Goal: Task Accomplishment & Management: Manage account settings

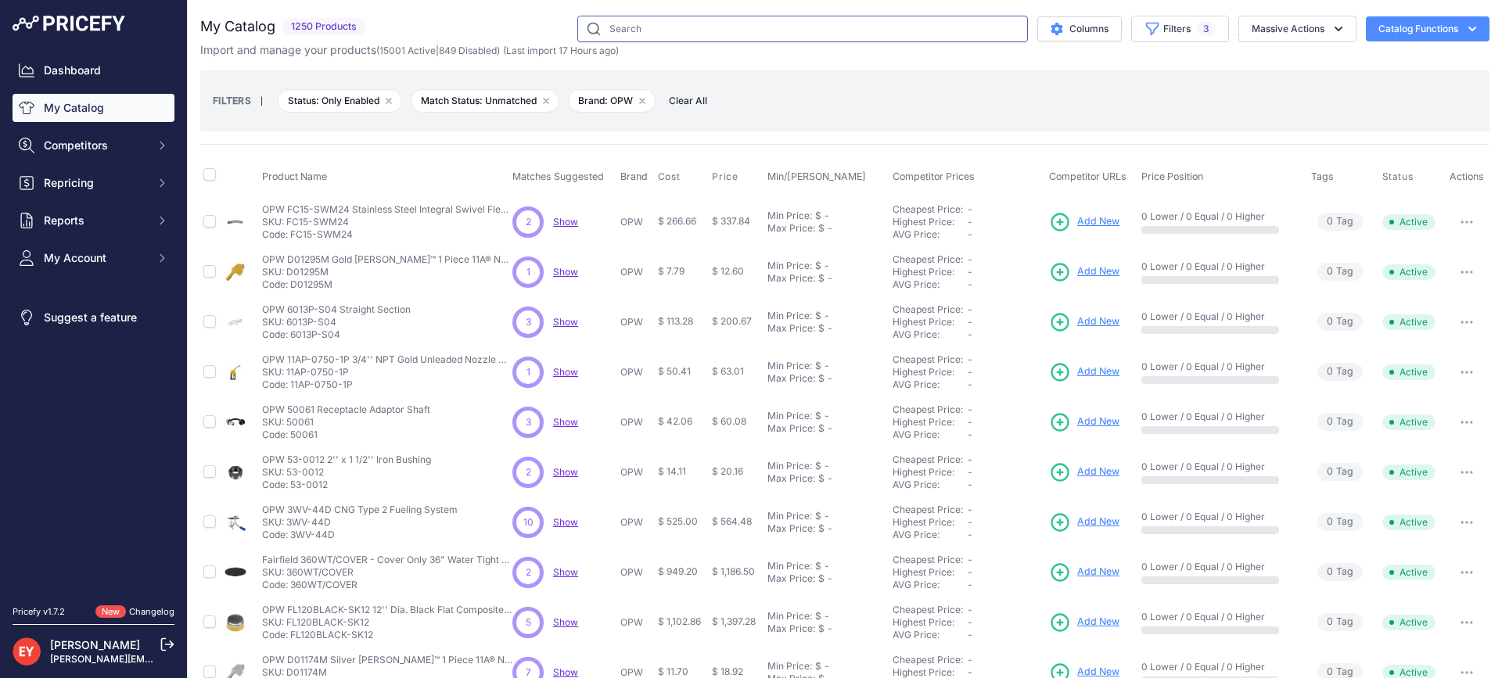
click input "text"
click link "My Catalog"
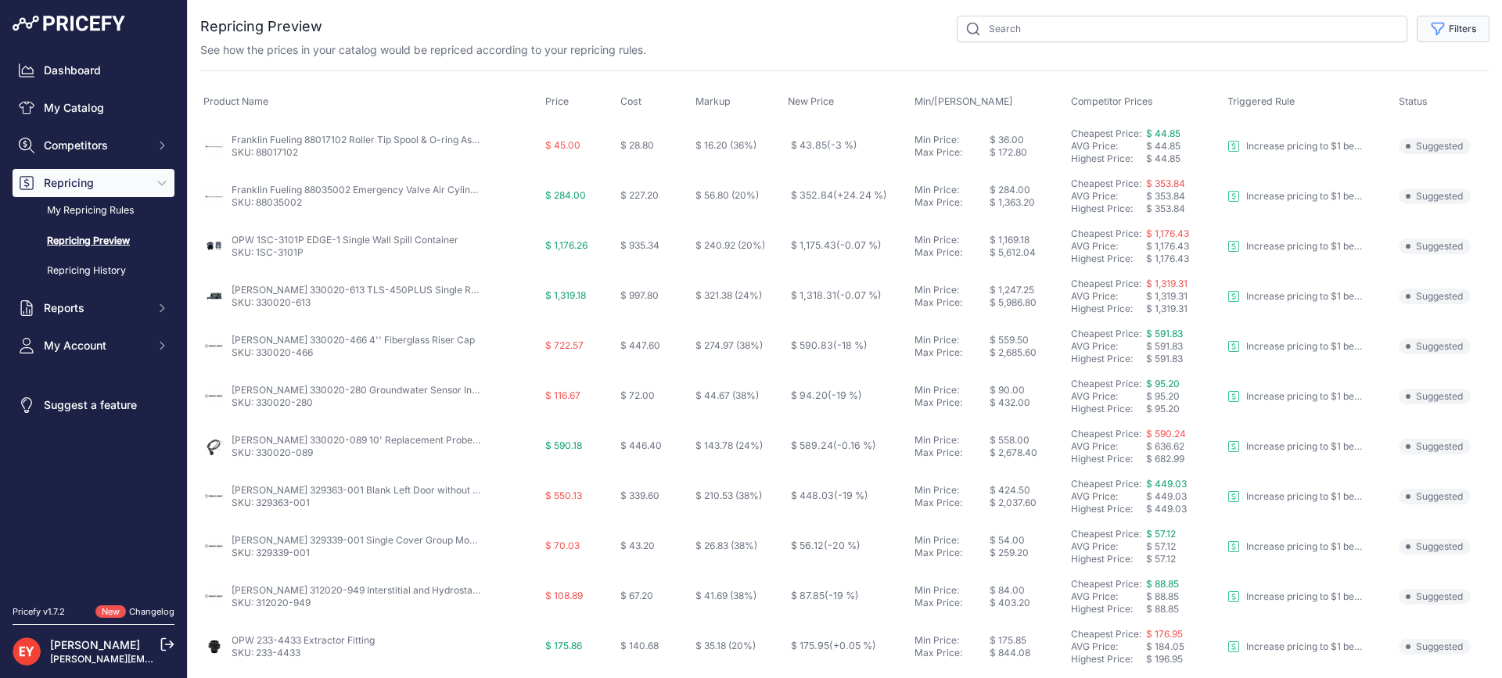
click at [1453, 29] on button "Filters" at bounding box center [1452, 29] width 73 height 27
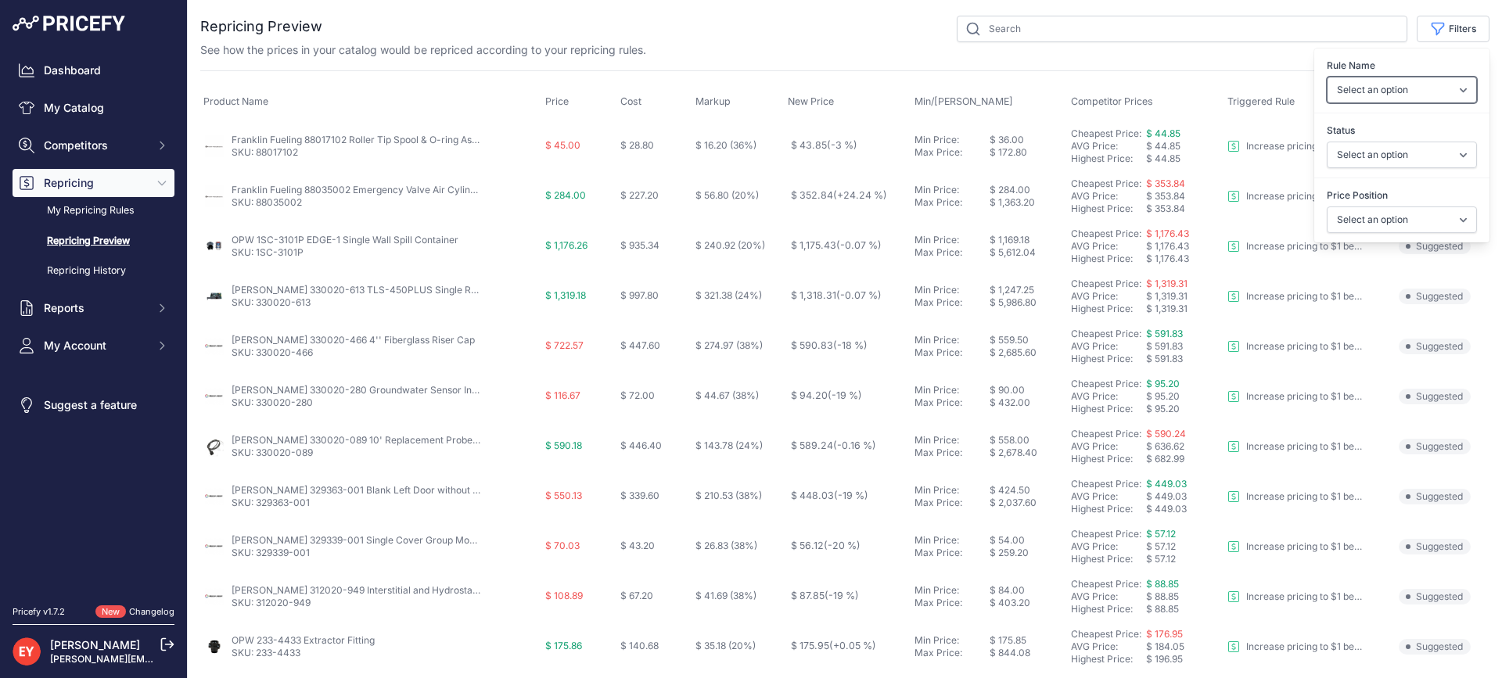
click at [1433, 91] on select "Select an option Reprice 1 cent below my cheapest competitor Increase pricing t…" at bounding box center [1401, 90] width 150 height 27
select select "3390"
click at [1326, 77] on select "Select an option Reprice 1 cent below my cheapest competitor Increase pricing t…" at bounding box center [1401, 90] width 150 height 27
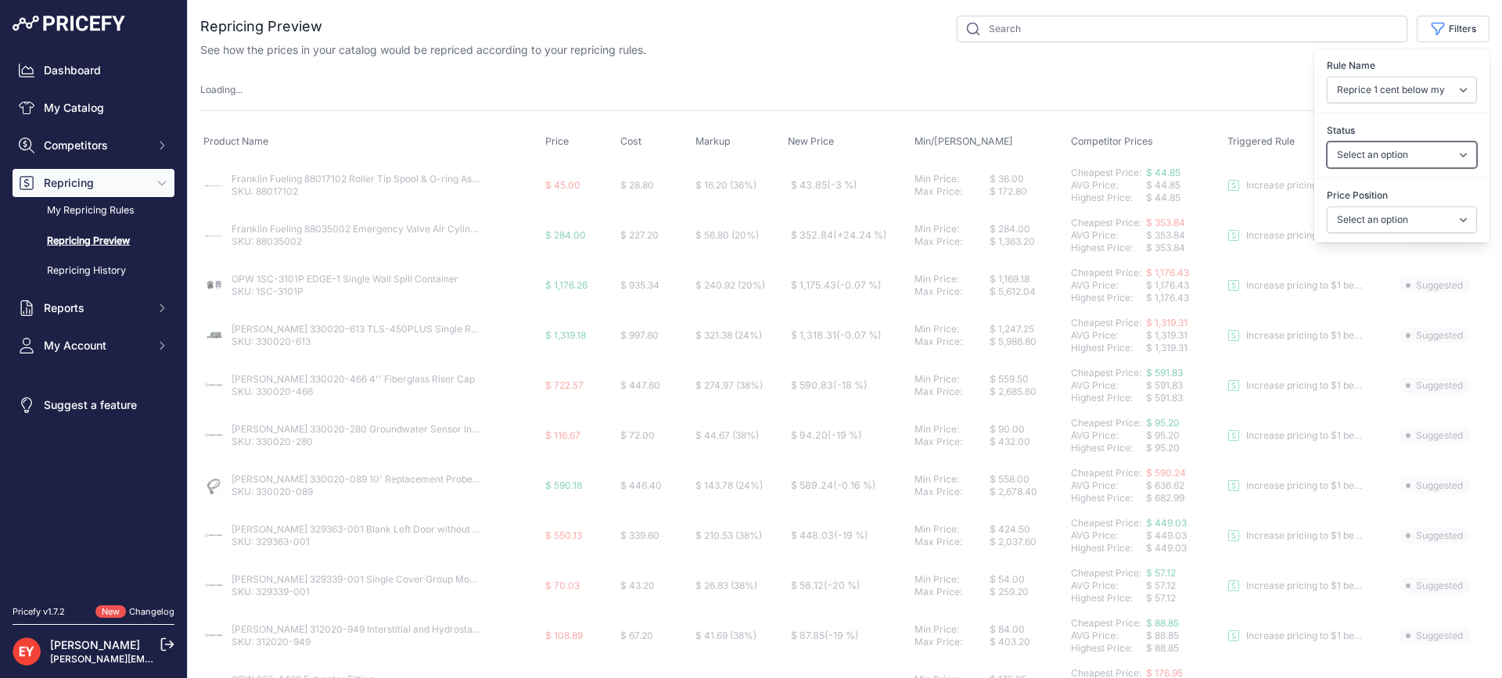
click at [1404, 158] on select "Select an option Skipped Repriced Suggested In Error" at bounding box center [1401, 155] width 150 height 27
select select "suggested"
click at [1326, 142] on select "Select an option Skipped Repriced Suggested In Error" at bounding box center [1401, 155] width 150 height 27
click at [1385, 216] on select "Select an option I am higher Same price I am lower" at bounding box center [1401, 219] width 150 height 27
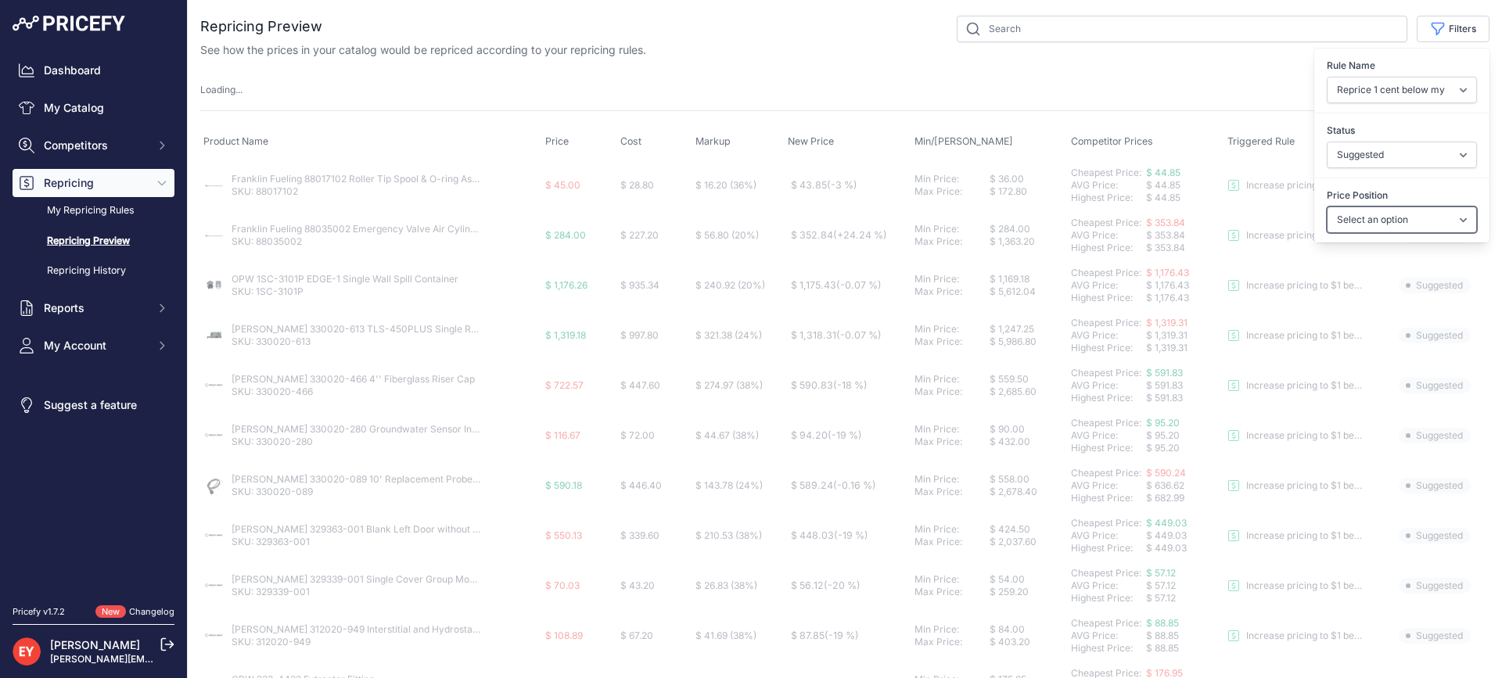
click at [1387, 224] on select "Select an option I am higher Same price I am lower" at bounding box center [1401, 219] width 150 height 27
select select
select select "1"
click at [1326, 206] on select "Select an option I am higher Same price I am lower" at bounding box center [1401, 219] width 150 height 27
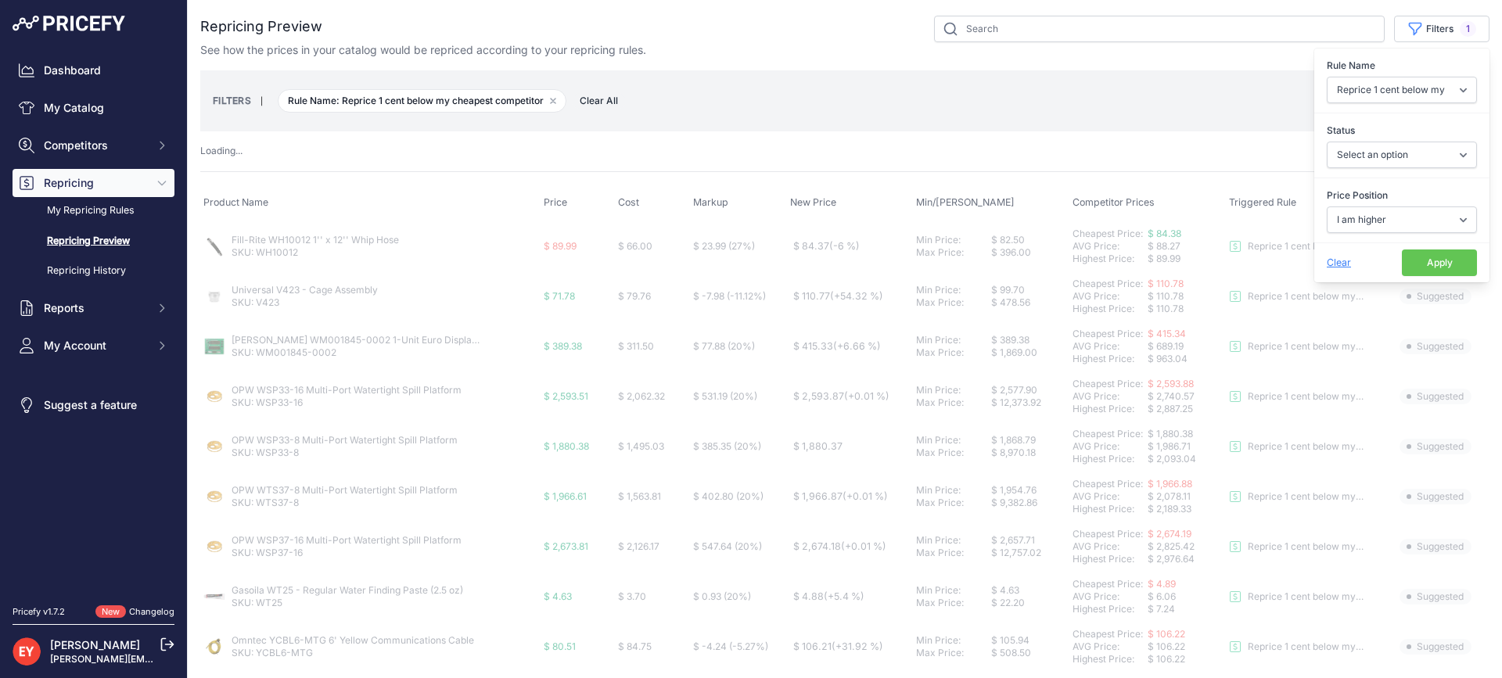
click at [1438, 267] on button "Apply" at bounding box center [1439, 262] width 75 height 27
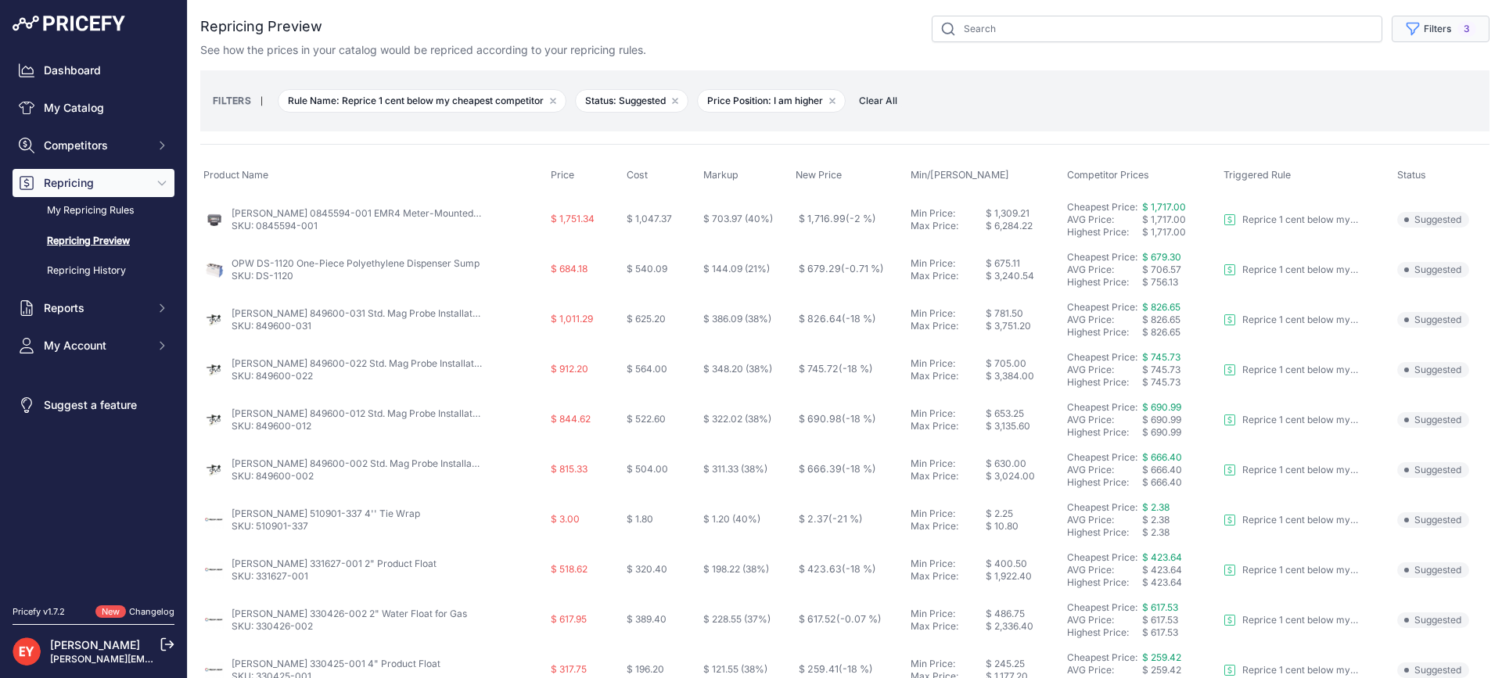
click at [1457, 30] on span "3" at bounding box center [1466, 29] width 19 height 16
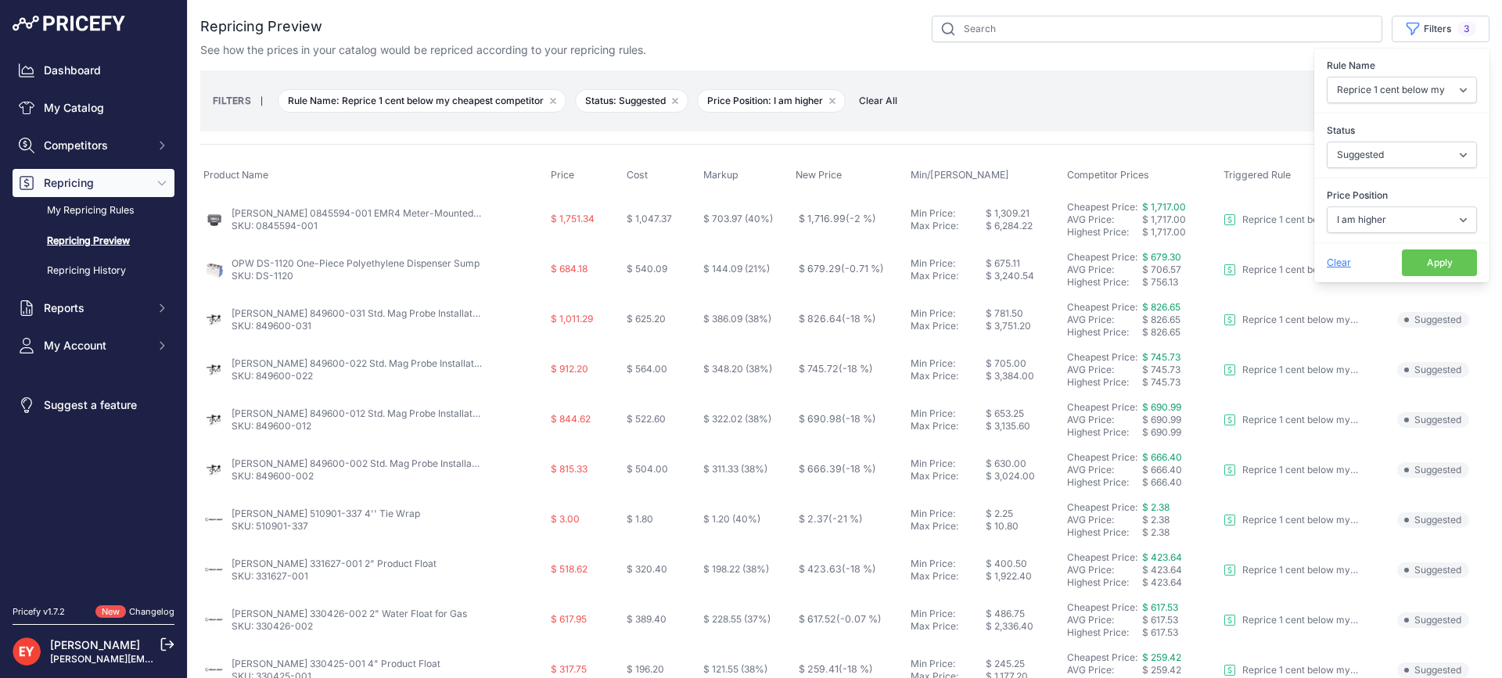
click at [1420, 267] on button "Apply" at bounding box center [1439, 262] width 75 height 27
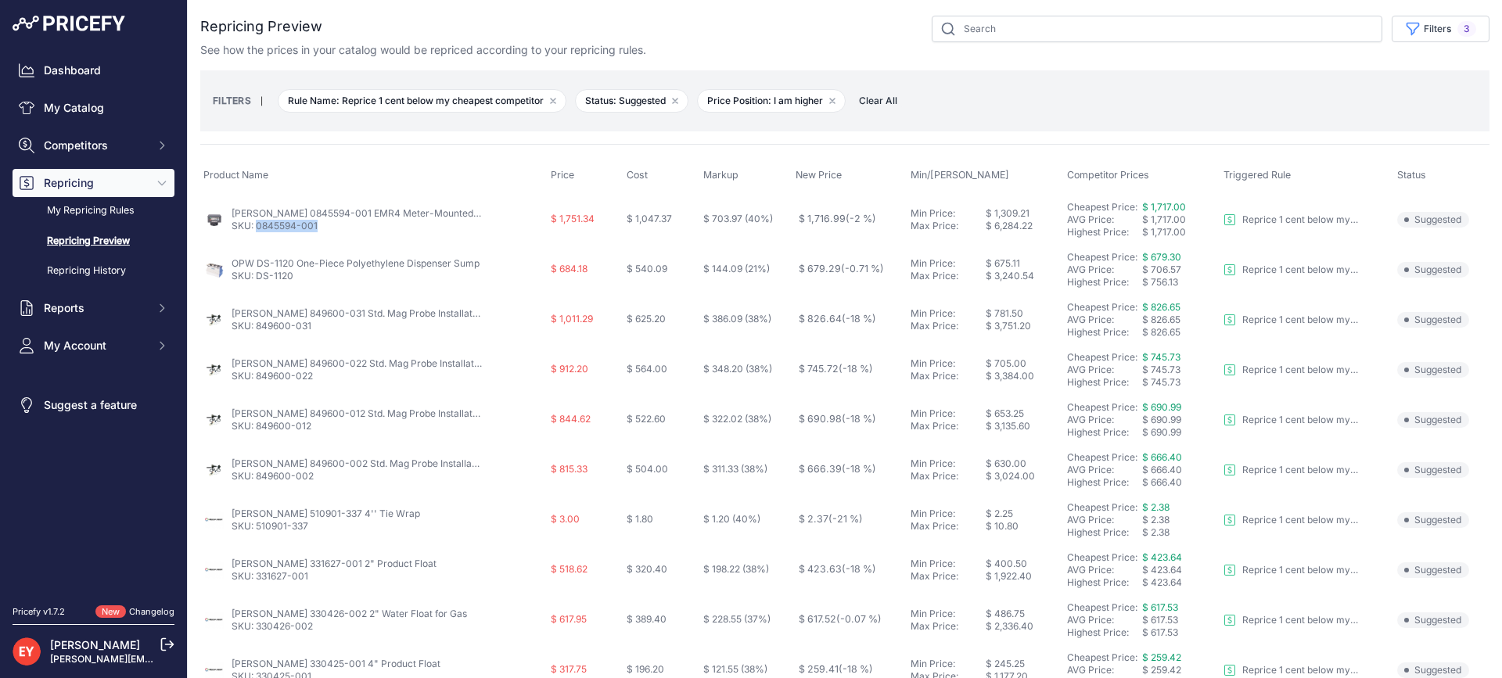
drag, startPoint x: 330, startPoint y: 232, endPoint x: 259, endPoint y: 231, distance: 71.2
click at [259, 231] on p "SKU: 0845594-001" at bounding box center [357, 226] width 250 height 13
copy link "0845594-001"
drag, startPoint x: 302, startPoint y: 288, endPoint x: 257, endPoint y: 291, distance: 44.7
click at [257, 291] on td "OPW DS-1120 One-Piece Polyethylene Dispenser Sump SKU: DS-1120" at bounding box center [373, 270] width 347 height 50
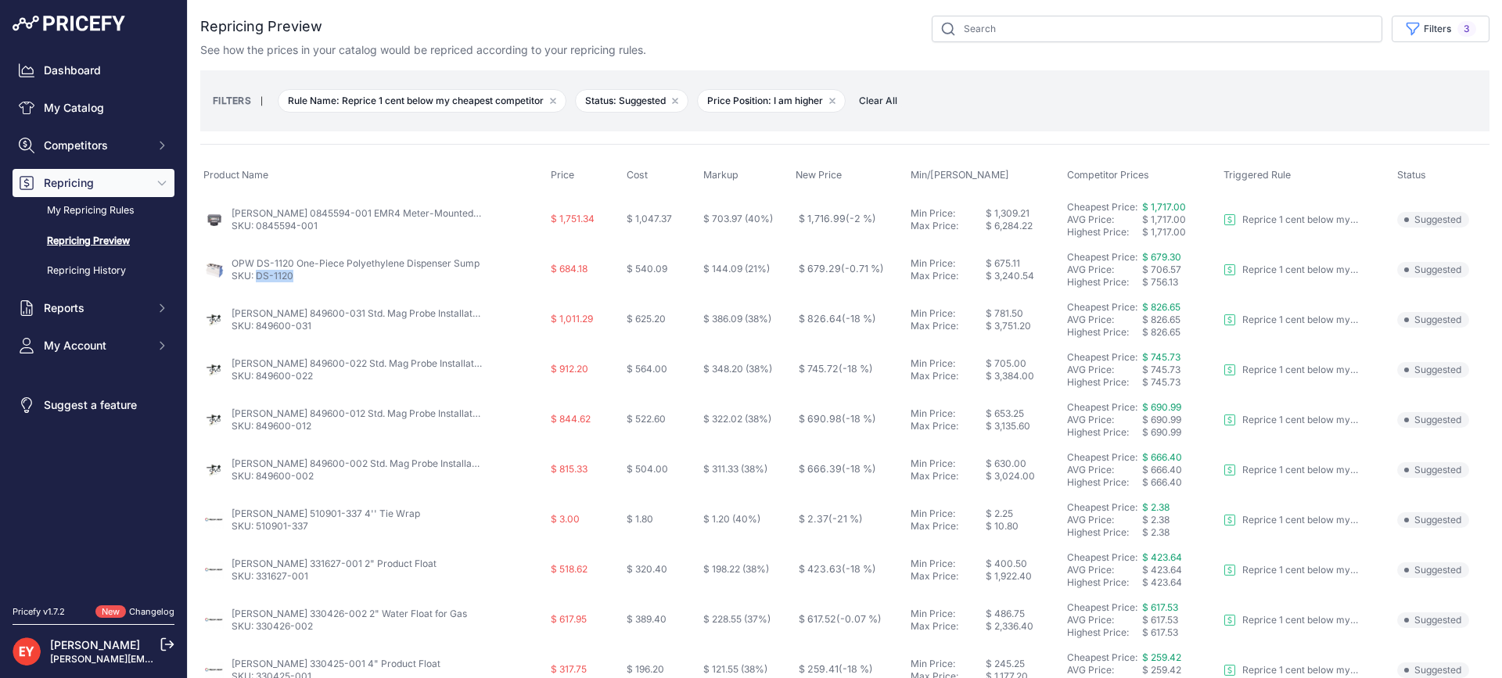
copy link "DS-1120"
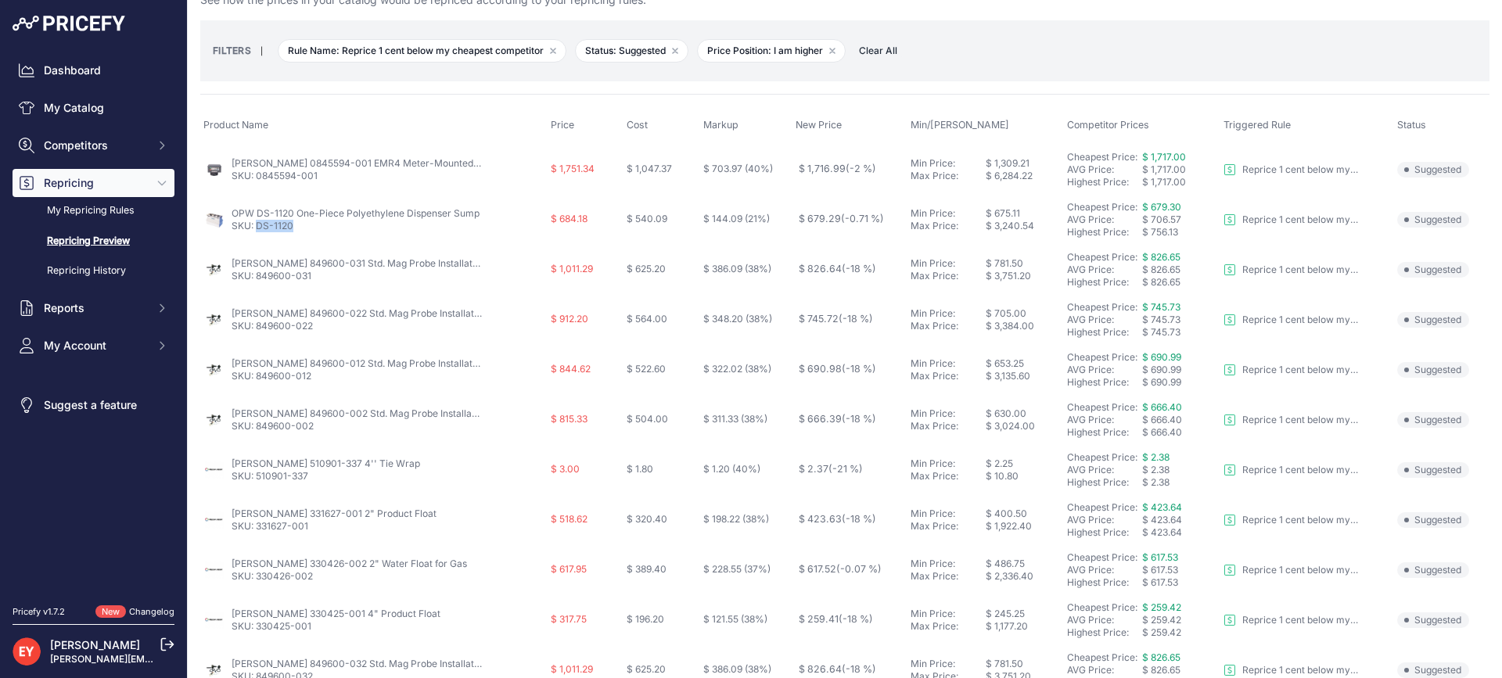
scroll to position [78, 0]
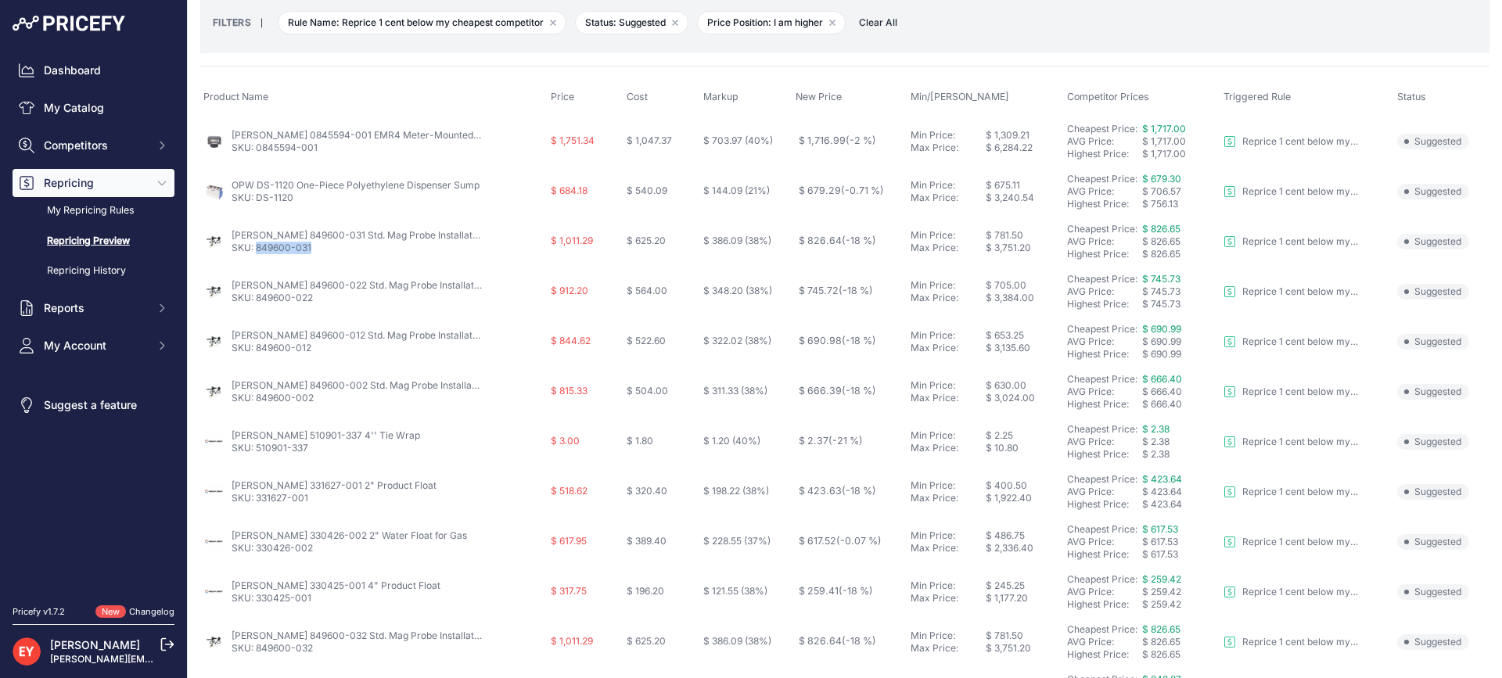
drag, startPoint x: 318, startPoint y: 251, endPoint x: 258, endPoint y: 253, distance: 59.5
click at [258, 253] on p "SKU: 849600-031" at bounding box center [357, 248] width 250 height 13
copy link "849600-031"
drag, startPoint x: 317, startPoint y: 304, endPoint x: 259, endPoint y: 300, distance: 58.0
click at [259, 300] on td "Veeder-Root 849600-022 Std. Mag Probe Installation Kit w/ 4" Float & 20' Cable …" at bounding box center [373, 292] width 347 height 50
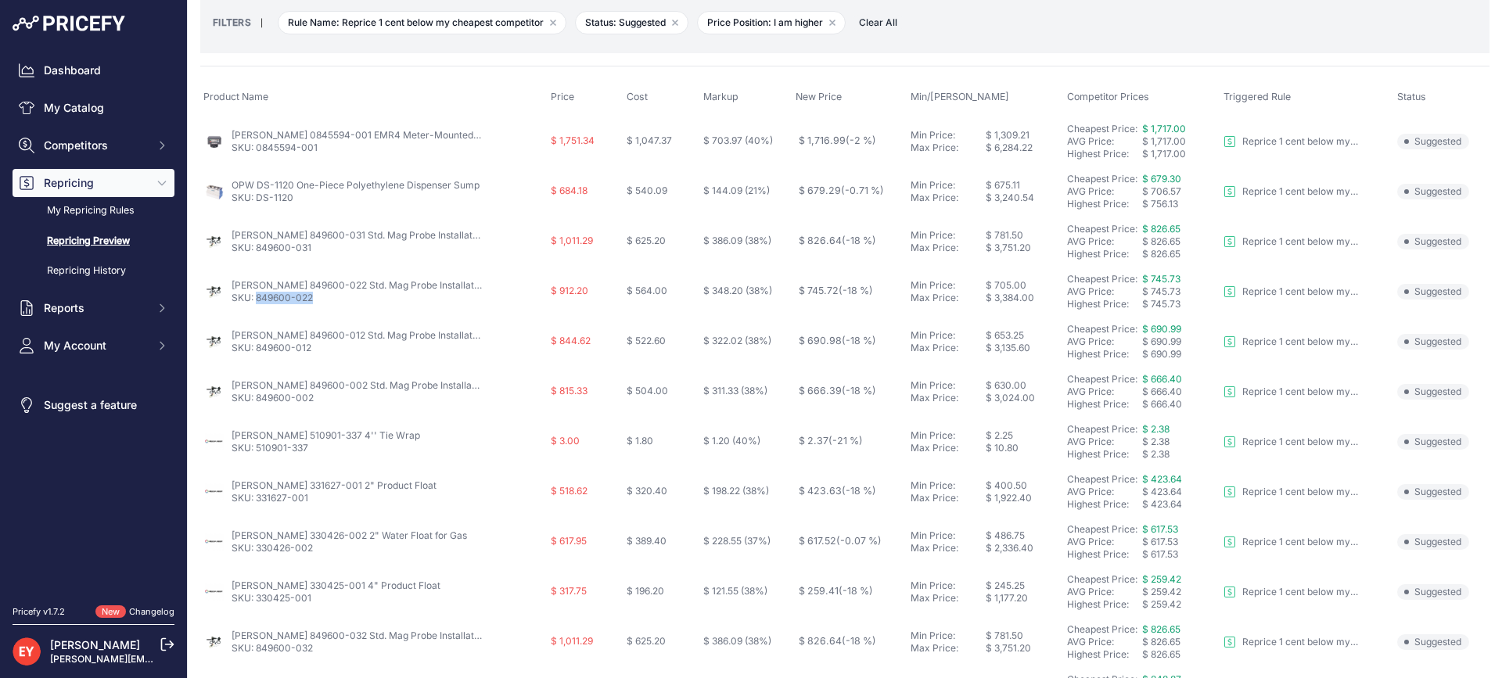
copy link "849600-022"
drag, startPoint x: 328, startPoint y: 351, endPoint x: 258, endPoint y: 350, distance: 69.6
click at [258, 350] on p "SKU: 849600-012" at bounding box center [357, 348] width 250 height 13
copy link "849600-012"
drag, startPoint x: 328, startPoint y: 404, endPoint x: 257, endPoint y: 407, distance: 72.0
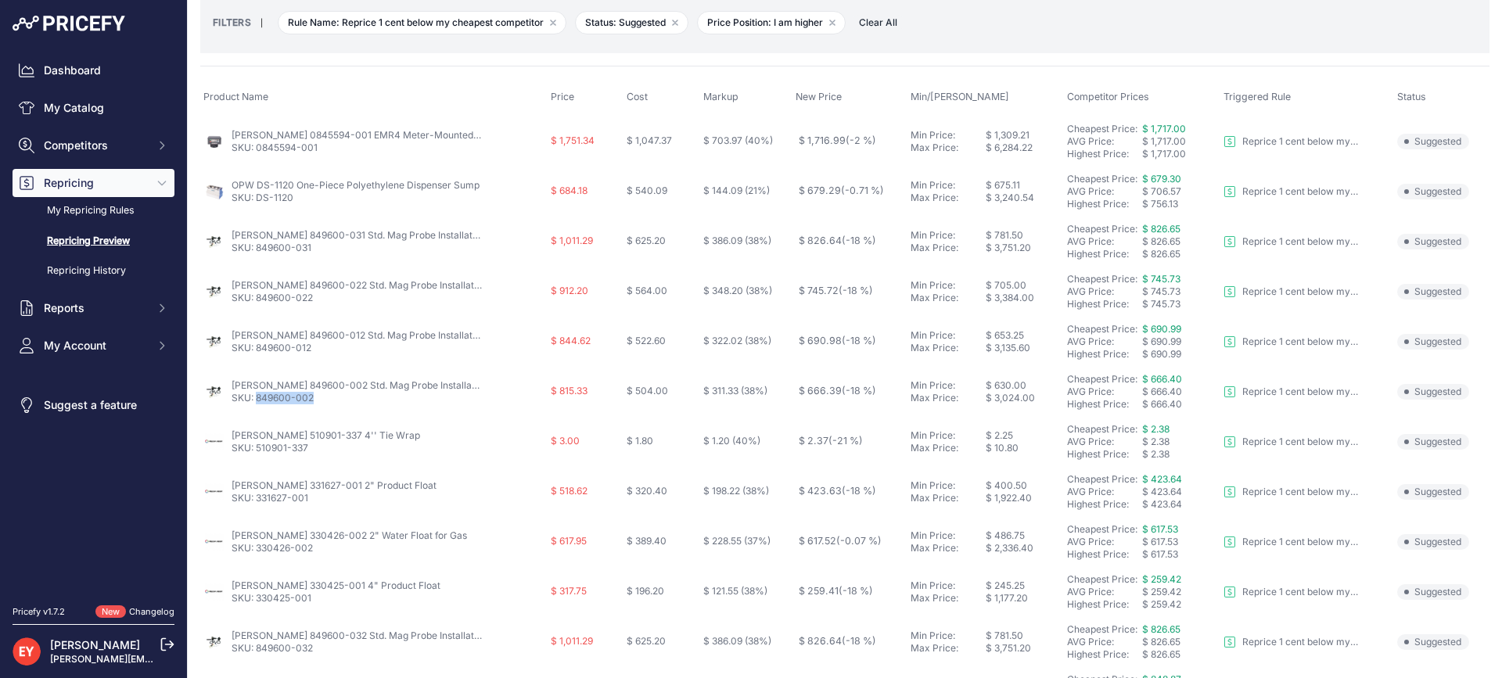
click at [257, 407] on td "Veeder-Root 849600-002 Std. Mag Probe Installation Kit w/ 4" Float & 5' Cable S…" at bounding box center [373, 392] width 347 height 50
copy link "849600-002"
drag, startPoint x: 236, startPoint y: 677, endPoint x: 170, endPoint y: 653, distance: 70.5
click at [170, 653] on div "Esther Yang esther.yang@globalfuelingsystems.com" at bounding box center [94, 651] width 162 height 28
drag, startPoint x: 313, startPoint y: 447, endPoint x: 258, endPoint y: 447, distance: 54.8
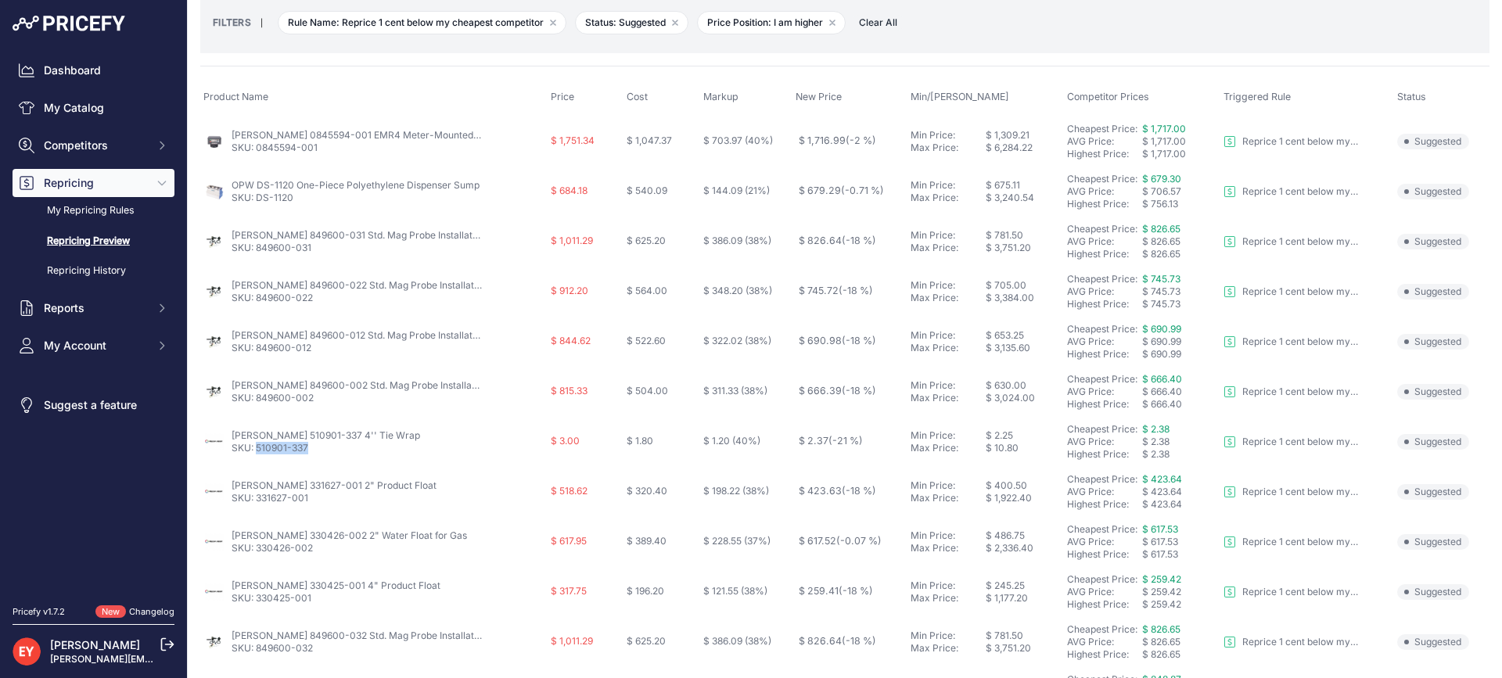
click at [258, 447] on p "SKU: 510901-337" at bounding box center [326, 448] width 188 height 13
copy link "510901-337"
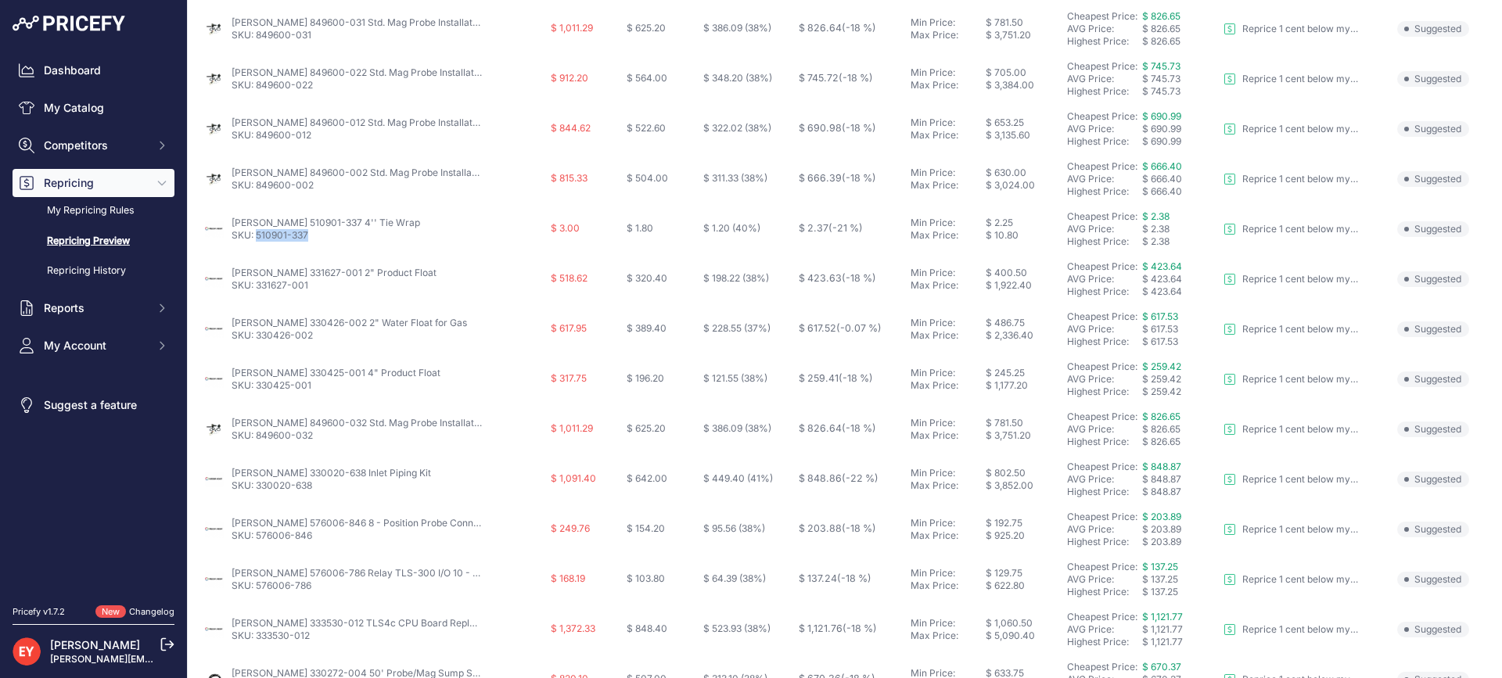
scroll to position [313, 0]
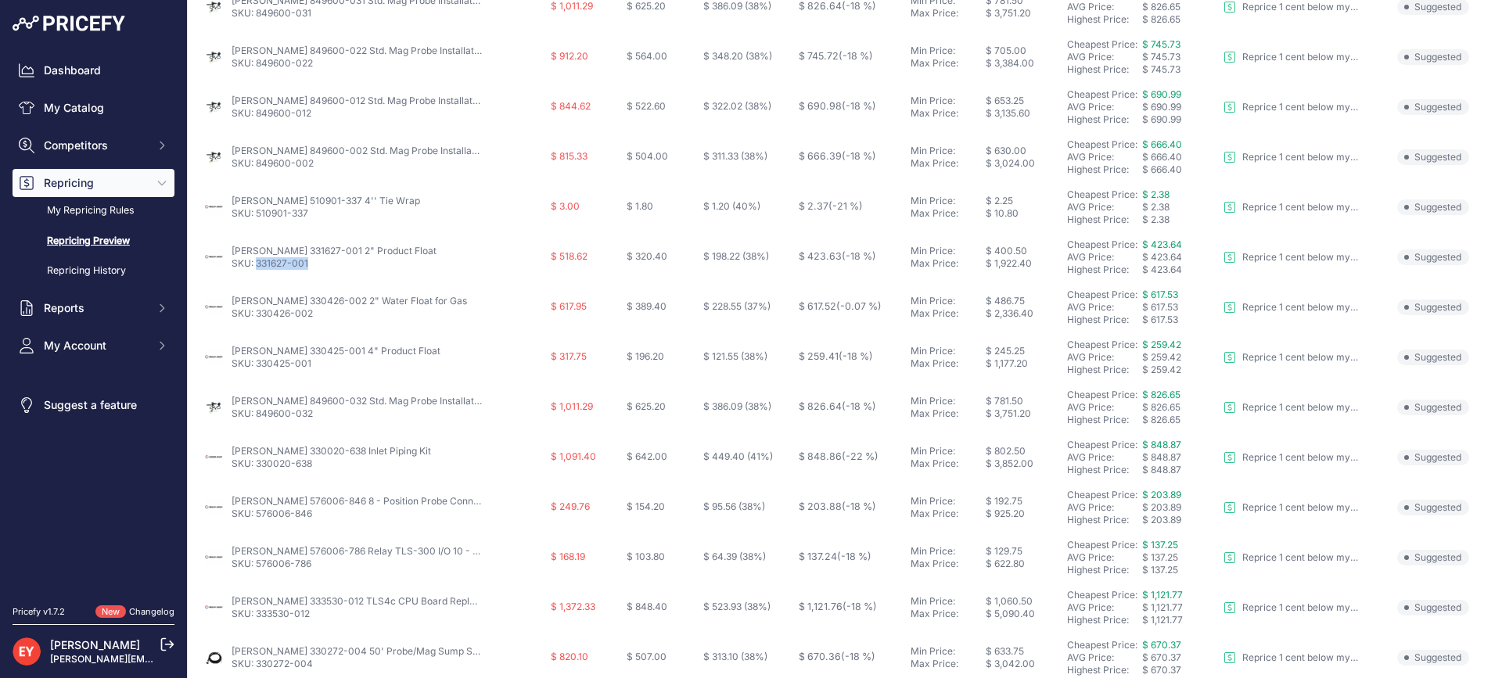
drag, startPoint x: 319, startPoint y: 271, endPoint x: 255, endPoint y: 264, distance: 64.4
click at [255, 264] on td "Veeder-Root 331627-001 2" Product Float SKU: 331627-001" at bounding box center [373, 257] width 347 height 50
copy link "331627-001"
drag, startPoint x: 318, startPoint y: 325, endPoint x: 255, endPoint y: 326, distance: 63.4
click at [255, 326] on td "Veeder-Root 330426-002 2" Water Float for Gas SKU: 330426-002" at bounding box center [373, 307] width 347 height 50
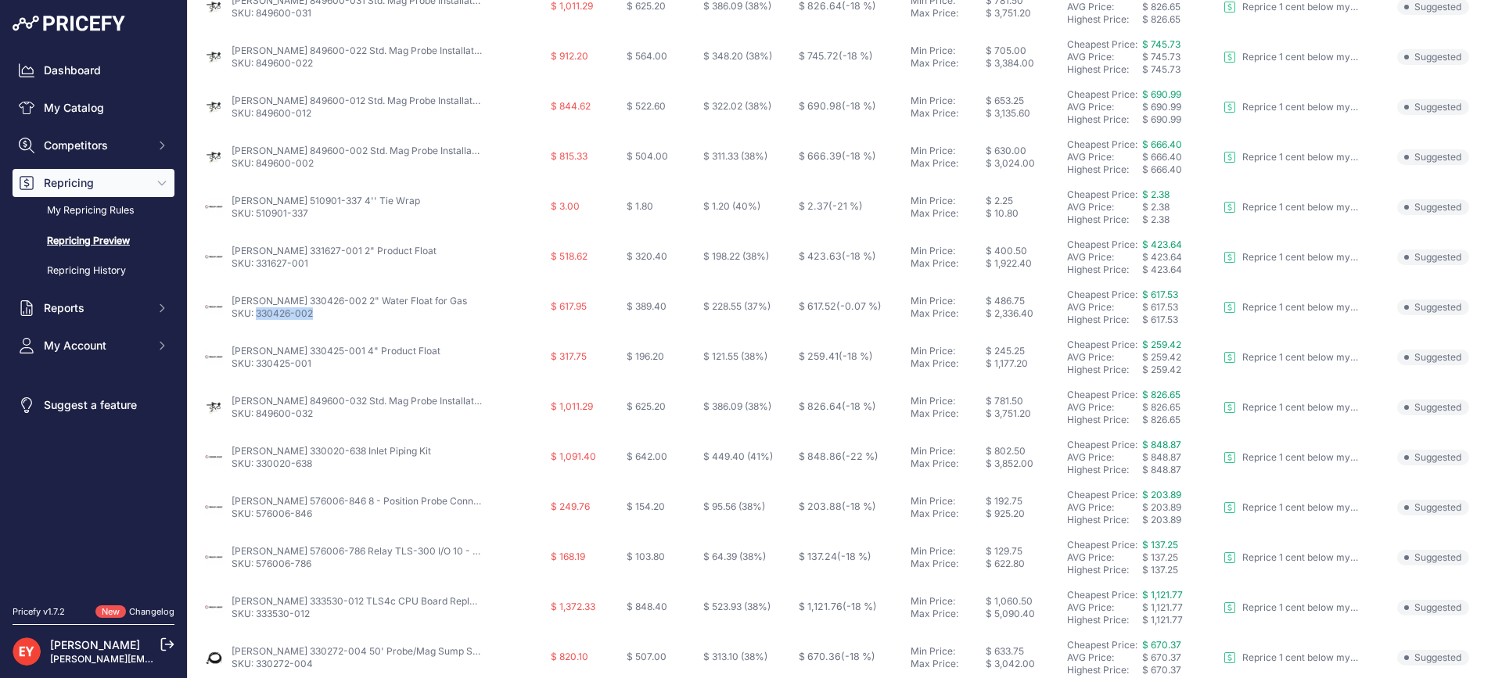
copy link "330426-002"
drag, startPoint x: 325, startPoint y: 368, endPoint x: 256, endPoint y: 365, distance: 69.6
click at [256, 365] on p "SKU: 330425-001" at bounding box center [336, 363] width 209 height 13
click at [256, 365] on link "SKU: 330425-001" at bounding box center [272, 363] width 80 height 12
copy link "330425-001"
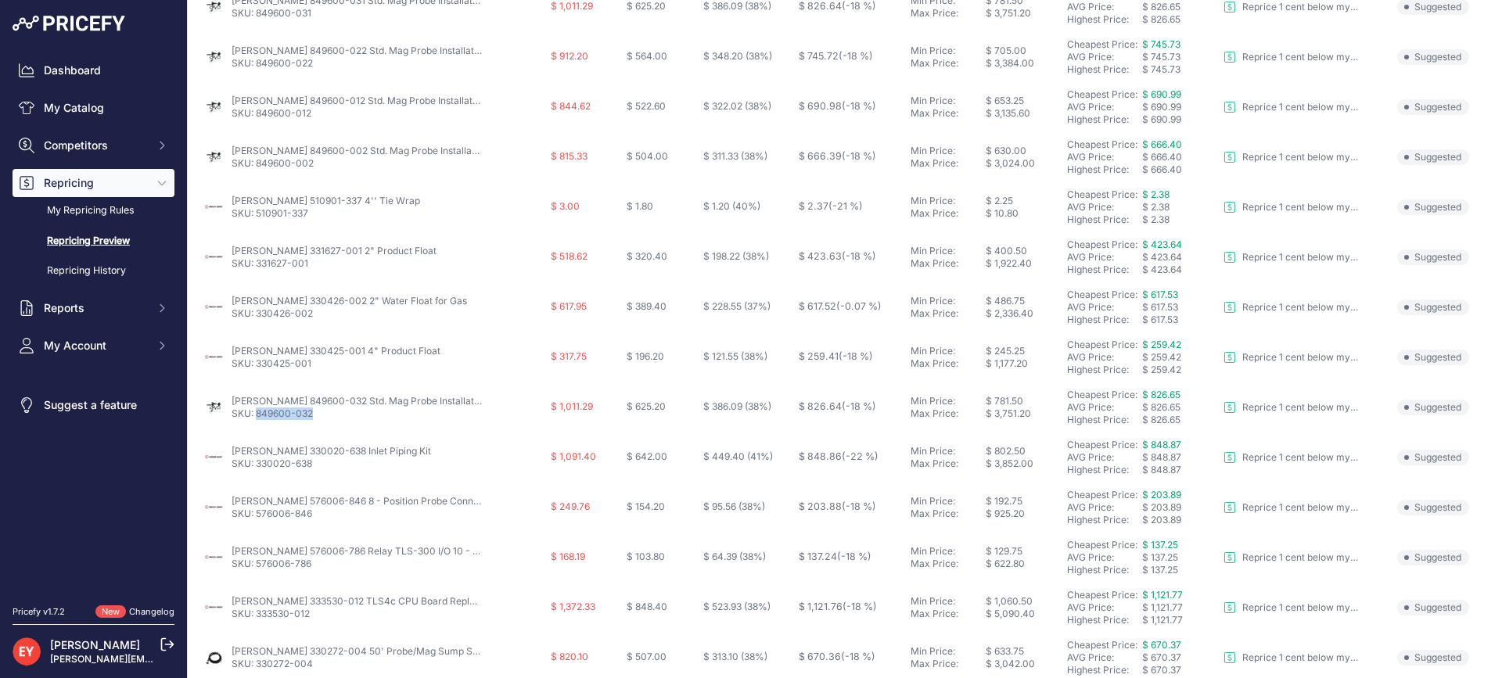
drag, startPoint x: 315, startPoint y: 416, endPoint x: 258, endPoint y: 418, distance: 57.1
click at [258, 418] on p "SKU: 849600-032" at bounding box center [357, 413] width 250 height 13
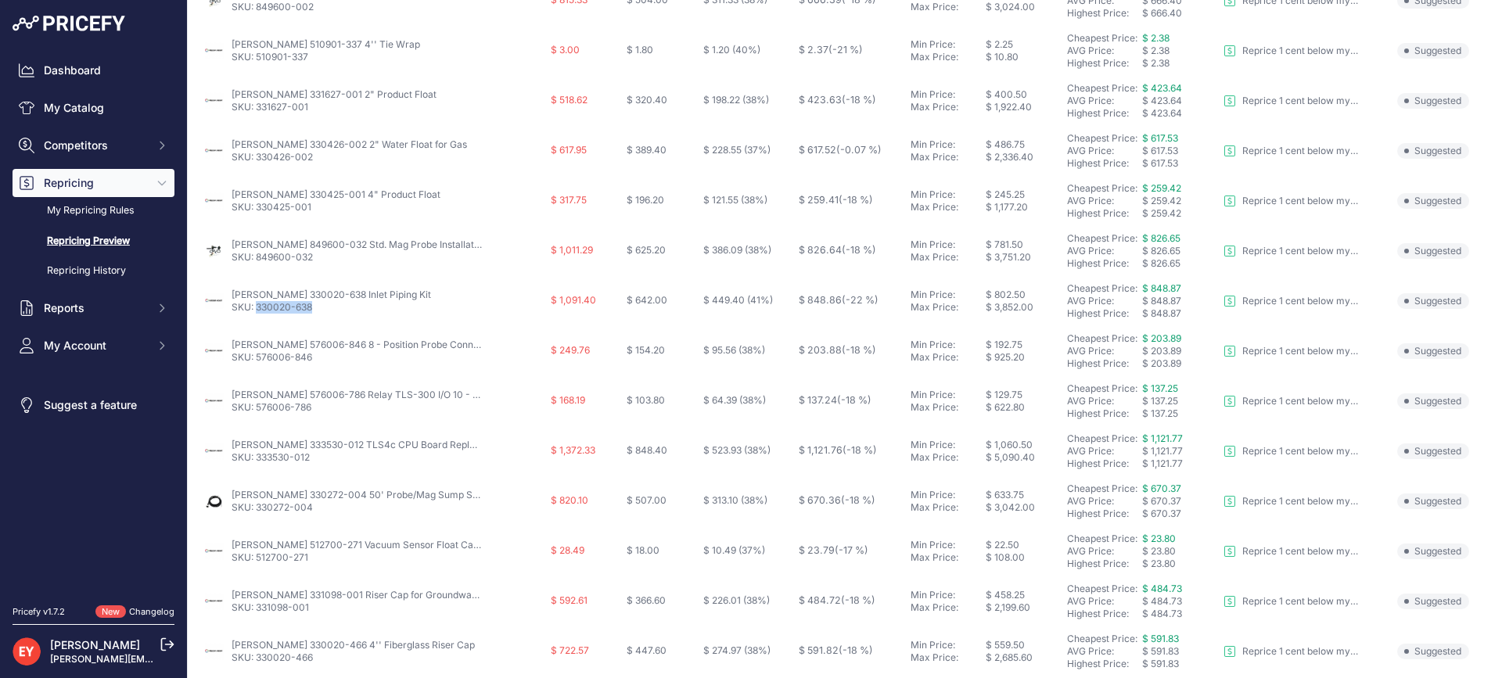
drag, startPoint x: 320, startPoint y: 314, endPoint x: 257, endPoint y: 309, distance: 63.5
click at [257, 309] on td "Veeder-Root 330020-638 Inlet Piping Kit SKU: 330020-638" at bounding box center [373, 301] width 347 height 50
click at [166, 652] on div "Esther Yang esther.yang@globalfuelingsystems.com" at bounding box center [94, 651] width 162 height 28
drag, startPoint x: 314, startPoint y: 369, endPoint x: 256, endPoint y: 373, distance: 58.0
click at [256, 373] on td "Veeder-Root 576006-846 8 - Position Probe Connector SKU: 576006-846" at bounding box center [373, 351] width 347 height 50
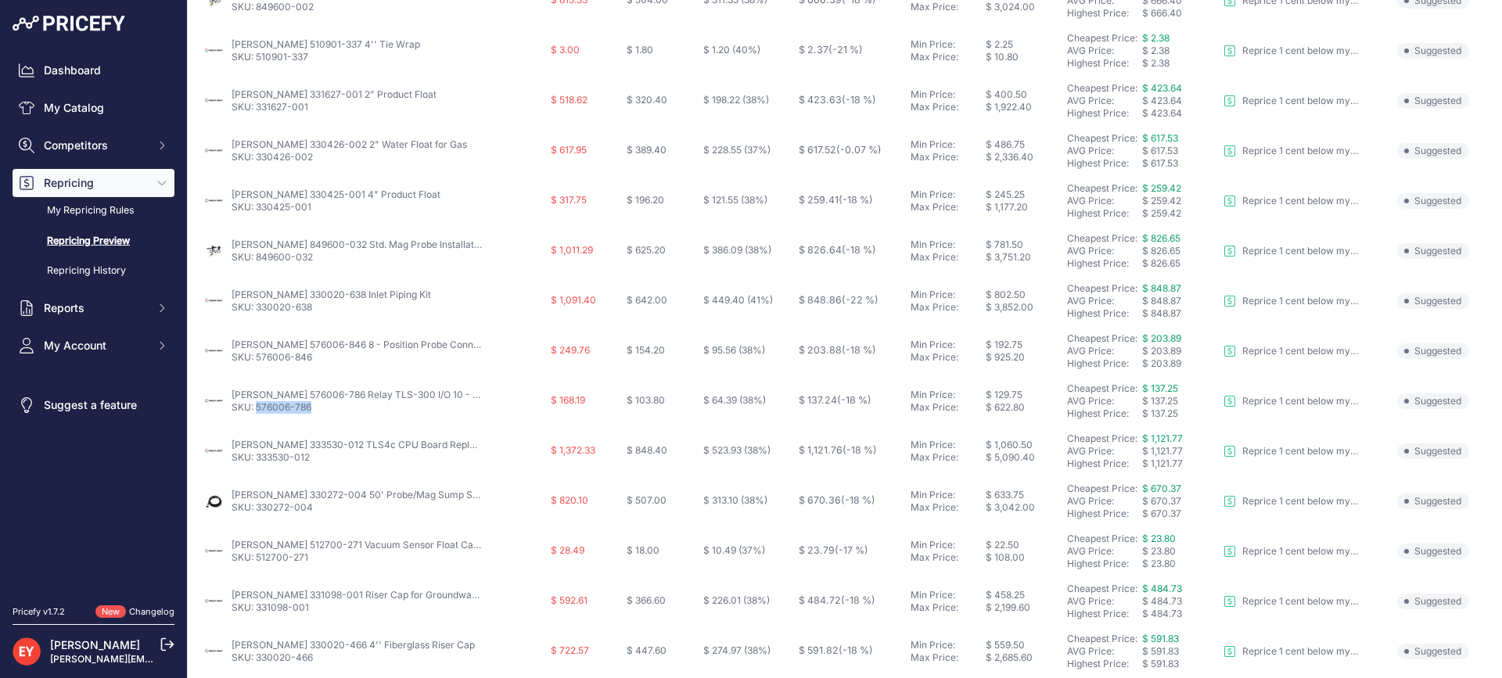
drag, startPoint x: 321, startPoint y: 412, endPoint x: 258, endPoint y: 407, distance: 63.5
click at [258, 407] on p "SKU: 576006-786" at bounding box center [357, 407] width 250 height 13
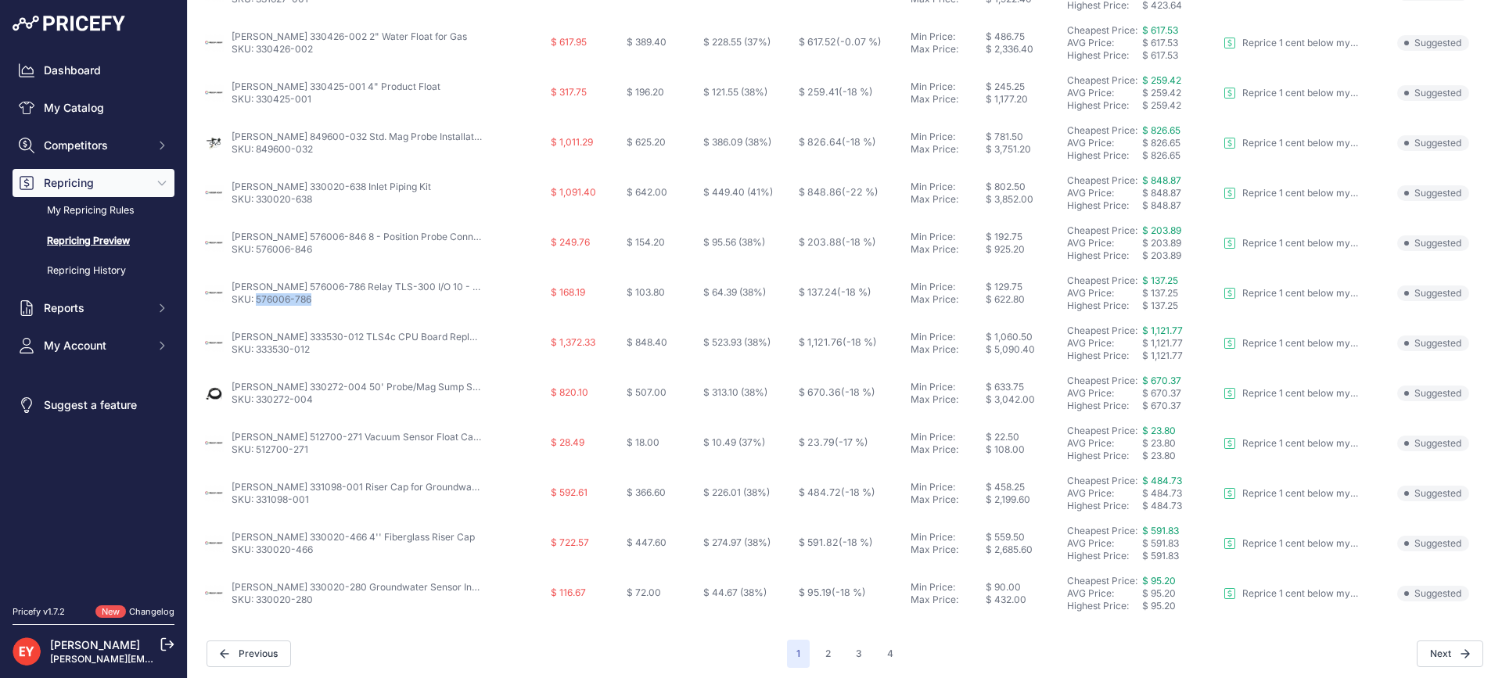
scroll to position [583, 0]
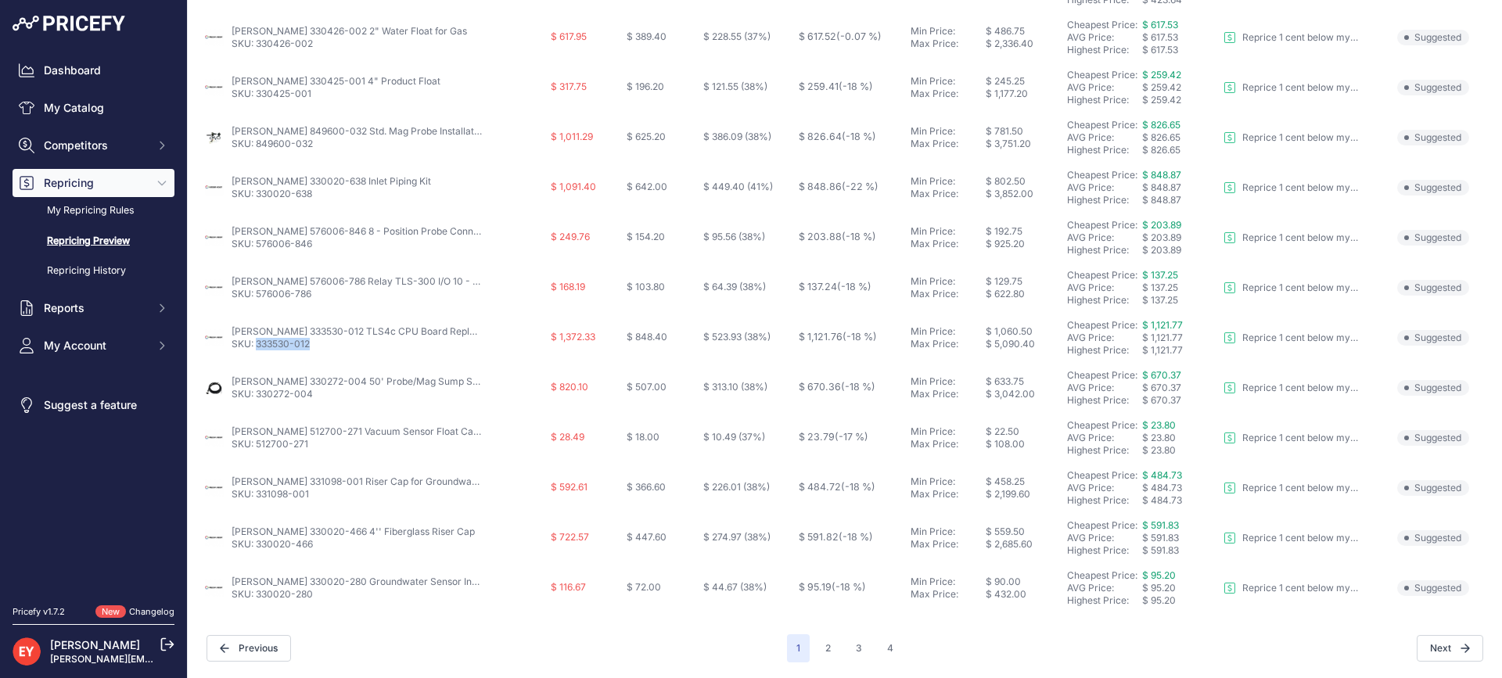
drag, startPoint x: 318, startPoint y: 343, endPoint x: 256, endPoint y: 341, distance: 62.6
click at [256, 341] on p "SKU: 333530-012" at bounding box center [357, 344] width 250 height 13
drag, startPoint x: 317, startPoint y: 402, endPoint x: 258, endPoint y: 407, distance: 58.8
click at [258, 407] on td "Veeder-Root 330272-004 50' Probe/Mag Sump Sensor Cable SKU: 330272-004" at bounding box center [373, 388] width 347 height 50
drag, startPoint x: 312, startPoint y: 454, endPoint x: 257, endPoint y: 444, distance: 55.7
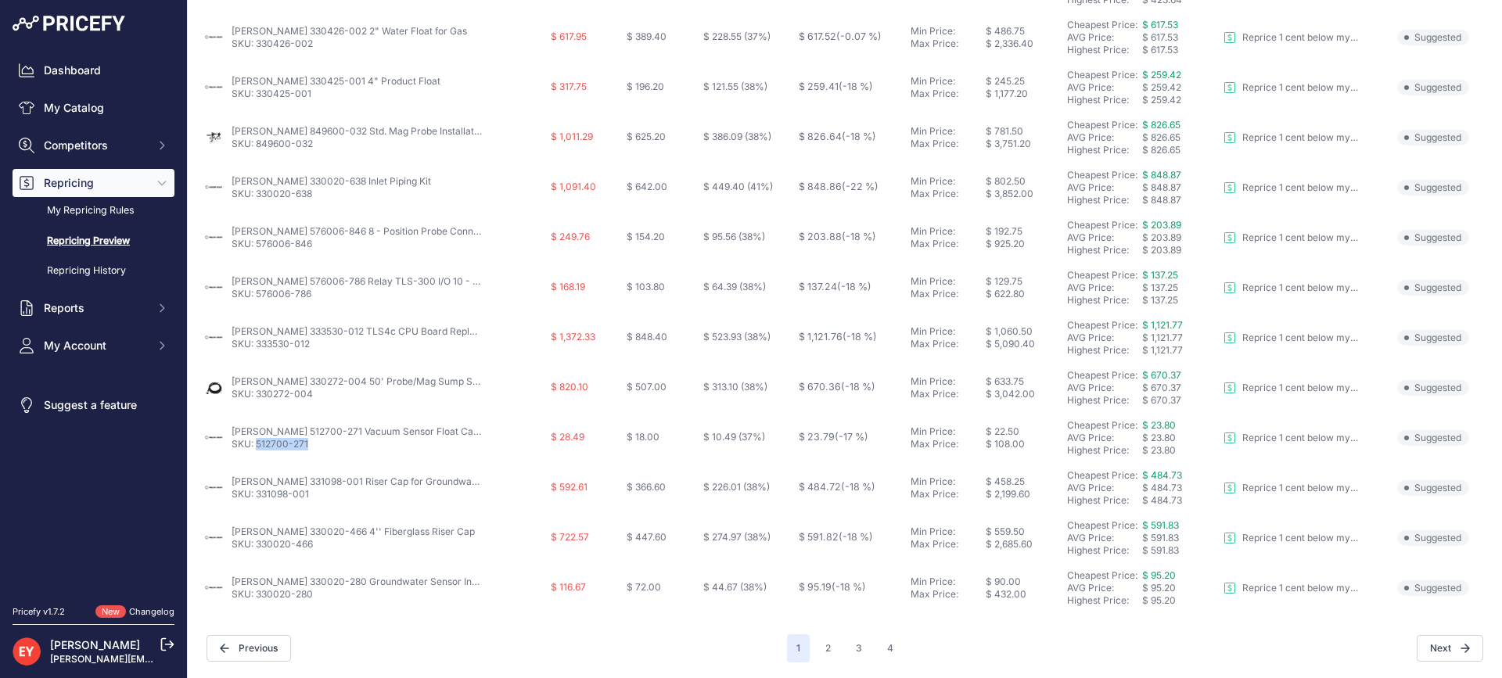
click at [257, 444] on td "Veeder-Root 512700-271 Vacuum Sensor Float Cap O-Ring SKU: 512700-271" at bounding box center [373, 438] width 347 height 50
drag, startPoint x: 318, startPoint y: 496, endPoint x: 255, endPoint y: 493, distance: 63.4
click at [255, 493] on p "SKU: 331098-001" at bounding box center [357, 494] width 250 height 13
drag, startPoint x: 318, startPoint y: 550, endPoint x: 257, endPoint y: 549, distance: 61.0
click at [257, 549] on p "SKU: 330020-466" at bounding box center [353, 544] width 243 height 13
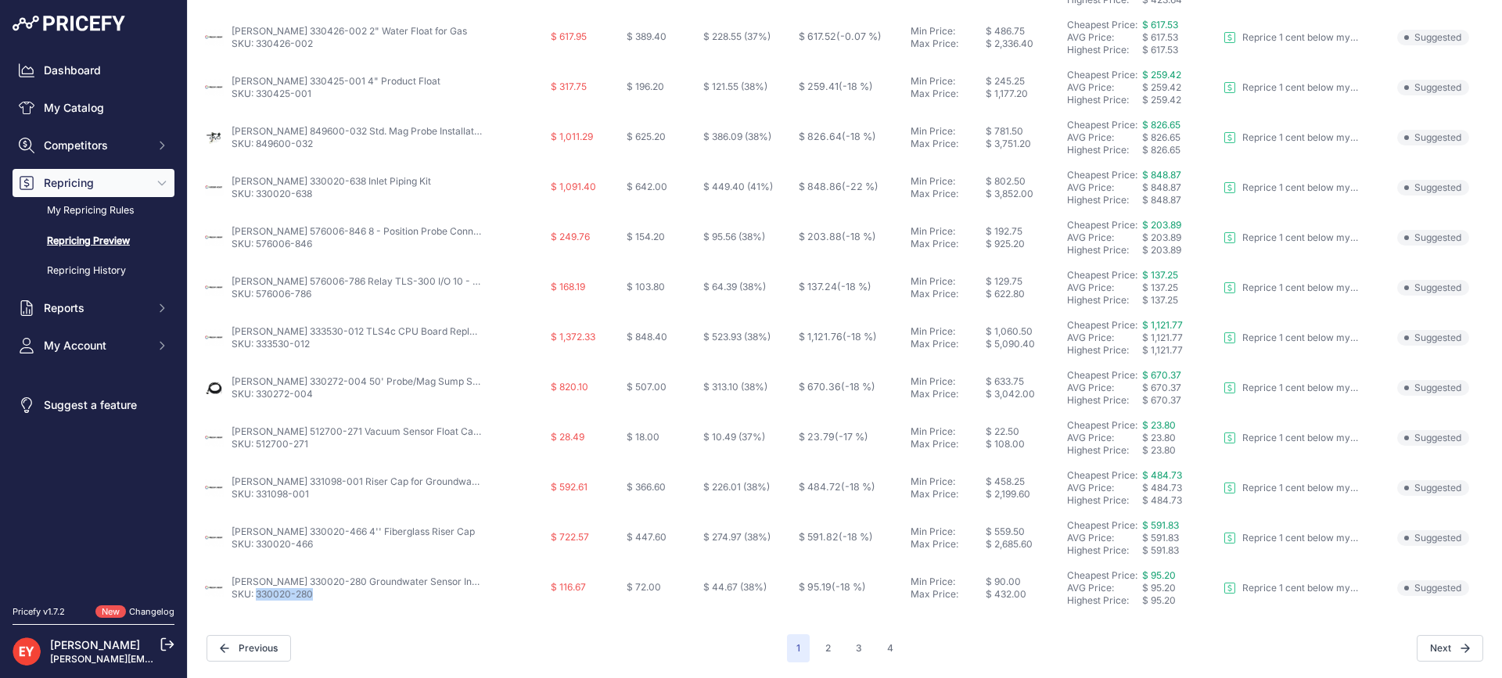
drag, startPoint x: 328, startPoint y: 600, endPoint x: 257, endPoint y: 598, distance: 70.4
click at [257, 598] on p "SKU: 330020-280" at bounding box center [357, 594] width 250 height 13
click at [820, 642] on button "2" at bounding box center [828, 648] width 24 height 28
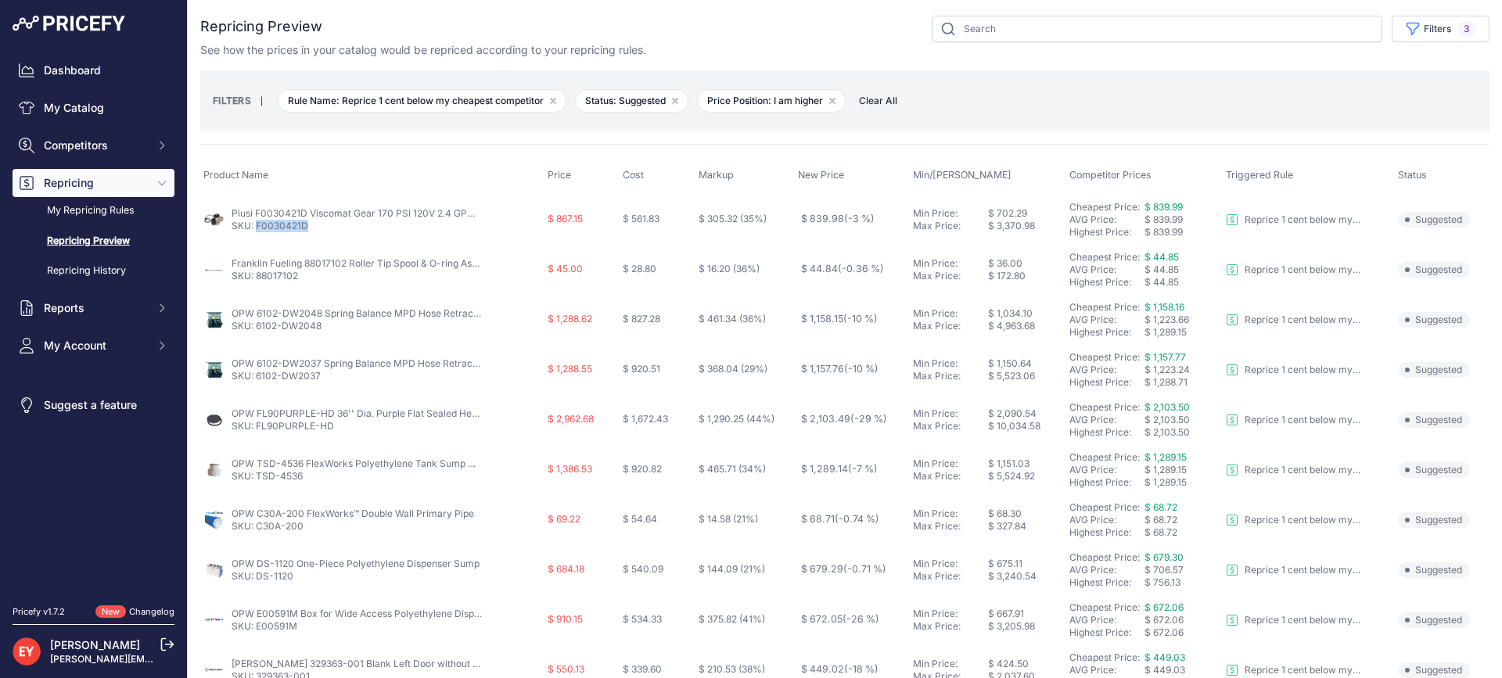
drag, startPoint x: 295, startPoint y: 235, endPoint x: 257, endPoint y: 230, distance: 37.8
click at [257, 230] on td "Piusi F0030421D Viscomat Gear 170 PSI 120V 2.4 GPM Oil Transfer Pump w/ Cable &…" at bounding box center [372, 219] width 344 height 51
drag, startPoint x: 304, startPoint y: 286, endPoint x: 255, endPoint y: 281, distance: 49.6
click at [255, 281] on td "Franklin Fueling 88017102 Roller Tip Spool & O-ring Assembly SKU: 88017102" at bounding box center [372, 270] width 344 height 50
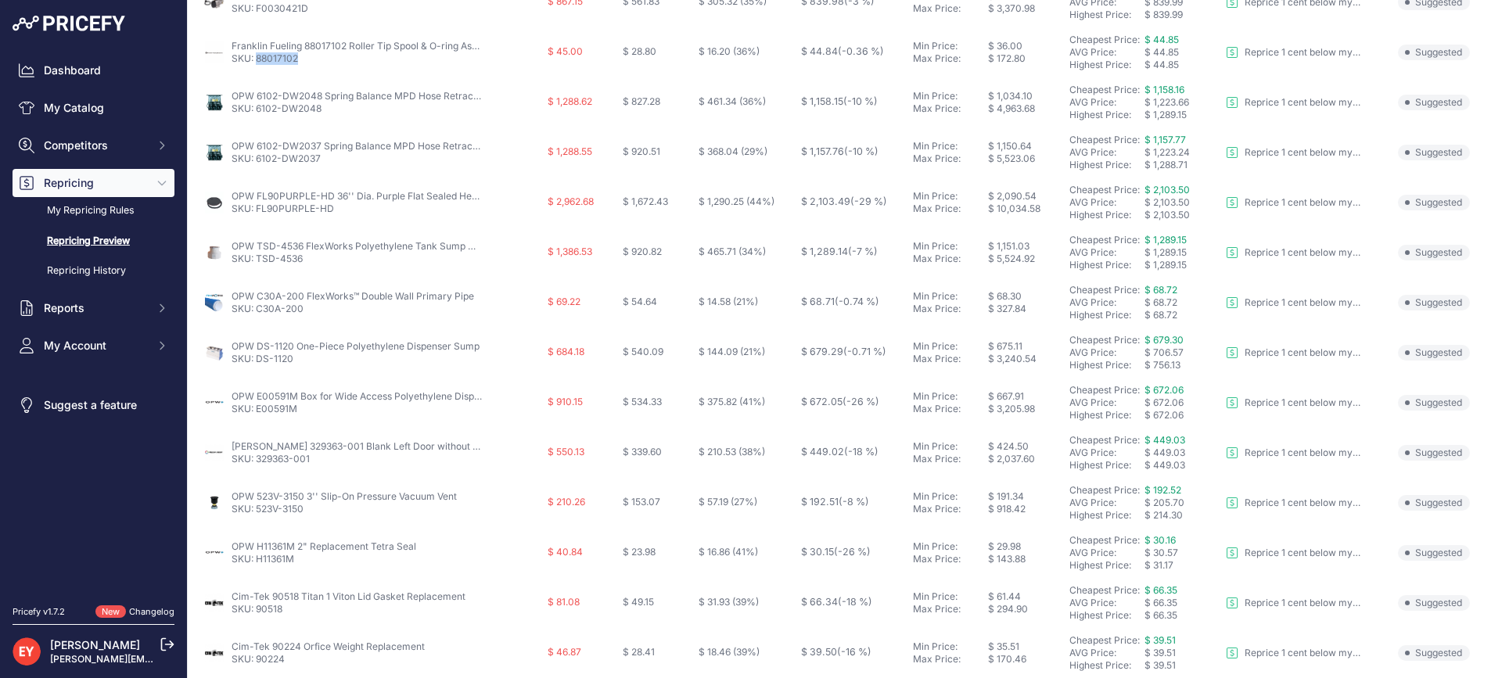
scroll to position [235, 0]
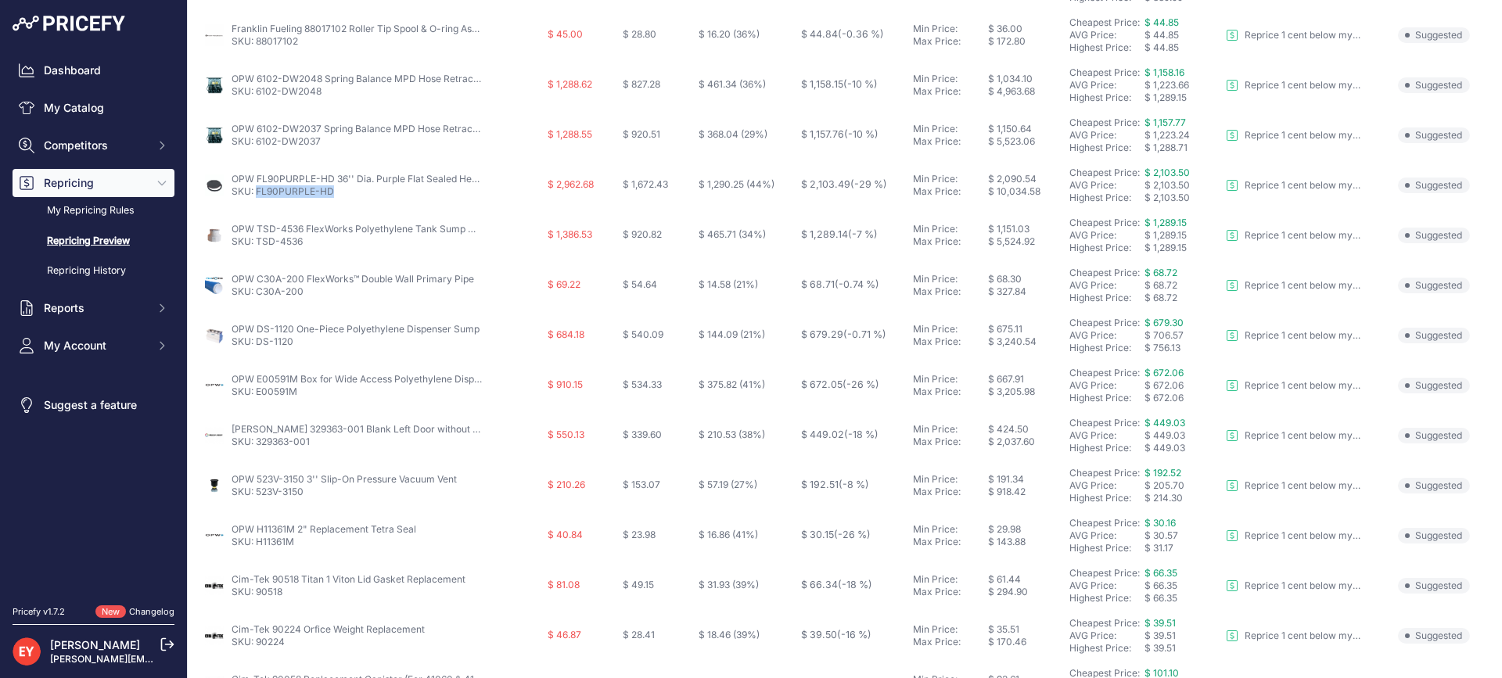
drag, startPoint x: 340, startPoint y: 196, endPoint x: 258, endPoint y: 189, distance: 82.4
click at [258, 189] on p "SKU: FL90PURPLE-HD" at bounding box center [357, 191] width 250 height 13
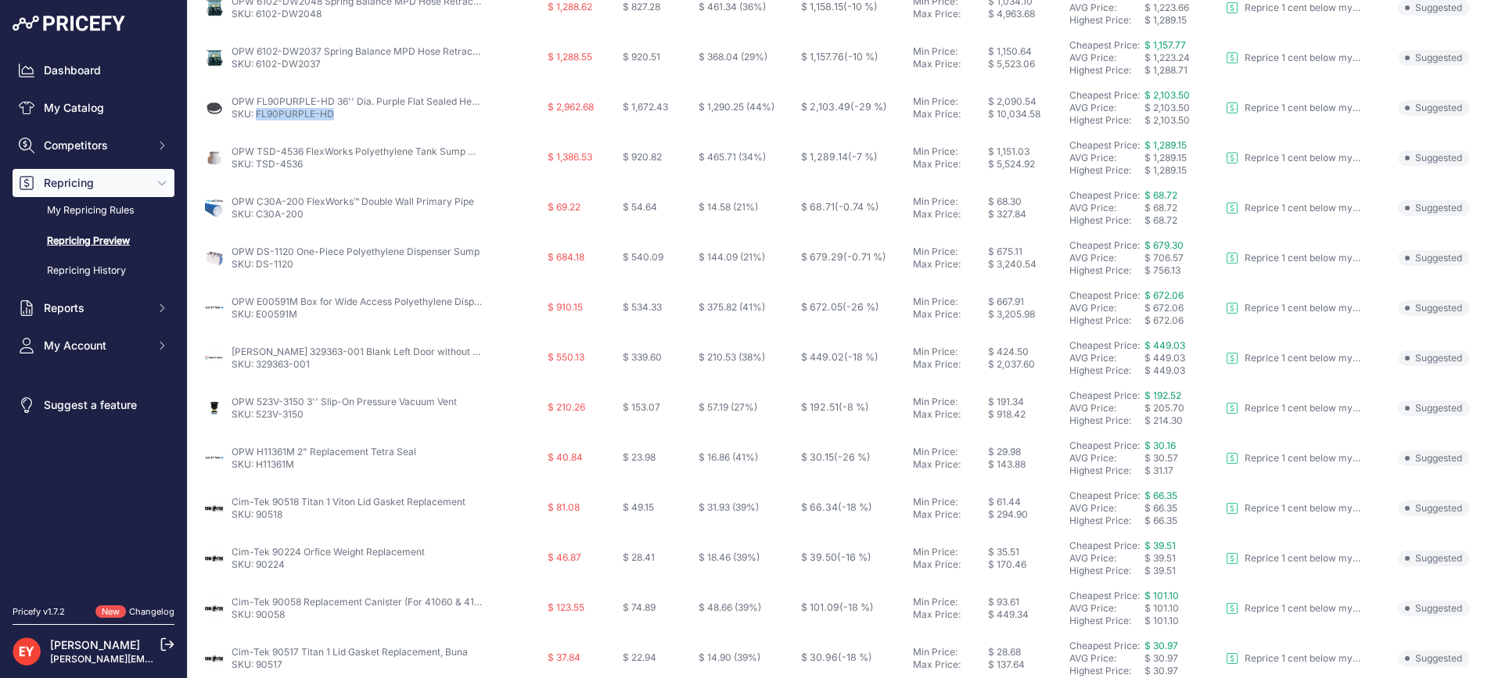
scroll to position [313, 0]
drag, startPoint x: 314, startPoint y: 314, endPoint x: 257, endPoint y: 318, distance: 57.2
click at [257, 318] on p "SKU: E00591M" at bounding box center [357, 313] width 250 height 13
click at [257, 318] on link "SKU: E00591M" at bounding box center [265, 313] width 66 height 12
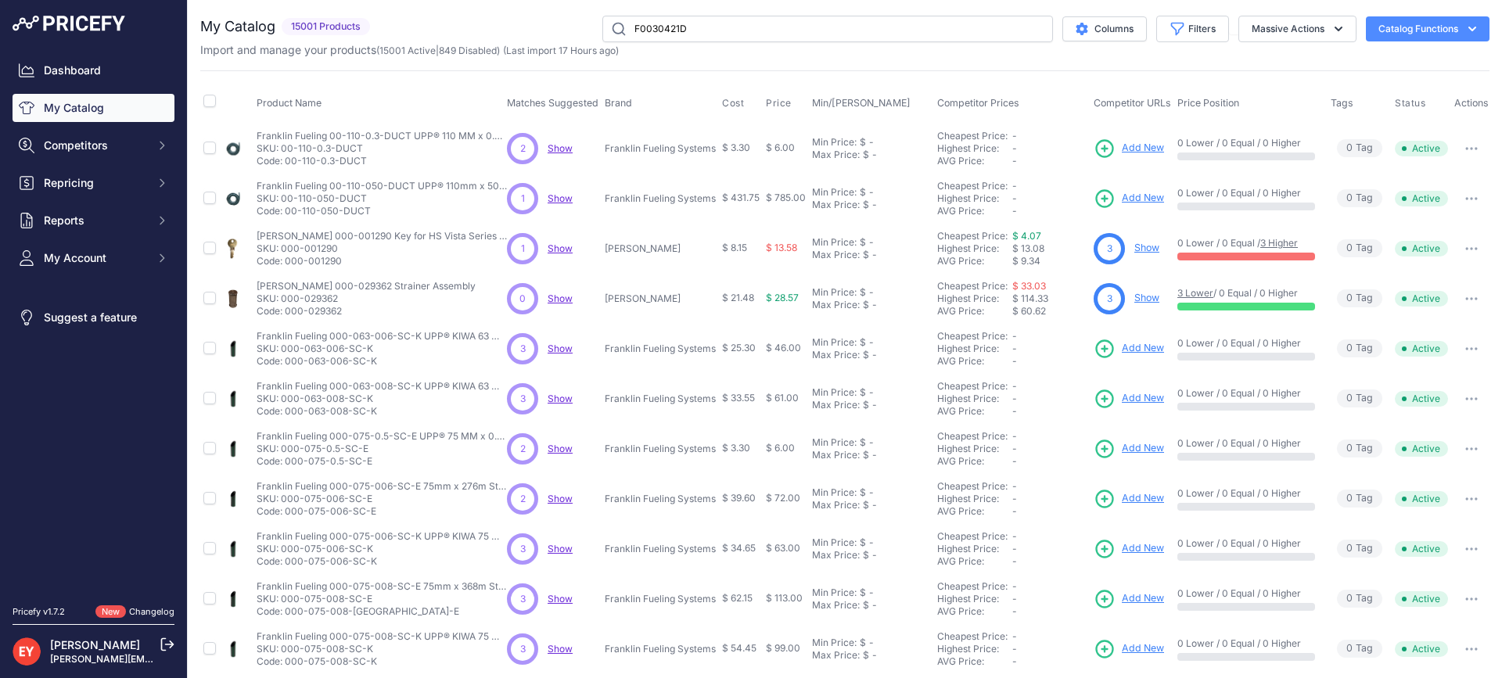
type input "F0030421D"
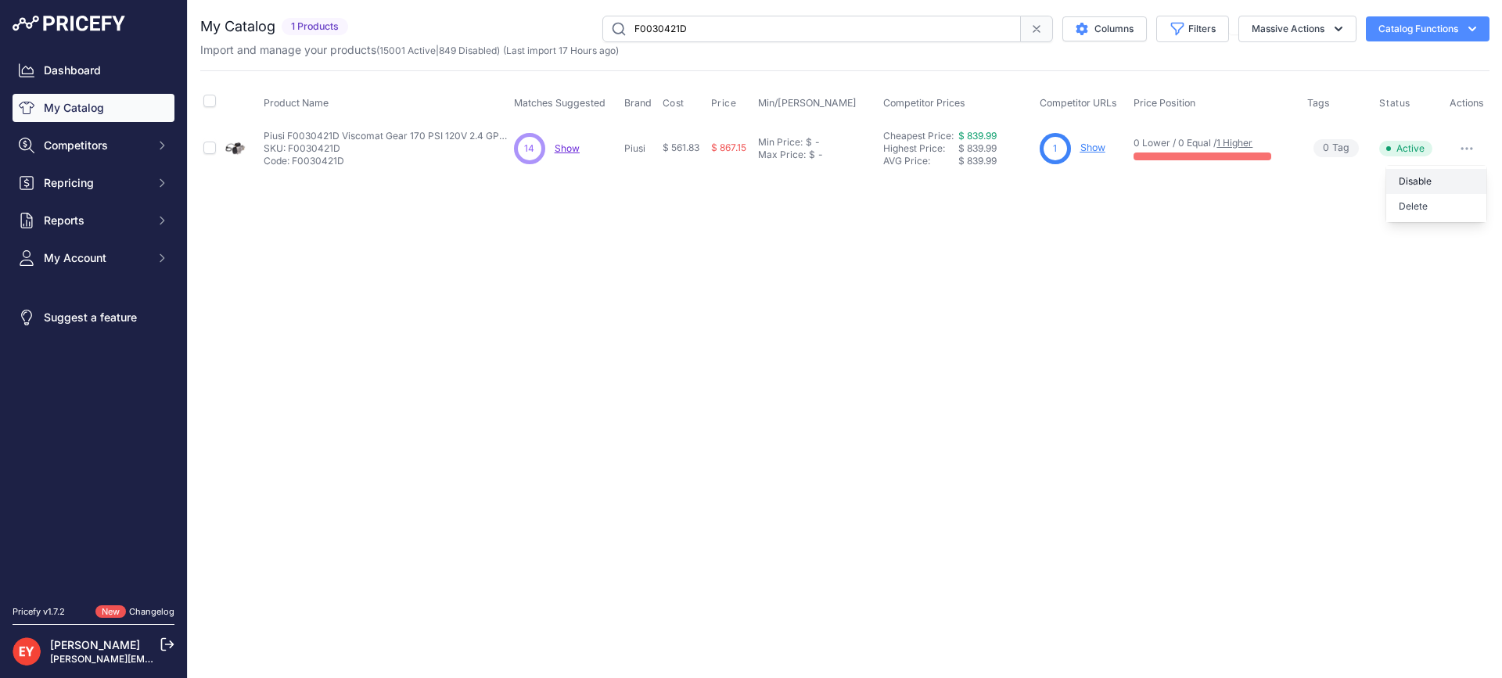
click at [1434, 180] on button "Disable" at bounding box center [1436, 181] width 100 height 25
drag, startPoint x: 746, startPoint y: 23, endPoint x: 576, endPoint y: 30, distance: 169.8
click at [576, 30] on div "F0030421D Columns Filters Status All Status Only Enabled Only Disabled" at bounding box center [921, 29] width 1135 height 27
paste input "523V-3150"
drag, startPoint x: 748, startPoint y: 31, endPoint x: 616, endPoint y: 34, distance: 133.0
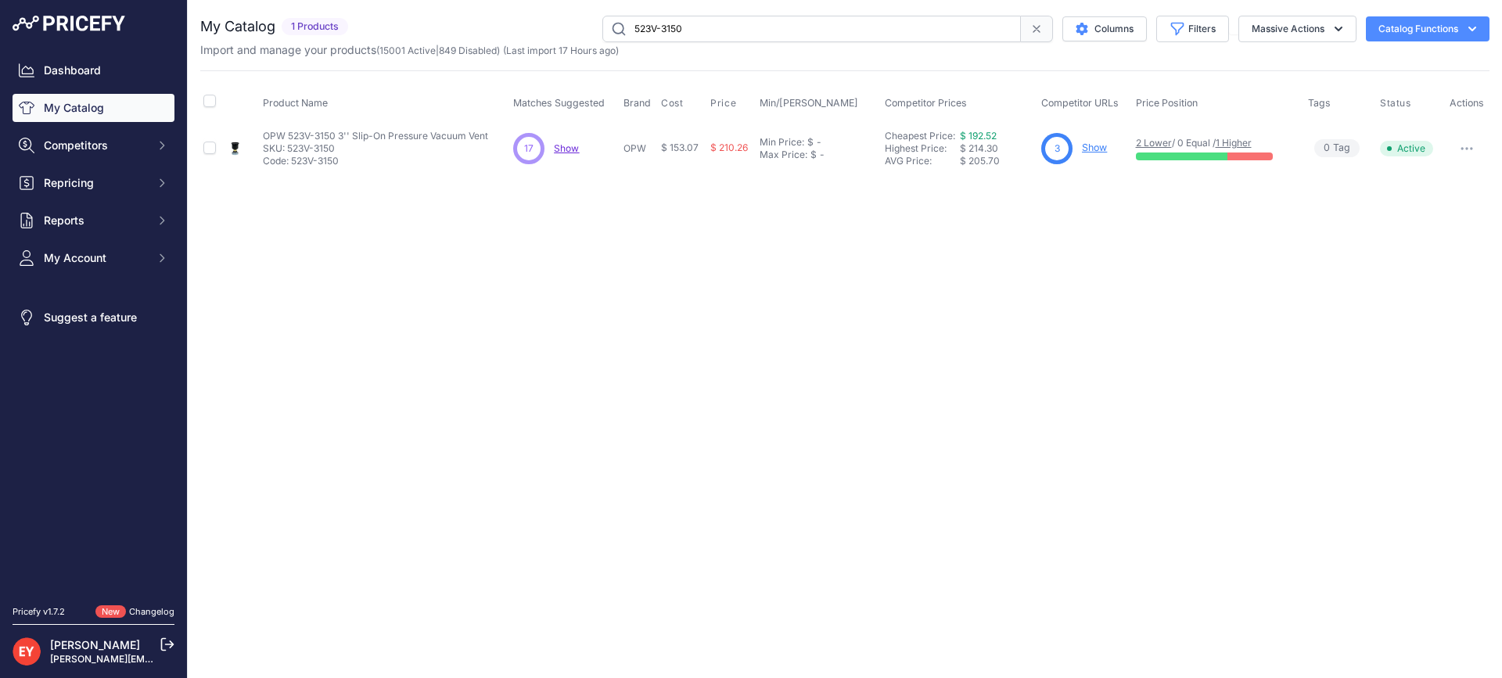
click at [616, 34] on input "523V-3150" at bounding box center [811, 29] width 418 height 27
paste input "H11361M"
drag, startPoint x: 734, startPoint y: 28, endPoint x: 544, endPoint y: 29, distance: 190.8
click at [544, 29] on div "H11361M523V-3150 Columns Filters Status All Status Only Enabled Only Disabled" at bounding box center [921, 29] width 1135 height 27
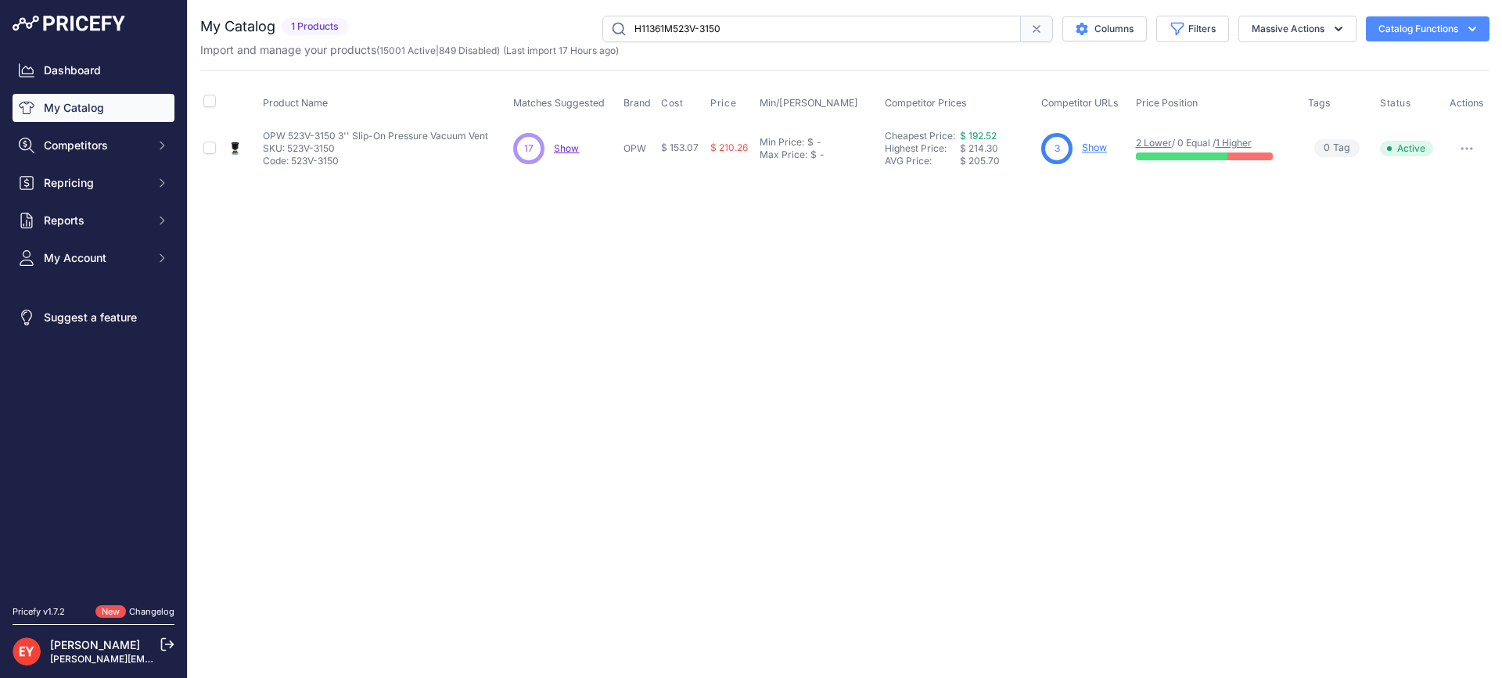
paste input "text"
drag, startPoint x: 709, startPoint y: 33, endPoint x: 480, endPoint y: 33, distance: 228.4
click at [480, 33] on div "H11361M Columns Filters Status All Status Only Enabled Only Disabled" at bounding box center [921, 29] width 1135 height 27
paste input "21GU-H21"
drag, startPoint x: 659, startPoint y: 32, endPoint x: 587, endPoint y: 33, distance: 72.0
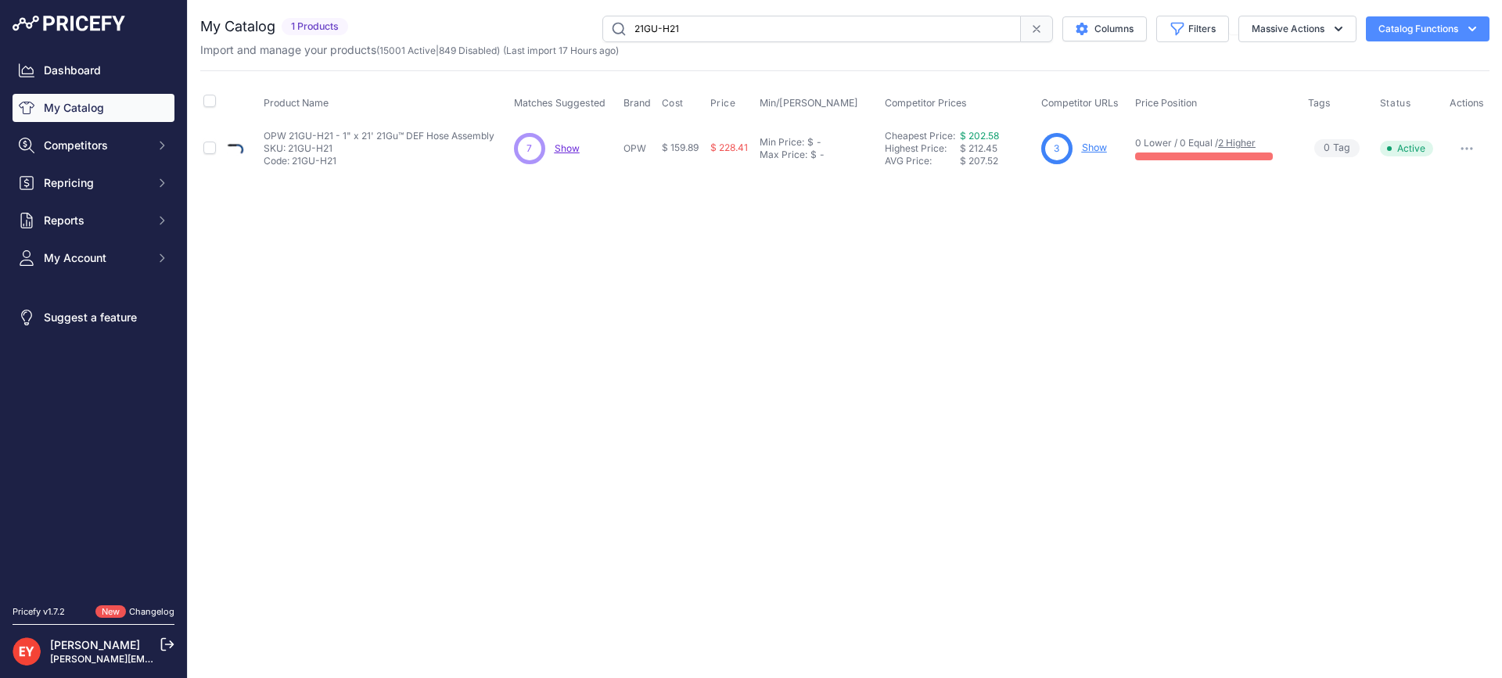
click at [587, 33] on div "21GU-H21 Columns Filters Status All Status Only Enabled Only Disabled" at bounding box center [921, 29] width 1135 height 27
paste input "301F-8085"
drag, startPoint x: 720, startPoint y: 27, endPoint x: 611, endPoint y: 37, distance: 110.0
click at [611, 37] on input "301F-8085" at bounding box center [811, 29] width 418 height 27
paste input "62M-MA"
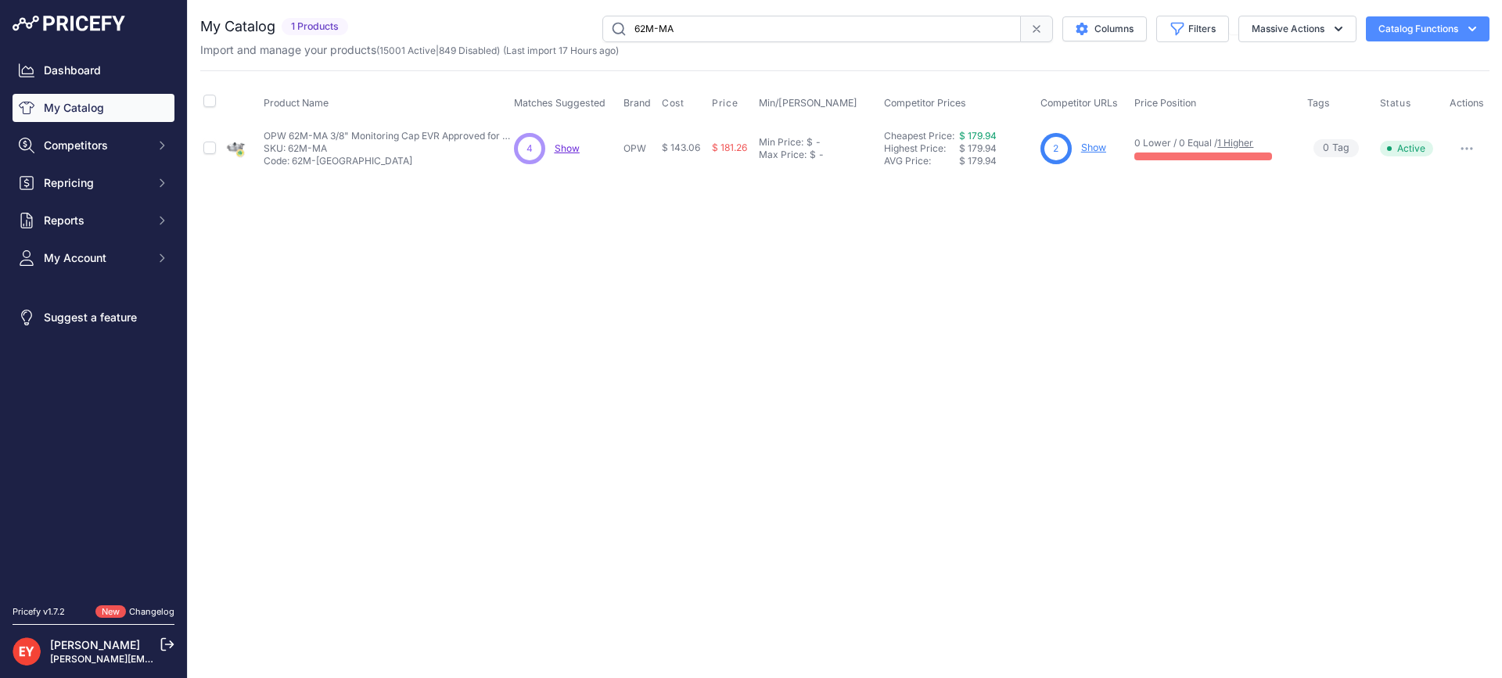
drag, startPoint x: 612, startPoint y: 34, endPoint x: 536, endPoint y: 34, distance: 75.9
click at [536, 34] on div "62M-MA Columns Filters Status All Status Only Enabled Only Disabled" at bounding box center [921, 29] width 1135 height 27
paste input "0VK-1003"
drag, startPoint x: 733, startPoint y: 33, endPoint x: 530, endPoint y: 26, distance: 202.7
click at [530, 26] on div "60VK-1003 Columns Filters Status All Status Only Enabled Only Disabled" at bounding box center [921, 29] width 1135 height 27
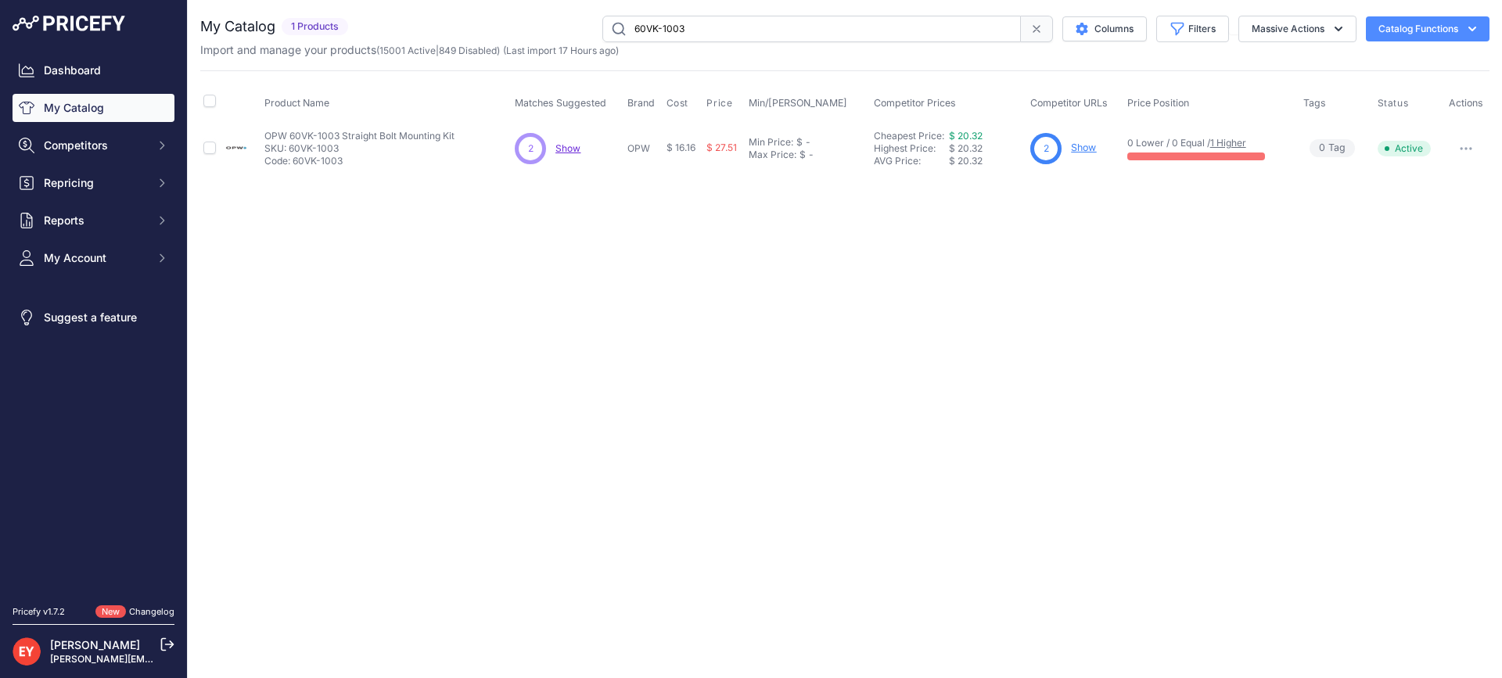
paste input "2"
drag, startPoint x: 759, startPoint y: 31, endPoint x: 551, endPoint y: 24, distance: 207.4
click at [551, 24] on div "60VK-1002 Columns Filters Status All Status Only Enabled Only Disabled" at bounding box center [921, 29] width 1135 height 27
paste input "104A-1819"
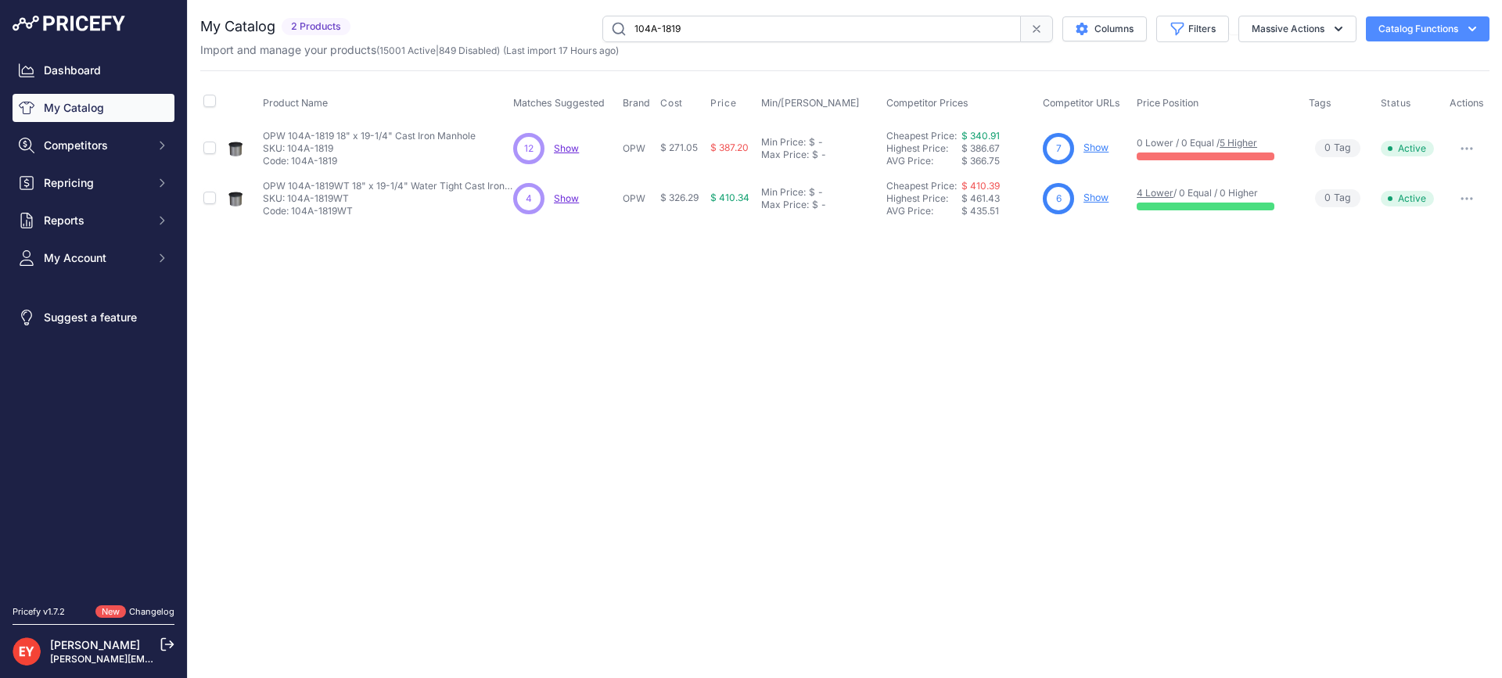
drag, startPoint x: 676, startPoint y: 38, endPoint x: 589, endPoint y: 37, distance: 86.8
click at [589, 37] on div "104A-1819 Columns Filters Status All Status Only Enabled Only Disabled" at bounding box center [923, 29] width 1133 height 27
paste input "STF-2215"
type input "STF-2215"
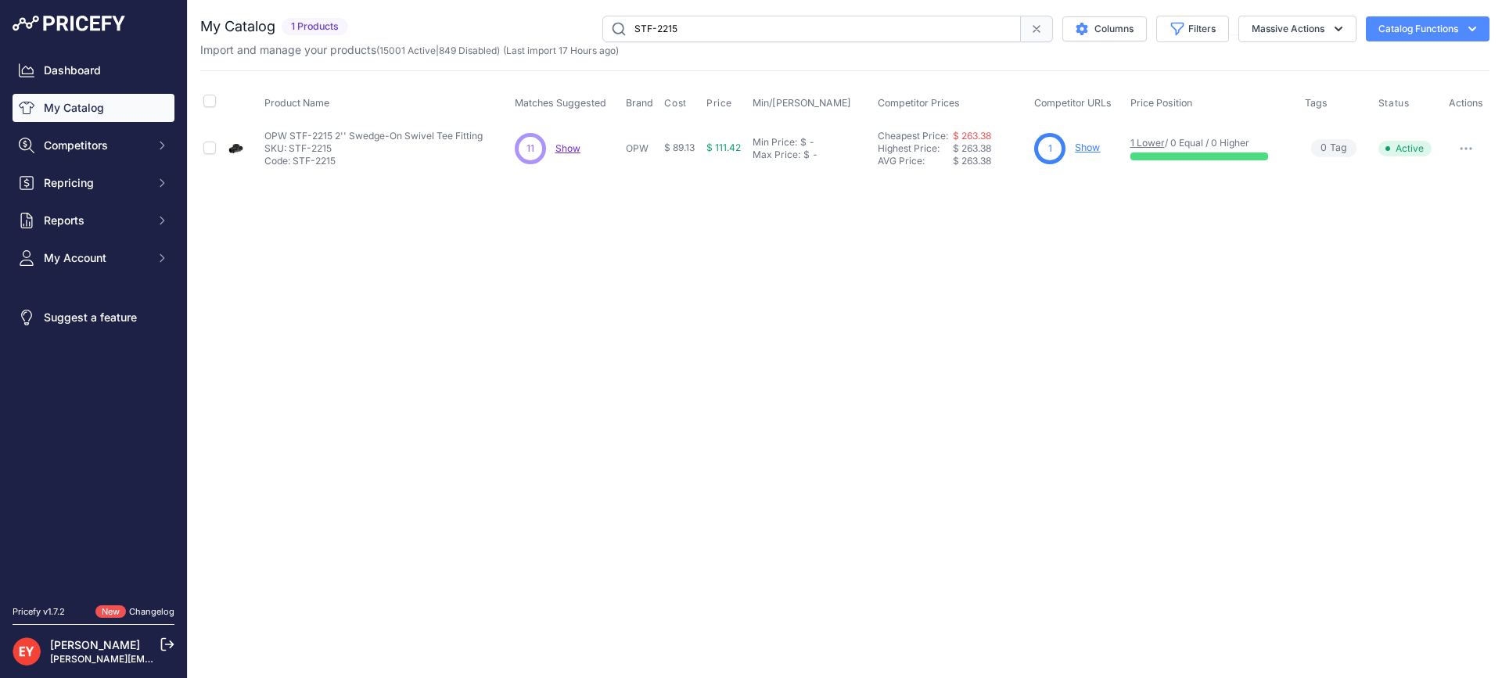
click at [1080, 142] on link "Show" at bounding box center [1087, 148] width 25 height 12
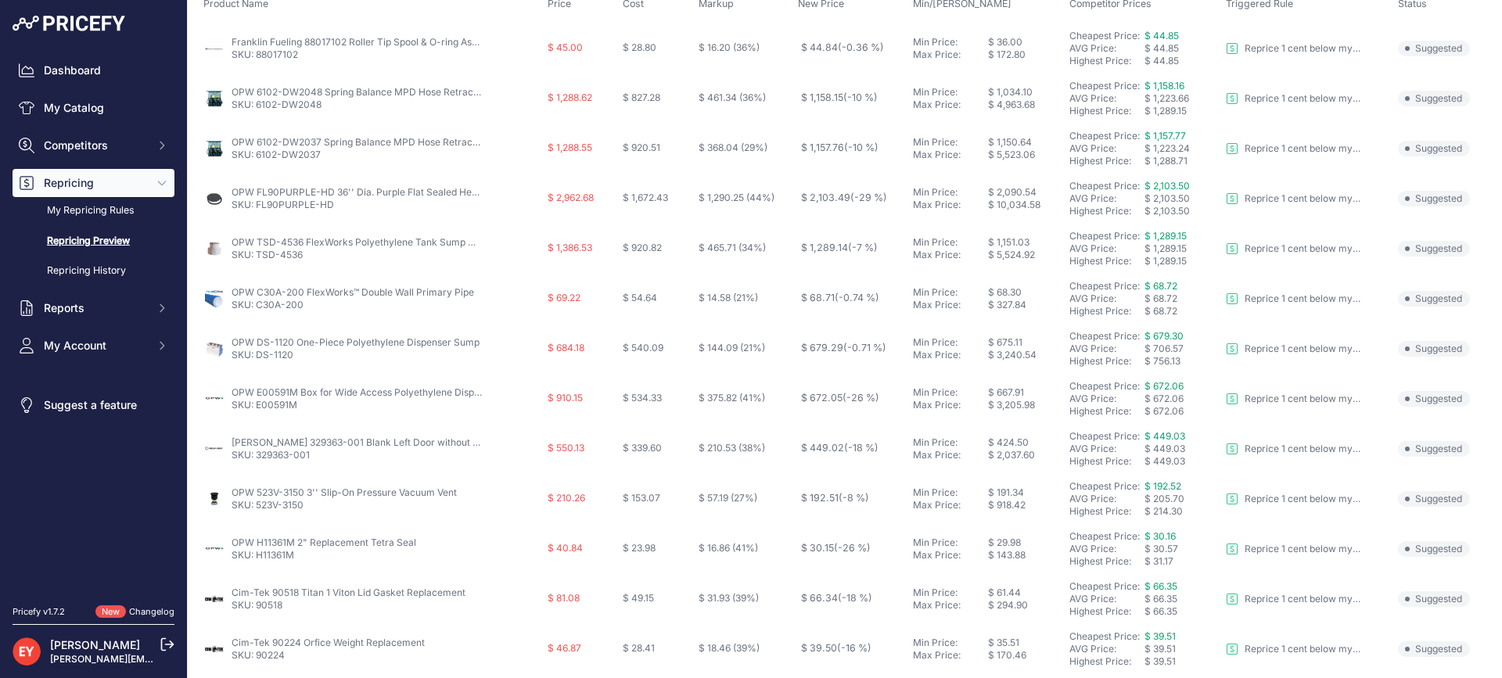
scroll to position [313, 0]
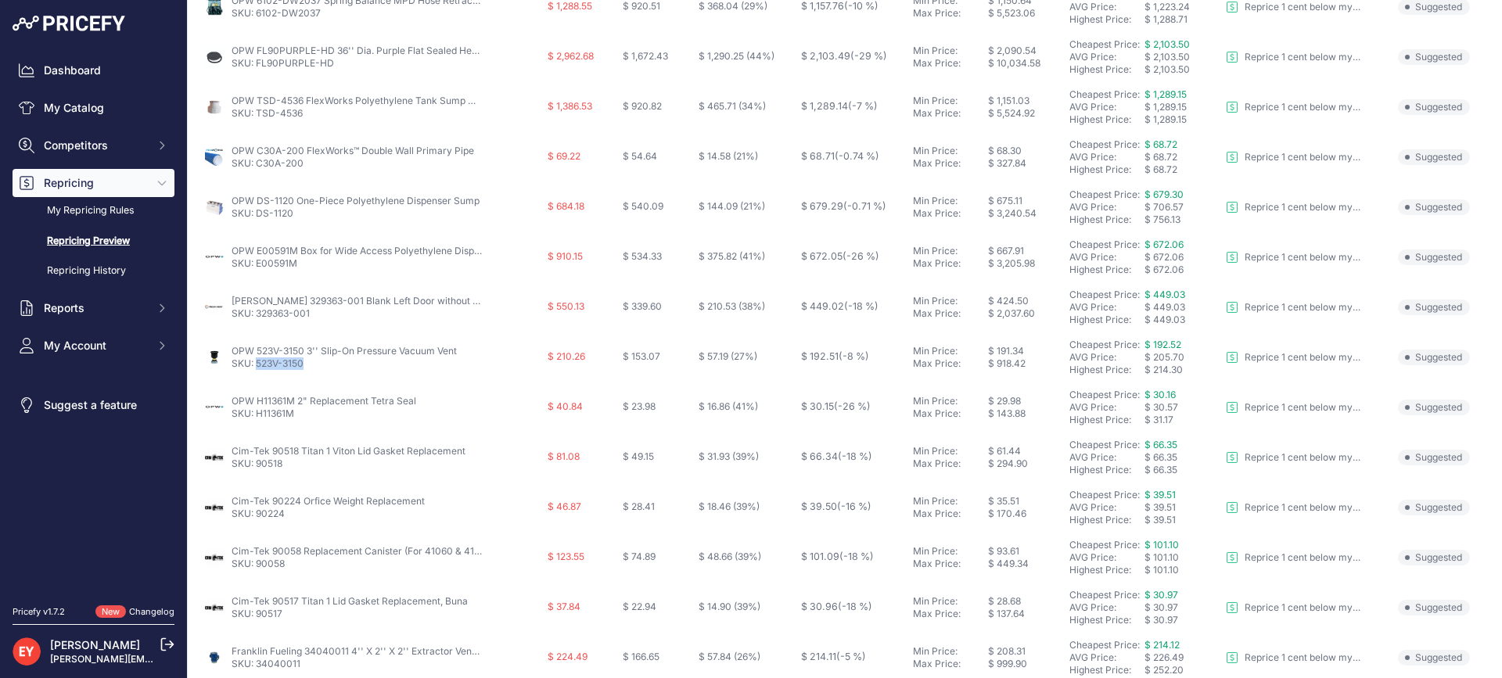
drag, startPoint x: 309, startPoint y: 370, endPoint x: 257, endPoint y: 371, distance: 51.6
click at [257, 371] on td "OPW 523V-3150 3'' Slip-On Pressure Vacuum Vent SKU: 523V-3150" at bounding box center [372, 357] width 344 height 50
copy link "523V-3150"
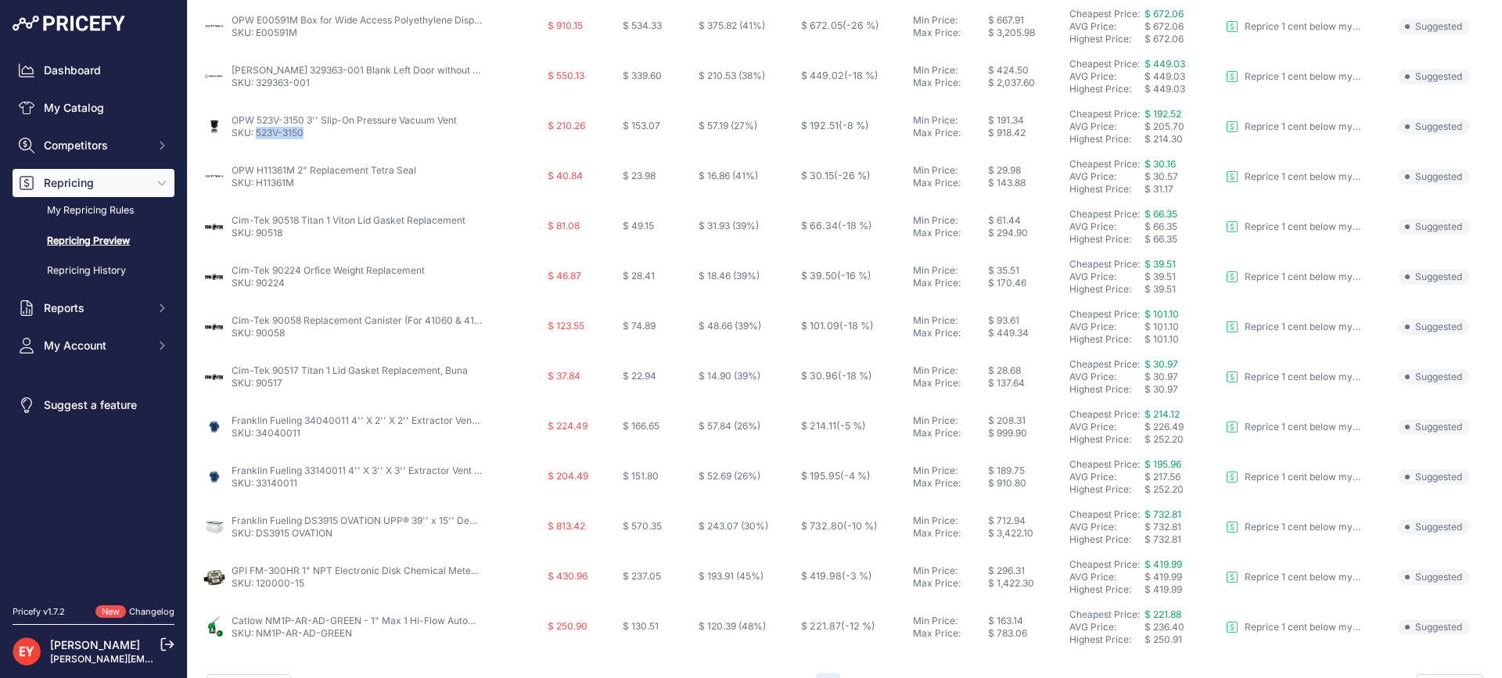
scroll to position [547, 0]
drag, startPoint x: 303, startPoint y: 180, endPoint x: 257, endPoint y: 181, distance: 46.9
click at [257, 181] on p "SKU: H11361M" at bounding box center [324, 179] width 185 height 13
copy link "H11361M"
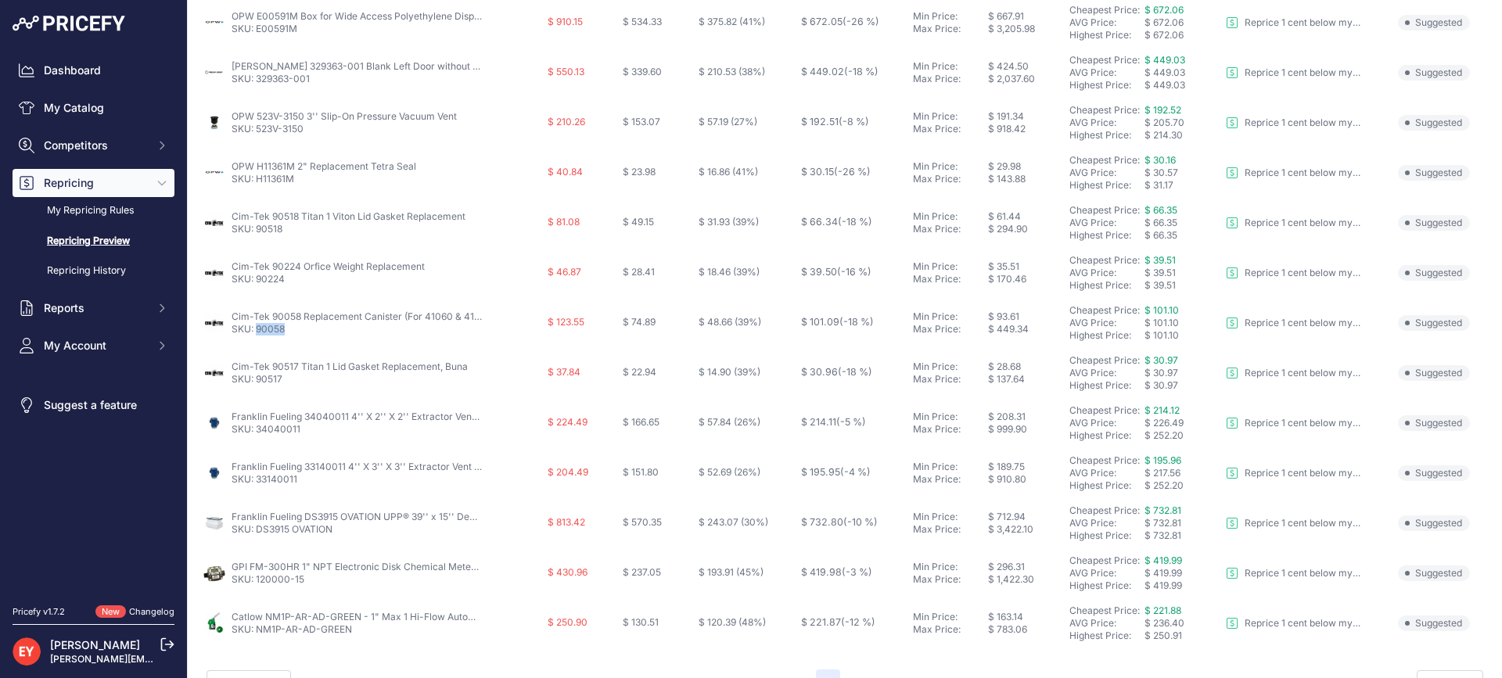
drag, startPoint x: 290, startPoint y: 338, endPoint x: 255, endPoint y: 340, distance: 35.3
click at [255, 340] on td "Cim-Tek 90058 Replacement Canister (For 41060 & 41070) SKU: 90058" at bounding box center [372, 323] width 344 height 50
copy link "90058"
drag, startPoint x: 289, startPoint y: 385, endPoint x: 256, endPoint y: 380, distance: 34.0
click at [256, 380] on p "SKU: 90517" at bounding box center [350, 379] width 236 height 13
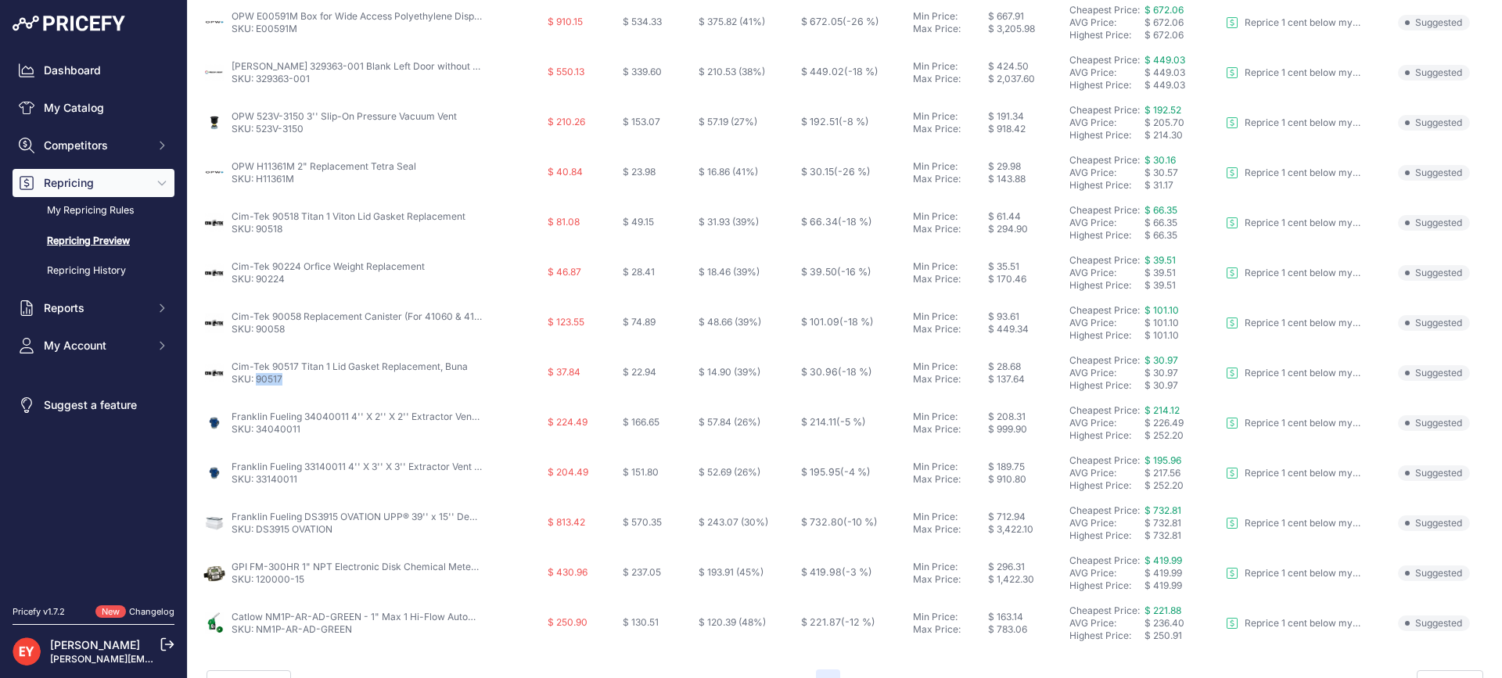
copy link "90517"
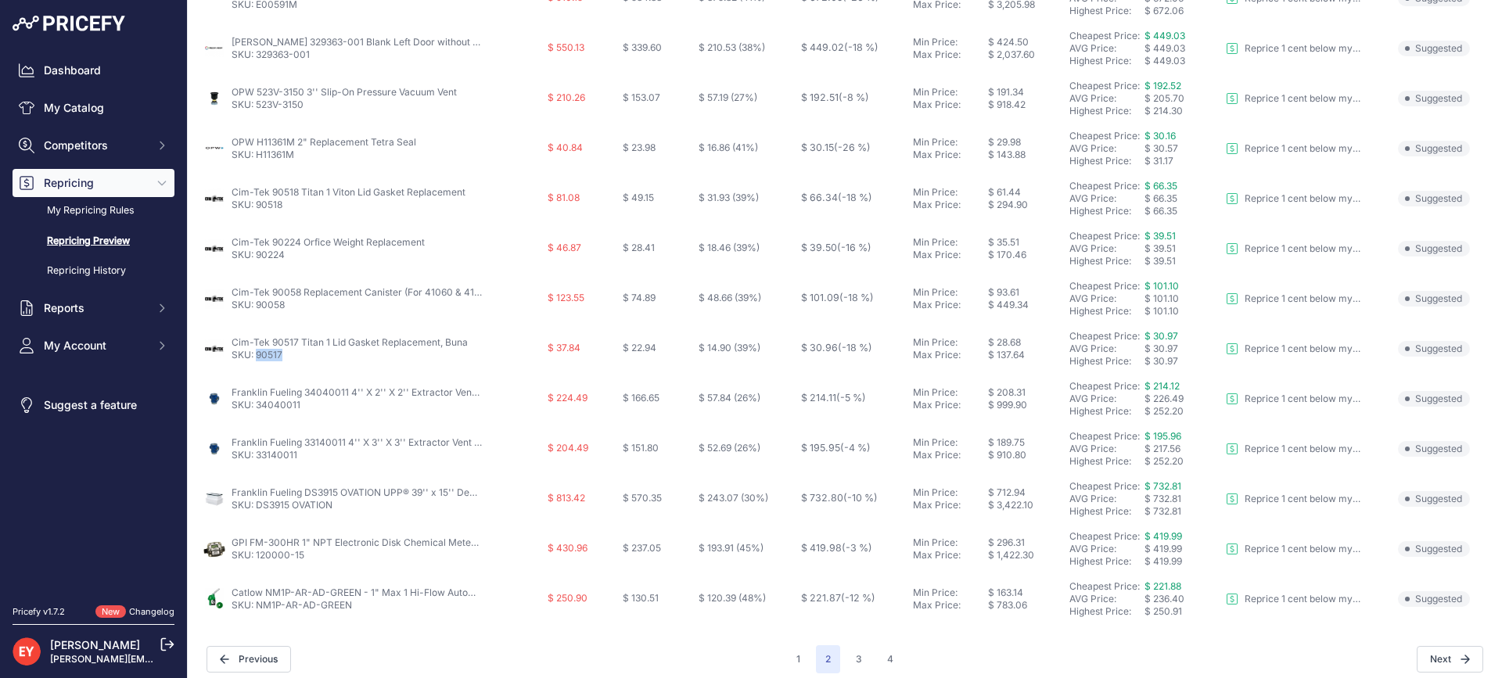
scroll to position [583, 0]
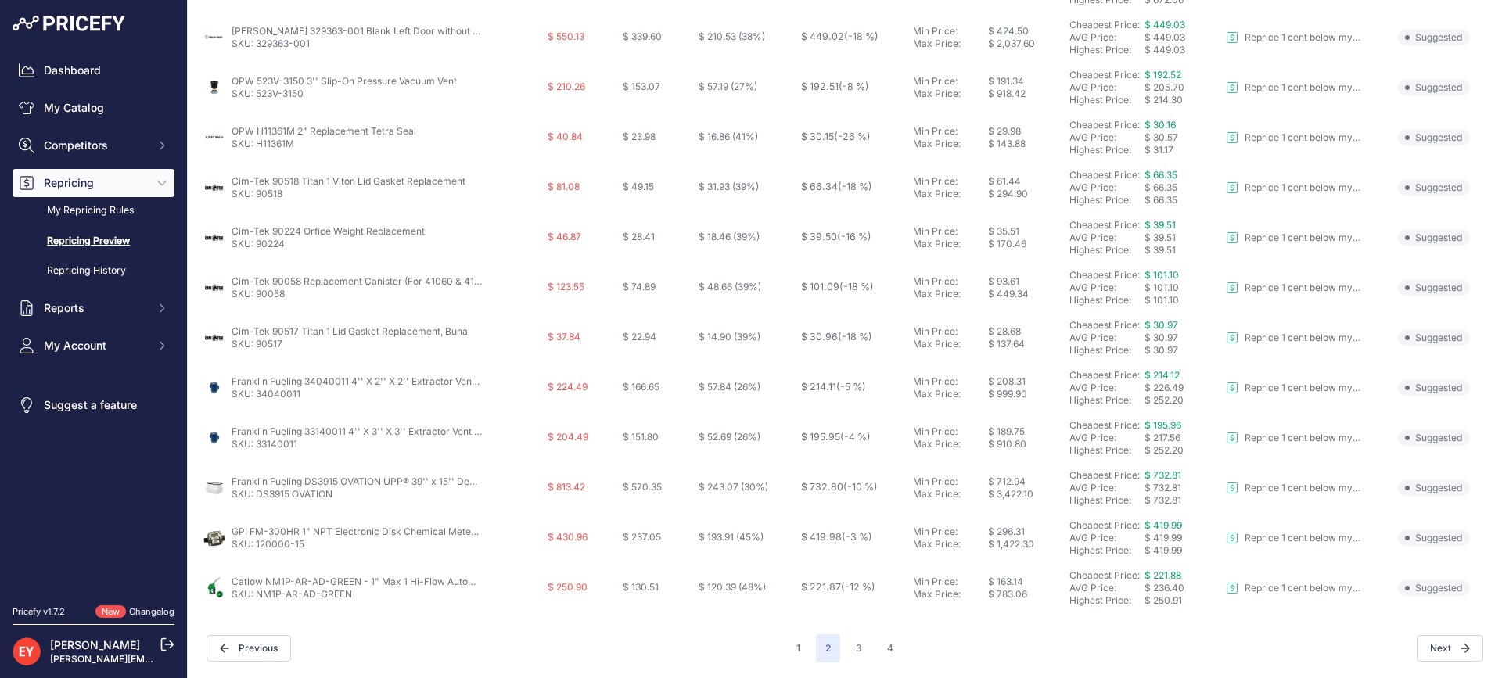
click at [360, 597] on p "SKU: NM1P-AR-AD-GREEN" at bounding box center [357, 594] width 250 height 13
drag, startPoint x: 355, startPoint y: 600, endPoint x: 258, endPoint y: 594, distance: 97.1
click at [258, 594] on p "SKU: NM1P-AR-AD-GREEN" at bounding box center [357, 594] width 250 height 13
copy link "NM1P-AR-AD-GREEN"
click at [849, 649] on button "3" at bounding box center [858, 648] width 25 height 28
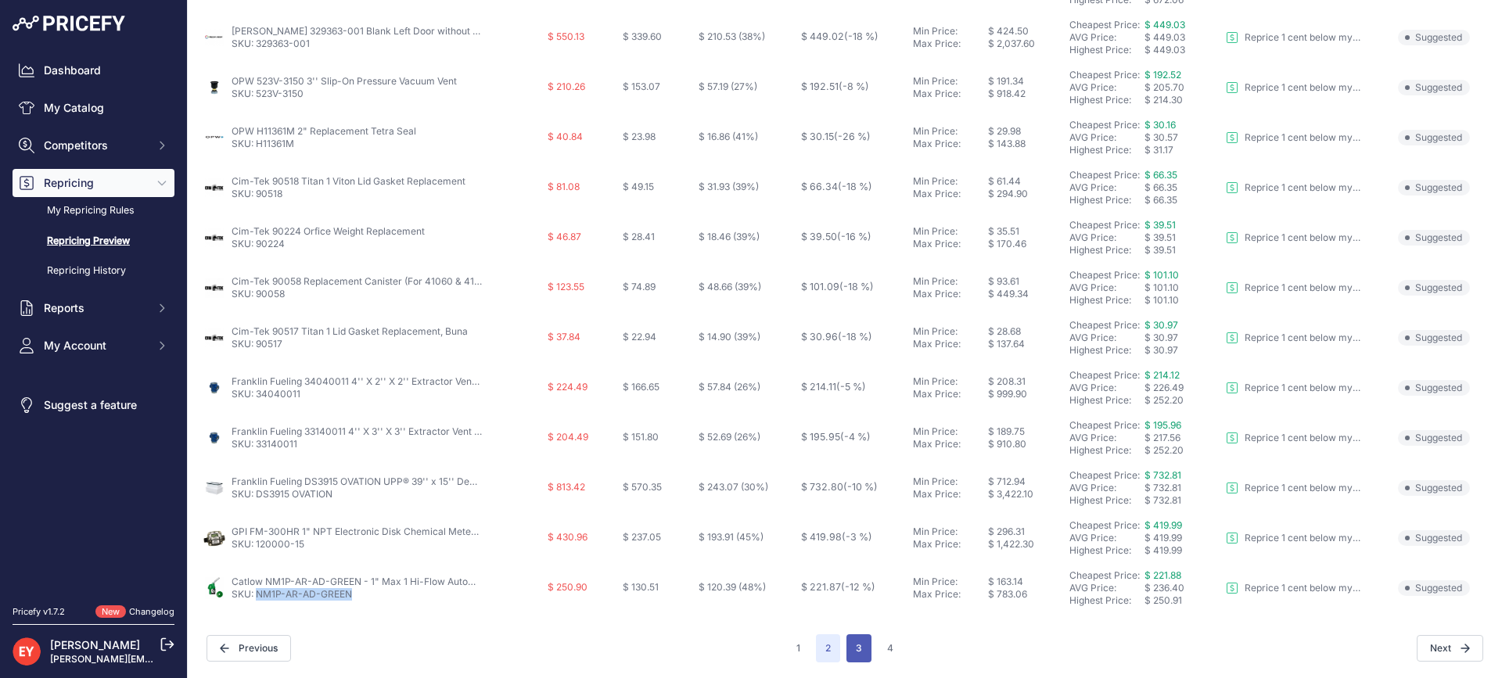
scroll to position [609, 0]
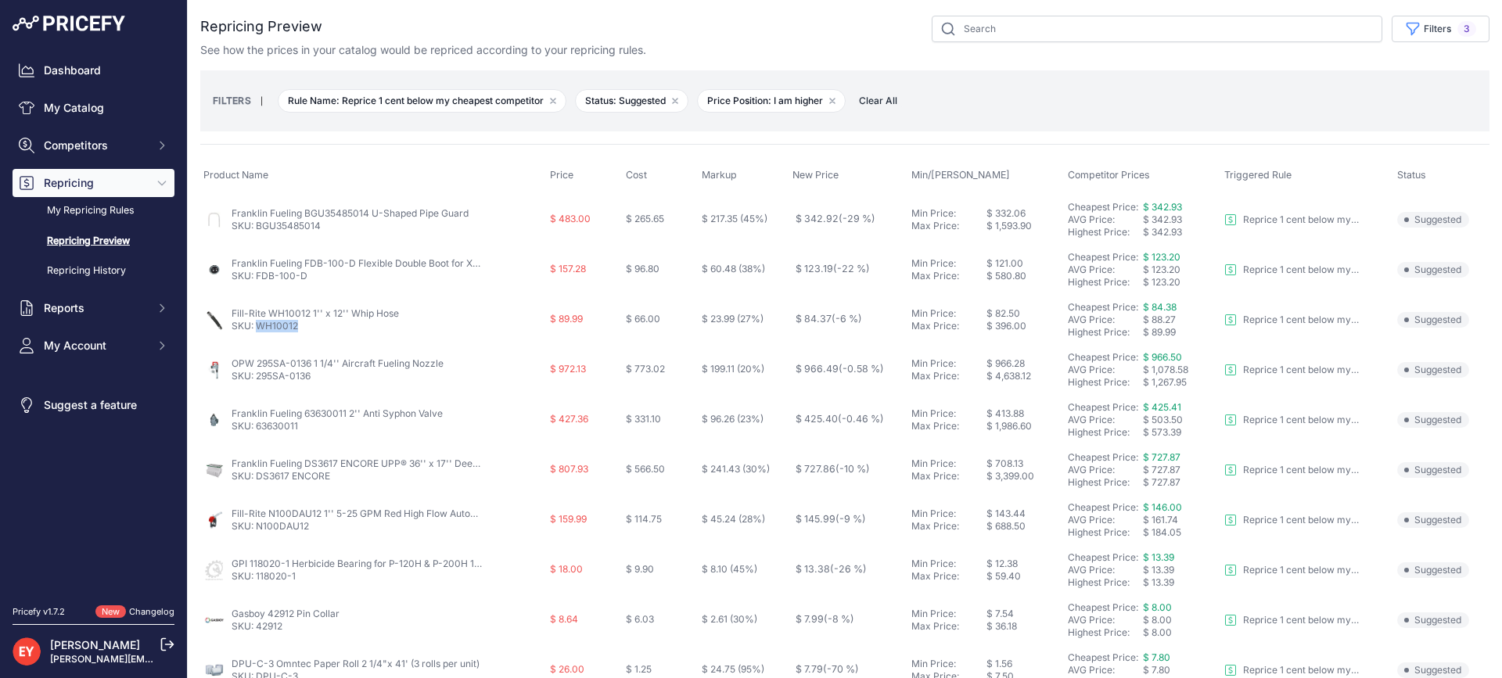
drag, startPoint x: 299, startPoint y: 329, endPoint x: 259, endPoint y: 327, distance: 40.0
click at [259, 327] on p "SKU: WH10012" at bounding box center [315, 326] width 167 height 13
copy link "WH10012"
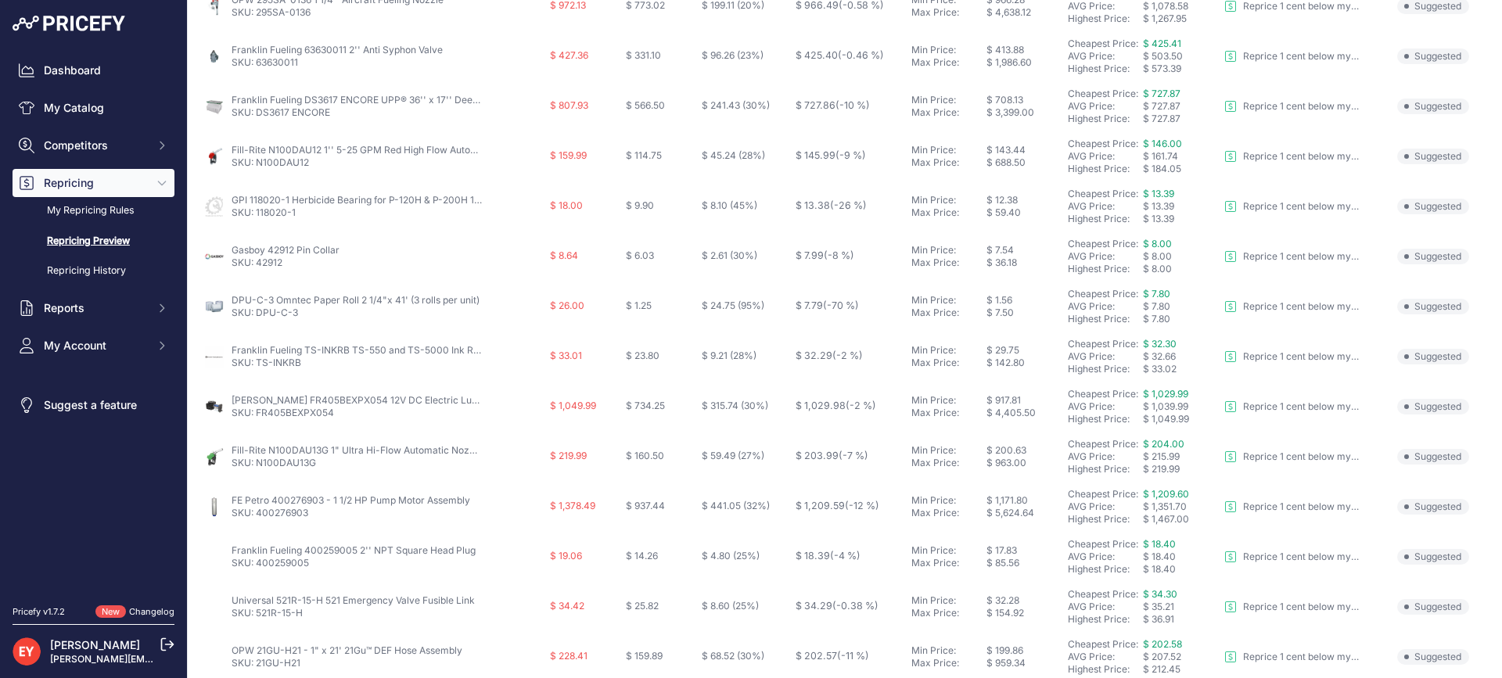
scroll to position [391, 0]
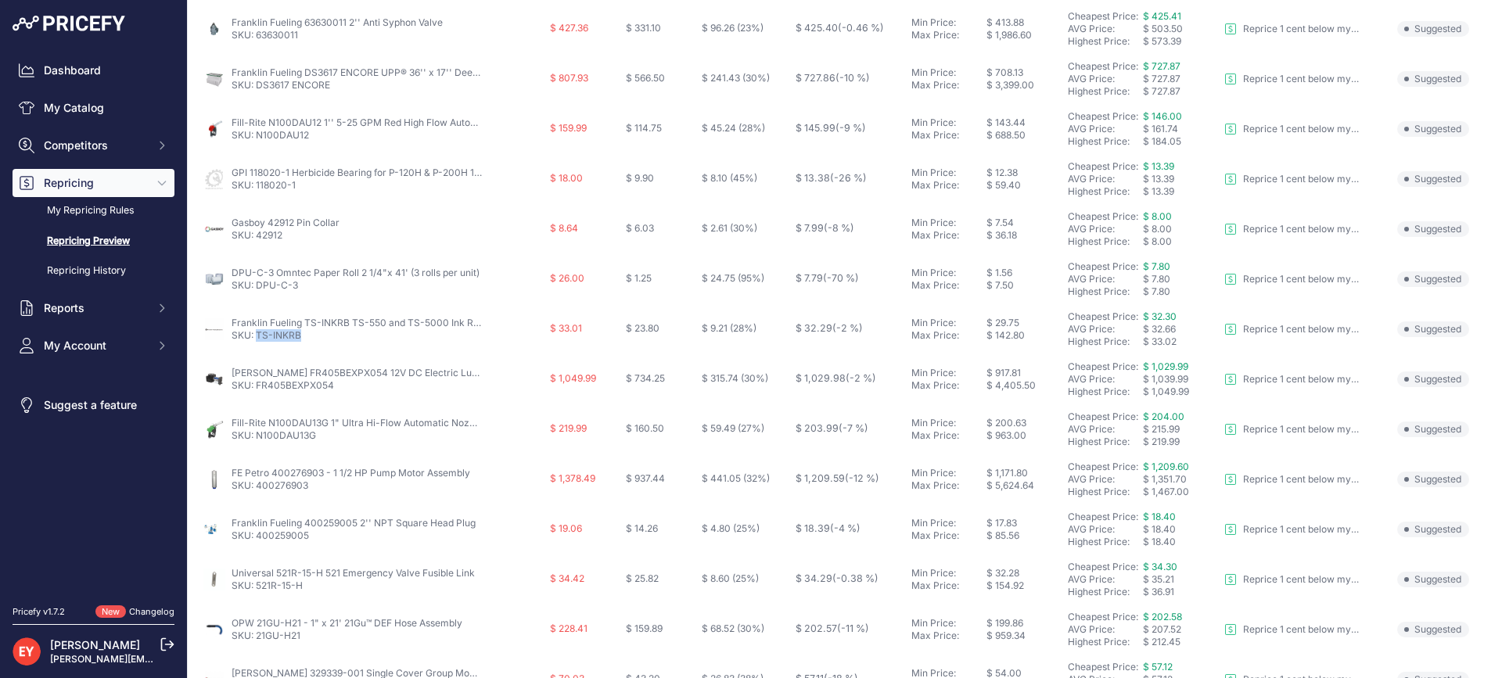
drag, startPoint x: 298, startPoint y: 343, endPoint x: 257, endPoint y: 336, distance: 41.3
click at [257, 336] on td "Franklin Fueling TS-INKRB TS-550 and TS-5000 Ink Ribbon SKU: TS-INKRB" at bounding box center [373, 329] width 346 height 50
copy link "TS-INKRB"
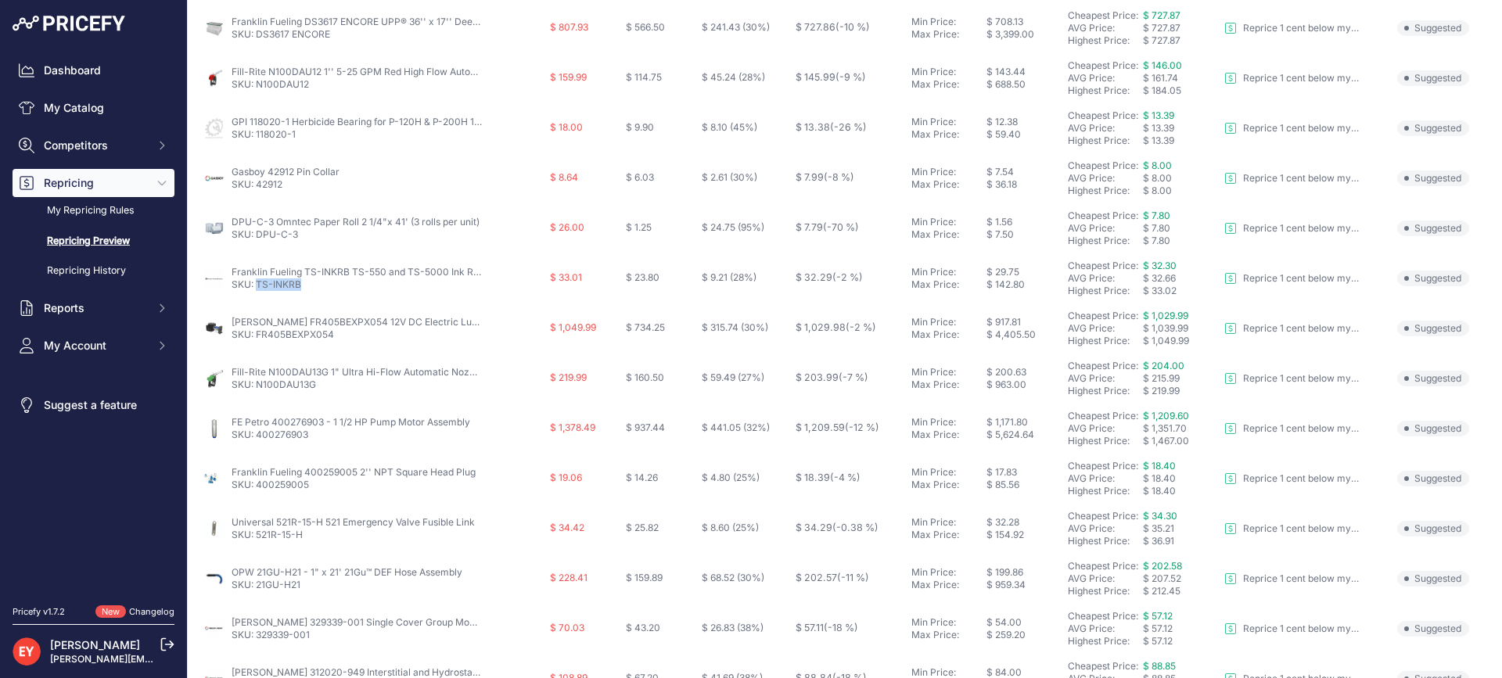
scroll to position [469, 0]
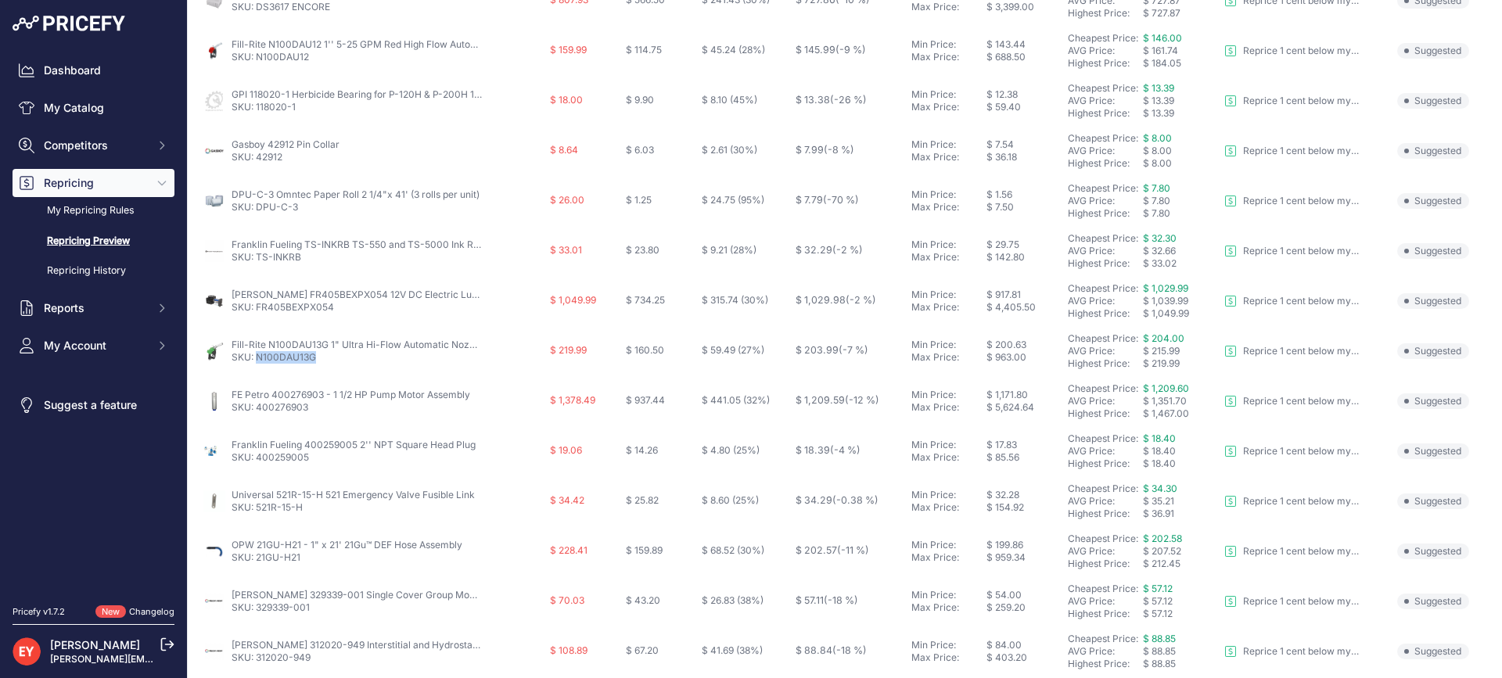
drag, startPoint x: 318, startPoint y: 361, endPoint x: 260, endPoint y: 356, distance: 58.8
click at [260, 356] on p "SKU: N100DAU13G" at bounding box center [357, 357] width 250 height 13
copy link "N100DAU13G"
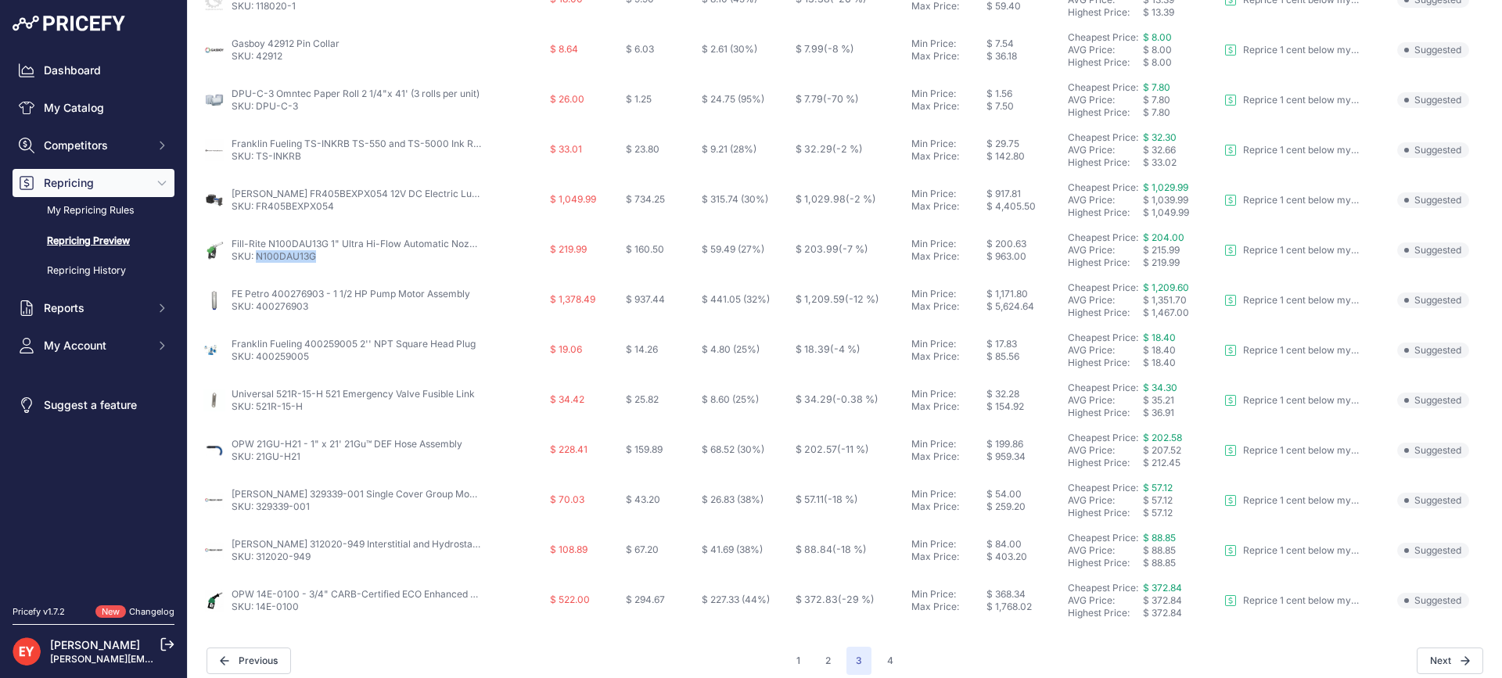
scroll to position [583, 0]
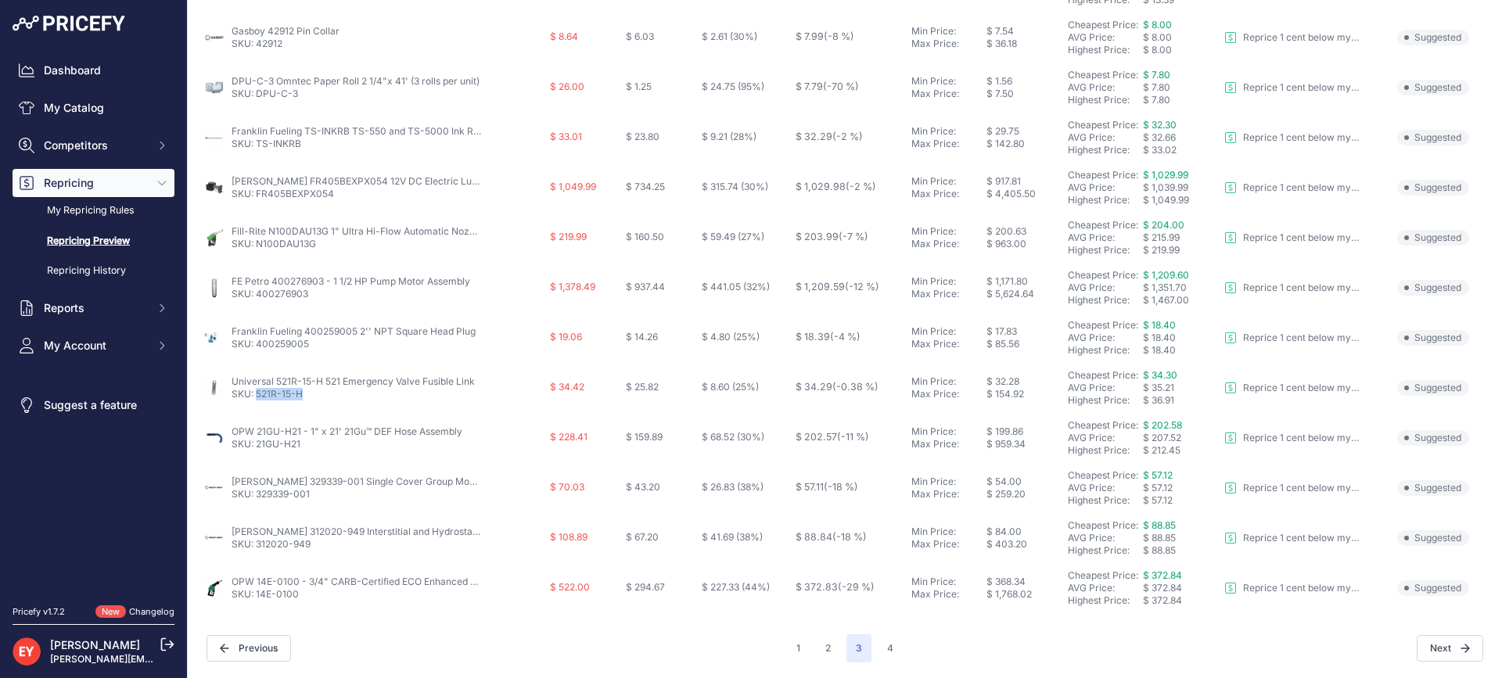
drag, startPoint x: 309, startPoint y: 407, endPoint x: 257, endPoint y: 407, distance: 51.6
click at [257, 407] on td "Universal 521R-15-H 521 Emergency Valve Fusible Link SKU: 521R-15-H" at bounding box center [373, 388] width 346 height 50
copy link "521R-15-H"
drag, startPoint x: 309, startPoint y: 451, endPoint x: 257, endPoint y: 443, distance: 53.0
click at [257, 443] on td "OPW 21GU-H21 - 1" x 21' 21Gu™ DEF Hose Assembly SKU: 21GU-H21" at bounding box center [373, 438] width 346 height 50
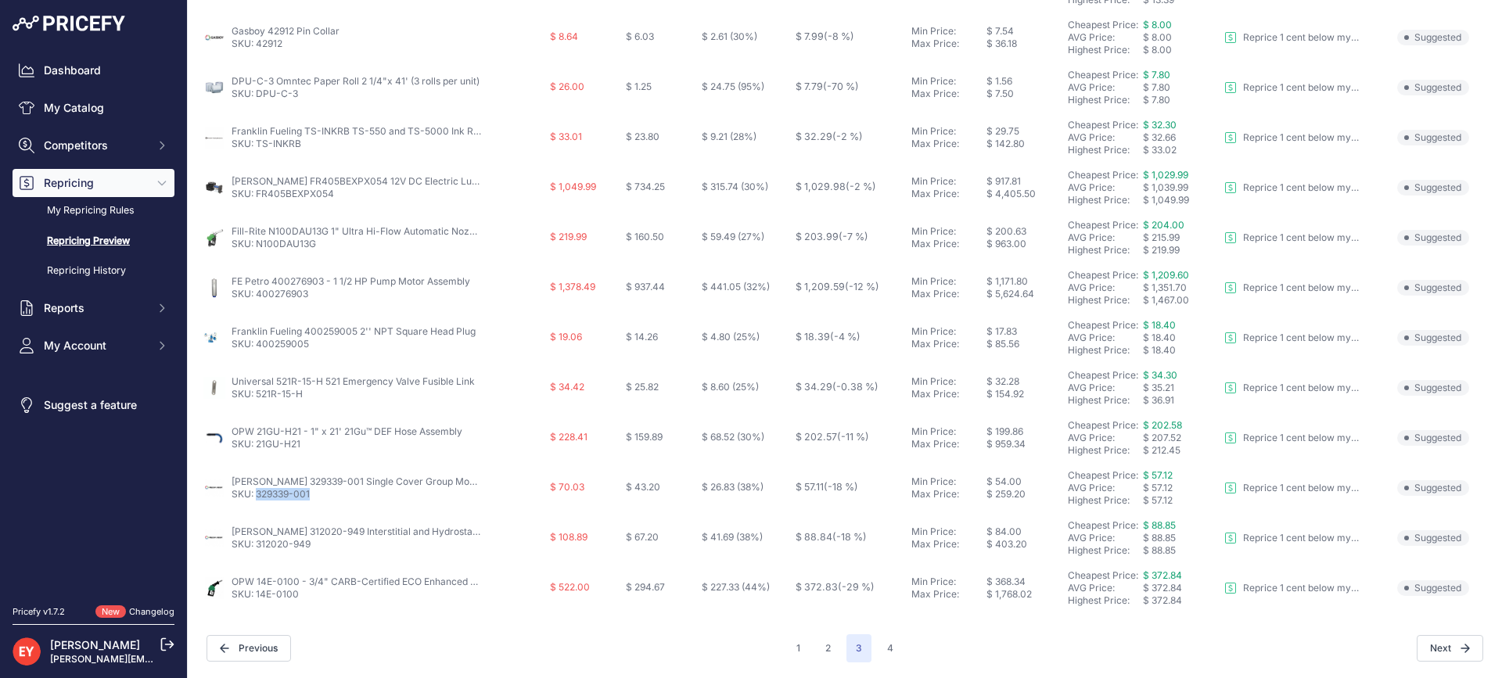
drag, startPoint x: 313, startPoint y: 504, endPoint x: 258, endPoint y: 507, distance: 54.8
click at [258, 507] on td "Veeder-Root 329339-001 Single Cover Group Module SKU: 329339-001" at bounding box center [373, 488] width 346 height 50
drag, startPoint x: 310, startPoint y: 551, endPoint x: 257, endPoint y: 553, distance: 52.5
click at [257, 553] on td "Veeder-Root 312020-949 Interstitial and Hydrostatic Sensor Installation Kit SKU…" at bounding box center [373, 538] width 346 height 50
drag, startPoint x: 300, startPoint y: 598, endPoint x: 258, endPoint y: 603, distance: 41.8
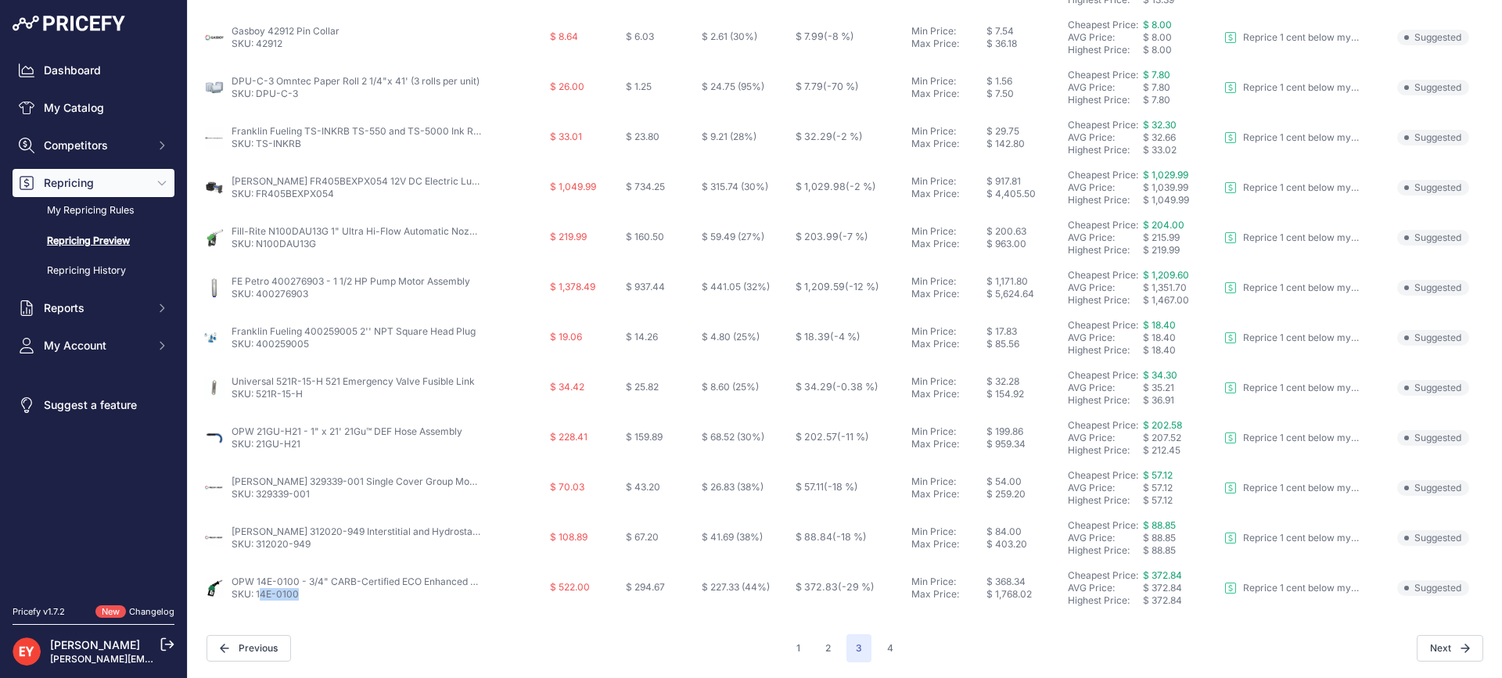
click at [258, 603] on td "OPW 14E-0100 - 3/4" CARB-Certified ECO Enhanced Conventional Gasoline Nozzle SK…" at bounding box center [373, 588] width 346 height 50
click at [258, 602] on td "OPW 14E-0100 - 3/4" CARB-Certified ECO Enhanced Conventional Gasoline Nozzle SK…" at bounding box center [373, 588] width 346 height 50
click at [878, 649] on button "4" at bounding box center [890, 648] width 25 height 28
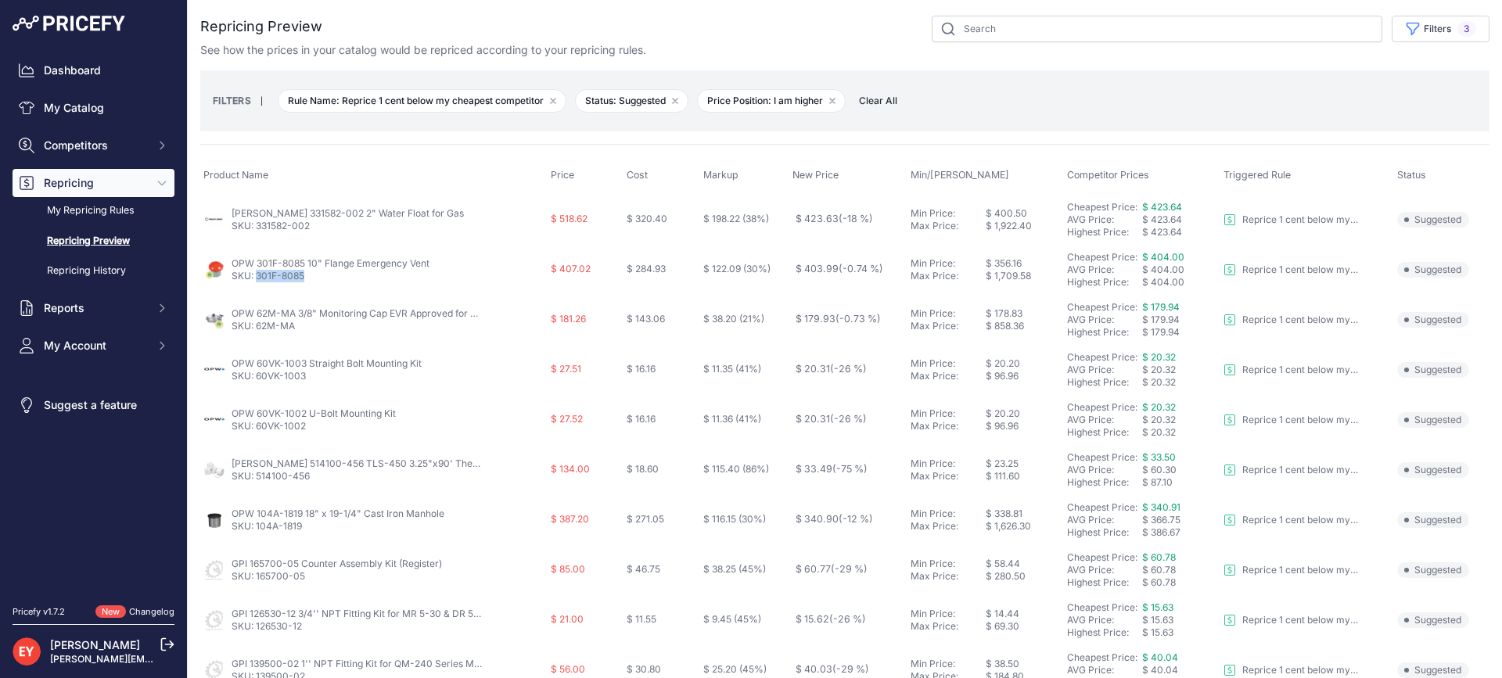
drag, startPoint x: 306, startPoint y: 287, endPoint x: 257, endPoint y: 283, distance: 49.4
click at [257, 283] on td "OPW 301F-8085 10" Flange Emergency Vent SKU: 301F-8085" at bounding box center [373, 270] width 347 height 50
drag, startPoint x: 290, startPoint y: 334, endPoint x: 256, endPoint y: 337, distance: 34.6
click at [256, 337] on td "OPW 62M-MA 3/8" Monitoring Cap EVR Approved for E85 SKU: 62M-MA" at bounding box center [373, 320] width 347 height 50
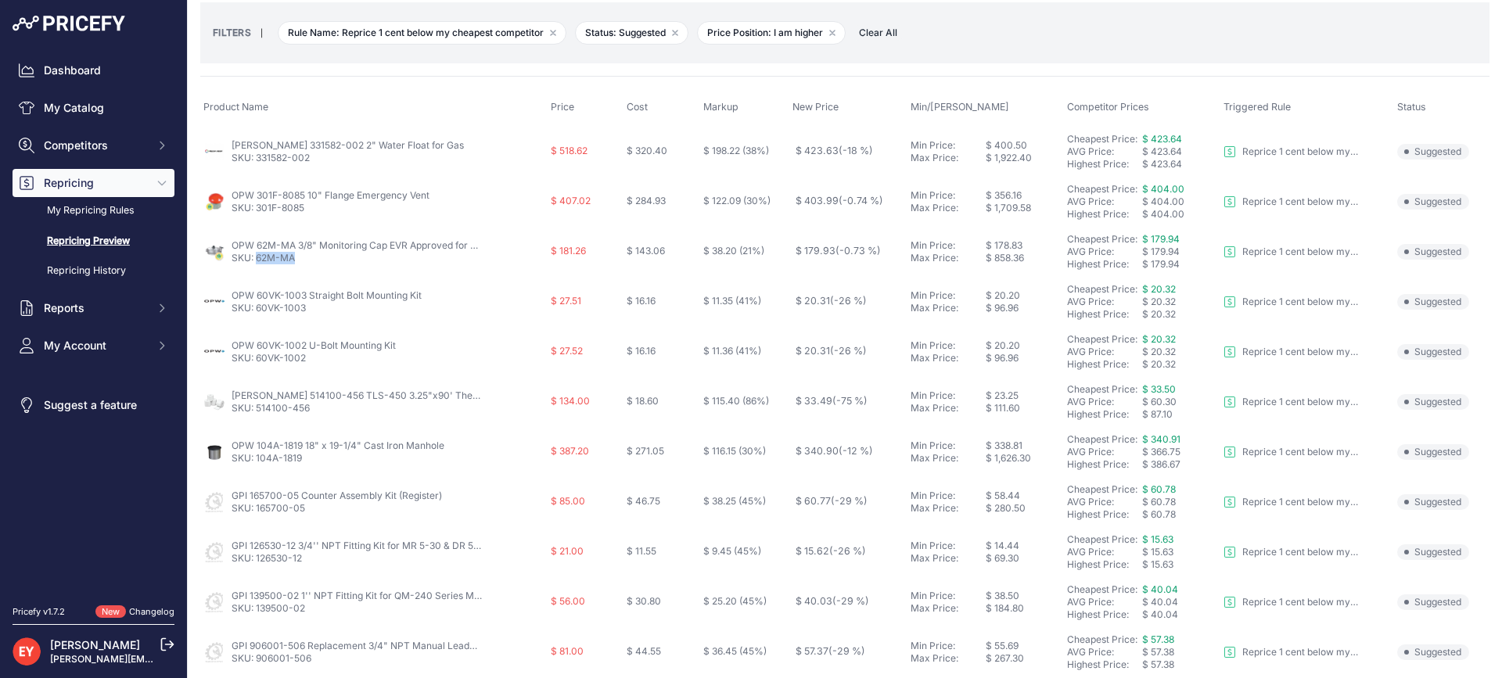
scroll to position [156, 0]
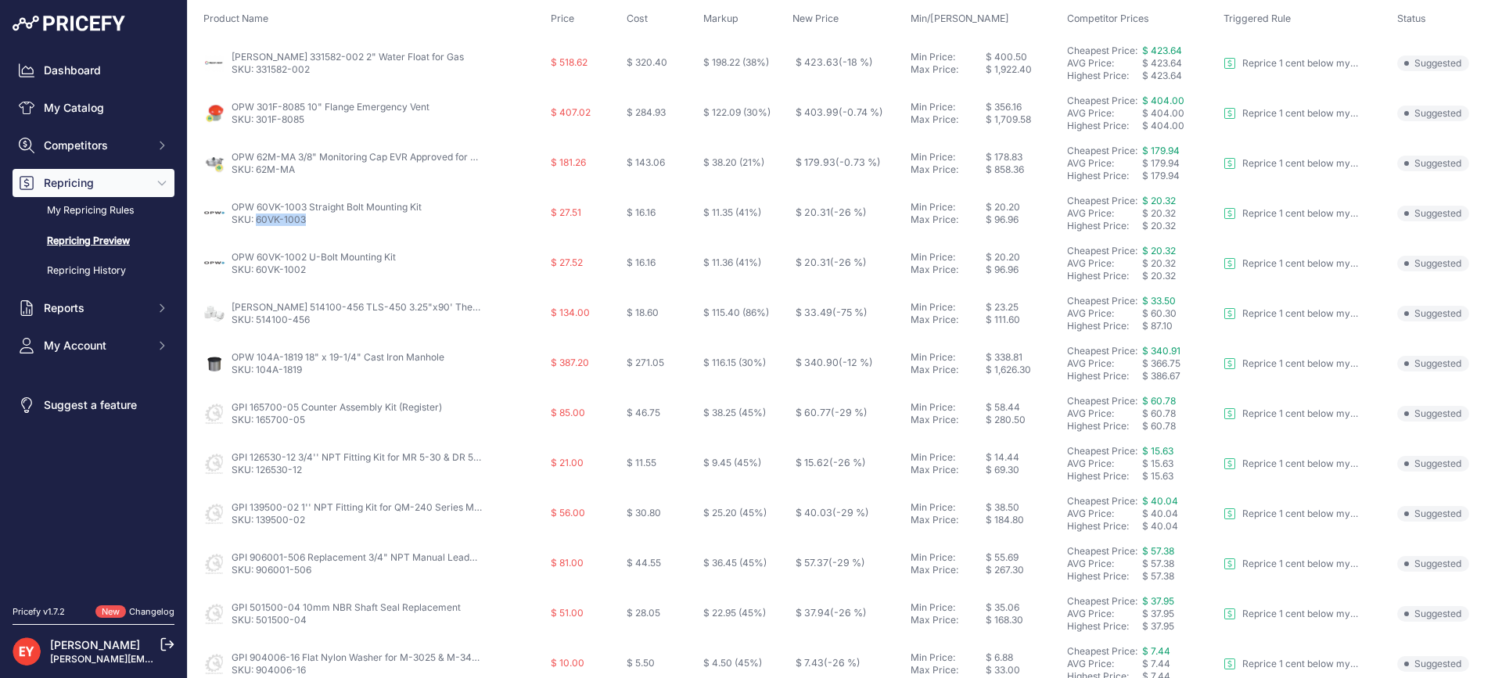
drag, startPoint x: 311, startPoint y: 231, endPoint x: 257, endPoint y: 231, distance: 53.2
click at [257, 231] on td "OPW 60VK-1003 Straight Bolt Mounting Kit SKU: 60VK-1003" at bounding box center [373, 213] width 347 height 50
drag, startPoint x: 313, startPoint y: 275, endPoint x: 256, endPoint y: 271, distance: 57.3
click at [256, 271] on p "SKU: 60VK-1002" at bounding box center [314, 270] width 164 height 13
drag, startPoint x: 319, startPoint y: 325, endPoint x: 254, endPoint y: 321, distance: 65.0
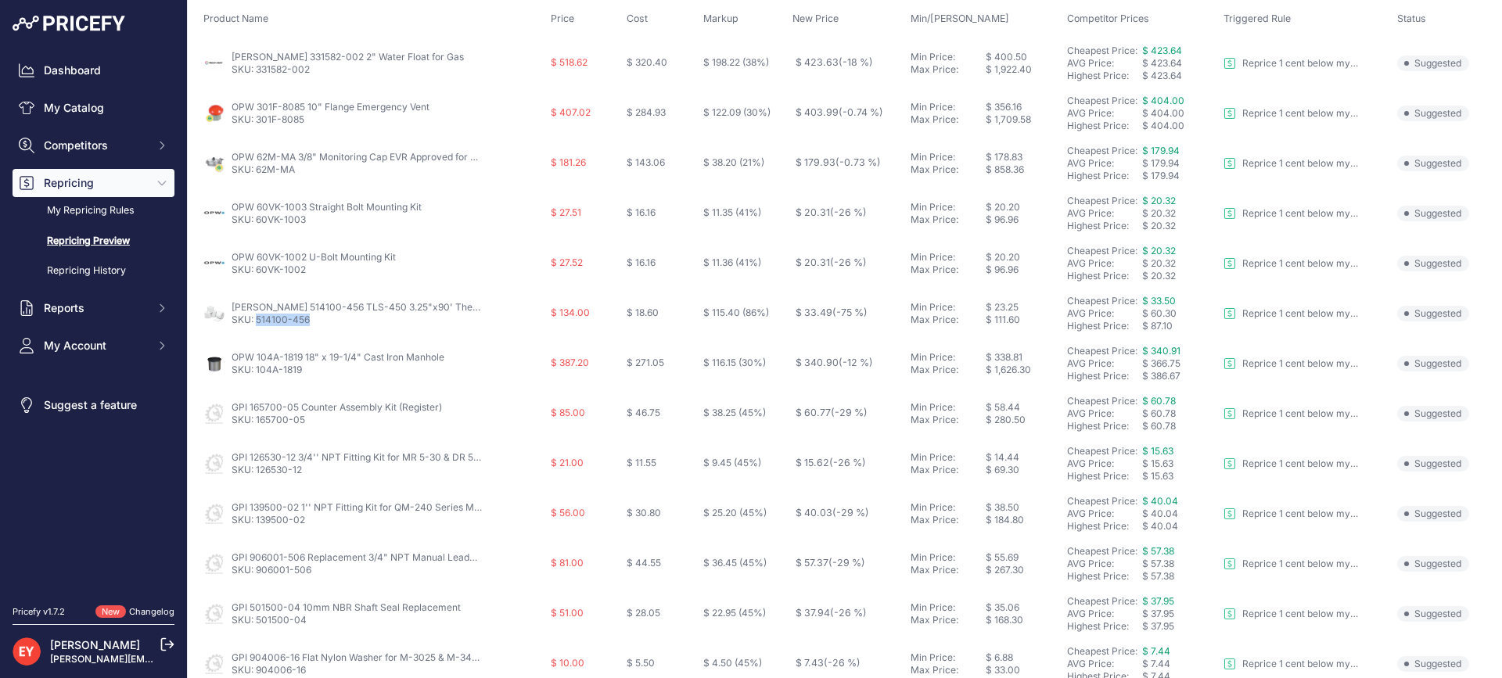
click at [254, 321] on p "SKU: 514100-456" at bounding box center [357, 320] width 250 height 13
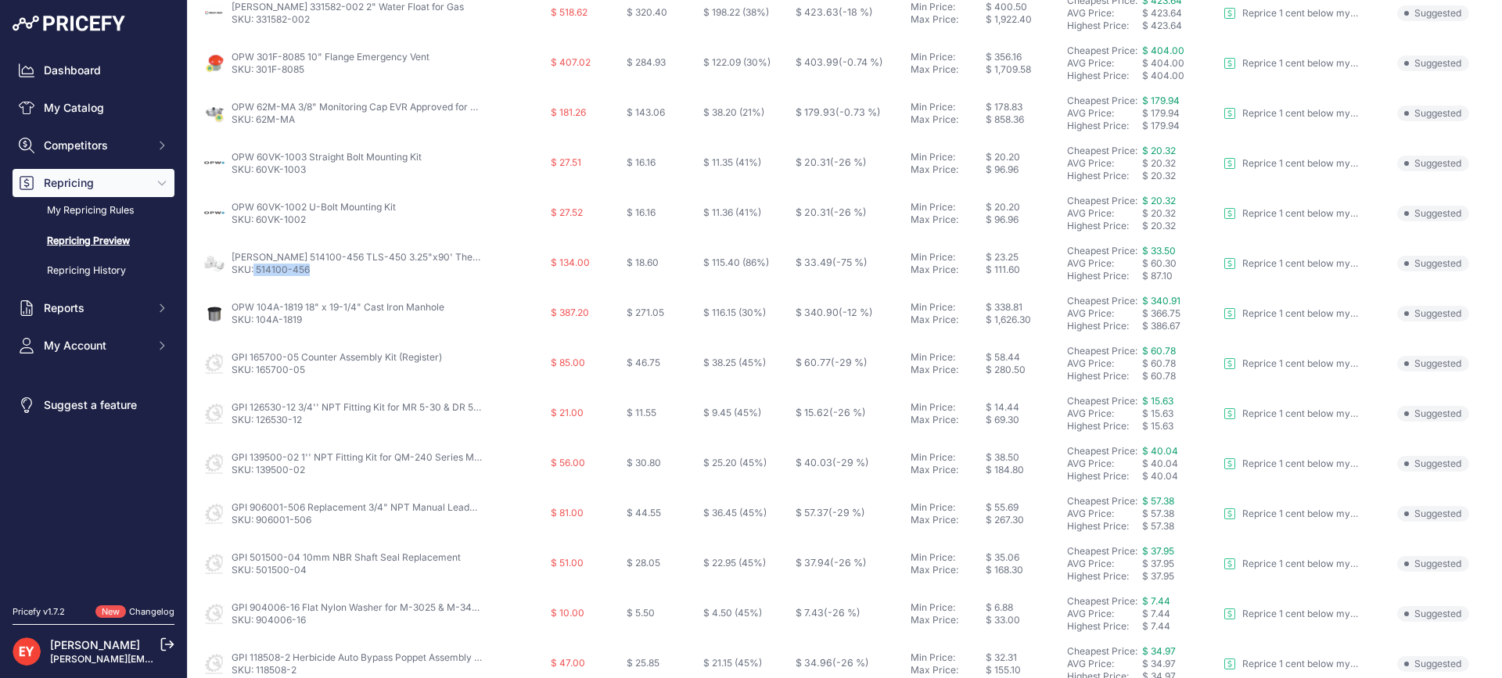
scroll to position [235, 0]
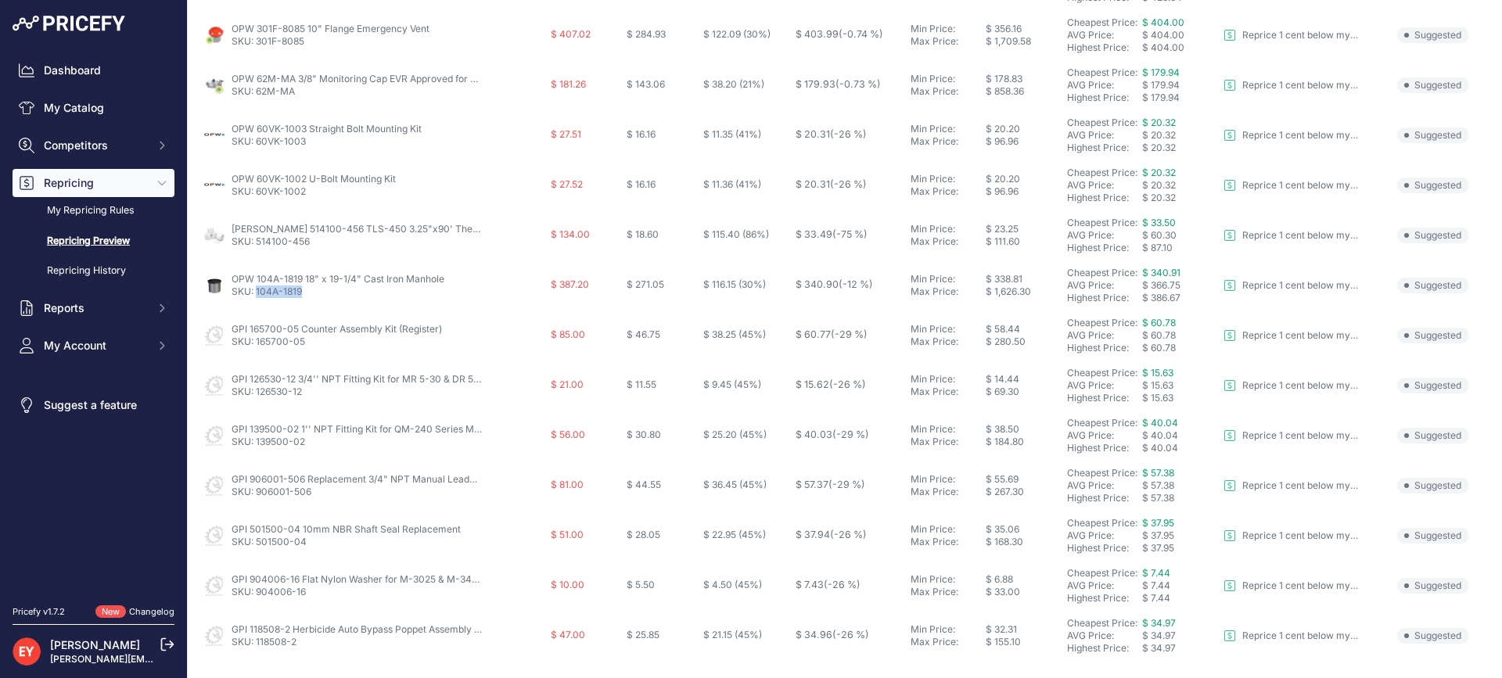
drag, startPoint x: 312, startPoint y: 298, endPoint x: 257, endPoint y: 292, distance: 55.9
click at [257, 292] on td "OPW 104A-1819 18" x 19-1/4" Cast Iron Manhole SKU: 104A-1819" at bounding box center [373, 285] width 347 height 50
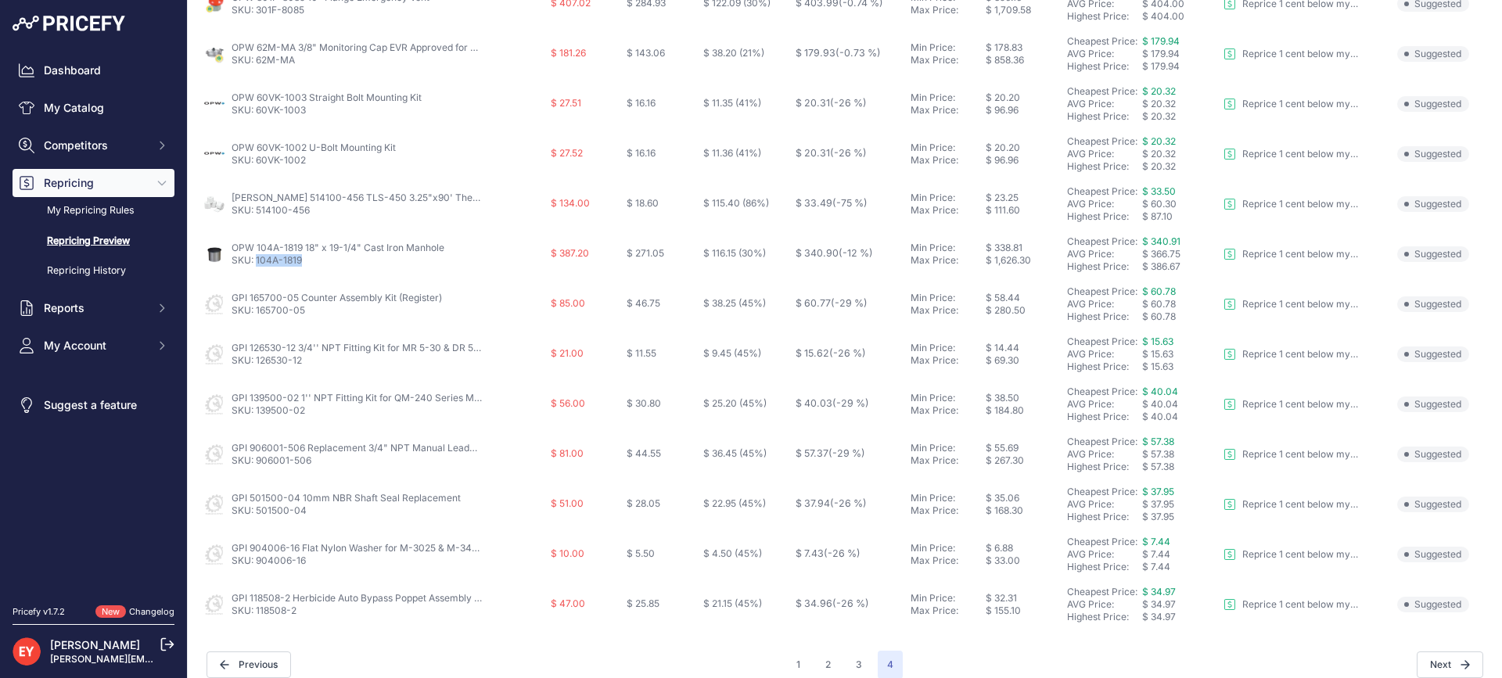
scroll to position [282, 0]
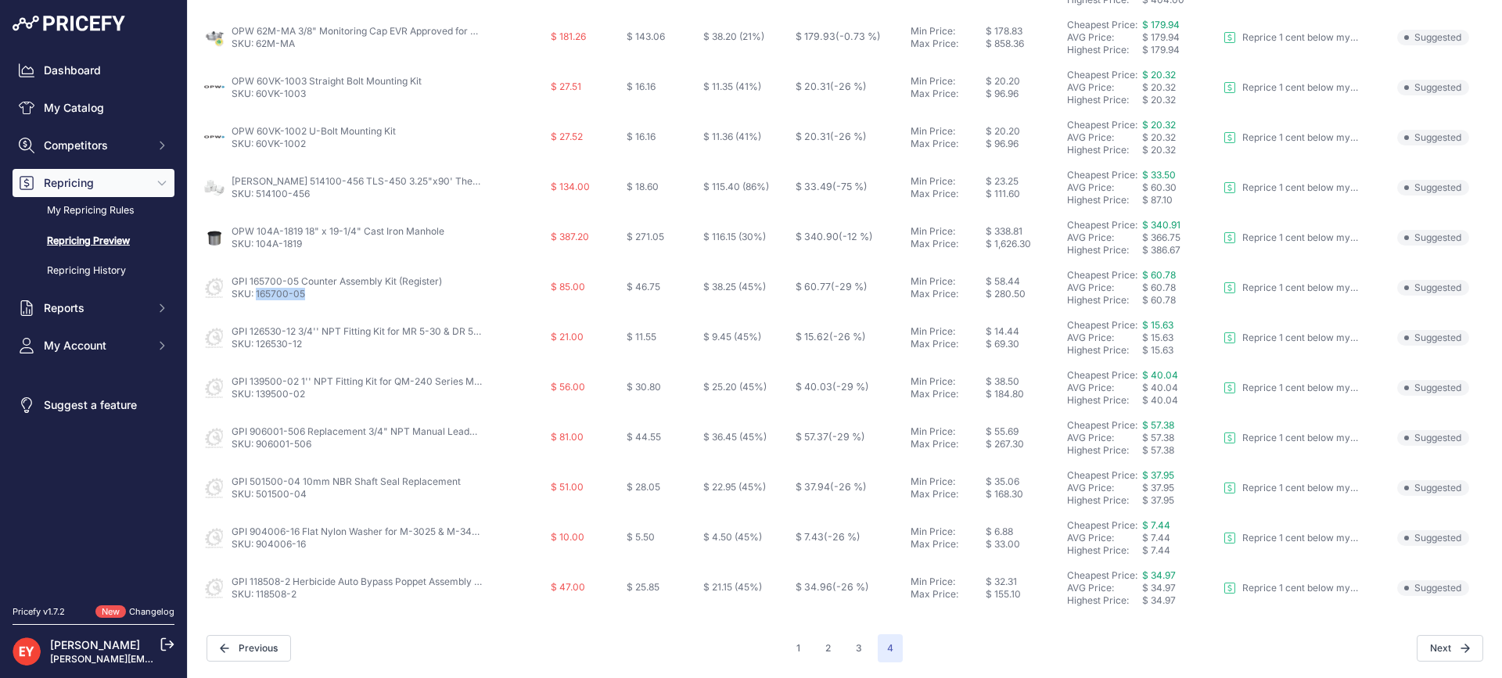
drag, startPoint x: 310, startPoint y: 300, endPoint x: 257, endPoint y: 304, distance: 53.3
click at [257, 304] on td "GPI 165700-05 Counter Assembly Kit (Register) SKU: 165700-05" at bounding box center [373, 288] width 347 height 50
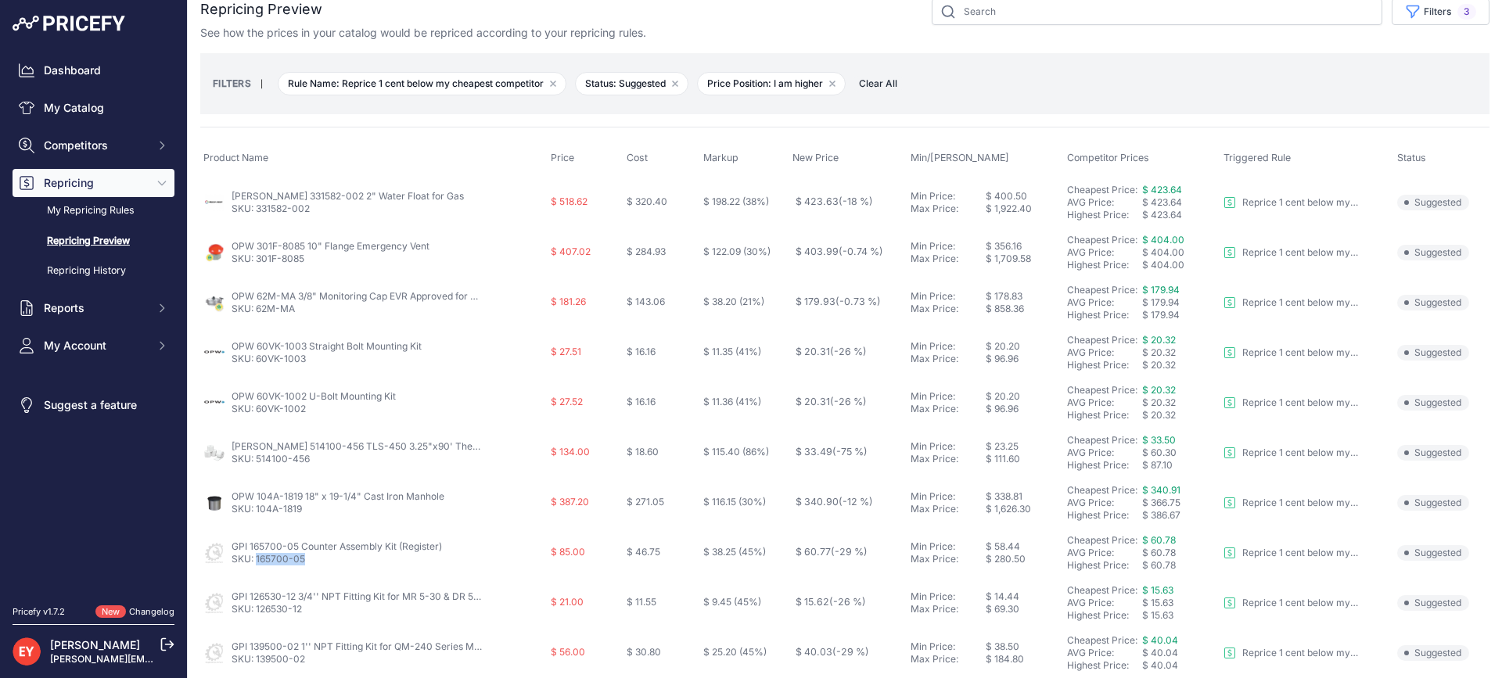
scroll to position [0, 0]
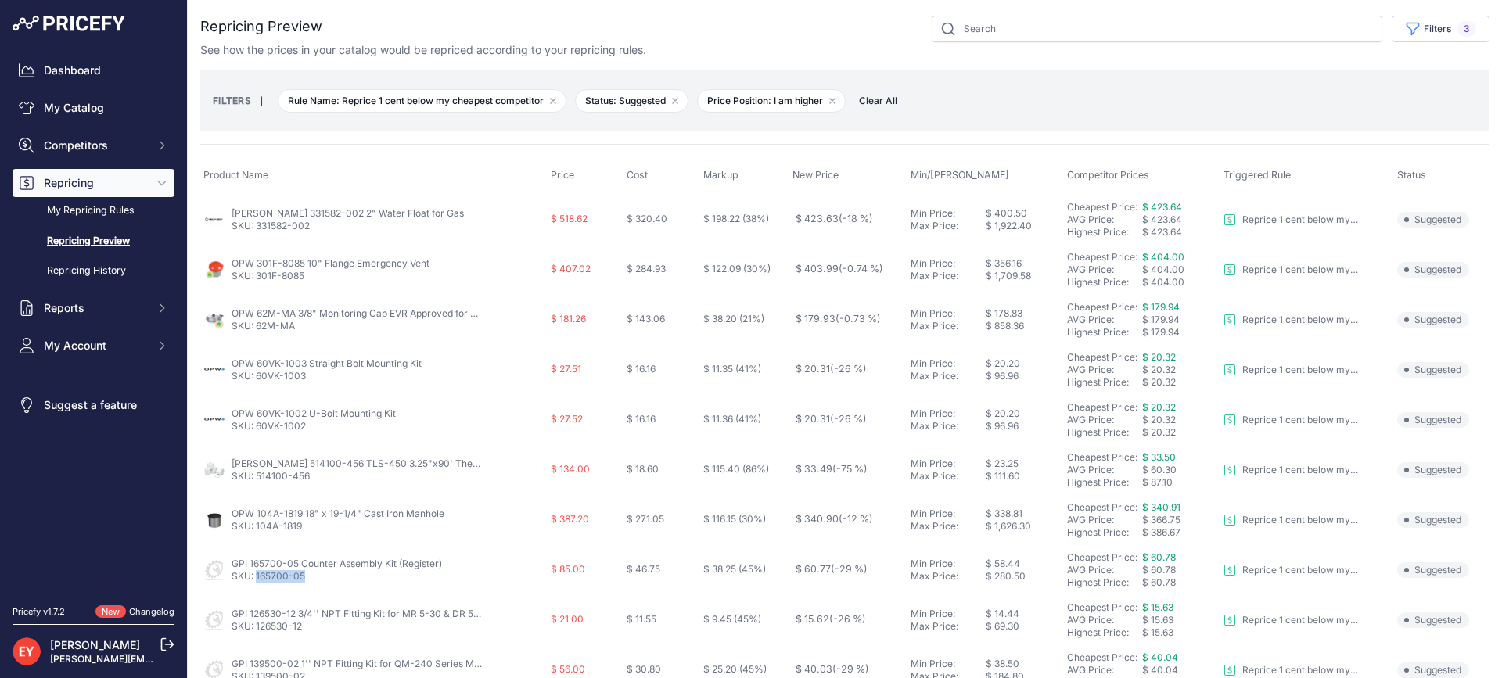
click at [878, 96] on span "Clear All" at bounding box center [878, 101] width 54 height 16
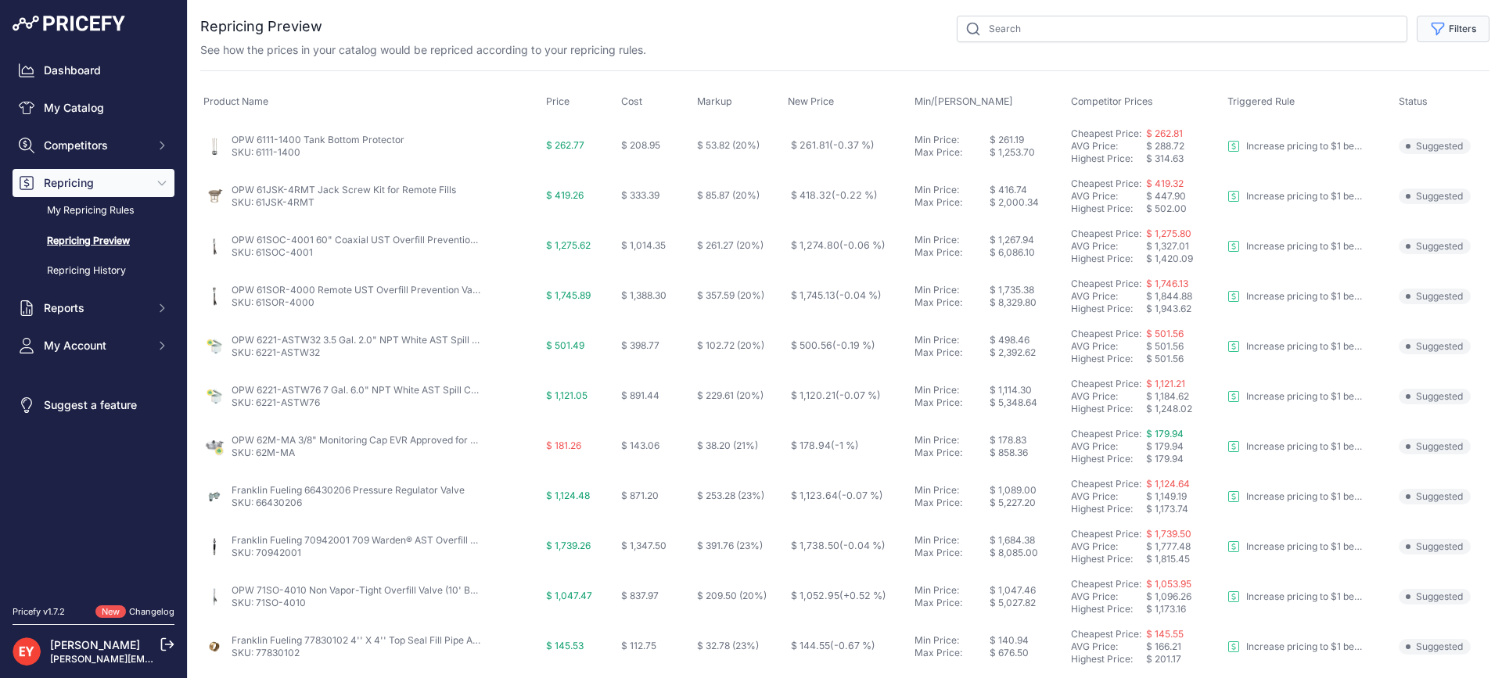
click at [1448, 31] on button "Filters" at bounding box center [1452, 29] width 73 height 27
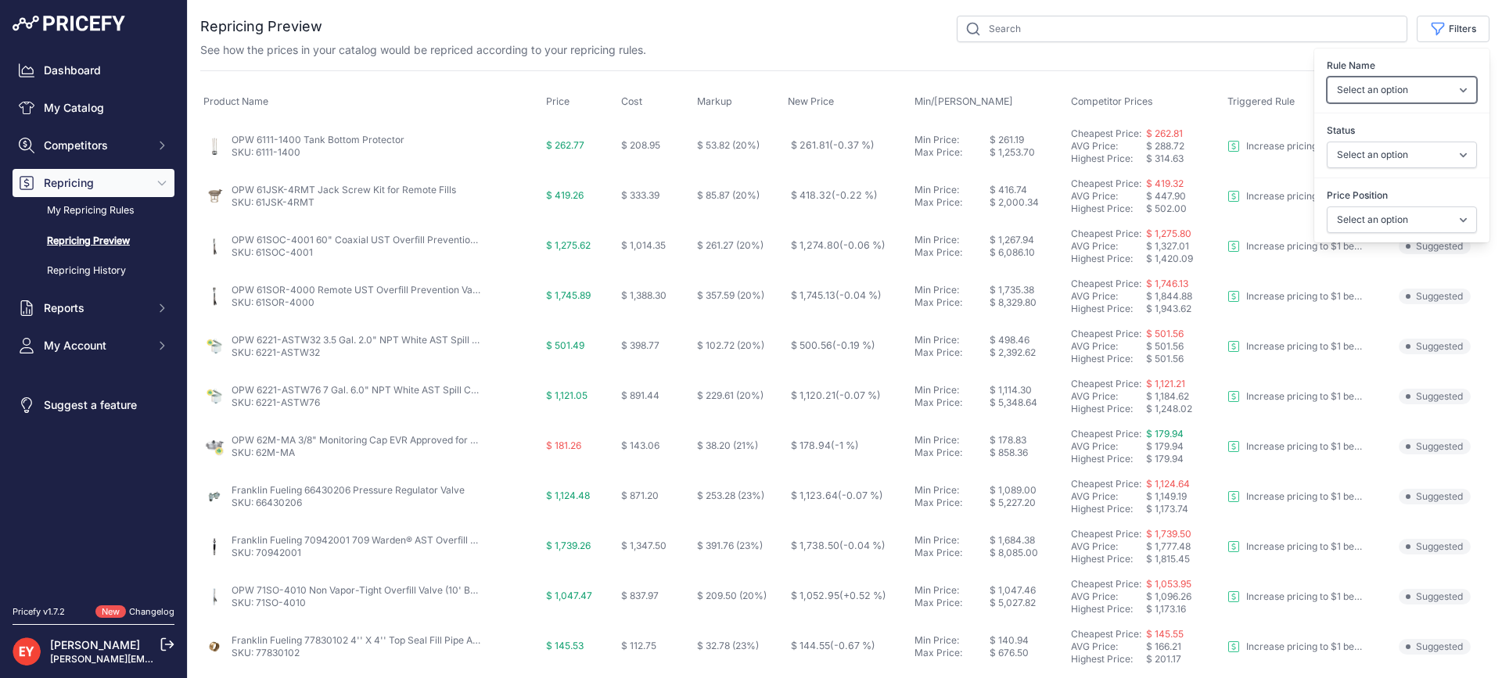
click at [1407, 86] on select "Select an option Reprice 1 cent below my cheapest competitor Increase pricing t…" at bounding box center [1401, 90] width 150 height 27
select select "6699"
click at [1326, 77] on select "Select an option Reprice 1 cent below my cheapest competitor Increase pricing t…" at bounding box center [1401, 90] width 150 height 27
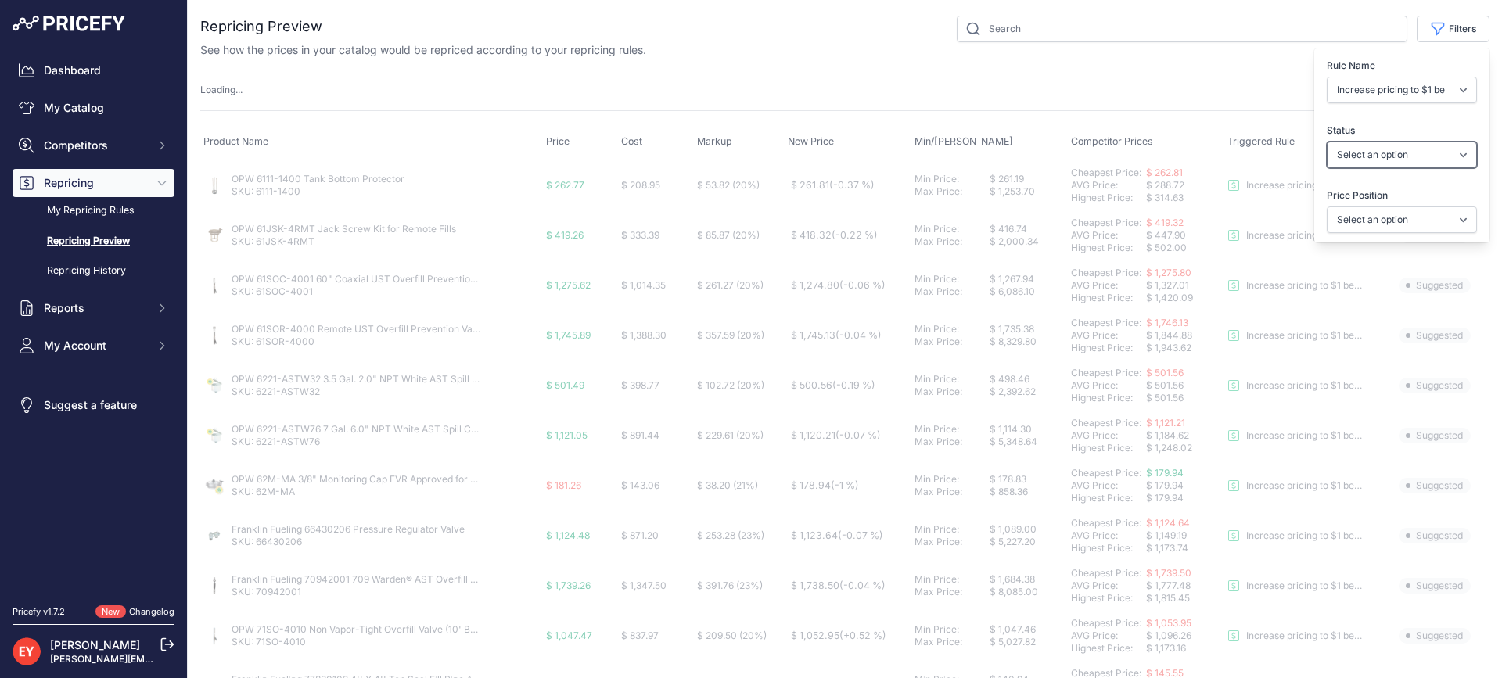
click at [1362, 160] on select "Select an option Skipped Repriced Suggested In Error" at bounding box center [1401, 155] width 150 height 27
select select "suggested"
click at [1326, 142] on select "Select an option Skipped Repriced Suggested In Error" at bounding box center [1401, 155] width 150 height 27
click at [1373, 213] on select "Select an option I am higher Same price I am lower" at bounding box center [1401, 219] width 150 height 27
select select "0"
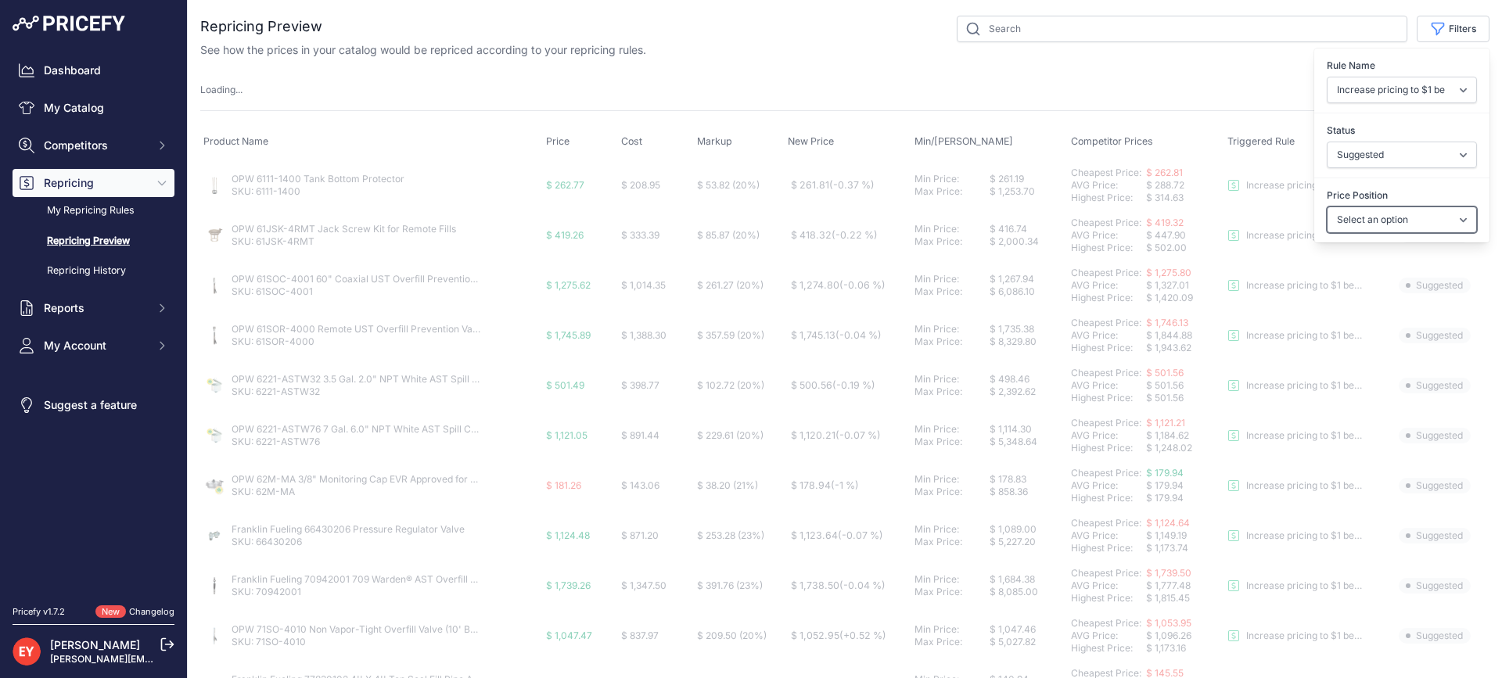
click at [1326, 206] on select "Select an option I am higher Same price I am lower" at bounding box center [1401, 219] width 150 height 27
select select
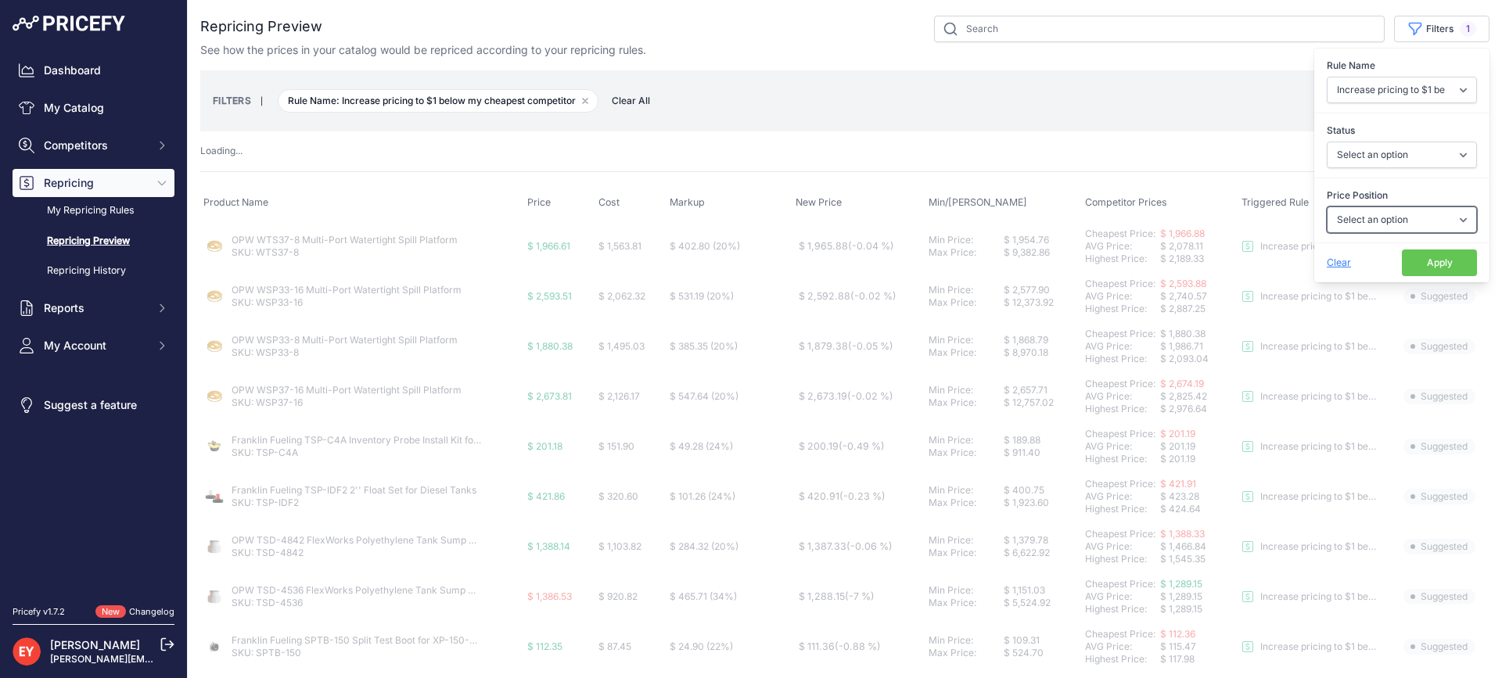
select select "suggested"
select select "0"
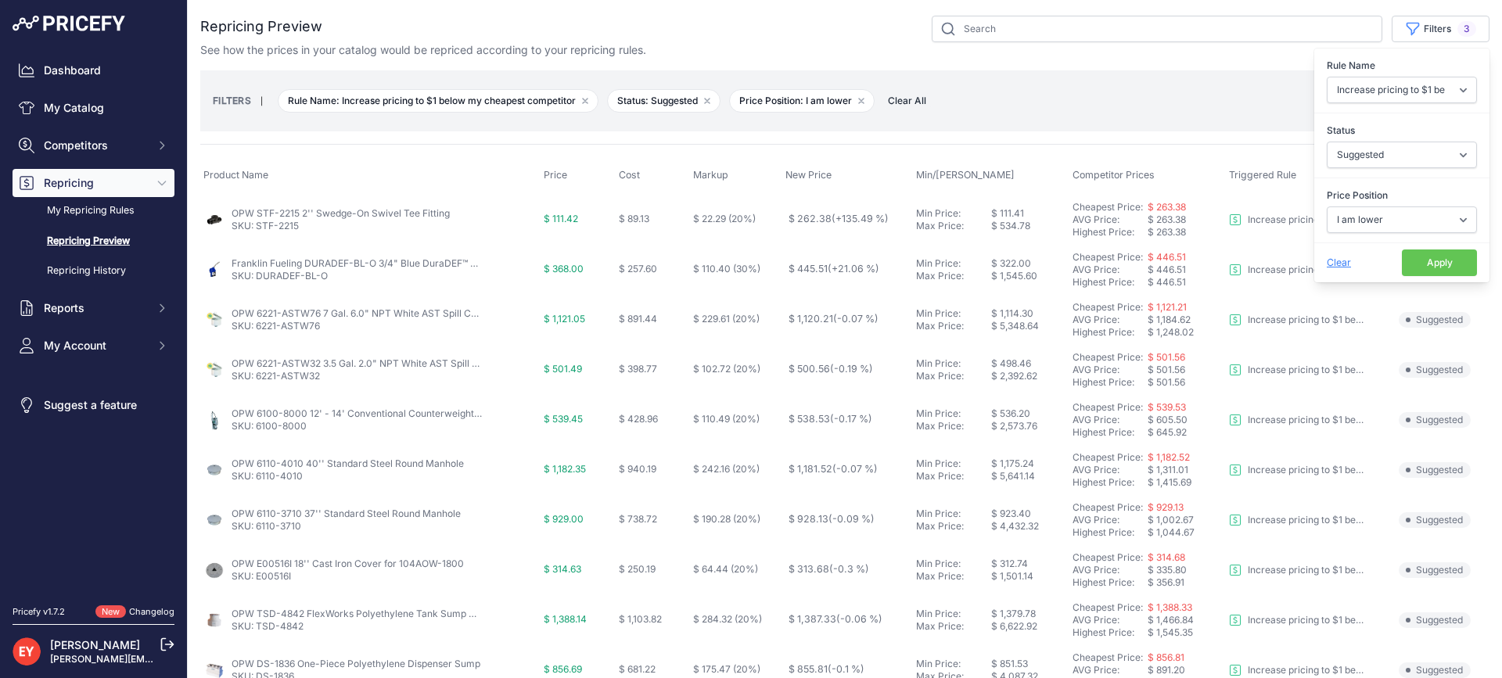
click at [1412, 260] on button "Apply" at bounding box center [1439, 262] width 75 height 27
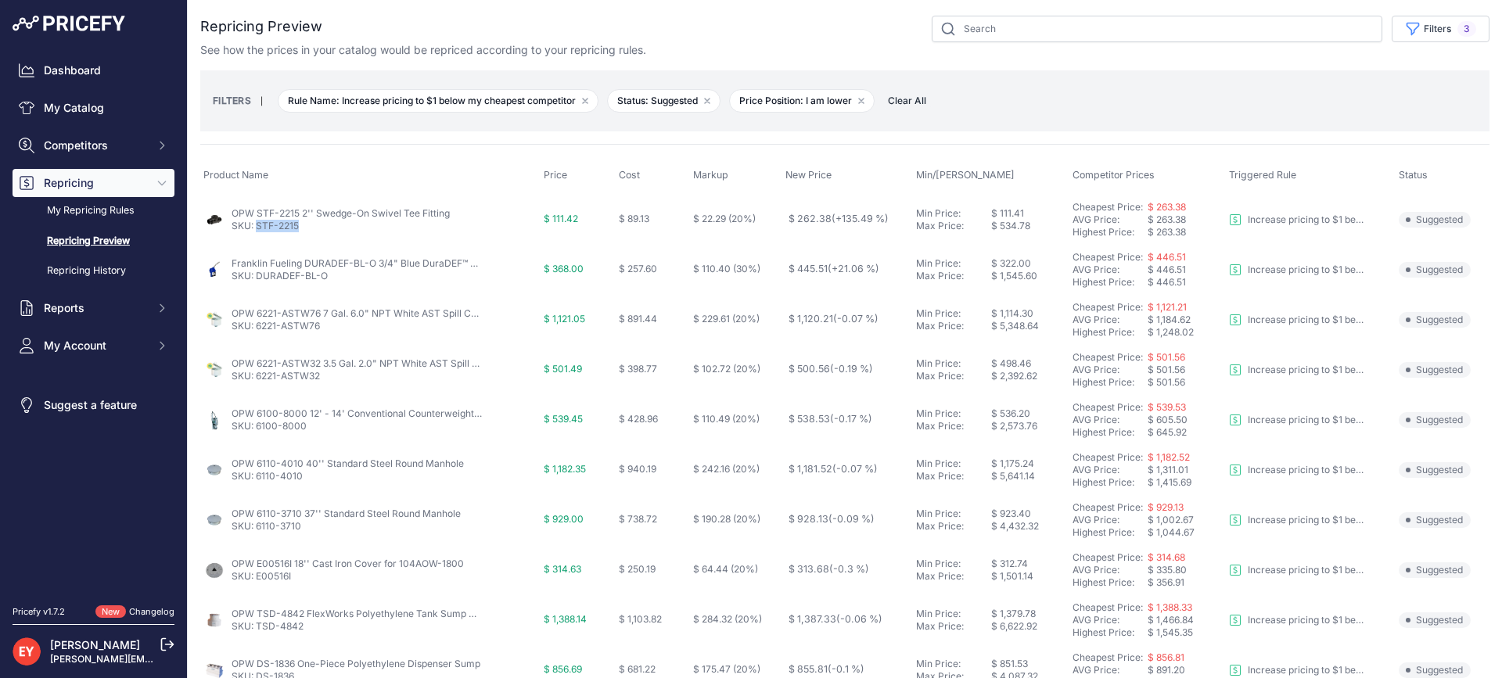
drag, startPoint x: 301, startPoint y: 228, endPoint x: 256, endPoint y: 232, distance: 45.5
click at [256, 232] on p "SKU: STF-2215" at bounding box center [341, 226] width 218 height 13
click at [106, 504] on nav "Dashboard My Catalog Competitors Competitors Monitored URLs Repricing My Repric…" at bounding box center [94, 321] width 162 height 530
drag, startPoint x: 230, startPoint y: 213, endPoint x: 298, endPoint y: 216, distance: 68.1
click at [298, 216] on div "OPW STF-2215 2'' Swedge-On Swivel Tee Fitting SKU: STF-2215" at bounding box center [370, 219] width 334 height 25
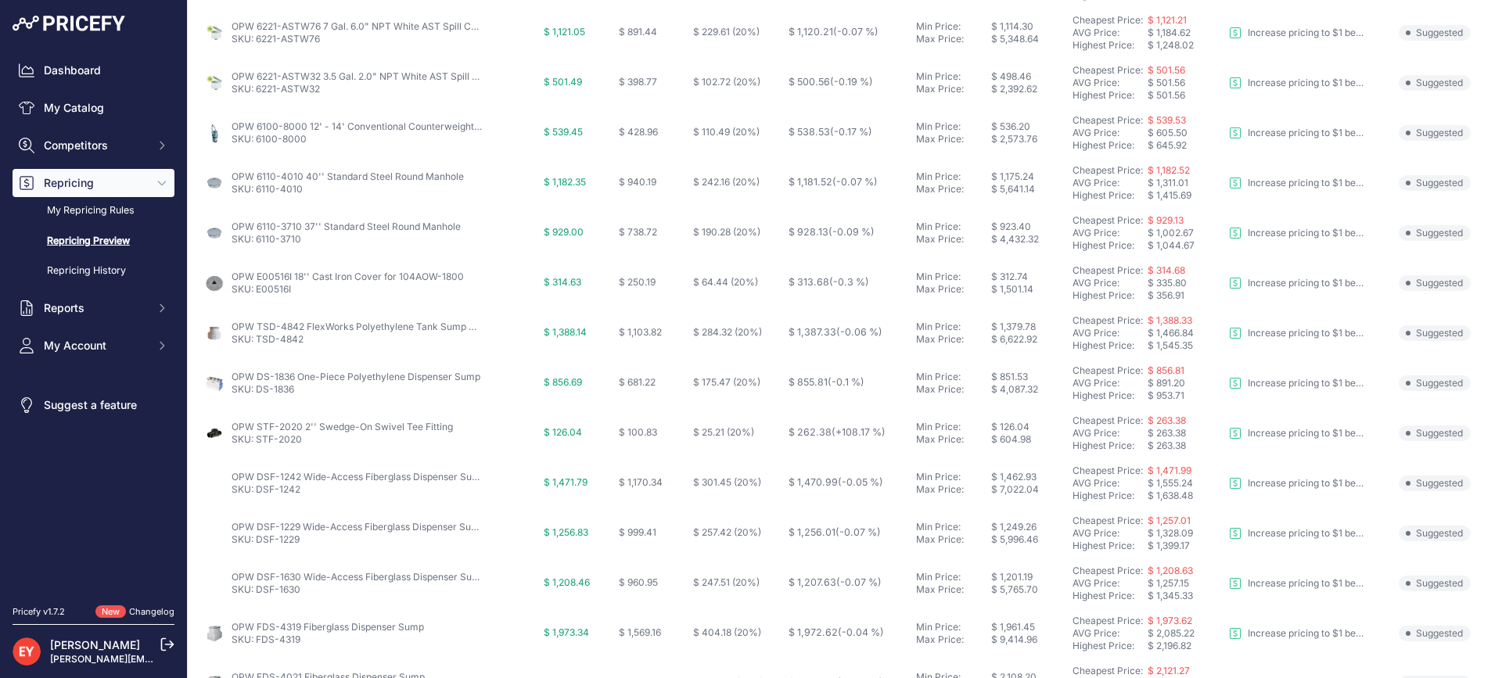
scroll to position [313, 0]
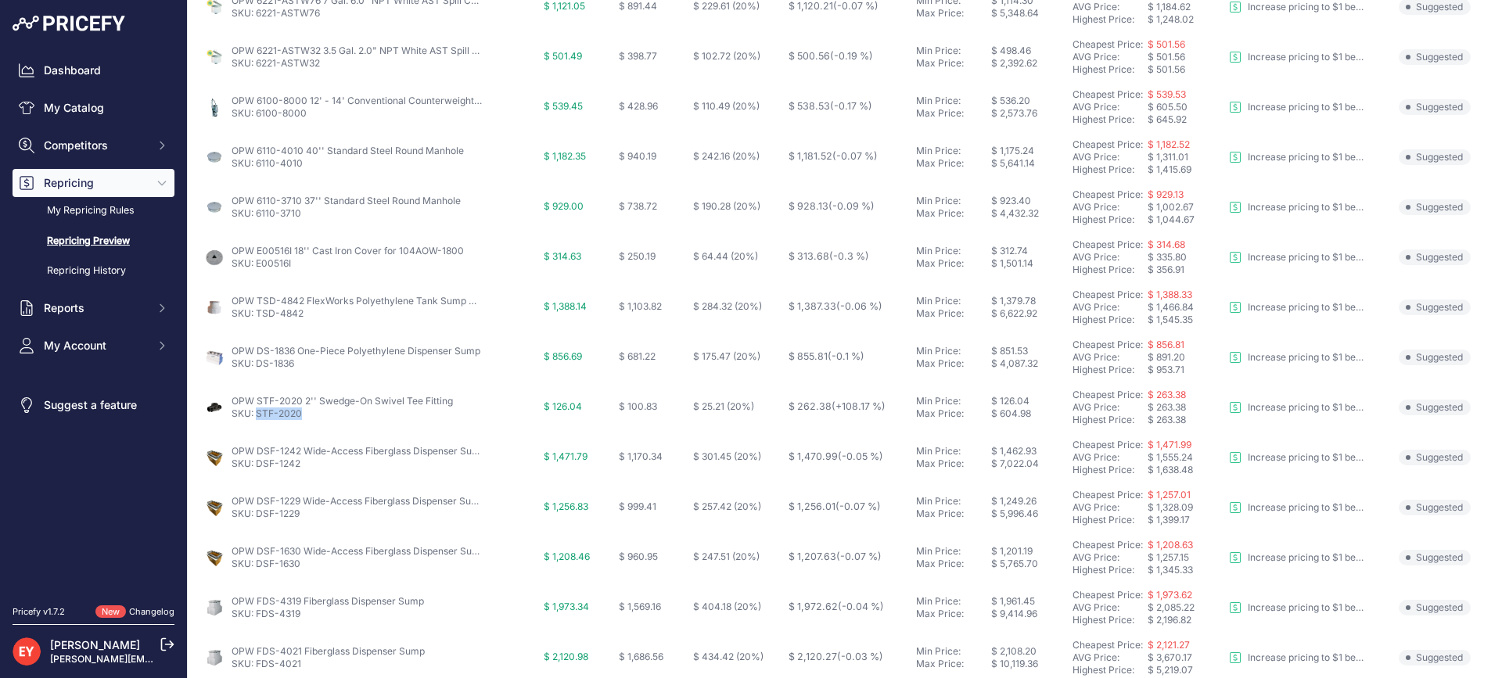
drag, startPoint x: 309, startPoint y: 419, endPoint x: 257, endPoint y: 418, distance: 52.4
click at [257, 418] on p "SKU: STF-2020" at bounding box center [342, 413] width 221 height 13
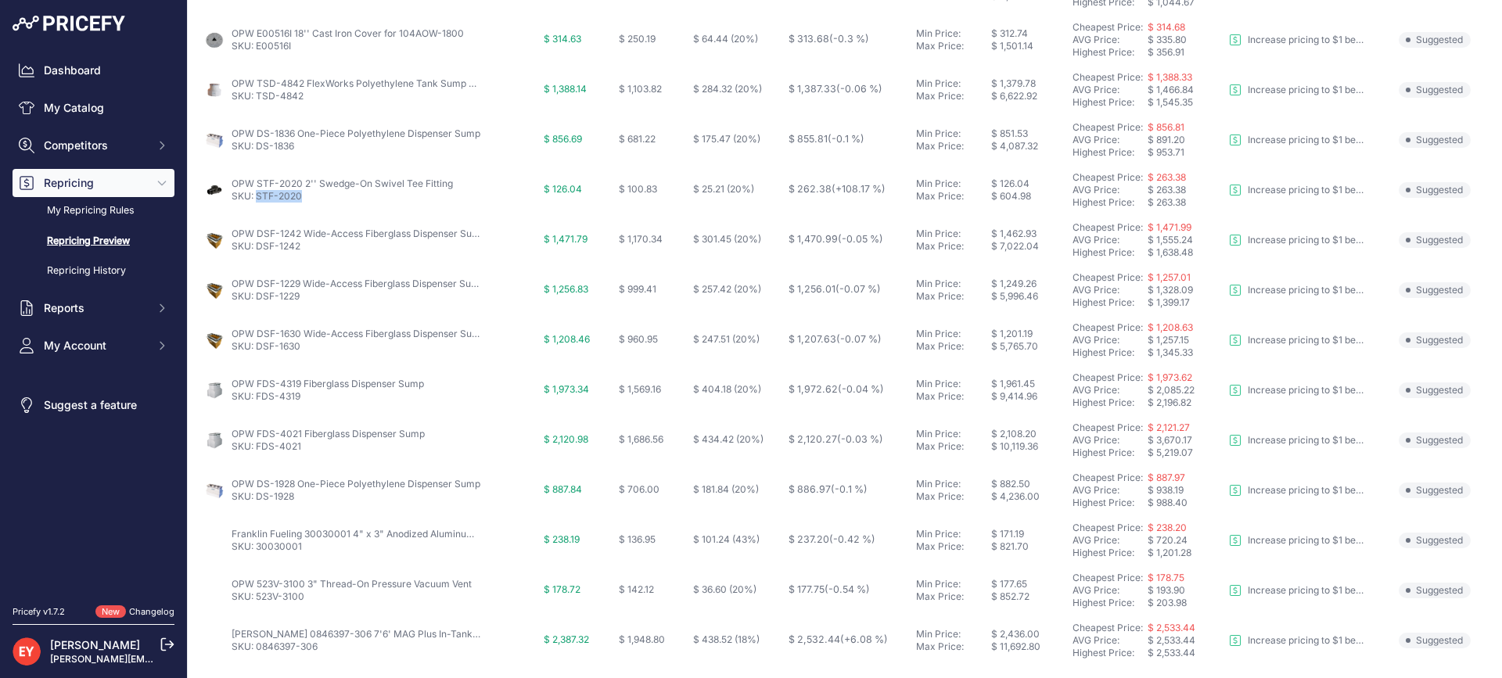
scroll to position [583, 0]
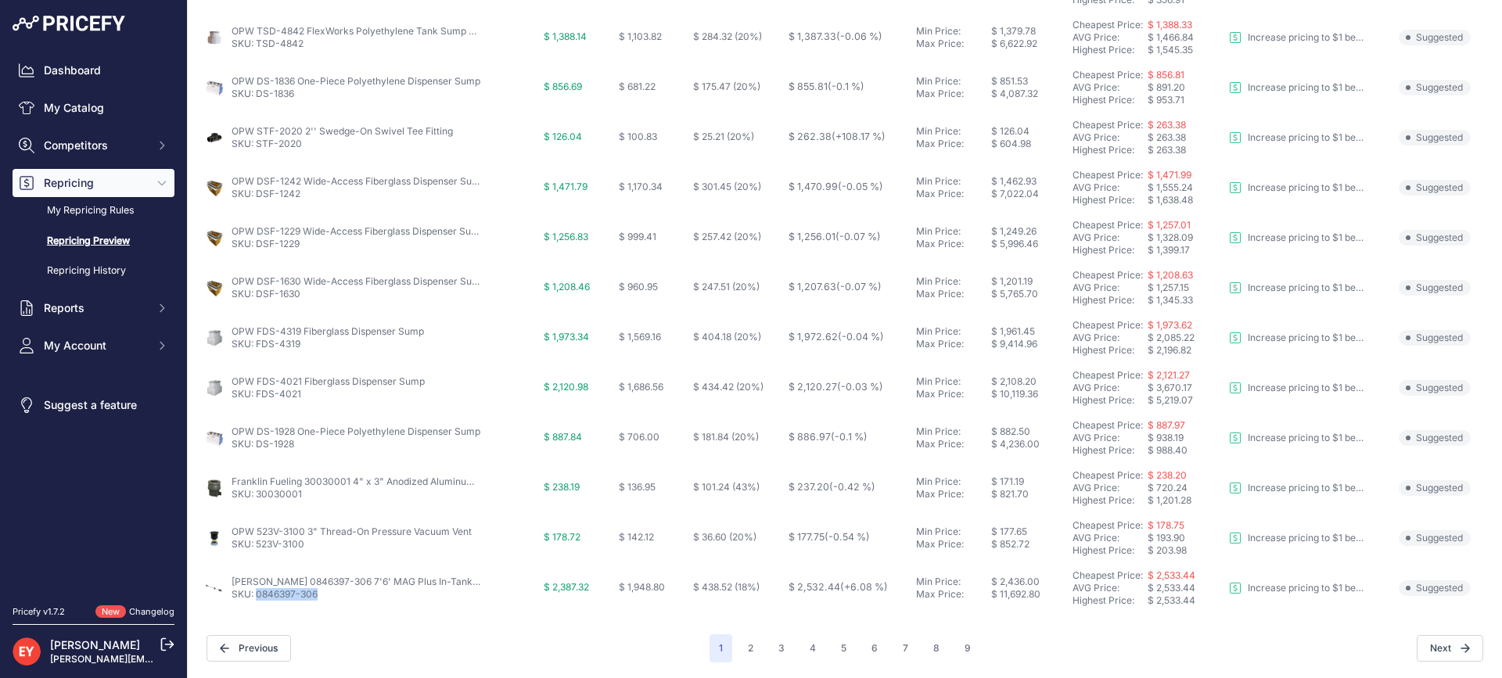
drag, startPoint x: 330, startPoint y: 598, endPoint x: 260, endPoint y: 600, distance: 70.4
click at [259, 600] on p "SKU: 0846397-306" at bounding box center [357, 594] width 250 height 13
click at [738, 649] on button "2" at bounding box center [750, 648] width 24 height 28
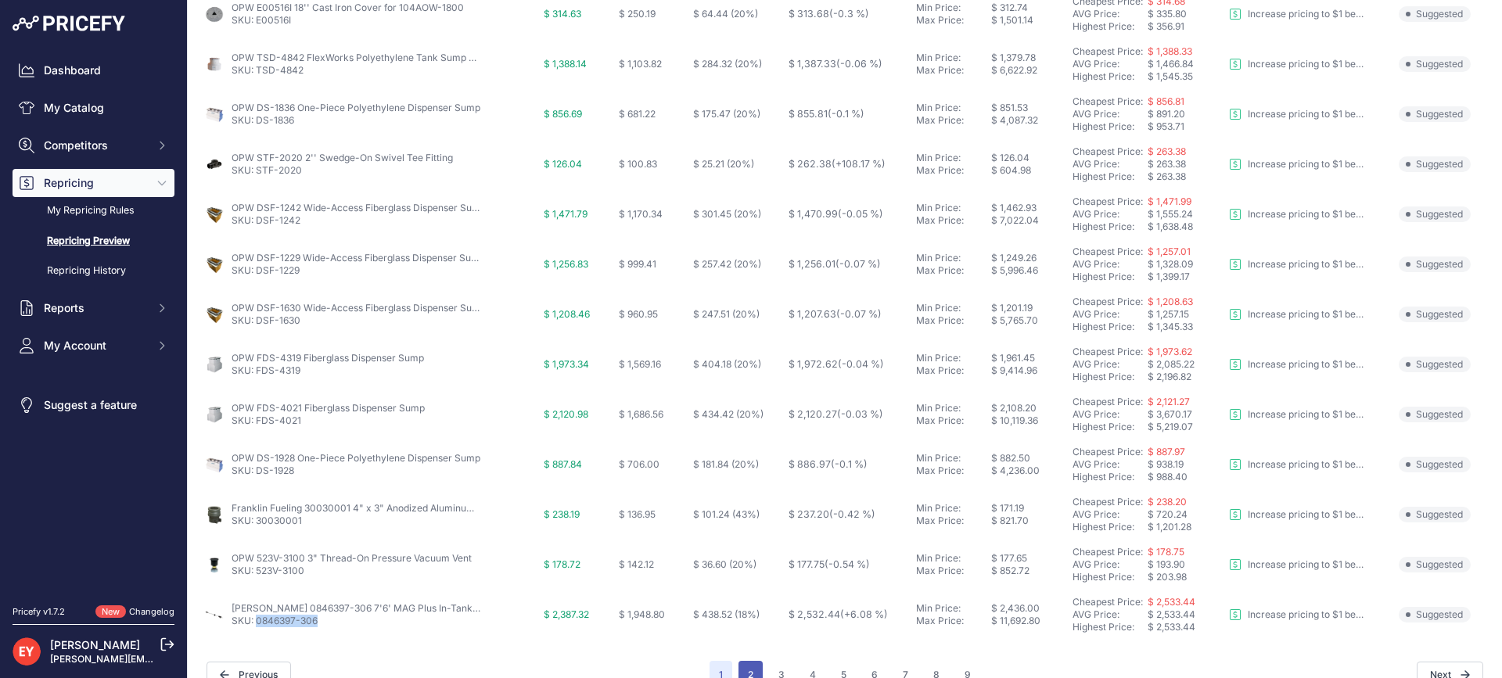
scroll to position [609, 0]
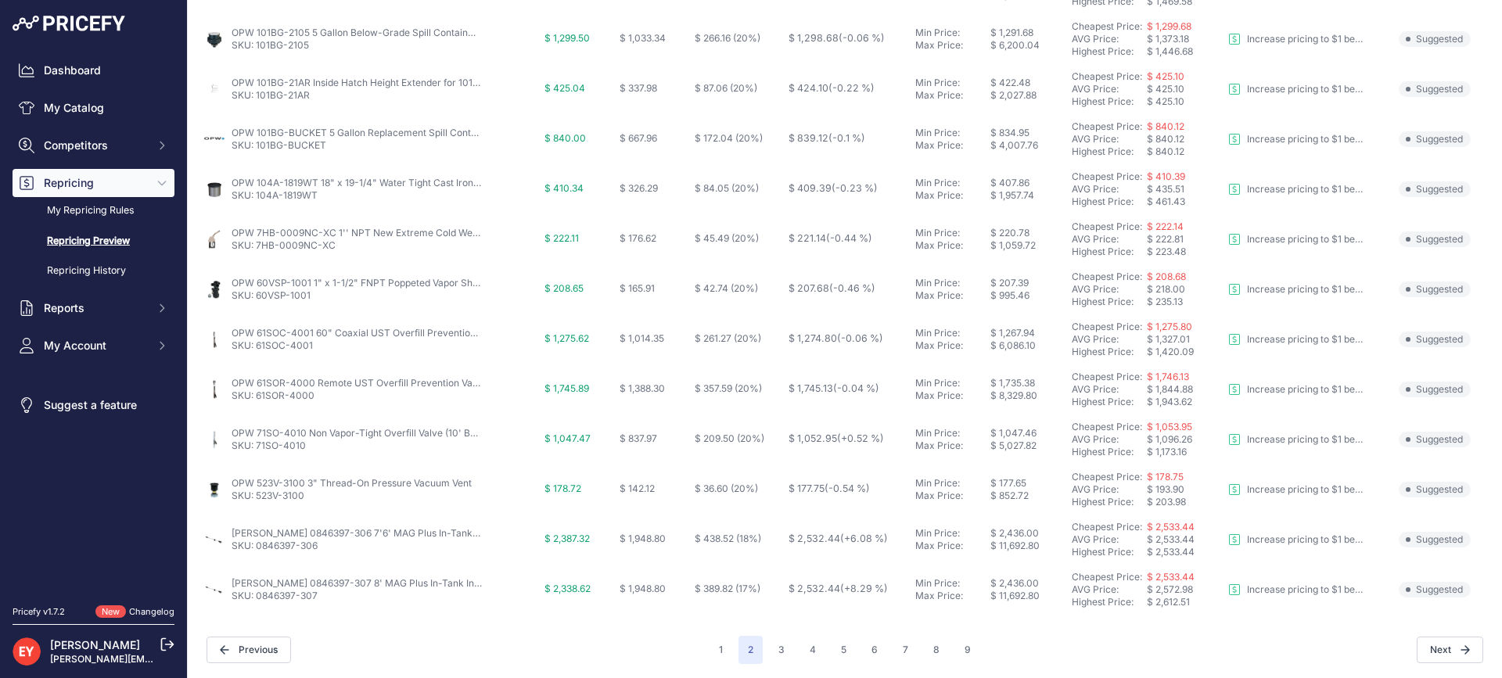
scroll to position [583, 0]
drag, startPoint x: 310, startPoint y: 444, endPoint x: 256, endPoint y: 447, distance: 54.0
click at [256, 447] on p "SKU: 71SO-4010" at bounding box center [357, 444] width 250 height 13
click at [784, 654] on button "3" at bounding box center [781, 648] width 25 height 28
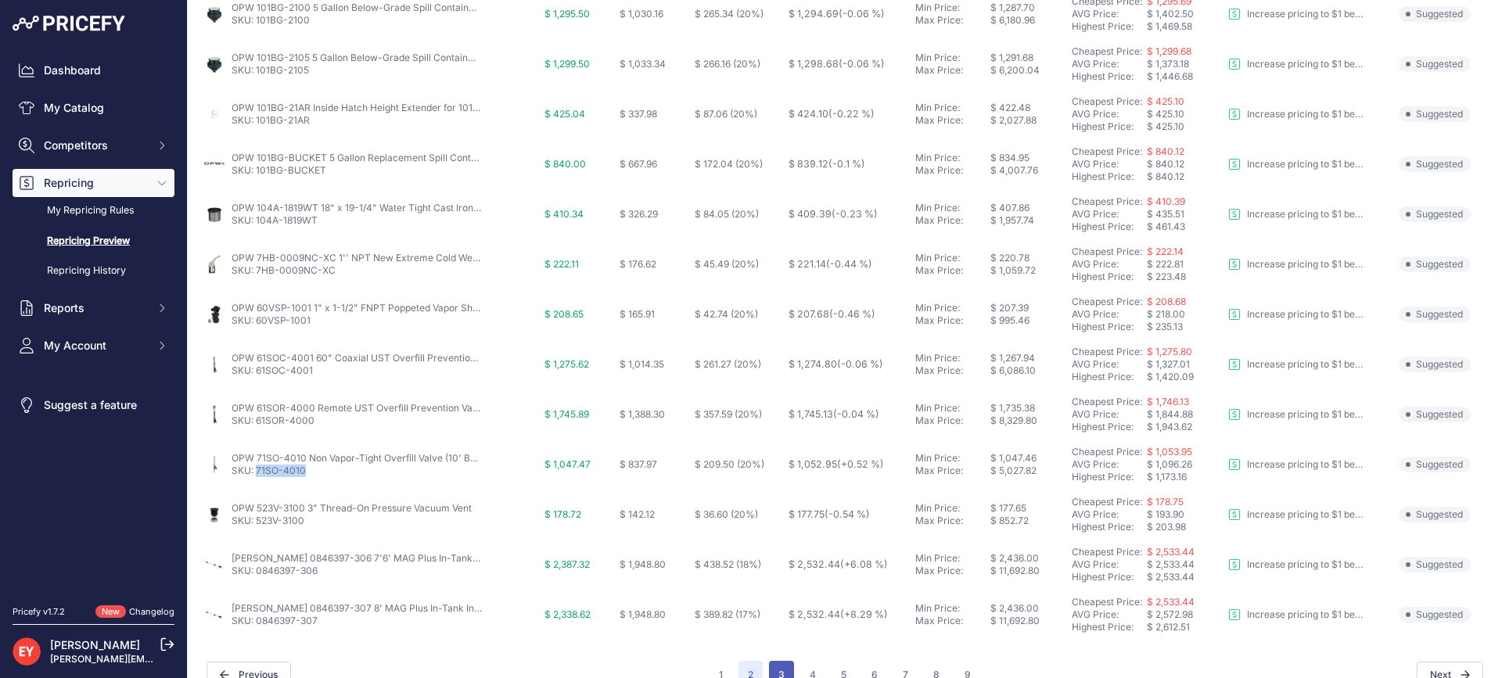
scroll to position [609, 0]
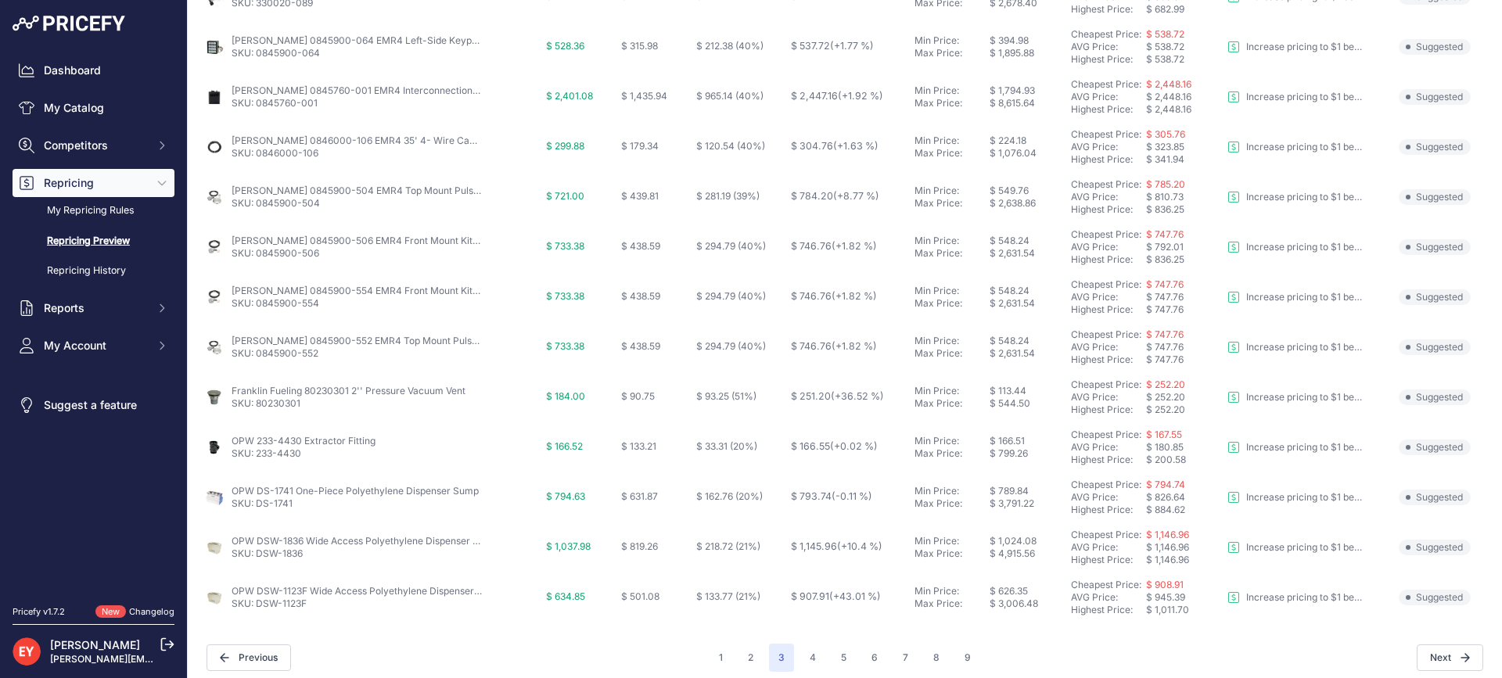
scroll to position [583, 0]
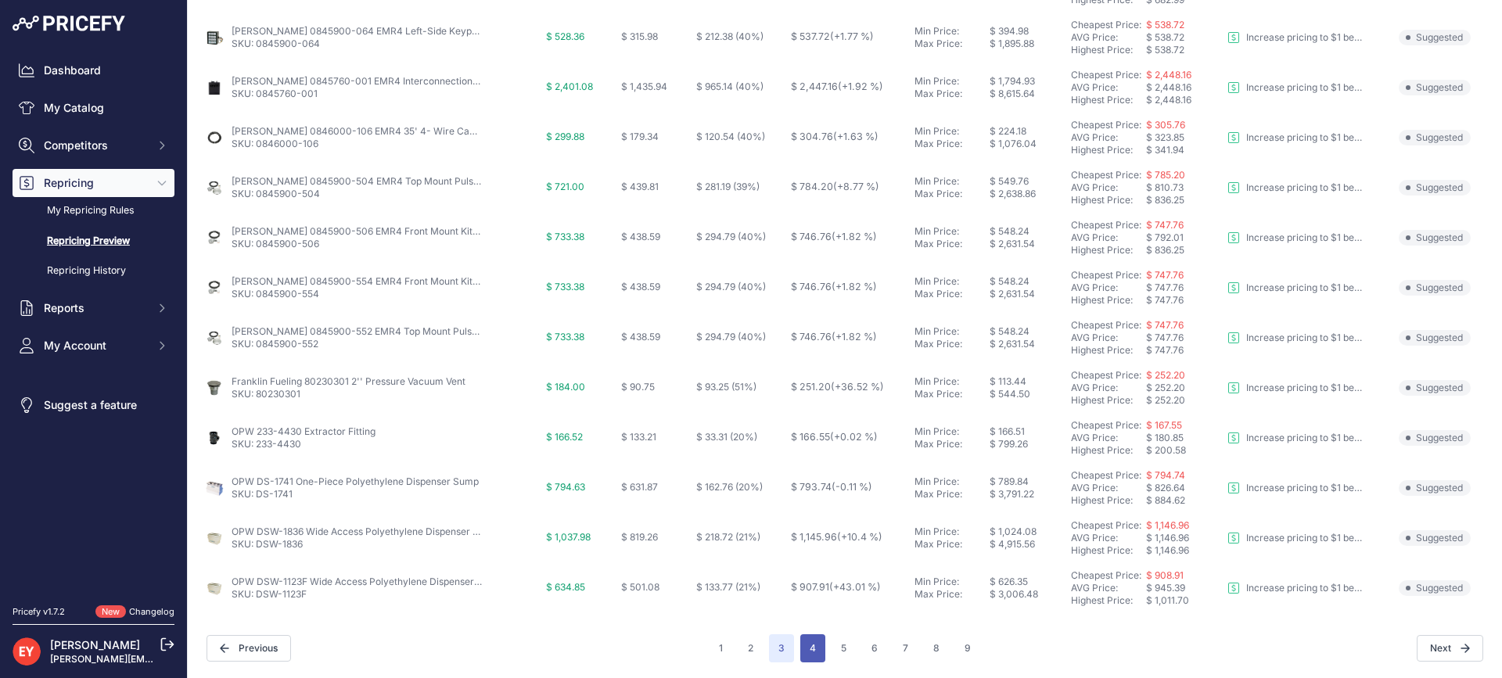
click at [804, 649] on button "4" at bounding box center [812, 648] width 25 height 28
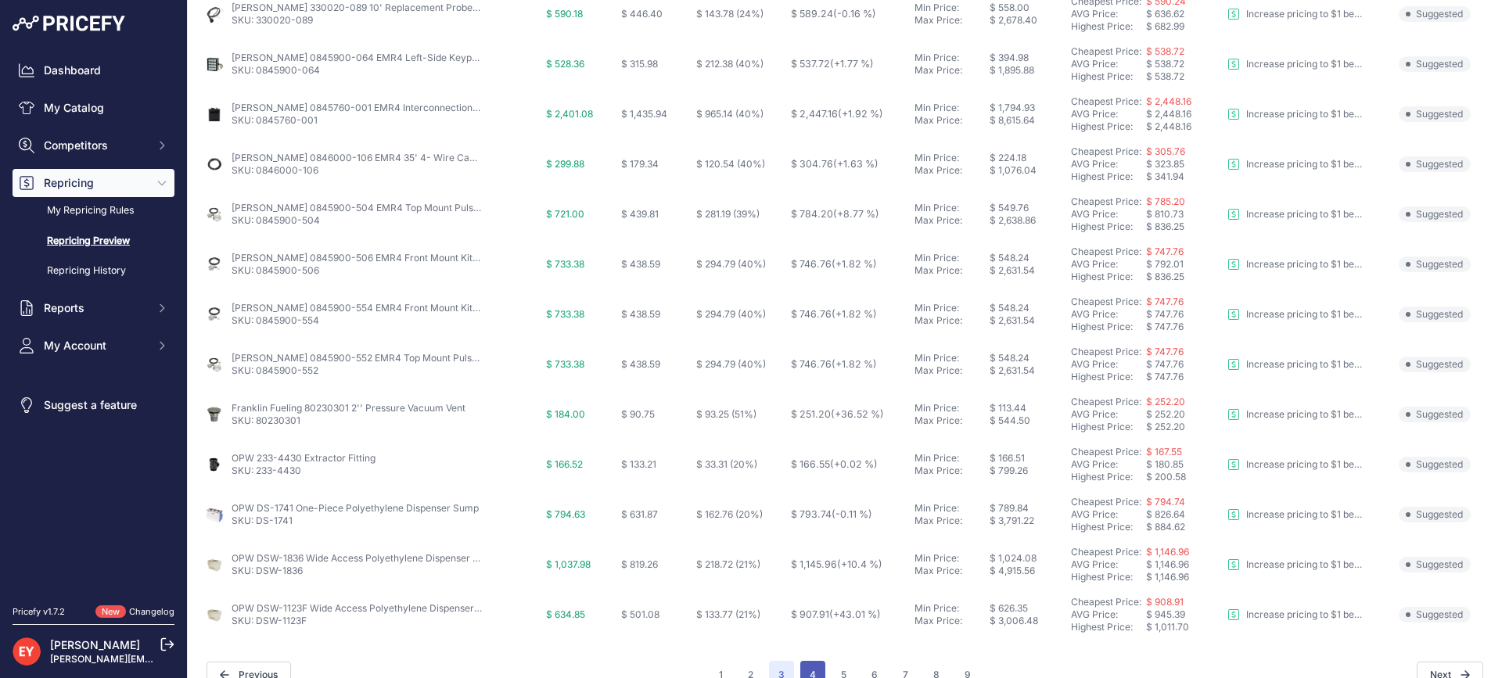
scroll to position [609, 0]
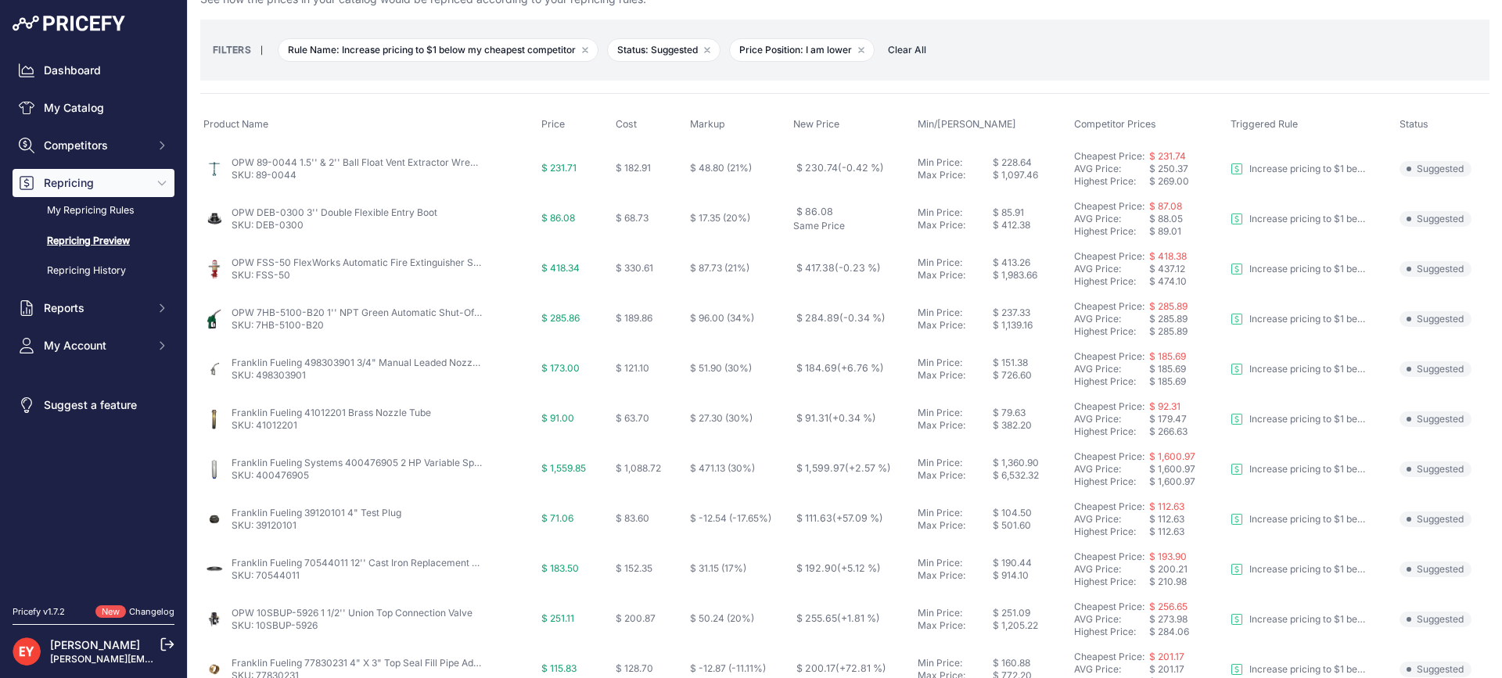
scroll to position [78, 0]
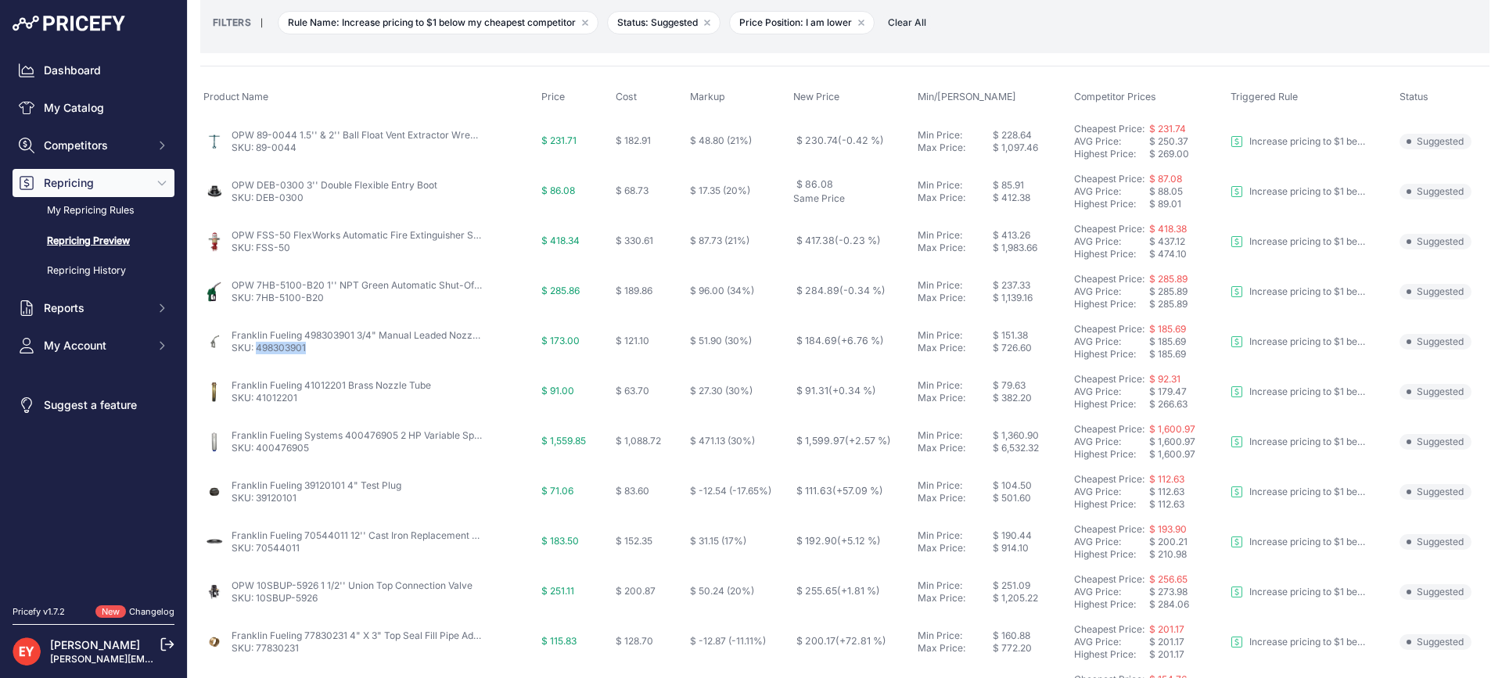
drag, startPoint x: 309, startPoint y: 350, endPoint x: 257, endPoint y: 350, distance: 52.4
click at [257, 350] on p "SKU: 498303901" at bounding box center [357, 348] width 250 height 13
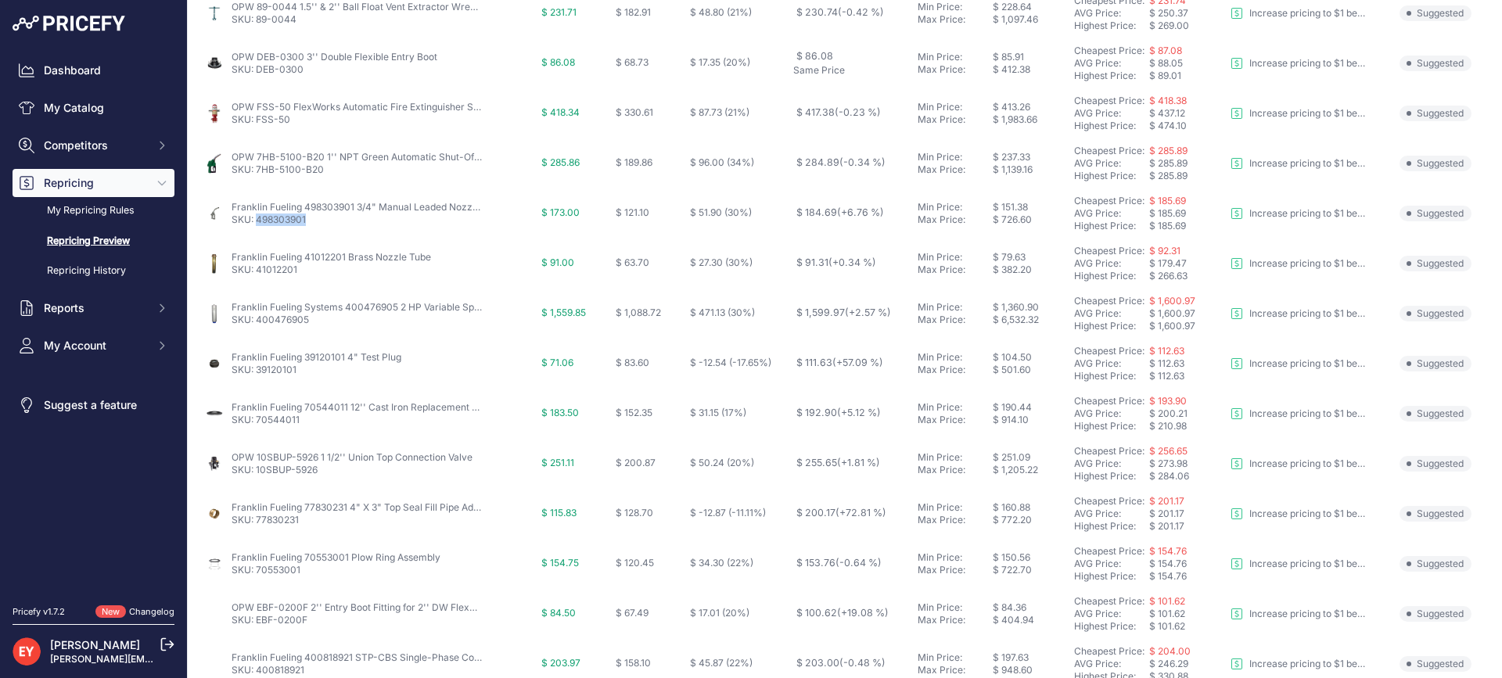
scroll to position [235, 0]
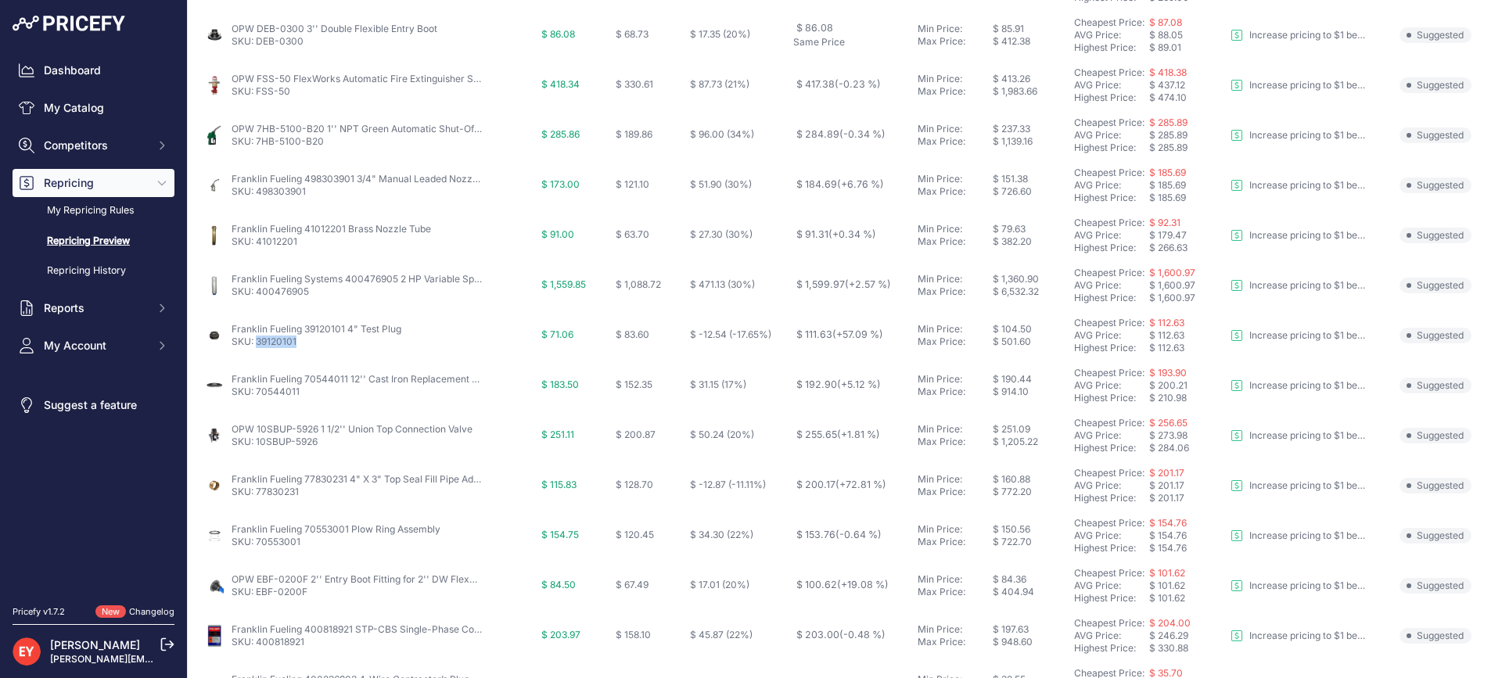
drag, startPoint x: 295, startPoint y: 346, endPoint x: 259, endPoint y: 347, distance: 36.0
click at [259, 347] on p "SKU: 39120101" at bounding box center [317, 342] width 170 height 13
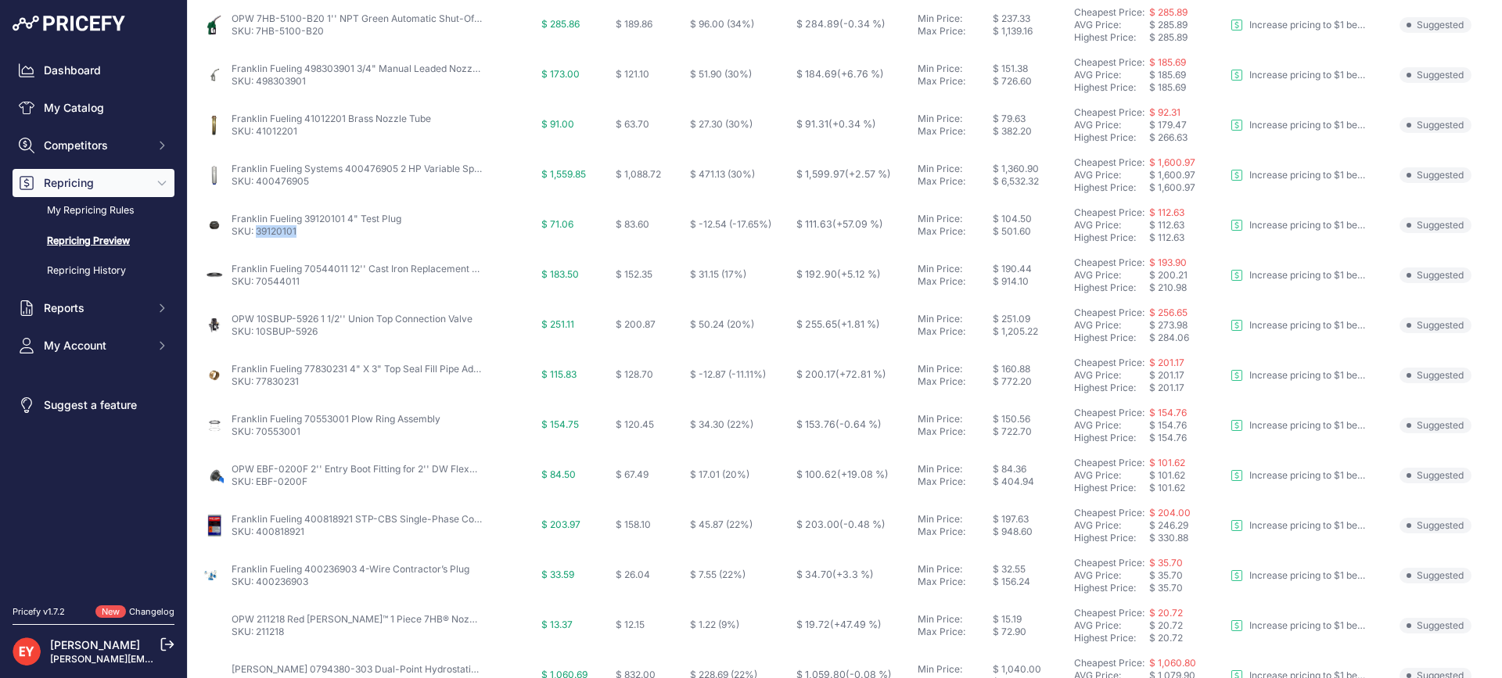
scroll to position [391, 0]
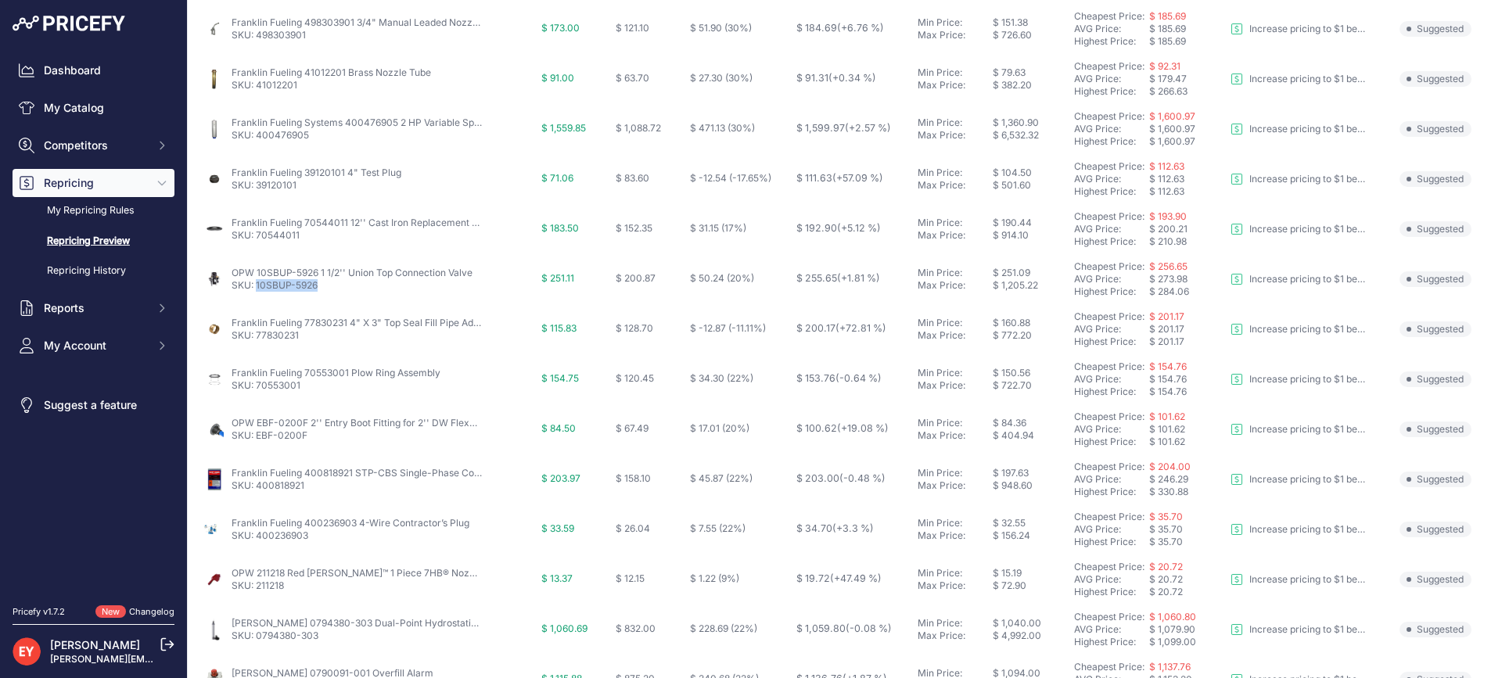
drag, startPoint x: 327, startPoint y: 289, endPoint x: 257, endPoint y: 285, distance: 69.7
click at [257, 285] on p "SKU: 10SBUP-5926" at bounding box center [352, 285] width 241 height 13
drag, startPoint x: 310, startPoint y: 436, endPoint x: 257, endPoint y: 438, distance: 53.2
click at [257, 438] on p "SKU: EBF-0200F" at bounding box center [357, 435] width 250 height 13
click at [257, 438] on link "SKU: EBF-0200F" at bounding box center [270, 435] width 76 height 12
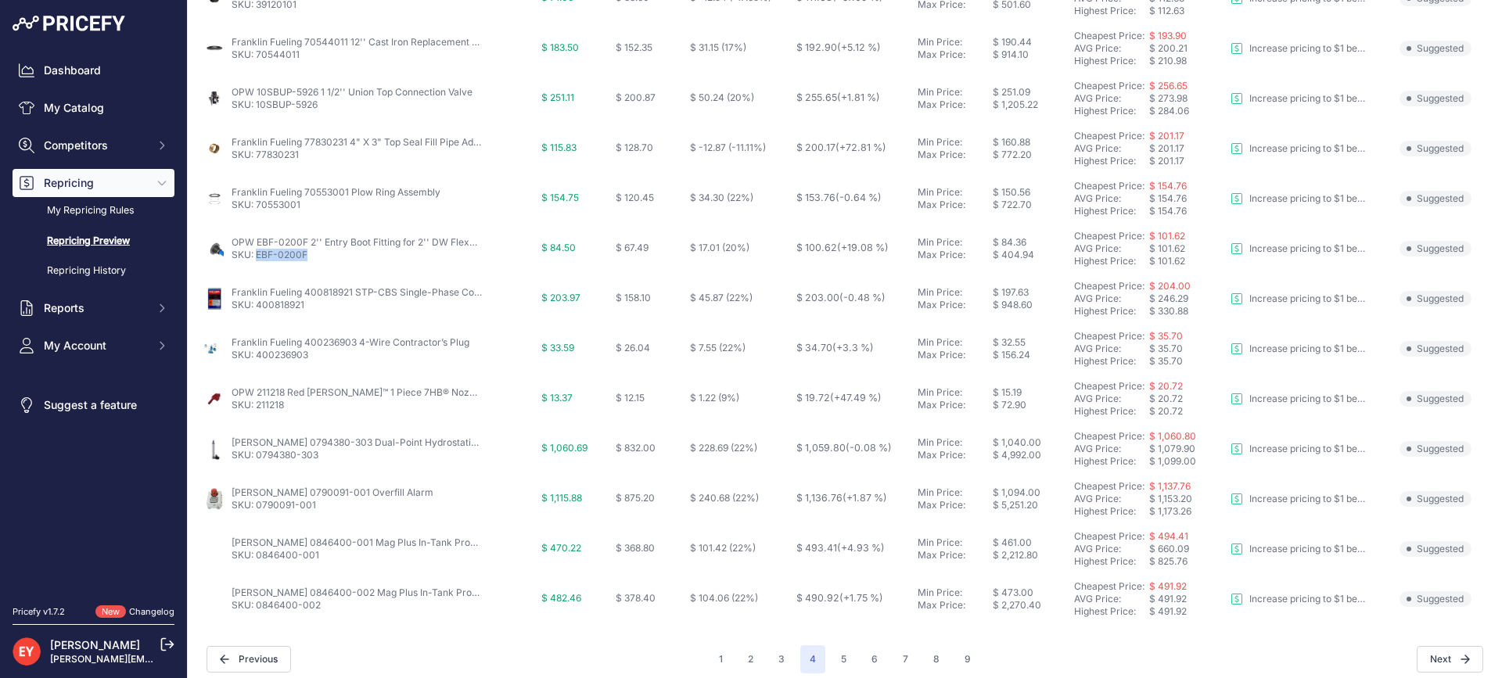
scroll to position [583, 0]
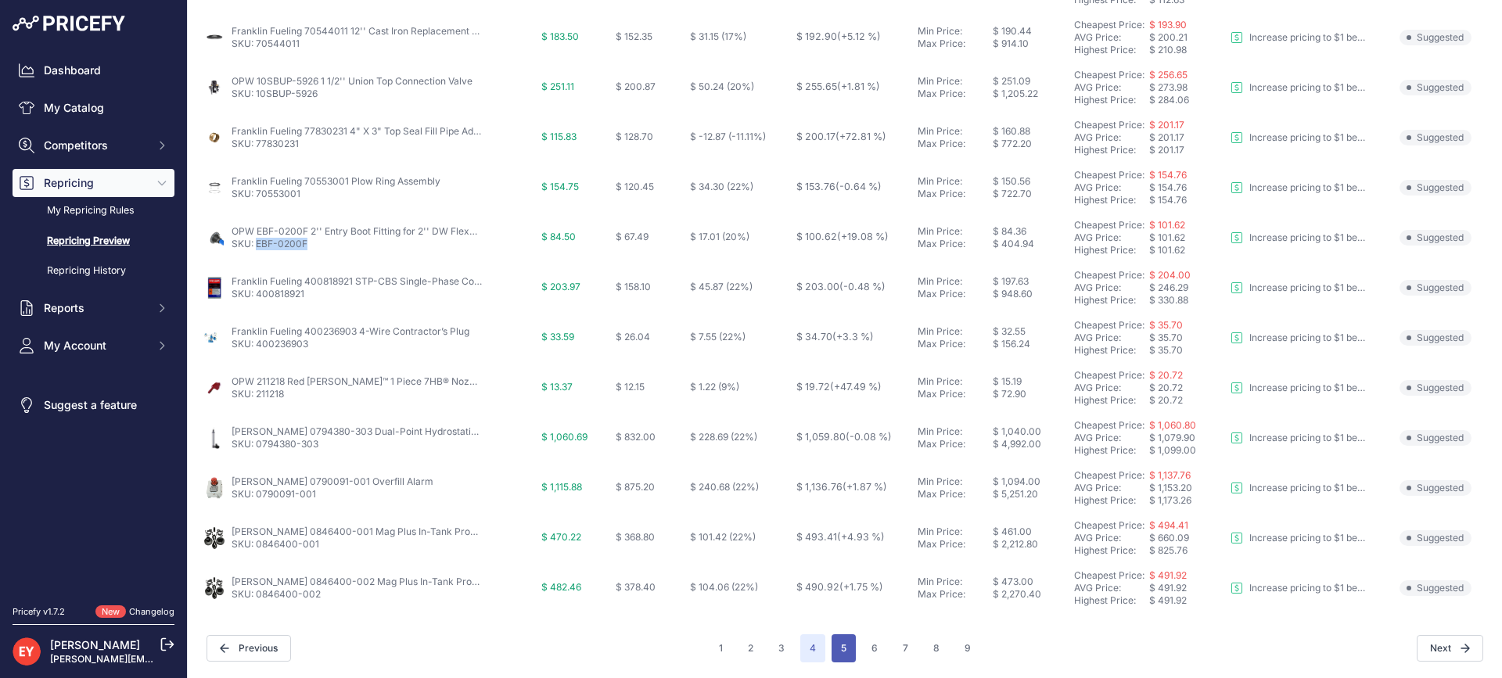
click at [846, 642] on button "5" at bounding box center [843, 648] width 24 height 28
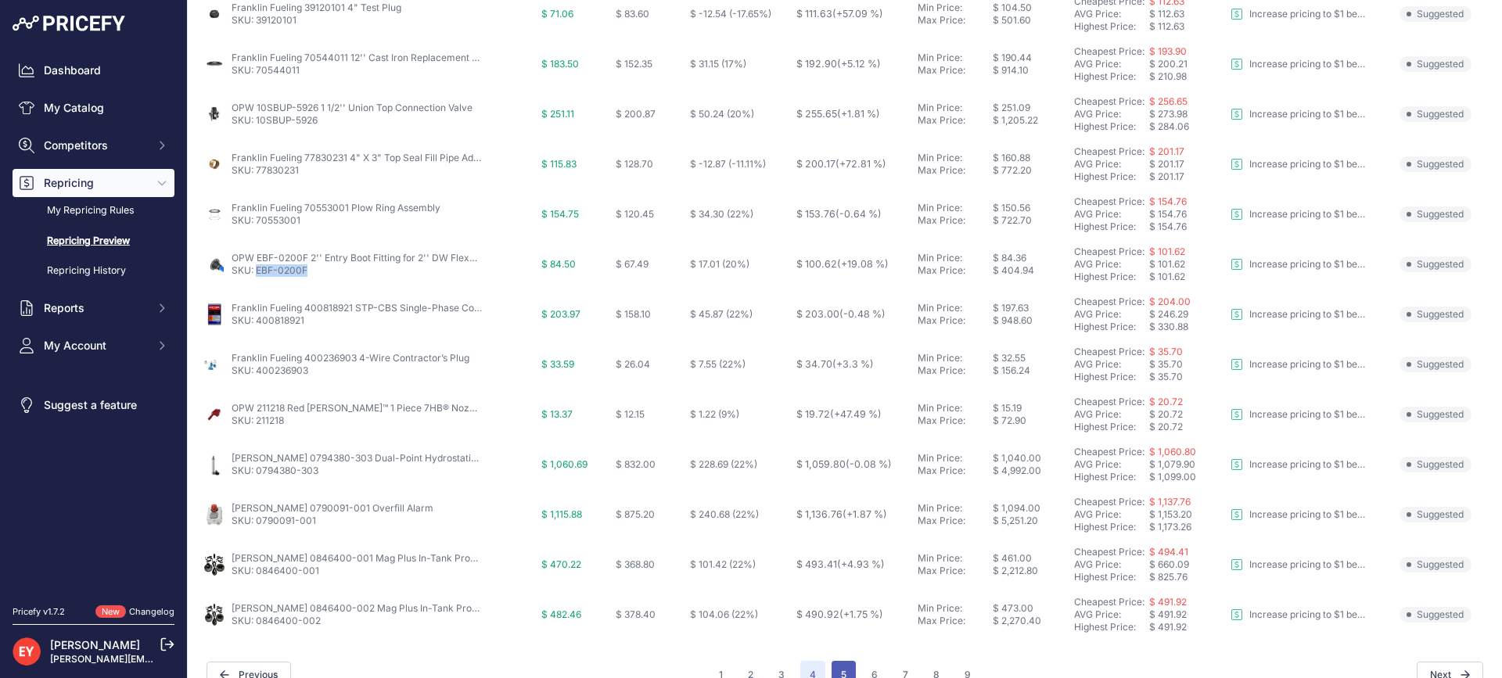
scroll to position [609, 0]
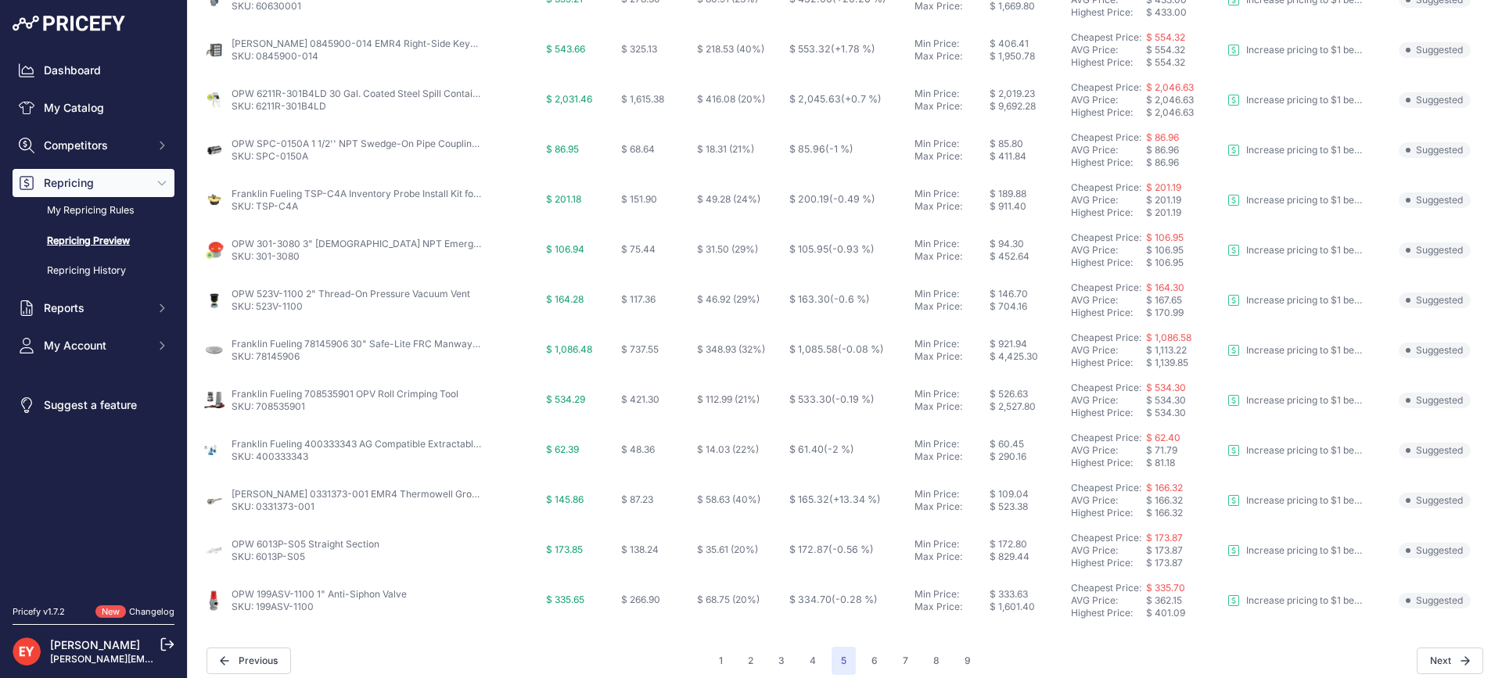
scroll to position [583, 0]
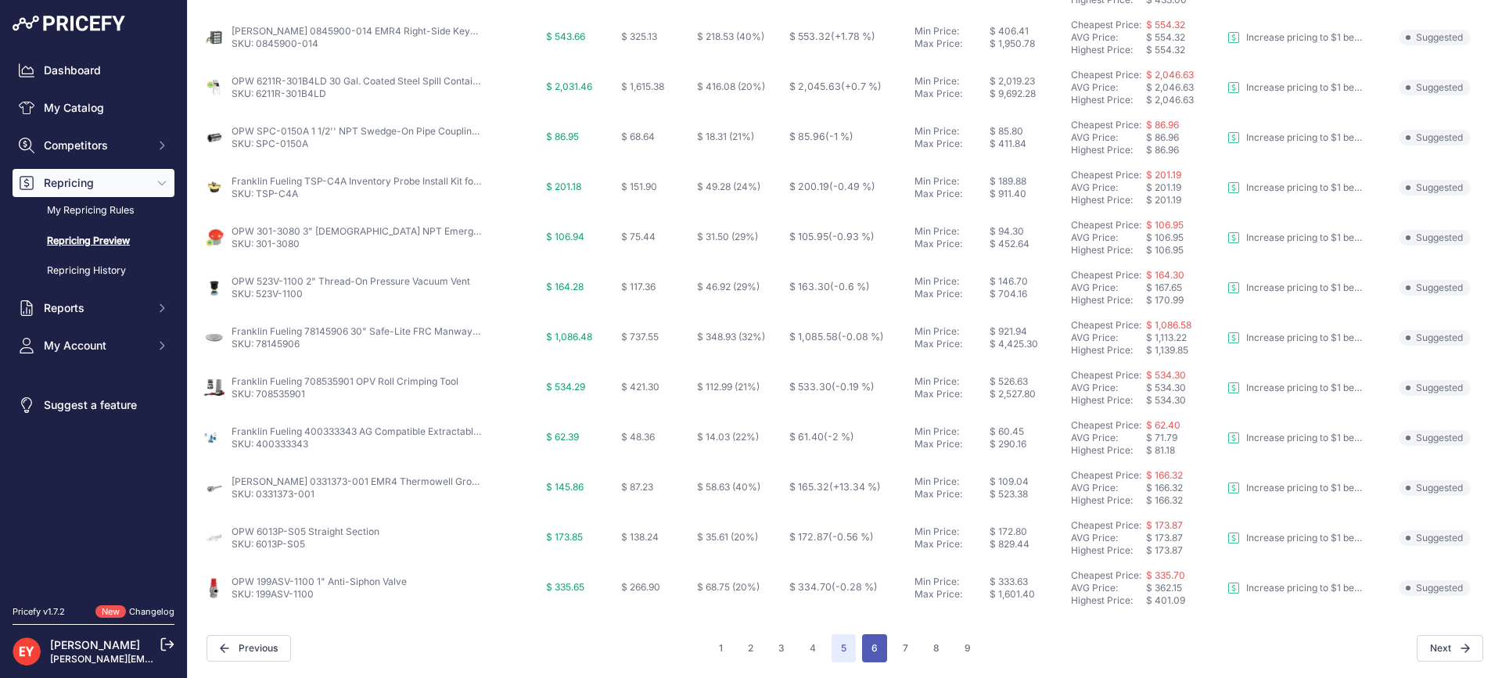
click at [866, 650] on button "6" at bounding box center [874, 648] width 25 height 28
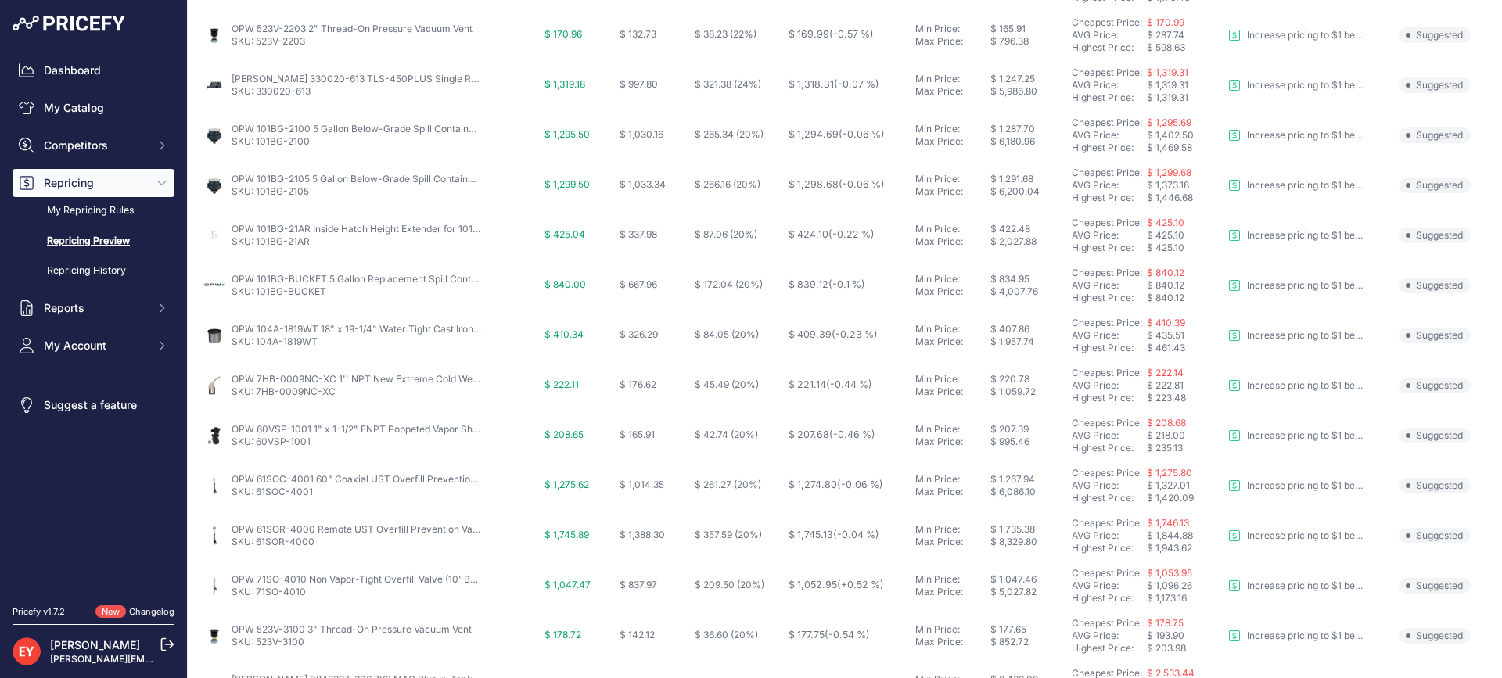
scroll to position [313, 0]
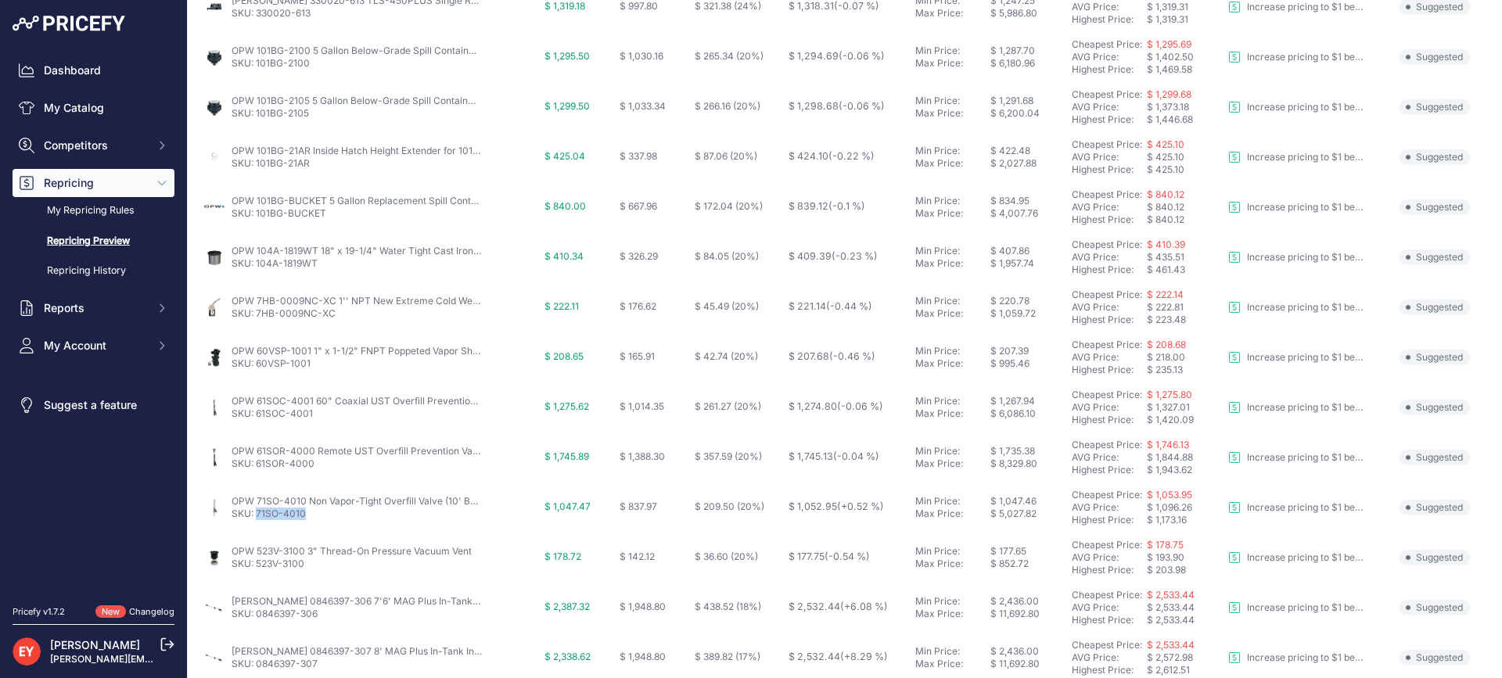
drag, startPoint x: 303, startPoint y: 516, endPoint x: 256, endPoint y: 515, distance: 47.7
click at [256, 515] on p "SKU: 71SO-4010" at bounding box center [357, 514] width 250 height 13
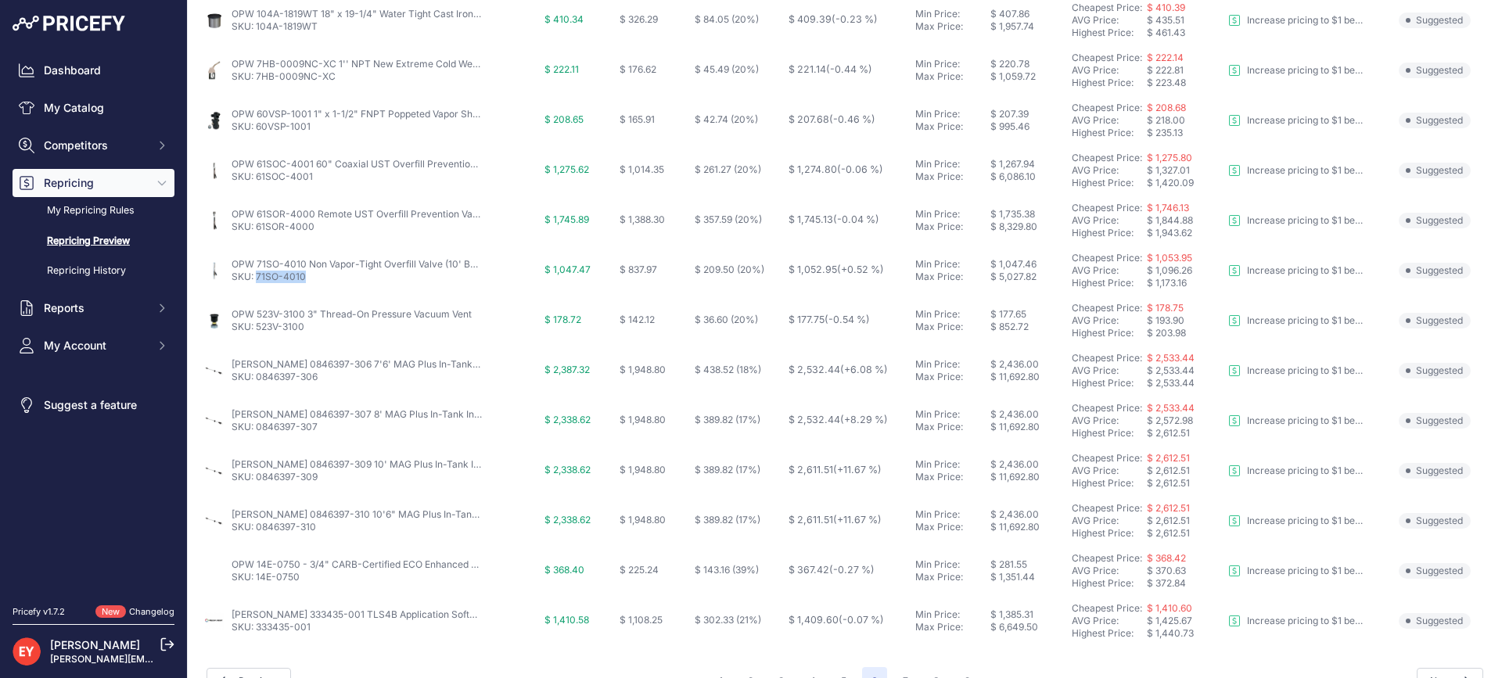
scroll to position [583, 0]
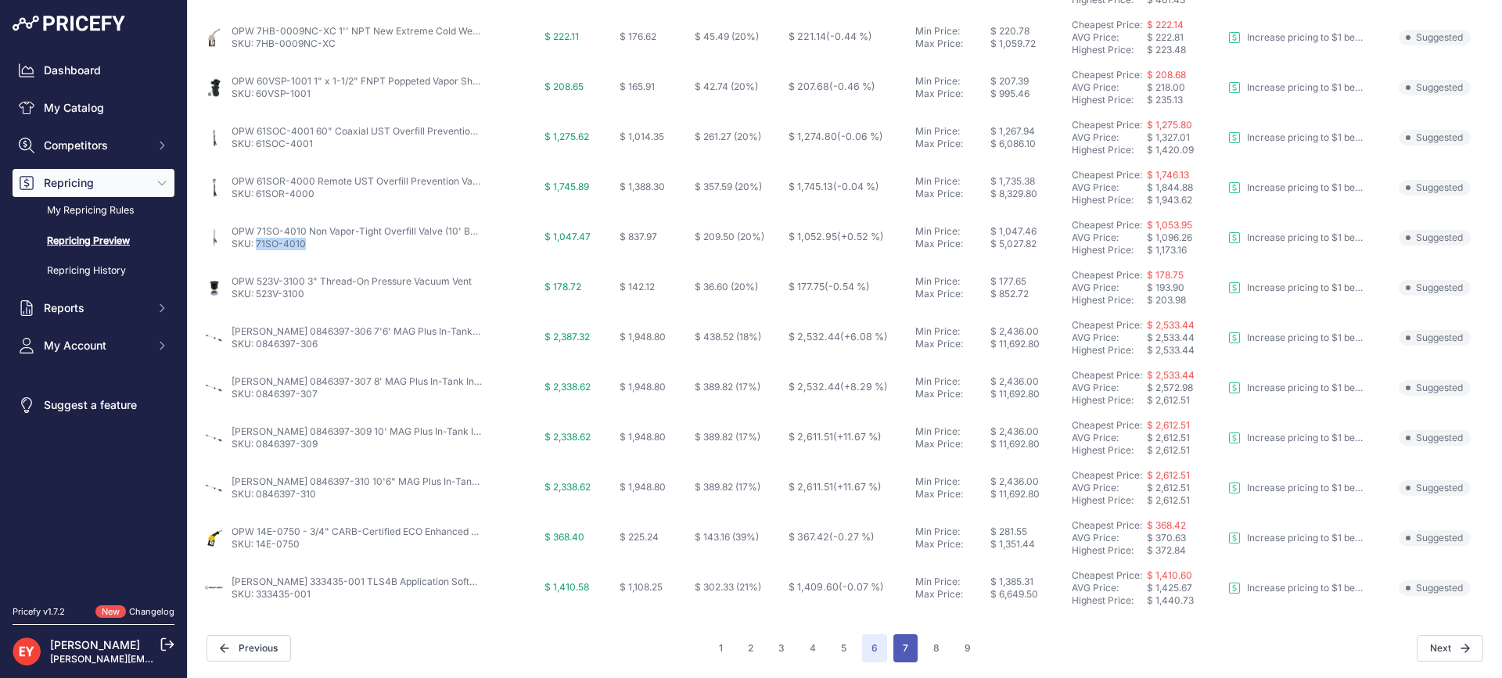
click at [900, 648] on button "7" at bounding box center [905, 648] width 24 height 28
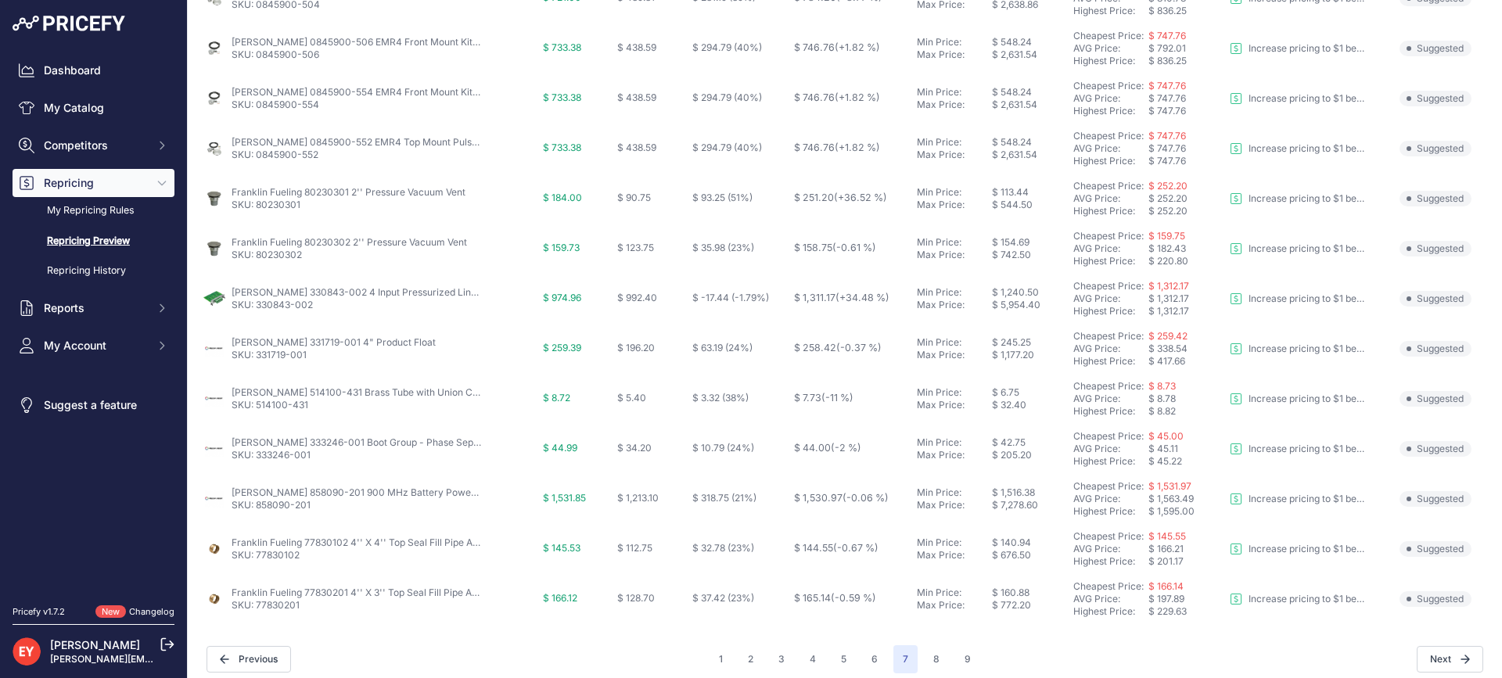
scroll to position [583, 0]
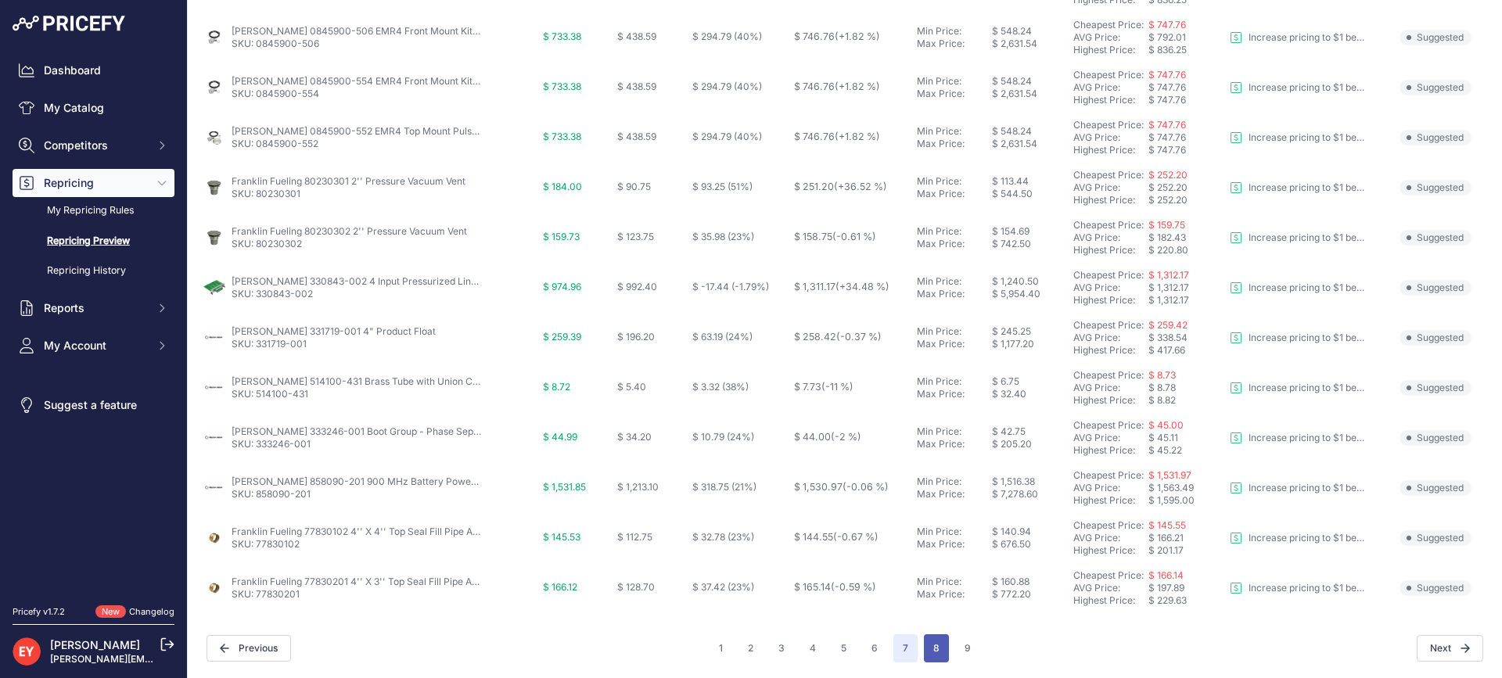
click at [939, 644] on button "8" at bounding box center [936, 648] width 25 height 28
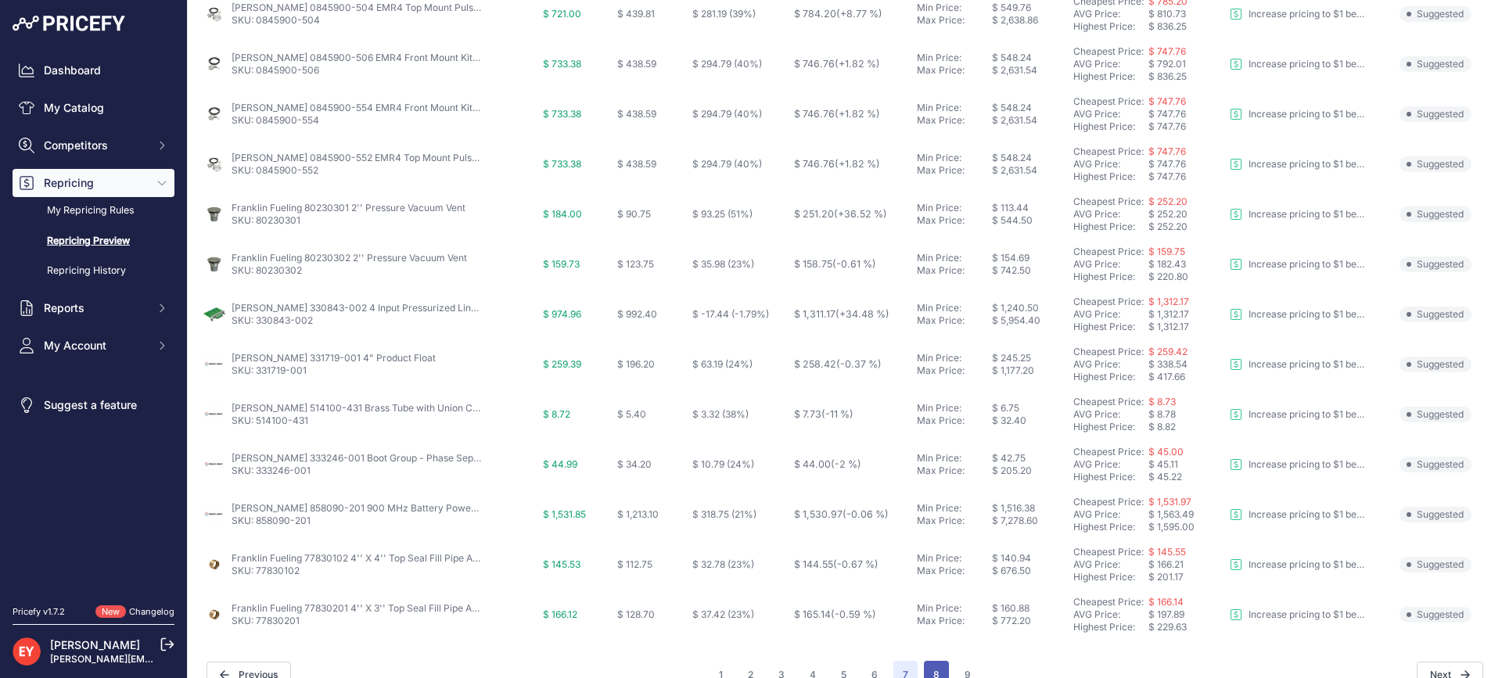
scroll to position [609, 0]
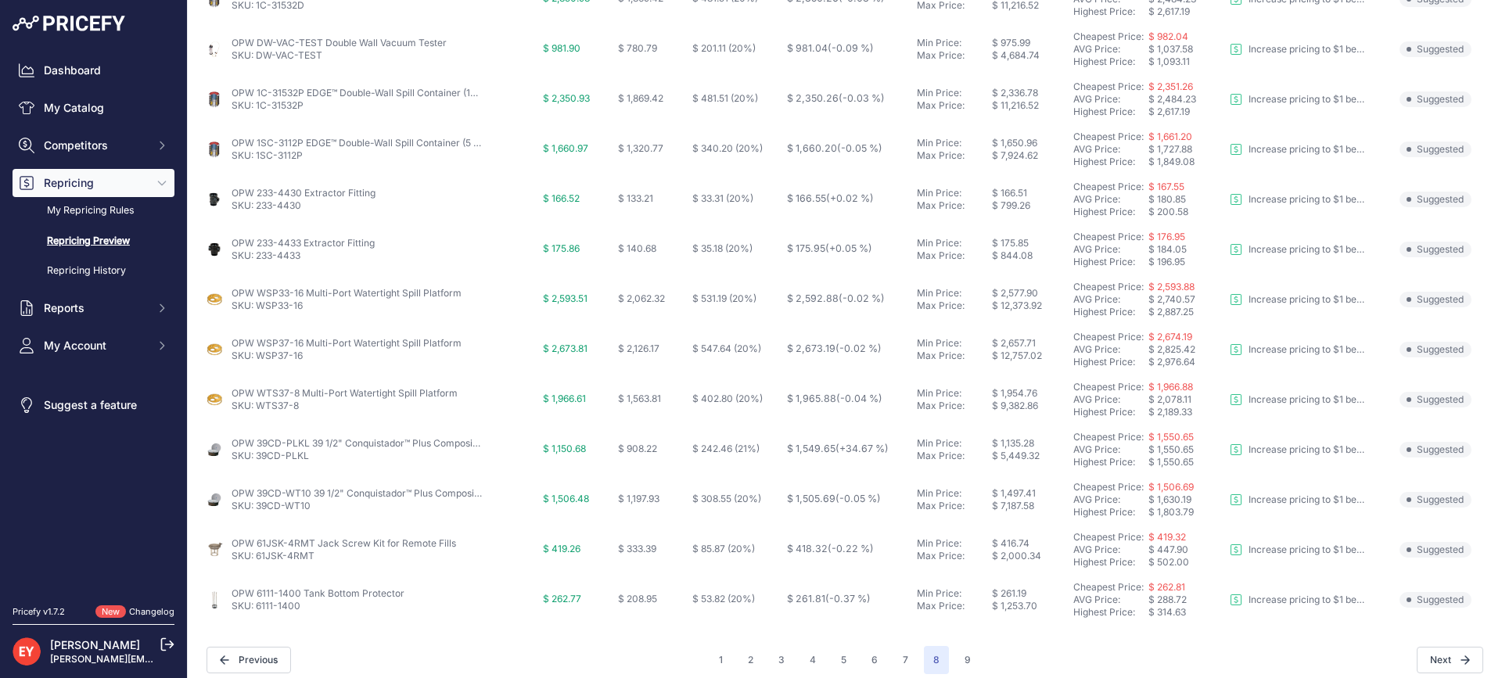
scroll to position [583, 0]
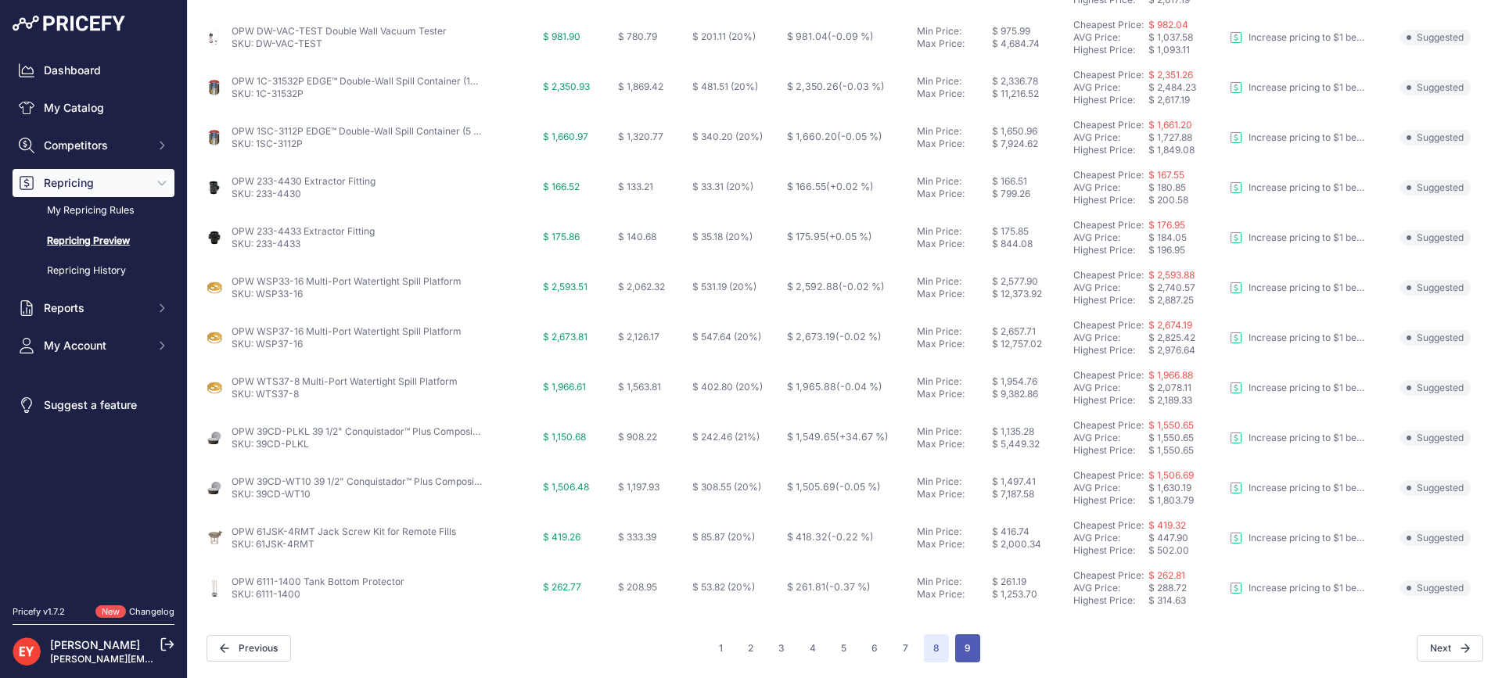
click at [967, 646] on button "9" at bounding box center [967, 648] width 25 height 28
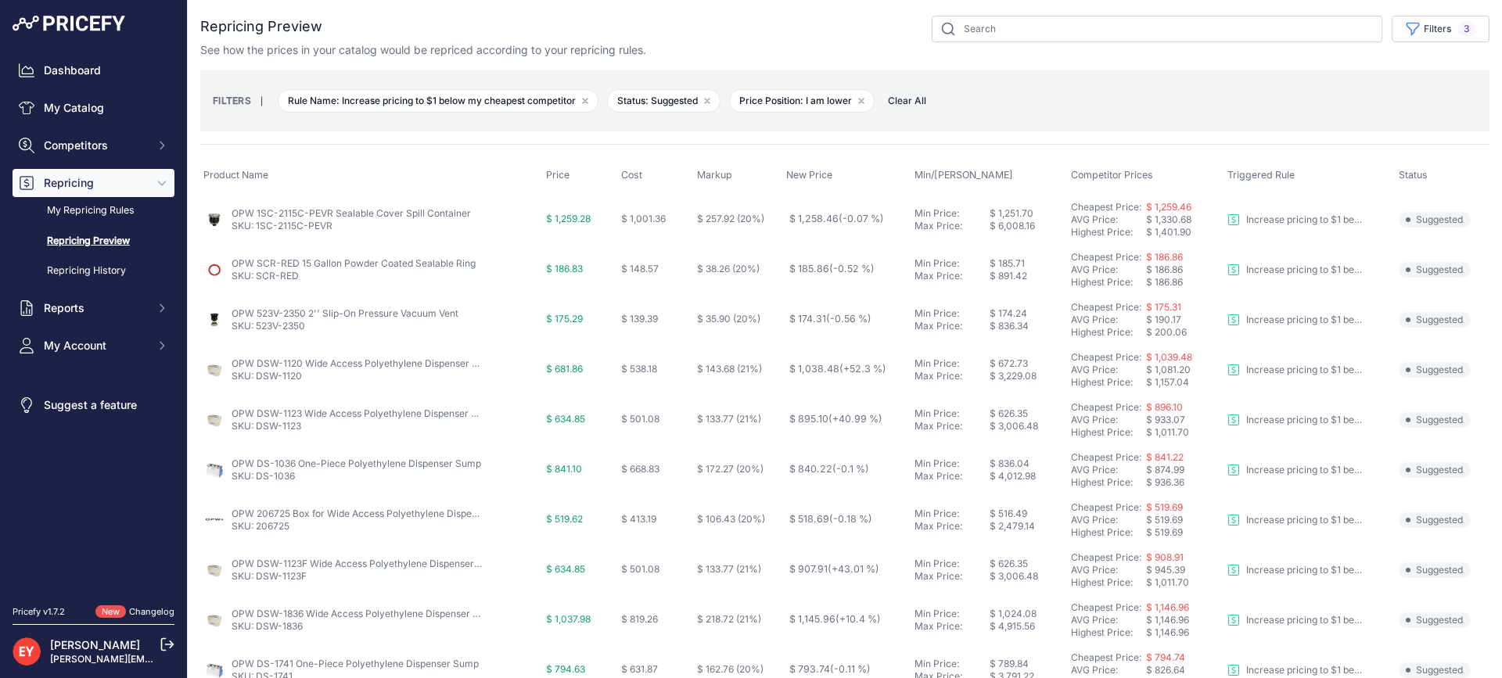
click at [915, 94] on span "Clear All" at bounding box center [907, 101] width 54 height 16
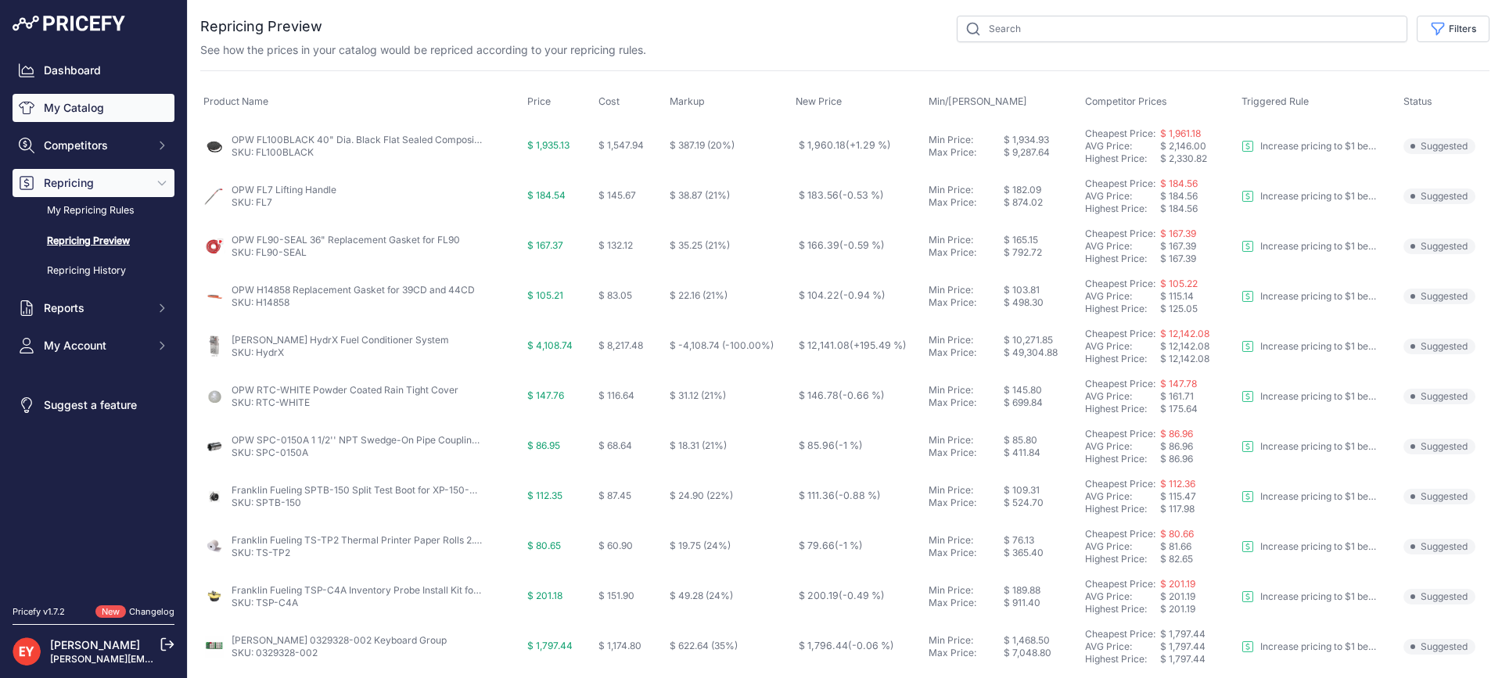
click at [87, 106] on link "My Catalog" at bounding box center [94, 108] width 162 height 28
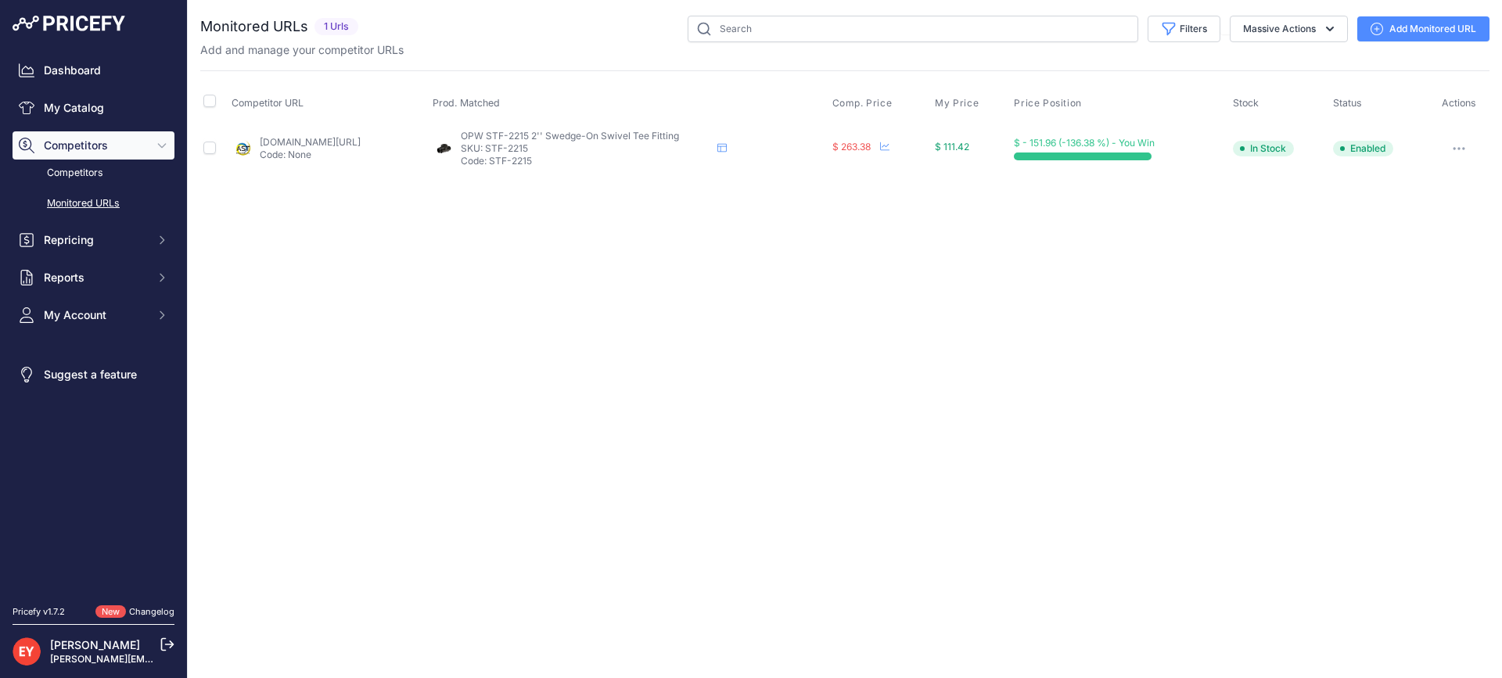
click at [1457, 144] on button "button" at bounding box center [1458, 149] width 31 height 22
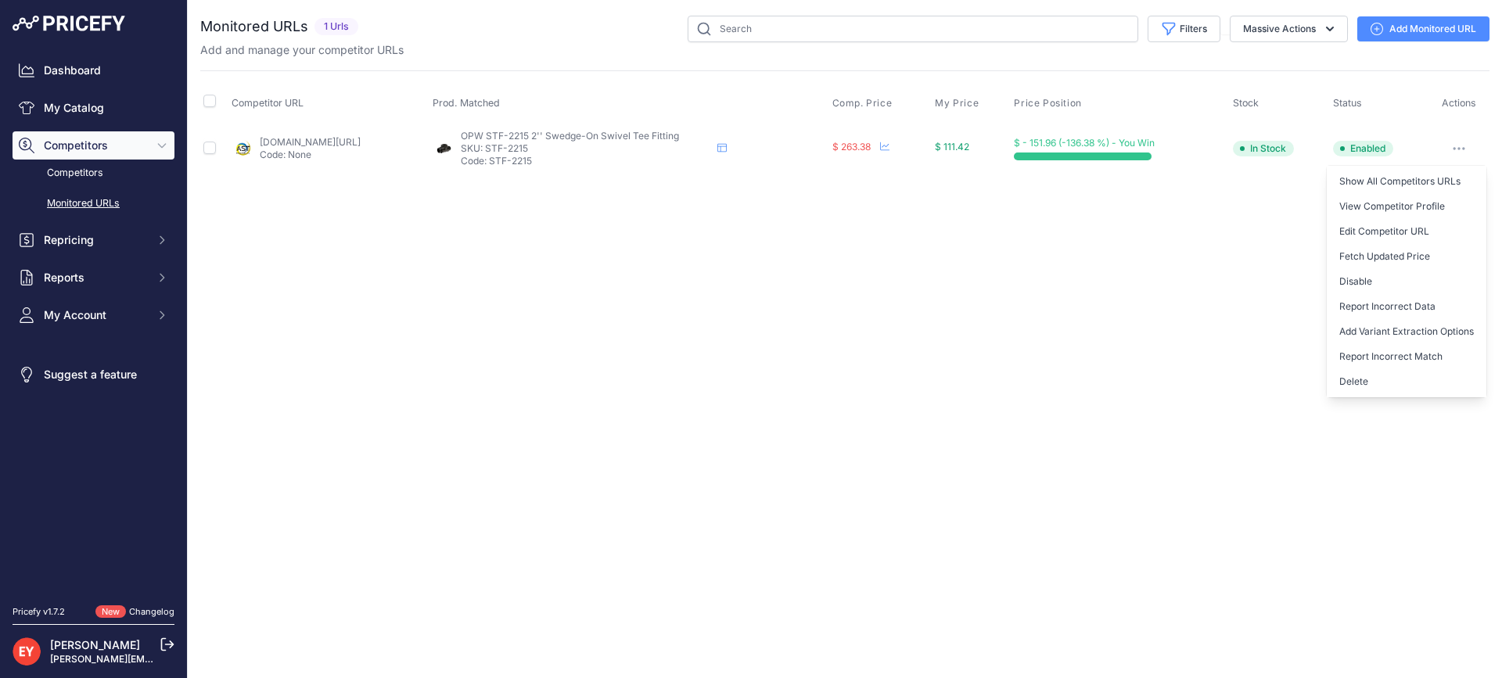
drag, startPoint x: 1360, startPoint y: 391, endPoint x: 1350, endPoint y: 389, distance: 10.4
click at [1359, 391] on button "Delete" at bounding box center [1406, 381] width 160 height 25
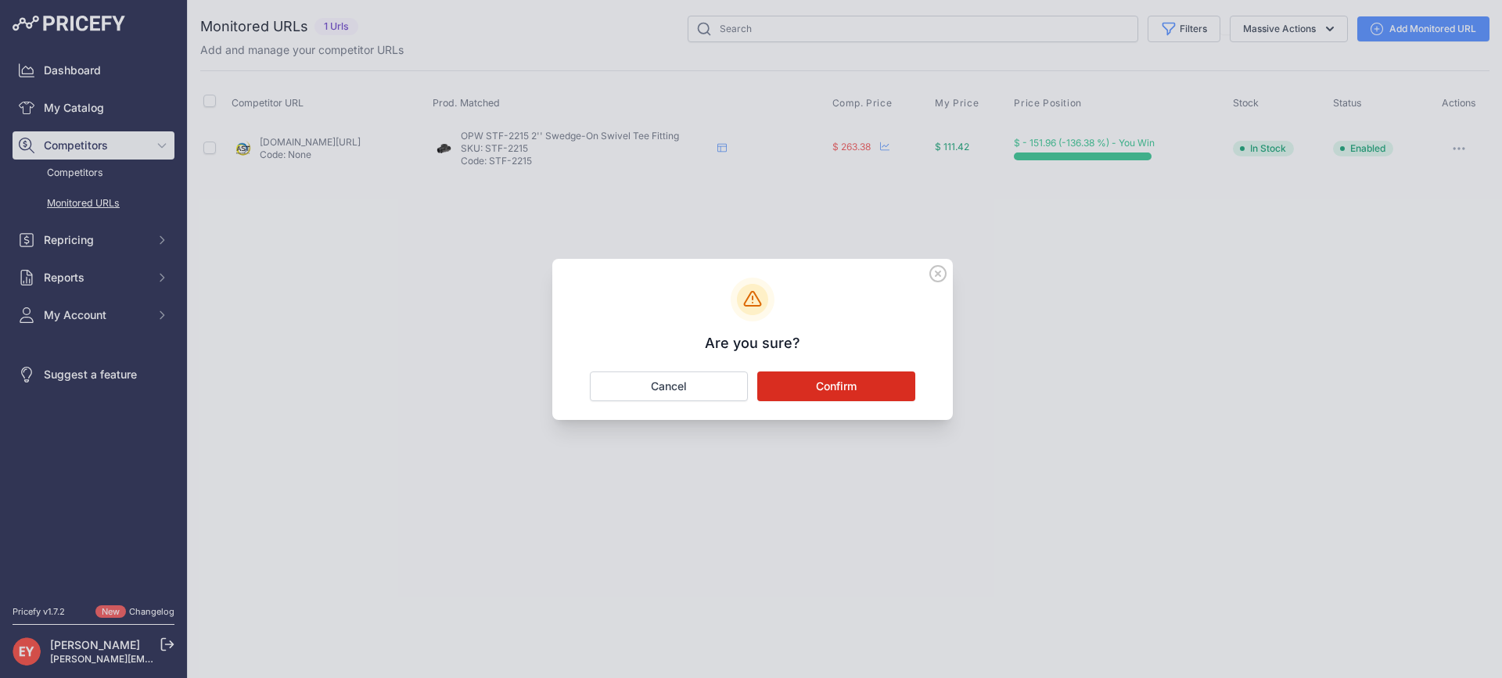
click at [837, 396] on button "Confirm" at bounding box center [836, 387] width 158 height 30
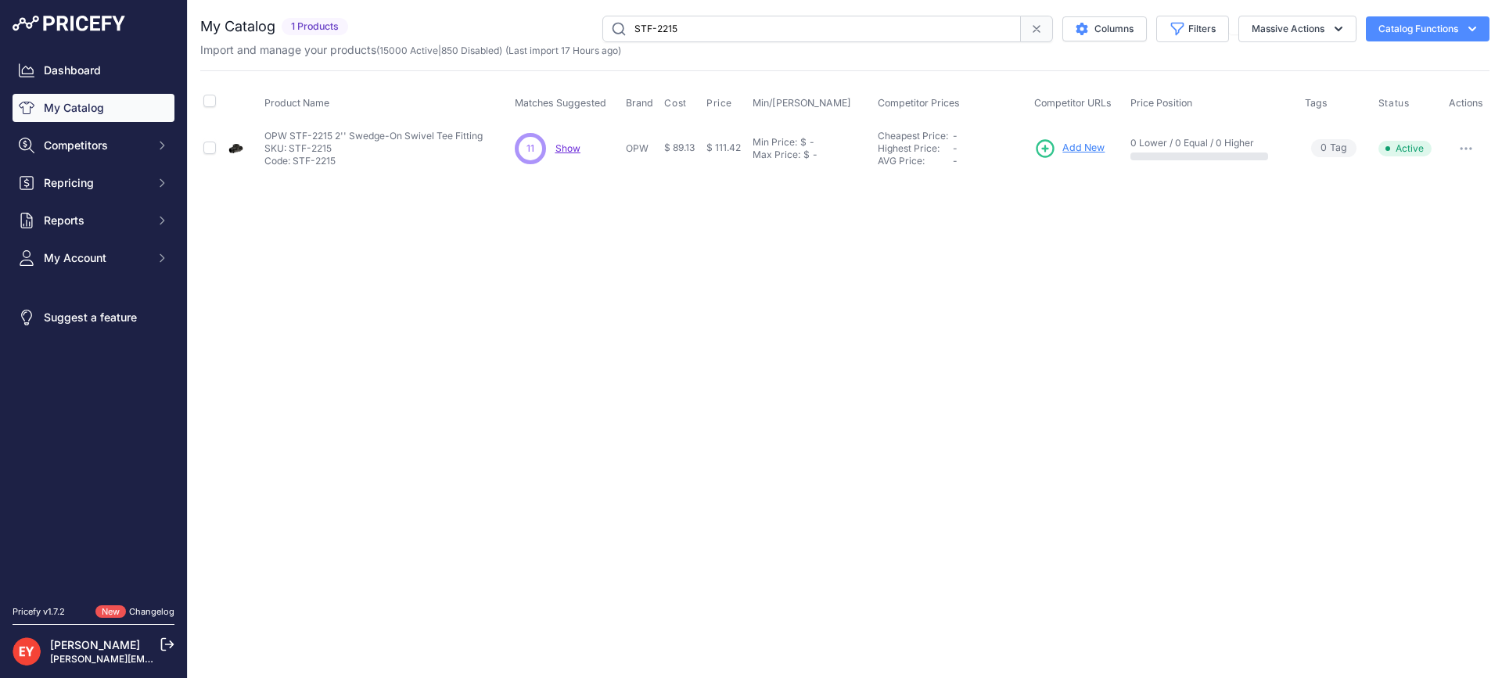
click at [1083, 147] on span "Add New" at bounding box center [1083, 148] width 42 height 15
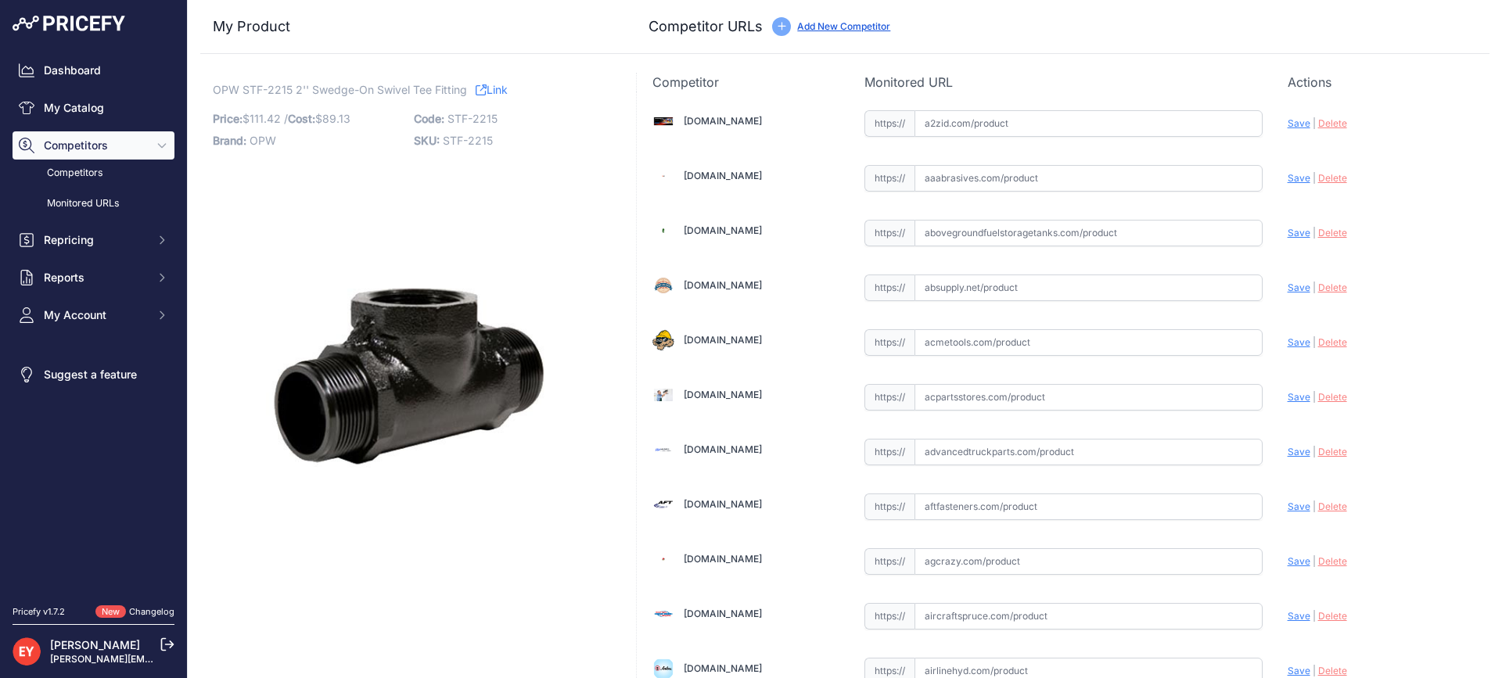
scroll to position [5476, 0]
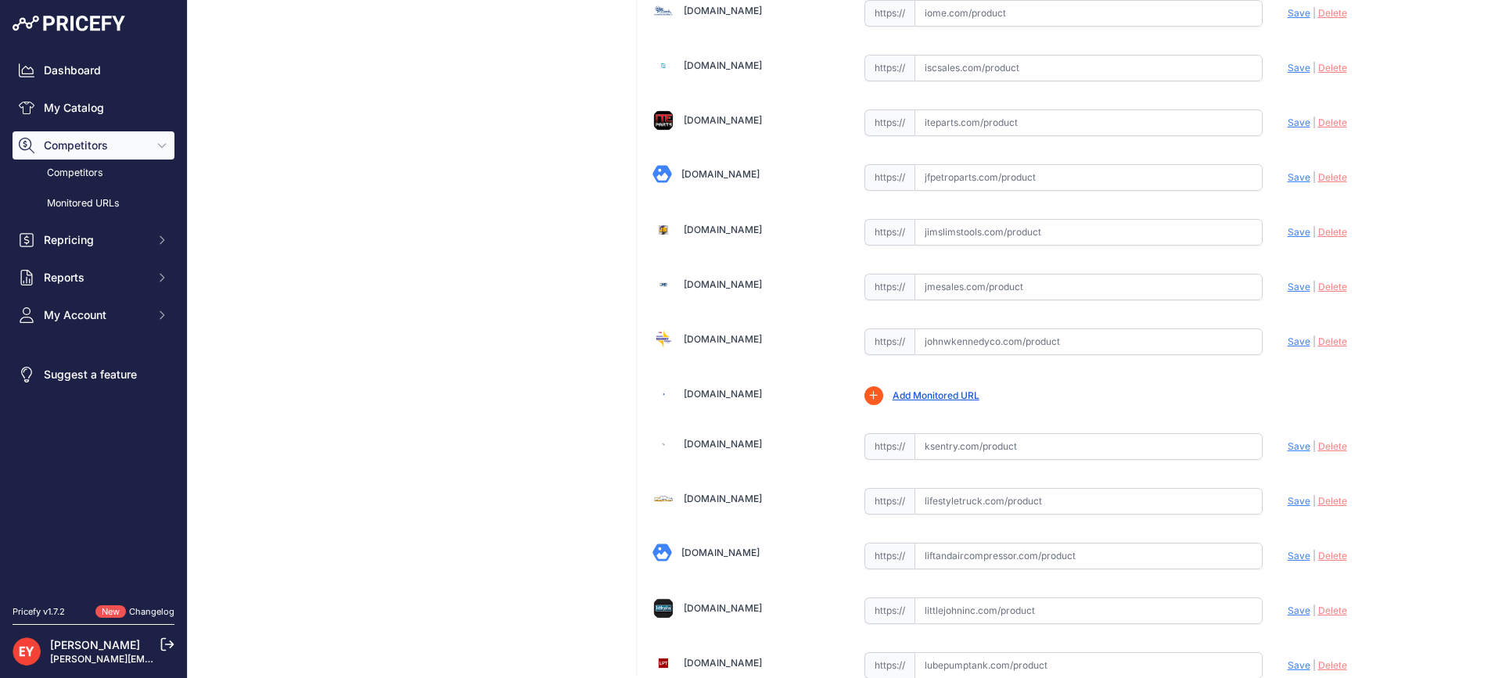
click at [967, 332] on input "text" at bounding box center [1088, 341] width 348 height 27
paste input "https://www.johnwkennedyco.com/buy/product/STF-2215-OPW-20523-product-STF-2215-…"
click at [1290, 340] on span "Save" at bounding box center [1298, 342] width 23 height 12
type input "https://www.johnwkennedyco.com/buy/product/STF-2215-OPW-20523-product-STF-2215-…"
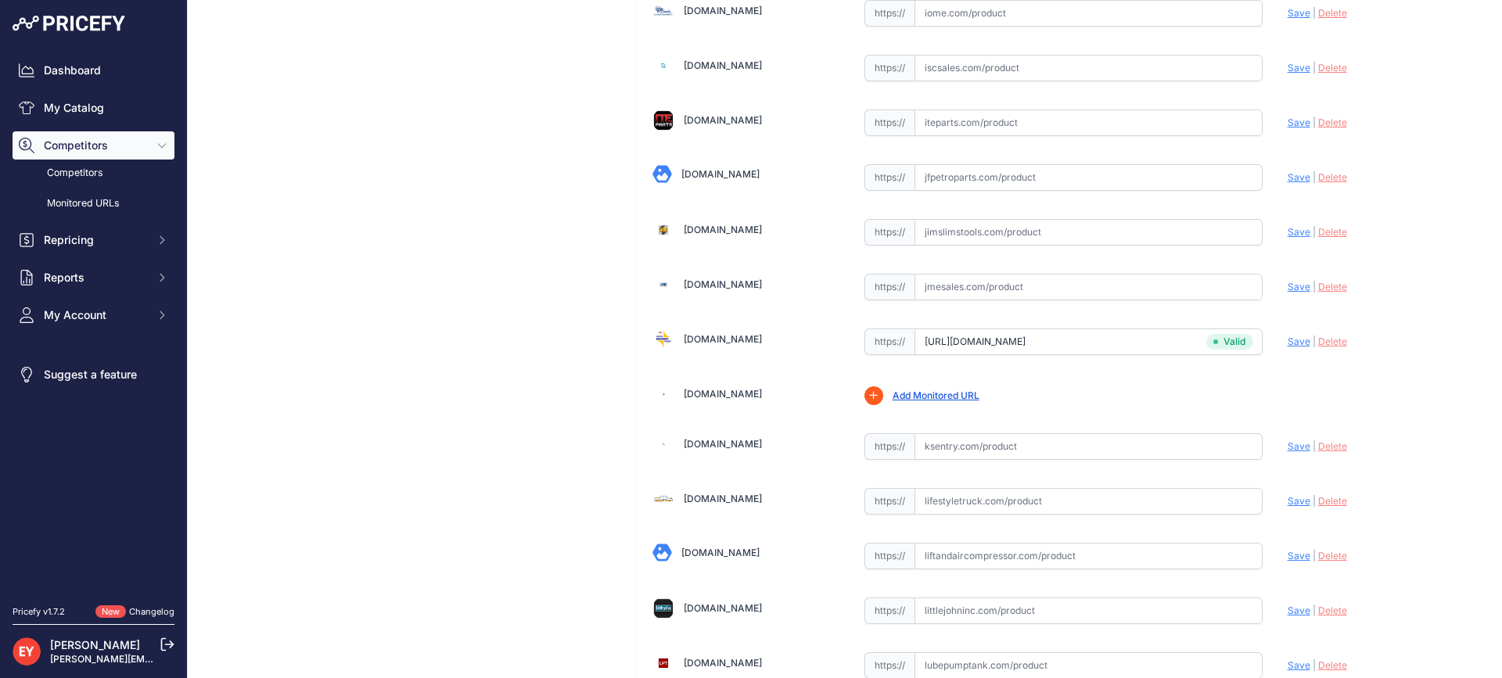
scroll to position [494, 0]
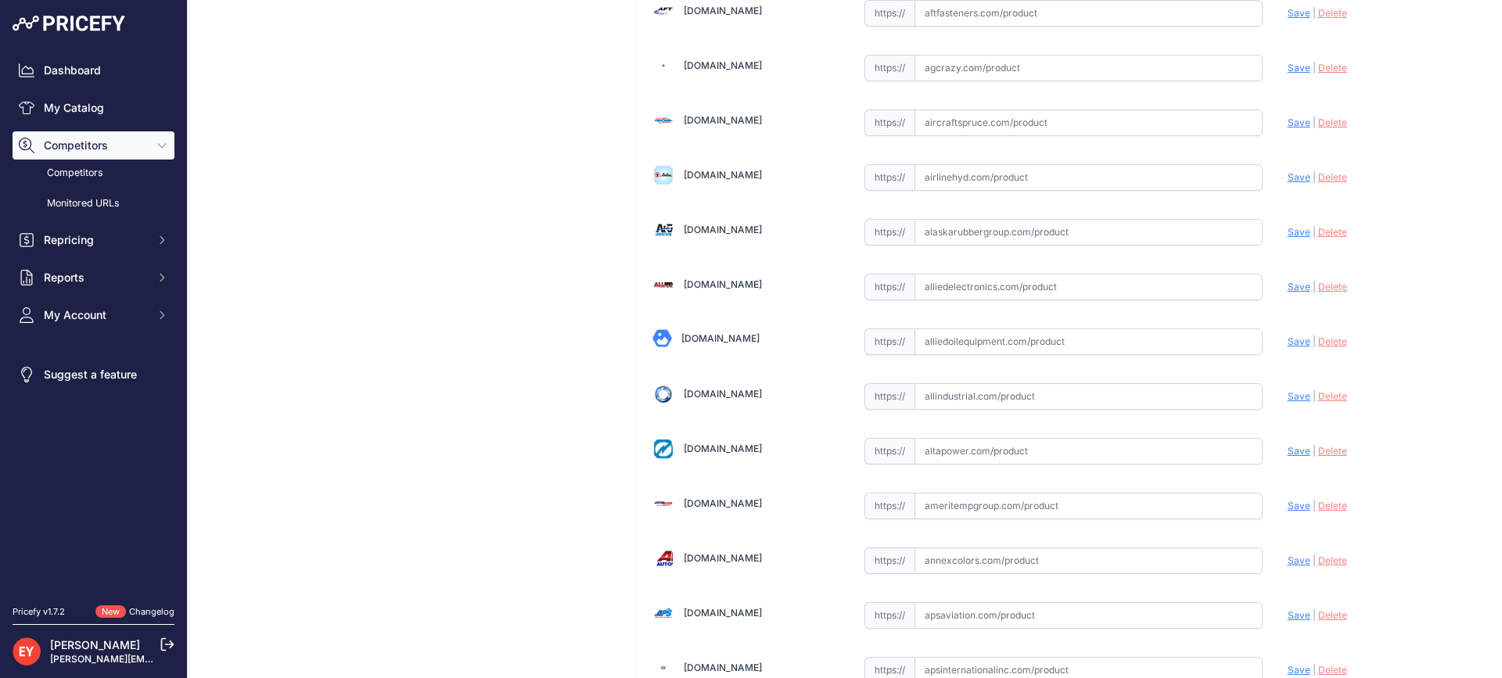
click at [993, 347] on input "text" at bounding box center [1088, 341] width 348 height 27
paste input "https://alliedoilequipment.com/shop/opw-fueling-components/stf-2215-1-1-2-tee-2…"
click at [1287, 348] on div "Update Profile Save | Delete Analyzing" at bounding box center [1380, 337] width 186 height 24
click at [1287, 342] on span "Save" at bounding box center [1298, 342] width 23 height 12
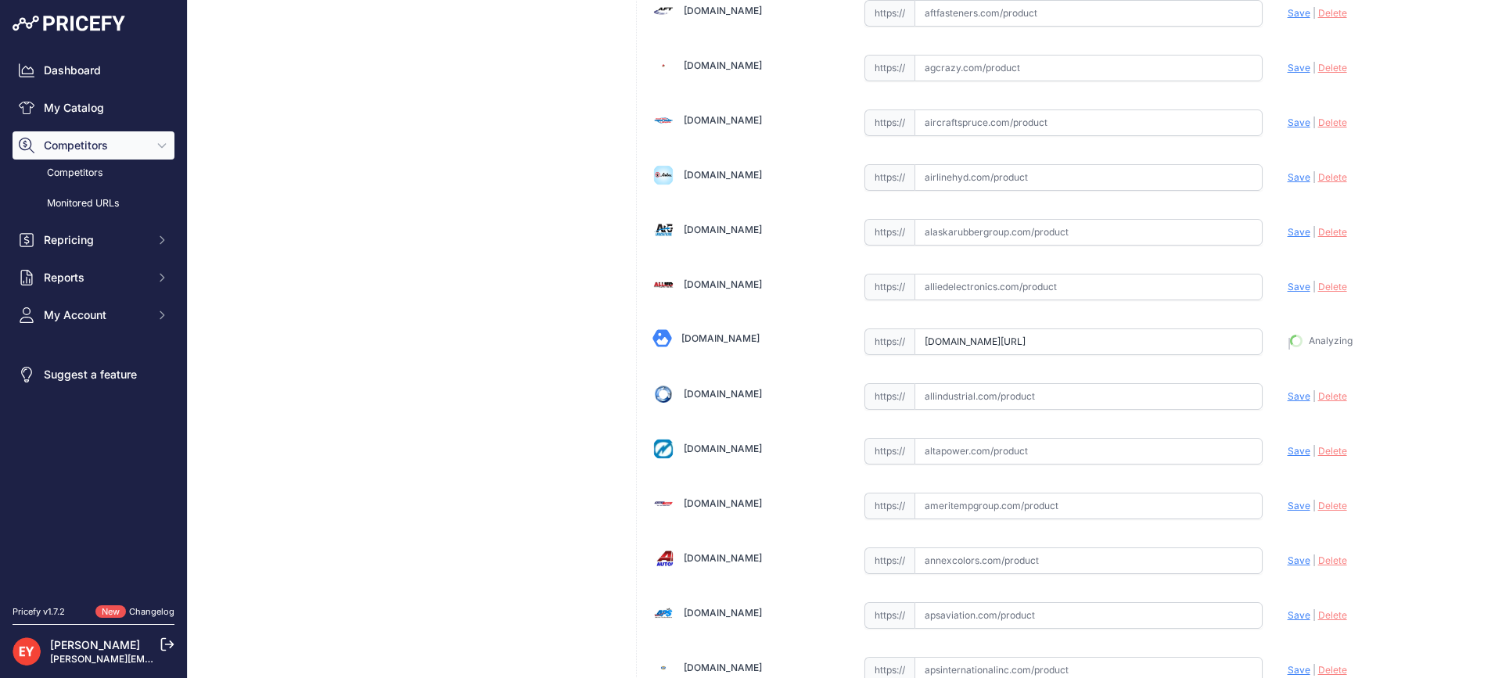
type input "https://alliedoilequipment.com/shop/opw-fueling-components/stf-2215-1-1-2-tee-2…"
click at [962, 346] on input "text" at bounding box center [1088, 341] width 348 height 27
paste input "https://iamdoc-com.3dcartstores.com/150-Tee-2-X-2-X-15-NPT_p_10603018.html"
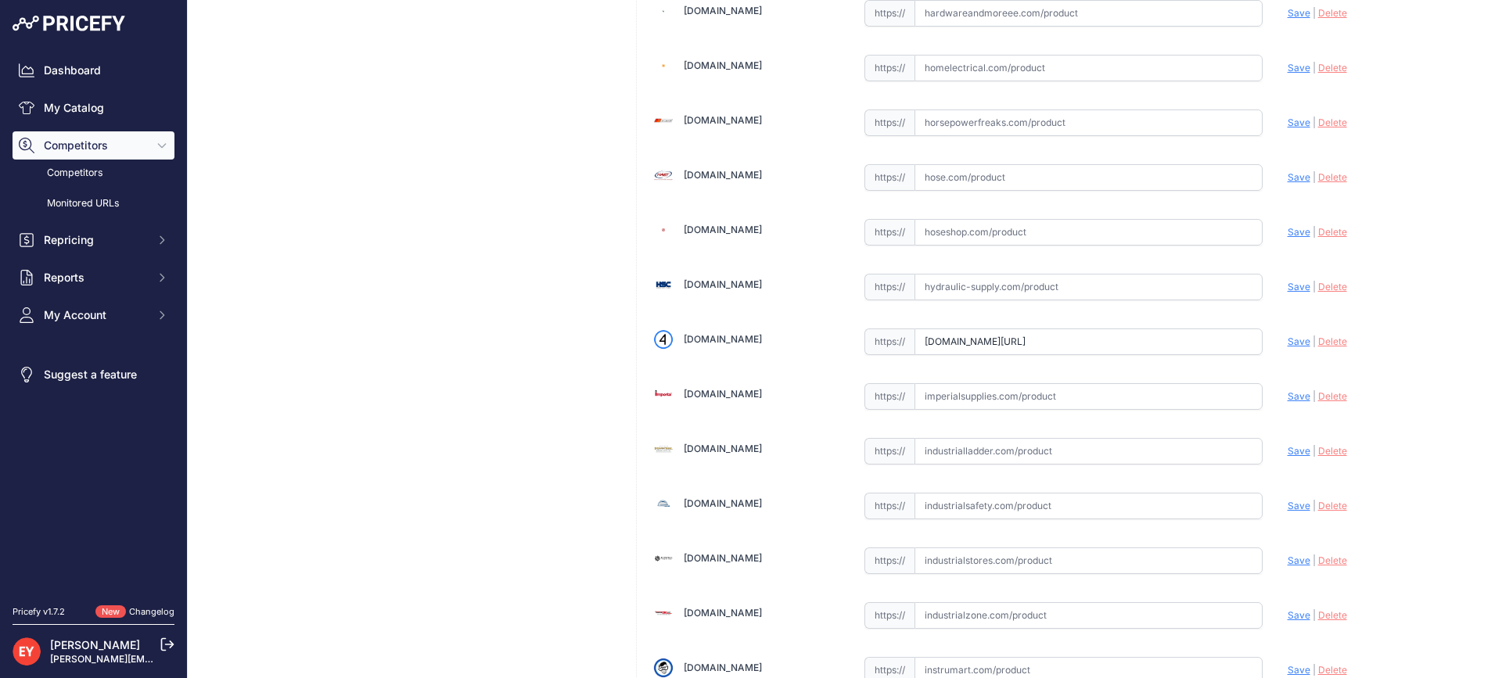
click at [1287, 336] on span "Save" at bounding box center [1298, 342] width 23 height 12
type input "https://iamdoc-com.3dcartstores.com/150-Tee-2-X-2-X-15-NPT_p_10603018.html?prir…"
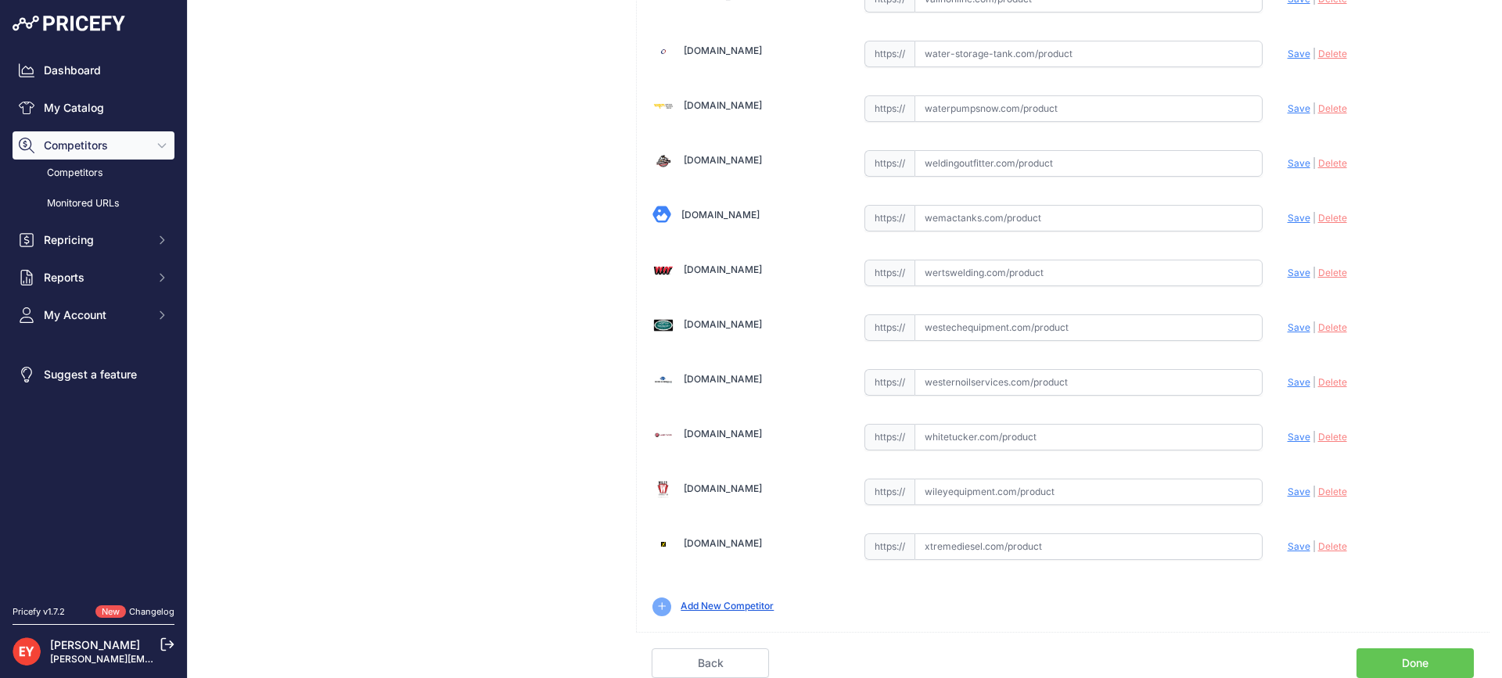
click at [1426, 667] on link "Done" at bounding box center [1414, 663] width 117 height 30
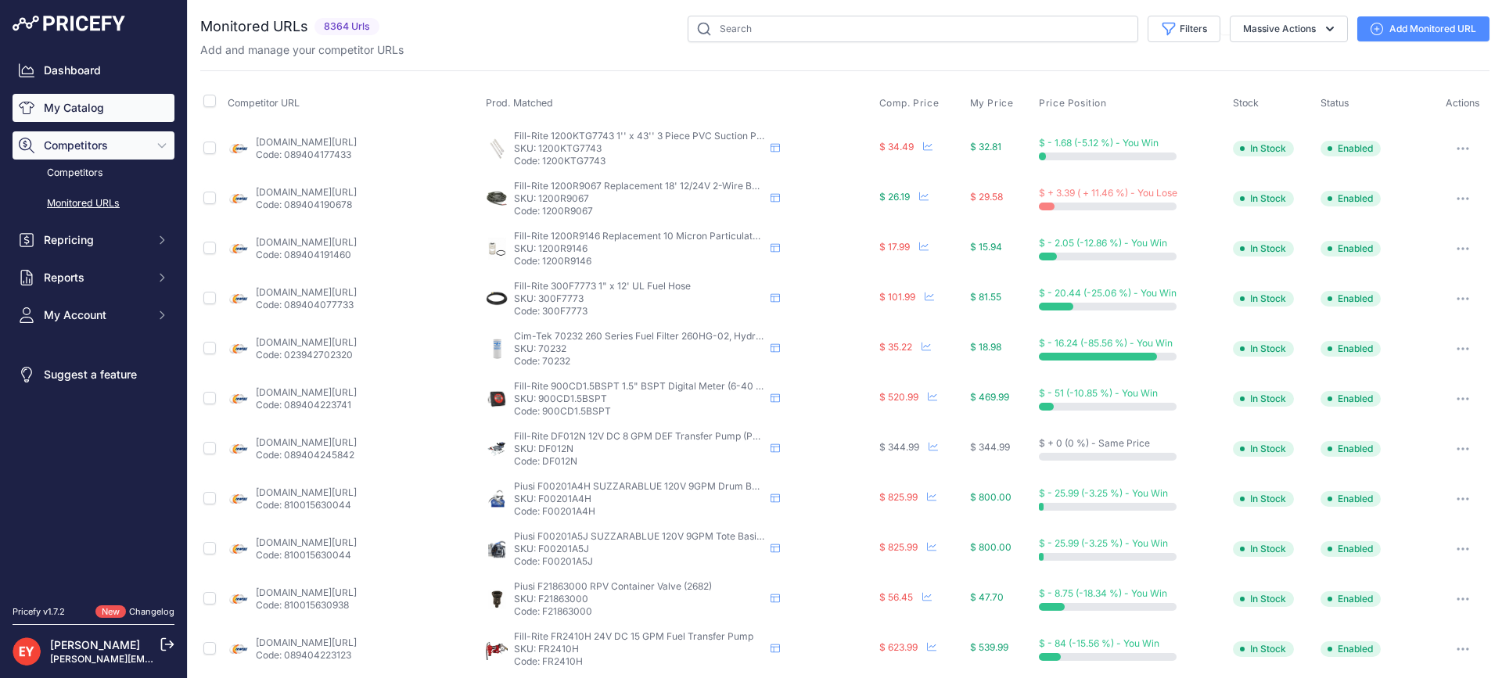
click at [102, 107] on link "My Catalog" at bounding box center [94, 108] width 162 height 28
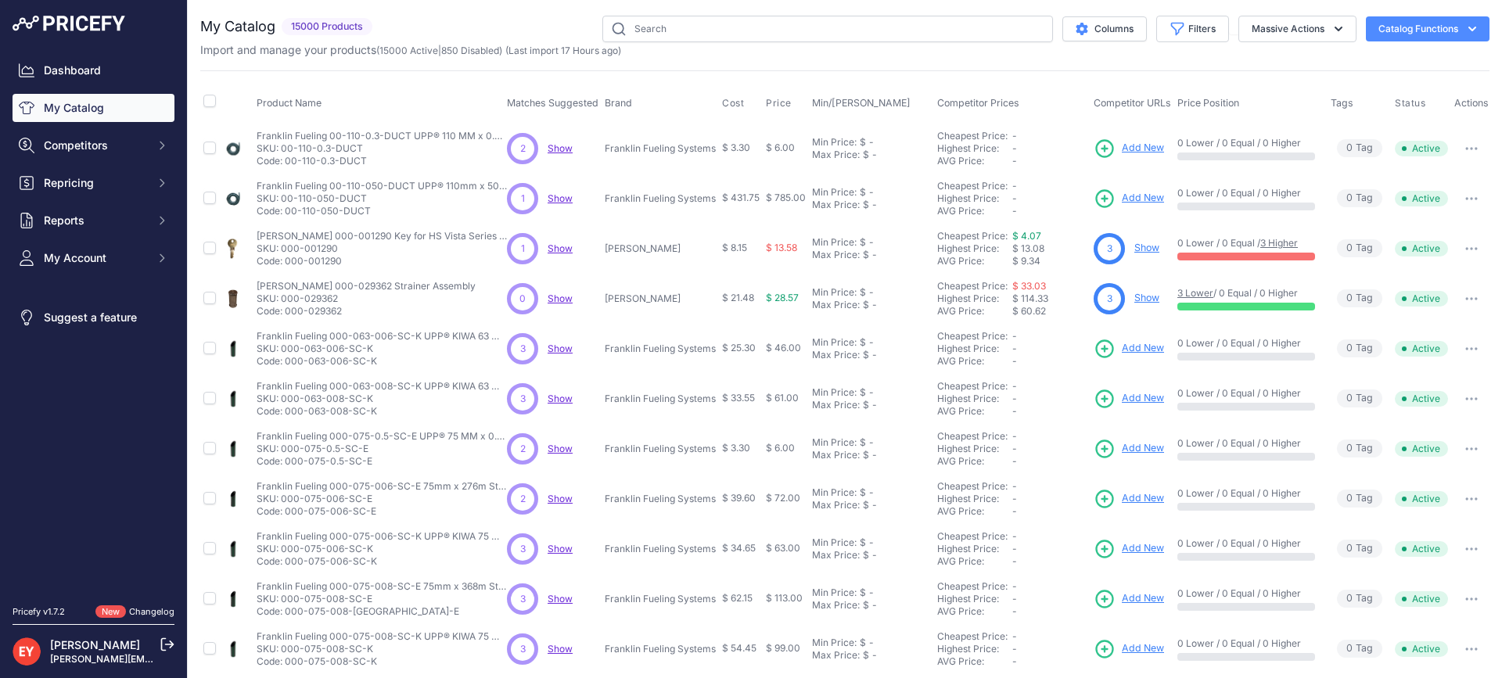
click at [679, 14] on div "You are not connected to the internet. My Catalog" at bounding box center [844, 469] width 1289 height 939
click at [677, 39] on input "text" at bounding box center [827, 29] width 451 height 27
paste input "STF-2215"
type input "STF-2215"
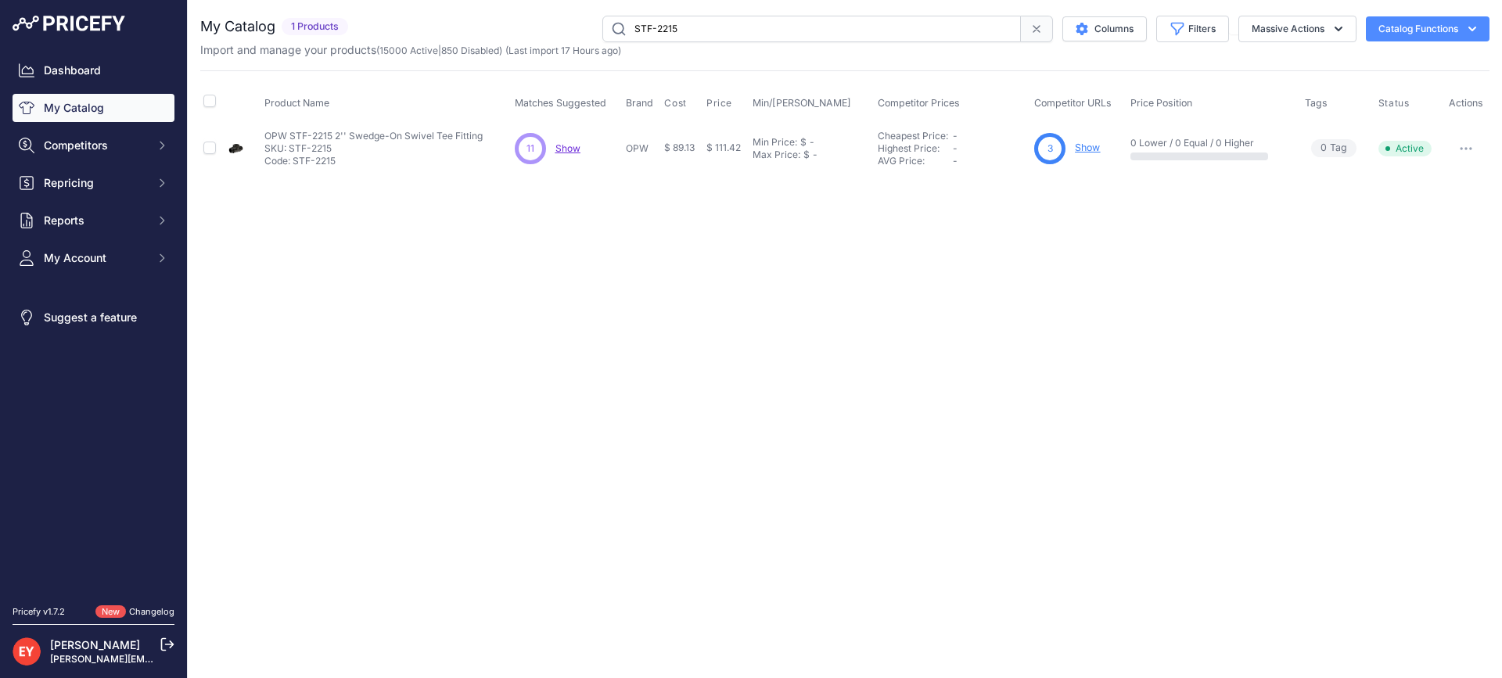
click at [1079, 141] on p "Show" at bounding box center [1087, 148] width 25 height 15
click at [1082, 145] on link "Show" at bounding box center [1087, 148] width 25 height 12
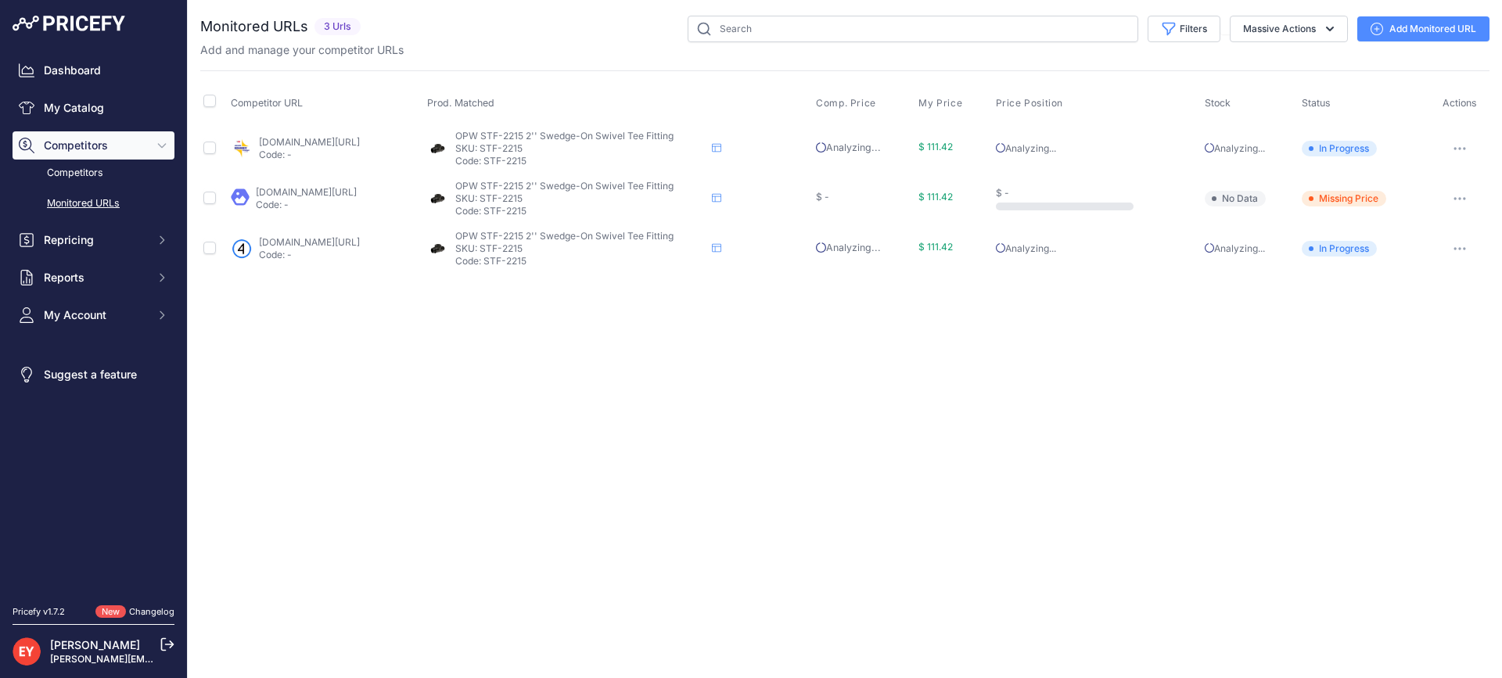
click at [1405, 34] on link "Add Monitored URL" at bounding box center [1423, 28] width 132 height 25
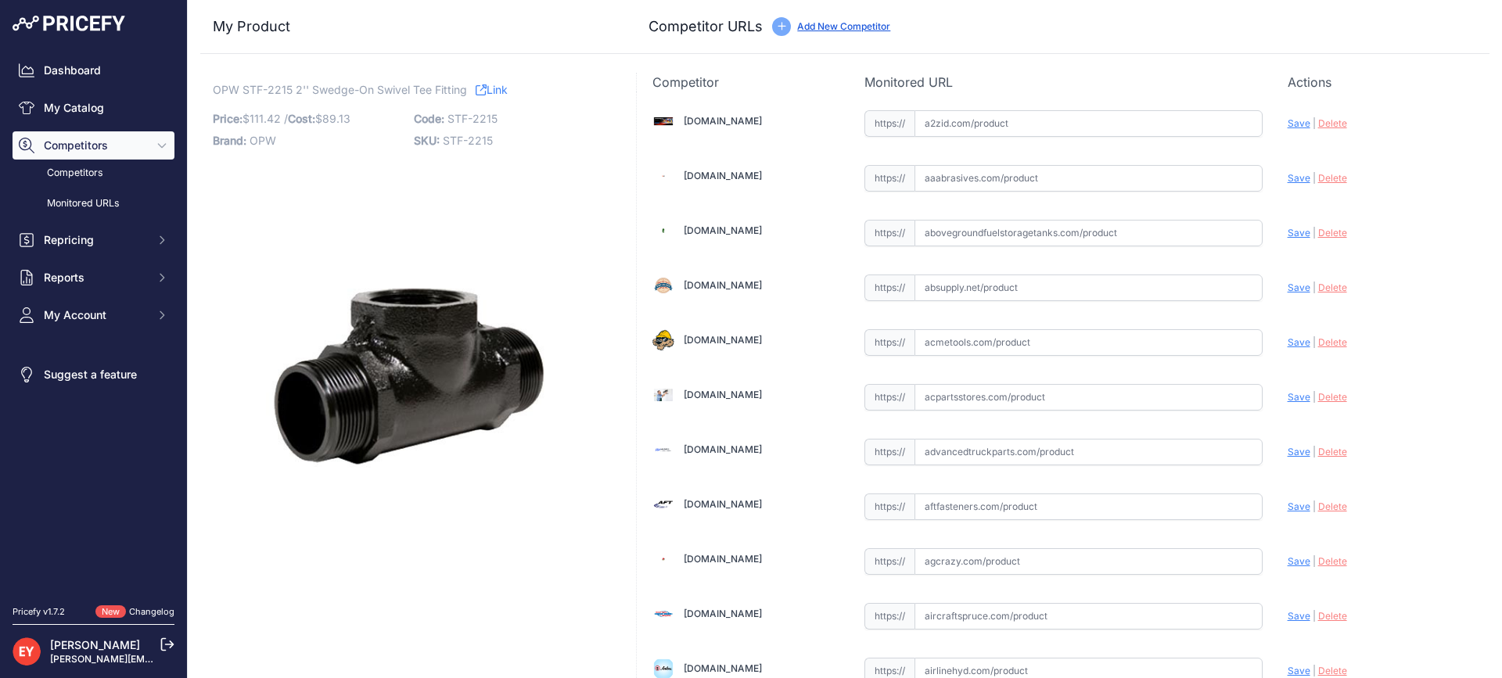
scroll to position [10996, 0]
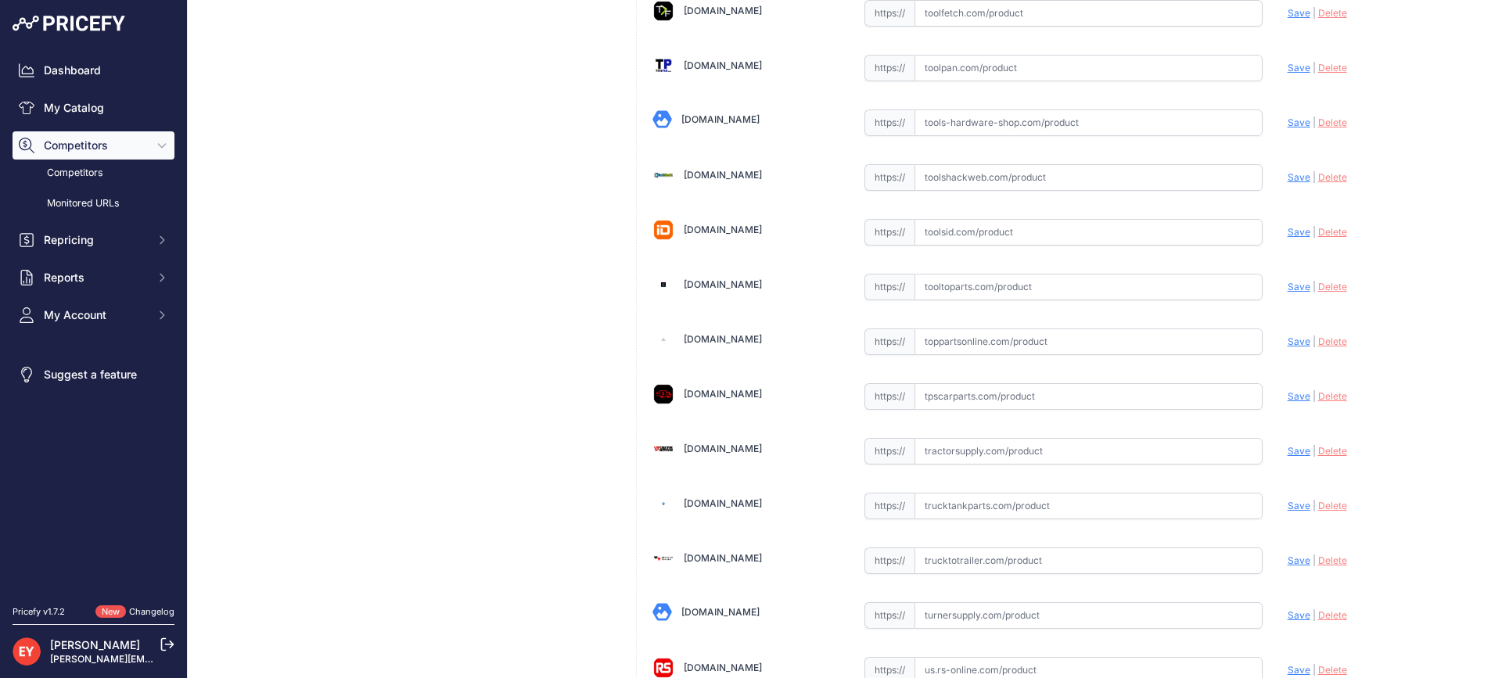
click at [971, 343] on input "text" at bounding box center [1088, 341] width 348 height 27
paste input "[URL][DOMAIN_NAME]"
click at [1287, 343] on span "Save" at bounding box center [1298, 342] width 23 height 12
type input "[URL][DOMAIN_NAME]"
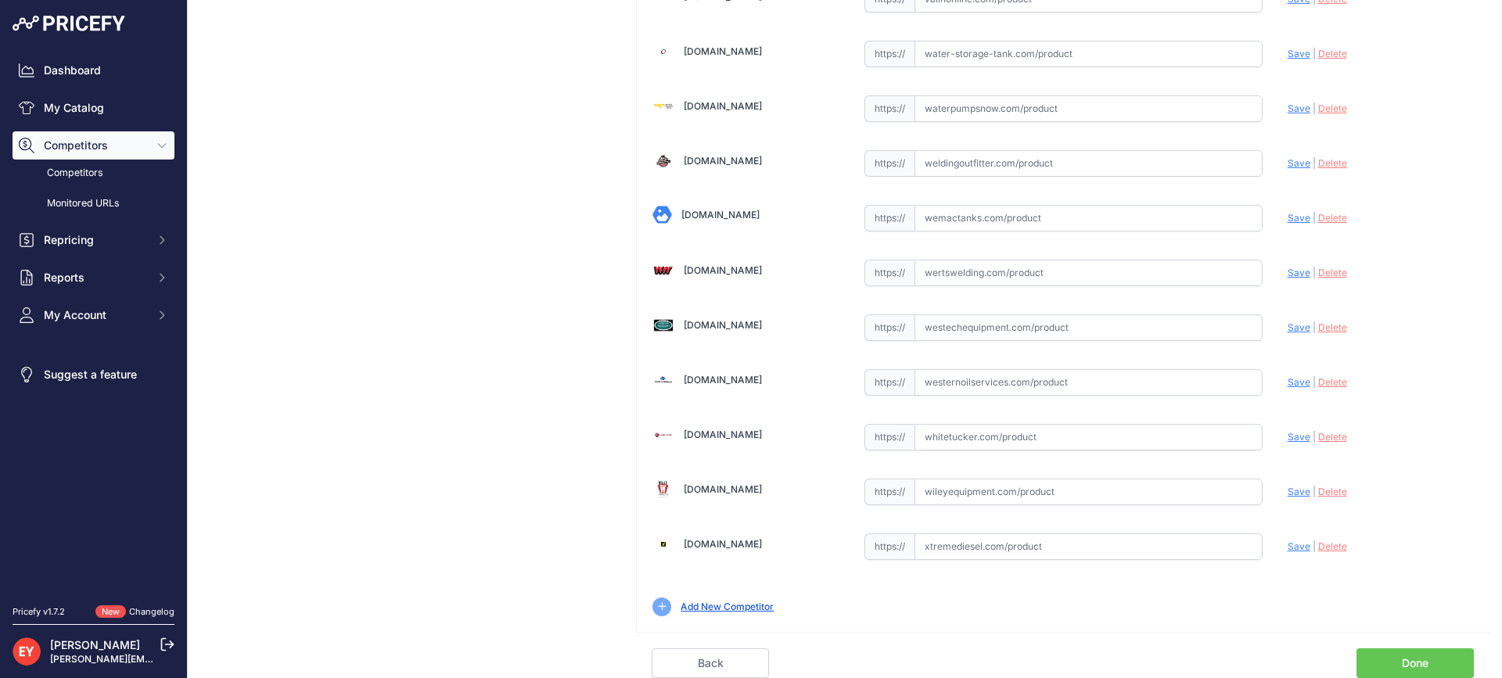
scroll to position [11831, 0]
drag, startPoint x: 1395, startPoint y: 661, endPoint x: 1353, endPoint y: 608, distance: 67.4
click at [1394, 661] on link "Done" at bounding box center [1414, 663] width 117 height 30
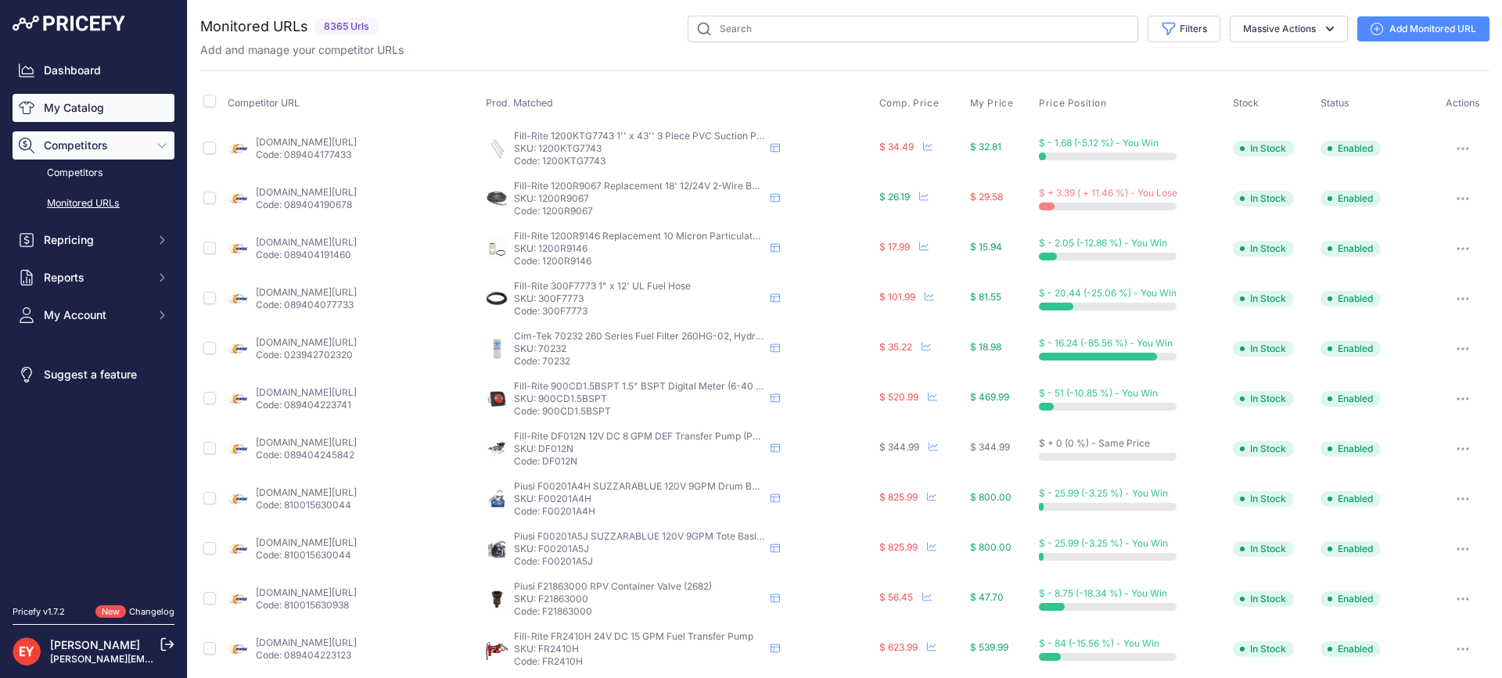
click at [44, 104] on link "My Catalog" at bounding box center [94, 108] width 162 height 28
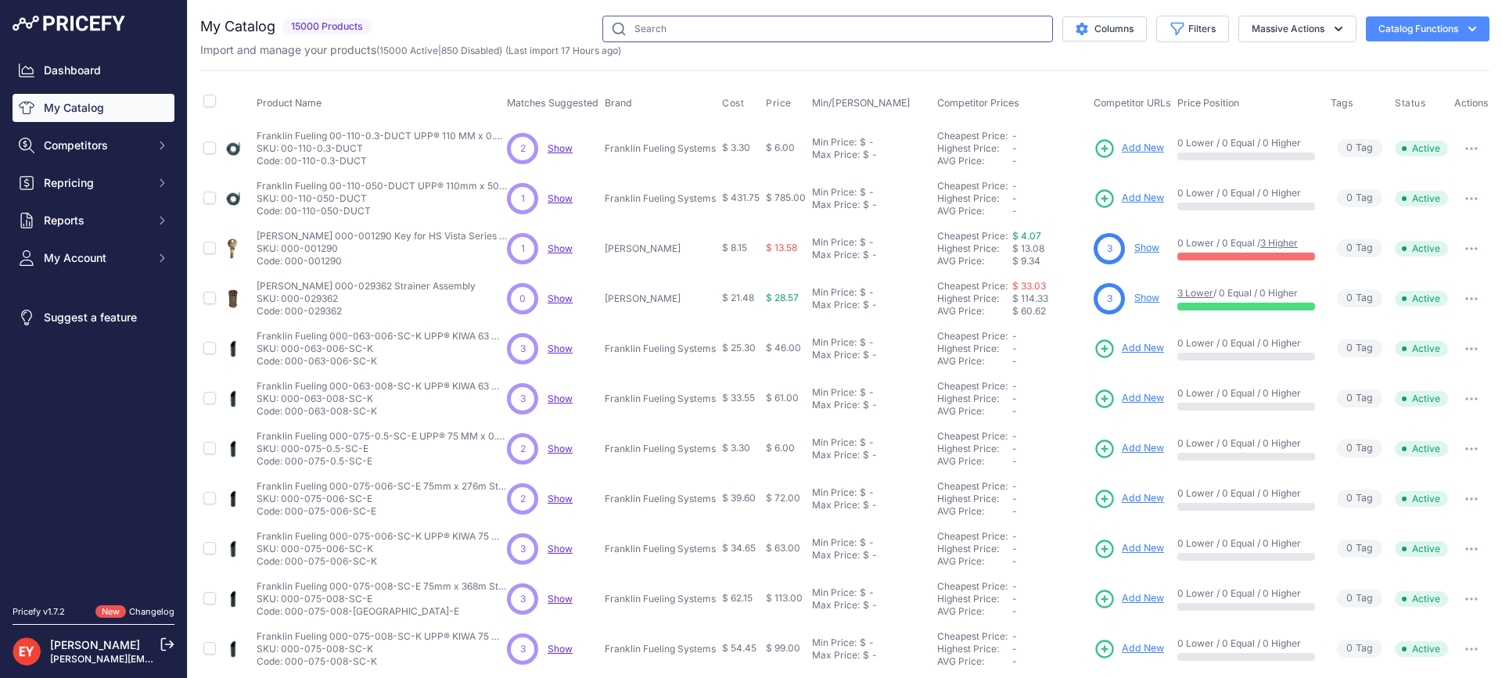
drag, startPoint x: 0, startPoint y: 0, endPoint x: 700, endPoint y: 34, distance: 700.8
click at [700, 34] on input "text" at bounding box center [827, 29] width 451 height 27
paste input "STF-2020"
type input "STF-2020"
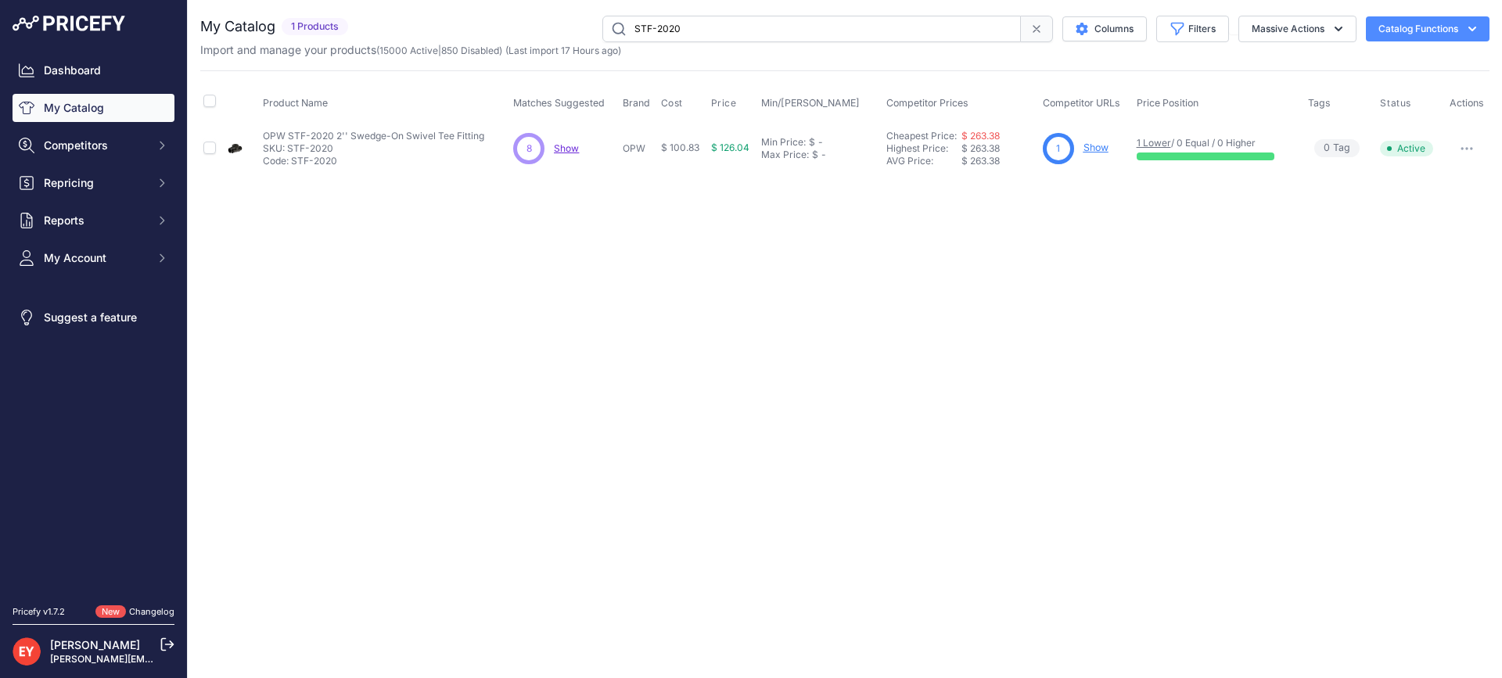
click at [1098, 147] on link "Show" at bounding box center [1095, 148] width 25 height 12
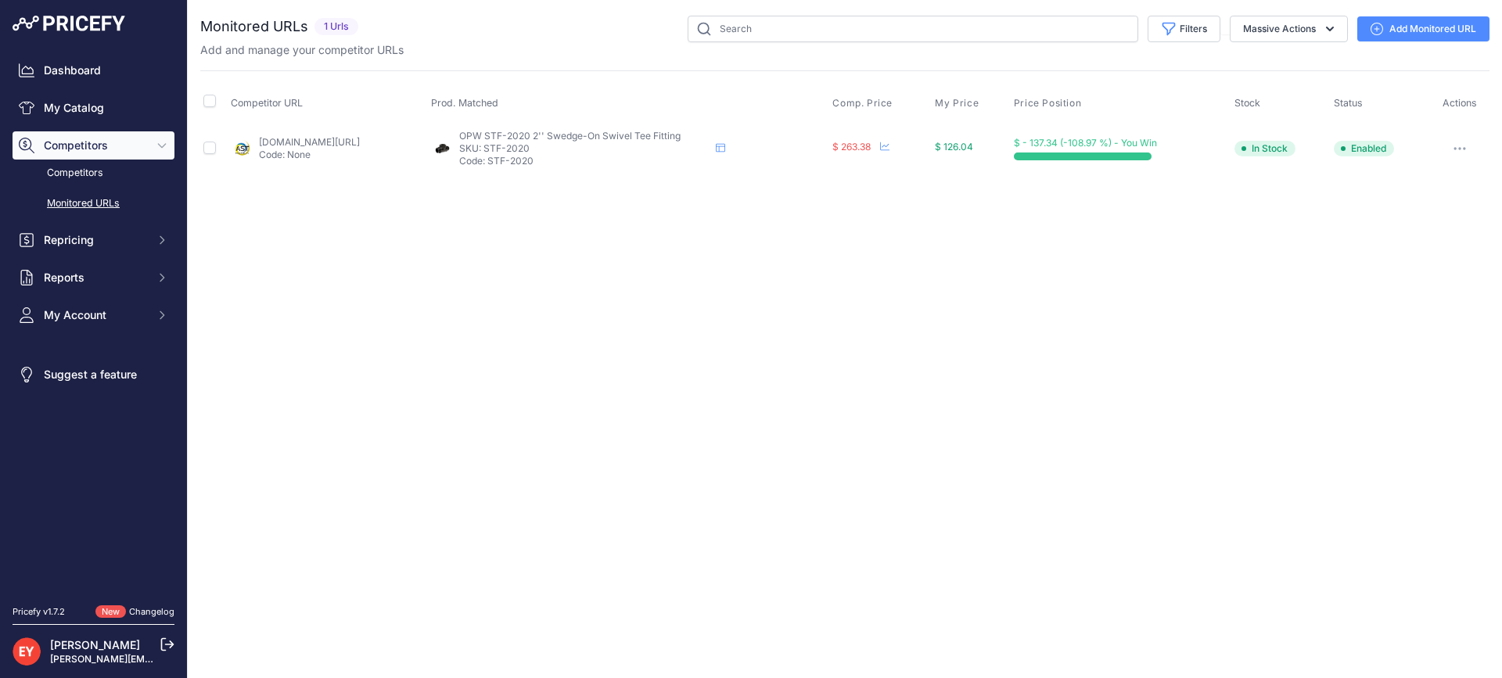
click at [1456, 149] on icon "button" at bounding box center [1455, 149] width 2 height 2
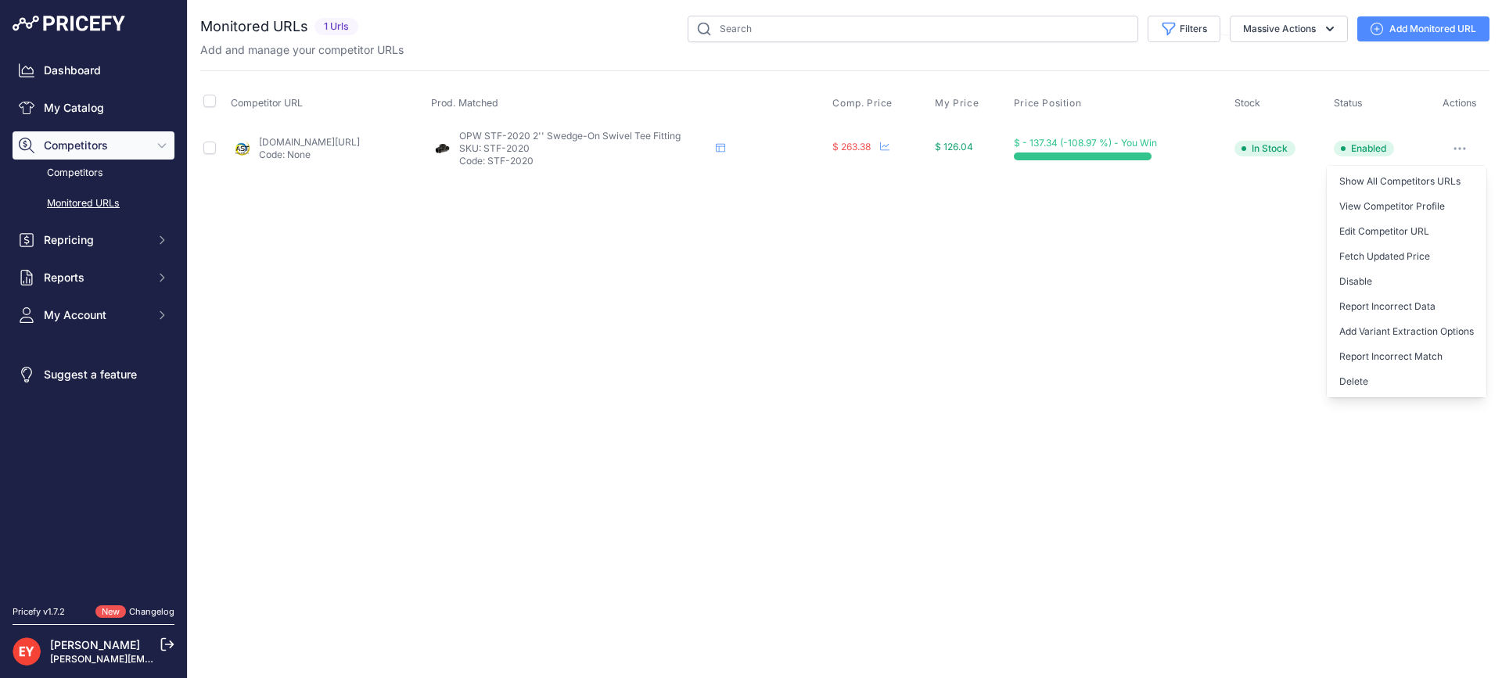
drag, startPoint x: 1376, startPoint y: 393, endPoint x: 1085, endPoint y: 367, distance: 292.2
click at [1371, 393] on button "Delete" at bounding box center [1406, 381] width 160 height 25
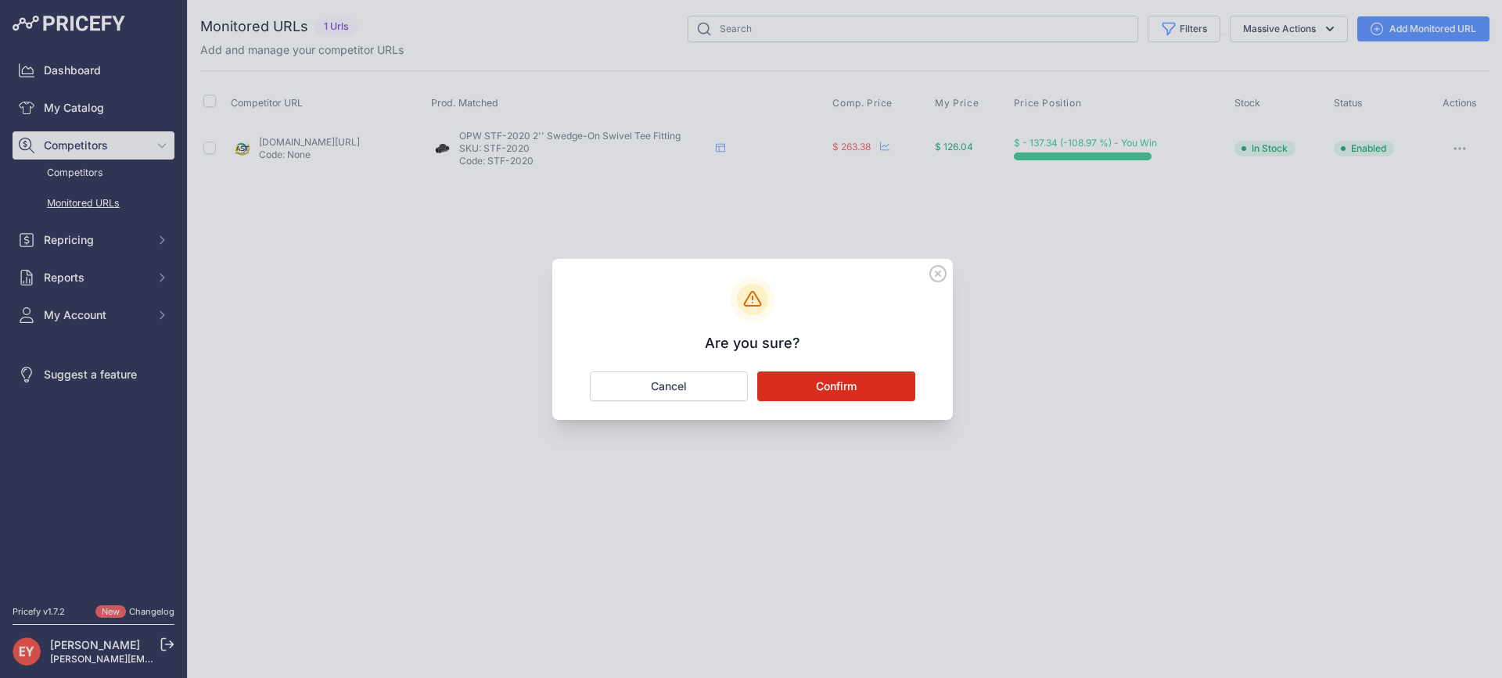
click at [860, 386] on button "Confirm" at bounding box center [836, 387] width 158 height 30
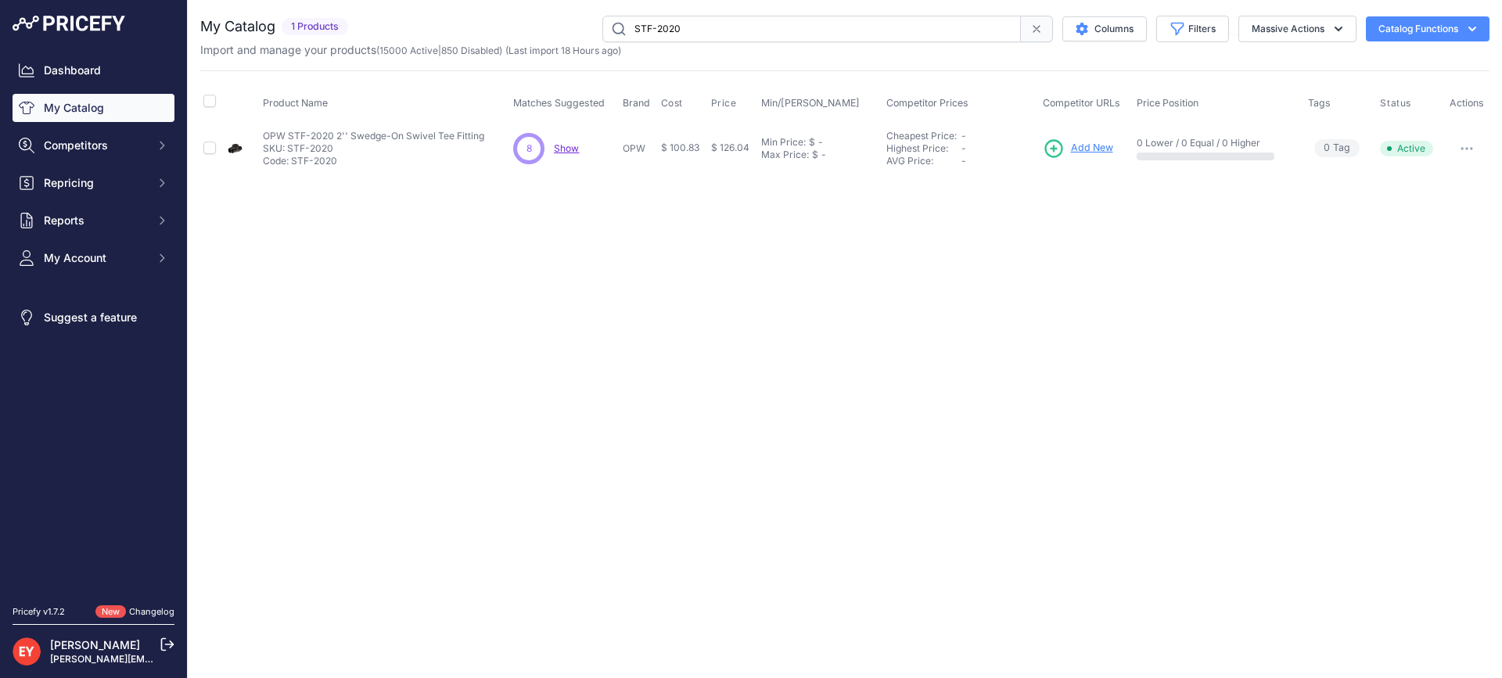
click at [1080, 149] on span "Add New" at bounding box center [1092, 148] width 42 height 15
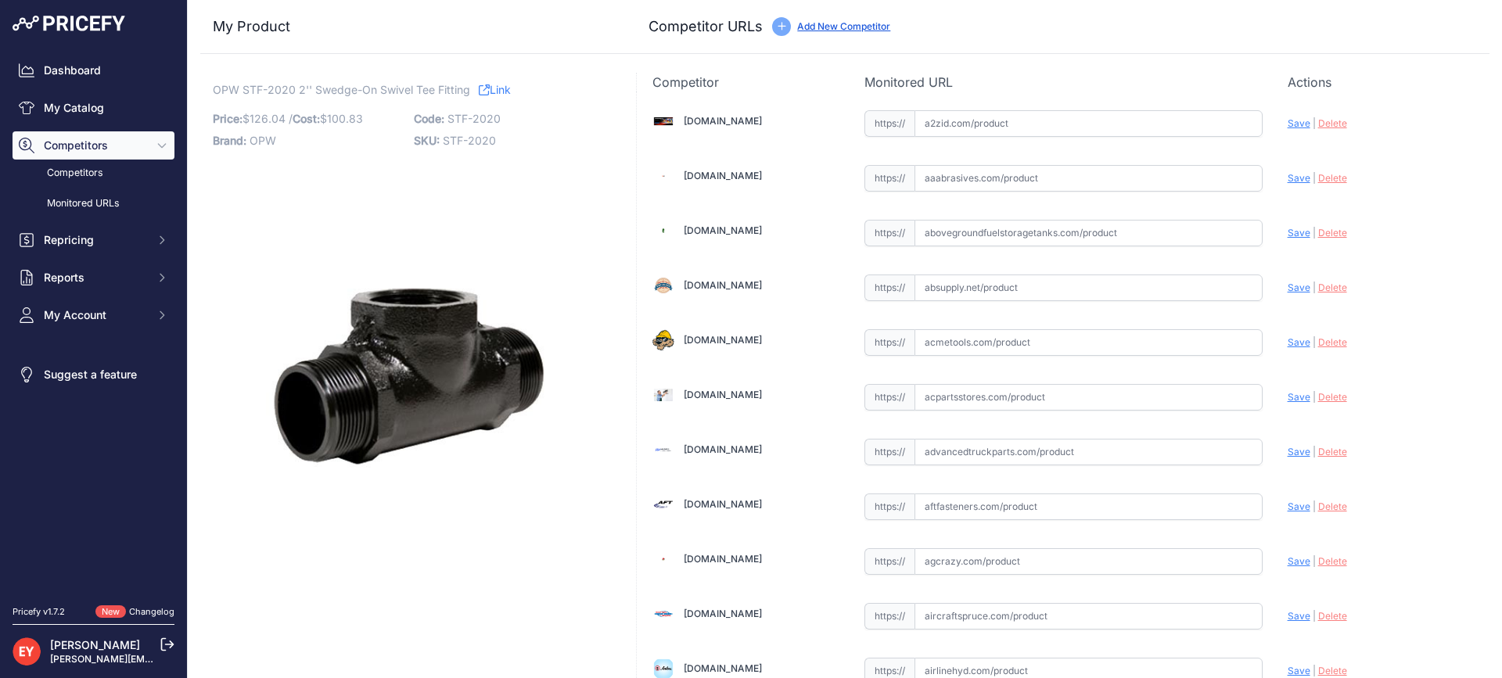
scroll to position [4709, 0]
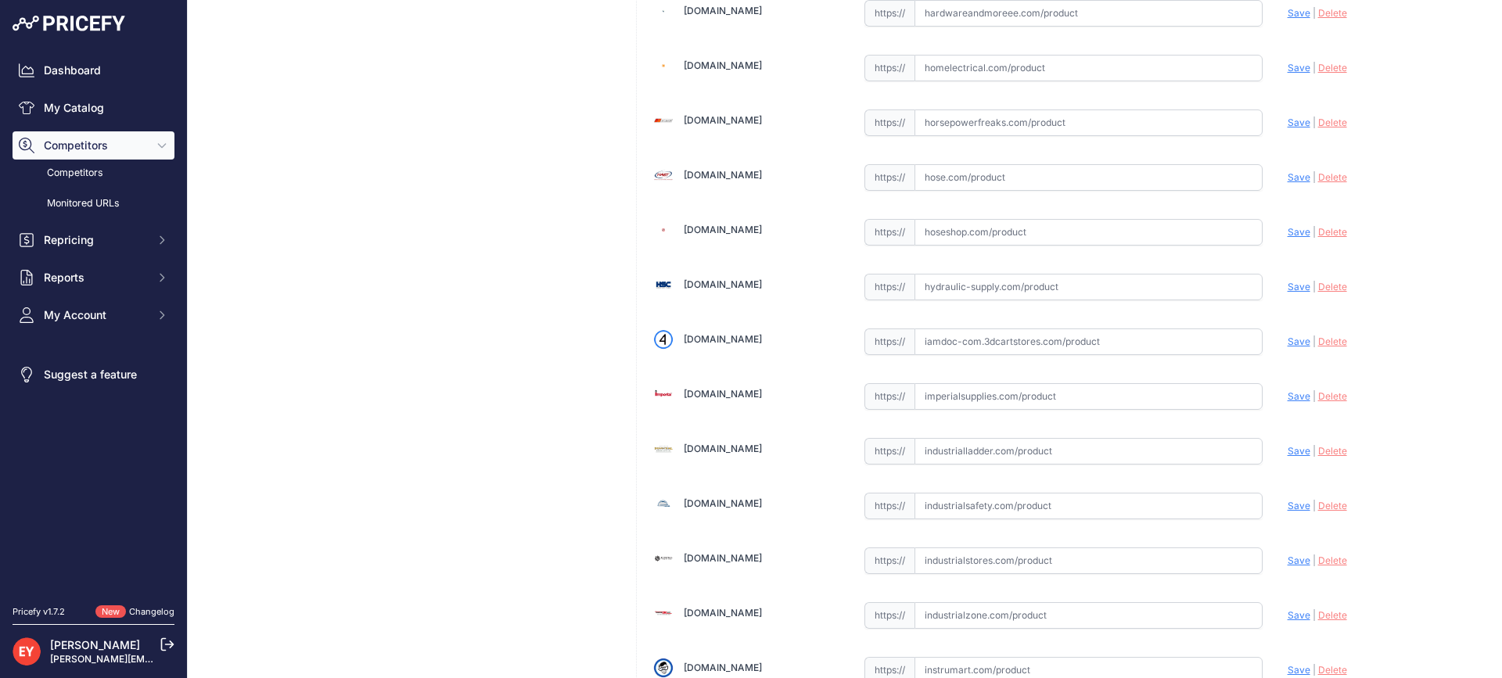
click at [1008, 332] on input "text" at bounding box center [1088, 341] width 348 height 27
paste input "https://iamdoc-com.3dcartstores.com/2-Tee-2-X-2-X-2-NPT_p_10603017.html"
click at [1287, 340] on span "Save" at bounding box center [1298, 342] width 23 height 12
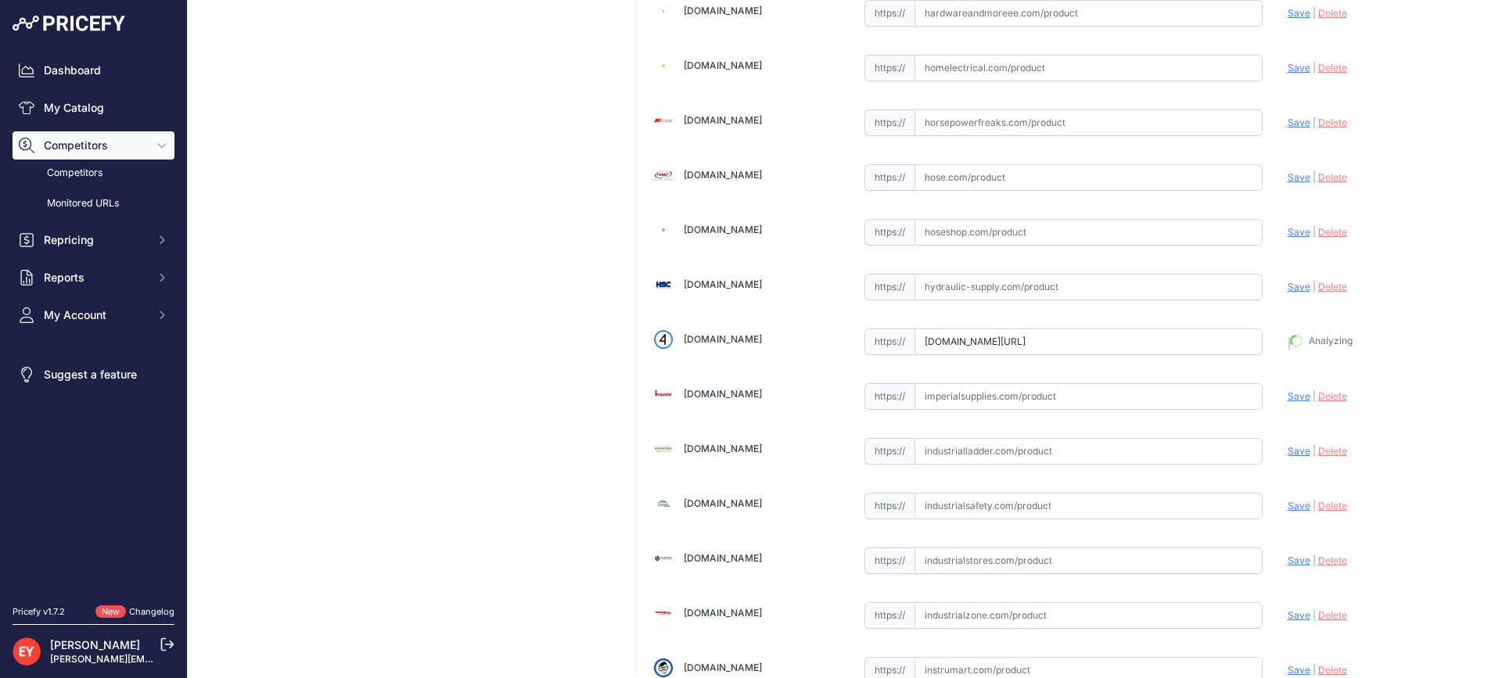
type input "https://iamdoc-com.3dcartstores.com/2-Tee-2-X-2-X-2-NPT_p_10603017.html?prirule…"
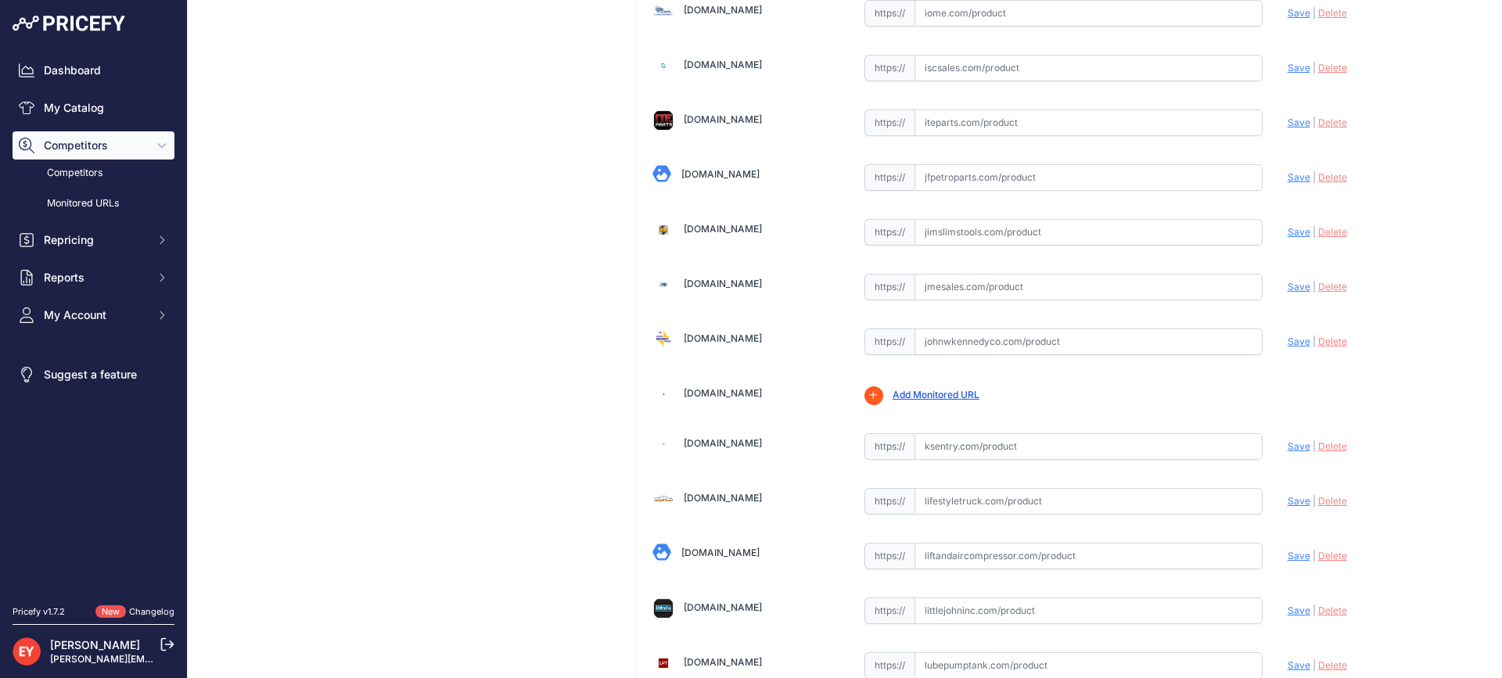
click at [1008, 334] on input "text" at bounding box center [1088, 341] width 348 height 27
paste input "https://www.johnwkennedyco.com/buy/product/STF-2020-OPW/20522?ID=/Fuel-Manageme…"
click at [1287, 338] on span "Save" at bounding box center [1298, 341] width 23 height 12
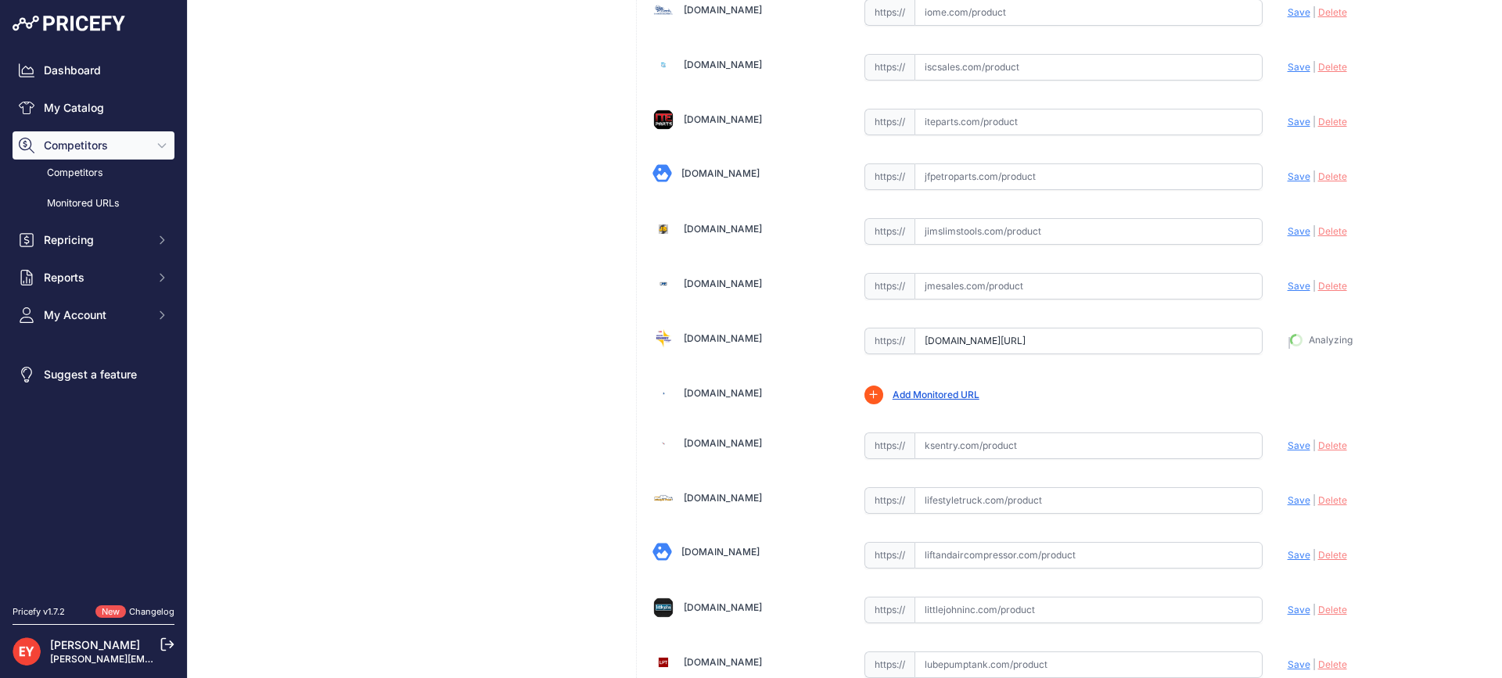
type input "https://www.johnwkennedyco.com/buy/product/STF-2020-OPW/20522?ID=%2FFuel-Manage…"
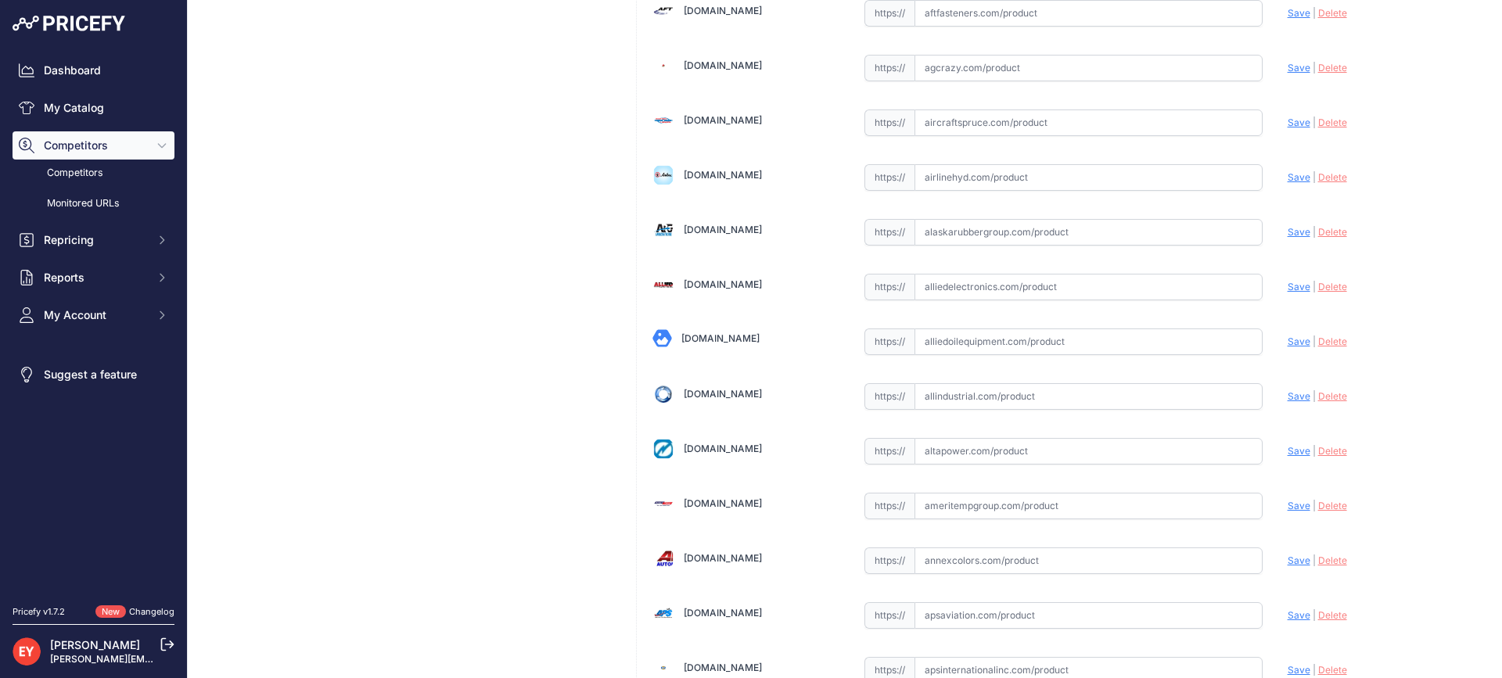
click at [962, 354] on input "text" at bounding box center [1088, 341] width 348 height 27
paste input "https://alliedoilequipment.com/shop/opw-fueling-components/stf-2020-2-tee-2-x-2…"
click at [1288, 345] on span "Save" at bounding box center [1298, 342] width 23 height 12
type input "https://alliedoilequipment.com/shop/opw-fueling-components/stf-2020-2-tee-2-x-2…"
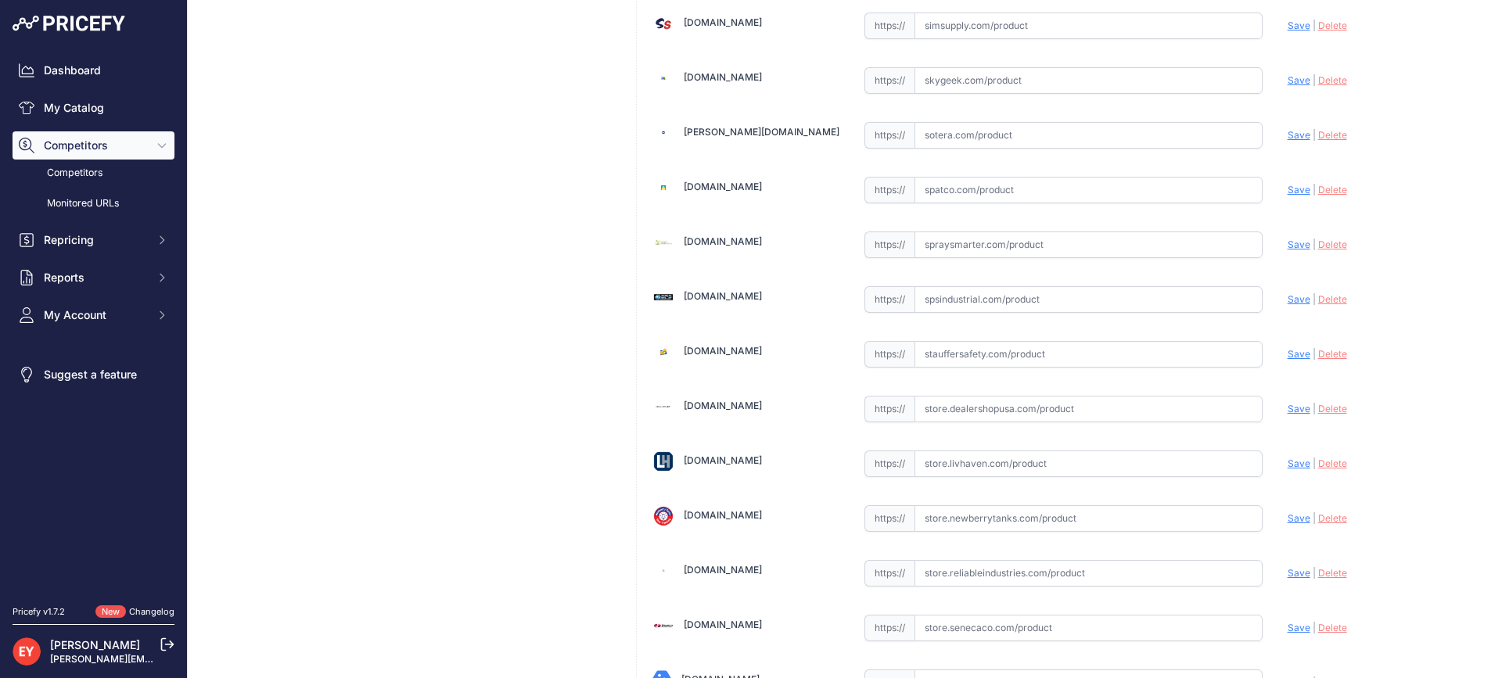
scroll to position [11867, 0]
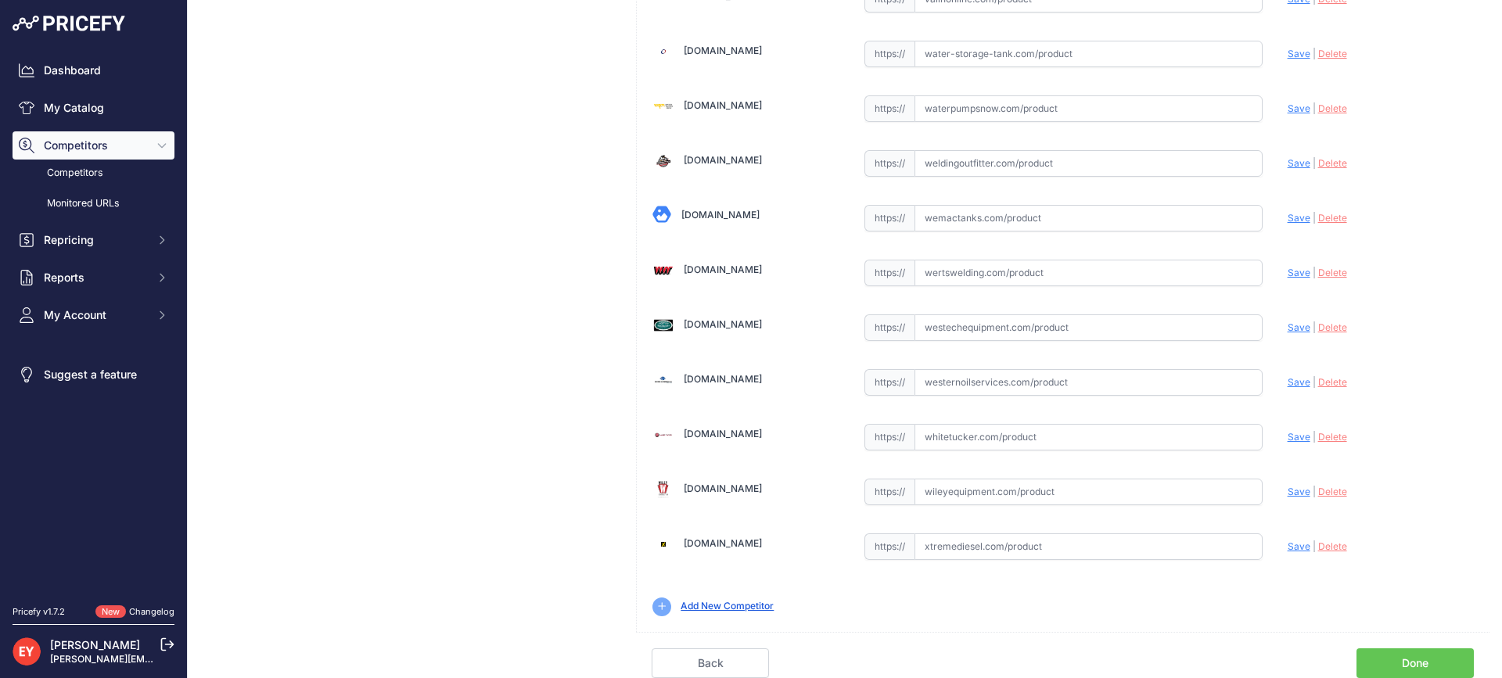
drag, startPoint x: 1427, startPoint y: 669, endPoint x: 1271, endPoint y: 543, distance: 200.8
click at [1427, 668] on link "Done" at bounding box center [1414, 663] width 117 height 30
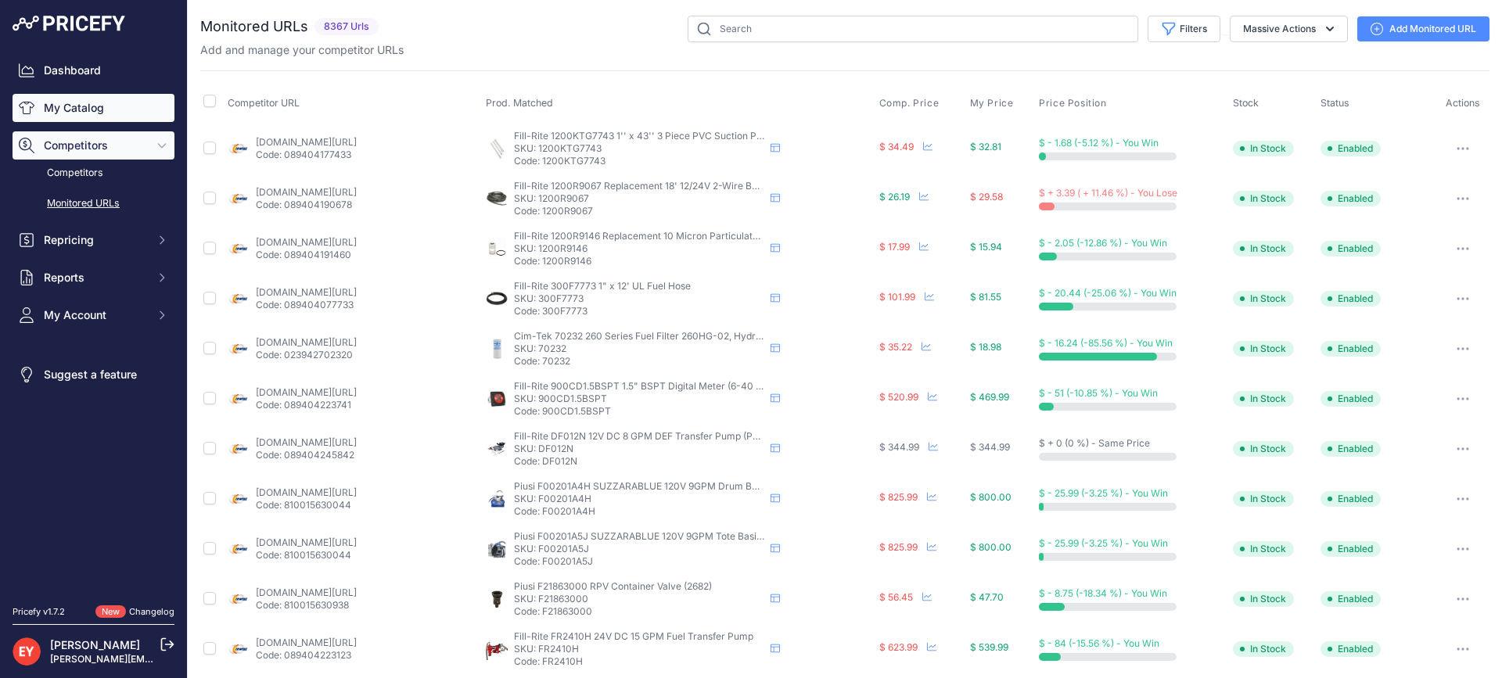
click at [102, 108] on link "My Catalog" at bounding box center [94, 108] width 162 height 28
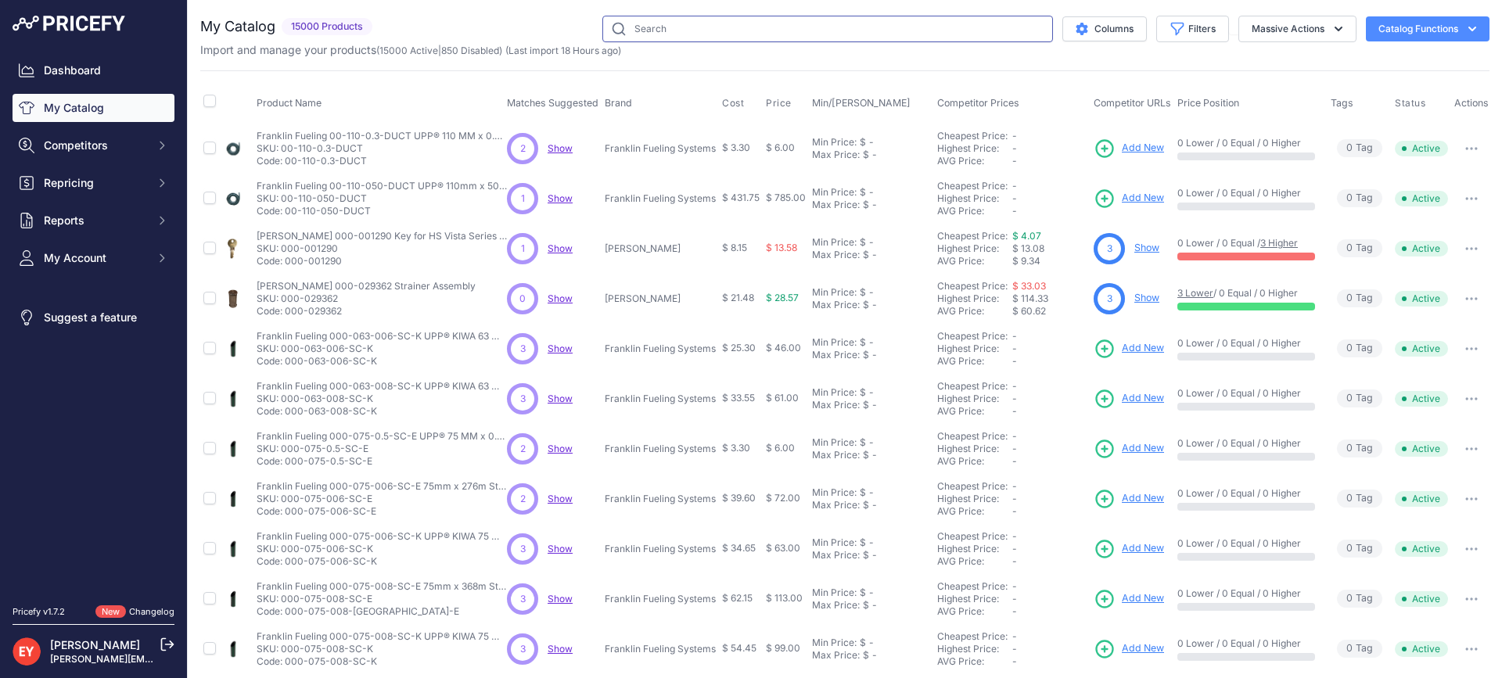
drag, startPoint x: 0, startPoint y: 0, endPoint x: 754, endPoint y: 31, distance: 754.6
click at [754, 31] on input "text" at bounding box center [827, 29] width 451 height 27
paste input "71SO-4010"
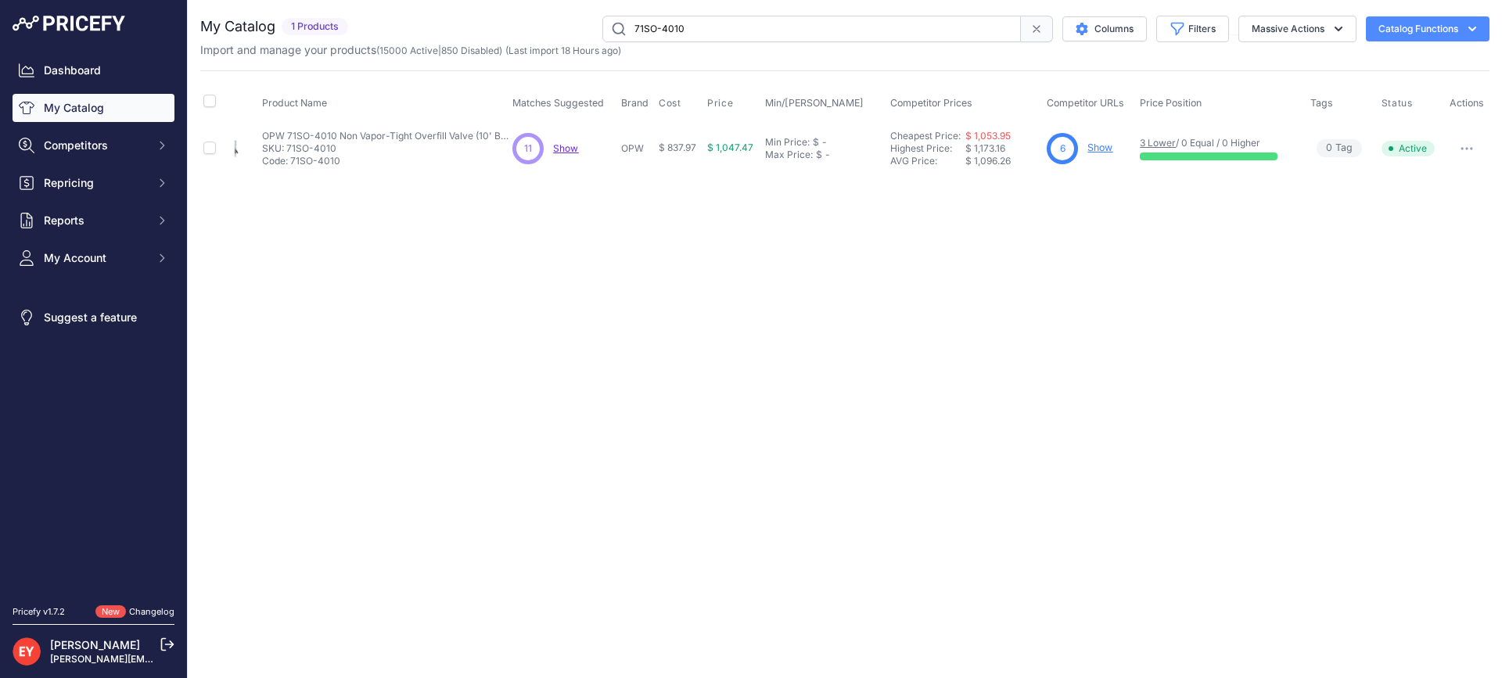
click at [706, 28] on input "71SO-4010" at bounding box center [811, 29] width 418 height 27
drag, startPoint x: 708, startPoint y: 29, endPoint x: 545, endPoint y: 22, distance: 162.8
click at [545, 22] on div "71SO-4010 Columns Filters Status All Status Only Enabled Only Disabled" at bounding box center [921, 29] width 1135 height 27
paste input "FL120BLACK-SK12"
type input "FL120BLACK-SK12"
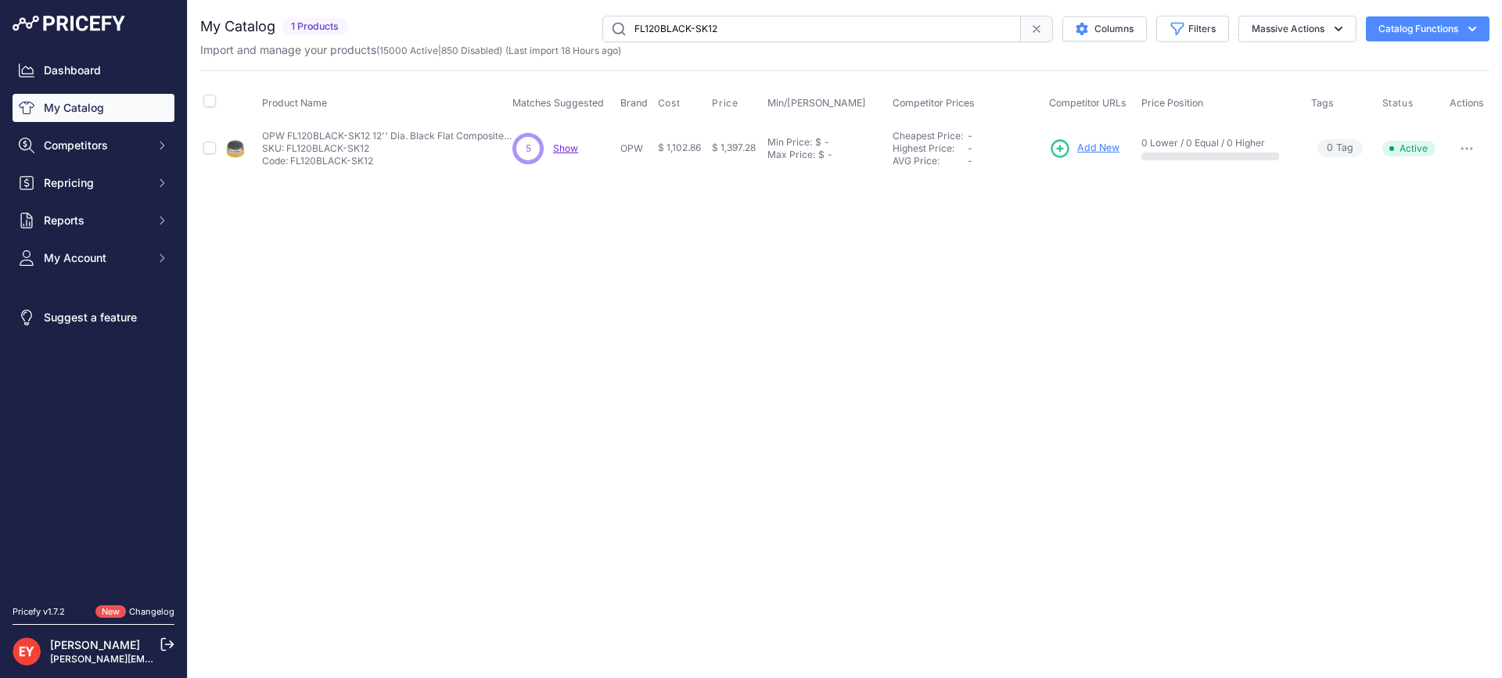
click at [1104, 146] on span "Add New" at bounding box center [1098, 148] width 42 height 15
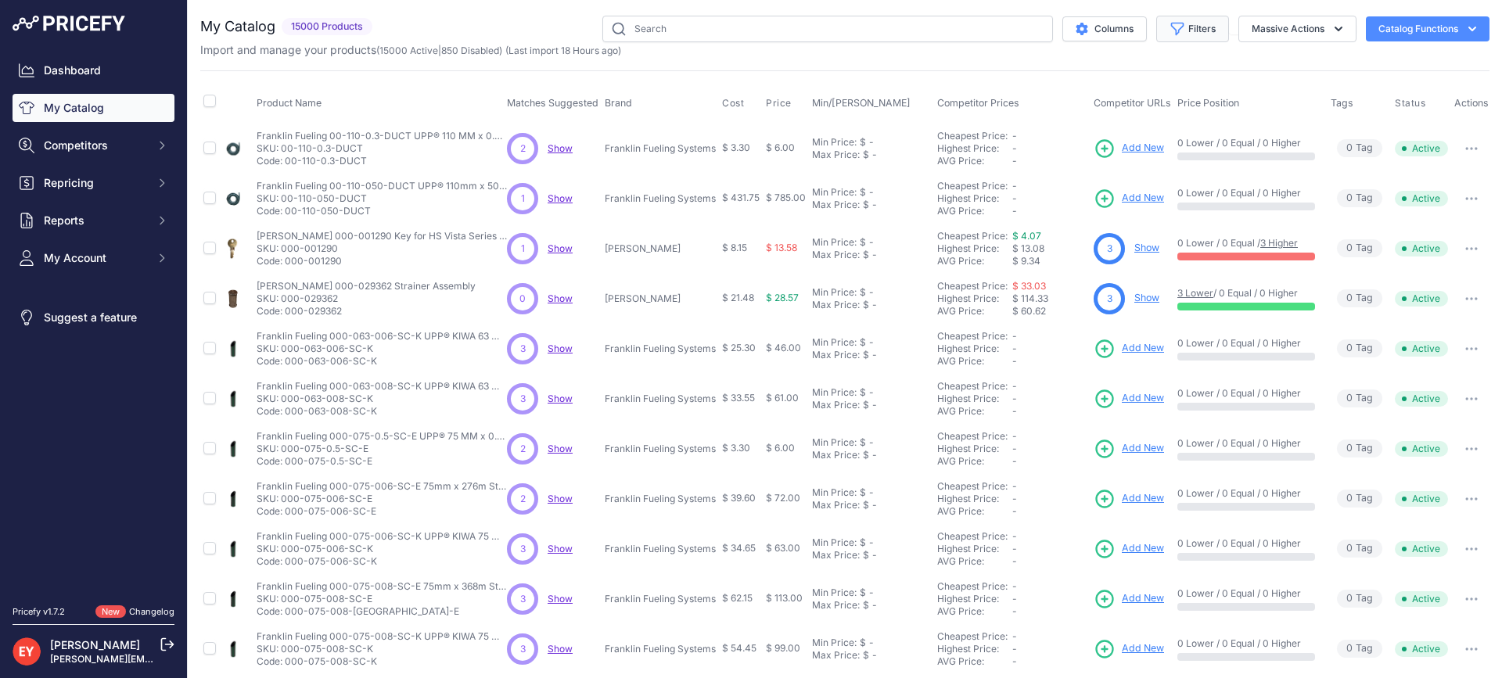
click at [1172, 28] on button "Filters" at bounding box center [1192, 29] width 73 height 27
click at [1137, 89] on select "All Status Only Enabled Only Disabled" at bounding box center [1141, 90] width 150 height 27
select select "1"
click at [1066, 77] on select "All Status Only Enabled Only Disabled" at bounding box center [1141, 90] width 150 height 27
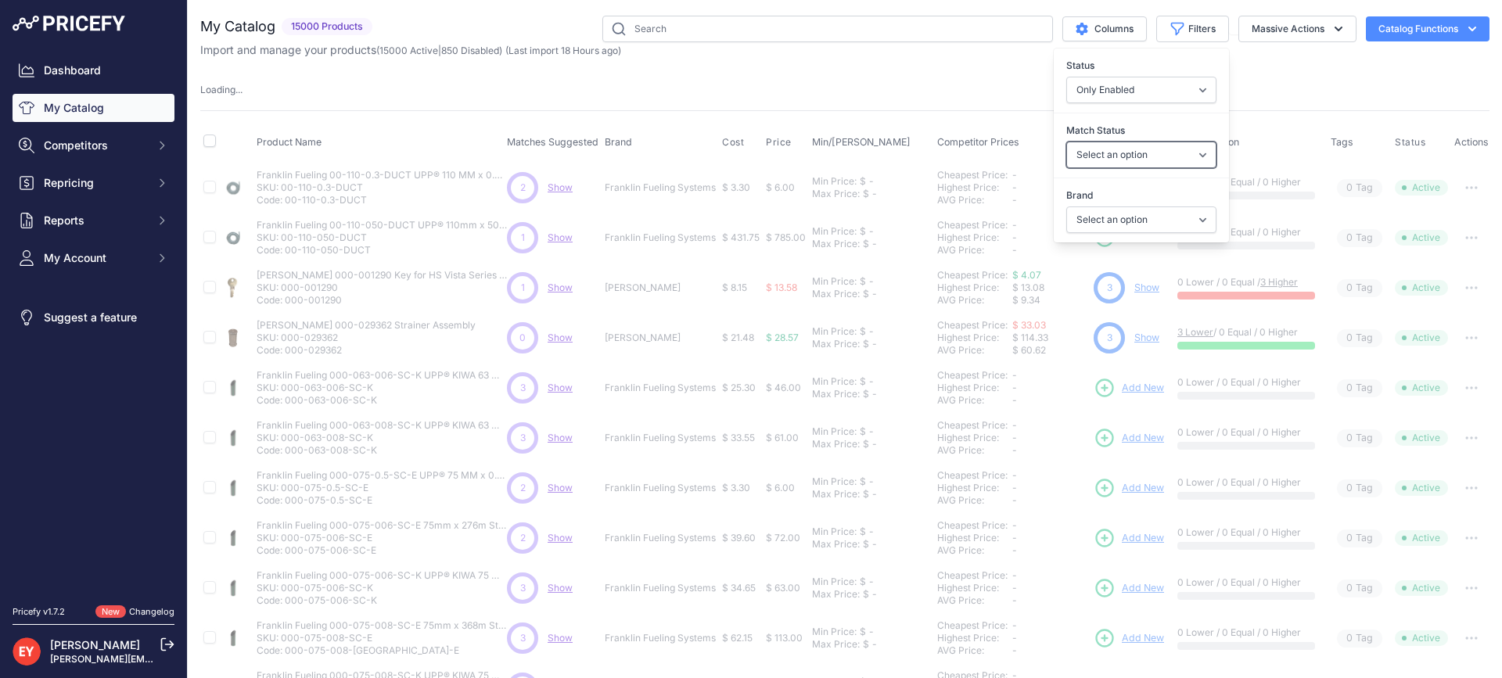
click at [1113, 151] on select "Select an option Matched Unmatched" at bounding box center [1141, 155] width 150 height 27
select select "0"
click at [1066, 142] on select "Select an option Matched Unmatched" at bounding box center [1141, 155] width 150 height 27
drag, startPoint x: 1123, startPoint y: 167, endPoint x: 1126, endPoint y: 217, distance: 50.2
click at [1126, 217] on select "Select an option Ameron ATI B&K Balcrank [PERSON_NAME] Catlow Cimtek CNI Manufa…" at bounding box center [1141, 219] width 150 height 27
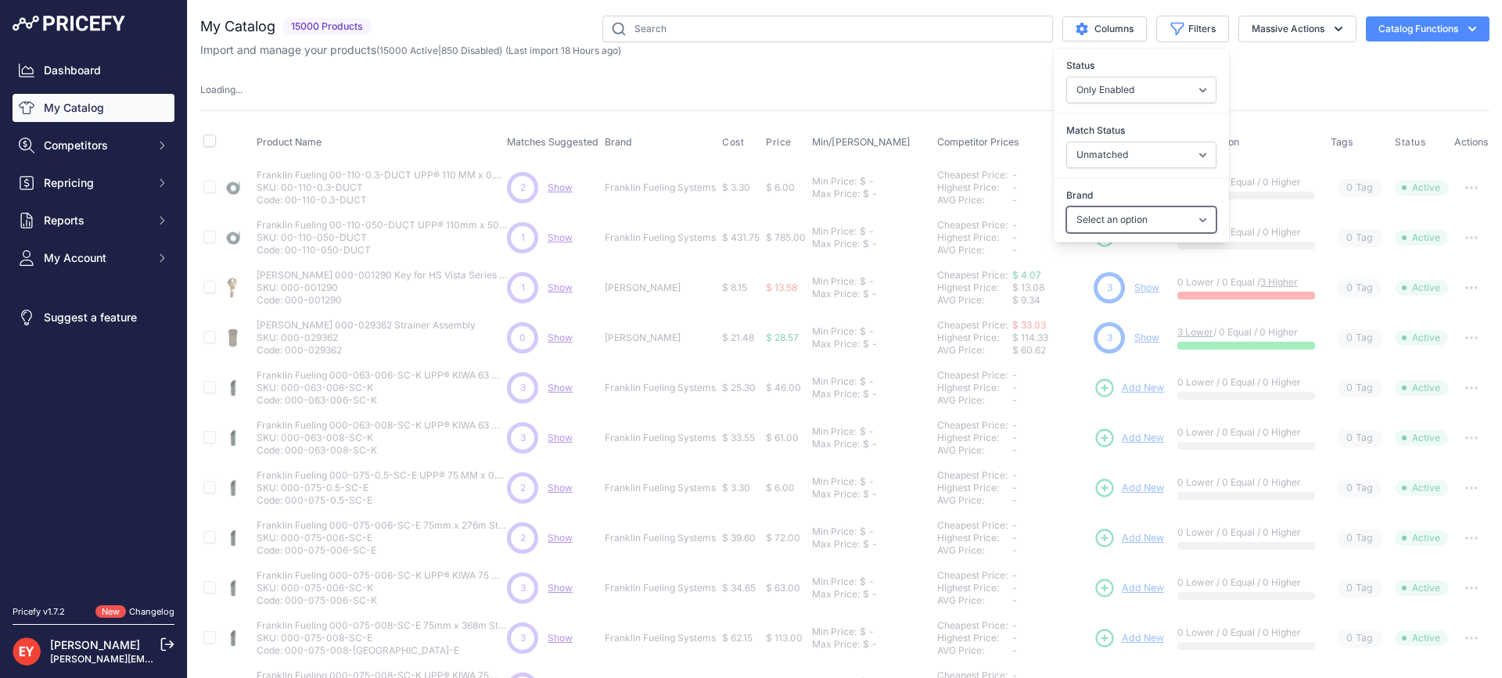
select select
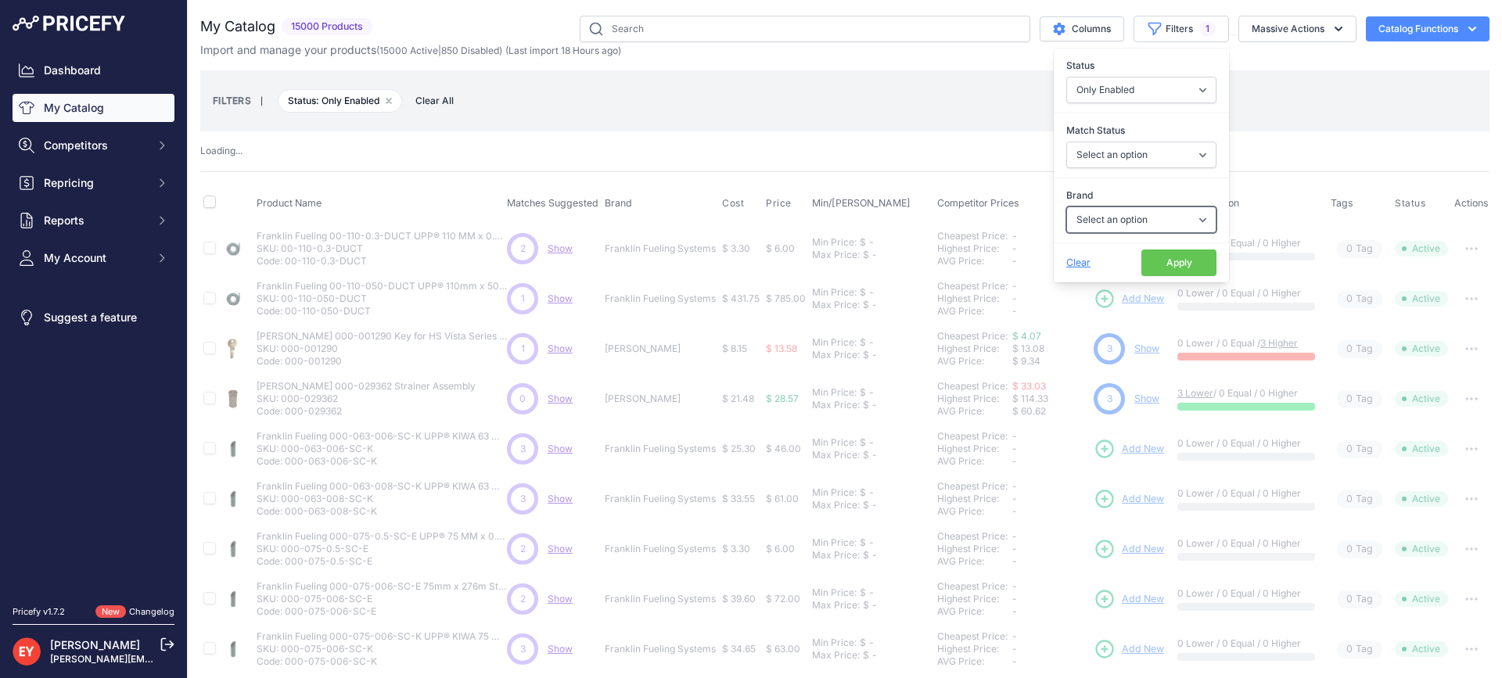
select select "0"
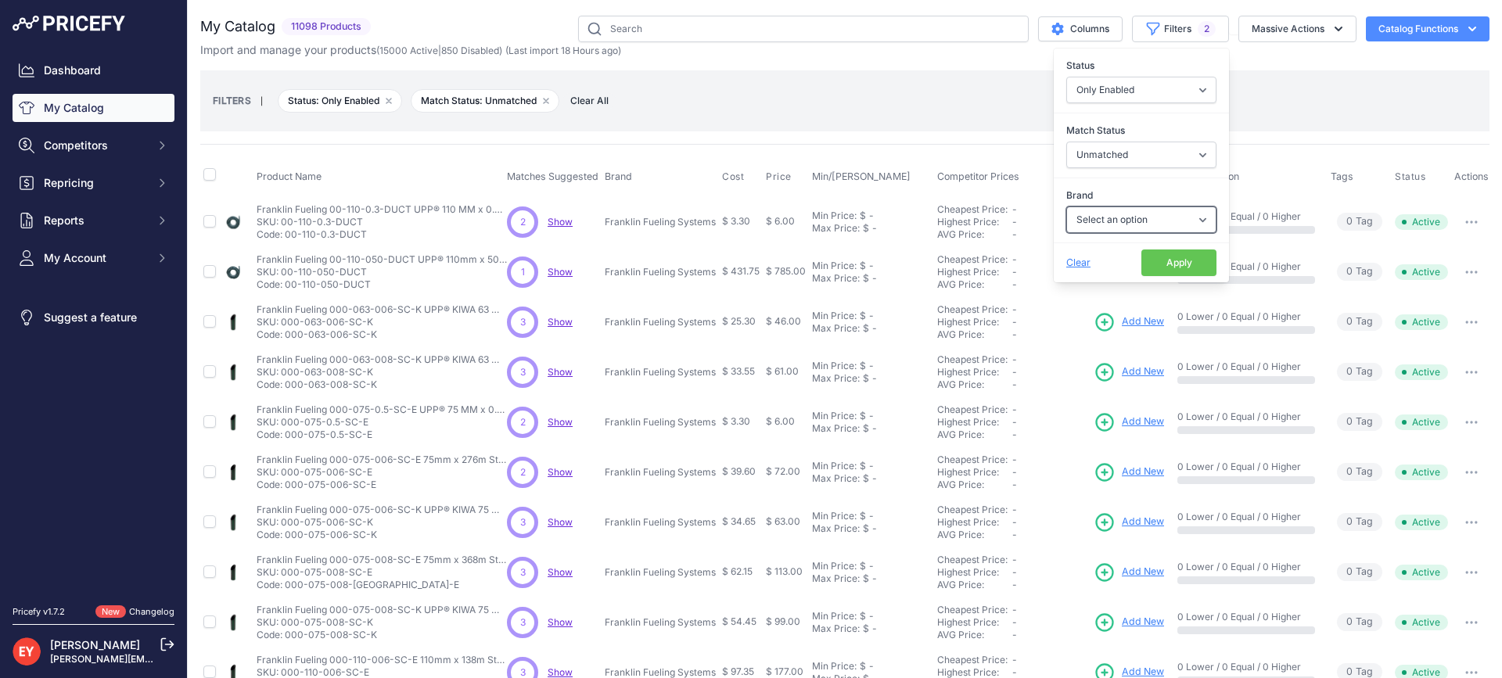
select select "OPW"
click at [1066, 206] on select "Select an option Ameron ATI B&K Balcrank Beckett Catlow Cimtek CNI Manufacturin…" at bounding box center [1141, 219] width 150 height 27
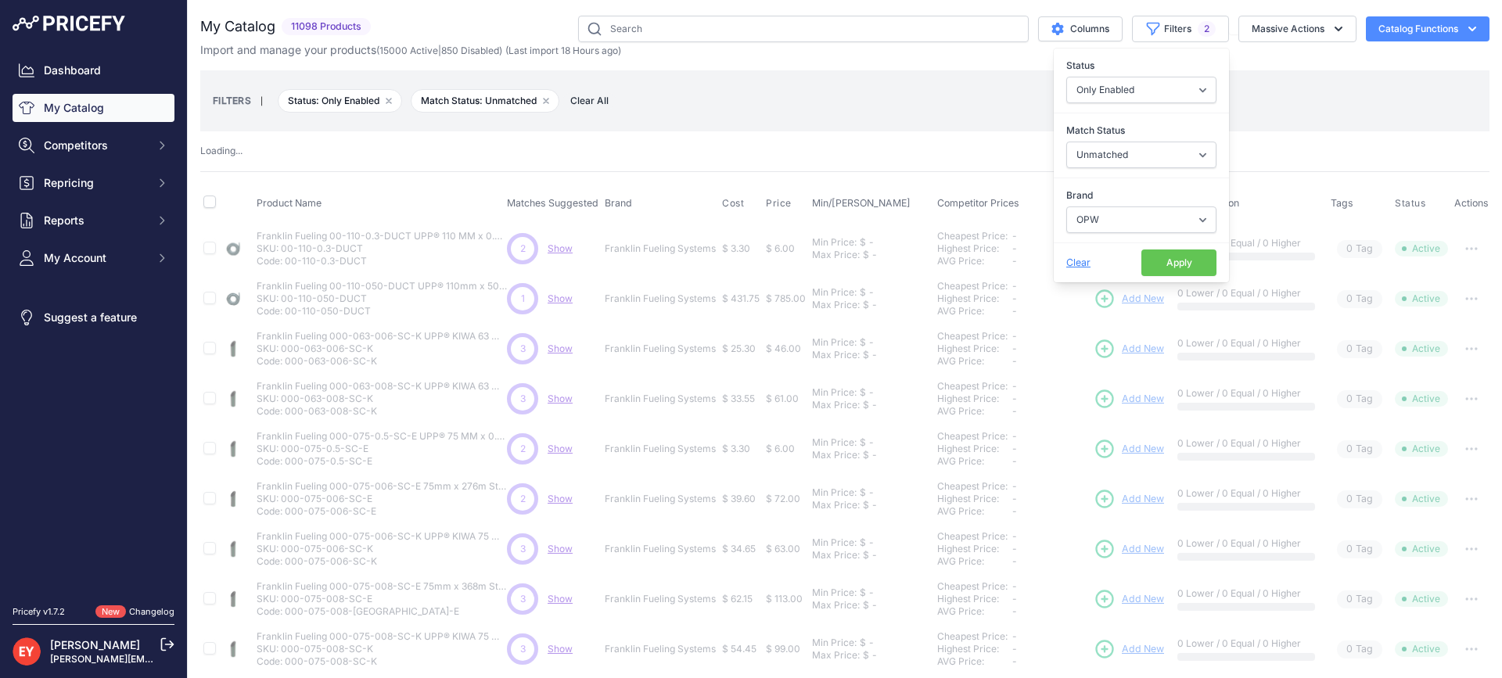
click at [1150, 266] on button "Apply" at bounding box center [1178, 262] width 75 height 27
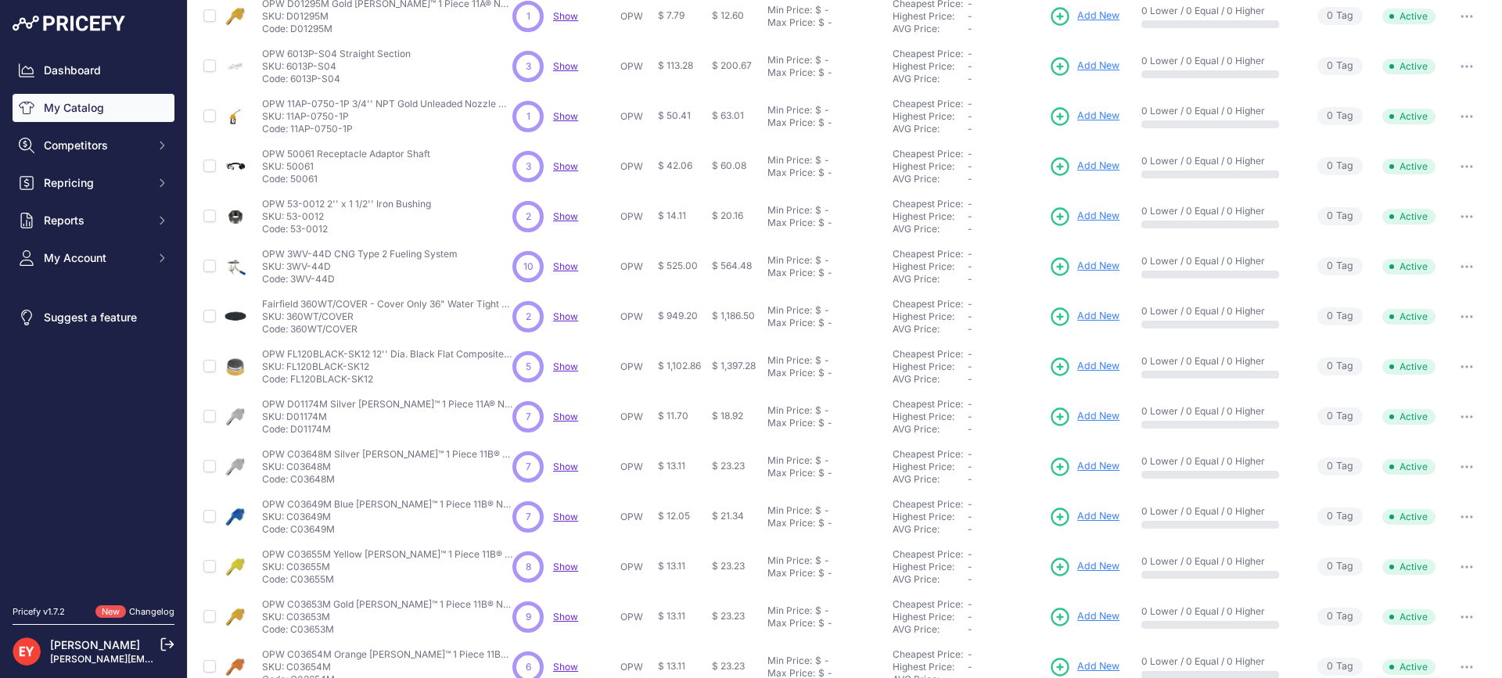
scroll to position [257, 0]
drag, startPoint x: 332, startPoint y: 278, endPoint x: 289, endPoint y: 282, distance: 43.2
click at [289, 282] on p "Code: 3WV-44D" at bounding box center [360, 278] width 196 height 13
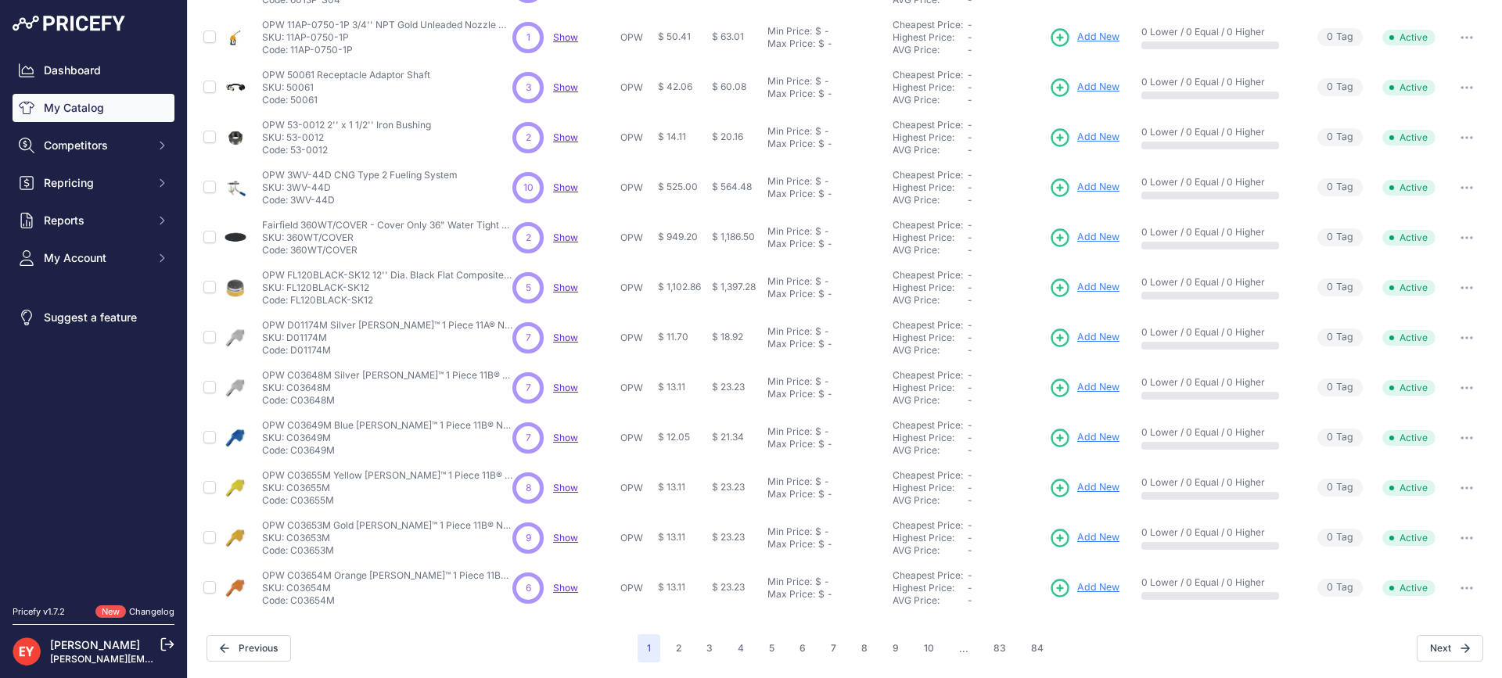
drag, startPoint x: 361, startPoint y: 254, endPoint x: 293, endPoint y: 248, distance: 68.3
click at [293, 248] on p "Code: 360WT/COVER" at bounding box center [387, 250] width 250 height 13
copy p "60WT/COVER"
click at [58, 442] on nav "Dashboard My Catalog Competitors Competitors Monitored URLs Repricing My Repric…" at bounding box center [94, 321] width 162 height 530
drag, startPoint x: 291, startPoint y: 249, endPoint x: 361, endPoint y: 253, distance: 69.7
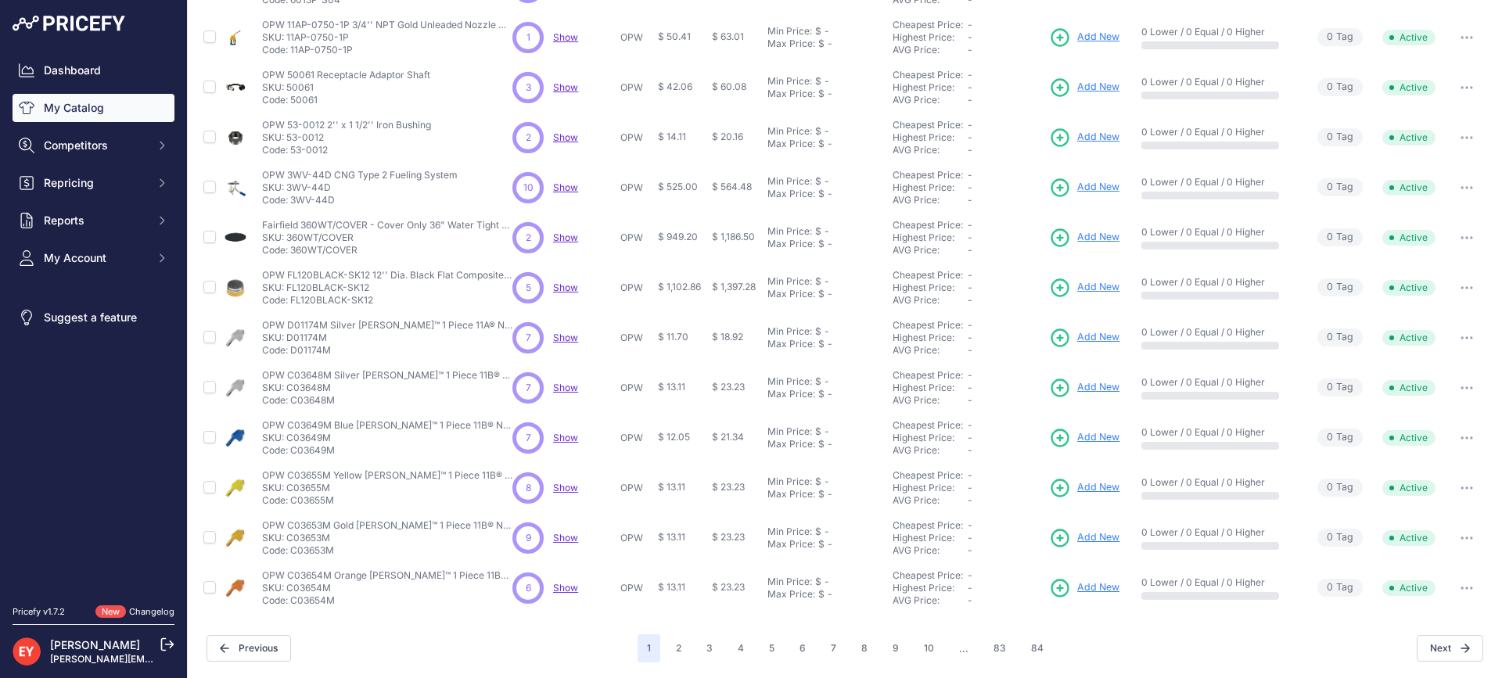
click at [361, 253] on p "Code: 360WT/COVER" at bounding box center [387, 250] width 250 height 13
drag, startPoint x: 291, startPoint y: 249, endPoint x: 366, endPoint y: 248, distance: 75.1
click at [366, 248] on p "Code: 360WT/COVER" at bounding box center [387, 250] width 250 height 13
copy p "360WT/COVER"
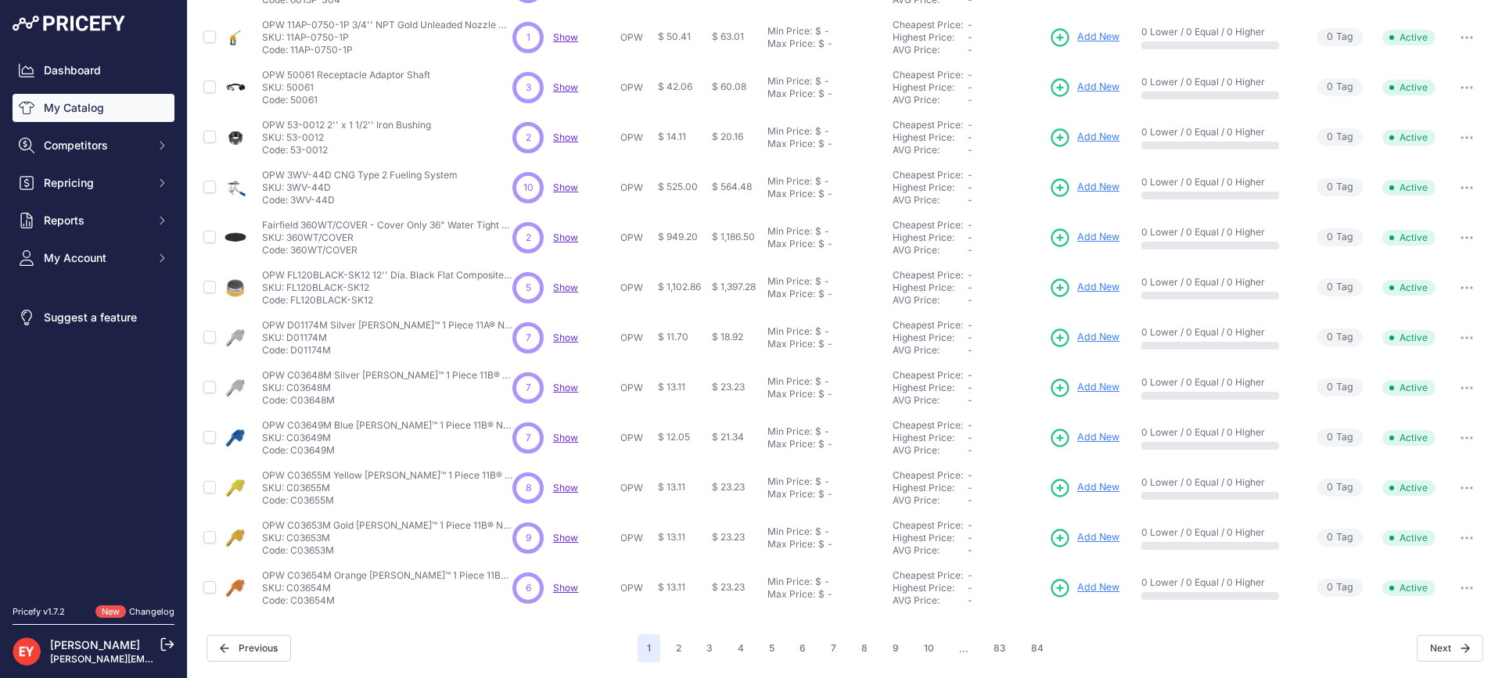
copy p "360WT/COVER"
drag, startPoint x: 378, startPoint y: 303, endPoint x: 290, endPoint y: 299, distance: 87.7
click at [290, 299] on p "Code: FL120BLACK-SK12" at bounding box center [387, 300] width 250 height 13
copy p "FL120BLACK-SK12"
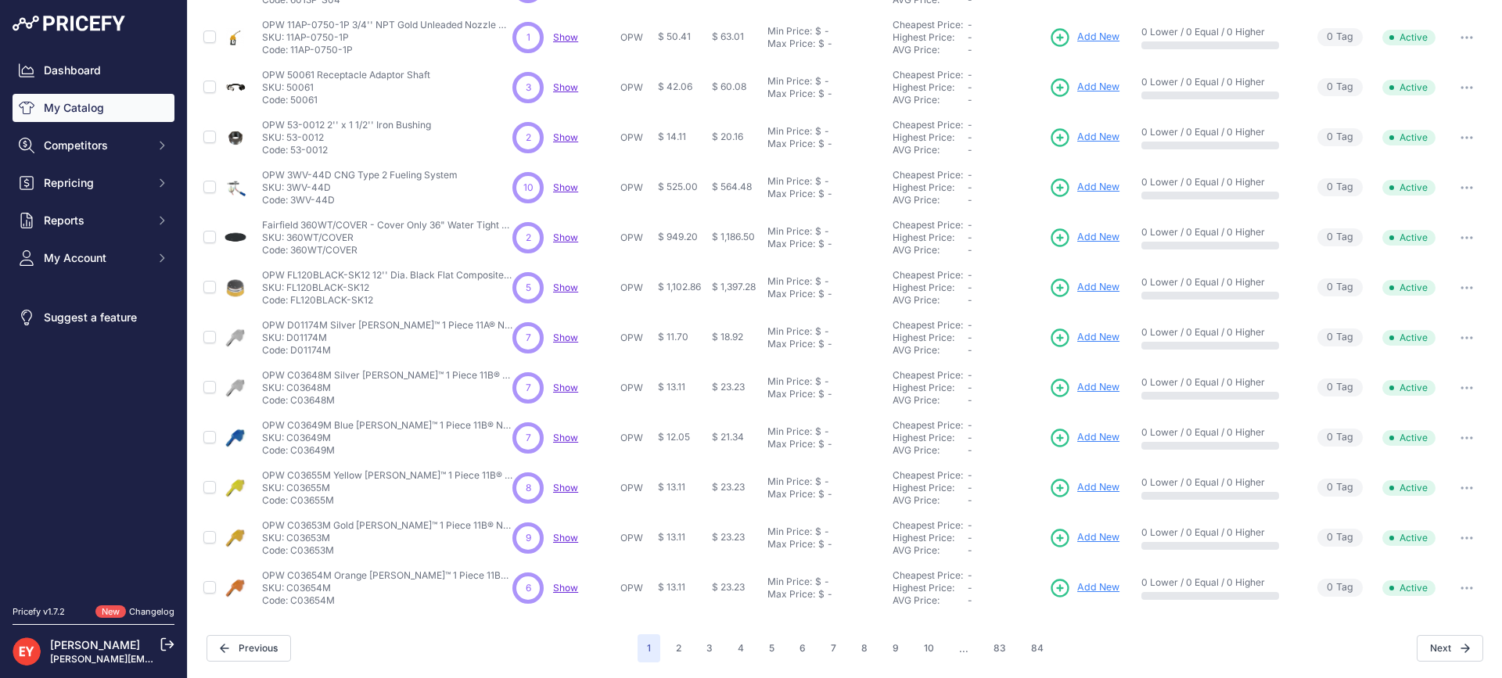
drag, startPoint x: 331, startPoint y: 353, endPoint x: 290, endPoint y: 349, distance: 40.9
click at [290, 349] on p "Code: D01174M" at bounding box center [387, 350] width 250 height 13
copy p "D01174M"
drag, startPoint x: 341, startPoint y: 405, endPoint x: 292, endPoint y: 402, distance: 49.4
click at [292, 402] on p "Code: C03648M" at bounding box center [387, 400] width 250 height 13
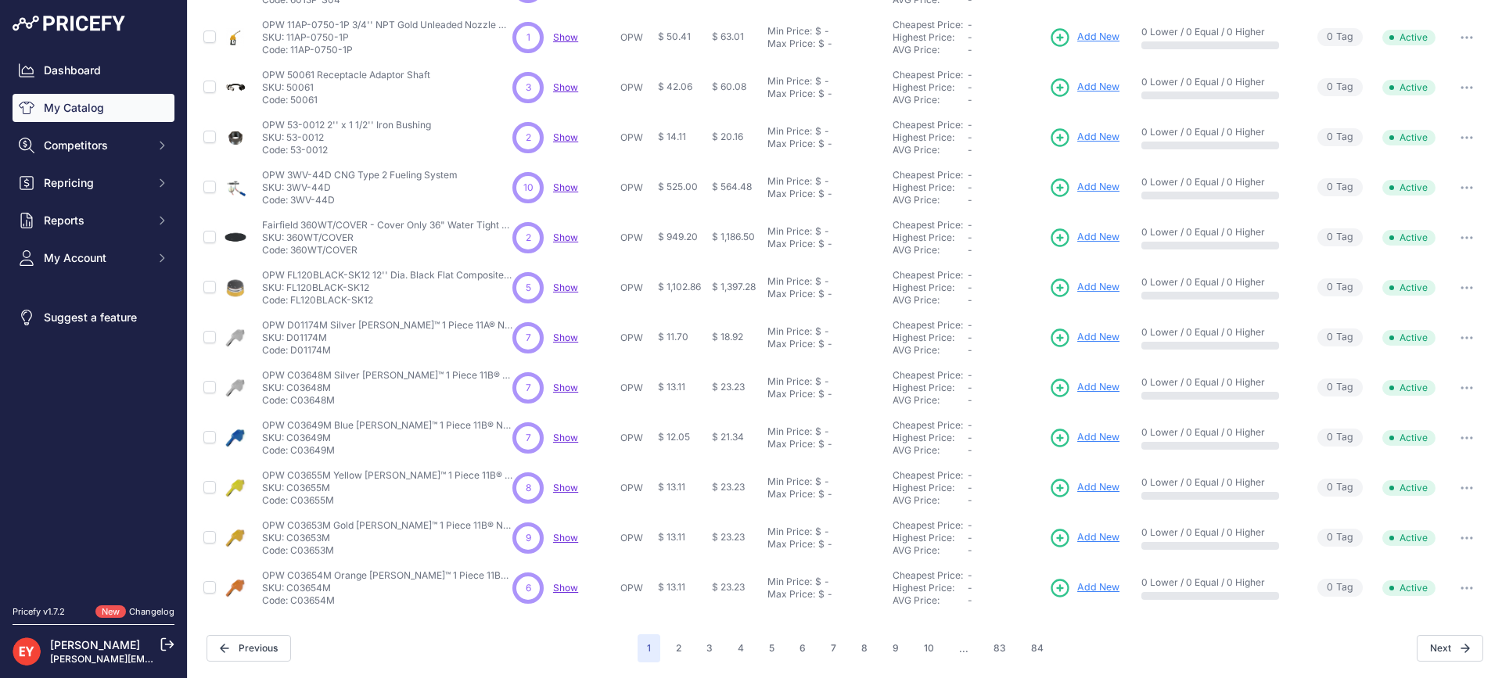
copy p "C03648M"
drag, startPoint x: 318, startPoint y: 452, endPoint x: 290, endPoint y: 450, distance: 28.3
click at [290, 450] on p "Code: C03649M" at bounding box center [387, 450] width 250 height 13
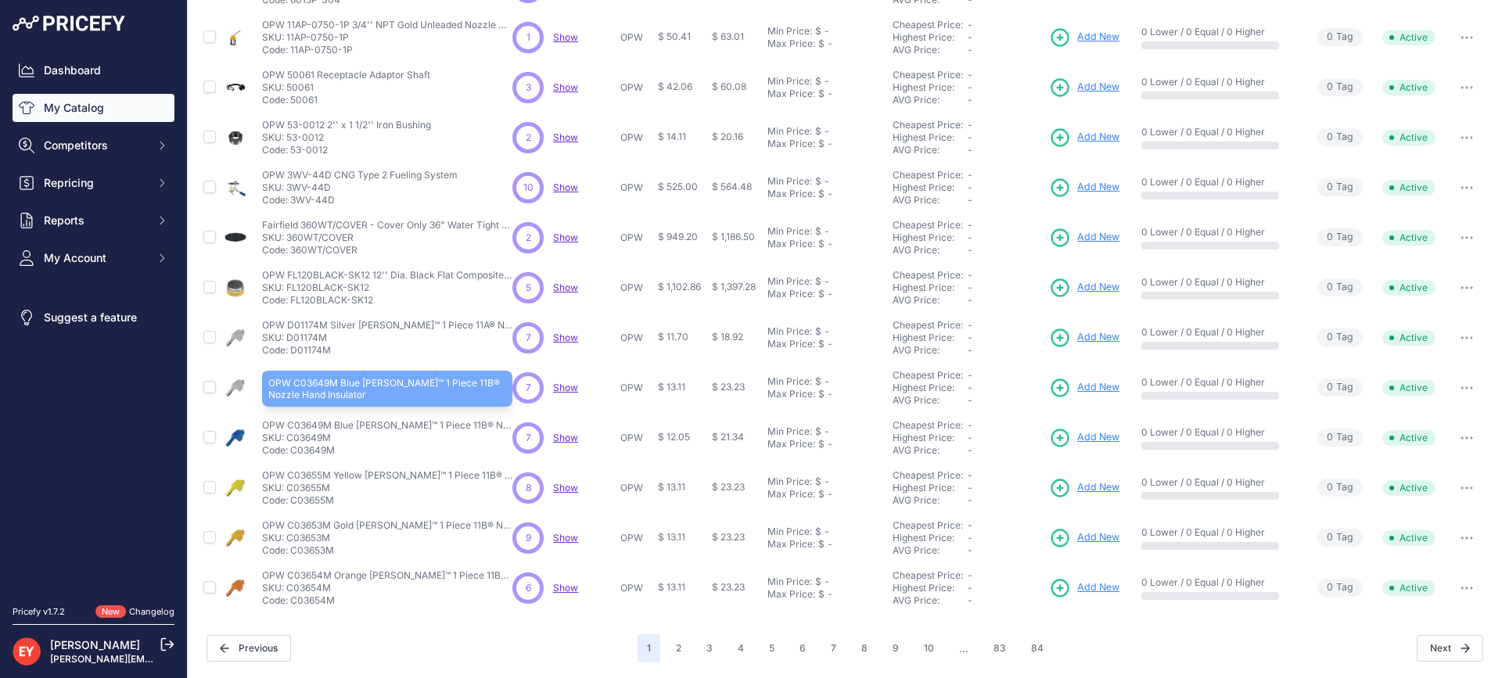
copy p "C03649M"
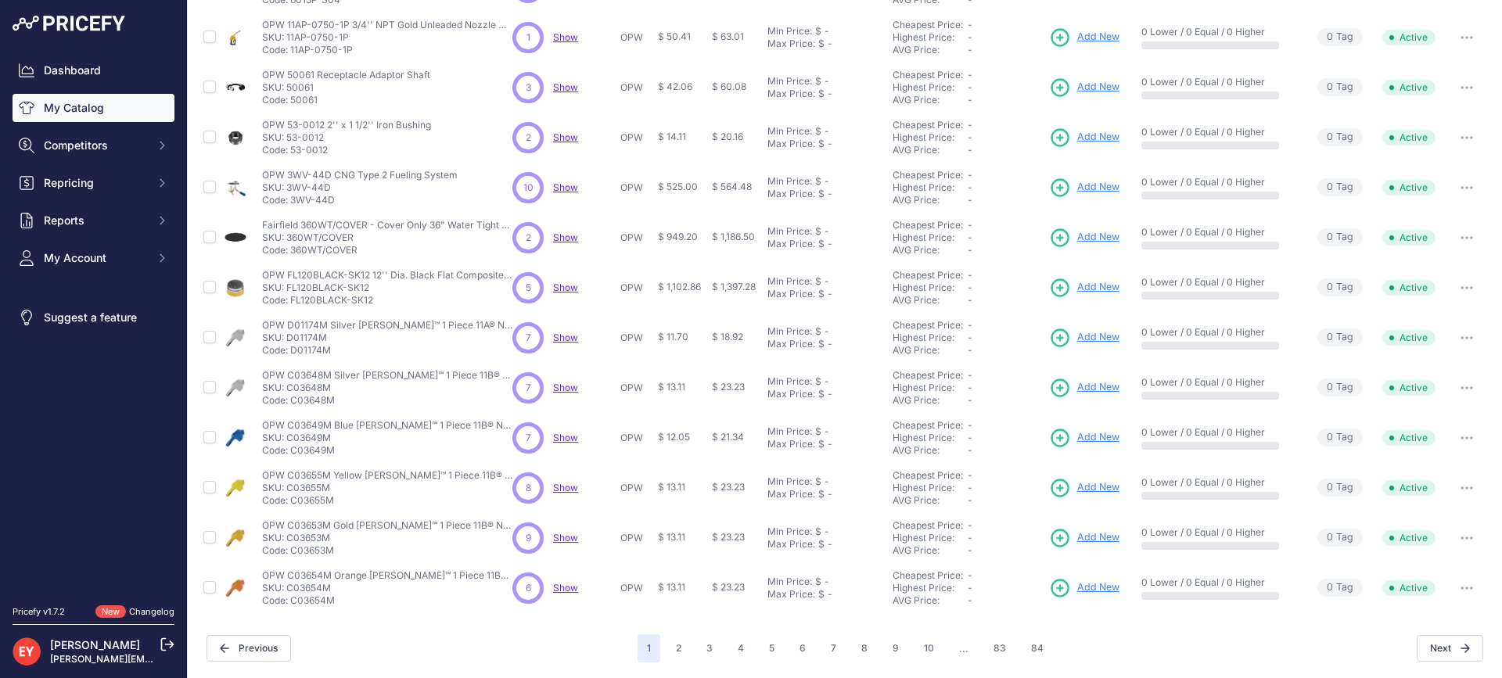
drag, startPoint x: 336, startPoint y: 504, endPoint x: 291, endPoint y: 508, distance: 45.5
click at [291, 508] on td "OPW C03655M Yellow NEWGARD™ 1 Piece 11B® Nozzle Hand Insulator OPW C03655M Yell…" at bounding box center [384, 488] width 250 height 50
copy p "C03655M"
drag, startPoint x: 339, startPoint y: 557, endPoint x: 291, endPoint y: 551, distance: 48.0
click at [291, 551] on td "OPW C03653M Gold NEWGARD™ 1 Piece 11B® Nozzle Hand Insulator OPW C03653M Gold N…" at bounding box center [384, 538] width 250 height 50
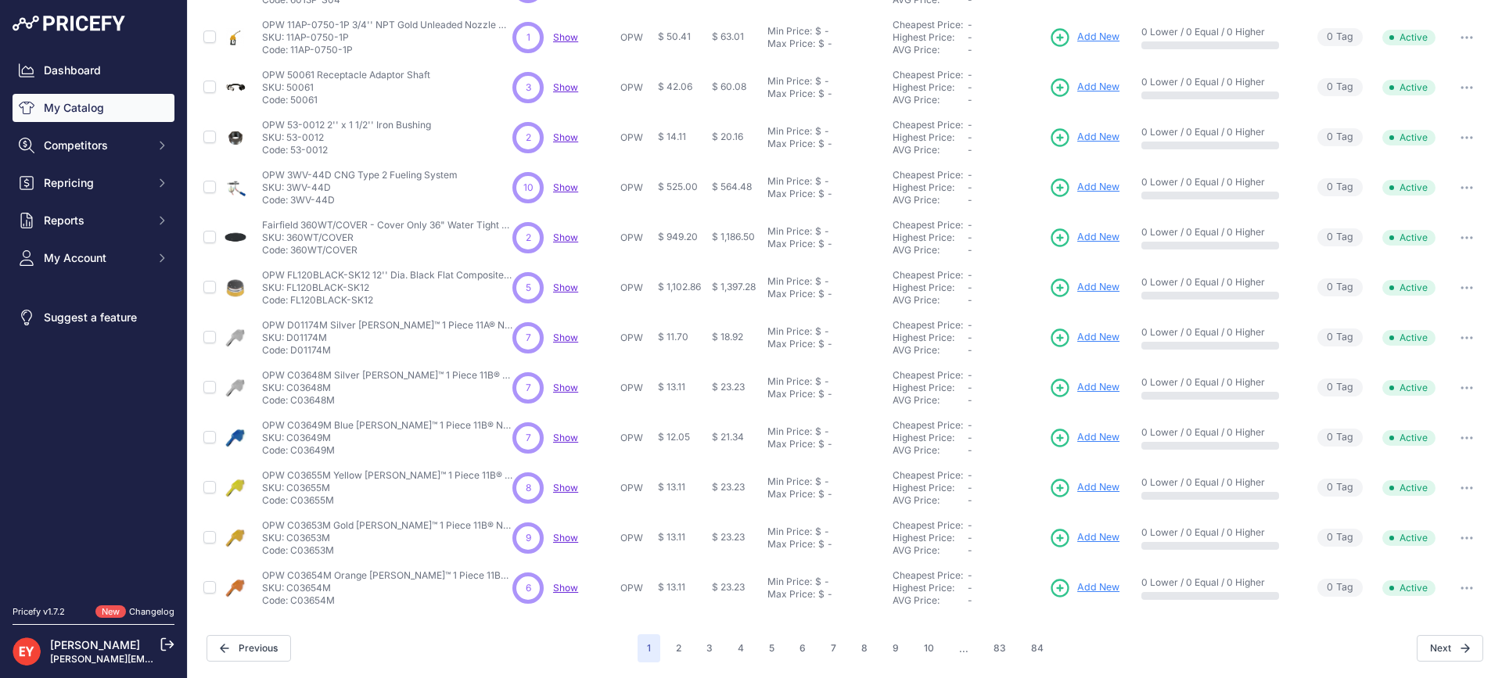
copy p "C03653M"
drag, startPoint x: 344, startPoint y: 604, endPoint x: 291, endPoint y: 604, distance: 53.2
click at [291, 604] on p "Code: C03654M" at bounding box center [387, 600] width 250 height 13
click at [679, 650] on button "2" at bounding box center [678, 648] width 24 height 28
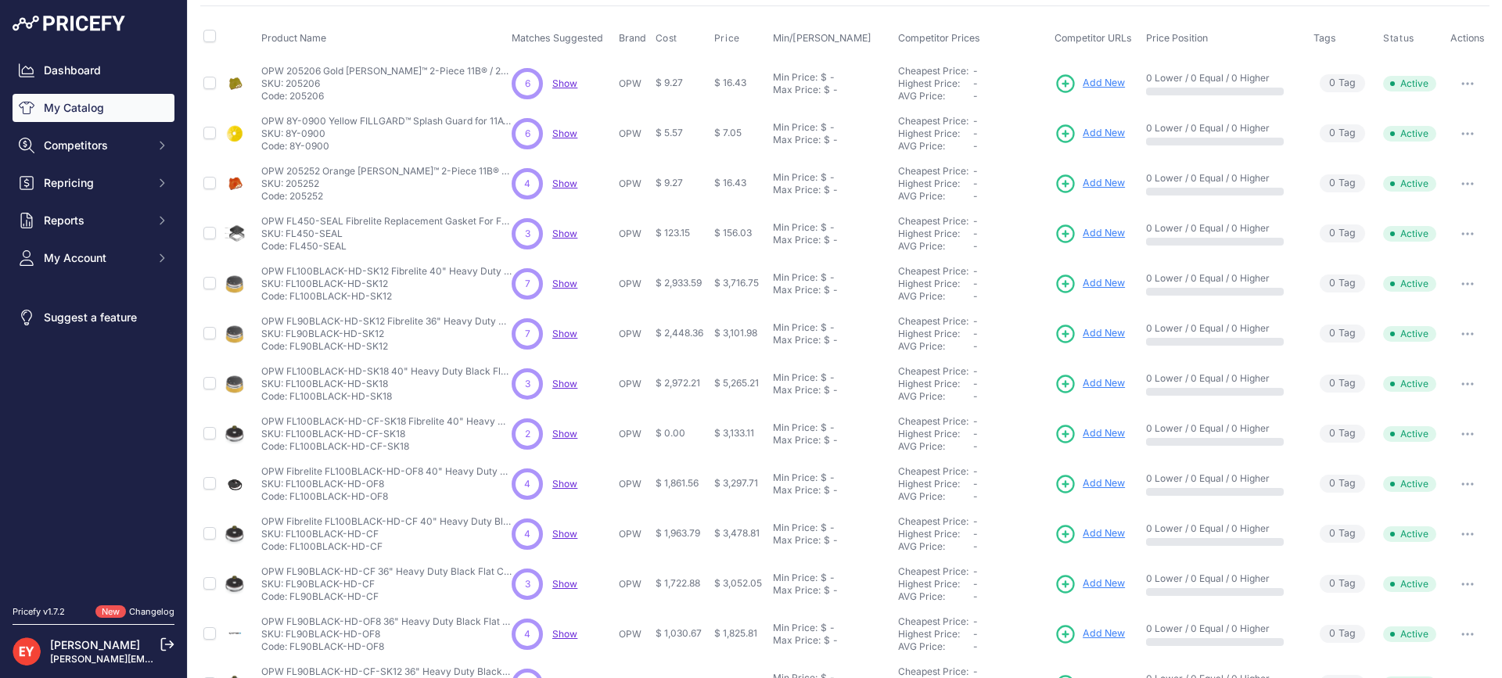
scroll to position [335, 0]
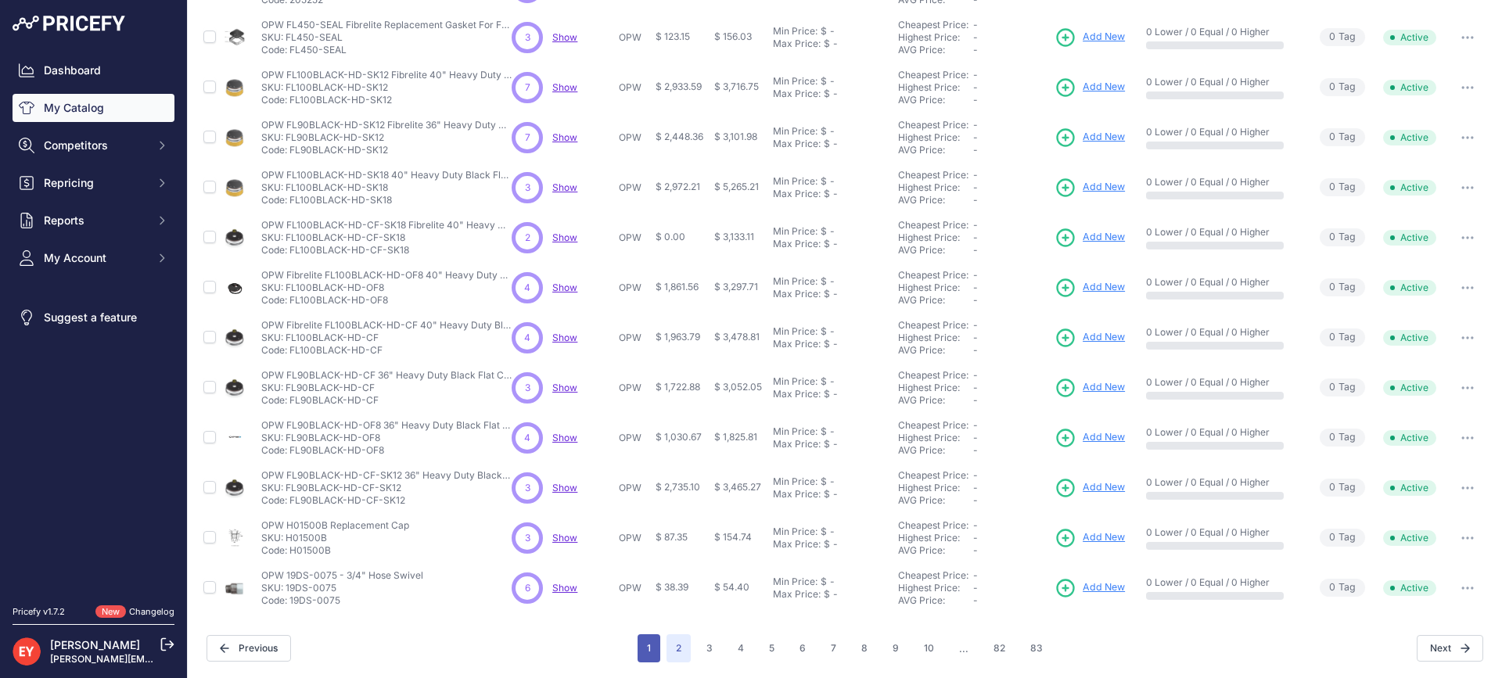
click at [644, 655] on button "1" at bounding box center [648, 648] width 23 height 28
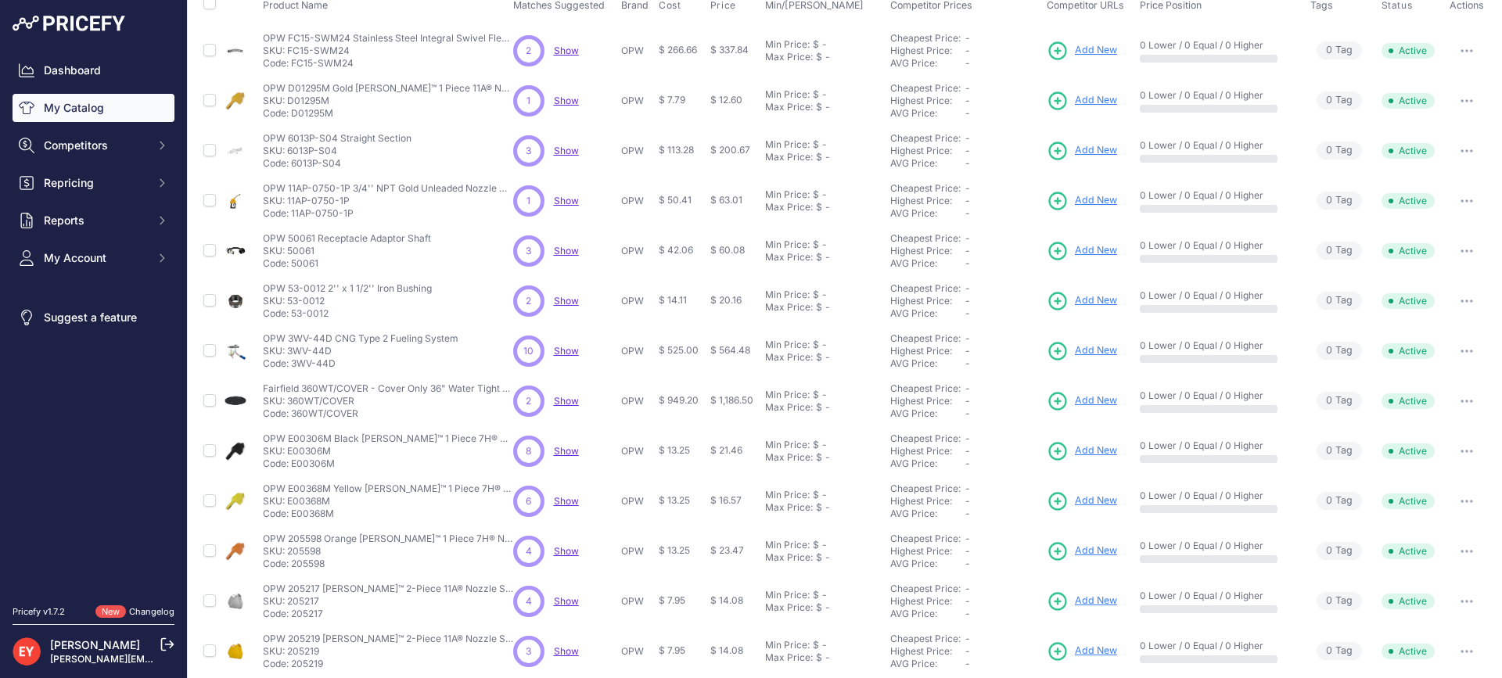
scroll to position [235, 0]
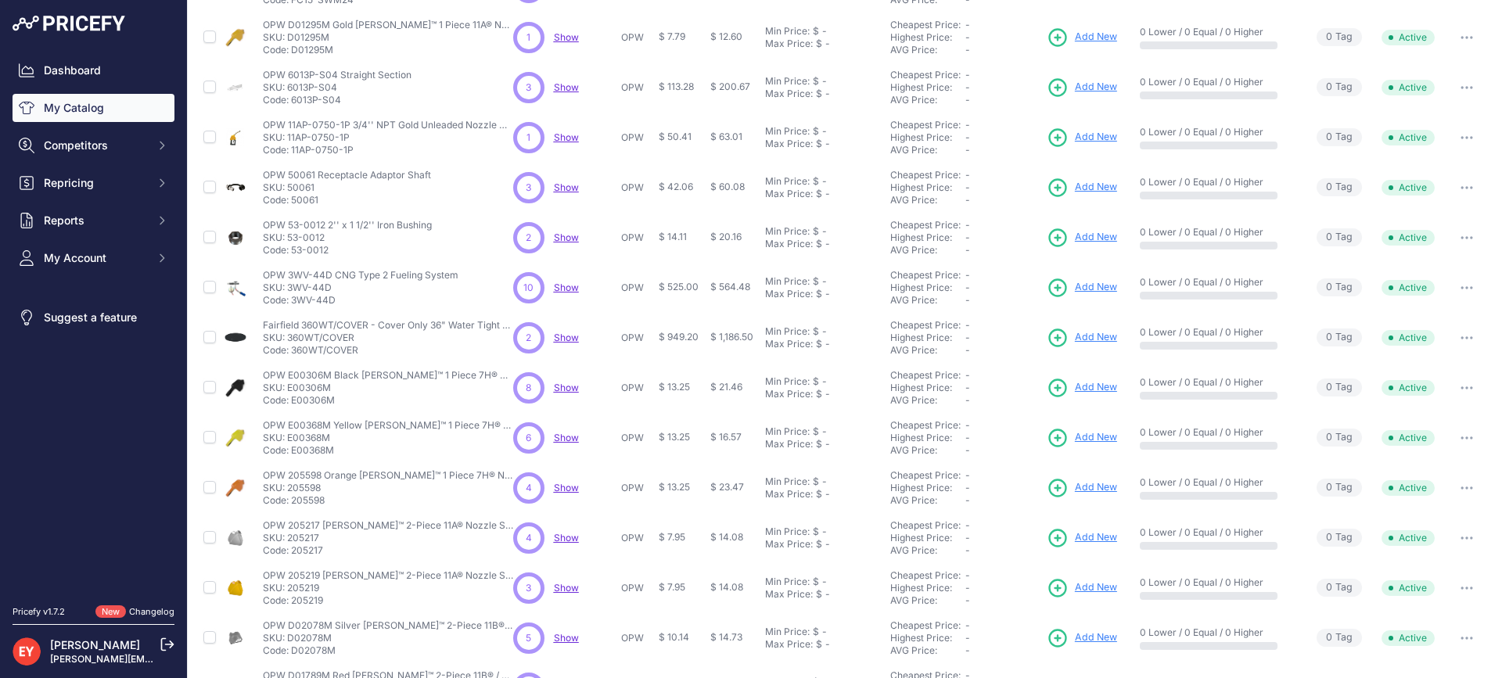
drag, startPoint x: 361, startPoint y: 354, endPoint x: 293, endPoint y: 358, distance: 67.4
click at [293, 358] on td "Fairfield 360WT/COVER - Cover Only 36" Water Tight Bolt Down Fairfield 360WT/CO…" at bounding box center [385, 338] width 250 height 50
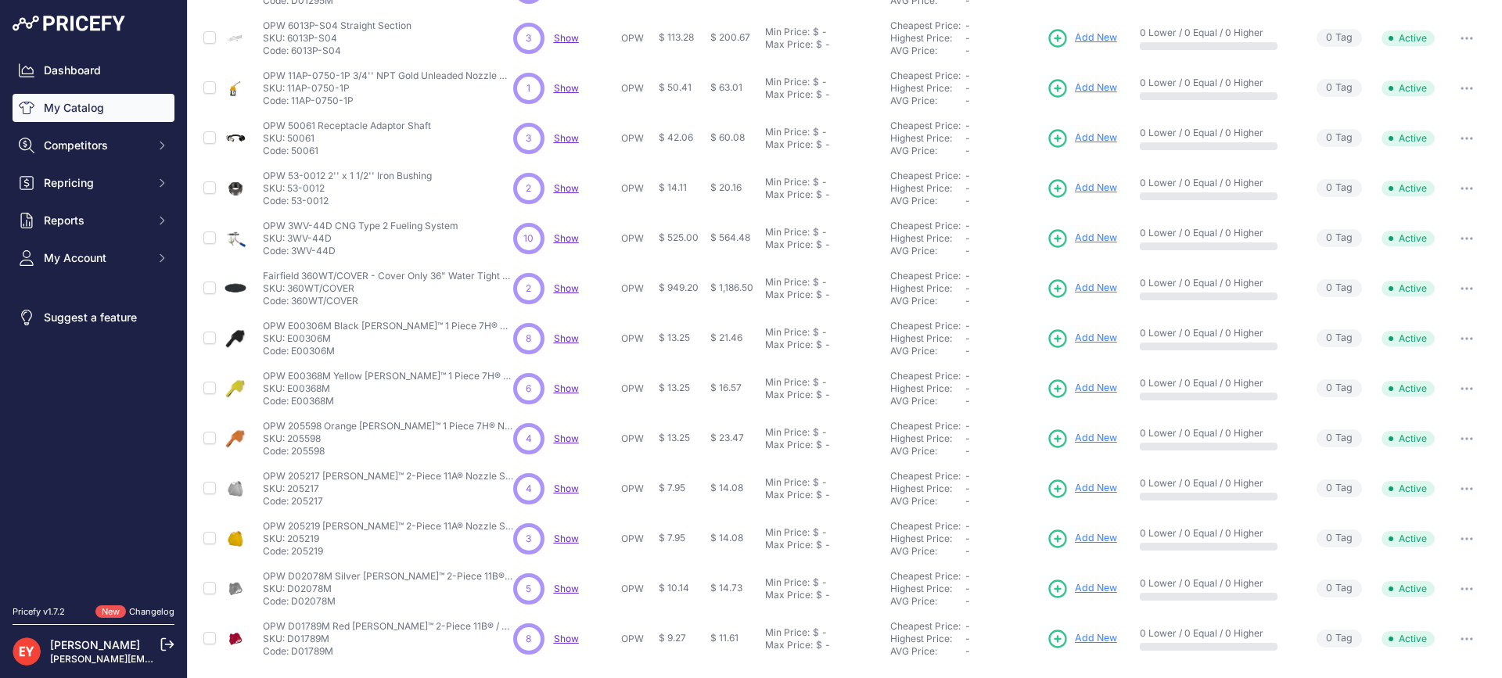
scroll to position [335, 0]
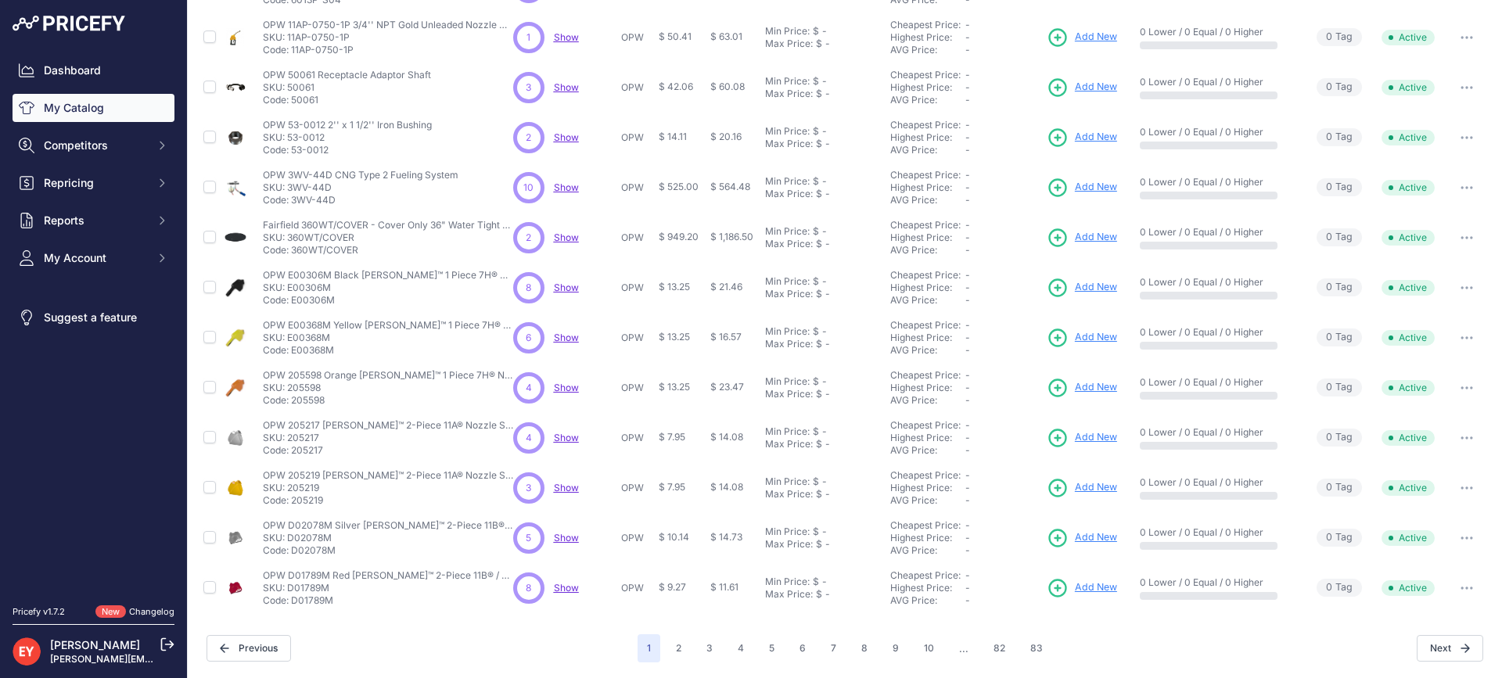
drag, startPoint x: 343, startPoint y: 300, endPoint x: 291, endPoint y: 306, distance: 52.7
click at [291, 306] on p "Code: E00306M" at bounding box center [388, 300] width 250 height 13
drag, startPoint x: 337, startPoint y: 352, endPoint x: 290, endPoint y: 357, distance: 47.2
click at [290, 357] on td "OPW E00368M Yellow NEWGARD™ 1 Piece 7H® Nozzle Hand Insulator OPW E00368M Yello…" at bounding box center [385, 338] width 250 height 50
drag, startPoint x: 303, startPoint y: 402, endPoint x: 291, endPoint y: 402, distance: 12.5
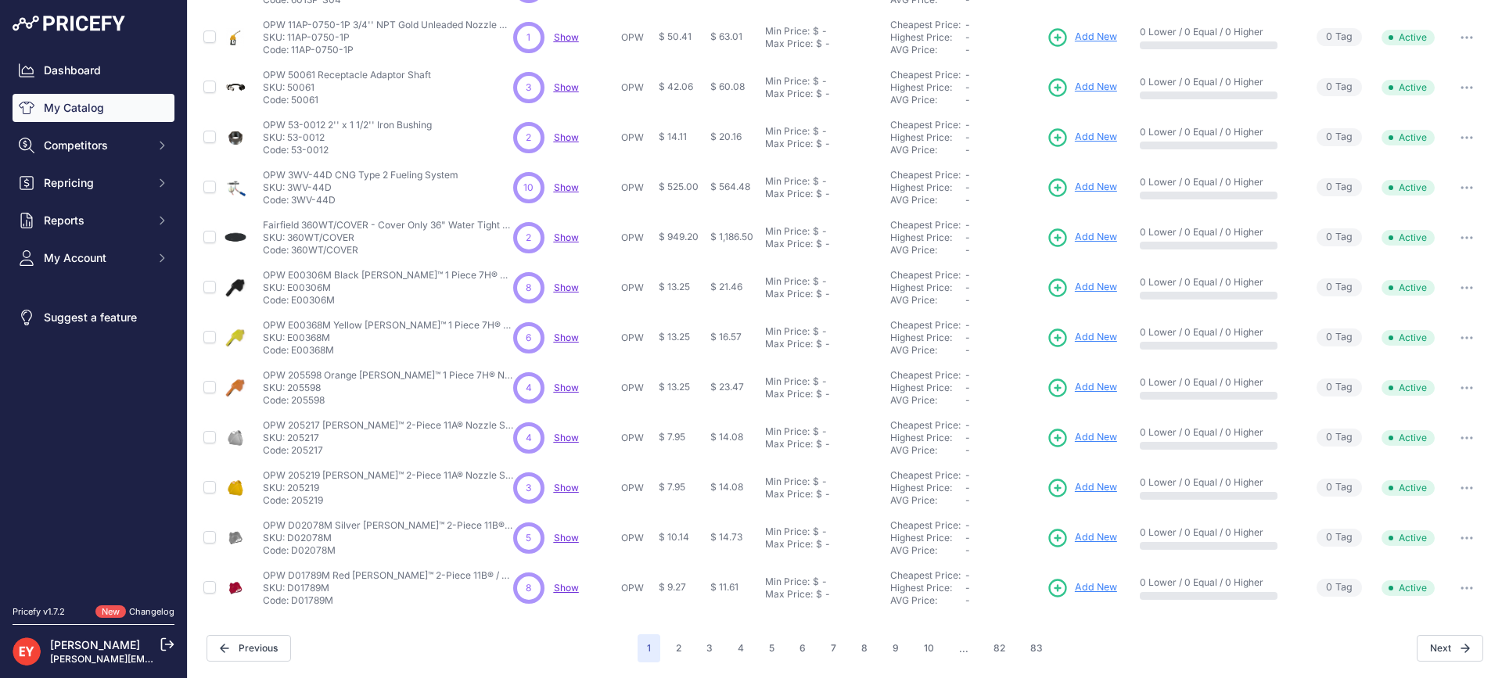
click at [291, 402] on p "Code: 205598" at bounding box center [388, 400] width 250 height 13
click at [97, 490] on nav "Dashboard My Catalog Competitors Competitors Monitored URLs Repricing My Repric…" at bounding box center [94, 321] width 162 height 530
drag, startPoint x: 327, startPoint y: 404, endPoint x: 293, endPoint y: 404, distance: 34.4
click at [293, 404] on p "Code: 205598" at bounding box center [388, 400] width 250 height 13
drag, startPoint x: 316, startPoint y: 454, endPoint x: 293, endPoint y: 453, distance: 22.7
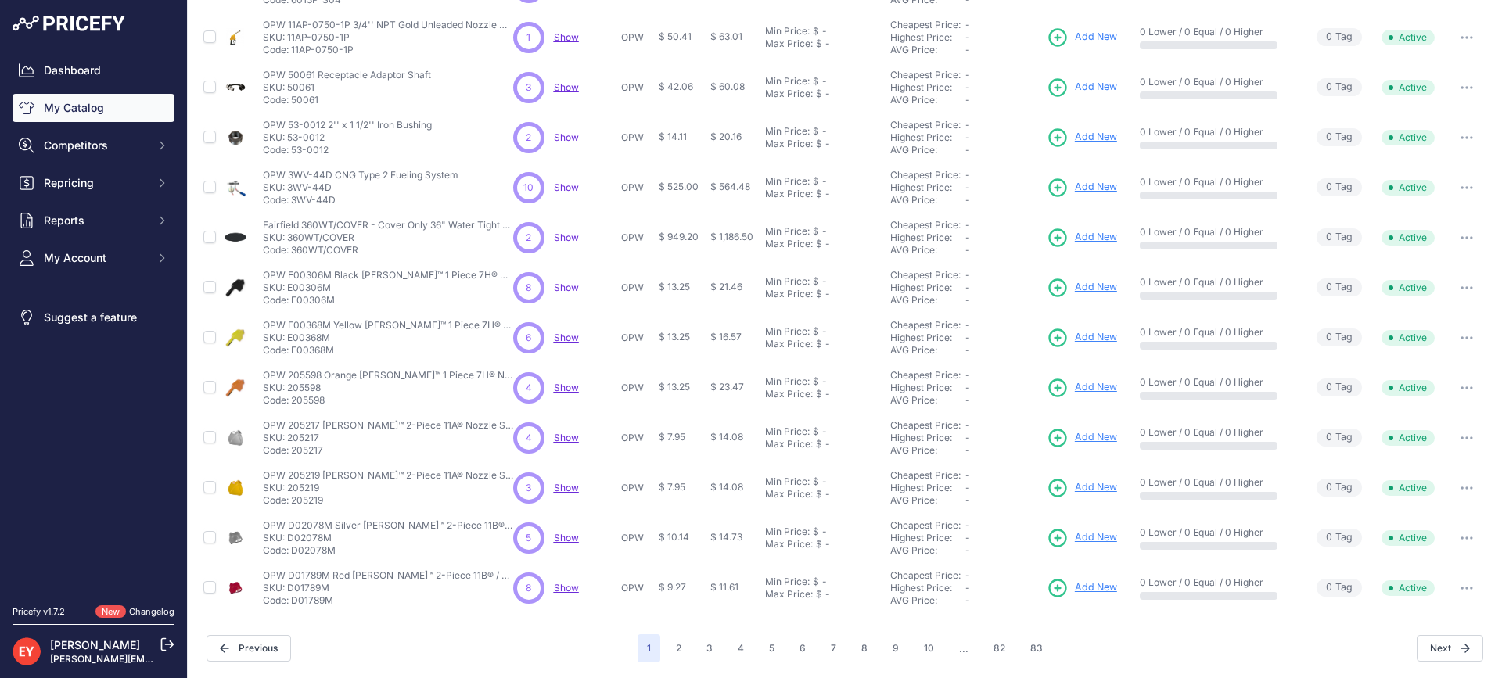
click at [293, 453] on p "Code: 205217" at bounding box center [388, 450] width 250 height 13
drag, startPoint x: 330, startPoint y: 503, endPoint x: 293, endPoint y: 501, distance: 37.6
click at [293, 501] on p "Code: 205219" at bounding box center [388, 500] width 250 height 13
drag, startPoint x: 337, startPoint y: 559, endPoint x: 291, endPoint y: 558, distance: 46.2
click at [291, 558] on td "OPW D02078M Silver NEWGARD™ 2-Piece 11B® / 21Ge™ Nozzle Hand Insulator OPW D020…" at bounding box center [385, 538] width 250 height 50
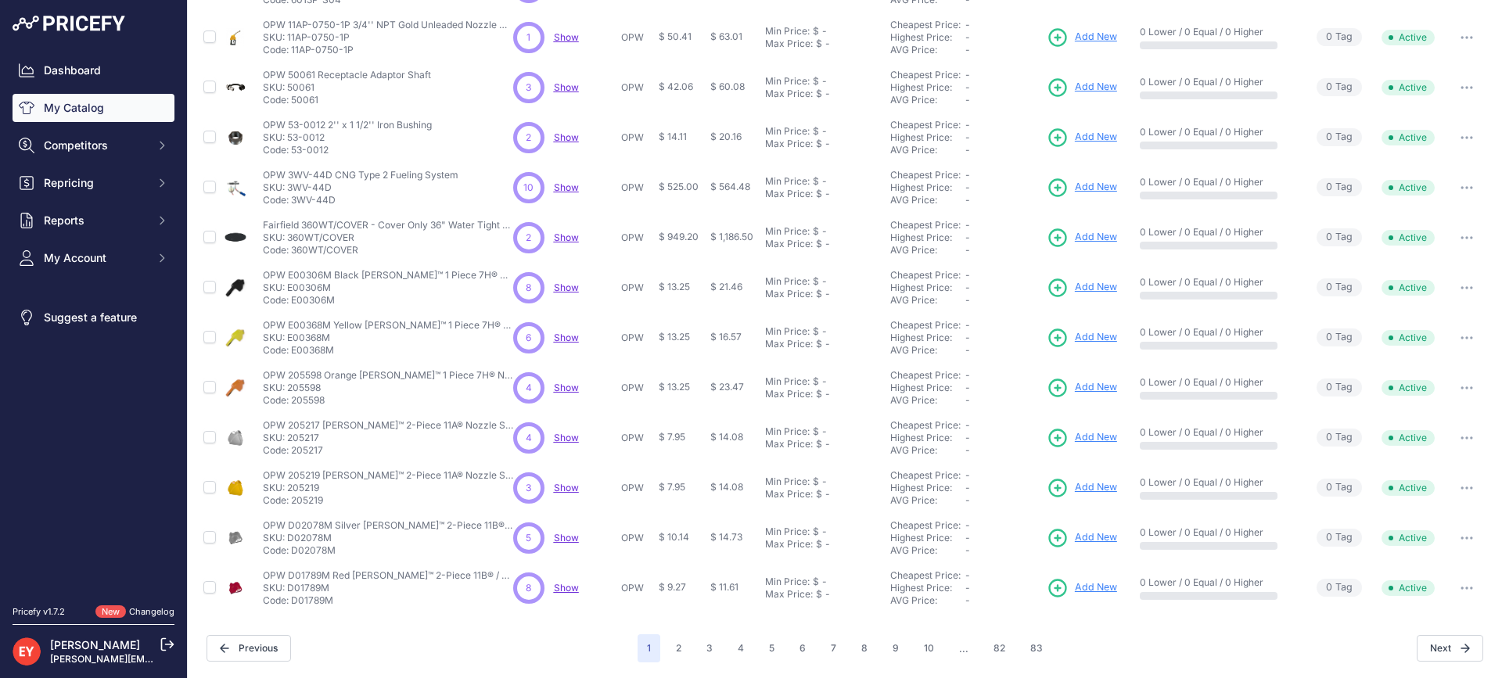
drag, startPoint x: 334, startPoint y: 604, endPoint x: 290, endPoint y: 604, distance: 43.8
click at [290, 604] on p "Code: D01789M" at bounding box center [388, 600] width 250 height 13
click at [666, 648] on button "2" at bounding box center [678, 648] width 24 height 28
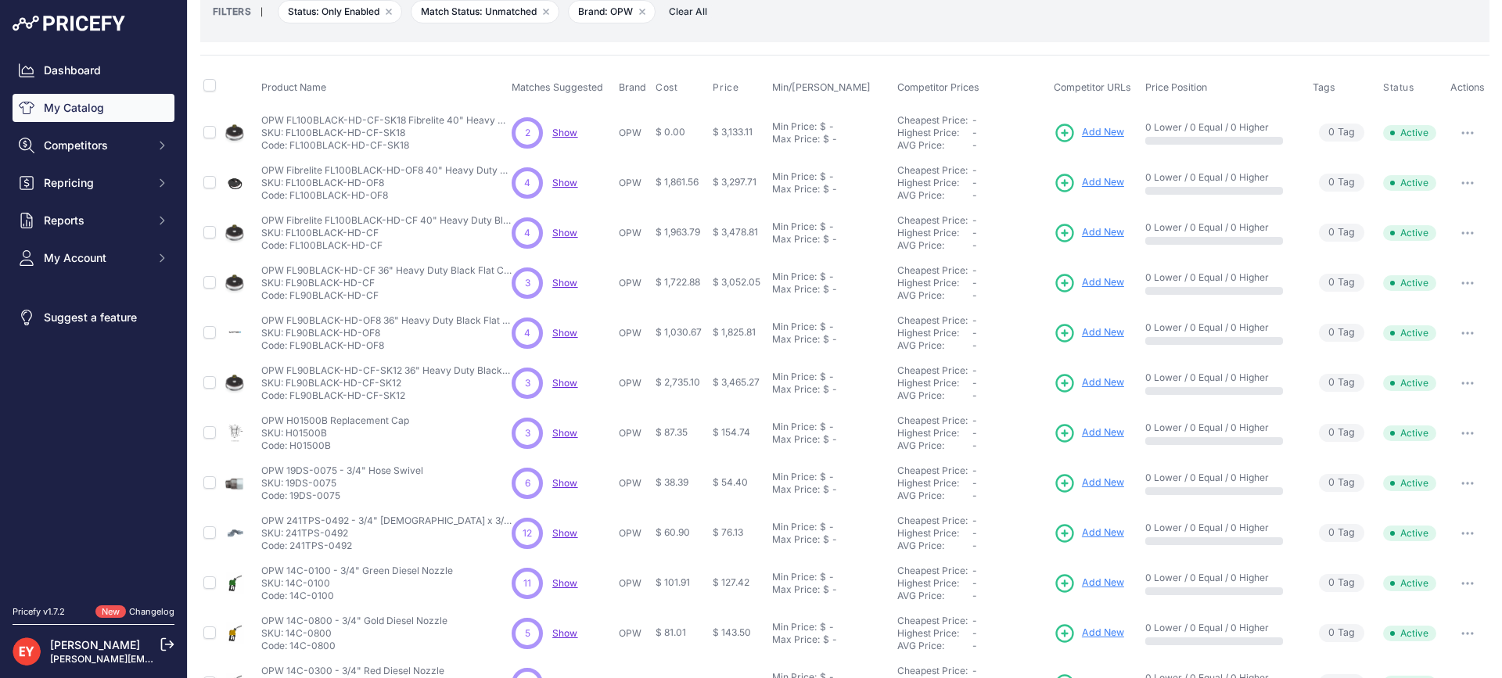
scroll to position [335, 0]
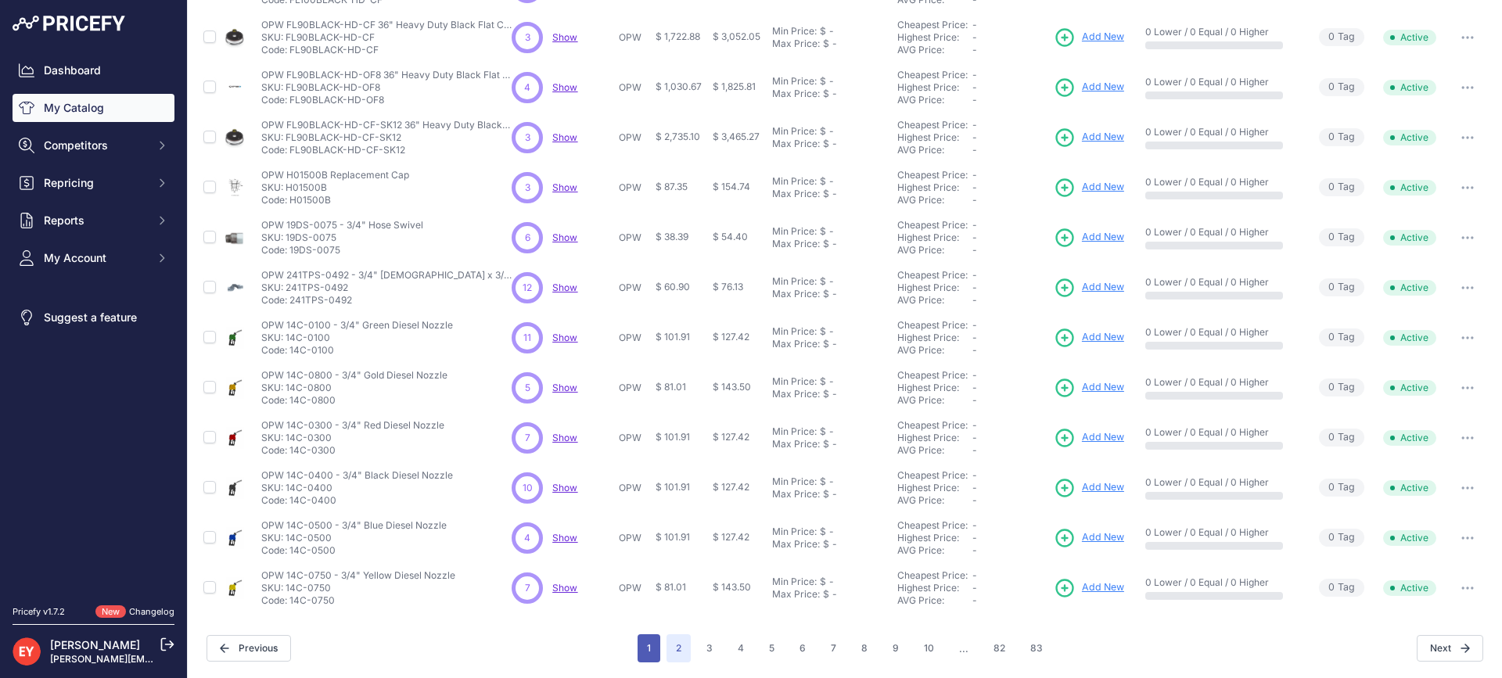
click at [644, 641] on button "1" at bounding box center [648, 648] width 23 height 28
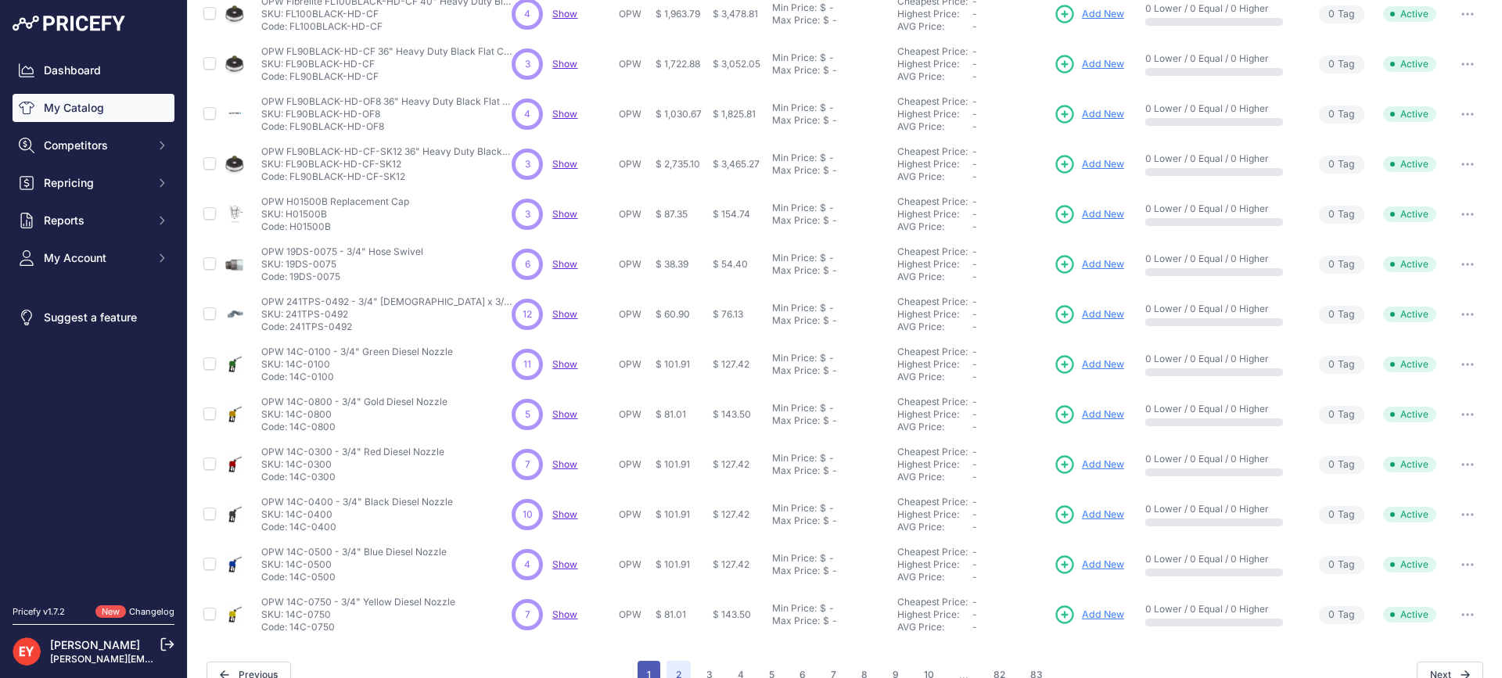
scroll to position [361, 0]
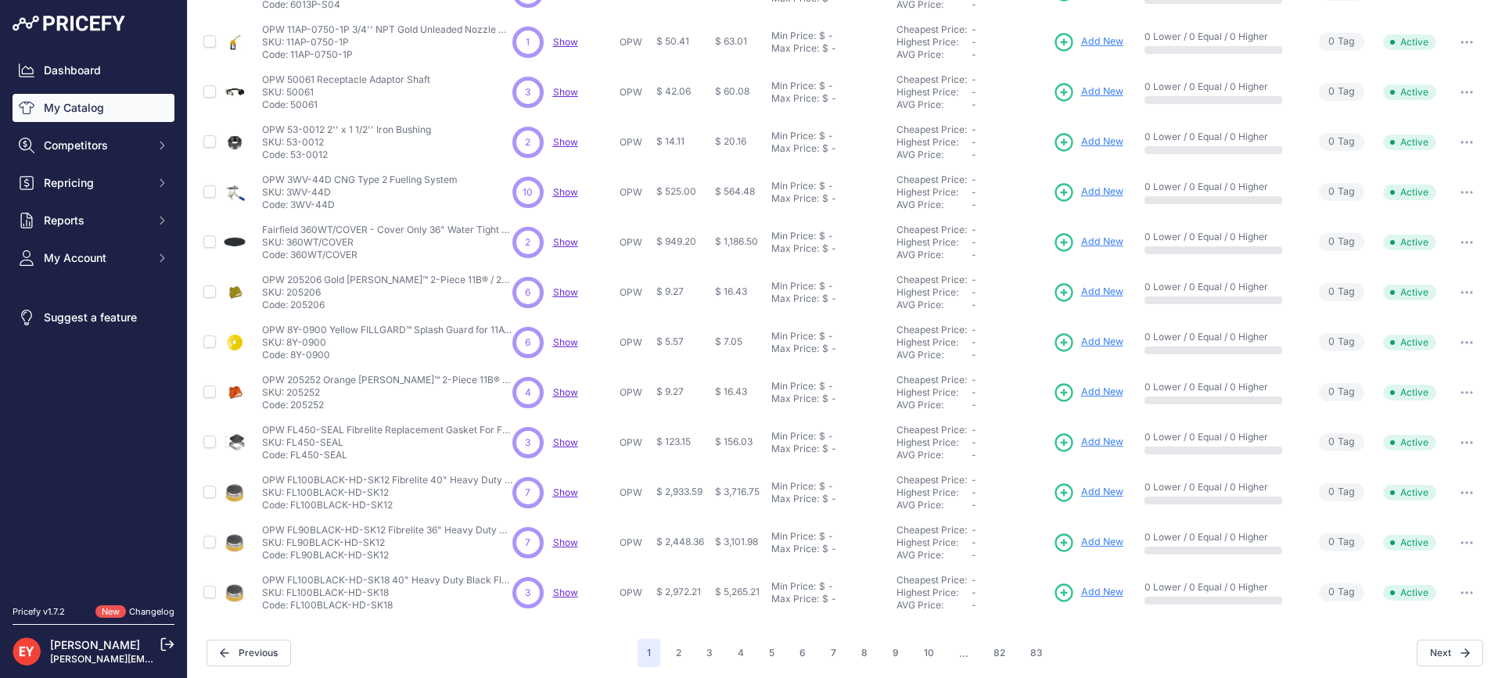
scroll to position [335, 0]
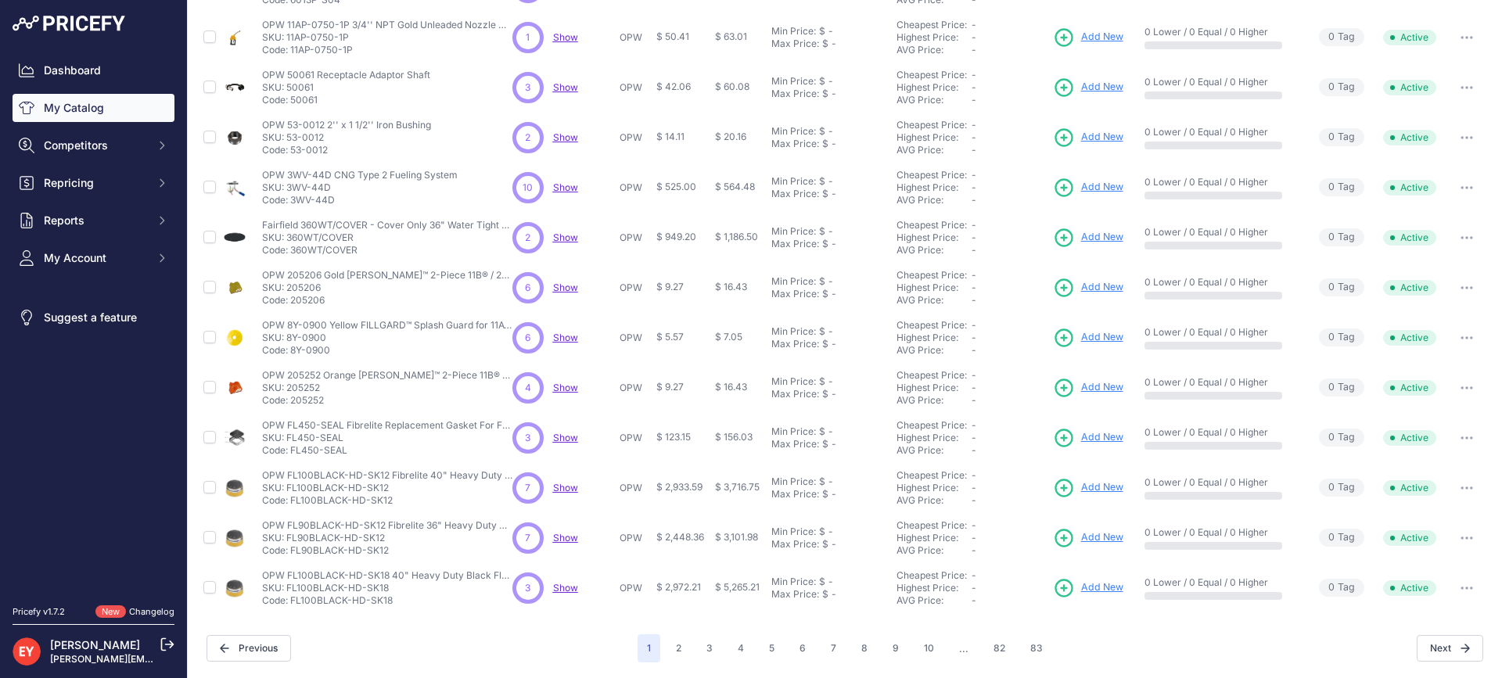
drag, startPoint x: 325, startPoint y: 308, endPoint x: 292, endPoint y: 303, distance: 33.3
click at [292, 303] on td "OPW 205206 Gold NEWGARD™ 2-Piece 11B® / 21Ge™ Nozzle Hand Insulator OPW 205206 …" at bounding box center [384, 288] width 250 height 50
click at [292, 303] on p "Code: 205206" at bounding box center [387, 300] width 250 height 13
drag, startPoint x: 290, startPoint y: 300, endPoint x: 332, endPoint y: 296, distance: 41.6
click at [332, 296] on p "Code: 205206" at bounding box center [387, 300] width 250 height 13
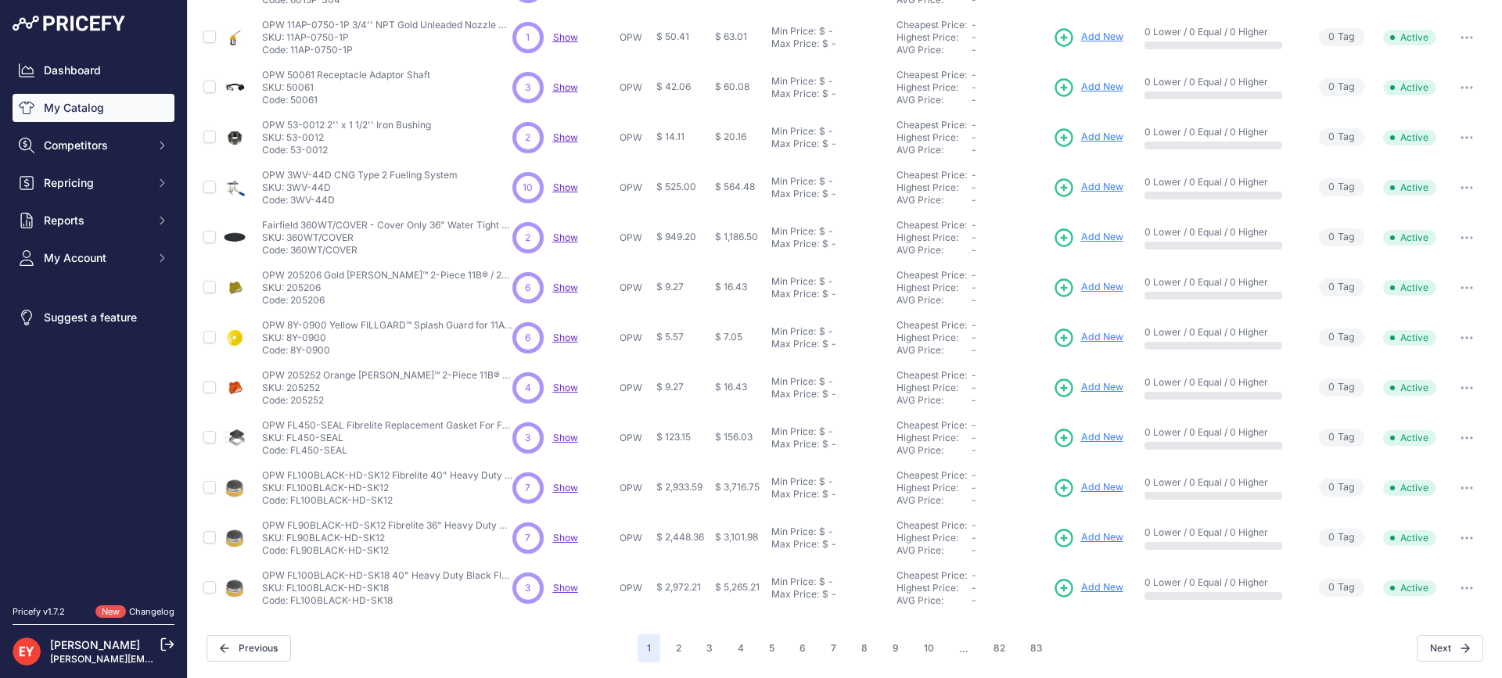
drag, startPoint x: 332, startPoint y: 355, endPoint x: 292, endPoint y: 355, distance: 39.9
click at [292, 355] on p "Code: 8Y-0900" at bounding box center [387, 350] width 250 height 13
drag, startPoint x: 330, startPoint y: 408, endPoint x: 292, endPoint y: 404, distance: 38.5
click at [292, 404] on td "OPW 205252 Orange NEWGARD™ 2-Piece 11B® / 21Ge™ Nozzle Hand Insulator OPW 20525…" at bounding box center [384, 388] width 250 height 50
drag, startPoint x: 348, startPoint y: 451, endPoint x: 290, endPoint y: 454, distance: 57.9
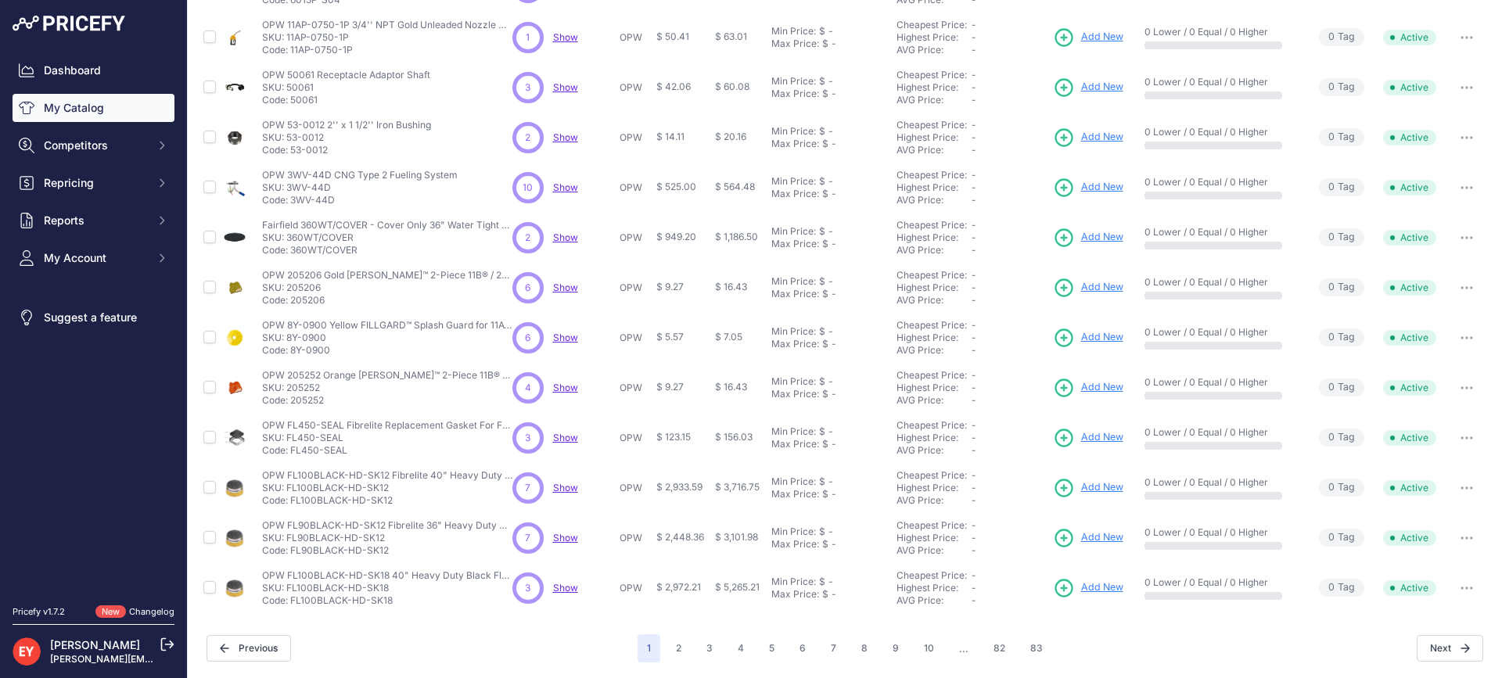
click at [290, 454] on p "Code: FL450-SEAL" at bounding box center [387, 450] width 250 height 13
drag, startPoint x: 402, startPoint y: 502, endPoint x: 290, endPoint y: 505, distance: 111.9
click at [290, 505] on p "Code: FL100BLACK-HD-SK12" at bounding box center [387, 500] width 250 height 13
drag, startPoint x: 390, startPoint y: 553, endPoint x: 289, endPoint y: 546, distance: 101.9
click at [289, 546] on p "Code: FL90BLACK-HD-SK12" at bounding box center [387, 550] width 250 height 13
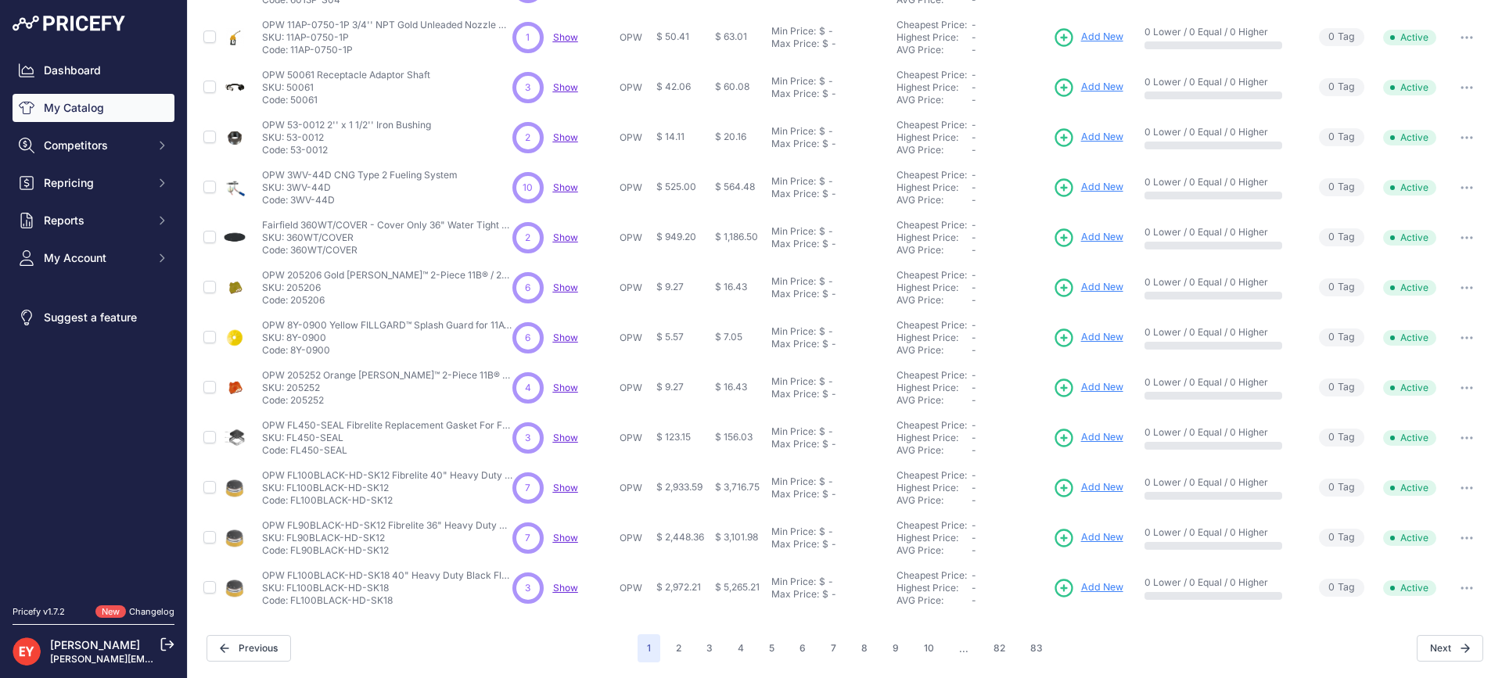
click at [289, 546] on p "Code: FL90BLACK-HD-SK12" at bounding box center [387, 550] width 250 height 13
drag, startPoint x: 388, startPoint y: 553, endPoint x: 290, endPoint y: 551, distance: 97.8
click at [290, 551] on p "Code: FL90BLACK-HD-SK12" at bounding box center [387, 550] width 250 height 13
drag, startPoint x: 393, startPoint y: 608, endPoint x: 289, endPoint y: 608, distance: 104.0
click at [289, 608] on td "OPW FL100BLACK-HD-SK18 40" Heavy Duty Black Flat Composite Manhole Cover Bonded…" at bounding box center [384, 588] width 250 height 50
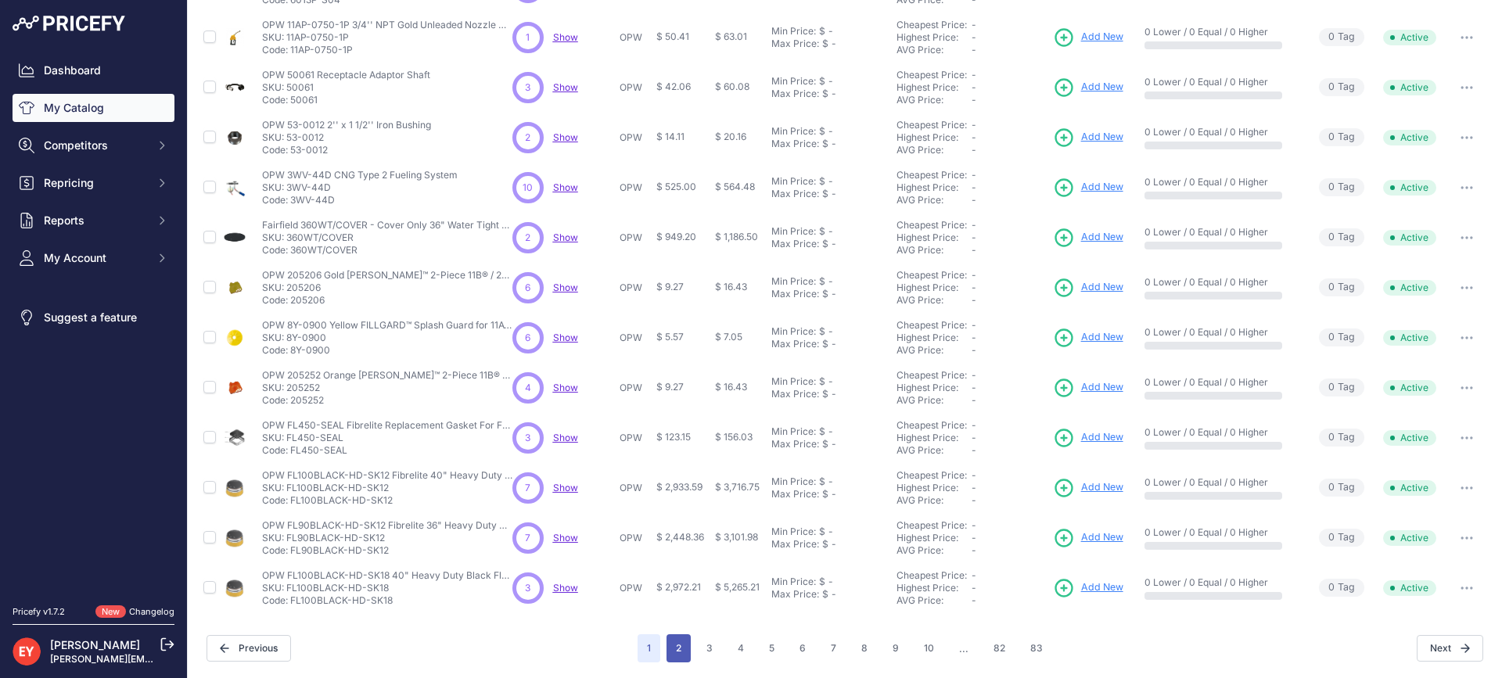
click at [668, 644] on button "2" at bounding box center [678, 648] width 24 height 28
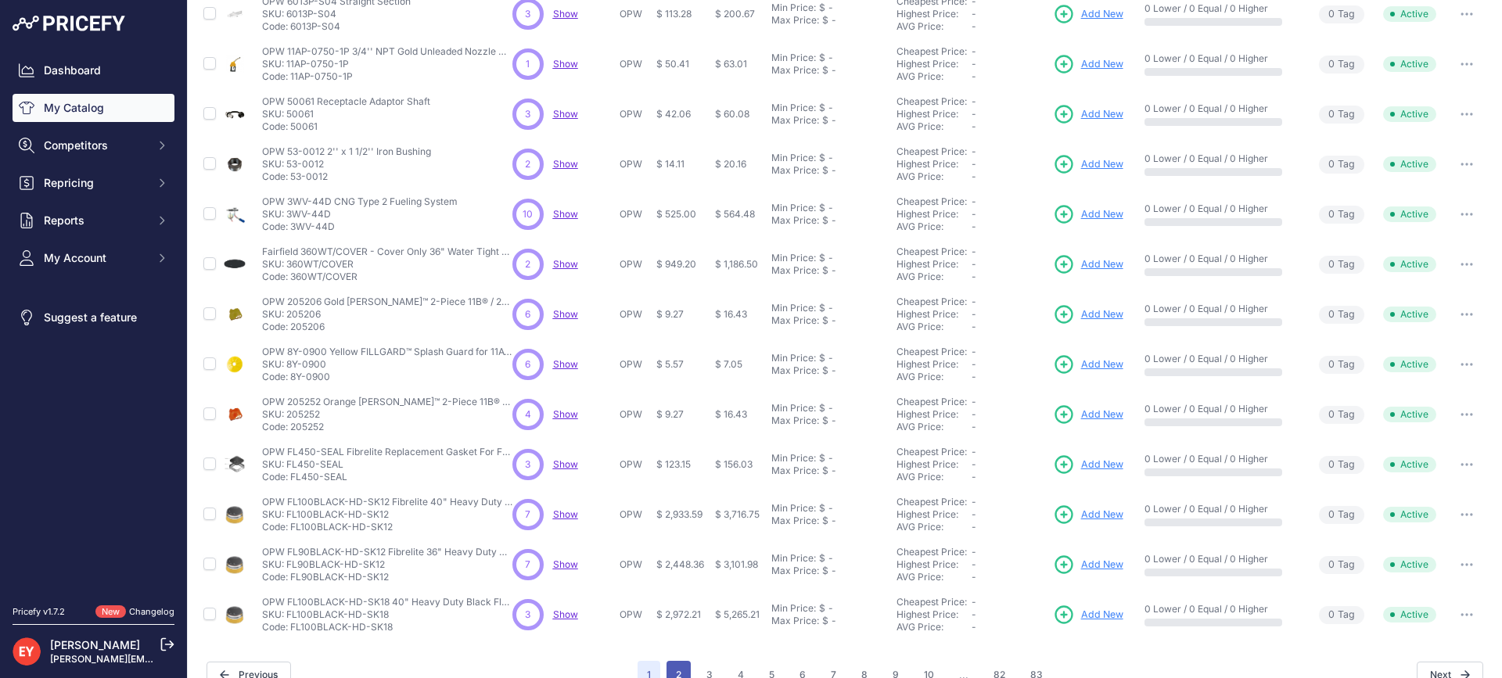
scroll to position [361, 0]
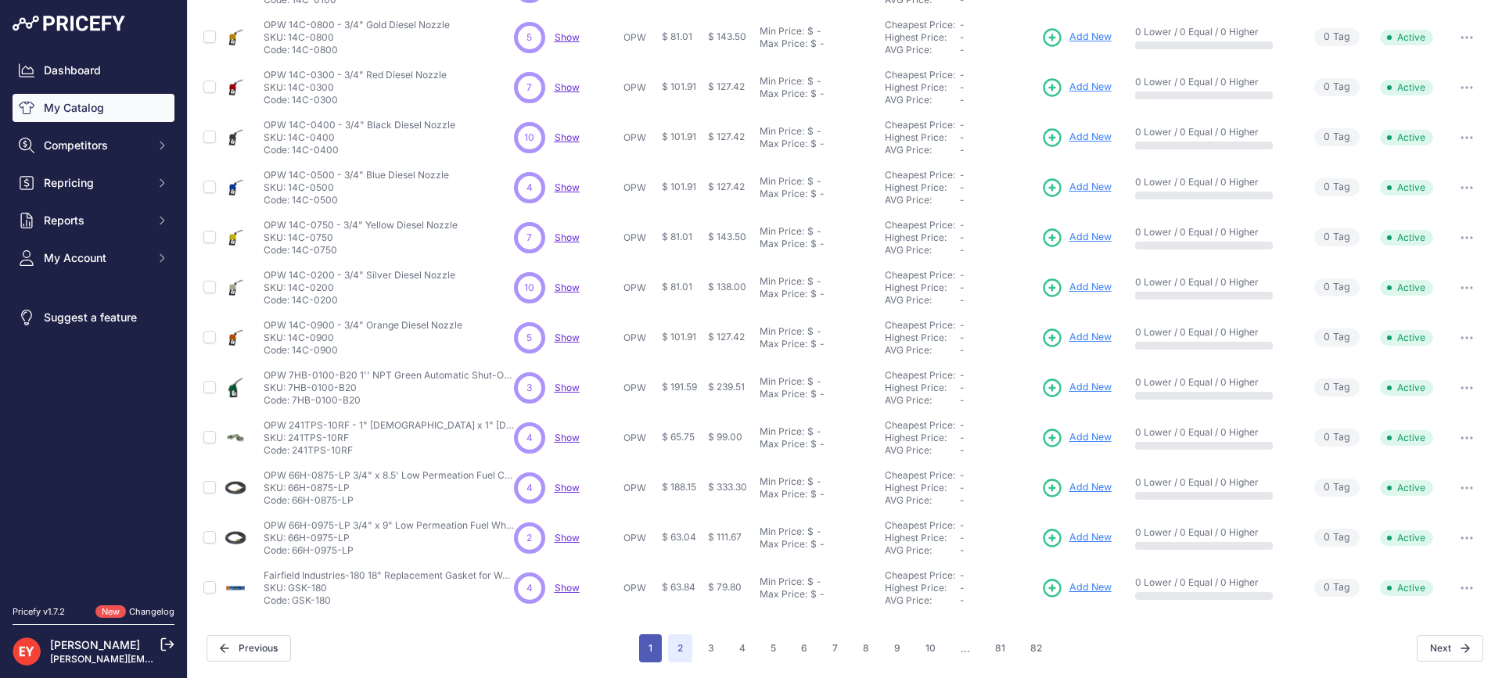
click at [651, 648] on button "1" at bounding box center [650, 648] width 23 height 28
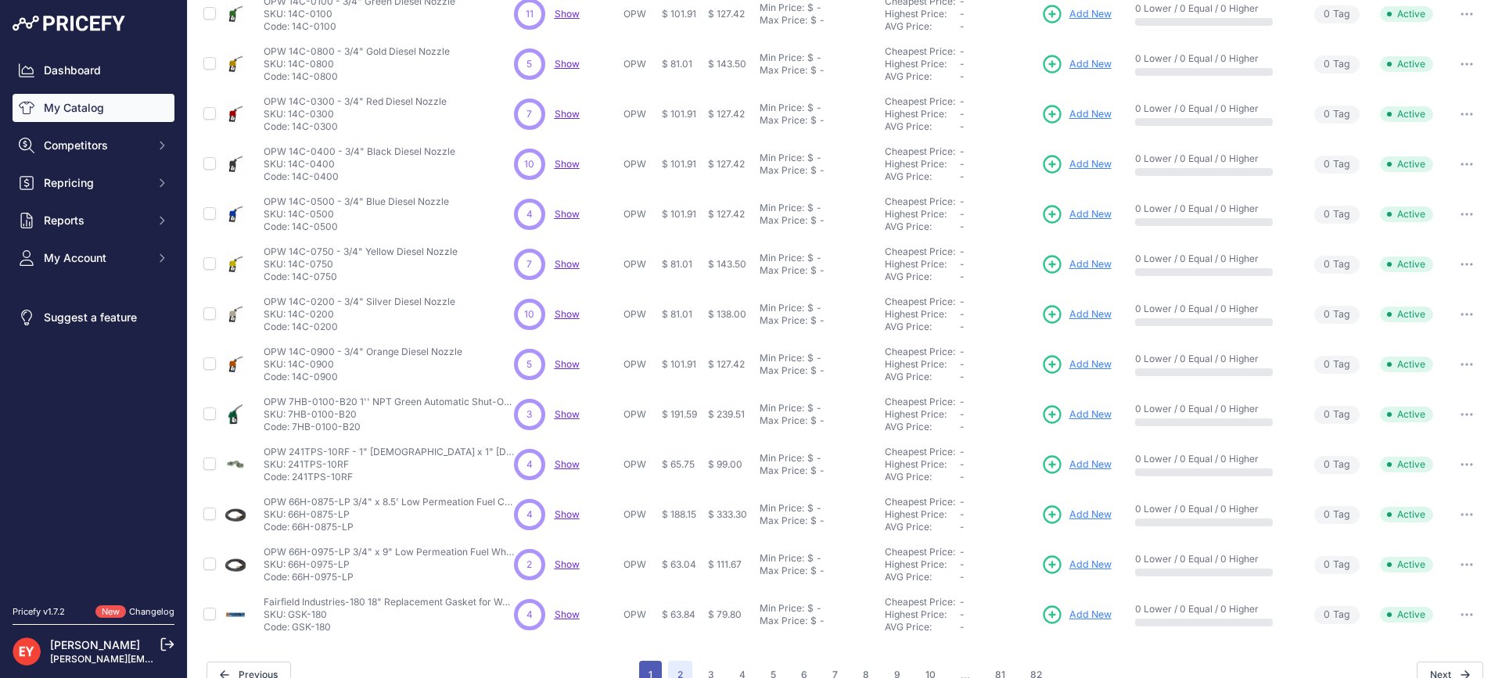
scroll to position [361, 0]
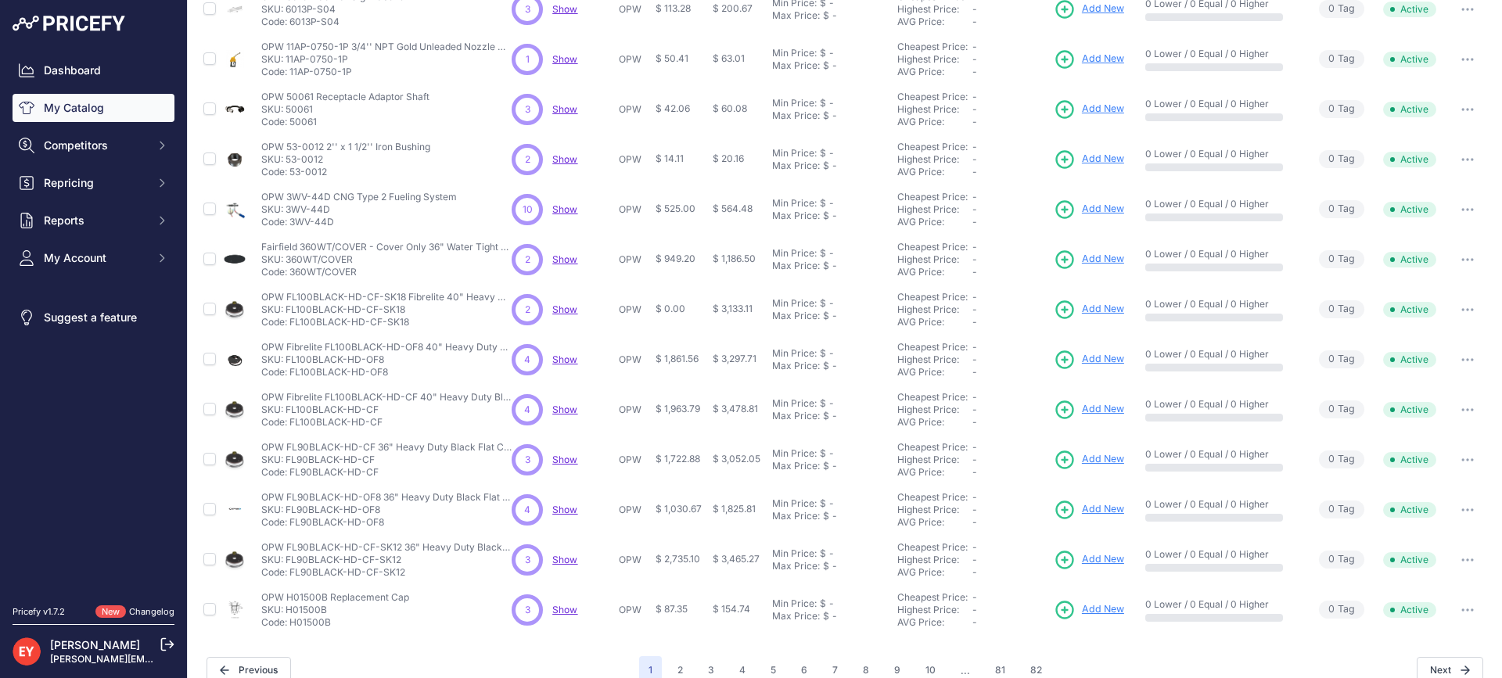
scroll to position [335, 0]
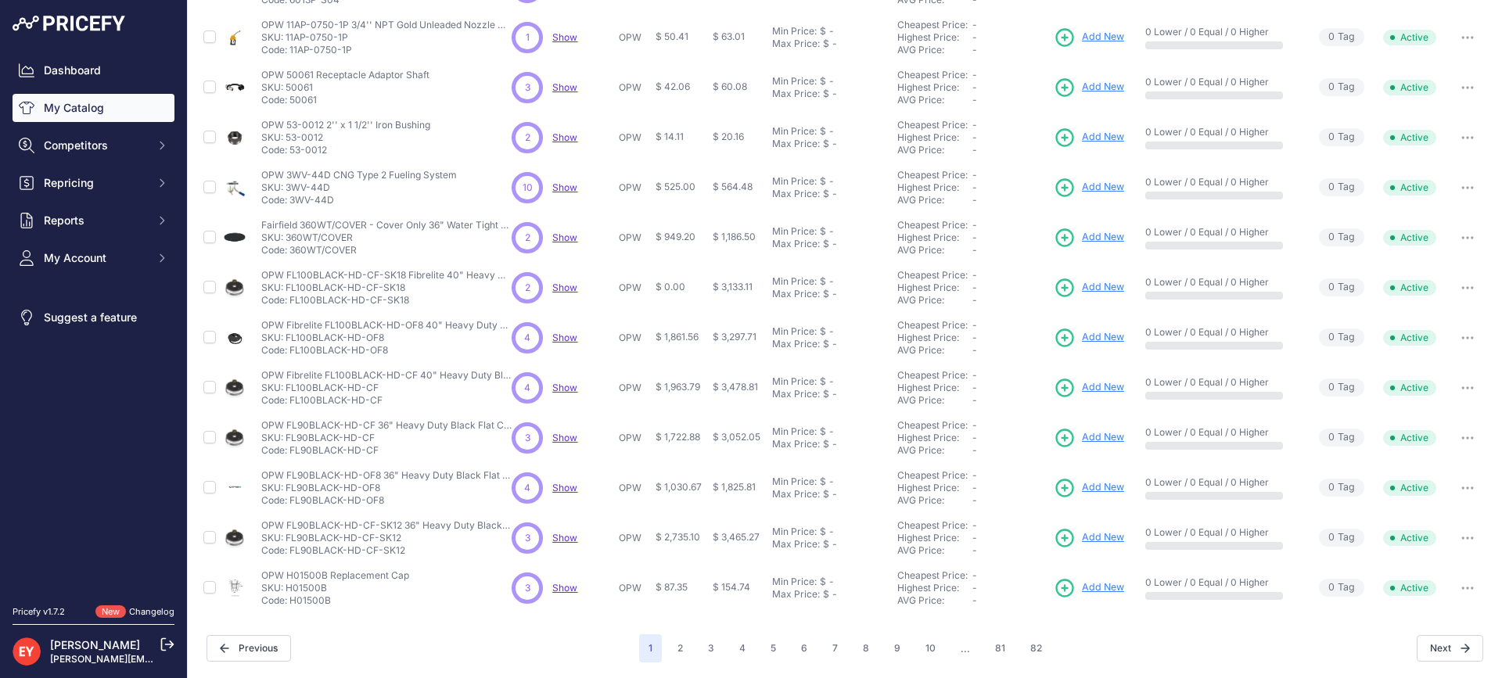
drag, startPoint x: 404, startPoint y: 303, endPoint x: 292, endPoint y: 300, distance: 112.6
click at [292, 300] on p "Code: FL100BLACK-HD-CF-SK18" at bounding box center [386, 300] width 250 height 13
drag, startPoint x: 125, startPoint y: 415, endPoint x: 294, endPoint y: 339, distance: 185.2
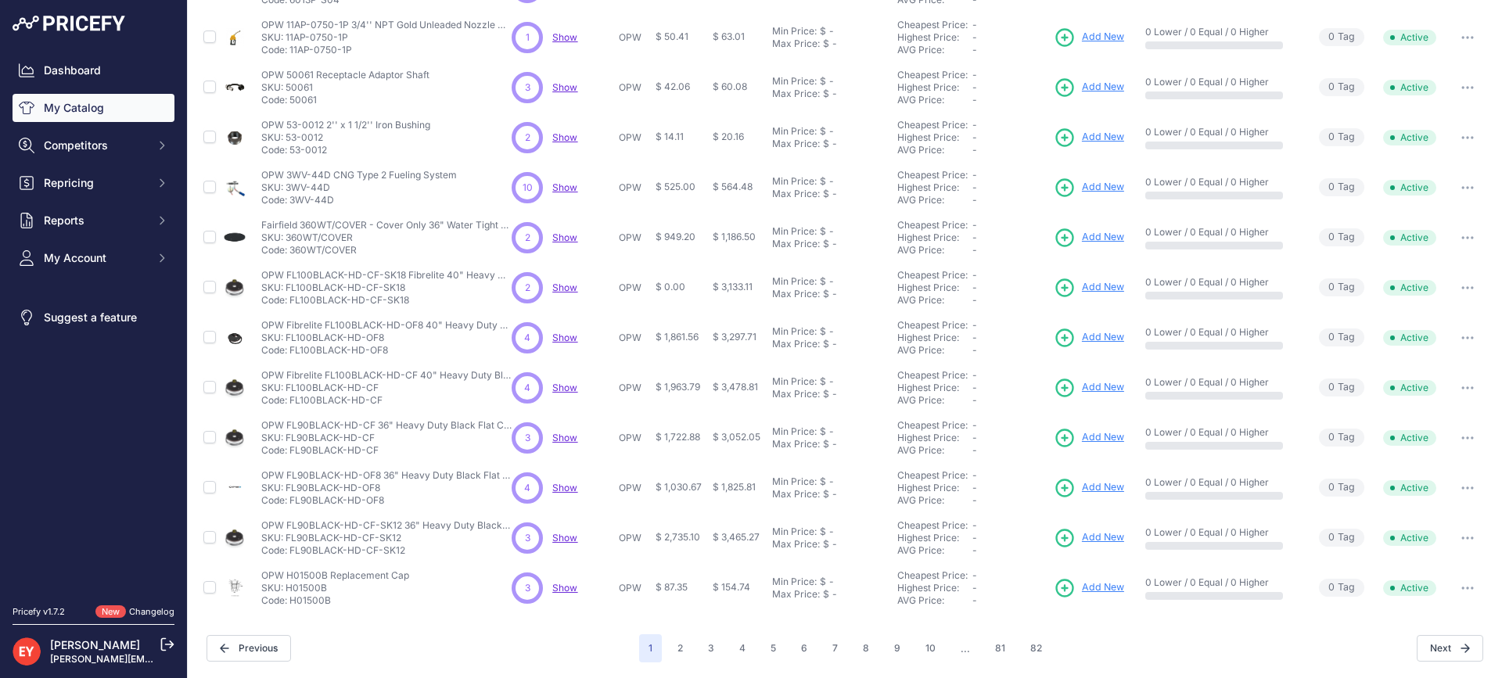
click at [124, 415] on nav "Dashboard My Catalog Competitors Competitors Monitored URLs Repricing My Repric…" at bounding box center [94, 321] width 162 height 530
drag, startPoint x: 405, startPoint y: 303, endPoint x: 290, endPoint y: 303, distance: 115.0
click at [290, 303] on p "Code: FL100BLACK-HD-CF-SK18" at bounding box center [386, 300] width 250 height 13
drag, startPoint x: 387, startPoint y: 354, endPoint x: 289, endPoint y: 354, distance: 98.5
click at [289, 354] on p "Code: FL100BLACK-HD-OF8" at bounding box center [386, 350] width 250 height 13
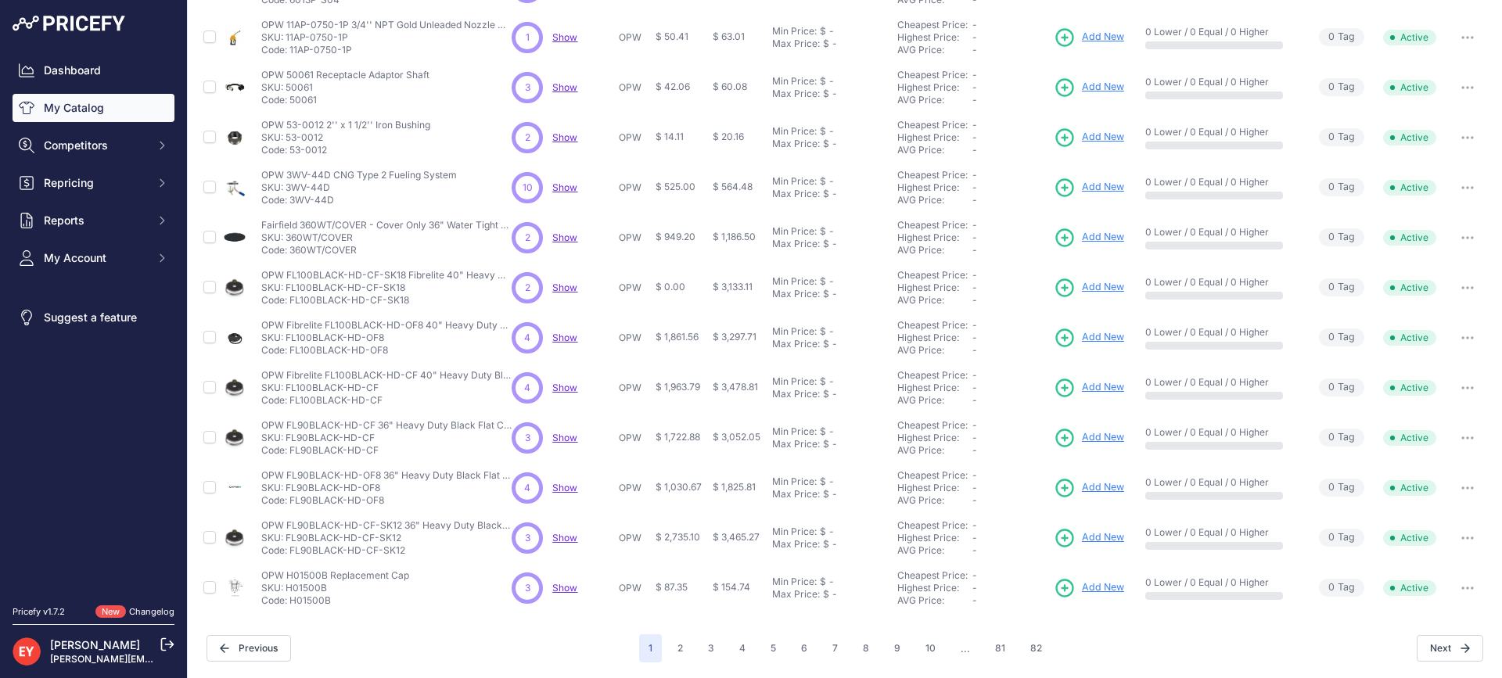
drag, startPoint x: 376, startPoint y: 403, endPoint x: 292, endPoint y: 400, distance: 84.5
click at [292, 400] on p "Code: FL100BLACK-HD-CF" at bounding box center [386, 400] width 250 height 13
drag, startPoint x: 382, startPoint y: 451, endPoint x: 292, endPoint y: 454, distance: 90.8
click at [292, 454] on p "Code: FL90BLACK-HD-CF" at bounding box center [386, 450] width 250 height 13
drag, startPoint x: 390, startPoint y: 504, endPoint x: 291, endPoint y: 506, distance: 99.4
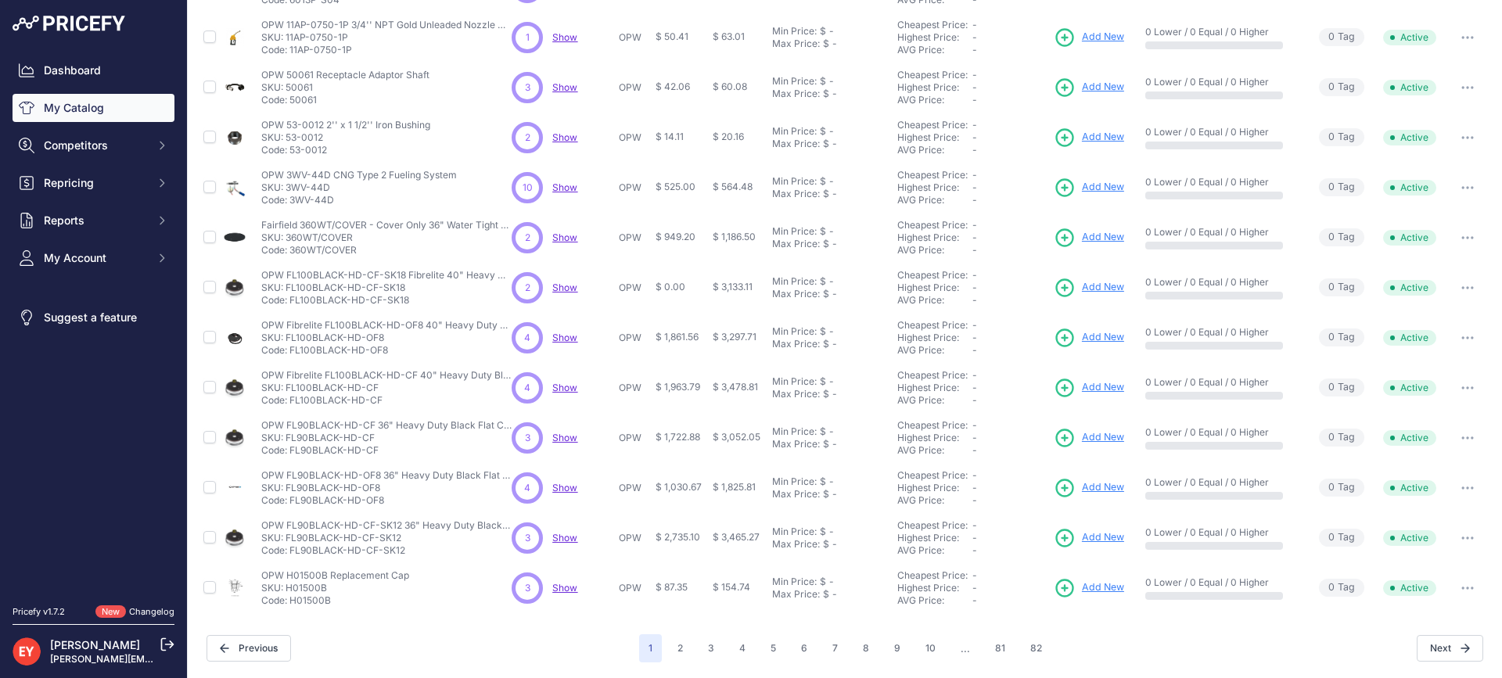
click at [291, 506] on p "Code: FL90BLACK-HD-OF8" at bounding box center [386, 500] width 250 height 13
drag, startPoint x: 405, startPoint y: 556, endPoint x: 289, endPoint y: 548, distance: 116.0
click at [289, 548] on p "Code: FL90BLACK-HD-CF-SK12" at bounding box center [386, 550] width 250 height 13
drag, startPoint x: 292, startPoint y: 548, endPoint x: 432, endPoint y: 547, distance: 140.0
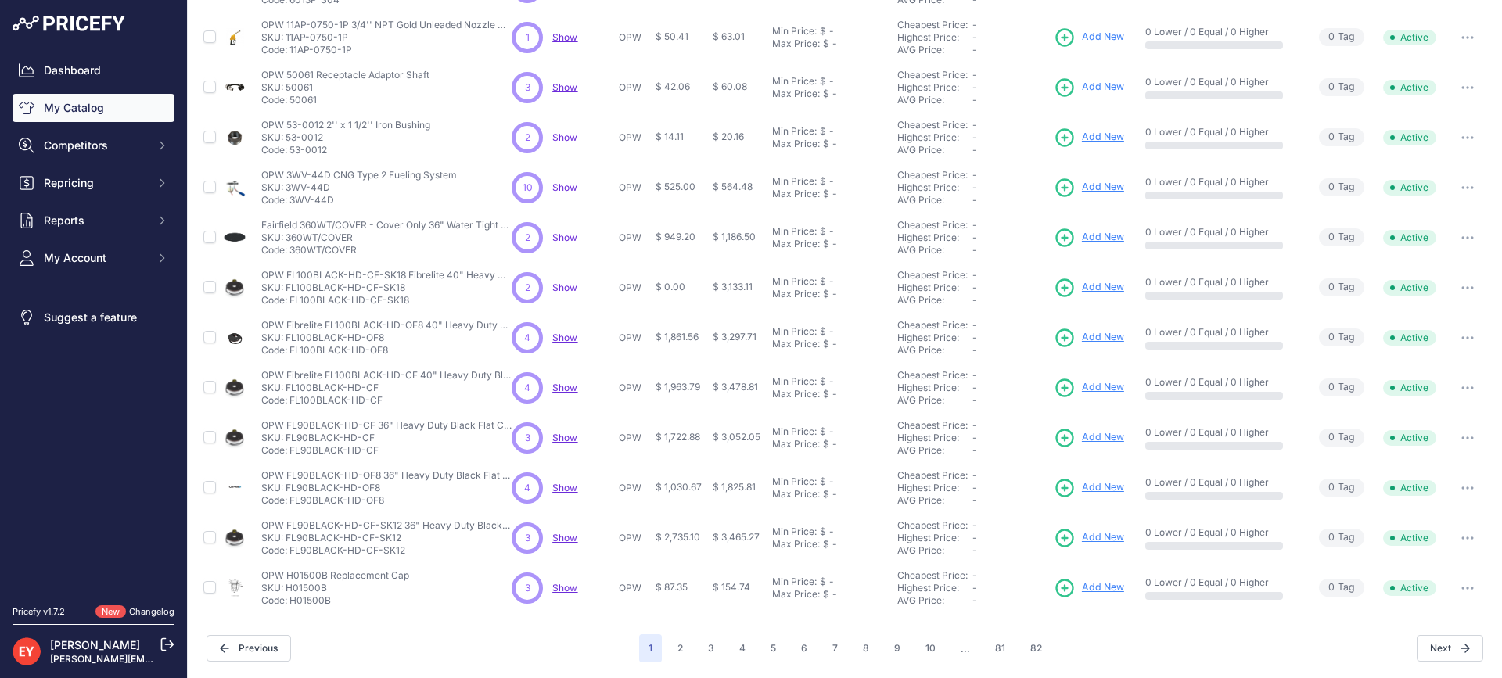
click at [432, 547] on p "Code: FL90BLACK-HD-CF-SK12" at bounding box center [386, 550] width 250 height 13
drag, startPoint x: 333, startPoint y: 607, endPoint x: 290, endPoint y: 603, distance: 43.2
click at [290, 603] on td "OPW H01500B Replacement Cap OPW H01500B Replacement Cap SKU: H01500B Code: H015…" at bounding box center [383, 588] width 250 height 50
click at [669, 644] on button "2" at bounding box center [680, 648] width 24 height 28
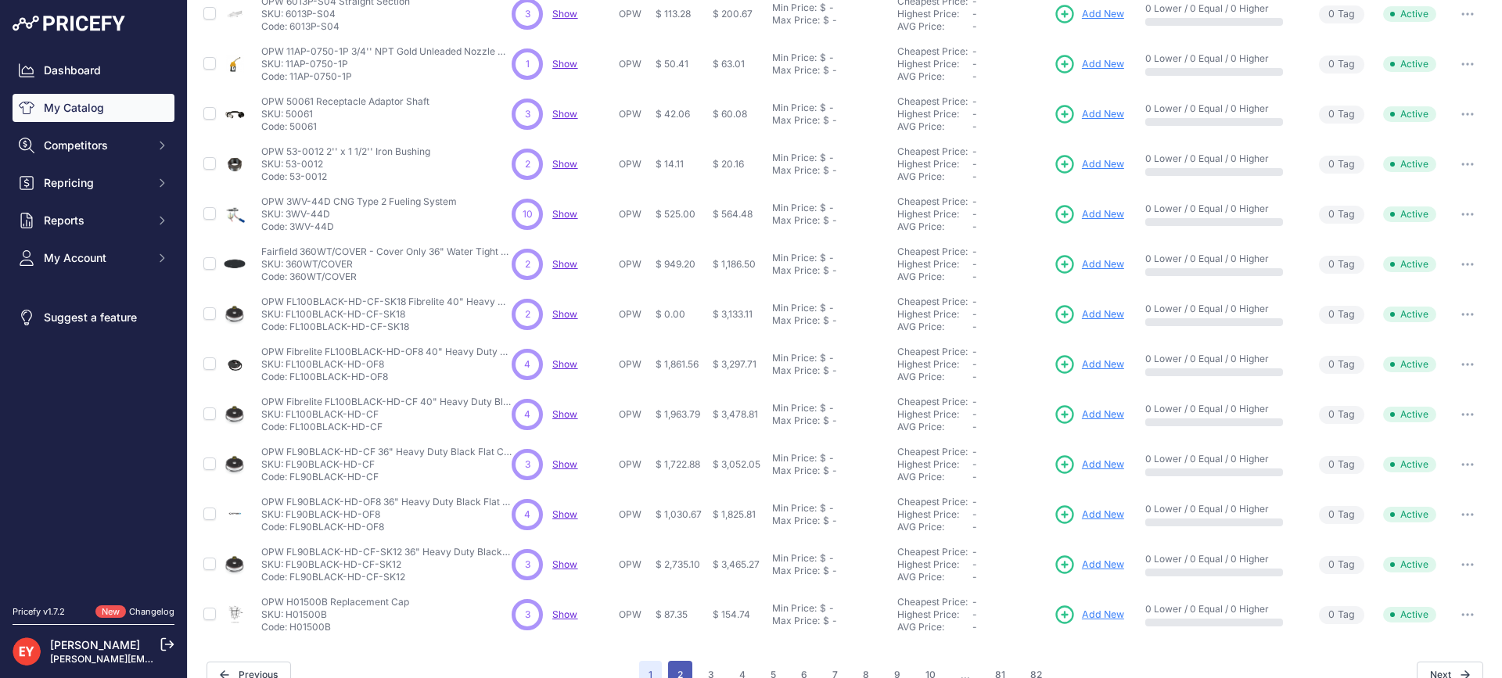
scroll to position [361, 0]
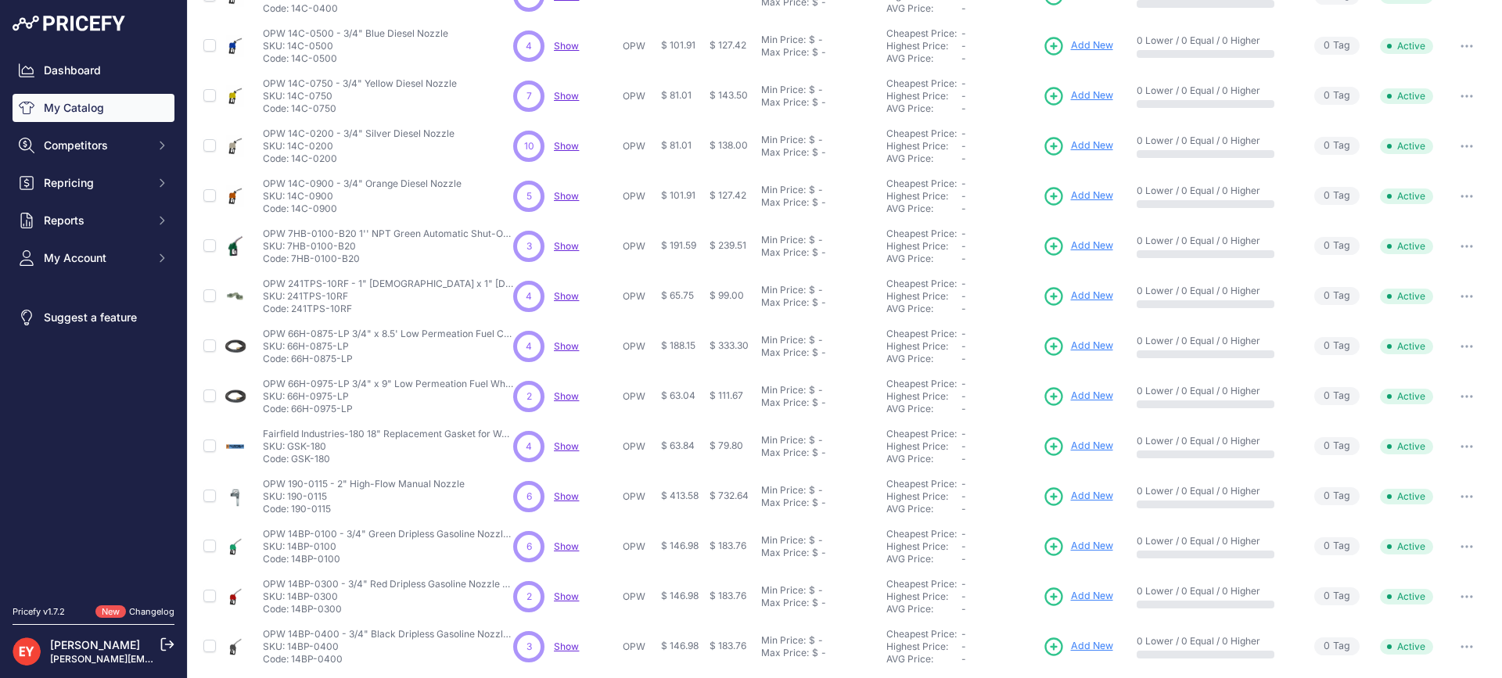
scroll to position [335, 0]
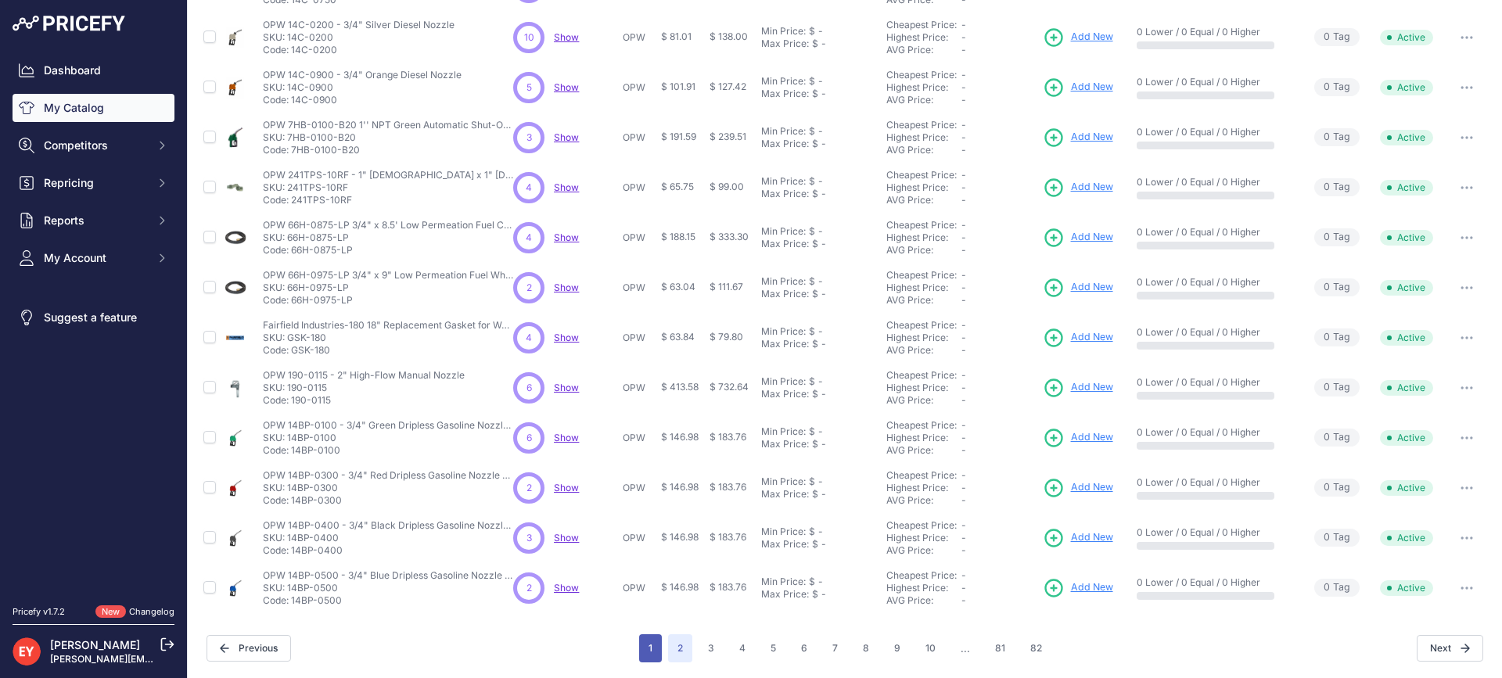
click at [648, 642] on button "1" at bounding box center [650, 648] width 23 height 28
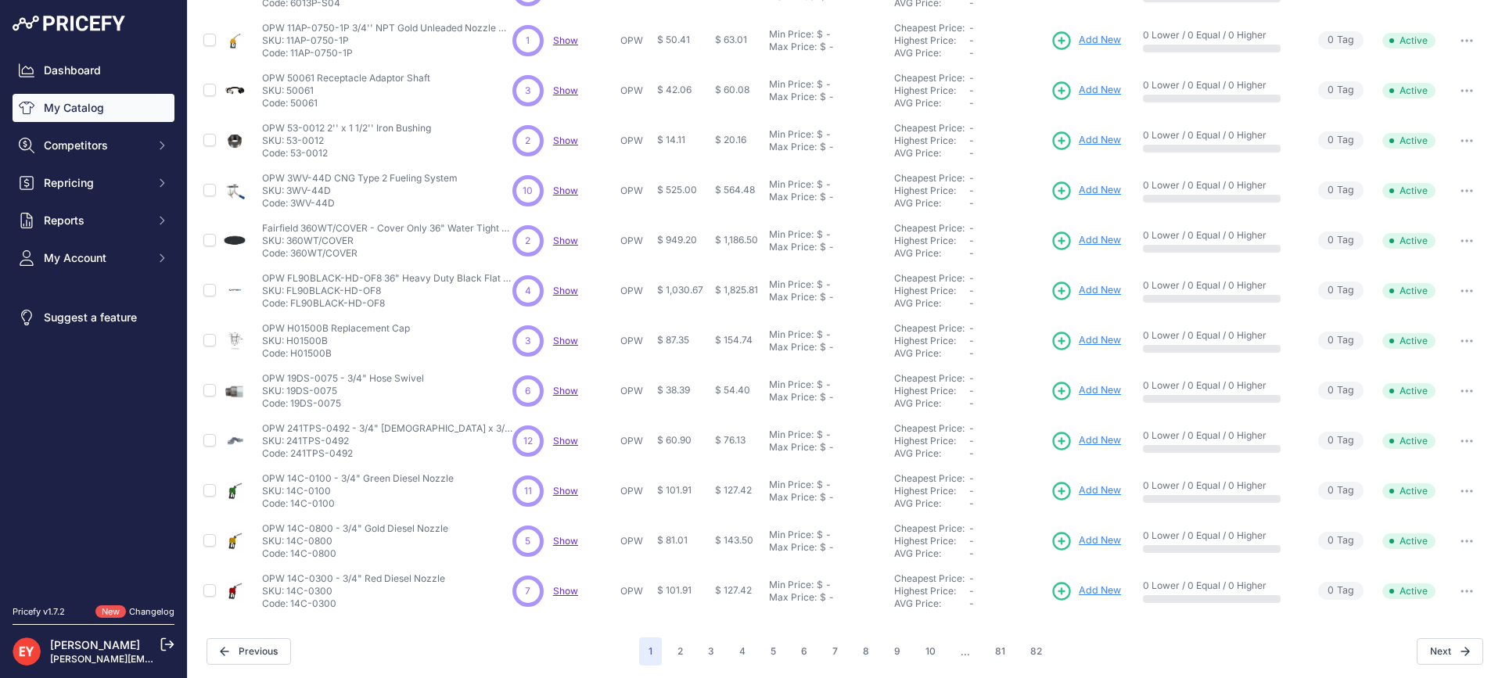
scroll to position [335, 0]
drag, startPoint x: 383, startPoint y: 305, endPoint x: 289, endPoint y: 303, distance: 93.9
click at [289, 303] on p "Code: FL90BLACK-HD-OF8" at bounding box center [387, 300] width 250 height 13
drag, startPoint x: 347, startPoint y: 404, endPoint x: 290, endPoint y: 404, distance: 57.1
click at [290, 404] on p "Code: 19DS-0075" at bounding box center [343, 400] width 162 height 13
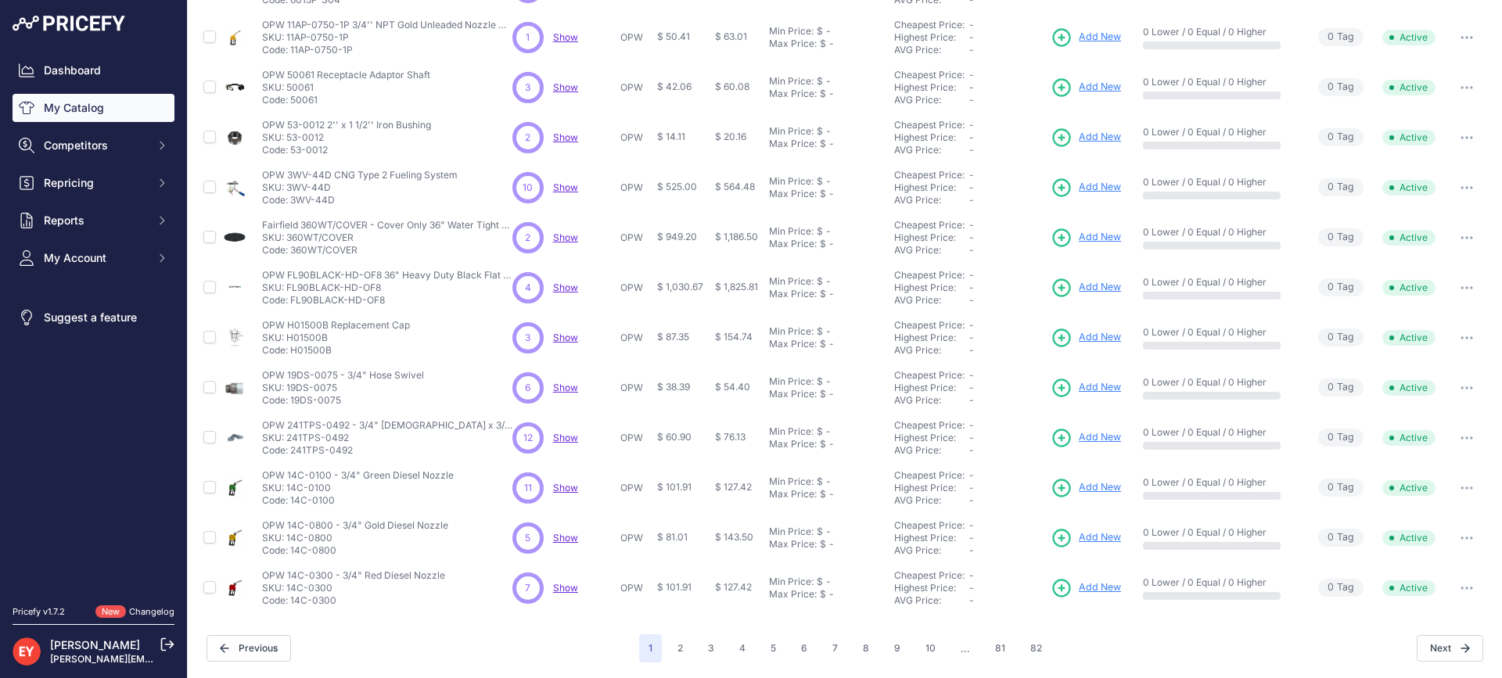
drag, startPoint x: 355, startPoint y: 452, endPoint x: 289, endPoint y: 452, distance: 65.7
click at [289, 452] on p "Code: 241TPS-0492" at bounding box center [387, 450] width 250 height 13
drag, startPoint x: 332, startPoint y: 501, endPoint x: 290, endPoint y: 503, distance: 42.3
click at [290, 503] on p "Code: 14C-0100" at bounding box center [358, 500] width 192 height 13
drag, startPoint x: 338, startPoint y: 551, endPoint x: 289, endPoint y: 549, distance: 48.5
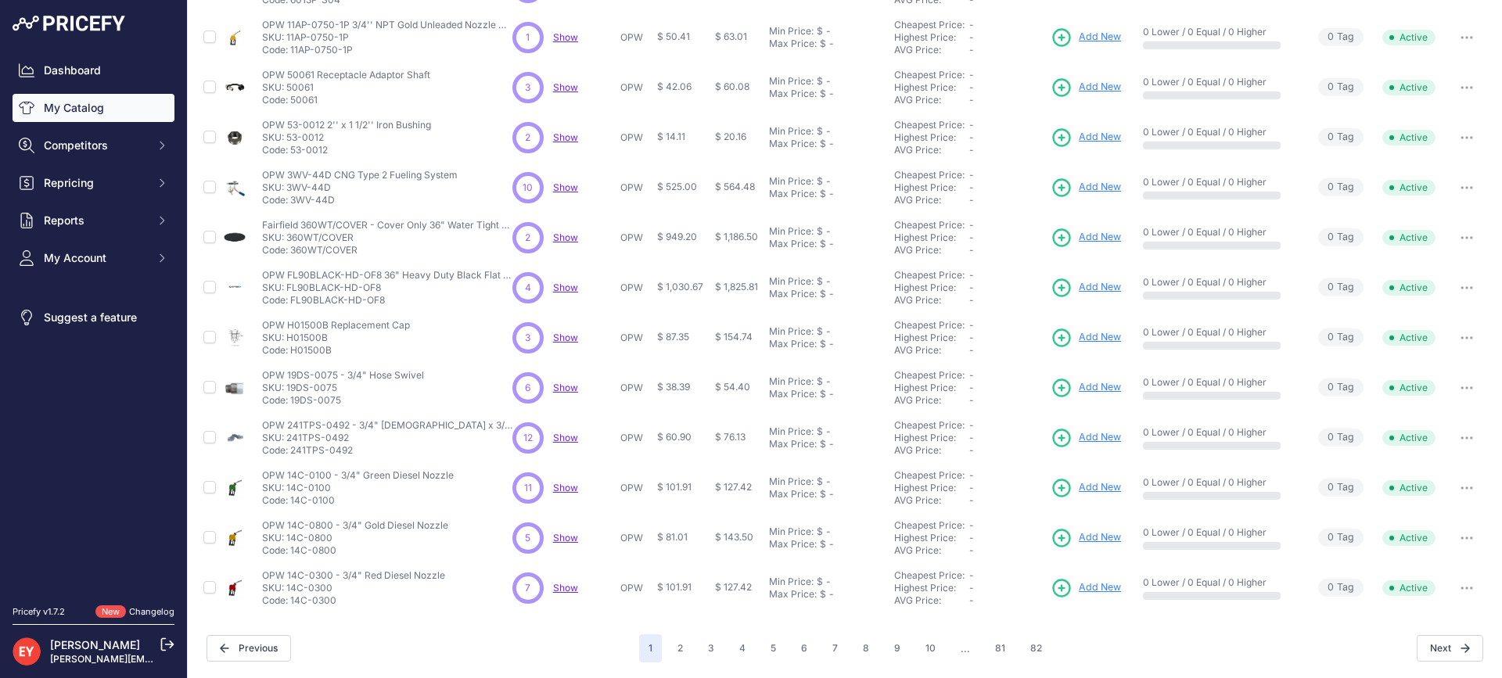
click at [289, 549] on p "Code: 14C-0800" at bounding box center [355, 550] width 186 height 13
drag, startPoint x: 314, startPoint y: 605, endPoint x: 292, endPoint y: 602, distance: 22.9
click at [292, 602] on p "Code: 14C-0300" at bounding box center [353, 600] width 183 height 13
click at [672, 655] on button "2" at bounding box center [680, 648] width 24 height 28
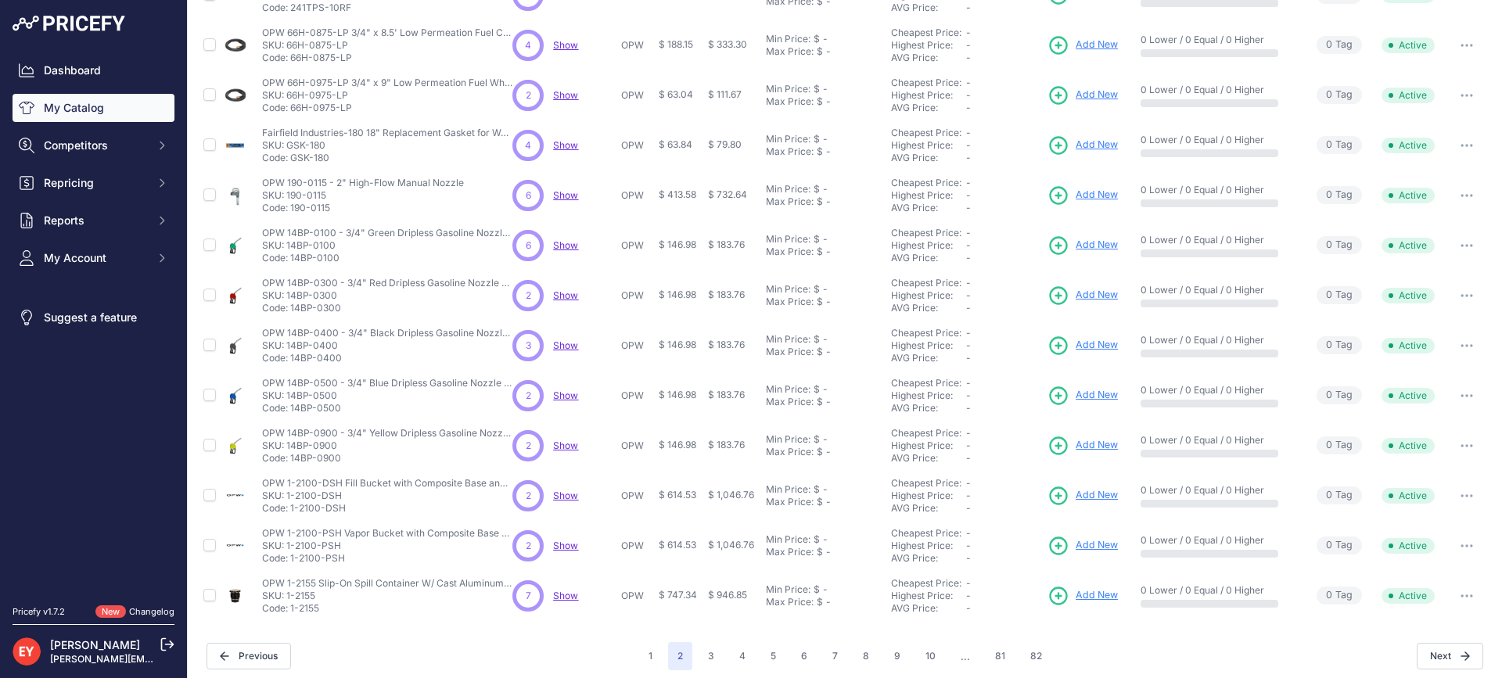
scroll to position [335, 0]
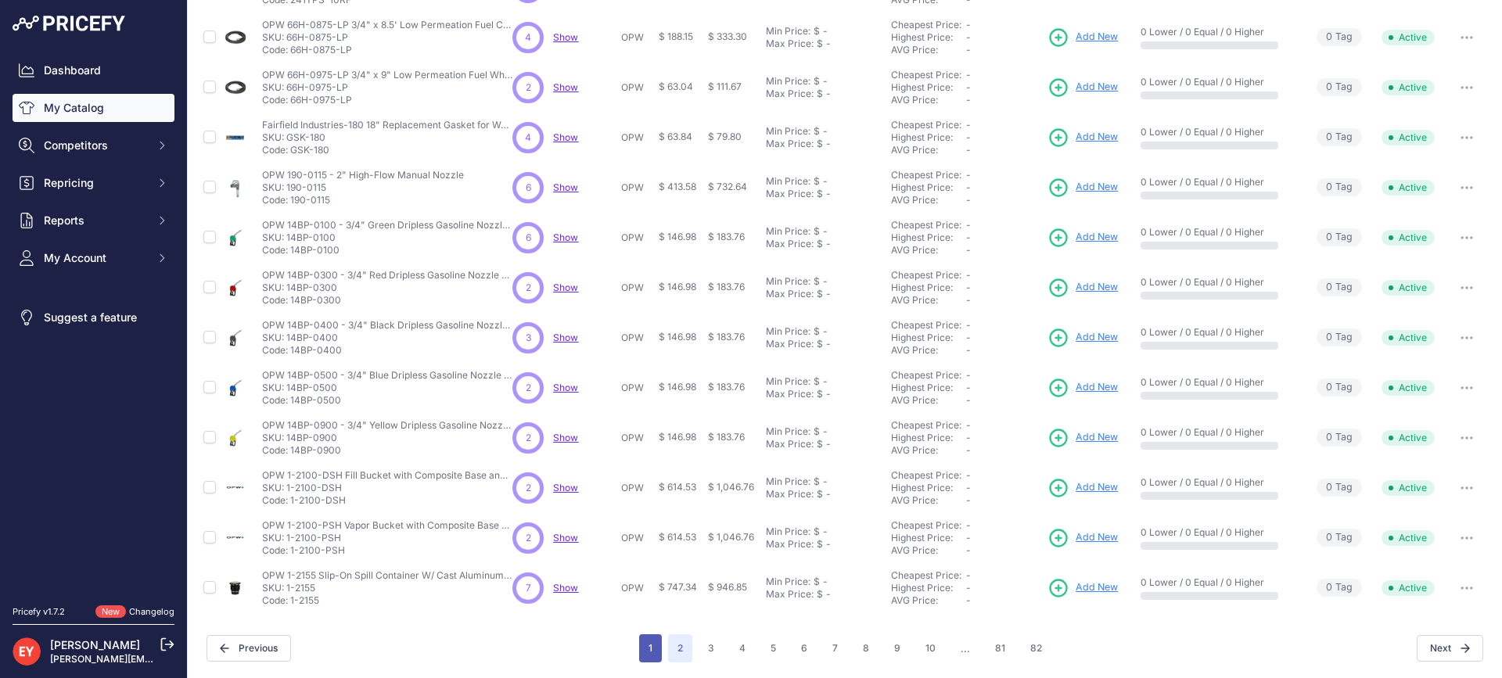
click at [650, 649] on button "1" at bounding box center [650, 648] width 23 height 28
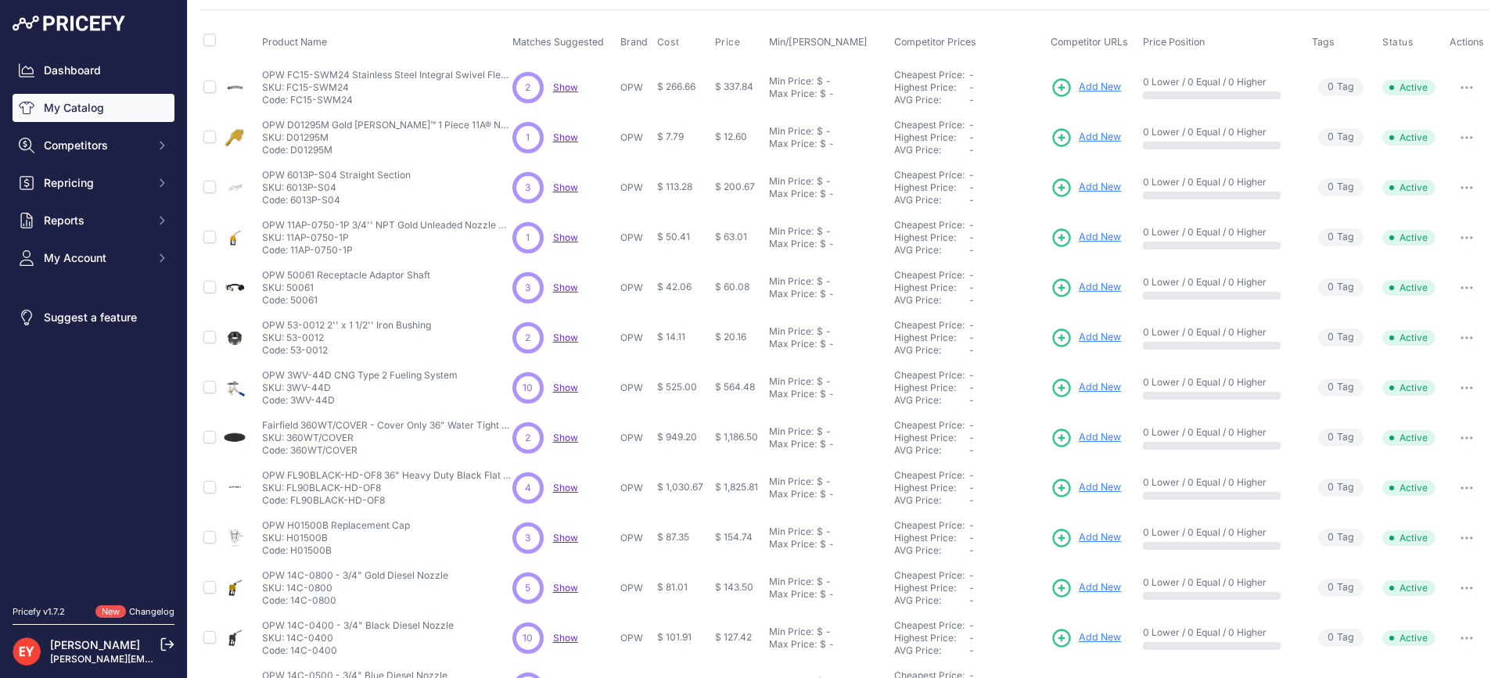
scroll to position [335, 0]
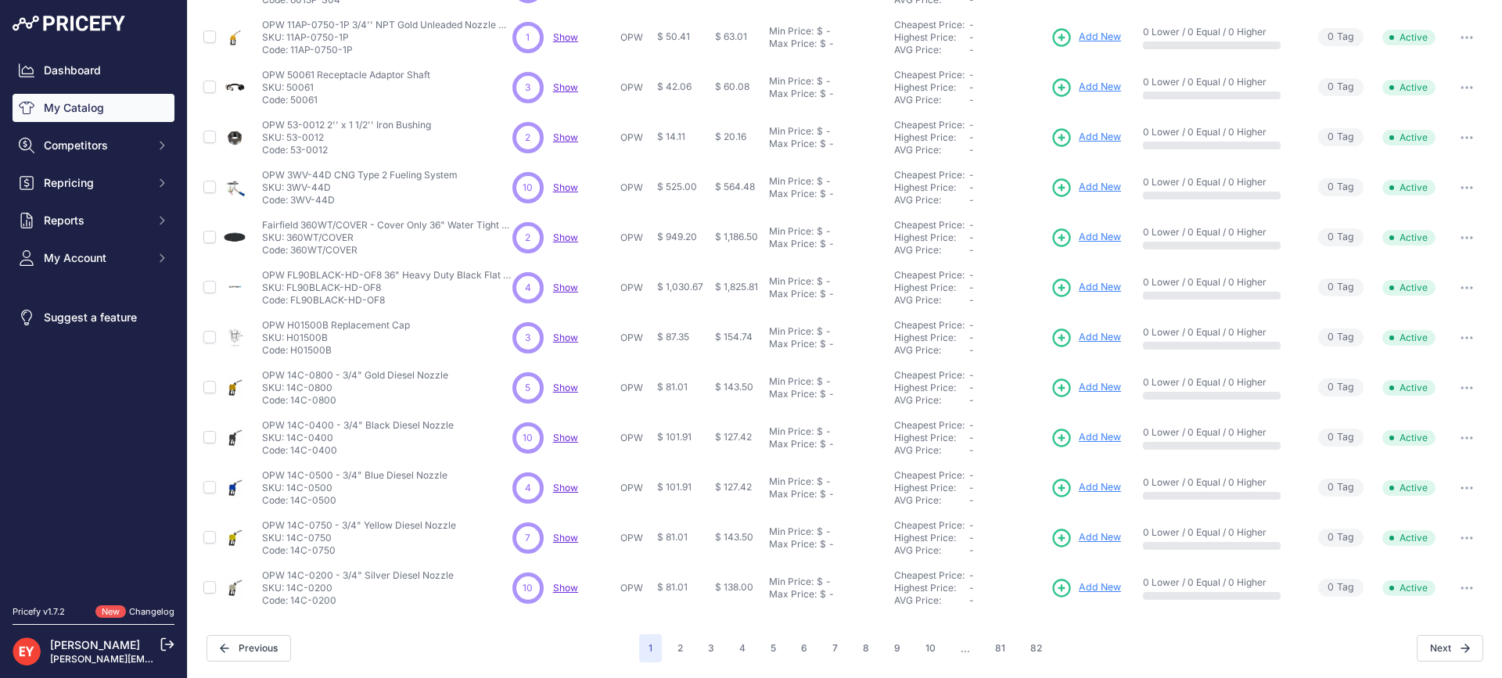
drag, startPoint x: 337, startPoint y: 403, endPoint x: 291, endPoint y: 402, distance: 46.2
click at [291, 402] on p "Code: 14C-0800" at bounding box center [355, 400] width 186 height 13
drag, startPoint x: 336, startPoint y: 453, endPoint x: 291, endPoint y: 453, distance: 44.6
click at [291, 453] on p "Code: 14C-0400" at bounding box center [358, 450] width 192 height 13
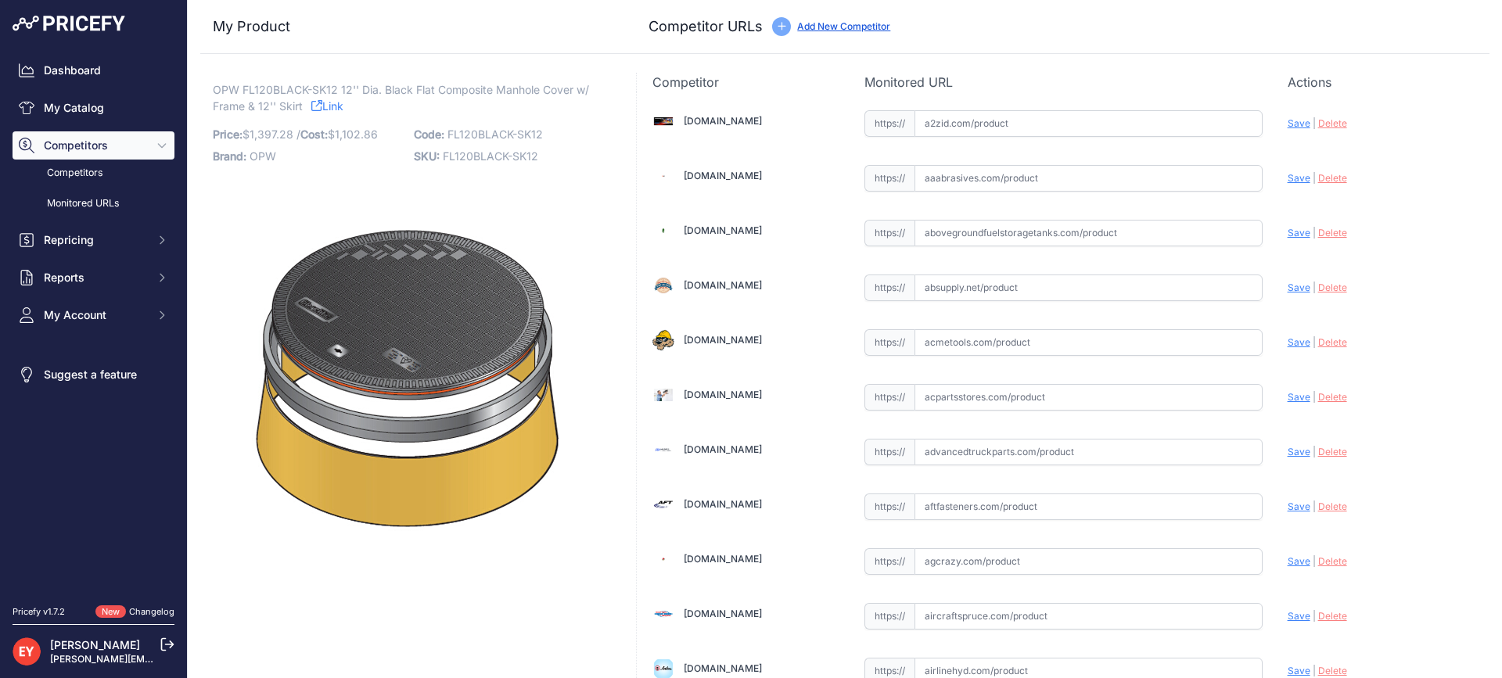
scroll to position [5421, 0]
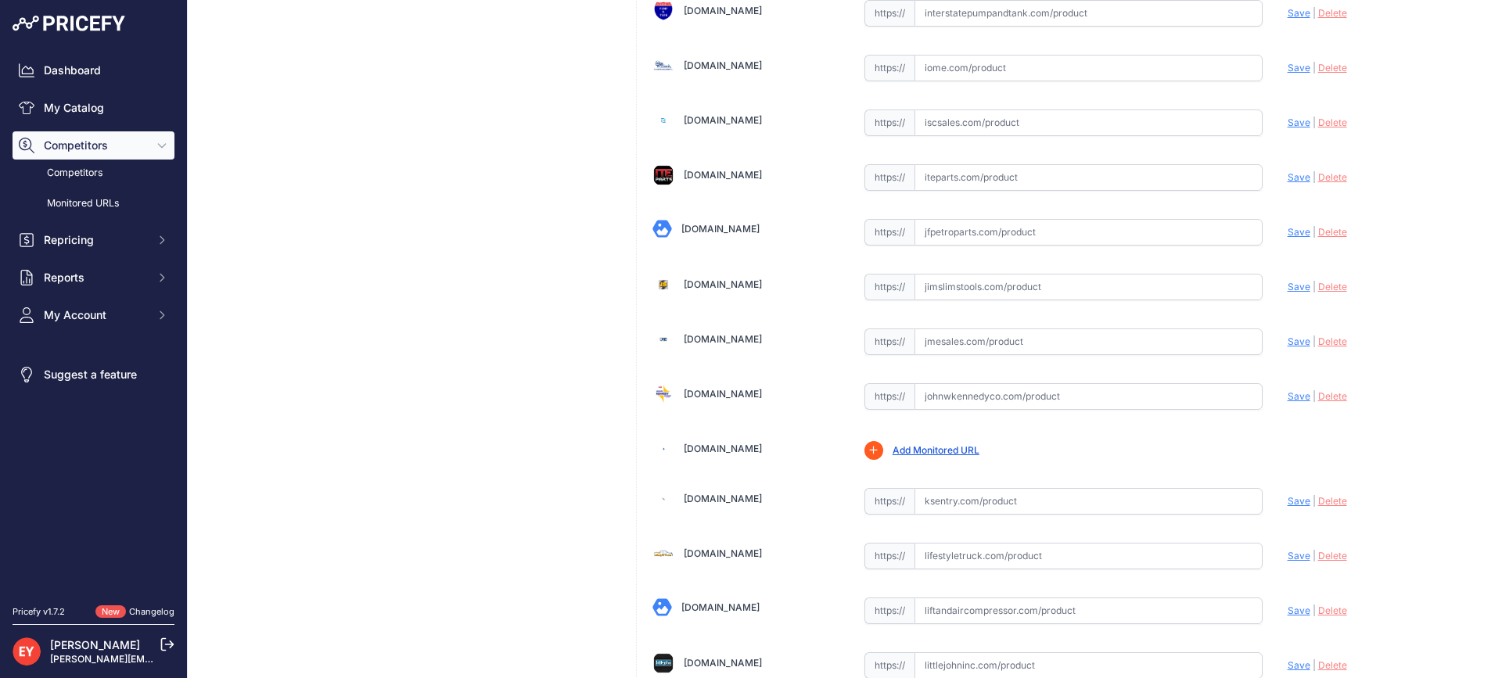
click at [955, 352] on input "text" at bounding box center [1088, 341] width 348 height 27
paste input "[URL][DOMAIN_NAME]"
click at [1287, 339] on span "Save" at bounding box center [1298, 342] width 23 height 12
type input "[URL][DOMAIN_NAME]"
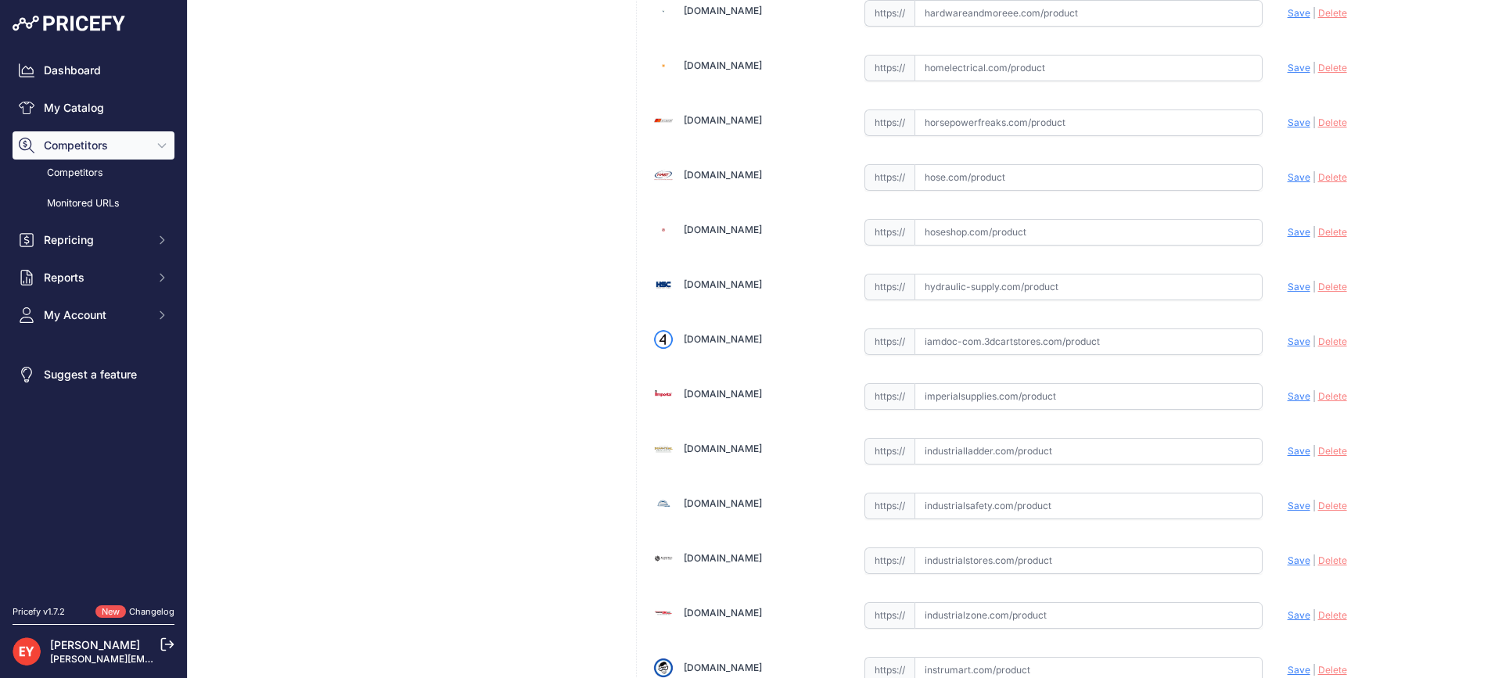
click at [953, 331] on input "text" at bounding box center [1088, 341] width 348 height 27
paste input "[URL][DOMAIN_NAME]"
click at [1290, 337] on span "Save" at bounding box center [1298, 342] width 23 height 12
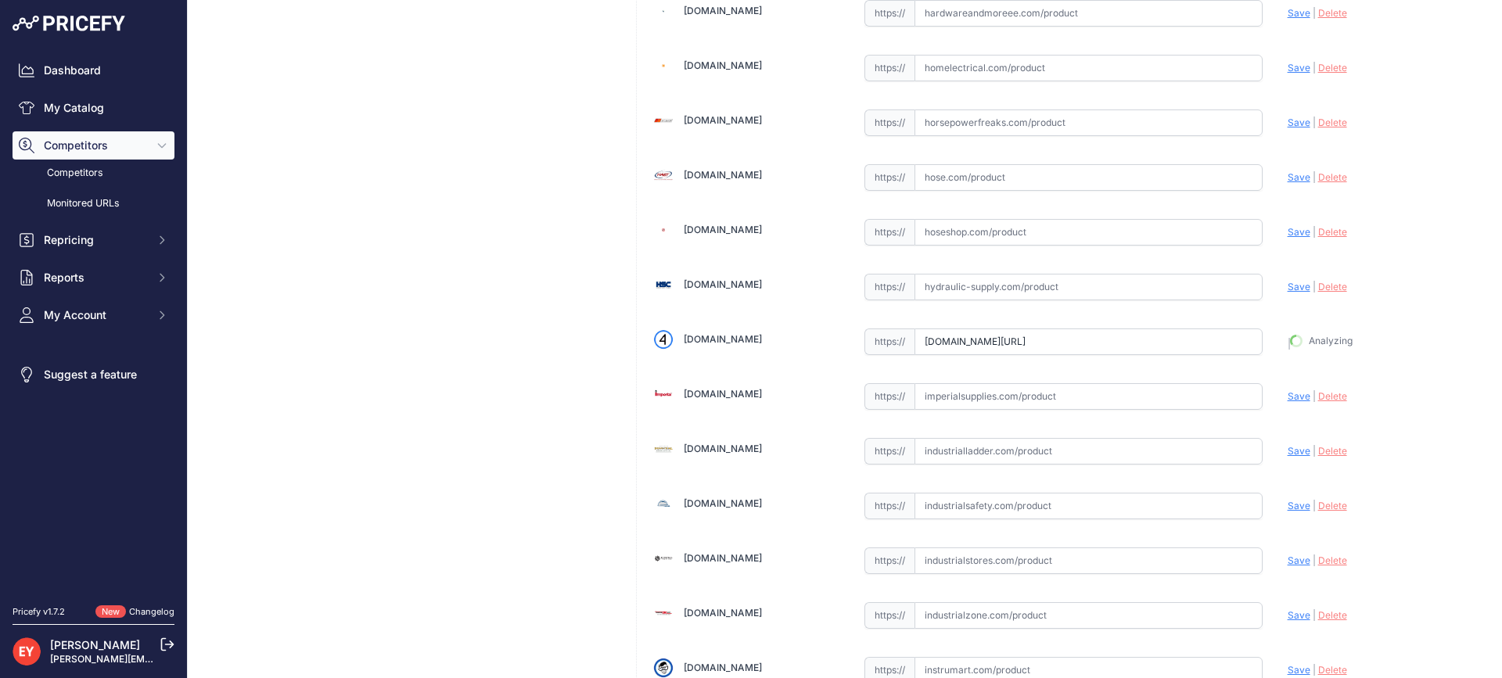
type input "[URL][DOMAIN_NAME]"
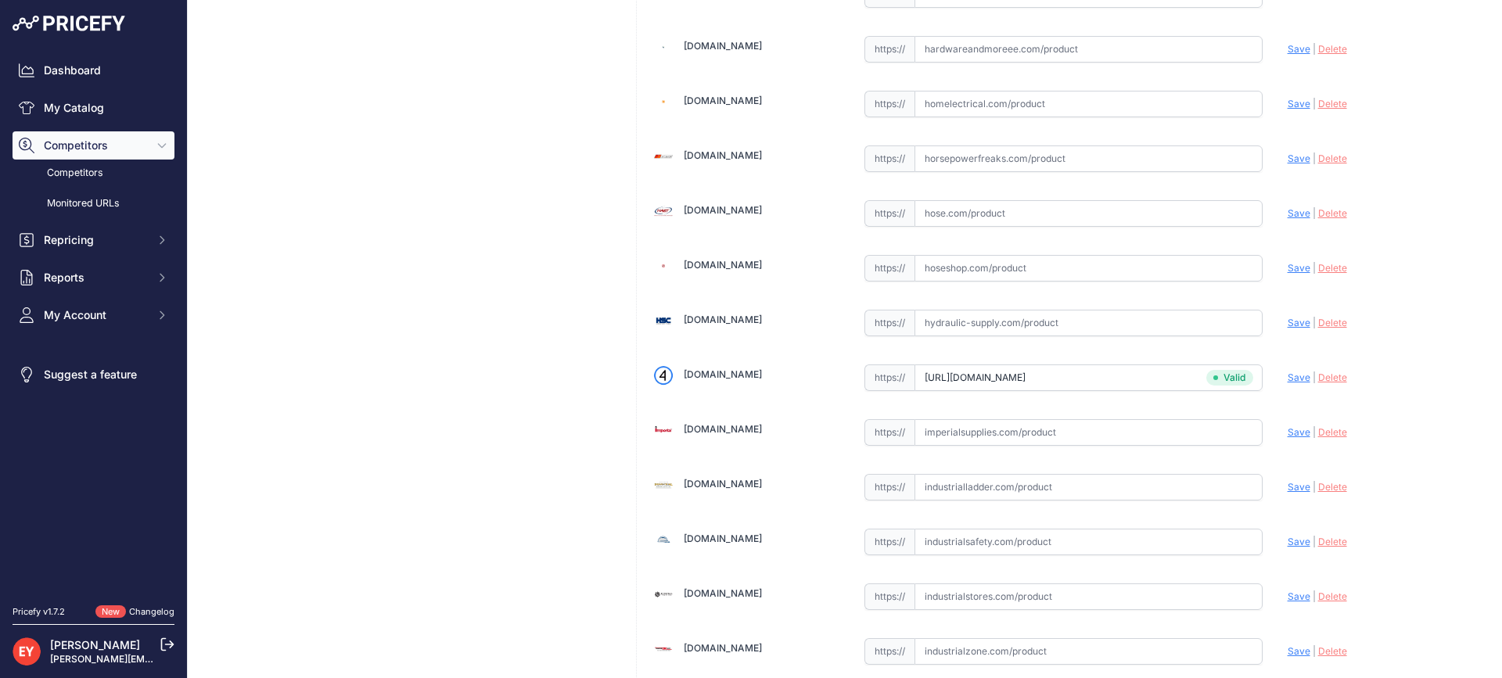
scroll to position [4744, 0]
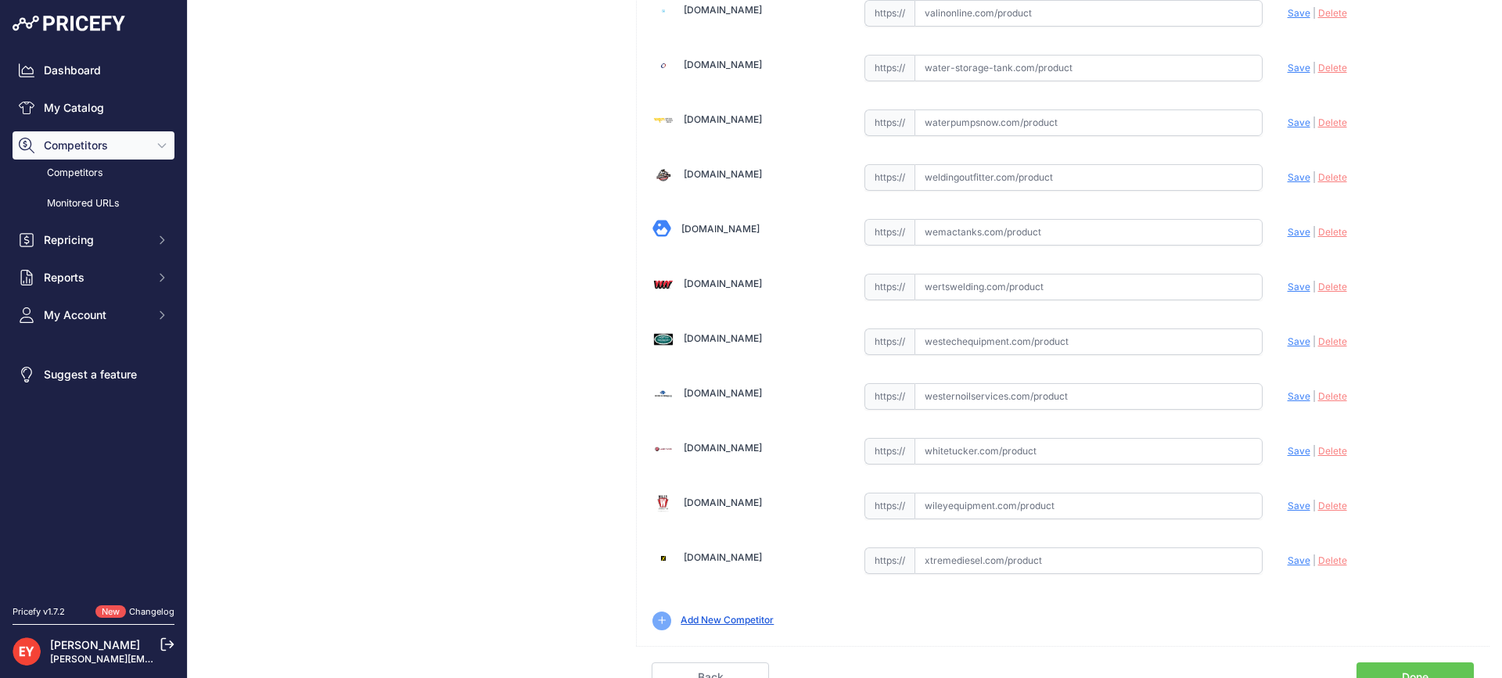
click at [969, 344] on input "text" at bounding box center [1088, 341] width 348 height 27
paste input "[URL][DOMAIN_NAME]"
click at [1296, 344] on span "Save" at bounding box center [1298, 341] width 23 height 12
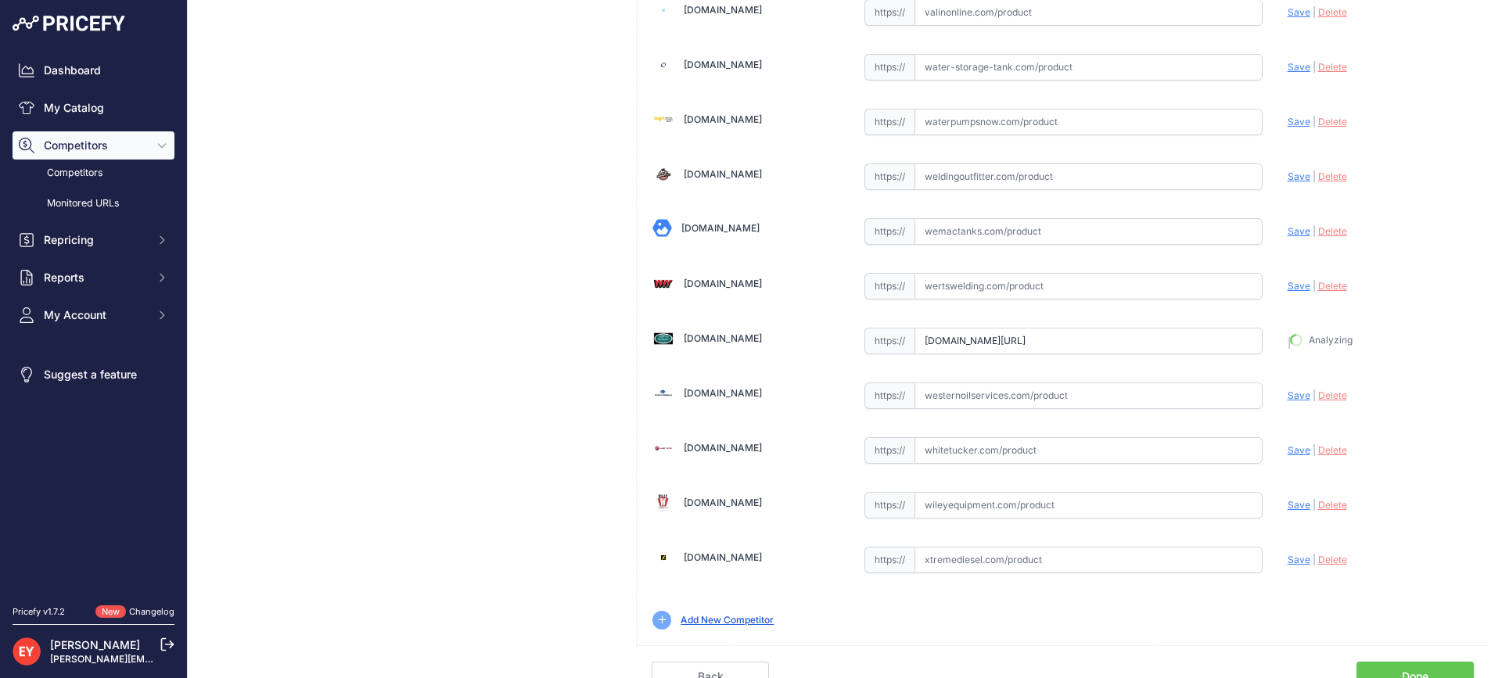
type input "[URL][DOMAIN_NAME]"
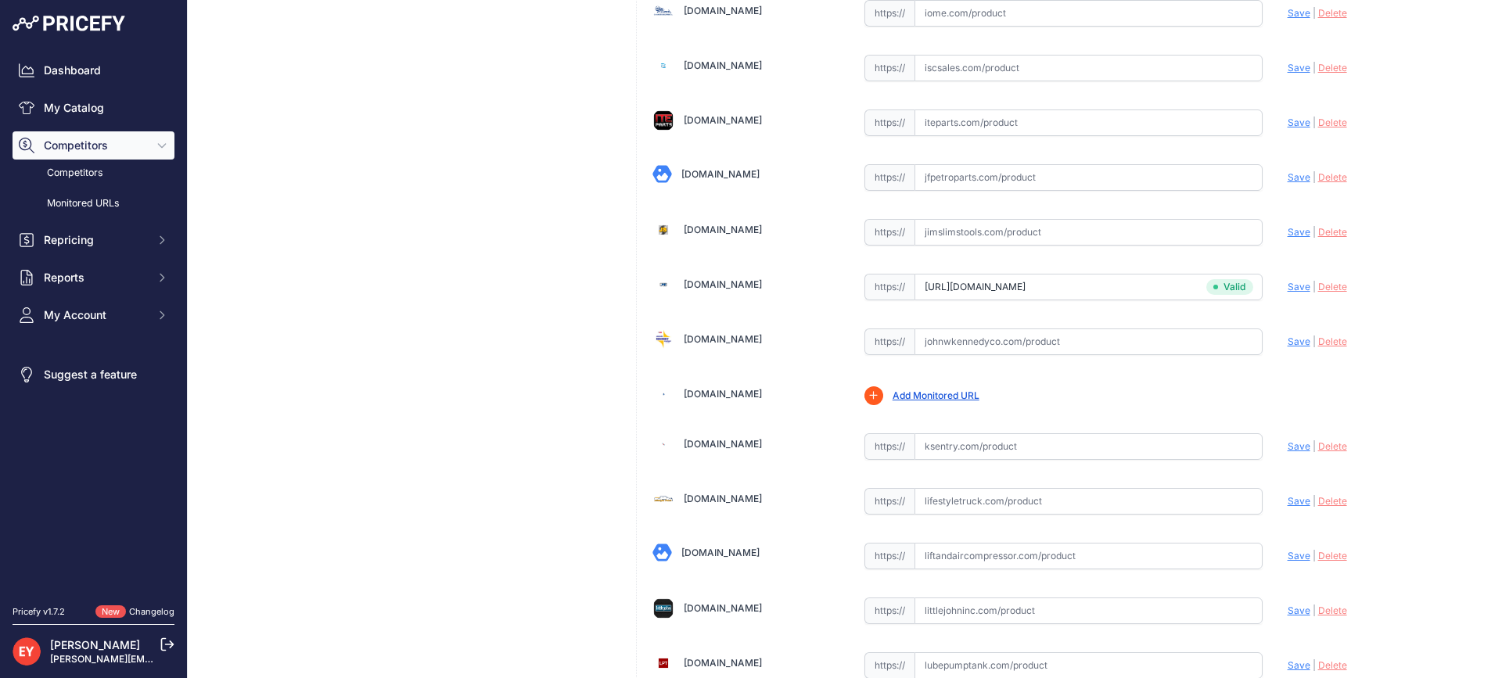
click at [988, 346] on input "text" at bounding box center [1088, 341] width 348 height 27
paste input "[URL][DOMAIN_NAME]"
click at [1287, 339] on span "Save" at bounding box center [1298, 342] width 23 height 12
type input "[URL][DOMAIN_NAME]"
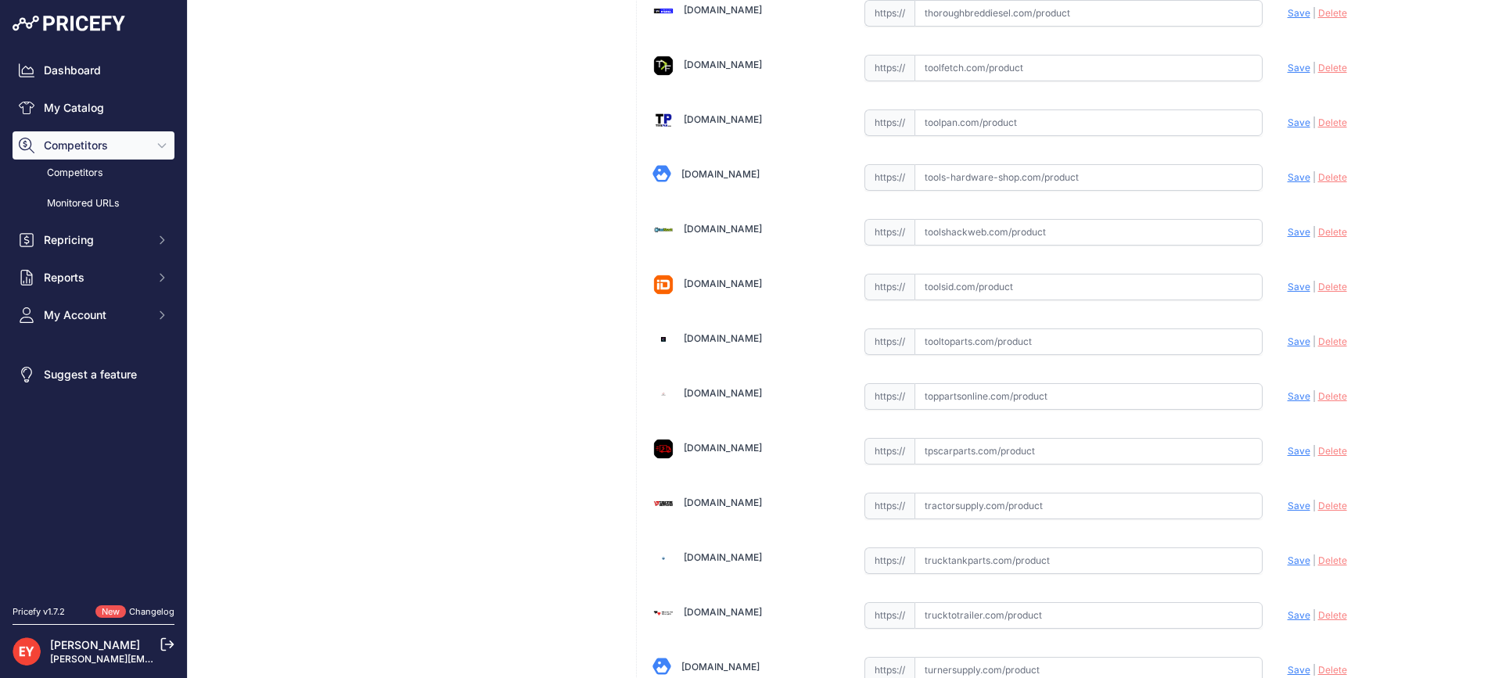
scroll to position [10942, 0]
click at [962, 343] on input "text" at bounding box center [1088, 341] width 348 height 27
paste input "https://www.tooltoparts.com/product/opw-fl120black-sk12-12-dia-black-flat-compo…"
click at [1290, 336] on span "Save" at bounding box center [1298, 341] width 23 height 12
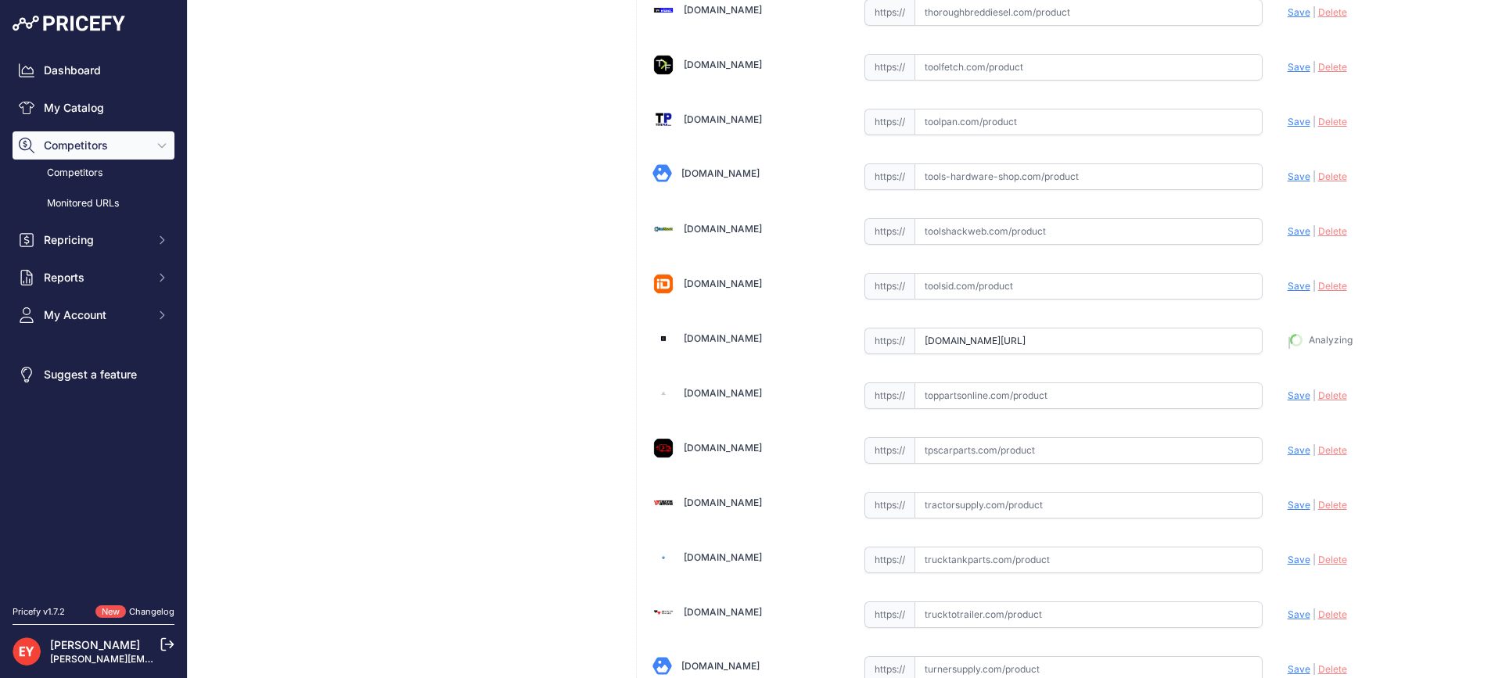
type input "https://www.tooltoparts.com/product/opw-fl120black-sk12-12-dia-black-flat-compo…"
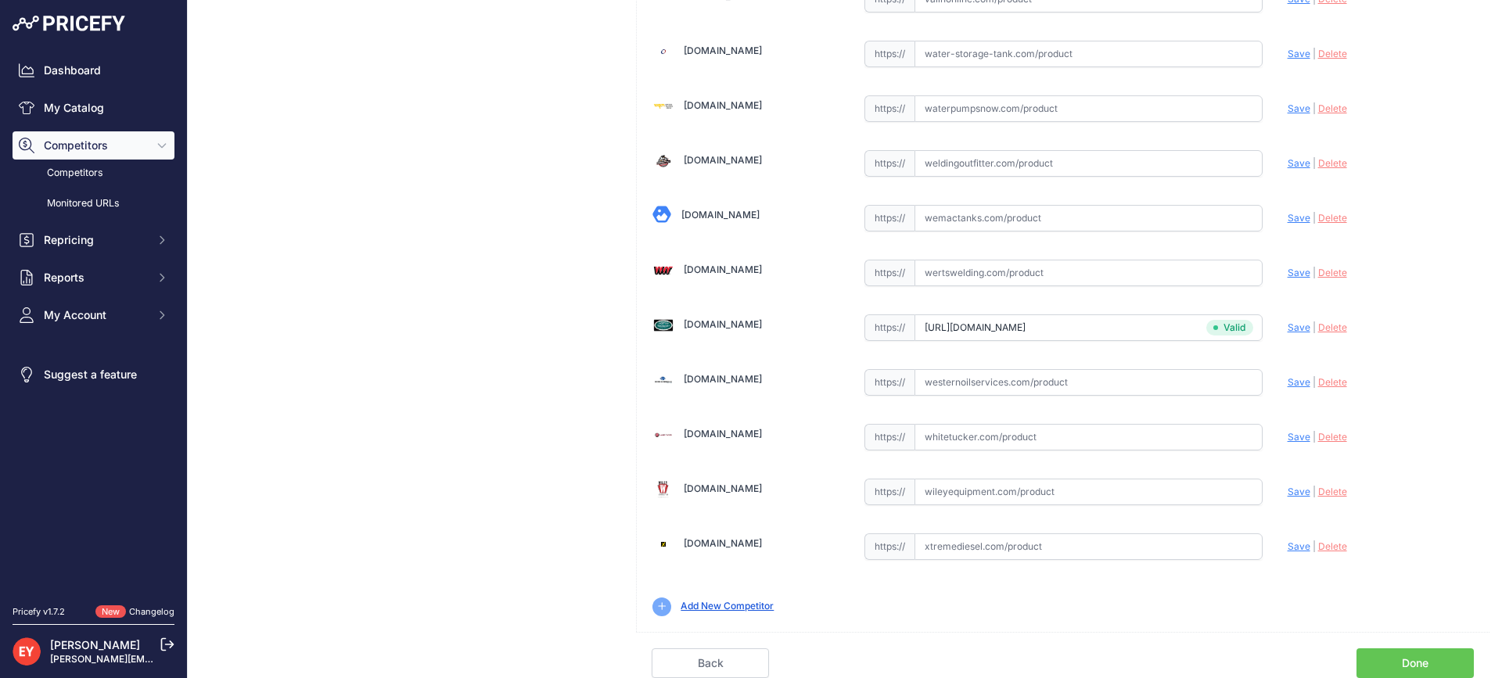
click at [1416, 668] on link "Done" at bounding box center [1414, 663] width 117 height 30
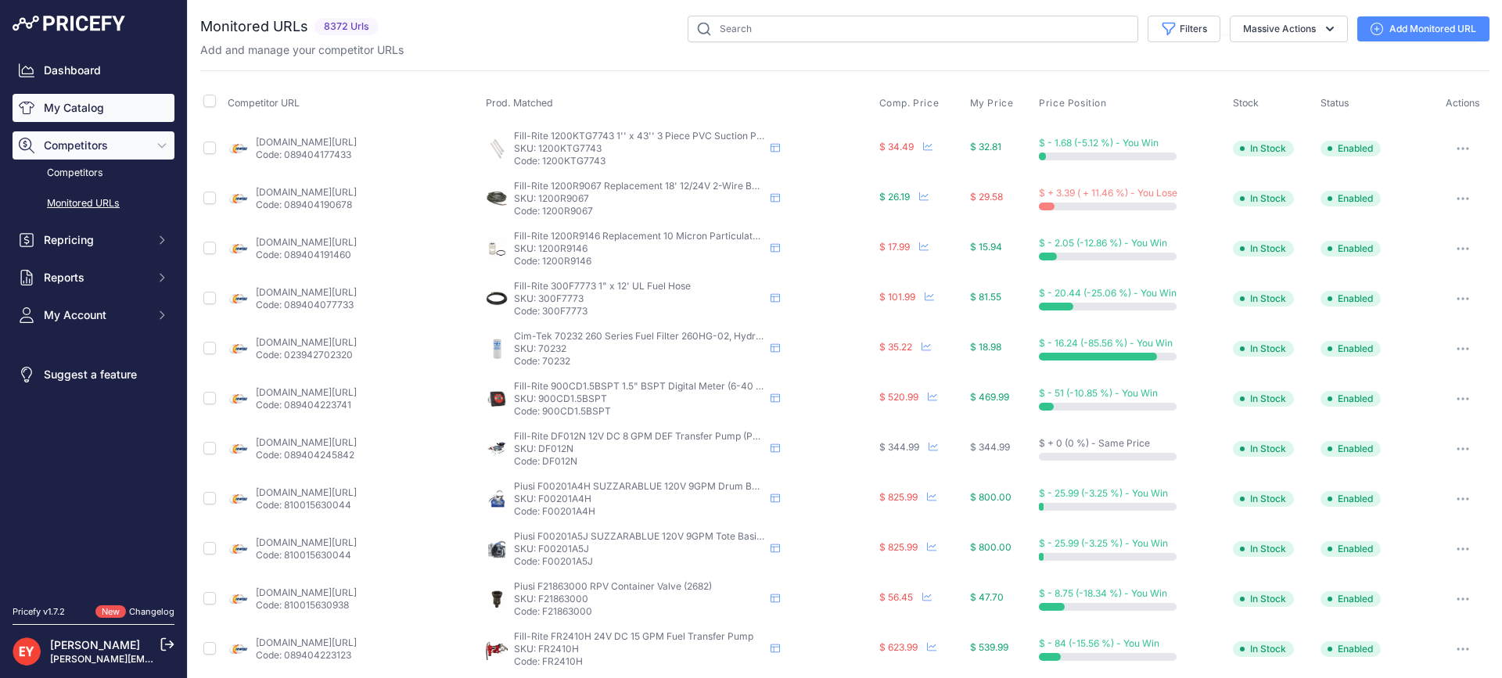
click at [57, 116] on link "My Catalog" at bounding box center [94, 108] width 162 height 28
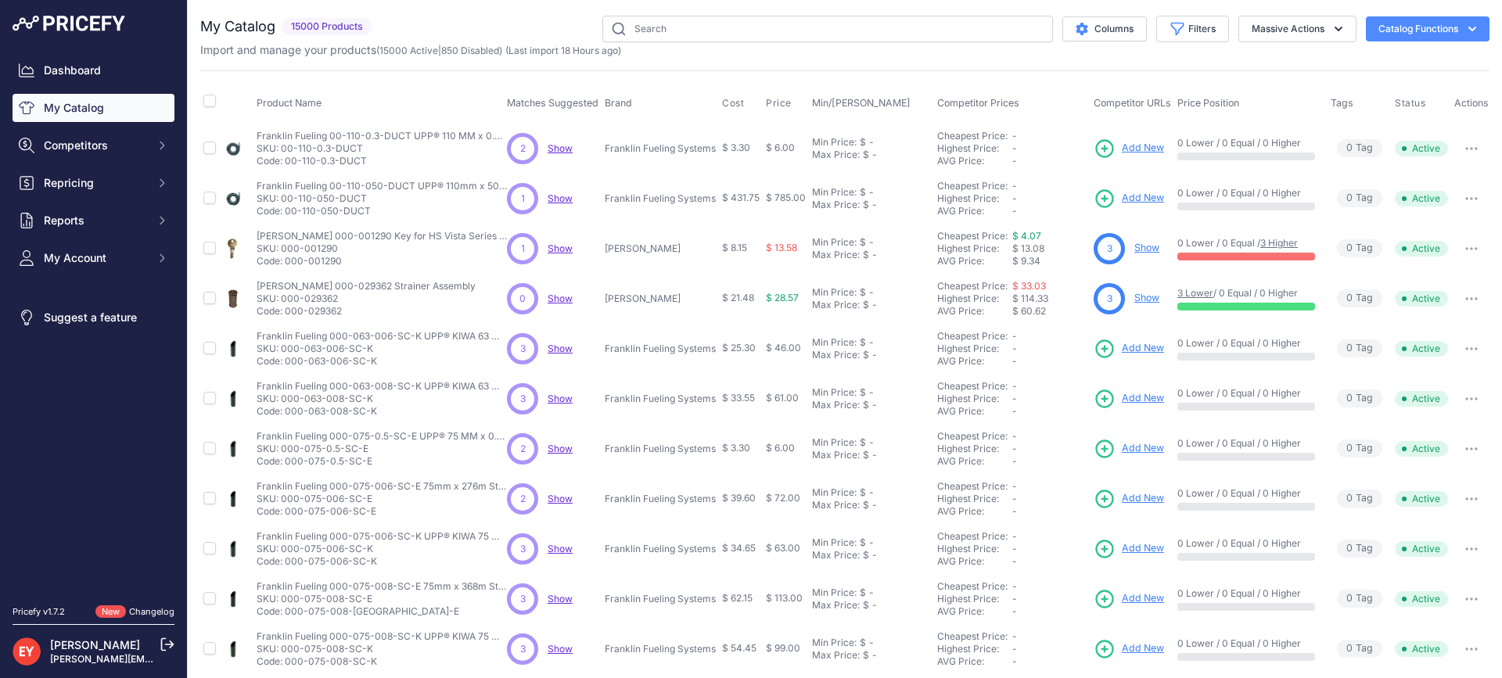
click at [732, 34] on input "text" at bounding box center [827, 29] width 451 height 27
type input "D01174M"
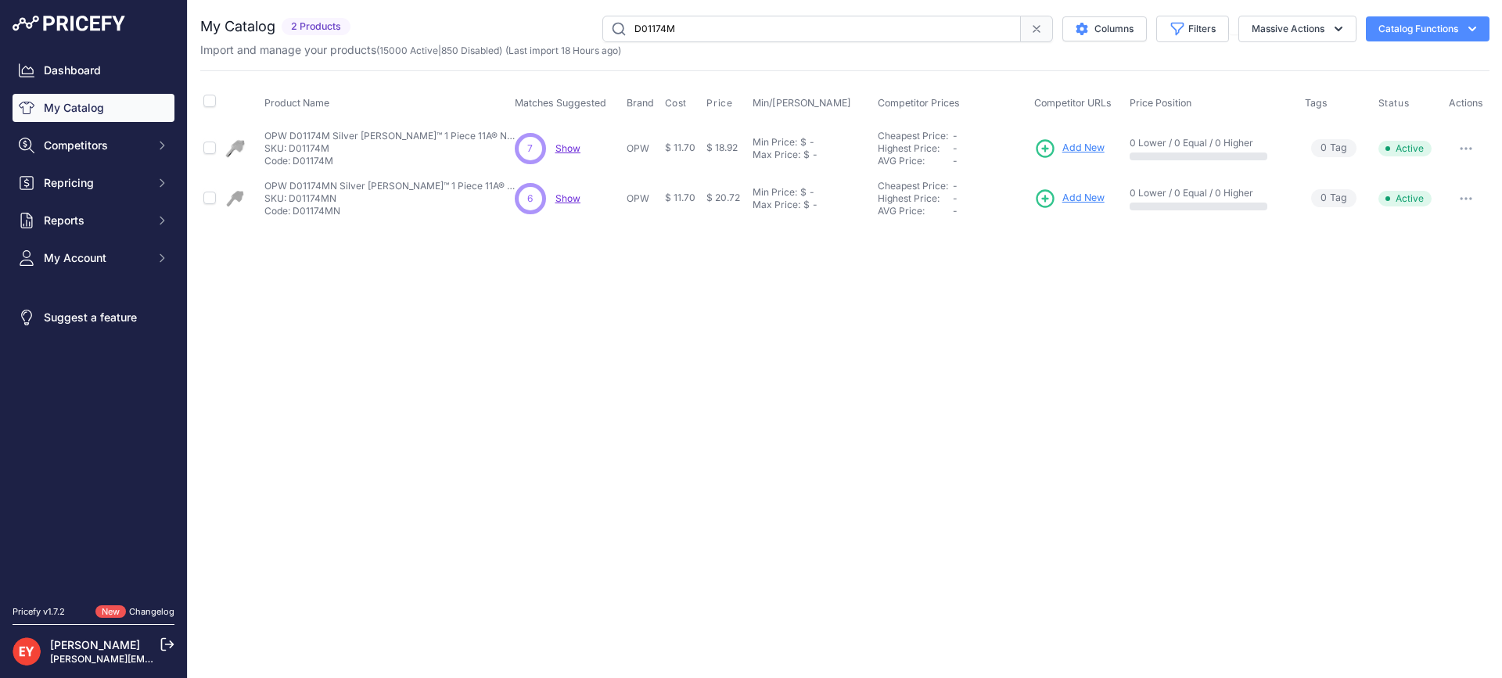
click at [1084, 152] on span "Add New" at bounding box center [1083, 148] width 42 height 15
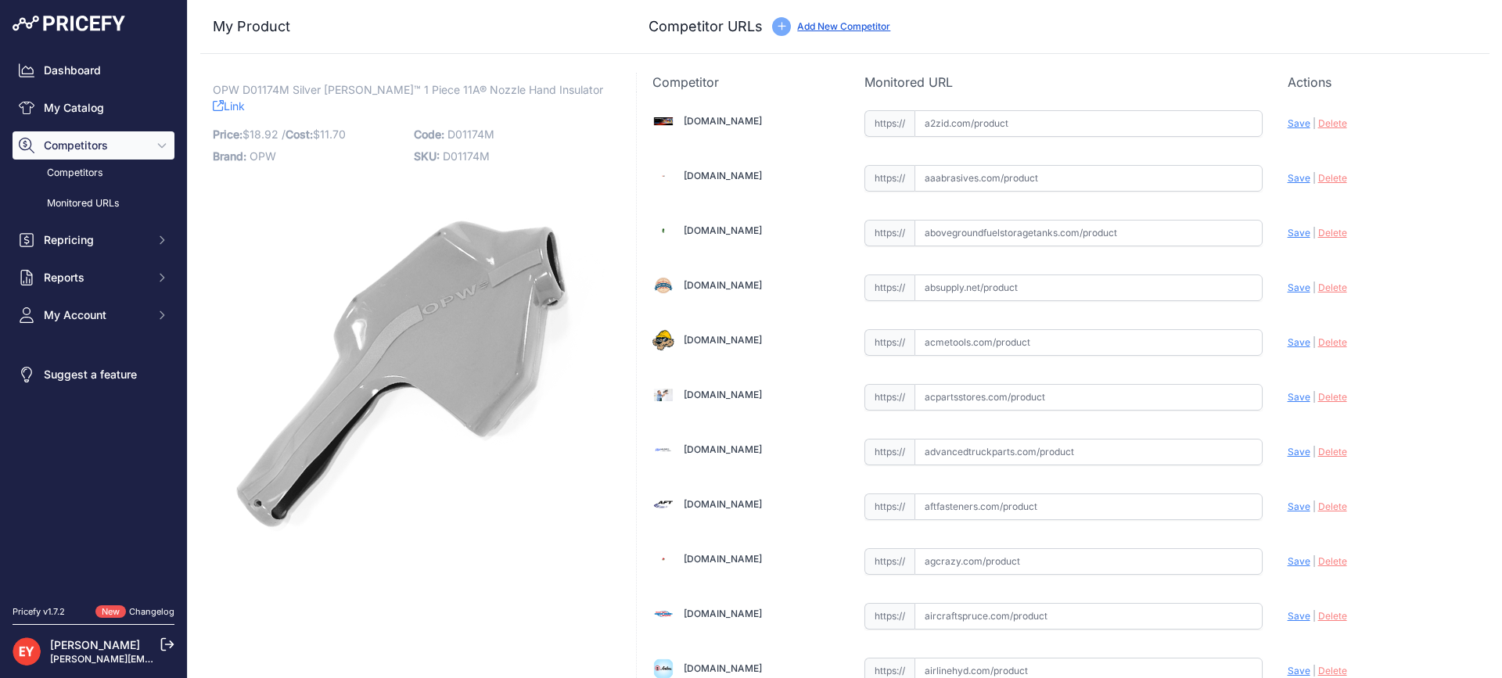
scroll to position [10941, 0]
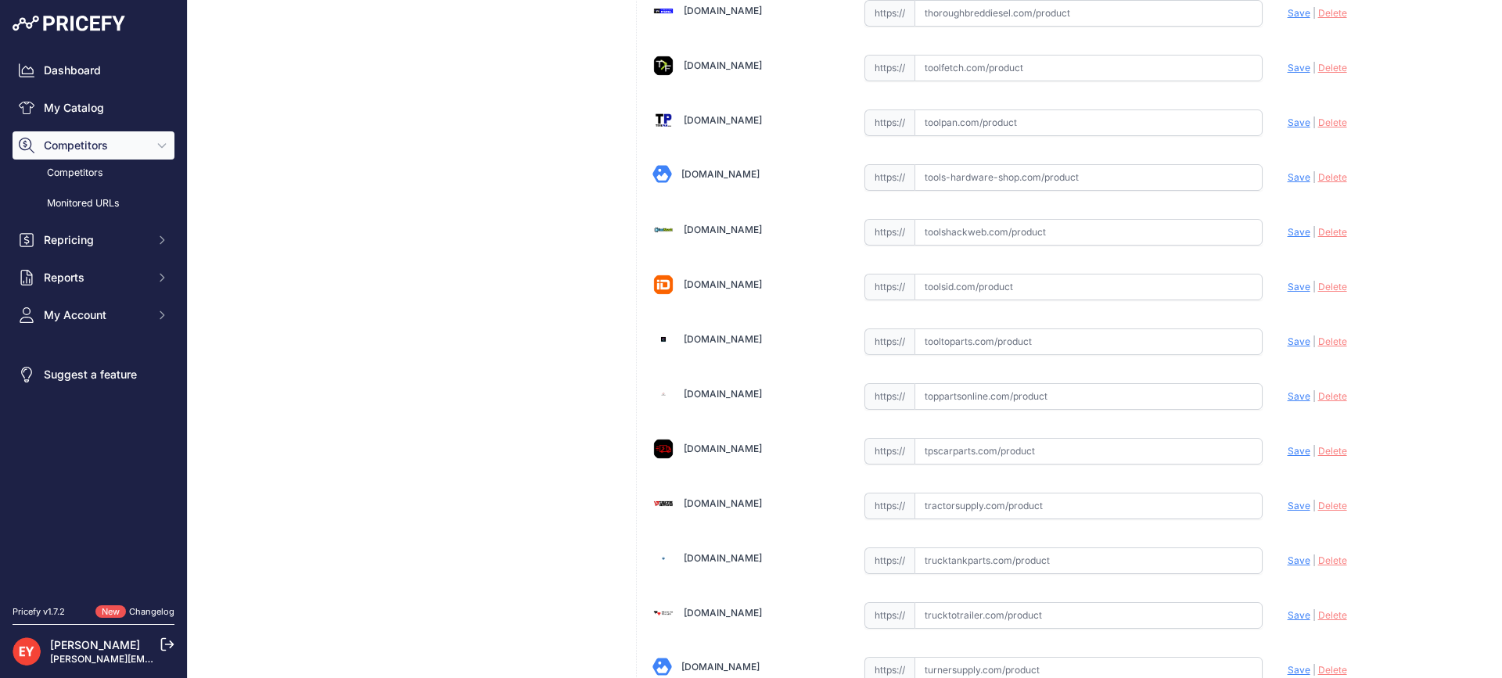
click at [960, 346] on input "text" at bounding box center [1088, 341] width 348 height 27
paste input "https://www.tooltoparts.com/product/opw-d01174m-silver-newgard-1-piece-11a-nozz…"
click at [1287, 342] on span "Save" at bounding box center [1298, 342] width 23 height 12
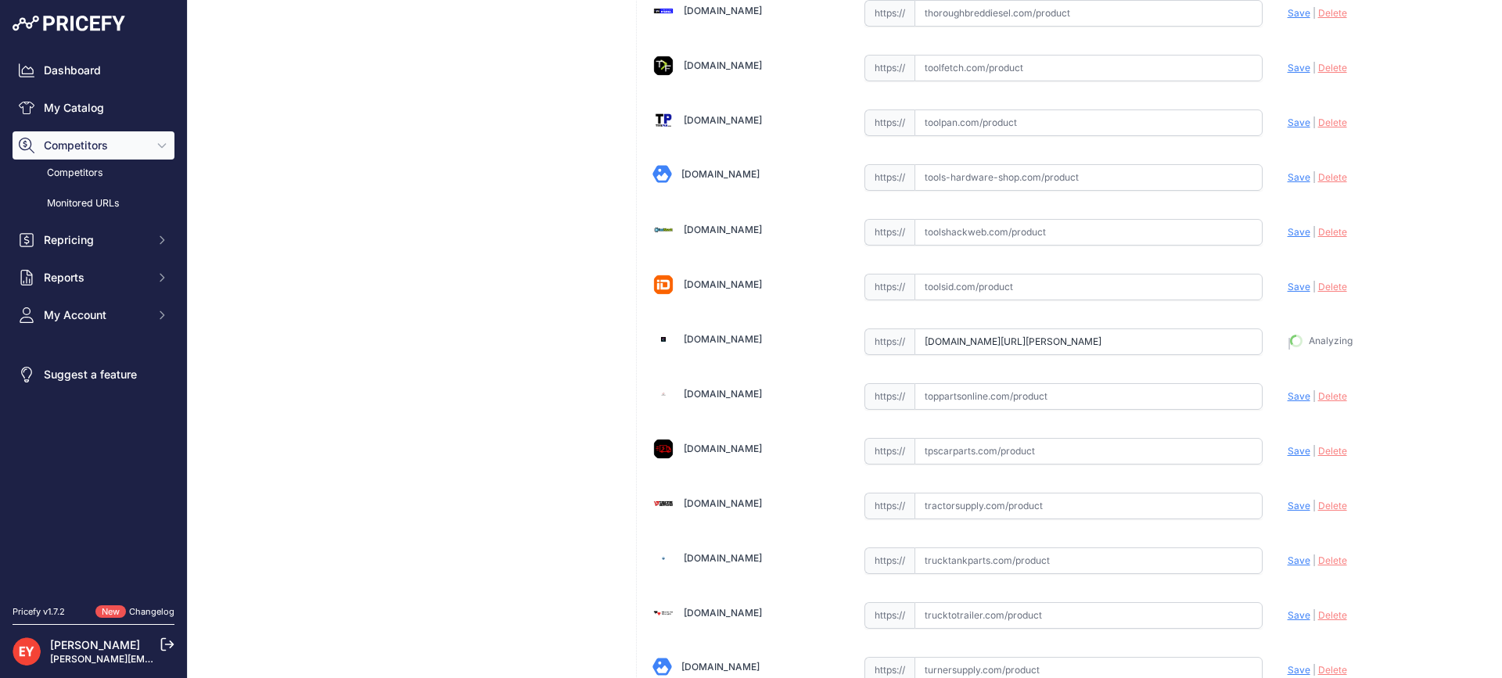
type input "https://www.tooltoparts.com/product/opw-d01174m-silver-newgard-1-piece-11a-nozz…"
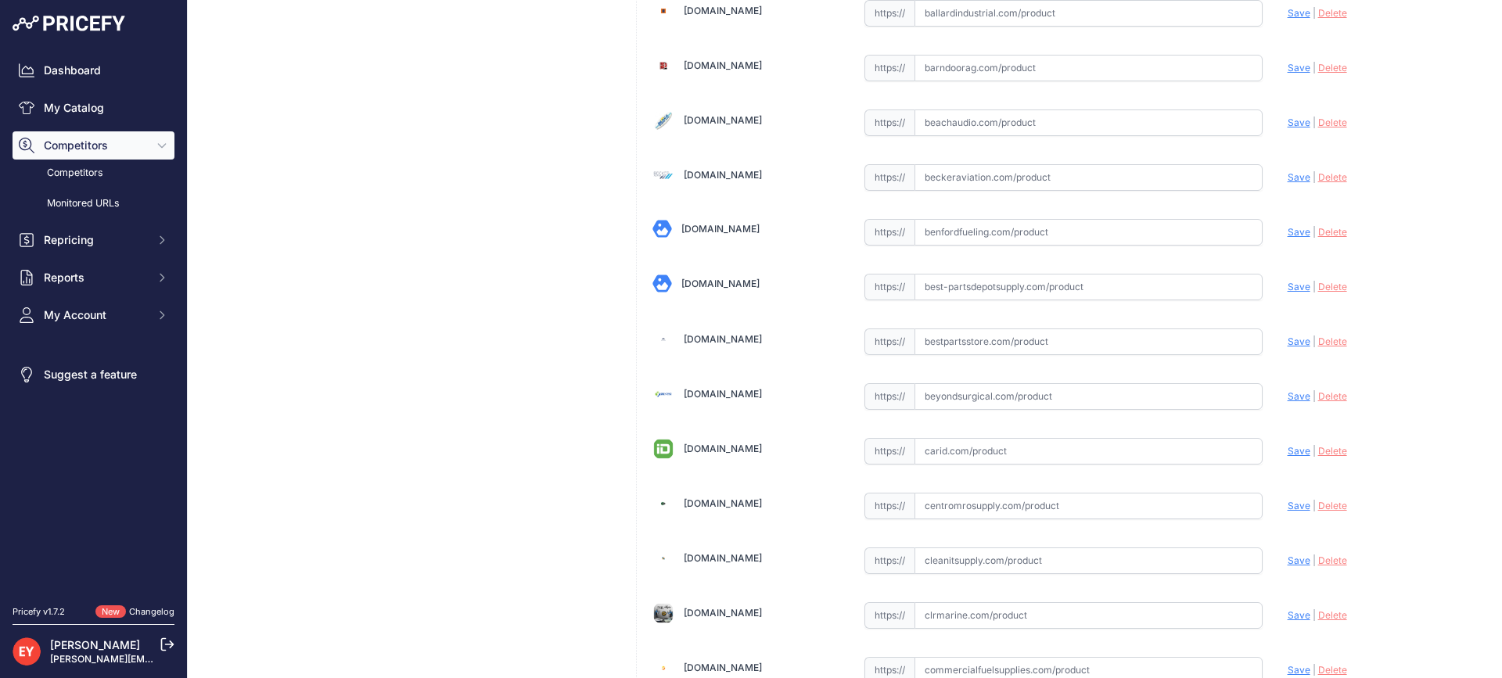
click at [960, 337] on input "text" at bounding box center [1088, 341] width 348 height 27
paste input "https://www.bestpartsstore.com/product/opw-d01174m-silver-newgard-1-piece-11a-n…"
click at [1290, 344] on span "Save" at bounding box center [1298, 342] width 23 height 12
type input "https://www.bestpartsstore.com/product/opw-d01174m-silver-newgard-1-piece-11a-n…"
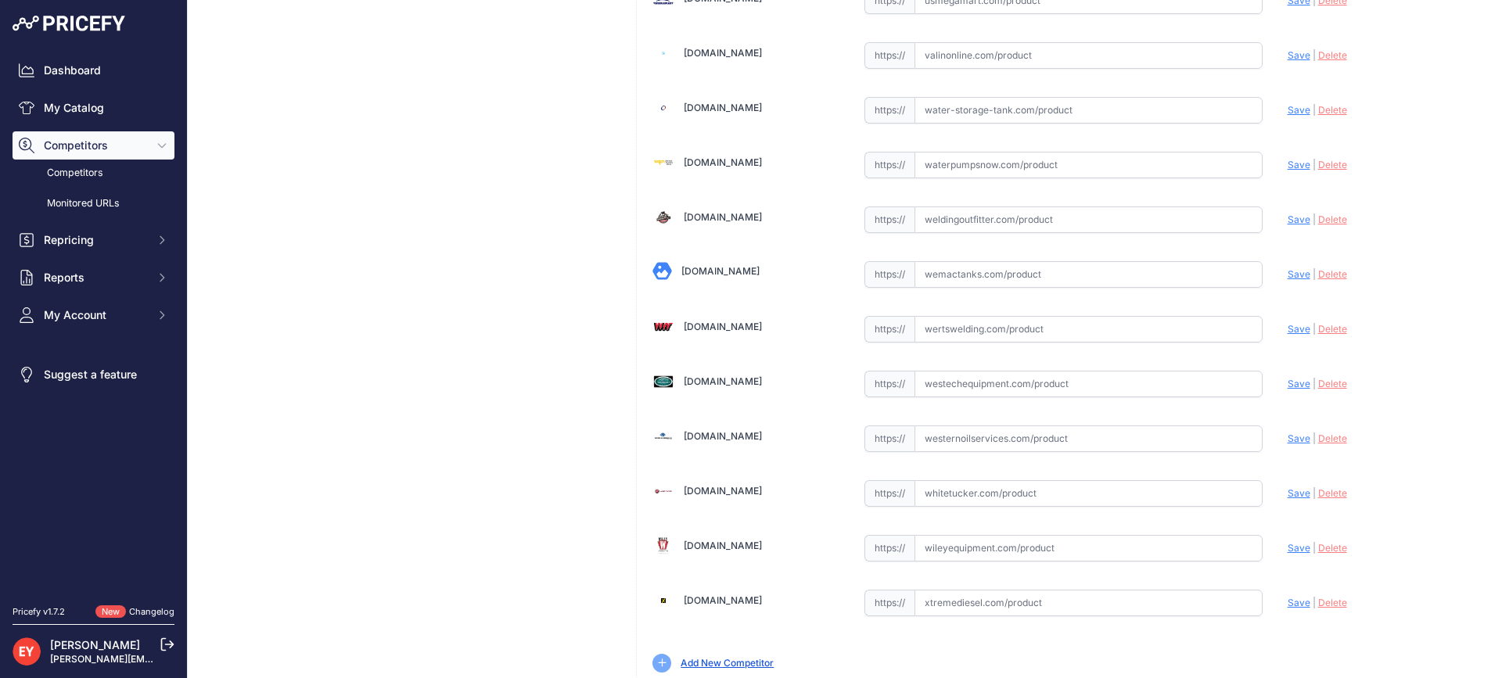
scroll to position [11831, 0]
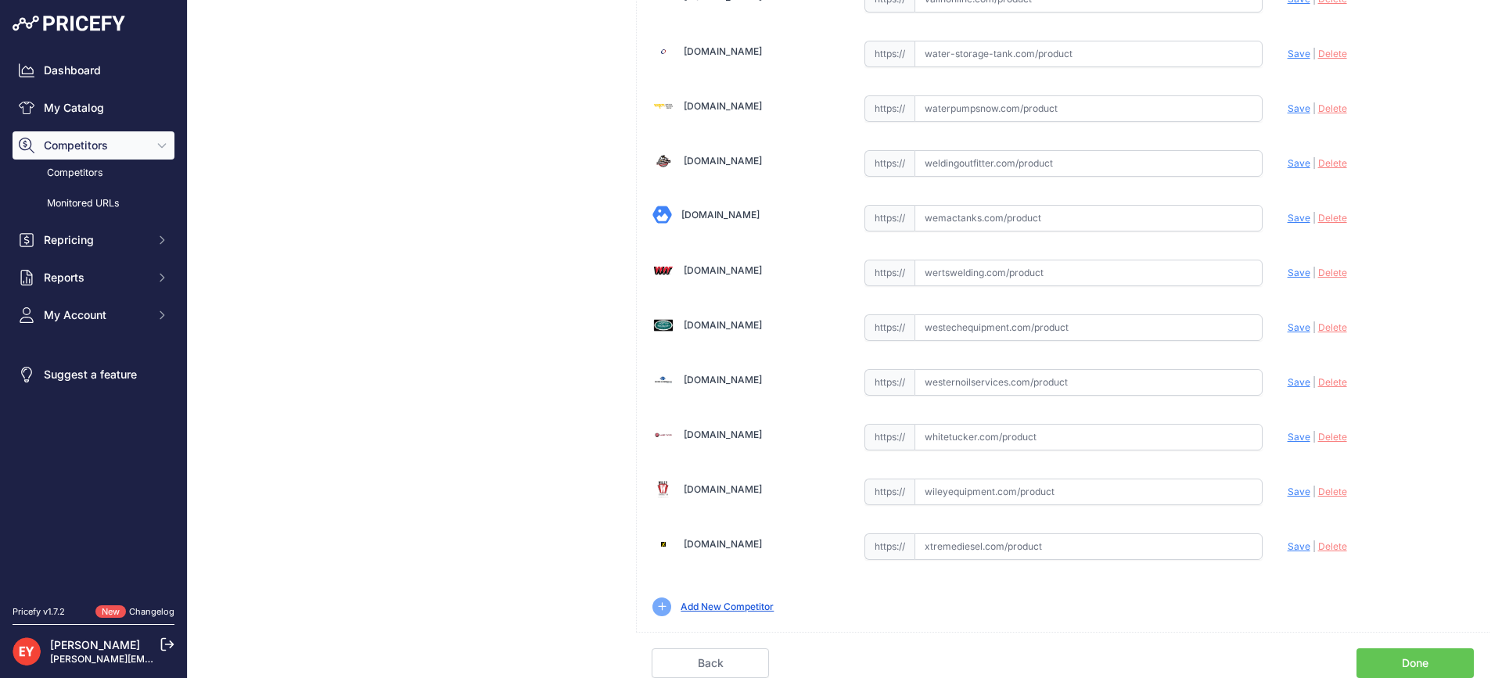
click at [1418, 661] on link "Done" at bounding box center [1414, 663] width 117 height 30
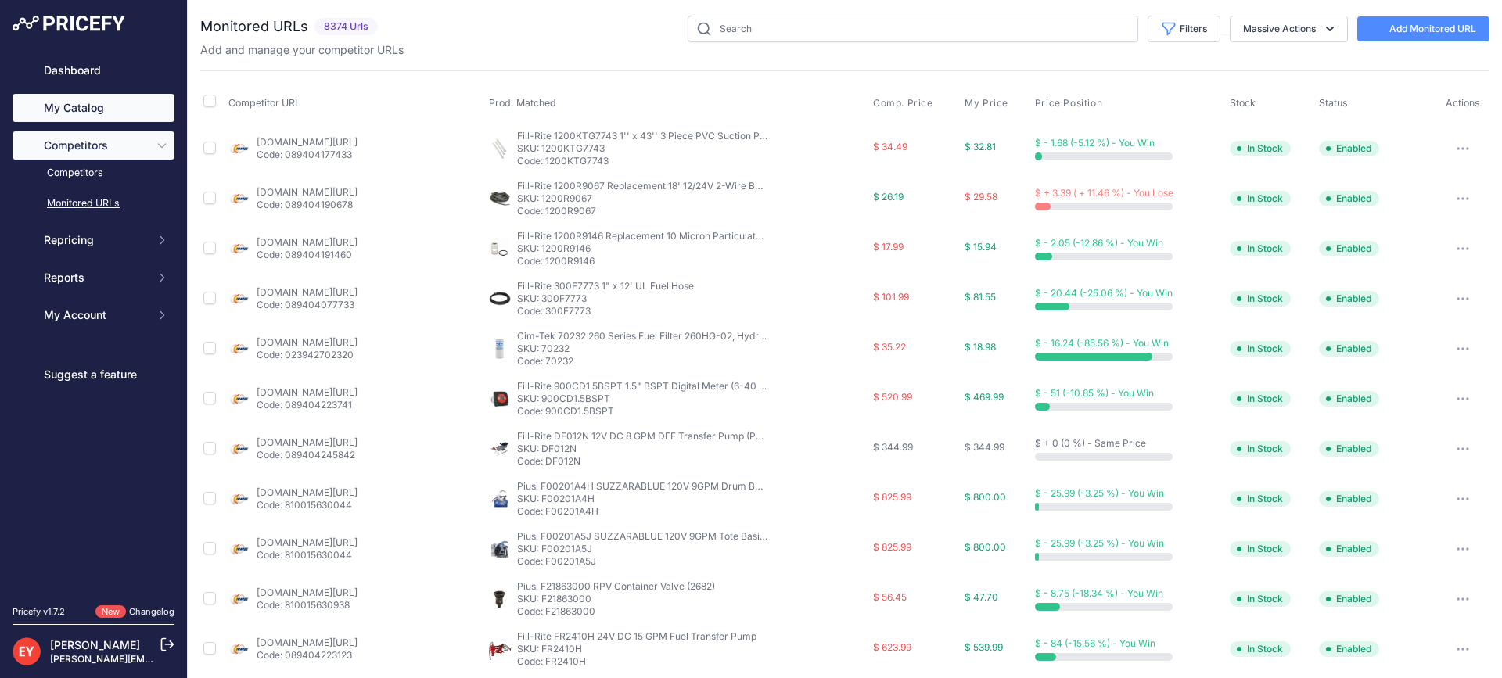
click at [74, 115] on link "My Catalog" at bounding box center [94, 108] width 162 height 28
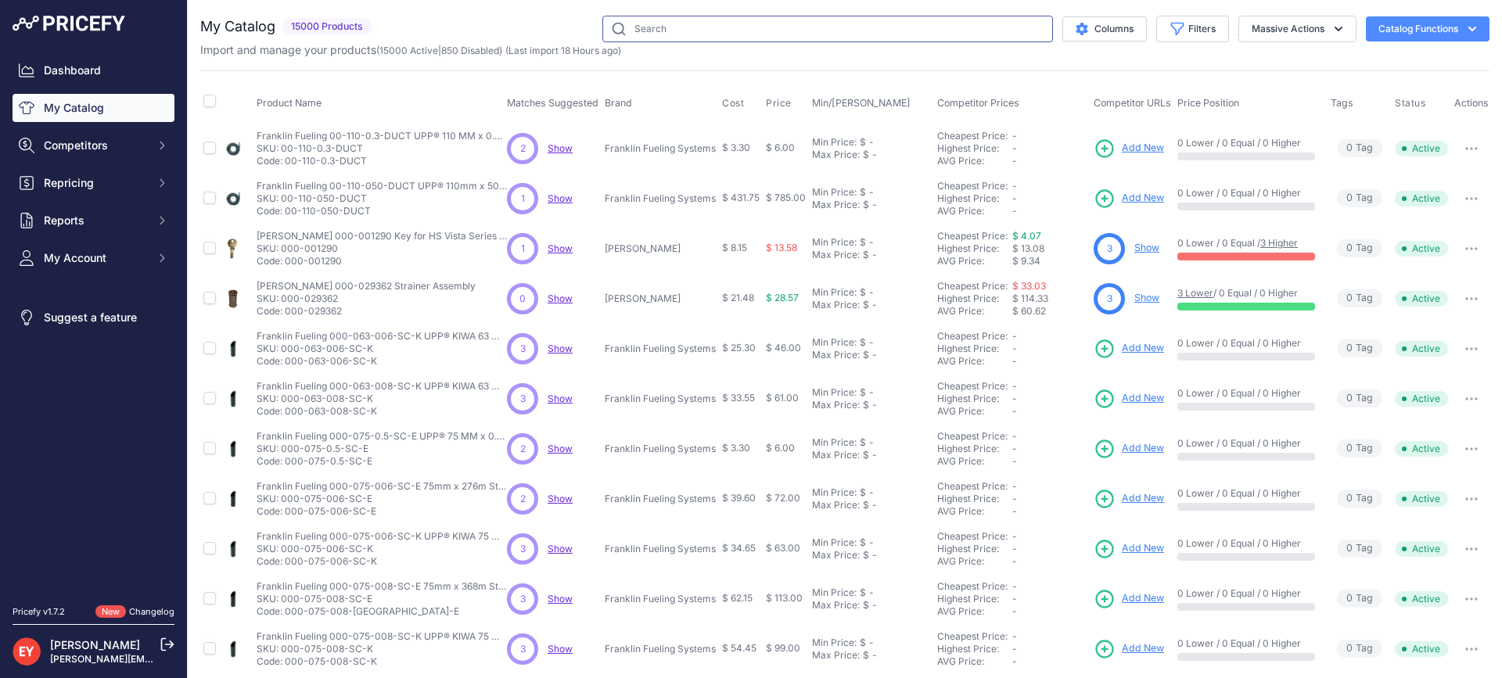
click at [626, 32] on input "text" at bounding box center [827, 29] width 451 height 27
paste input "C03648M"
type input "C03648M"
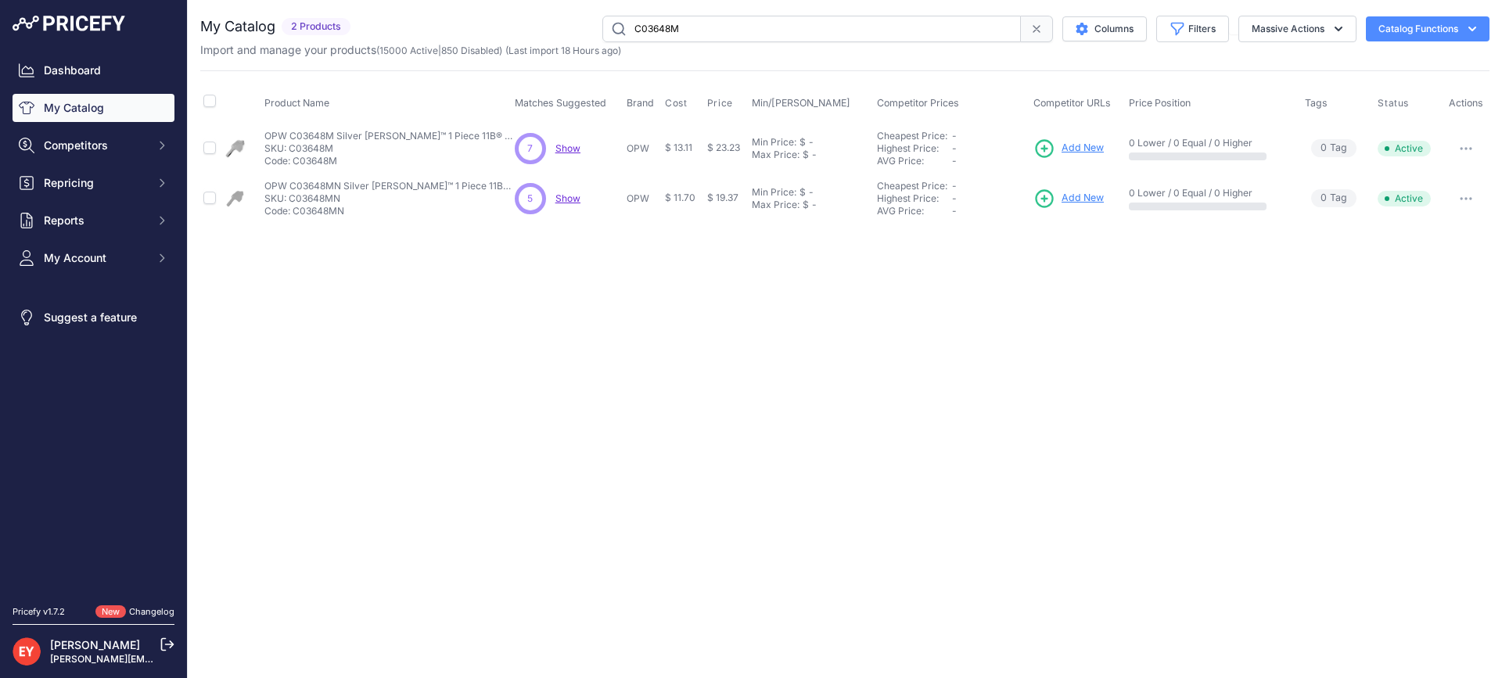
click at [1071, 145] on span "Add New" at bounding box center [1082, 148] width 42 height 15
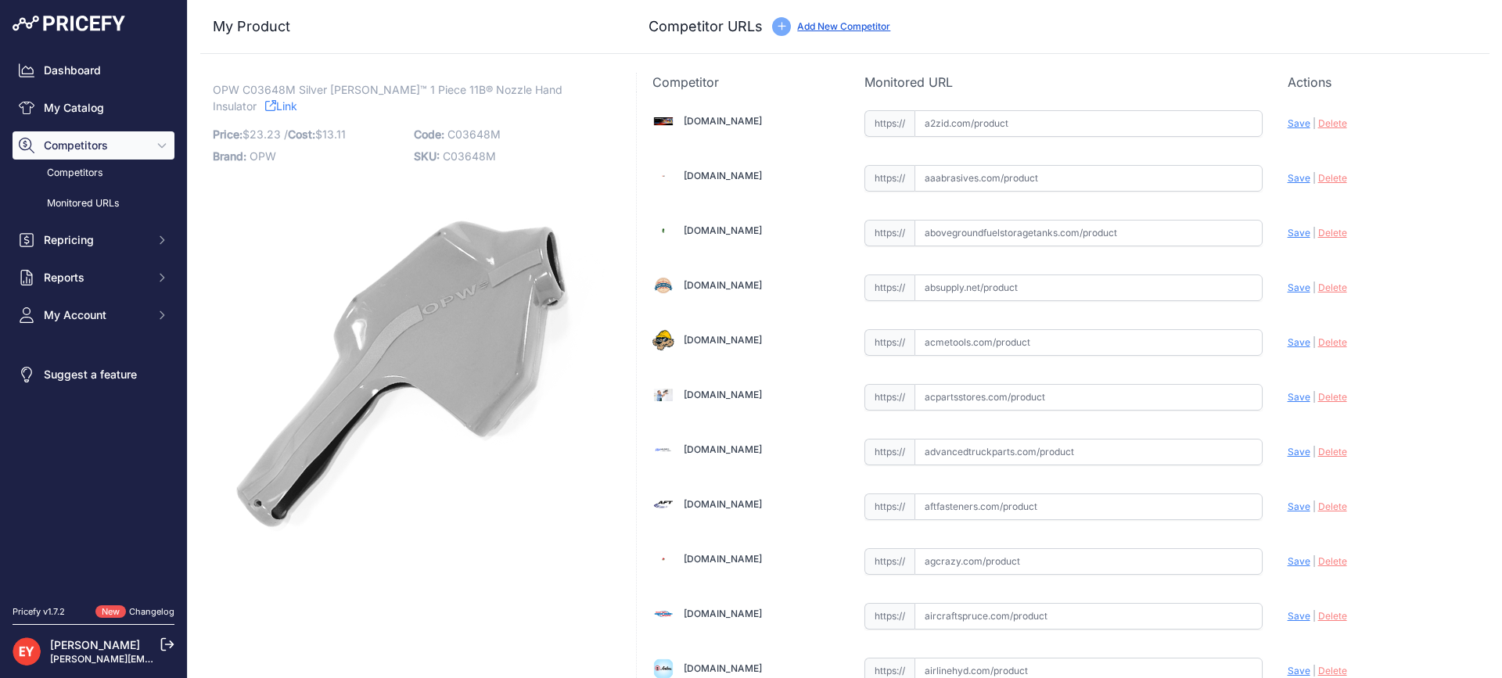
scroll to position [10941, 0]
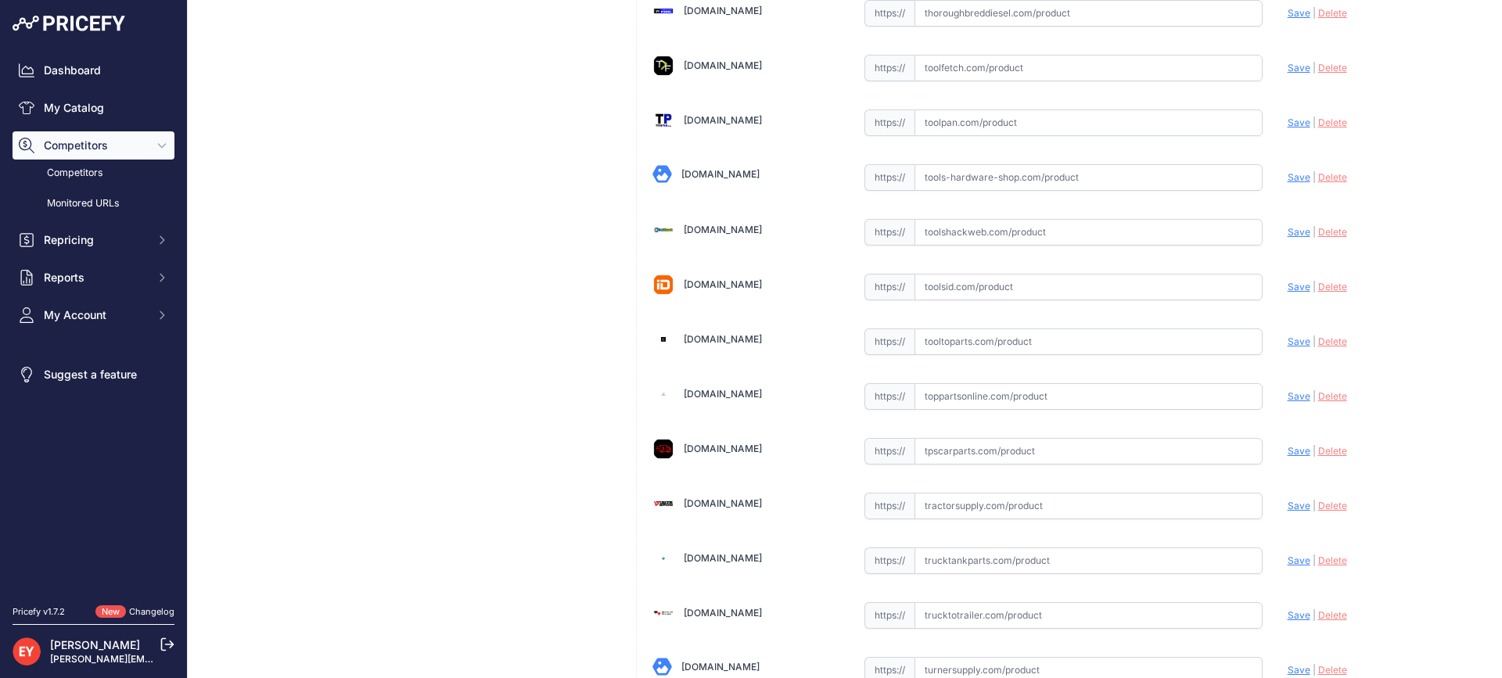
click at [1019, 337] on input "text" at bounding box center [1088, 341] width 348 height 27
paste input "[URL][DOMAIN_NAME][PERSON_NAME]"
click at [1287, 343] on span "Save" at bounding box center [1298, 342] width 23 height 12
type input "https://www.tooltoparts.com/product/opw-c03648m-silver-newgard-1-piece-11b-nozz…"
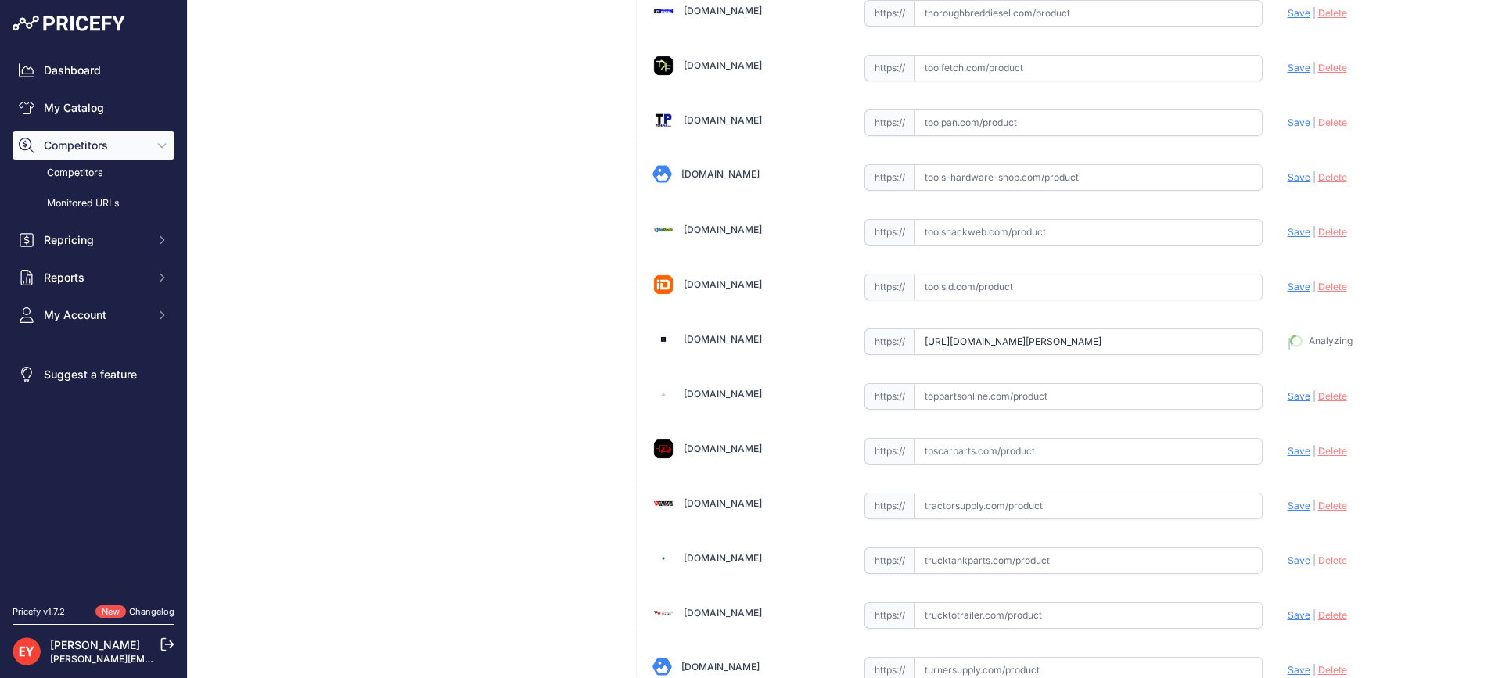
scroll to position [10976, 0]
drag, startPoint x: 1032, startPoint y: 396, endPoint x: 1025, endPoint y: 386, distance: 12.4
click at [1032, 396] on input "text" at bounding box center [1088, 397] width 348 height 27
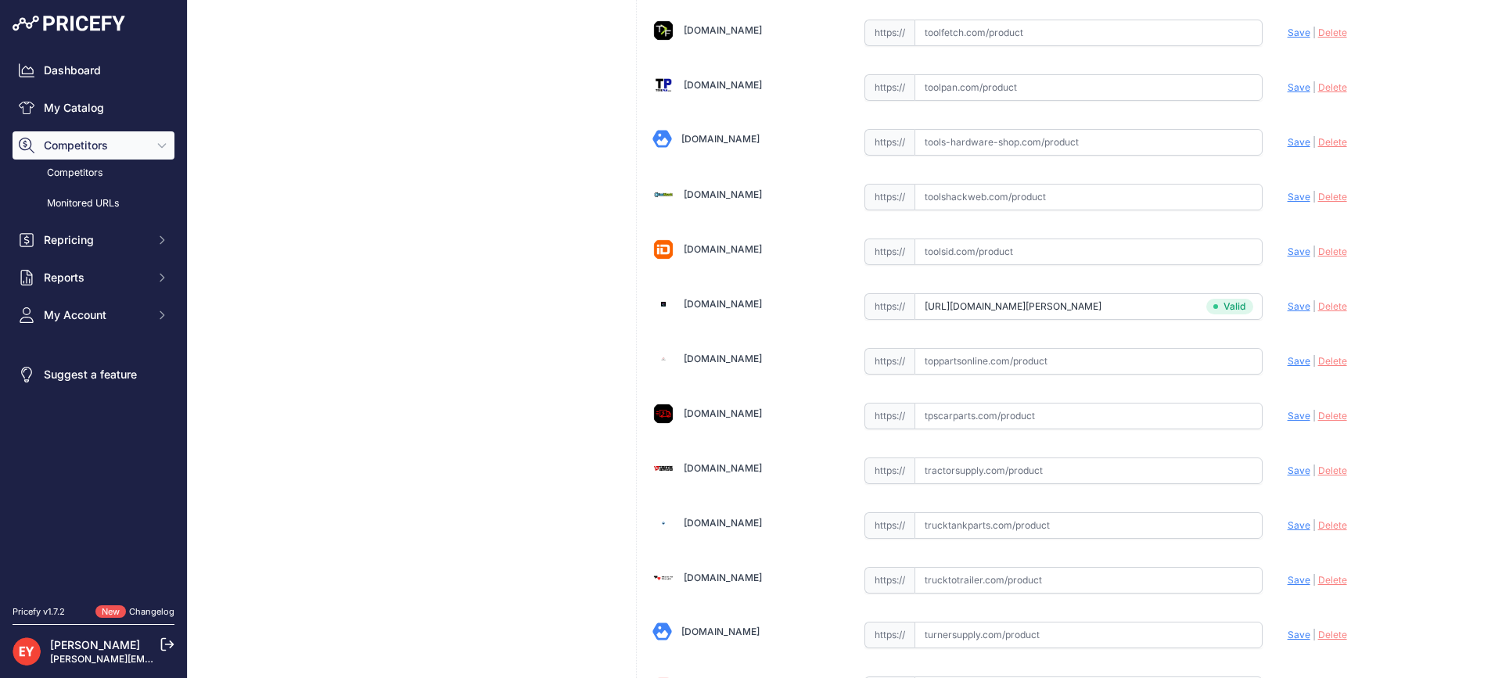
scroll to position [10941, 0]
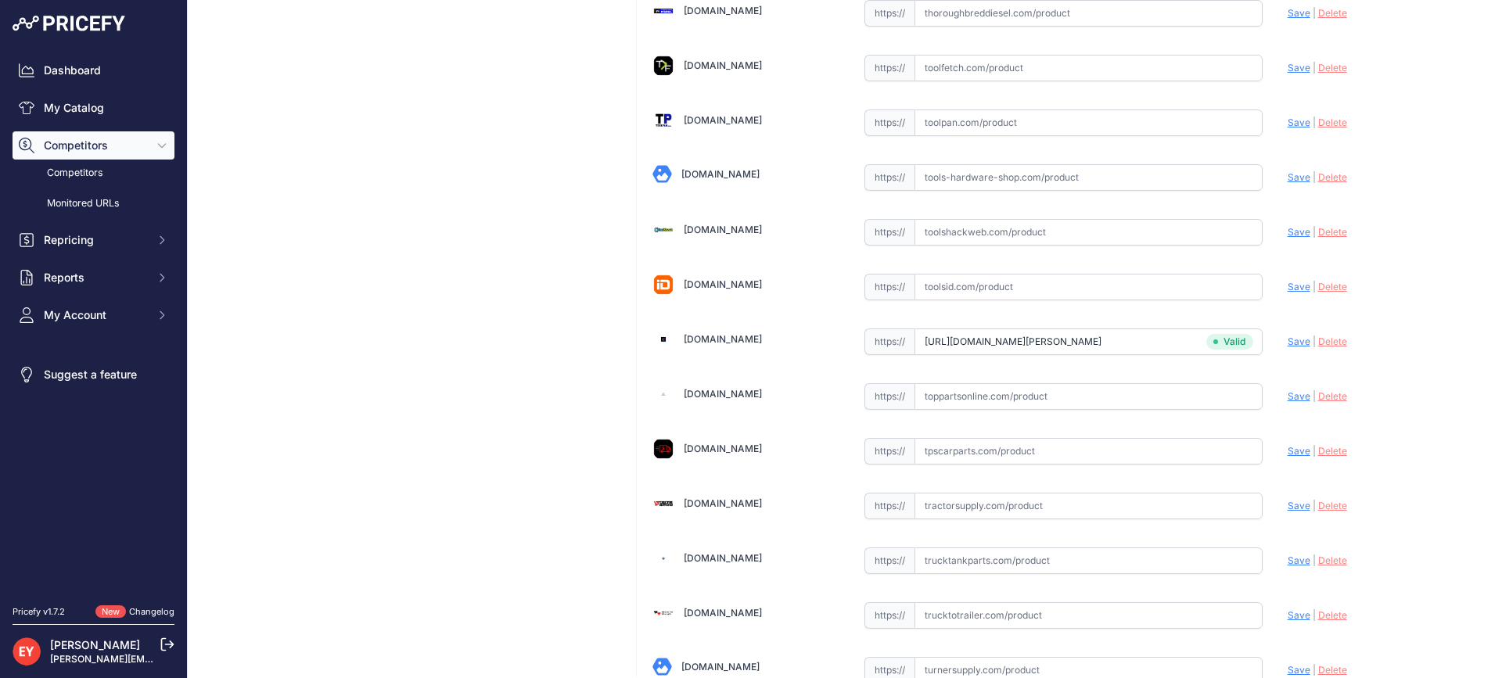
paste input "https://www.toppartsonline.com/product/opw-c03648m-silver-newgard-1-piece-11b-n…"
click at [1287, 390] on span "Save" at bounding box center [1298, 396] width 23 height 12
type input "https://www.toppartsonline.com/product/opw-c03648m-silver-newgard-1-piece-11b-n…"
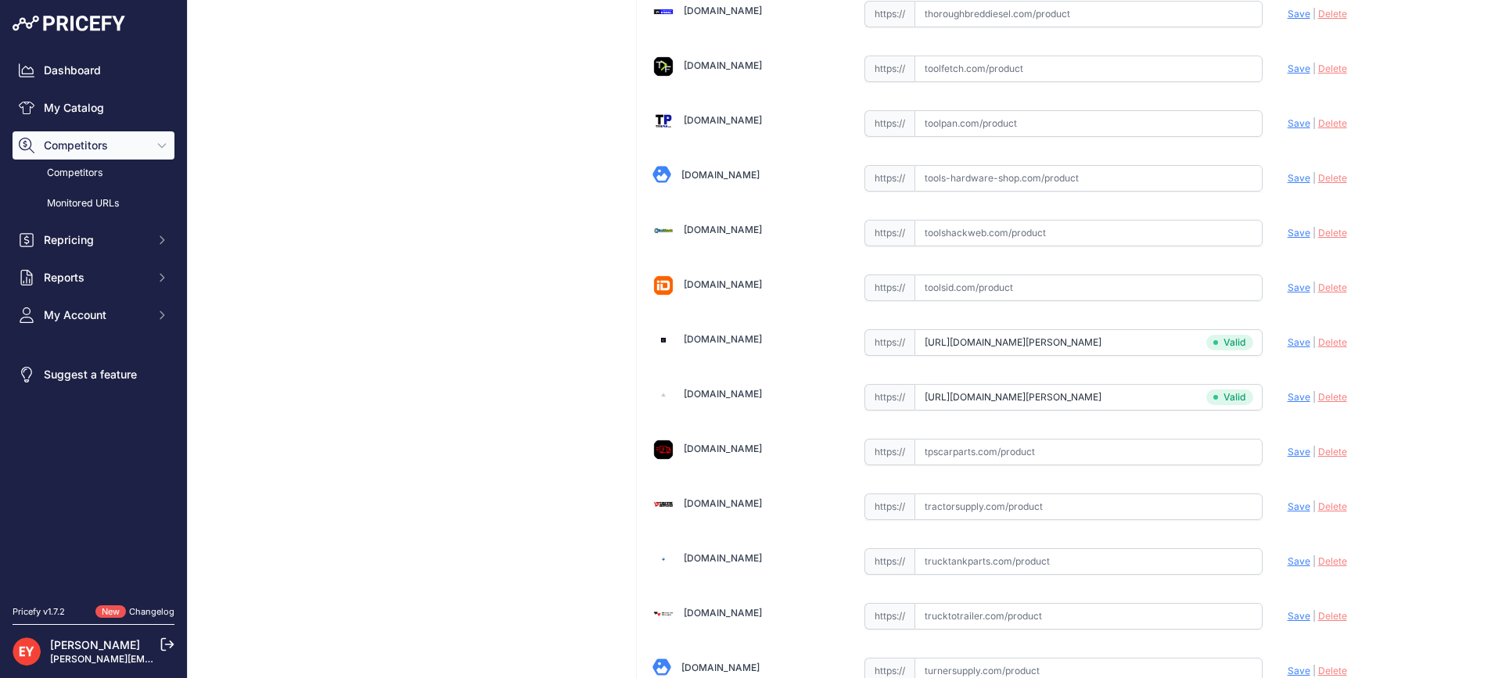
scroll to position [11867, 0]
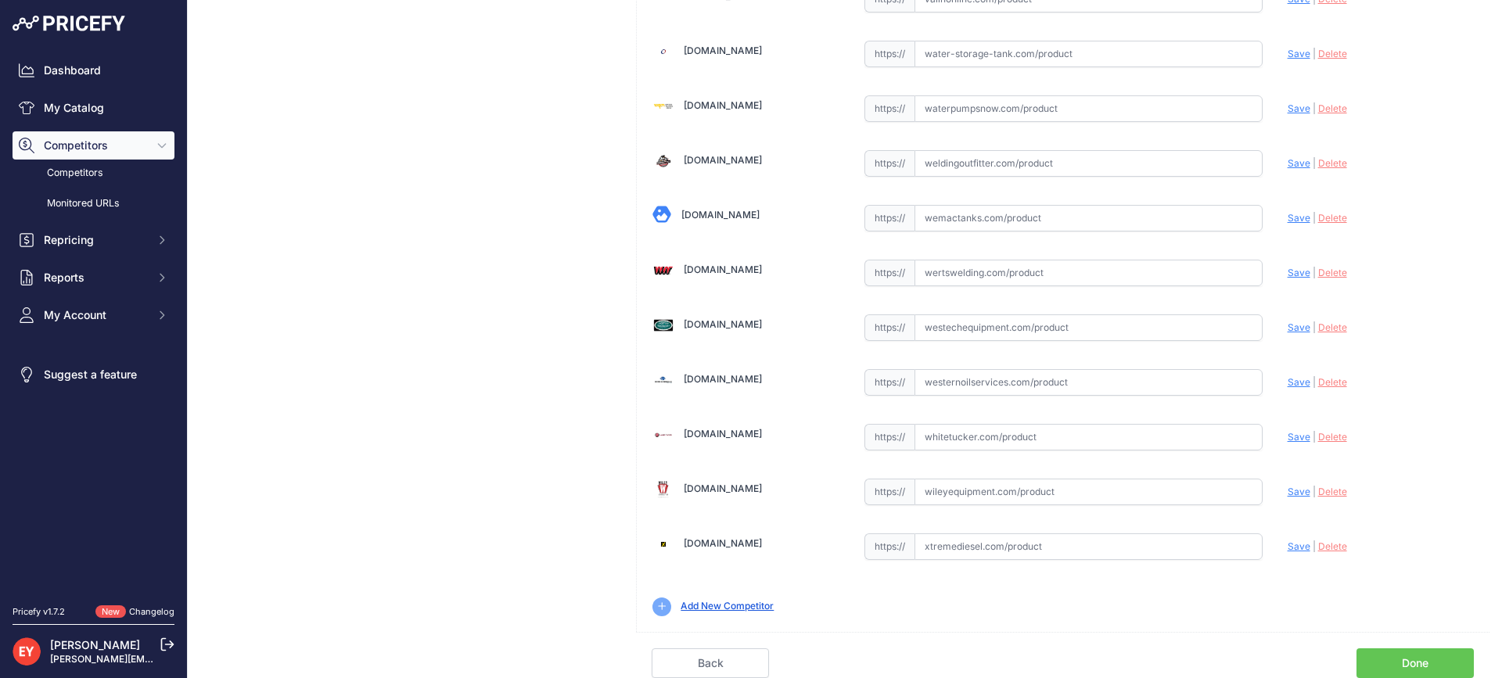
click at [1387, 661] on link "Done" at bounding box center [1414, 663] width 117 height 30
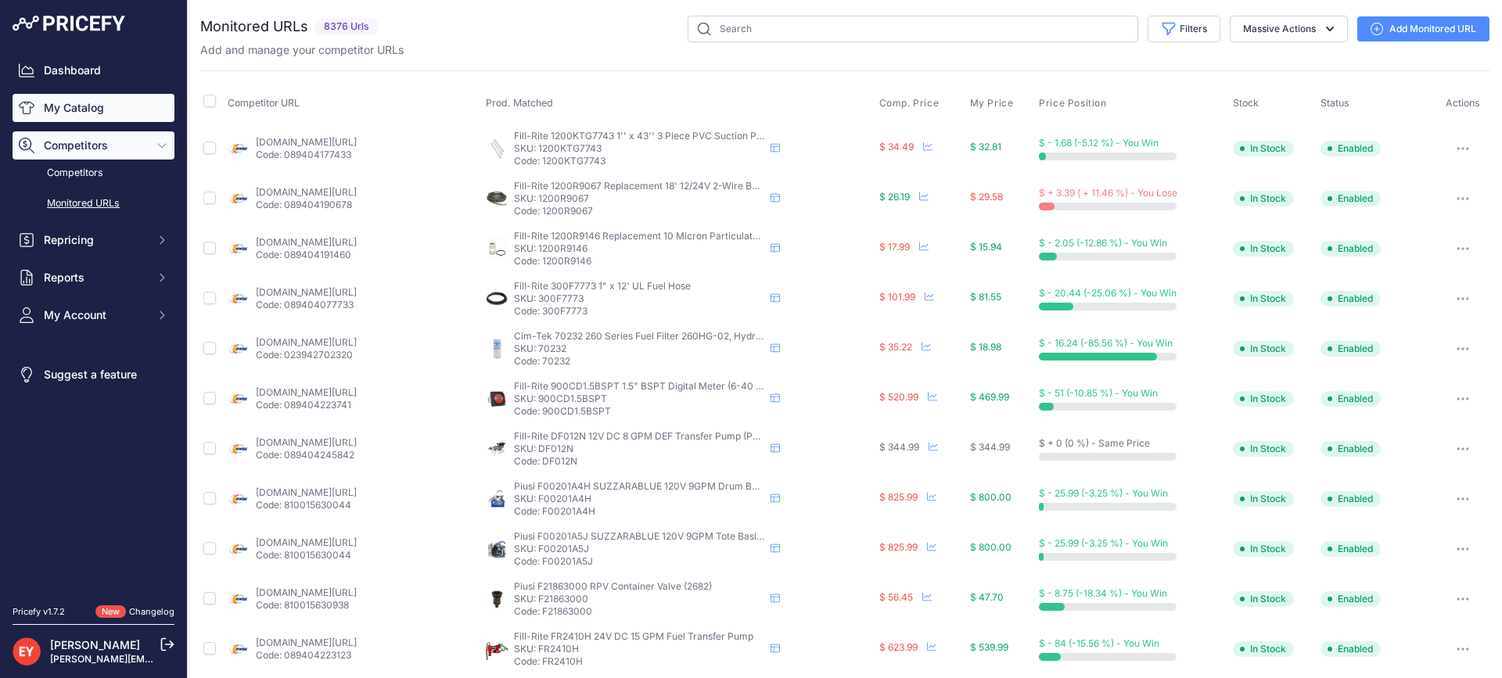
click at [78, 107] on link "My Catalog" at bounding box center [94, 108] width 162 height 28
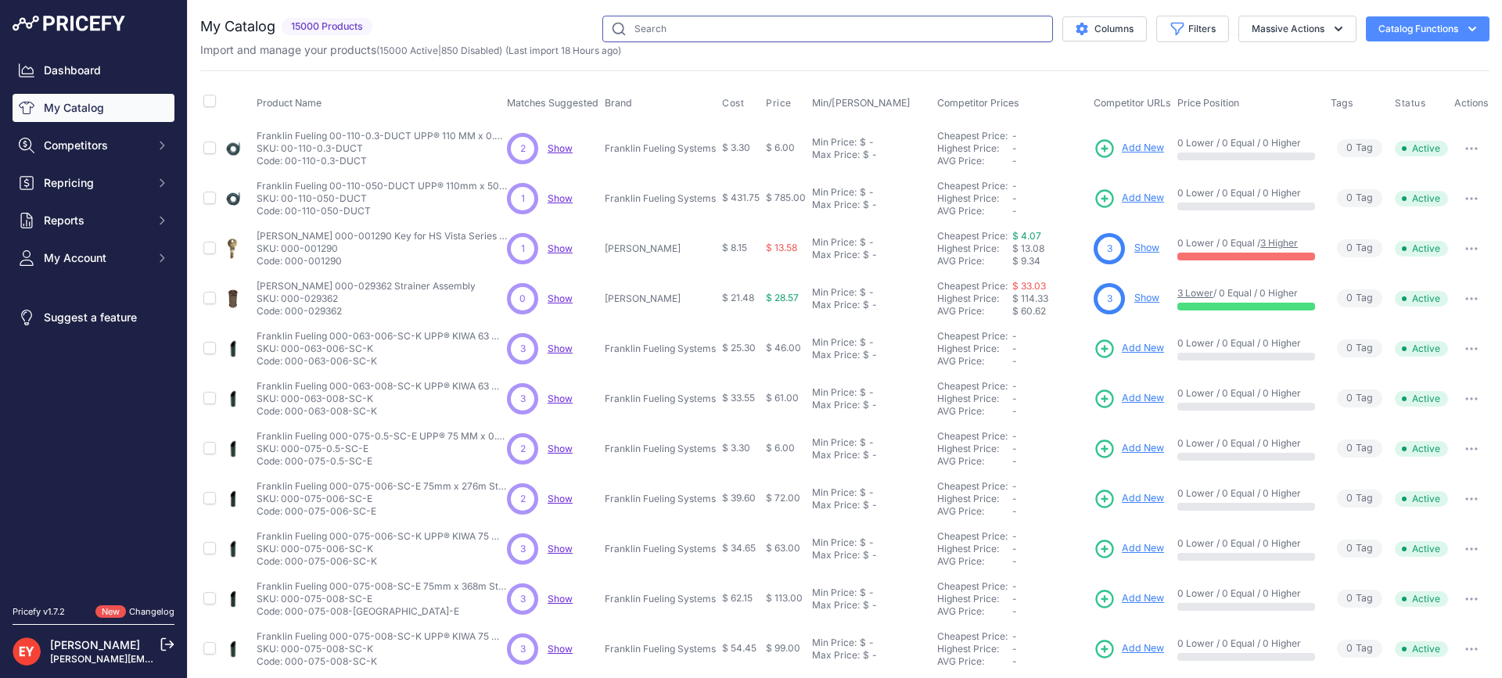
click at [705, 16] on input "text" at bounding box center [827, 29] width 451 height 27
paste input "C03649M"
type input "C03649M"
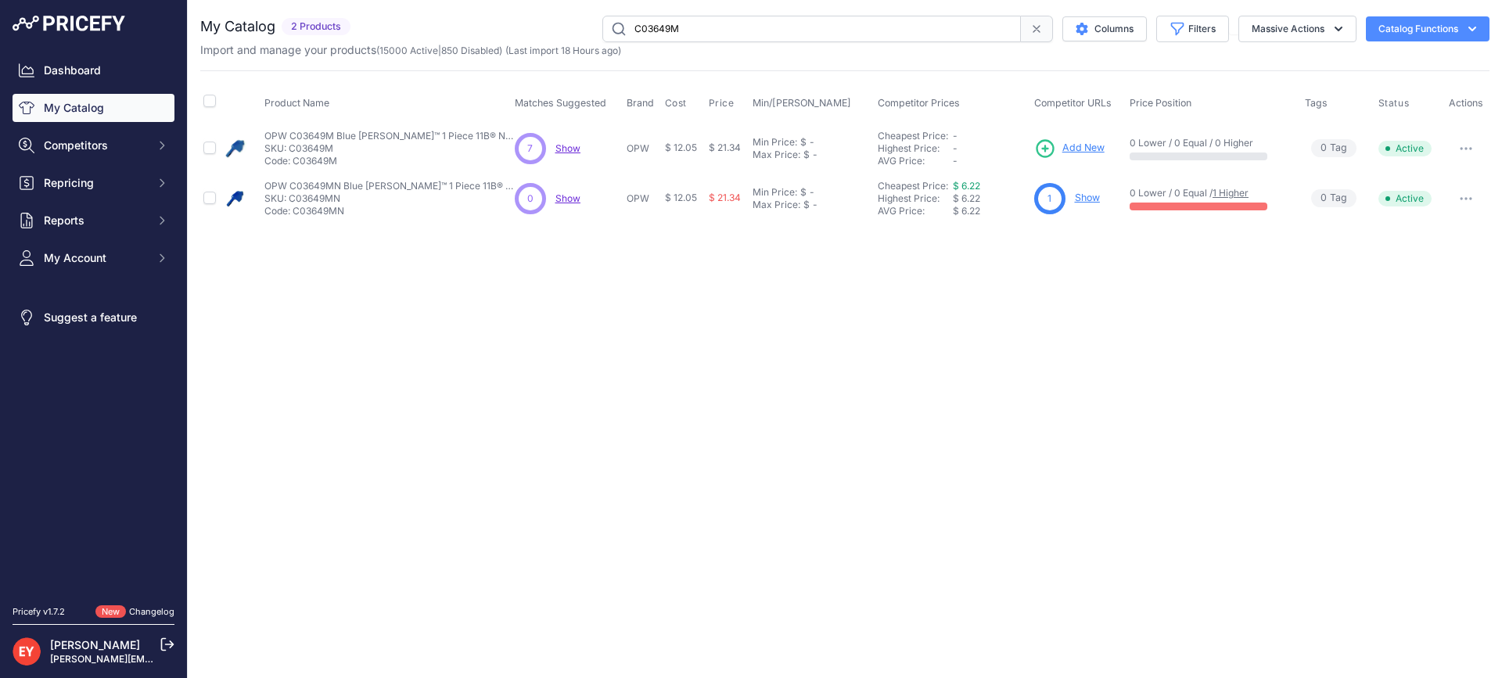
click at [1088, 146] on span "Add New" at bounding box center [1083, 148] width 42 height 15
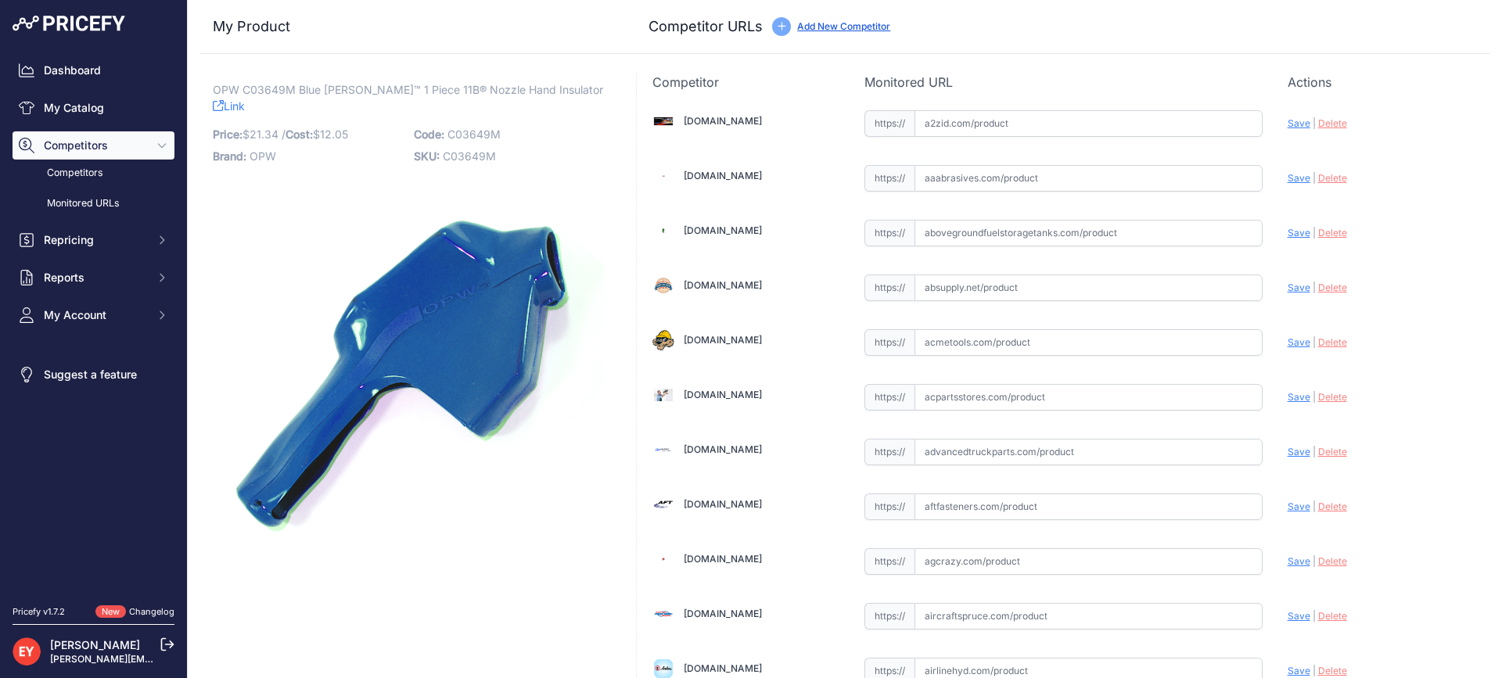
scroll to position [10996, 0]
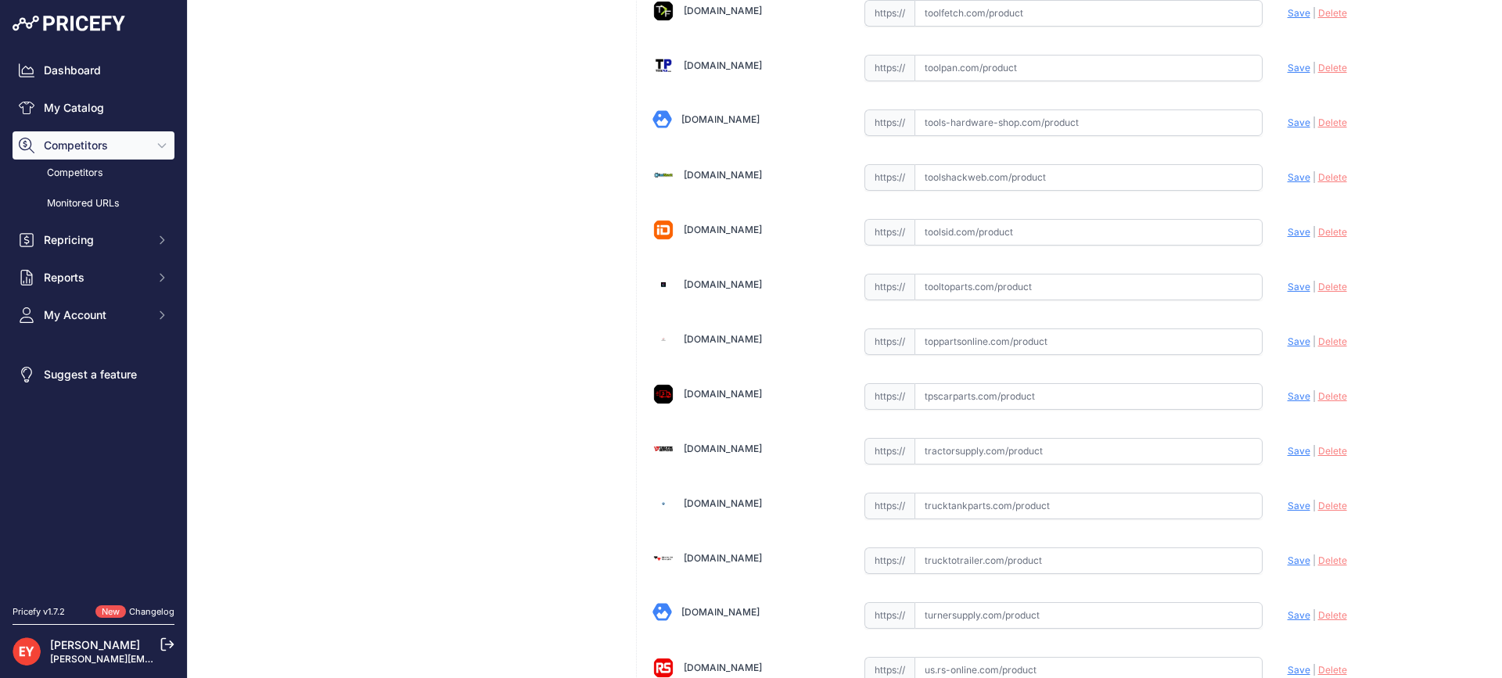
drag, startPoint x: 962, startPoint y: 343, endPoint x: 933, endPoint y: 310, distance: 43.8
click at [960, 341] on input "text" at bounding box center [1088, 341] width 348 height 27
paste input "https://www.toppartsonline.com/product/opw-c03649m-blue-newgard-1-piece-11b-noz…"
click at [1287, 343] on span "Save" at bounding box center [1298, 342] width 23 height 12
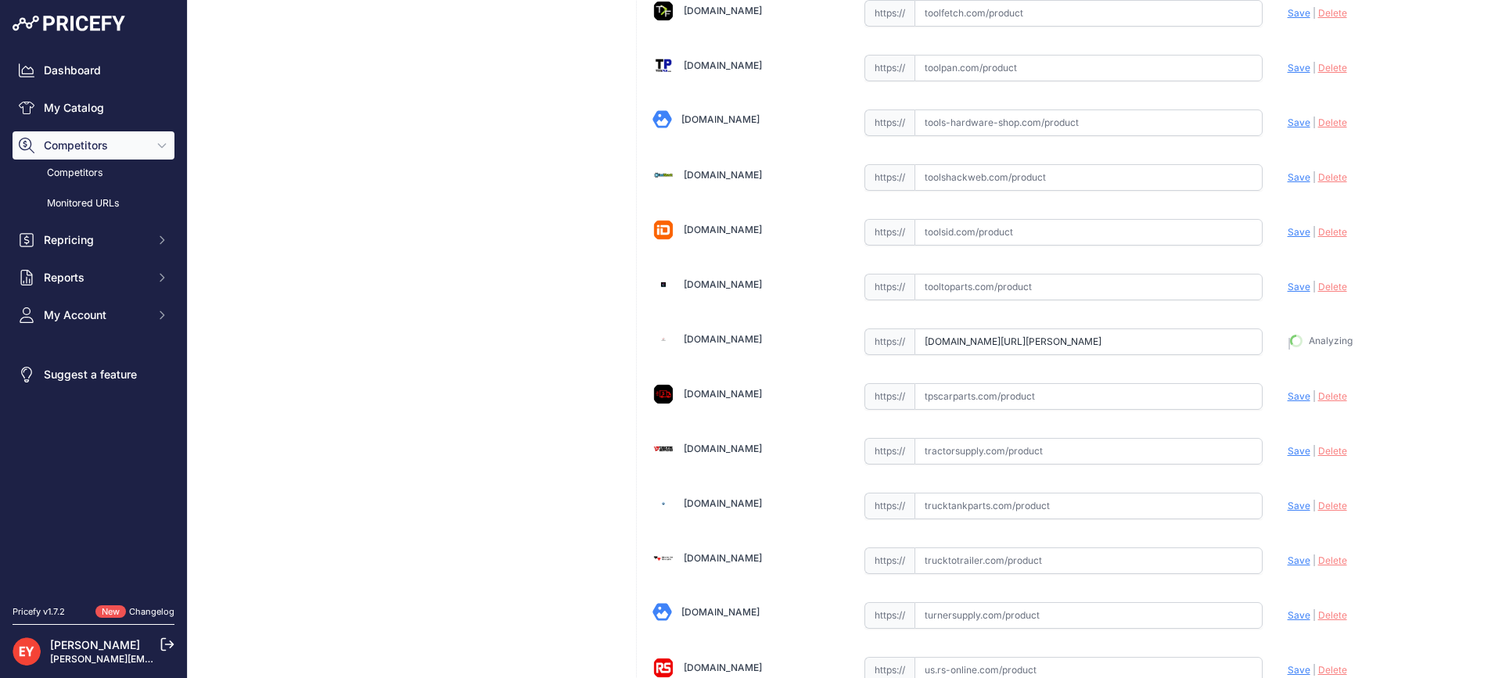
type input "https://www.toppartsonline.com/product/opw-c03649m-blue-newgard-1-piece-11b-noz…"
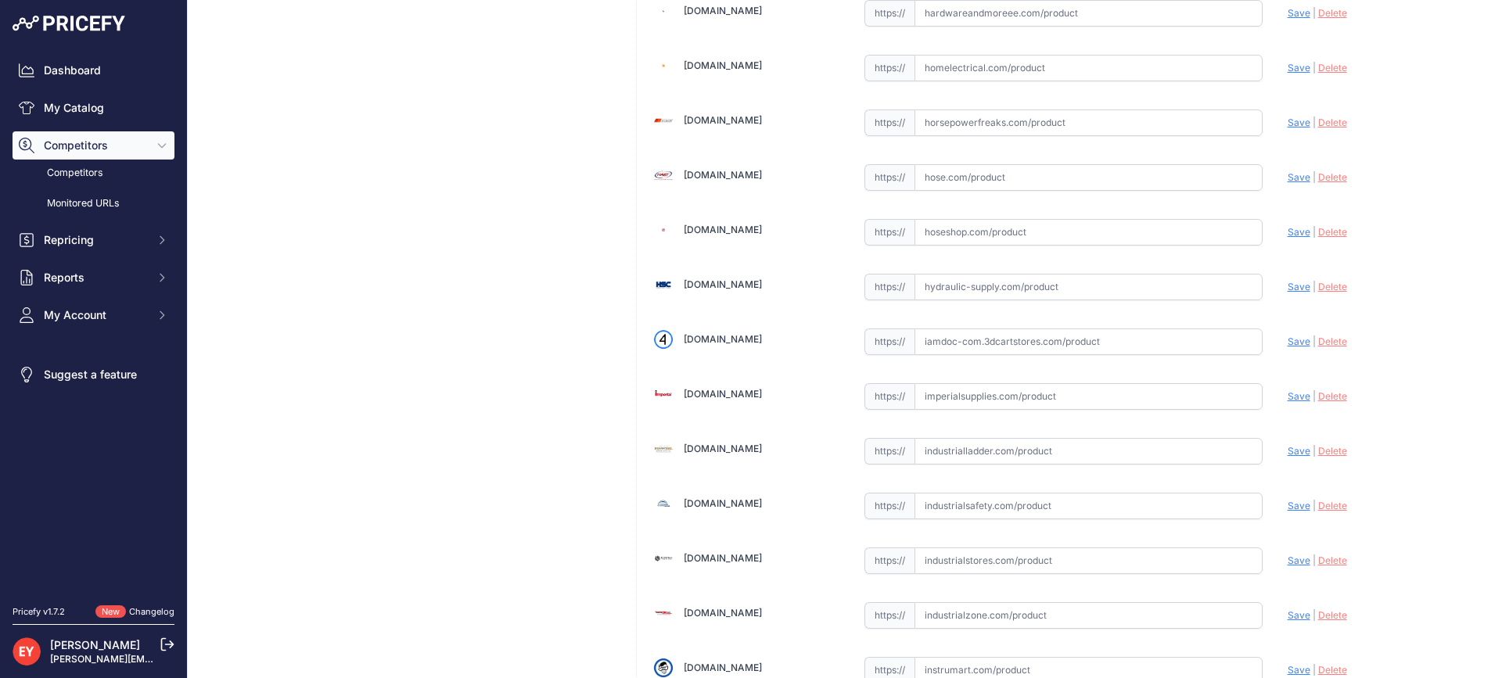
click at [1017, 339] on input "text" at bounding box center [1088, 341] width 348 height 27
paste input "https://iamdoc-com.3dcartstores.com/Hand-Insulator-11B-Blue-Text_p_10590124.html"
click at [1298, 339] on span "Save" at bounding box center [1298, 342] width 23 height 12
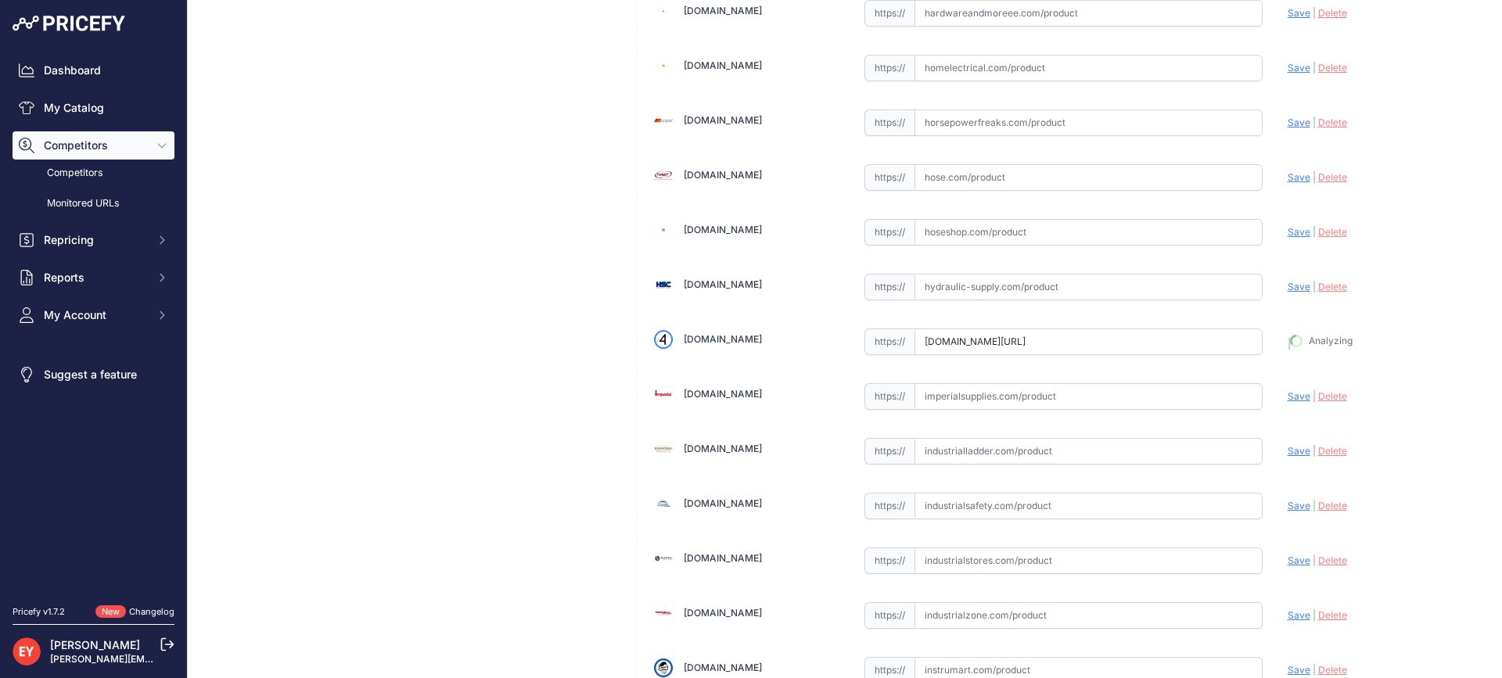
type input "https://iamdoc-com.3dcartstores.com/Hand-Insulator-11B-Blue-Text_p_10590124.htm…"
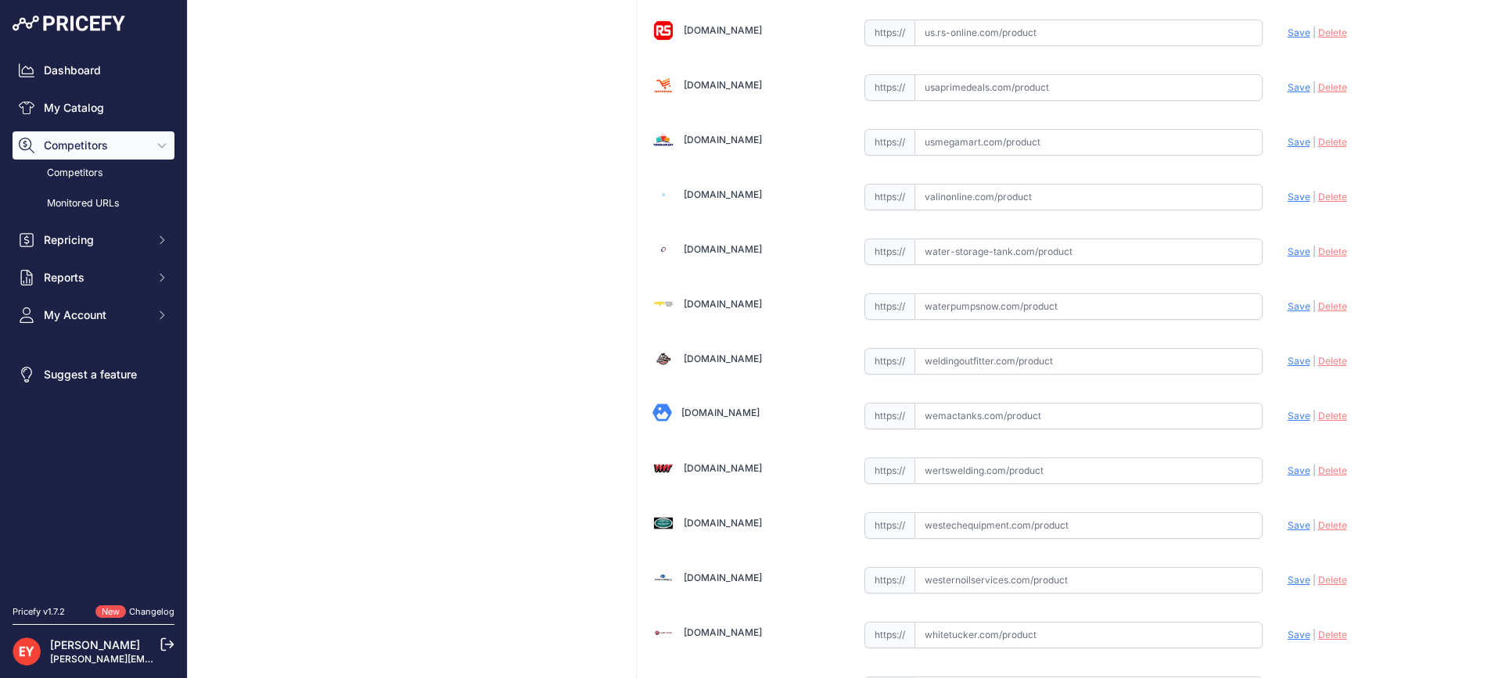
scroll to position [11831, 0]
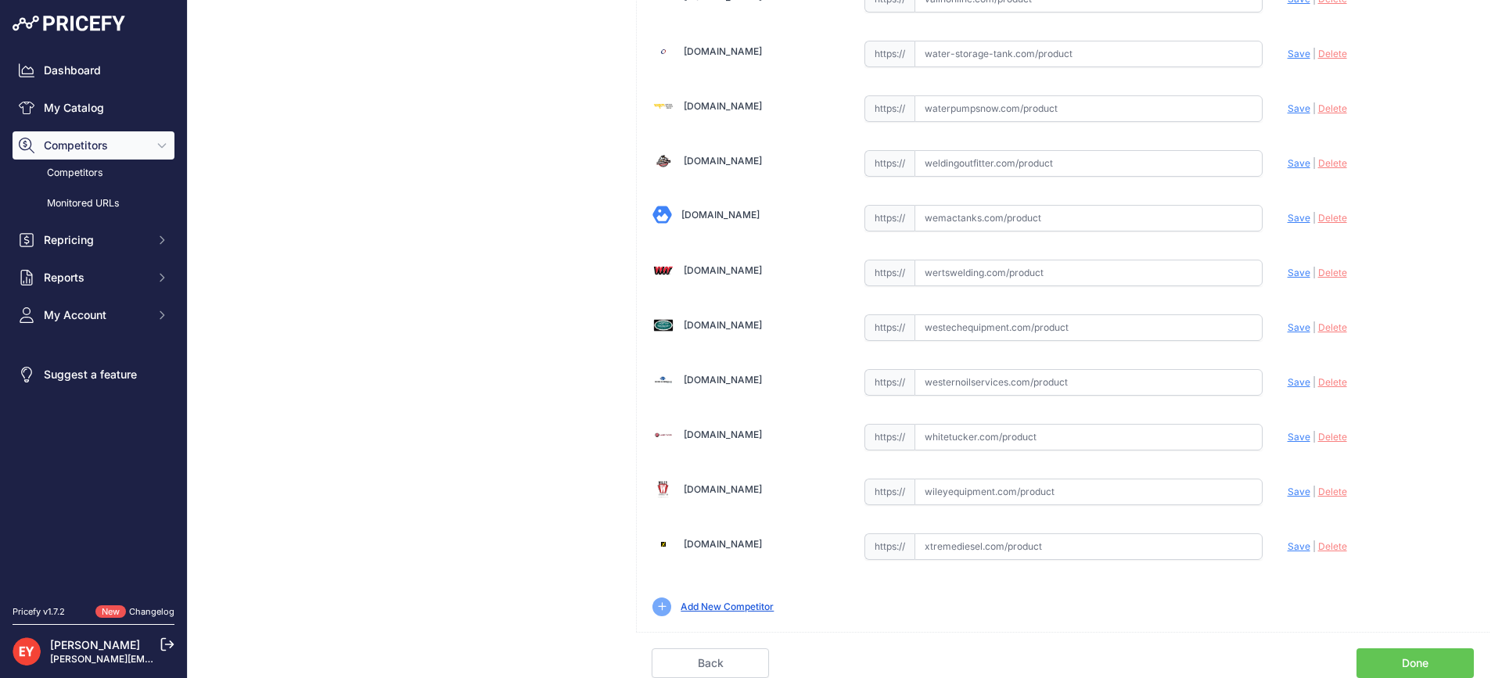
click at [1410, 647] on div "Back Done" at bounding box center [1062, 655] width 853 height 46
click at [1405, 655] on link "Done" at bounding box center [1414, 663] width 117 height 30
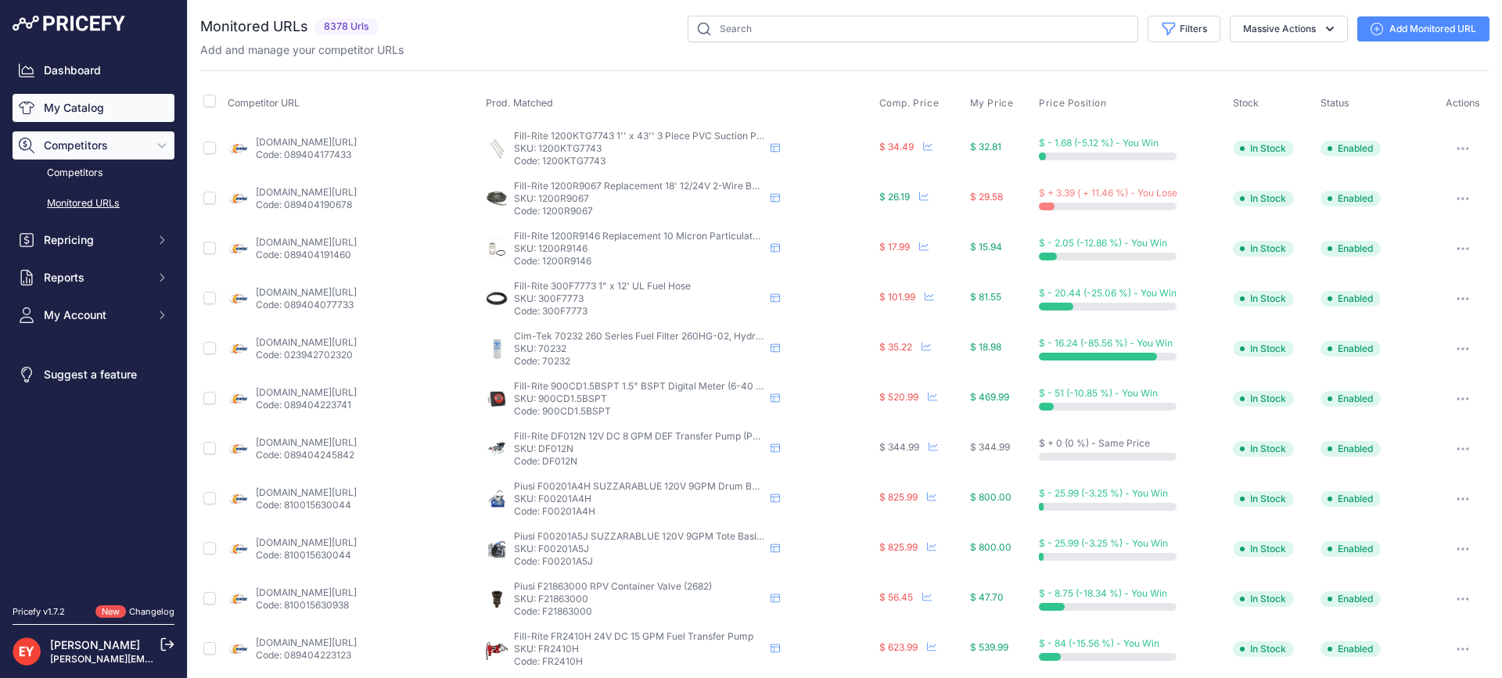
click at [38, 105] on link "My Catalog" at bounding box center [94, 108] width 162 height 28
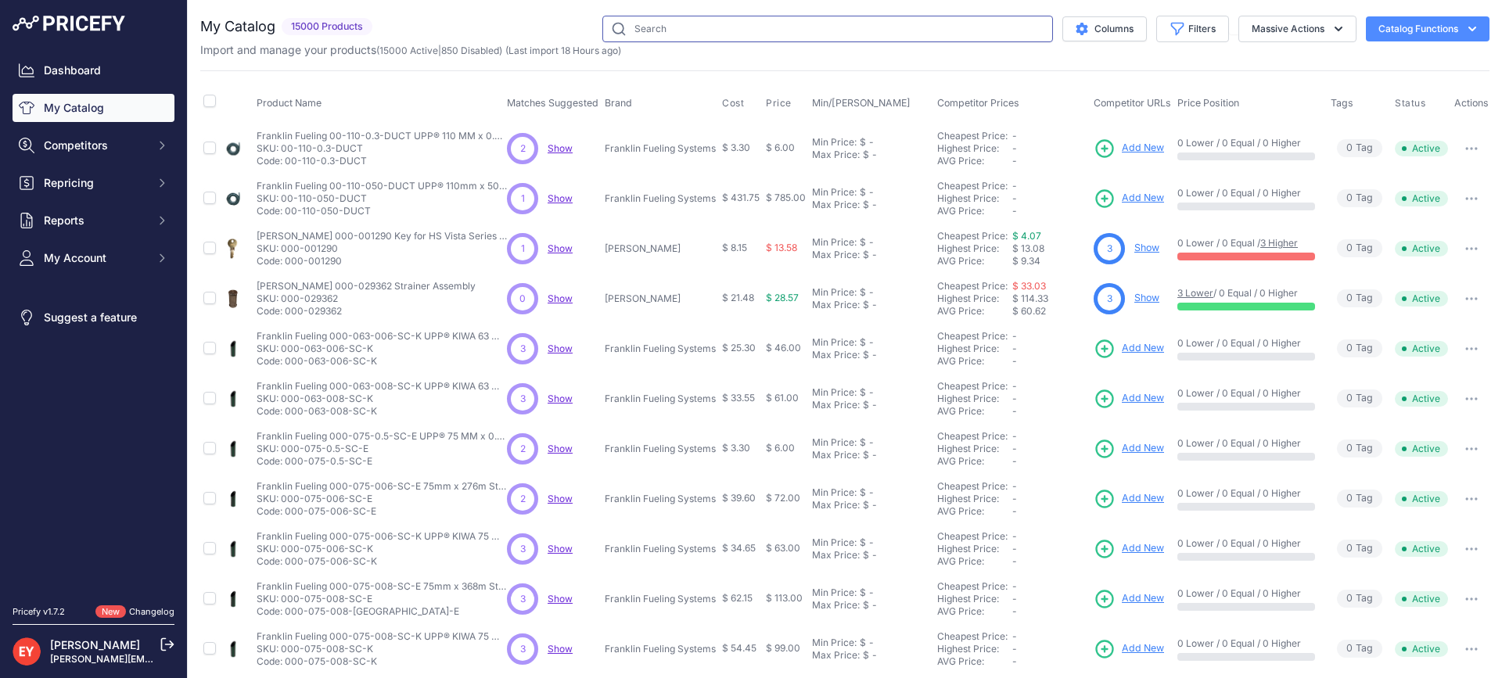
click at [685, 17] on input "text" at bounding box center [827, 29] width 451 height 27
paste input "C03655M"
type input "C03655M"
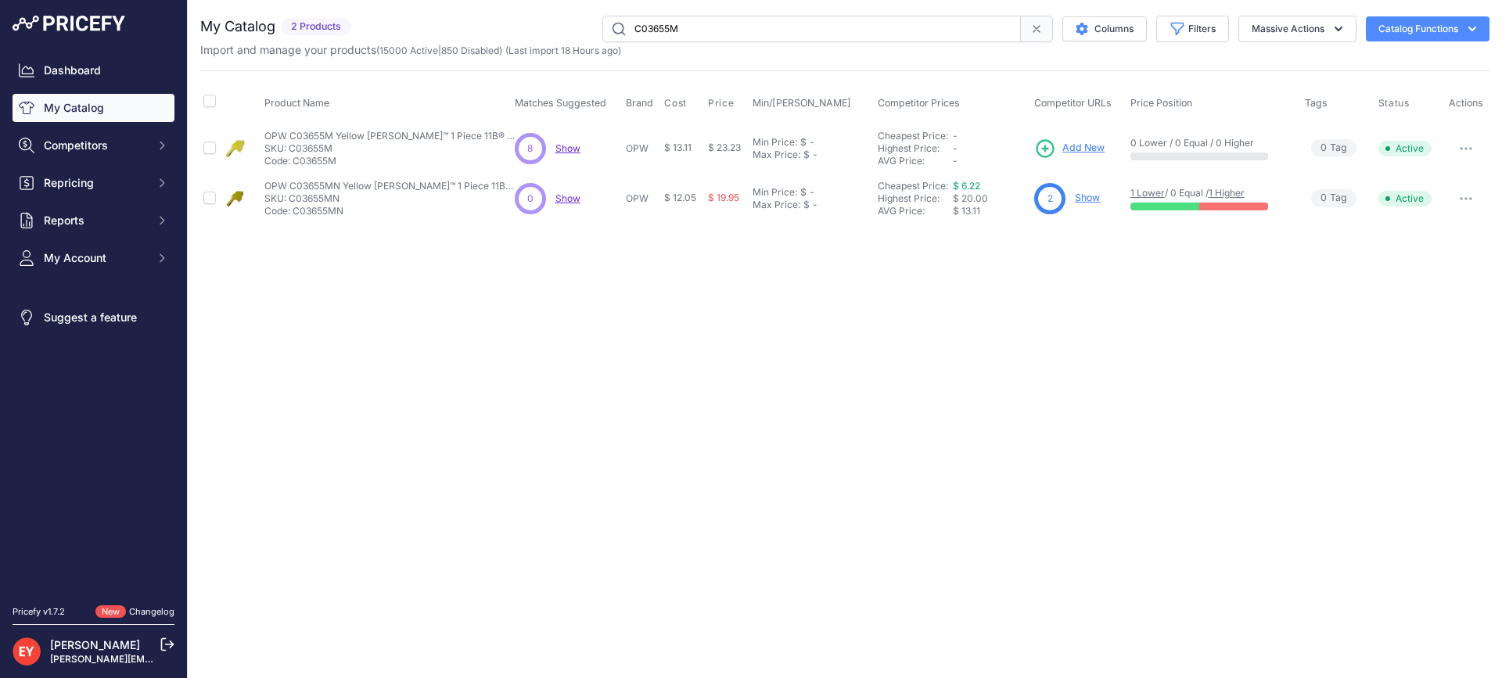
click at [1086, 150] on span "Add New" at bounding box center [1083, 148] width 42 height 15
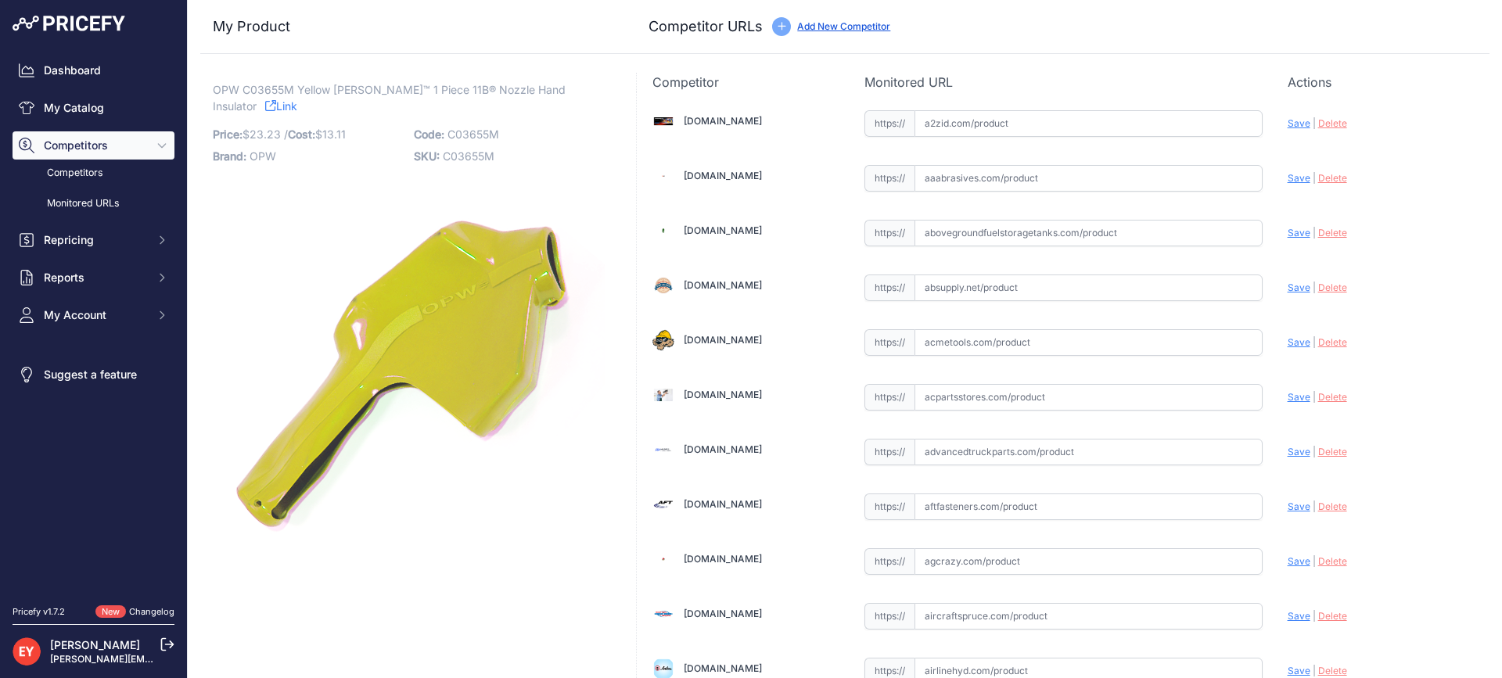
scroll to position [1479, 0]
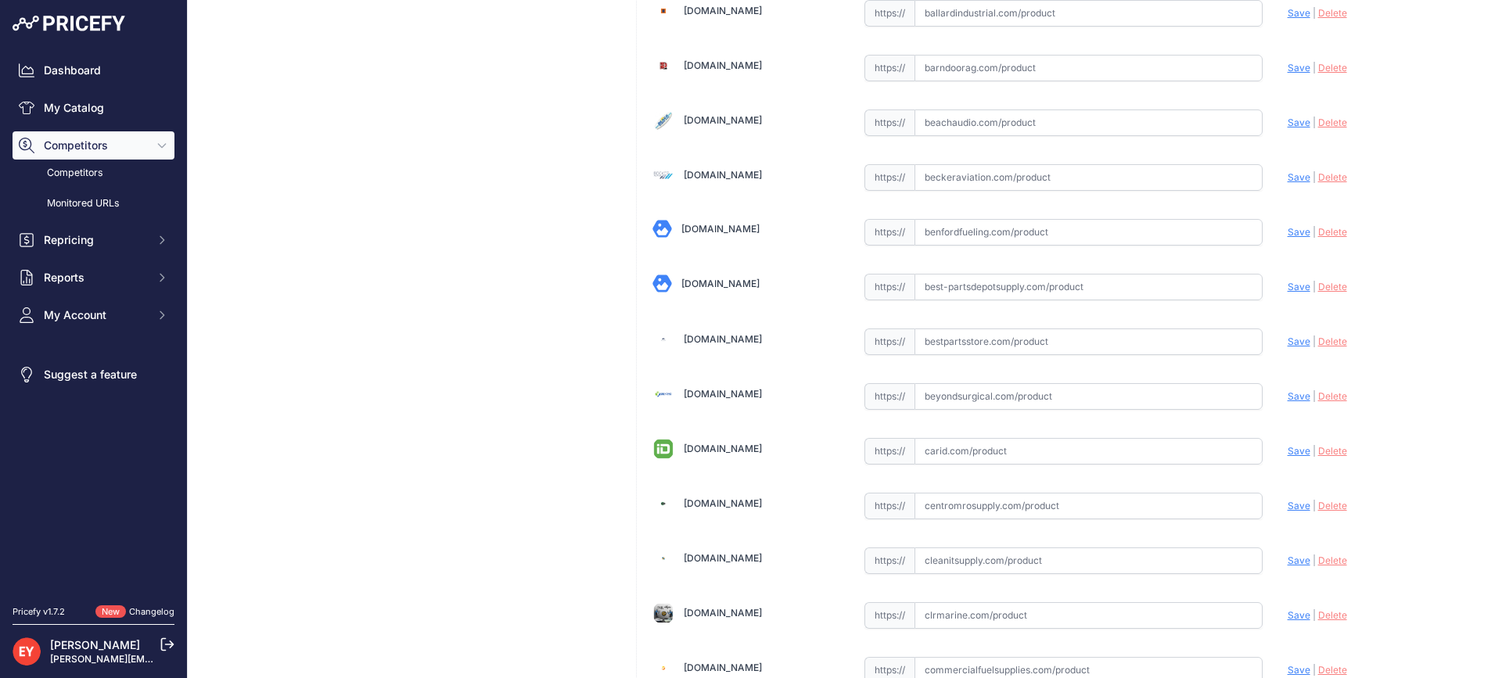
click at [951, 341] on input "text" at bounding box center [1088, 341] width 348 height 27
paste input "https://www.bestpartsstore.com/product/opw-c03655m-yellow-newgard-1-piece-11b-n…"
click at [1287, 343] on span "Save" at bounding box center [1298, 342] width 23 height 12
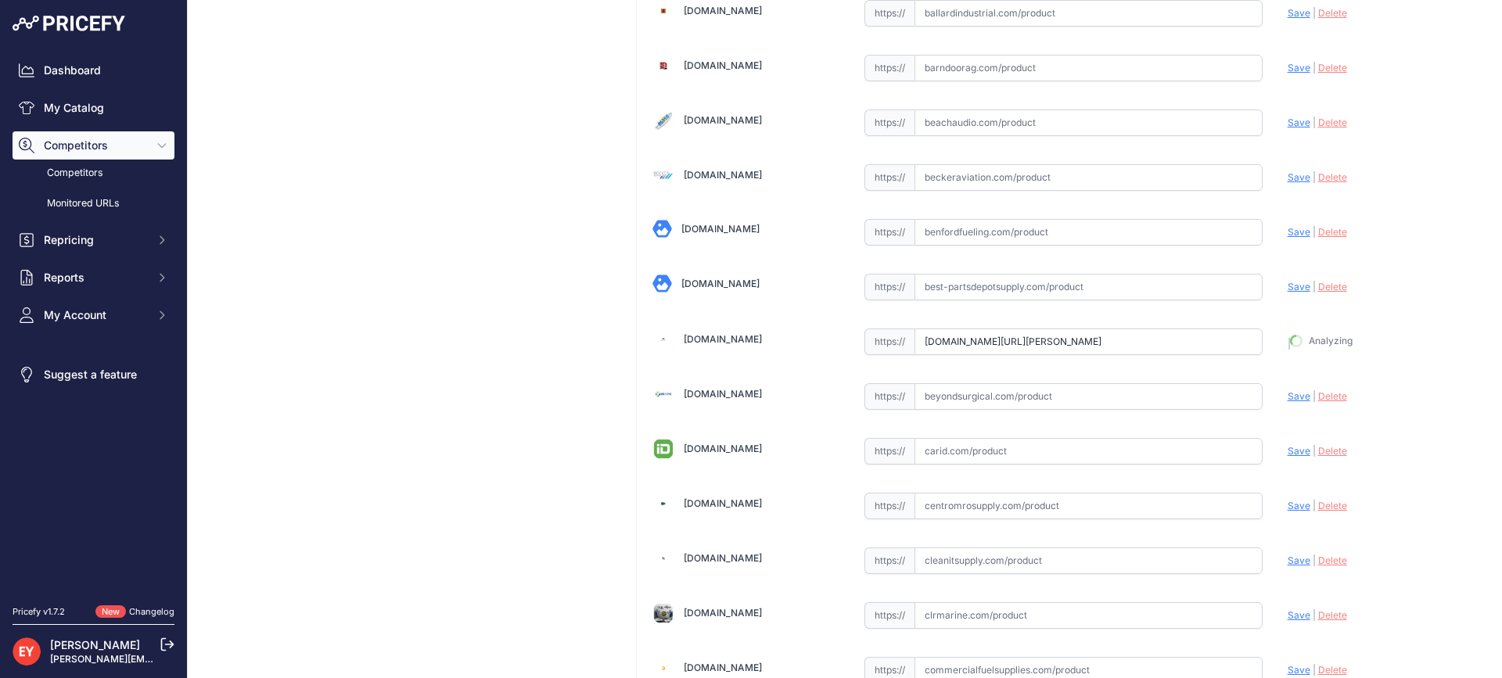
type input "https://www.bestpartsstore.com/product/opw-c03655m-yellow-newgard-1-piece-11b-n…"
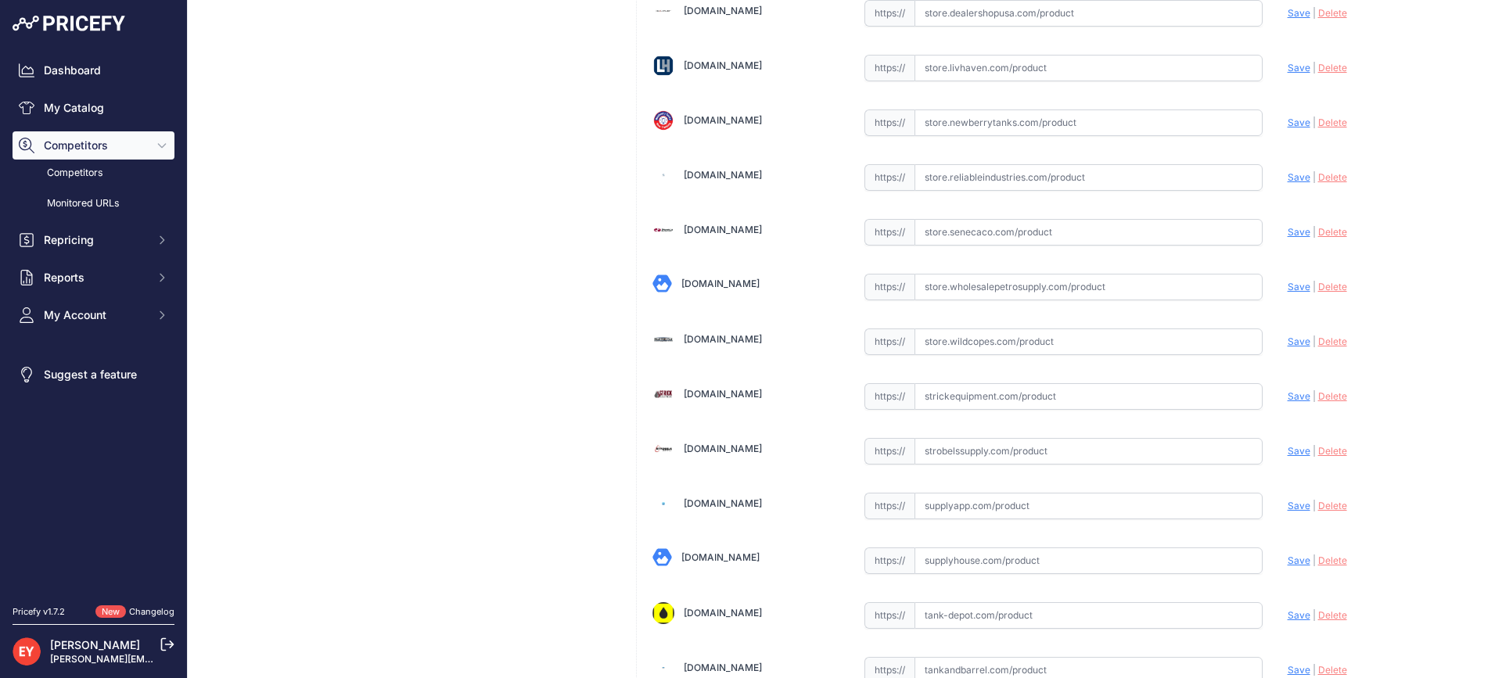
click at [1012, 340] on input "text" at bounding box center [1088, 341] width 348 height 27
paste input "https://store.wildcopes.com/searchm.htm"
click at [1287, 342] on span "Save" at bounding box center [1298, 342] width 23 height 12
type input "[URL][DOMAIN_NAME]"
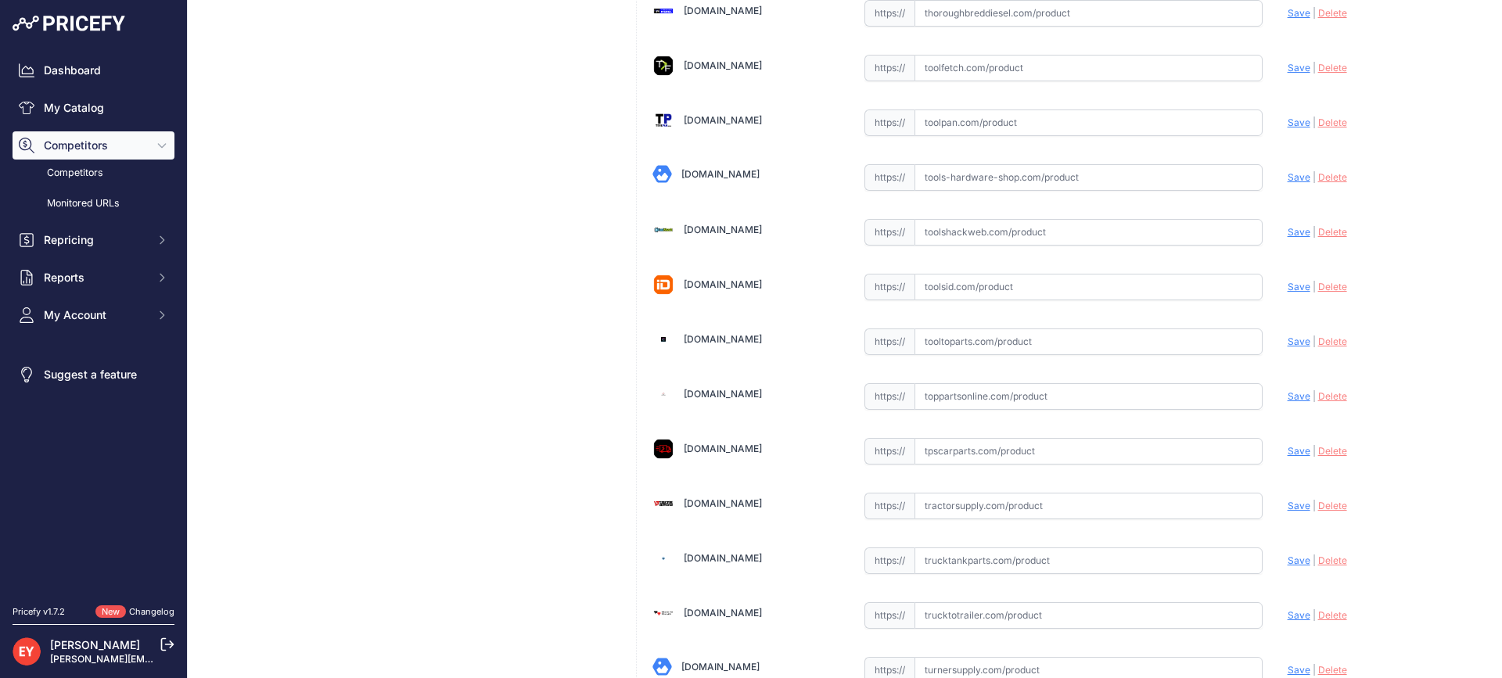
click at [952, 341] on input "text" at bounding box center [1088, 341] width 348 height 27
paste input "https://www.tooltoparts.com/product/opw-c03655m-yellow-newgard-1-piece-11b-nozz…"
click at [1287, 342] on span "Save" at bounding box center [1298, 342] width 23 height 12
type input "https://www.tooltoparts.com/product/opw-c03655m-yellow-newgard-1-piece-11b-nozz…"
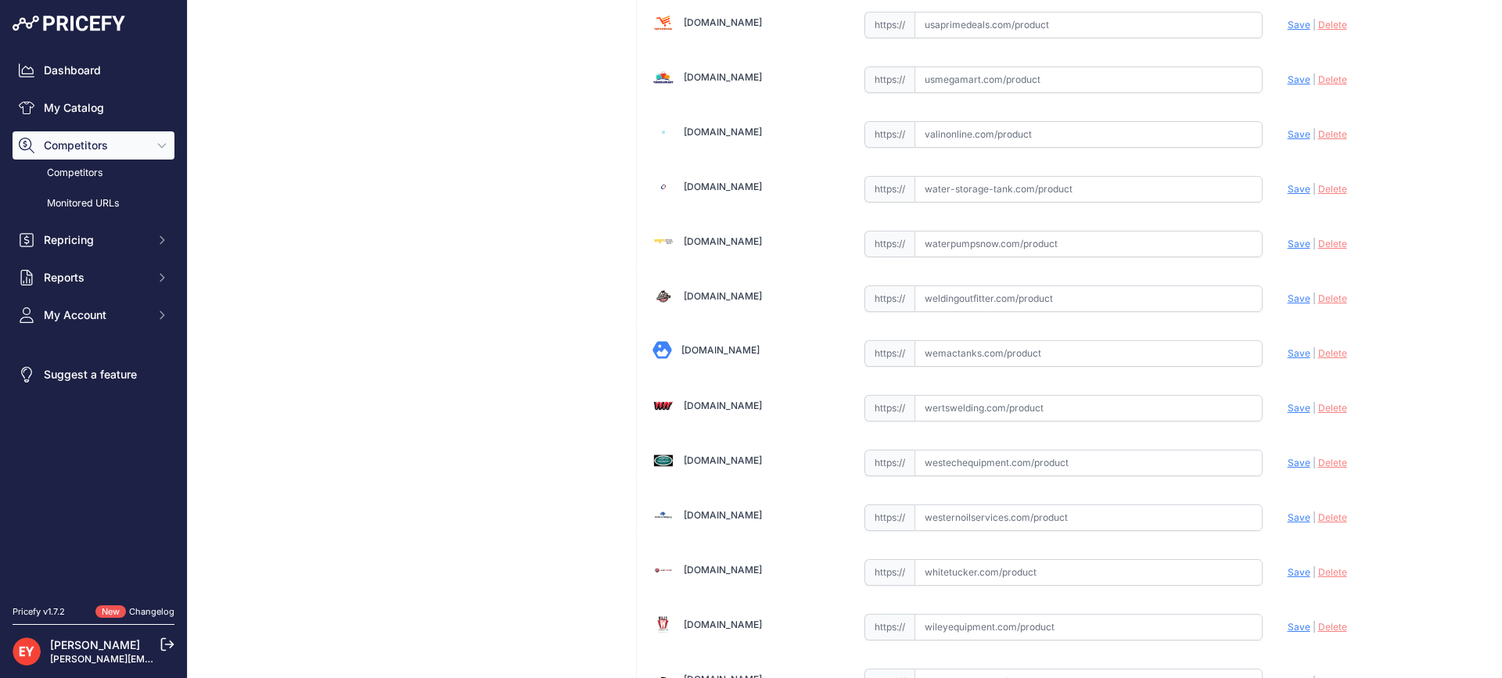
scroll to position [11831, 0]
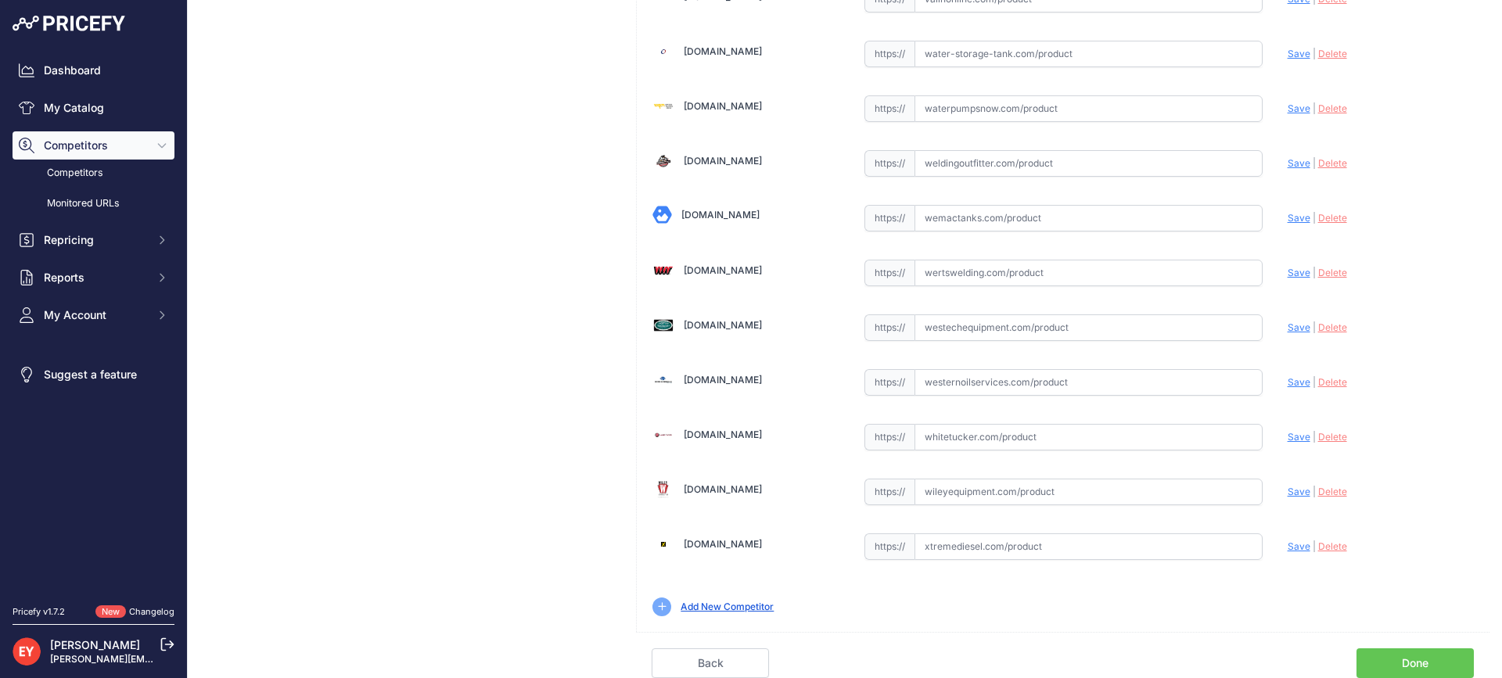
click at [1426, 655] on link "Done" at bounding box center [1414, 663] width 117 height 30
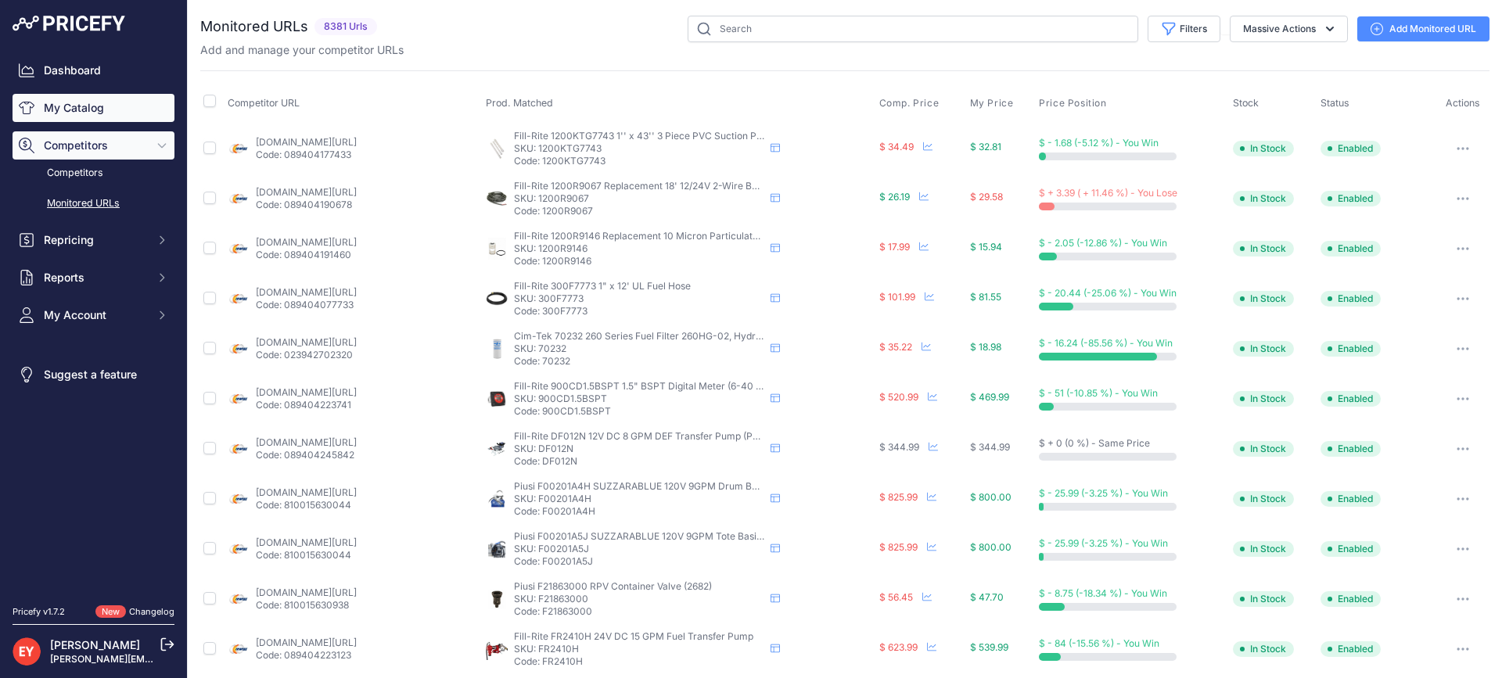
click at [99, 105] on link "My Catalog" at bounding box center [94, 108] width 162 height 28
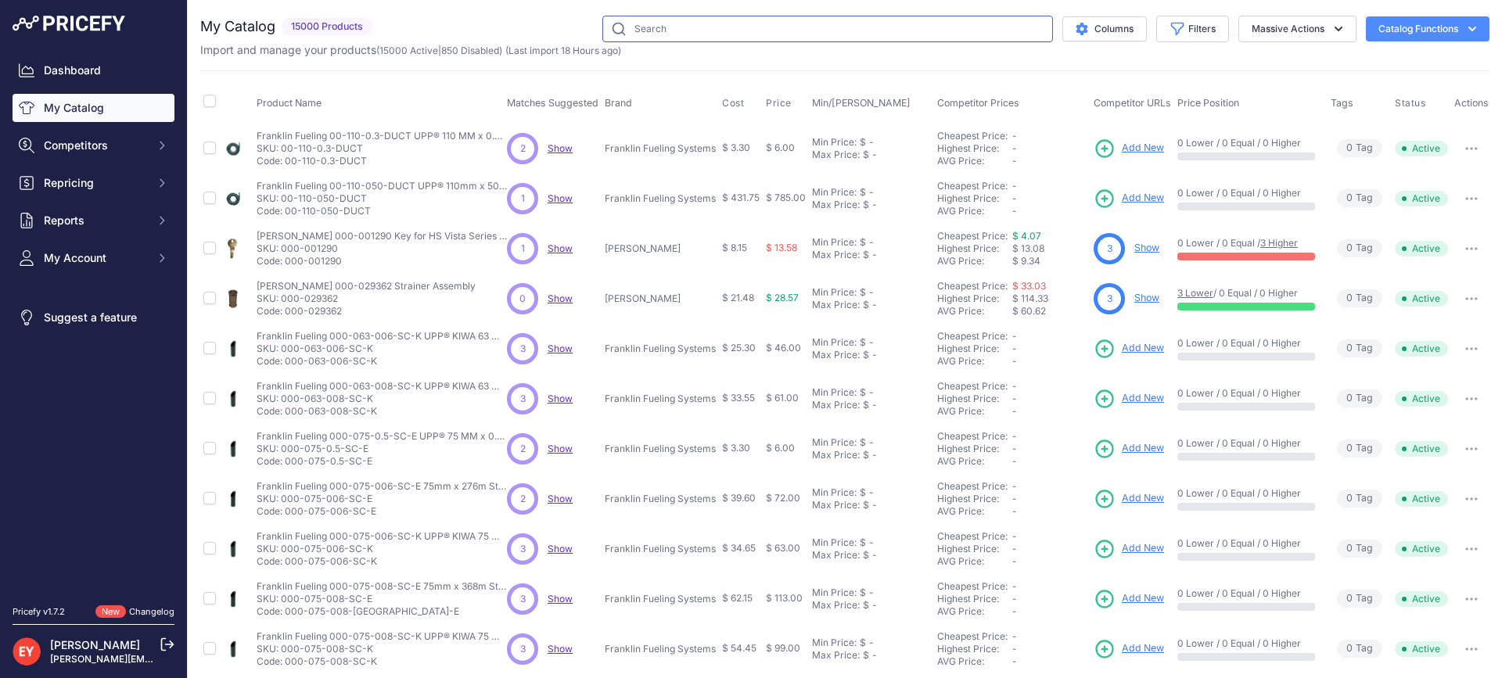
click at [679, 27] on input "text" at bounding box center [827, 29] width 451 height 27
paste input "C03655M"
type input "C03655M"
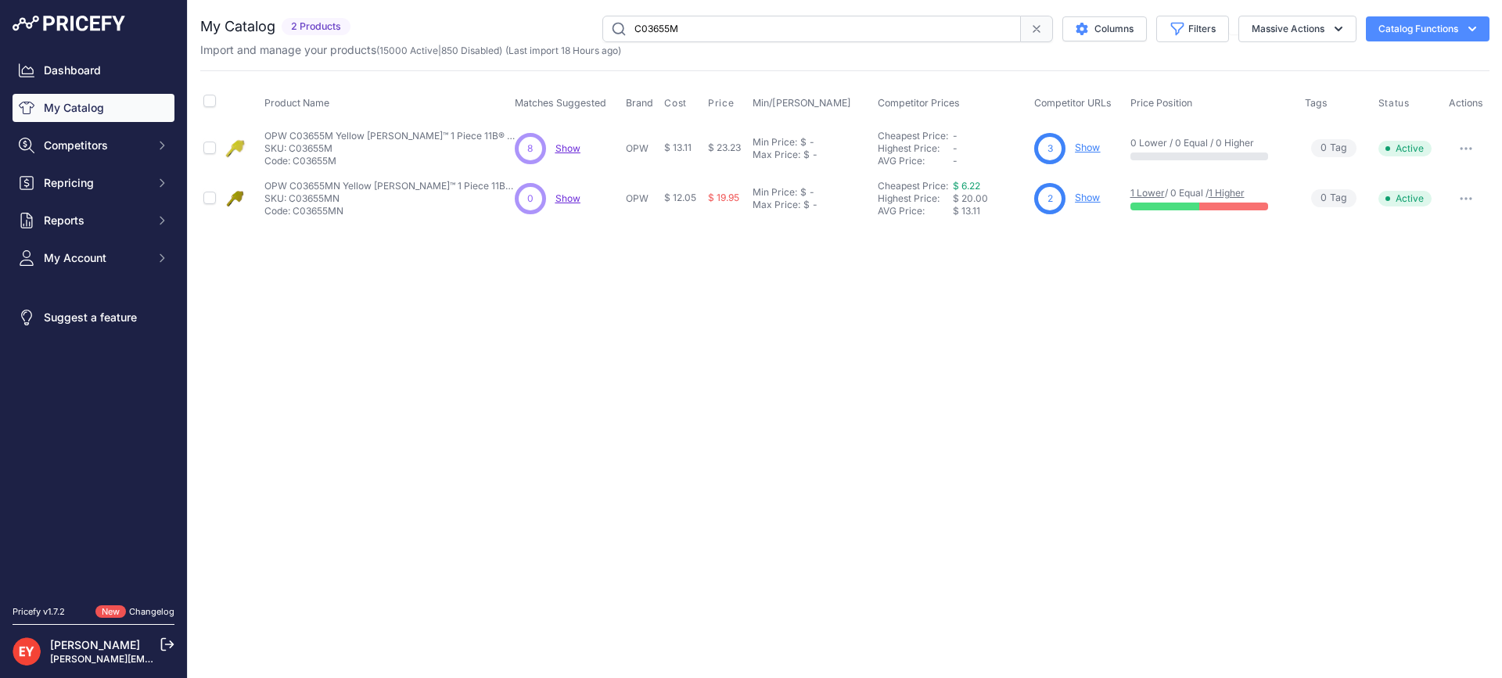
click at [1084, 145] on link "Show" at bounding box center [1087, 148] width 25 height 12
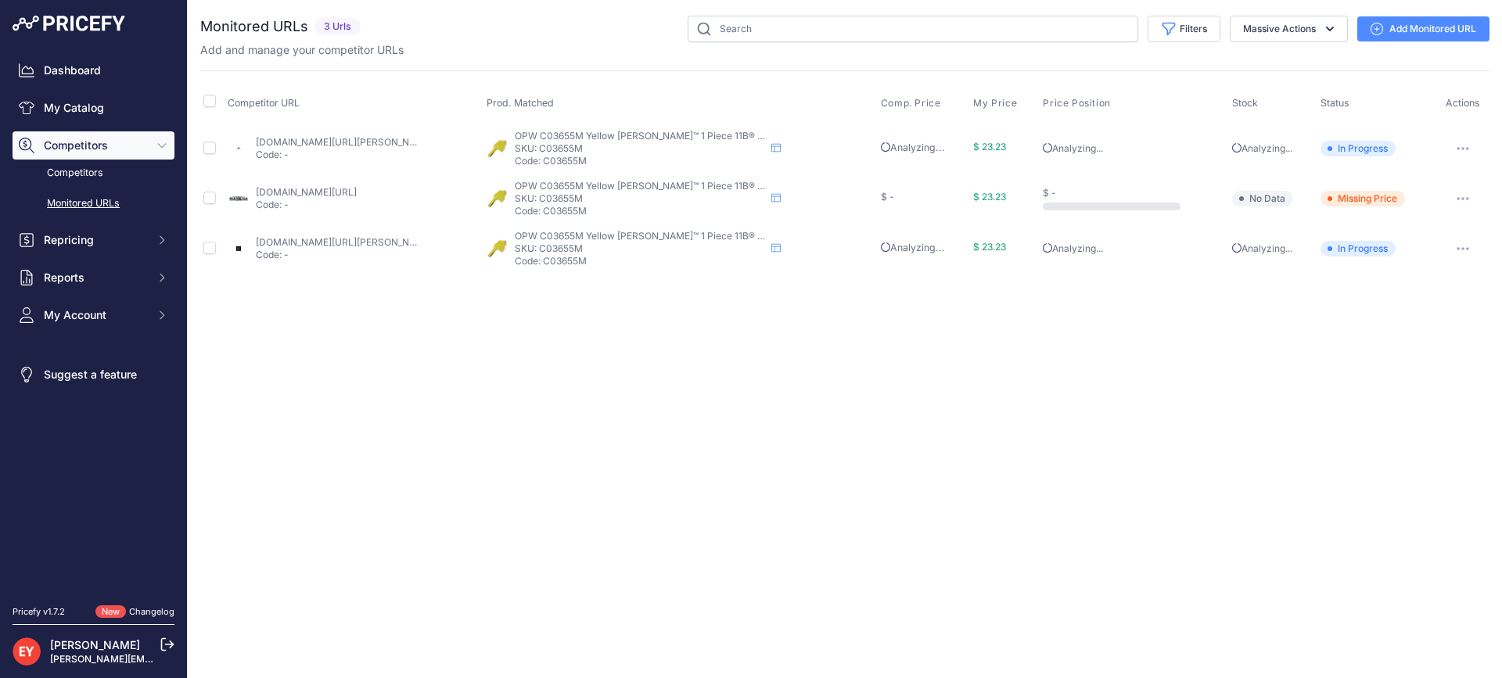
click at [1413, 38] on link "Add Monitored URL" at bounding box center [1423, 28] width 132 height 25
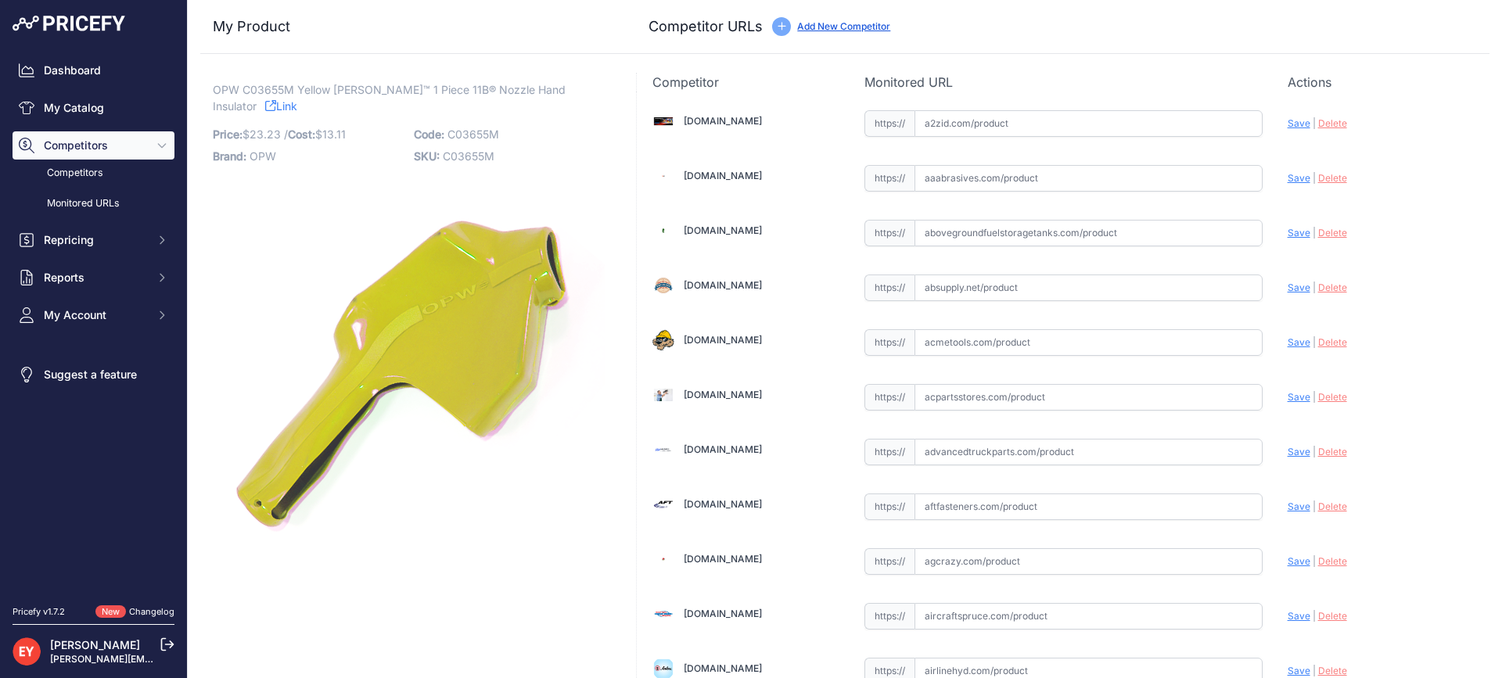
scroll to position [9025, 0]
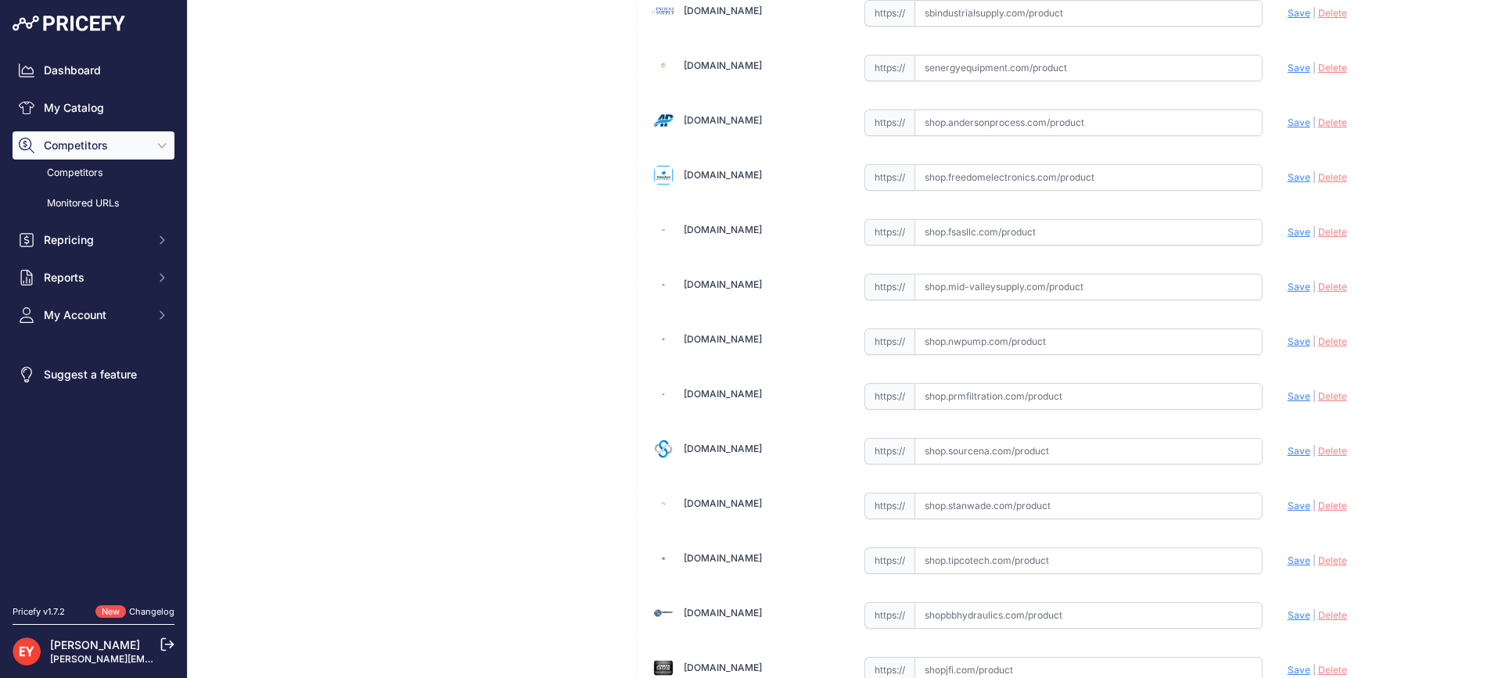
click at [966, 343] on input "text" at bounding box center [1088, 341] width 348 height 27
paste input "https://shop.nwpump.com/product/opw-c03655m-1-piece-11b-newgard-yellow?srsltid=…"
click at [1289, 335] on div "Update Profile Save | Delete Analyzing" at bounding box center [1380, 337] width 186 height 24
click at [1289, 336] on span "Save" at bounding box center [1298, 342] width 23 height 12
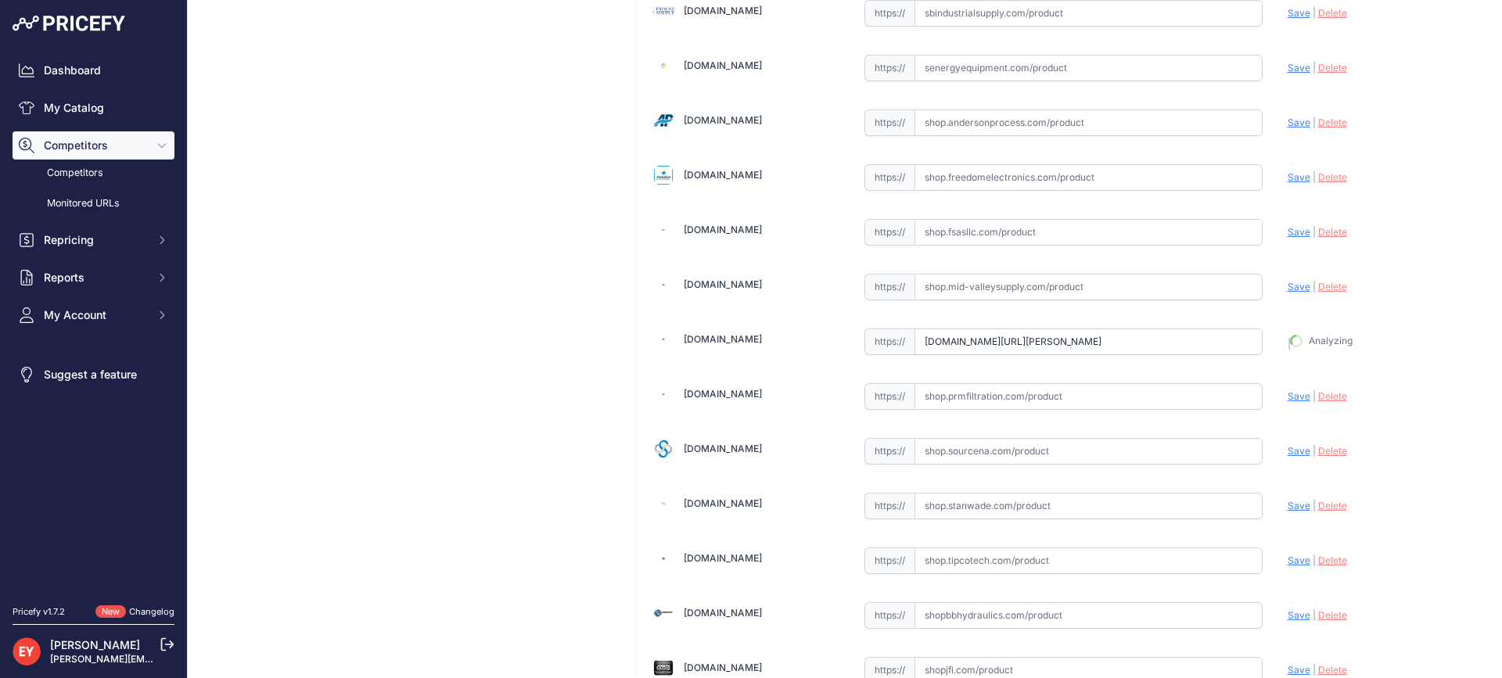
type input "https://shop.nwpump.com/product/opw-c03655m-1-piece-11b-newgard-yellow?prirule_…"
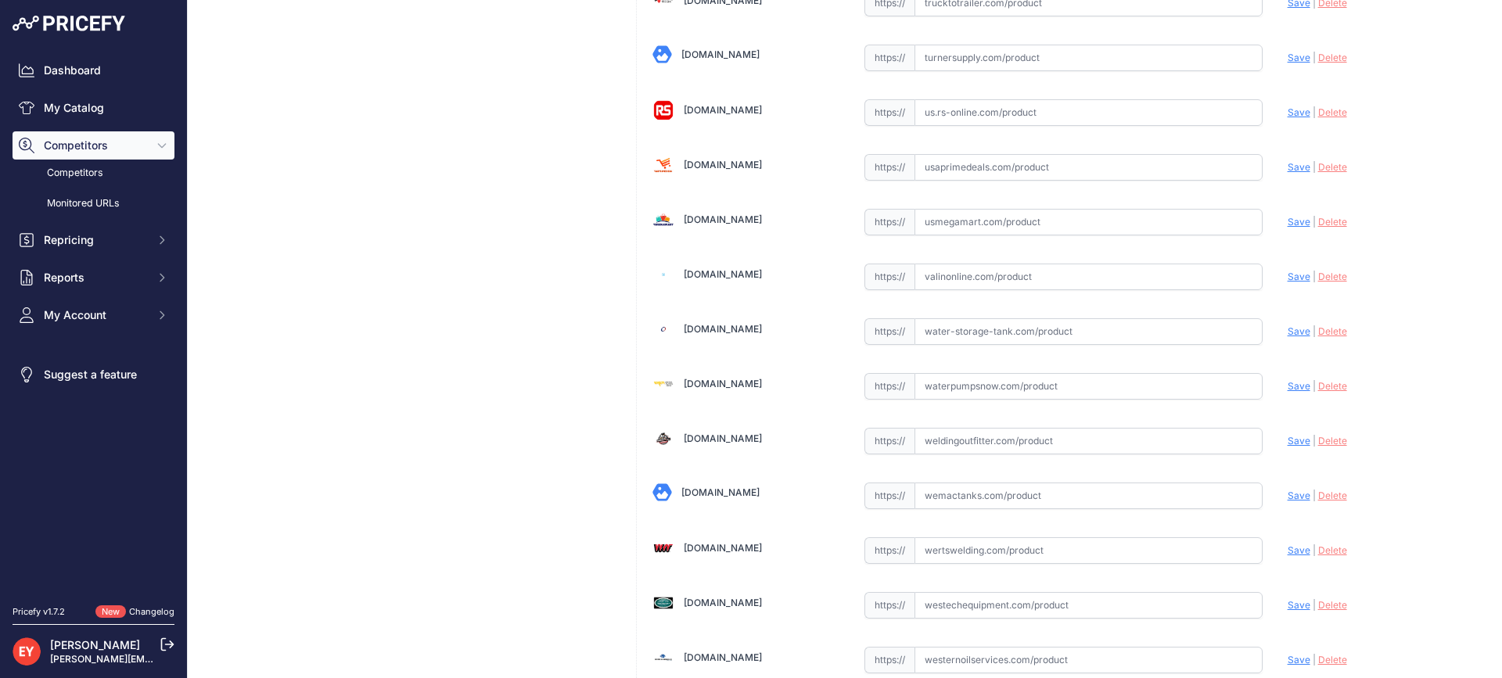
scroll to position [11831, 0]
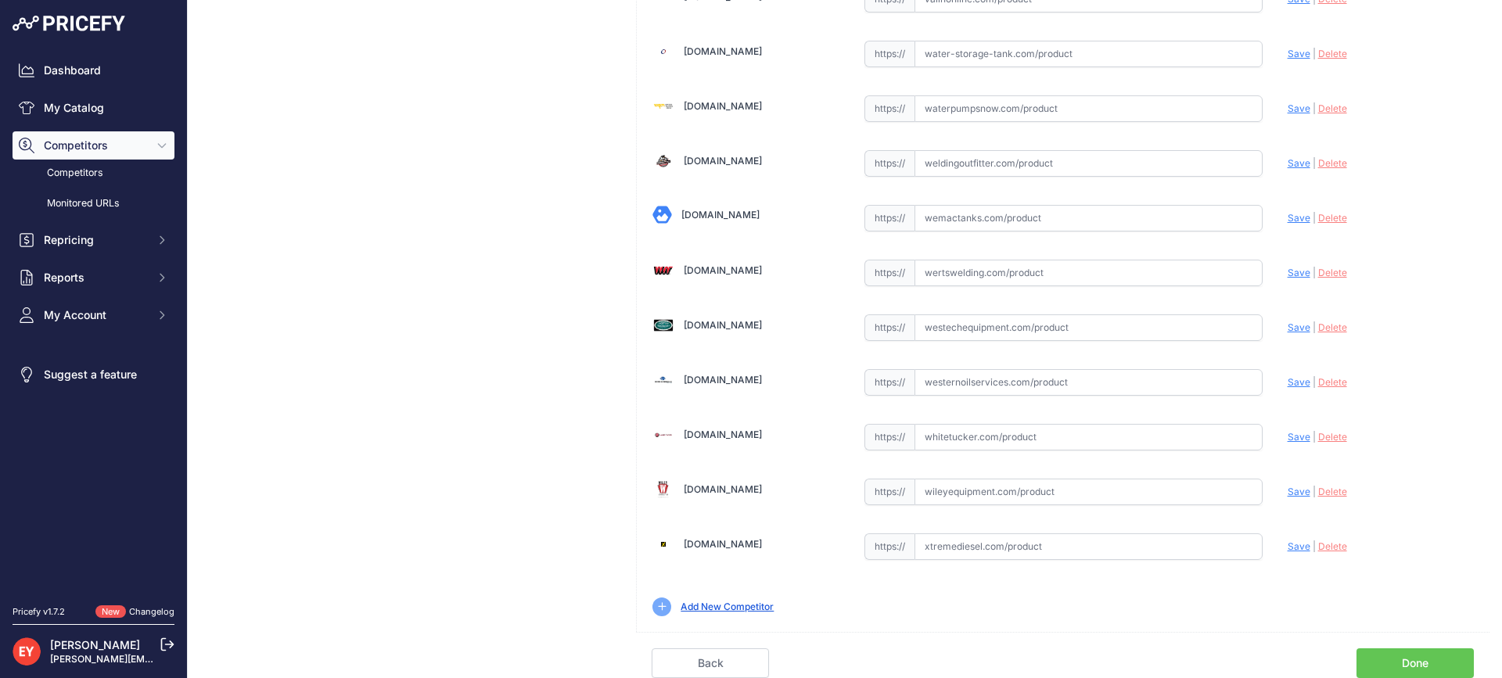
drag, startPoint x: 1425, startPoint y: 662, endPoint x: 1214, endPoint y: 583, distance: 225.2
click at [1424, 662] on link "Done" at bounding box center [1414, 663] width 117 height 30
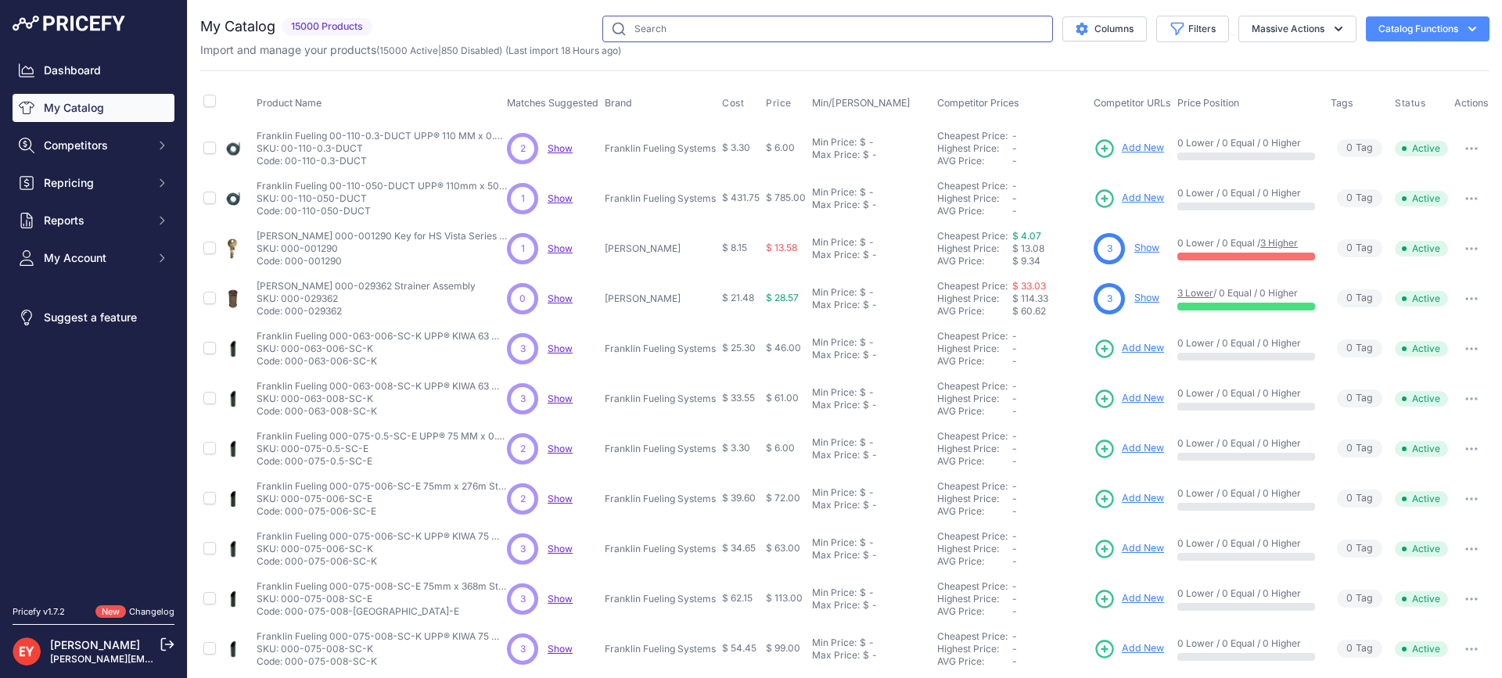
click at [637, 34] on input "text" at bounding box center [827, 29] width 451 height 27
paste input "C03653M"
type input "C03653M"
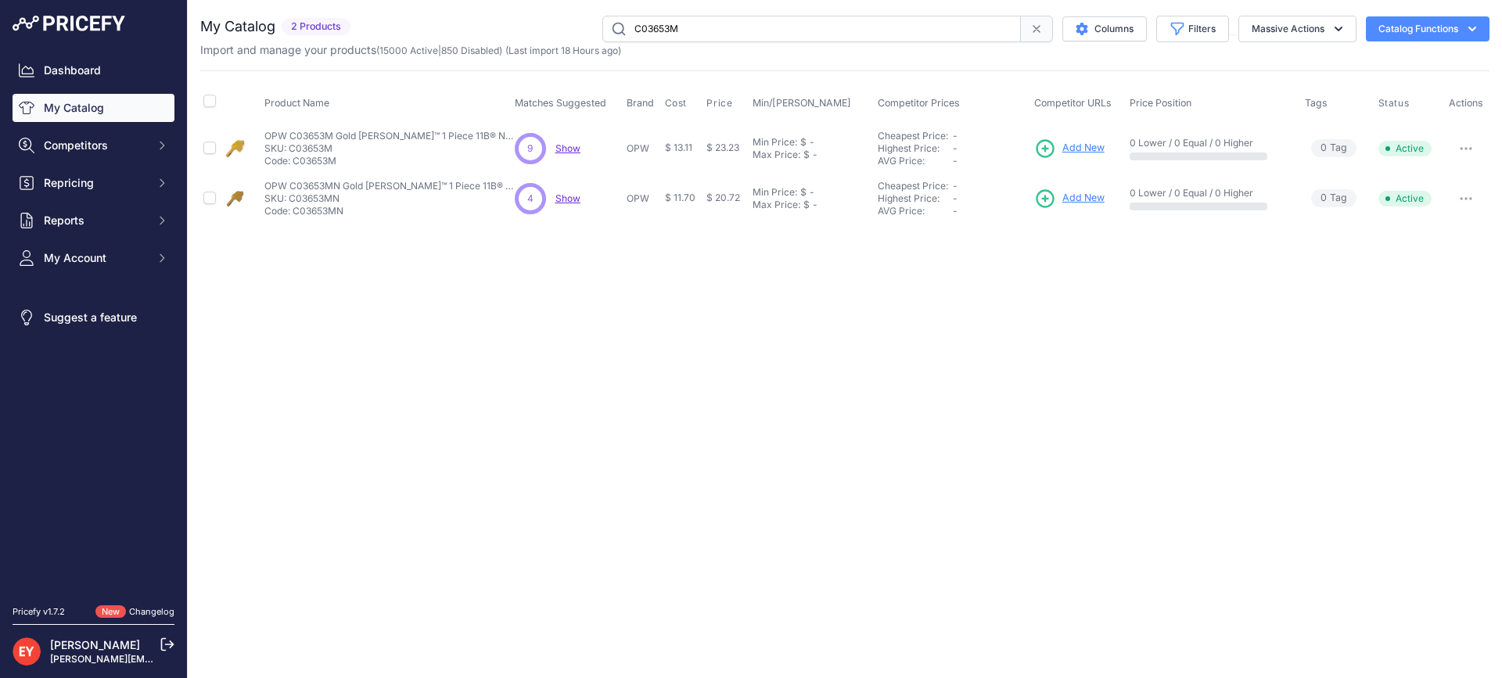
click at [1104, 147] on span "Add New" at bounding box center [1083, 148] width 42 height 15
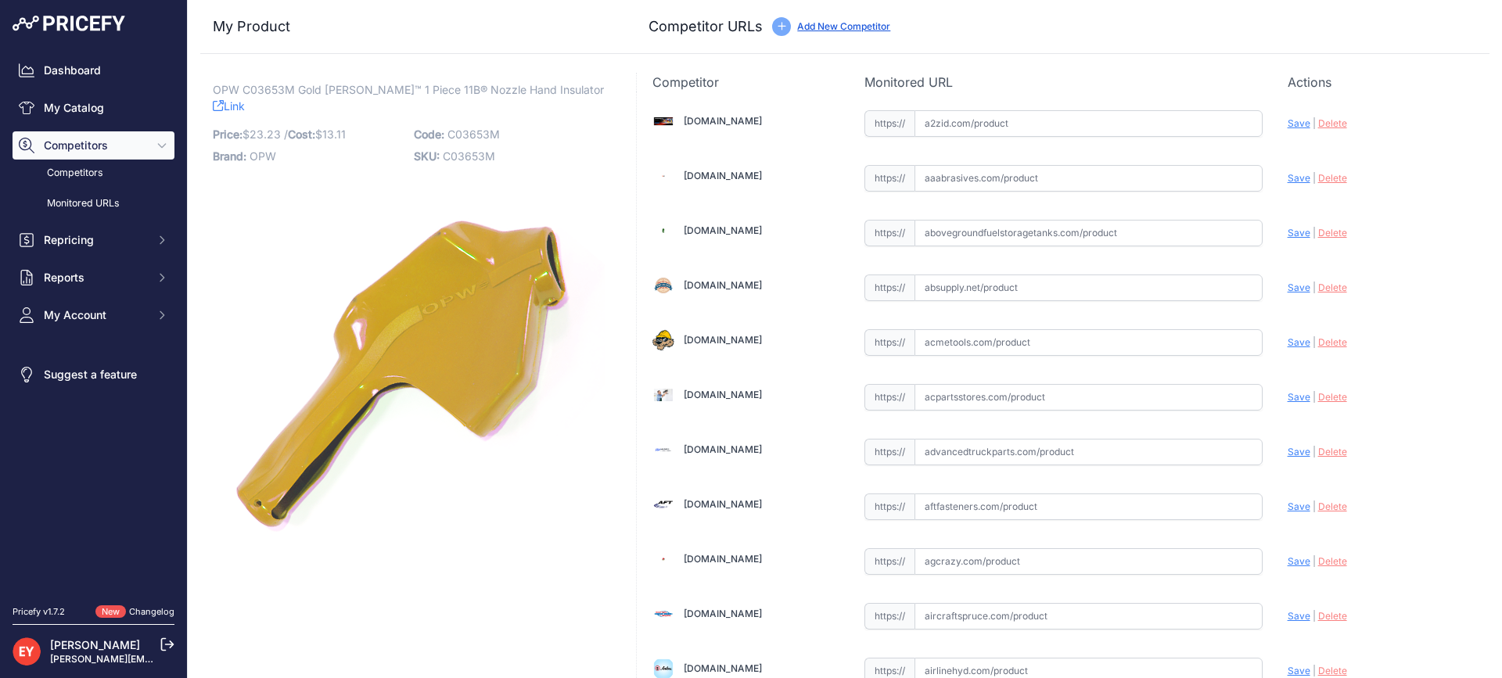
scroll to position [10941, 0]
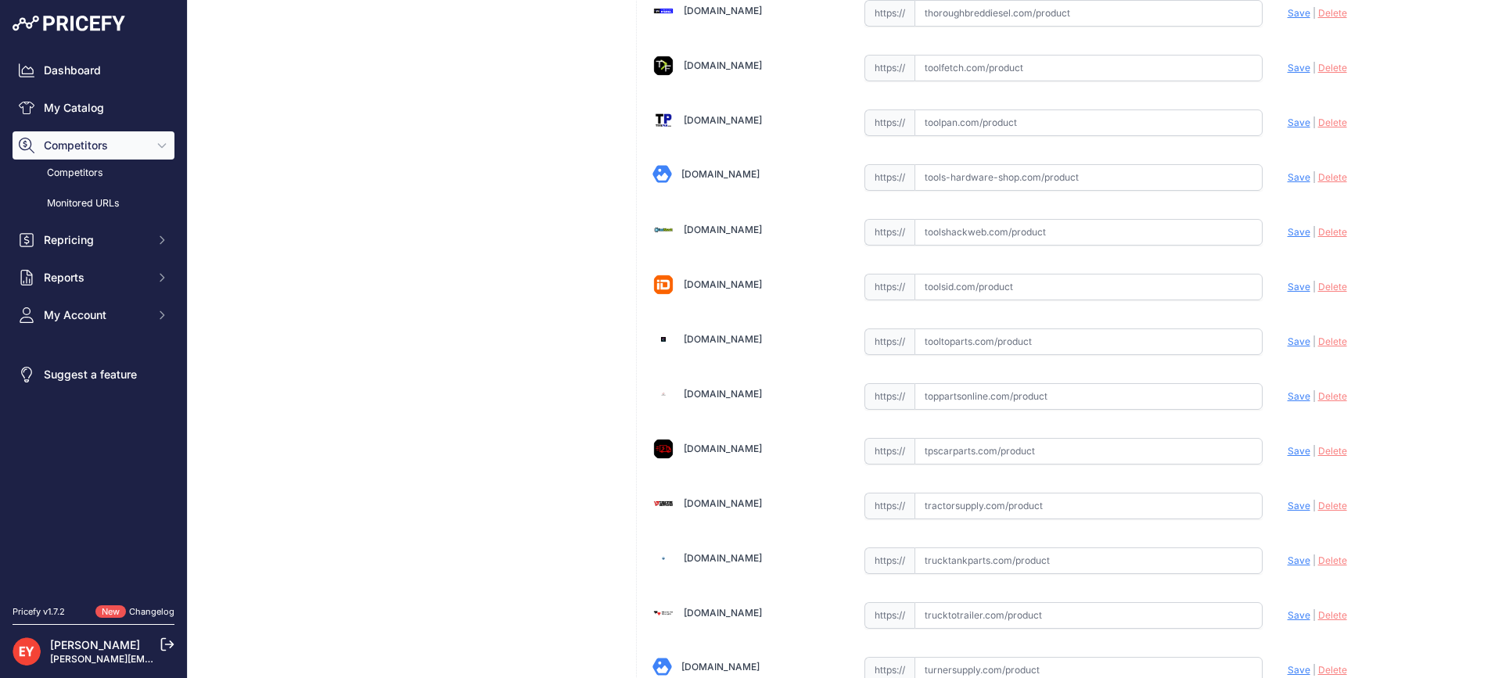
click at [974, 346] on input "text" at bounding box center [1088, 341] width 348 height 27
paste input "[URL][DOMAIN_NAME][PERSON_NAME]"
click at [1293, 344] on span "Save" at bounding box center [1298, 342] width 23 height 12
type input "[URL][DOMAIN_NAME][PERSON_NAME]"
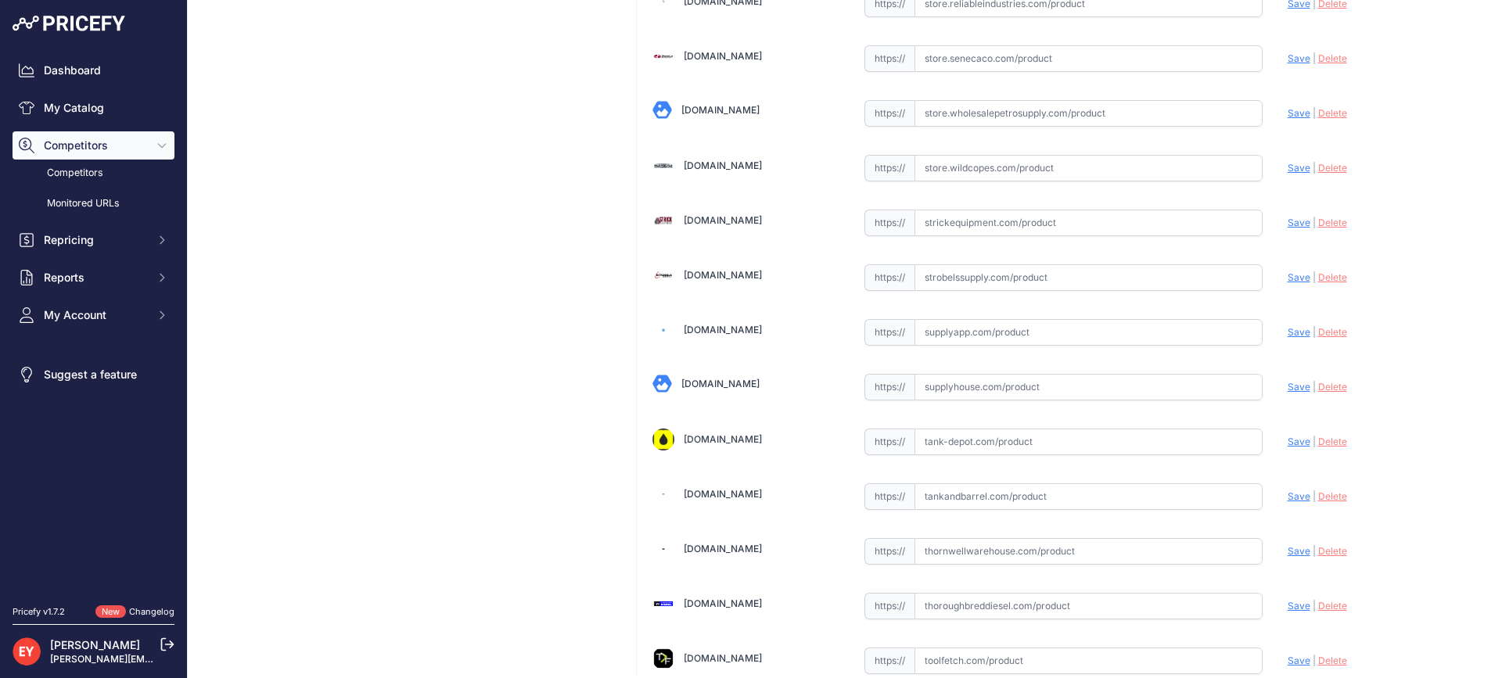
scroll to position [11831, 0]
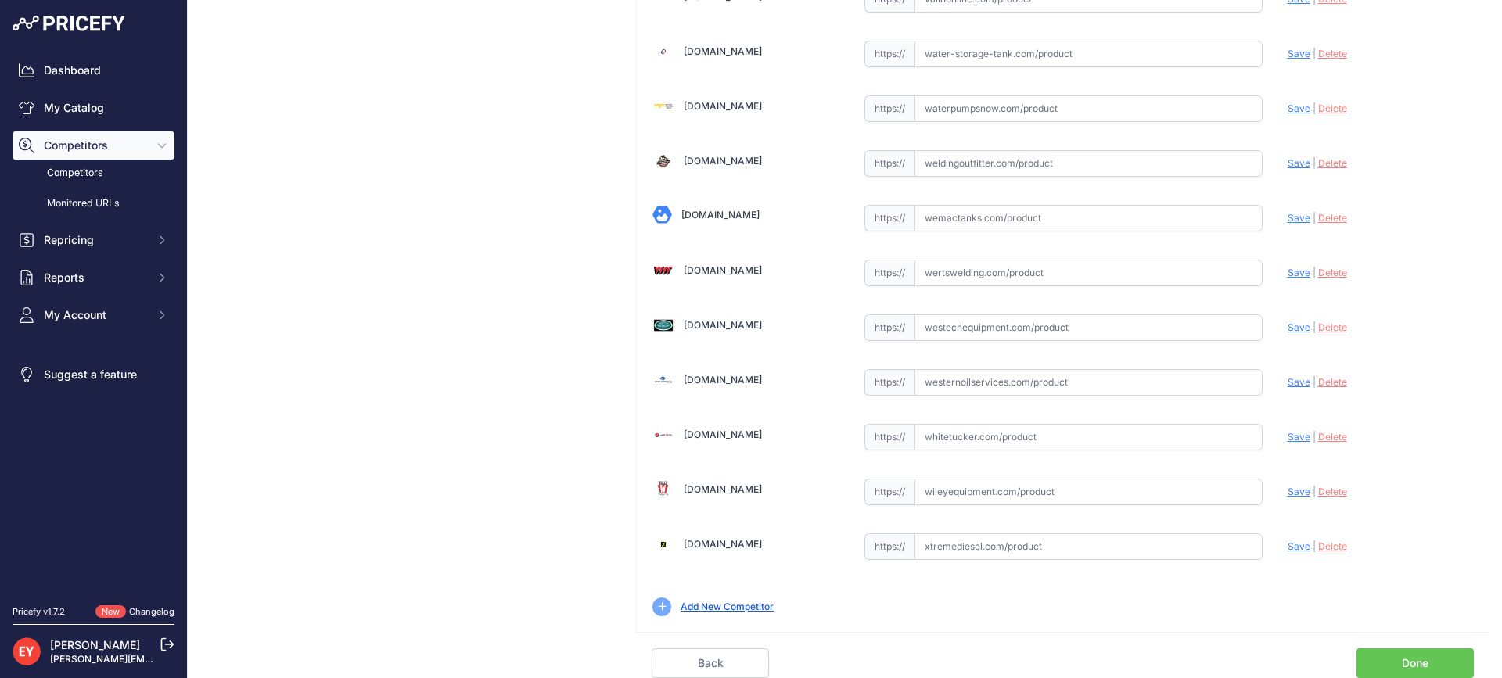
click at [1439, 655] on link "Done" at bounding box center [1414, 663] width 117 height 30
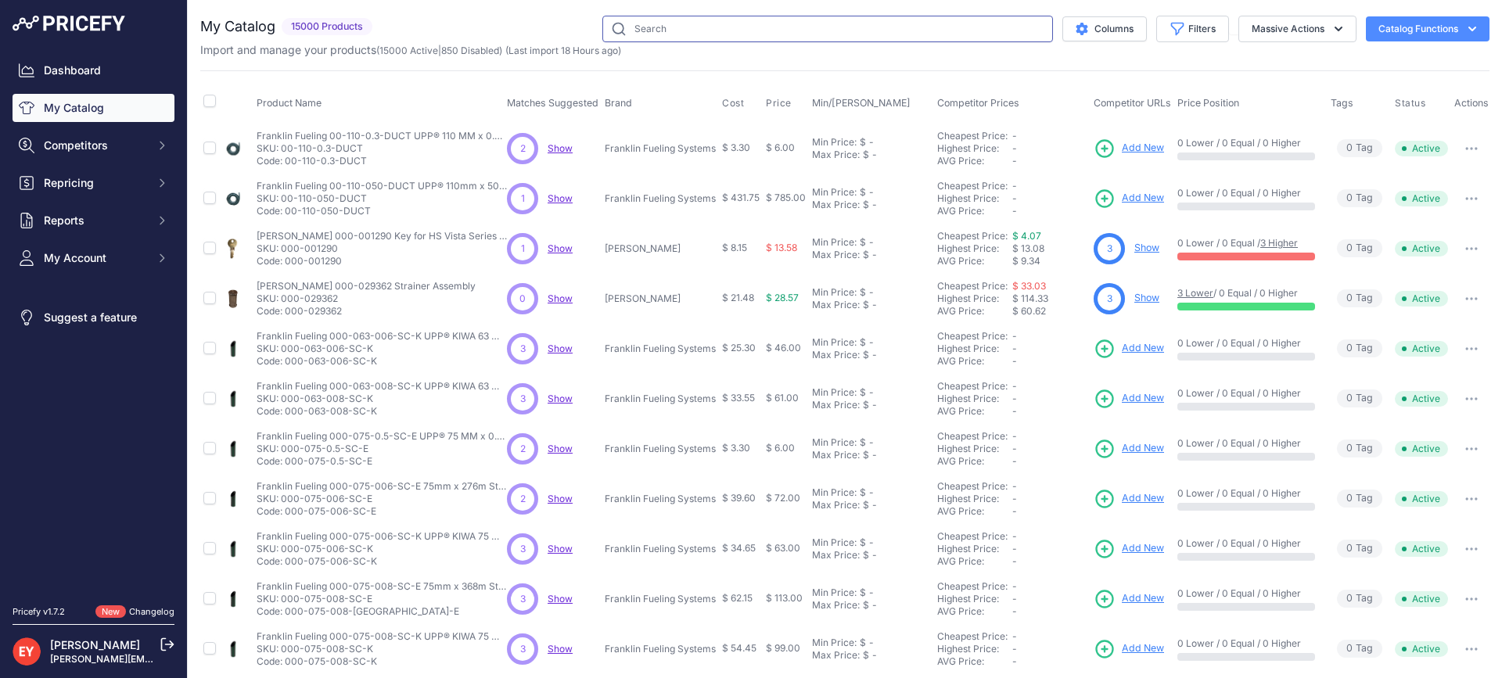
click at [679, 35] on input "text" at bounding box center [827, 29] width 451 height 27
paste input "C03654M"
type input "C03654M"
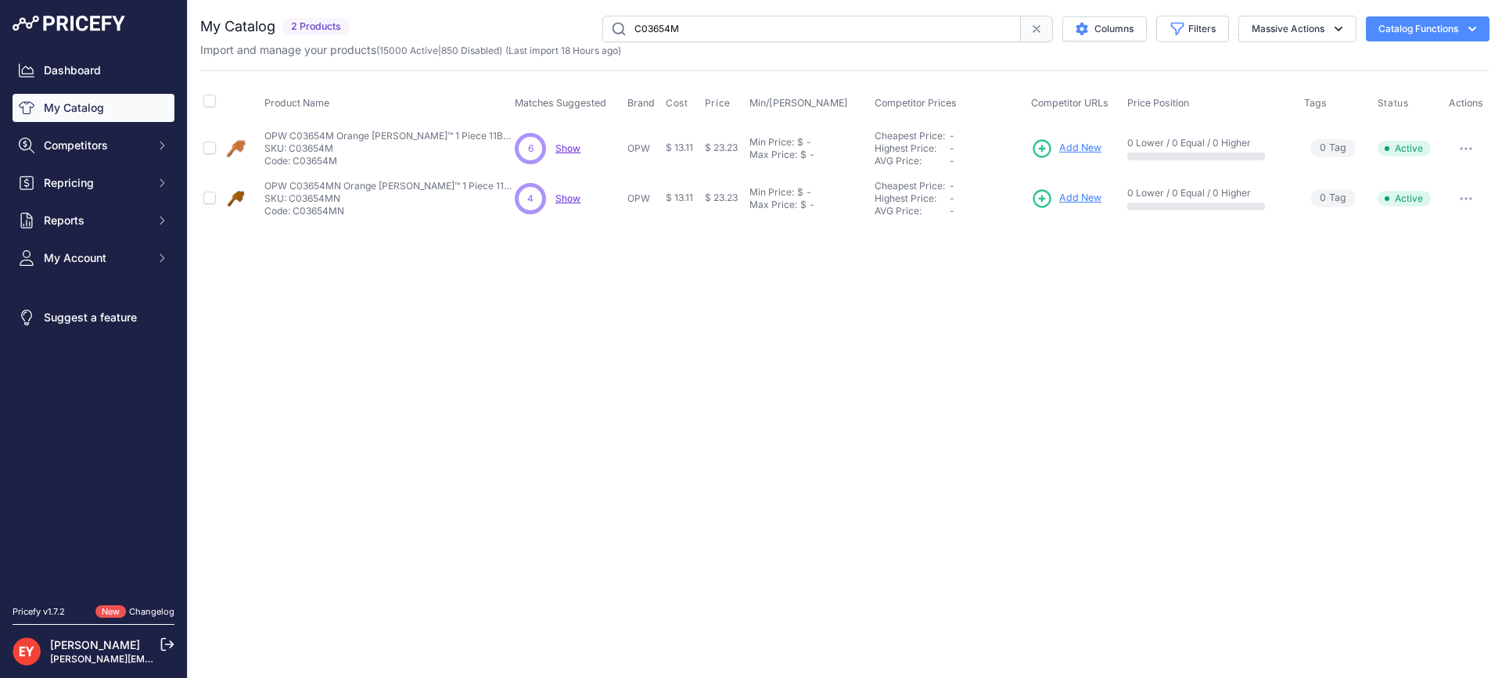
click at [1082, 153] on span "Add New" at bounding box center [1080, 148] width 42 height 15
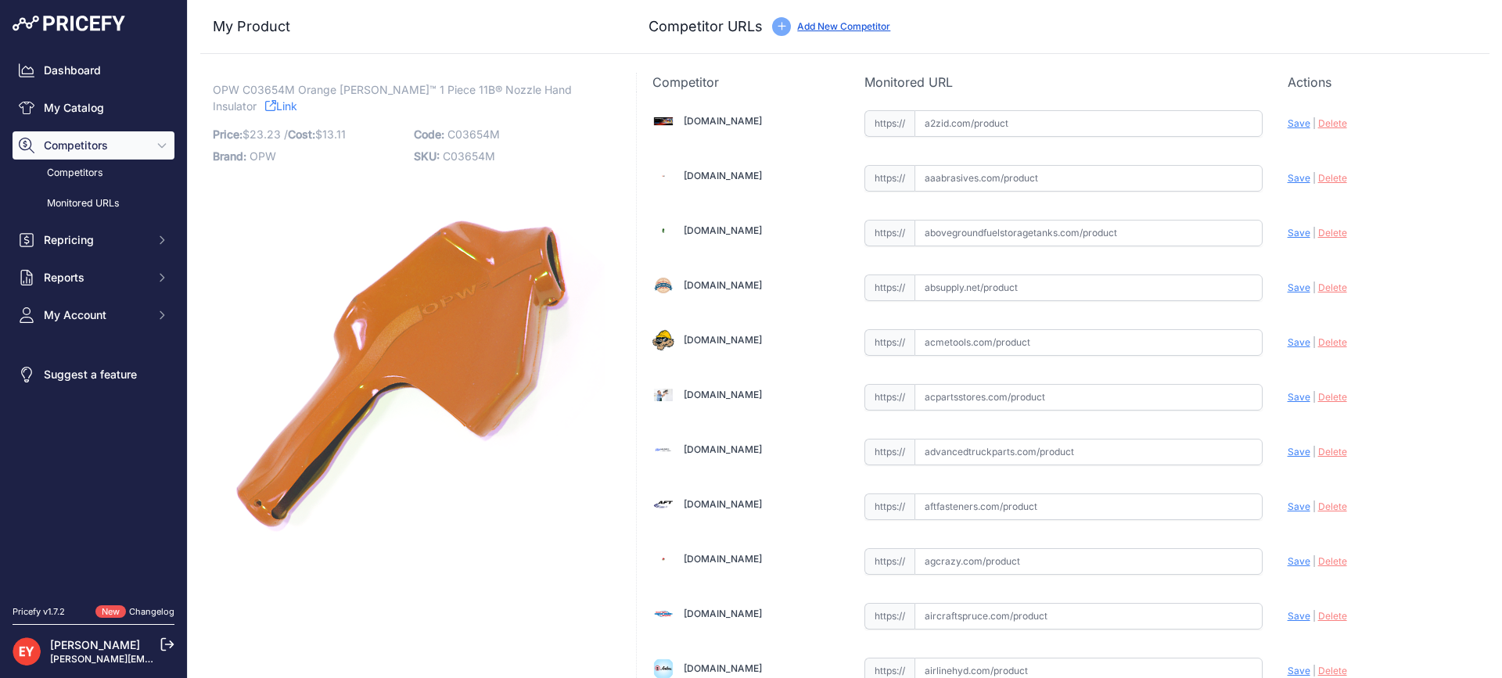
scroll to position [4983, 0]
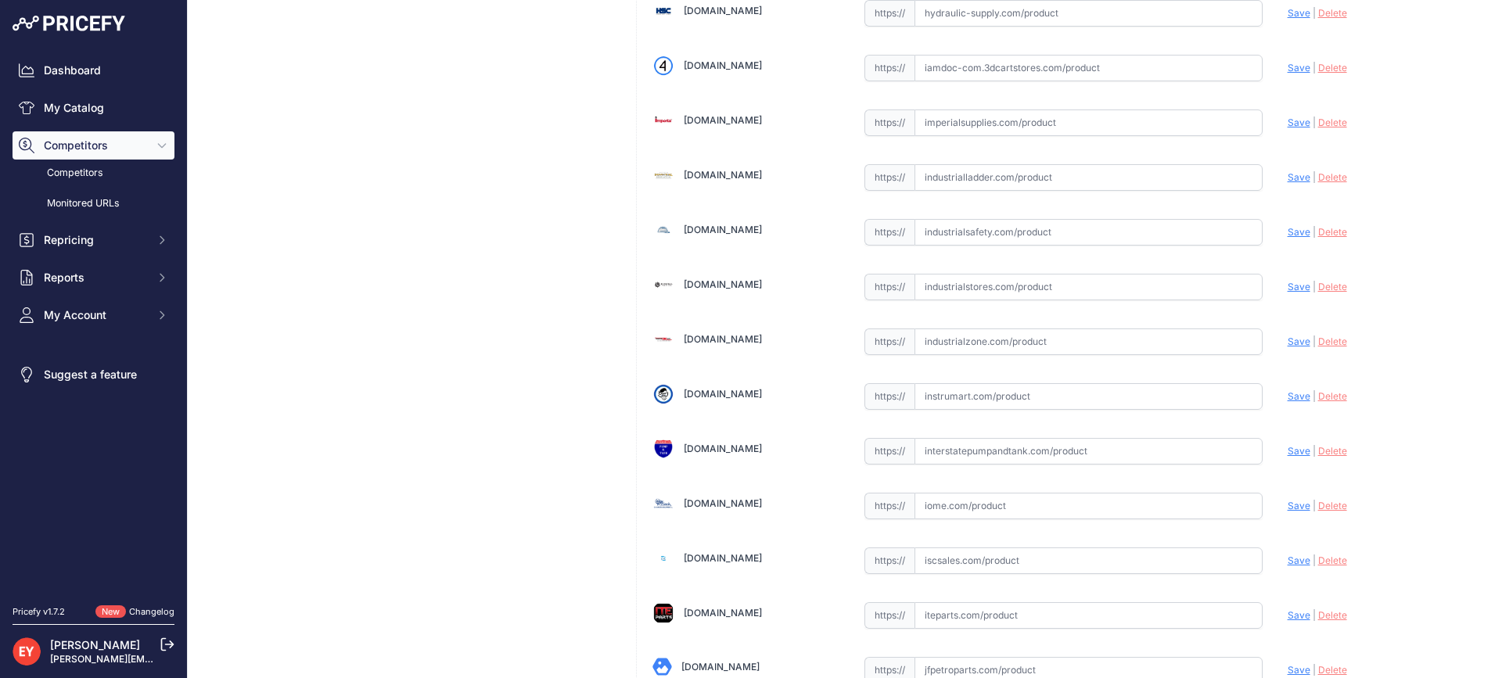
drag, startPoint x: 974, startPoint y: 336, endPoint x: 995, endPoint y: 318, distance: 28.3
click at [976, 336] on input "text" at bounding box center [1088, 341] width 348 height 27
paste input "[URL][DOMAIN_NAME]"
click at [1291, 344] on span "Save" at bounding box center [1298, 342] width 23 height 12
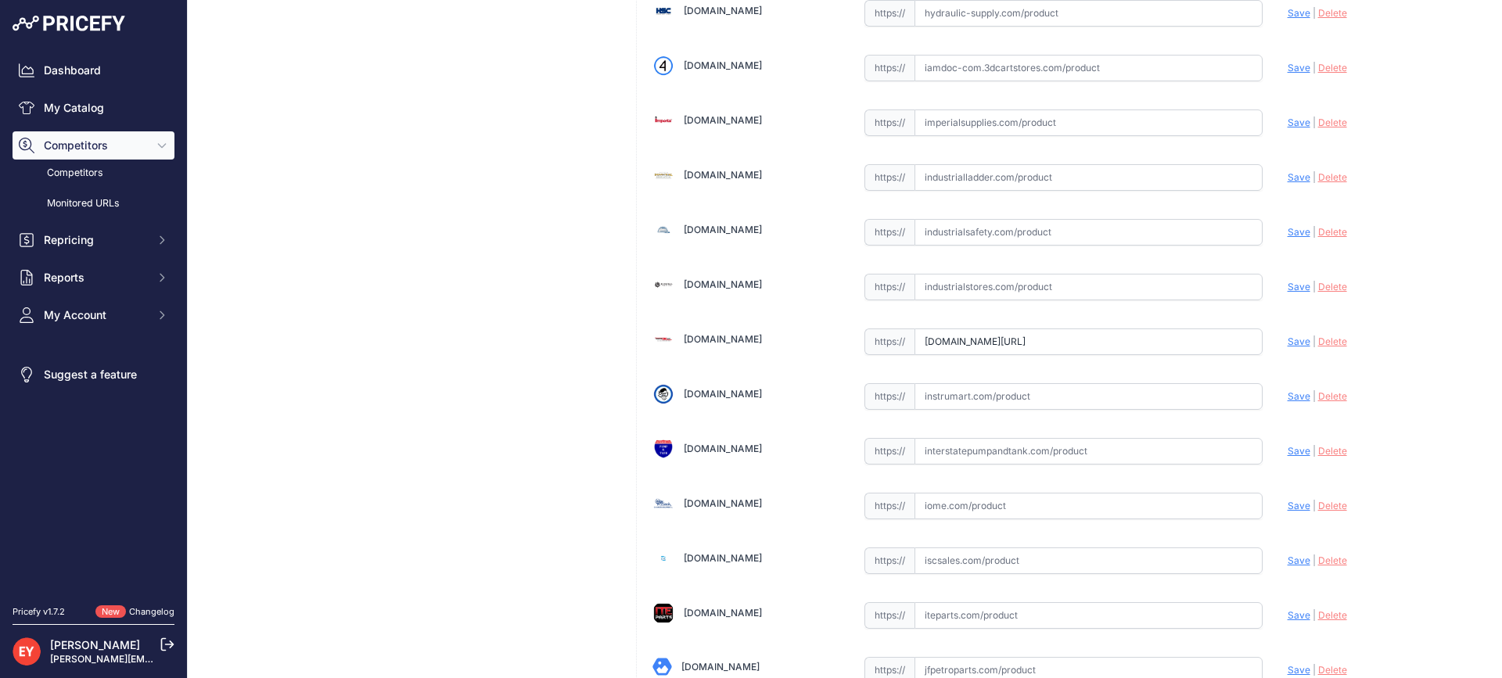
scroll to position [0, 0]
type input "[URL][DOMAIN_NAME]"
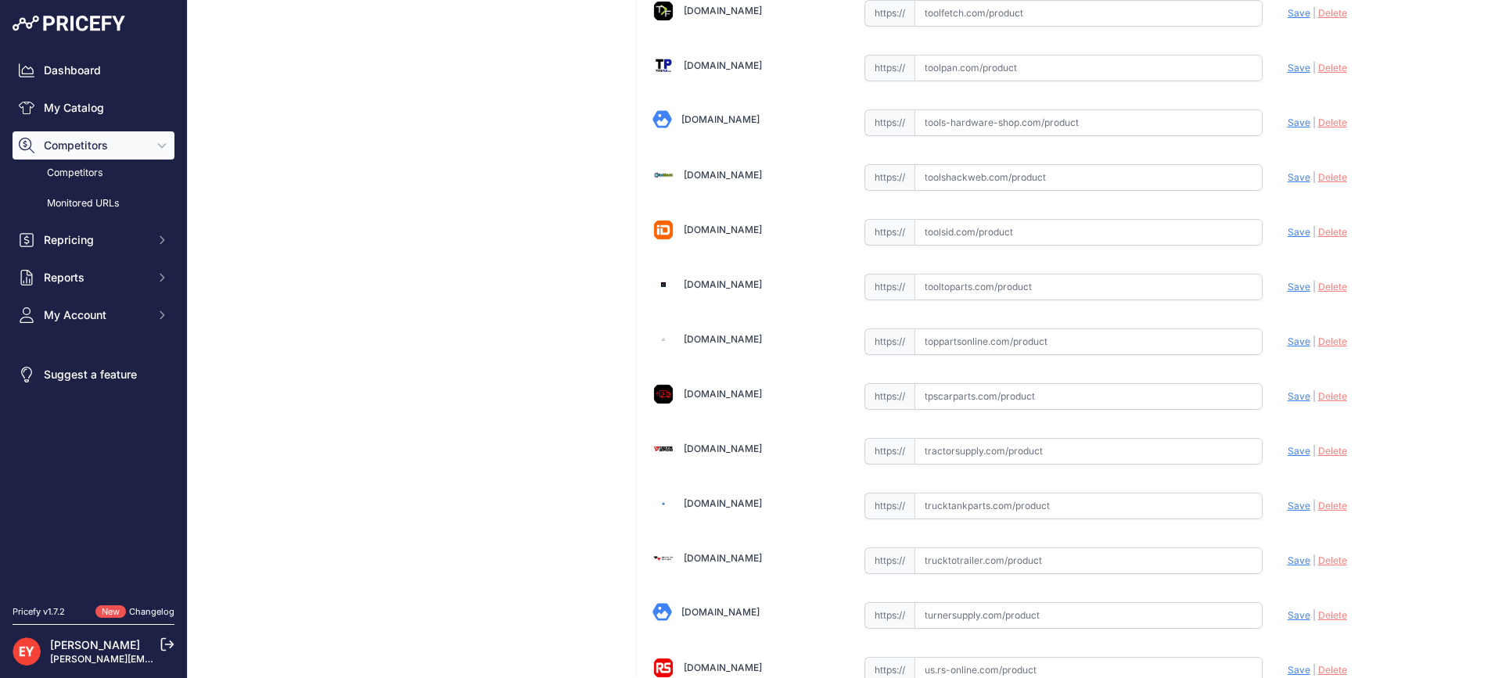
drag, startPoint x: 946, startPoint y: 346, endPoint x: 901, endPoint y: 324, distance: 50.4
click at [946, 346] on input "text" at bounding box center [1088, 341] width 348 height 27
paste input "[URL][DOMAIN_NAME][PERSON_NAME]"
click at [1287, 346] on span "Save" at bounding box center [1298, 342] width 23 height 12
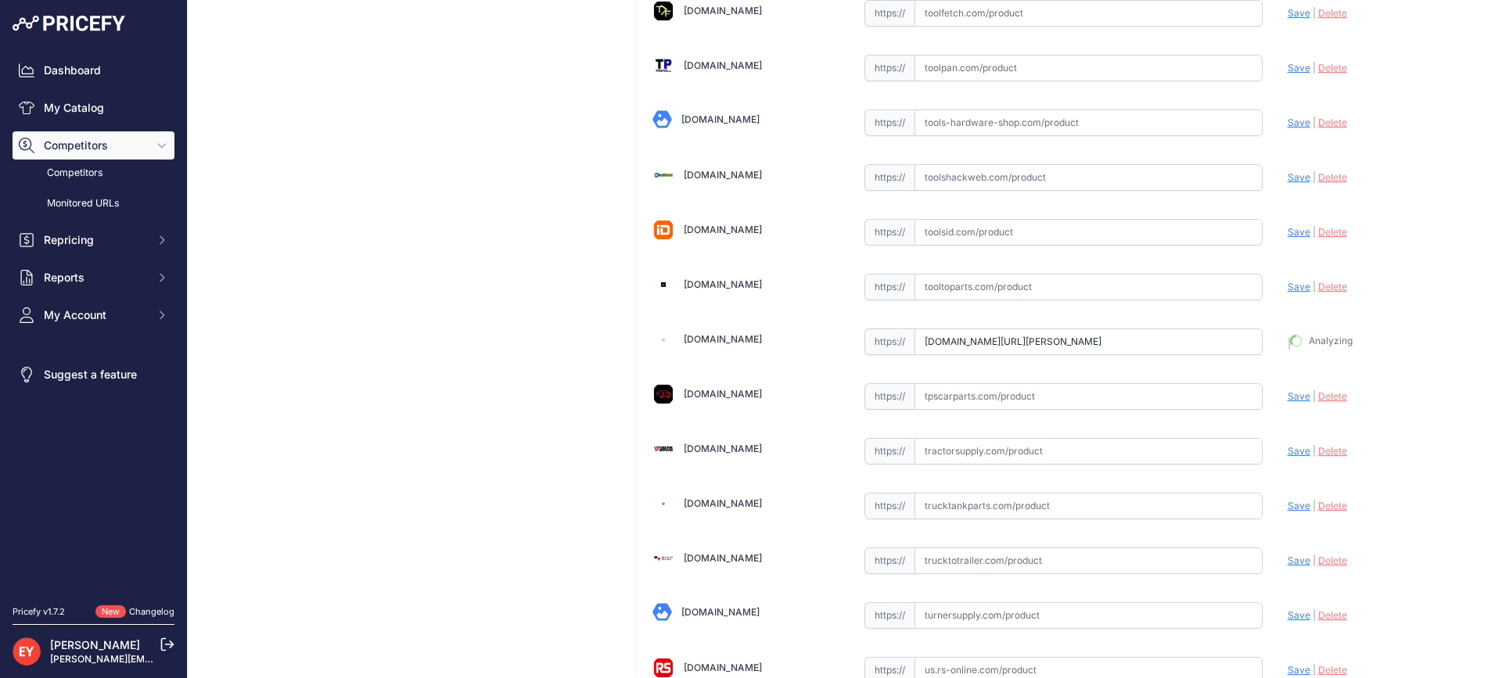
type input "[URL][DOMAIN_NAME][PERSON_NAME]"
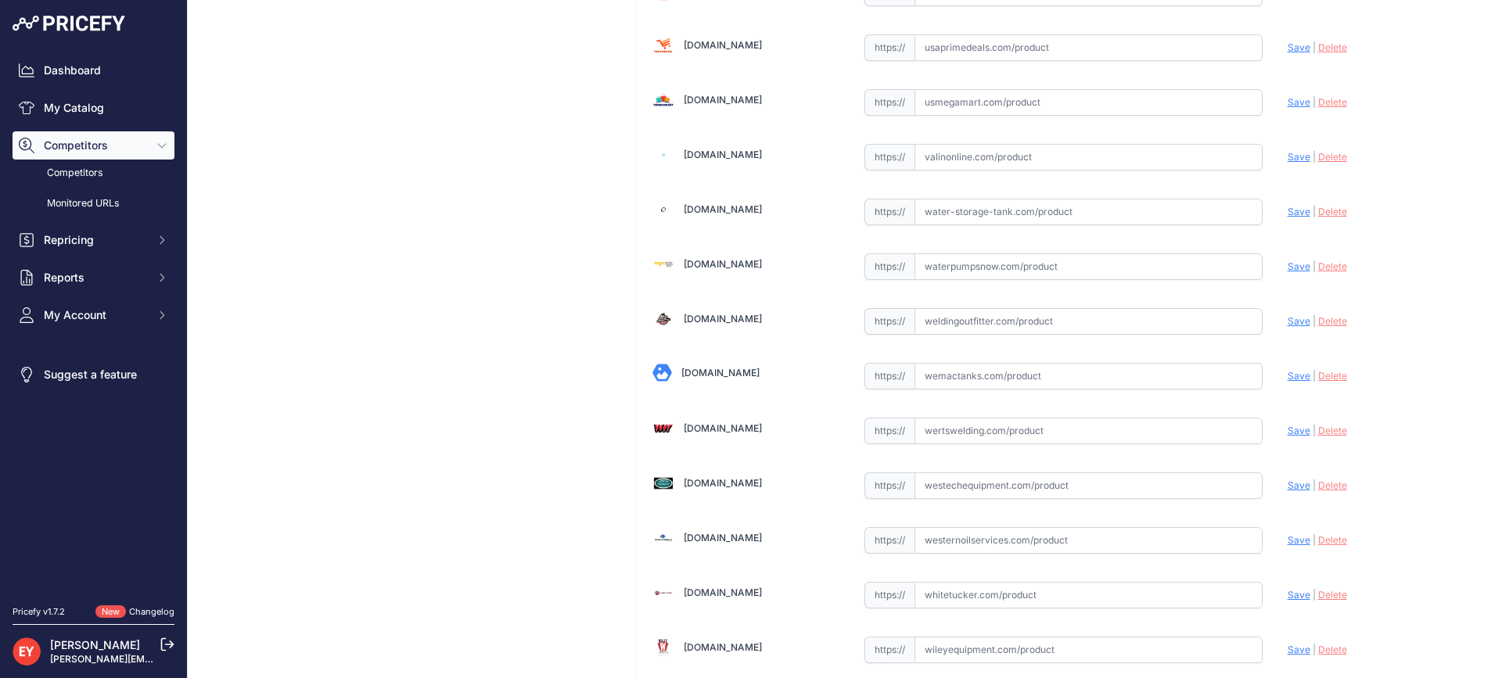
scroll to position [11831, 0]
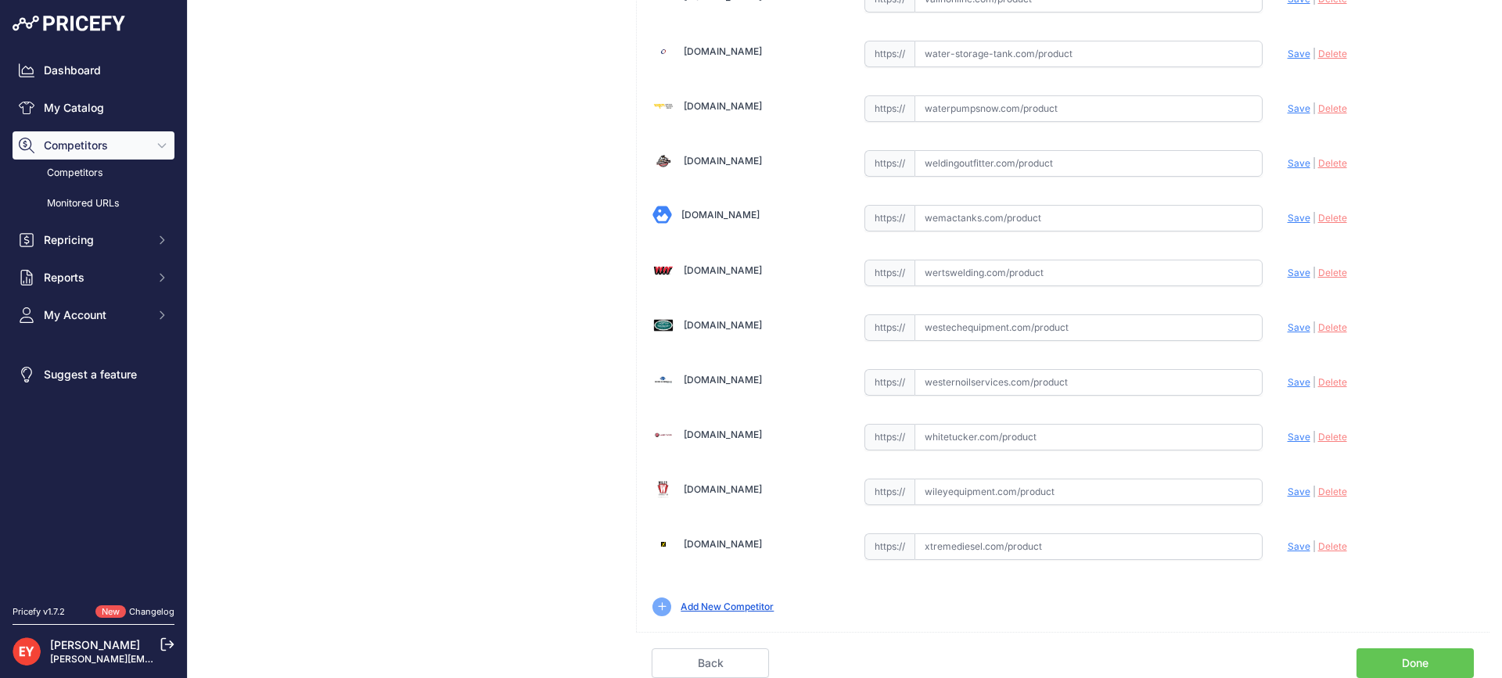
click at [1439, 665] on link "Done" at bounding box center [1414, 663] width 117 height 30
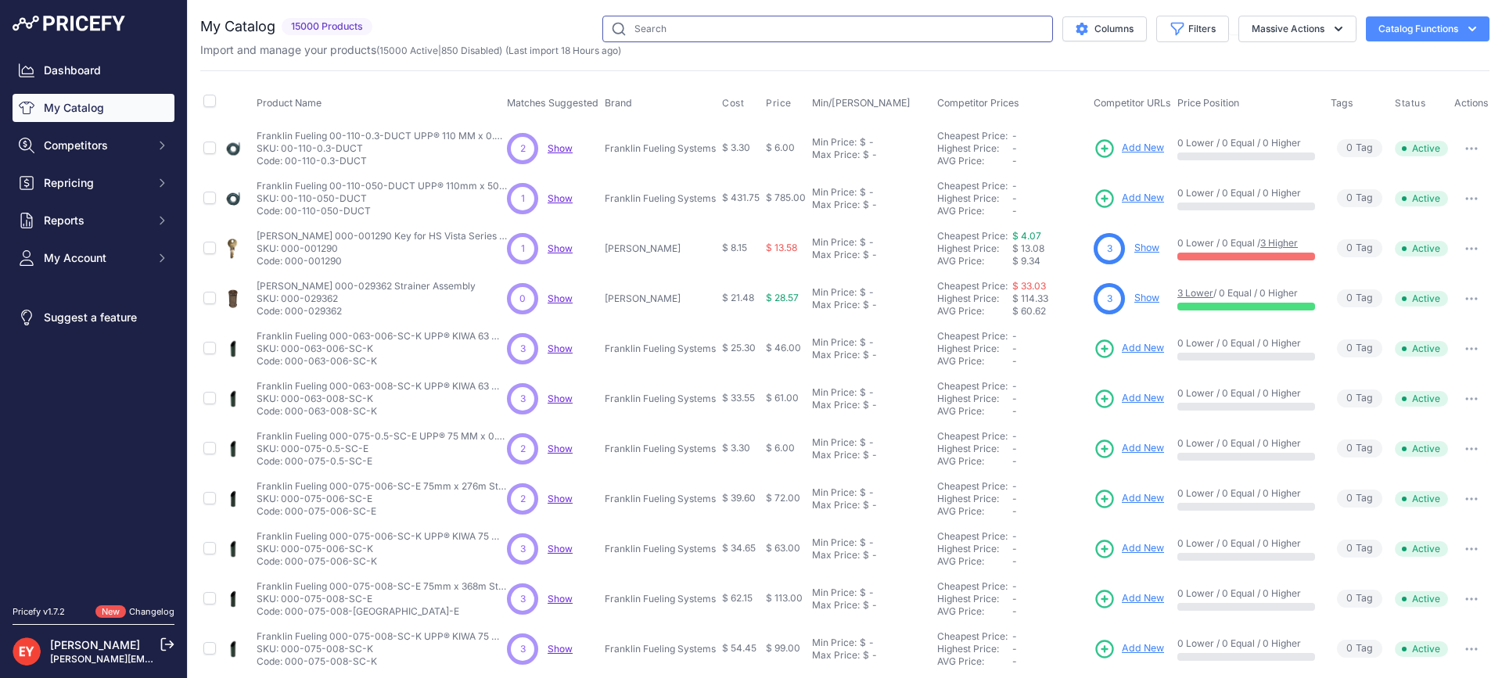
click at [737, 31] on input "text" at bounding box center [827, 29] width 451 height 27
paste input "E00306M"
type input "E00306M"
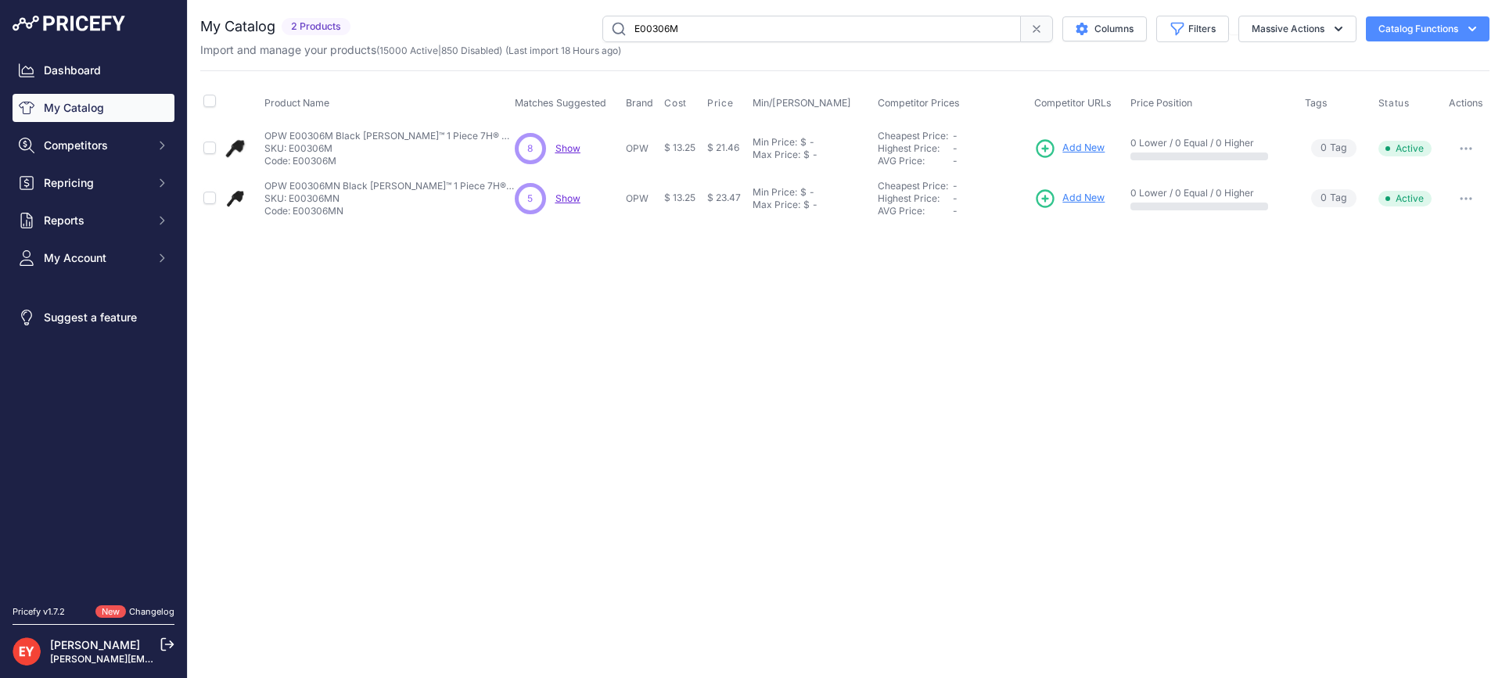
click at [1465, 145] on button "button" at bounding box center [1465, 149] width 31 height 22
click at [1443, 174] on button "Disable" at bounding box center [1436, 181] width 100 height 25
drag, startPoint x: 712, startPoint y: 31, endPoint x: 606, endPoint y: 31, distance: 105.6
click at [606, 31] on input "E00306M" at bounding box center [811, 29] width 418 height 27
paste input "68"
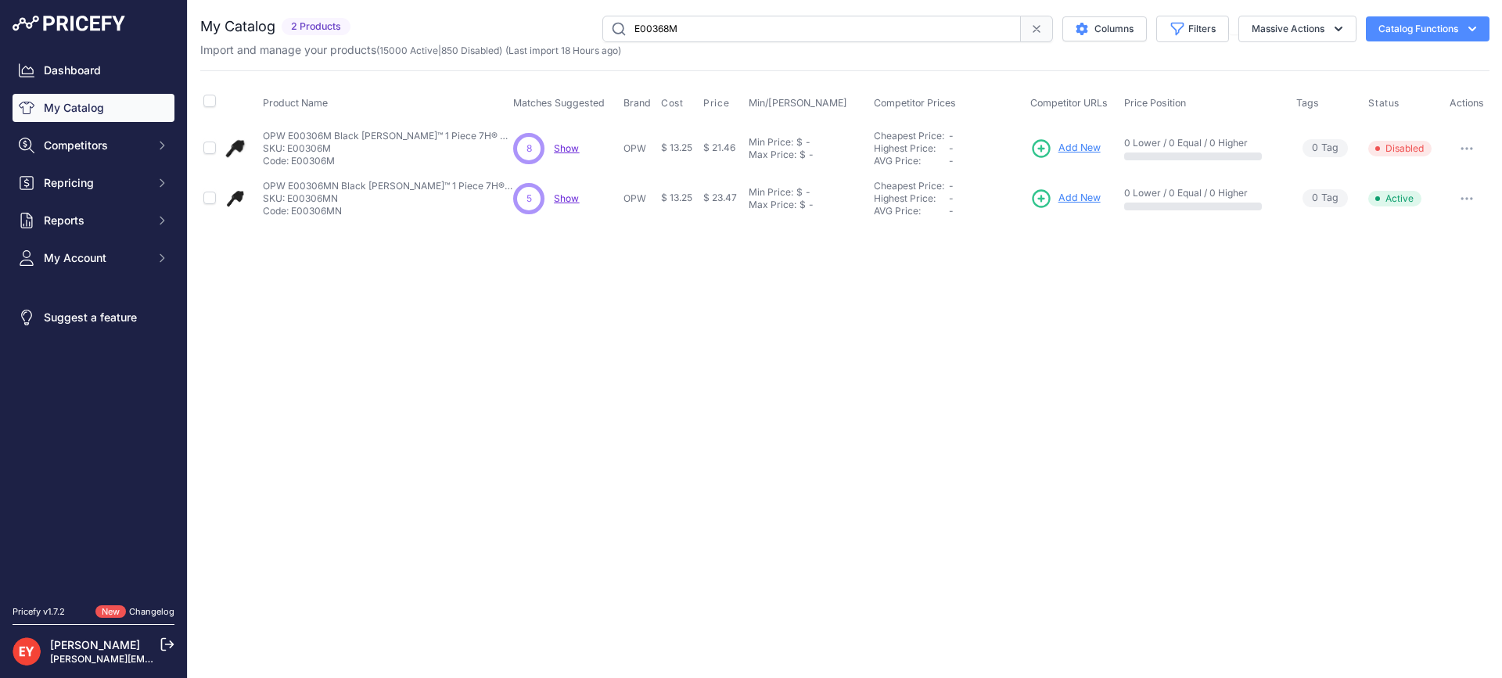
type input "E00368M"
click at [1086, 142] on span "Add New" at bounding box center [1083, 148] width 42 height 15
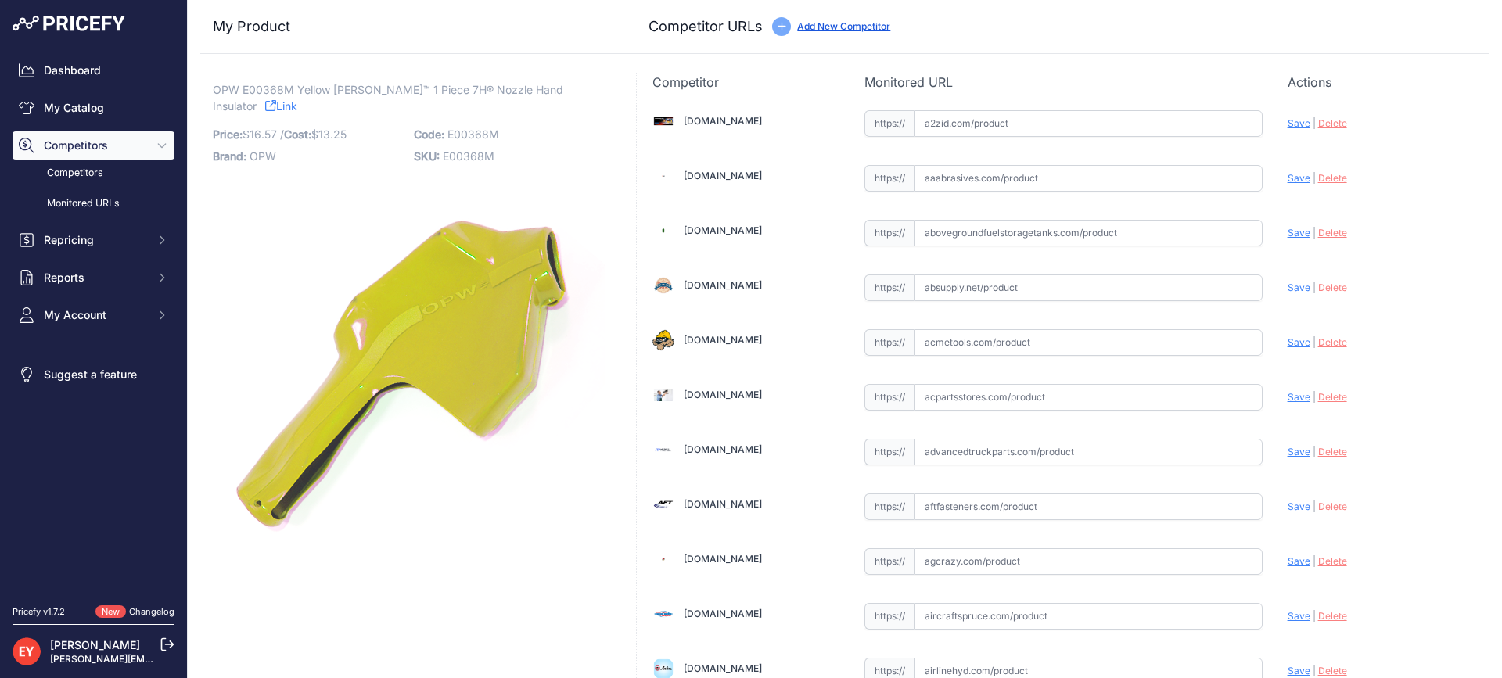
scroll to position [5476, 0]
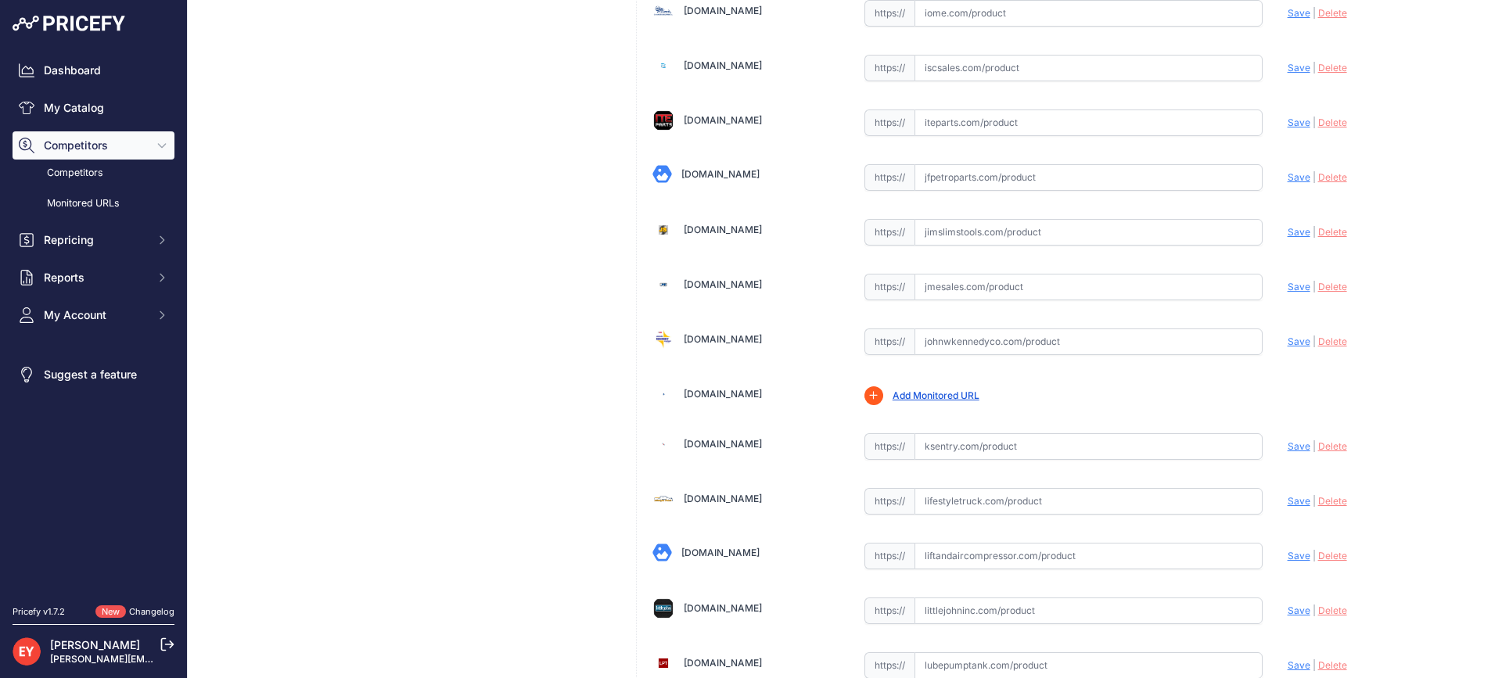
click at [962, 349] on input "text" at bounding box center [1088, 341] width 348 height 27
paste input "[URL][DOMAIN_NAME]"
click at [1287, 336] on span "Save" at bounding box center [1298, 342] width 23 height 12
type input "[URL][DOMAIN_NAME]"
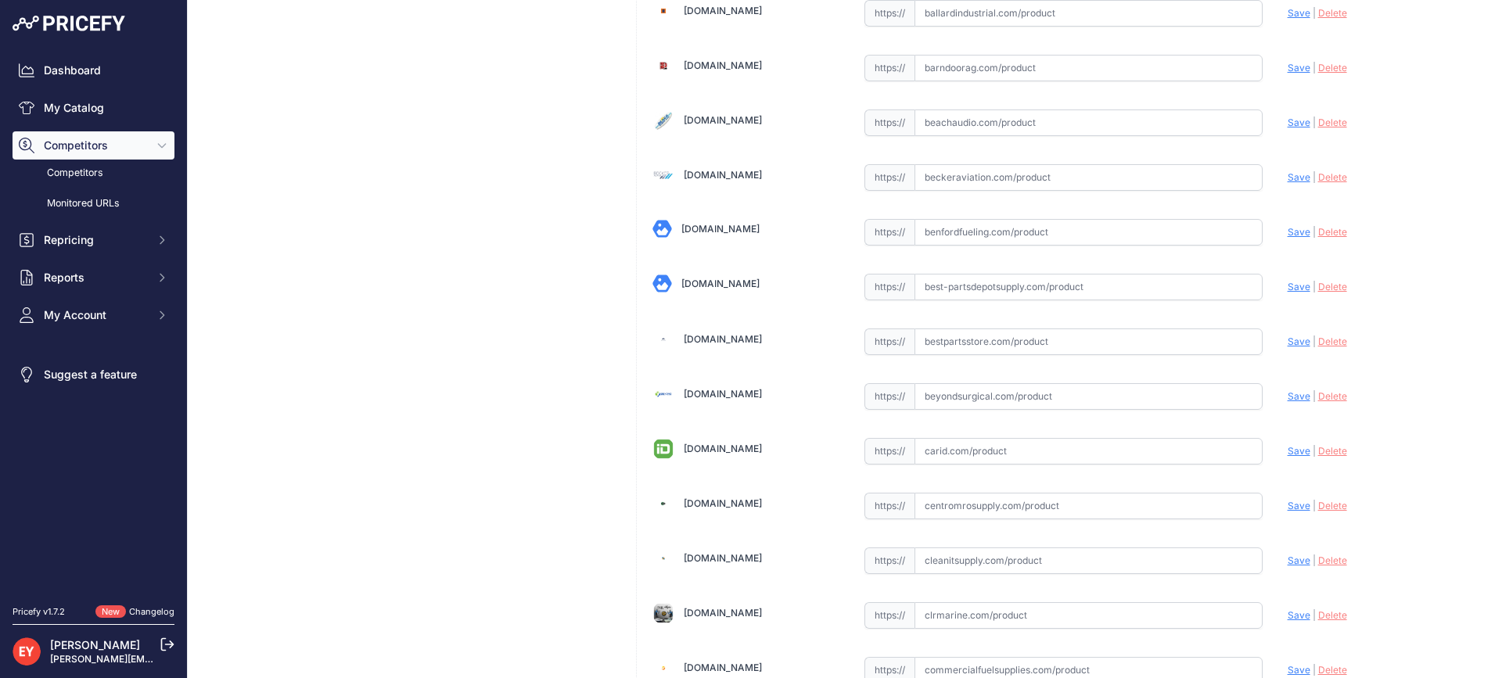
click at [949, 342] on input "text" at bounding box center [1088, 341] width 348 height 27
paste input "[URL][DOMAIN_NAME][PERSON_NAME]"
click at [1287, 342] on span "Save" at bounding box center [1298, 342] width 23 height 12
type input "[URL][DOMAIN_NAME][PERSON_NAME]"
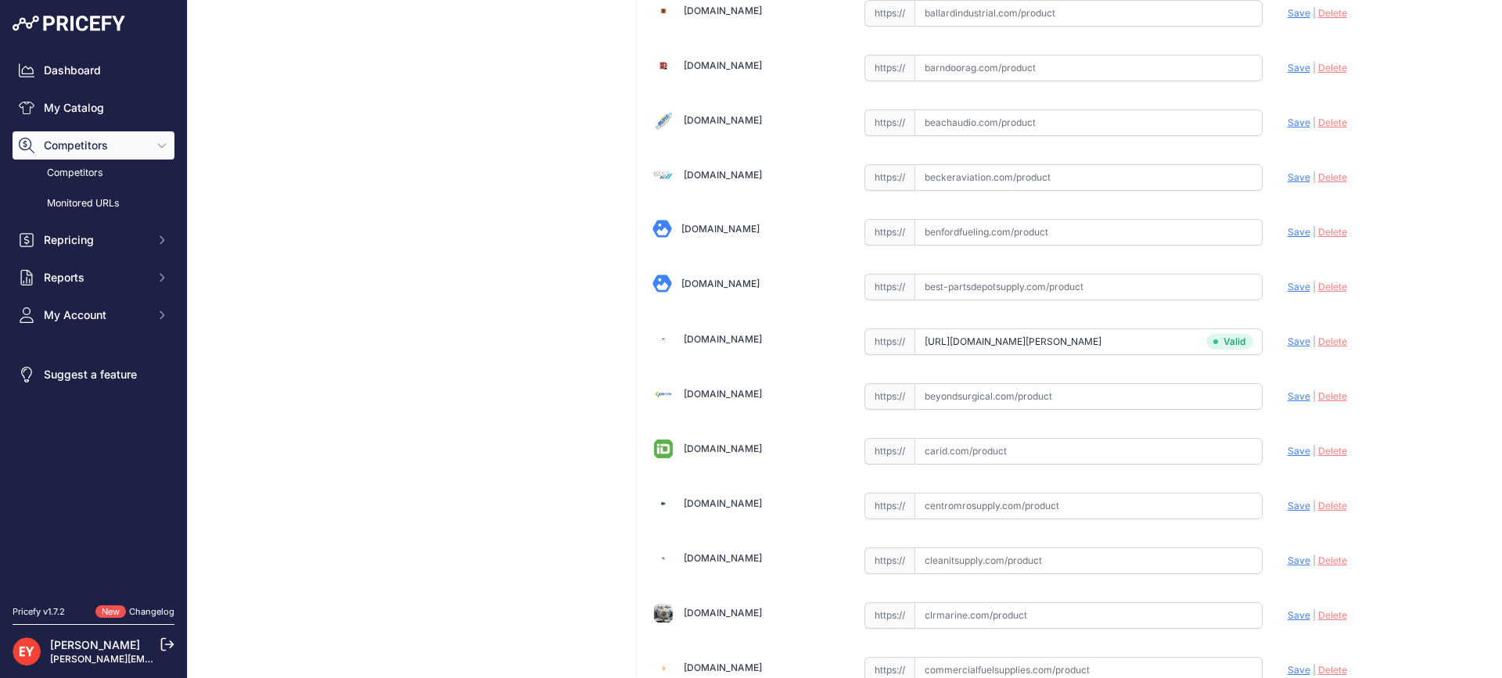
scroll to position [4709, 0]
click at [1021, 347] on input "text" at bounding box center [1088, 341] width 348 height 27
paste input "[URL][DOMAIN_NAME]"
click at [1290, 339] on span "Save" at bounding box center [1298, 342] width 23 height 12
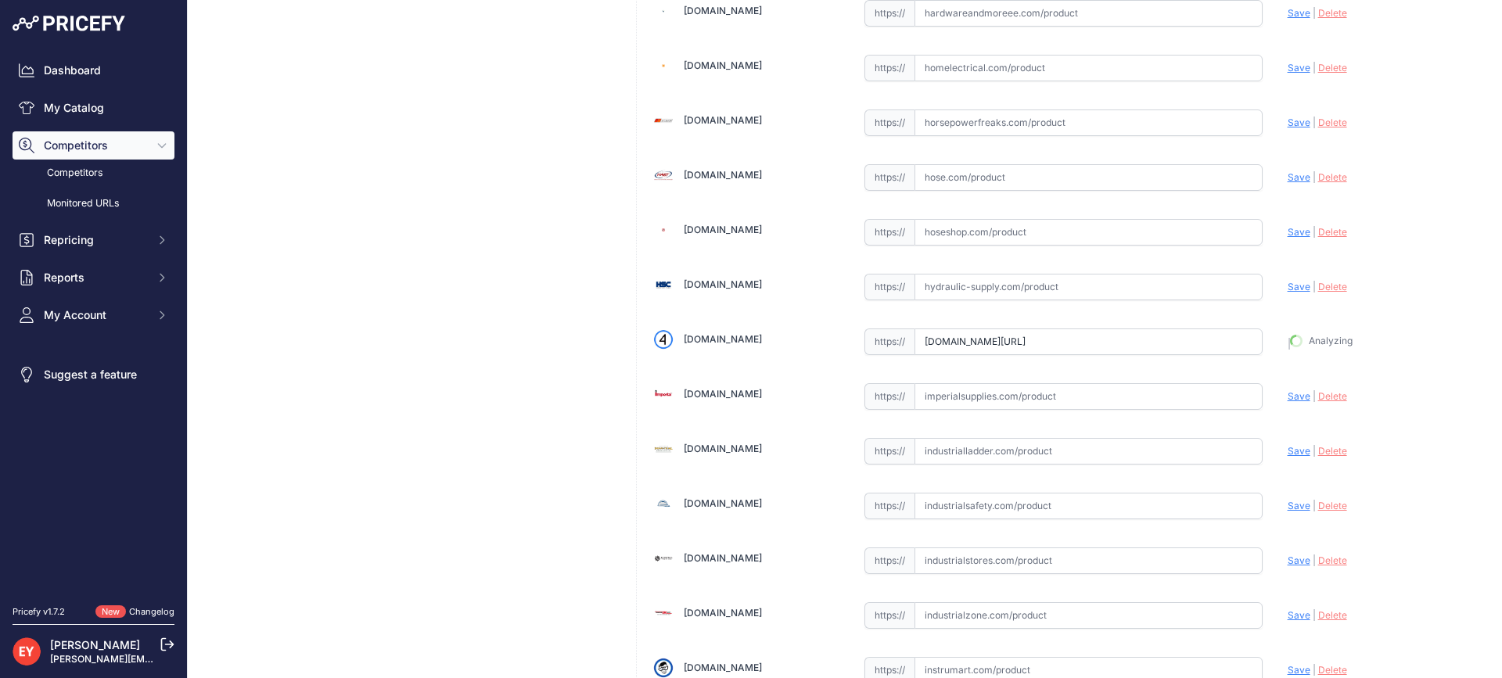
type input "[URL][DOMAIN_NAME]"
click at [996, 349] on input "text" at bounding box center [1088, 341] width 348 height 27
paste input "https://store.wildcopes.com/searchm.htm"
click at [1287, 341] on span "Save" at bounding box center [1298, 342] width 23 height 12
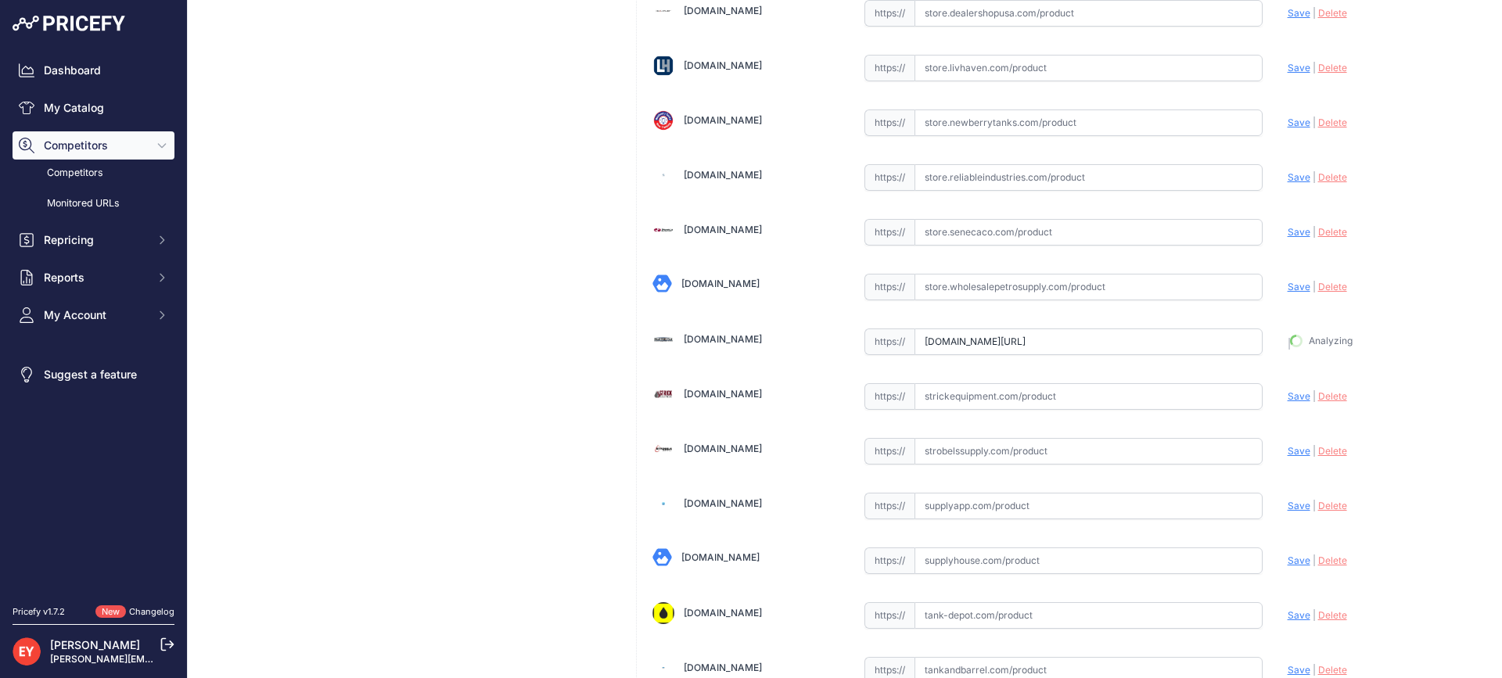
type input "https://store.wildcopes.com/searchm.htm?prirule_jdsnikfkfjsd=3888"
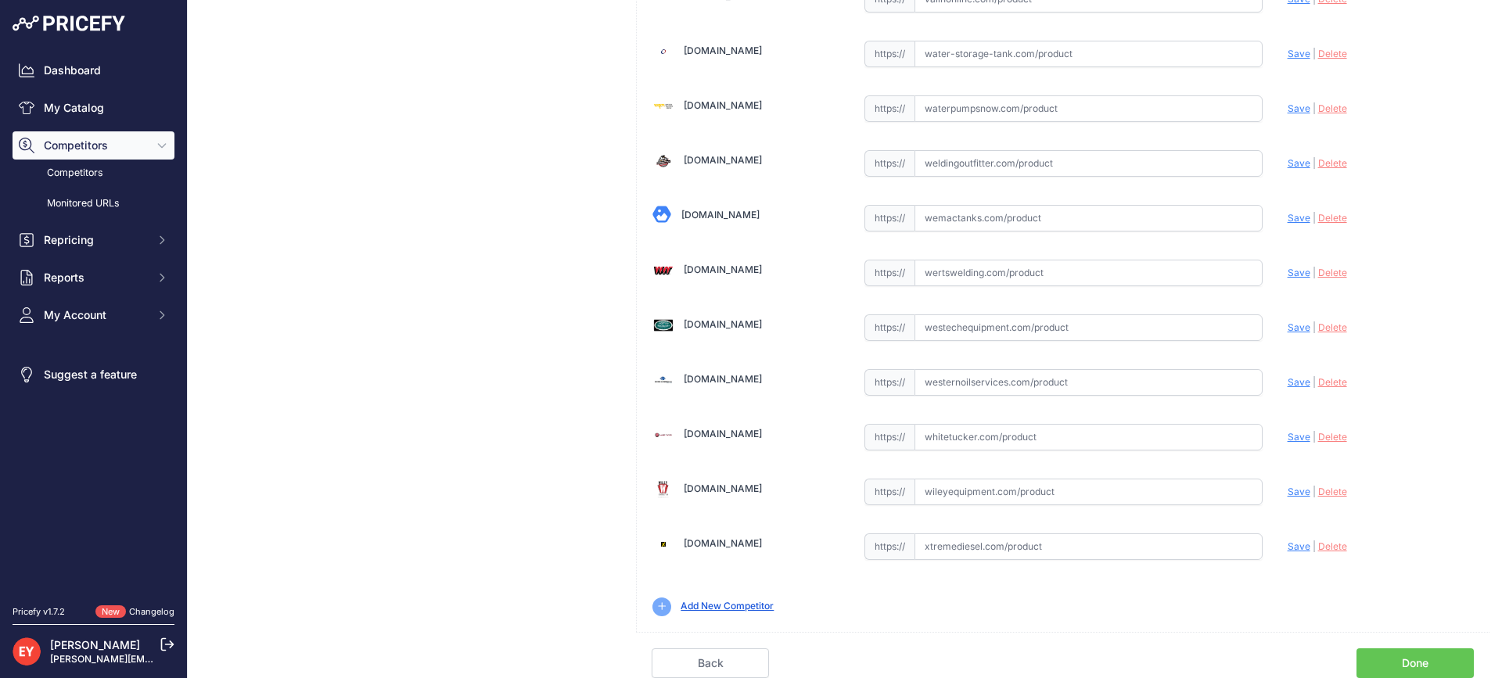
click at [1403, 661] on link "Done" at bounding box center [1414, 663] width 117 height 30
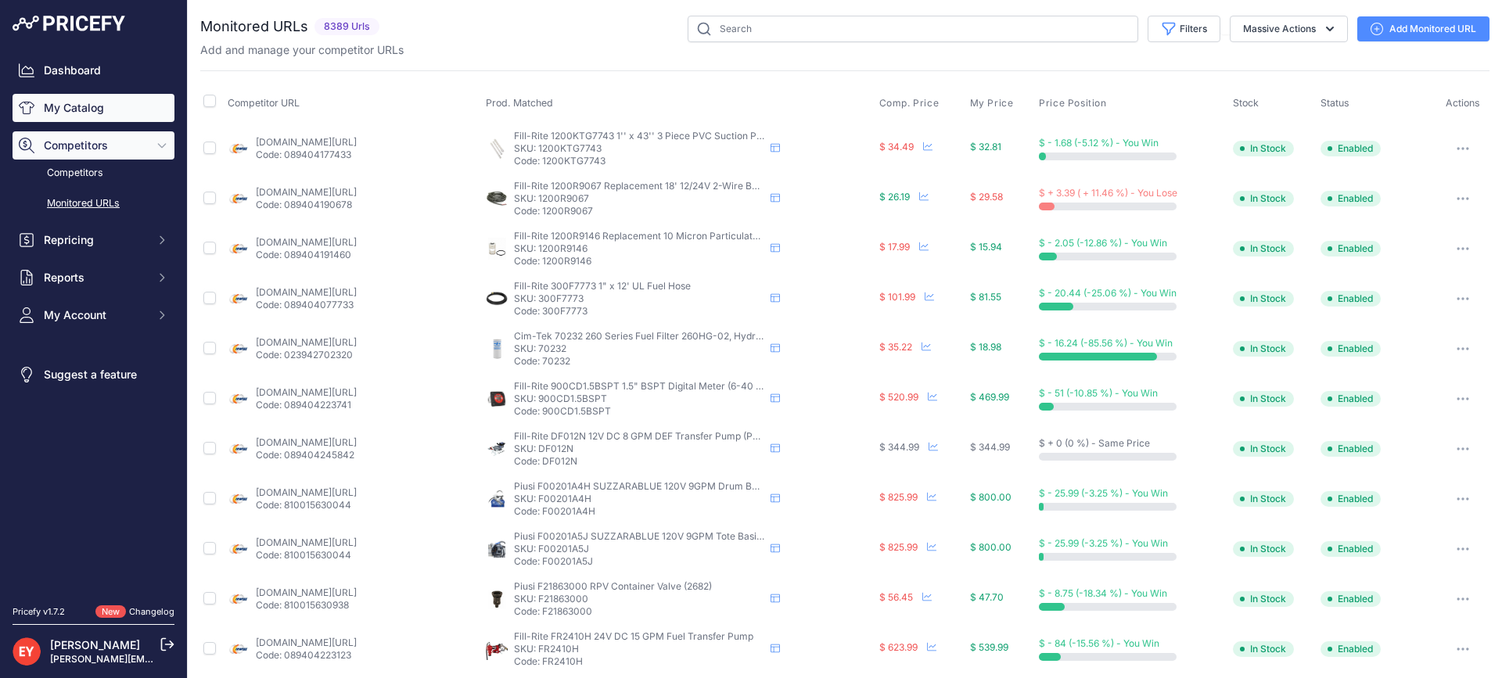
click at [111, 99] on link "My Catalog" at bounding box center [94, 108] width 162 height 28
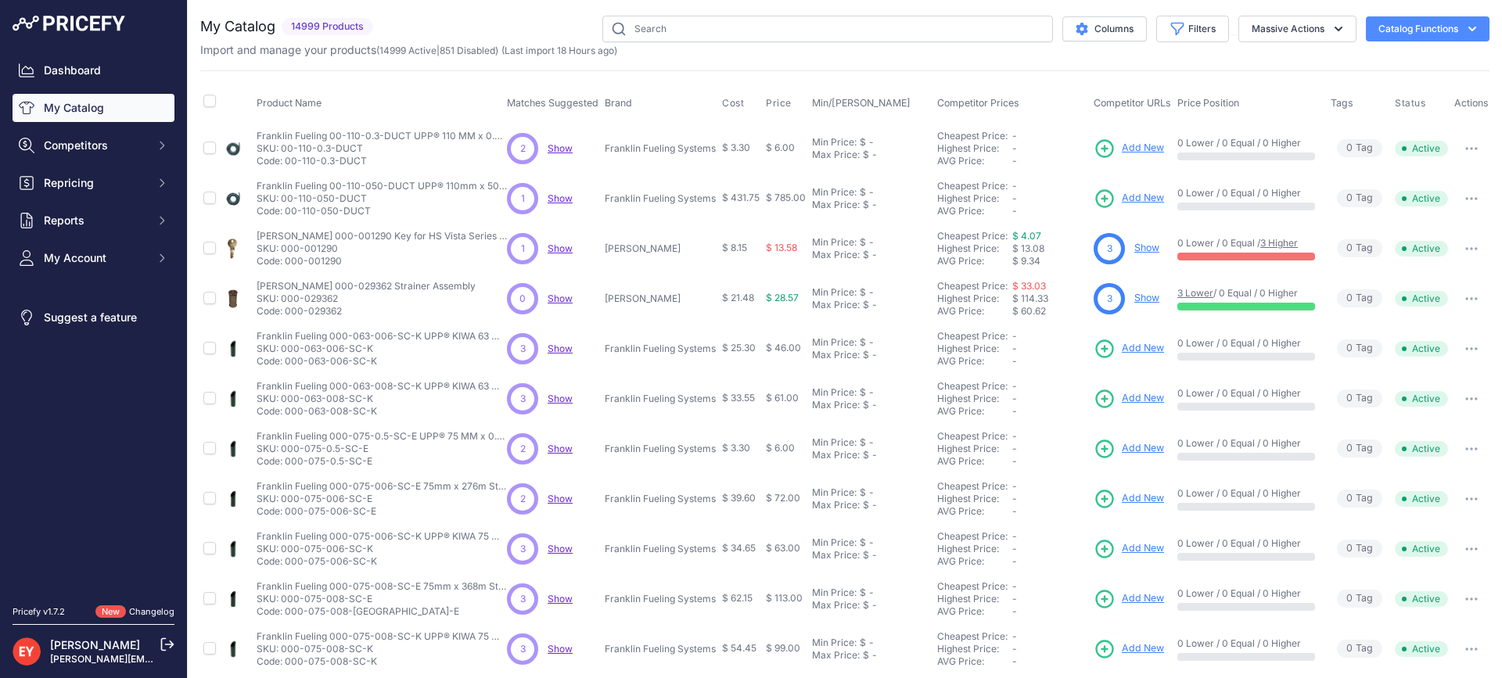
drag, startPoint x: 665, startPoint y: 8, endPoint x: 661, endPoint y: 24, distance: 16.9
click at [663, 19] on div "You are not connected to the internet. My Catalog" at bounding box center [844, 469] width 1289 height 939
click at [657, 32] on input "text" at bounding box center [827, 29] width 451 height 27
paste input "205598"
type input "205598"
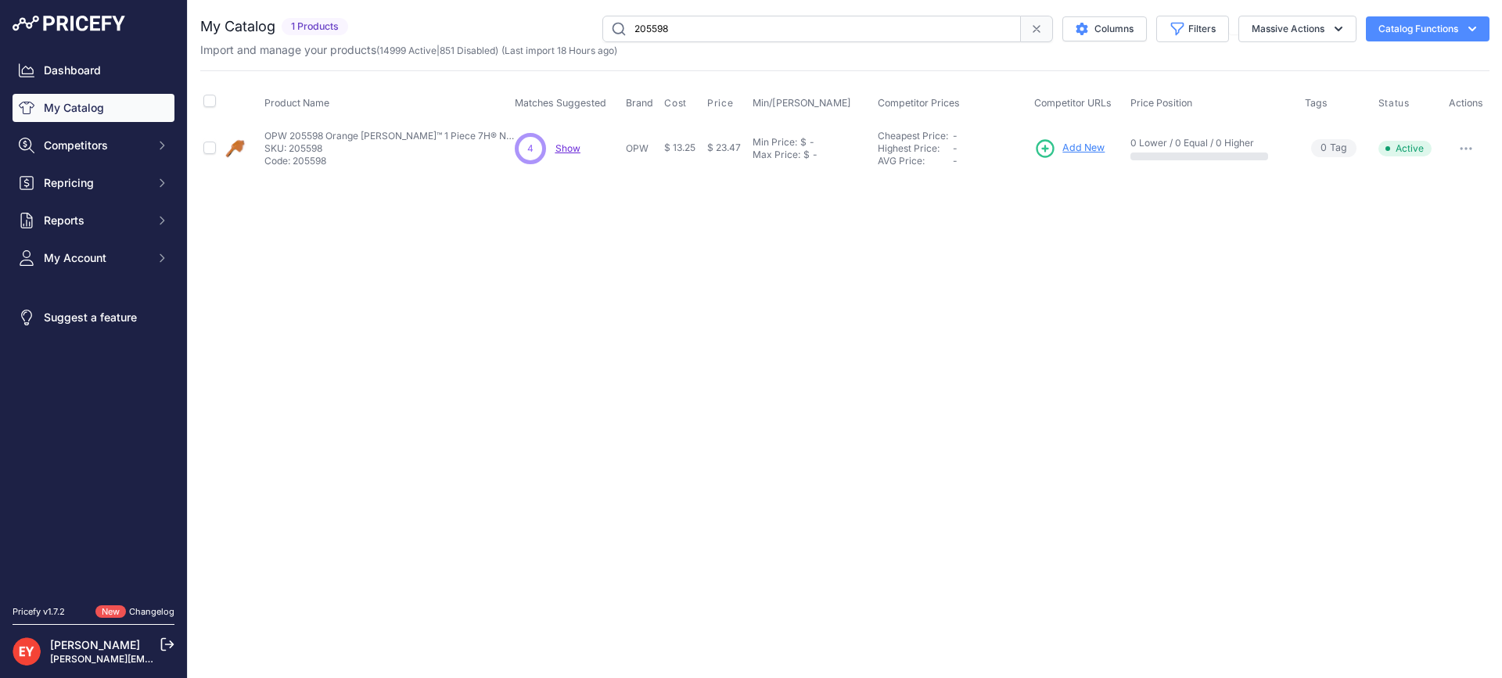
click at [1084, 144] on span "Add New" at bounding box center [1083, 148] width 42 height 15
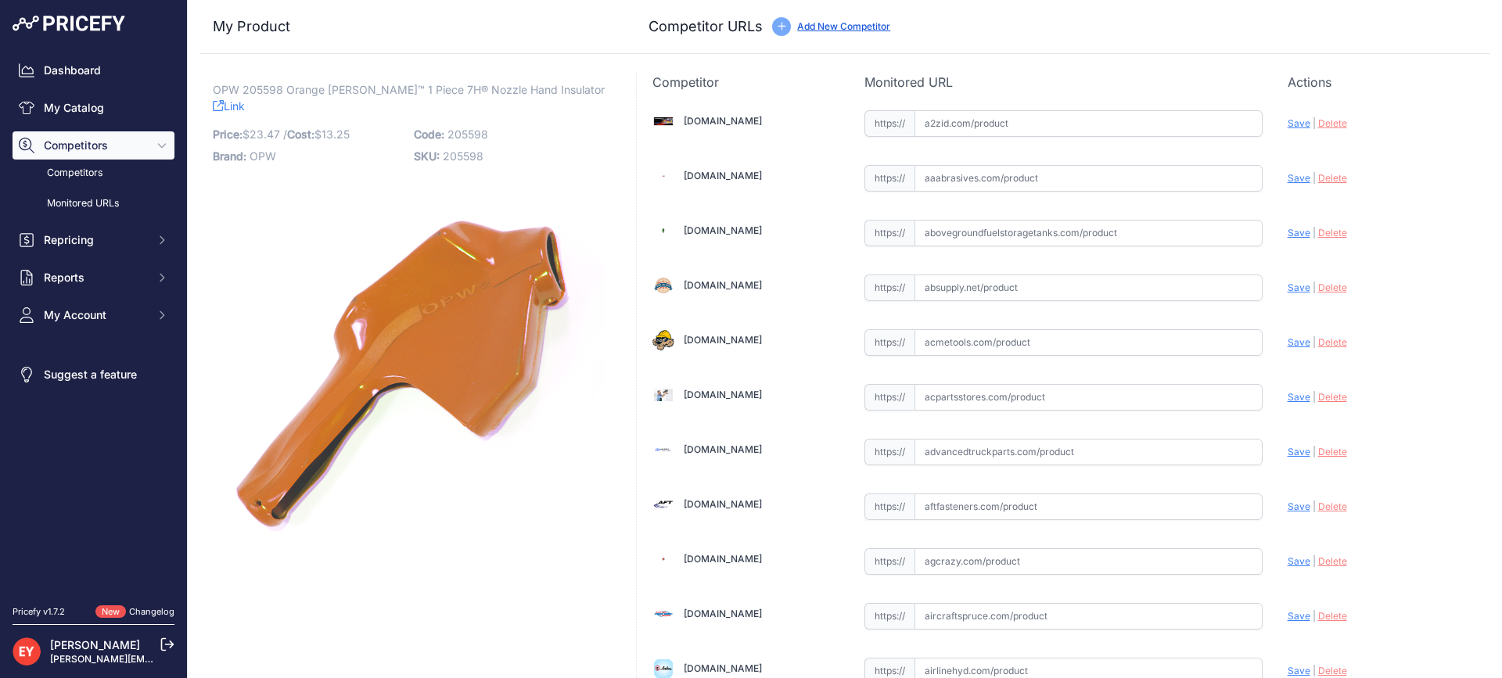
scroll to position [4709, 0]
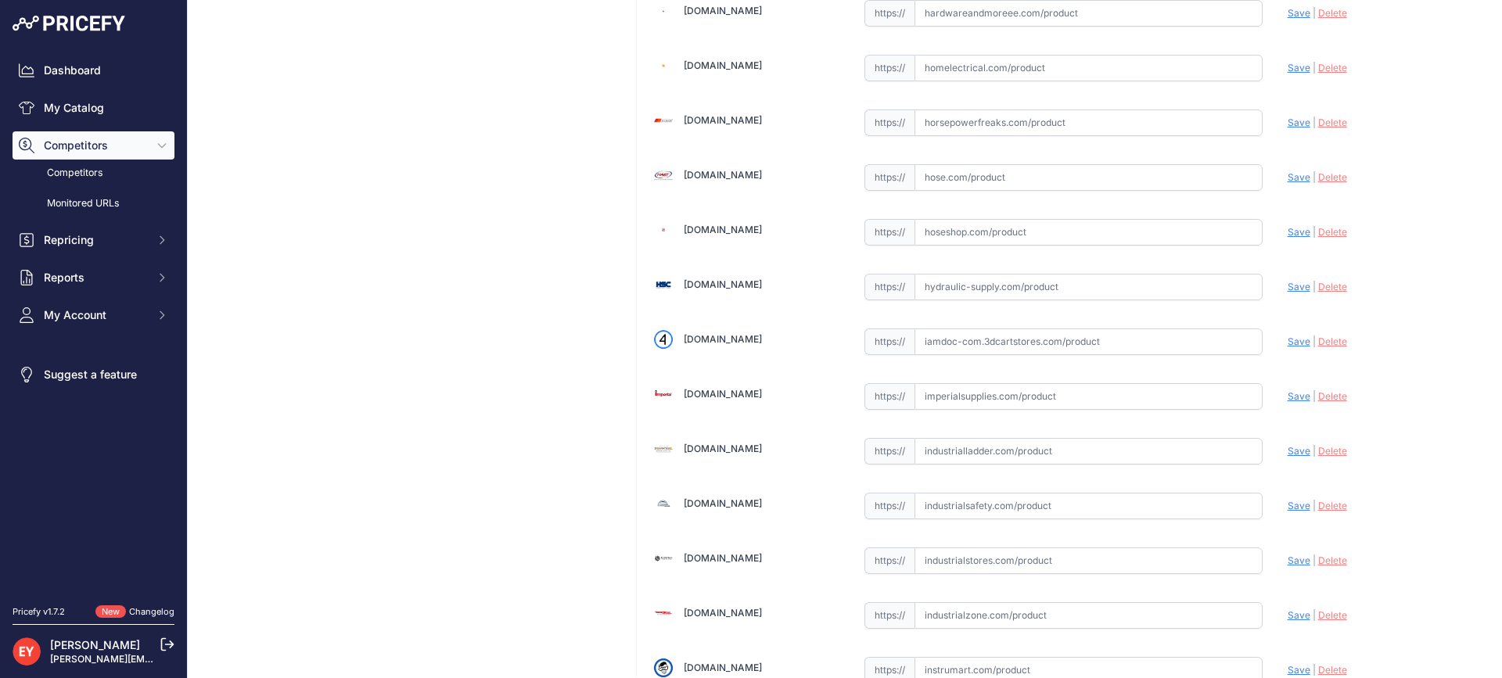
click at [971, 336] on input "text" at bounding box center [1088, 341] width 348 height 27
drag, startPoint x: 957, startPoint y: 347, endPoint x: 891, endPoint y: 269, distance: 102.6
click at [957, 346] on input "text" at bounding box center [1088, 341] width 348 height 27
paste input "https://iamdoc-com.3dcartstores.com/Hand-Insulator-7H-Orange-Text_p_10575239.ht…"
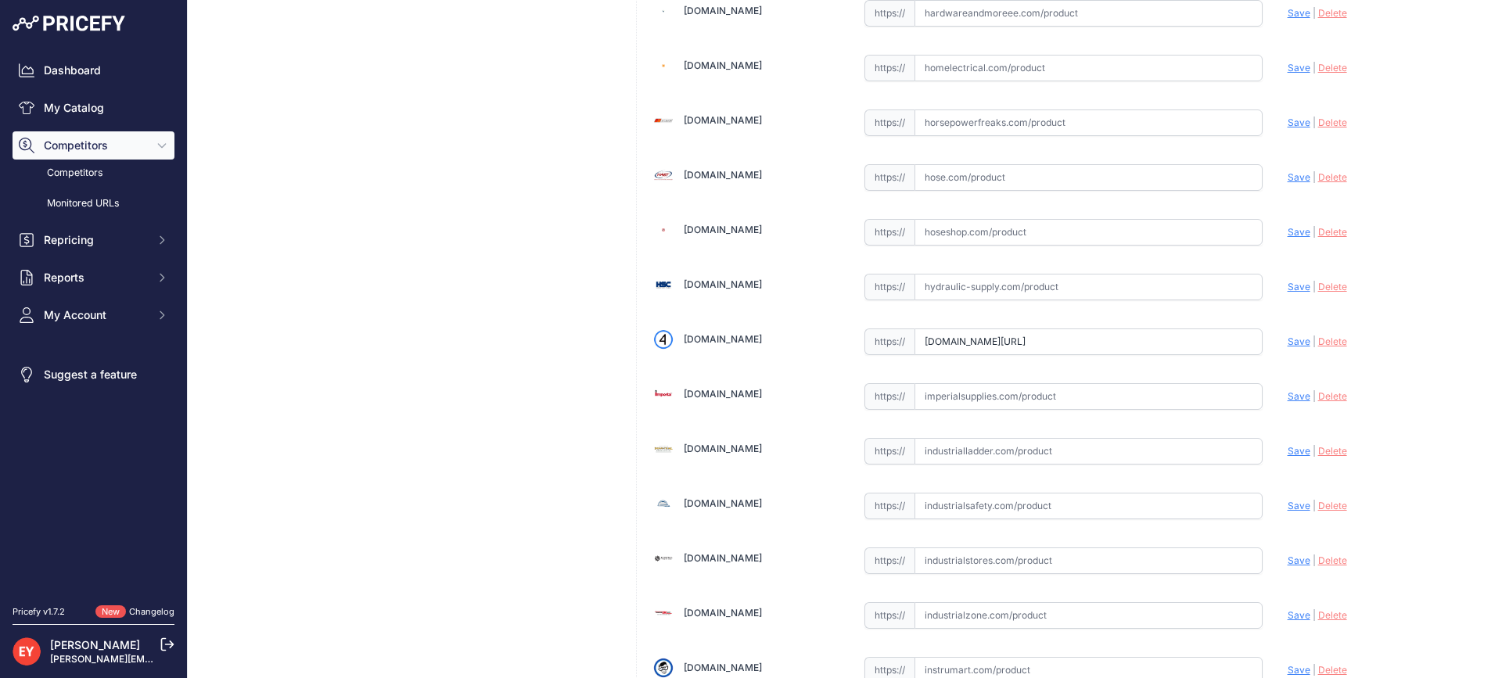
click at [1287, 341] on span "Save" at bounding box center [1298, 342] width 23 height 12
type input "https://iamdoc-com.3dcartstores.com/Hand-Insulator-7H-Orange-Text_p_10575239.ht…"
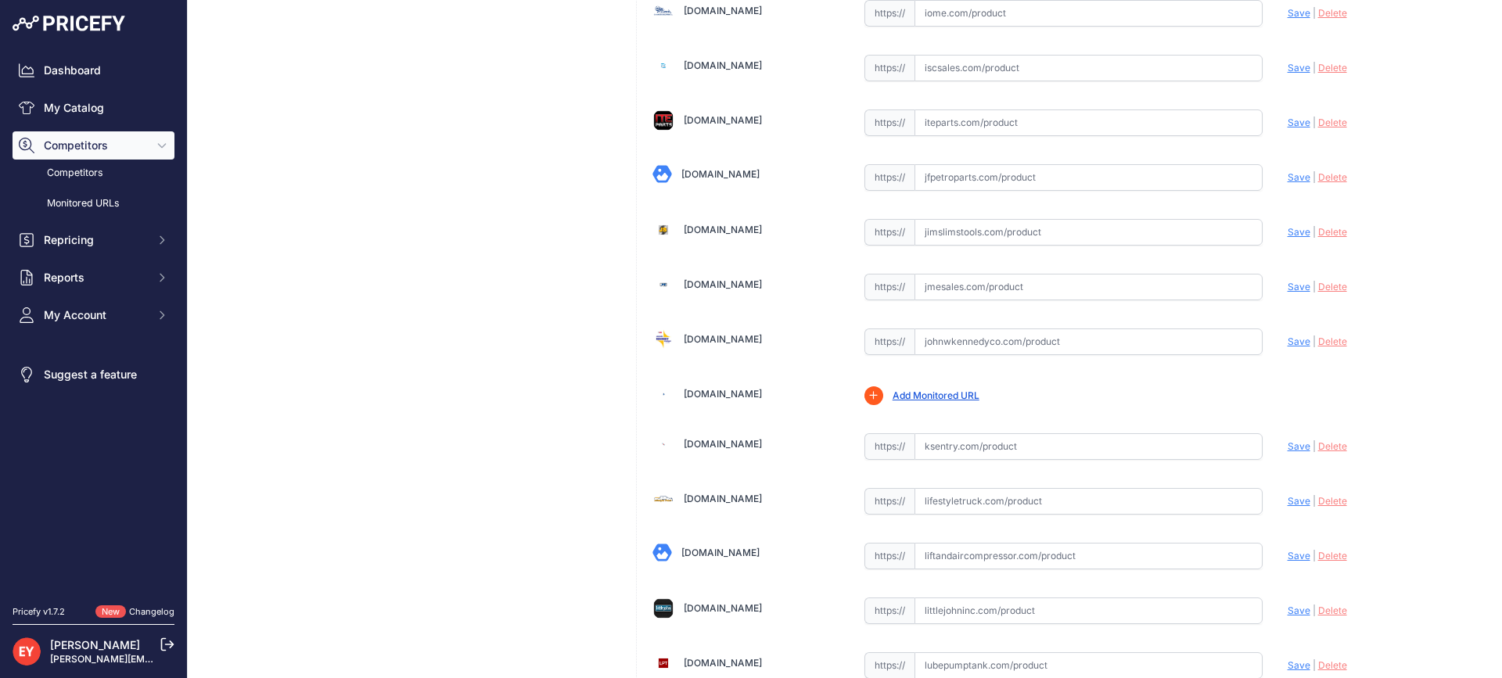
drag, startPoint x: 918, startPoint y: 346, endPoint x: 967, endPoint y: 318, distance: 56.1
click at [920, 346] on input "text" at bounding box center [1088, 341] width 348 height 27
paste input "https://www.johnwkennedyco.com/buy/product/205598-OPW-69898-product-205598-OPW/…"
click at [1287, 343] on span "Save" at bounding box center [1298, 342] width 23 height 12
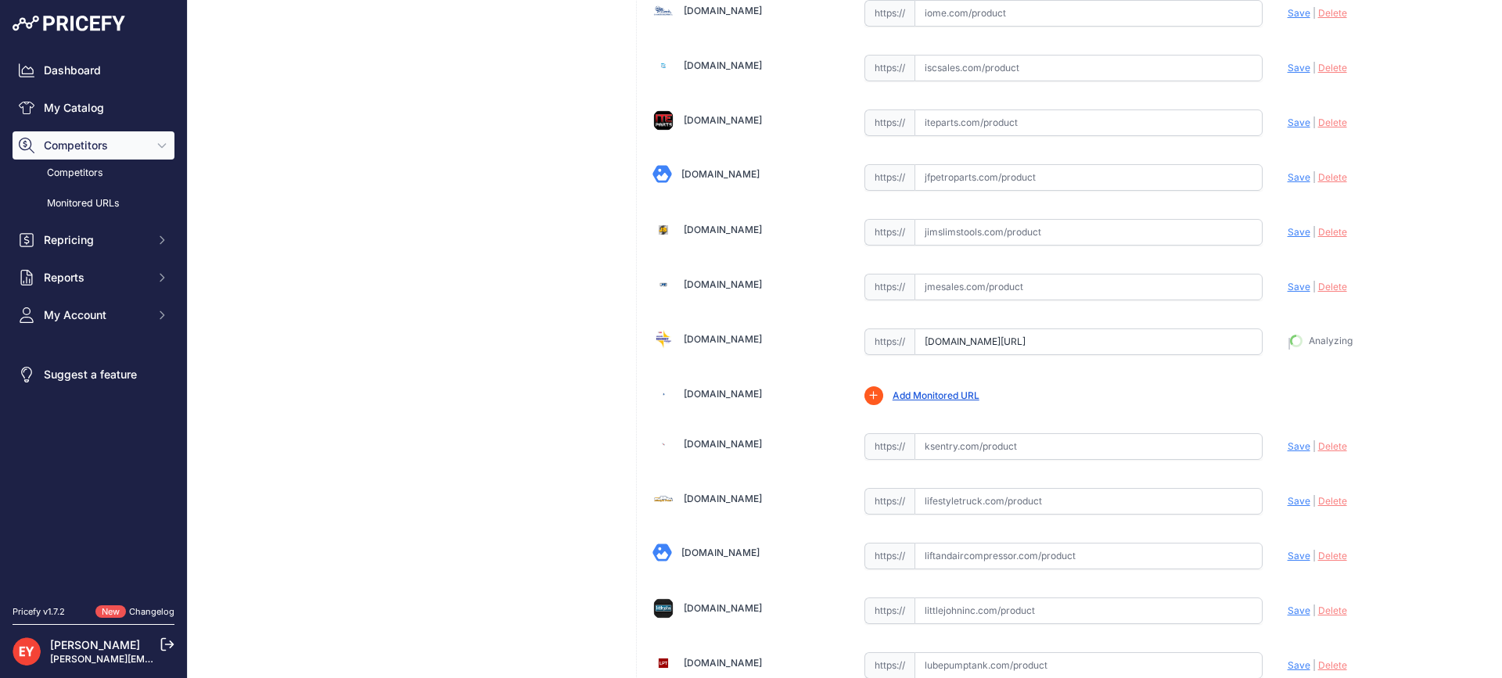
type input "https://www.johnwkennedyco.com/buy/product/205598-OPW-69898-product-205598-OPW/…"
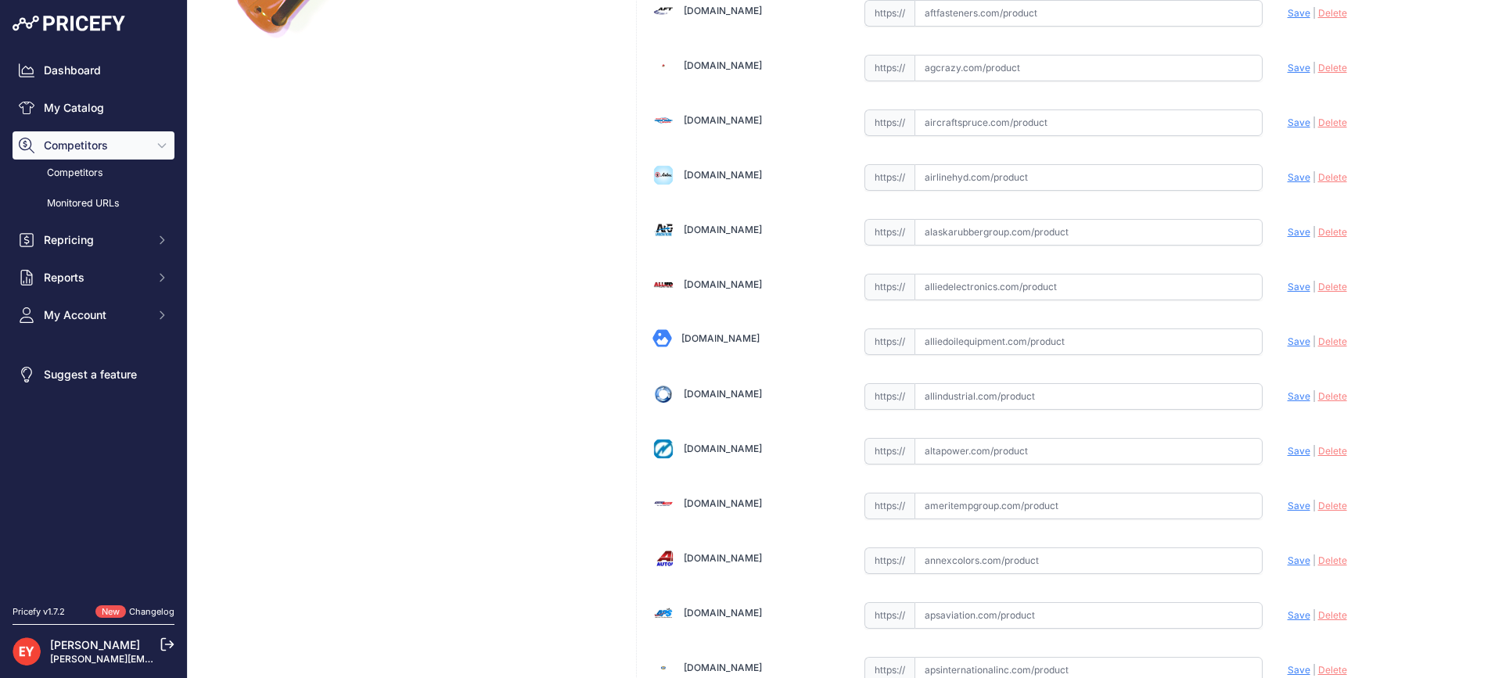
click at [978, 350] on input "text" at bounding box center [1088, 341] width 348 height 27
paste input "https://alliedoilequipment.com/shop/opw-fueling-components/205598-h-i-7h-orange…"
click at [1290, 339] on span "Save" at bounding box center [1298, 342] width 23 height 12
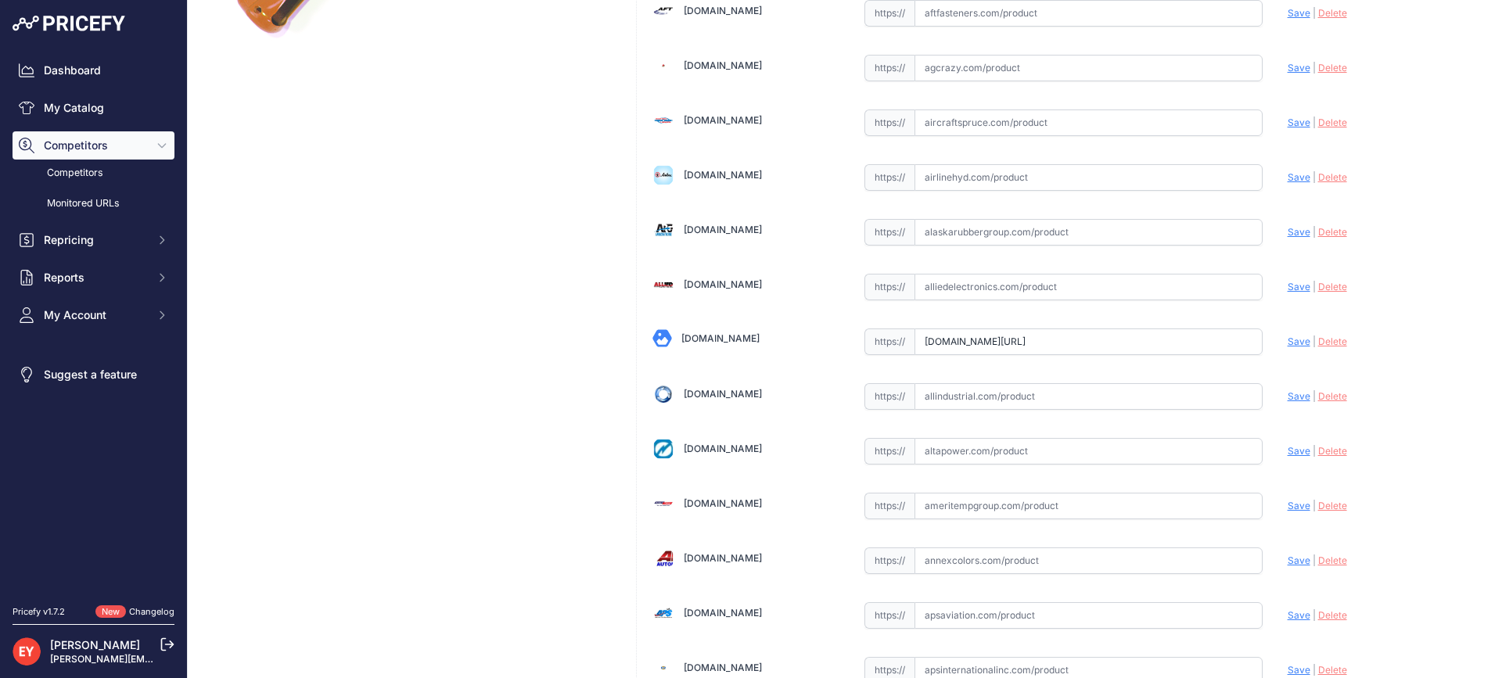
scroll to position [0, 0]
drag, startPoint x: 1290, startPoint y: 339, endPoint x: 1248, endPoint y: 331, distance: 43.1
click at [0, 0] on circle at bounding box center [0, 0] width 0 height 0
type input "https://alliedoilequipment.com/shop/opw-fueling-components/205598-h-i-7h-orange…"
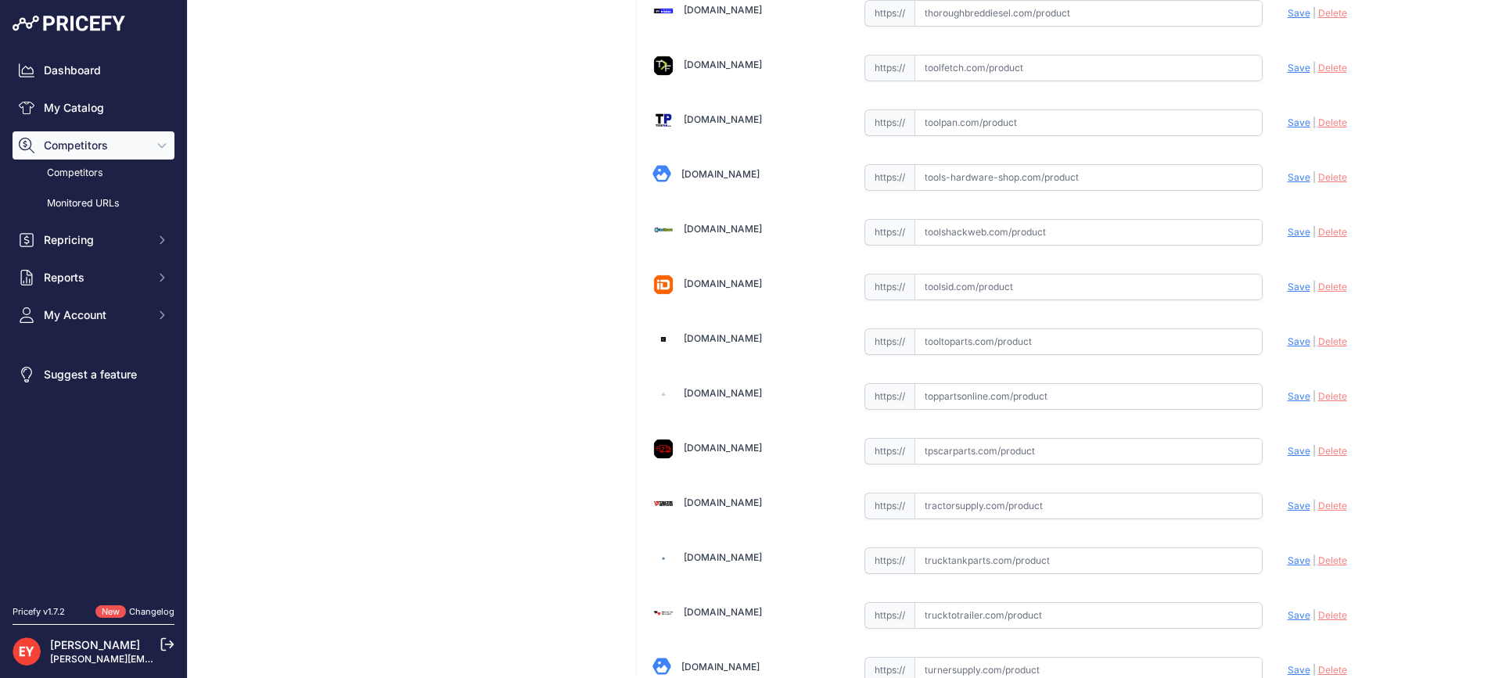
click at [961, 328] on input "text" at bounding box center [1088, 341] width 348 height 27
paste input "https://www.tooltoparts.com/product/opw-205598-orange-newgard-1-piece-7h-nozzle…"
click at [1290, 343] on span "Save" at bounding box center [1298, 341] width 23 height 12
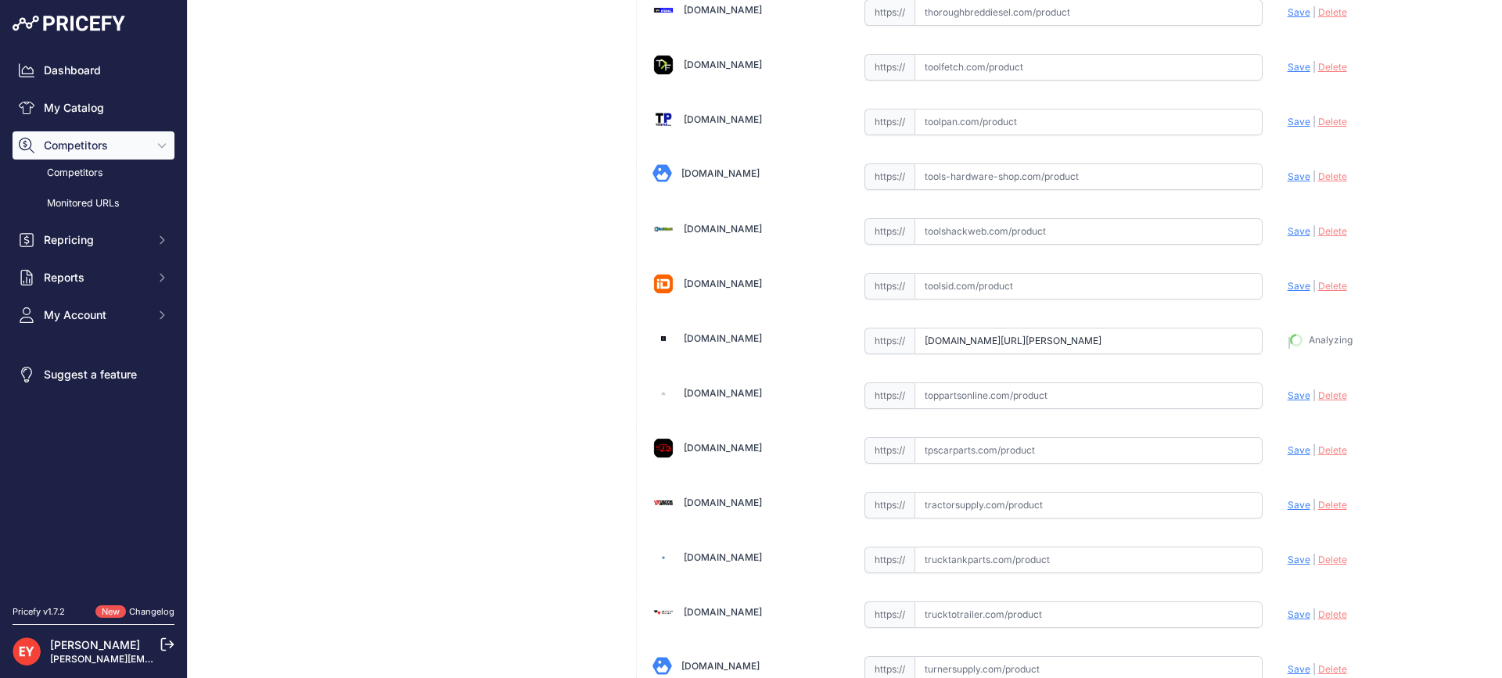
type input "https://www.tooltoparts.com/product/opw-205598-orange-newgard-1-piece-7h-nozzle…"
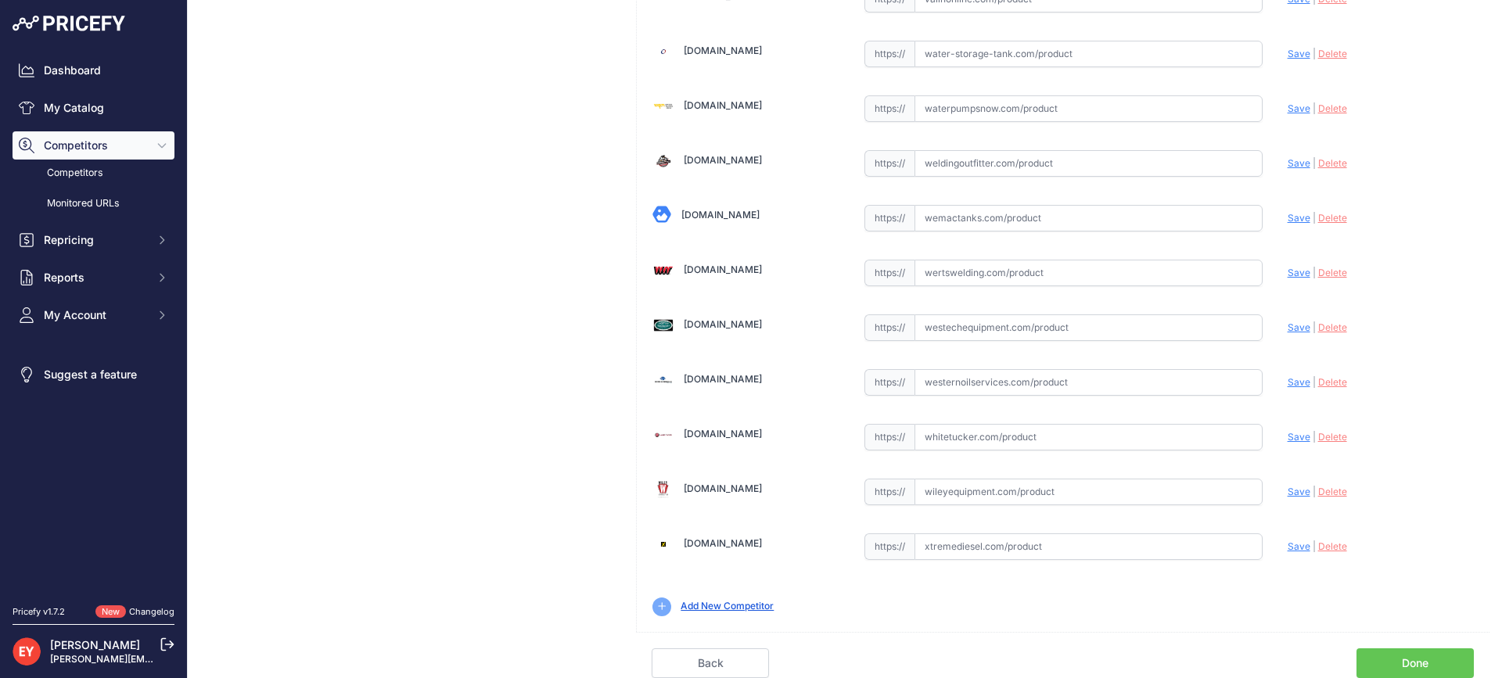
click at [1436, 659] on link "Done" at bounding box center [1414, 663] width 117 height 30
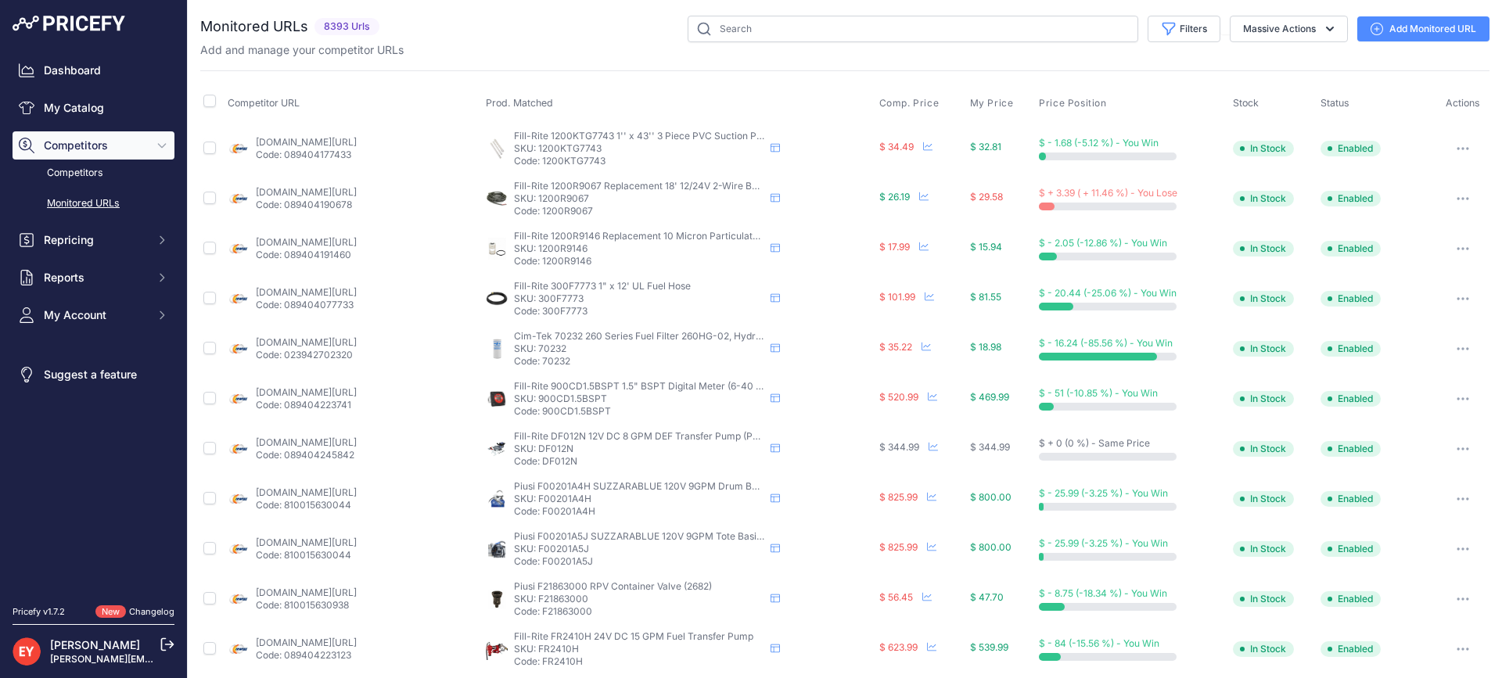
click at [123, 123] on div "Dashboard My Catalog Competitors Competitors Monitored URLs Repricing My Repric…" at bounding box center [94, 192] width 162 height 273
click at [112, 110] on link "My Catalog" at bounding box center [94, 108] width 162 height 28
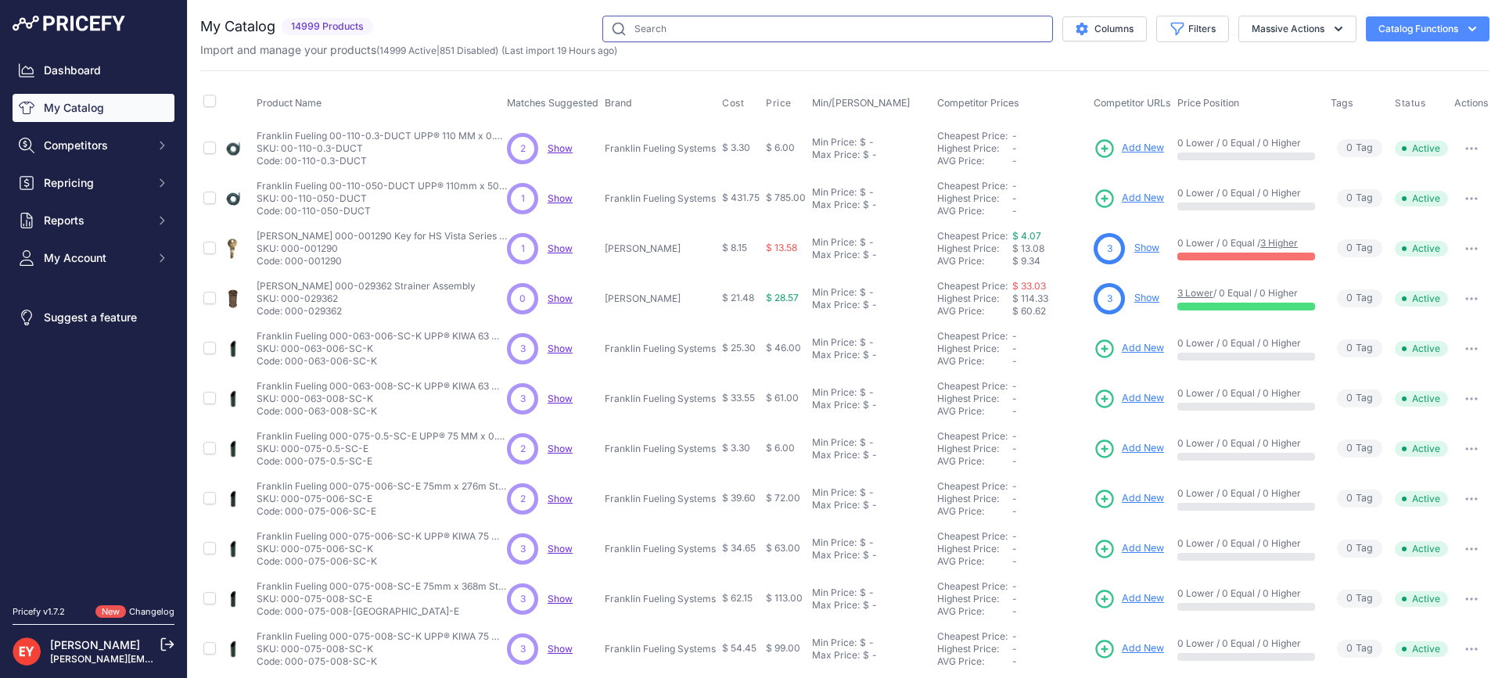
click at [698, 34] on input "text" at bounding box center [827, 29] width 451 height 27
paste input "205217"
type input "205217"
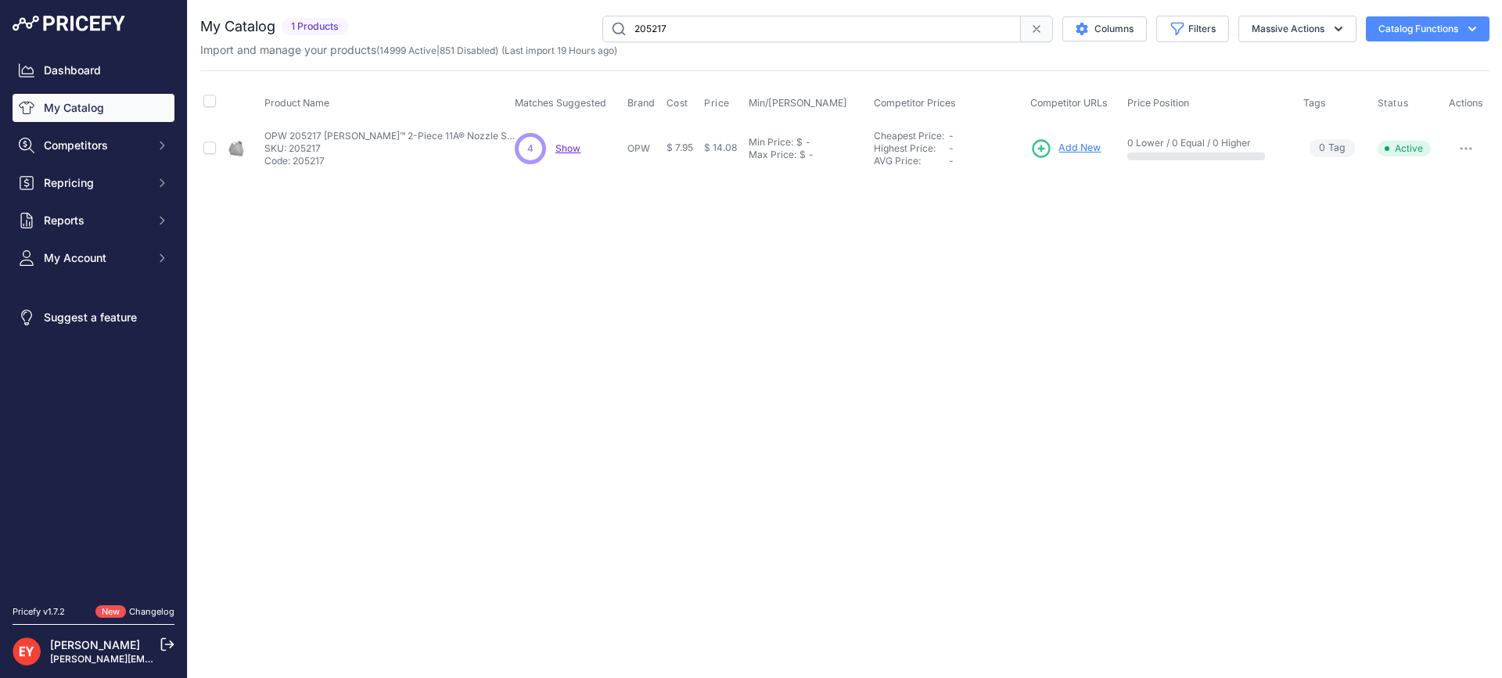
click at [1079, 145] on span "Add New" at bounding box center [1079, 148] width 42 height 15
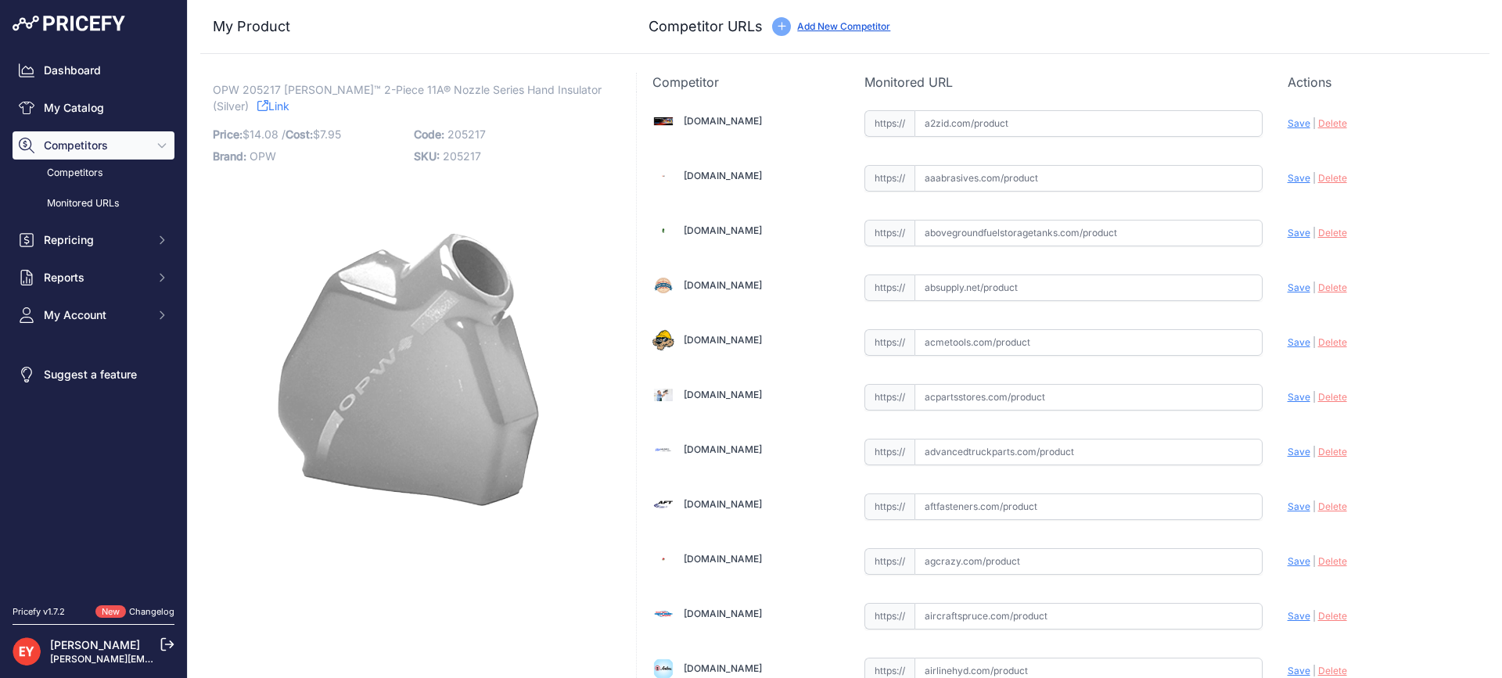
scroll to position [1479, 0]
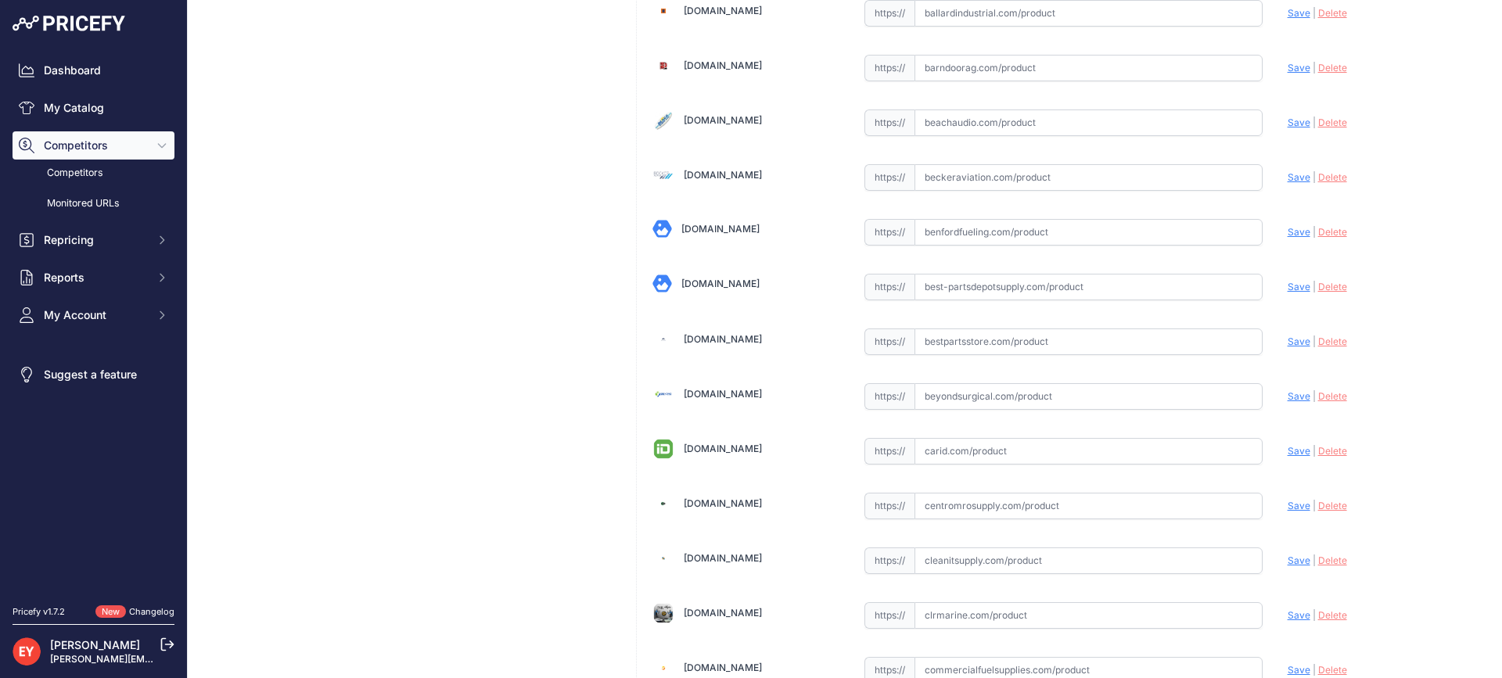
click at [961, 339] on input "text" at bounding box center [1088, 341] width 348 height 27
paste input "https://www.bestpartsstore.com/product/opw-205217-silver-newgard-2-piece-11a-no…"
click at [1287, 346] on span "Save" at bounding box center [1298, 342] width 23 height 12
type input "https://www.bestpartsstore.com/product/opw-205217-silver-newgard-2-piece-11a-no…"
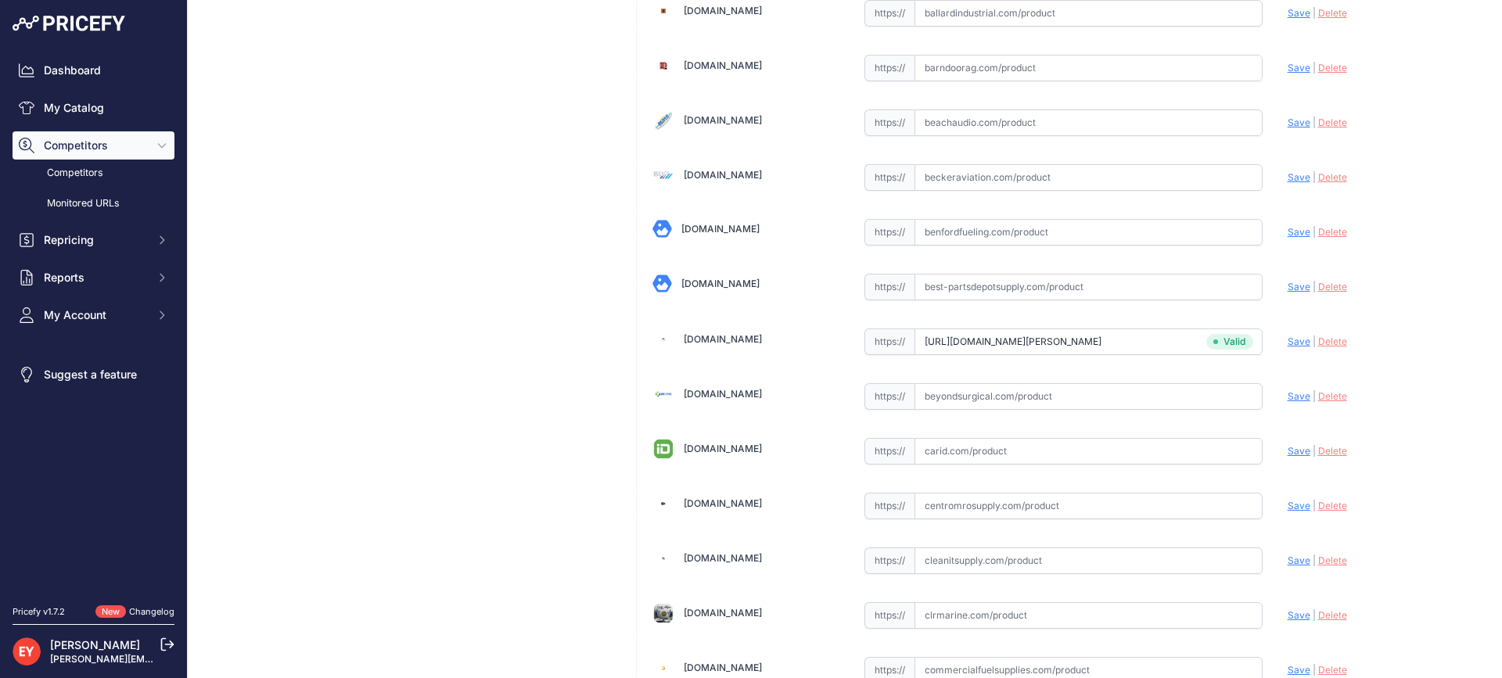
scroll to position [4709, 0]
click at [991, 338] on input "text" at bounding box center [1088, 341] width 348 height 27
paste input "https://iamdoc-com.3dcartstores.com/Sg-11A-Silver-Text_p_10575223.html"
click at [1287, 335] on div "Update Profile Save | Delete Analyzing" at bounding box center [1380, 337] width 186 height 24
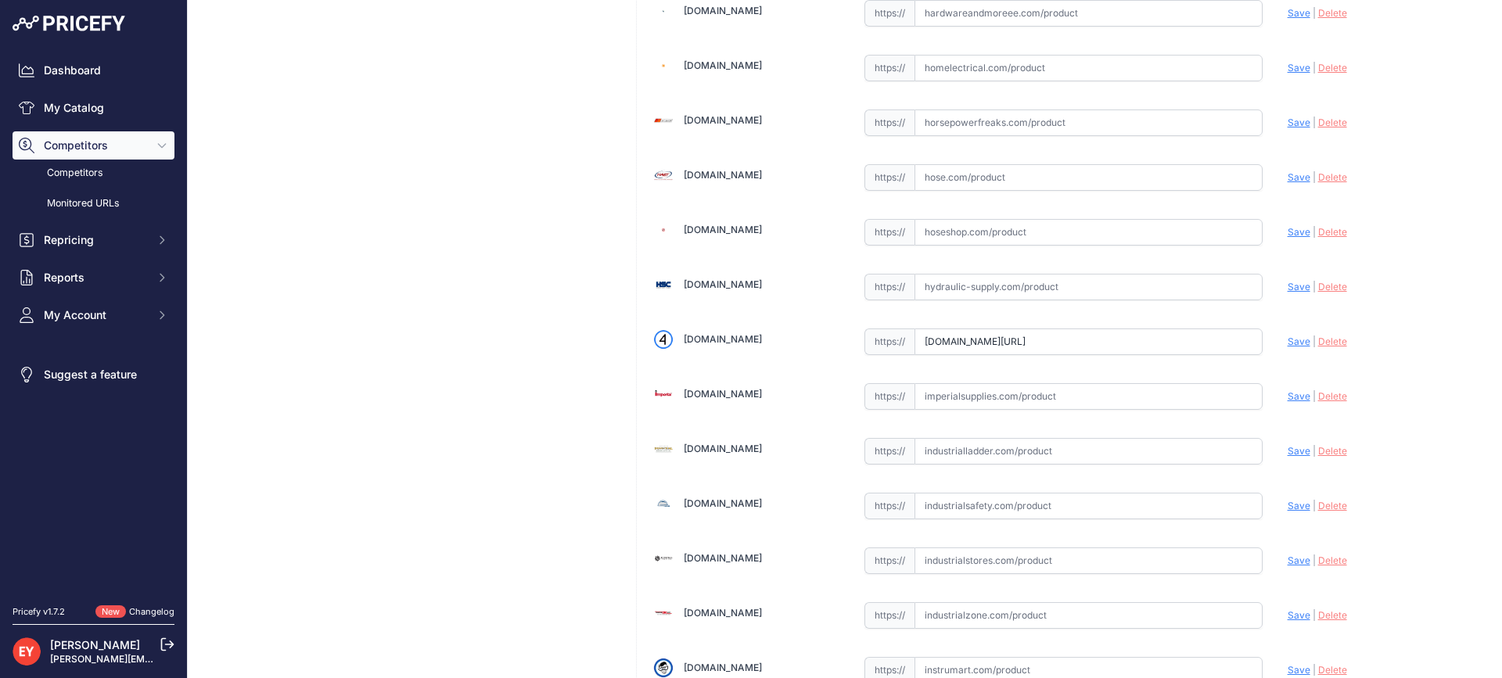
scroll to position [0, 0]
click at [1287, 343] on span "Save" at bounding box center [1298, 342] width 23 height 12
type input "https://iamdoc-com.3dcartstores.com/Sg-11A-Silver-Text_p_10575223.html?prirule_…"
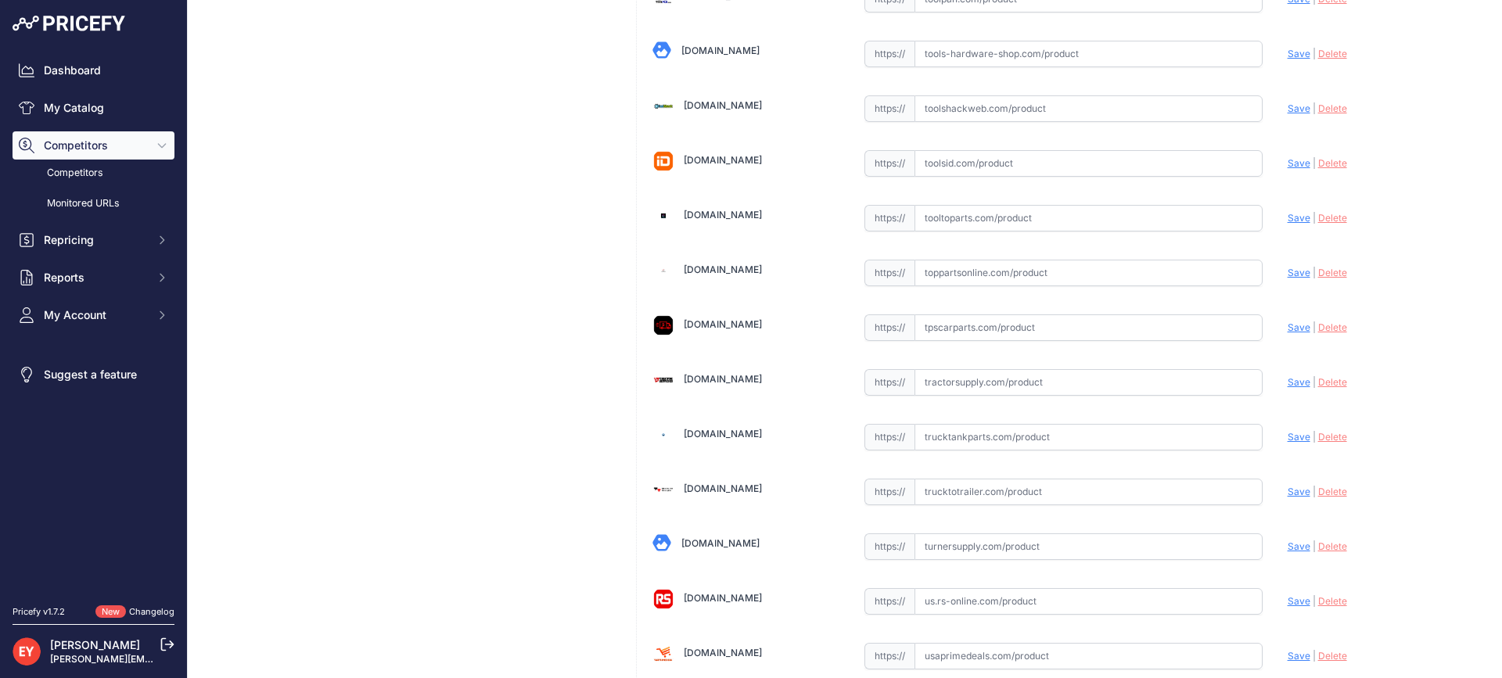
scroll to position [11867, 0]
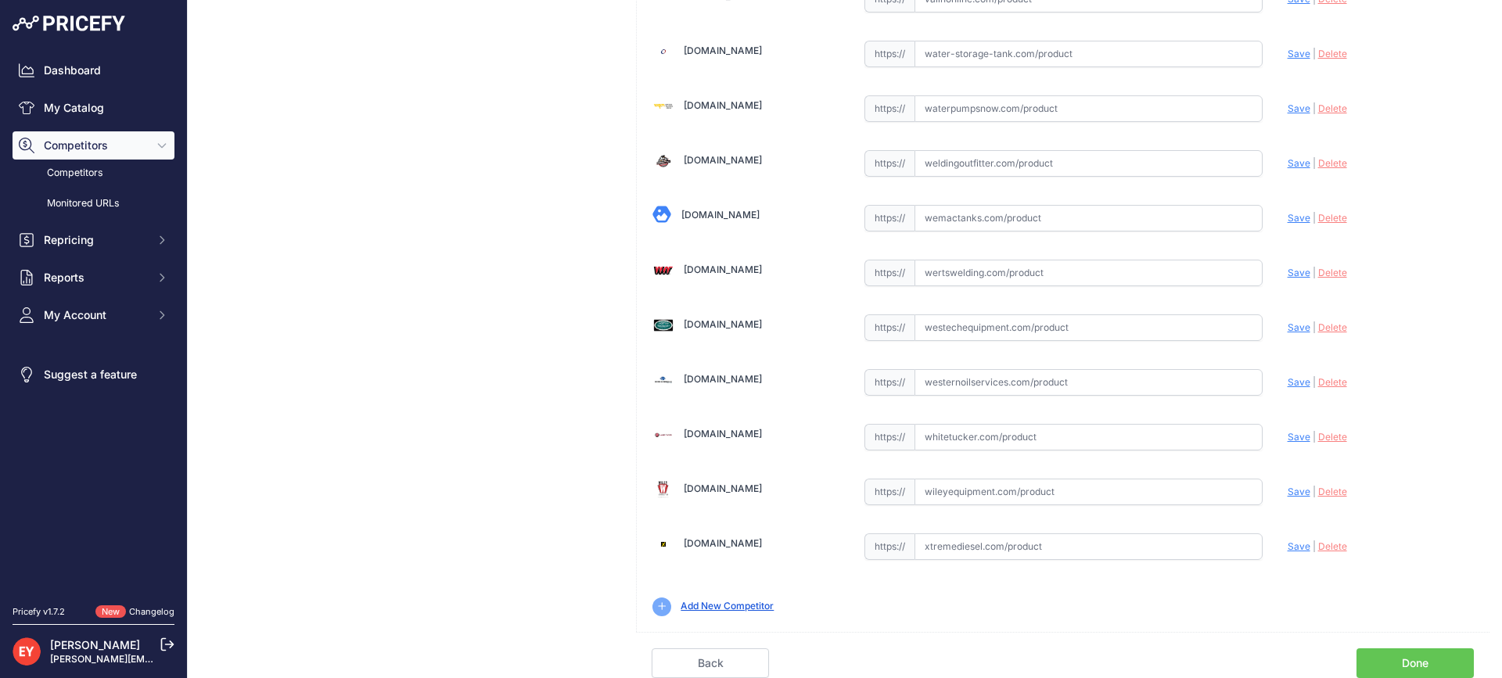
click at [1402, 658] on link "Done" at bounding box center [1414, 663] width 117 height 30
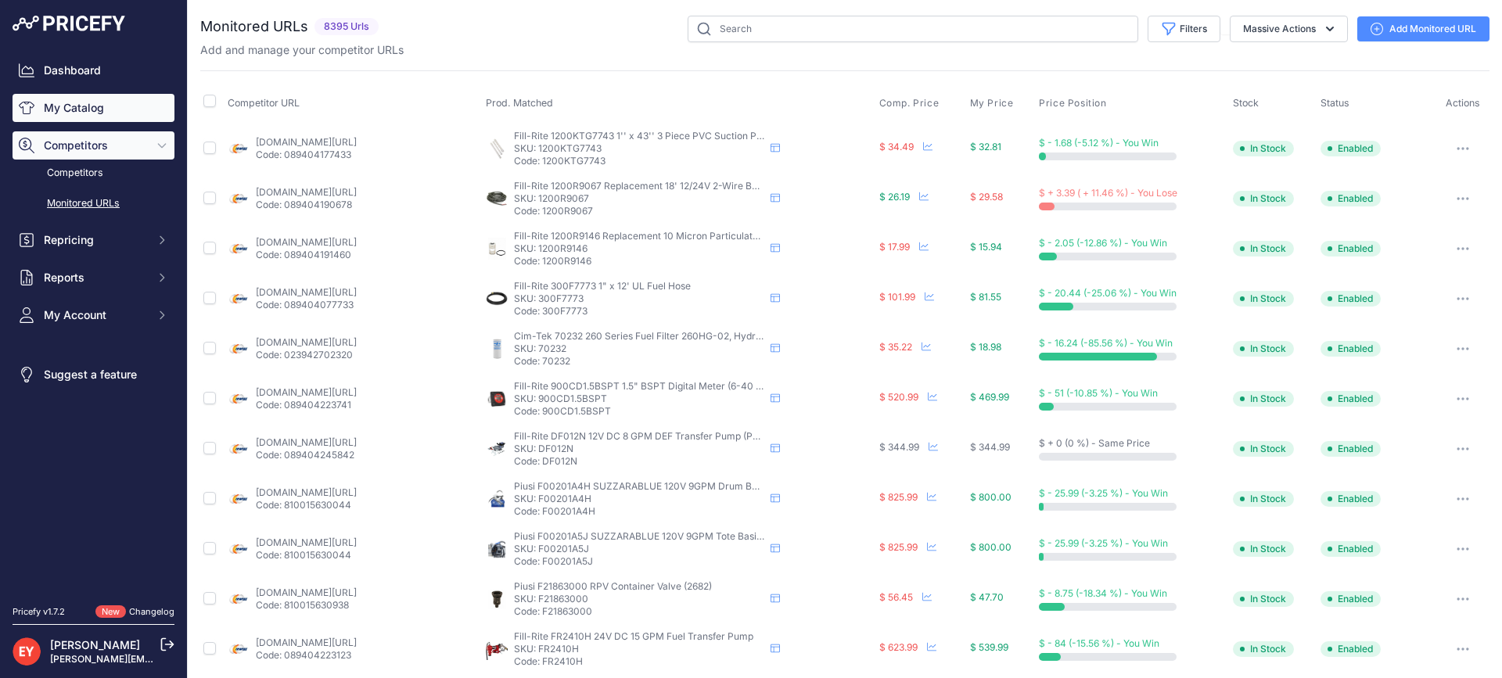
click at [99, 106] on link "My Catalog" at bounding box center [94, 108] width 162 height 28
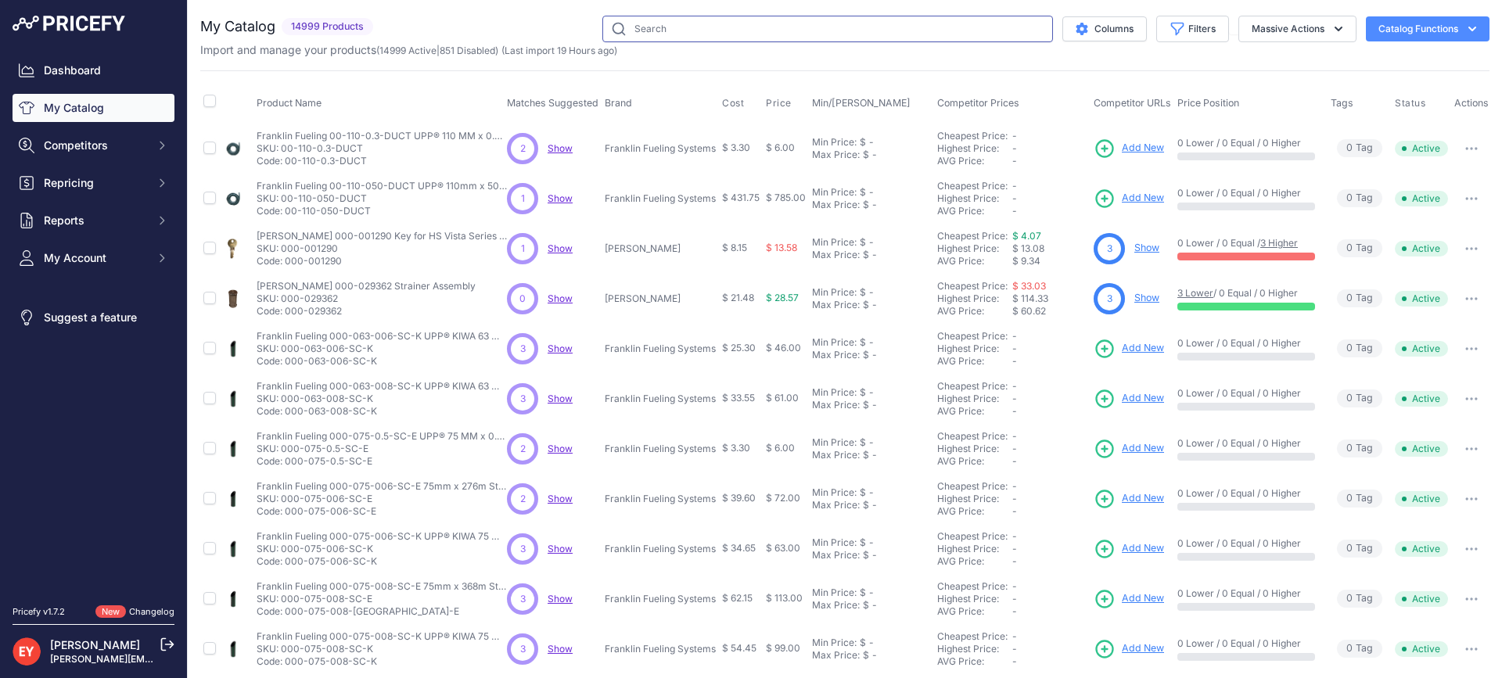
click at [654, 38] on input "text" at bounding box center [827, 29] width 451 height 27
paste input "205219"
type input "205219"
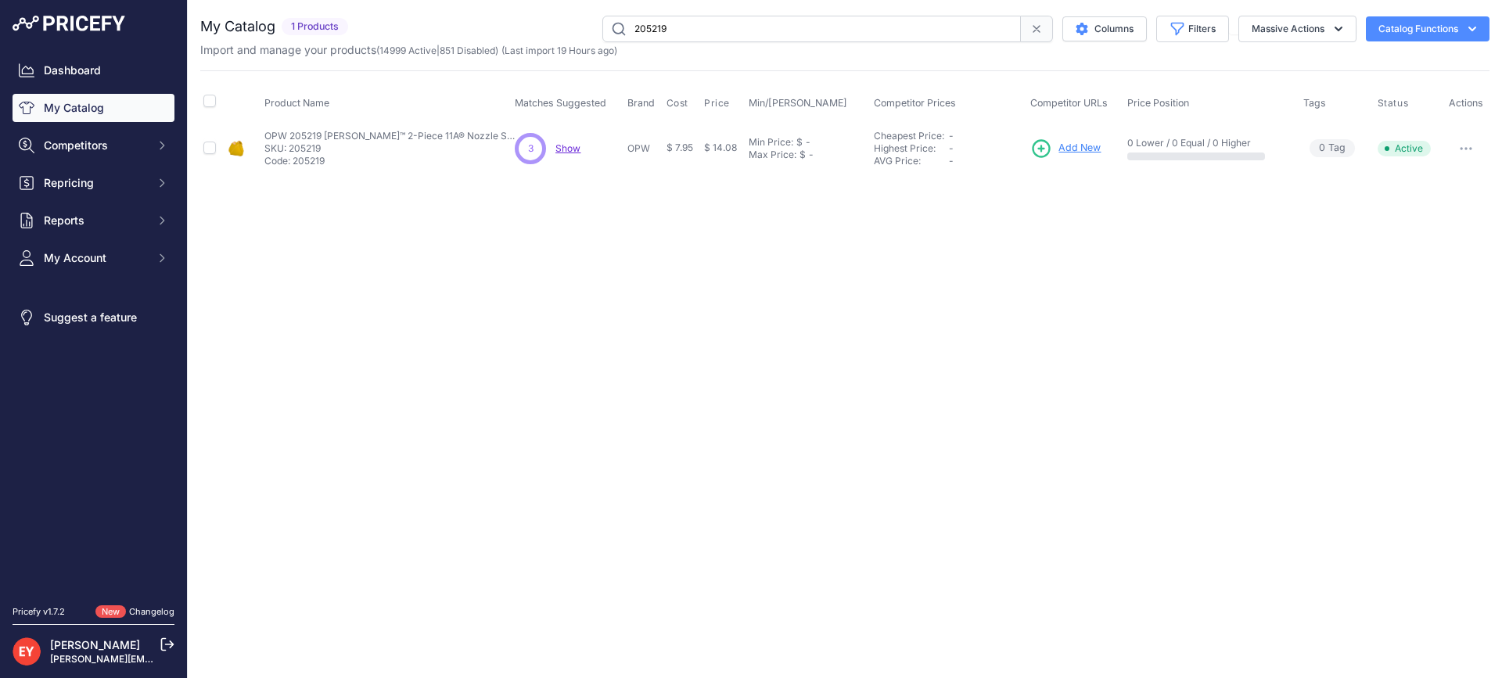
click at [1076, 145] on span "Add New" at bounding box center [1079, 148] width 42 height 15
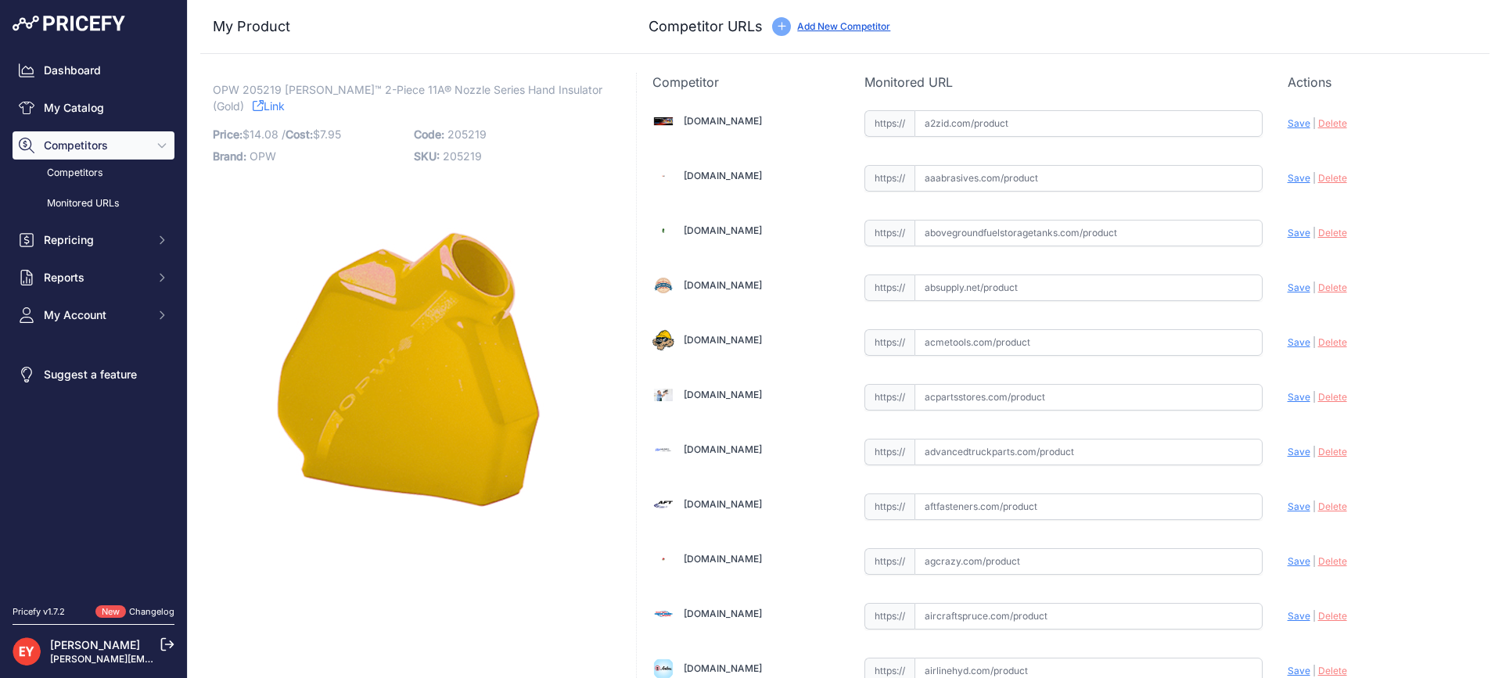
scroll to position [4709, 0]
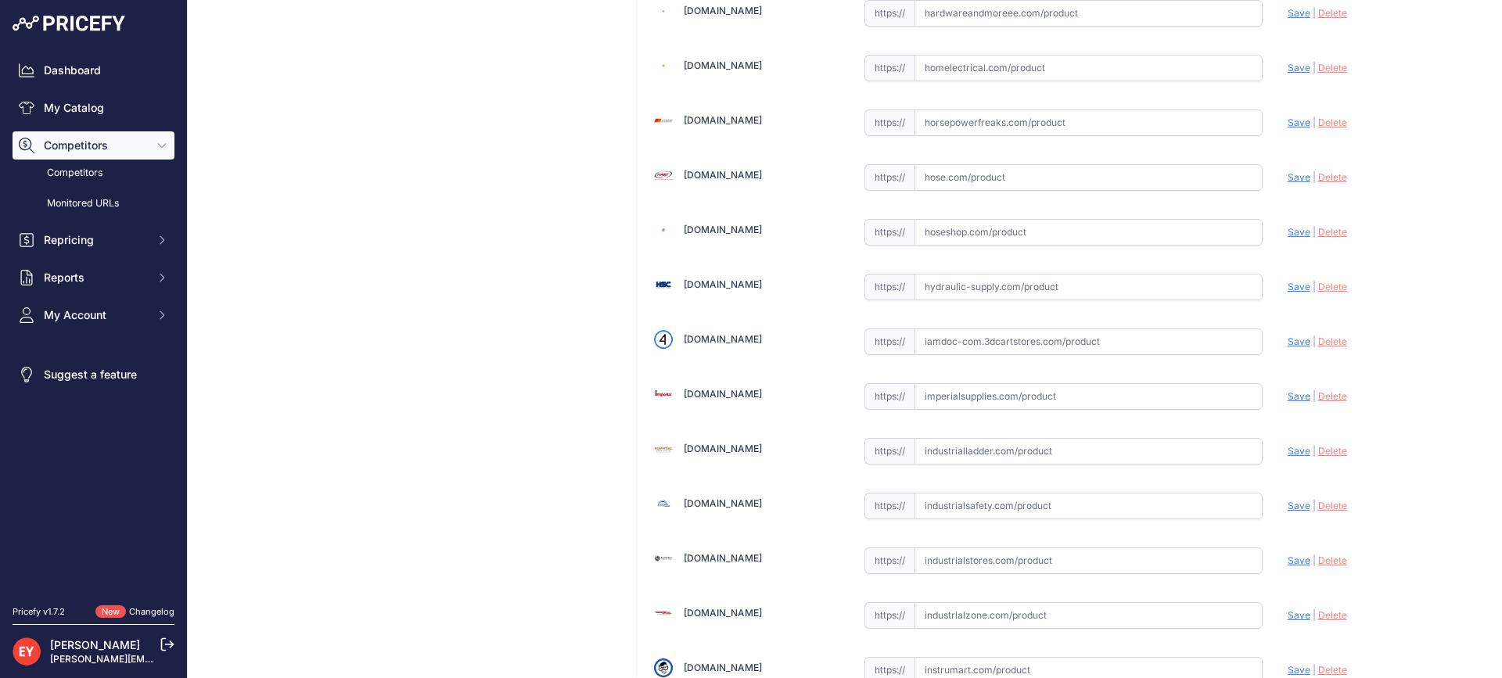
click at [967, 334] on input "text" at bounding box center [1088, 341] width 348 height 27
paste input "[URL][DOMAIN_NAME]"
click at [1287, 340] on span "Save" at bounding box center [1298, 342] width 23 height 12
type input "[URL][DOMAIN_NAME]"
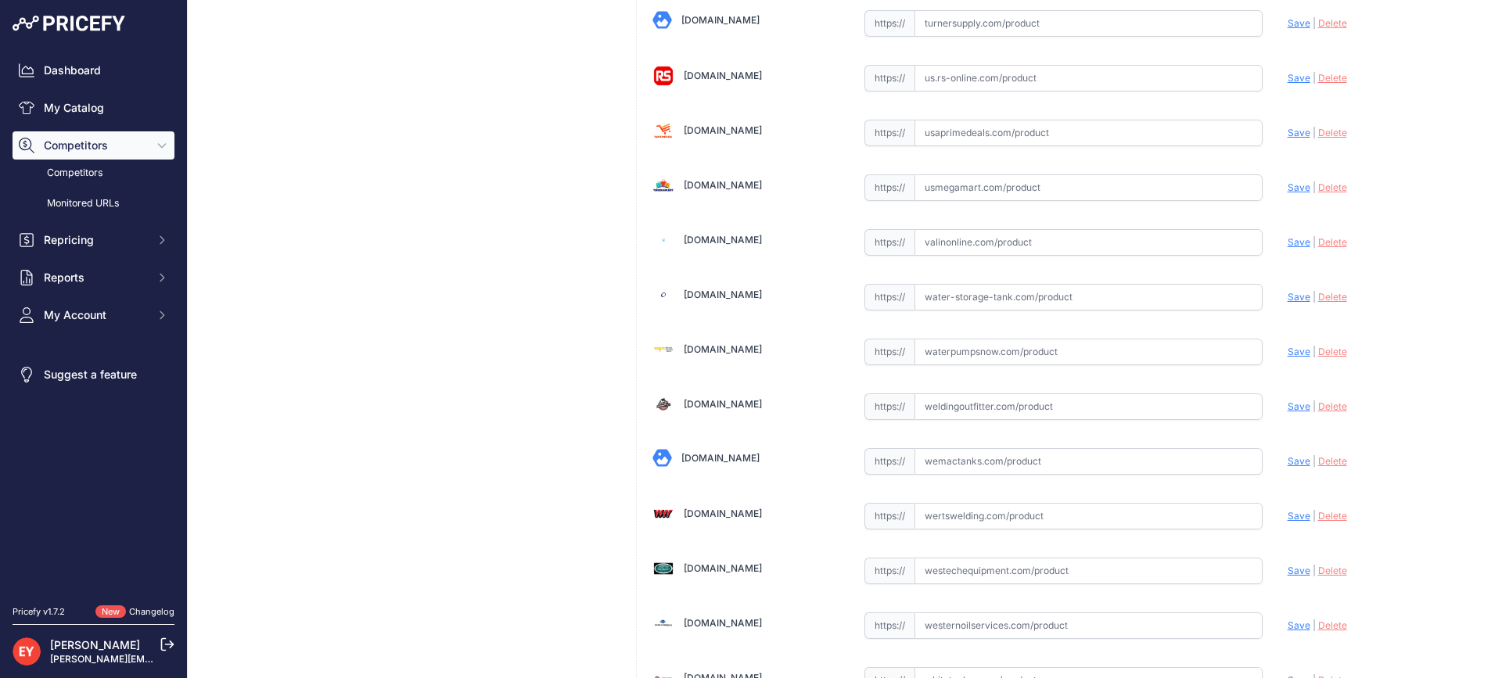
scroll to position [11831, 0]
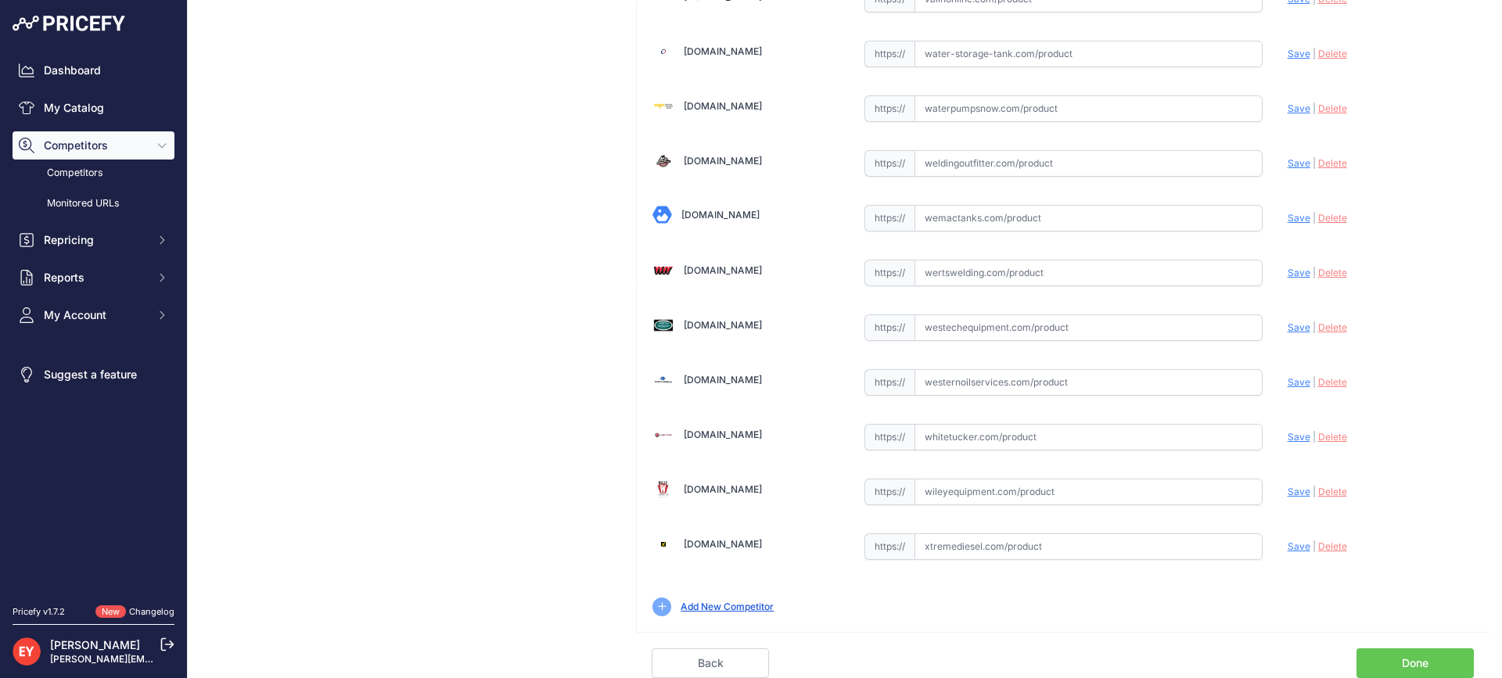
click at [1408, 658] on link "Done" at bounding box center [1414, 663] width 117 height 30
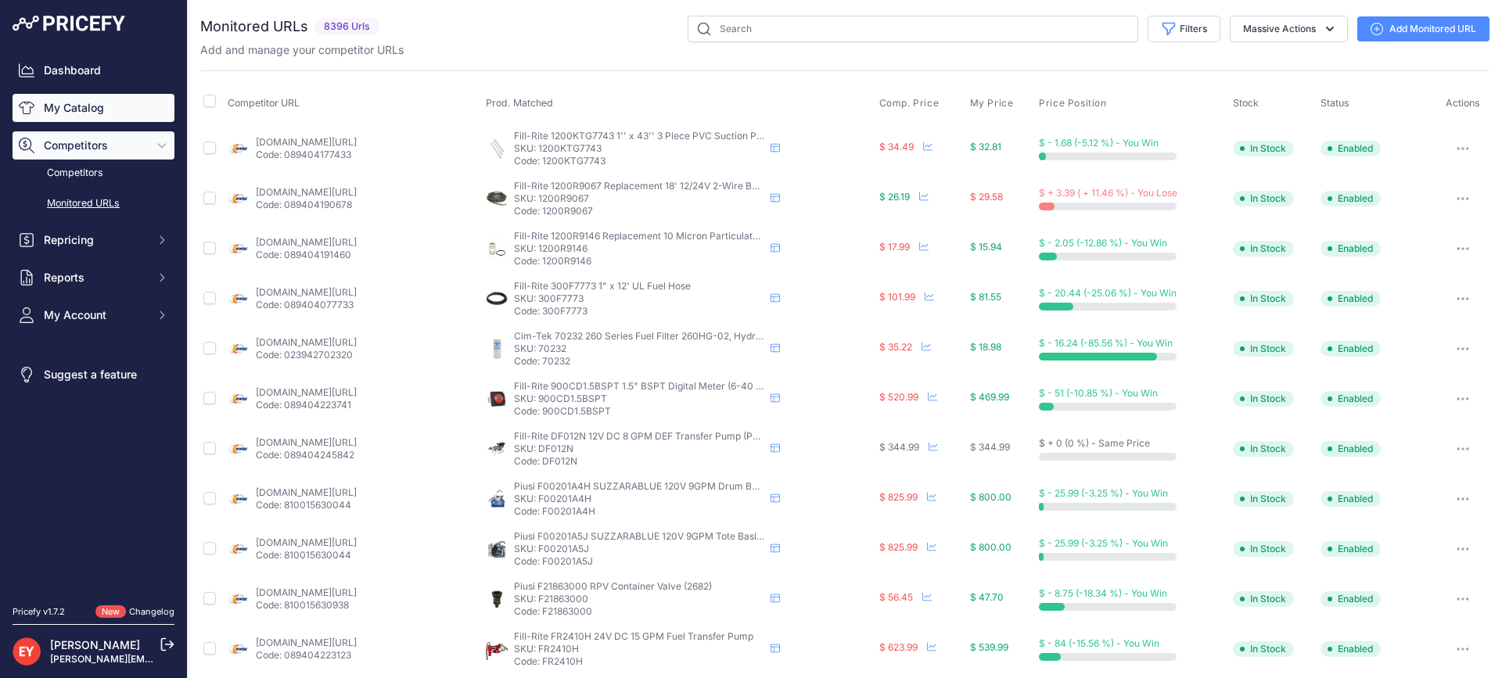
click at [86, 111] on link "My Catalog" at bounding box center [94, 108] width 162 height 28
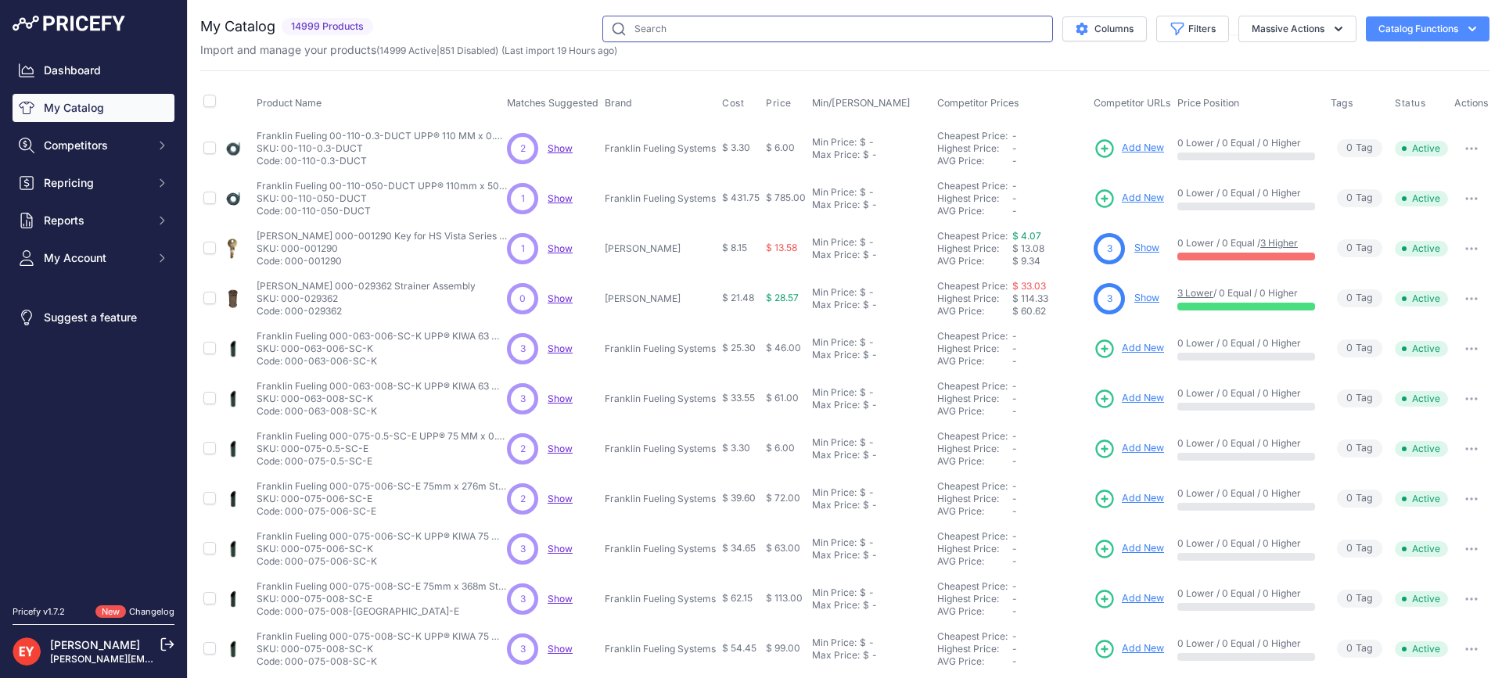
click at [666, 28] on input "text" at bounding box center [827, 29] width 451 height 27
paste input "D02078M"
type input "D02078M"
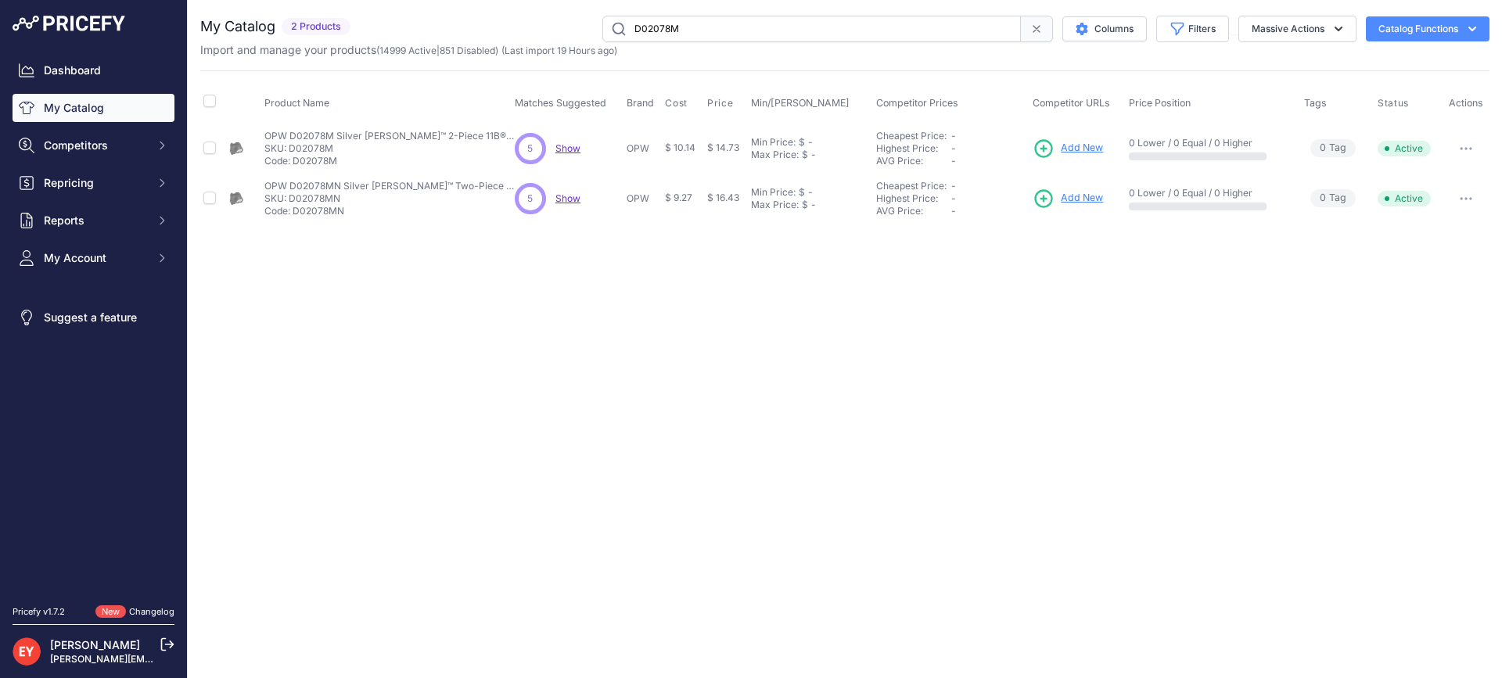
click at [1088, 145] on span "Add New" at bounding box center [1082, 148] width 42 height 15
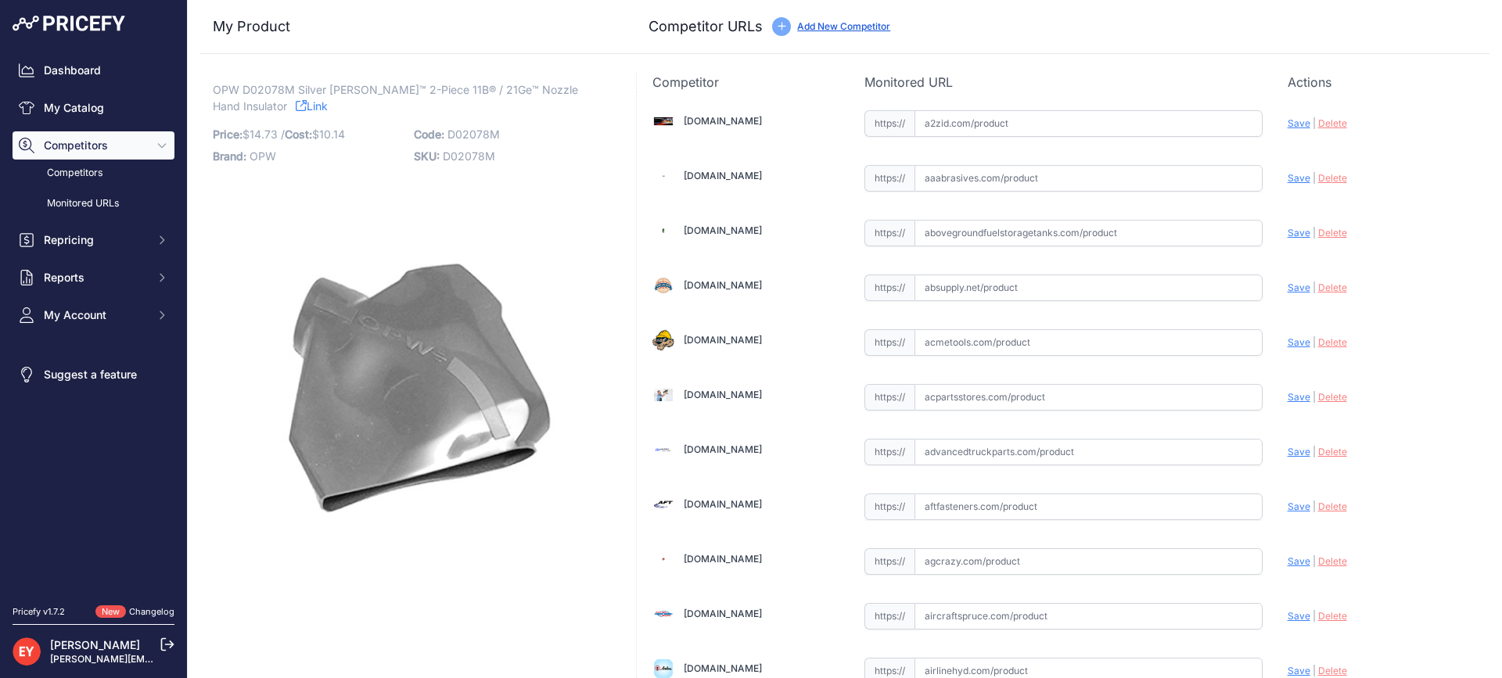
scroll to position [10996, 0]
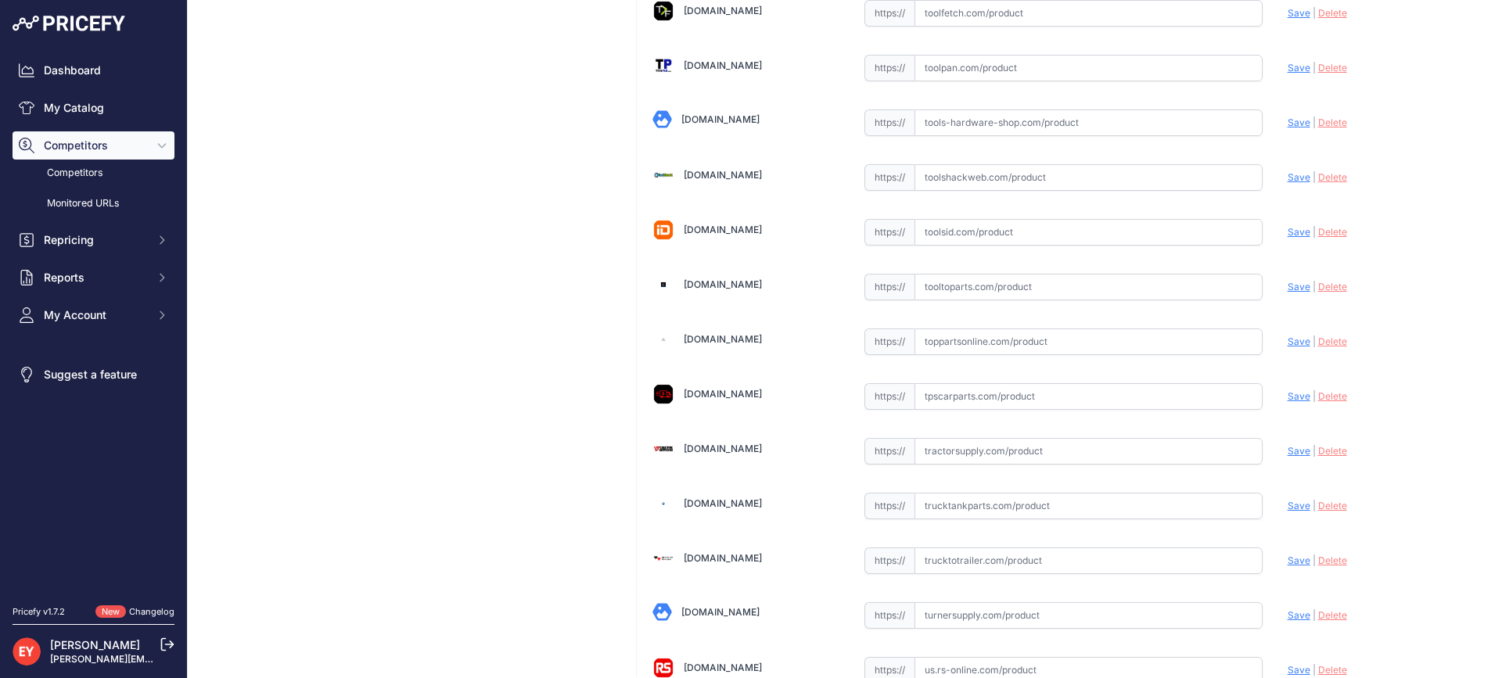
click at [959, 342] on input "text" at bounding box center [1088, 341] width 348 height 27
paste input "https://www.toppartsonline.com/product/opw-d02078m-silver-newgard-2-piece-11b-2…"
click at [1287, 346] on span "Save" at bounding box center [1298, 342] width 23 height 12
type input "https://www.toppartsonline.com/product/opw-d02078m-silver-newgard-2-piece-11b-2…"
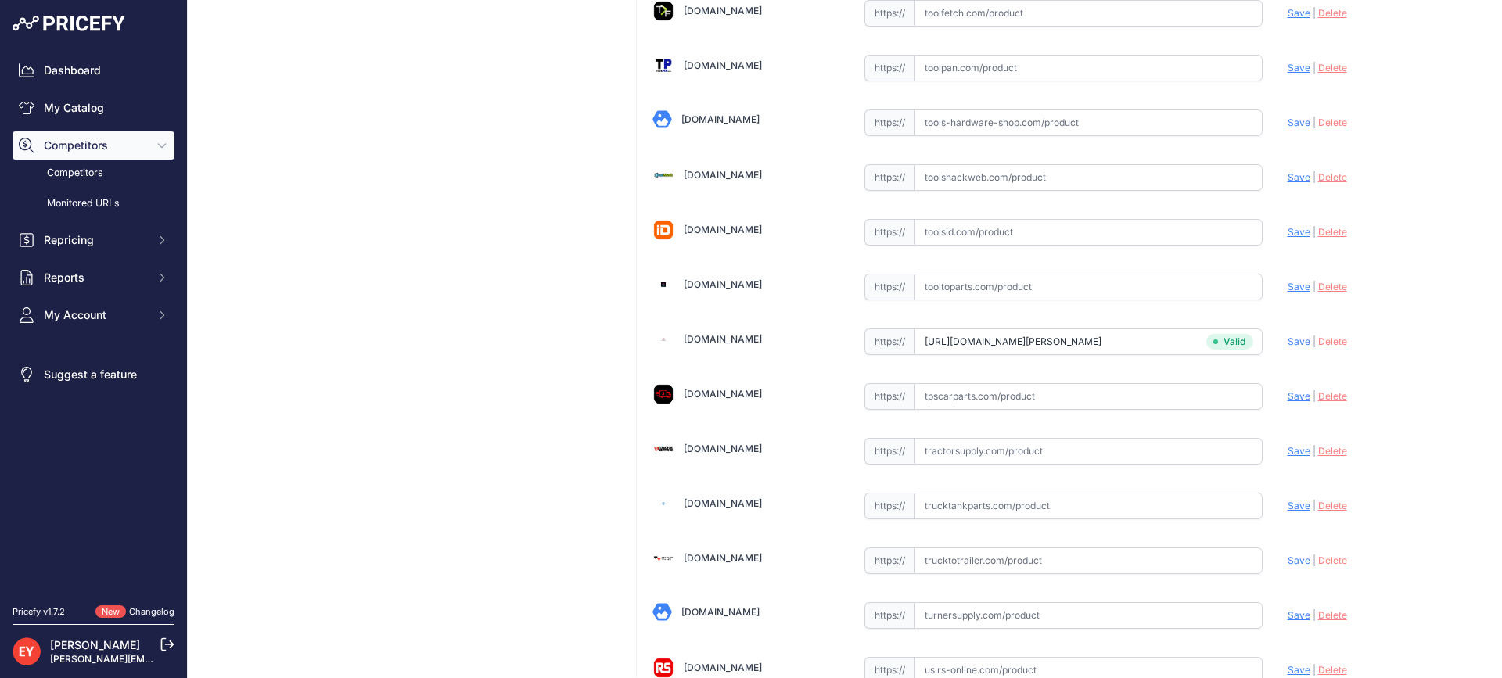
scroll to position [4709, 0]
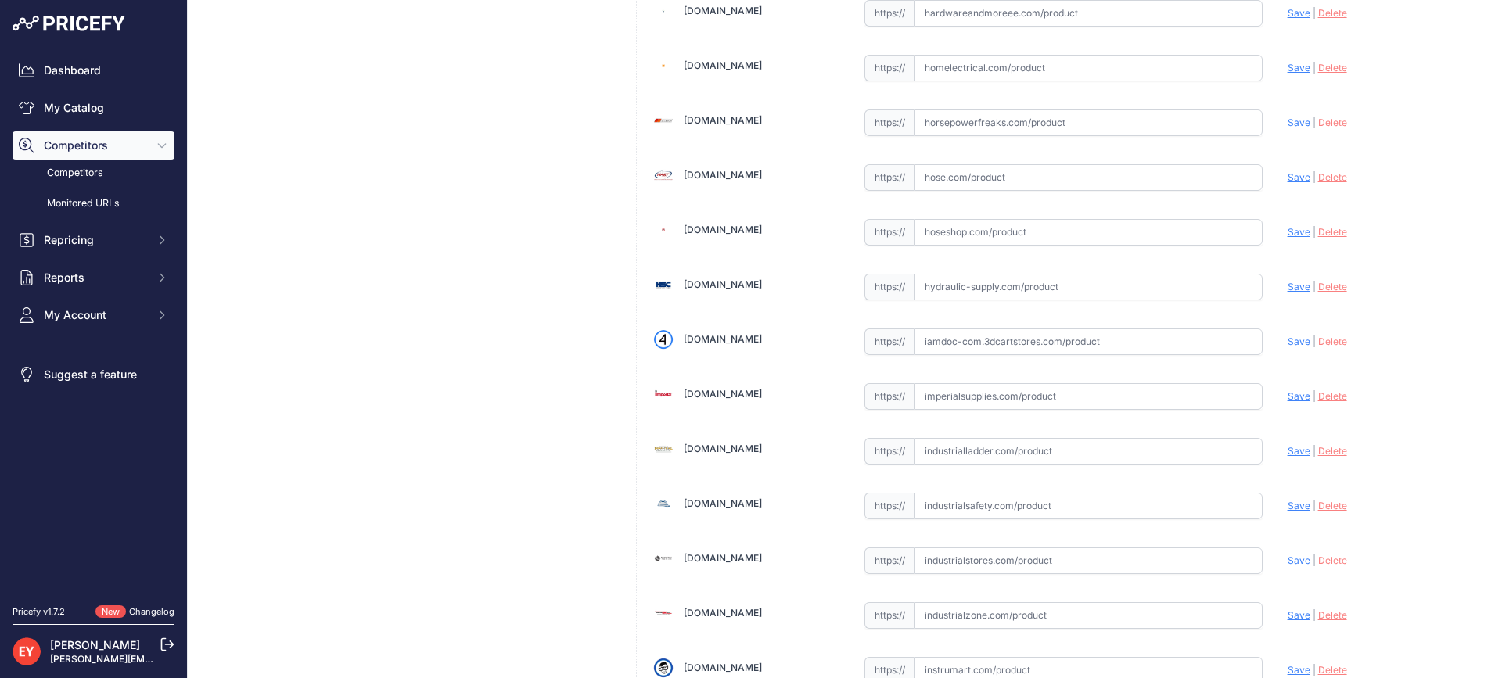
click at [1021, 342] on input "text" at bounding box center [1088, 341] width 348 height 27
paste input "https://iamdoc-com.3dcartstores.com/Sg-11B-Silver-Text_p_10590389.html"
click at [1287, 343] on span "Save" at bounding box center [1298, 342] width 23 height 12
type input "https://iamdoc-com.3dcartstores.com/Sg-11B-Silver-Text_p_10590389.html?prirule_…"
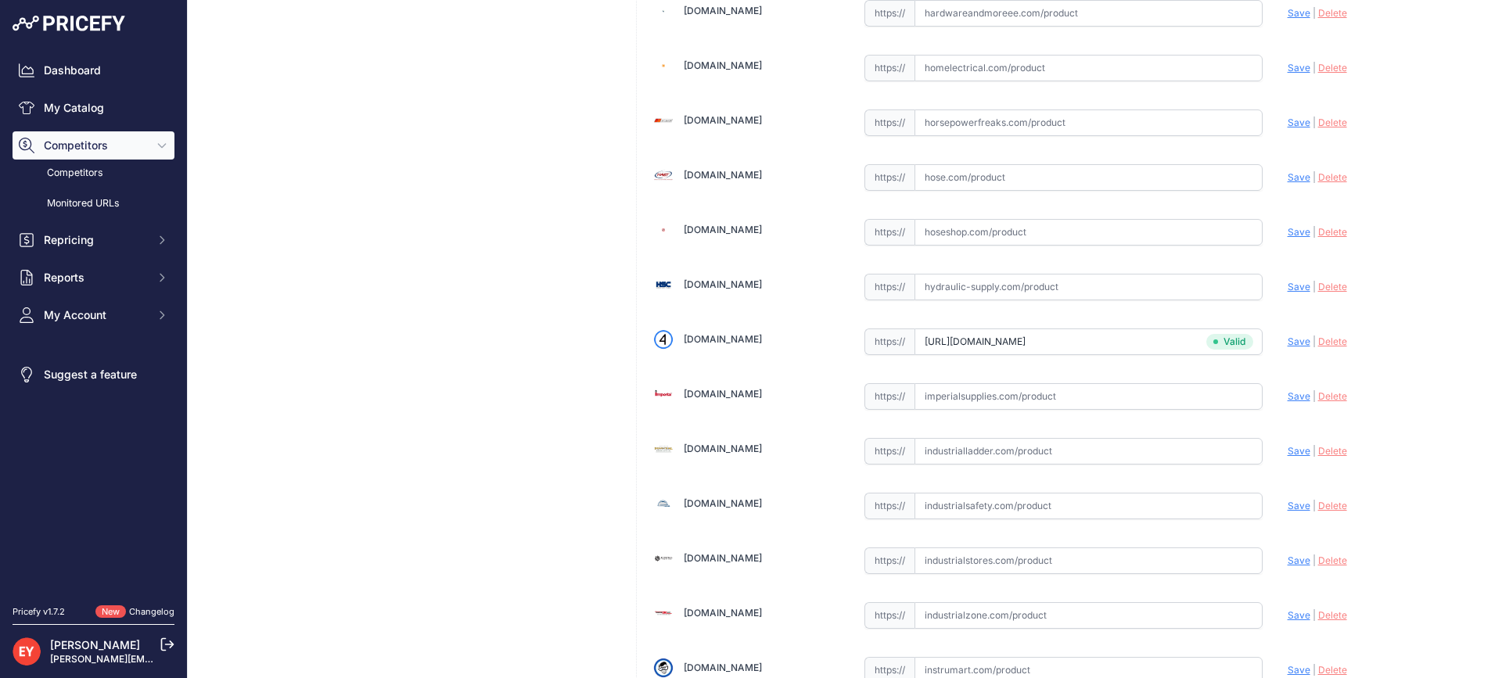
scroll to position [10065, 0]
click at [960, 345] on input "text" at bounding box center [1088, 341] width 348 height 27
paste input "https://store.senecaco.com/store/c71/nozzle-accessories/p954/opw-d02078m-2-piec…"
click at [1287, 343] on span "Save" at bounding box center [1298, 342] width 23 height 12
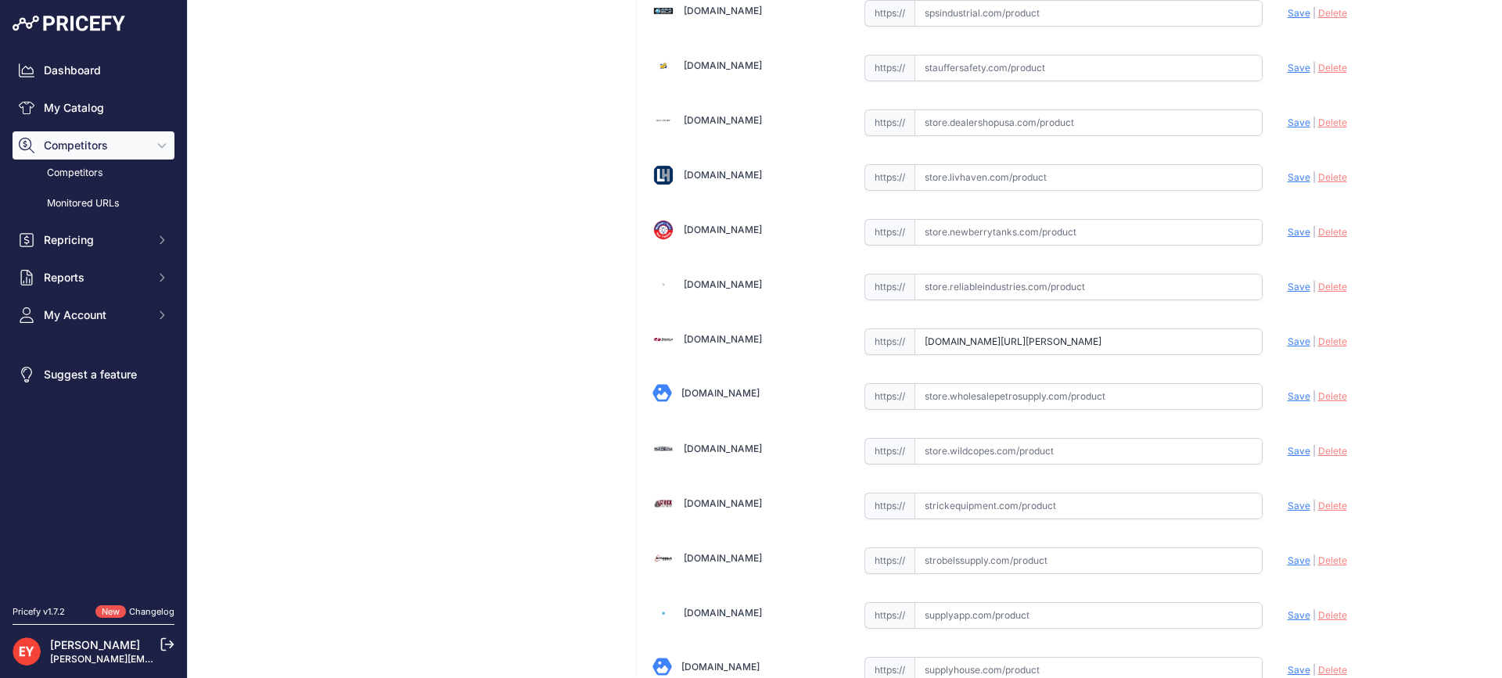
scroll to position [0, 0]
type input "https://store.senecaco.com/store/c71/nozzle-accessories/p954/opw-d02078m-2-piec…"
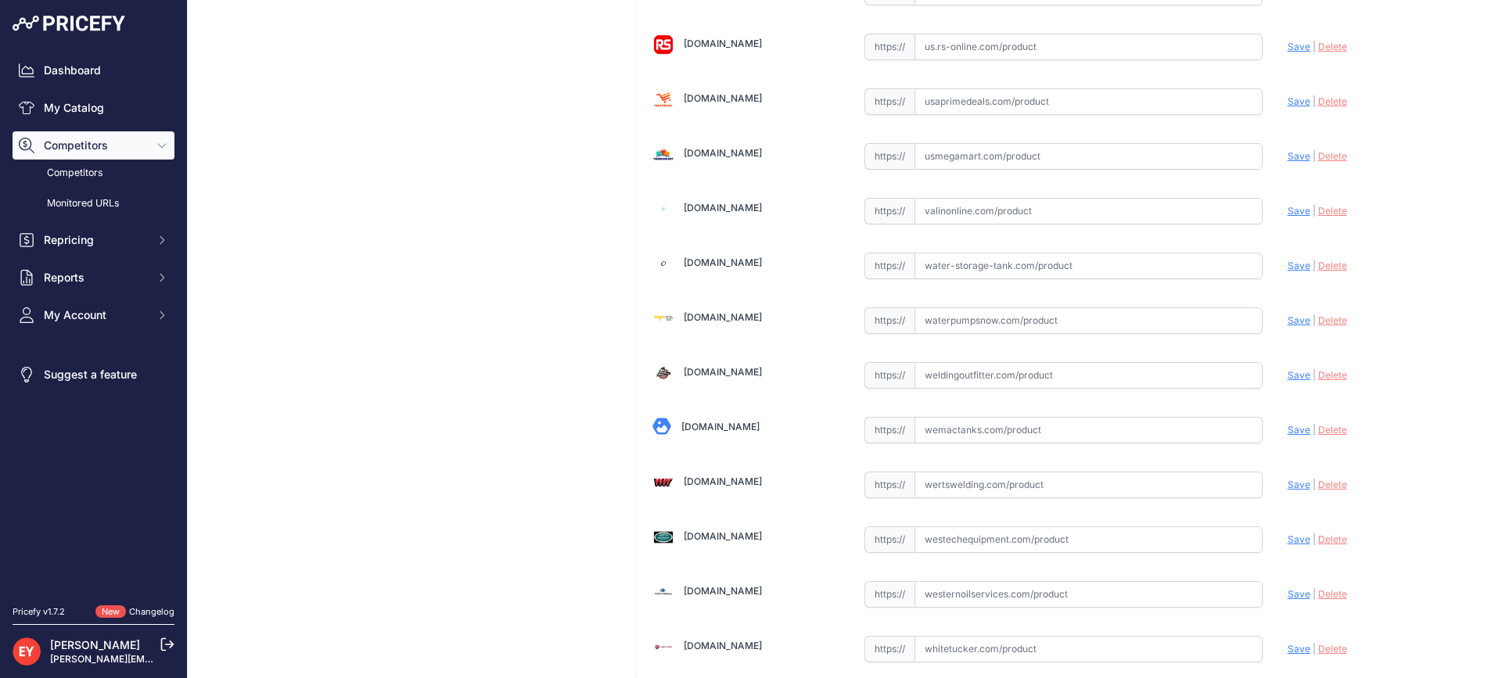
scroll to position [11867, 0]
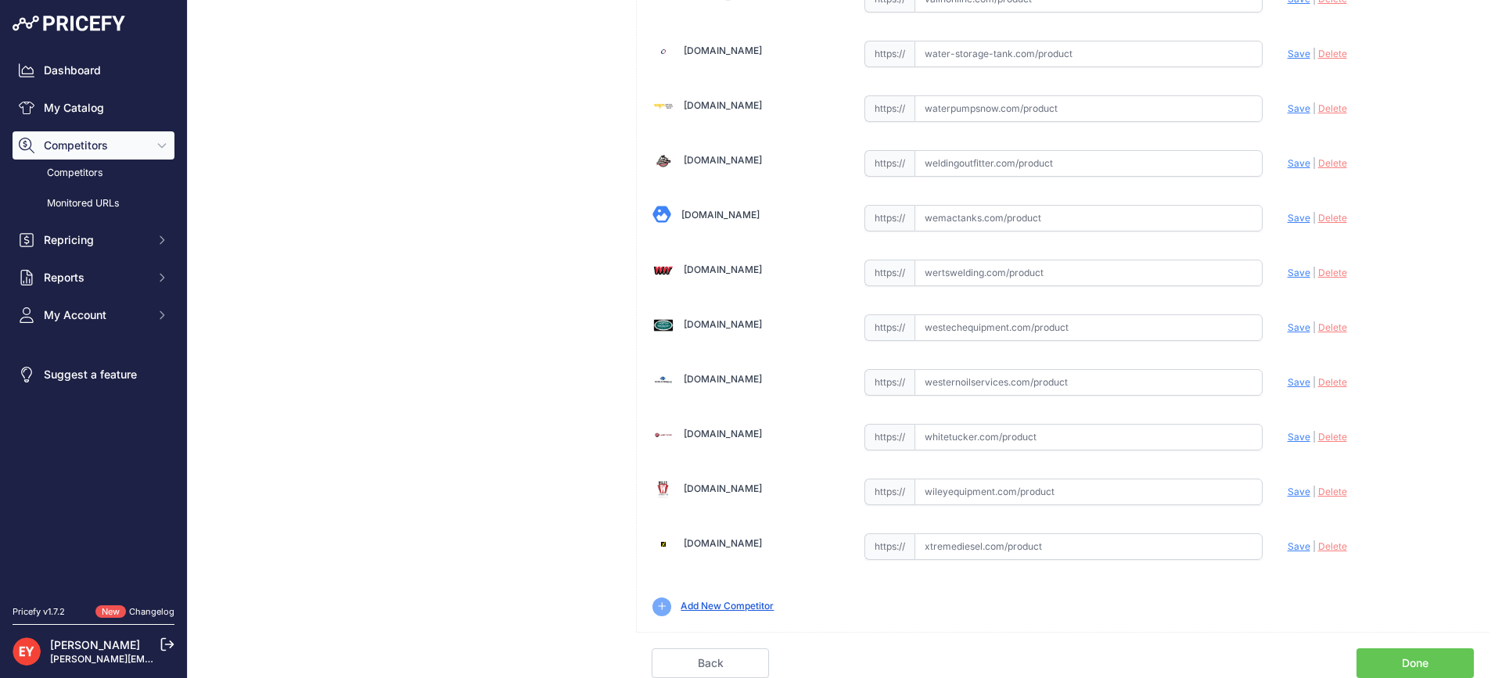
drag, startPoint x: 1407, startPoint y: 659, endPoint x: 1235, endPoint y: 549, distance: 204.4
click at [1405, 659] on link "Done" at bounding box center [1414, 663] width 117 height 30
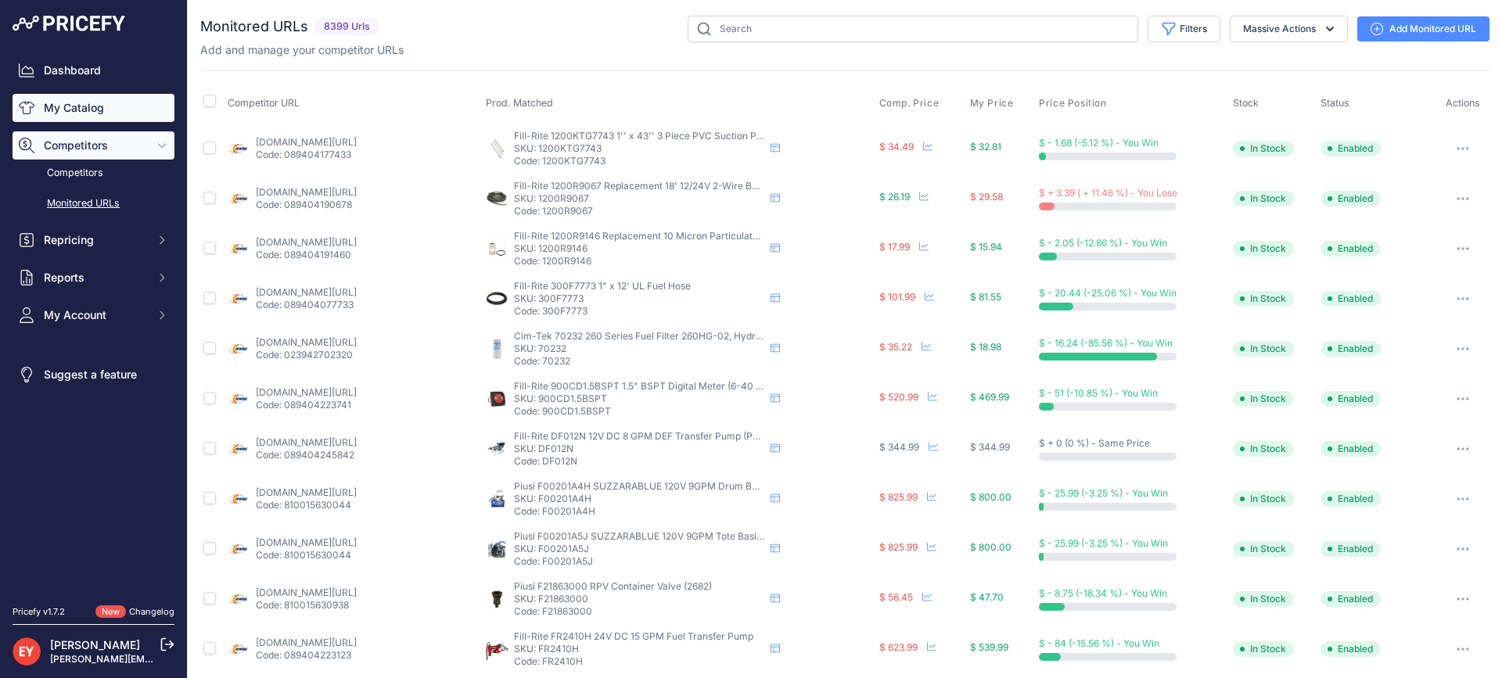
click at [94, 103] on link "My Catalog" at bounding box center [94, 108] width 162 height 28
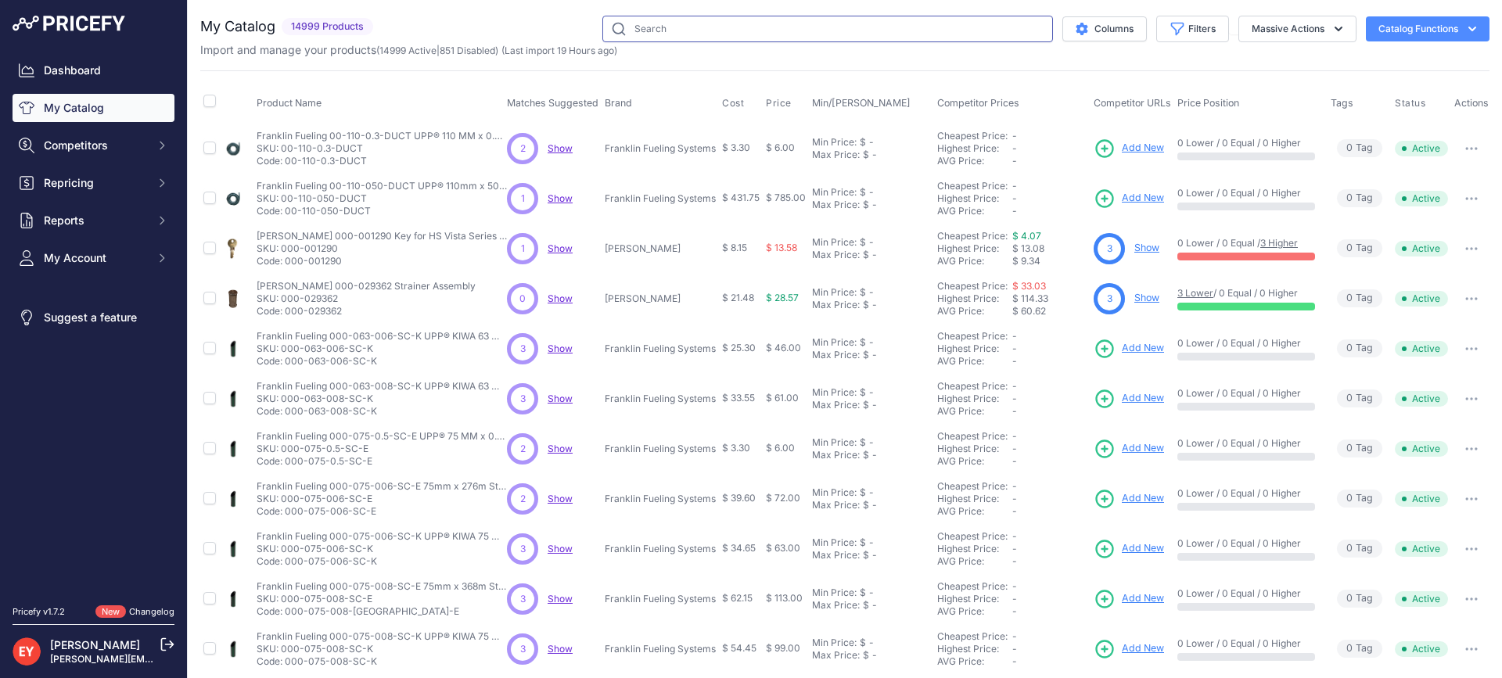
click at [677, 33] on input "text" at bounding box center [827, 29] width 451 height 27
paste input "D01789M"
type input "D01789M"
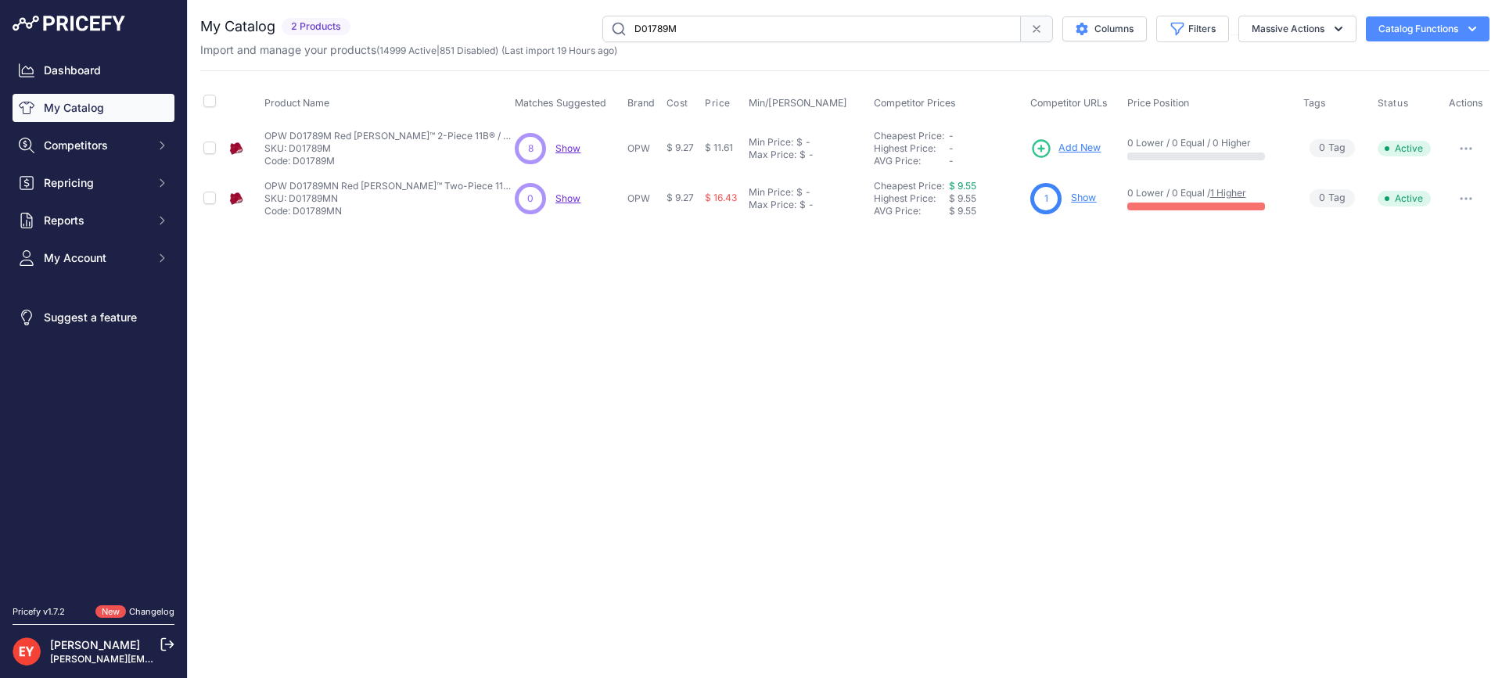
click at [1069, 149] on span "Add New" at bounding box center [1079, 148] width 42 height 15
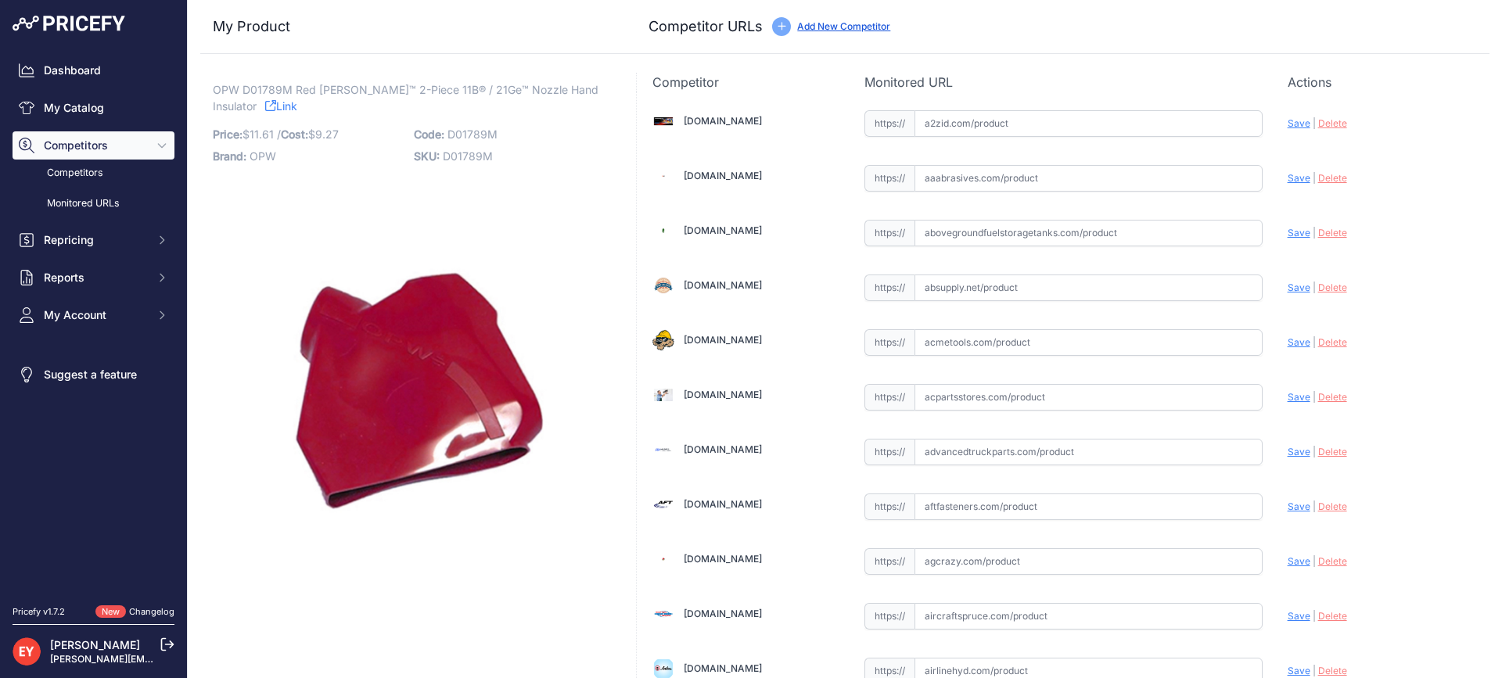
scroll to position [1479, 0]
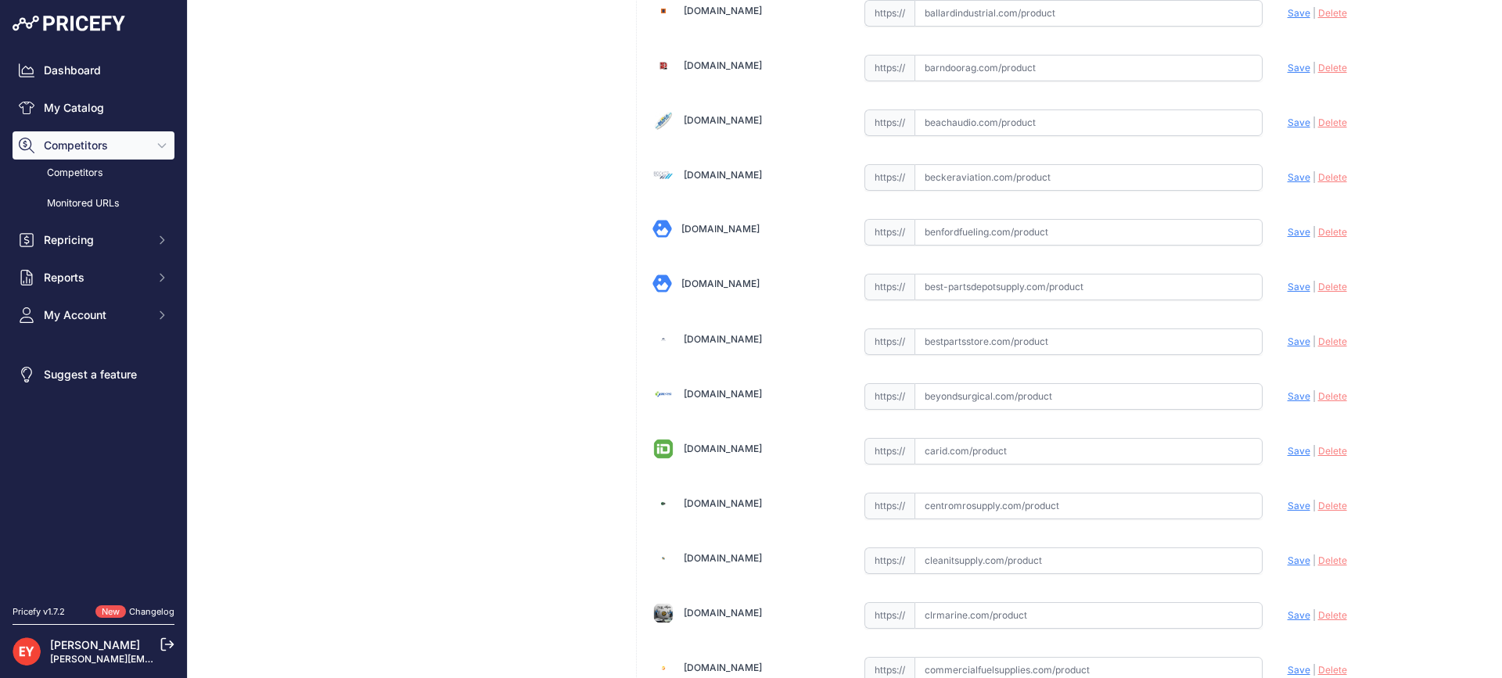
click at [959, 343] on input "text" at bounding box center [1088, 341] width 348 height 27
paste input "https://www.bestpartsstore.com/product/opw-d01789m-red-newgard-2-piece-11b-21ge…"
click at [1287, 346] on span "Save" at bounding box center [1298, 342] width 23 height 12
type input "https://www.bestpartsstore.com/product/opw-d01789m-red-newgard-2-piece-11b-21ge…"
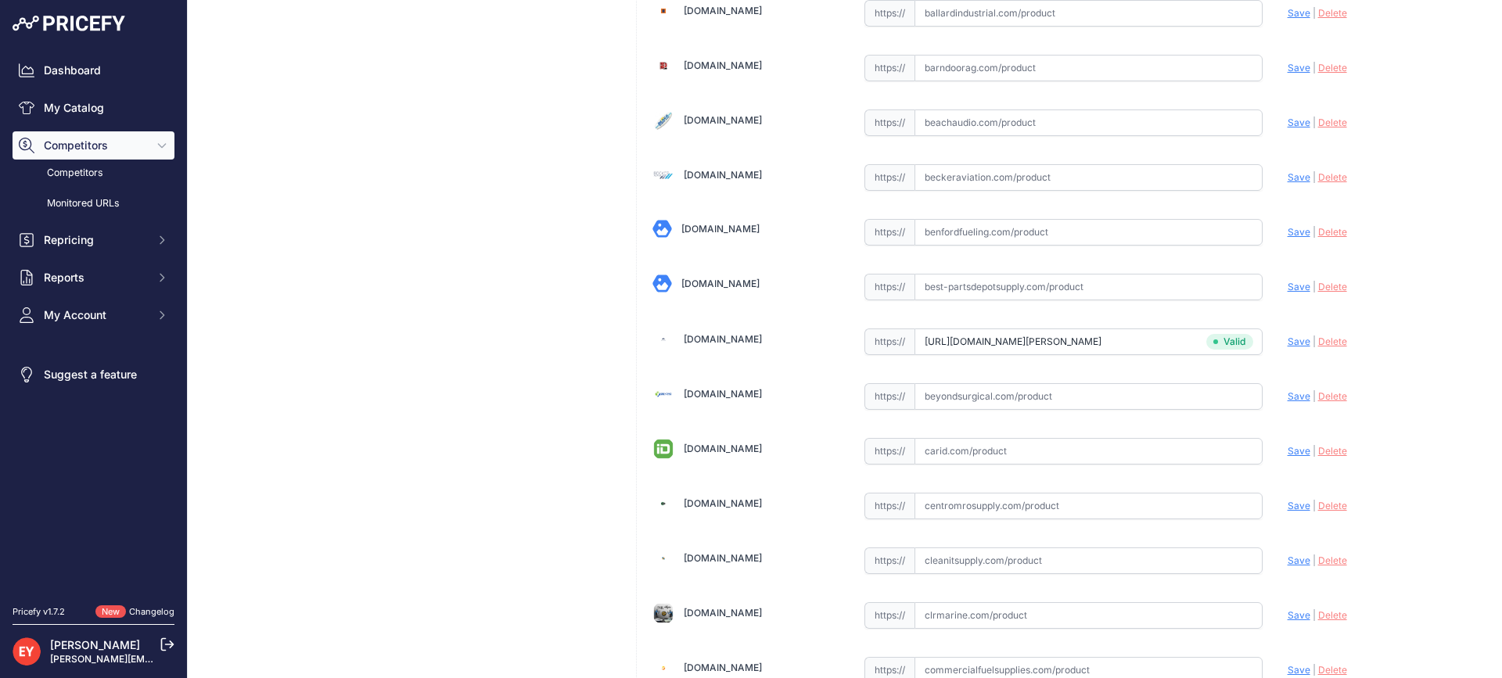
scroll to position [4709, 0]
click at [1003, 346] on input "text" at bounding box center [1088, 341] width 348 height 27
paste input "https://iamdoc-com.3dcartstores.com/Sg-11B-Red-Text_p_10590374.html"
click at [1287, 343] on span "Save" at bounding box center [1298, 342] width 23 height 12
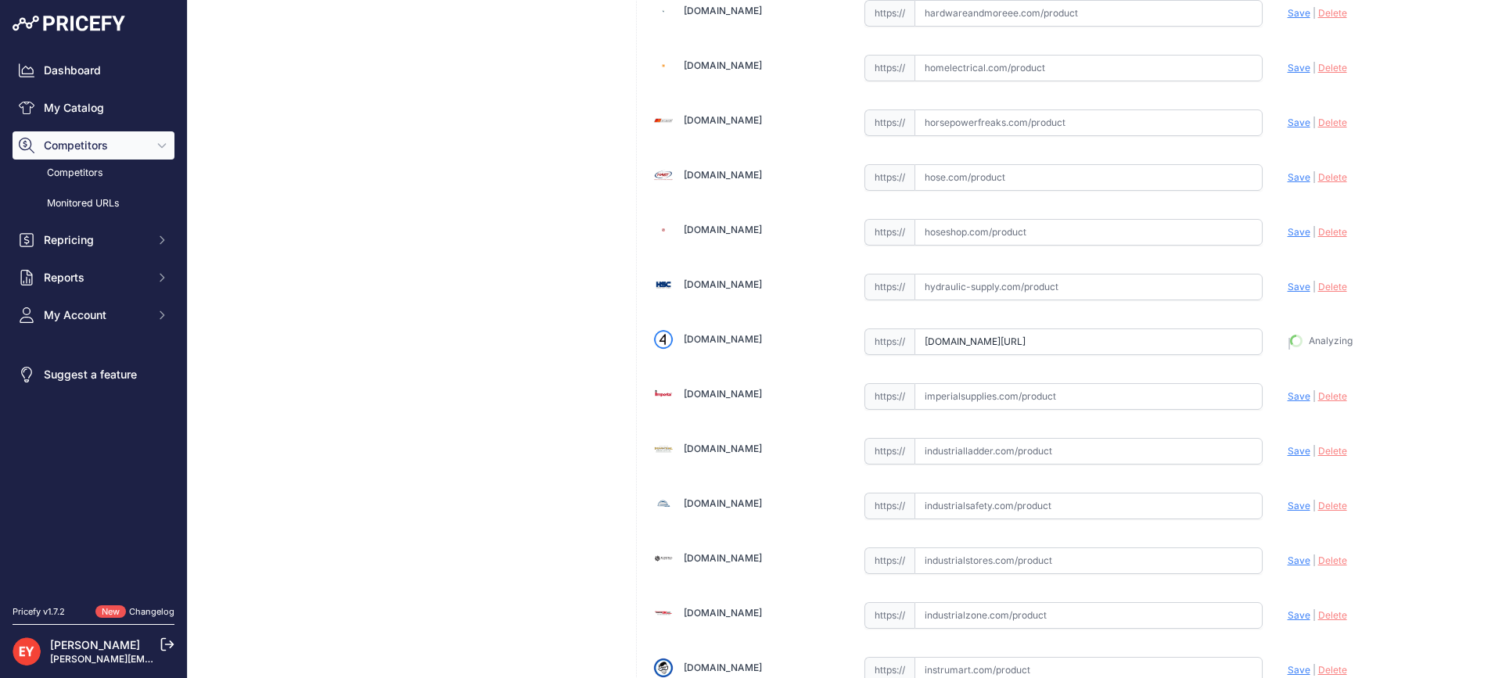
type input "https://iamdoc-com.3dcartstores.com/Sg-11B-Red-Text_p_10590374.html?prirule_jds…"
click at [974, 346] on input "text" at bounding box center [1088, 341] width 348 height 27
paste input "[URL][DOMAIN_NAME]"
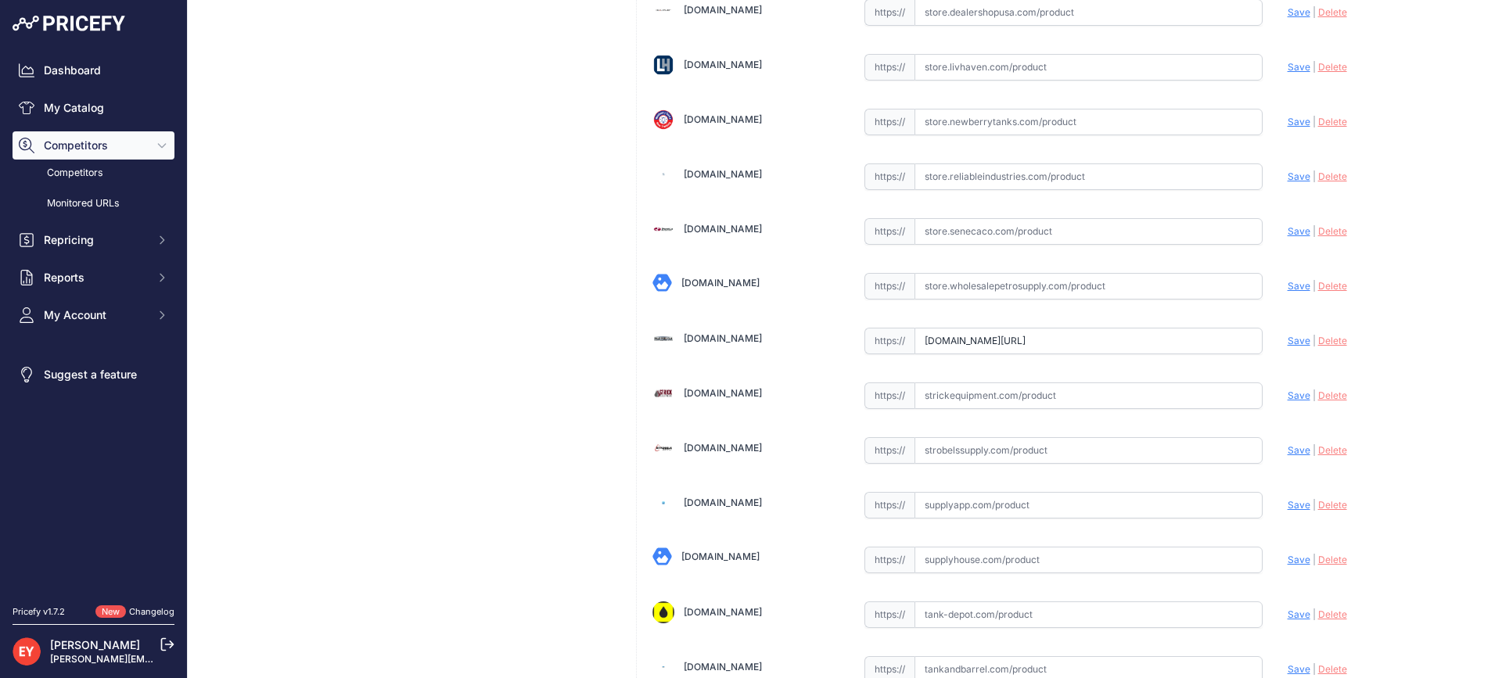
click at [1287, 342] on span "Save" at bounding box center [1298, 341] width 23 height 12
type input "[URL][DOMAIN_NAME]"
click at [986, 239] on input "text" at bounding box center [1088, 232] width 348 height 27
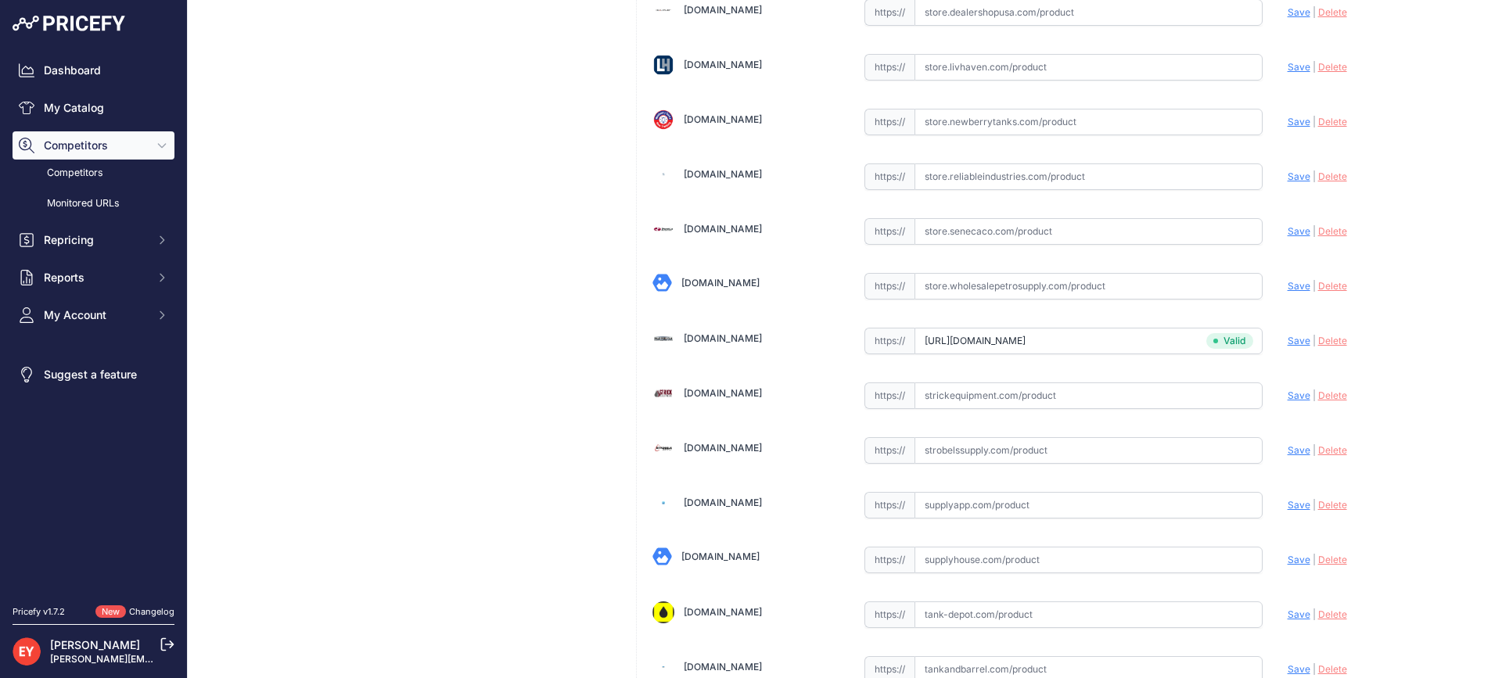
paste input "https://store.senecaco.com/store/c71/nozzle-accessories/p901/opw-d01789m-2-piec…"
click at [1287, 231] on span "Save" at bounding box center [1298, 231] width 23 height 12
type input "https://store.senecaco.com/store/c71/nozzle-accessories/p901/opw-d01789m-2-piec…"
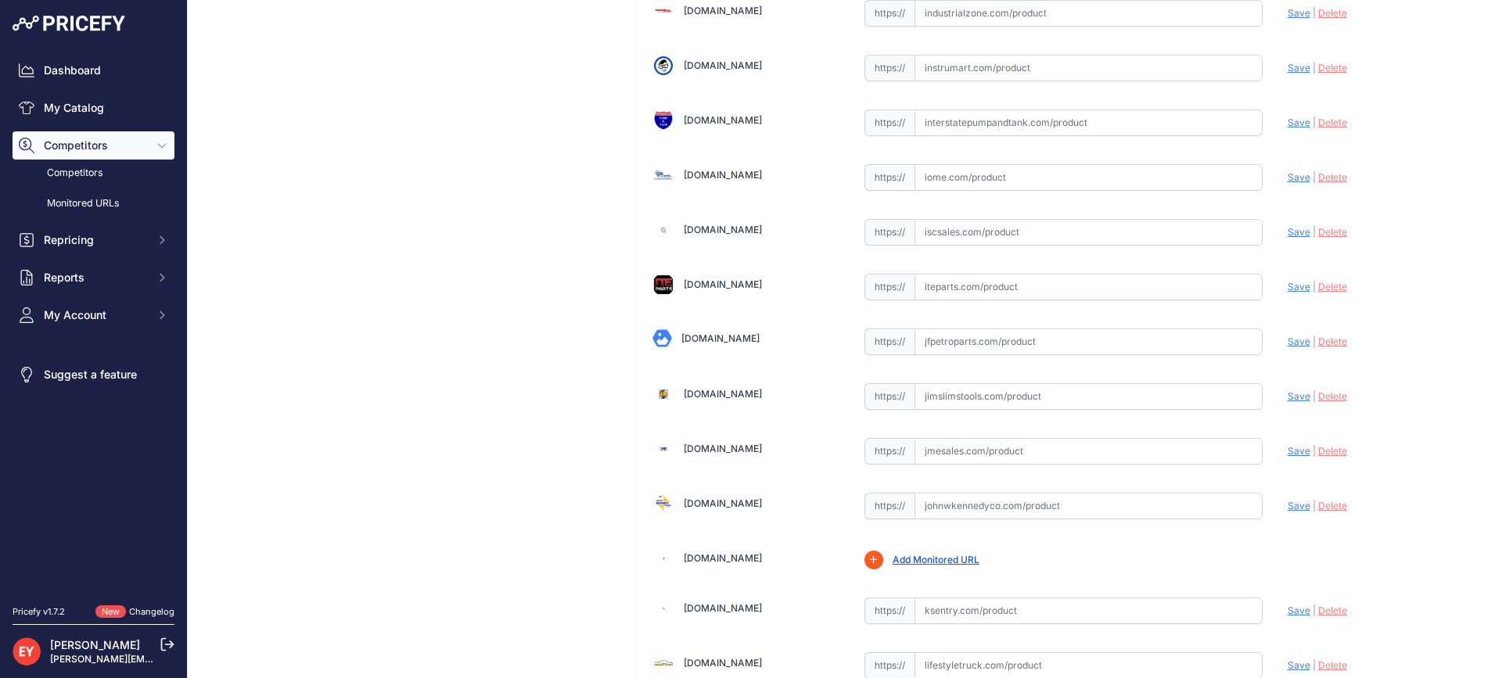
click at [982, 343] on input "text" at bounding box center [1088, 341] width 348 height 27
paste input "https://www.jfpetroparts.com/products/Dispenser-Island-Equipment/Hanging-Hardwa…"
click at [1287, 340] on span "Save" at bounding box center [1298, 342] width 23 height 12
type input "https://www.jfpetroparts.com/products/Dispenser-Island-Equipment/Hanging-Hardwa…"
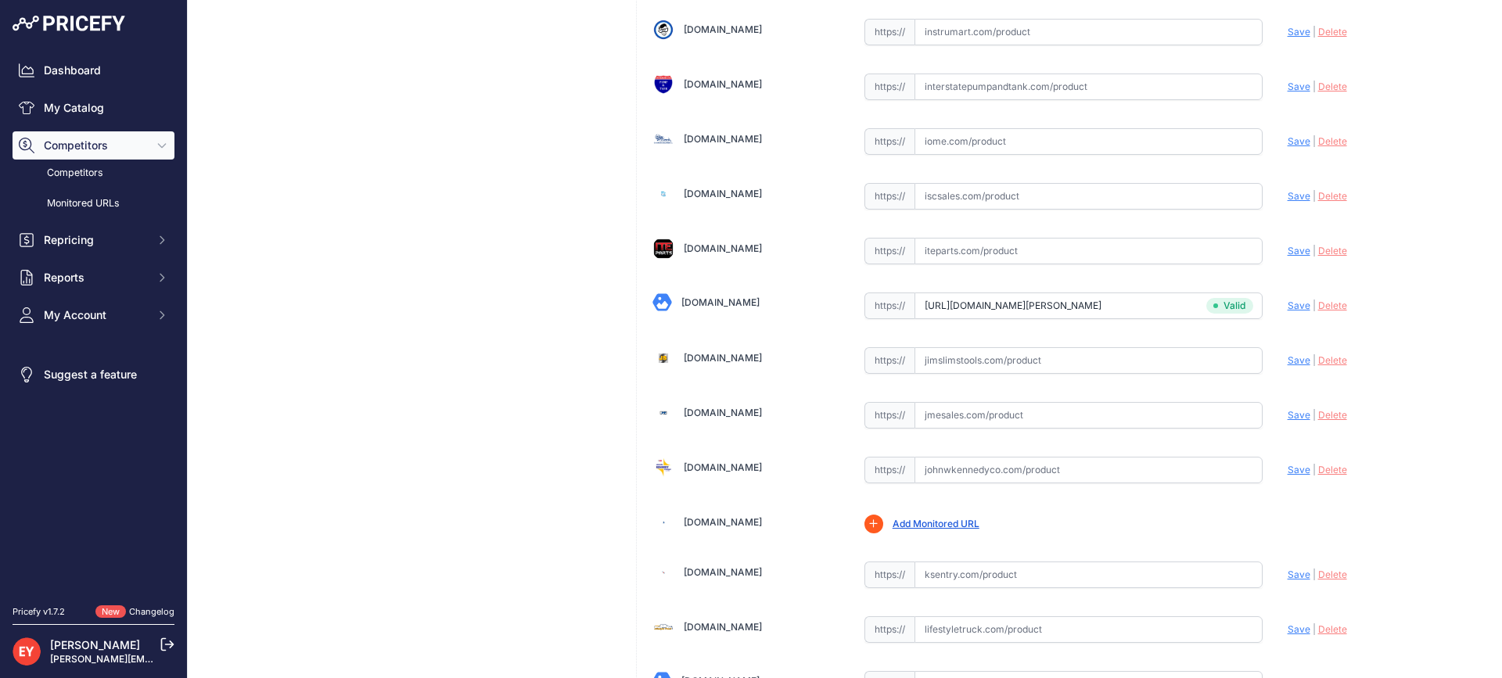
scroll to position [5311, 0]
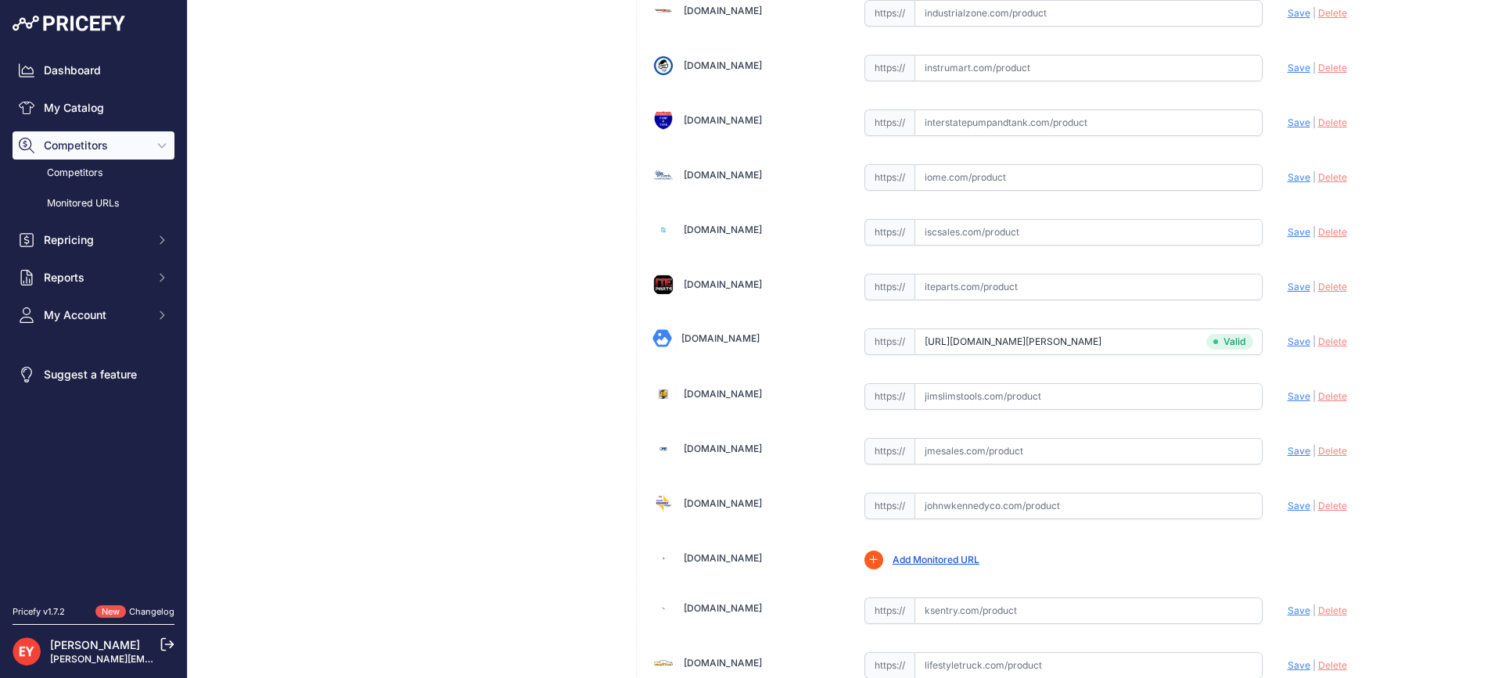
drag, startPoint x: 961, startPoint y: 504, endPoint x: 985, endPoint y: 401, distance: 105.9
click at [959, 505] on input "text" at bounding box center [1088, 506] width 348 height 27
paste input "https://www.johnwkennedyco.com/buy/product/d01789m-opw/72015"
click at [1287, 499] on div "Update Profile Save | Delete Analyzing" at bounding box center [1380, 502] width 186 height 24
click at [1287, 504] on span "Save" at bounding box center [1298, 506] width 23 height 12
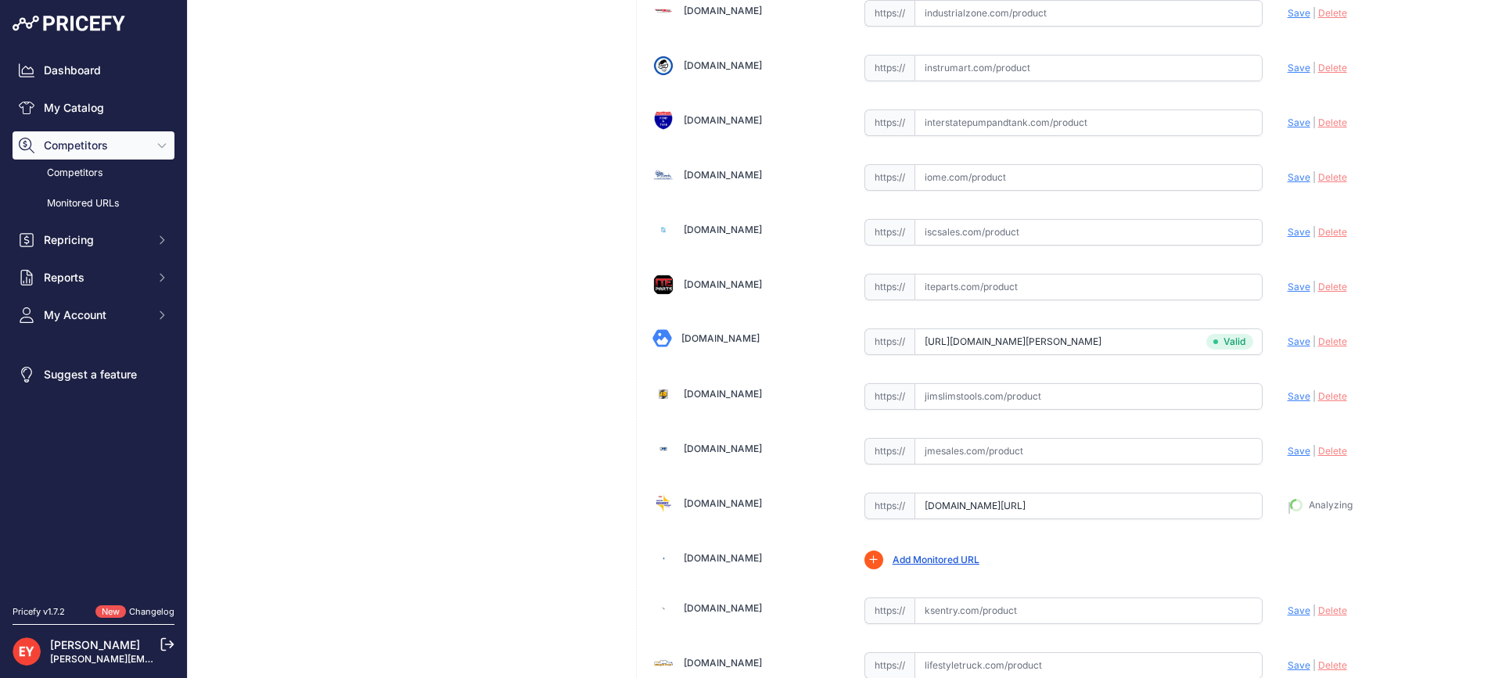
type input "https://www.johnwkennedyco.com/buy/product/d01789m-opw/72015?prirule_jdsnikfkfj…"
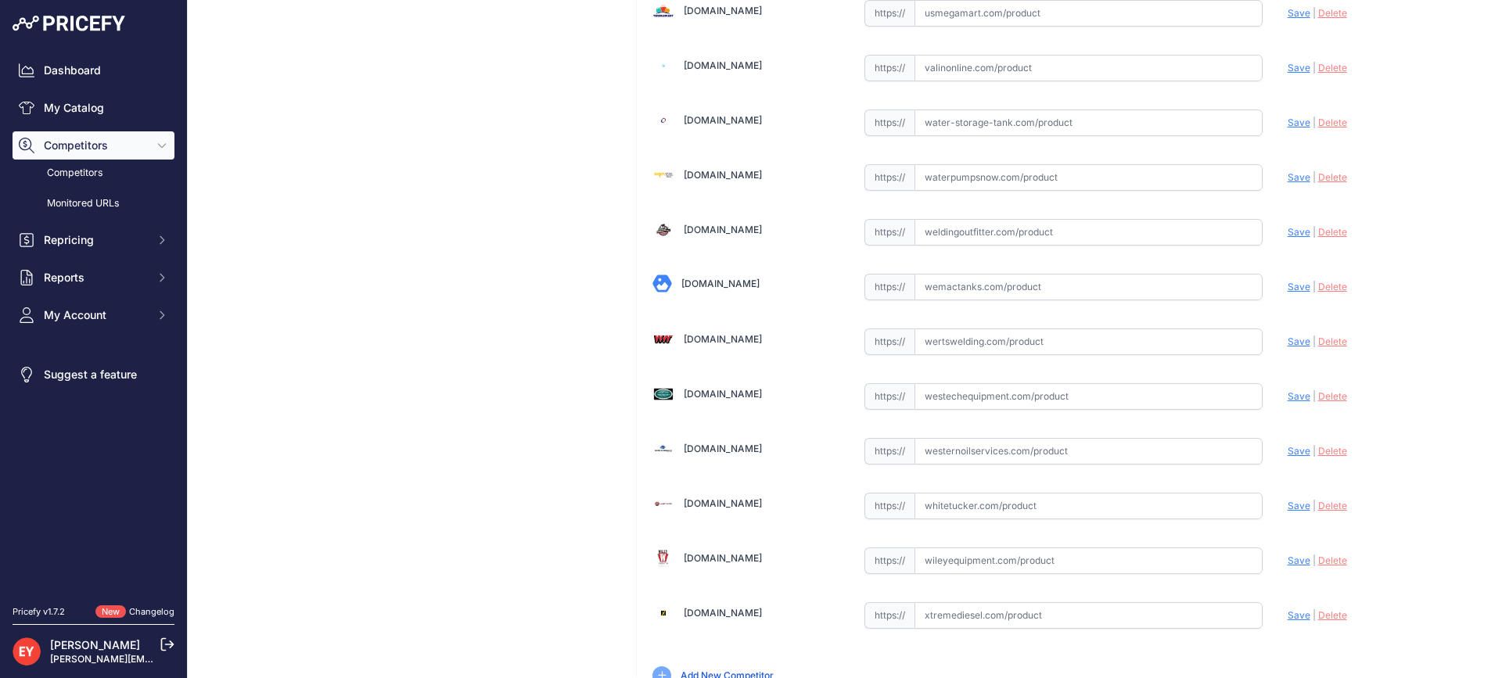
drag, startPoint x: 948, startPoint y: 339, endPoint x: 1000, endPoint y: 239, distance: 113.0
click at [948, 339] on input "text" at bounding box center [1088, 341] width 348 height 27
paste input "https://www.wertswelding.com/product/d01789m/"
click at [1287, 339] on span "Save" at bounding box center [1298, 342] width 23 height 12
type input "https://www.wertswelding.com/product/d01789m/?prirule_jdsnikfkfjsd=3888"
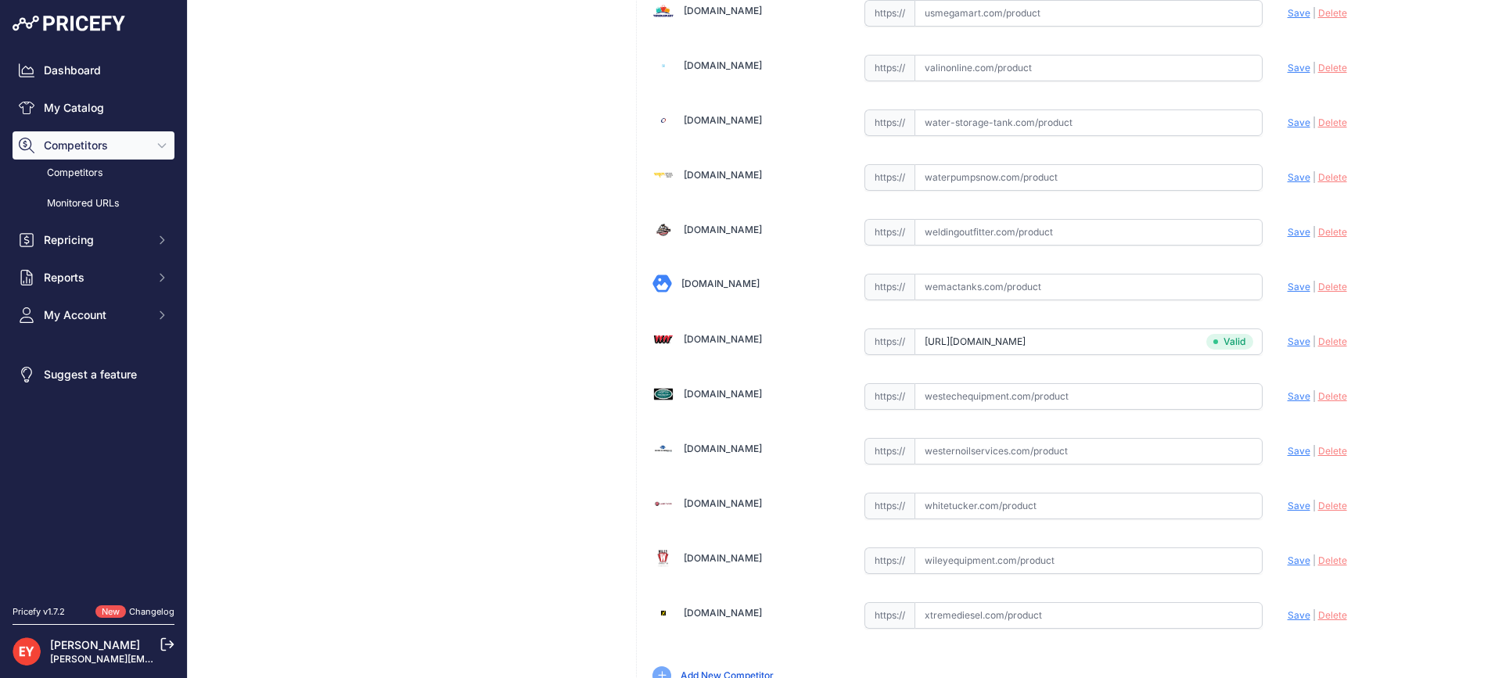
drag, startPoint x: 956, startPoint y: 454, endPoint x: 996, endPoint y: 344, distance: 117.3
click at [955, 452] on input "text" at bounding box center [1088, 451] width 348 height 27
paste input "https://westernoilservices.com/product/3-4-red-newgard/"
click at [1293, 449] on span "Save" at bounding box center [1298, 451] width 23 height 12
type input "https://westernoilservices.com/product/3-4-red-newgard/?prirule_jdsnikfkfjsd=38…"
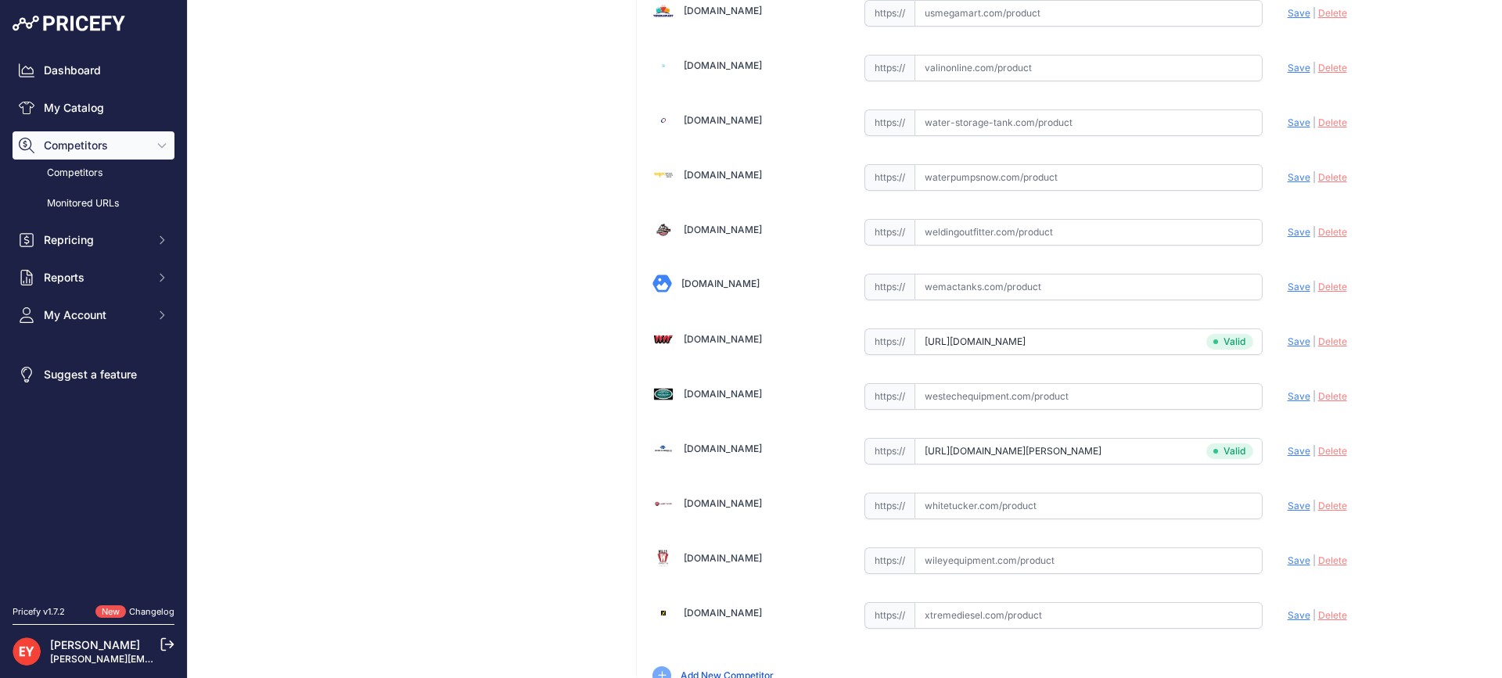
scroll to position [9134, 0]
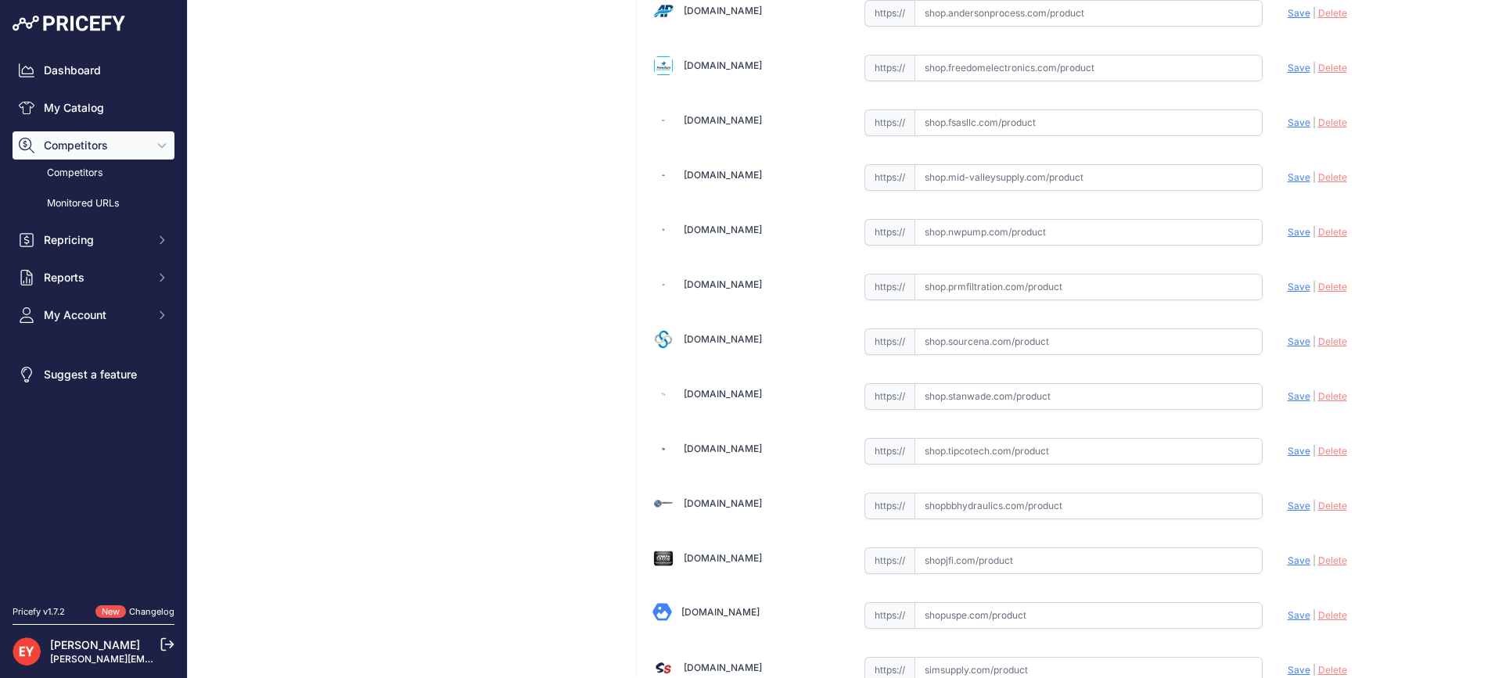
click at [996, 336] on input "text" at bounding box center [1088, 341] width 348 height 27
paste input "https://shop.sourcena.com/OPW-Fueling-Components/Scuff-Guard/D01789M/OPW-D01789…"
click at [1292, 346] on span "Save" at bounding box center [1298, 342] width 23 height 12
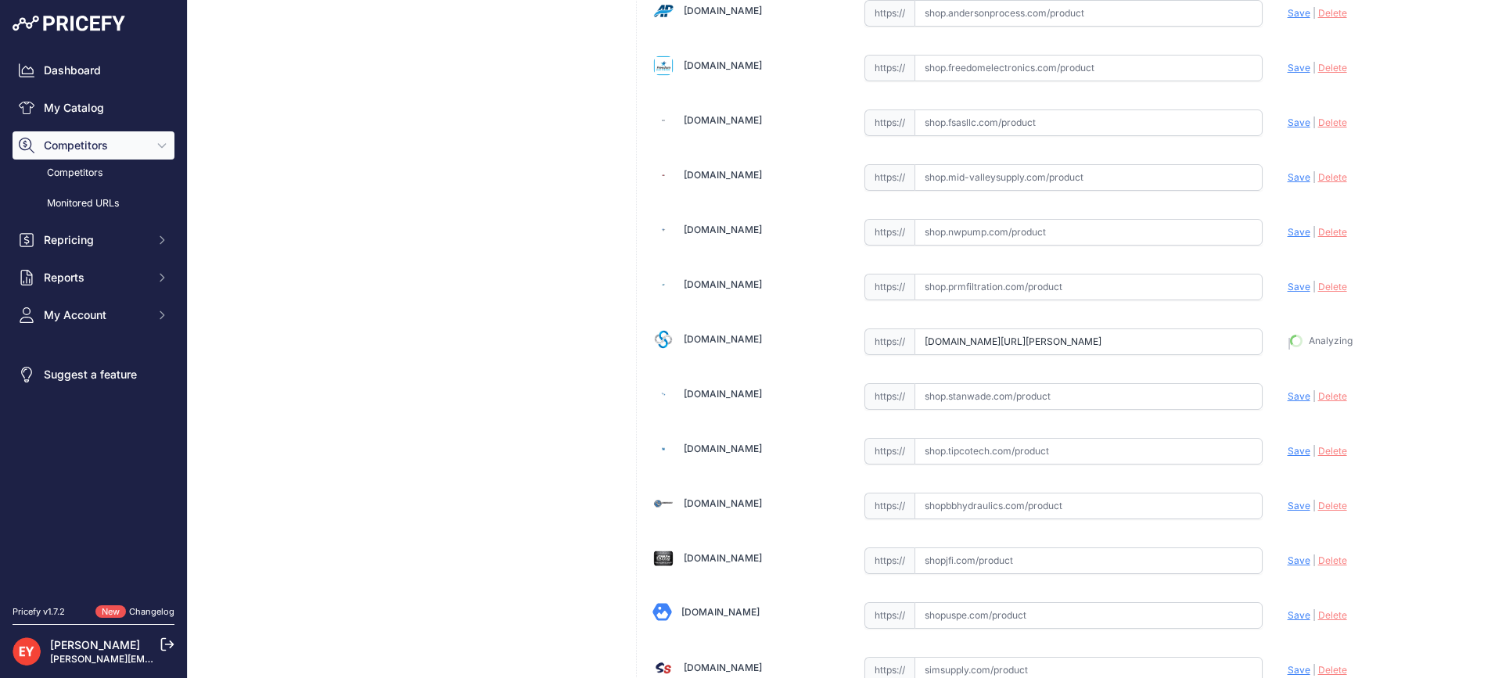
type input "https://shop.sourcena.com/OPW-Fueling-Components/Scuff-Guard/D01789M/OPW-D01789…"
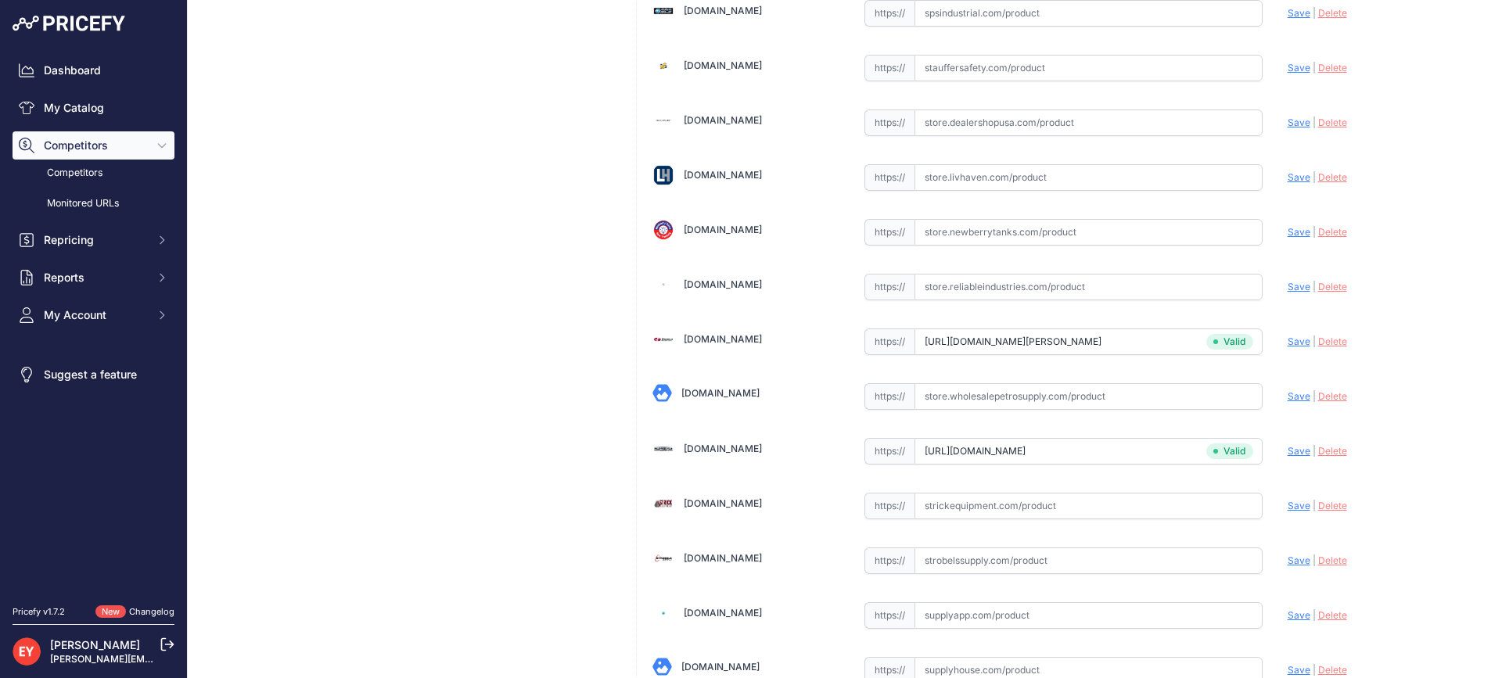
type input "store.senecaco.com/store/c71/nozzle-accessories/p901/opw-d01789m-2-piece-newgar…"
click at [1012, 338] on input "store.senecaco.com/store/c71/nozzle-accessories/p901/opw-d01789m-2-piece-newgar…" at bounding box center [1088, 341] width 348 height 27
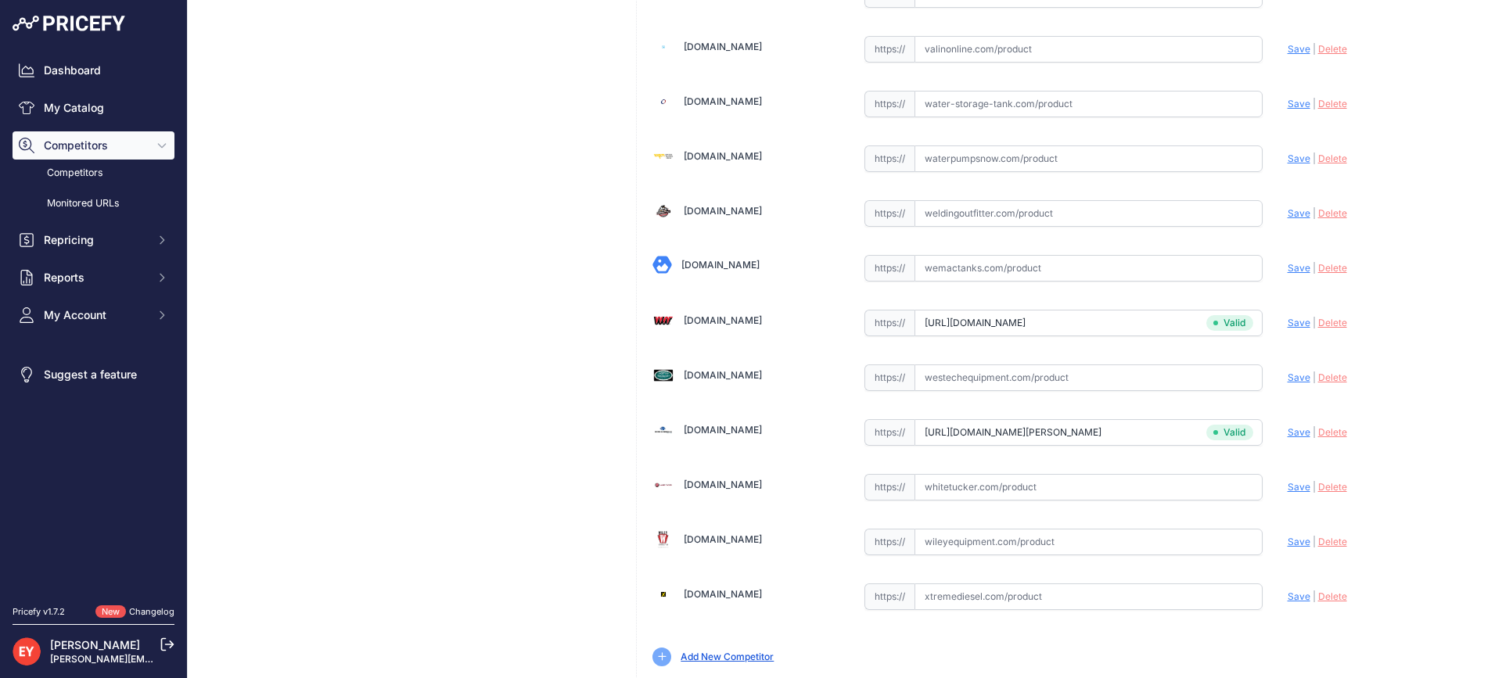
scroll to position [11831, 0]
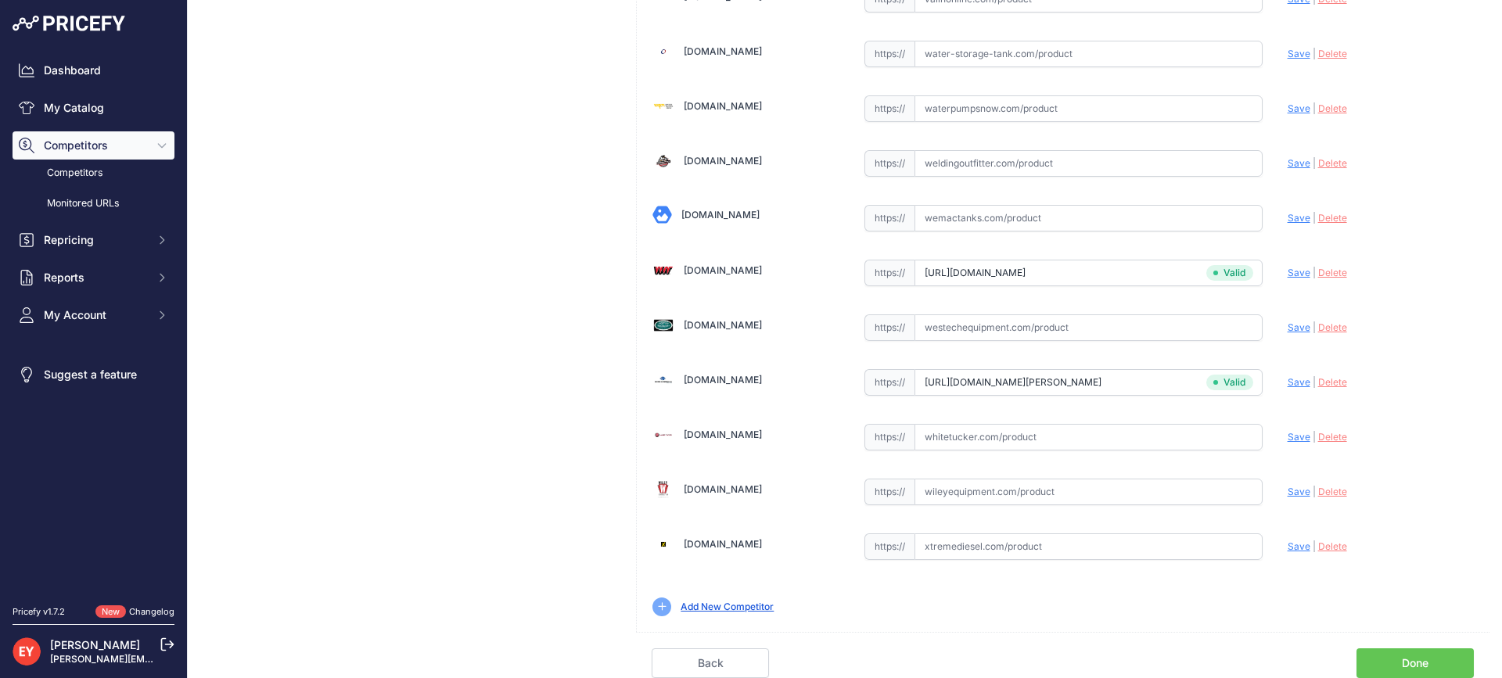
click at [1411, 659] on link "Done" at bounding box center [1414, 663] width 117 height 30
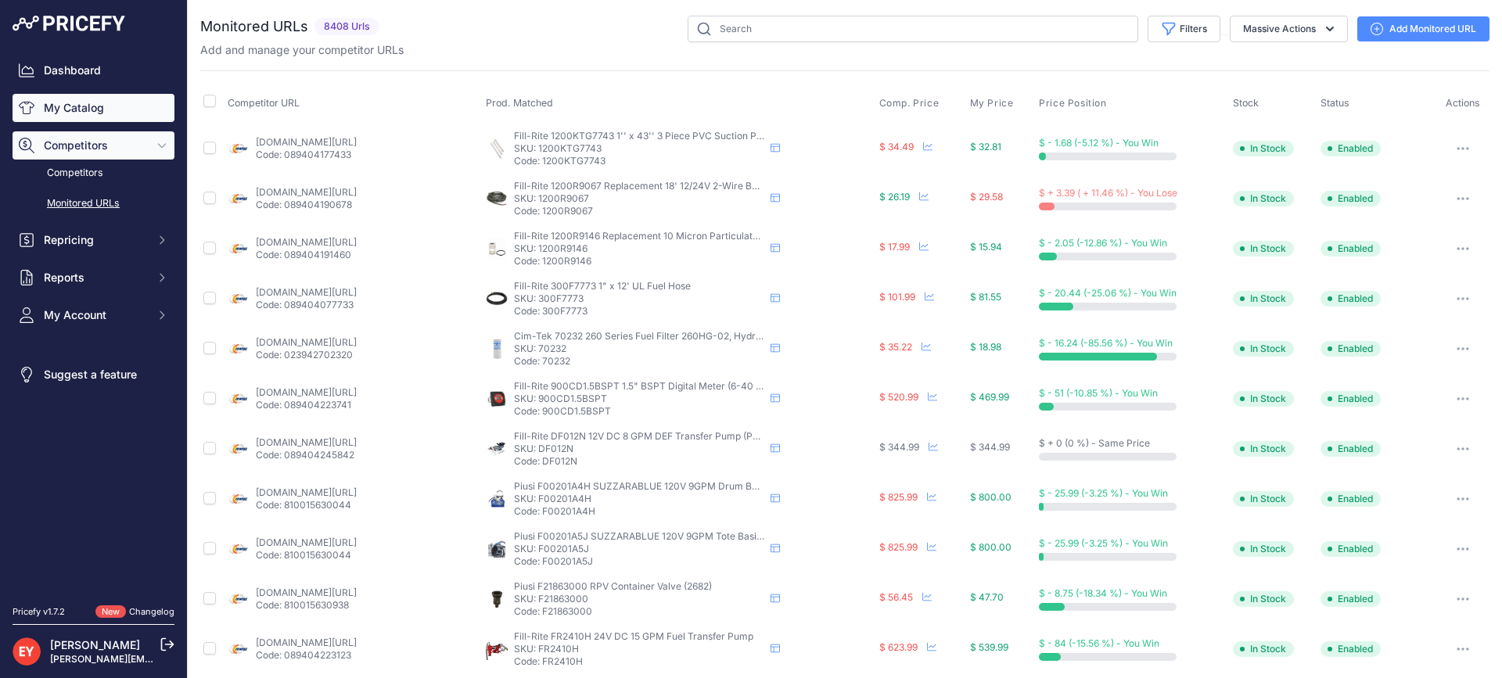
click at [92, 108] on link "My Catalog" at bounding box center [94, 108] width 162 height 28
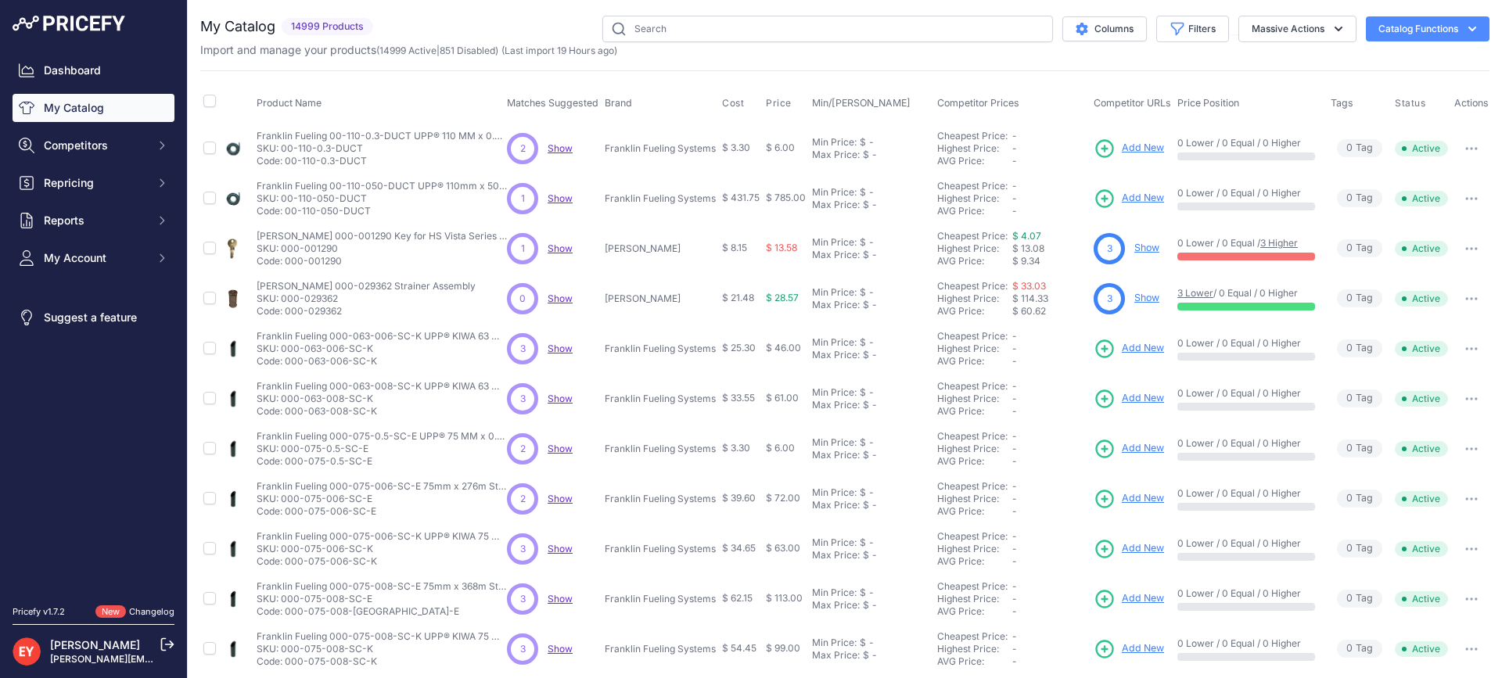
click at [673, 15] on div "You are not connected to the internet. My Catalog" at bounding box center [844, 469] width 1289 height 939
click at [673, 22] on input "text" at bounding box center [827, 29] width 451 height 27
paste input "205206"
type input "205206"
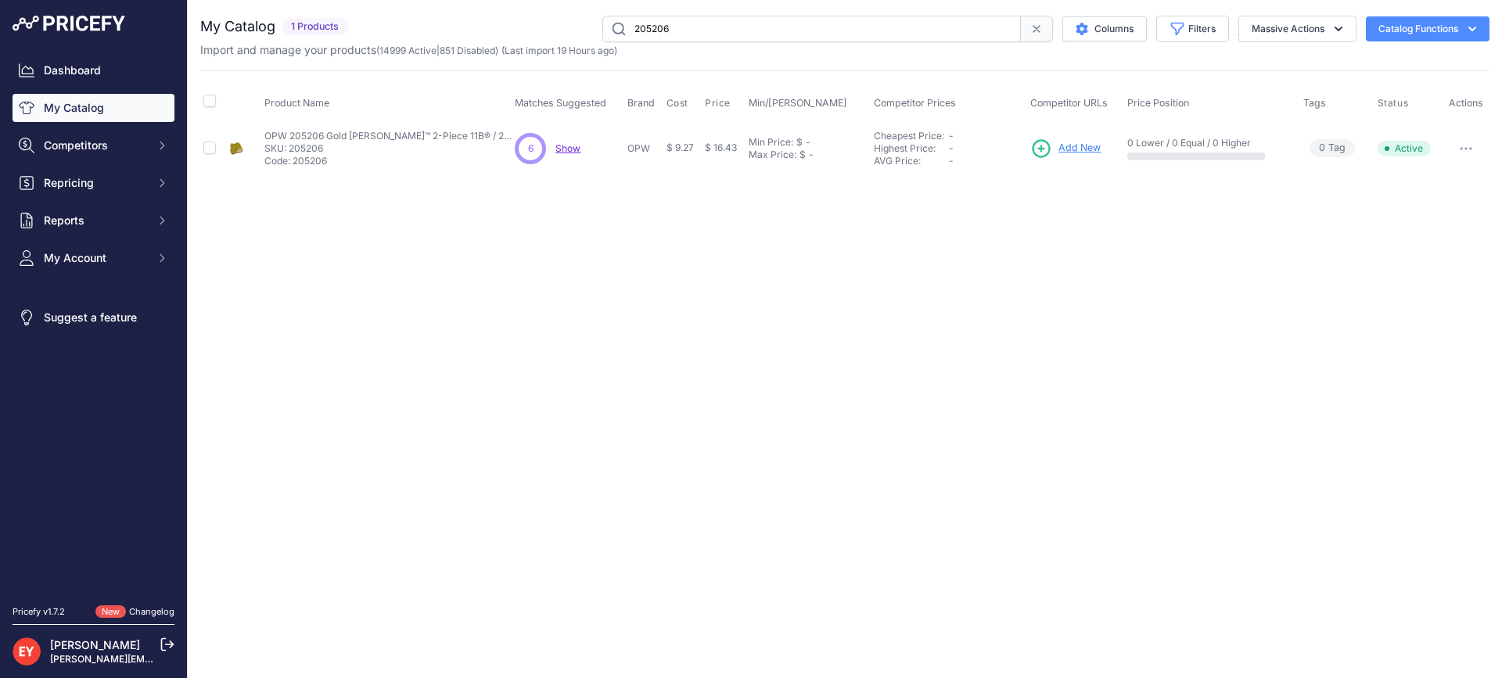
click at [1089, 149] on span "Add New" at bounding box center [1079, 148] width 42 height 15
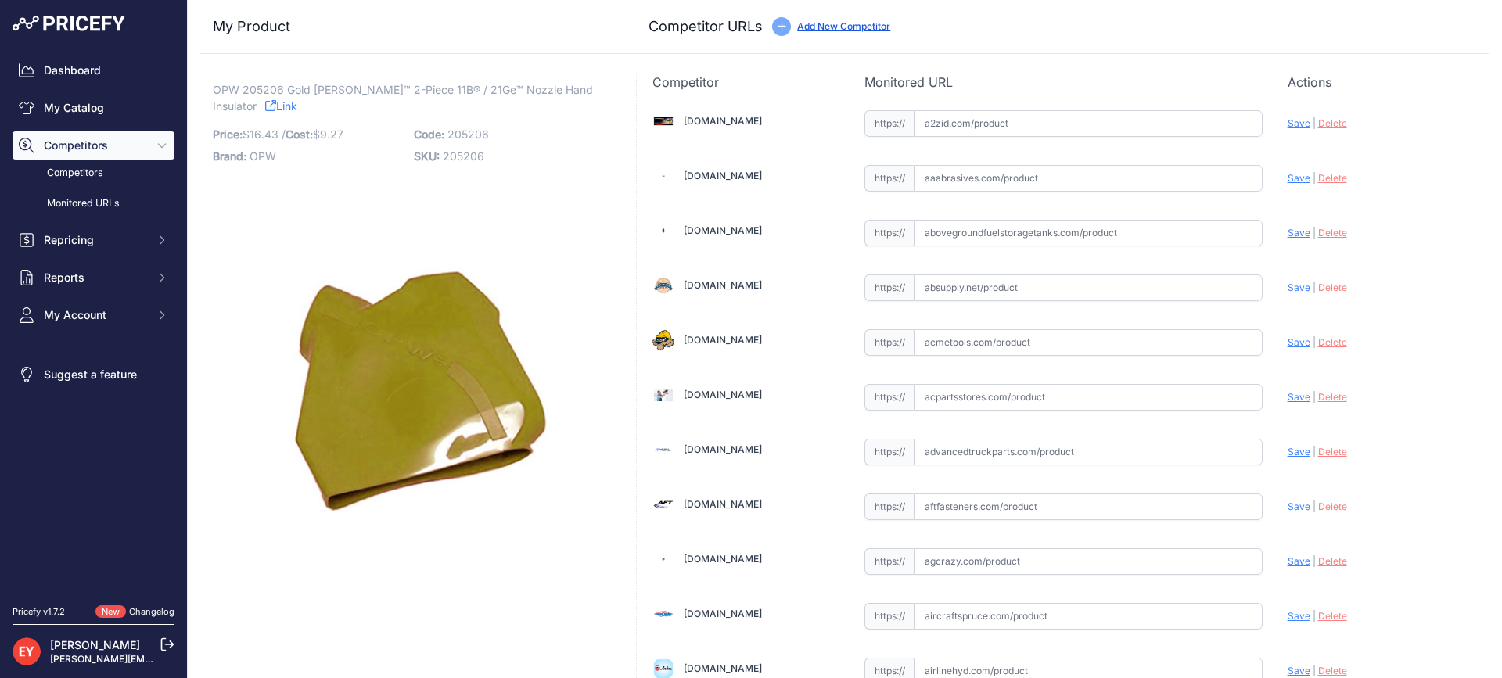
scroll to position [4709, 0]
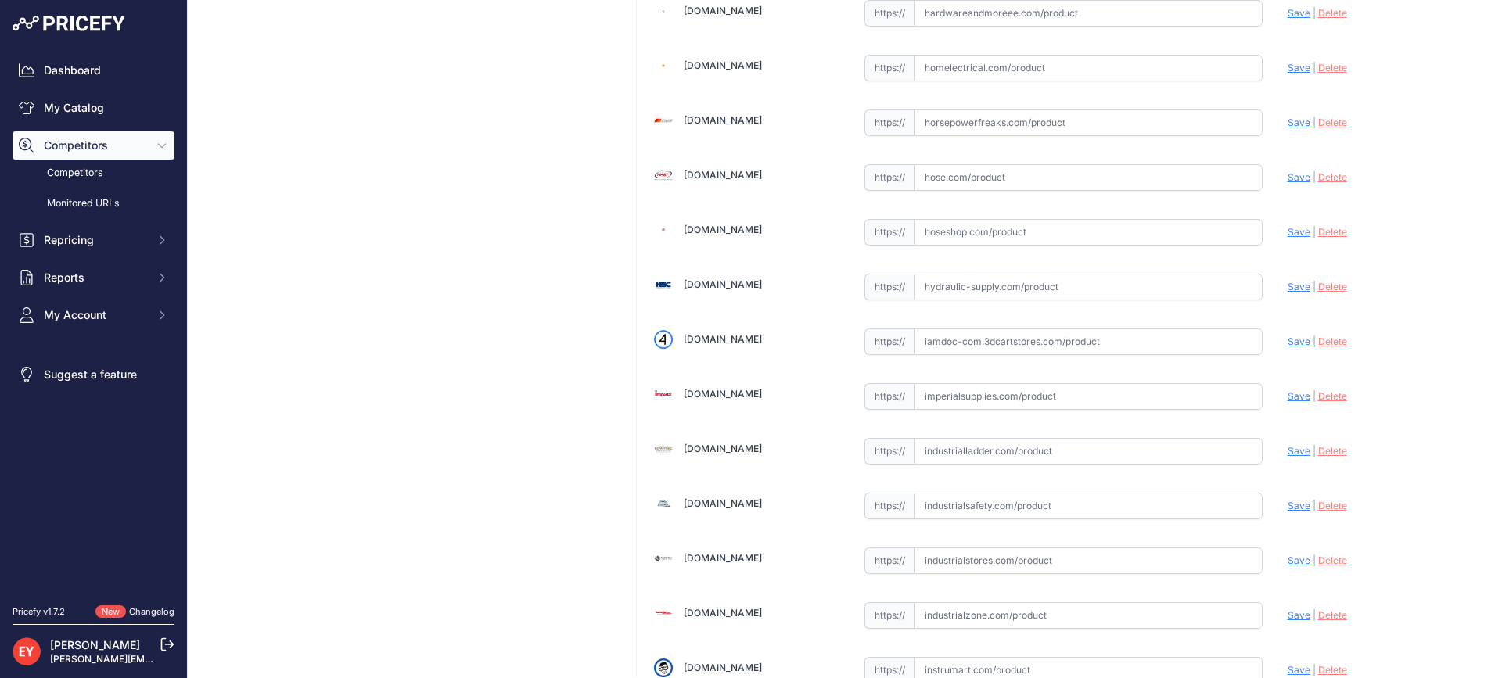
click at [976, 336] on input "text" at bounding box center [1088, 341] width 348 height 27
paste input "https://iamdoc-com.3dcartstores.com/Sg-11B-Gold-Text_p_10575221.html"
click at [1287, 341] on span "Save" at bounding box center [1298, 342] width 23 height 12
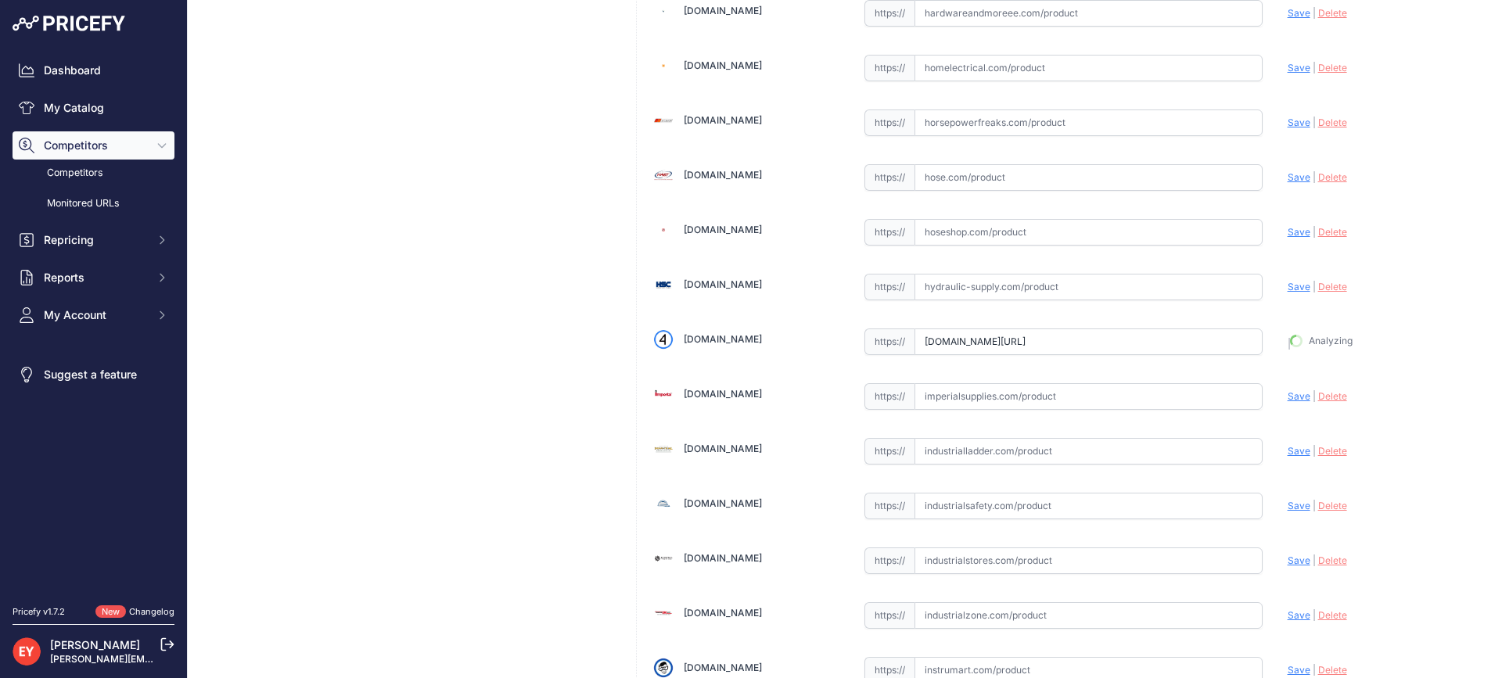
type input "https://iamdoc-com.3dcartstores.com/Sg-11B-Gold-Text_p_10575221.html?prirule_jd…"
click at [999, 328] on input "text" at bounding box center [1088, 341] width 348 height 27
paste input "https://store.senecaco.com/store/c71/nozzle-accessories/p955/opw-205206-2-piece…"
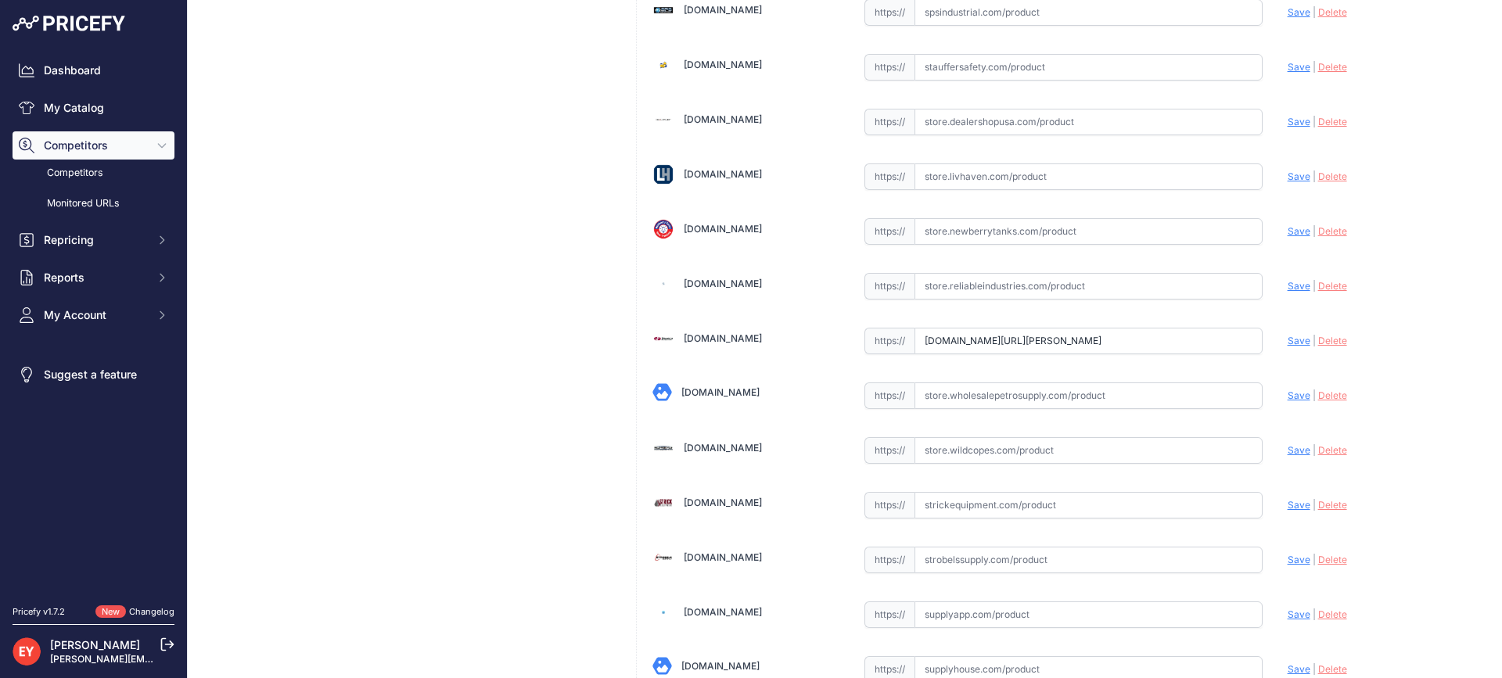
click at [1288, 340] on span "Save" at bounding box center [1298, 341] width 23 height 12
type input "https://store.senecaco.com/store/c71/nozzle-accessories/p955/opw-205206-2-piece…"
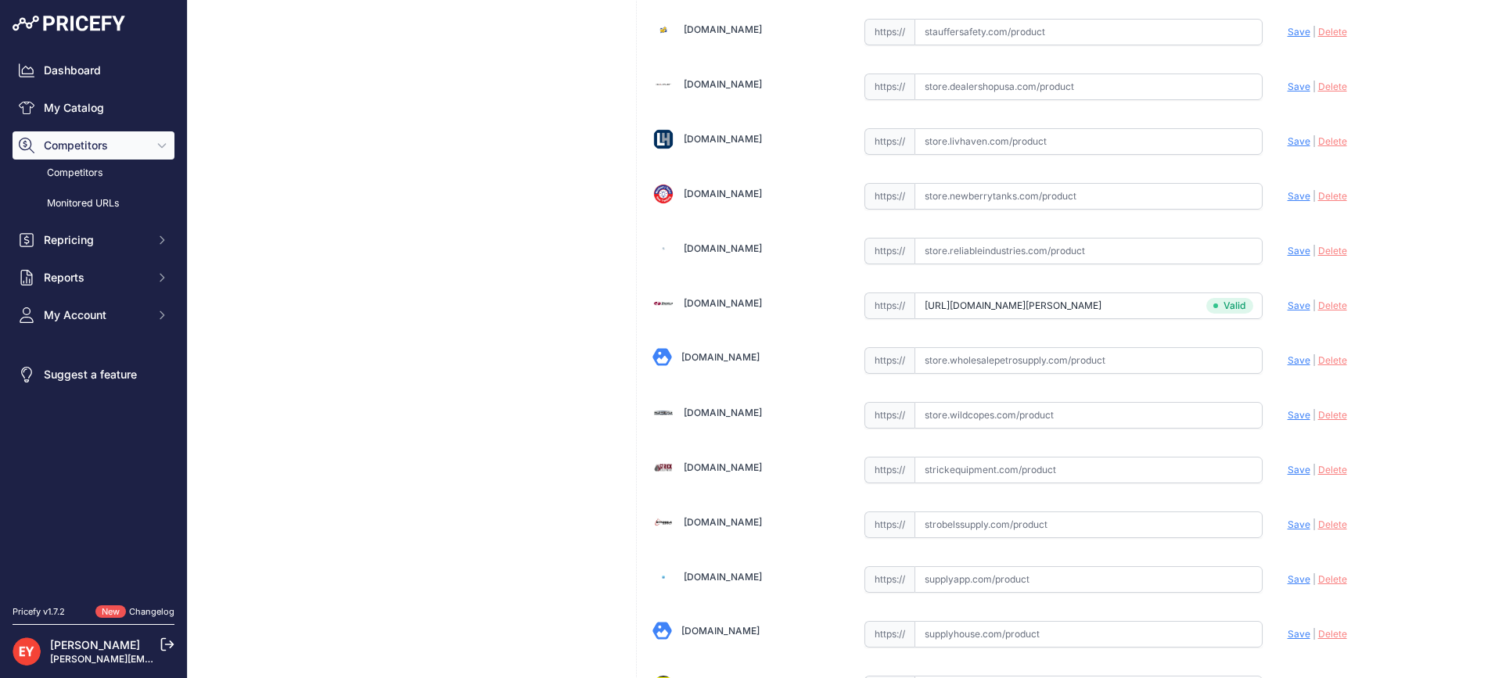
scroll to position [5476, 0]
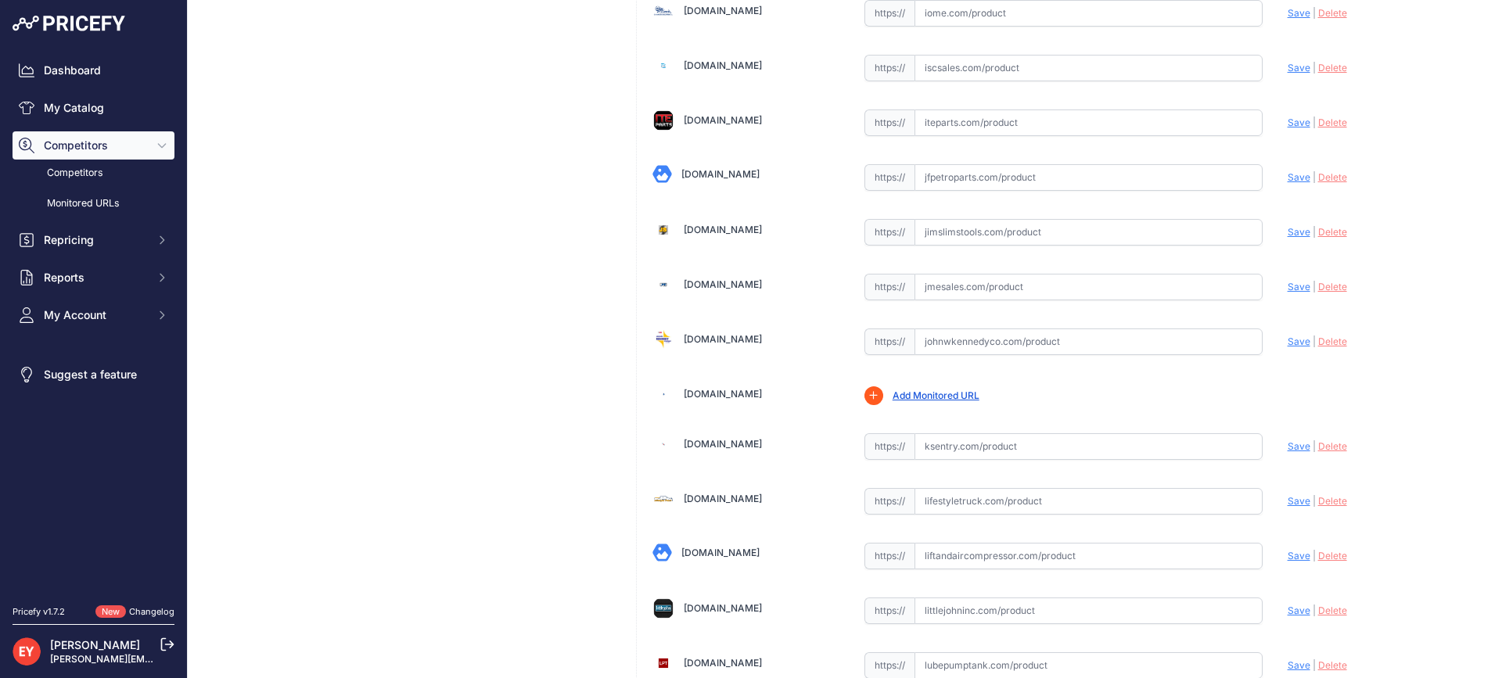
click at [950, 339] on input "text" at bounding box center [1088, 341] width 348 height 27
paste input "https://www.johnwkennedyco.com/buy/product/205206-opw/80695"
click at [1297, 330] on div "Update Profile Save | Delete Analyzing" at bounding box center [1380, 337] width 186 height 24
click at [1287, 349] on div "Update Profile Save | Delete Analyzing" at bounding box center [1380, 337] width 186 height 24
click at [1287, 342] on span "Save" at bounding box center [1298, 342] width 23 height 12
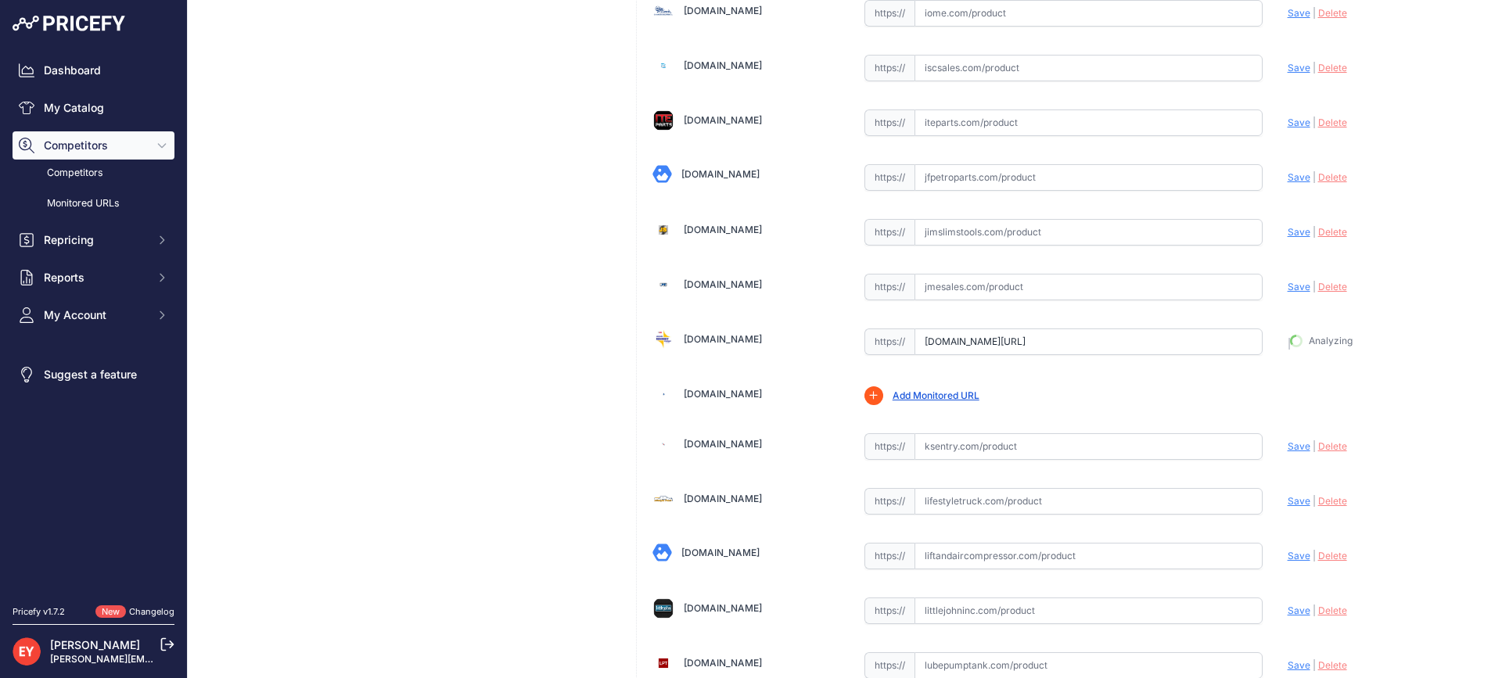
type input "https://www.johnwkennedyco.com/buy/product/205206-opw/80695?prirule_jdsnikfkfjs…"
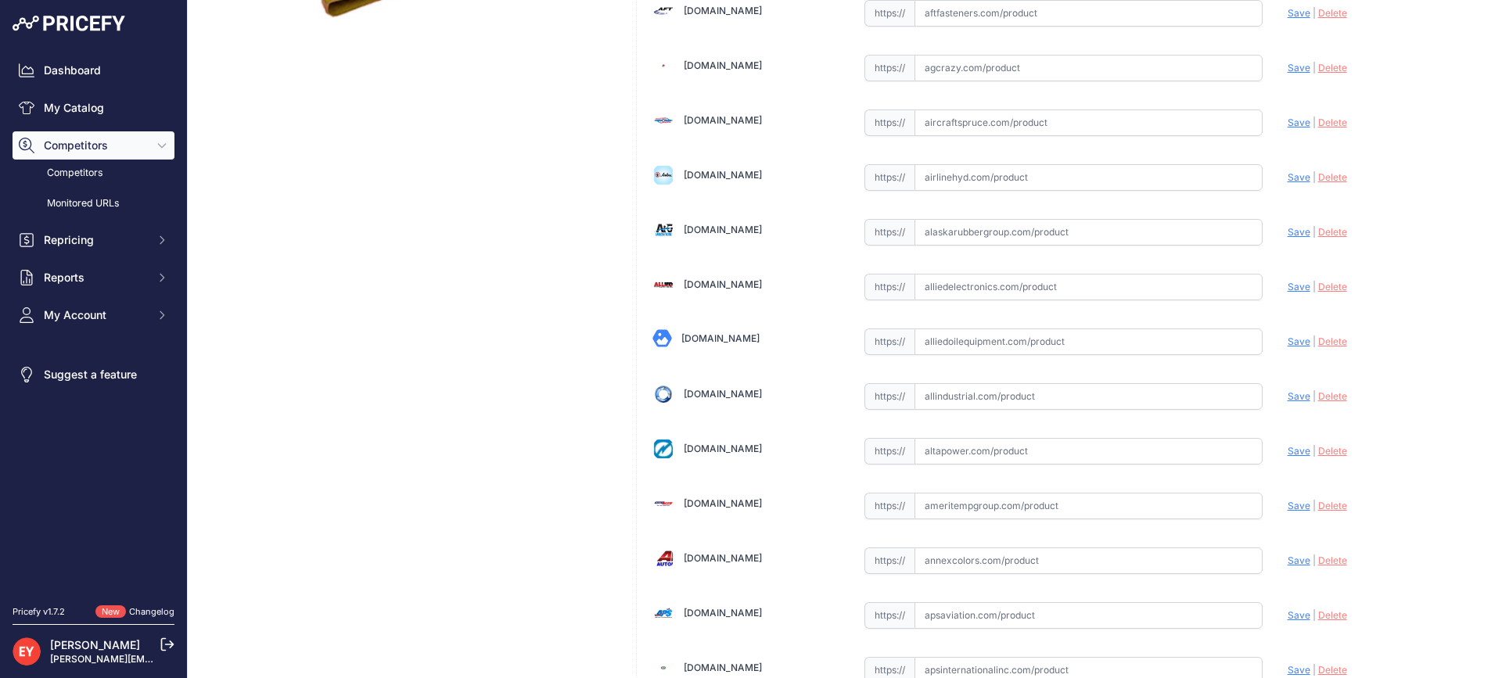
click at [1009, 339] on input "text" at bounding box center [1088, 341] width 348 height 27
paste input "https://alliedoilequipment.com/shop/opw-fueling-components/205206-sg-11b-gold-t…"
click at [1287, 342] on span "Save" at bounding box center [1298, 342] width 23 height 12
type input "https://alliedoilequipment.com/shop/opw-fueling-components/205206-sg-11b-gold-t…"
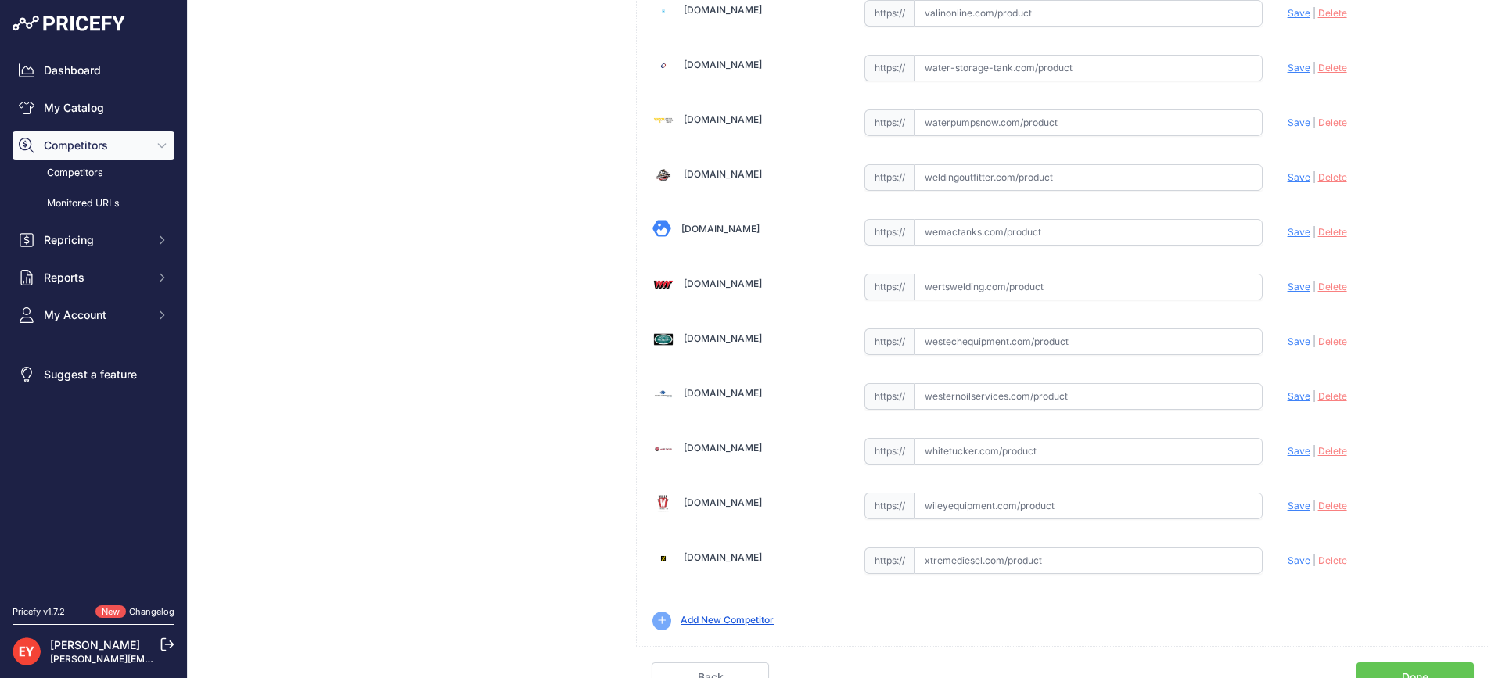
scroll to position [11867, 0]
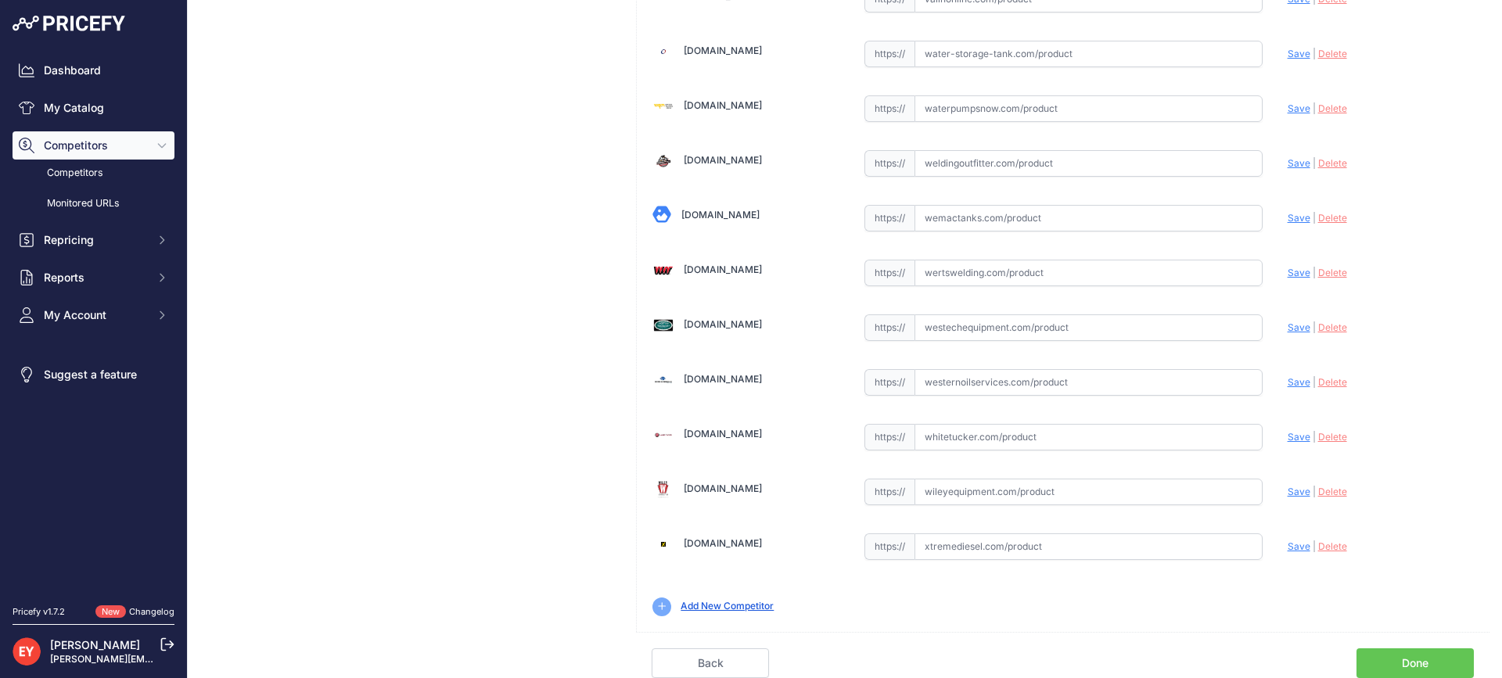
drag, startPoint x: 1440, startPoint y: 658, endPoint x: 1299, endPoint y: 411, distance: 283.8
click at [1439, 656] on link "Done" at bounding box center [1414, 663] width 117 height 30
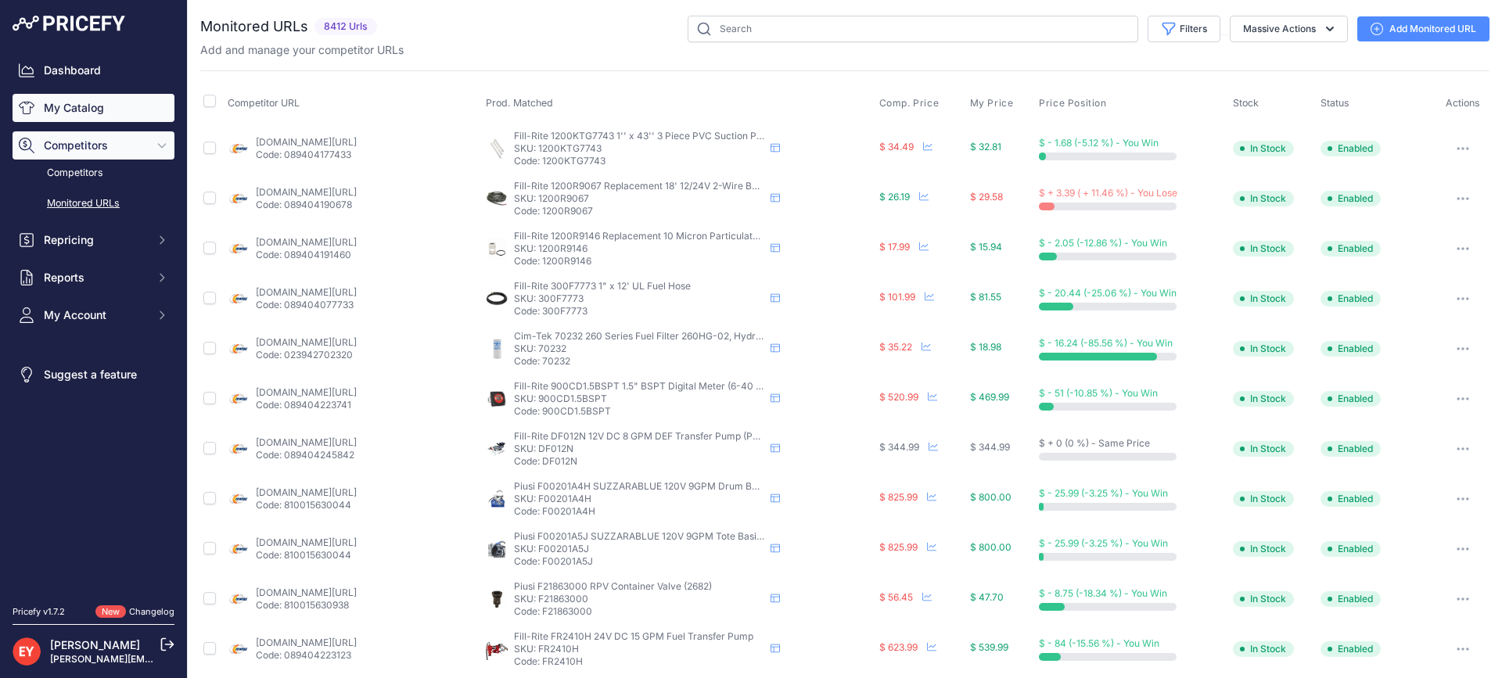
click at [75, 109] on link "My Catalog" at bounding box center [94, 108] width 162 height 28
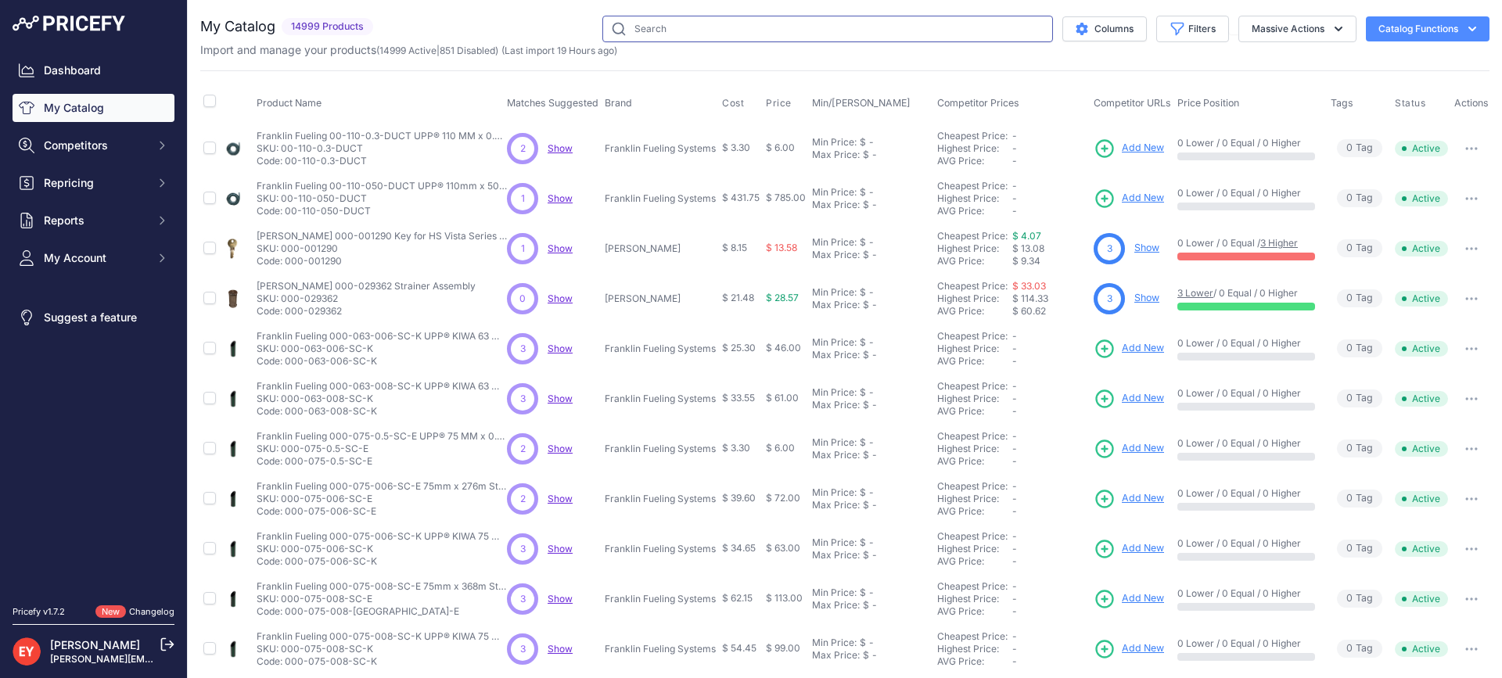
click at [661, 29] on input "text" at bounding box center [827, 29] width 451 height 27
paste input "8Y-0900"
type input "8Y-0900"
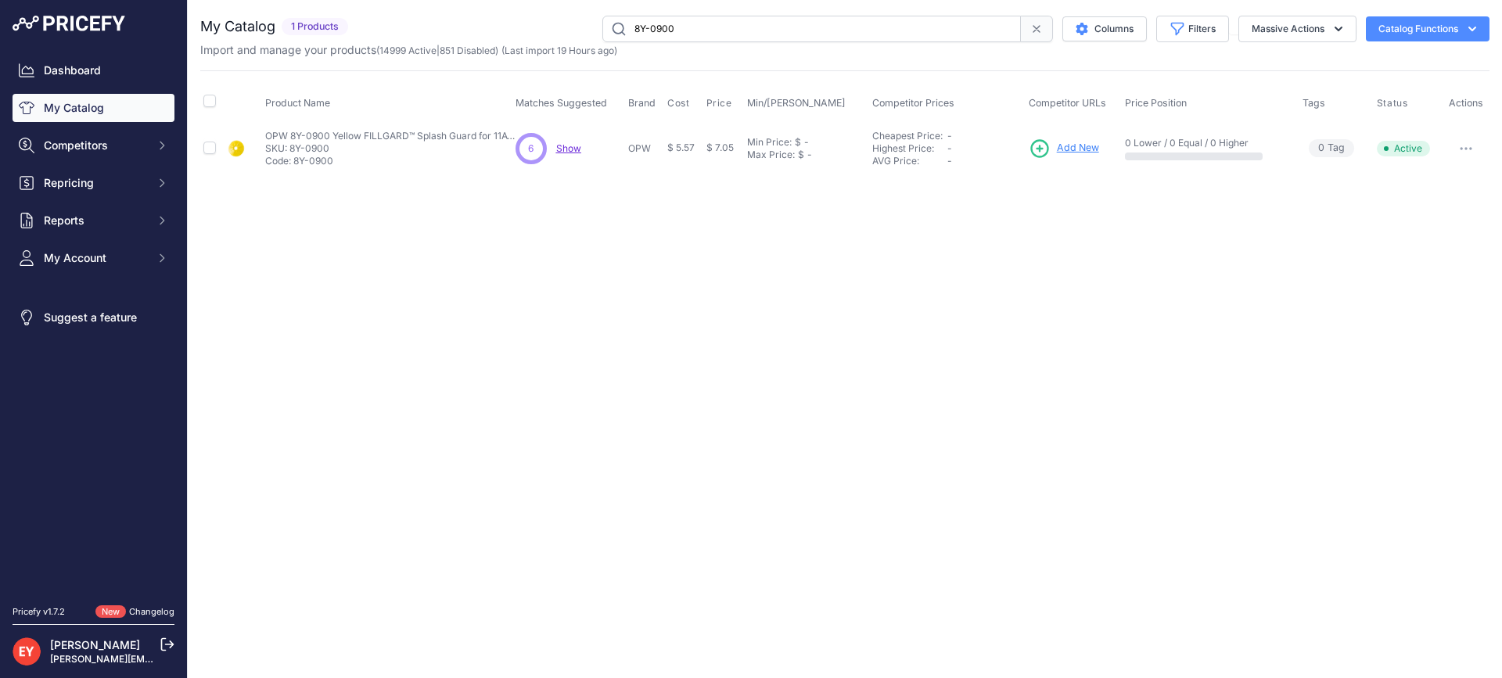
click at [1069, 134] on td "Add New" at bounding box center [1073, 148] width 97 height 51
click at [1069, 140] on link "Add New" at bounding box center [1063, 149] width 70 height 22
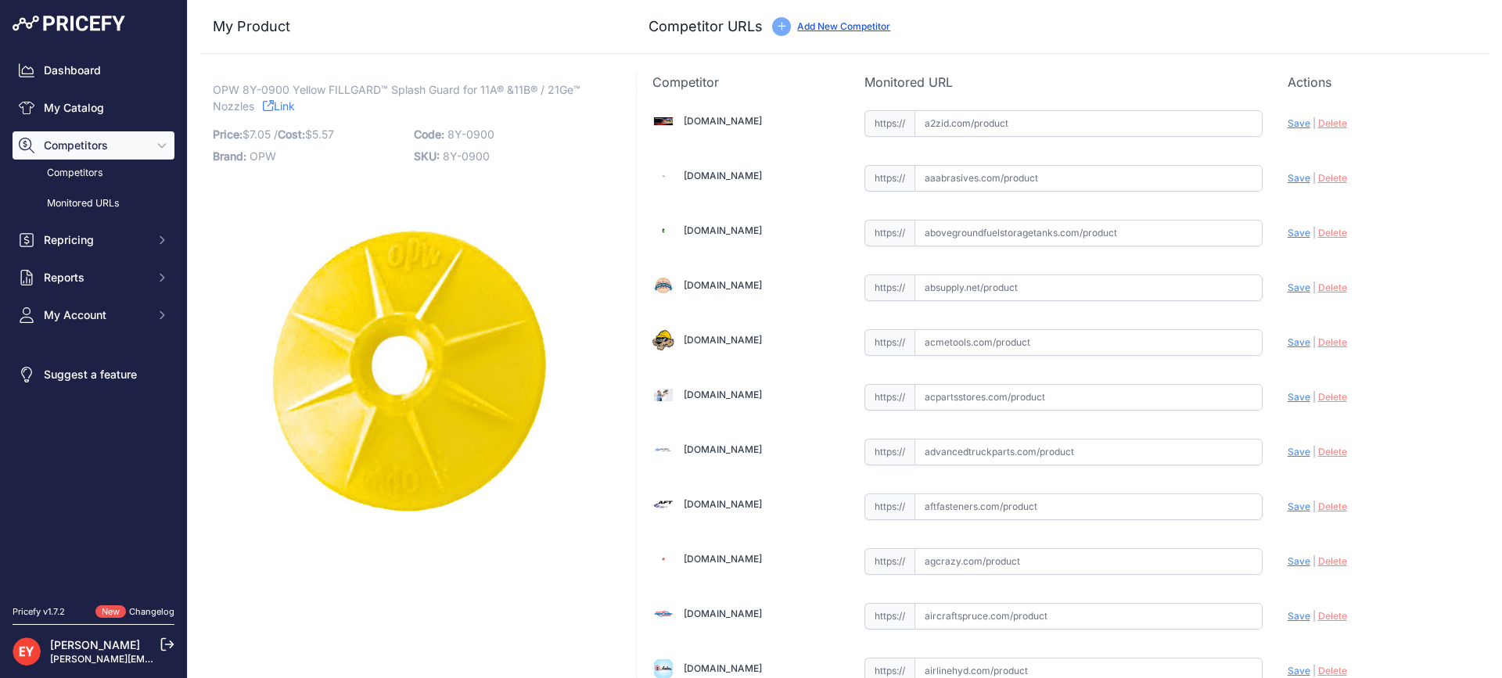
scroll to position [5421, 0]
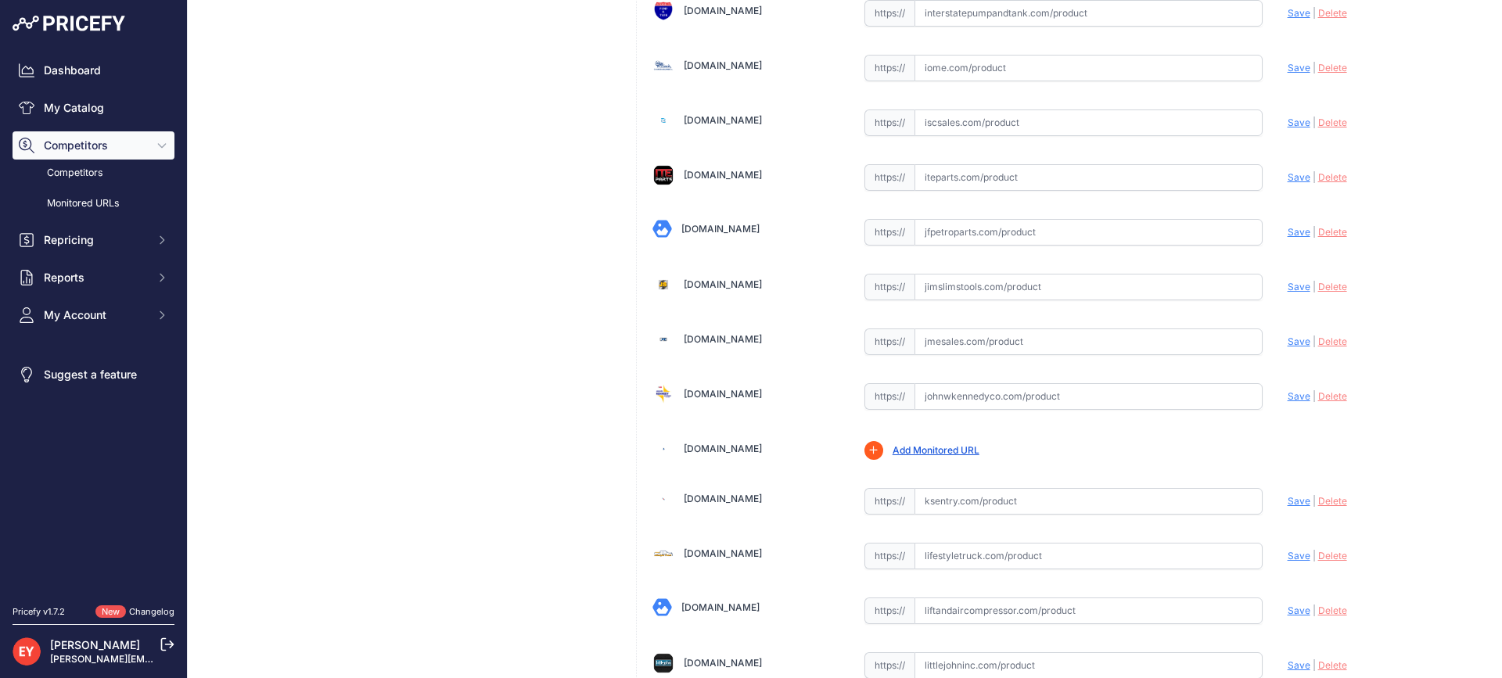
click at [967, 346] on input "text" at bounding box center [1088, 341] width 348 height 27
paste input "[URL][DOMAIN_NAME][PERSON_NAME]"
click at [1294, 345] on span "Save" at bounding box center [1298, 342] width 23 height 12
type input "[URL][DOMAIN_NAME][PERSON_NAME]"
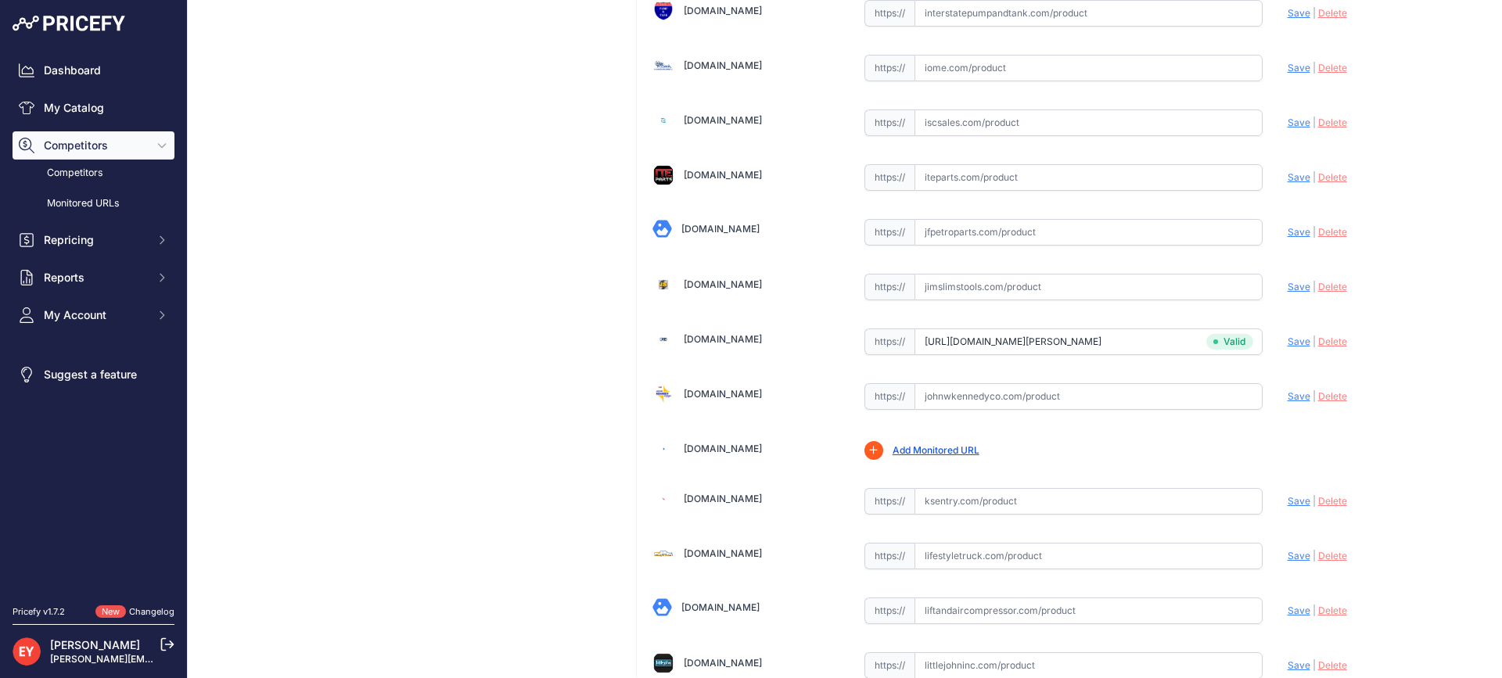
scroll to position [4709, 0]
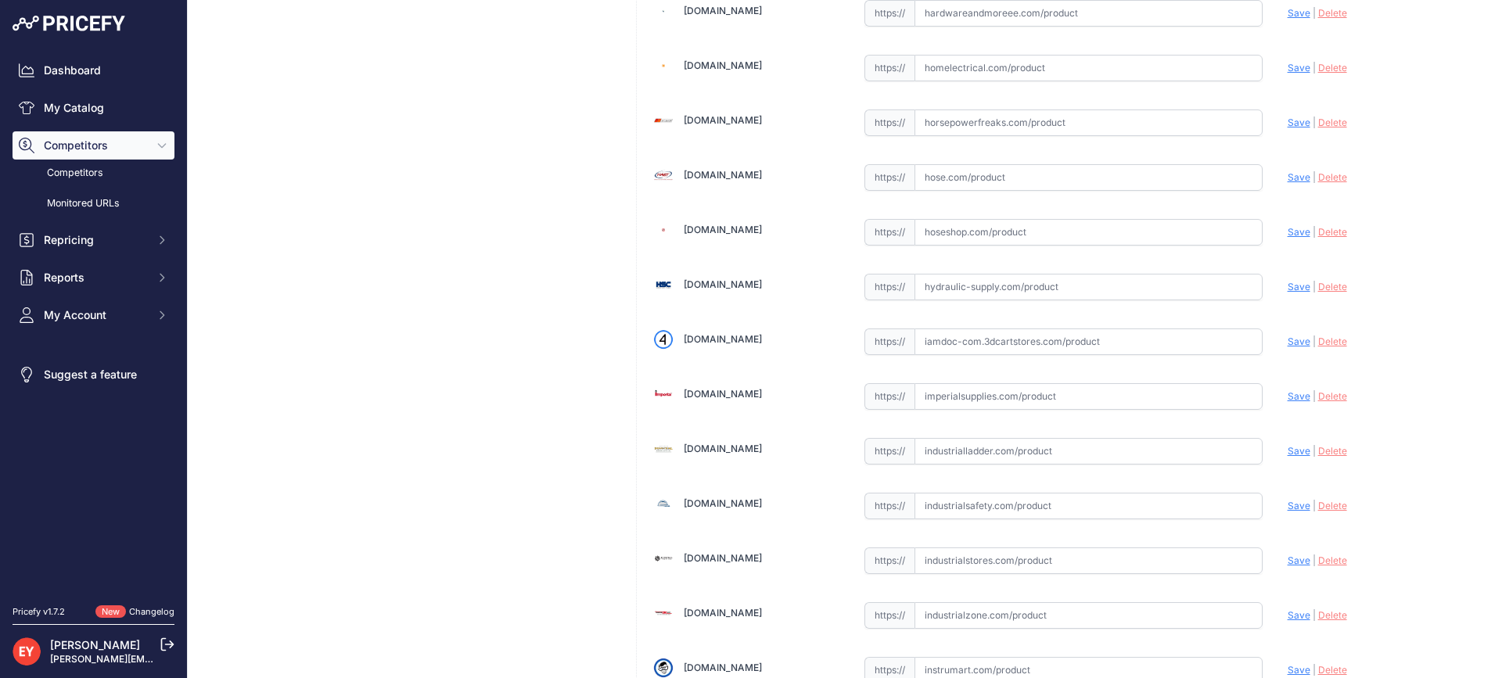
click at [948, 350] on input "text" at bounding box center [1088, 341] width 348 height 27
paste input "[URL][DOMAIN_NAME]"
click at [1290, 339] on span "Save" at bounding box center [1298, 342] width 23 height 12
type input "https://iamdoc-com.3dcartstores.com/Fillguard-34-Yellow_p_10588676.html?prirule…"
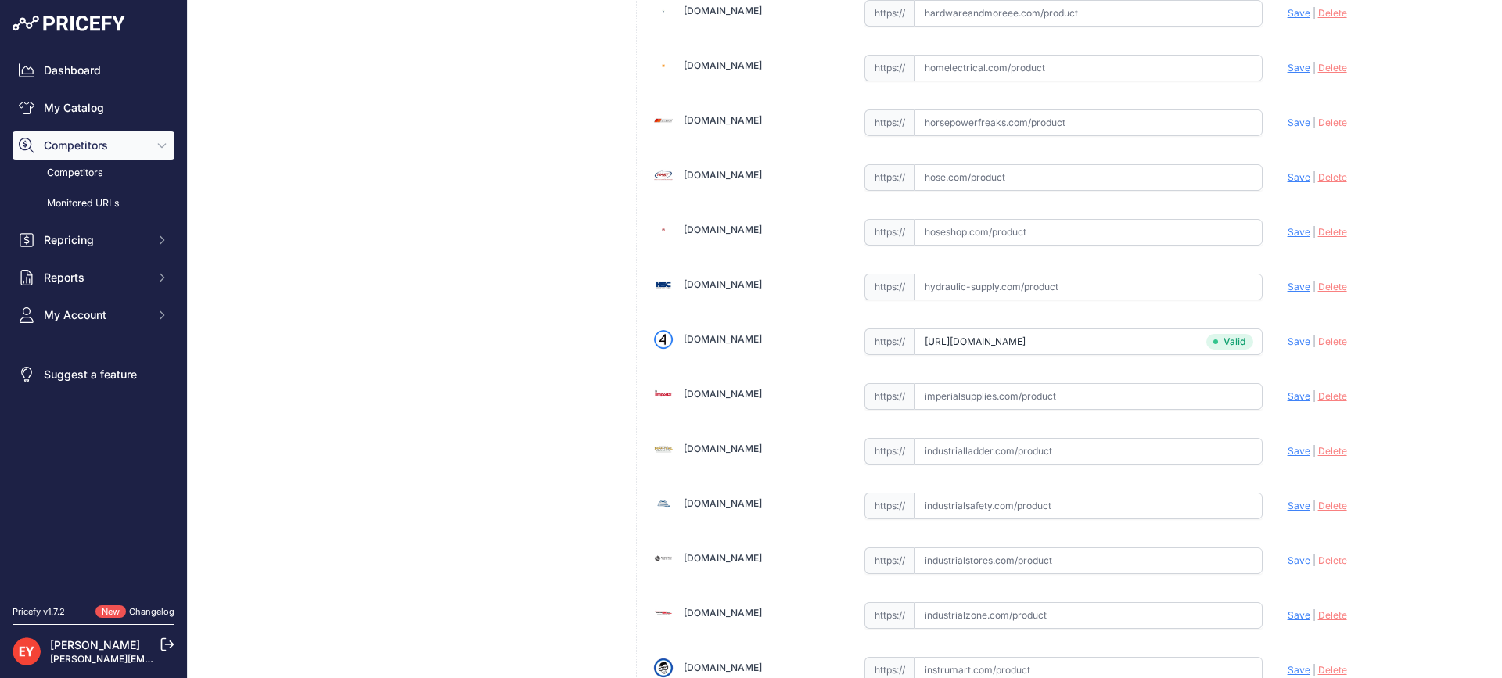
scroll to position [10175, 0]
click at [958, 343] on input "text" at bounding box center [1088, 341] width 348 height 27
paste input "https://store.wildcopes.com/searchm.htm"
click at [1287, 338] on span "Save" at bounding box center [1298, 342] width 23 height 12
type input "https://store.wildcopes.com/searchm.htm?prirule_jdsnikfkfjsd=3888"
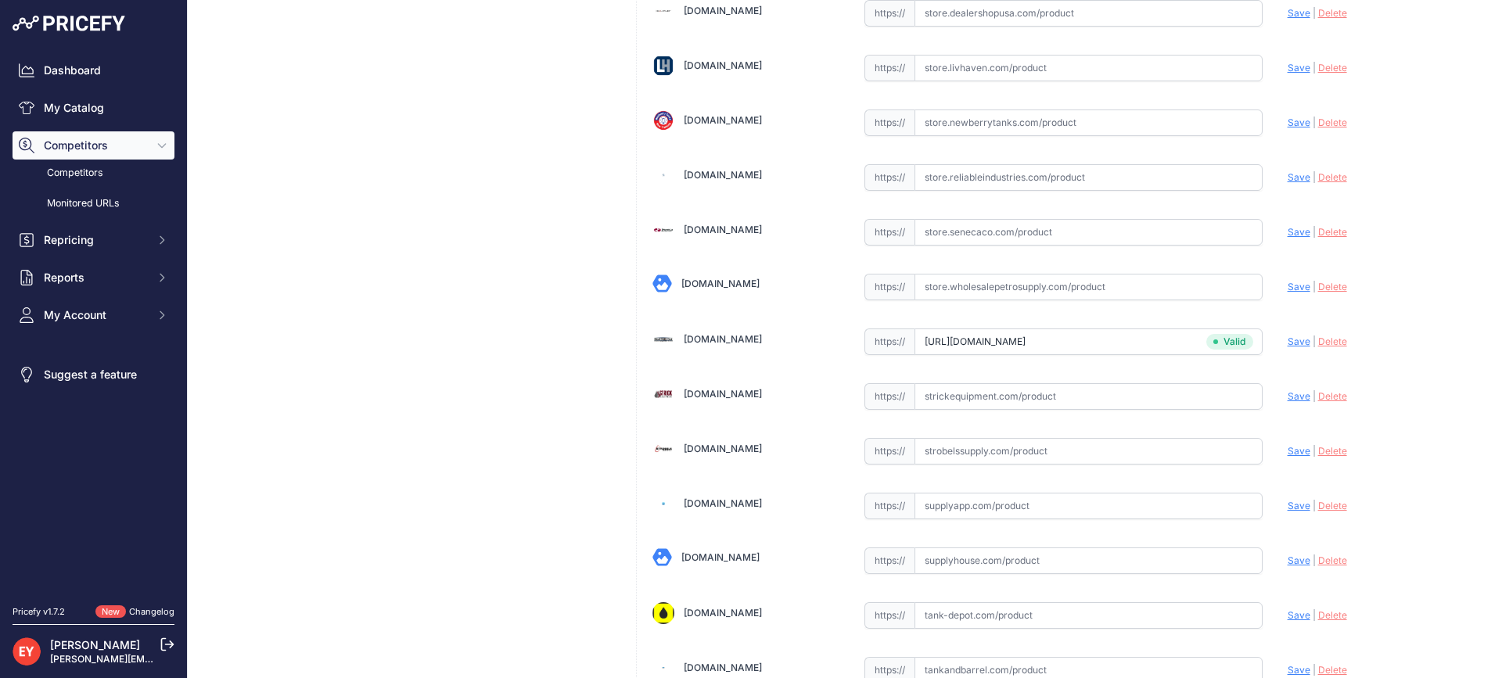
click at [988, 226] on input "text" at bounding box center [1088, 232] width 348 height 27
paste input "https://store.senecaco.com/store/c71/nozzle-accessories/p894/opw-8y-0900-fillga…"
click at [1288, 230] on span "Save" at bounding box center [1298, 232] width 23 height 12
click at [0, 0] on icon at bounding box center [0, 0] width 0 height 0
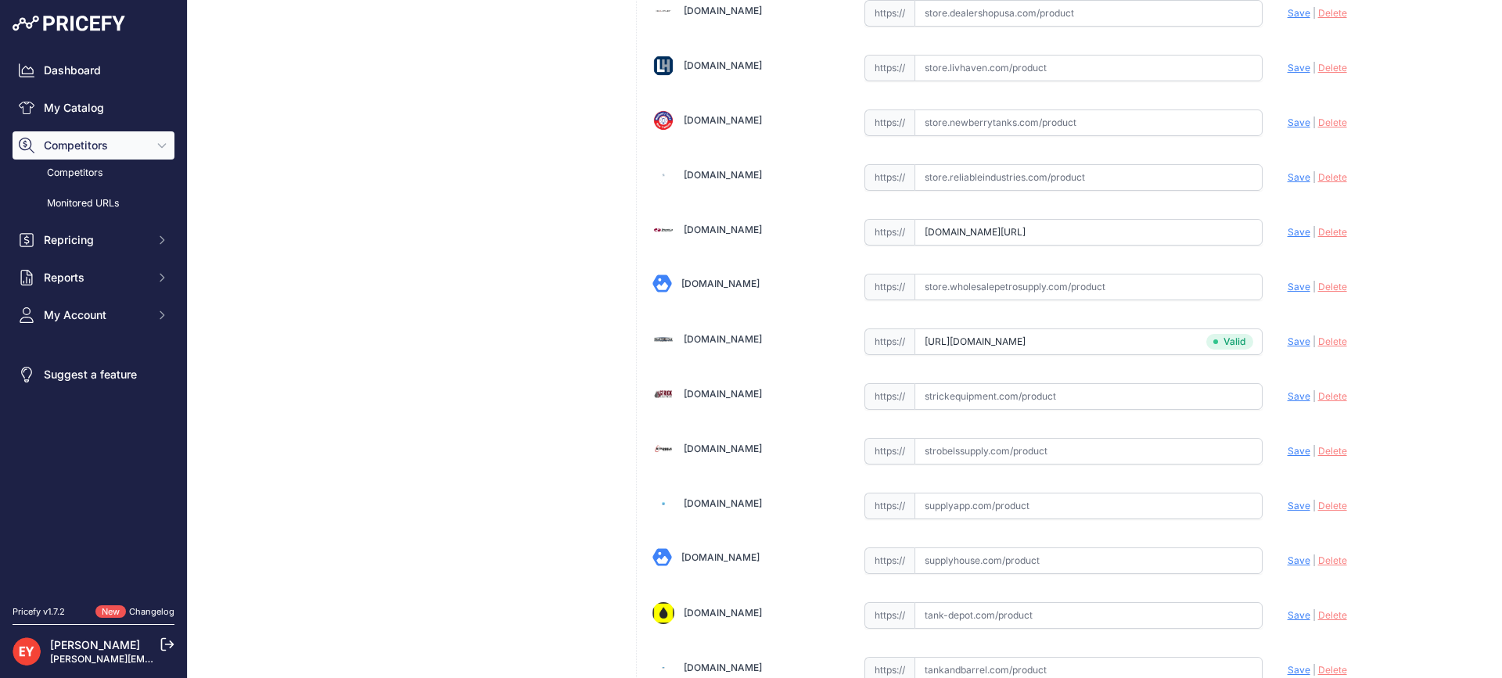
scroll to position [0, 0]
type input "https://store.senecaco.com/store/c71/nozzle-accessories/p894/opw-8y-0900-fillga…"
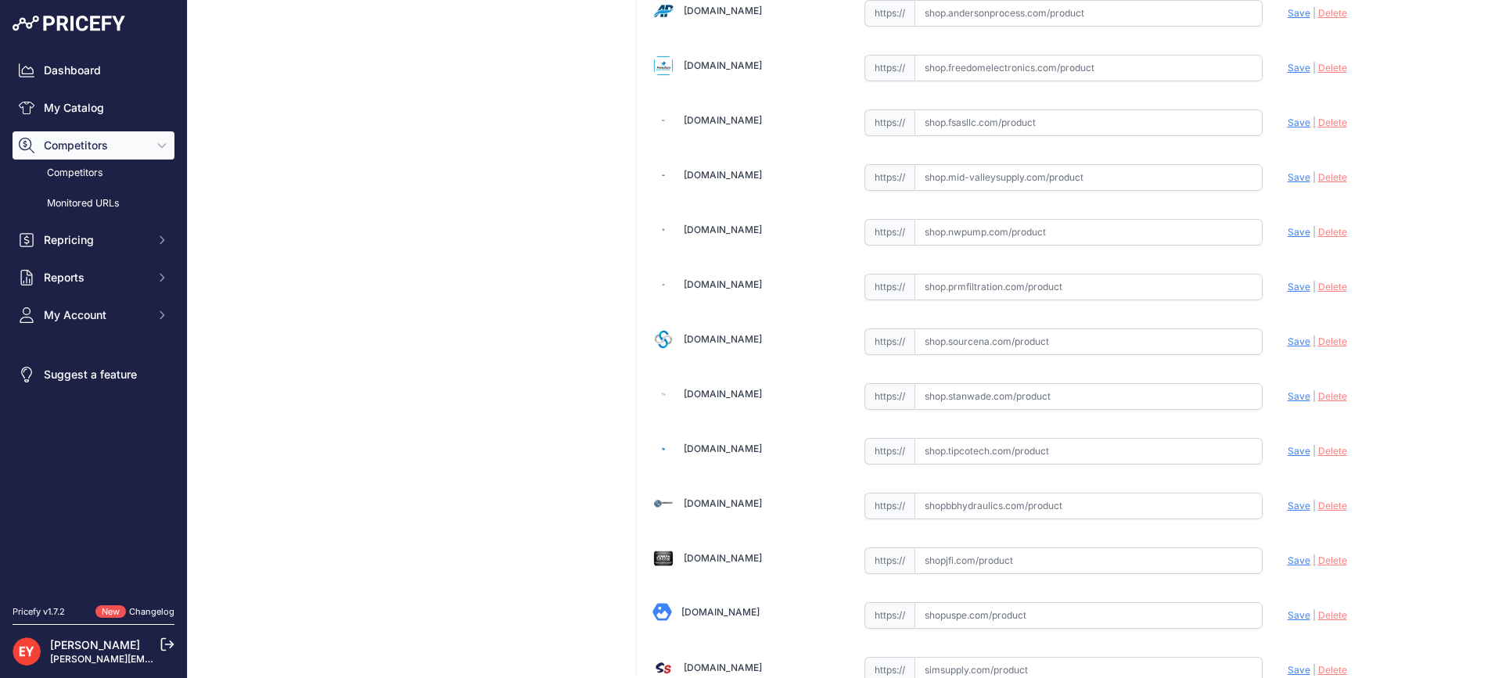
click at [964, 340] on input "text" at bounding box center [1088, 341] width 348 height 27
paste input "https://shop.sourcena.com/OPW-Fueling-Components/Splash-Shield/8Y-0900/OPW-8Y-0…"
click at [1287, 342] on span "Save" at bounding box center [1298, 342] width 23 height 12
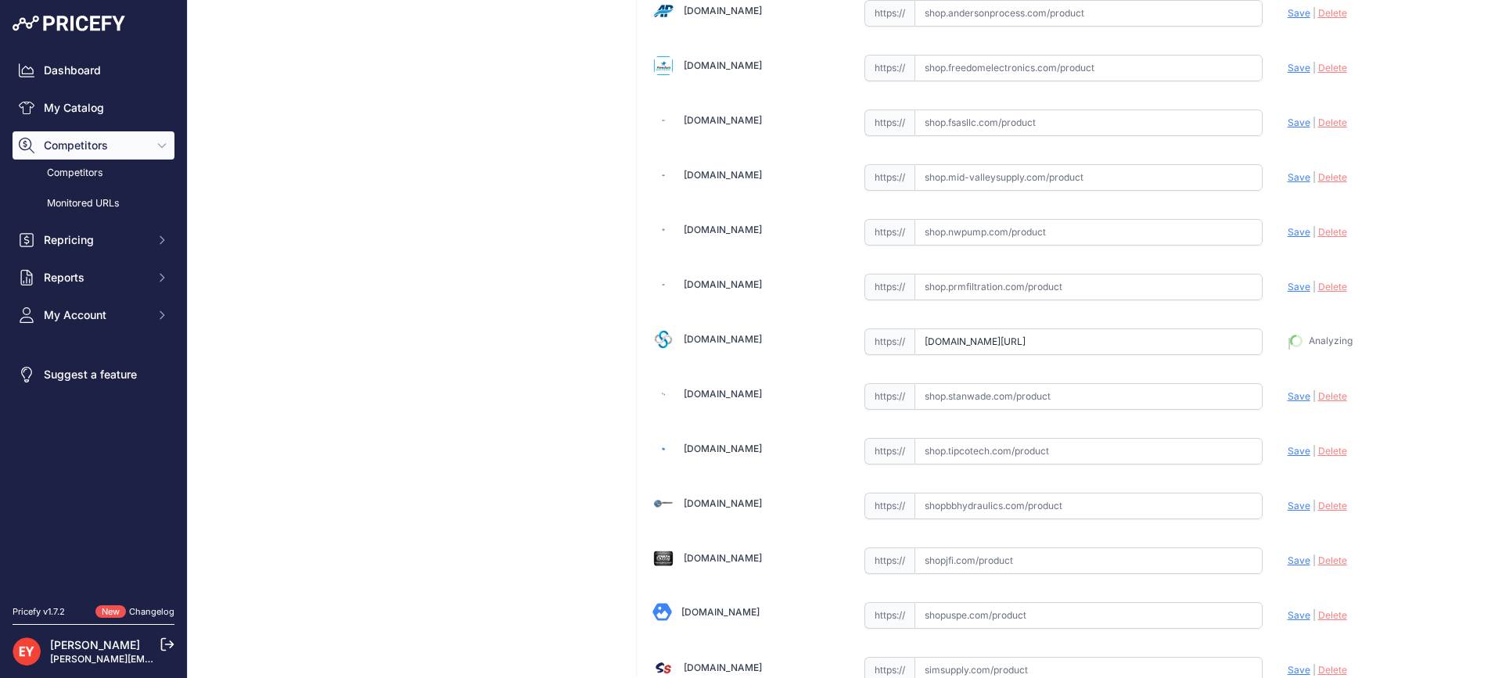
type input "https://shop.sourcena.com/OPW-Fueling-Components/Splash-Shield/8Y-0900/OPW-8Y-0…"
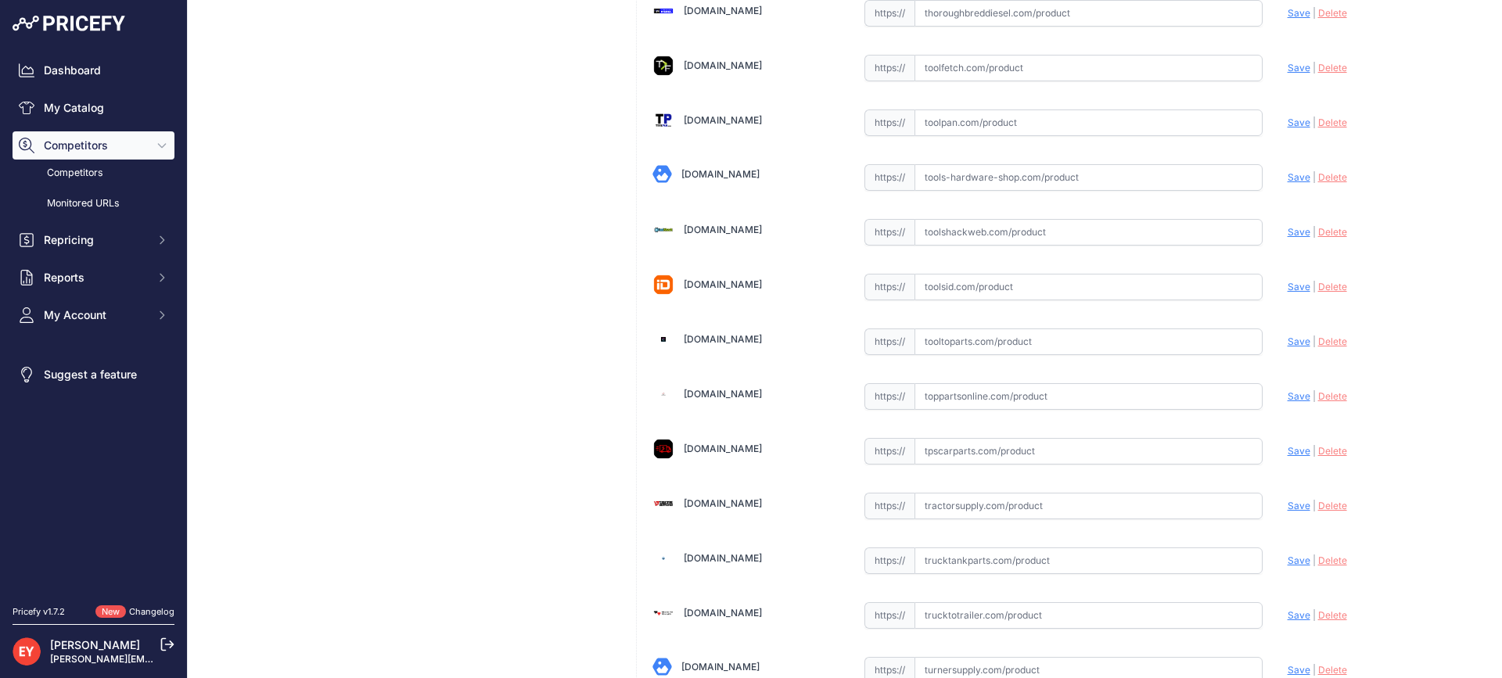
click at [938, 354] on input "text" at bounding box center [1088, 341] width 348 height 27
paste input "https://www.tooltoparts.com/product/opw-8y-0900-yellow-fillgard-splash-guard-fo…"
click at [1289, 337] on span "Save" at bounding box center [1298, 342] width 23 height 12
type input "https://www.tooltoparts.com/product/opw-8y-0900-yellow-fillgard-splash-guard-fo…"
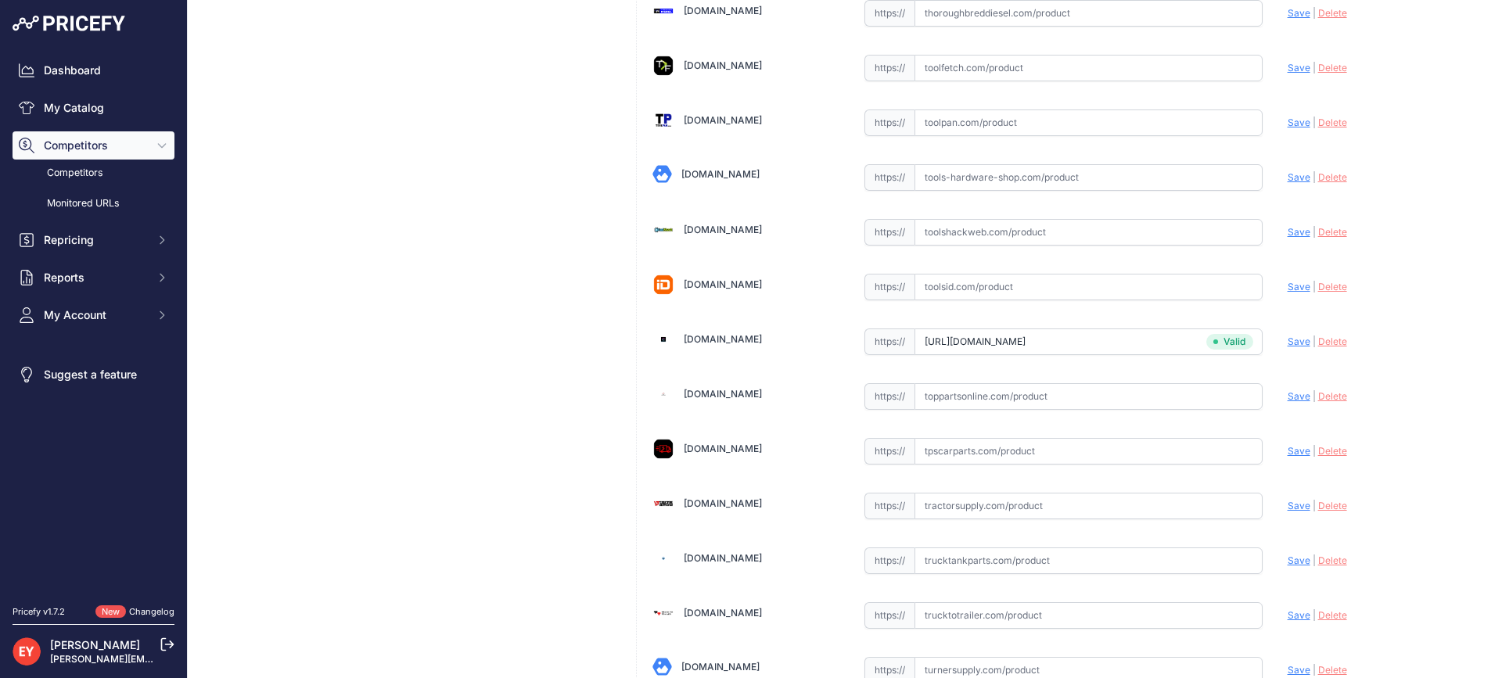
scroll to position [494, 0]
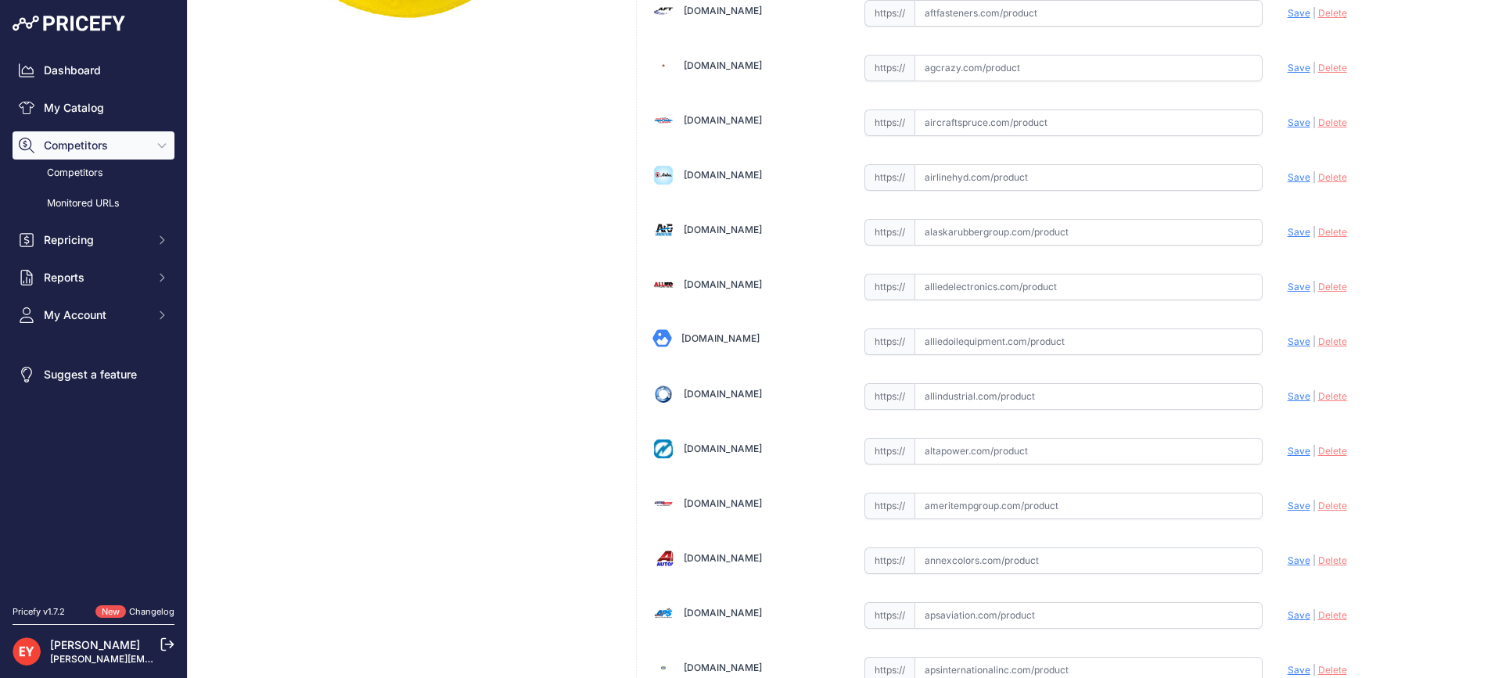
click at [1015, 343] on input "text" at bounding box center [1088, 341] width 348 height 27
paste input "https://alliedoilequipment.com/shop/opw-fueling-components/8hy-0900-fillguard-1…"
click at [1287, 340] on span "Save" at bounding box center [1298, 342] width 23 height 12
type input "https://alliedoilequipment.com/shop/opw-fueling-components/8hy-0900-fillguard-1…"
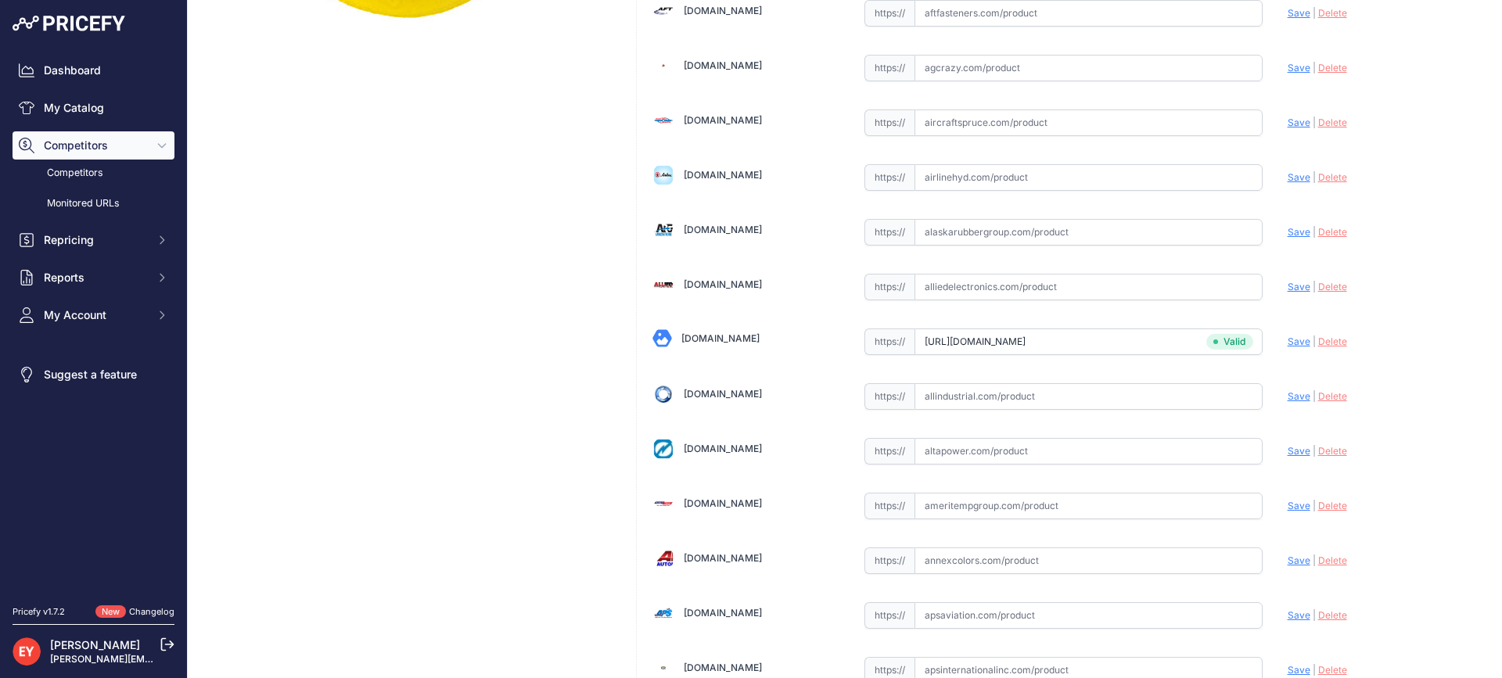
scroll to position [5476, 0]
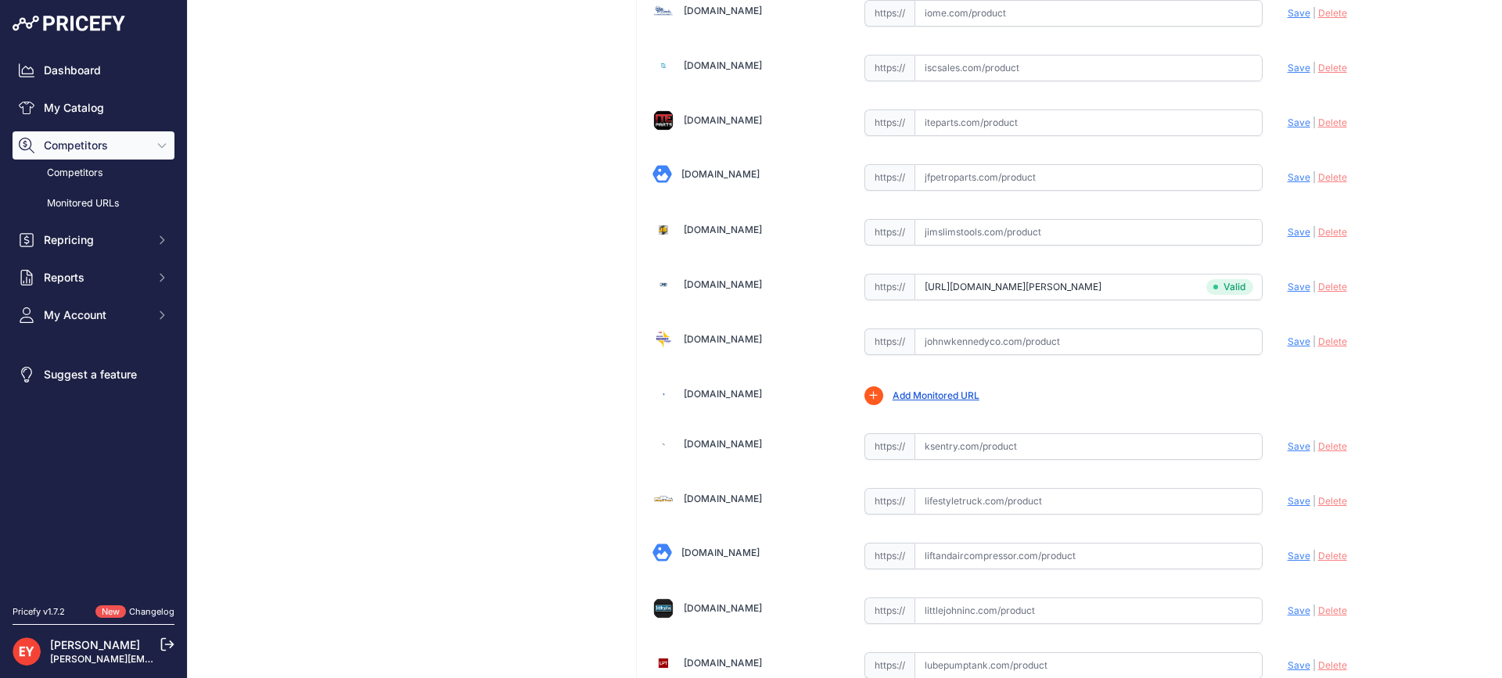
click at [985, 336] on input "text" at bounding box center [1088, 341] width 348 height 27
paste input "https://www.johnwkennedyco.com/buy/product/8Y-0900-OPW/340"
click at [1287, 346] on span "Save" at bounding box center [1298, 342] width 23 height 12
type input "https://www.johnwkennedyco.com/buy/product/8Y-0900-OPW/340?prirule_jdsnikfkfjsd…"
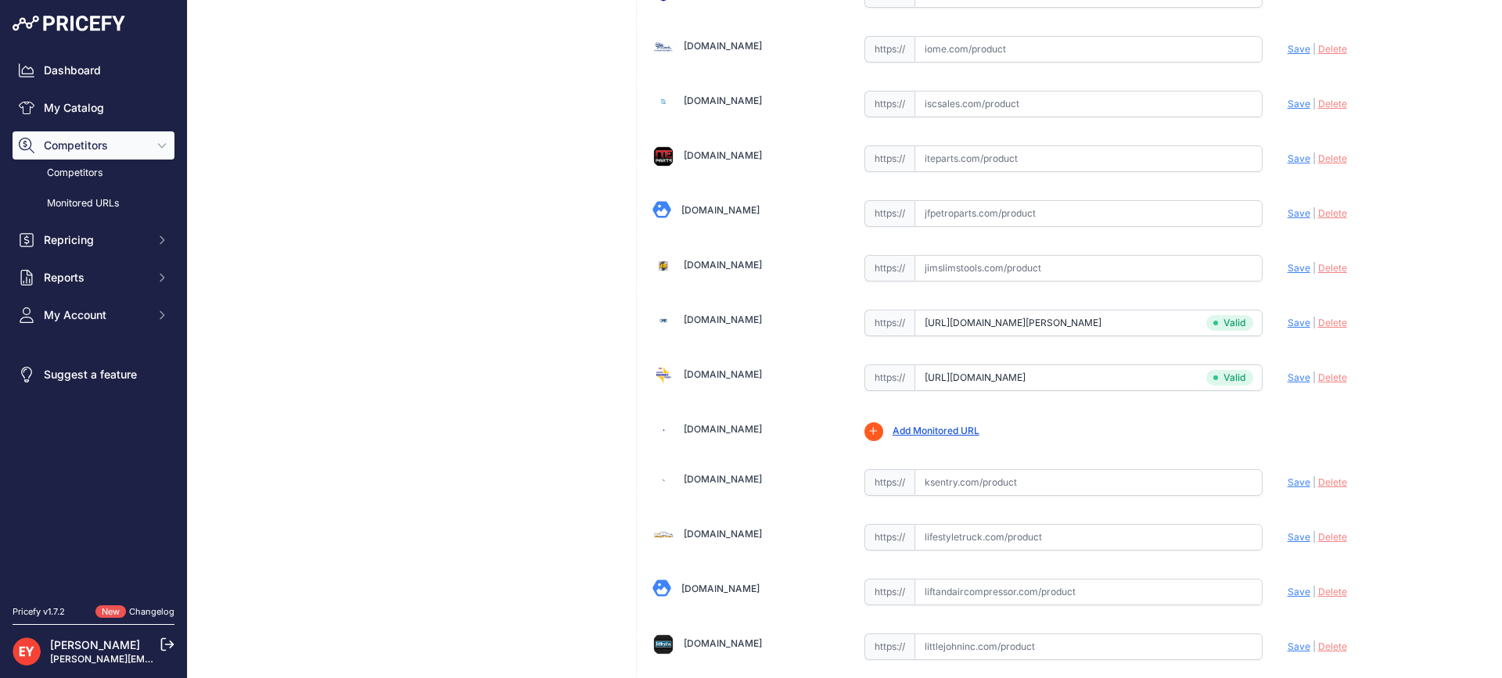
scroll to position [5511, 0]
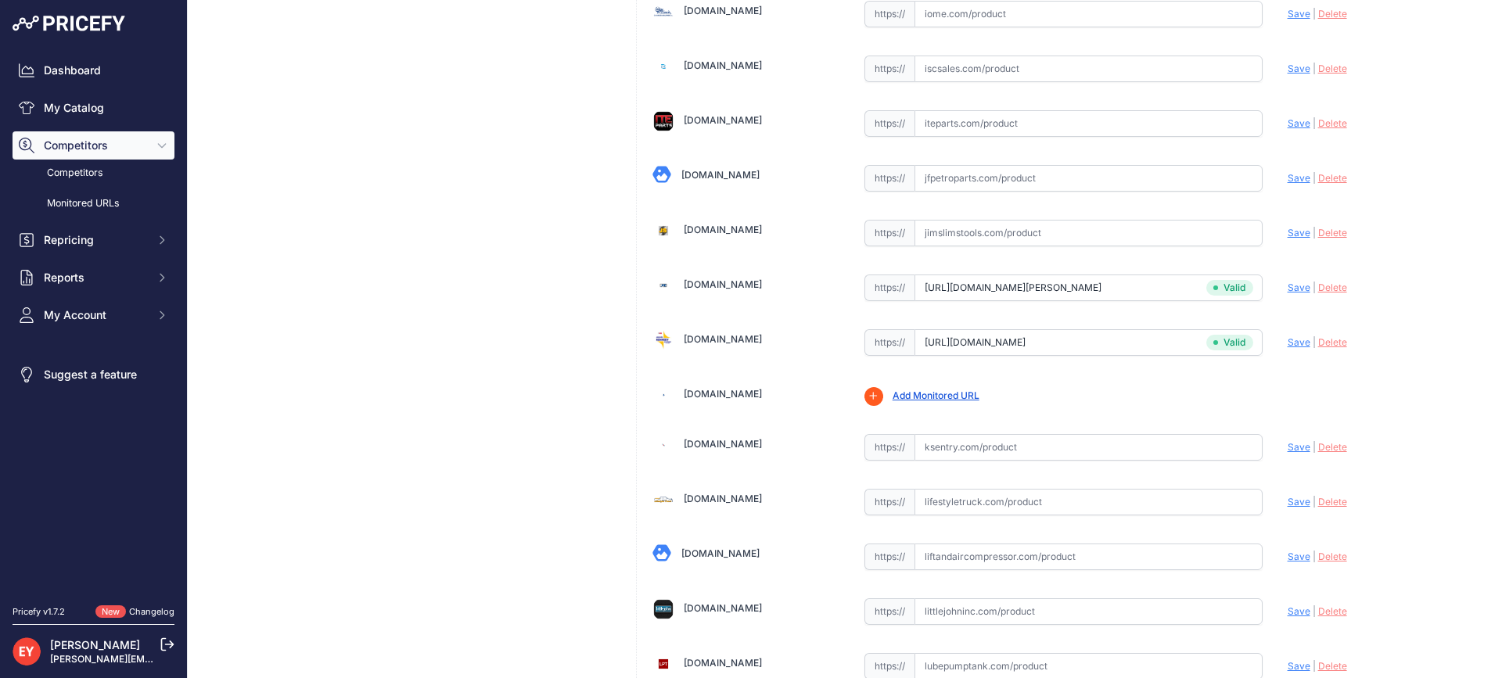
click at [979, 187] on input "text" at bounding box center [1088, 178] width 348 height 27
paste input "https://www.jfpetroparts.com/products/hanging-hardware/nozzle-accessories/fillg…"
click at [1287, 178] on span "Save" at bounding box center [1298, 177] width 23 height 12
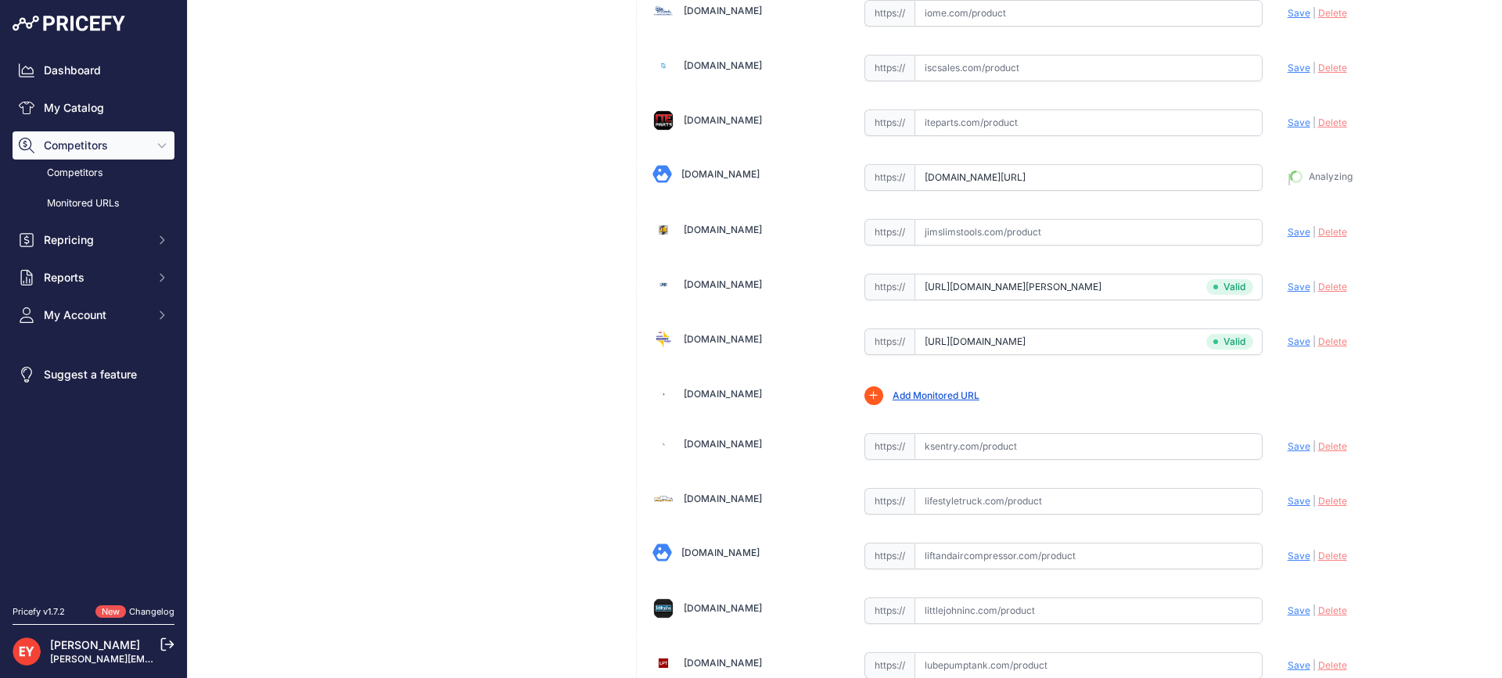
type input "https://www.jfpetroparts.com/products/hanging-hardware/nozzle-accessories/fillg…"
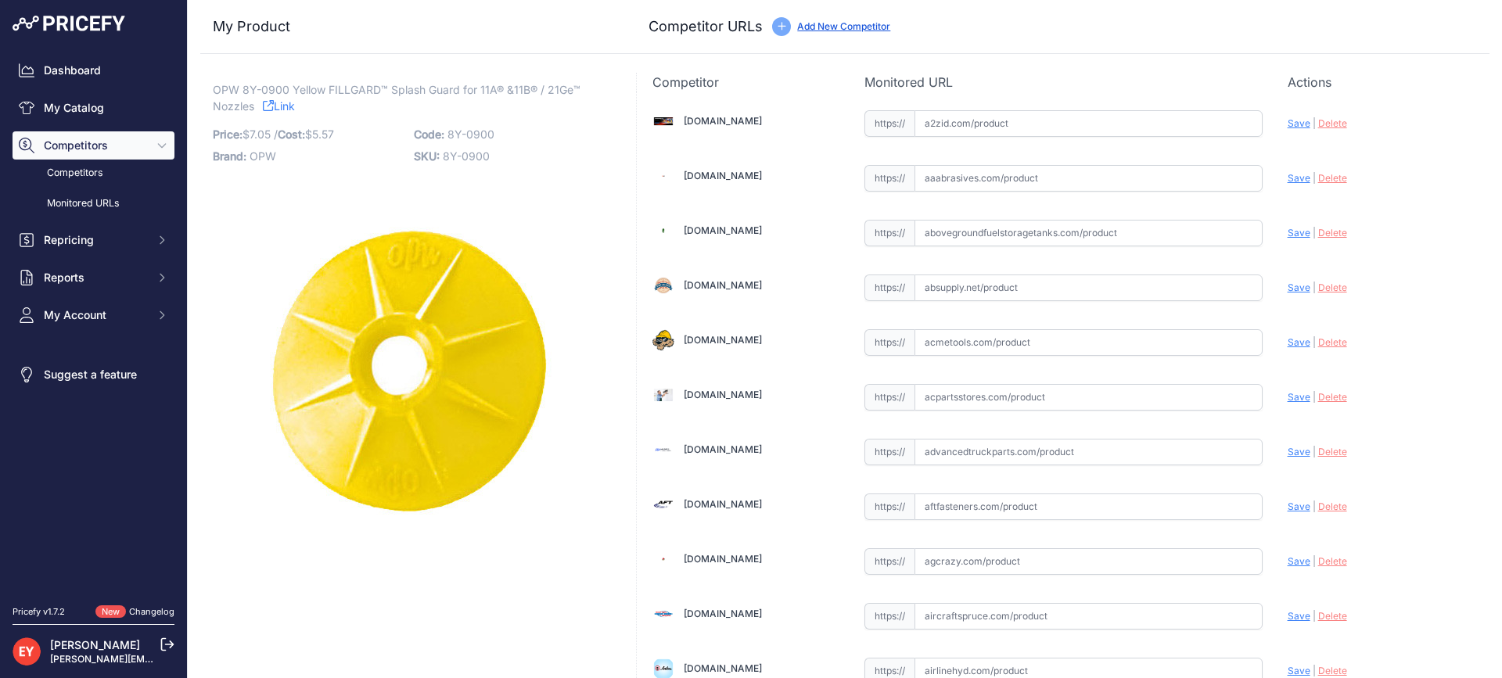
click at [817, 16] on div "Competitor URLs Add New Competitor" at bounding box center [1062, 27] width 828 height 22
click at [819, 22] on link "Add New Competitor" at bounding box center [843, 26] width 93 height 12
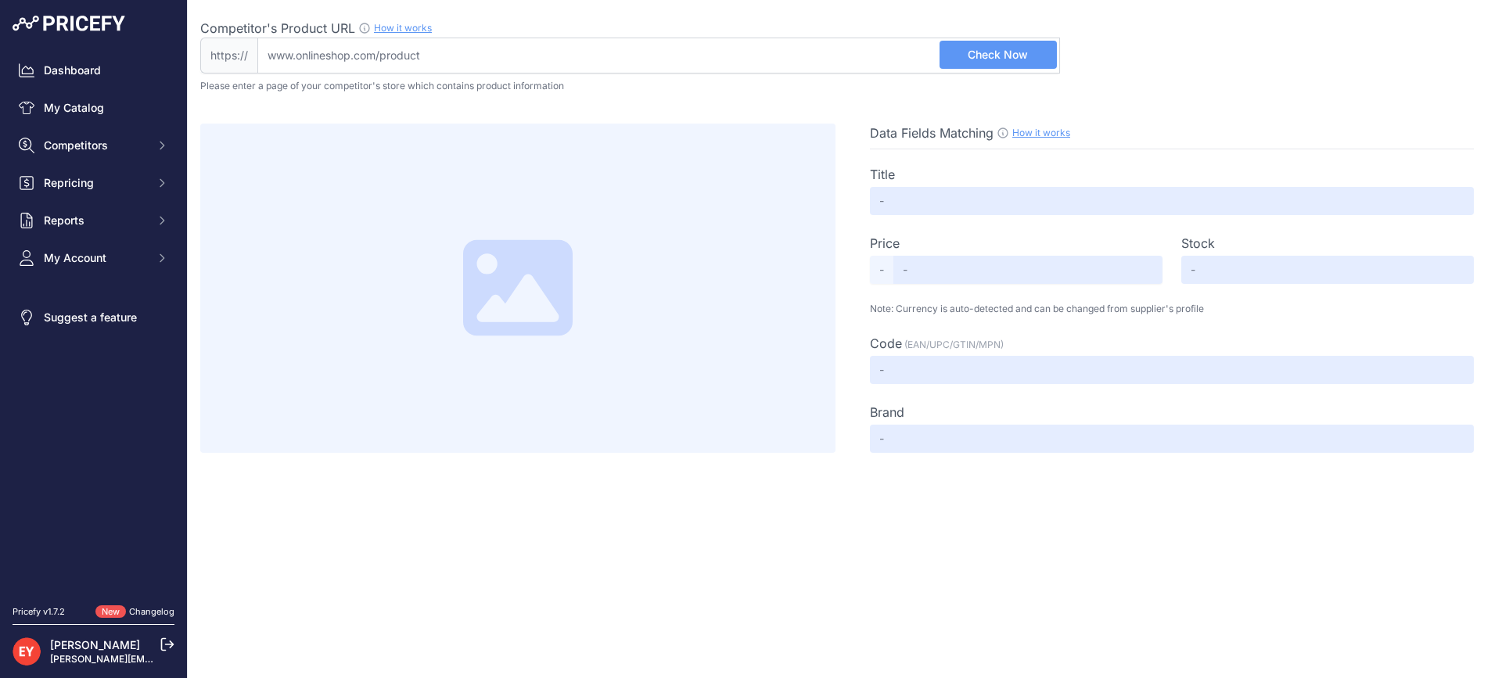
click at [513, 64] on input "Competitor's Product URL How it works In order to create your competitor's extr…" at bounding box center [658, 56] width 802 height 36
paste input "[URL][DOMAIN_NAME]"
type input "[DOMAIN_NAME][URL]"
type input "Not Found"
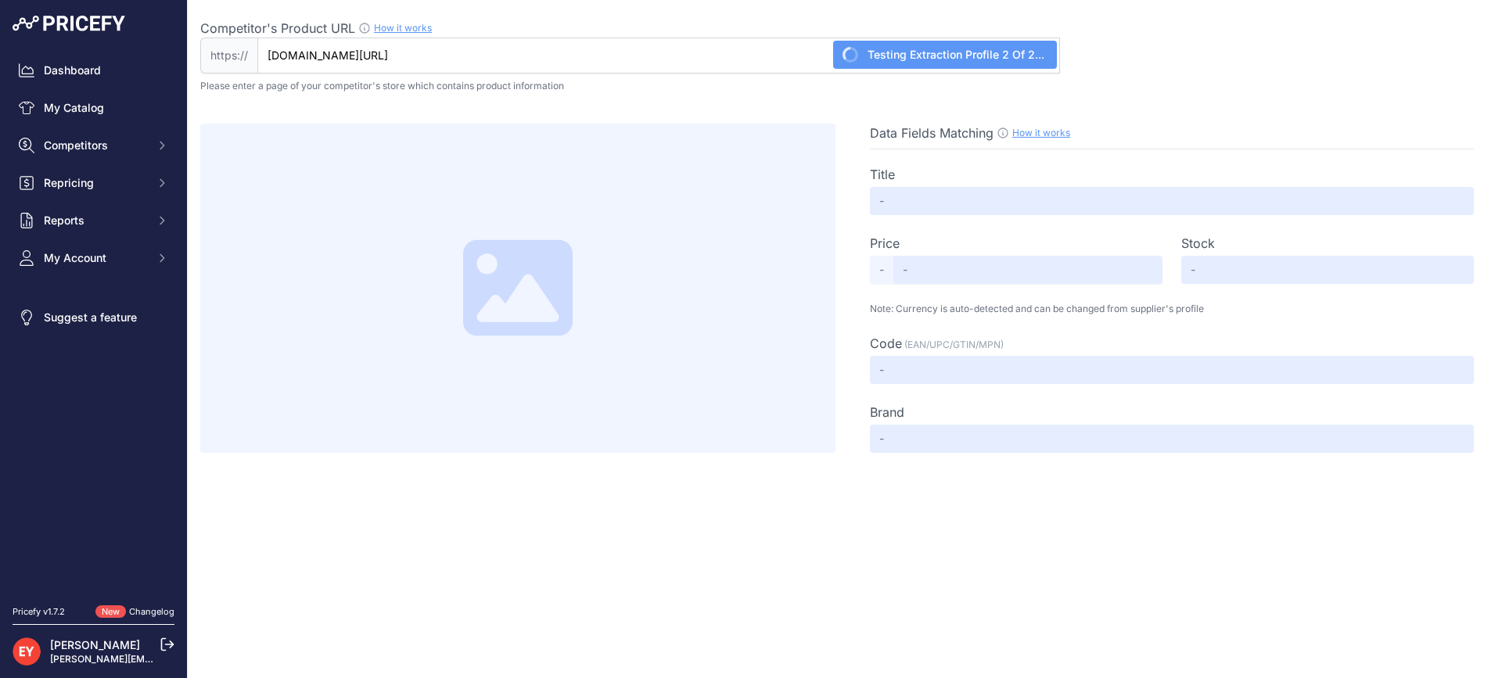
type input "Not Found"
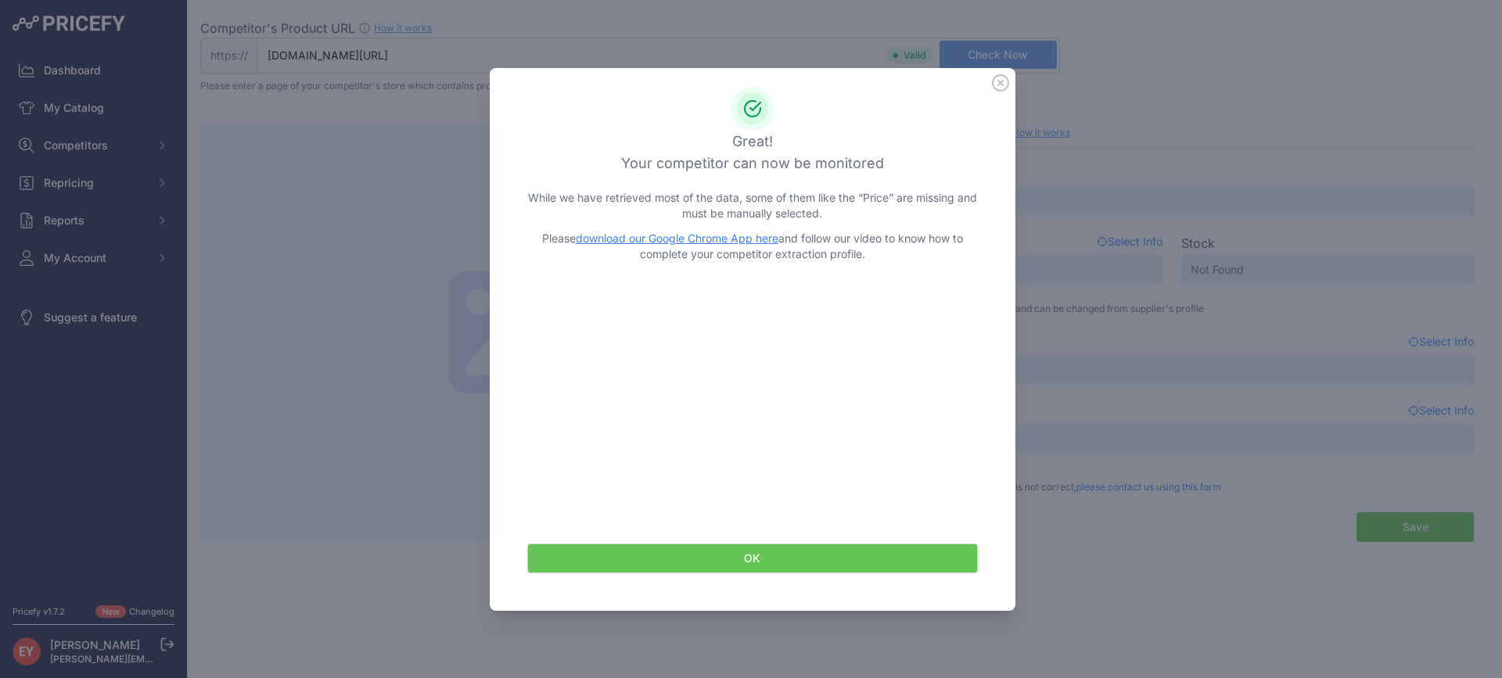
click at [737, 560] on button "OK" at bounding box center [752, 559] width 451 height 30
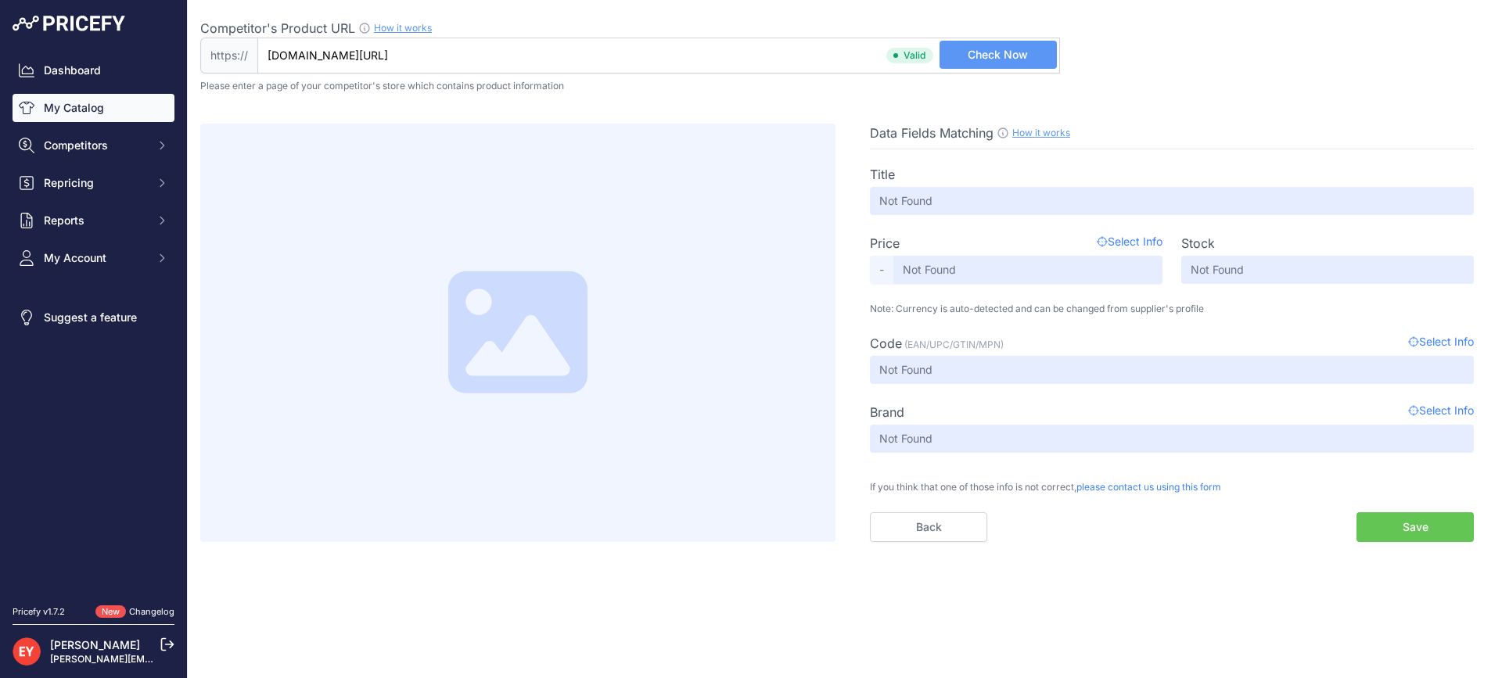
click at [67, 101] on link "My Catalog" at bounding box center [94, 108] width 162 height 28
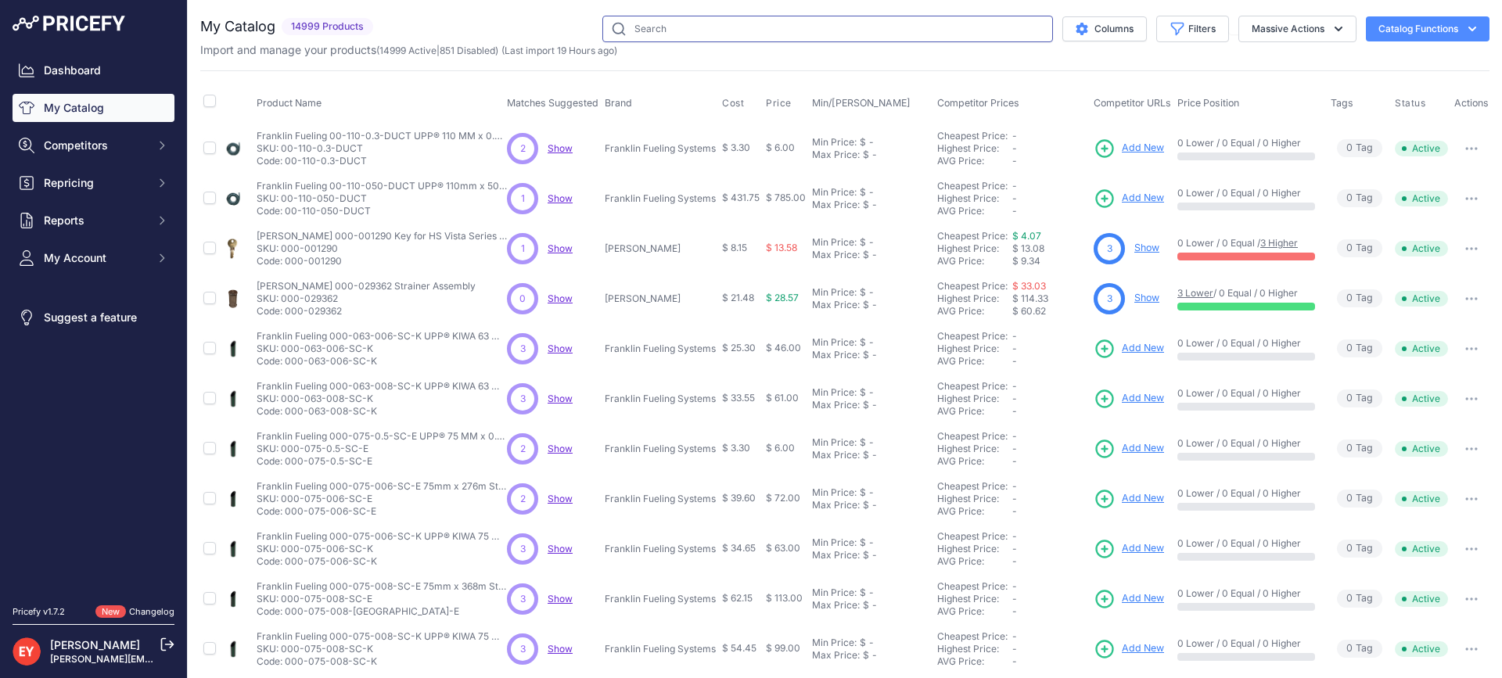
click at [656, 27] on input "text" at bounding box center [827, 29] width 451 height 27
paste input "205252"
type input "205252"
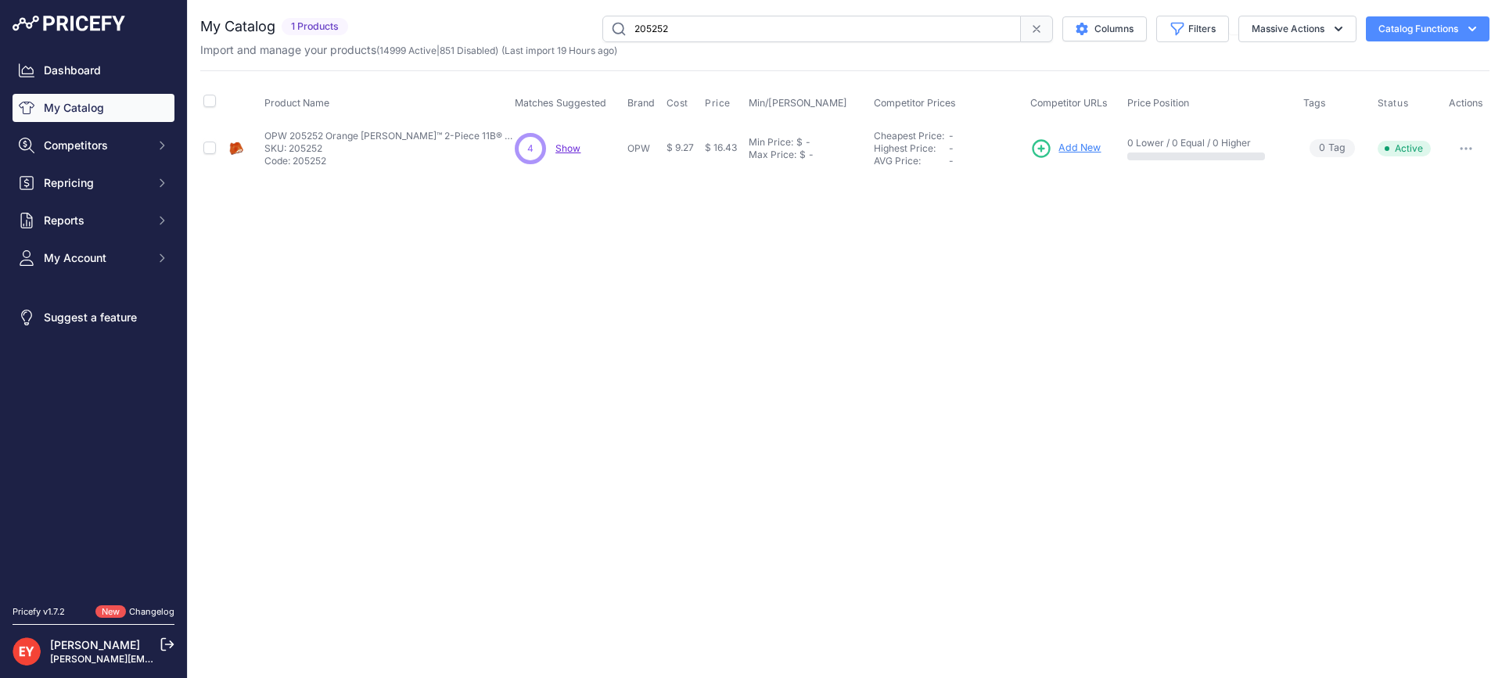
click at [1086, 145] on span "Add New" at bounding box center [1079, 148] width 42 height 15
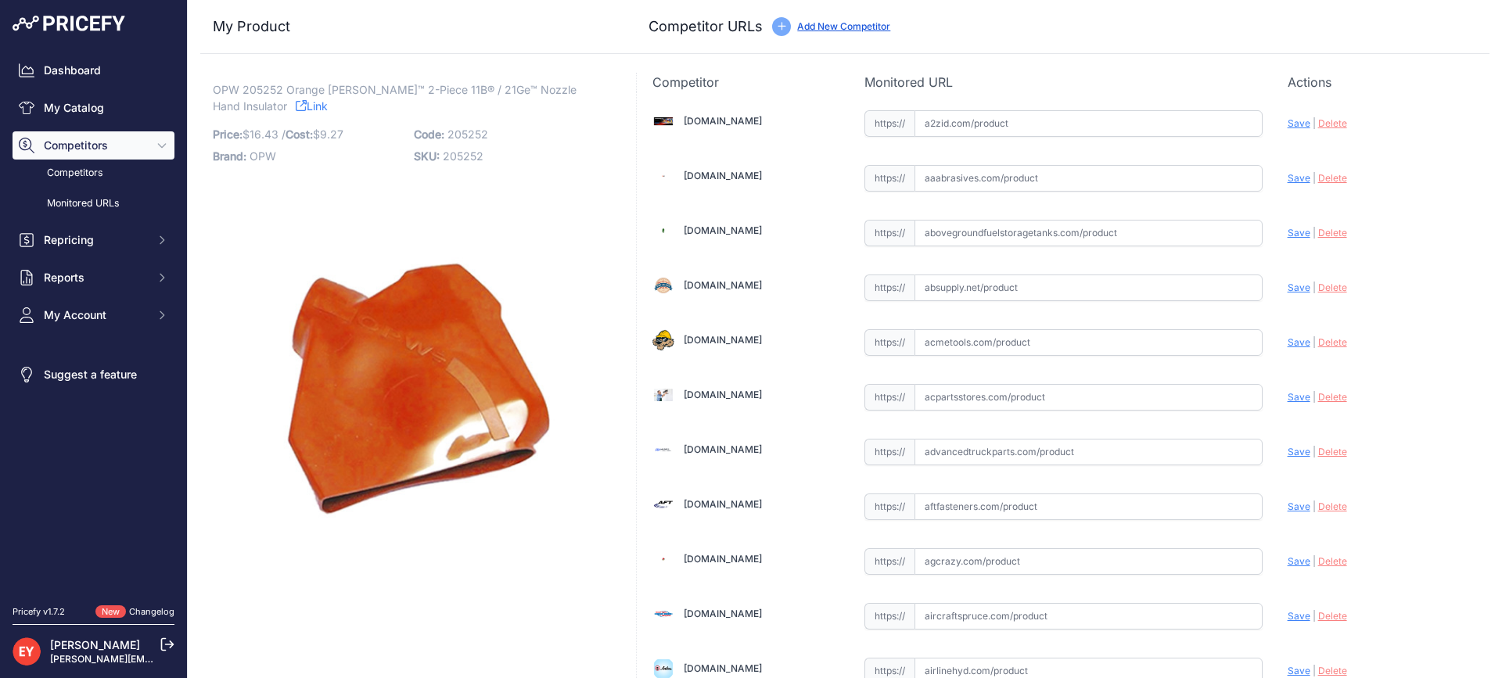
scroll to position [494, 0]
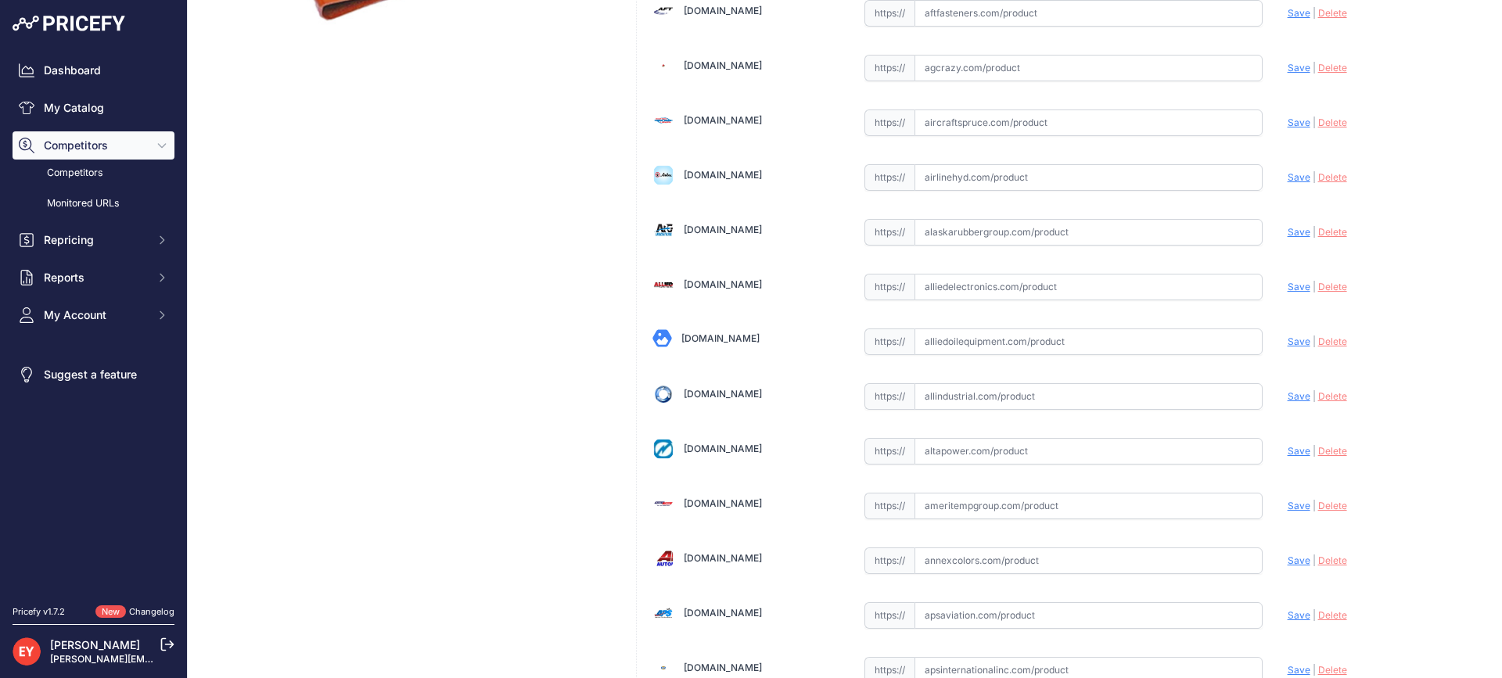
click at [944, 343] on input "text" at bounding box center [1088, 341] width 348 height 27
paste input "[URL][DOMAIN_NAME]"
click at [1287, 343] on span "Save" at bounding box center [1298, 342] width 23 height 12
type input "[URL][DOMAIN_NAME]"
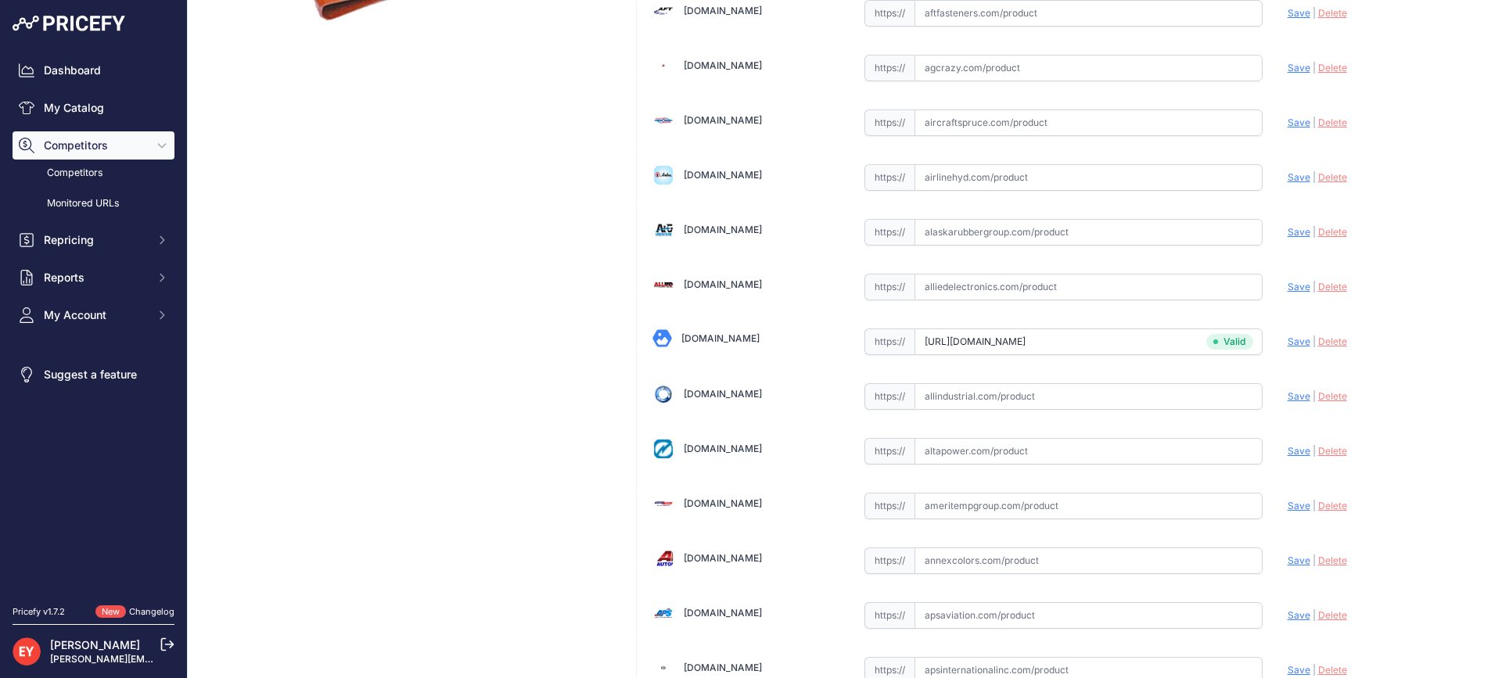
scroll to position [10996, 0]
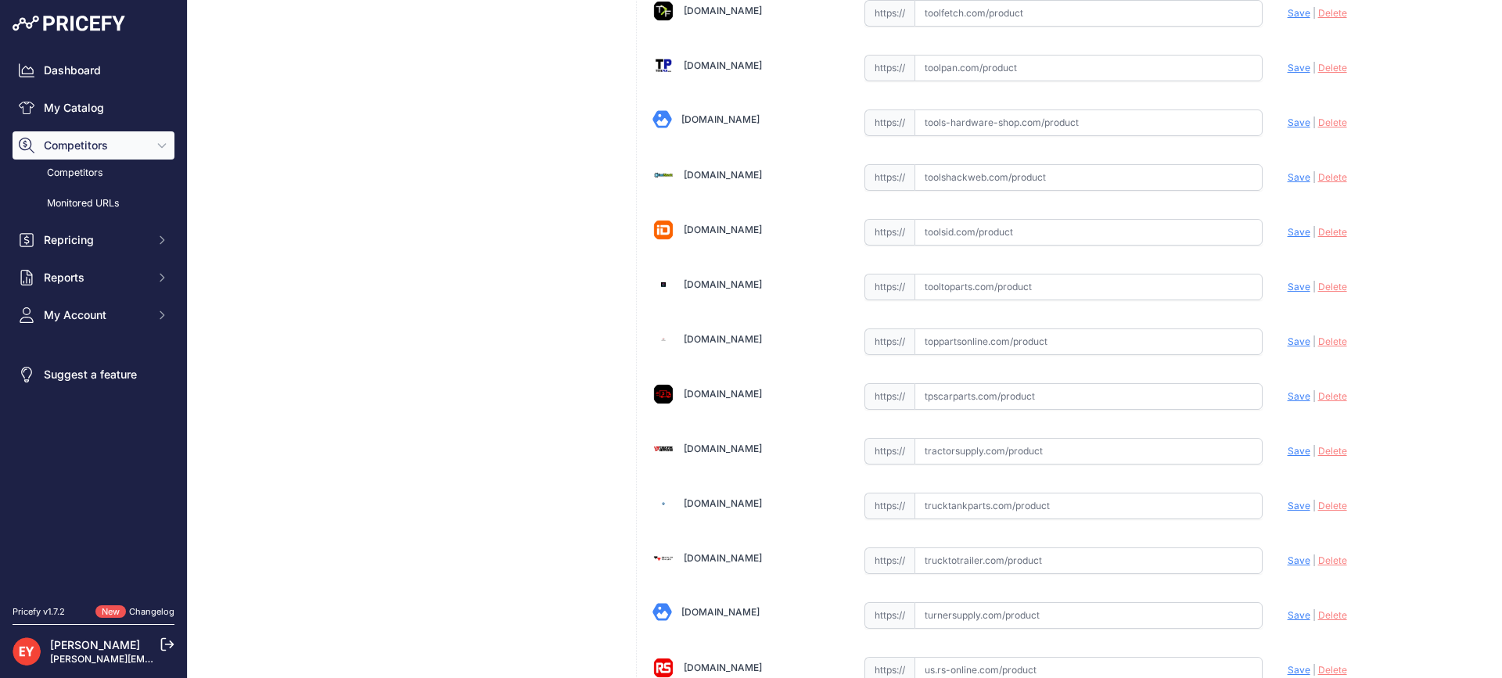
click at [983, 344] on input "text" at bounding box center [1088, 341] width 348 height 27
paste input "[URL][DOMAIN_NAME][PERSON_NAME]"
click at [1287, 342] on span "Save" at bounding box center [1298, 342] width 23 height 12
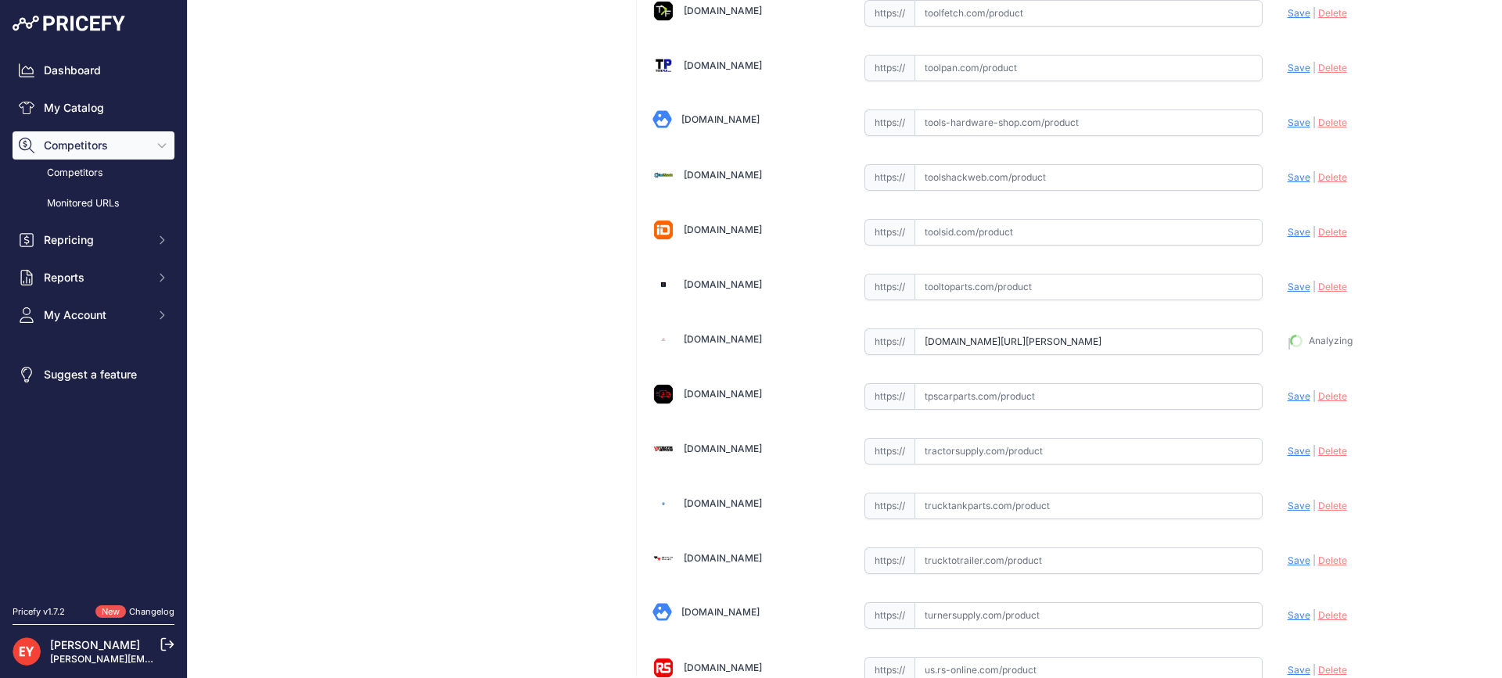
type input "[URL][DOMAIN_NAME][PERSON_NAME]"
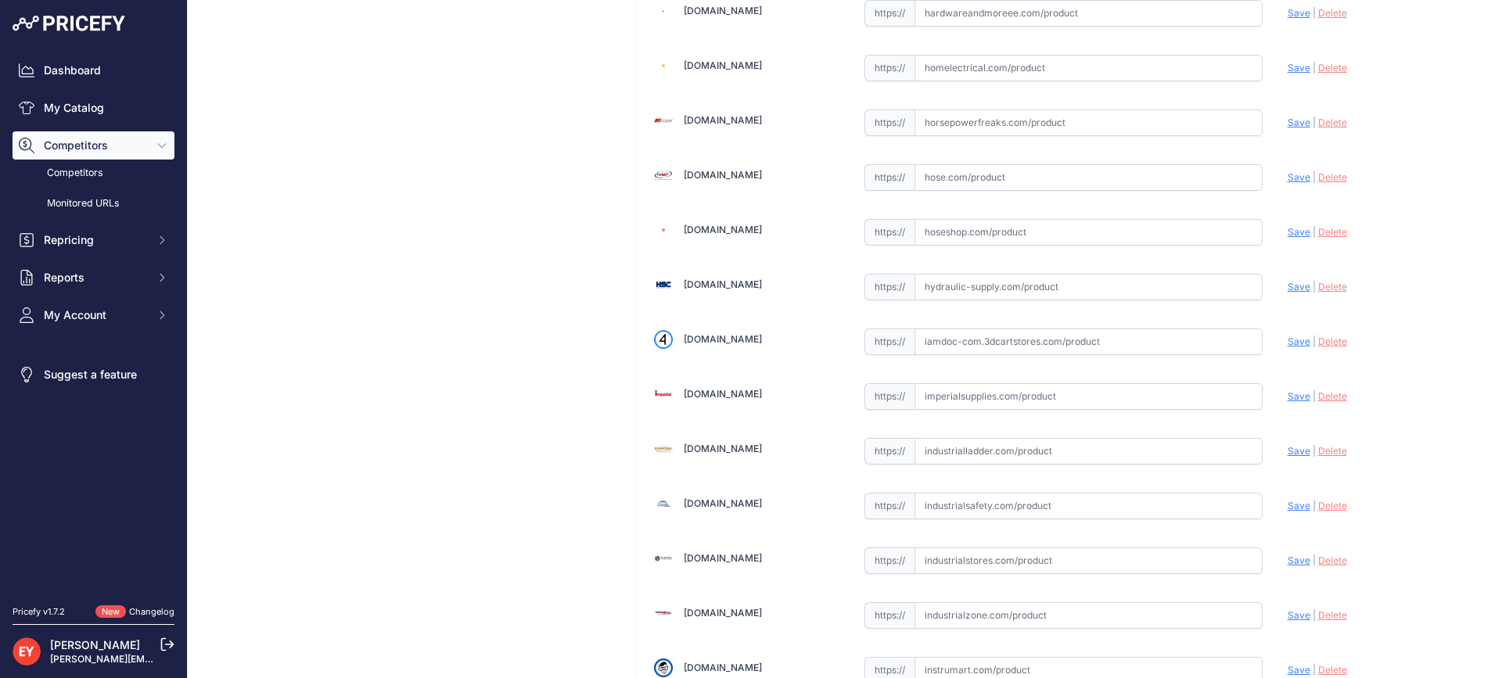
click at [973, 344] on input "text" at bounding box center [1088, 341] width 348 height 27
paste input "[URL][DOMAIN_NAME]"
drag, startPoint x: 1278, startPoint y: 343, endPoint x: 1079, endPoint y: 278, distance: 209.0
click at [1287, 342] on span "Save" at bounding box center [1298, 342] width 23 height 12
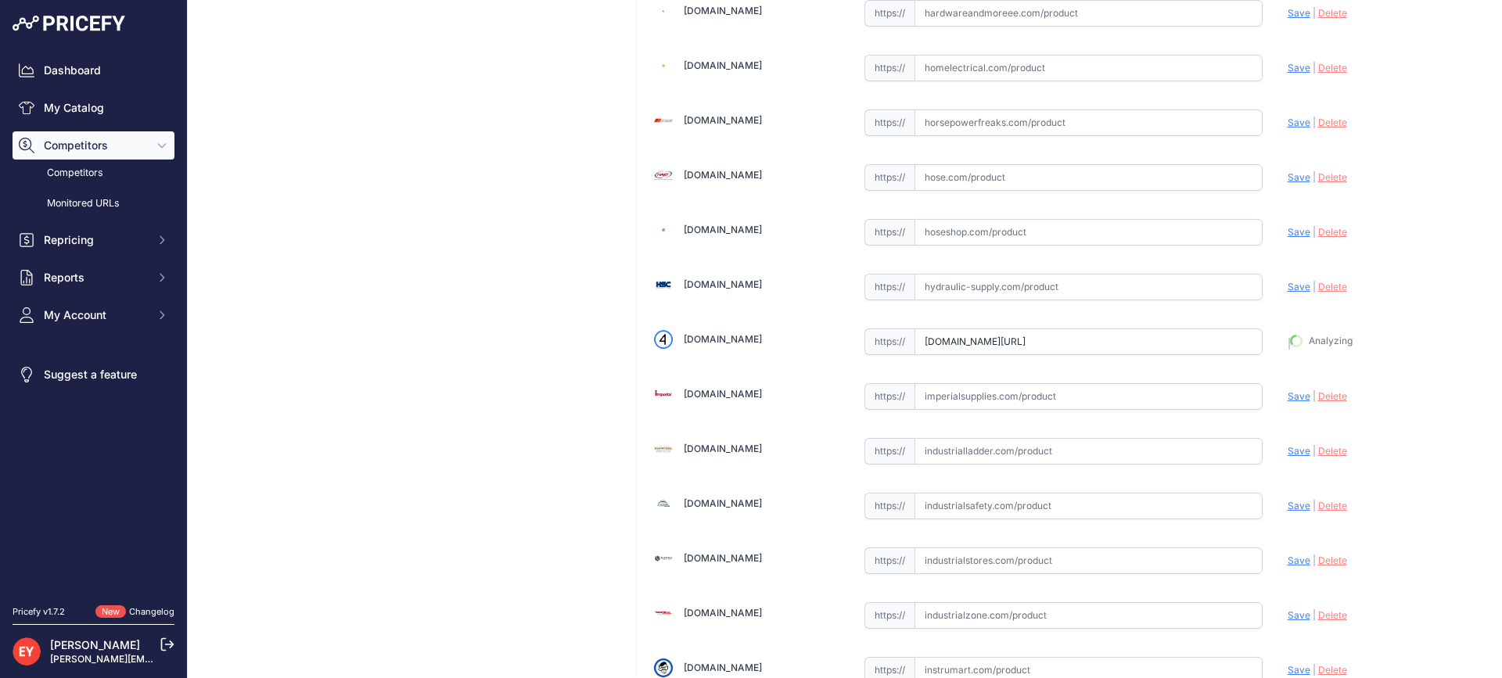
type input "[URL][DOMAIN_NAME]"
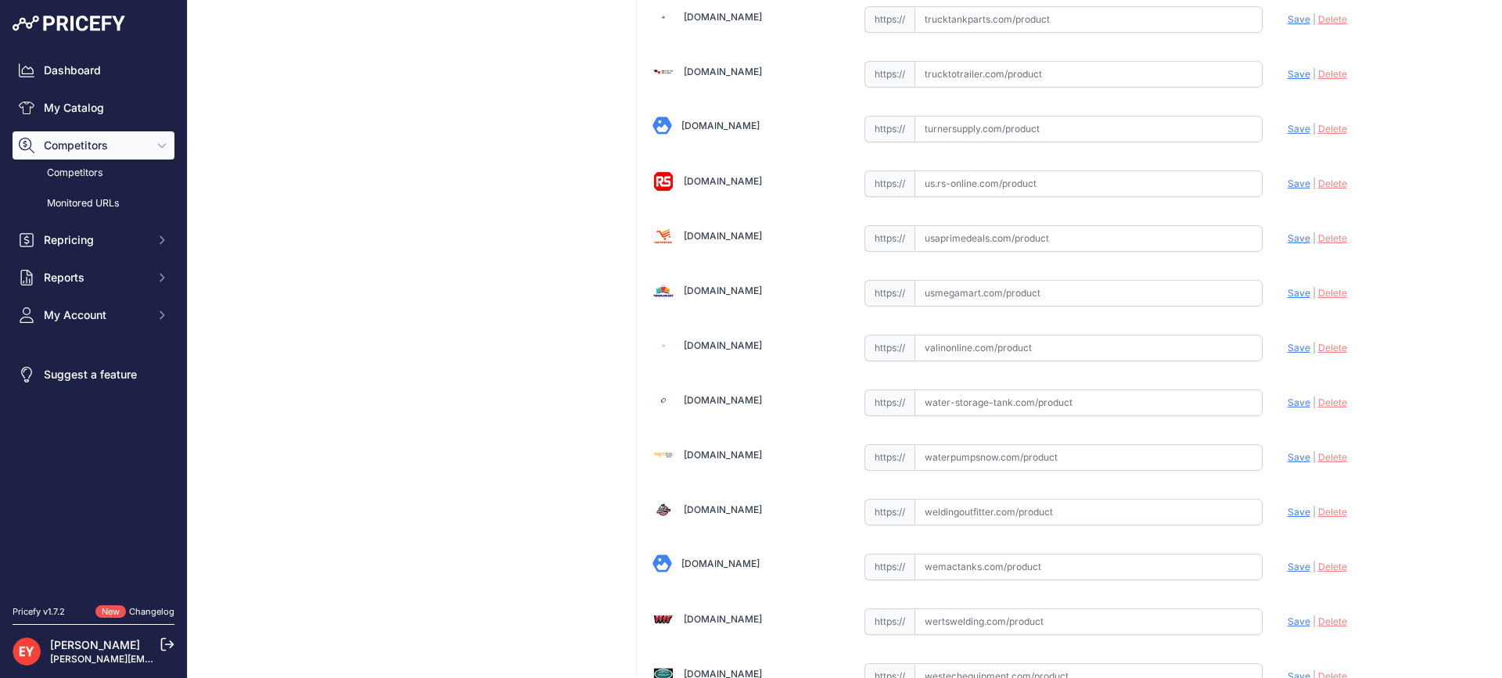
scroll to position [11831, 0]
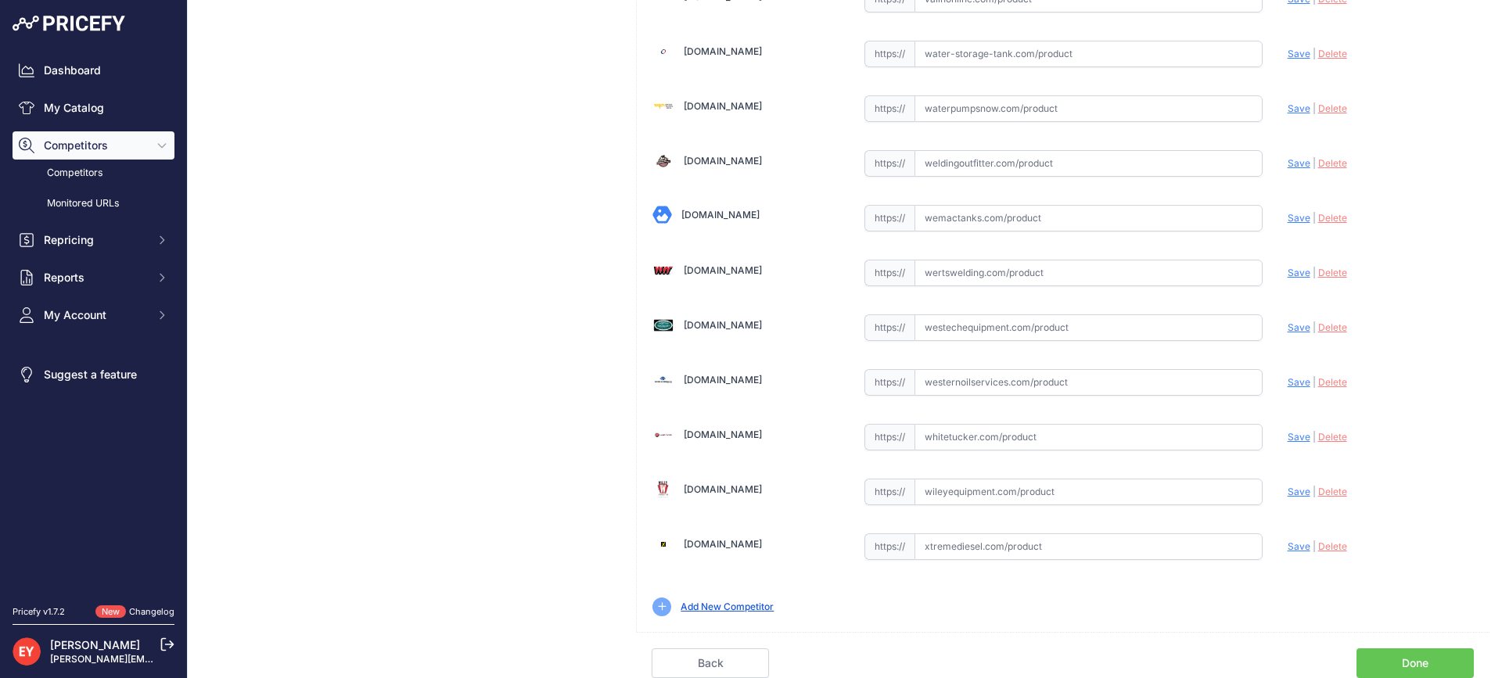
click at [1445, 654] on link "Done" at bounding box center [1414, 663] width 117 height 30
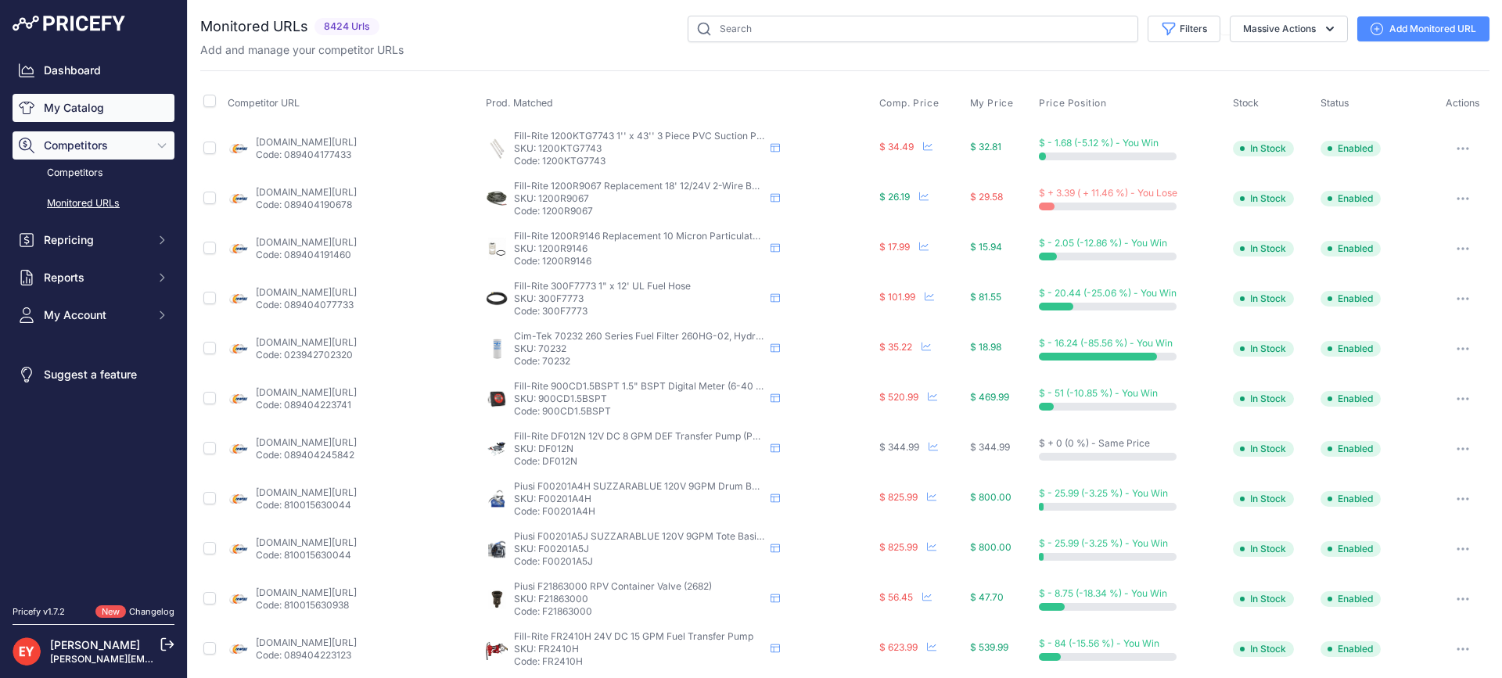
click at [111, 103] on link "My Catalog" at bounding box center [94, 108] width 162 height 28
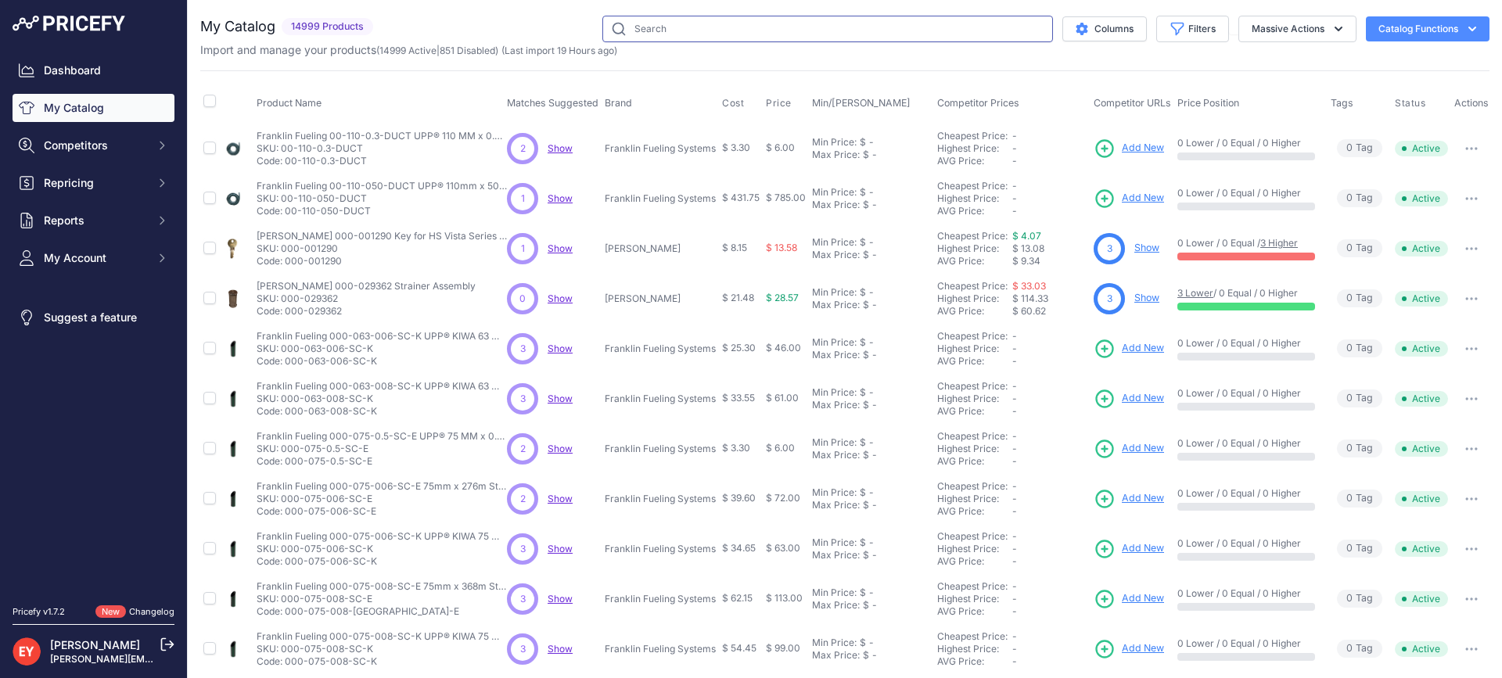
click at [666, 31] on input "text" at bounding box center [827, 29] width 451 height 27
paste input "FL450-SEAL"
type input "FL450-SEAL"
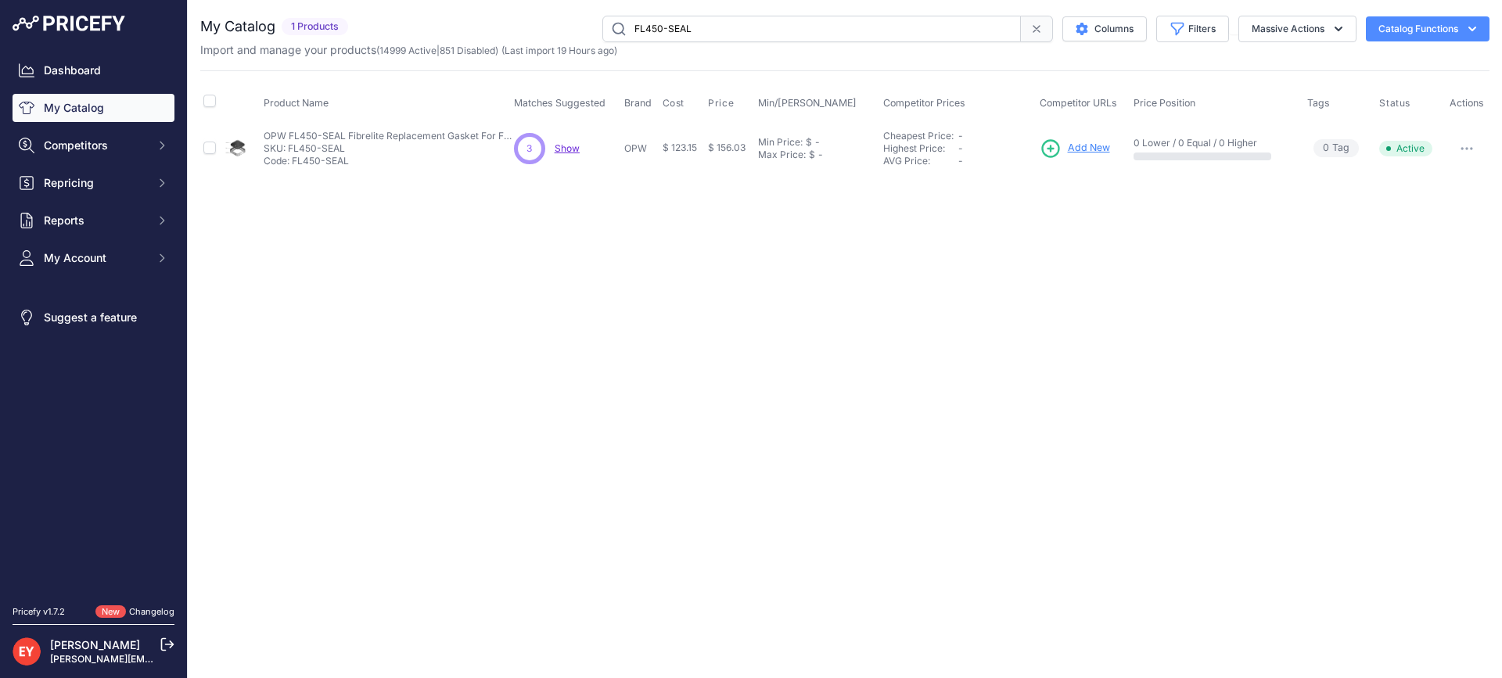
click at [1073, 149] on span "Add New" at bounding box center [1089, 148] width 42 height 15
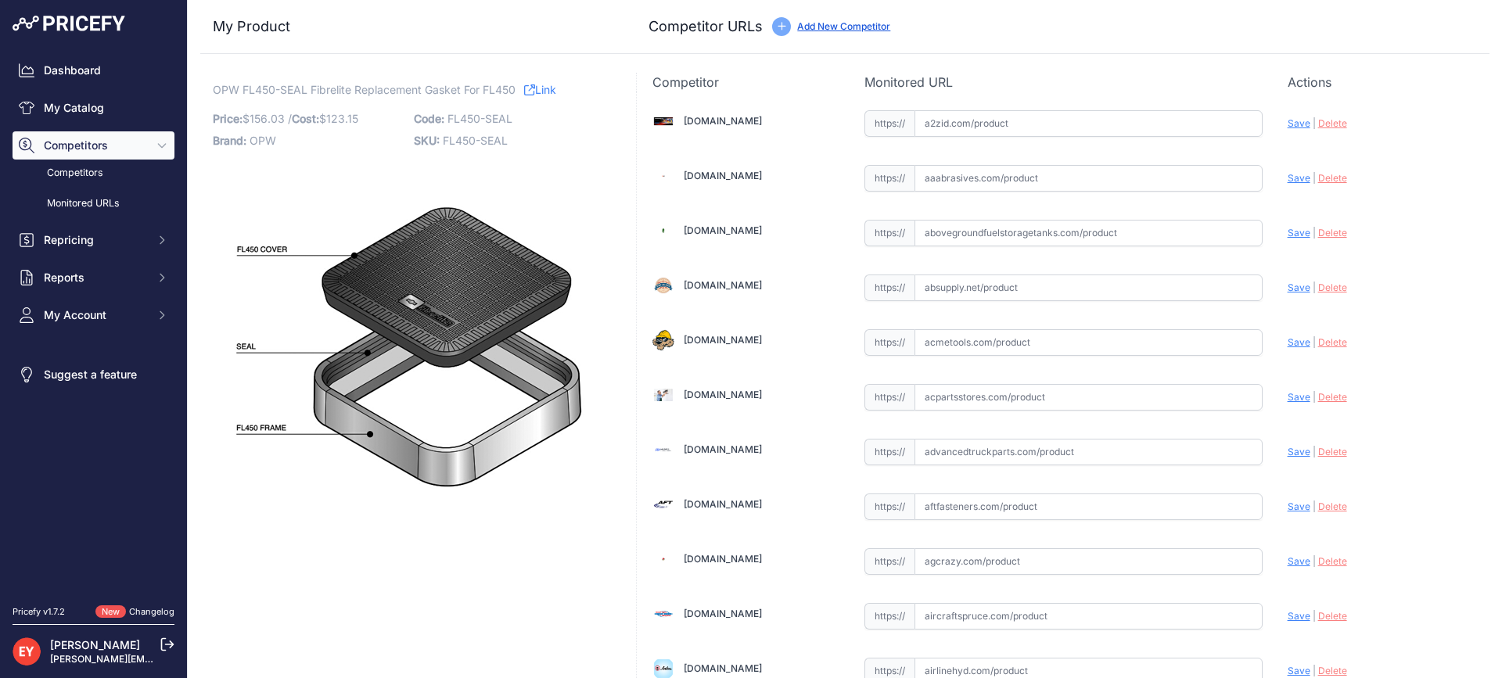
scroll to position [4709, 0]
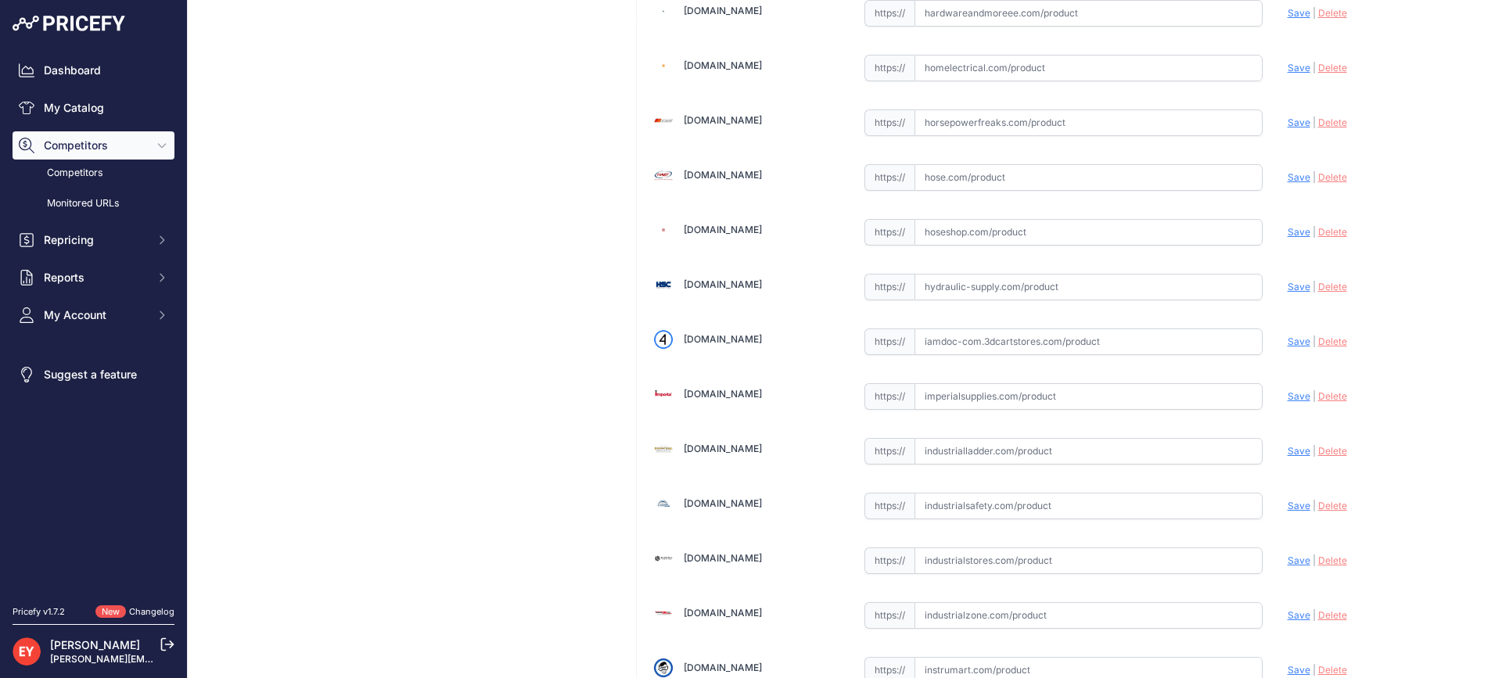
click at [959, 328] on div "https:// Valid" at bounding box center [1063, 340] width 398 height 30
click at [964, 348] on input "text" at bounding box center [1088, 341] width 348 height 27
paste input "https://iamdoc-com.3dcartstores.com/Fl450-Red-Silicone-Seal-Complete-With-Inter…"
click at [1287, 343] on span "Save" at bounding box center [1298, 342] width 23 height 12
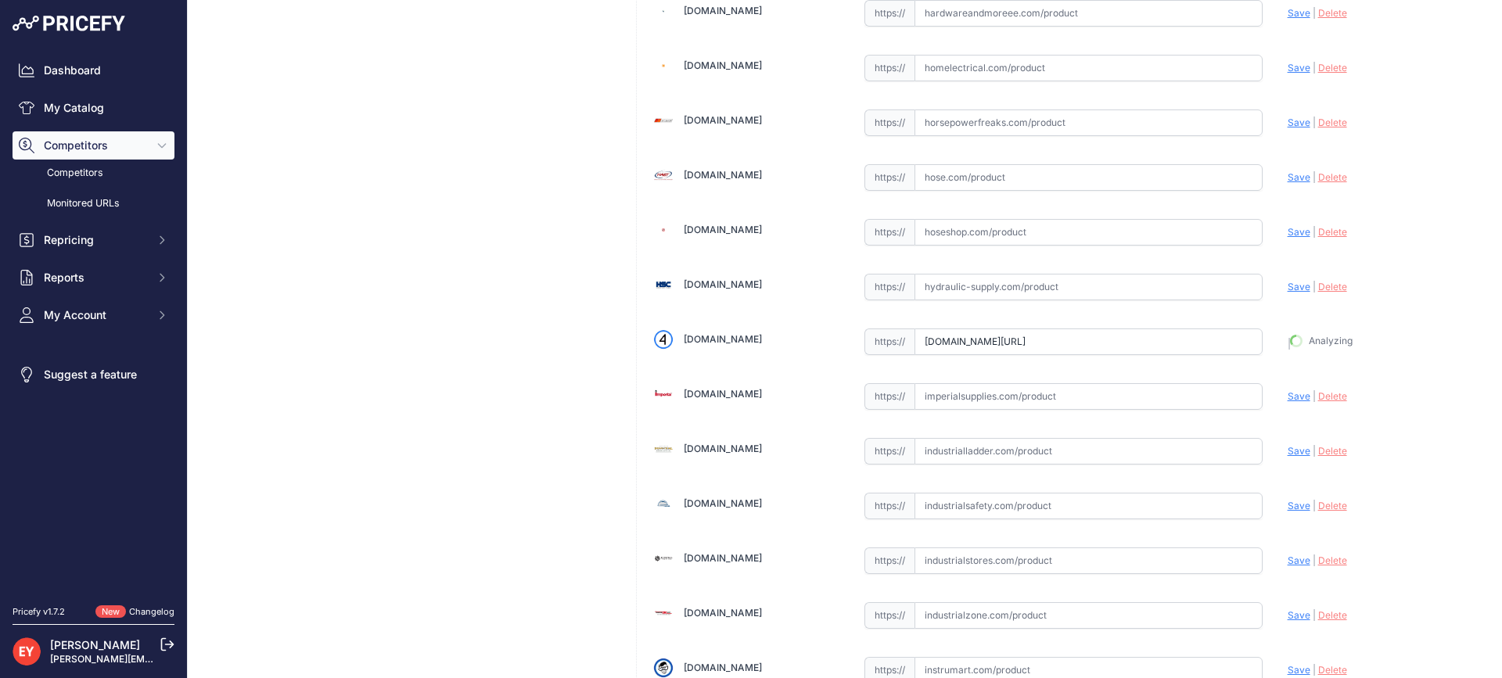
type input "https://iamdoc-com.3dcartstores.com/Fl450-Red-Silicone-Seal-Complete-With-Inter…"
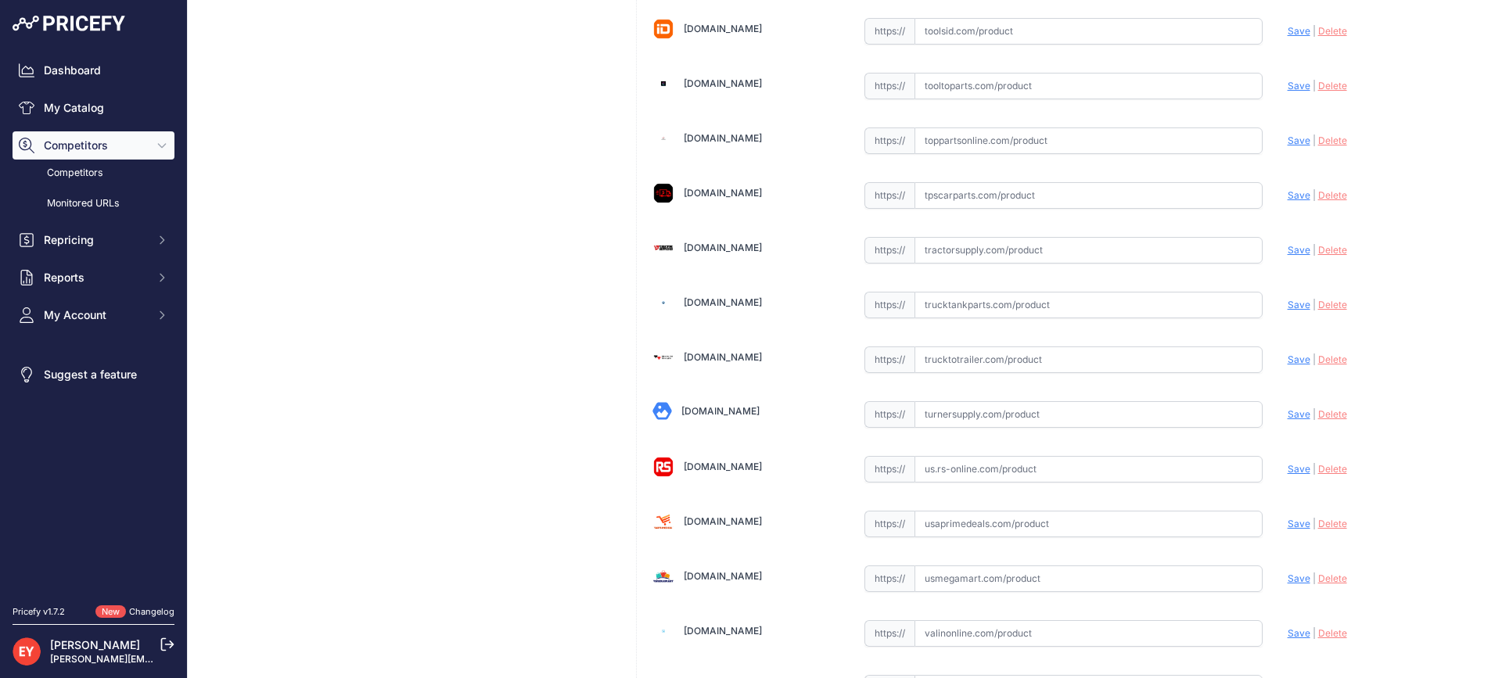
scroll to position [11831, 0]
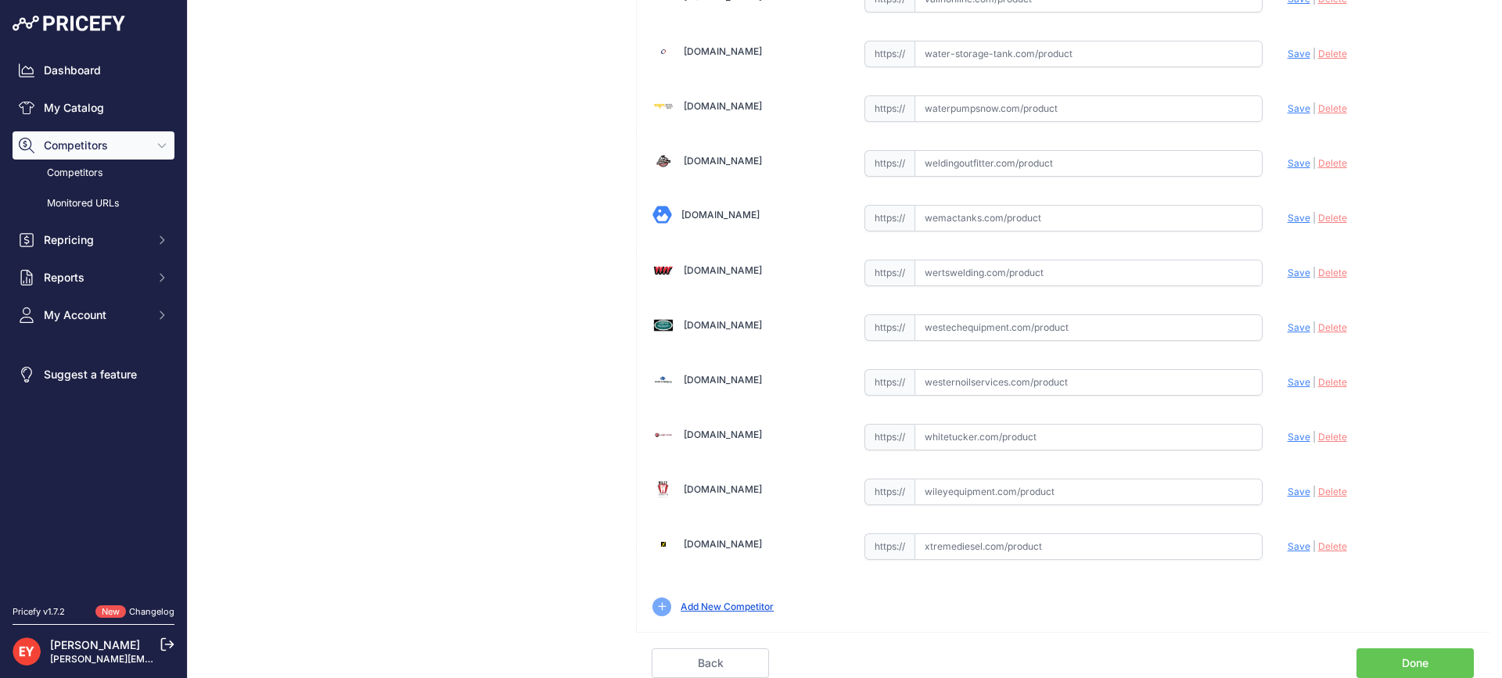
click at [1432, 651] on link "Done" at bounding box center [1414, 663] width 117 height 30
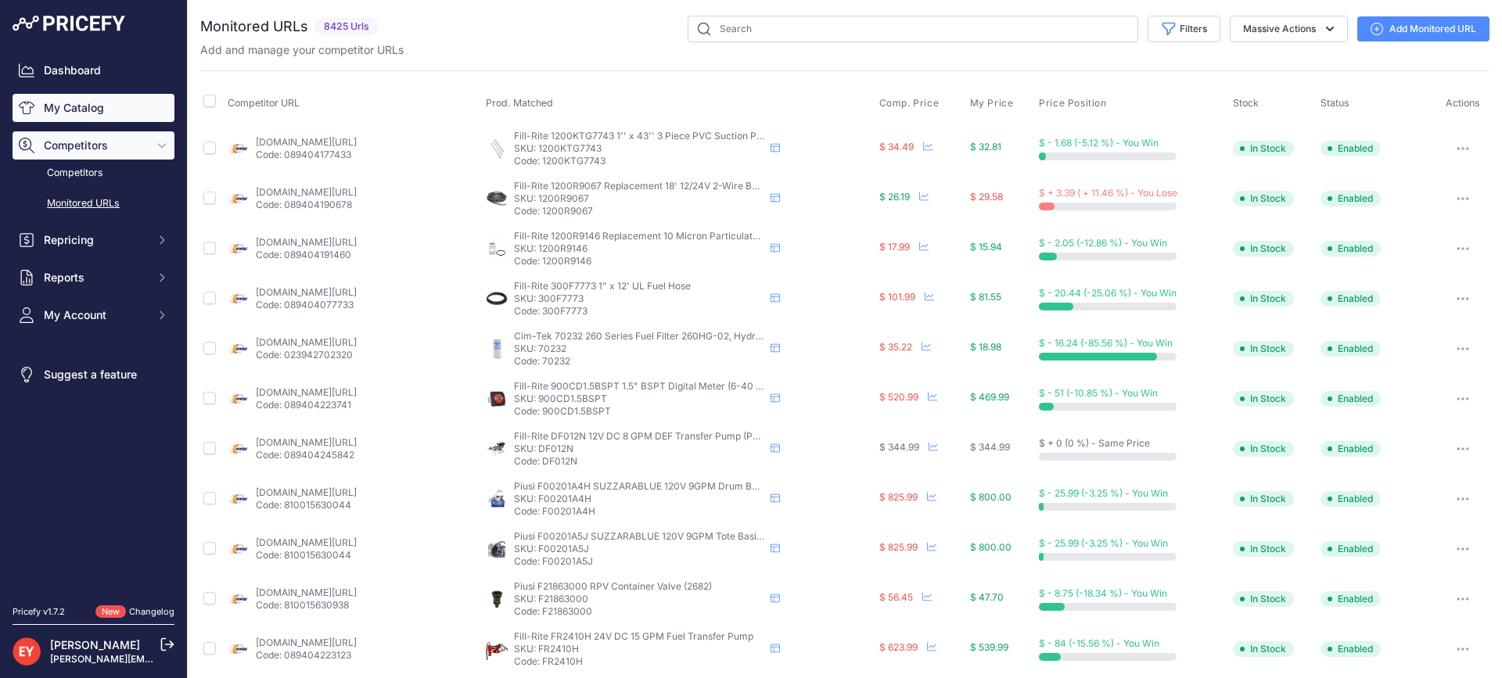
click at [61, 109] on link "My Catalog" at bounding box center [94, 108] width 162 height 28
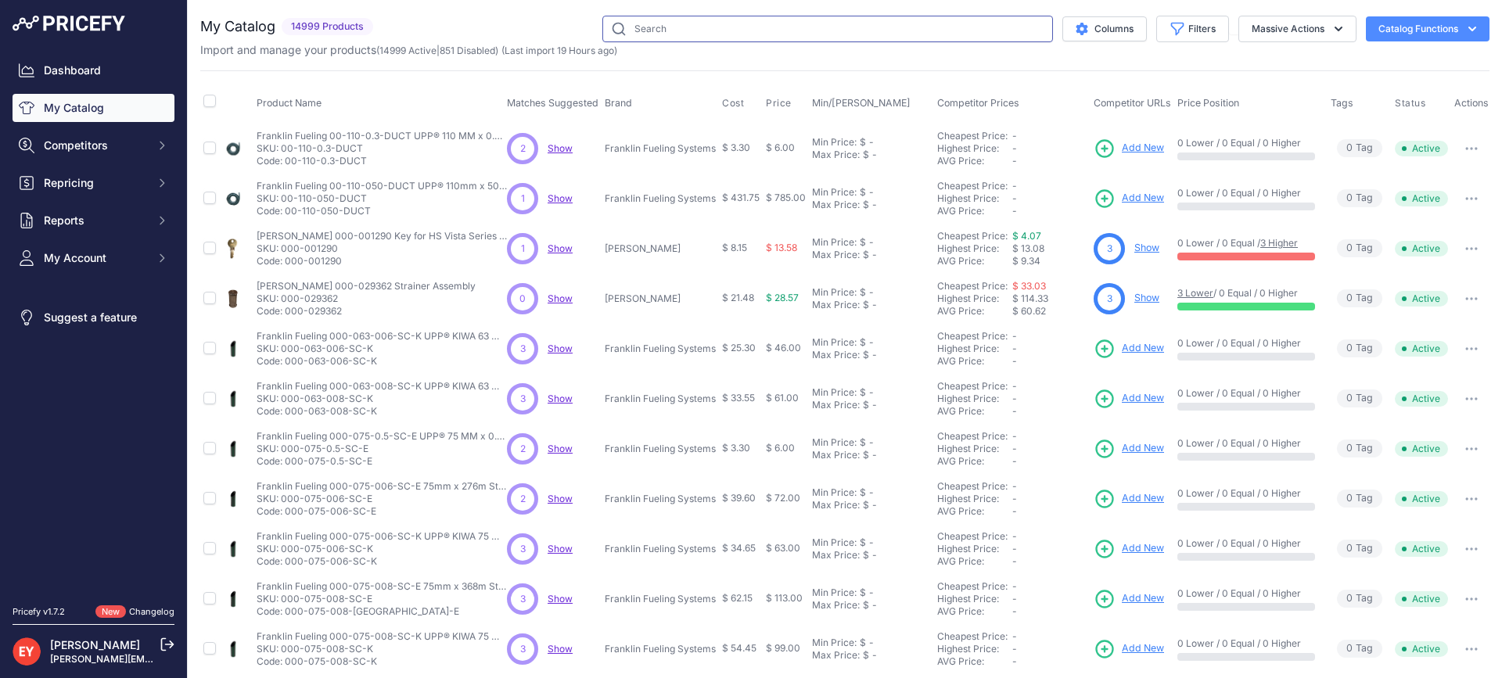
click at [659, 40] on input "text" at bounding box center [827, 29] width 451 height 27
paste input "FL100BLACK-HD-SK12"
type input "FL100BLACK-HD-SK12"
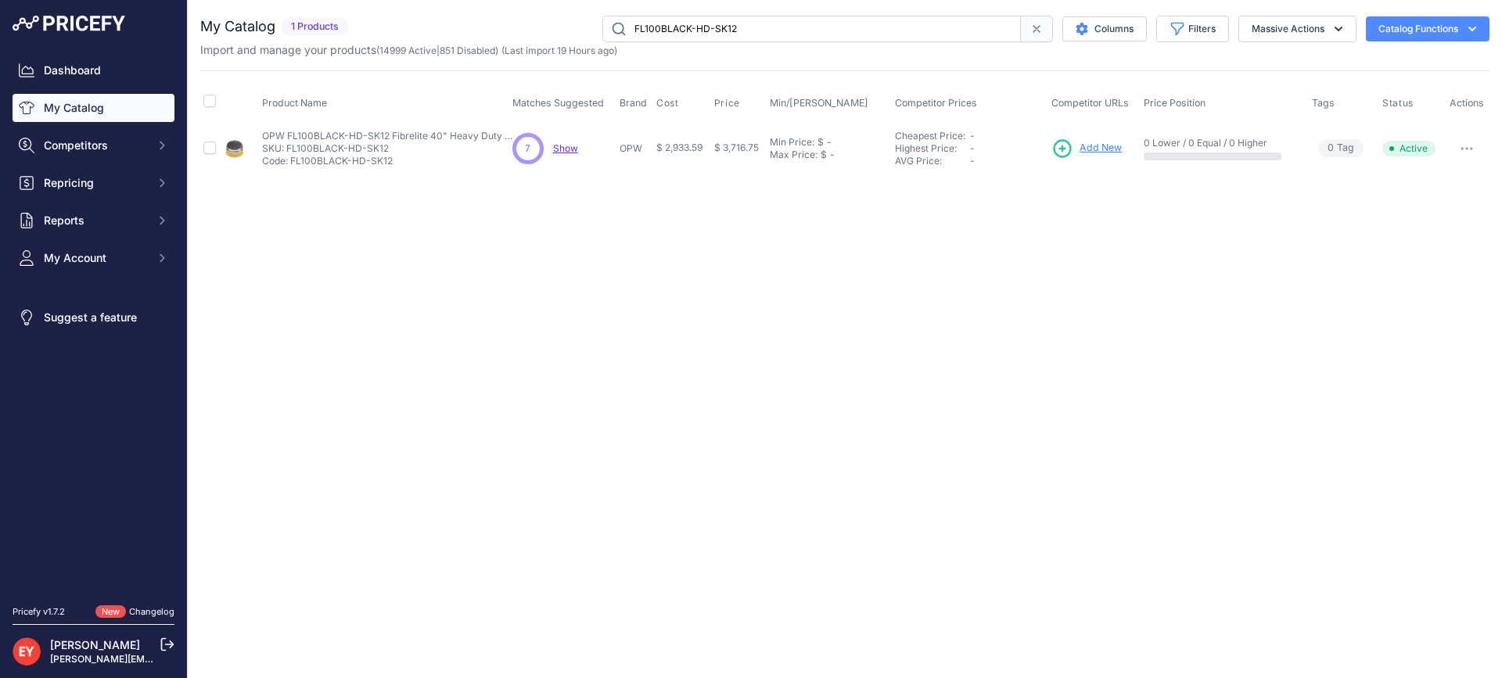
click at [1077, 143] on link "Add New" at bounding box center [1086, 149] width 70 height 22
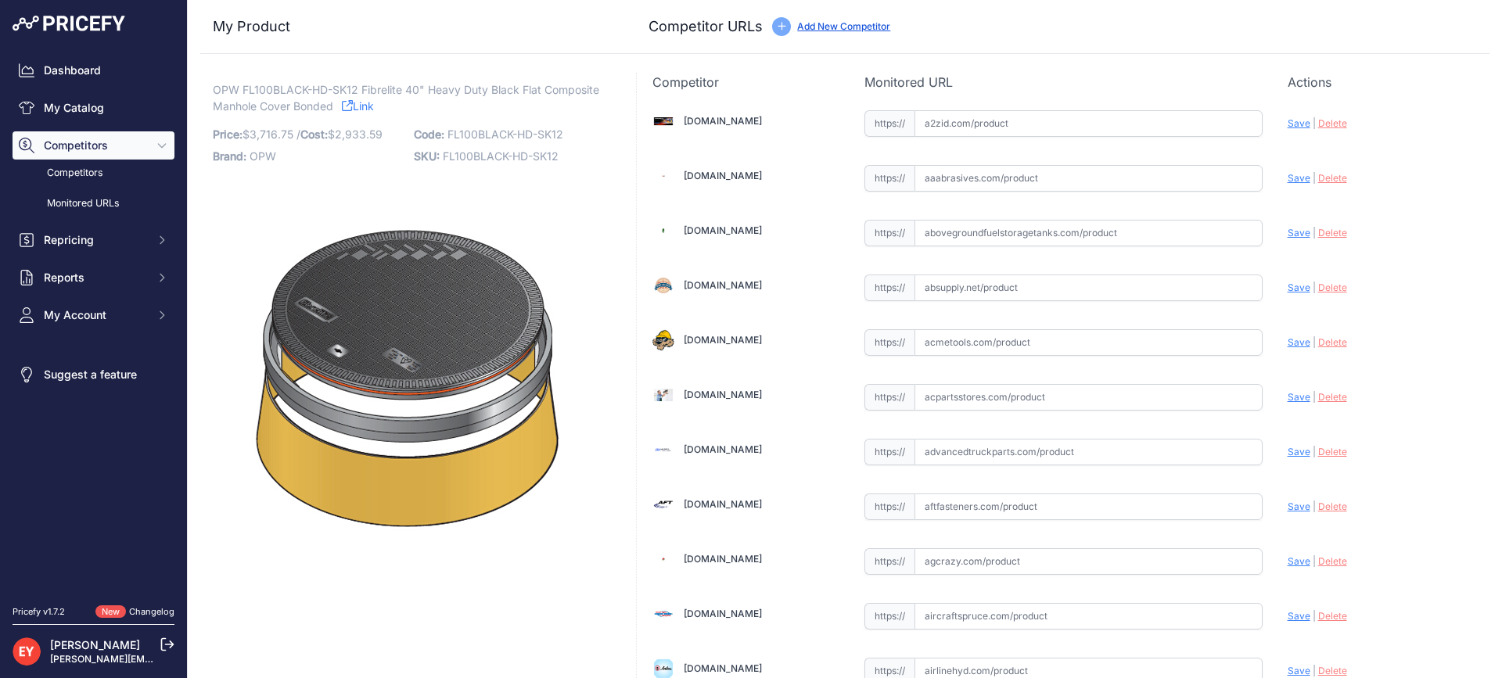
scroll to position [4709, 0]
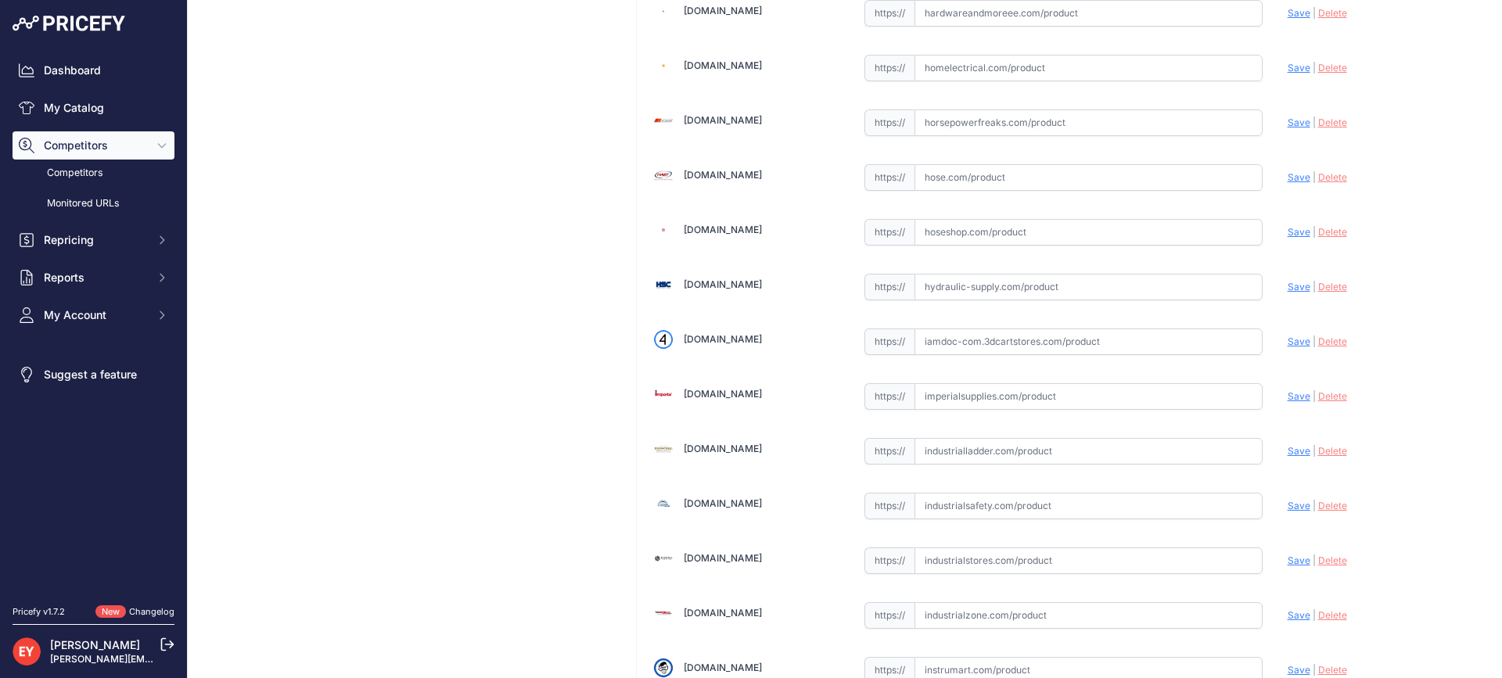
click at [957, 352] on input "text" at bounding box center [1088, 341] width 348 height 27
paste input "https://iamdoc-com.3dcartstores.com/Fl100-40-Dia-Black-Comp-Heavy-Duty-Mh-Cover…"
click at [1295, 333] on div "Update Profile Save | Delete Analyzing" at bounding box center [1380, 337] width 186 height 24
click at [1287, 346] on span "Save" at bounding box center [1298, 342] width 23 height 12
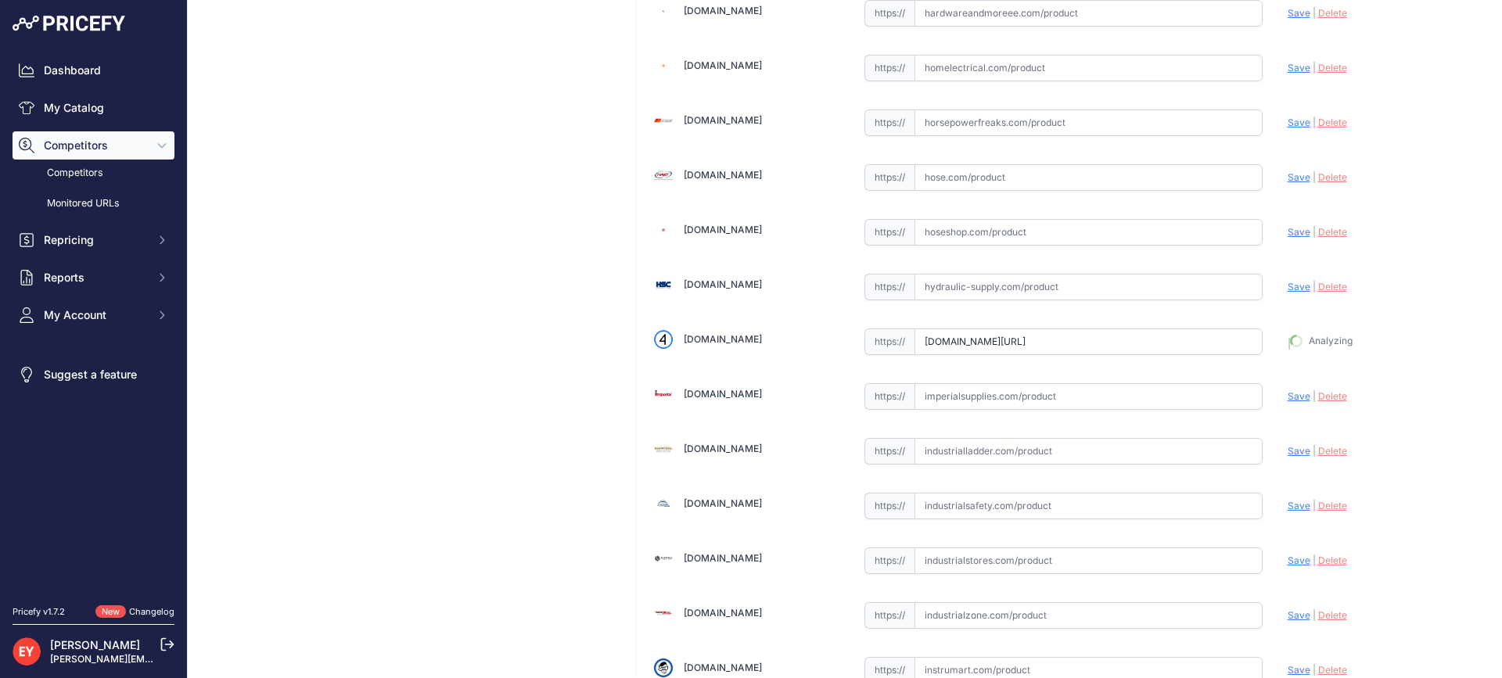
type input "https://iamdoc-com.3dcartstores.com/Fl100-40-Dia-Black-Comp-Heavy-Duty-Mh-Cover…"
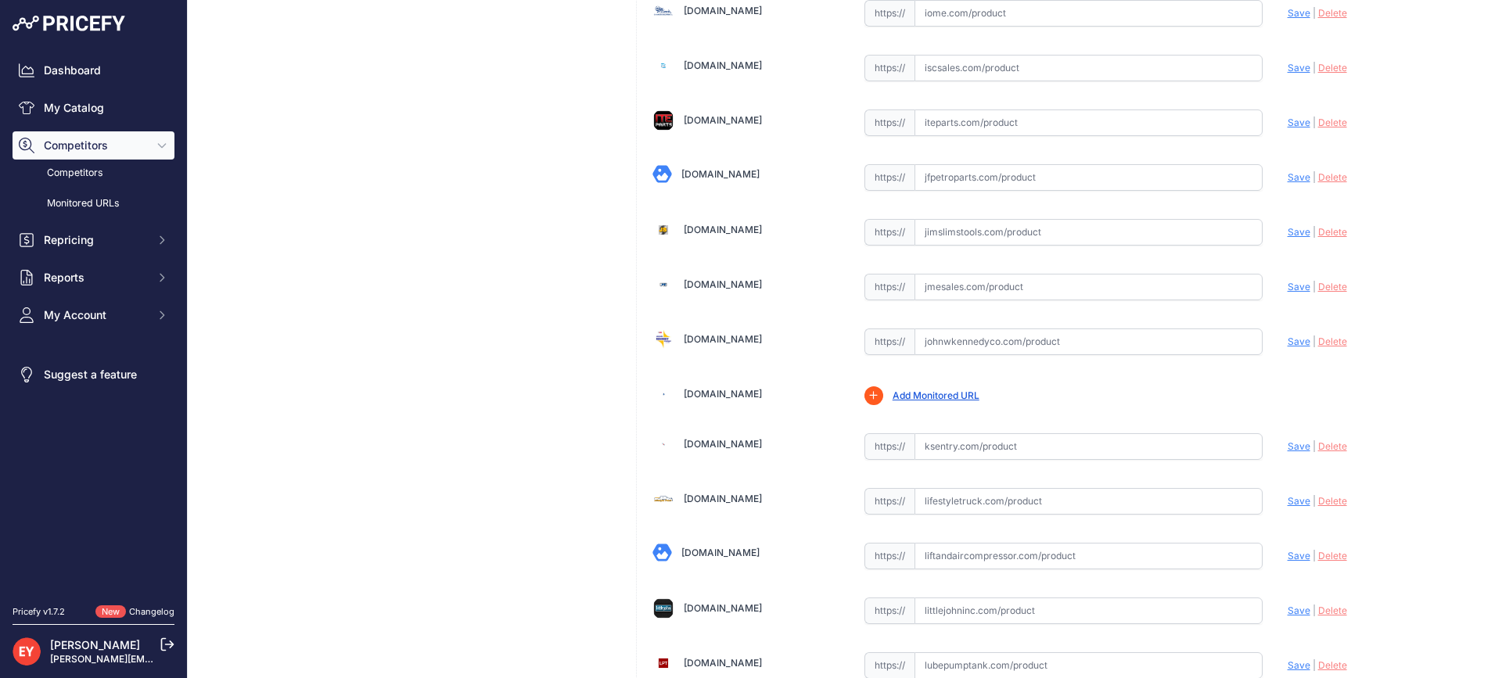
click at [968, 332] on input "text" at bounding box center [1088, 341] width 348 height 27
paste input "https://www.johnwkennedyco.com/buy/product/FL100BLACK-HD-SK12-Fibrelite/79900"
click at [1287, 343] on span "Save" at bounding box center [1298, 342] width 23 height 12
type input "https://www.johnwkennedyco.com/buy/product/FL100BLACK-HD-SK12-Fibrelite/79900?p…"
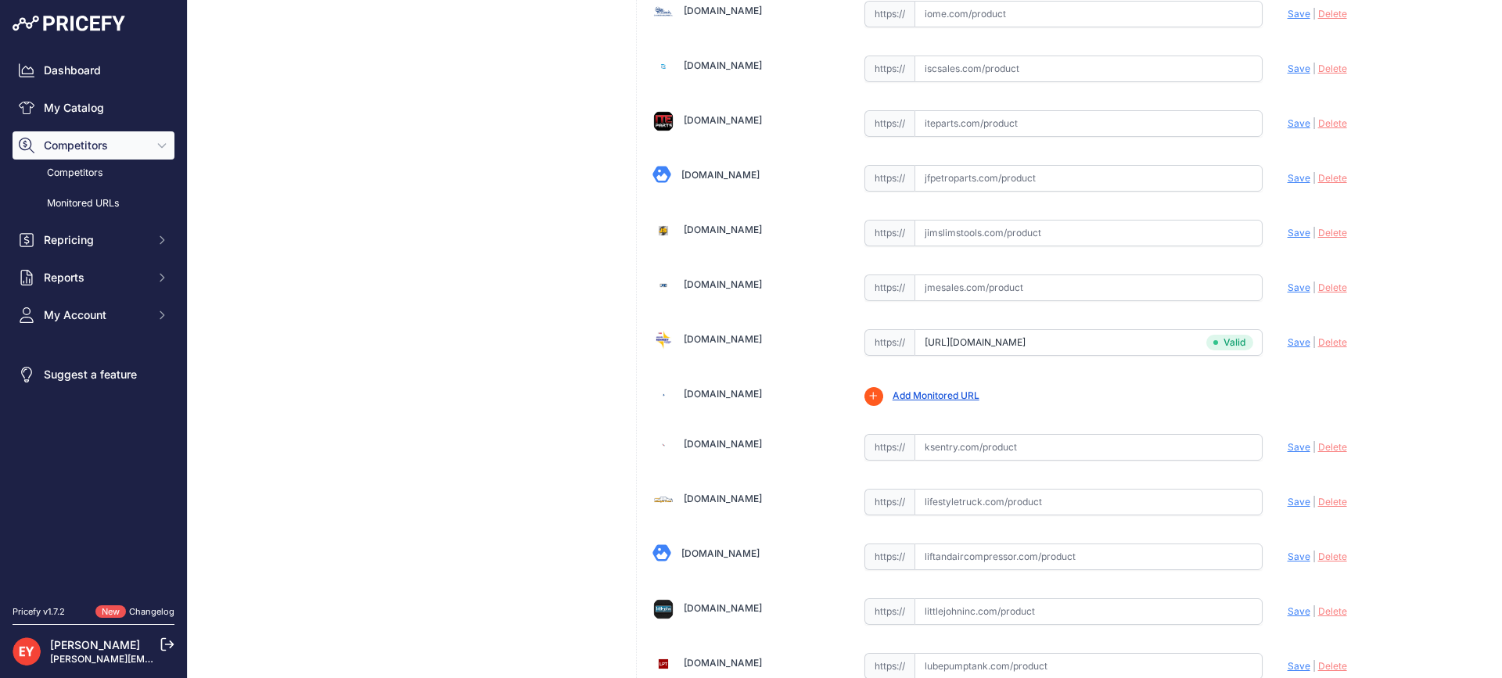
scroll to position [11853, 0]
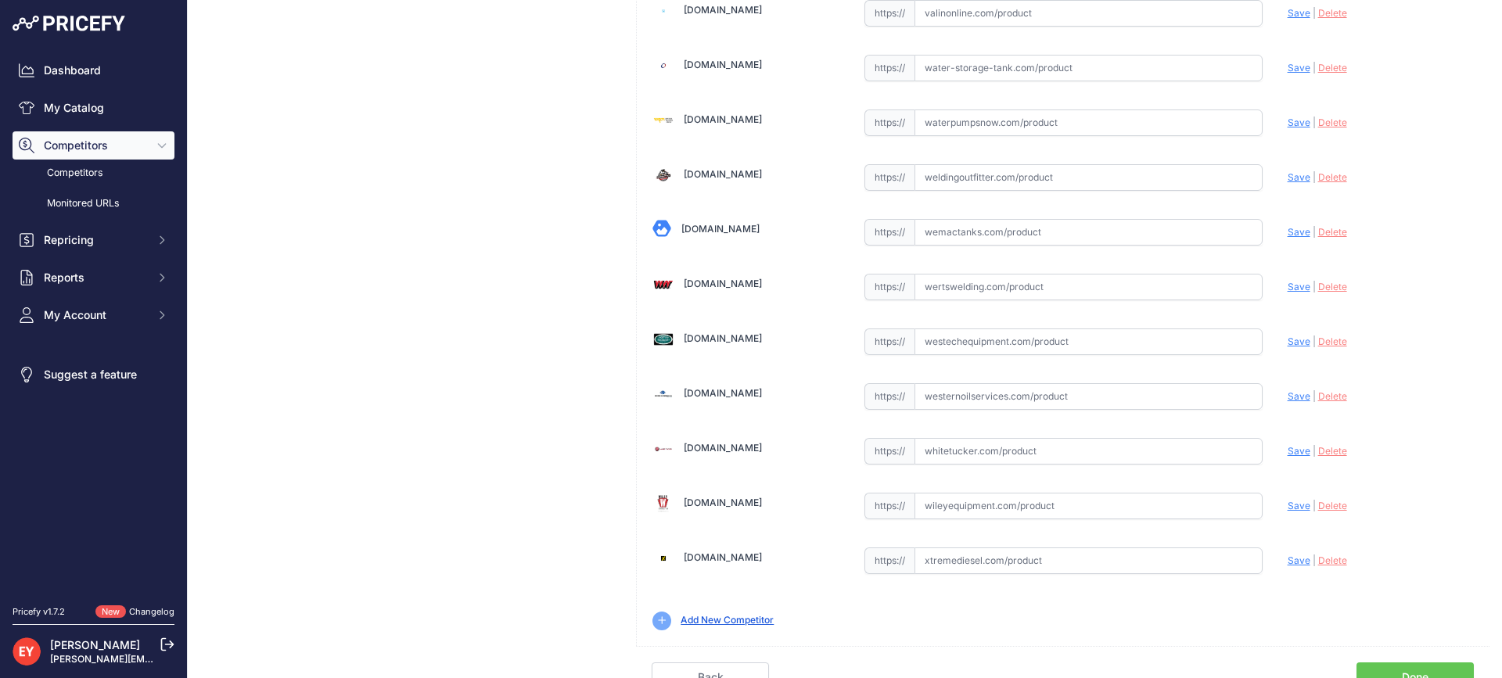
click at [971, 344] on input "text" at bounding box center [1088, 341] width 348 height 27
paste input "https://westechequipment.com/index.php?main_page=product_info&products_id=70053…"
click at [1287, 336] on span "Save" at bounding box center [1298, 341] width 23 height 12
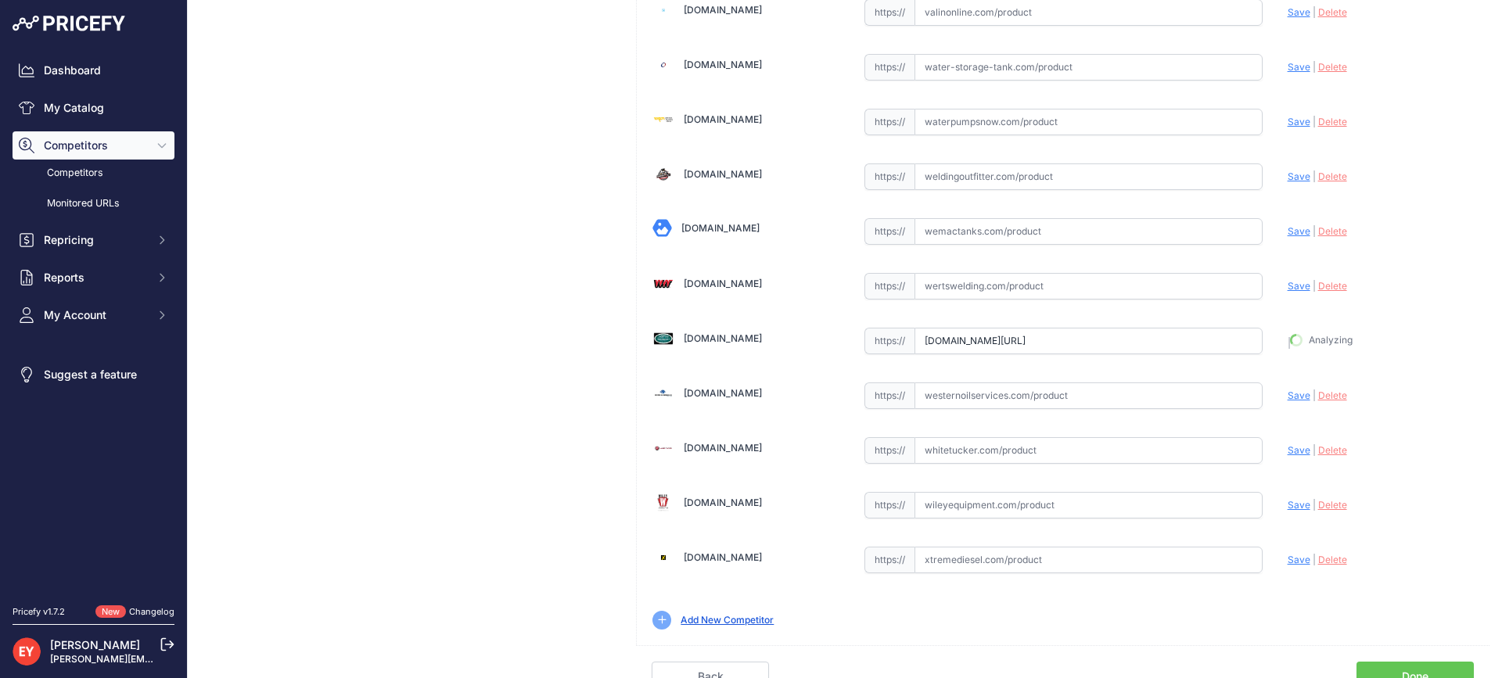
type input "https://westechequipment.com/index.php?main_page=product_info&products_id=70053…"
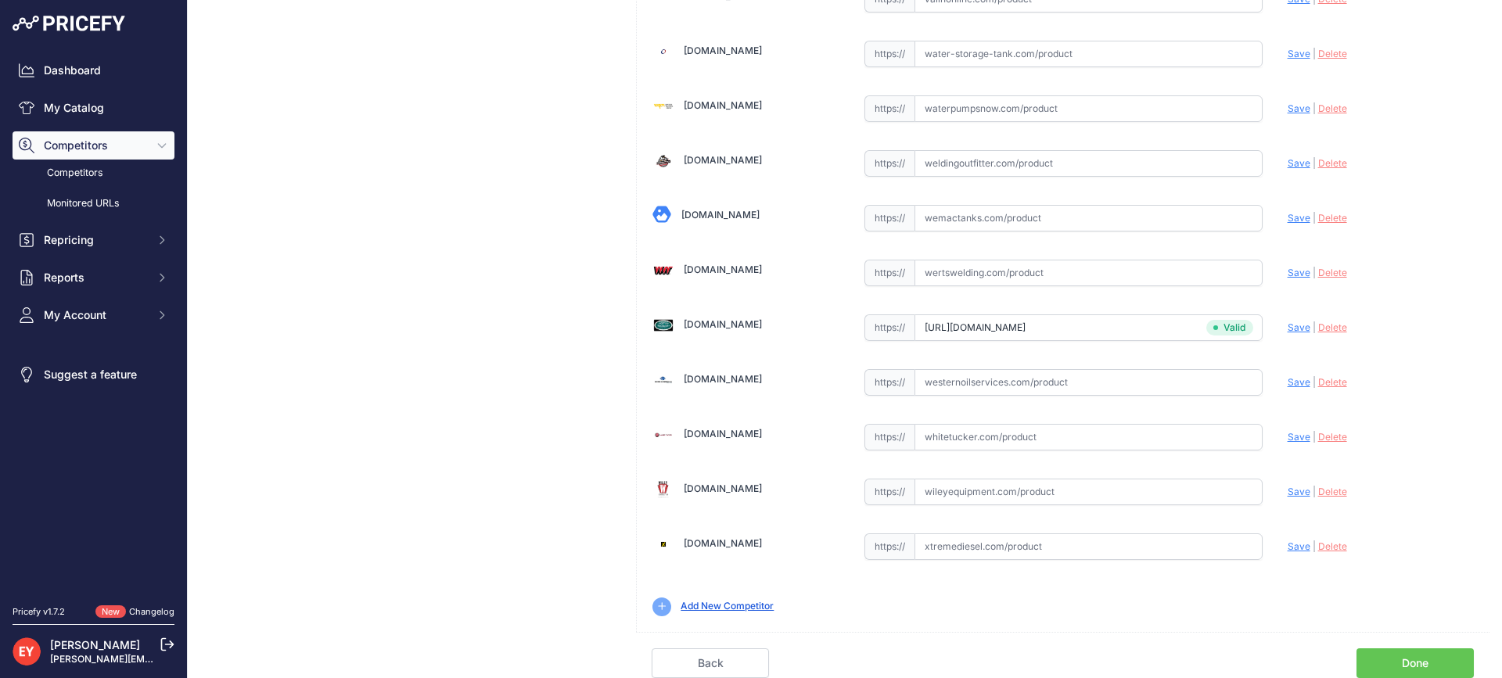
scroll to position [11831, 0]
click at [1386, 655] on link "Done" at bounding box center [1414, 663] width 117 height 30
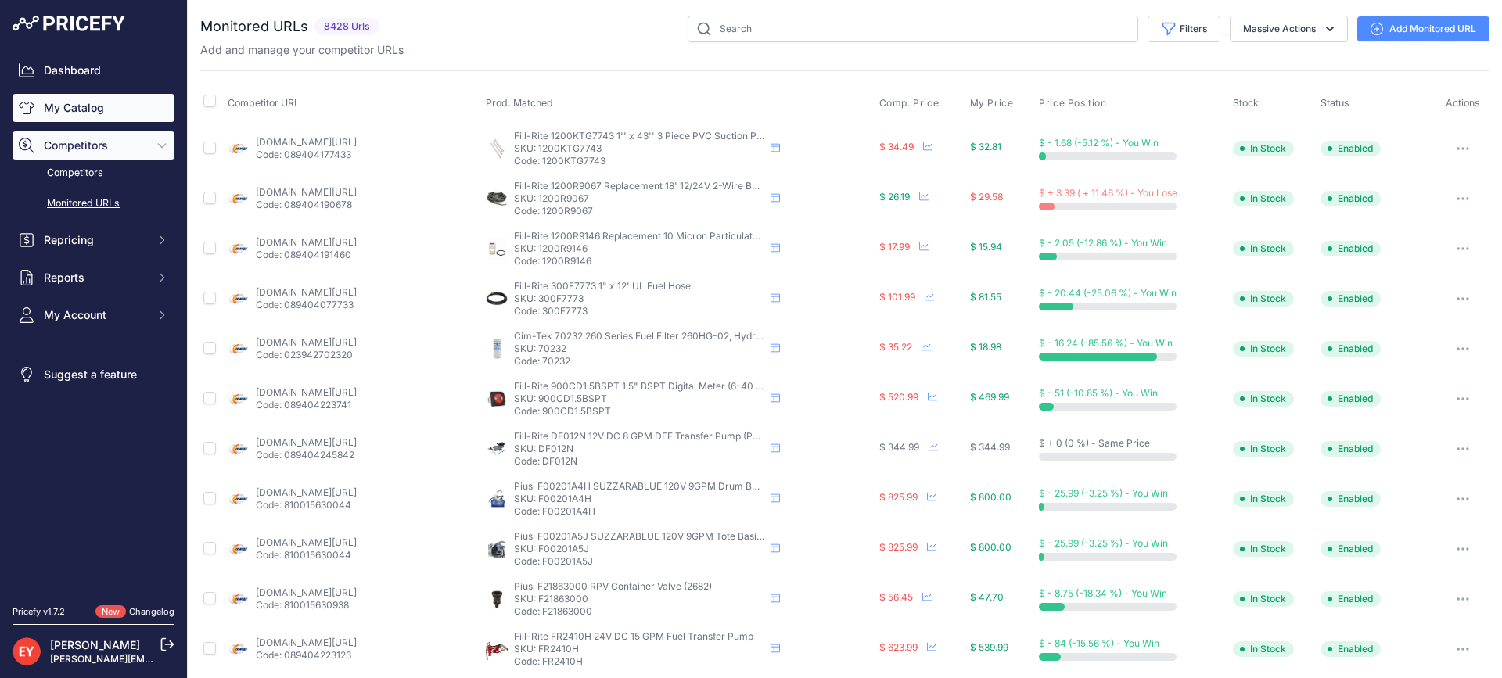
click at [90, 106] on link "My Catalog" at bounding box center [94, 108] width 162 height 28
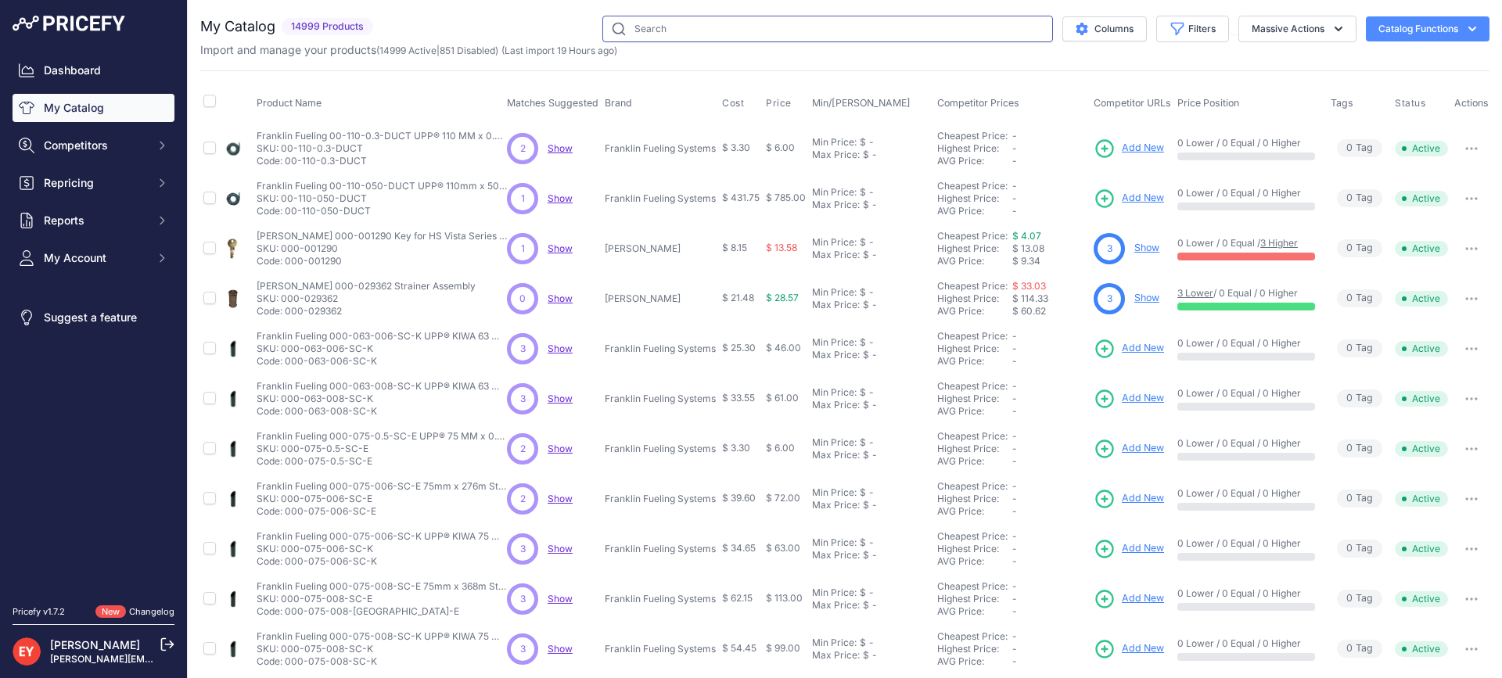
click at [664, 27] on input "text" at bounding box center [827, 29] width 451 height 27
paste input "FL90BLACK-HD-SK12"
type input "FL90BLACK-HD-SK12"
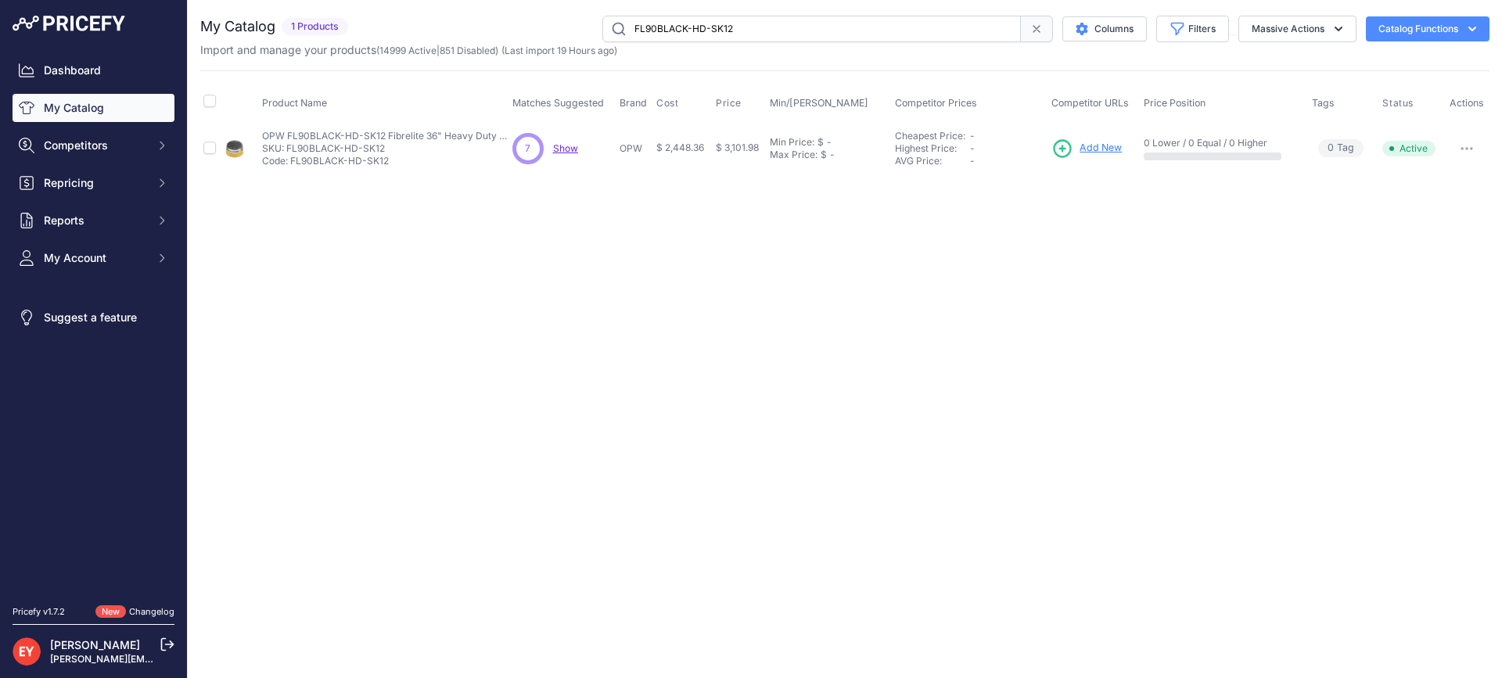
click at [1104, 149] on span "Add New" at bounding box center [1100, 148] width 42 height 15
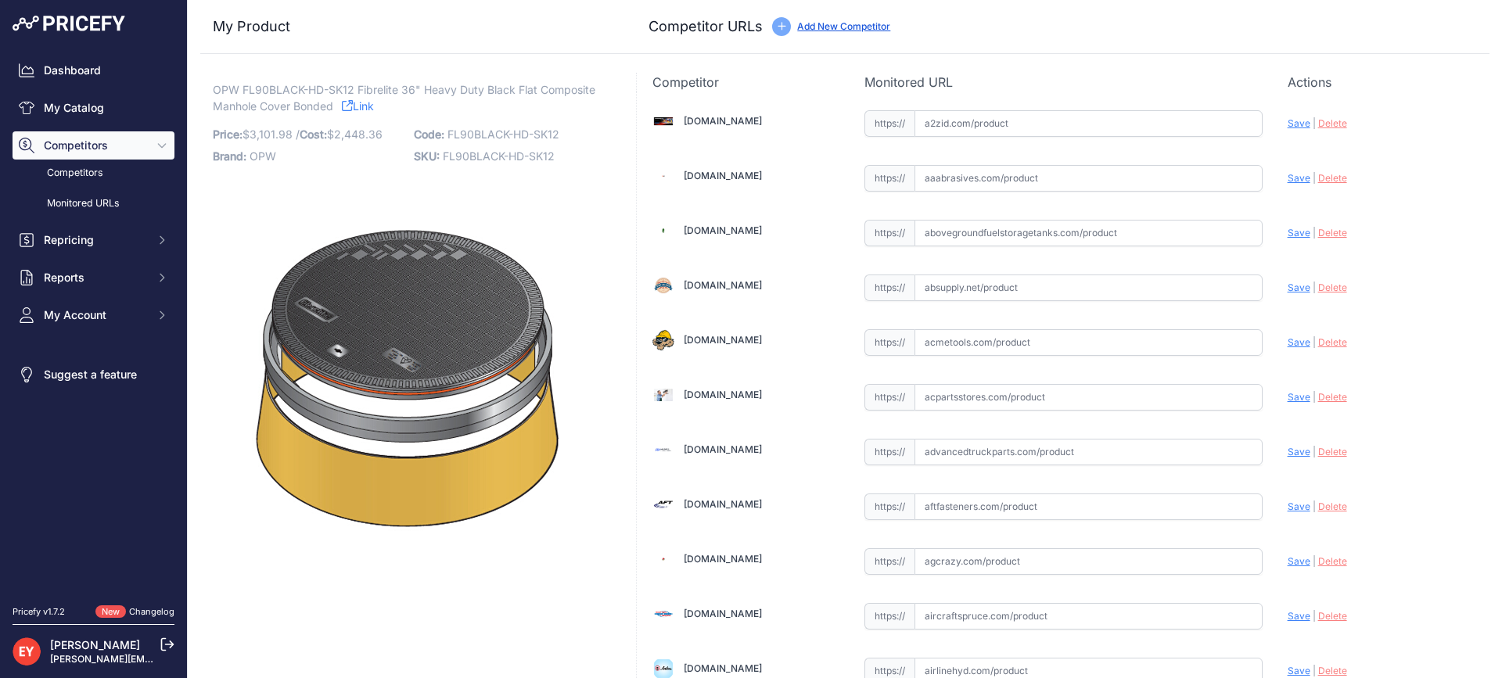
scroll to position [4709, 0]
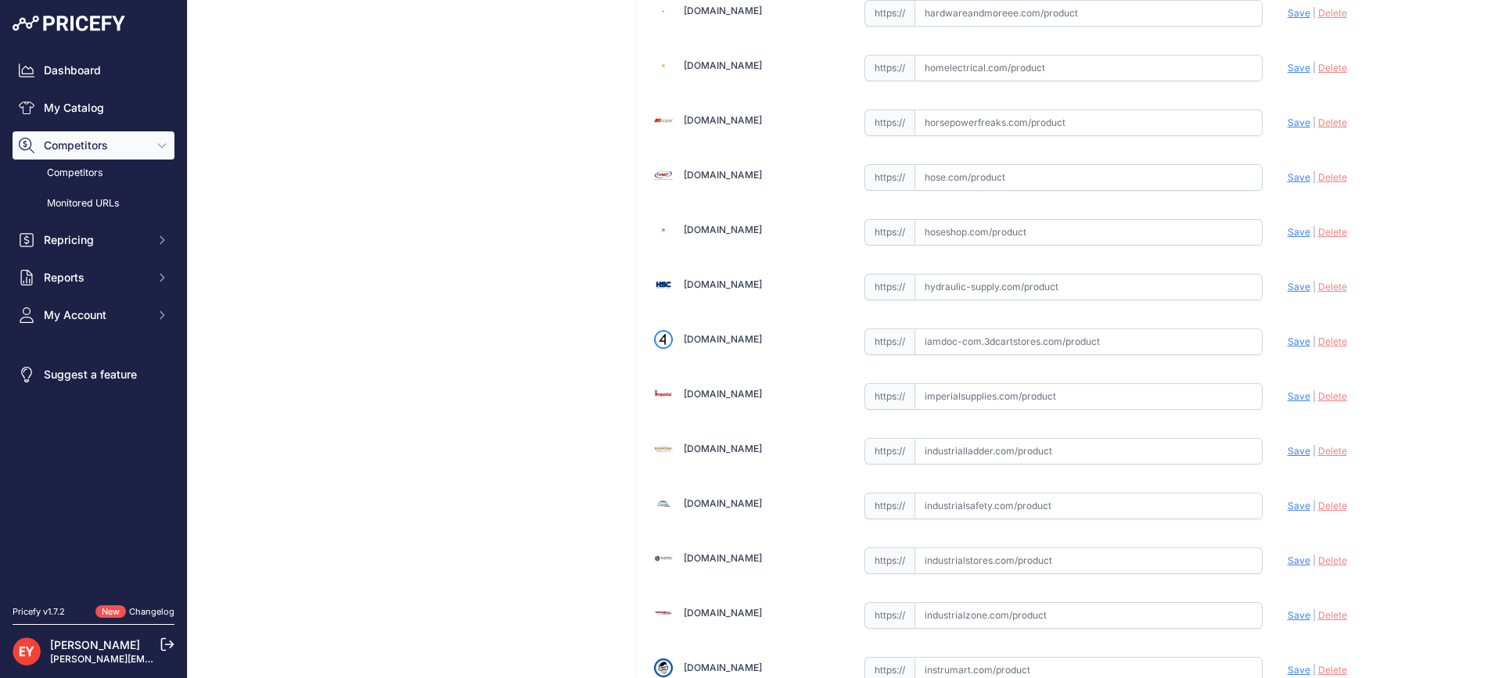
click at [928, 351] on input "text" at bounding box center [1088, 341] width 348 height 27
paste input "[URL][DOMAIN_NAME]"
click at [1287, 341] on span "Save" at bounding box center [1298, 342] width 23 height 12
type input "[URL][DOMAIN_NAME]"
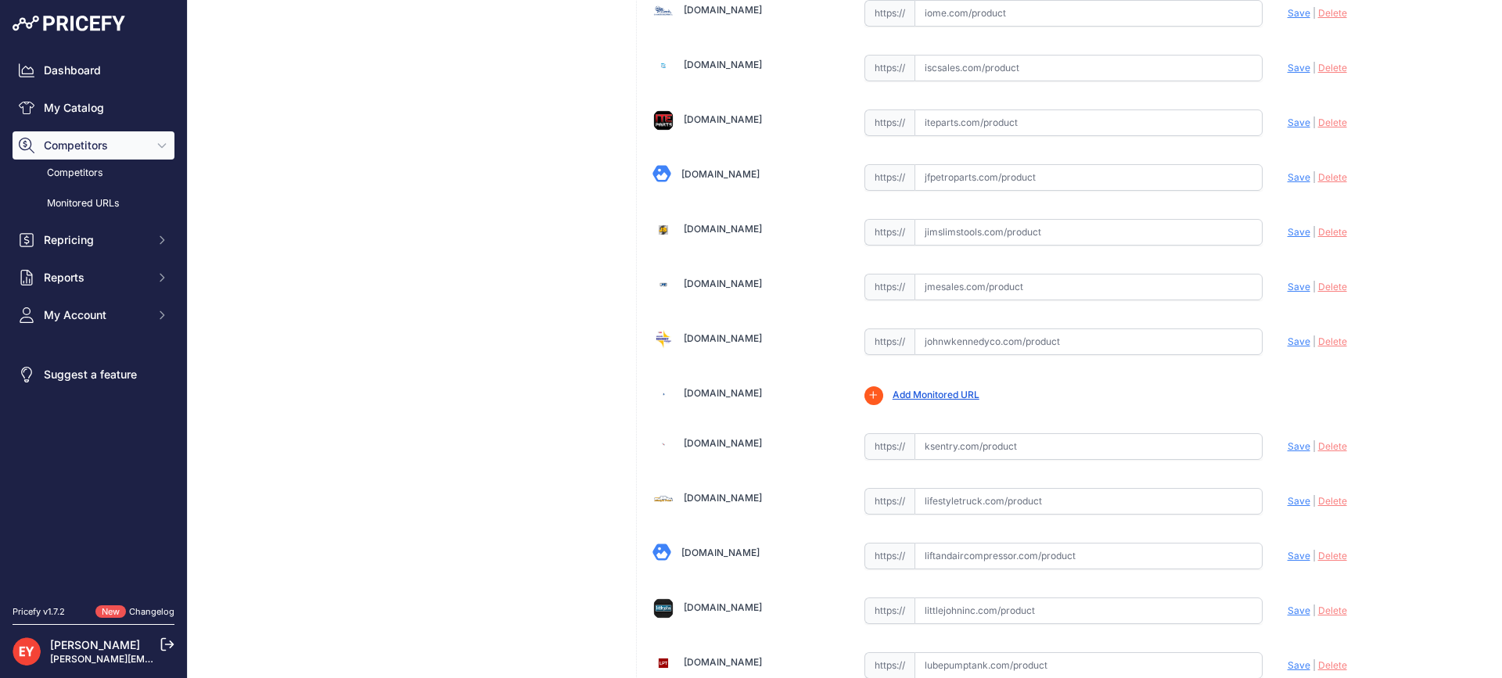
scroll to position [5476, 0]
click at [980, 343] on input "text" at bounding box center [1088, 341] width 348 height 27
paste input "[URL][DOMAIN_NAME]"
click at [1287, 345] on span "Save" at bounding box center [1298, 341] width 23 height 12
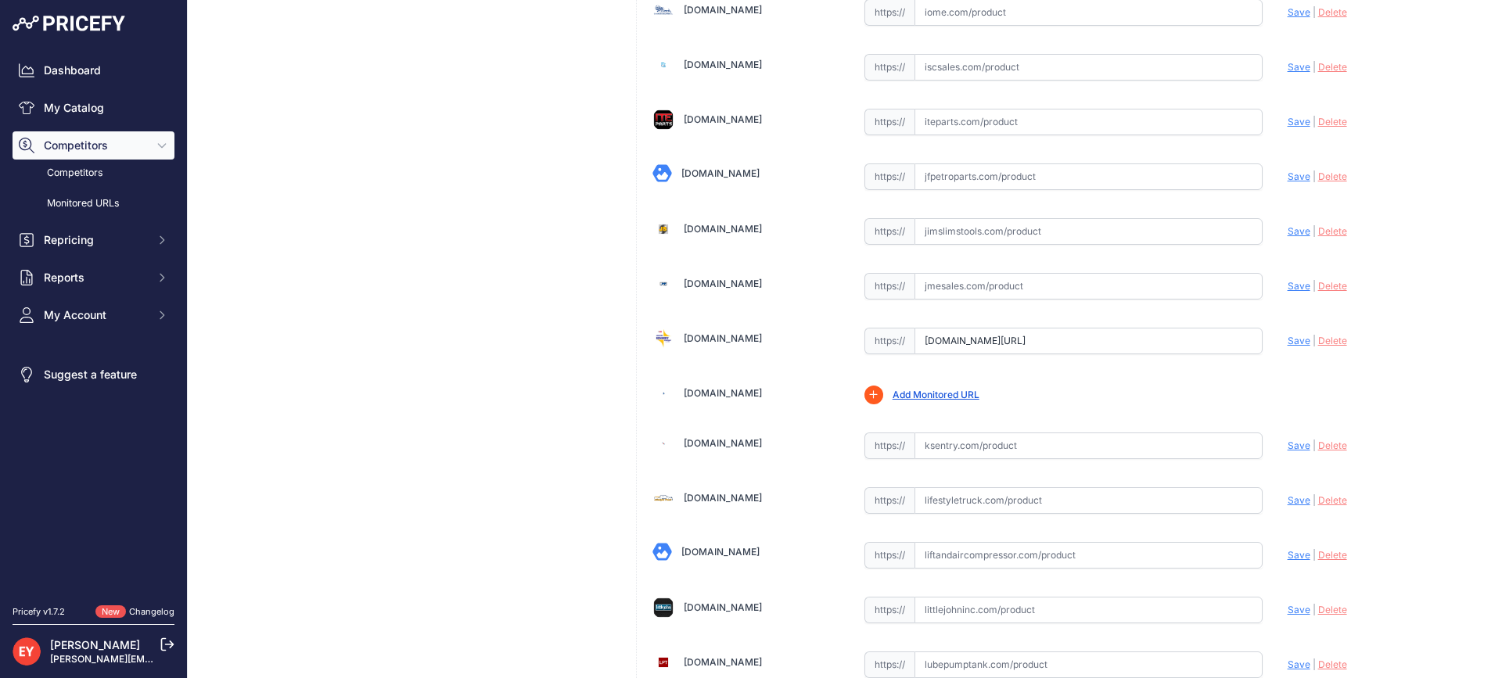
scroll to position [0, 0]
type input "[URL][DOMAIN_NAME]"
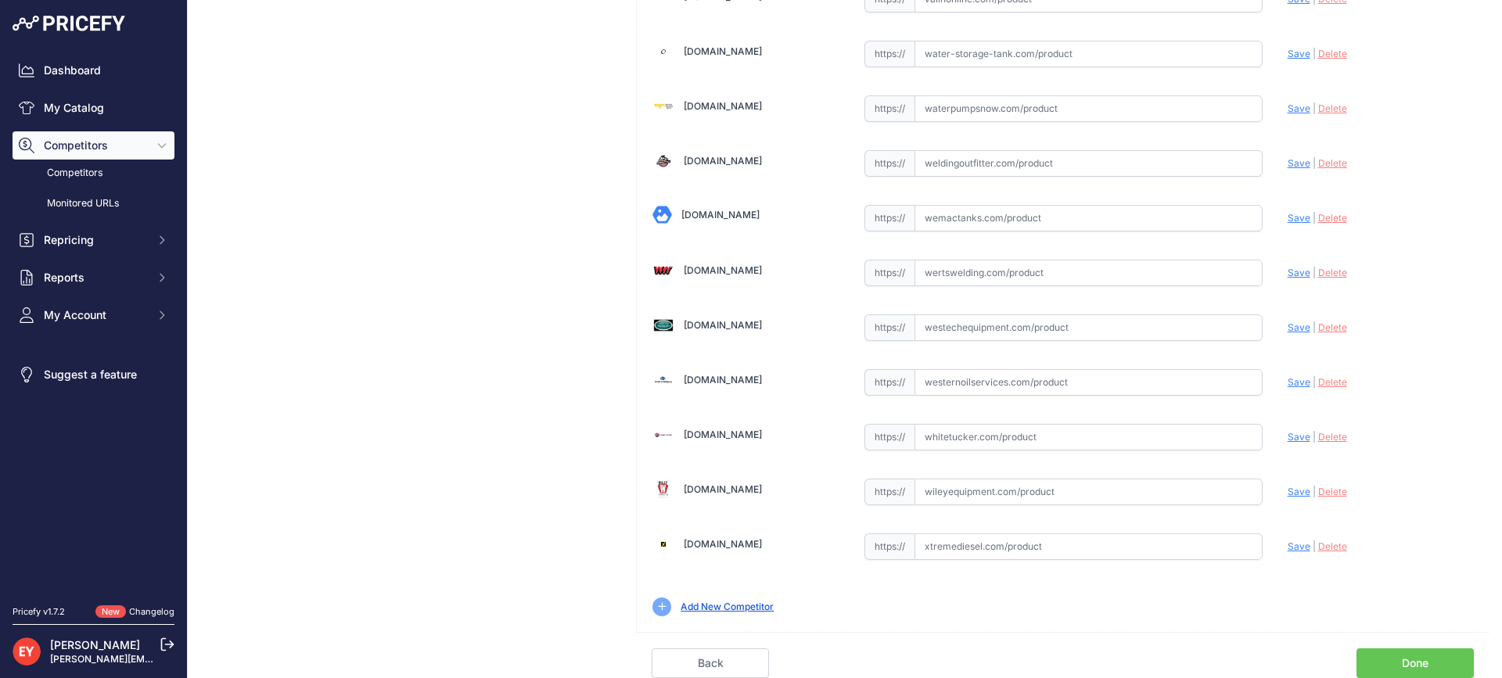
scroll to position [11818, 0]
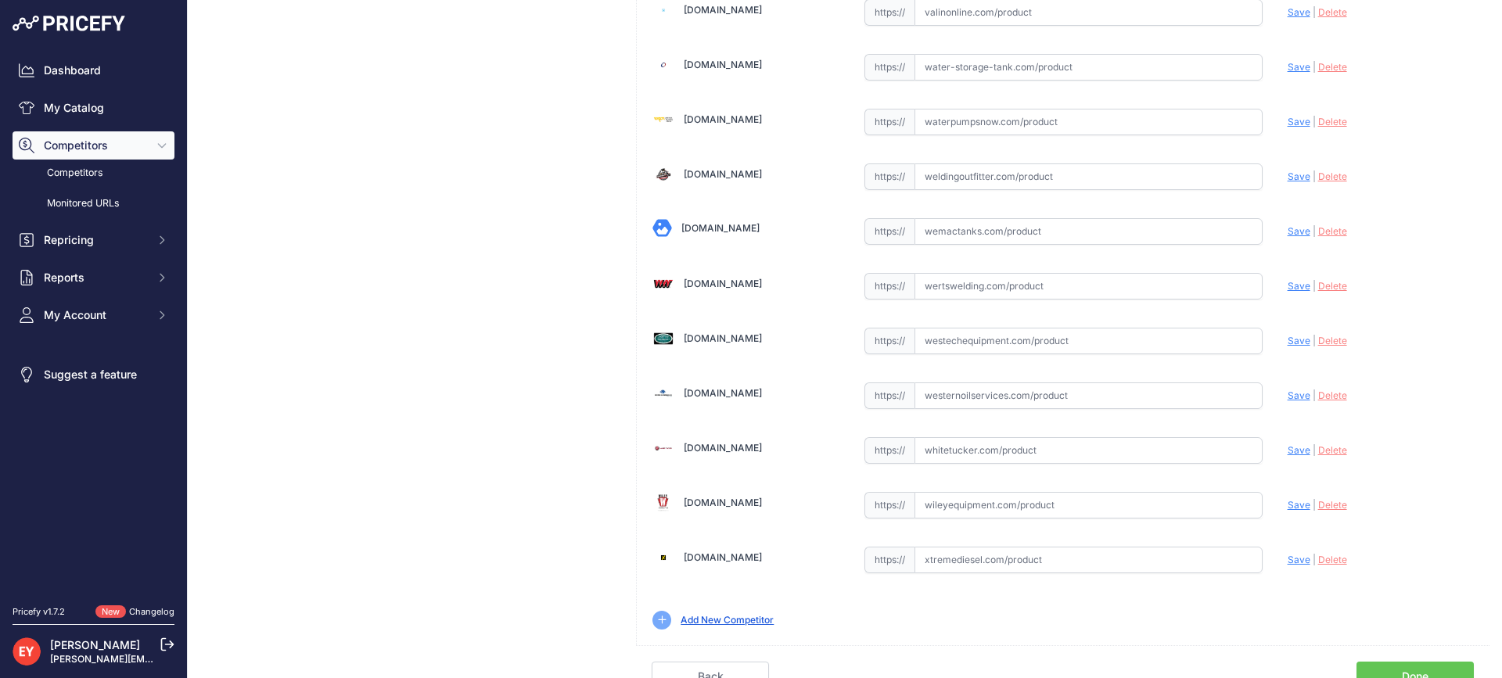
drag, startPoint x: 1014, startPoint y: 338, endPoint x: 1033, endPoint y: 302, distance: 40.6
click at [1014, 339] on input "text" at bounding box center [1088, 341] width 348 height 27
paste input "https://westechequipment.com/index.php?main_page=product_info&products_id=70114…"
click at [1290, 339] on span "Save" at bounding box center [1298, 341] width 23 height 12
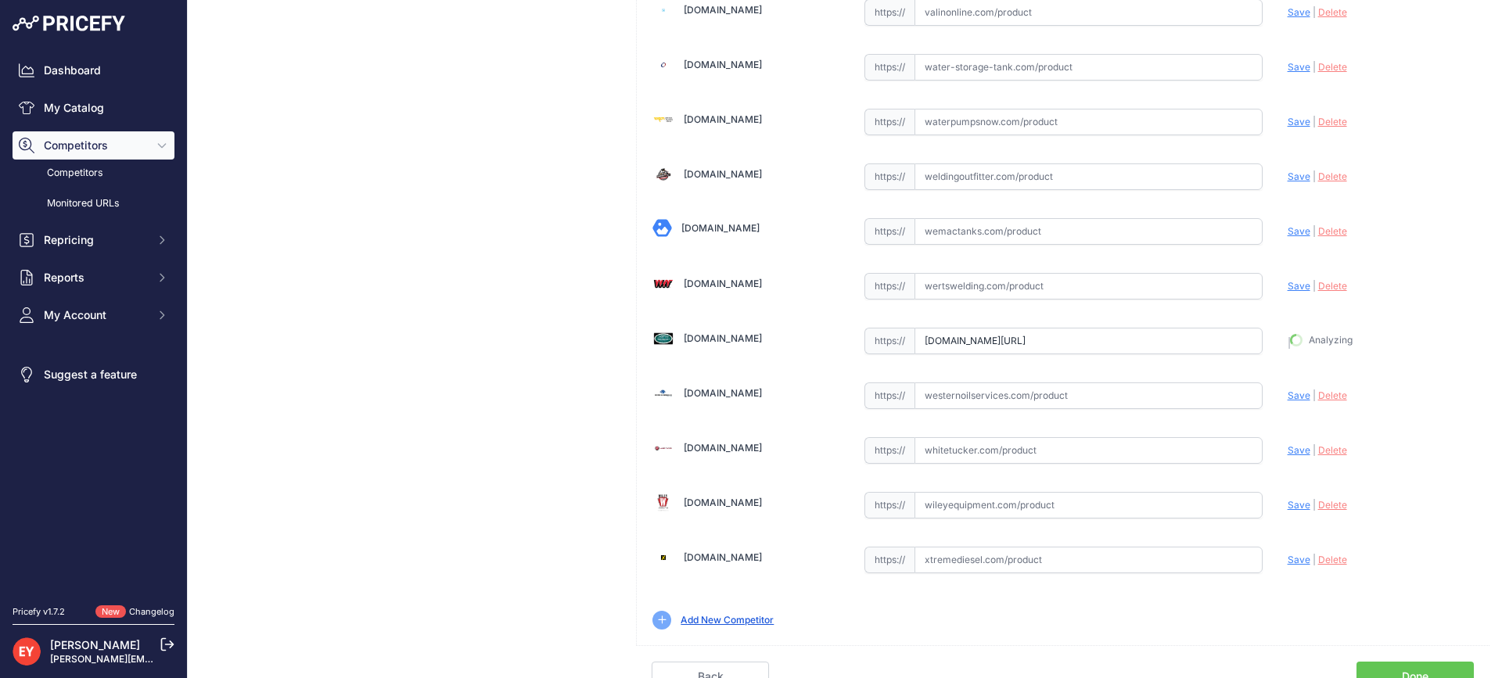
type input "https://westechequipment.com/index.php?main_page=product_info&products_id=70114…"
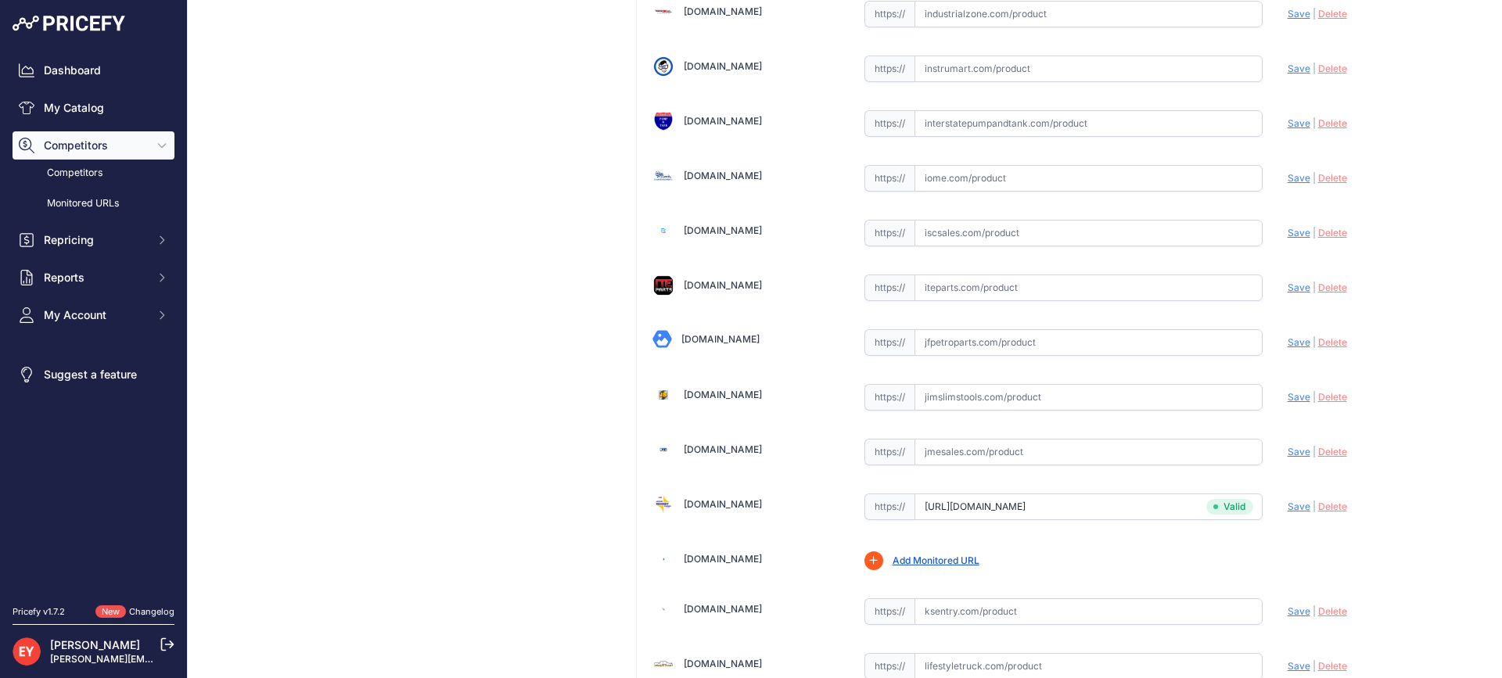
click at [948, 346] on input "text" at bounding box center [1088, 342] width 348 height 27
paste input "https://www.jfpetroparts.com/products/ust-equipment/manholes/36in-black-flat-co…"
click at [1294, 338] on span "Save" at bounding box center [1298, 342] width 23 height 12
type input "https://www.jfpetroparts.com/products/ust-equipment/manholes/36in-black-flat-co…"
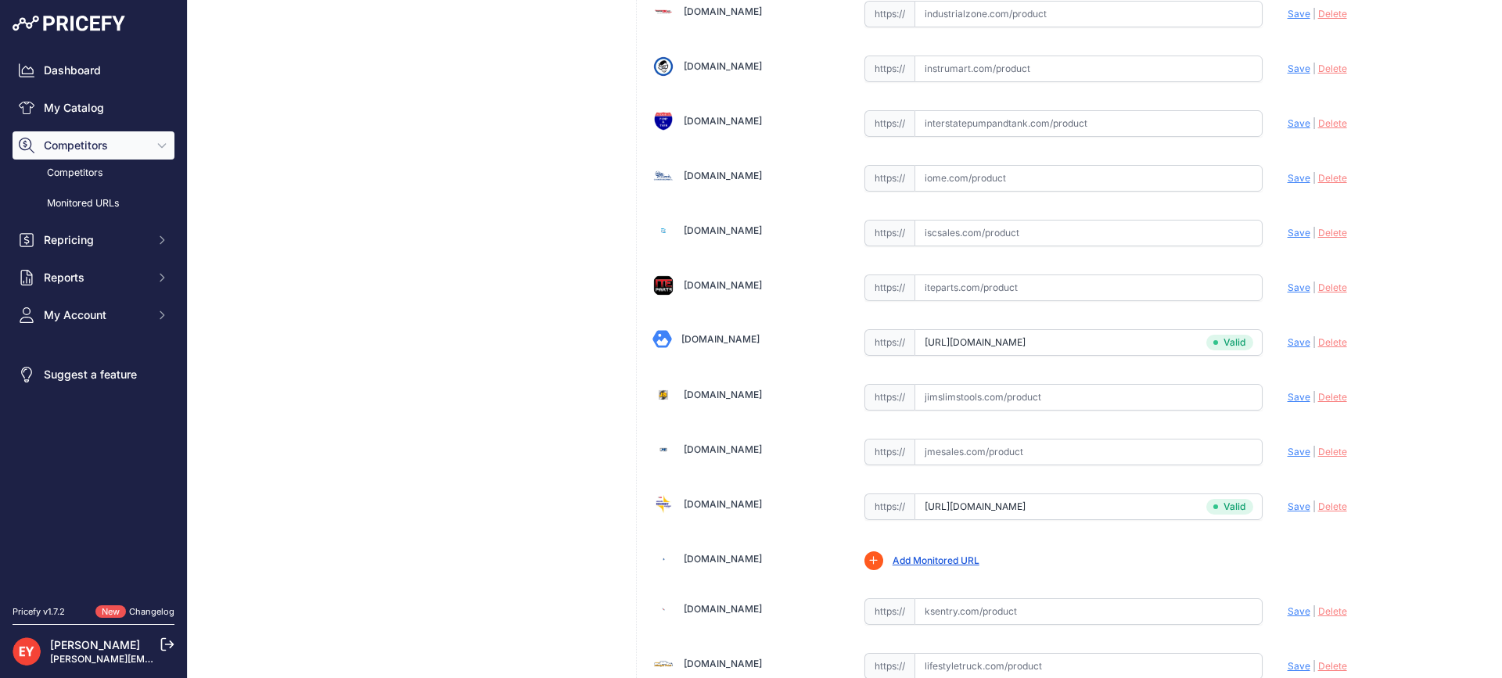
scroll to position [10941, 0]
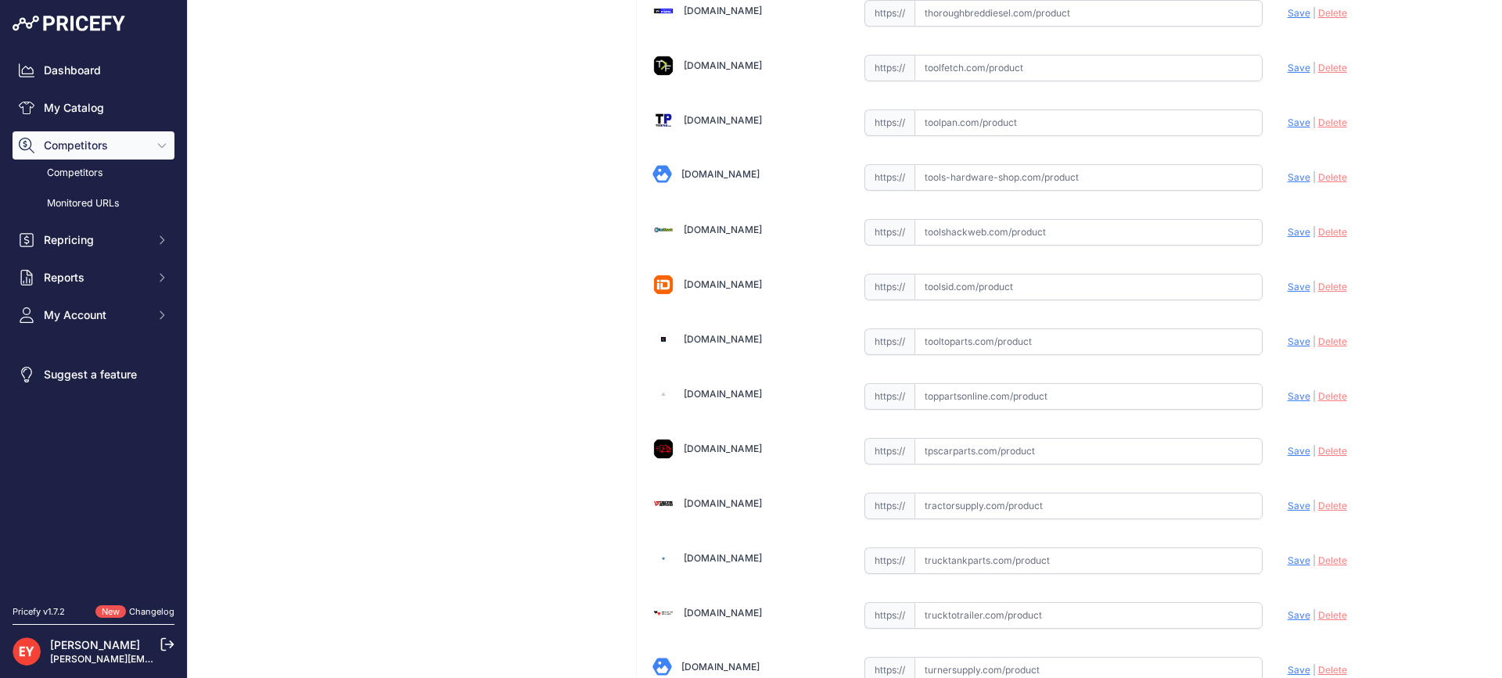
click at [1079, 350] on input "text" at bounding box center [1088, 341] width 348 height 27
paste input "https://www.tooltoparts.com/product/opw-fl90black-hd-sk12-fibrelite-36-heavy-du…"
click at [1287, 341] on span "Save" at bounding box center [1298, 342] width 23 height 12
type input "https://www.tooltoparts.com/product/opw-fl90black-hd-sk12-fibrelite-36-heavy-du…"
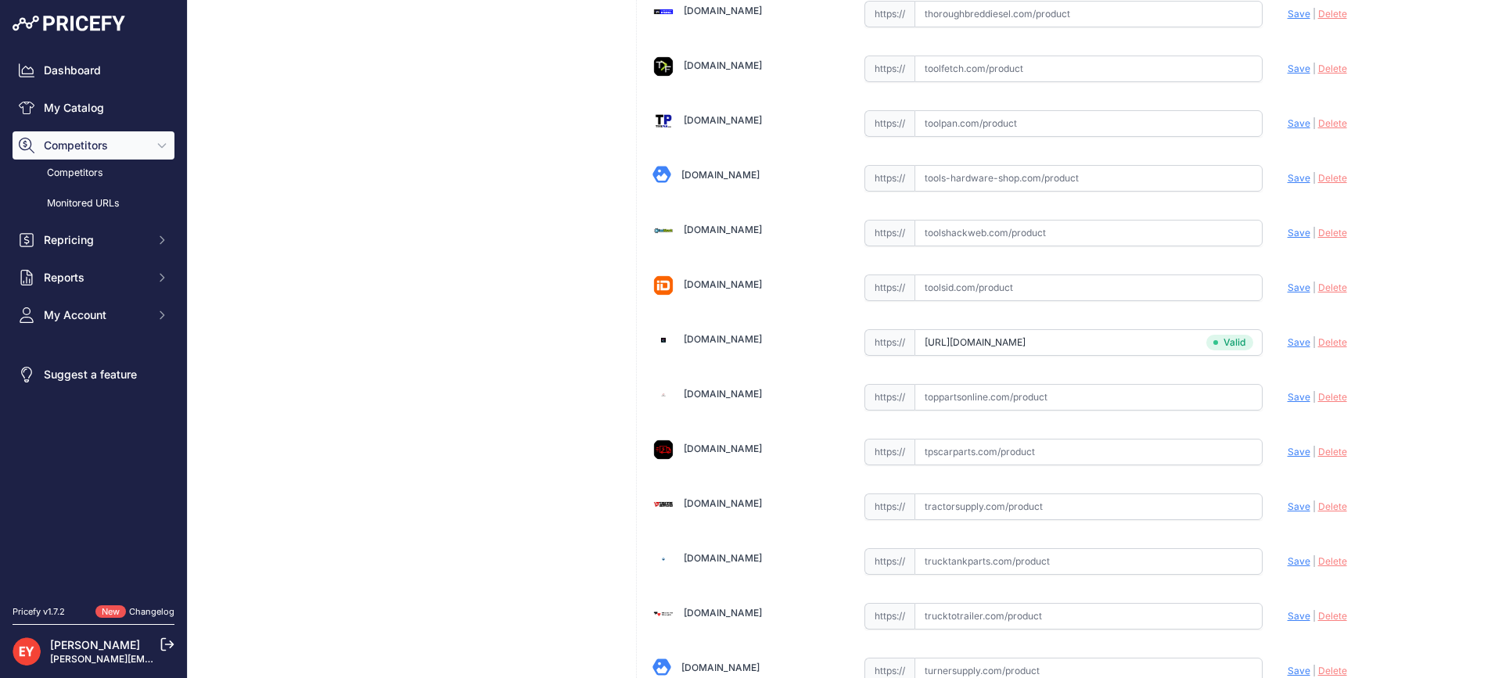
scroll to position [11867, 0]
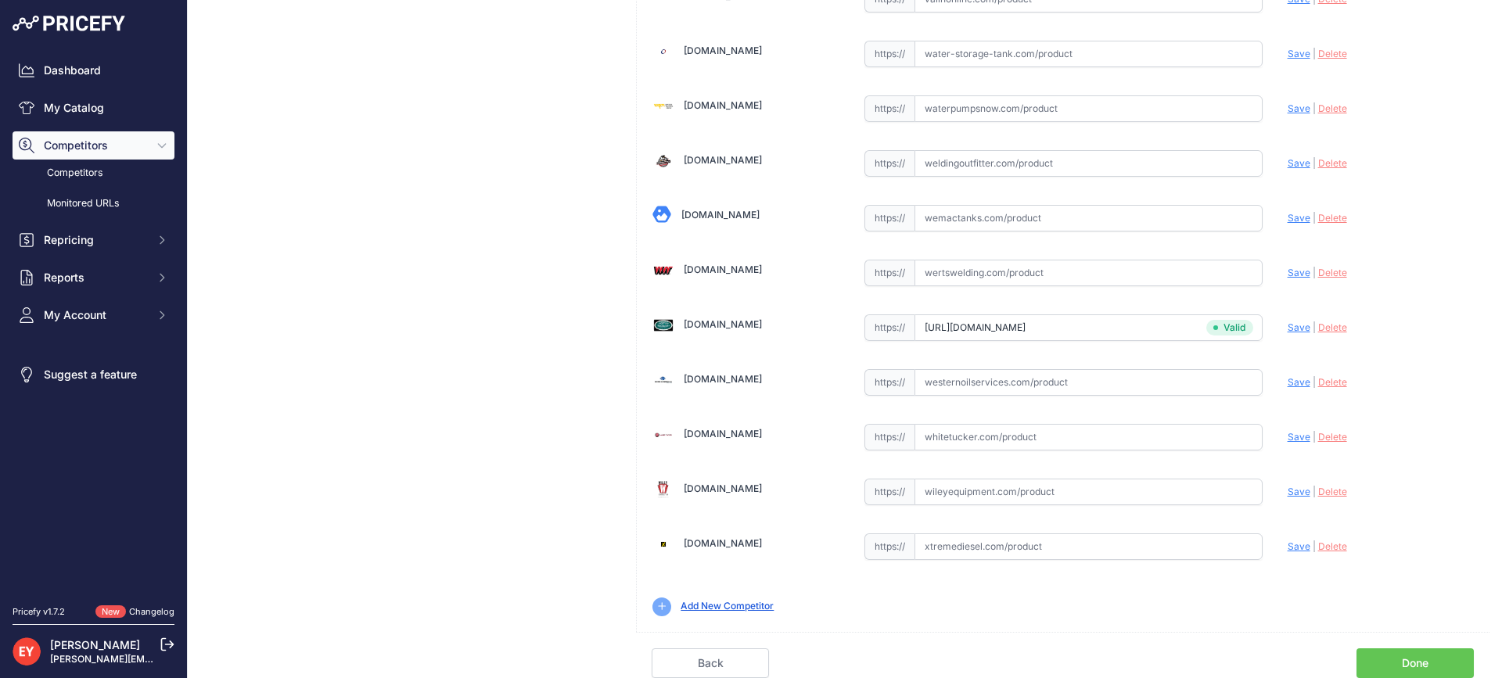
click at [1392, 664] on link "Done" at bounding box center [1414, 663] width 117 height 30
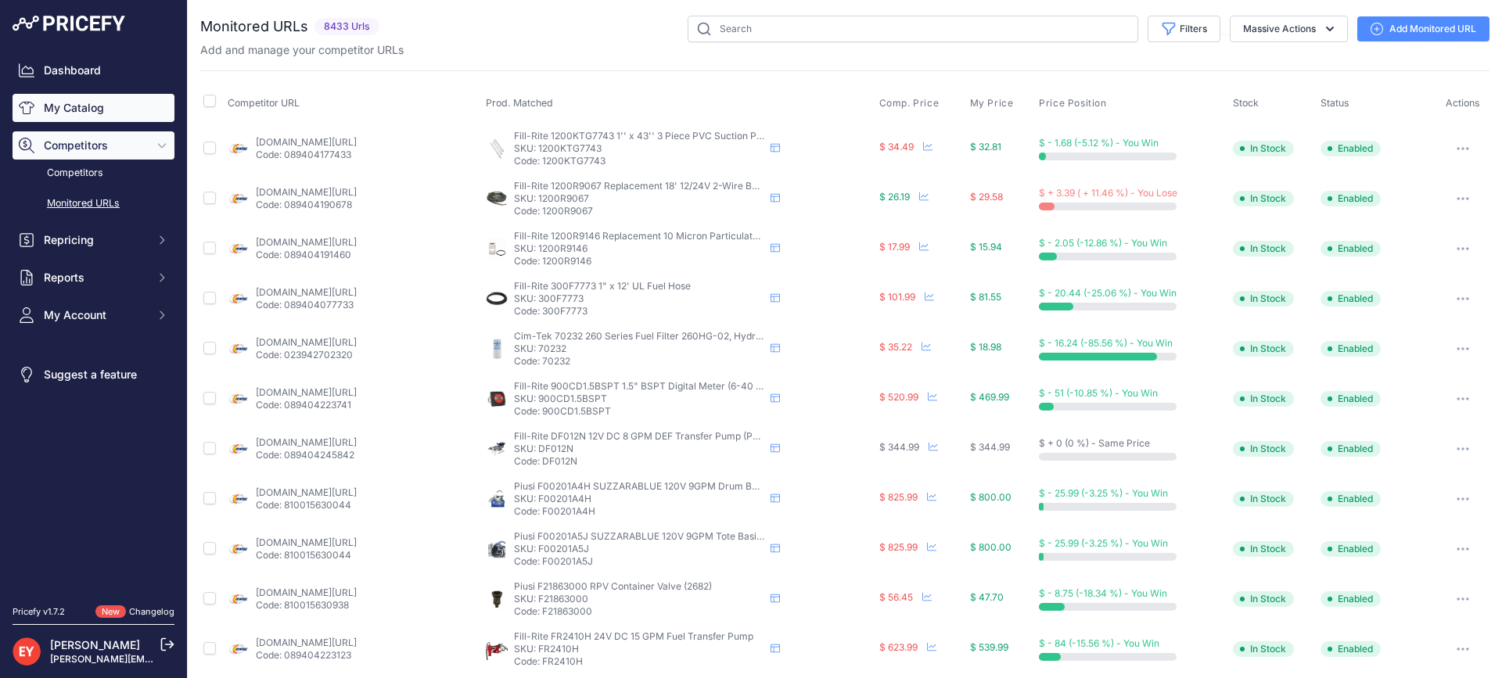
click at [79, 109] on link "My Catalog" at bounding box center [94, 108] width 162 height 28
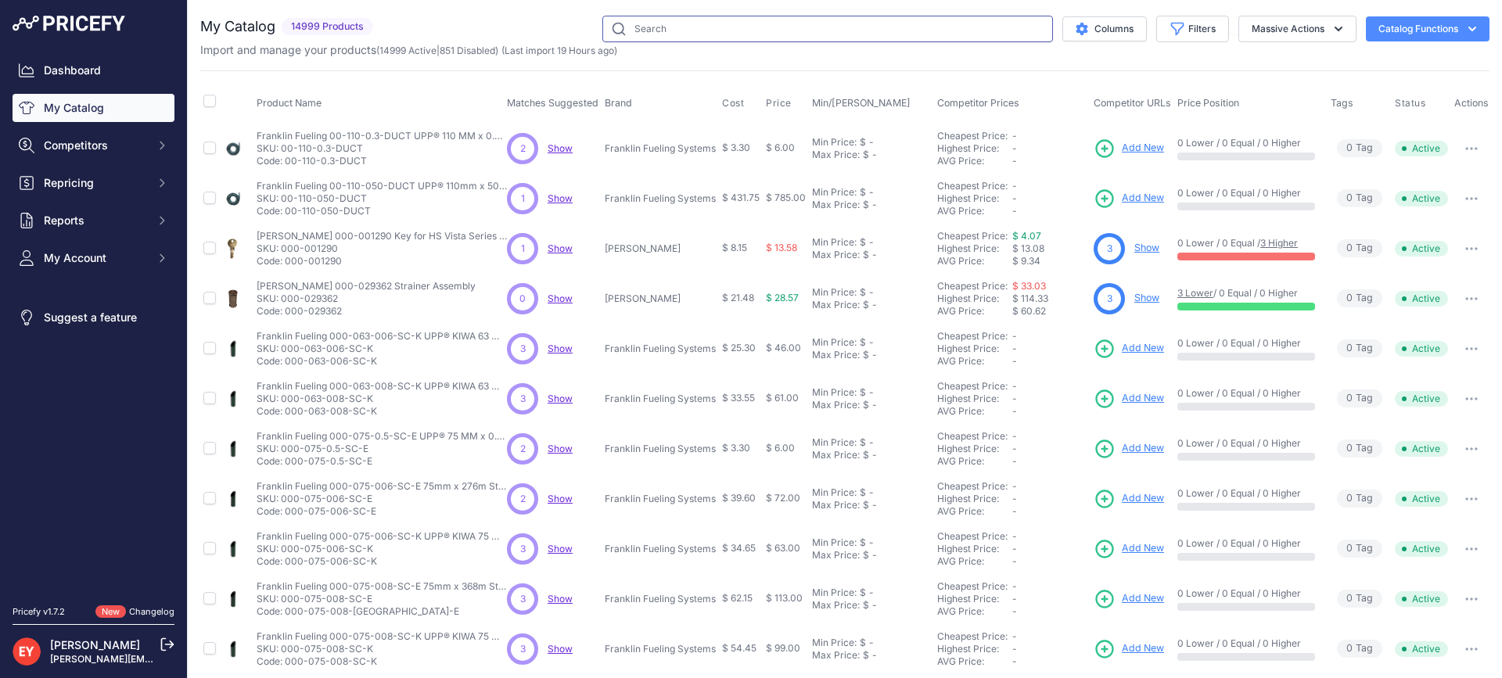
click at [786, 33] on input "text" at bounding box center [827, 29] width 451 height 27
paste input "FL100BLACK-HD-SK18"
type input "FL100BLACK-HD-SK18"
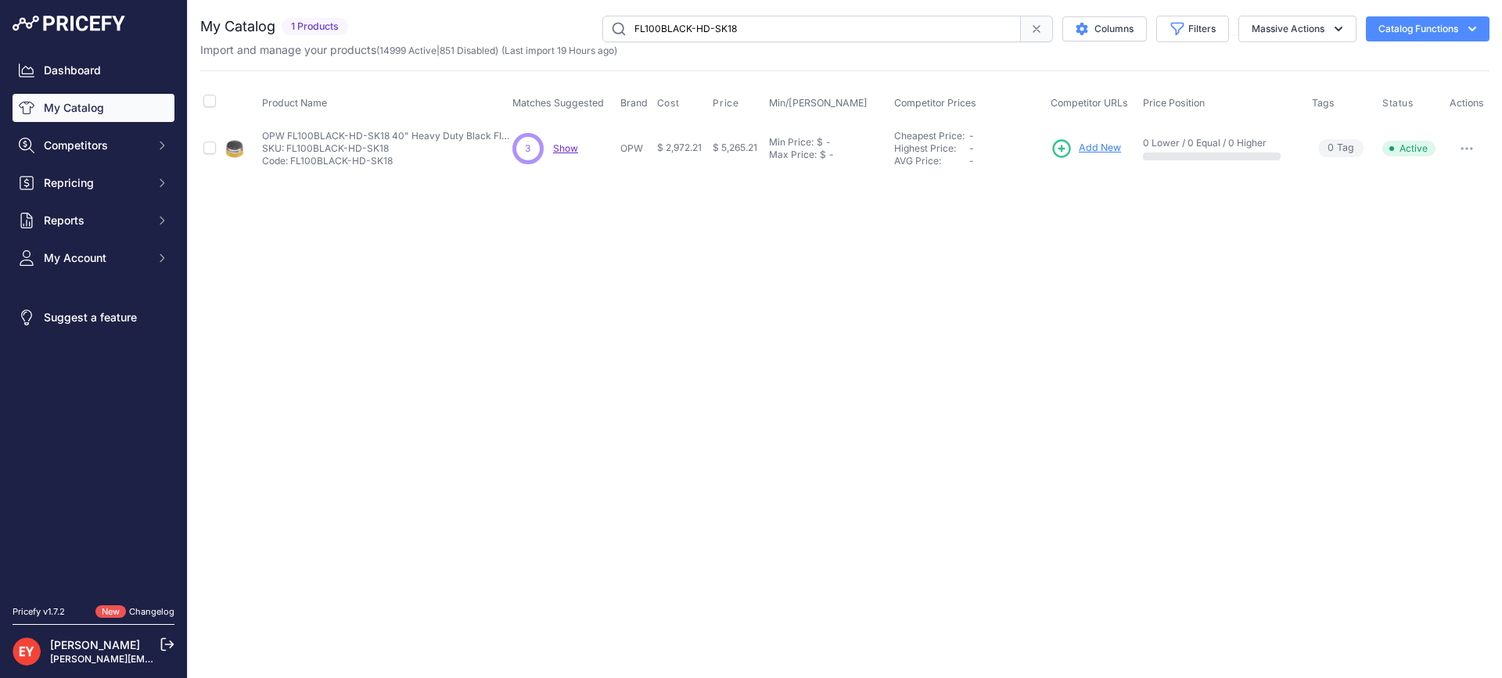
click at [1098, 142] on span "Add New" at bounding box center [1100, 148] width 42 height 15
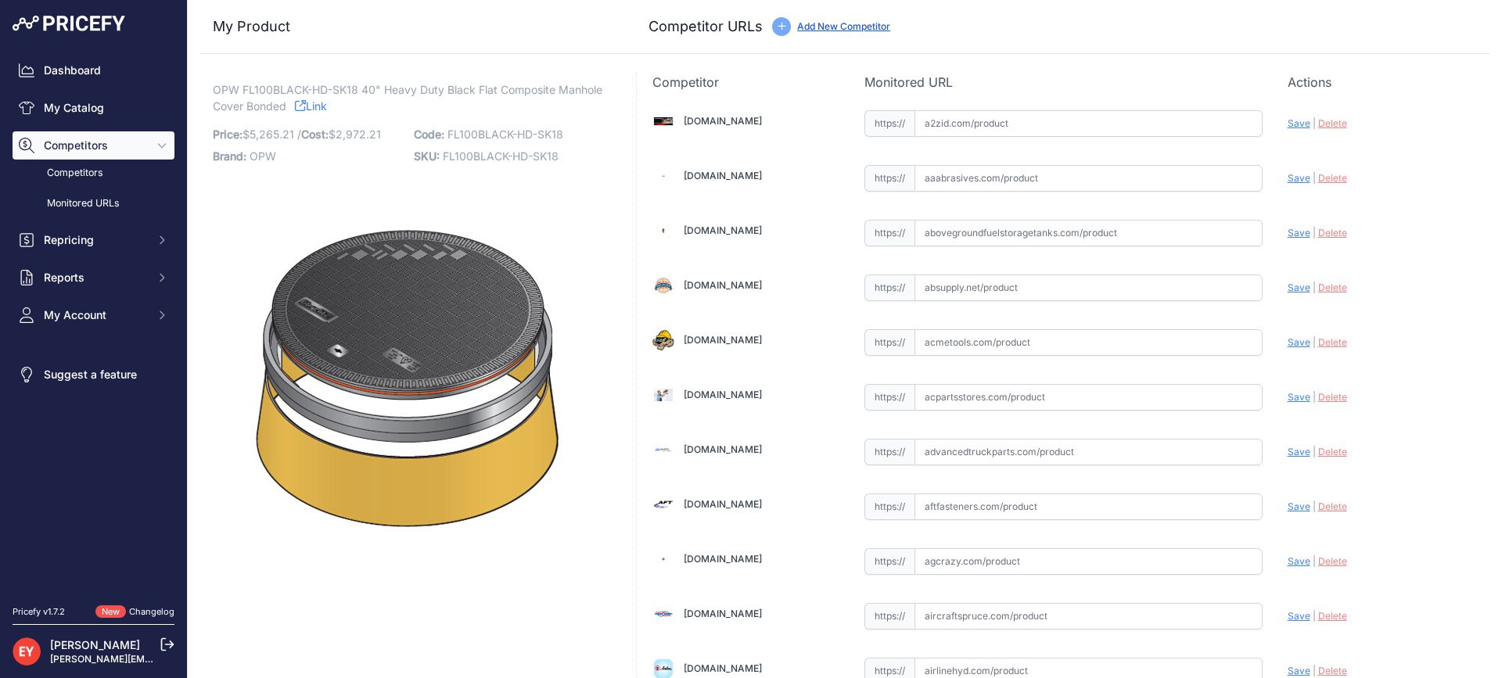
scroll to position [4709, 0]
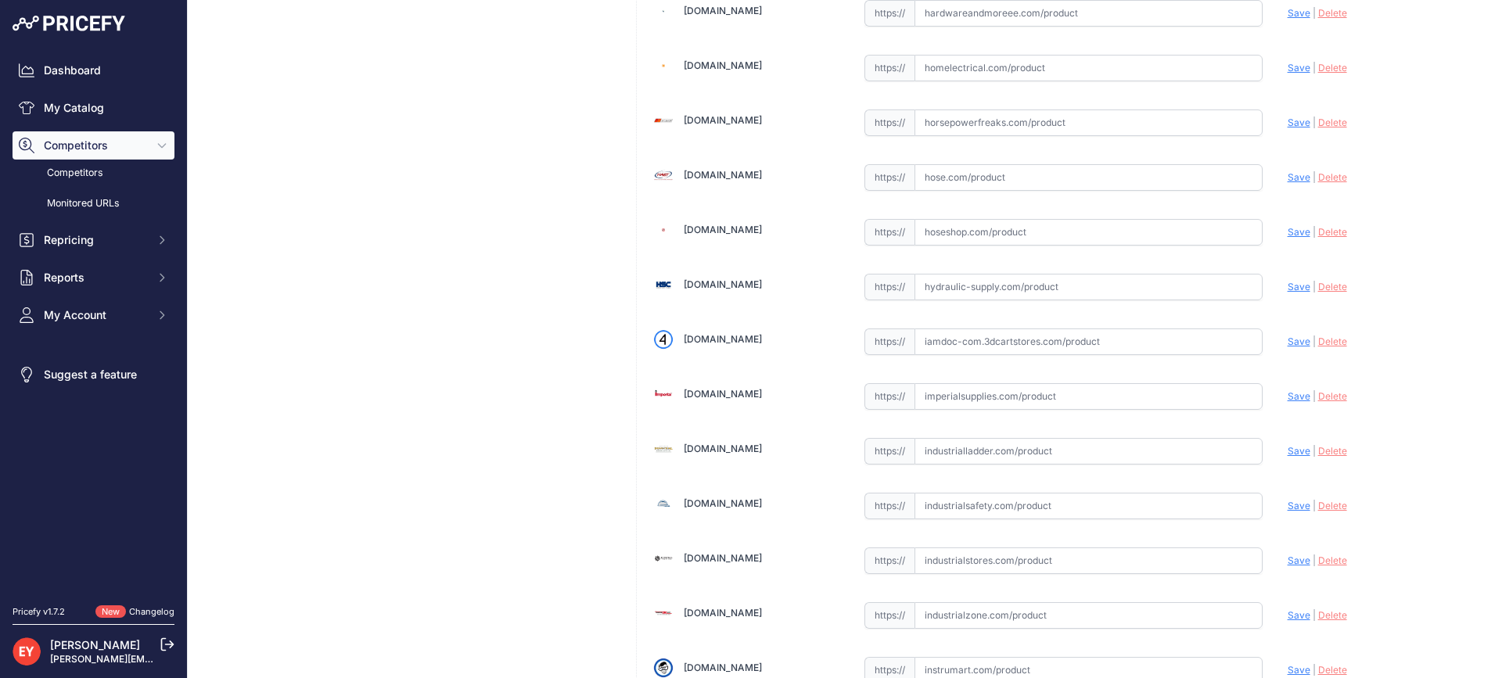
drag, startPoint x: 956, startPoint y: 343, endPoint x: 973, endPoint y: 332, distance: 20.4
click at [957, 343] on input "text" at bounding box center [1088, 341] width 348 height 27
paste input "https://iamdoc-com.3dcartstores.com/Fl100-40-Dia-Black-Hd-Comp-Mh-Cover-Frame-1…"
click at [1287, 336] on span "Save" at bounding box center [1298, 342] width 23 height 12
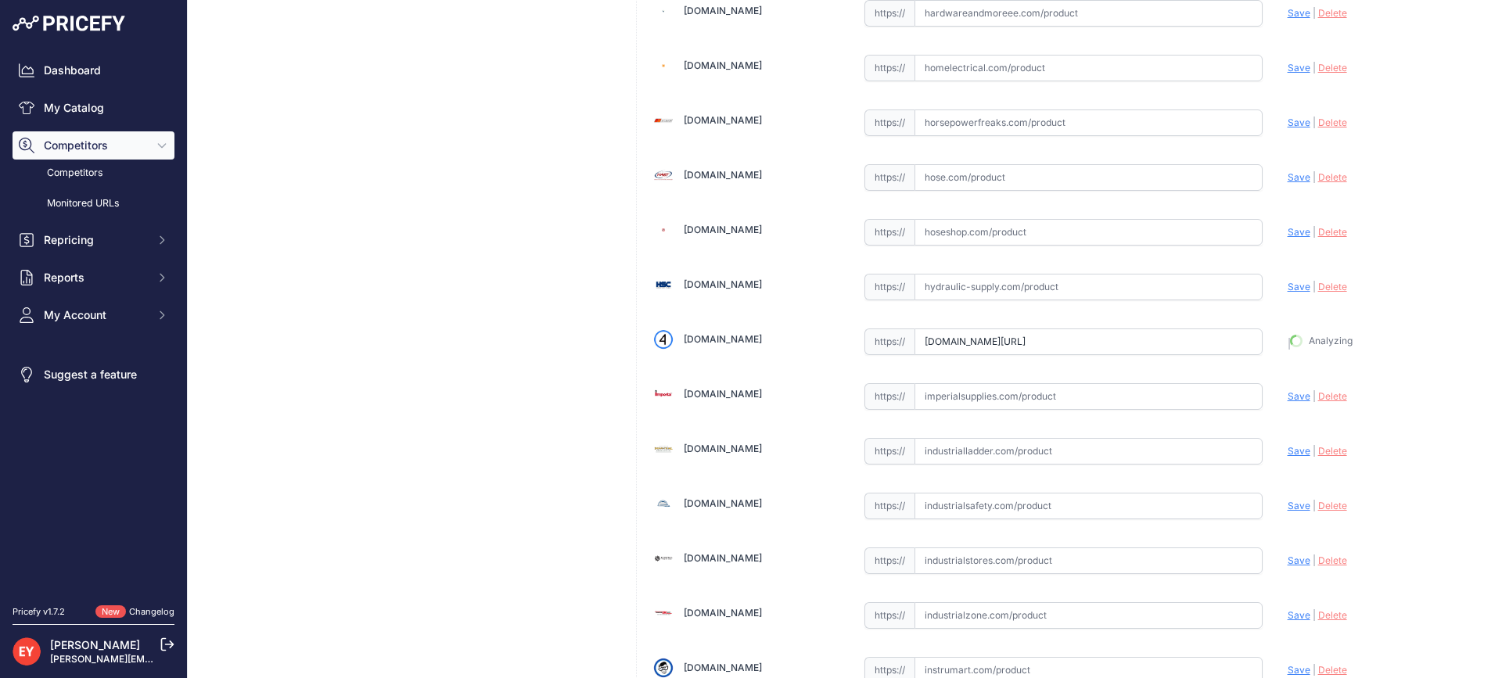
type input "https://iamdoc-com.3dcartstores.com/Fl100-40-Dia-Black-Hd-Comp-Mh-Cover-Frame-1…"
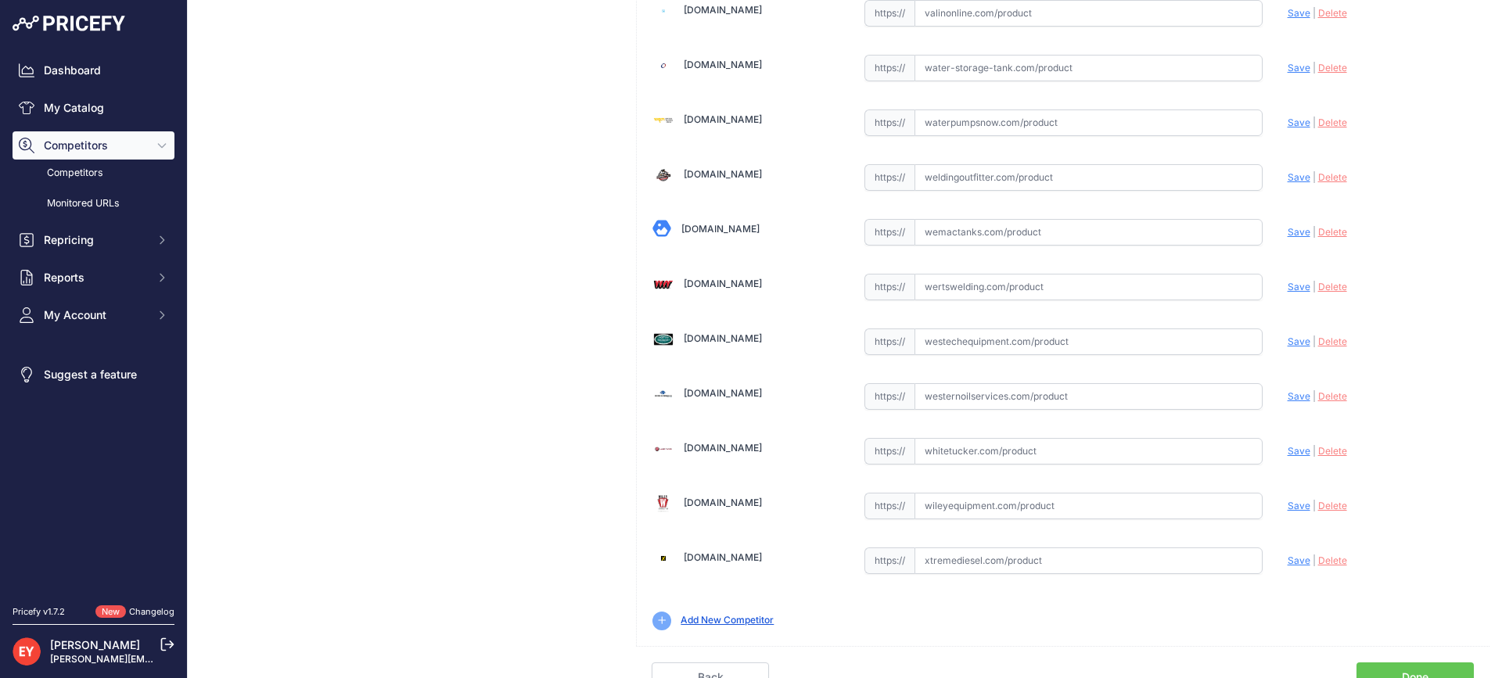
scroll to position [11818, 0]
click at [1003, 339] on input "text" at bounding box center [1088, 341] width 348 height 27
paste input "https://westechequipment.com/index.php?main_page=product_info&products_id=70054…"
click at [1287, 344] on span "Save" at bounding box center [1298, 341] width 23 height 12
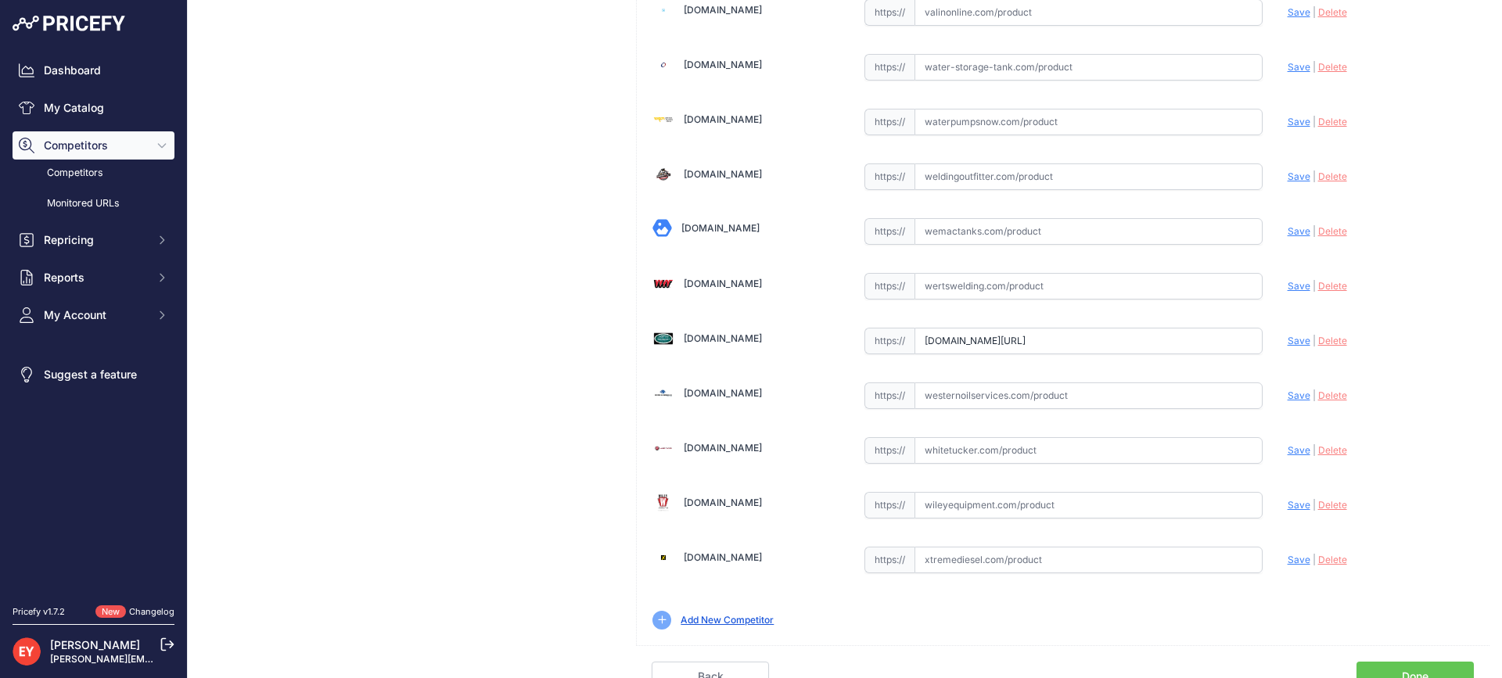
scroll to position [0, 0]
drag, startPoint x: 1286, startPoint y: 344, endPoint x: 1133, endPoint y: 320, distance: 155.2
click at [0, 0] on icon at bounding box center [0, 0] width 0 height 0
type input "https://westechequipment.com/index.php?main_page=product_info&products_id=70054…"
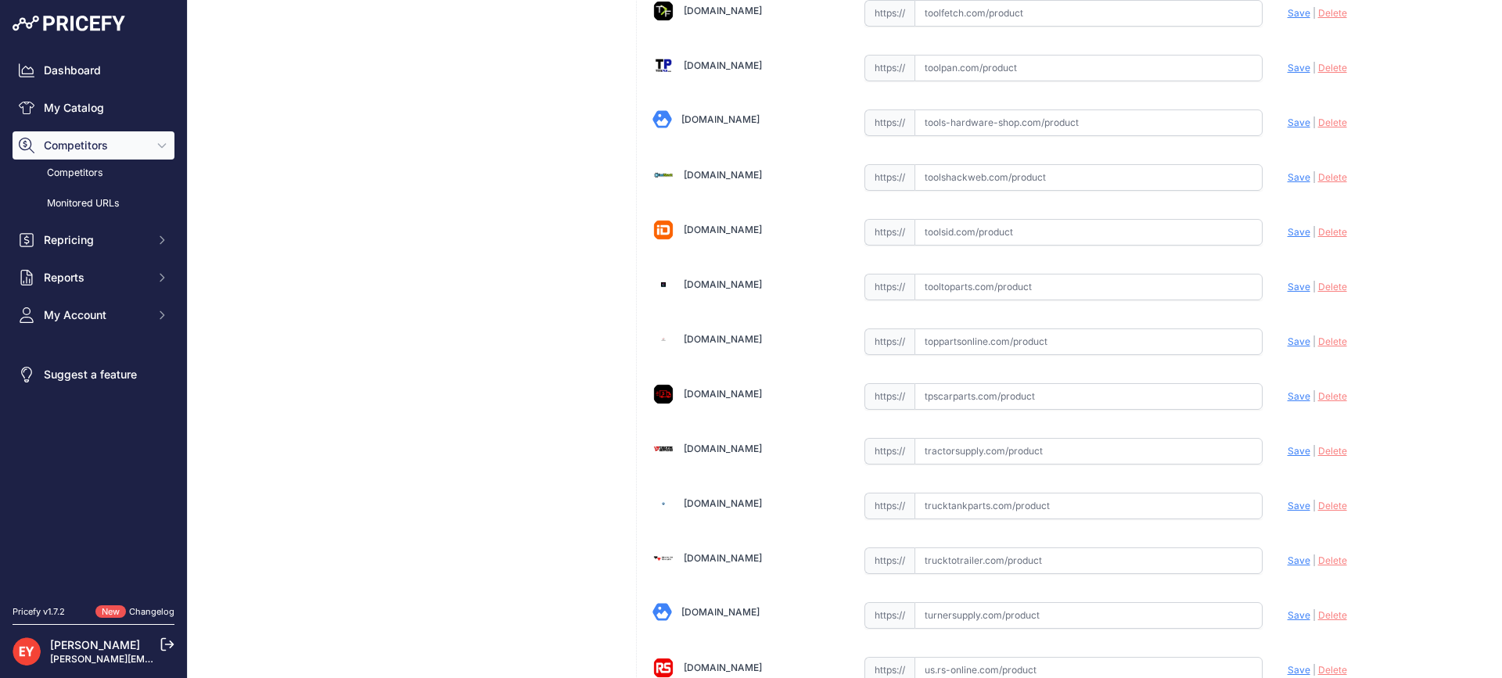
click at [989, 342] on input "text" at bounding box center [1088, 341] width 348 height 27
paste input "https://www.toppartsonline.com/product/opw-fl100black-hd-sk18-40-heavy-duty-bla…"
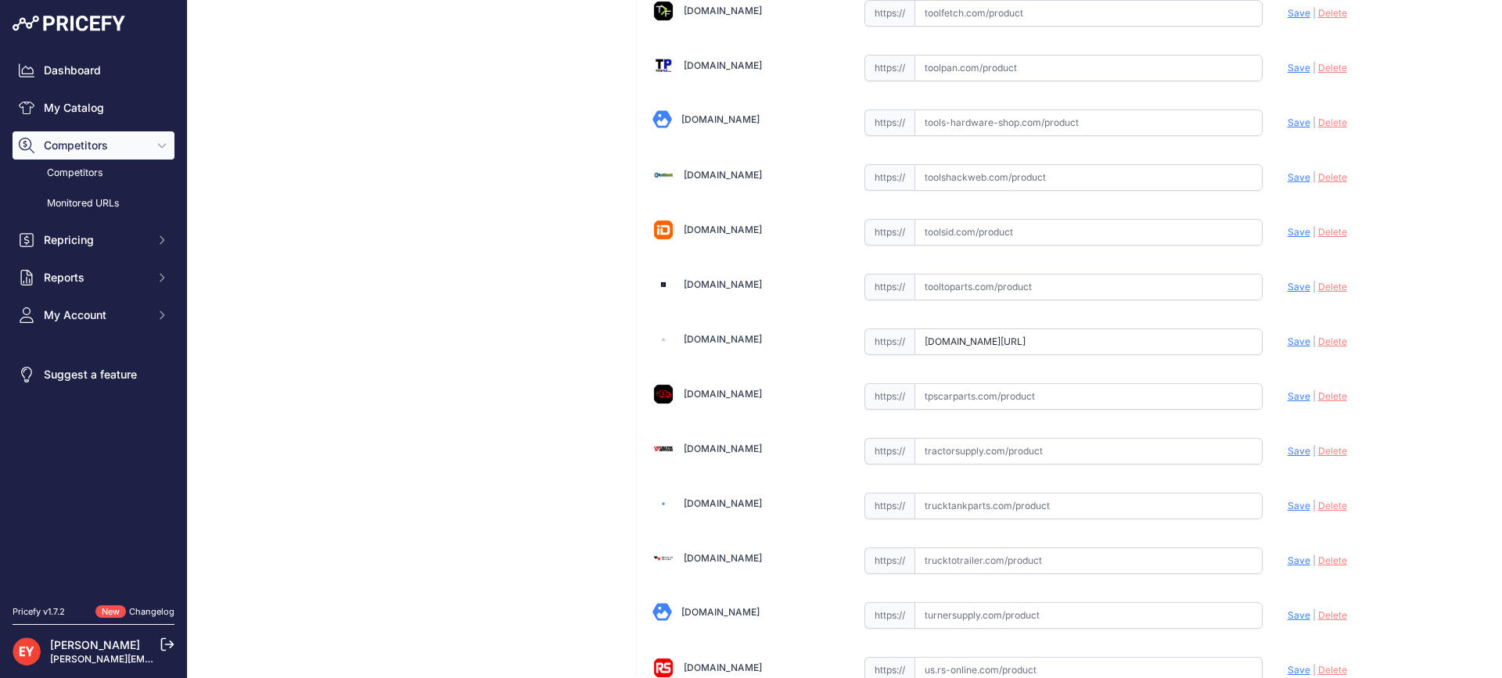
click at [1287, 342] on span "Save" at bounding box center [1298, 342] width 23 height 12
type input "https://www.toppartsonline.com/product/opw-fl100black-hd-sk18-40-heavy-duty-bla…"
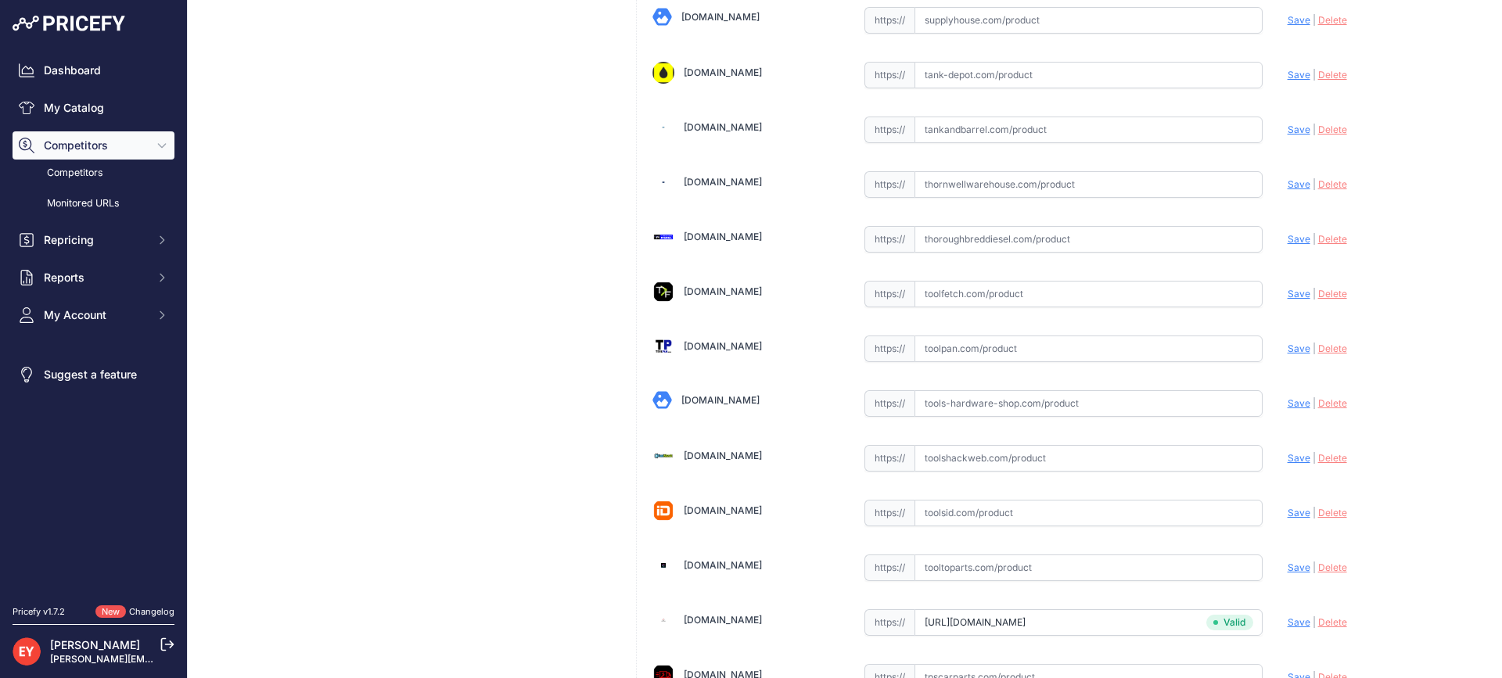
scroll to position [11831, 0]
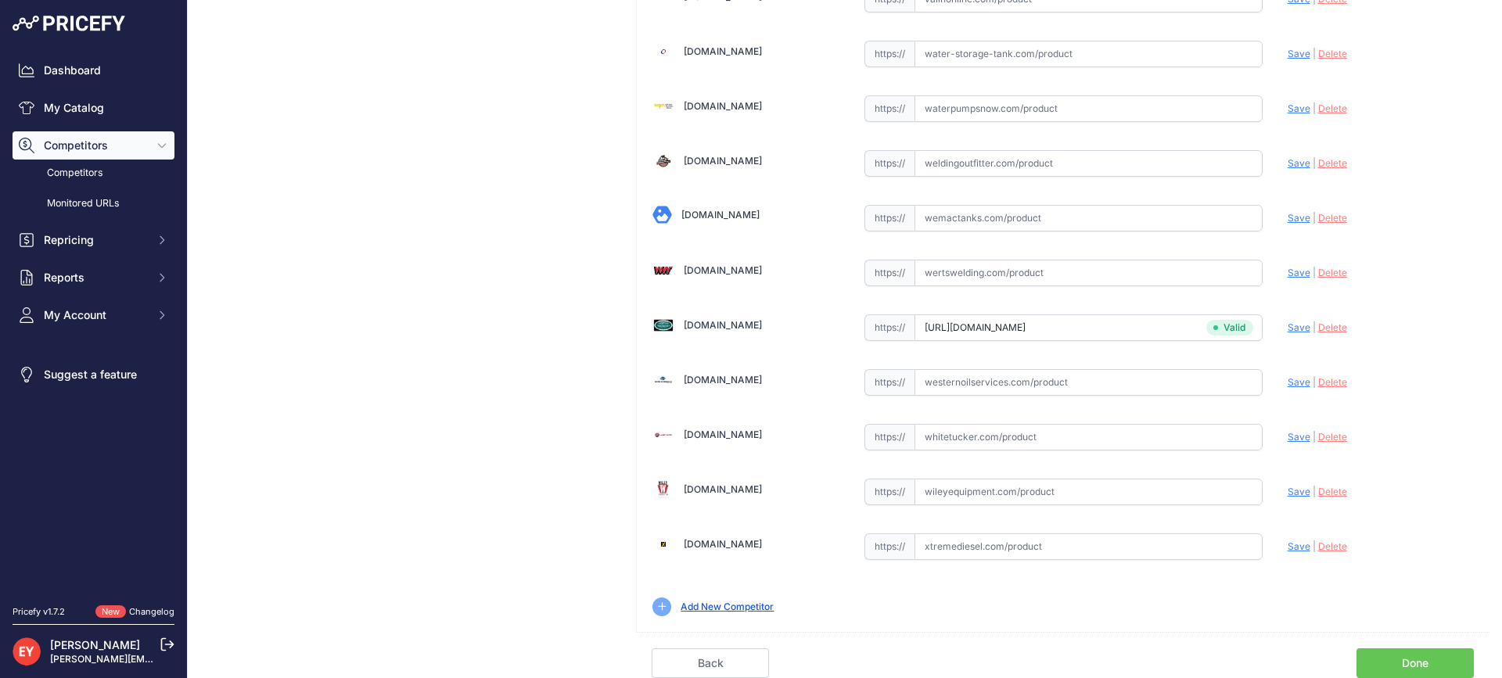
click at [1402, 658] on link "Done" at bounding box center [1414, 663] width 117 height 30
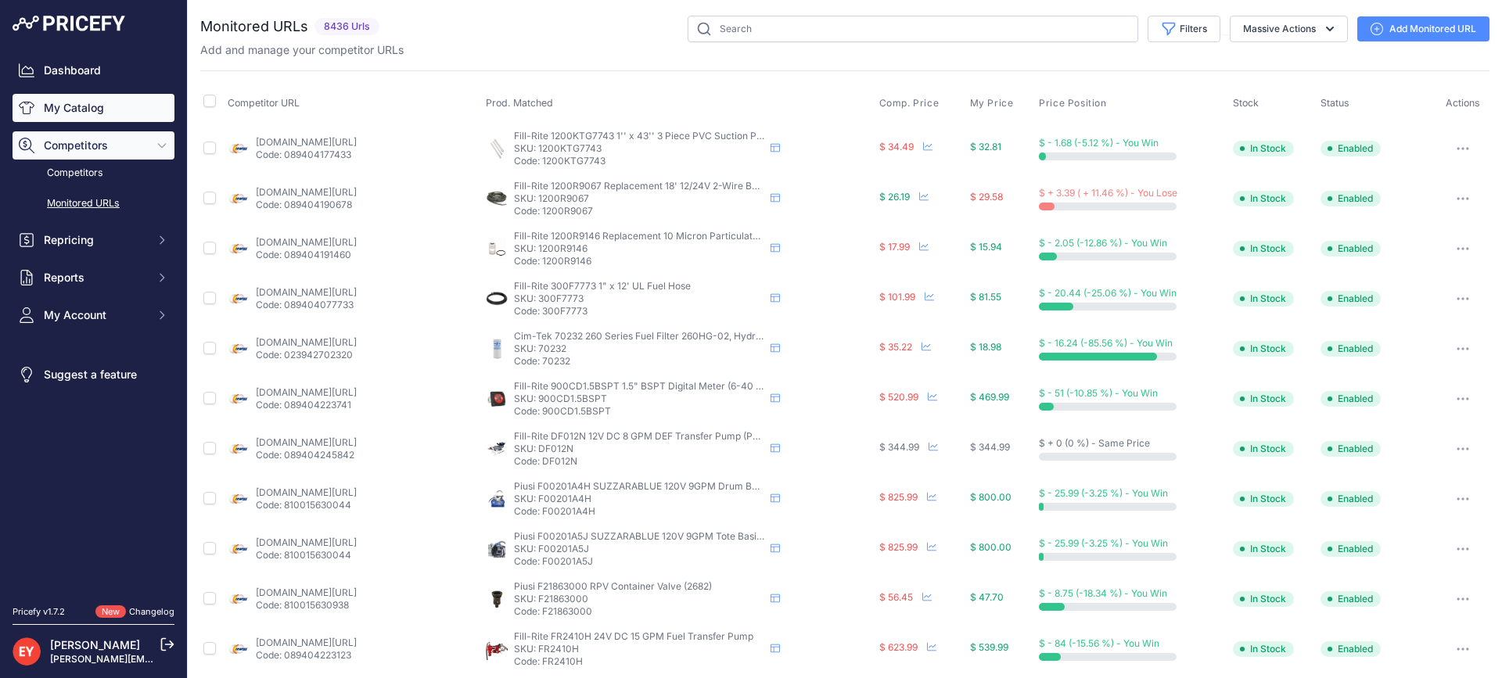
click at [91, 101] on link "My Catalog" at bounding box center [94, 108] width 162 height 28
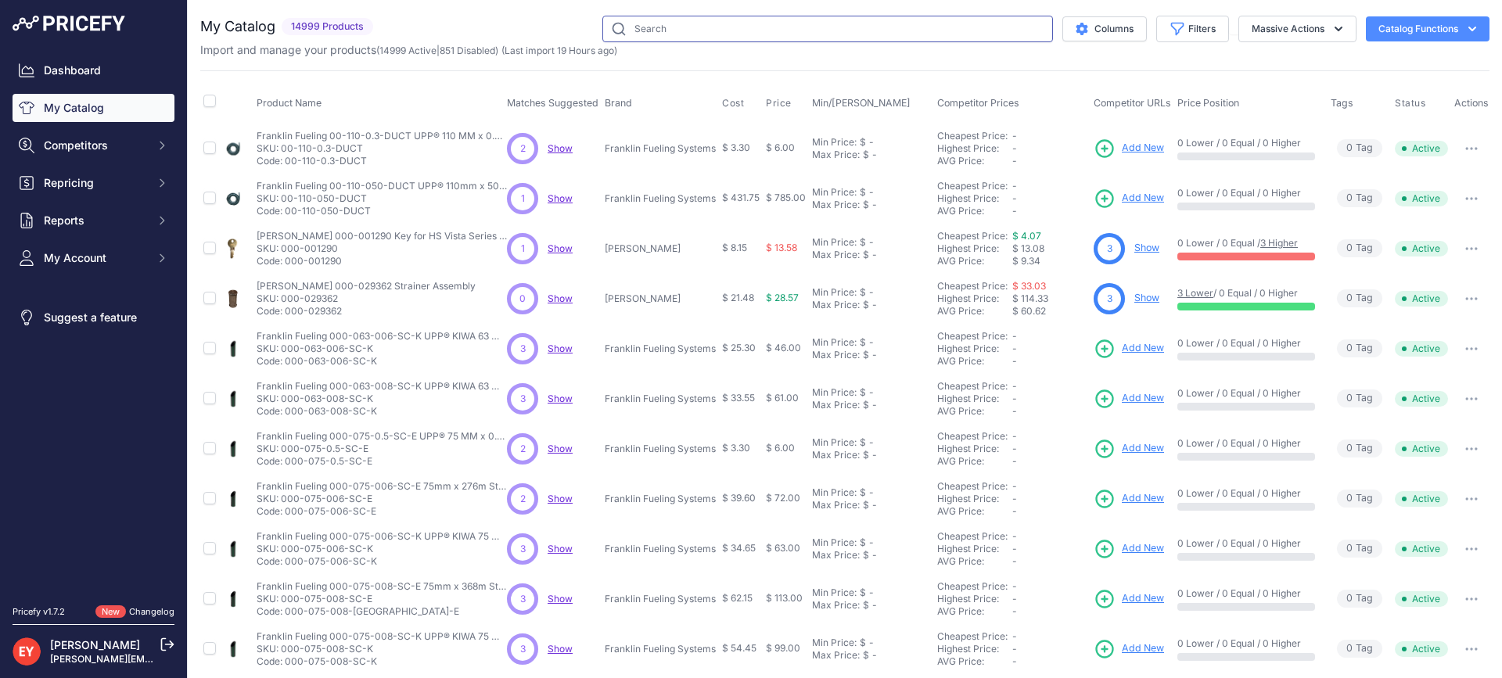
click at [673, 27] on input "text" at bounding box center [827, 29] width 451 height 27
paste input "FL100BLACK-HD-CF-SK18"
type input "FL100BLACK-HD-CF-SK18"
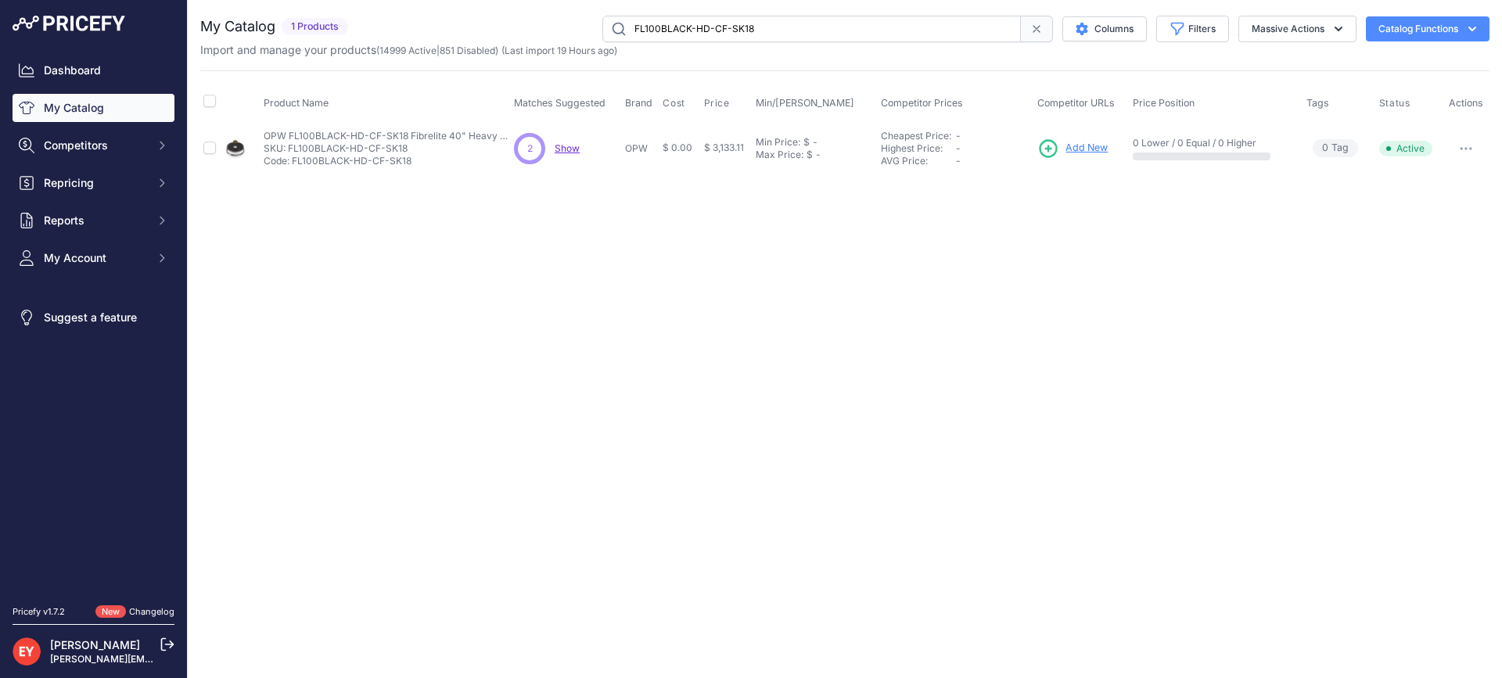
click at [1072, 149] on span "Add New" at bounding box center [1086, 148] width 42 height 15
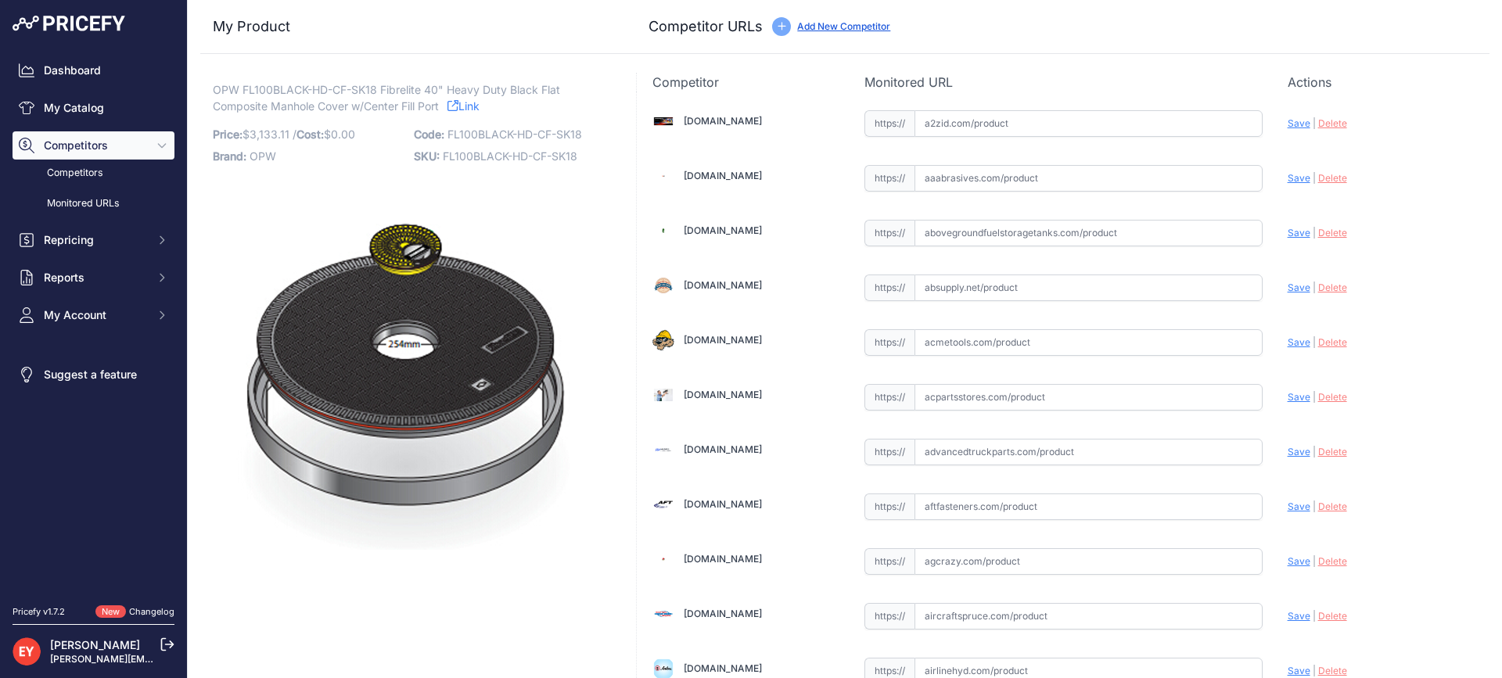
scroll to position [10941, 0]
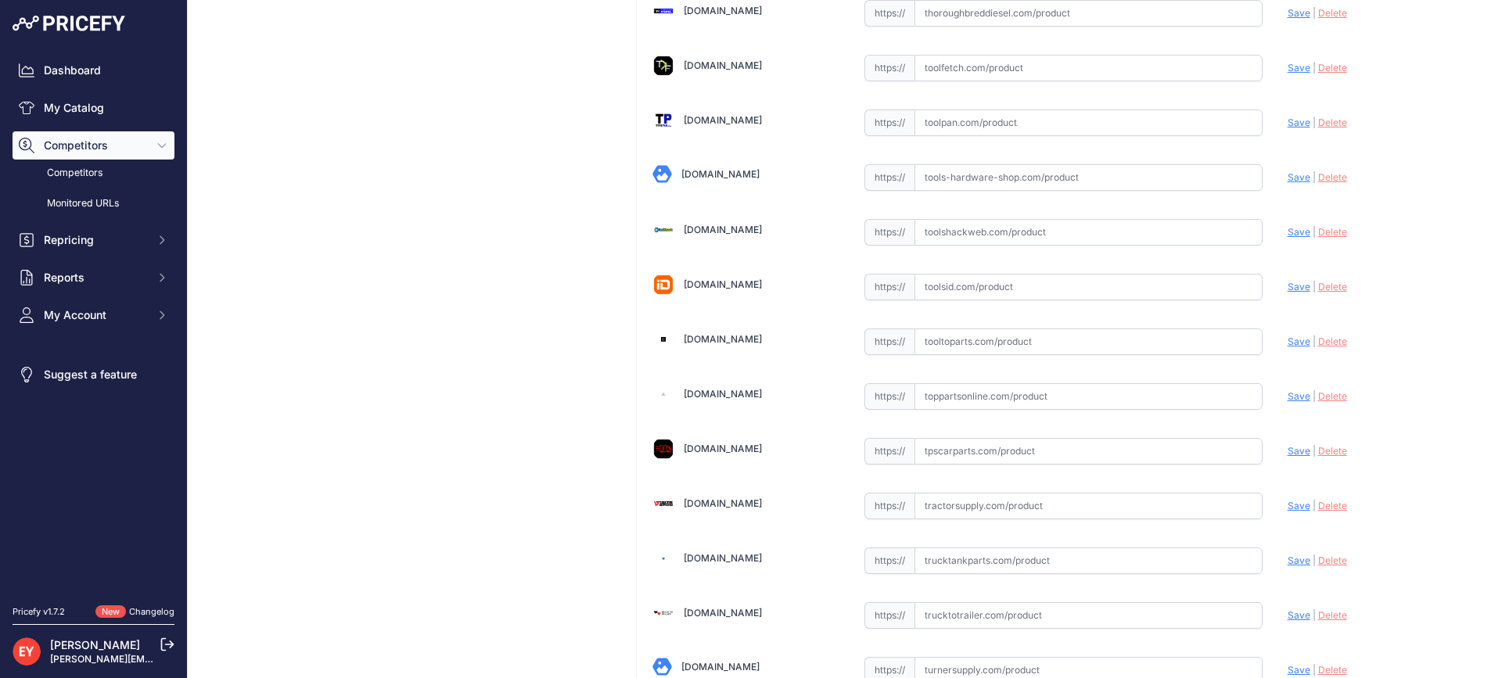
click at [960, 339] on input "text" at bounding box center [1088, 341] width 348 height 27
paste input "https://www.tooltoparts.com/product/opw-fl100black-hd-cf-sk18-fibrelite-40-heav…"
click at [1287, 347] on div "Update Profile Save | Delete Analyzing" at bounding box center [1380, 337] width 186 height 24
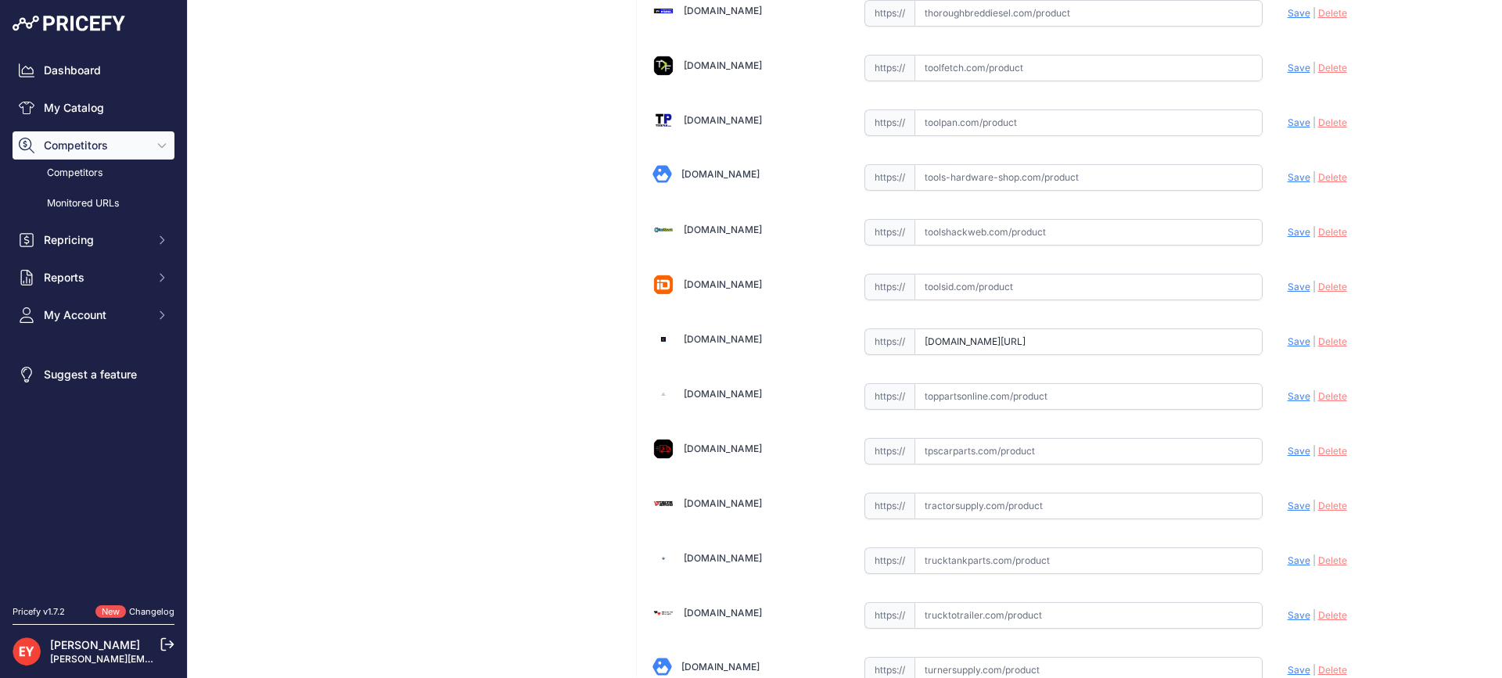
click at [1287, 343] on span "Save" at bounding box center [1298, 342] width 23 height 12
type input "https://www.tooltoparts.com/product/opw-fl100black-hd-cf-sk18-fibrelite-40-heav…"
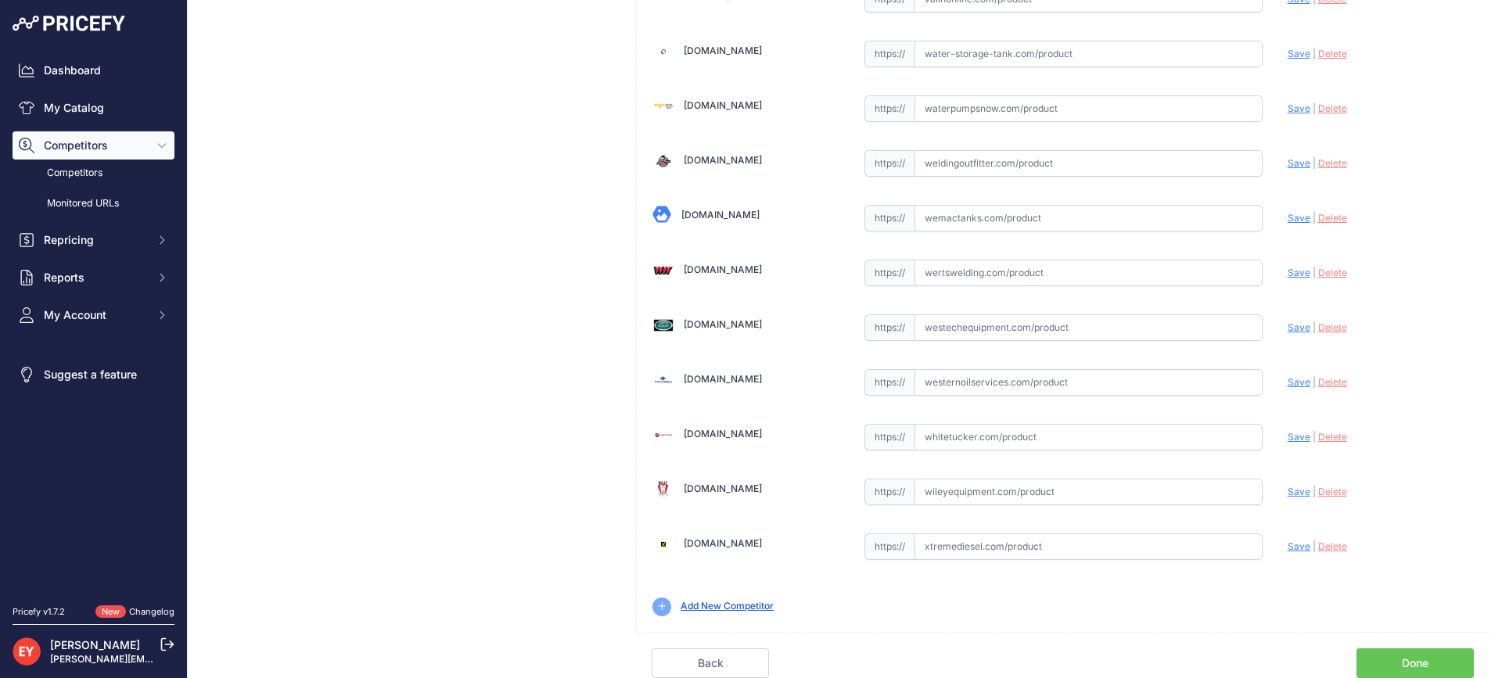
drag, startPoint x: 1424, startPoint y: 661, endPoint x: 1379, endPoint y: 644, distance: 48.5
click at [1423, 662] on link "Done" at bounding box center [1414, 663] width 117 height 30
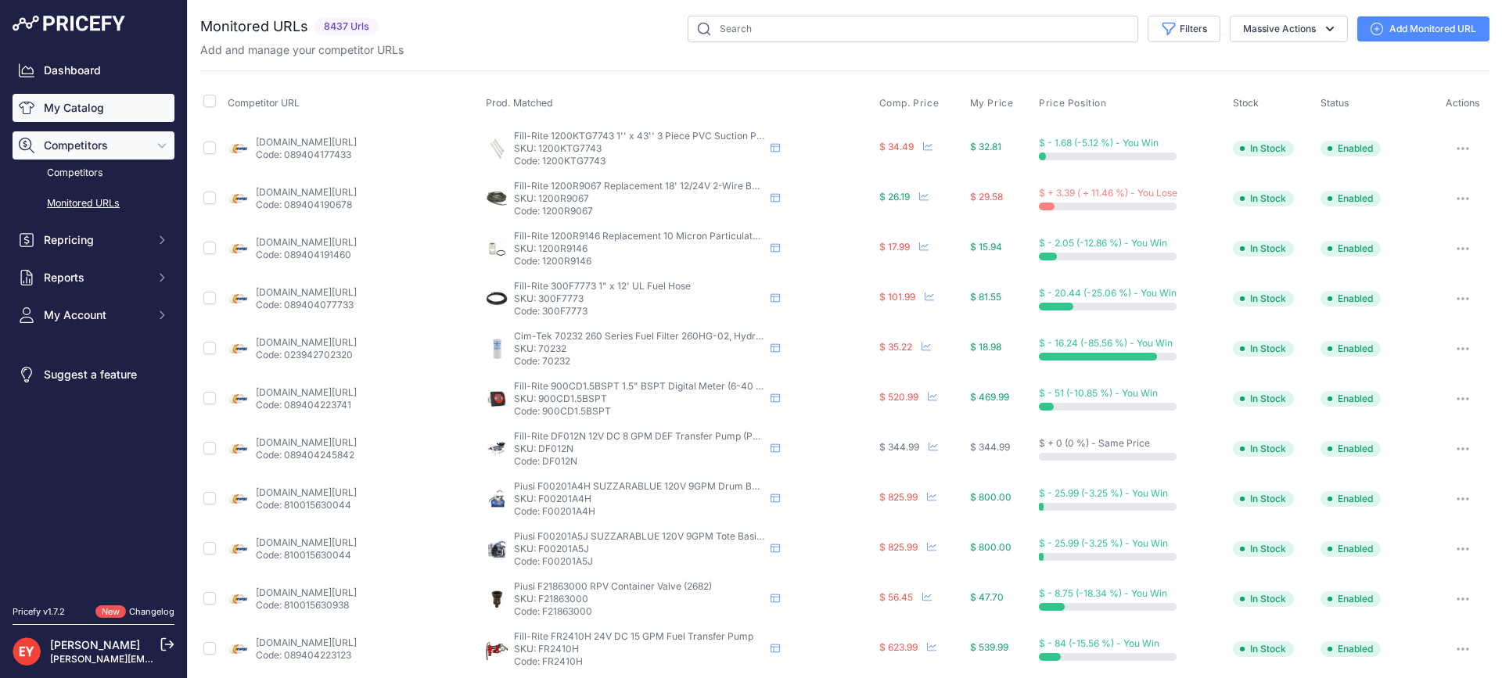
click at [86, 108] on link "My Catalog" at bounding box center [94, 108] width 162 height 28
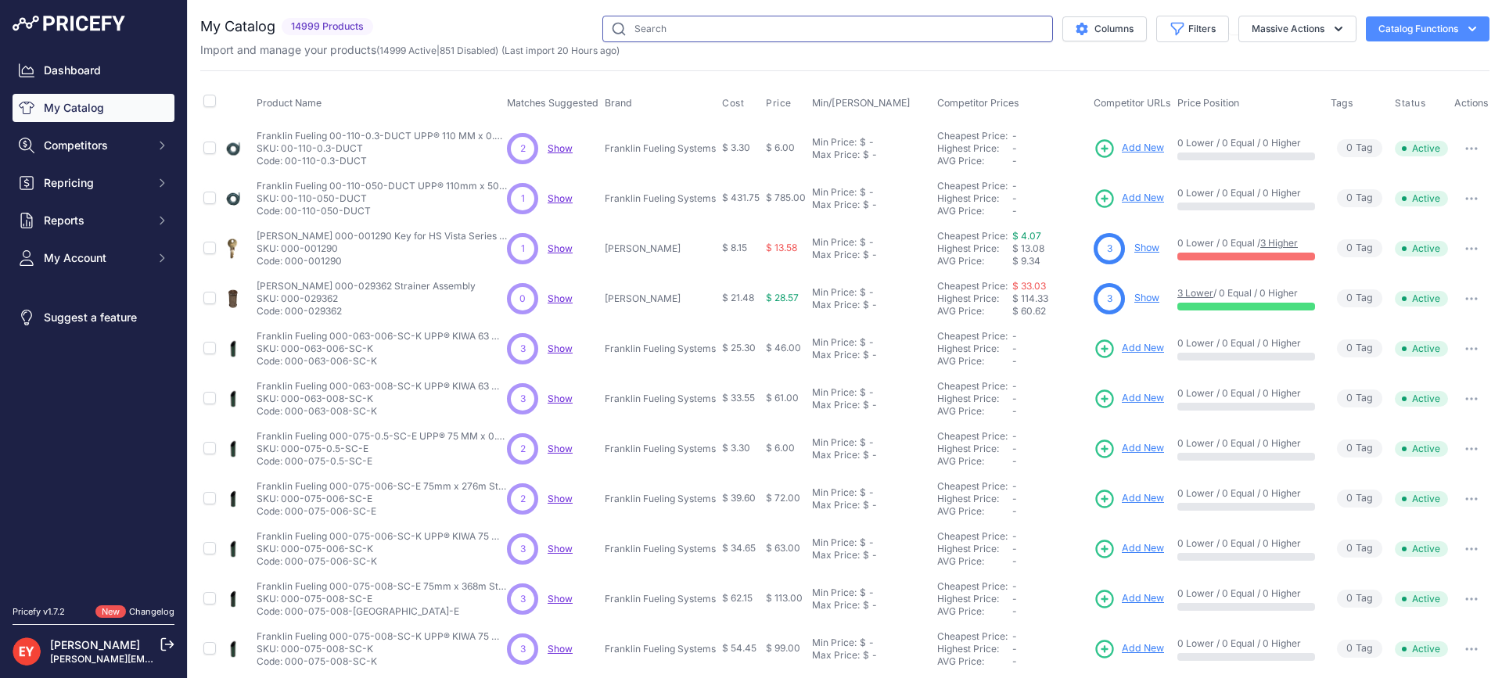
click at [683, 34] on input "text" at bounding box center [827, 29] width 451 height 27
paste input "FL100BLACK-HD-OF8"
type input "FL100BLACK-HD-OF8"
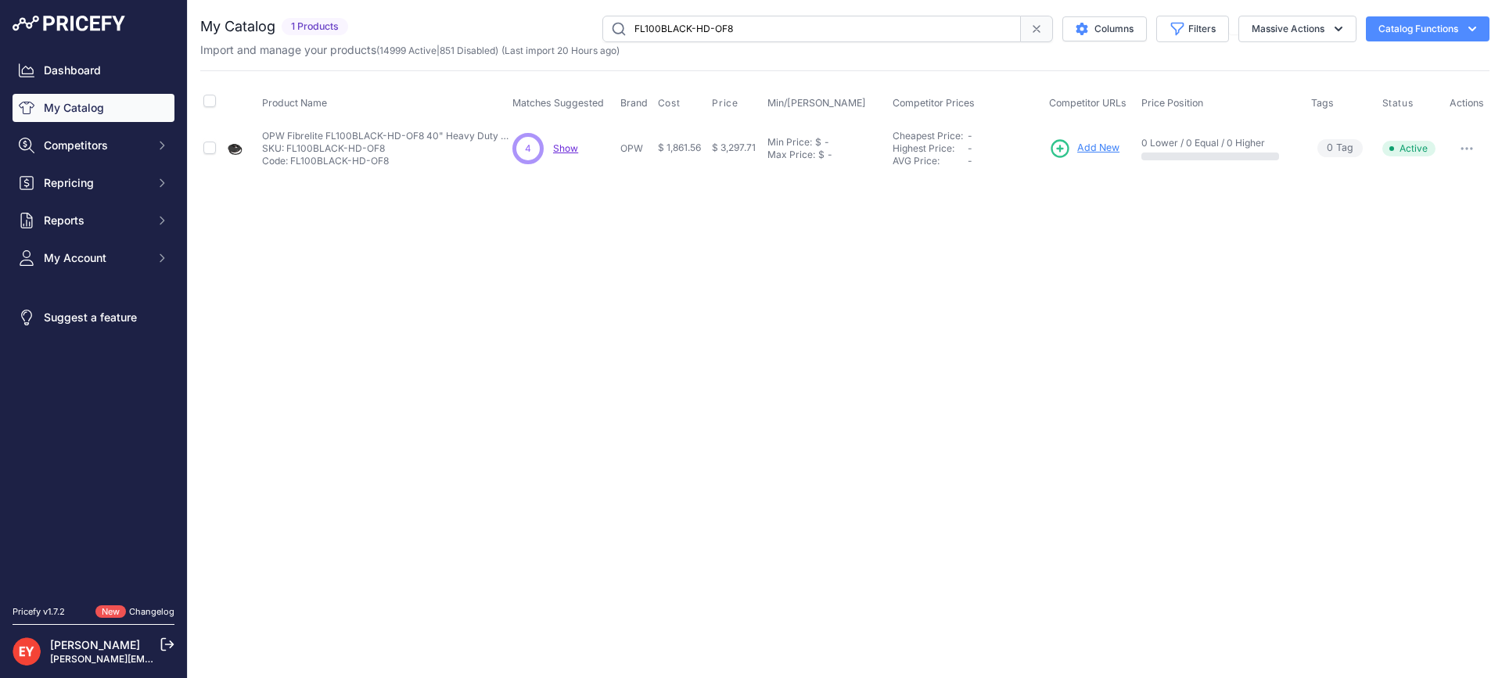
click at [1076, 149] on link "Add New" at bounding box center [1084, 149] width 70 height 22
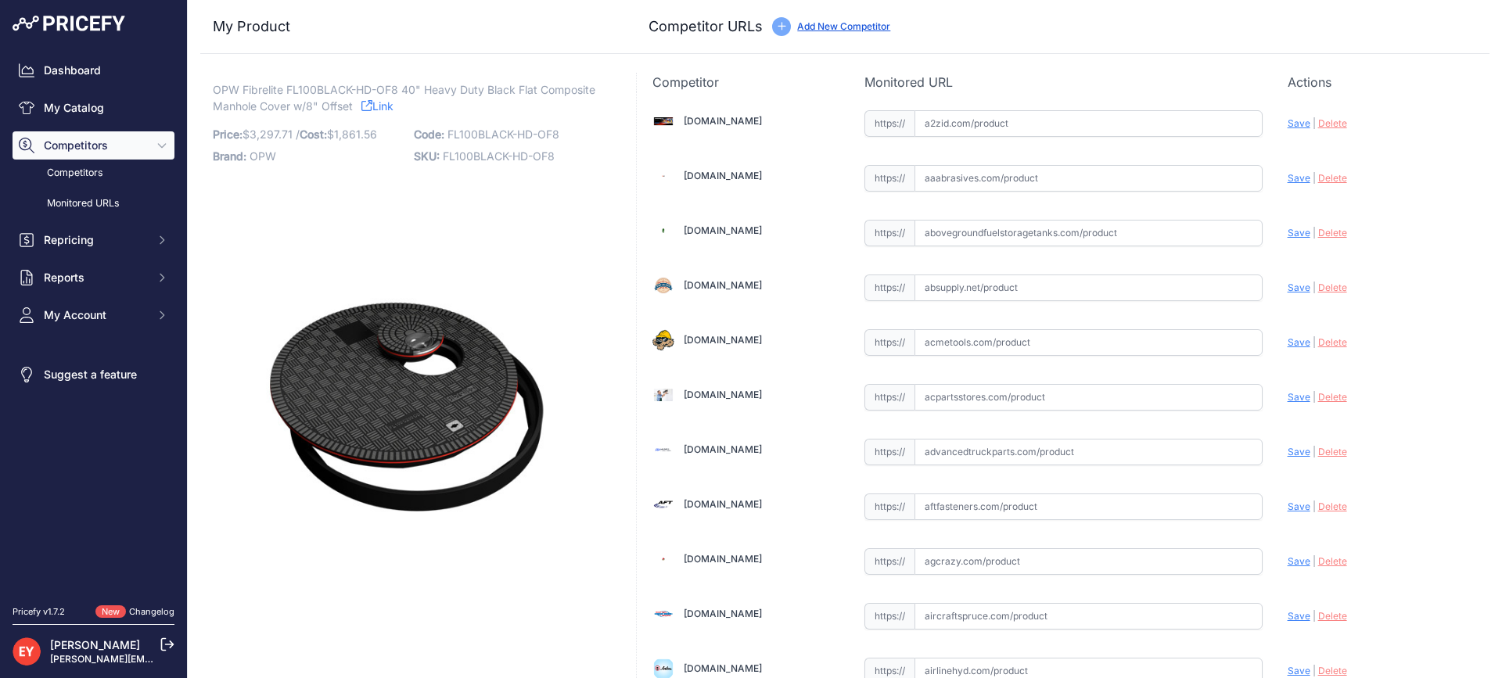
scroll to position [10941, 0]
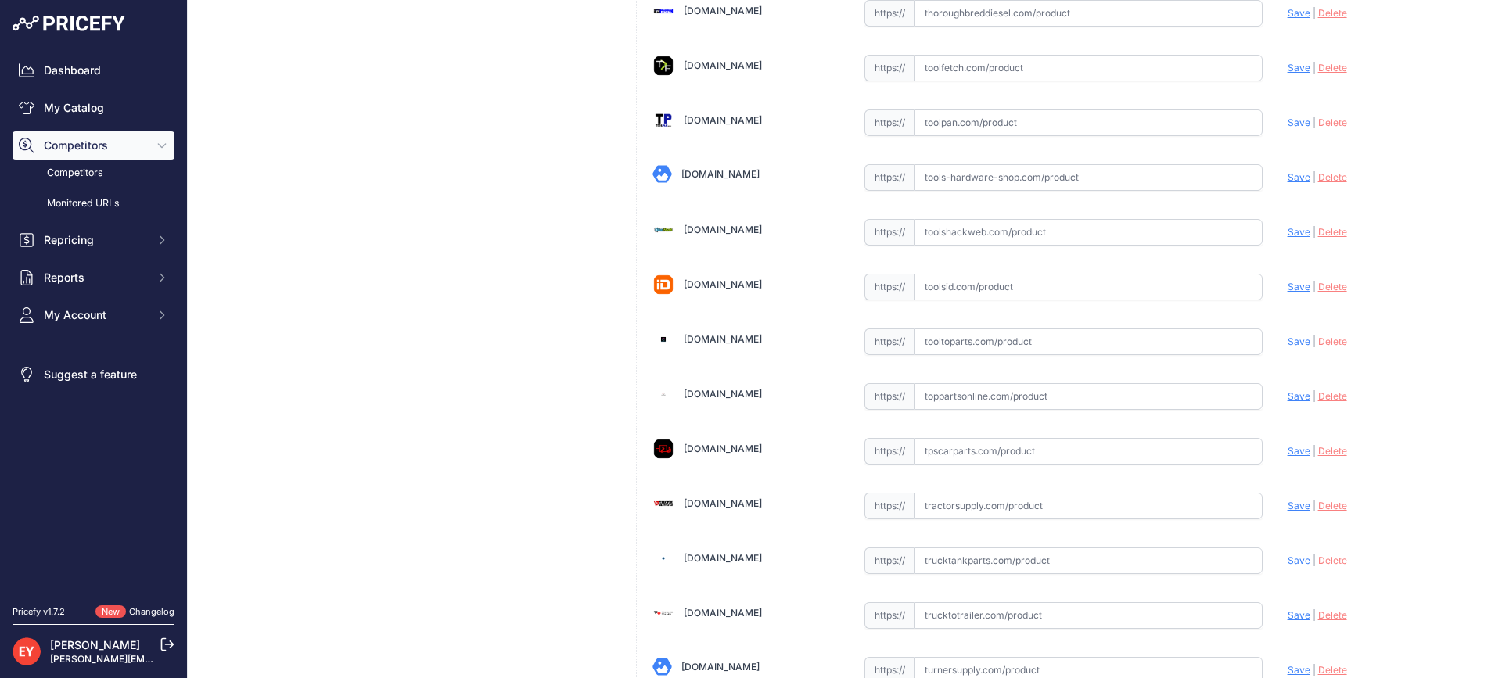
click at [982, 336] on input "text" at bounding box center [1088, 341] width 348 height 27
paste input "https://www.tooltoparts.com/product/opw-fibrelite-fl100black-hd-of8-40-heavy-du…"
click at [1287, 339] on span "Save" at bounding box center [1298, 342] width 23 height 12
type input "https://www.tooltoparts.com/product/opw-fibrelite-fl100black-hd-of8-40-heavy-du…"
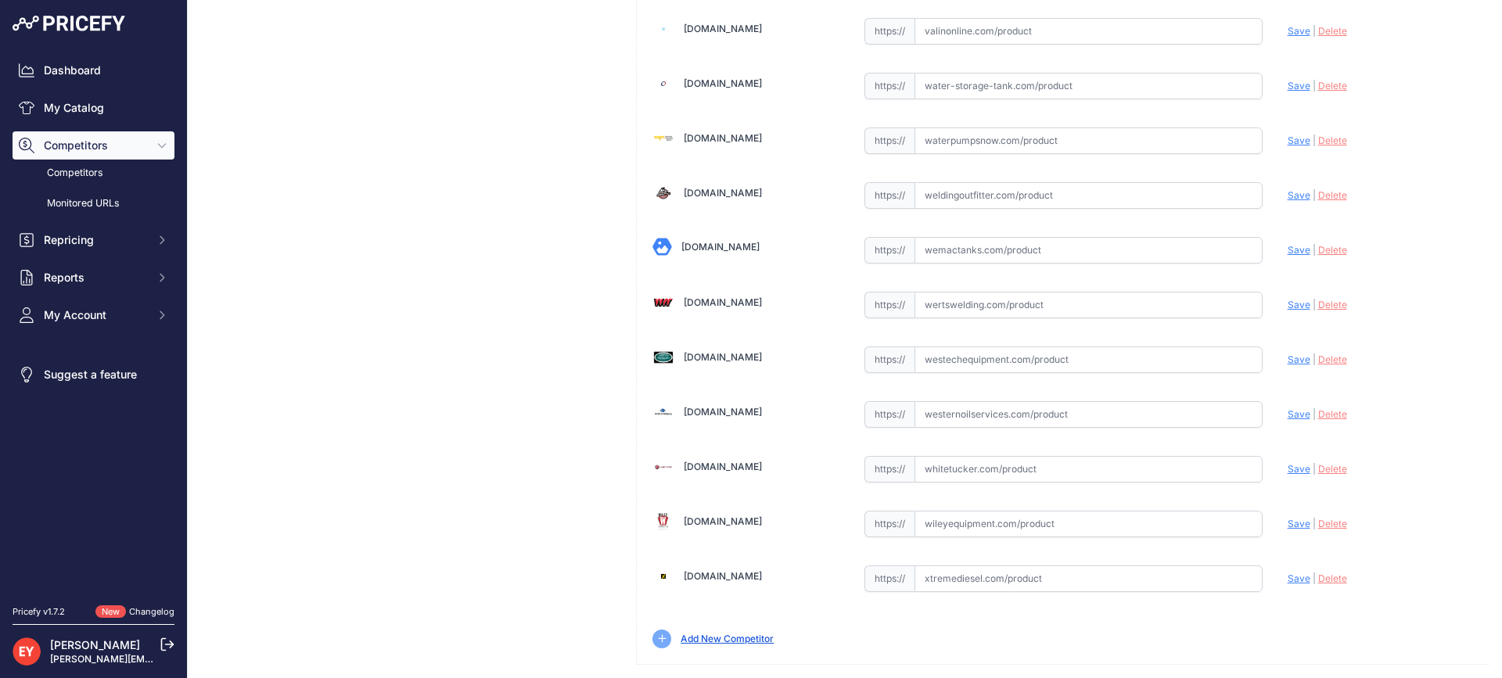
scroll to position [11831, 0]
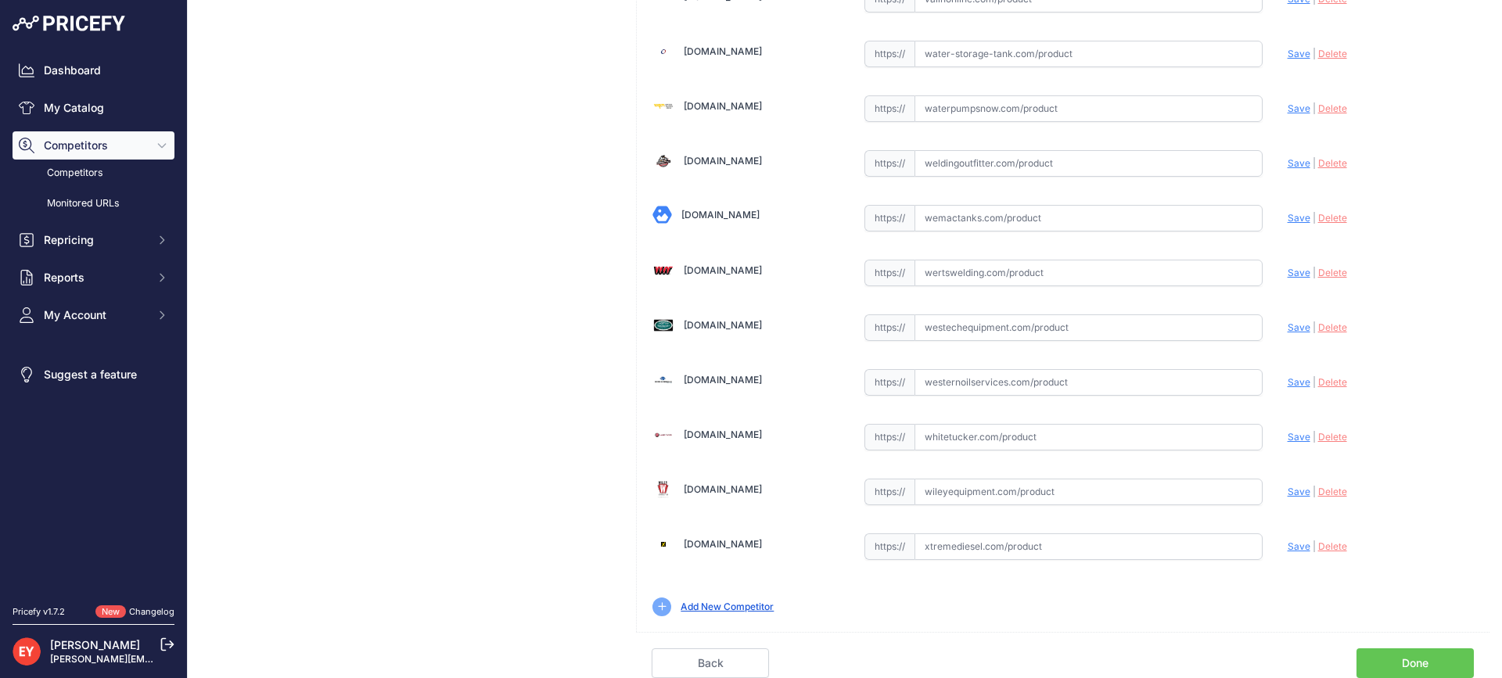
click at [1406, 663] on link "Done" at bounding box center [1414, 663] width 117 height 30
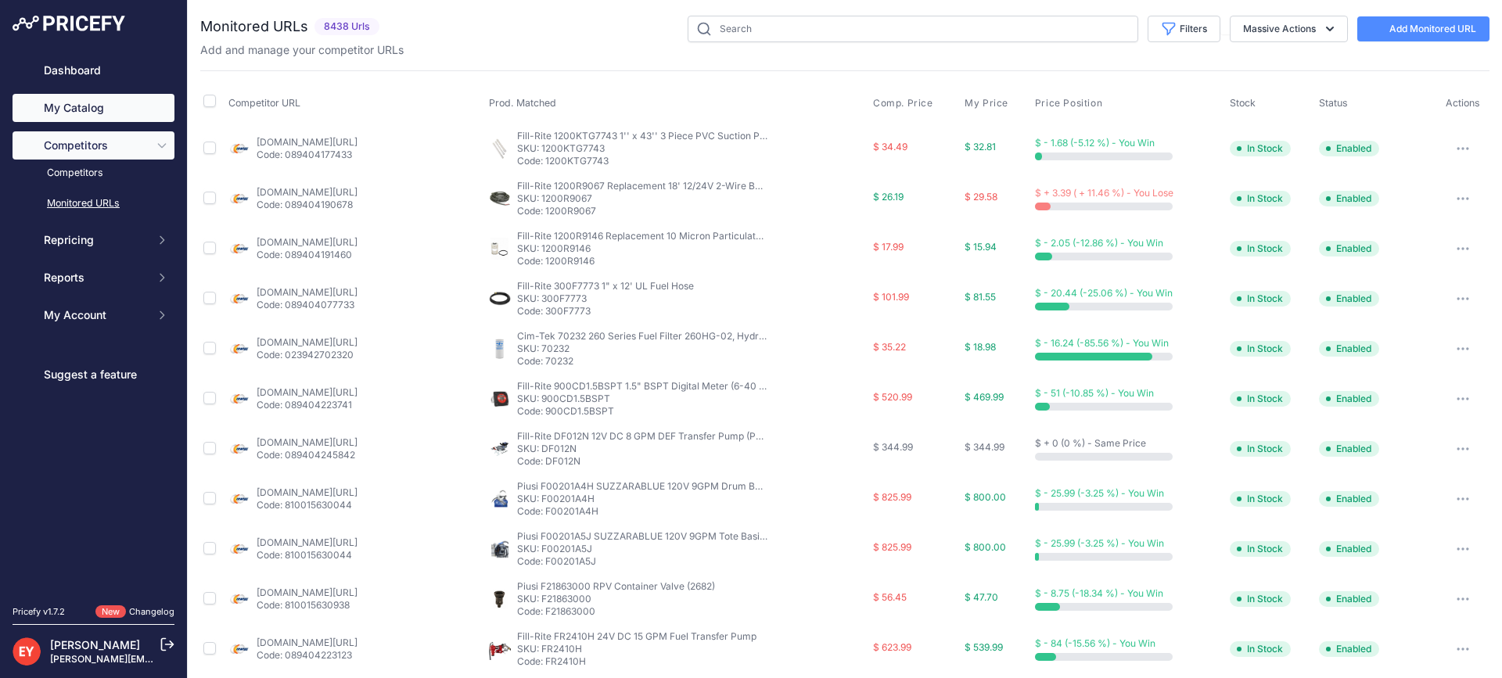
click at [88, 104] on link "My Catalog" at bounding box center [94, 108] width 162 height 28
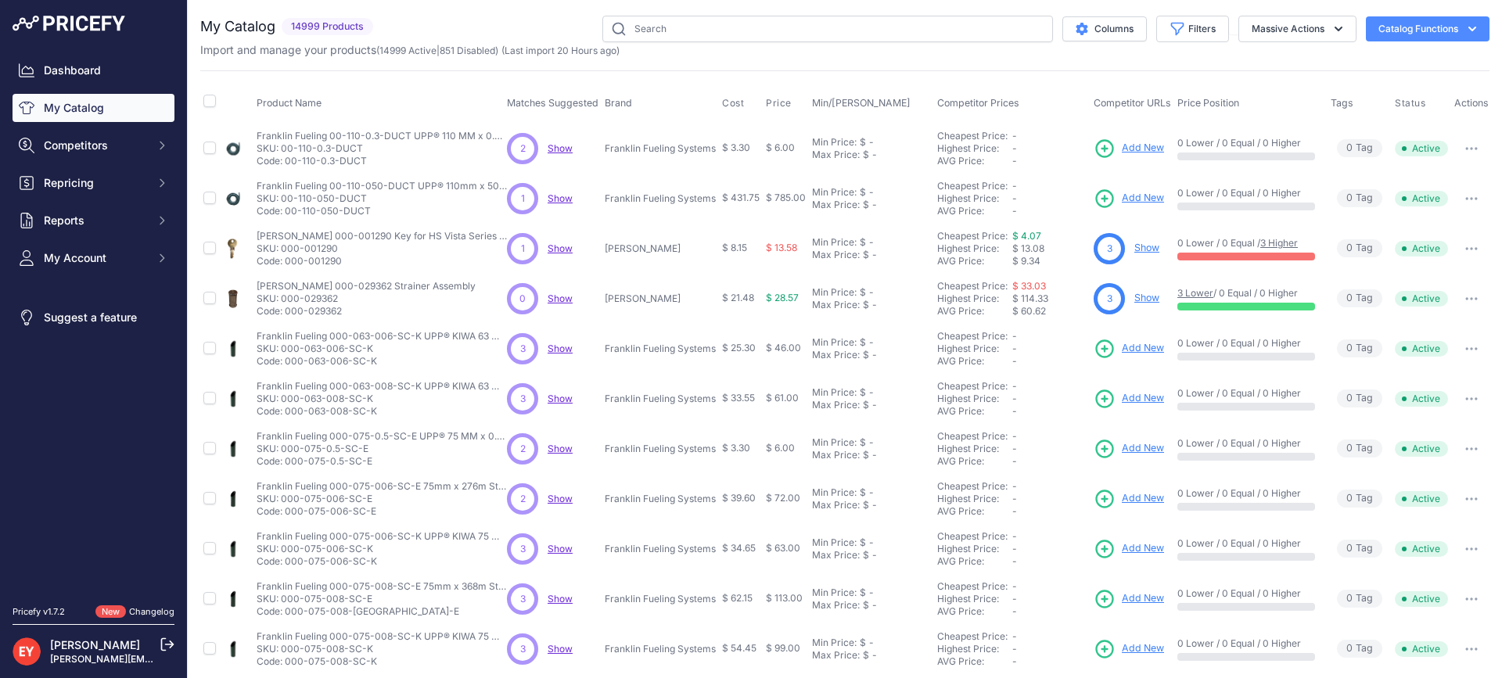
click at [736, 34] on input "text" at bounding box center [827, 29] width 451 height 27
type input "FL100BLACK-HD-CF"
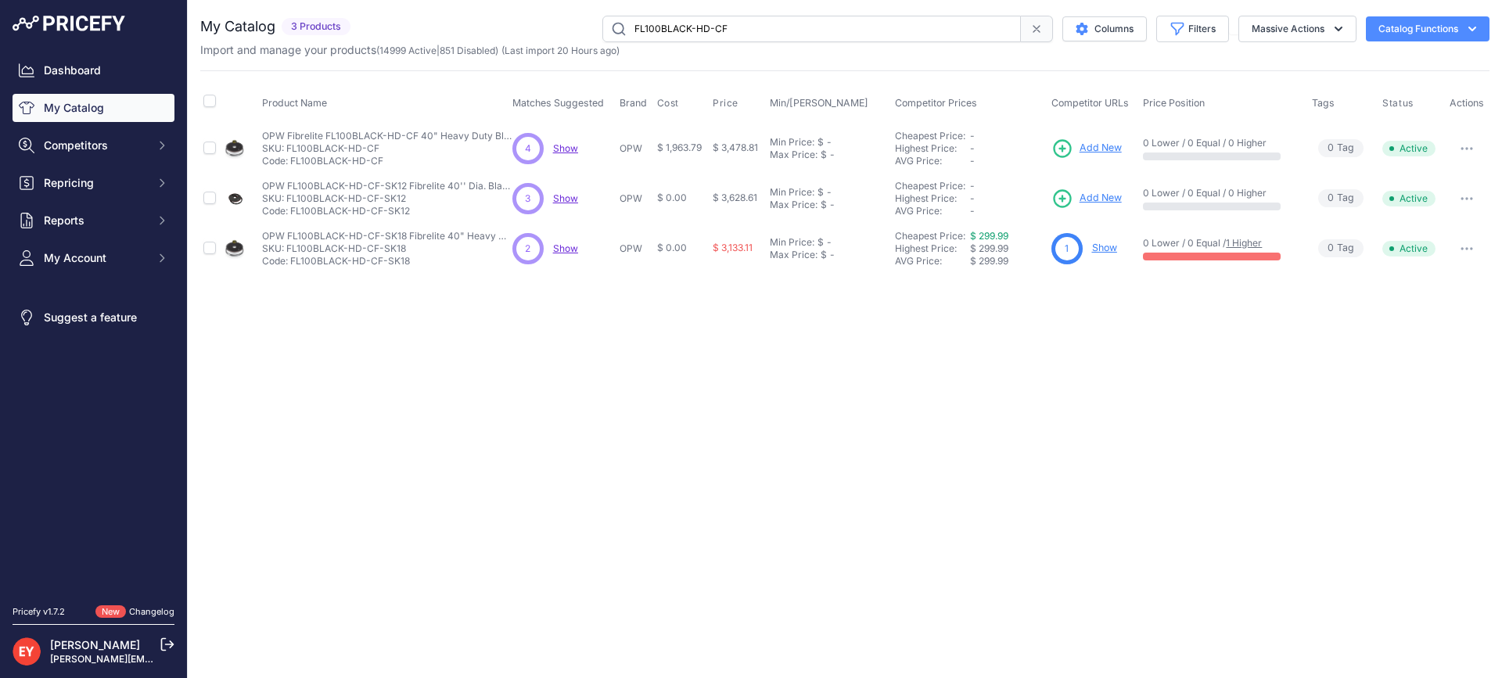
click at [1091, 142] on span "Add New" at bounding box center [1100, 148] width 42 height 15
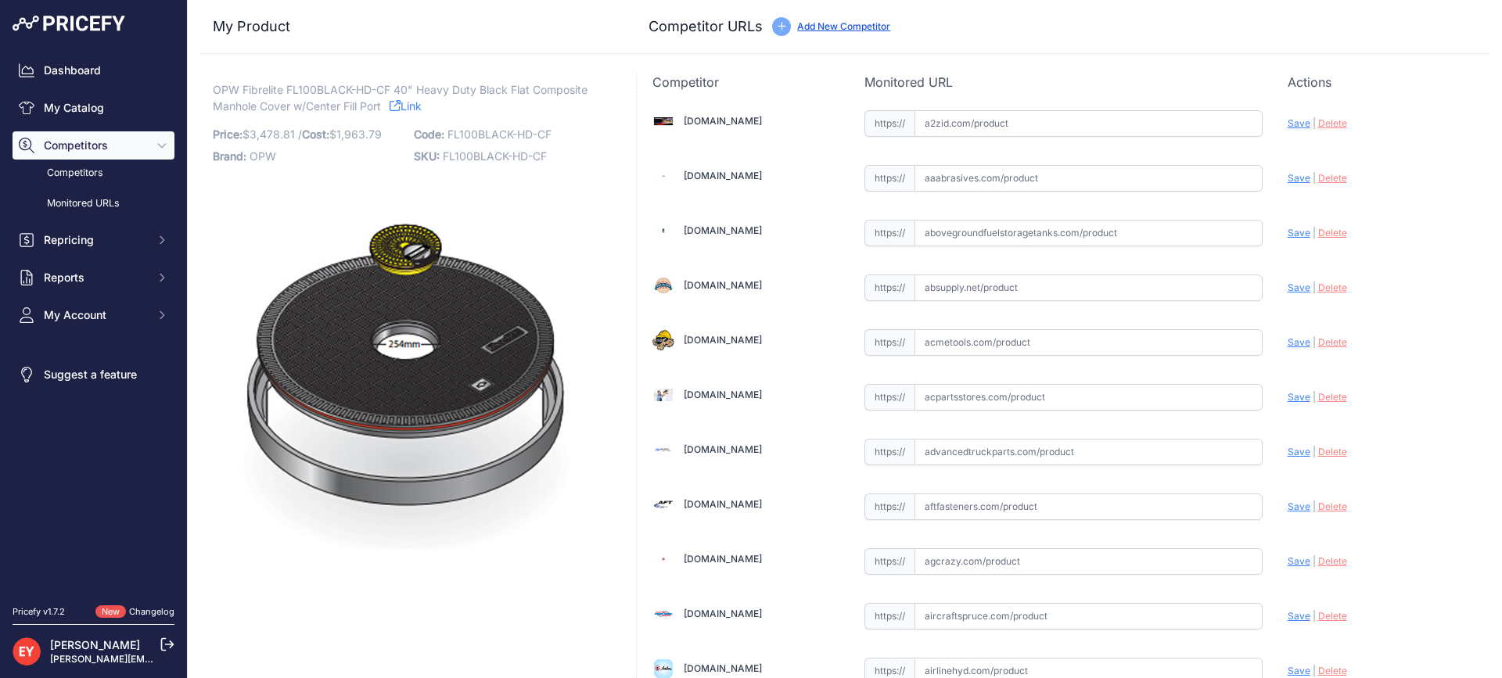
scroll to position [10941, 0]
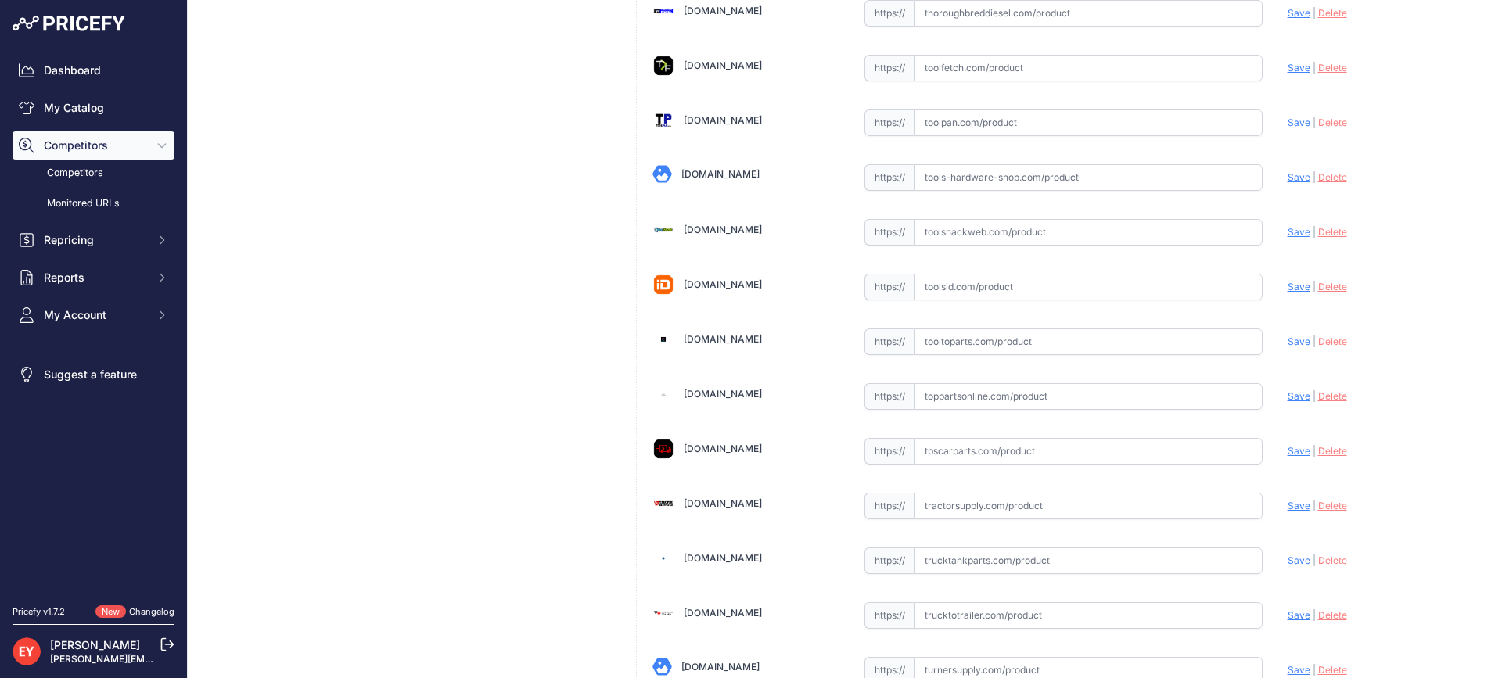
click at [957, 343] on input "text" at bounding box center [1088, 341] width 348 height 27
paste input "https://www.tooltoparts.com/product/opw-fibrelite-fl100black-hd-cf-40-heavy-dut…"
click at [1287, 341] on span "Save" at bounding box center [1298, 342] width 23 height 12
type input "https://www.tooltoparts.com/product/opw-fibrelite-fl100black-hd-cf-40-heavy-dut…"
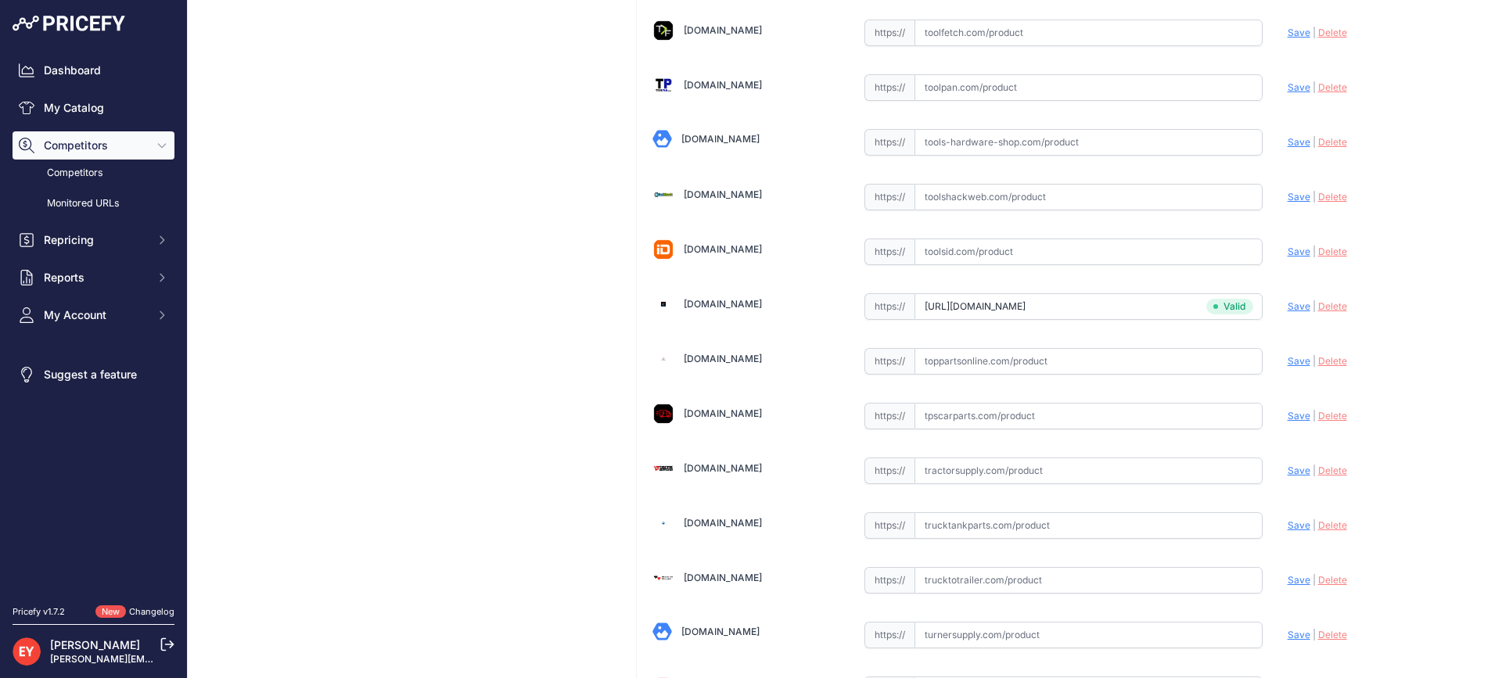
scroll to position [1479, 0]
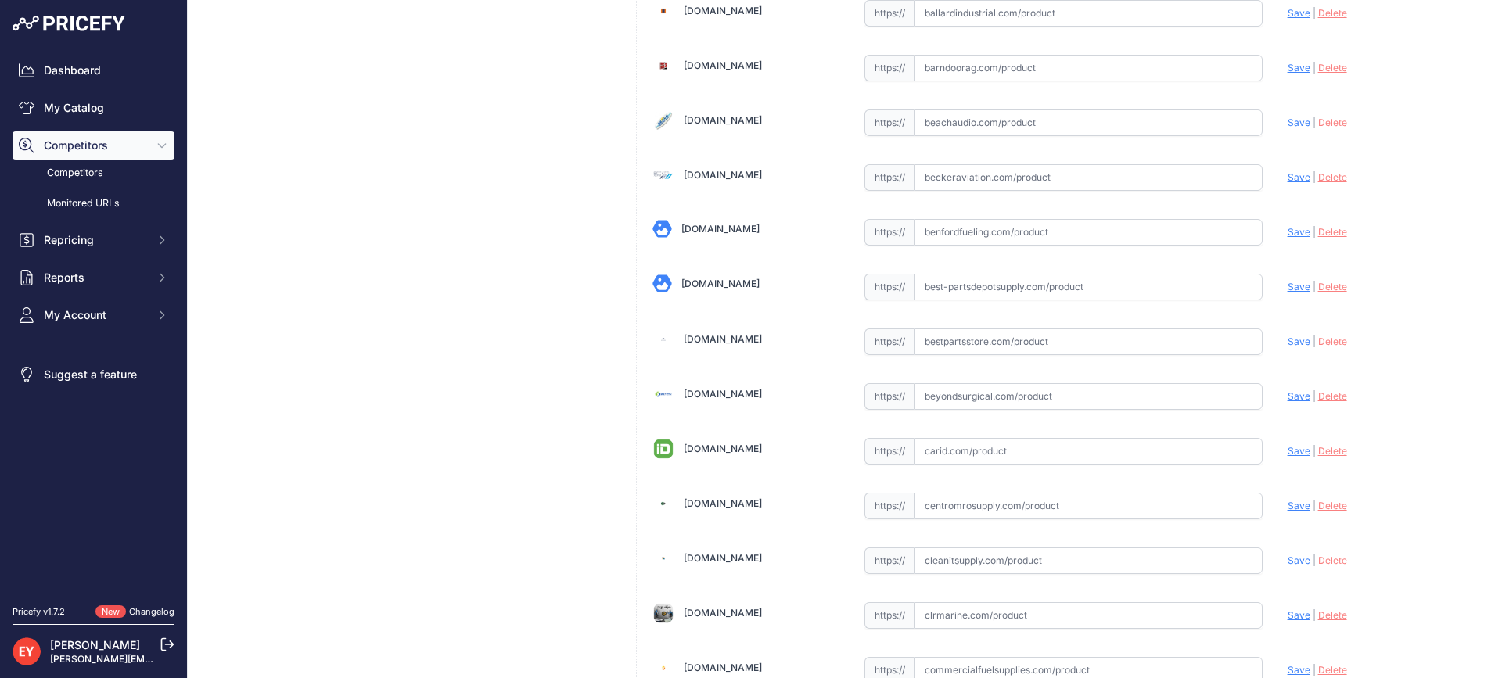
click at [935, 333] on input "text" at bounding box center [1088, 341] width 348 height 27
paste input "https://www.bestpartsstore.com/product/opw-fibrelite-fl100black-hd-cf-40-heavy-…"
click at [1287, 344] on span "Save" at bounding box center [1298, 342] width 23 height 12
type input "https://www.bestpartsstore.com/product/opw-fibrelite-fl100black-hd-cf-40-heavy-…"
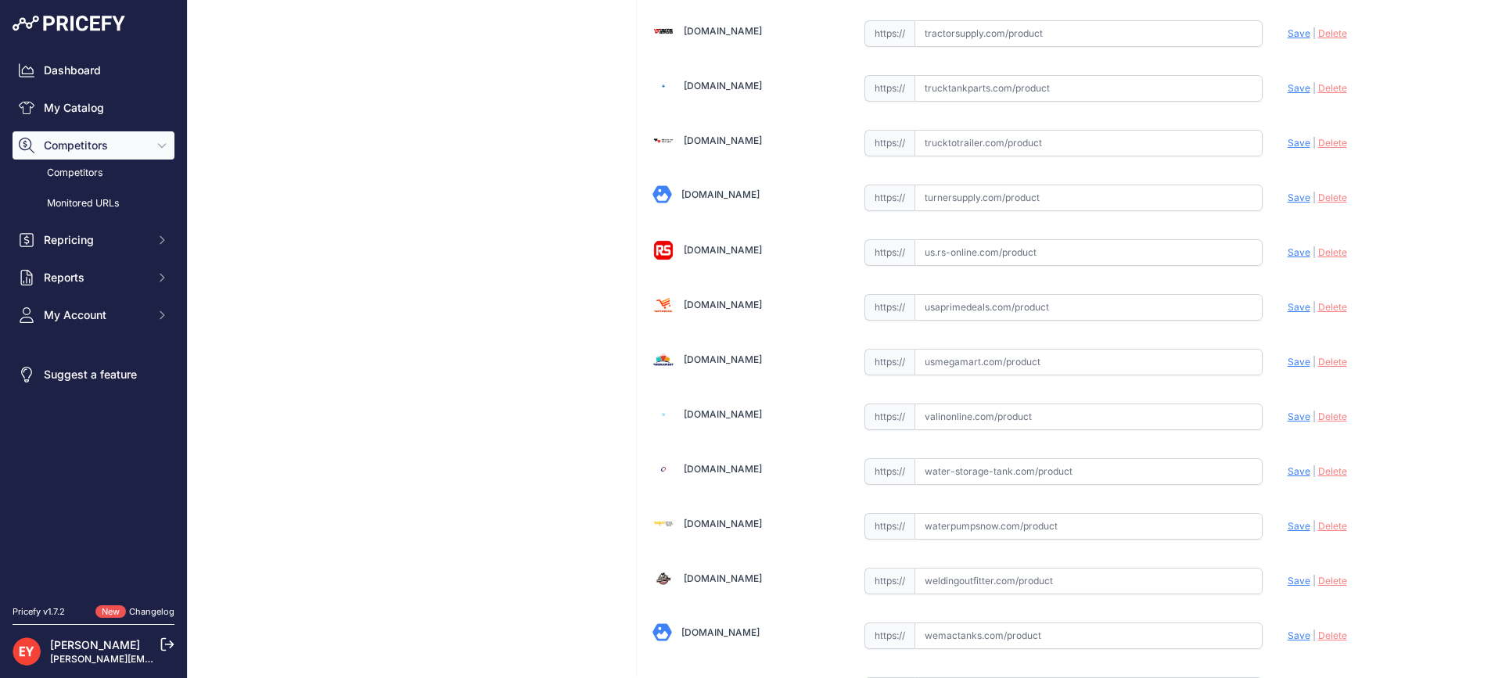
scroll to position [11831, 0]
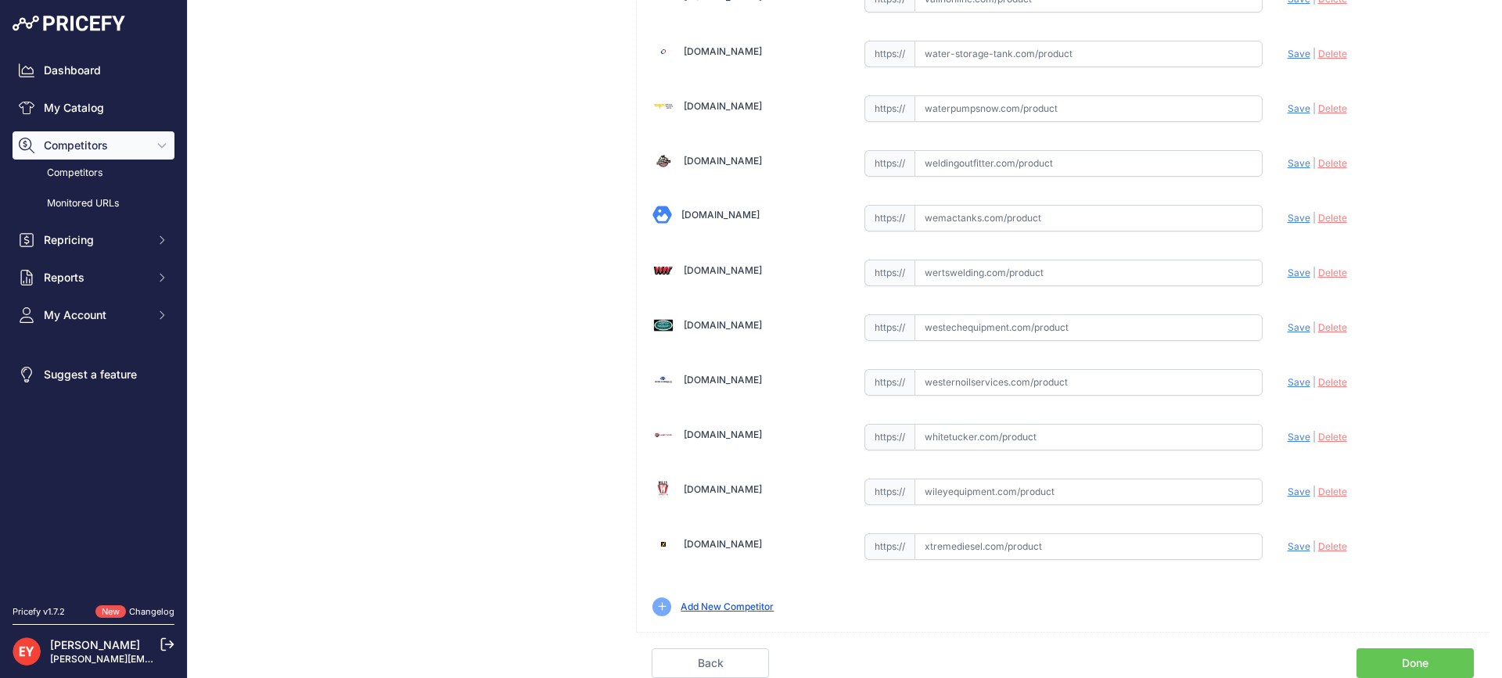
click at [1405, 655] on link "Done" at bounding box center [1414, 663] width 117 height 30
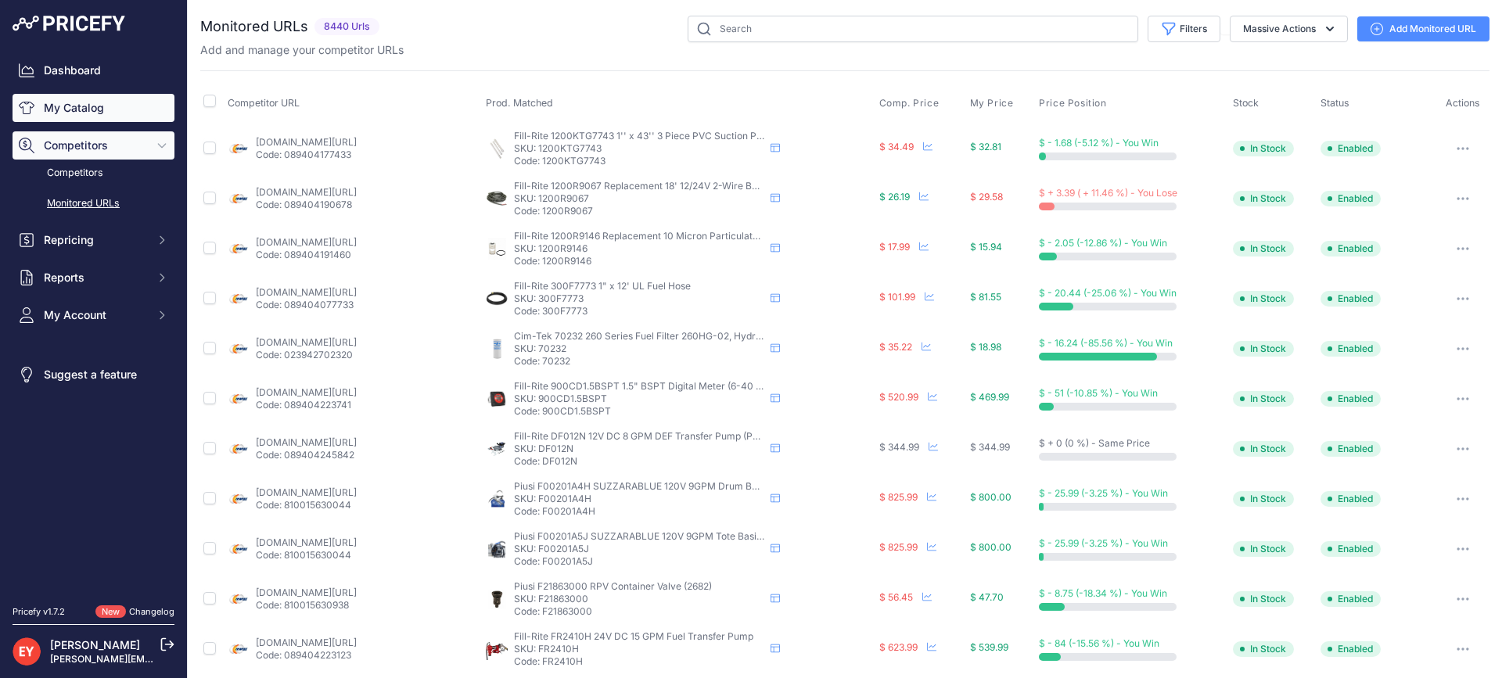
click at [134, 100] on link "My Catalog" at bounding box center [94, 108] width 162 height 28
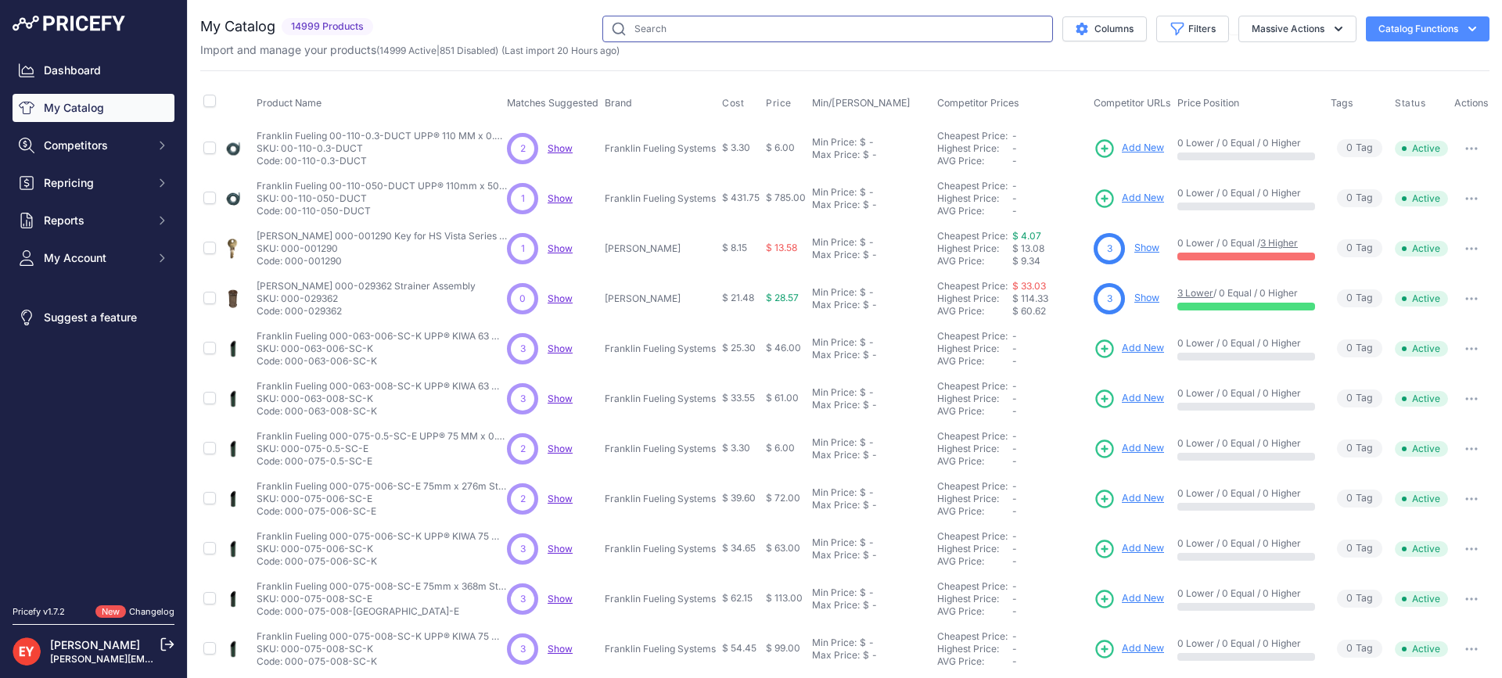
click at [684, 21] on input "text" at bounding box center [827, 29] width 451 height 27
paste input "FL90BLACK-HD-CF"
type input "FL90BLACK-HD-CF"
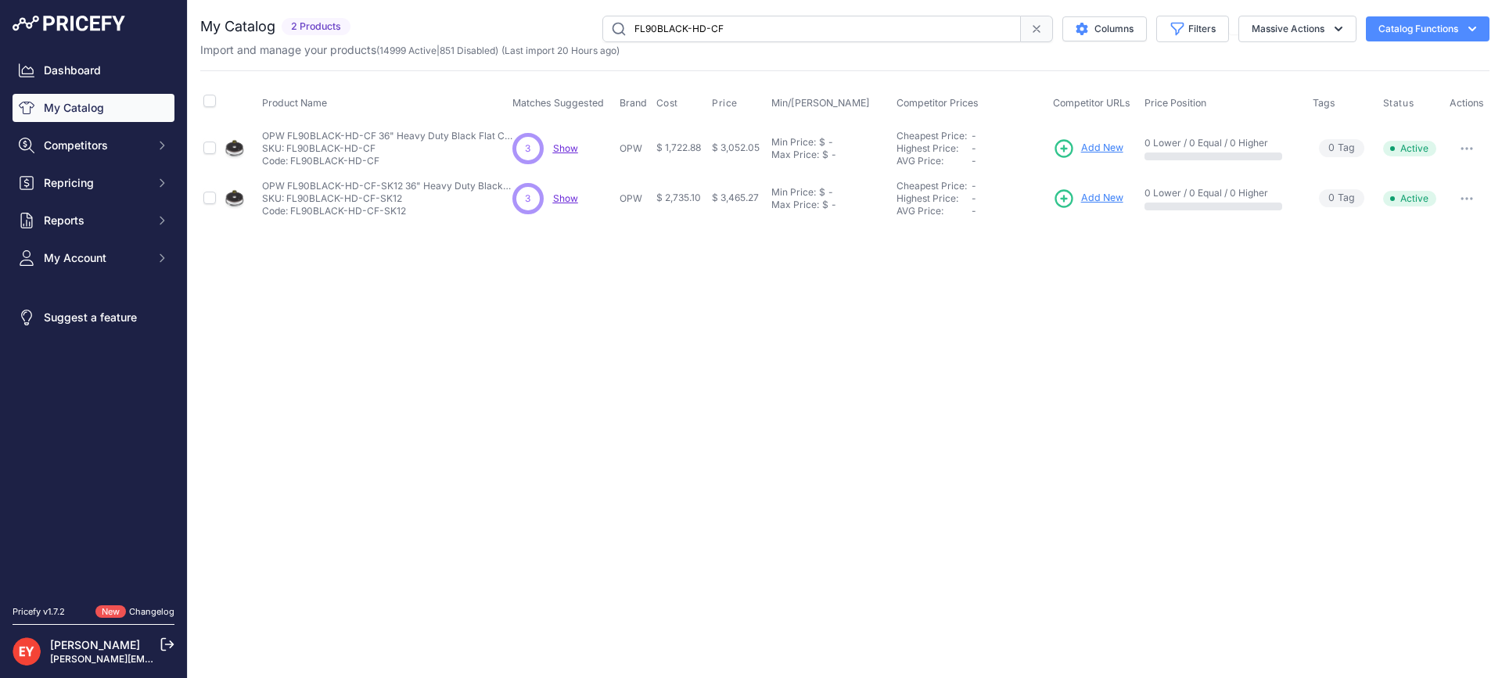
click at [1109, 149] on span "Add New" at bounding box center [1102, 148] width 42 height 15
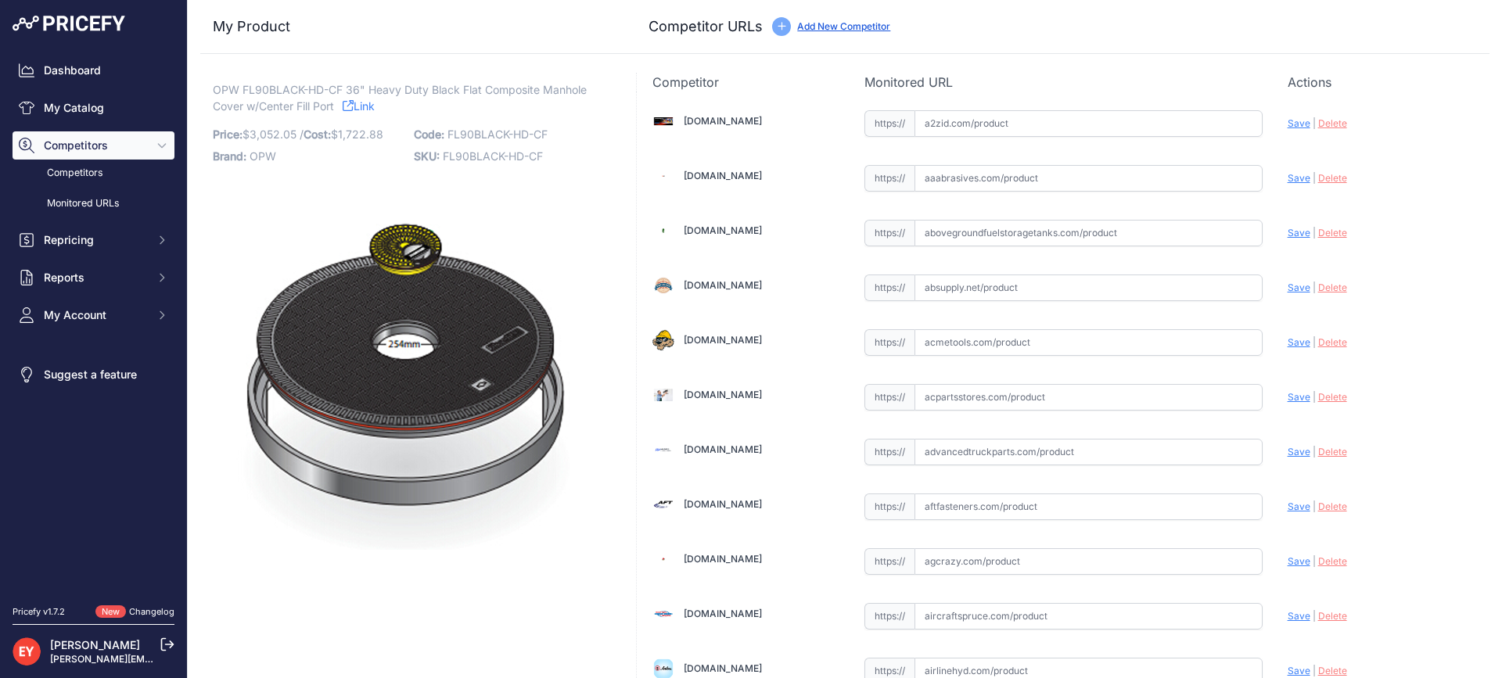
scroll to position [10941, 0]
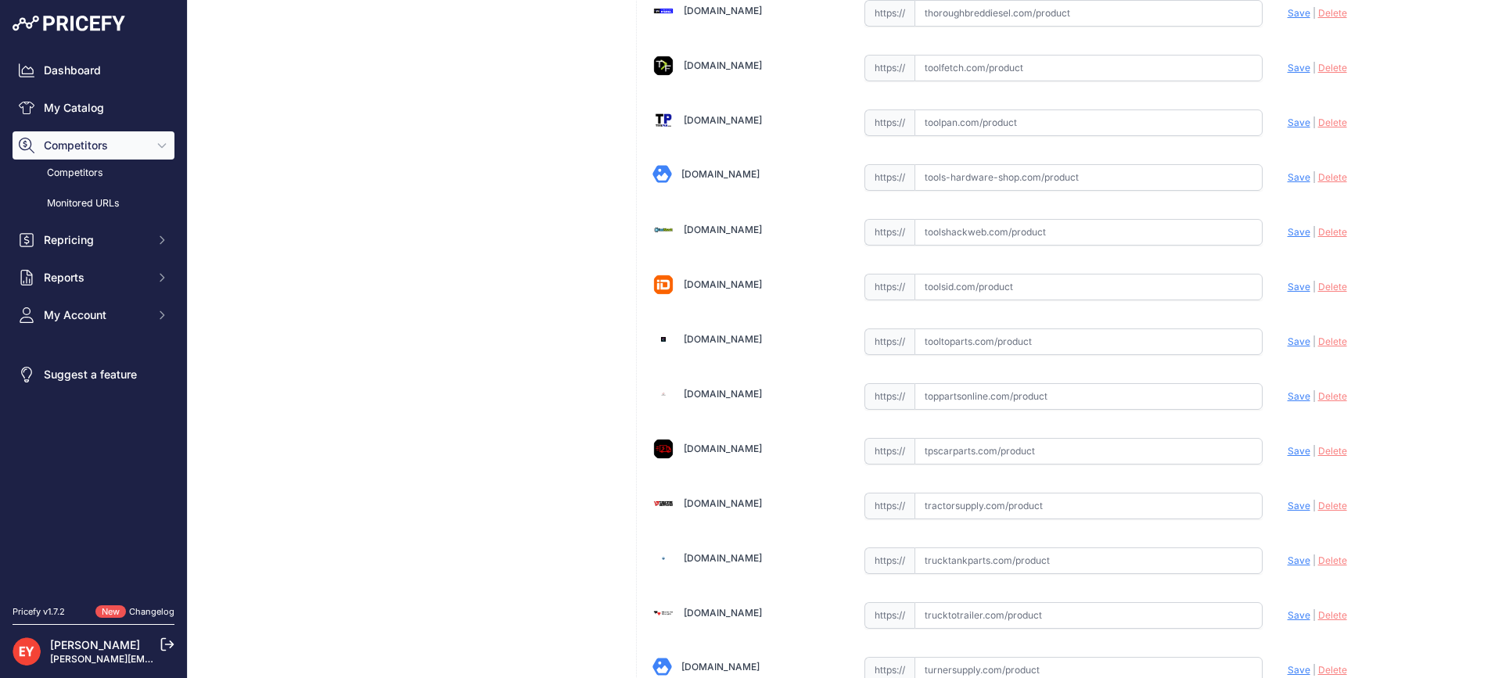
click at [984, 346] on input "text" at bounding box center [1088, 341] width 348 height 27
paste input "[URL][DOMAIN_NAME]"
click at [1287, 345] on span "Save" at bounding box center [1298, 342] width 23 height 12
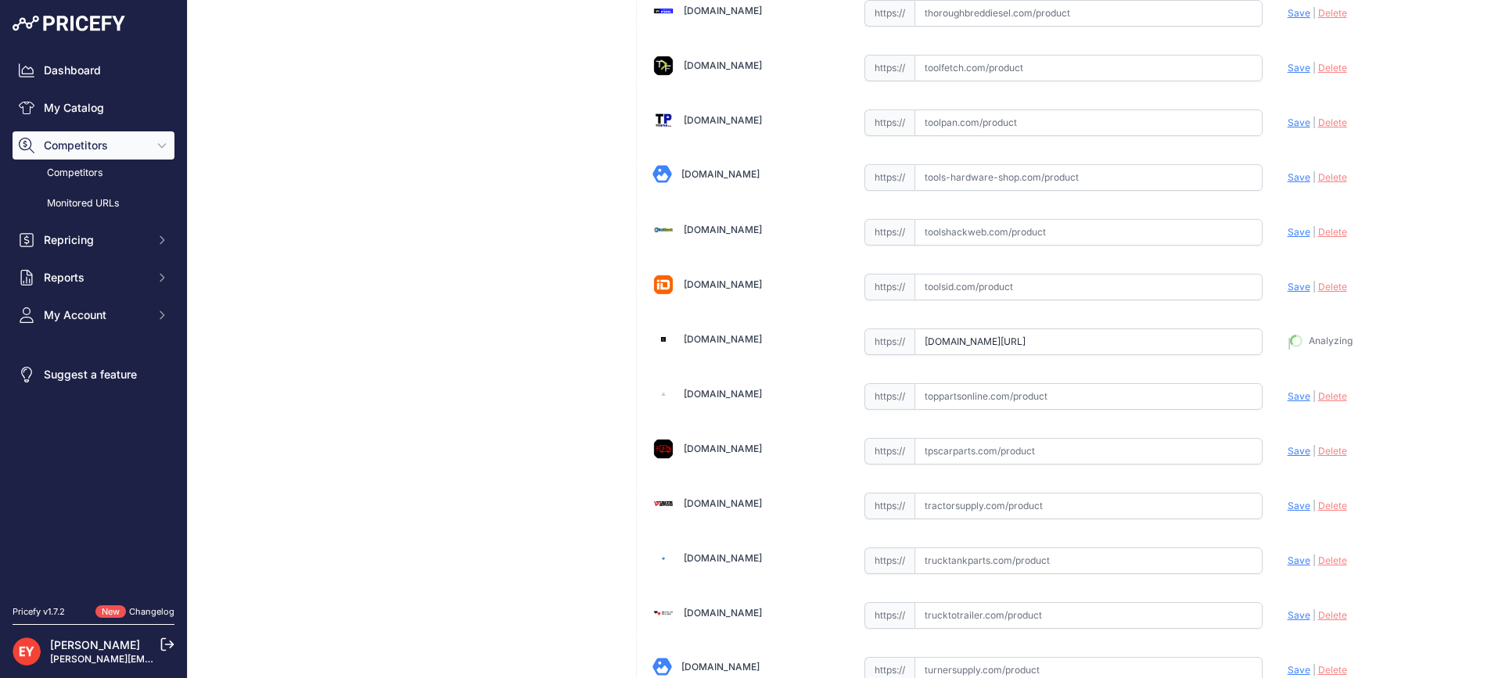
type input "[URL][DOMAIN_NAME]"
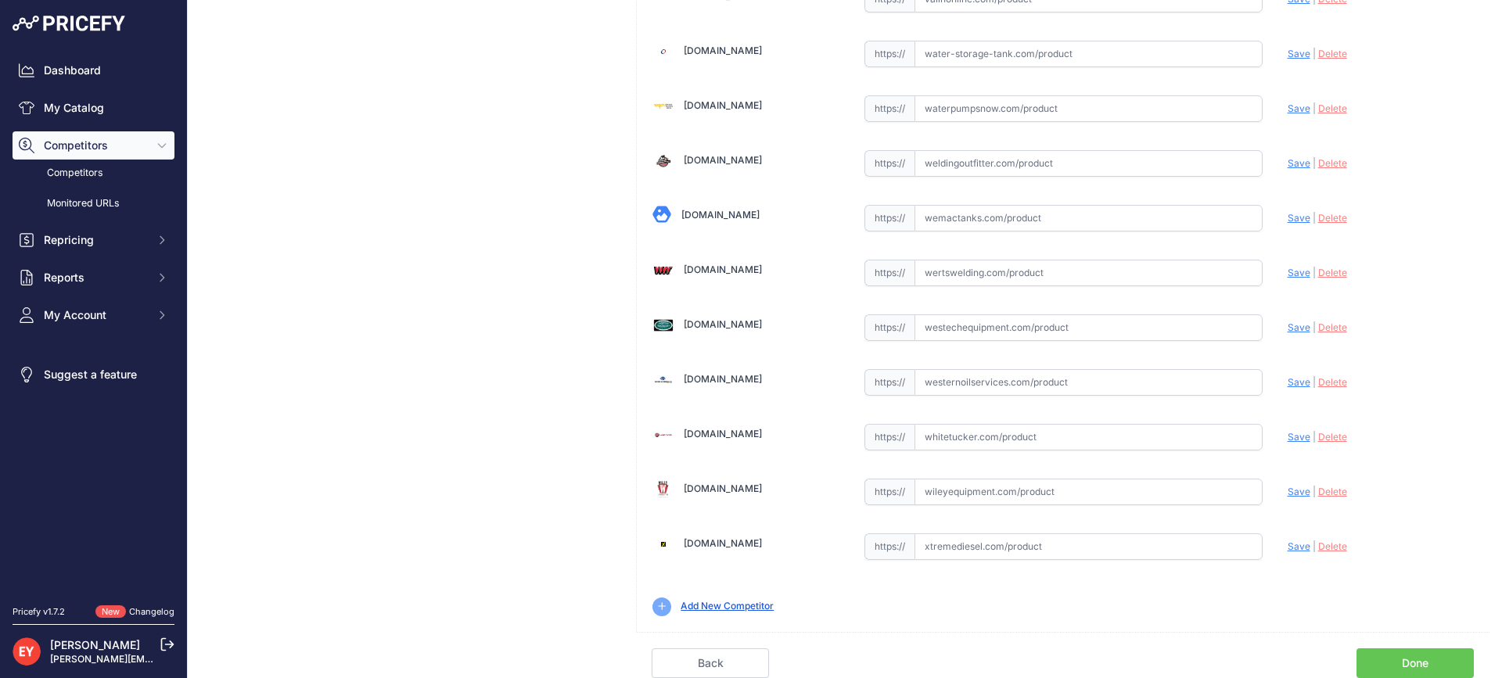
click at [1429, 657] on link "Done" at bounding box center [1414, 663] width 117 height 30
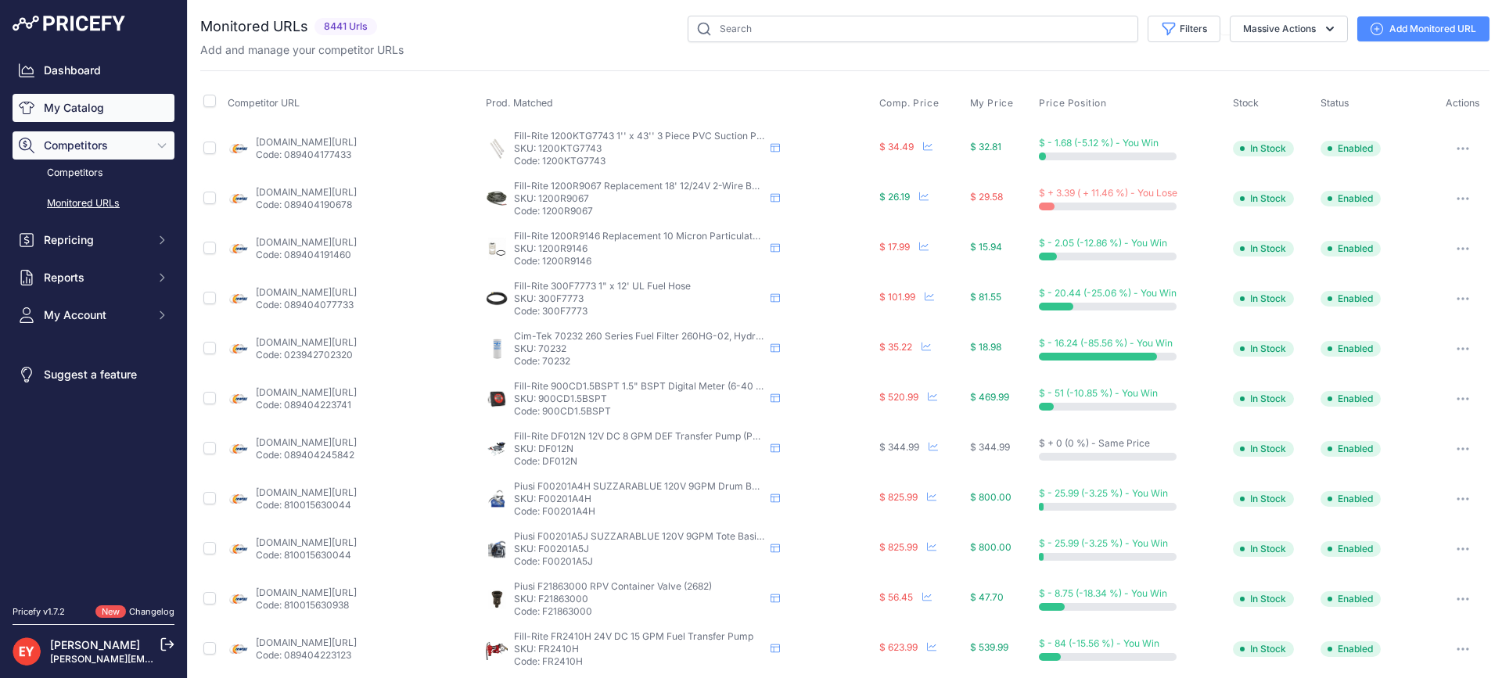
click at [67, 116] on link "My Catalog" at bounding box center [94, 108] width 162 height 28
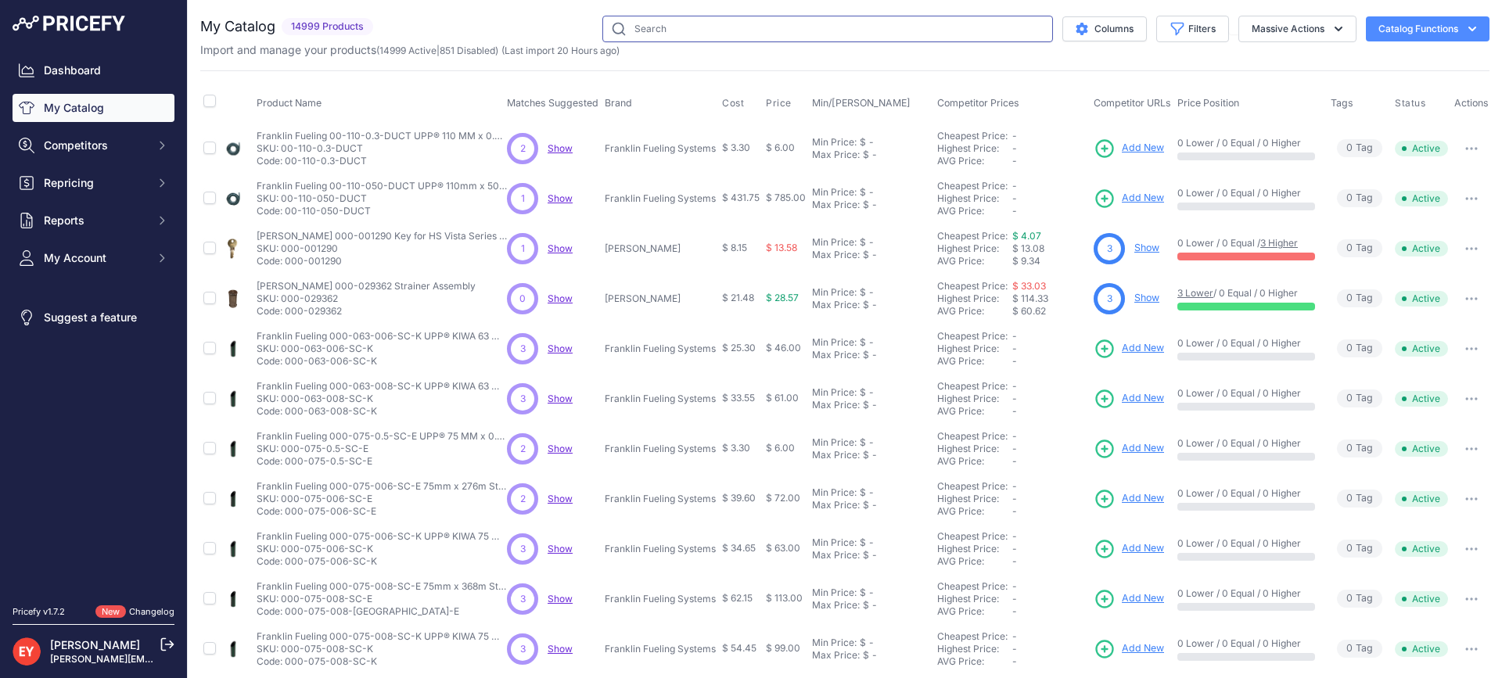
click at [647, 33] on input "text" at bounding box center [827, 29] width 451 height 27
paste input "FL90BLACK-HD-CF-SK12"
type input "FL90BLACK-HD-CF-SK12"
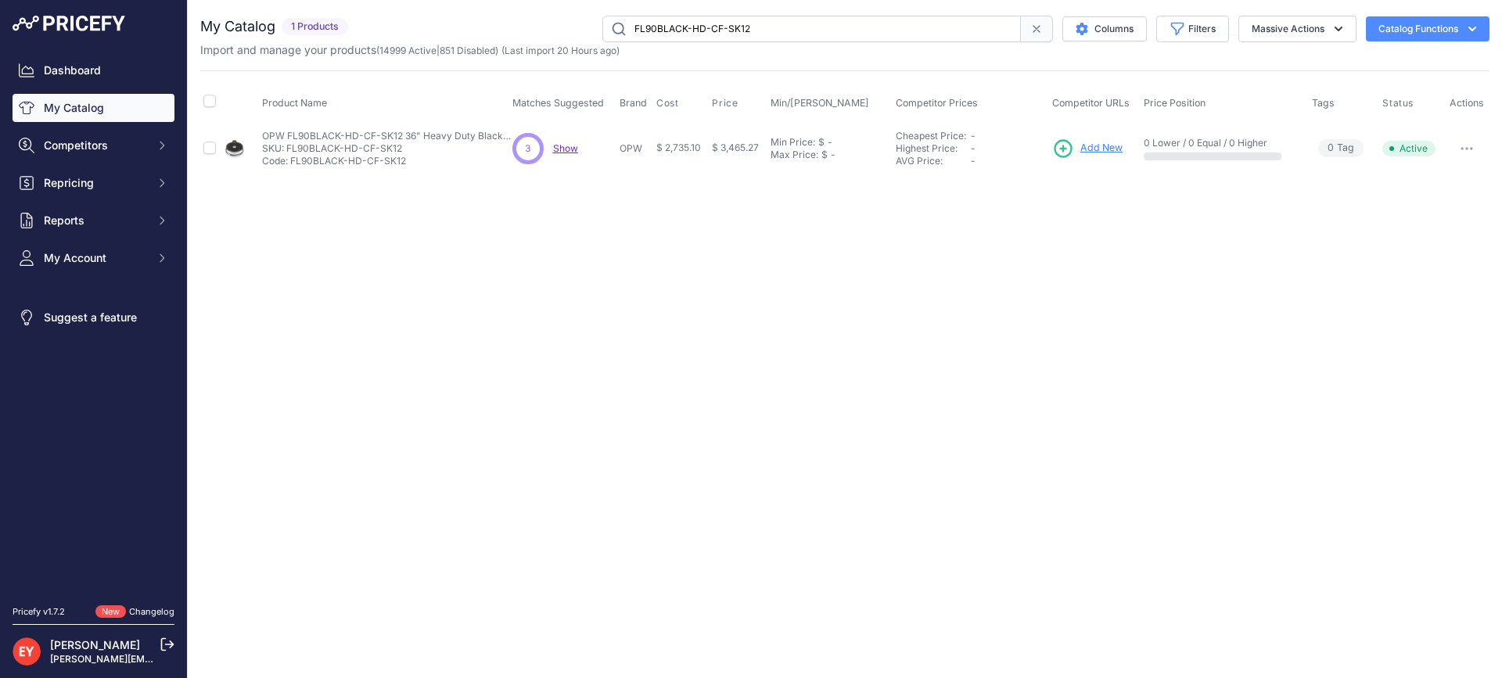
click at [1093, 149] on span "Add New" at bounding box center [1101, 148] width 42 height 15
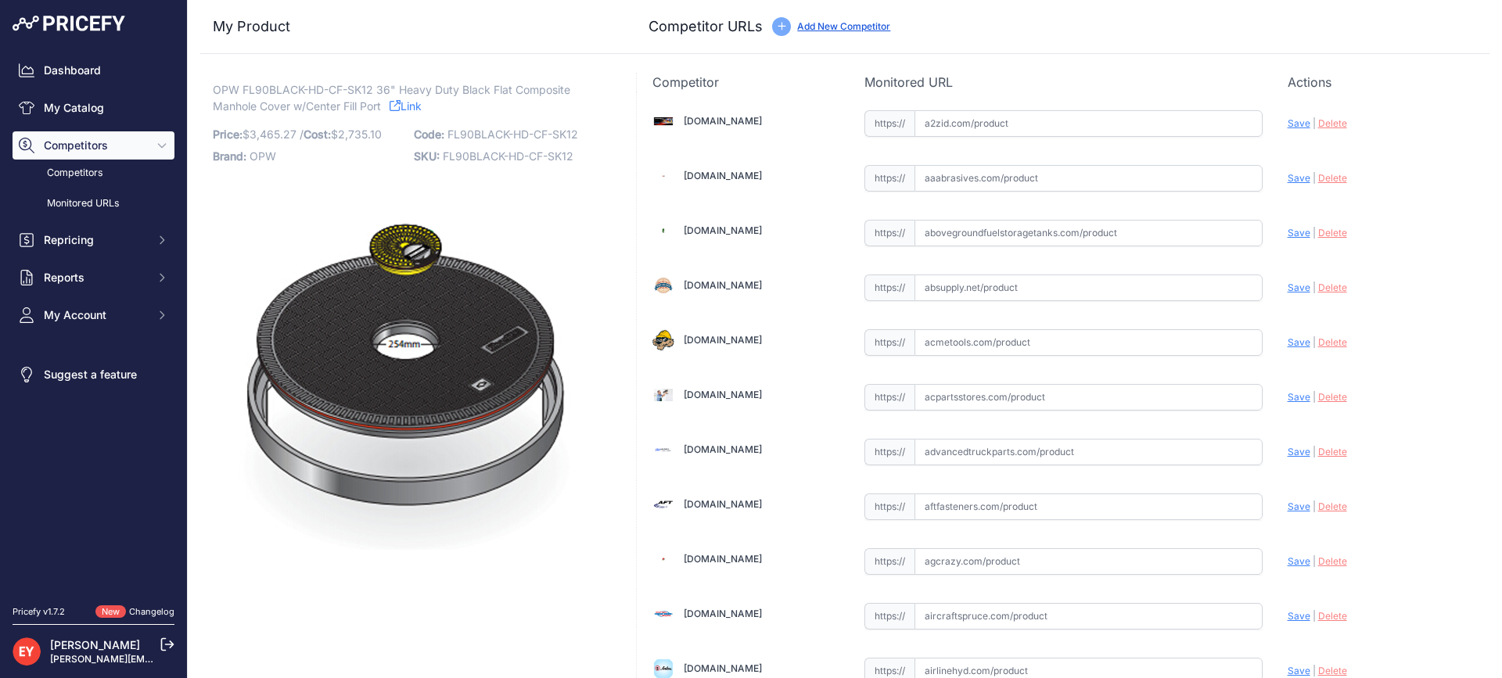
scroll to position [1479, 0]
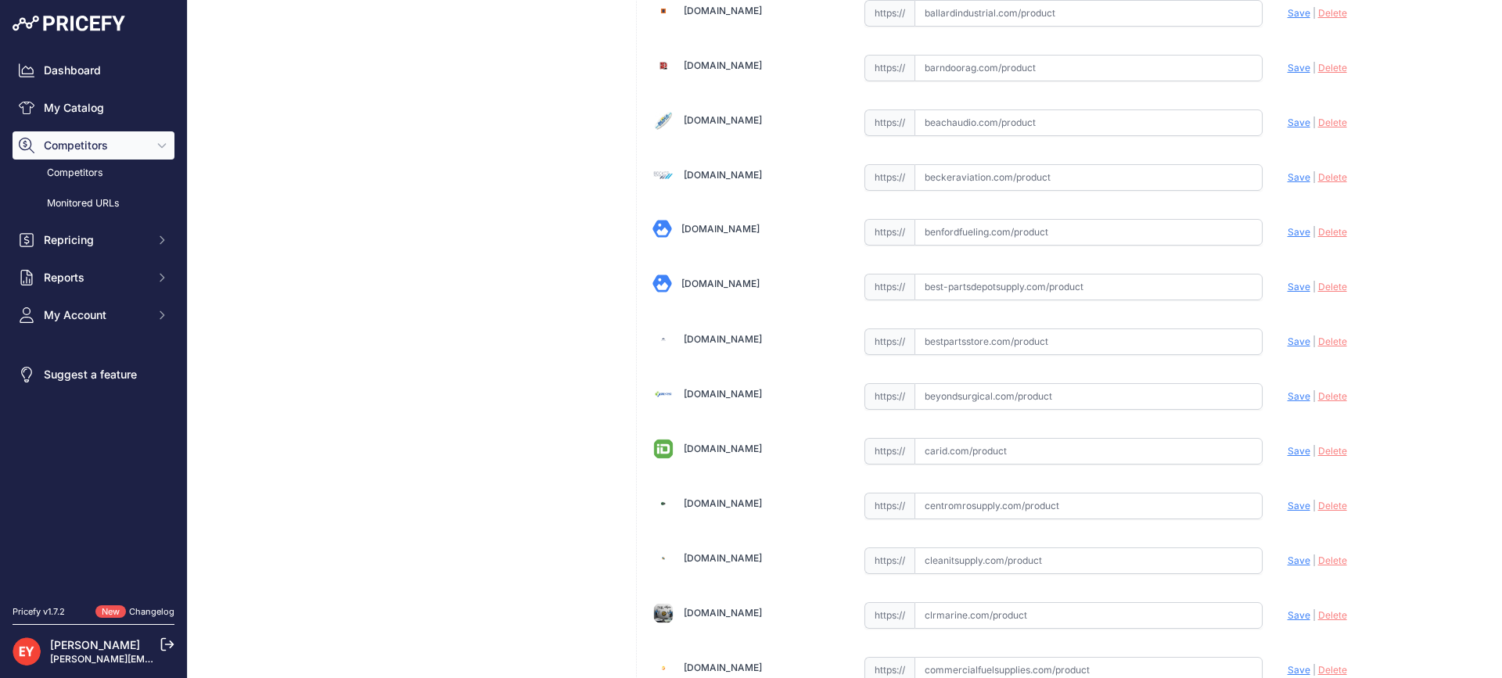
click at [949, 346] on input "text" at bounding box center [1088, 341] width 348 height 27
paste input "https://www.bestpartsstore.com/product/opw-fl90black-hd-cf-sk12-36-heavy-duty-b…"
click at [1290, 338] on span "Save" at bounding box center [1298, 342] width 23 height 12
type input "https://www.bestpartsstore.com/product/opw-fl90black-hd-cf-sk12-36-heavy-duty-b…"
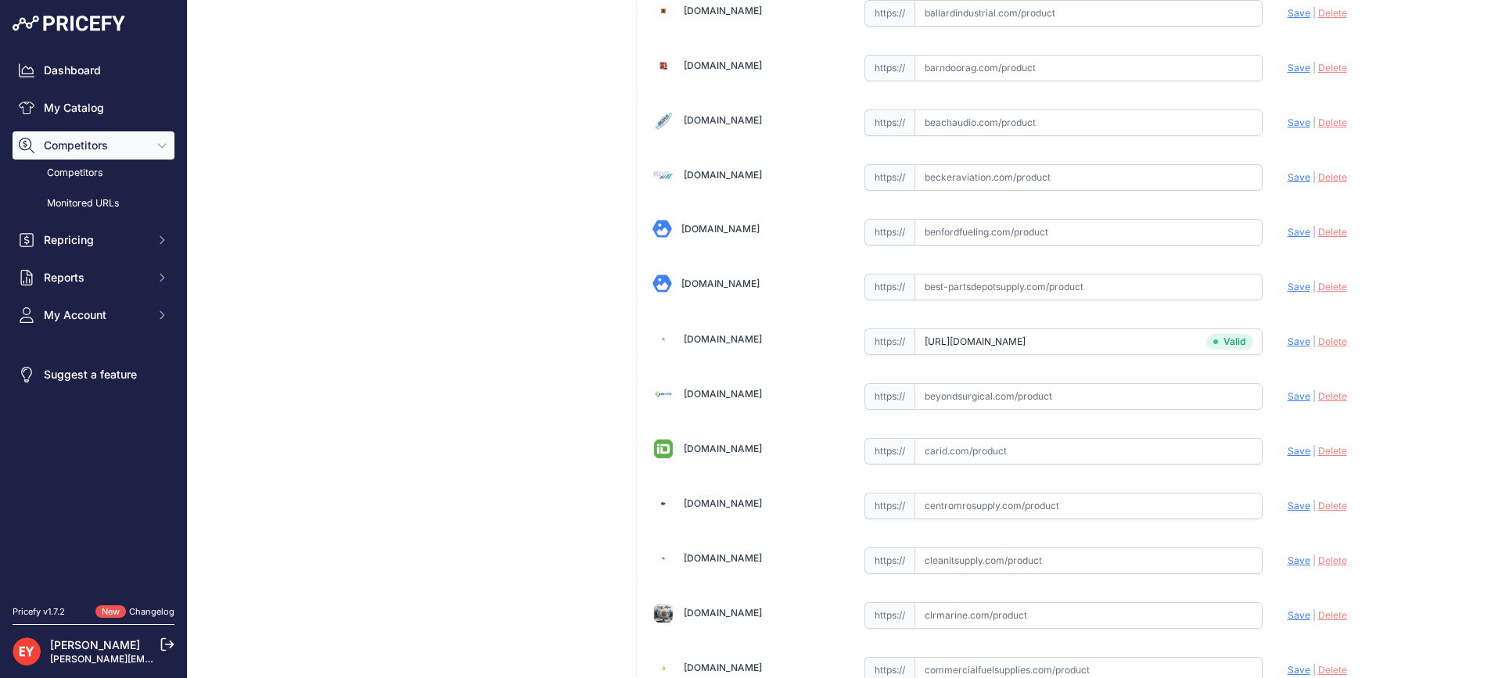
scroll to position [5476, 0]
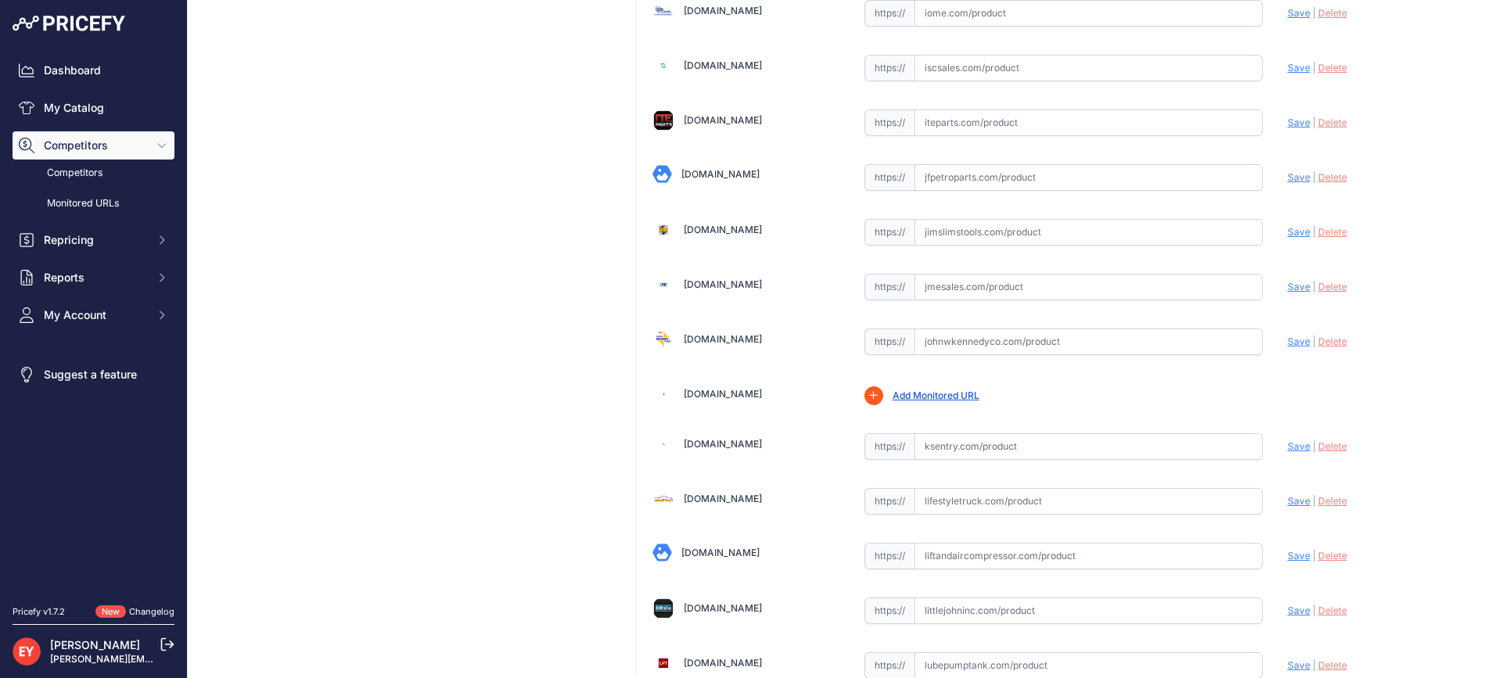
click at [985, 332] on input "text" at bounding box center [1088, 341] width 348 height 27
paste input "https://www.johnwkennedyco.com/buy/product/FL90BLACK-HD-CF-SK12-Fibrelite/90626…"
click at [1287, 346] on span "Save" at bounding box center [1298, 342] width 23 height 12
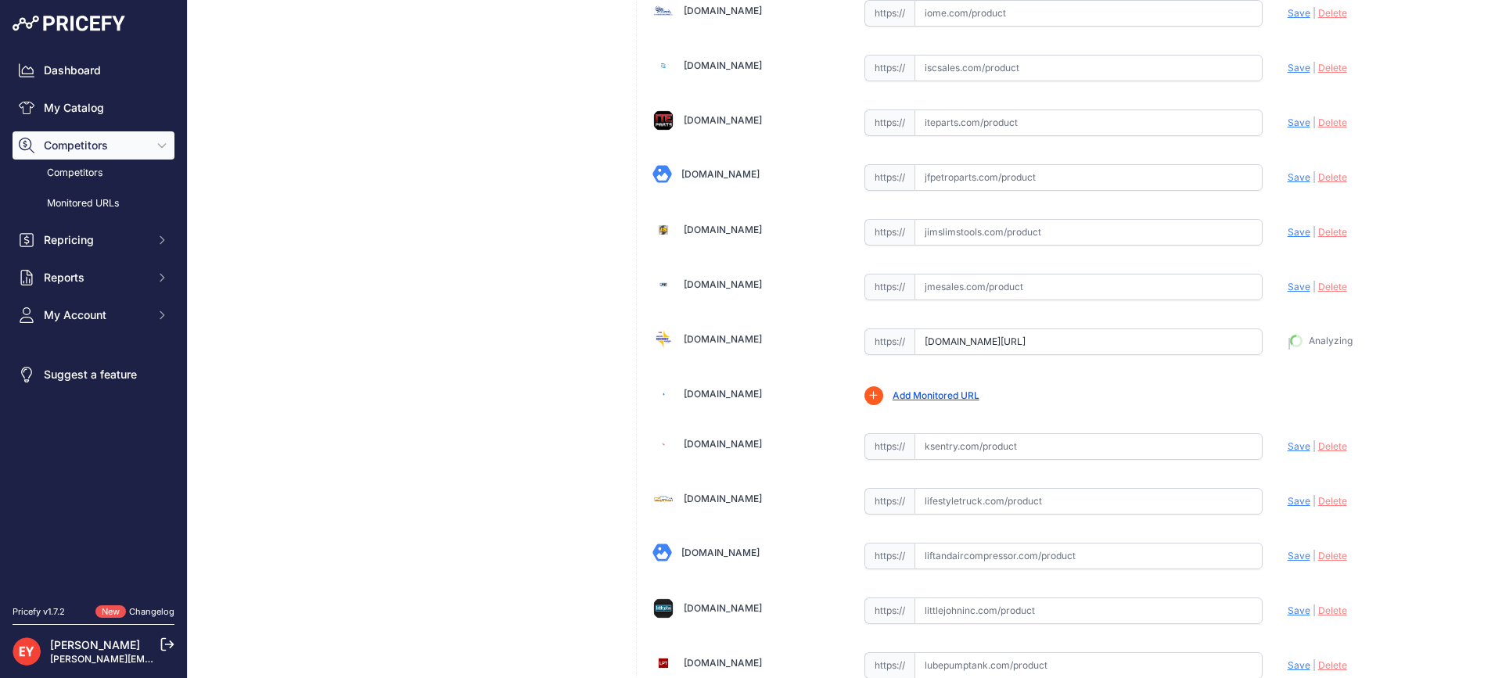
type input "https://www.johnwkennedyco.com/buy/product/FL90BLACK-HD-CF-SK12-Fibrelite/90626…"
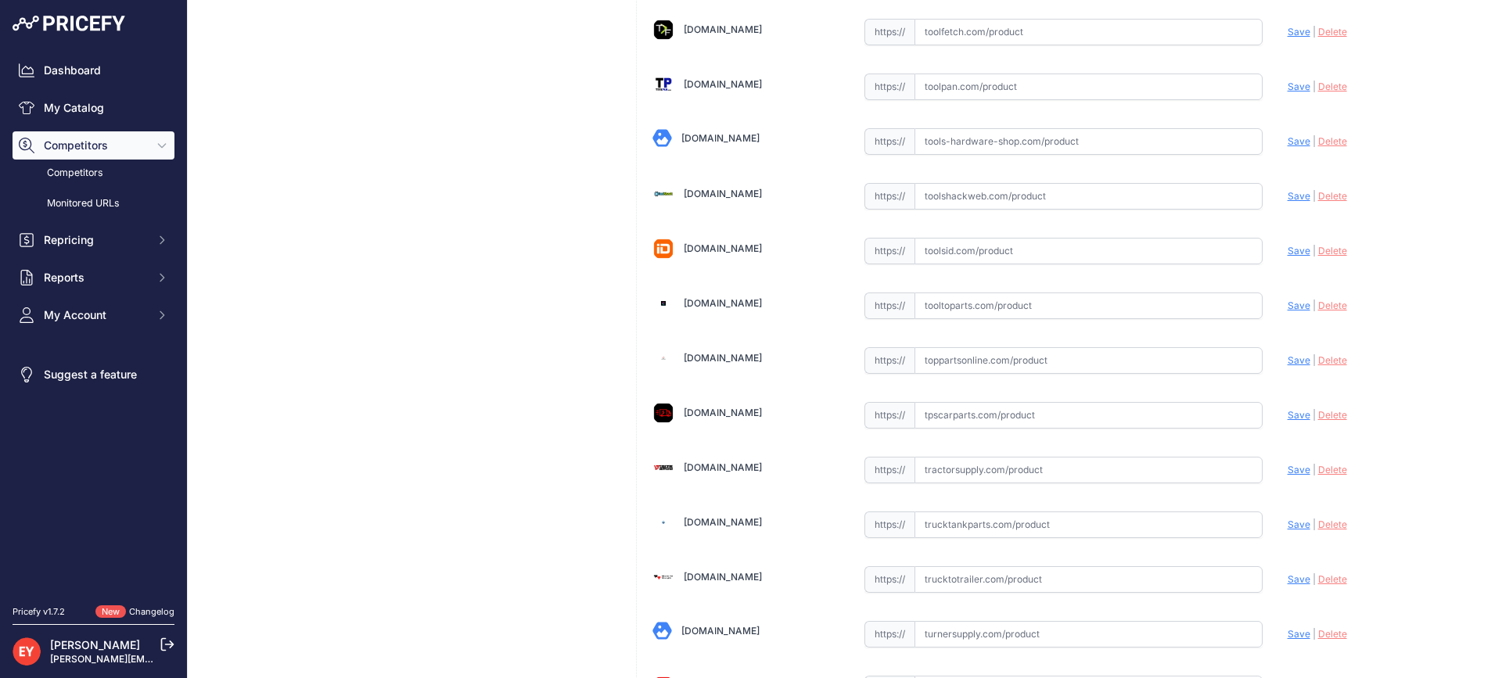
scroll to position [10942, 0]
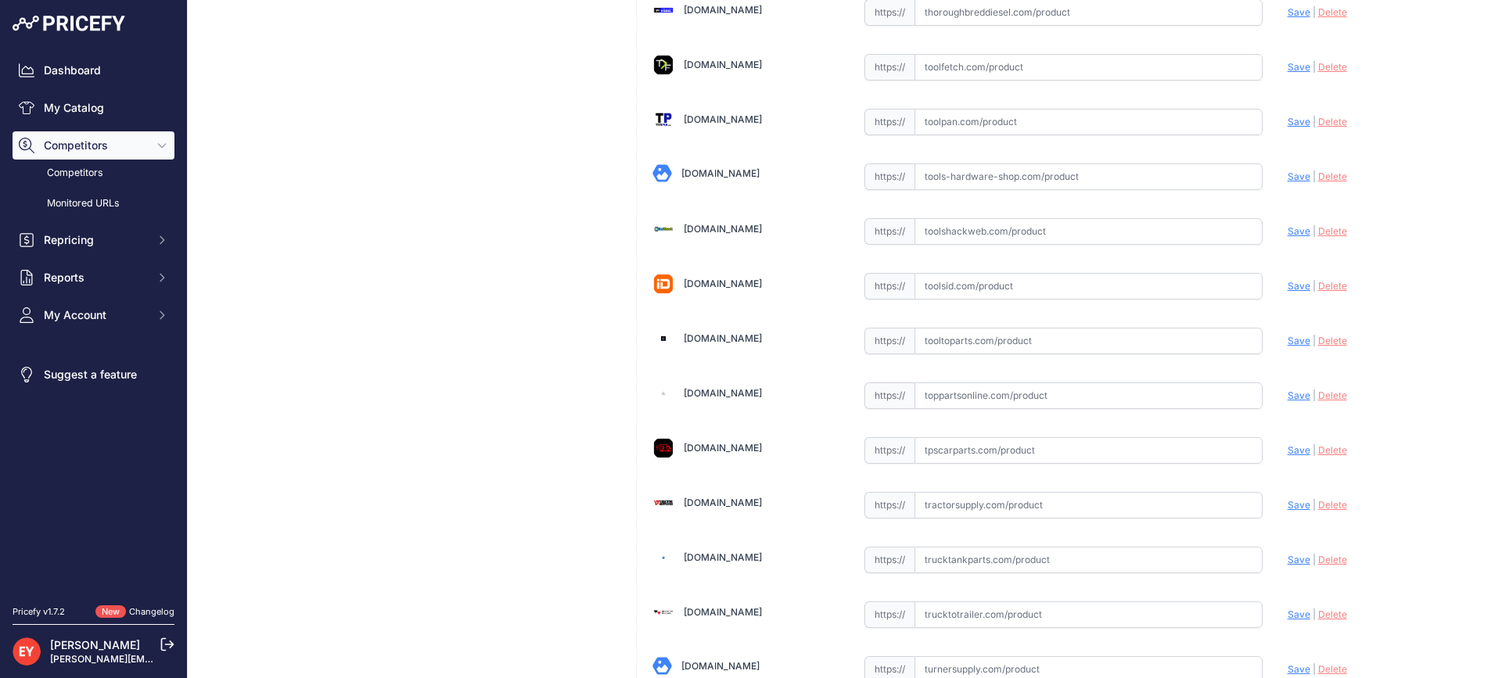
click at [960, 350] on input "text" at bounding box center [1088, 341] width 348 height 27
paste input "https://www.tooltoparts.com/product/opw-fl90black-hd-cf-sk12-36-heavy-duty-blac…"
click at [1287, 345] on span "Save" at bounding box center [1298, 341] width 23 height 12
type input "https://www.tooltoparts.com/product/opw-fl90black-hd-cf-sk12-36-heavy-duty-blac…"
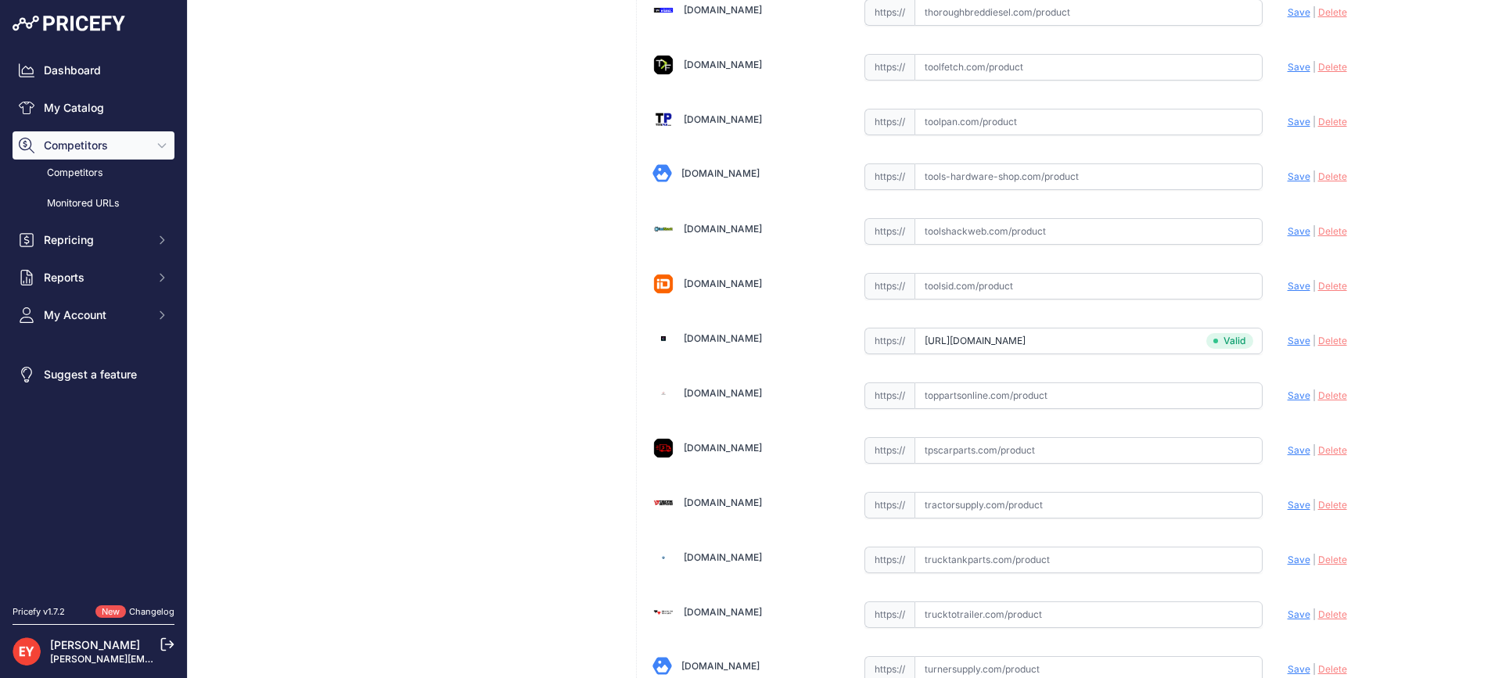
scroll to position [4709, 0]
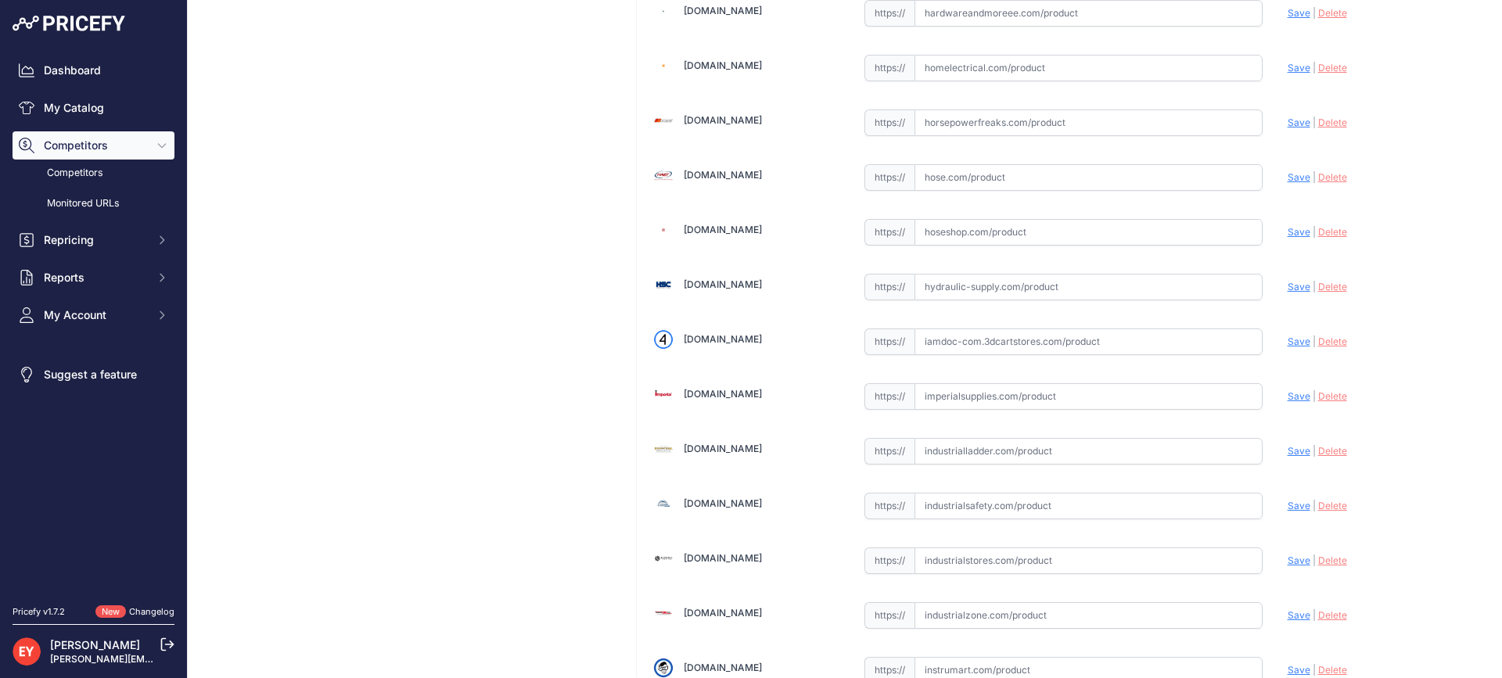
click at [974, 350] on input "text" at bounding box center [1088, 341] width 348 height 27
paste input "https://iamdoc-com.3dcartstores.com/Fl90-36-Flat-Comp-Cover-Black-Hd-Center-Fil…"
click at [1291, 345] on span "Save" at bounding box center [1298, 342] width 23 height 12
type input "https://iamdoc-com.3dcartstores.com/Fl90-36-Flat-Comp-Cover-Black-Hd-Center-Fil…"
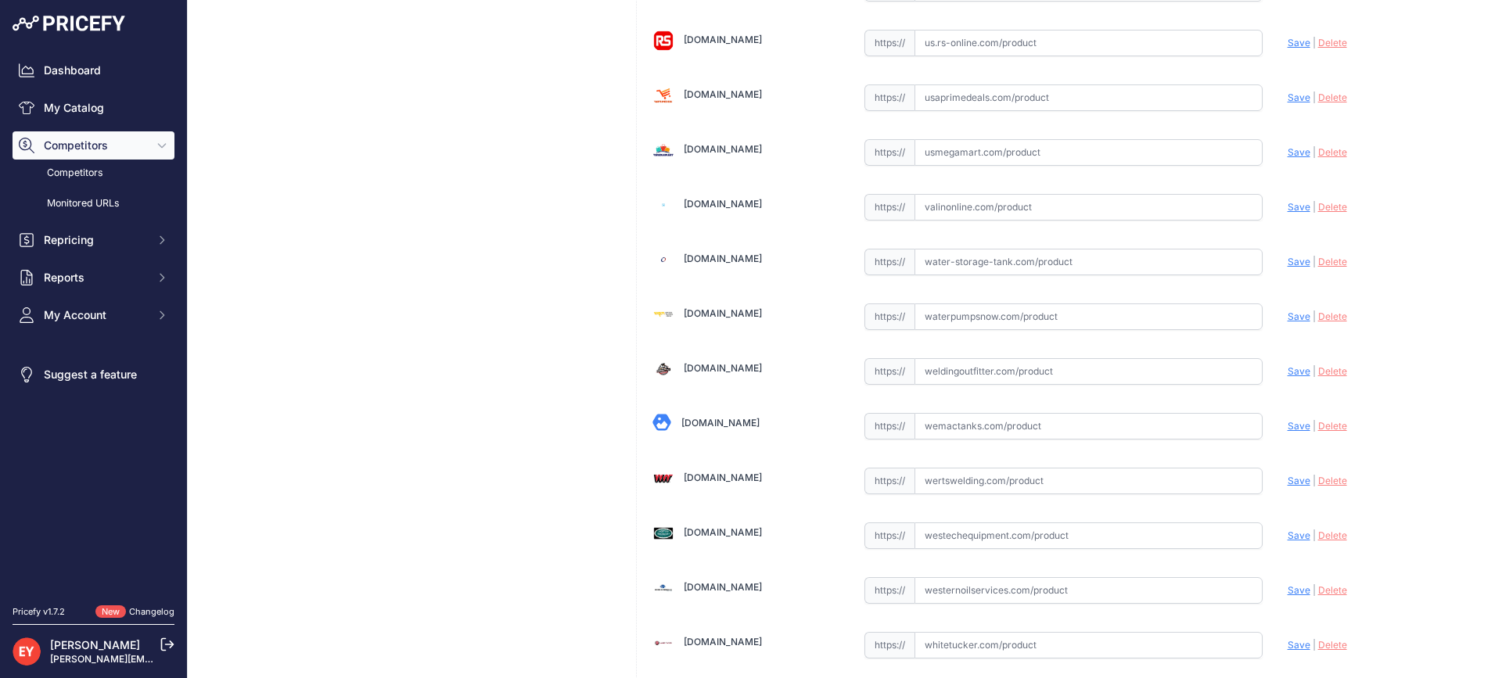
scroll to position [11867, 0]
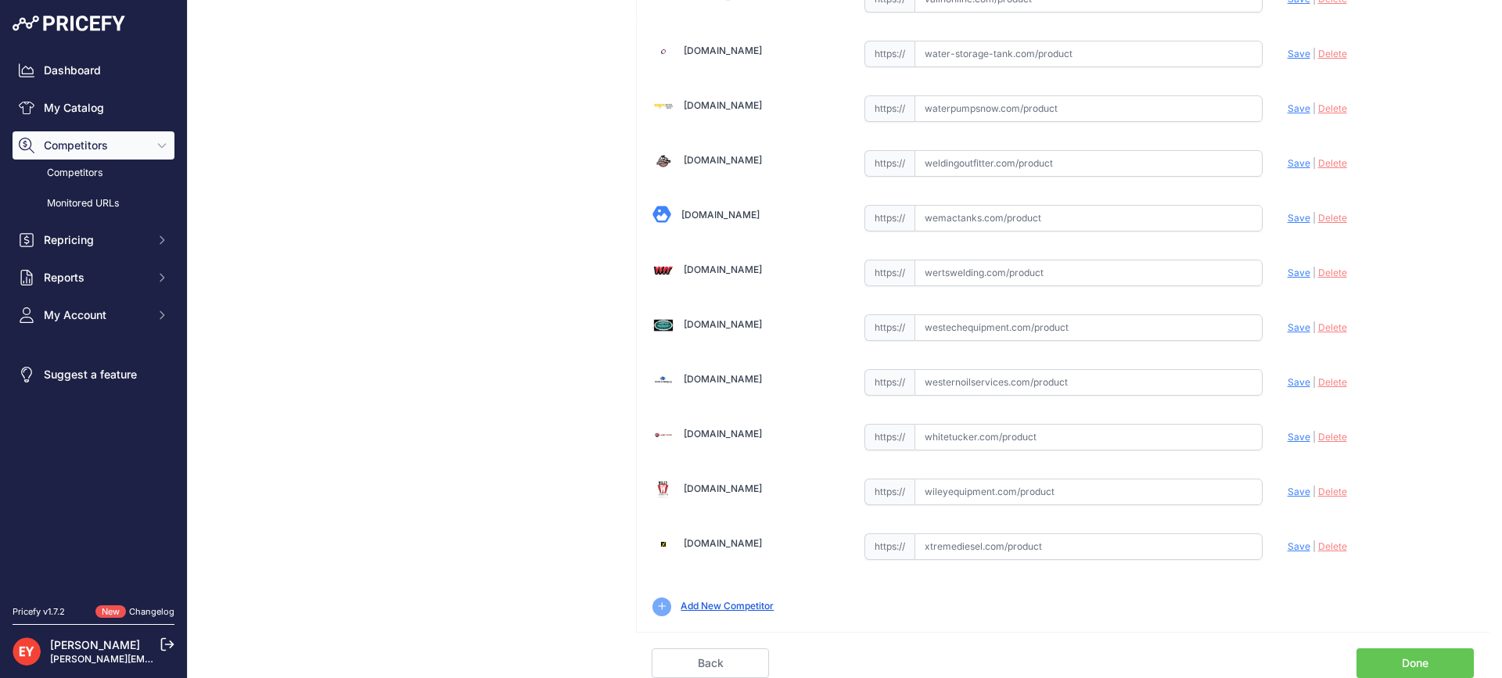
click at [1427, 662] on link "Done" at bounding box center [1414, 663] width 117 height 30
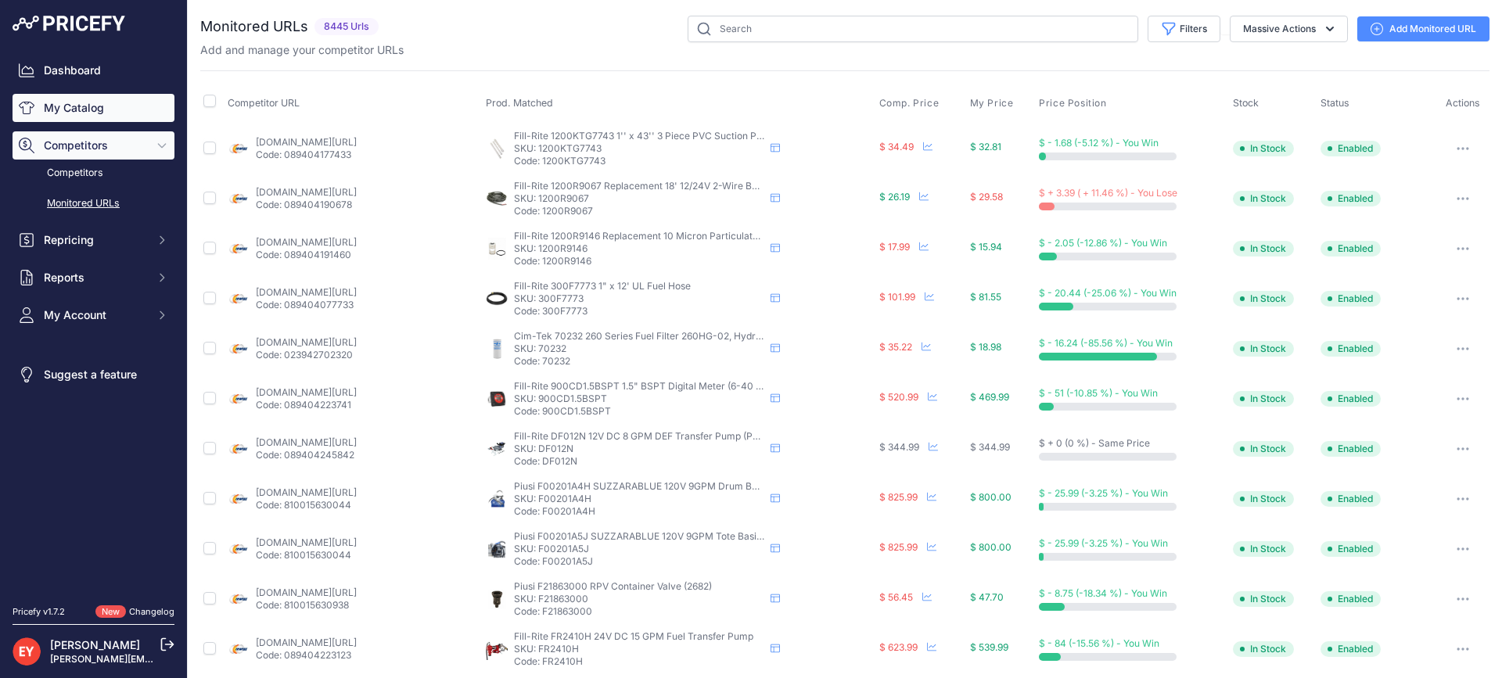
click at [31, 113] on icon "Sidebar" at bounding box center [27, 108] width 16 height 13
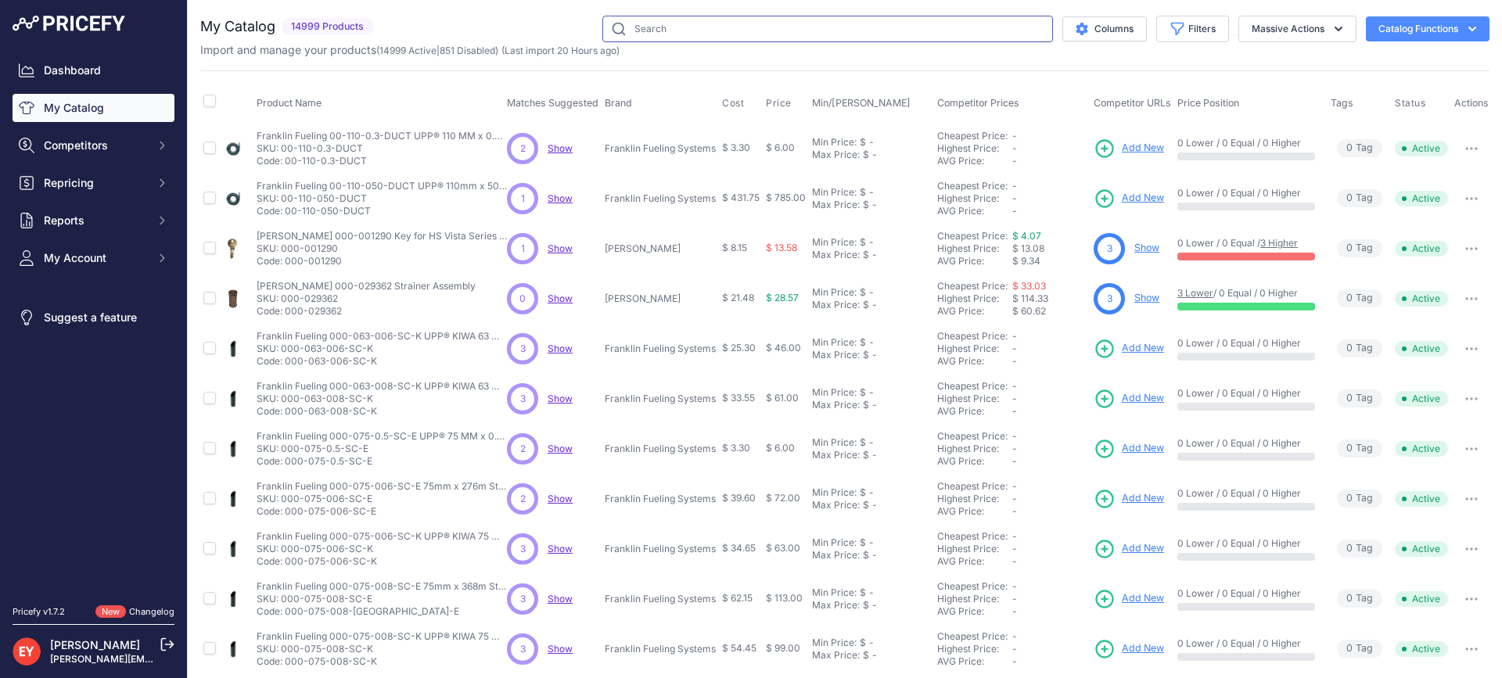
click at [694, 25] on input "text" at bounding box center [827, 29] width 451 height 27
paste input "H01500B"
type input "H01500B"
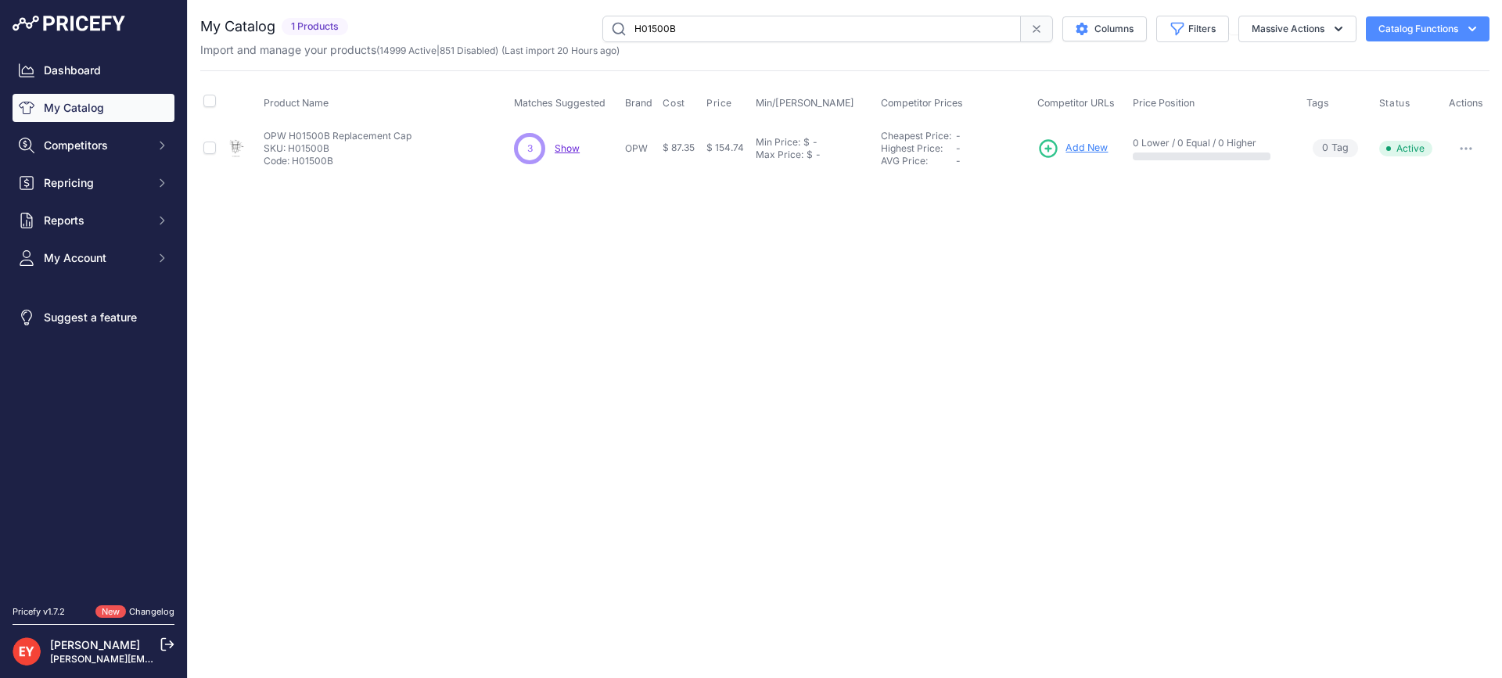
click at [1101, 150] on span "Add New" at bounding box center [1086, 148] width 42 height 15
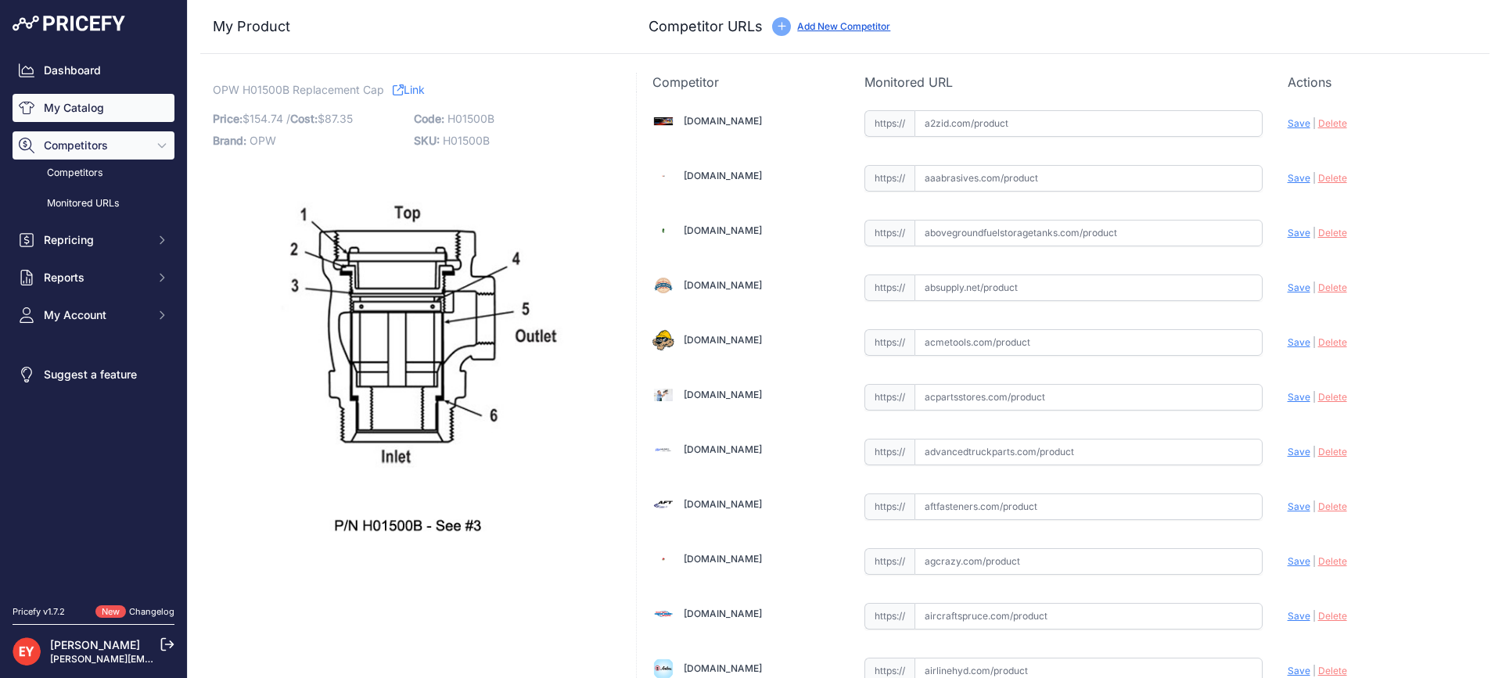
click at [44, 113] on link "My Catalog" at bounding box center [94, 108] width 162 height 28
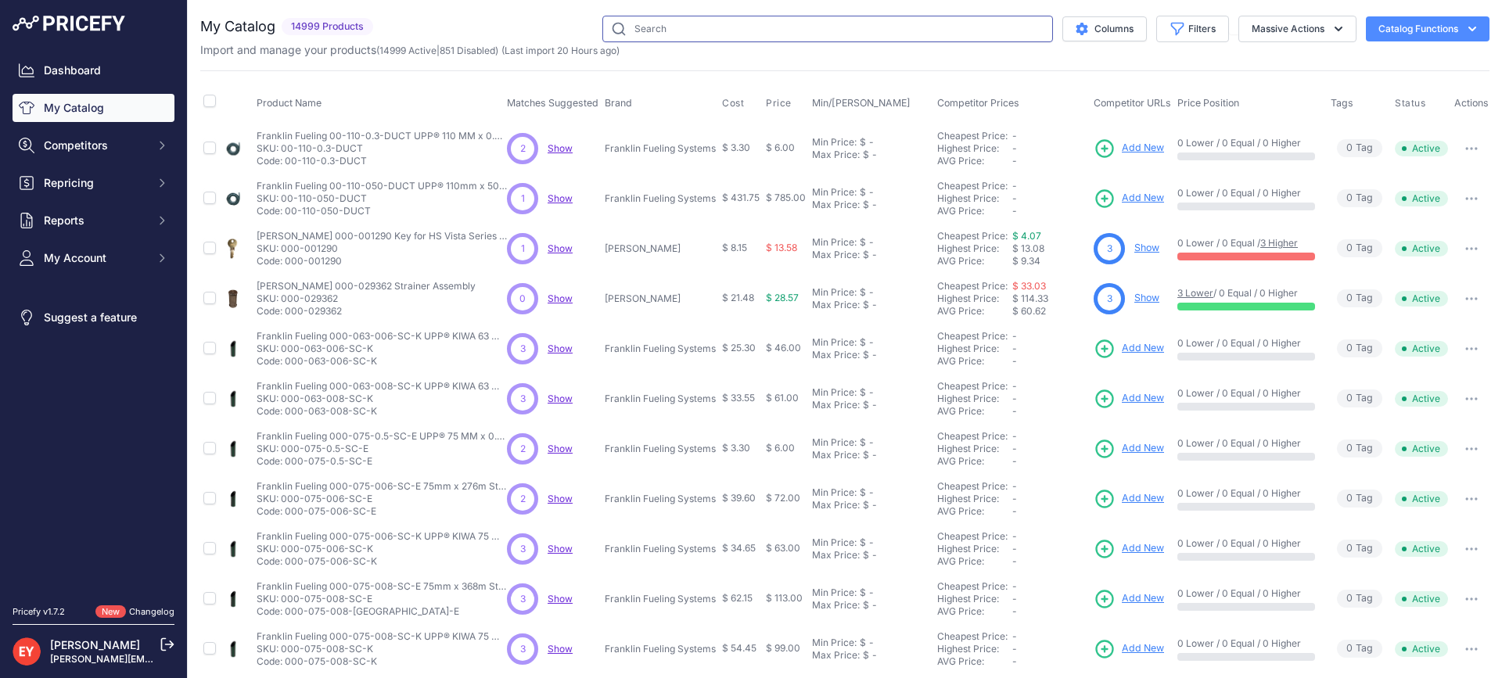
click at [698, 39] on input "text" at bounding box center [827, 29] width 451 height 27
paste input "19DS-0075"
type input "19DS-0075"
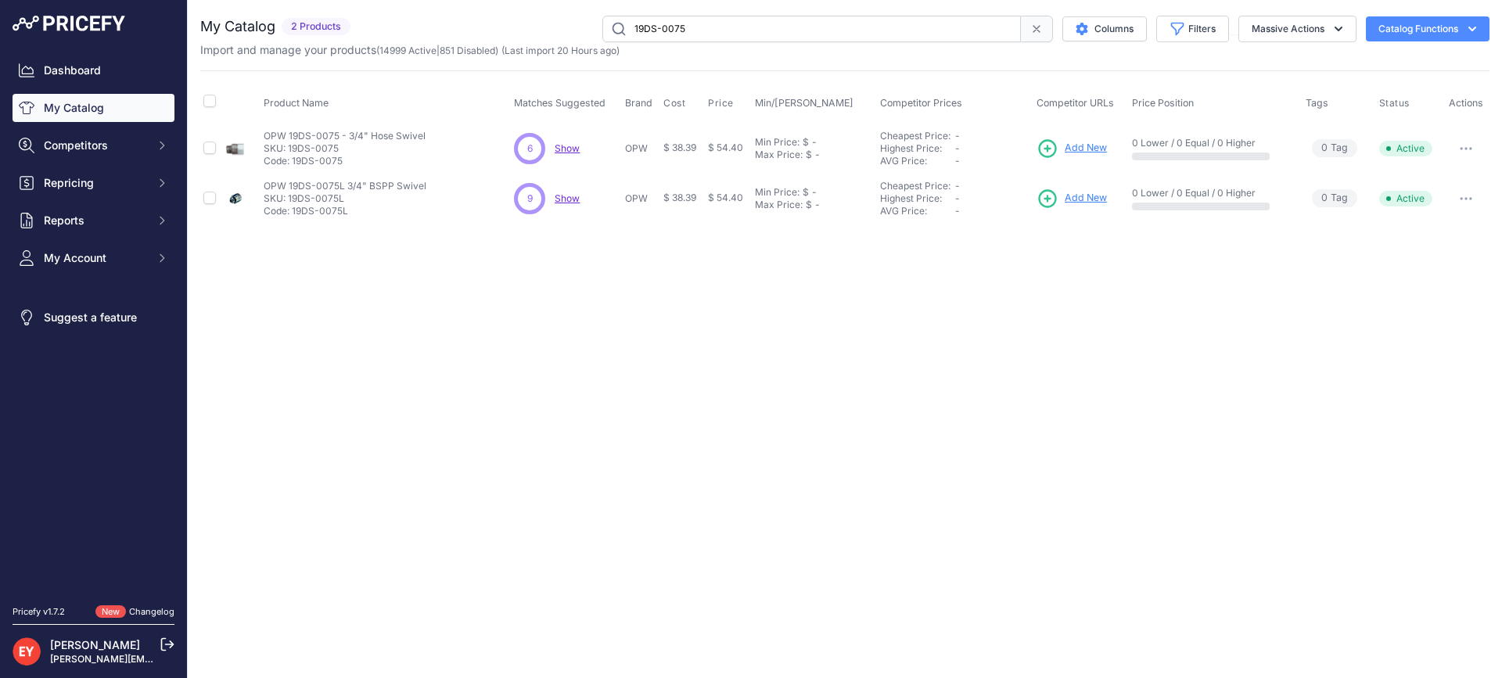
click at [1107, 145] on span "Add New" at bounding box center [1085, 148] width 42 height 15
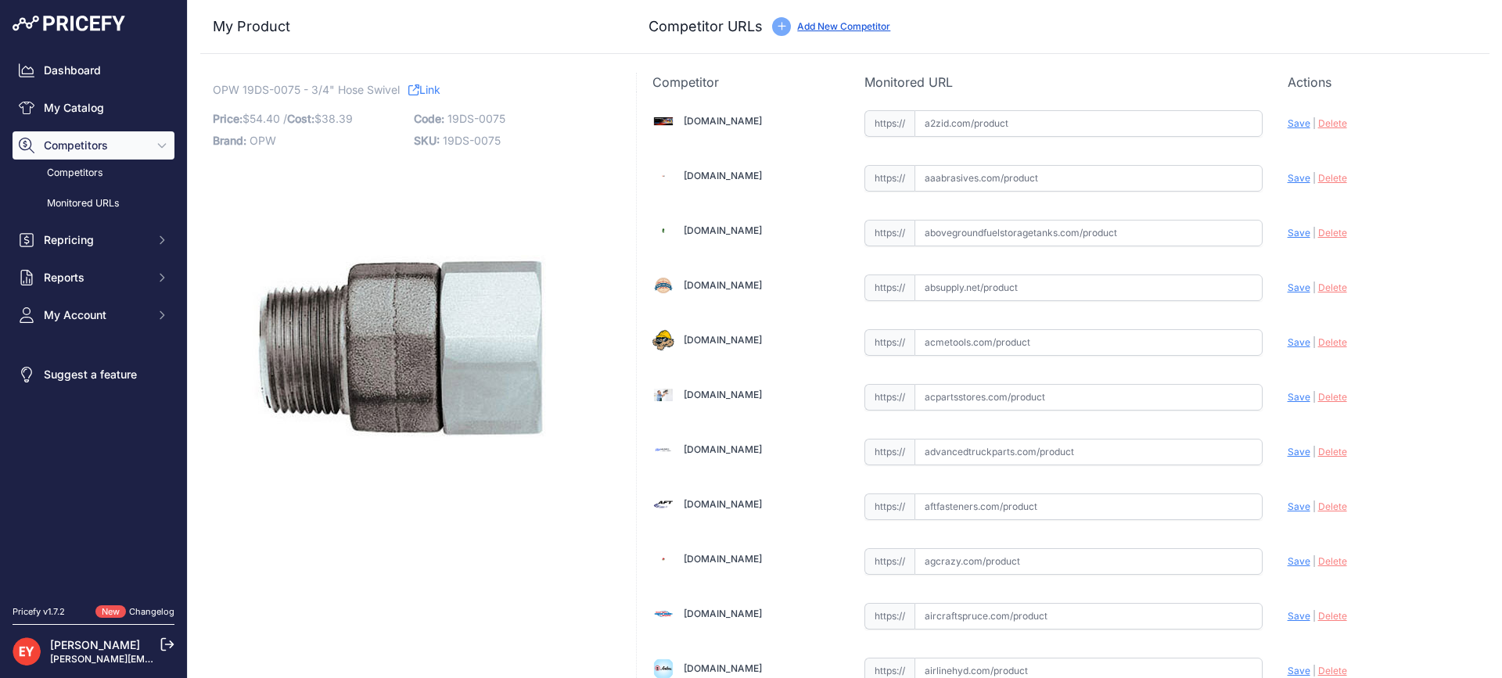
scroll to position [4709, 0]
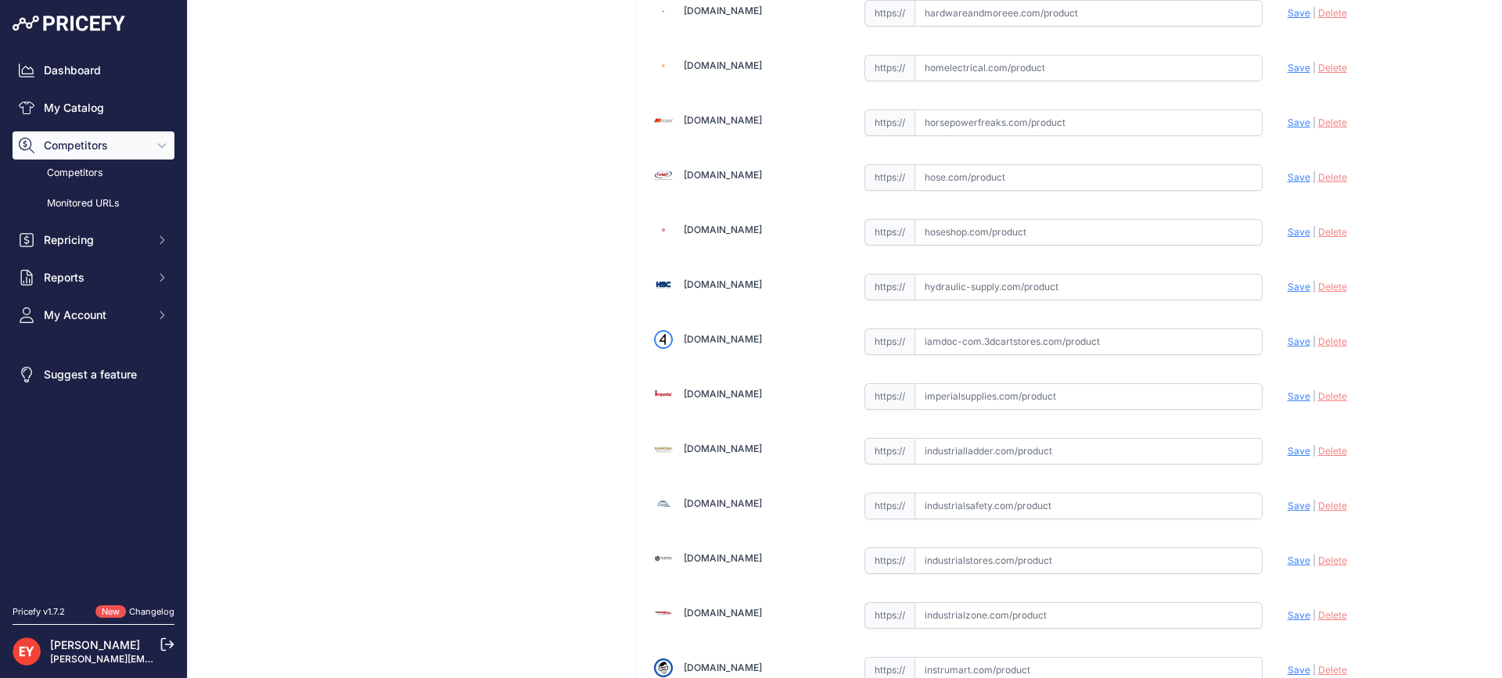
click at [973, 340] on input "text" at bounding box center [1088, 341] width 348 height 27
paste input "[URL][DOMAIN_NAME]"
click at [1287, 342] on span "Save" at bounding box center [1298, 342] width 23 height 12
type input "[URL][DOMAIN_NAME]"
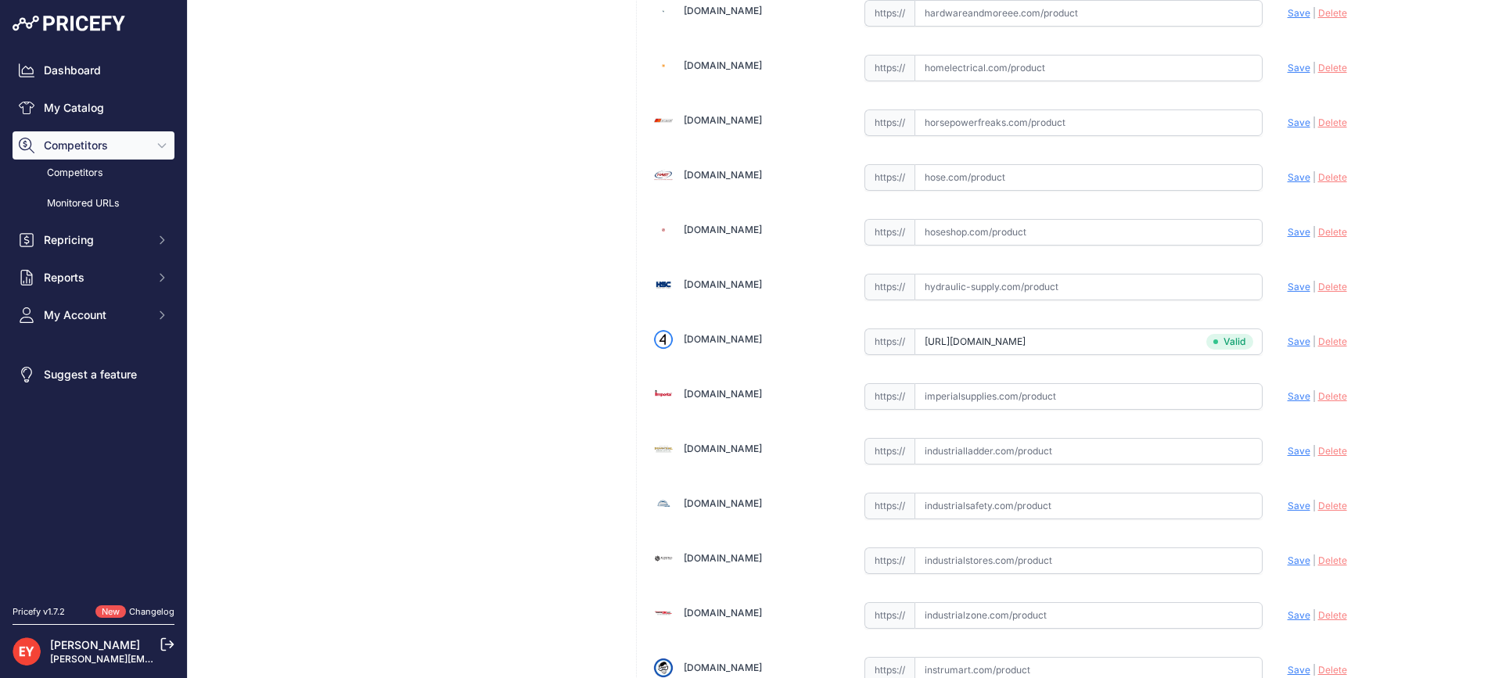
scroll to position [7057, 0]
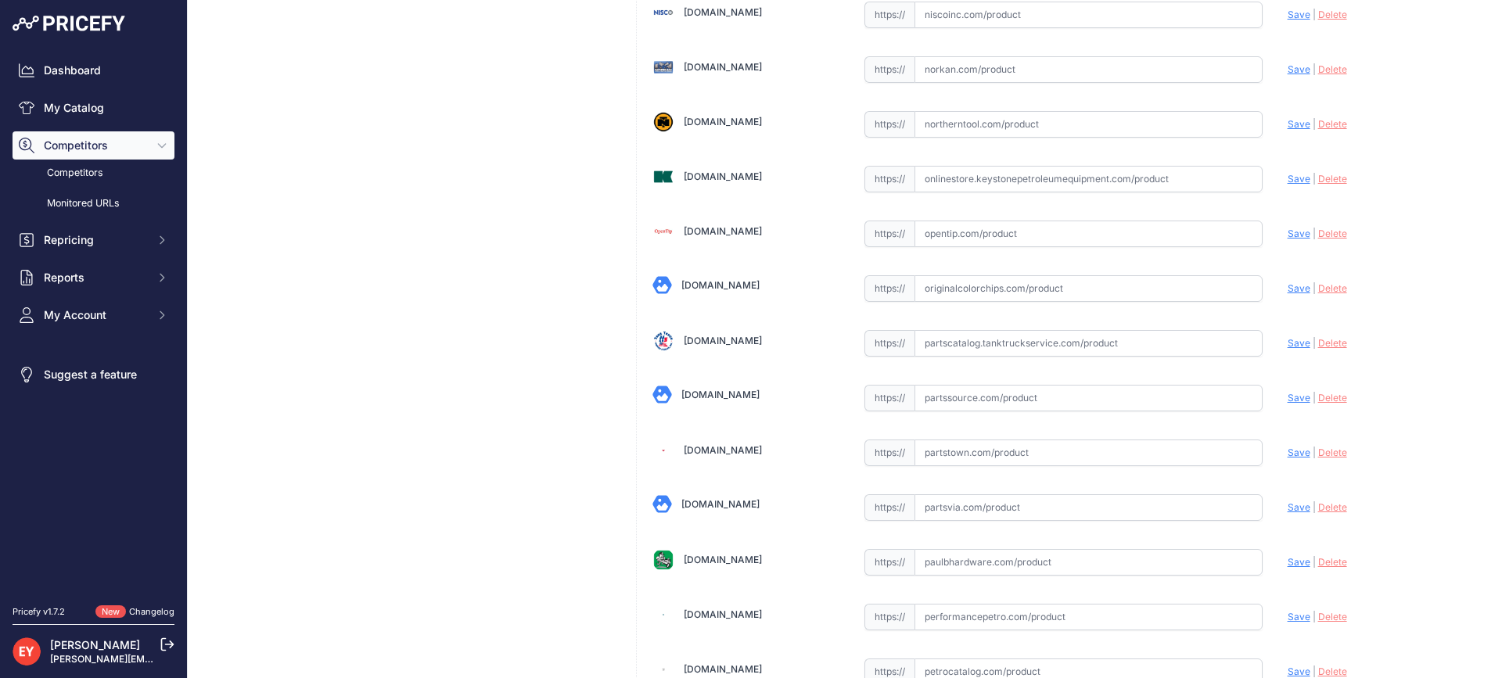
click at [1038, 344] on input "text" at bounding box center [1088, 343] width 348 height 27
paste input "[URL][DOMAIN_NAME]"
click at [1287, 342] on span "Save" at bounding box center [1298, 343] width 23 height 12
type input "[URL][DOMAIN_NAME]"
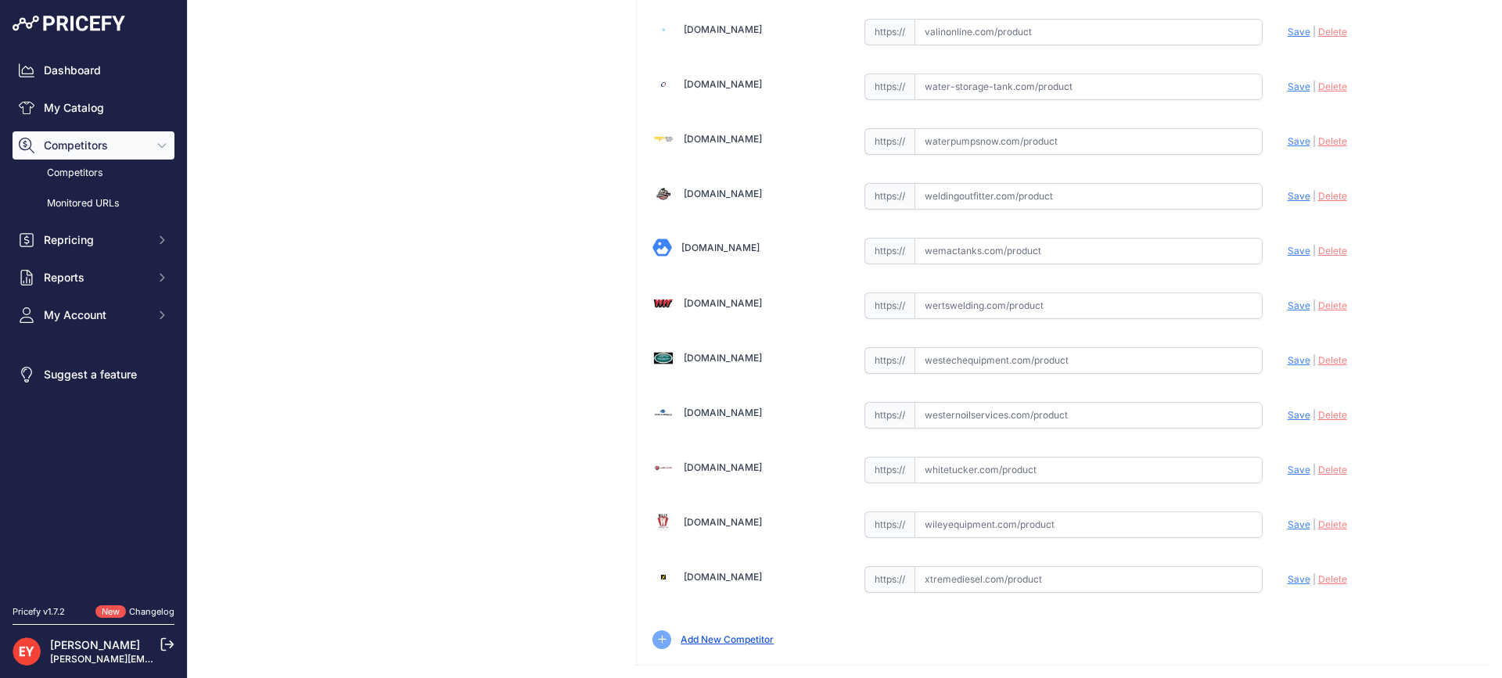
scroll to position [11763, 0]
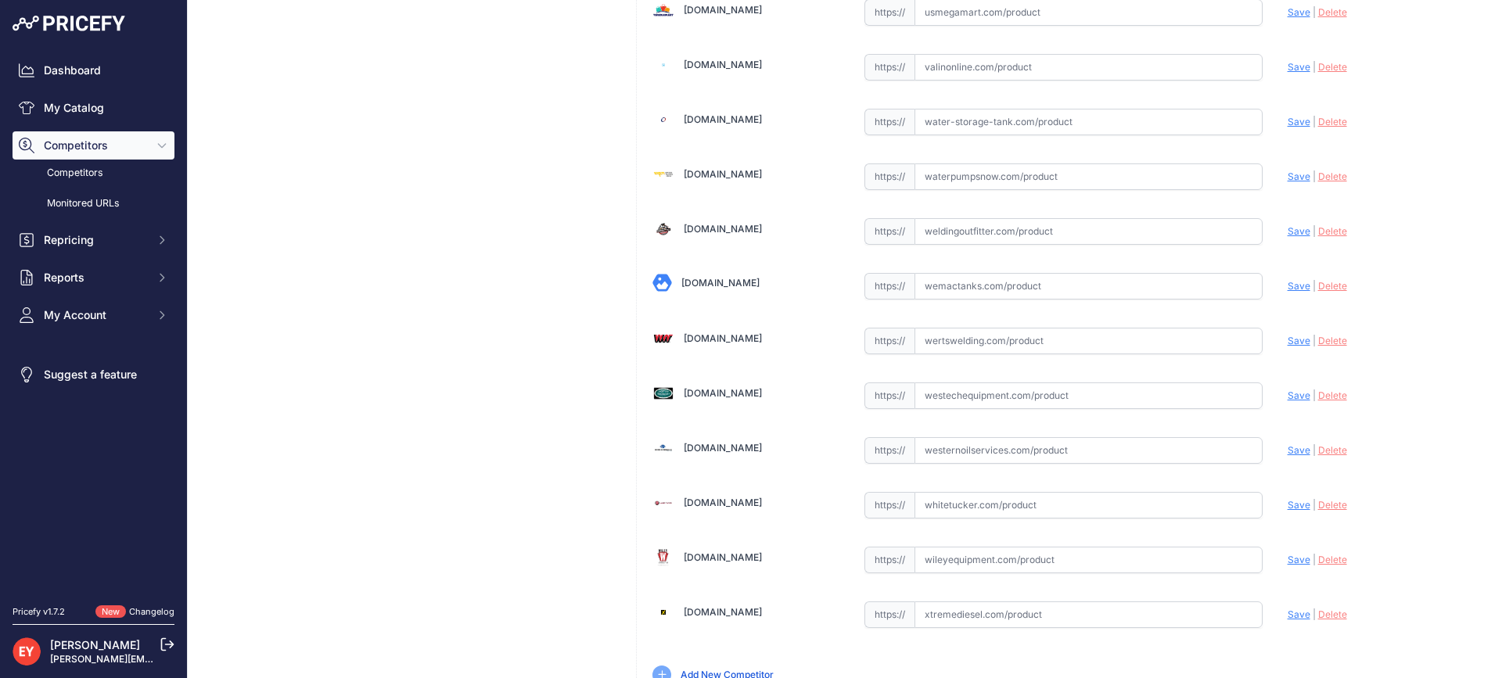
click at [996, 331] on input "text" at bounding box center [1088, 341] width 348 height 27
paste input "[URL][DOMAIN_NAME]"
click at [1287, 341] on span "Save" at bounding box center [1298, 341] width 23 height 12
type input "[URL][DOMAIN_NAME]"
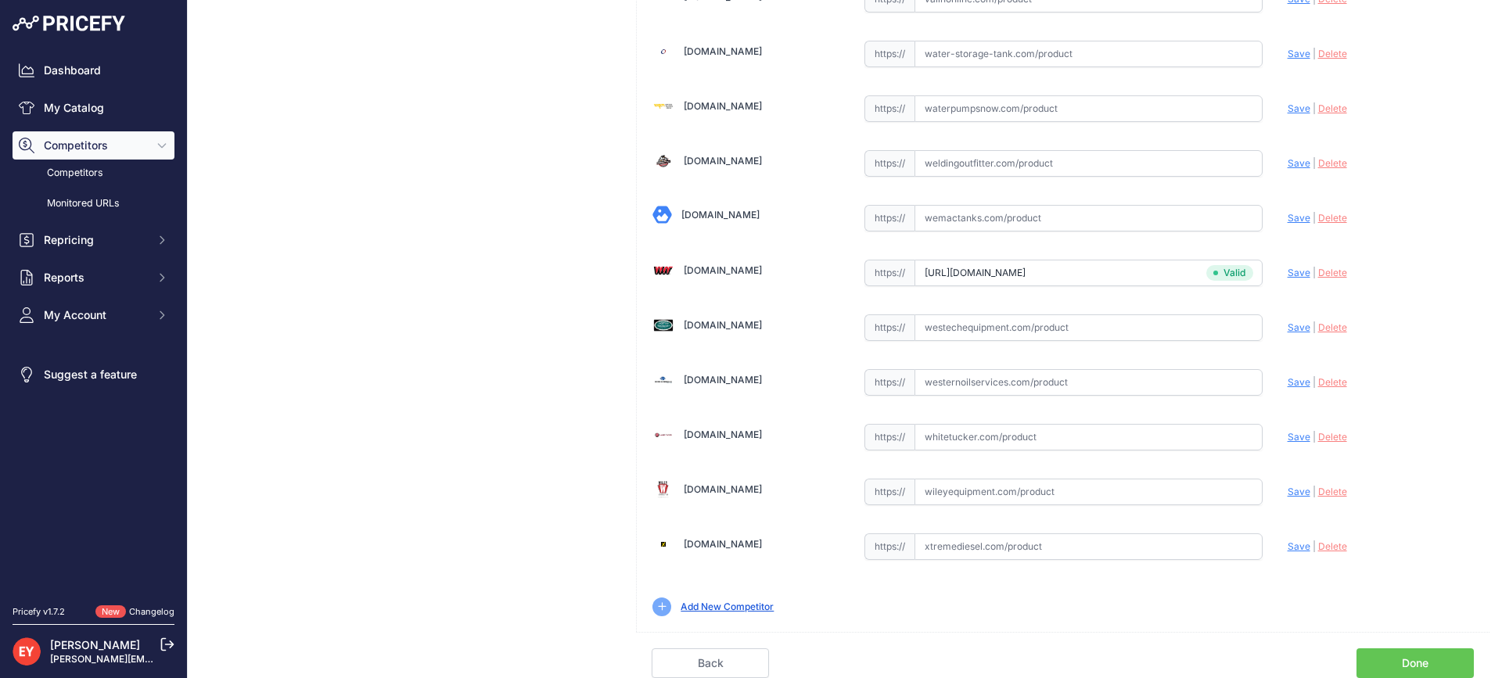
click at [1426, 657] on link "Done" at bounding box center [1414, 663] width 117 height 30
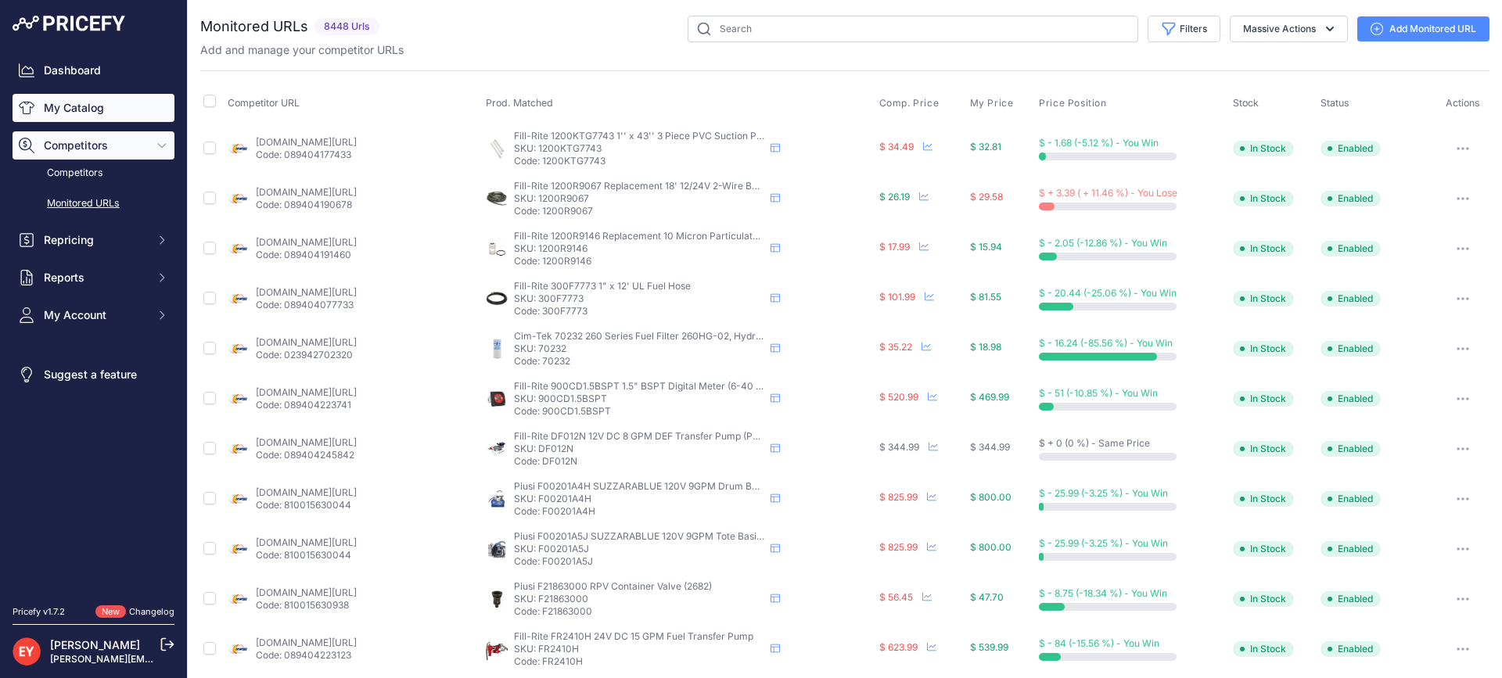
click at [108, 97] on link "My Catalog" at bounding box center [94, 108] width 162 height 28
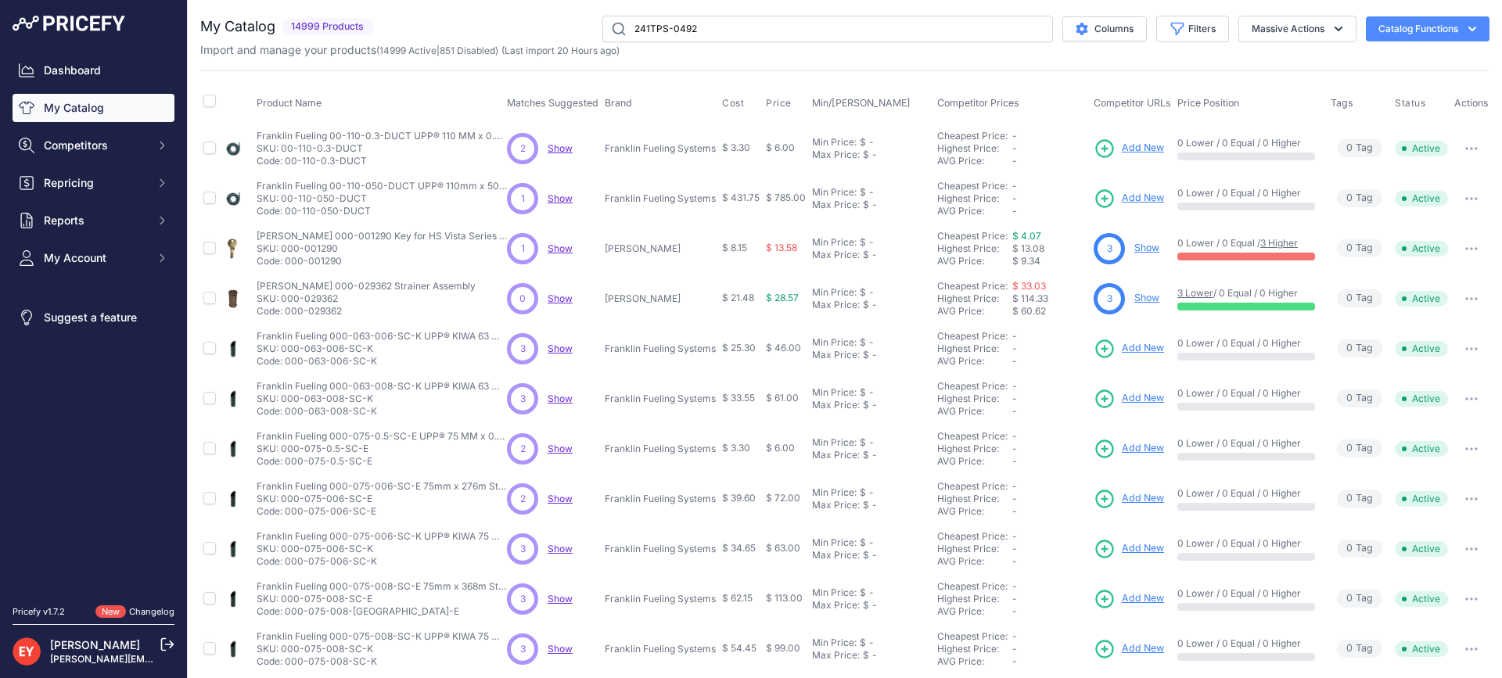
type input "241TPS-0492"
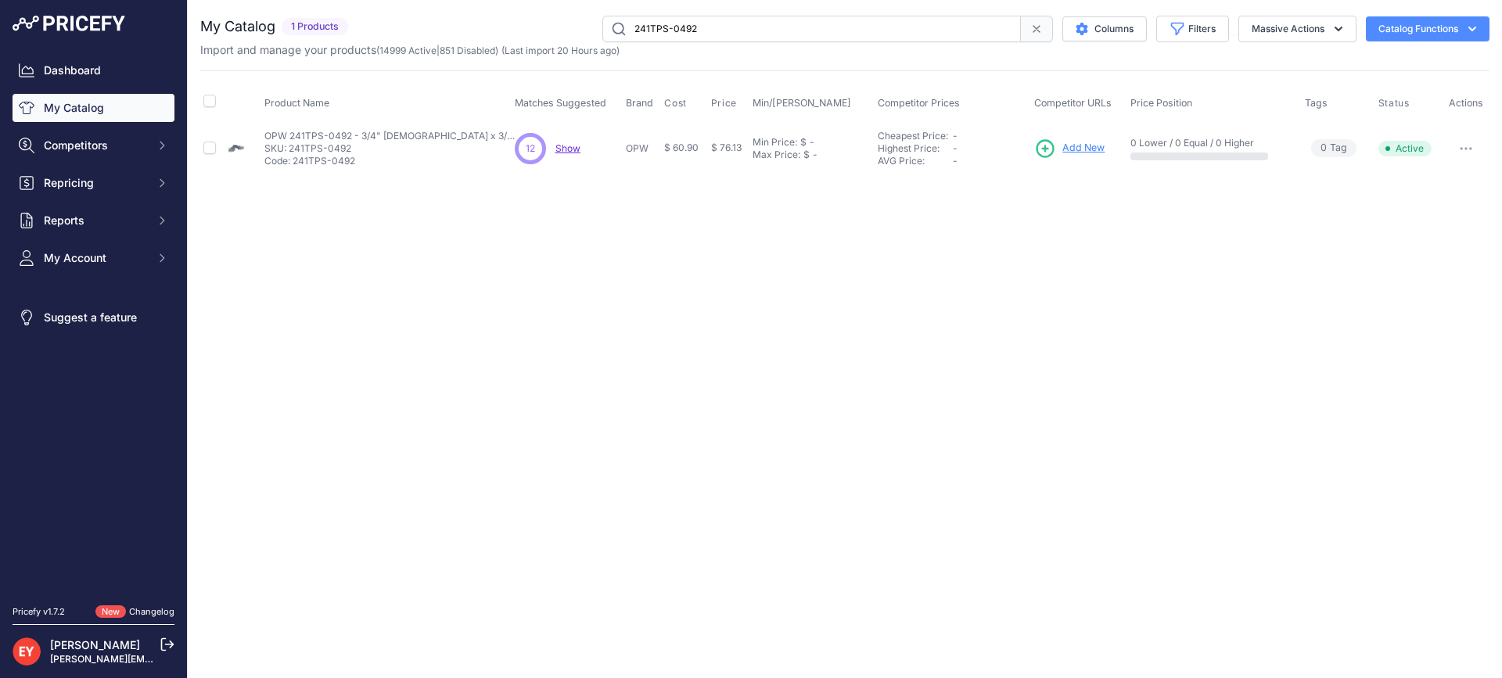
click at [1088, 143] on span "Add New" at bounding box center [1083, 148] width 42 height 15
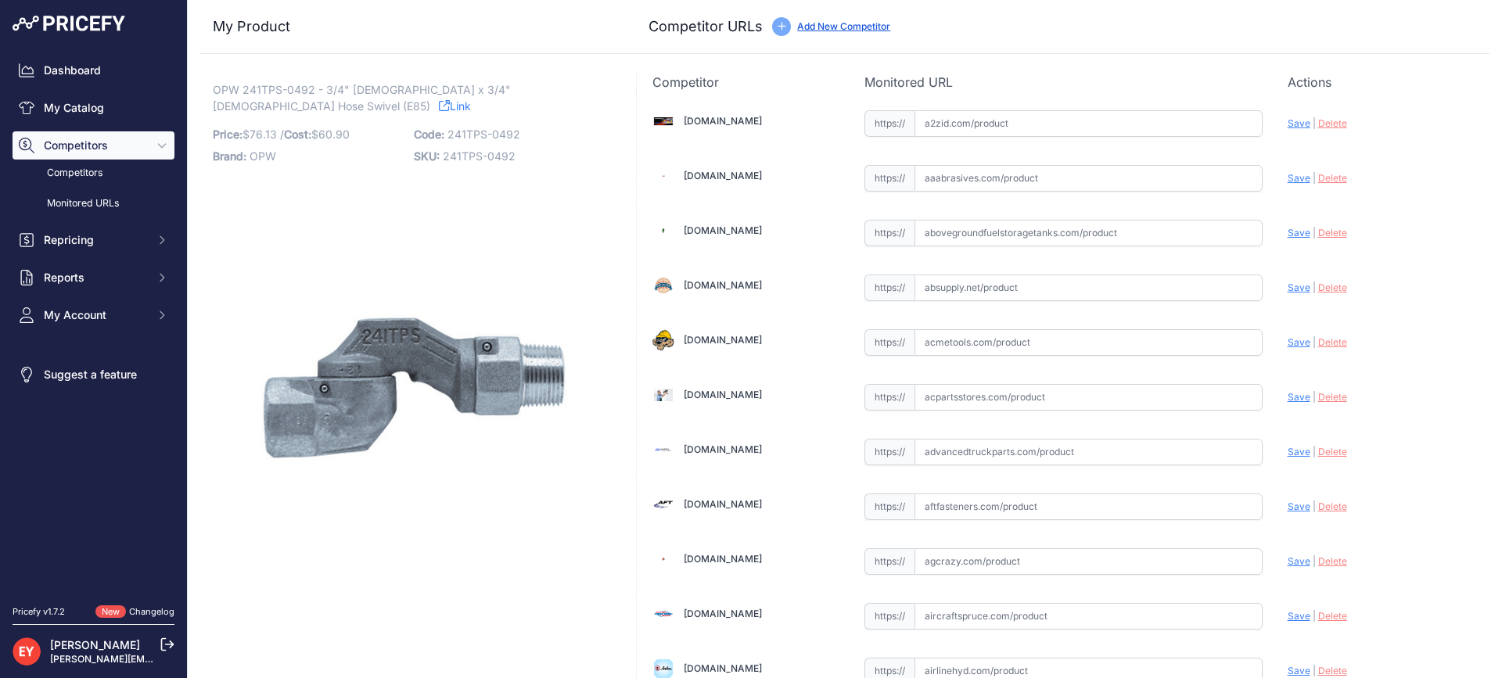
scroll to position [1479, 0]
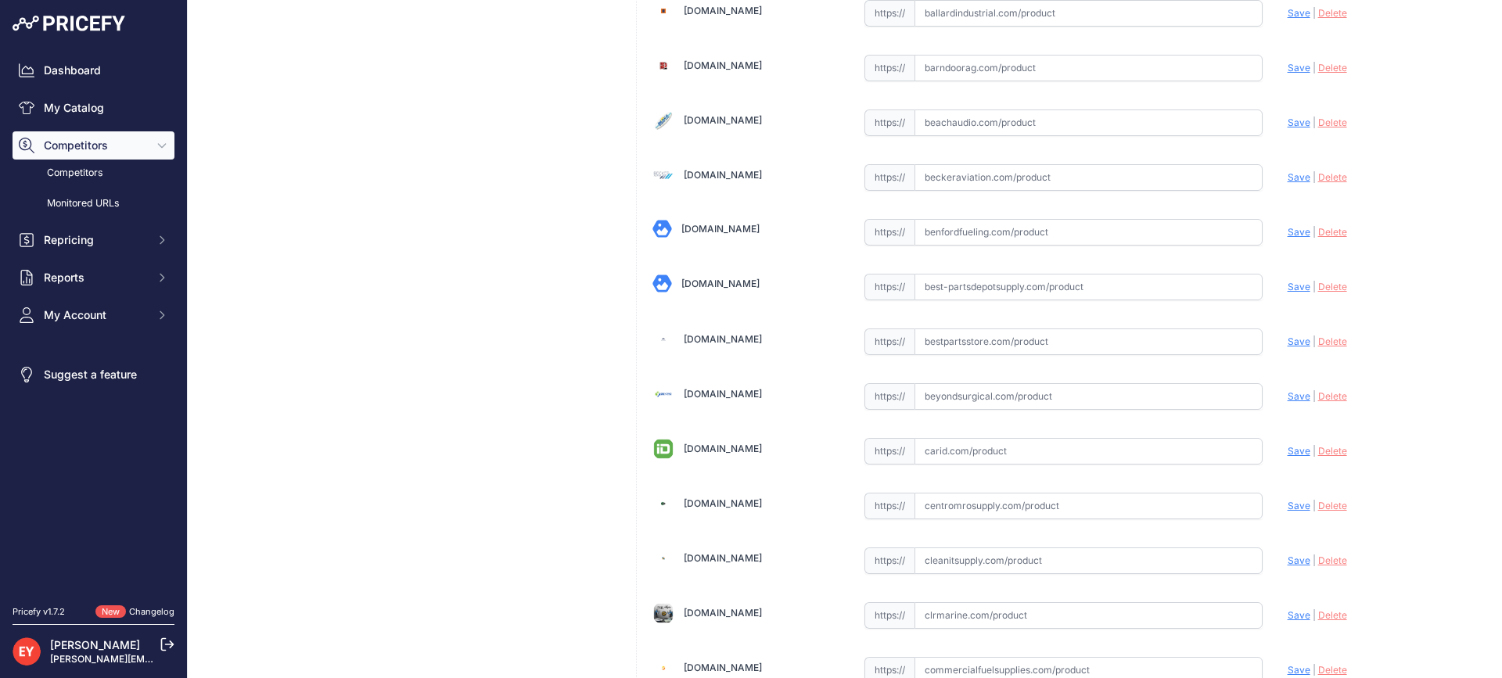
drag, startPoint x: 935, startPoint y: 343, endPoint x: 923, endPoint y: 324, distance: 22.6
click at [936, 341] on input "text" at bounding box center [1088, 341] width 348 height 27
paste input "https://www.bestpartsstore.com/product/opw-241tps-0492-3-4-female-x-3-4-male-ho…"
click at [1287, 341] on span "Save" at bounding box center [1298, 342] width 23 height 12
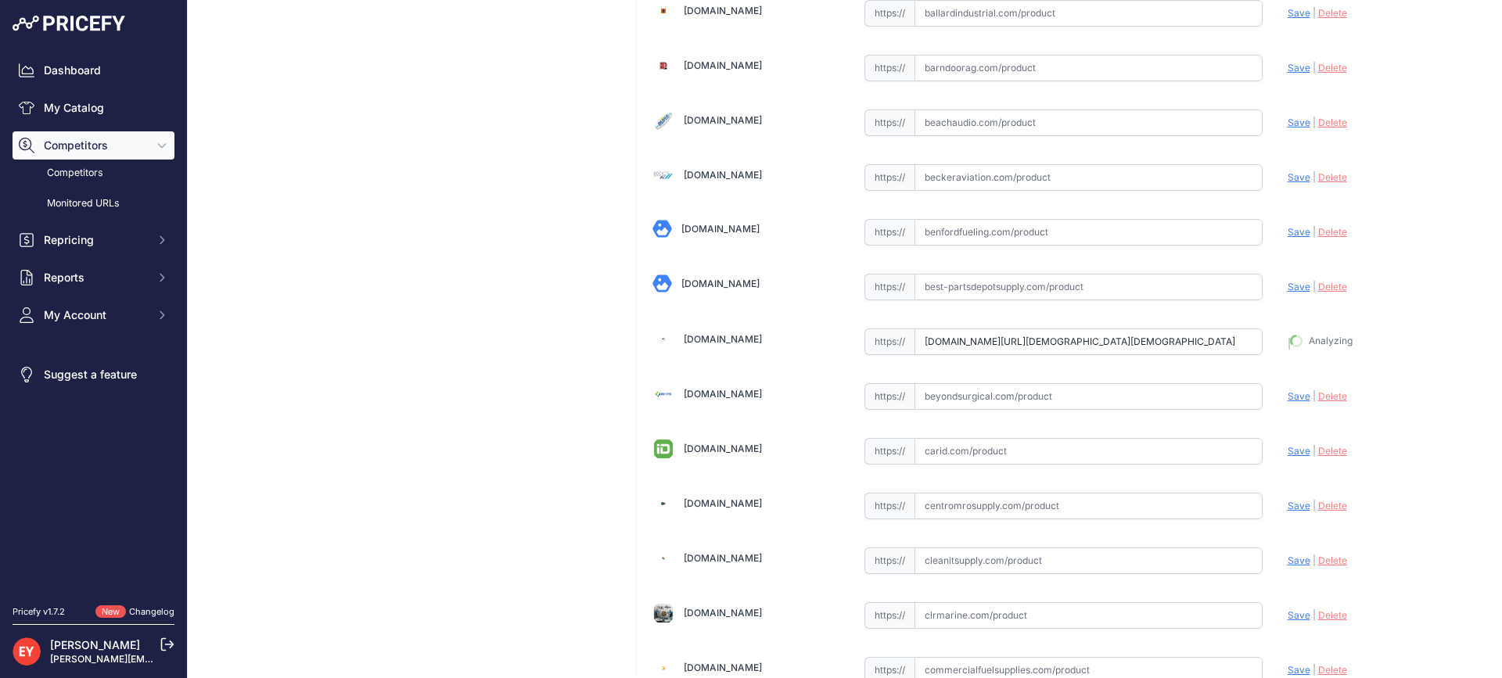
type input "https://www.bestpartsstore.com/product/opw-241tps-0492-3-4-female-x-3-4-male-ho…"
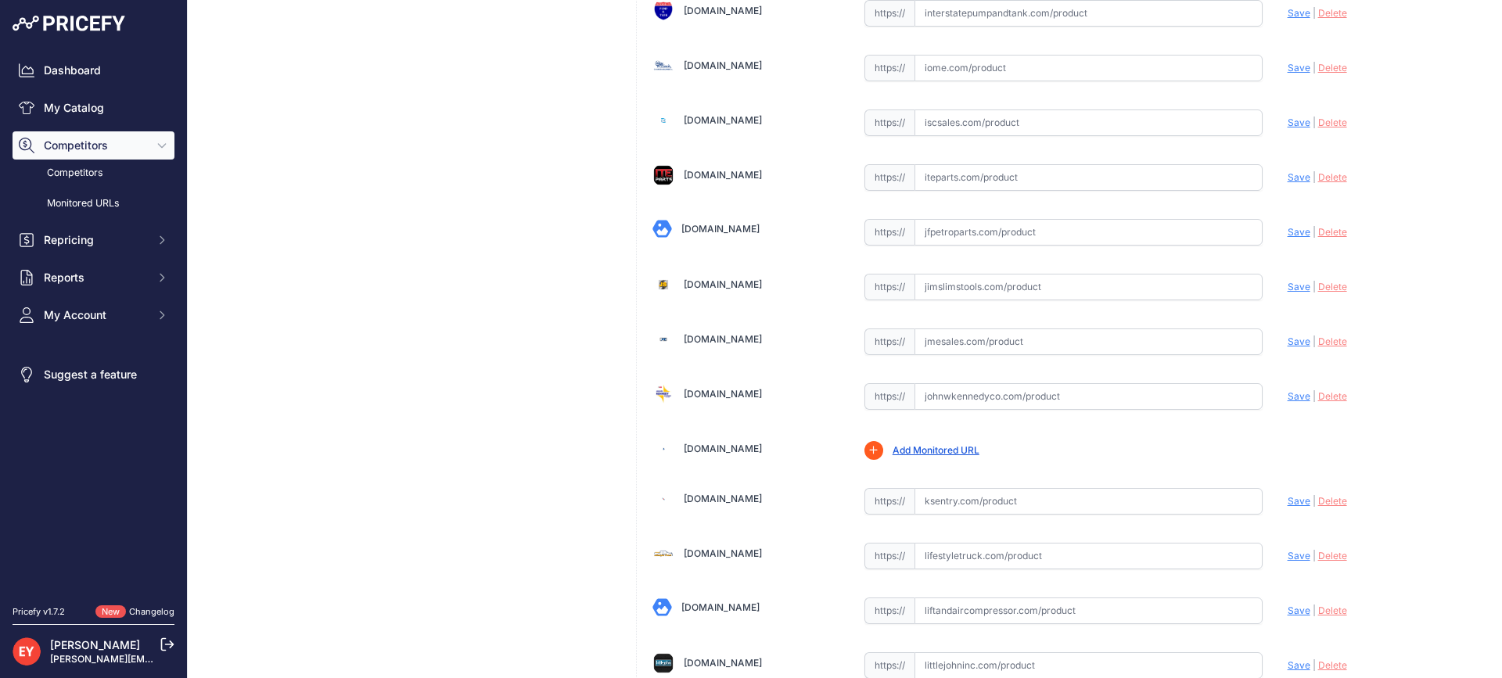
click at [975, 346] on input "text" at bounding box center [1088, 341] width 348 height 27
paste input "https://www.jmesales.com/opw-3-4-in-swivel-for-ethanol-e-85-fueling-equipment/"
click at [1287, 341] on span "Save" at bounding box center [1298, 342] width 23 height 12
type input "https://www.jmesales.com/opw-3-4-in-swivel-for-ethanol-e-85-fueling-equipment/?…"
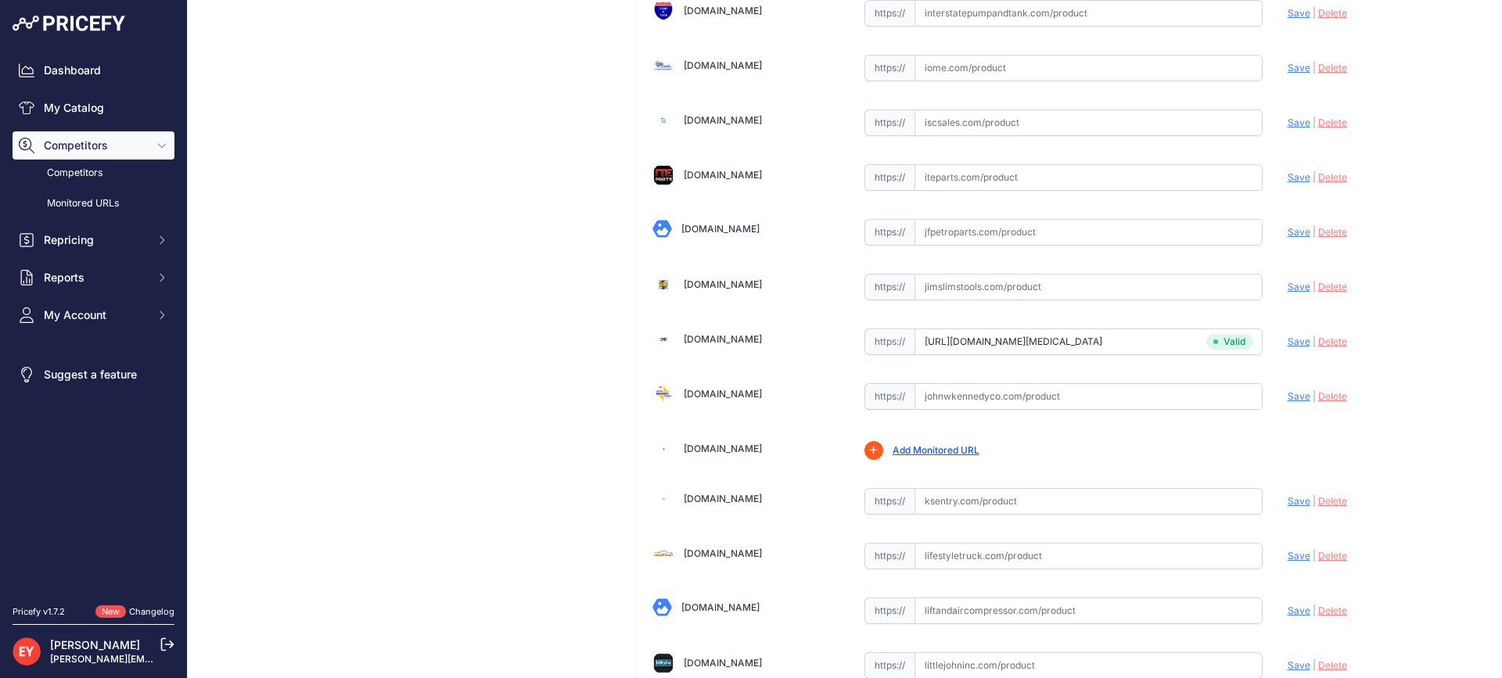
scroll to position [4709, 0]
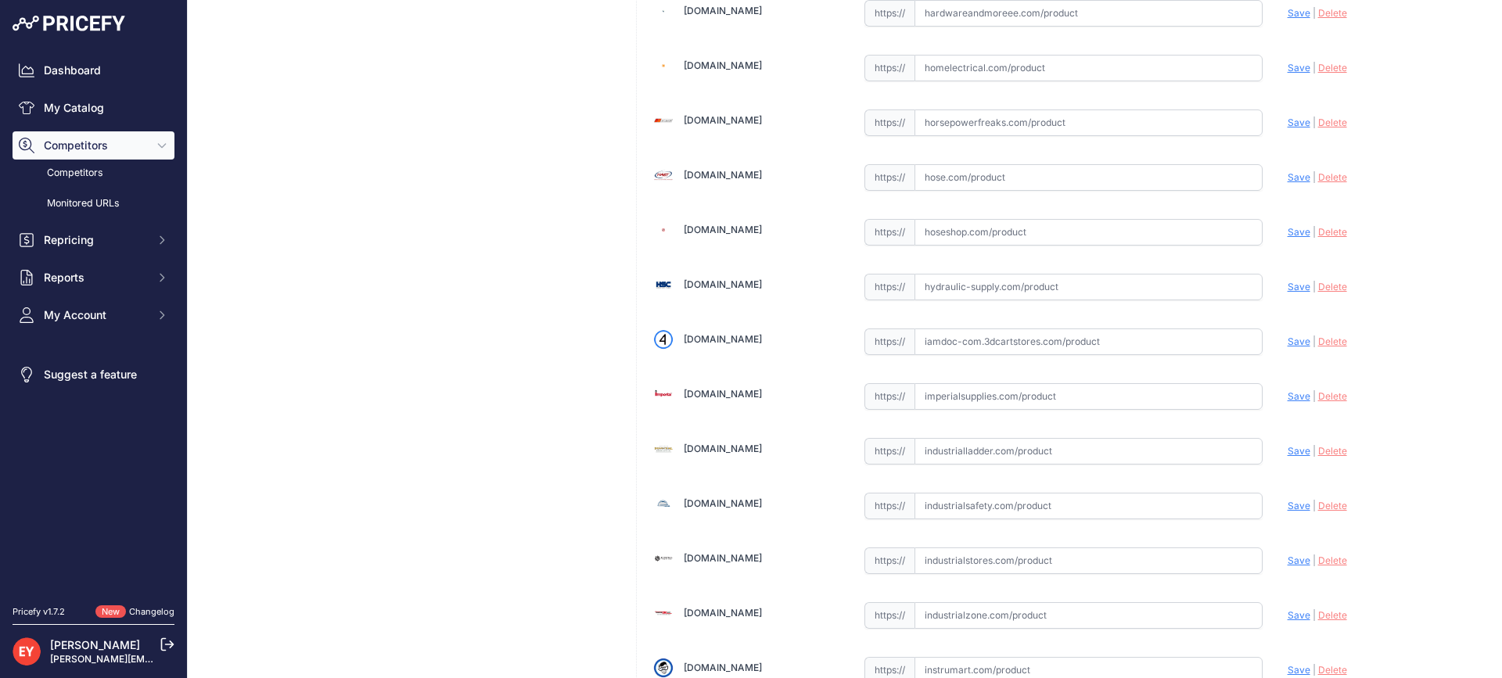
click at [989, 344] on input "text" at bounding box center [1088, 341] width 348 height 27
paste input "https://iamdoc-com.3dcartstores.com/Swivel-2-Plane-34-Mx34-F-NPT-E85_p_10575624…"
click at [1287, 342] on span "Save" at bounding box center [1298, 342] width 23 height 12
type input "https://iamdoc-com.3dcartstores.com/Swivel-2-Plane-34-Mx34-F-NPT-E85_p_10575624…"
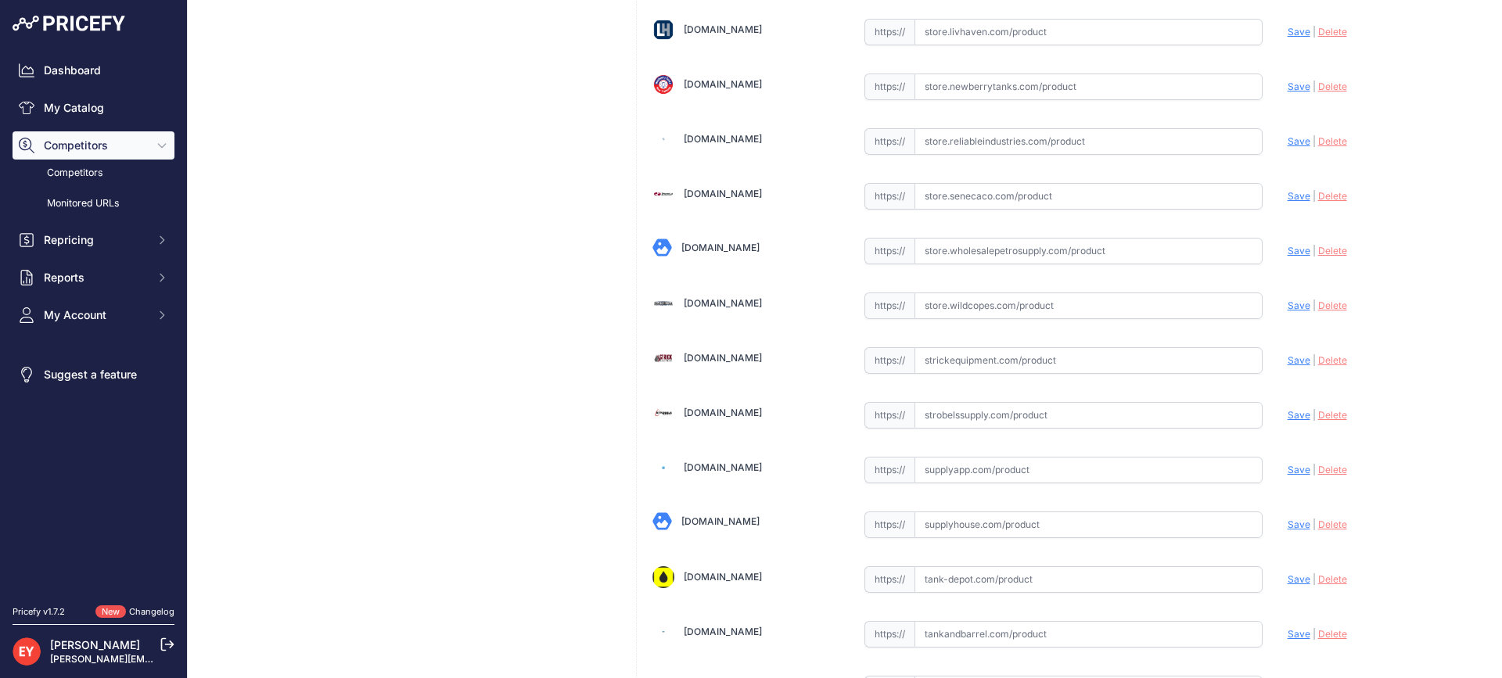
scroll to position [10175, 0]
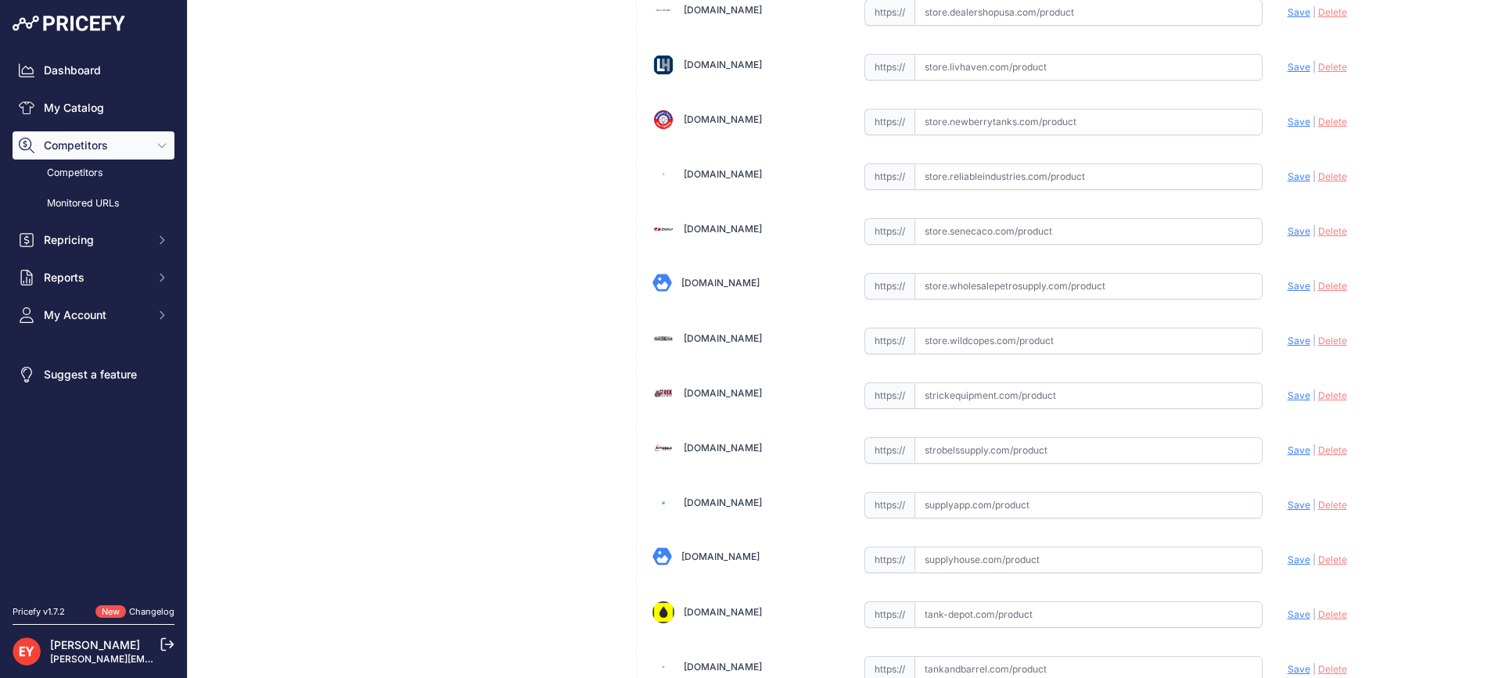
click at [1044, 337] on input "text" at bounding box center [1088, 341] width 348 height 27
paste input "https://store.wildcopes.com/searchm.htm"
click at [1287, 344] on span "Save" at bounding box center [1298, 341] width 23 height 12
type input "https://store.wildcopes.com/searchm.htm?prirule_jdsnikfkfjsd=3888"
click at [971, 243] on input "text" at bounding box center [1088, 231] width 348 height 27
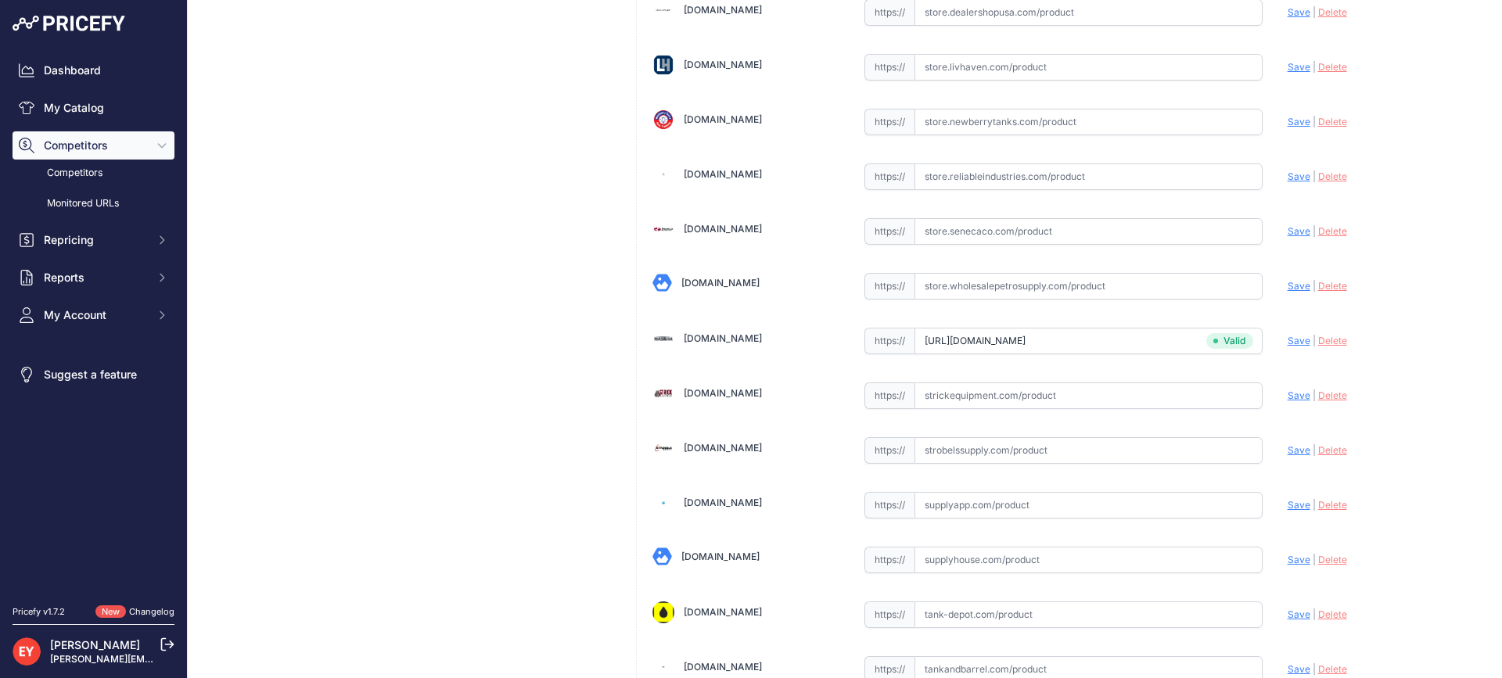
paste input "https://store.senecaco.com/store/c18/swivels/p369/opw-241tps-0492-swivel-34-e85/"
click at [1287, 232] on span "Save" at bounding box center [1298, 231] width 23 height 12
type input "https://store.senecaco.com/store/c18/swivels/p369/opw-241tps-0492-swivel-34-e85…"
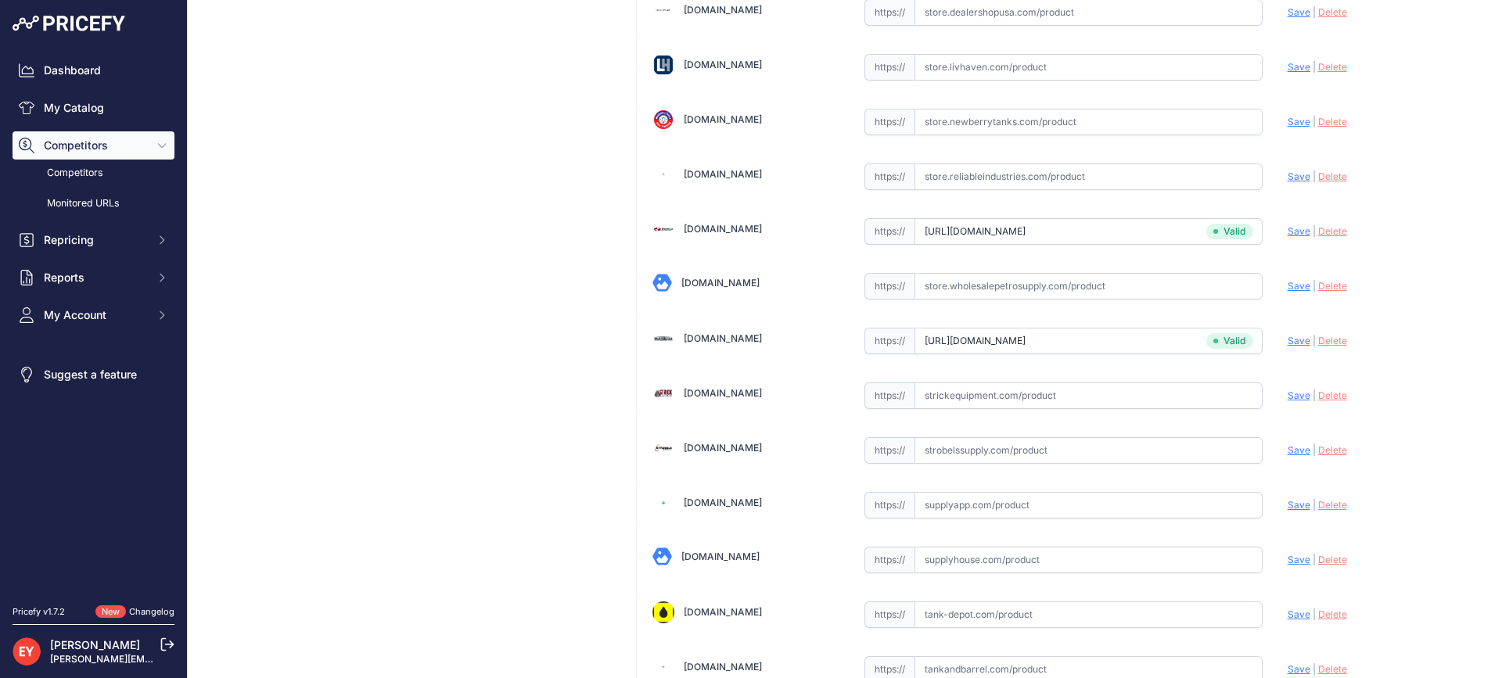
scroll to position [9025, 0]
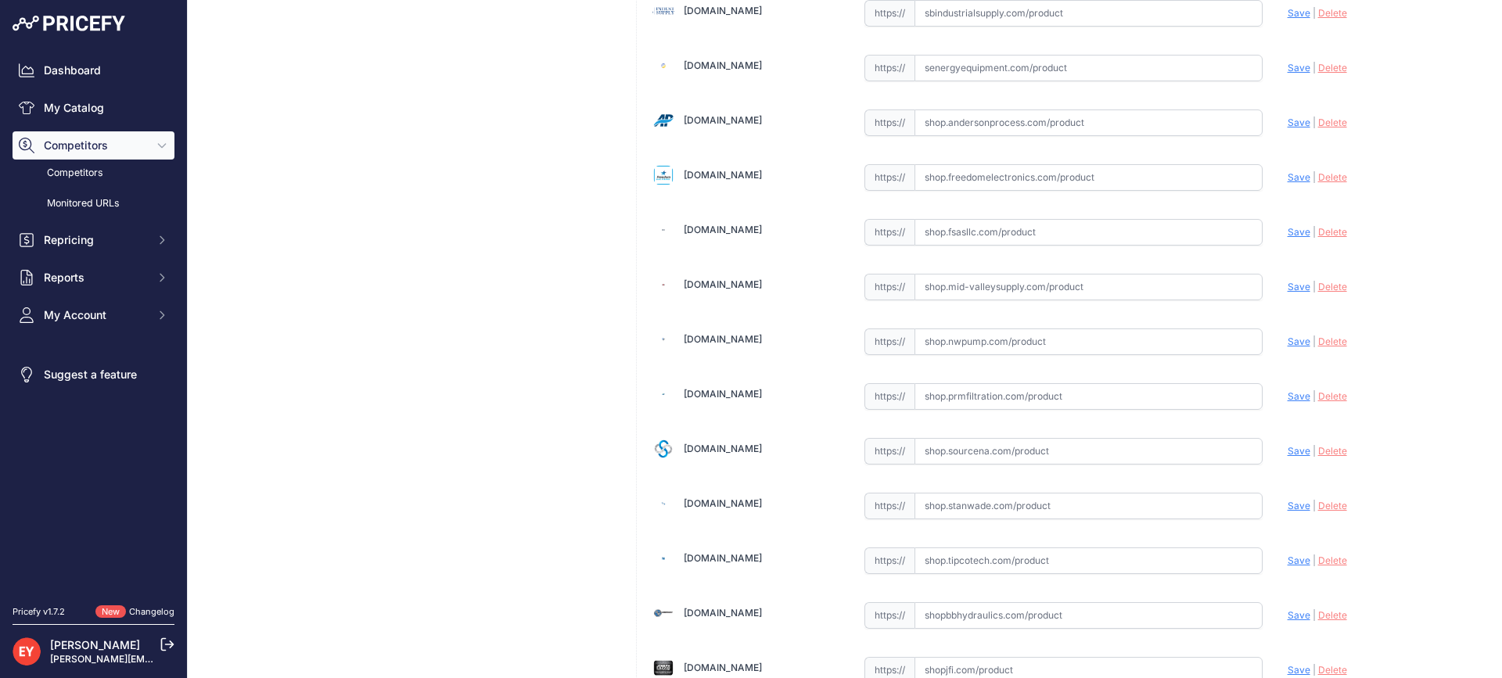
click at [959, 344] on input "text" at bounding box center [1088, 341] width 348 height 27
paste input "https://www.johnwkennedyco.com/buy/product/241tps-0492-opw/54968"
type input "www.johnwkennedyco.com/buy/product/241tps-0492-opw/54968"
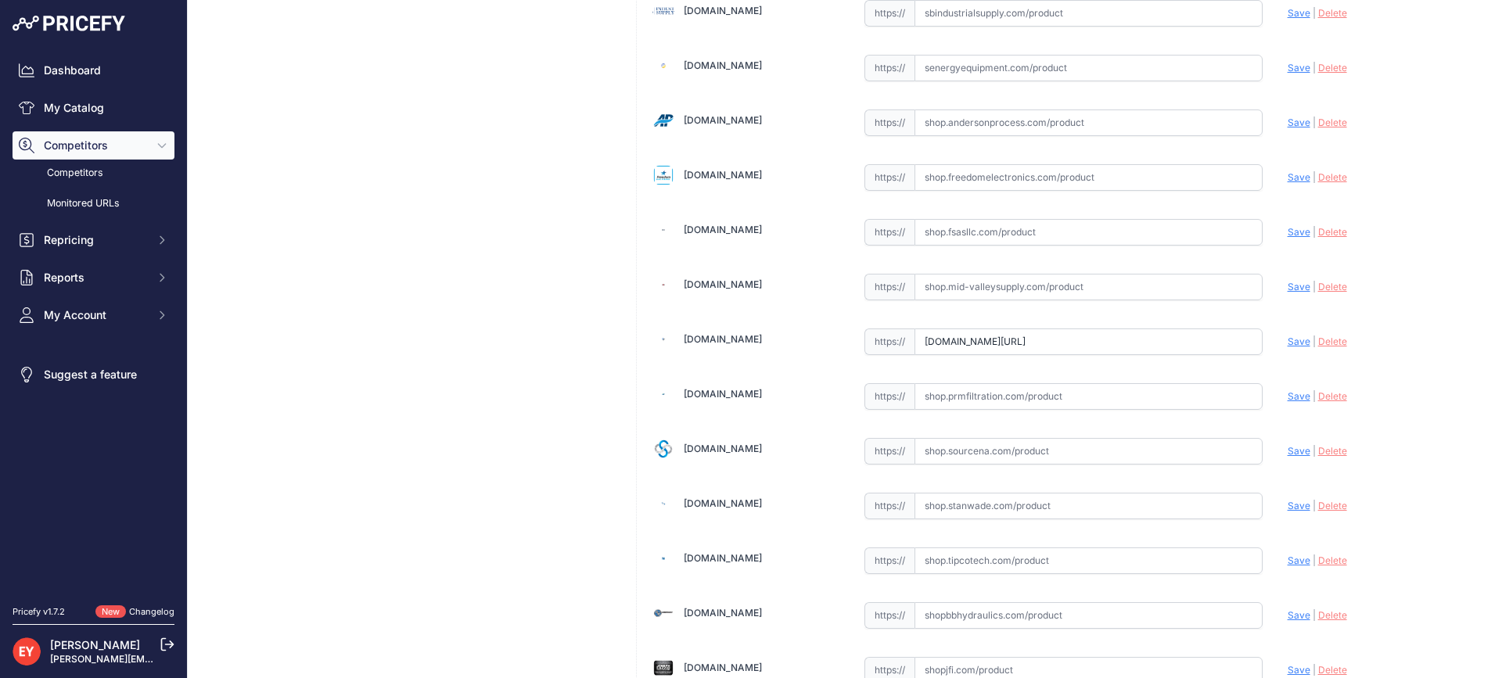
click at [1289, 340] on span "Save" at bounding box center [1298, 342] width 23 height 12
click at [988, 340] on input "text" at bounding box center [1088, 341] width 348 height 27
paste input "https://www.gasdevs.com/241tps-0492-opw-e85-nickle-plated-swivel.html"
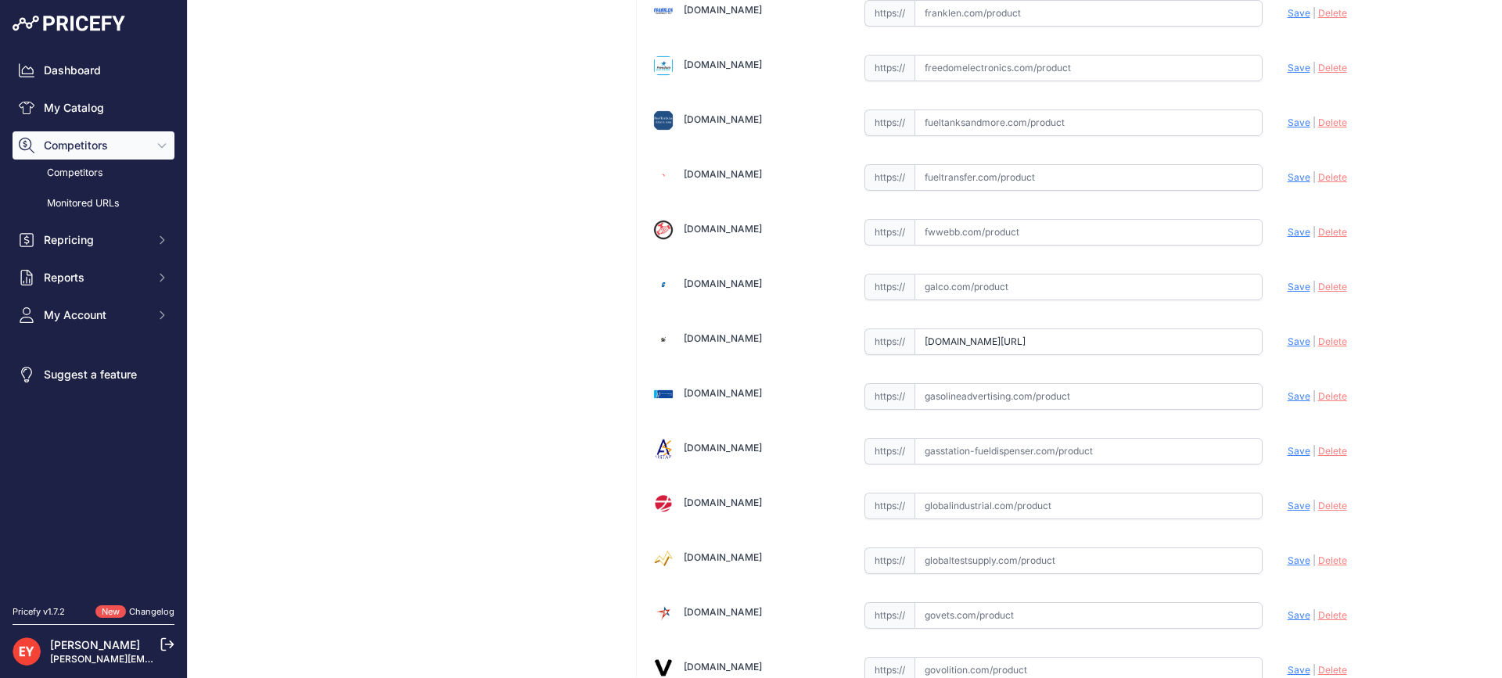
click at [1287, 350] on div "Update Profile Save | Delete Analyzing" at bounding box center [1380, 340] width 186 height 30
click at [1287, 344] on span "Save" at bounding box center [1298, 342] width 23 height 12
type input "https://www.gasdevs.com/241tps-0492-opw-e85-nickle-plated-swivel.html?prirule_j…"
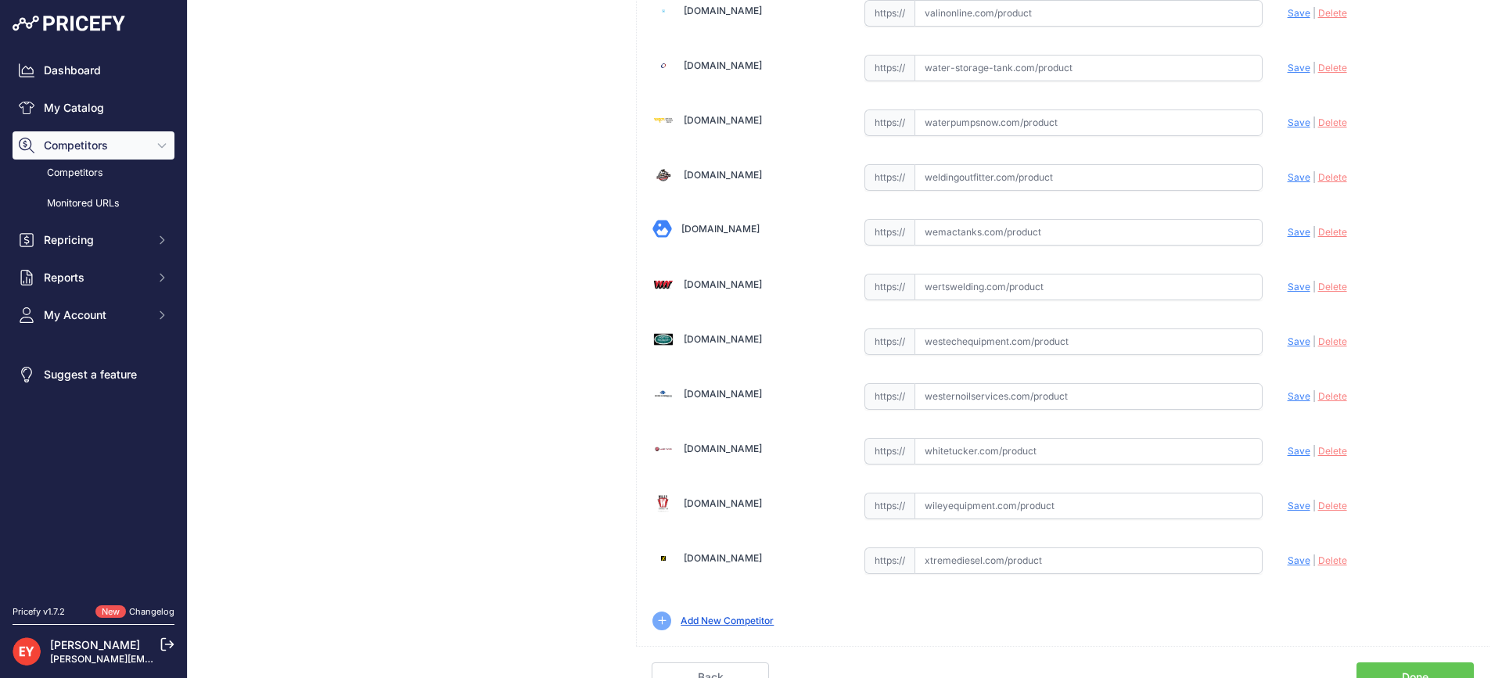
click at [979, 337] on input "text" at bounding box center [1088, 341] width 348 height 27
paste input "https://westechequipment.com/product/241tps-0492-3-4-in.-two-plane-hose-swivel-…"
click at [1291, 337] on span "Save" at bounding box center [1298, 342] width 23 height 12
type input "https://westechequipment.com/product/241tps-0492-3-4-in.-two-plane-hose-swivel-…"
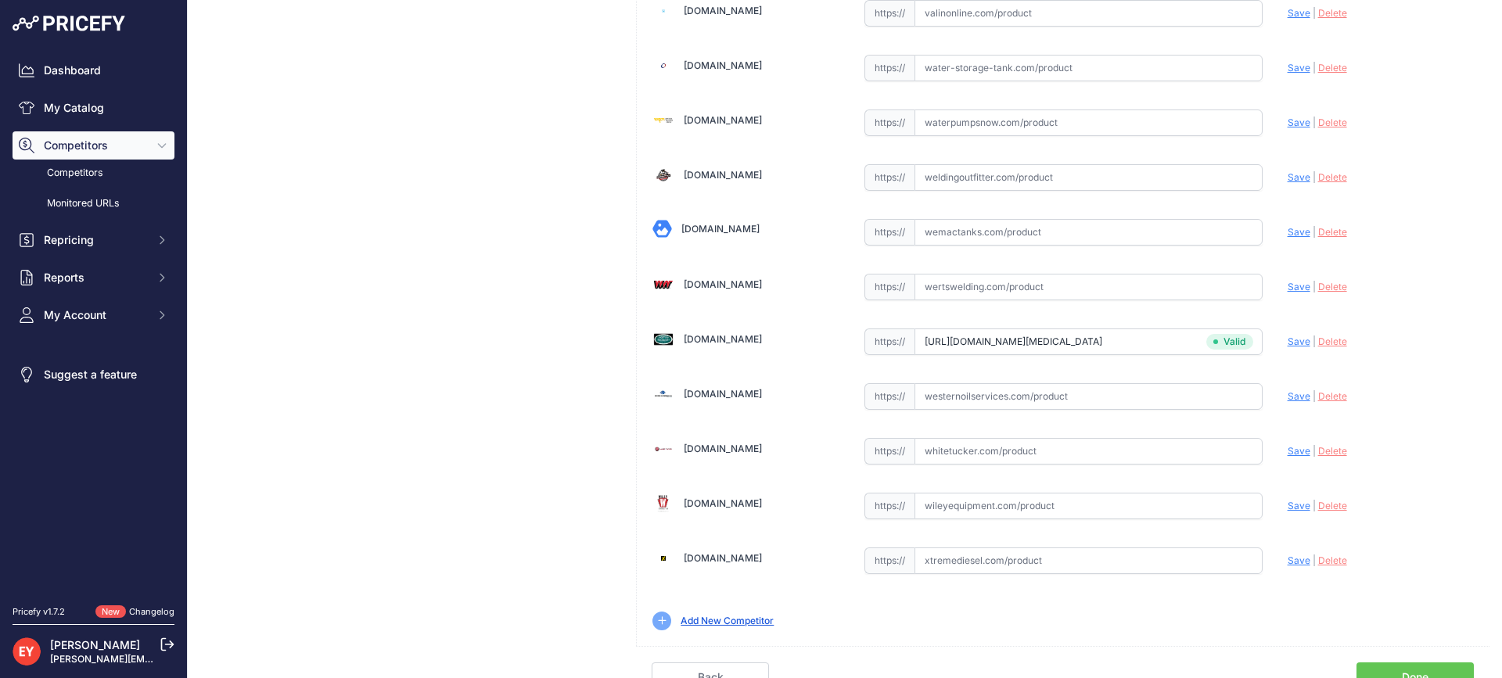
scroll to position [5311, 0]
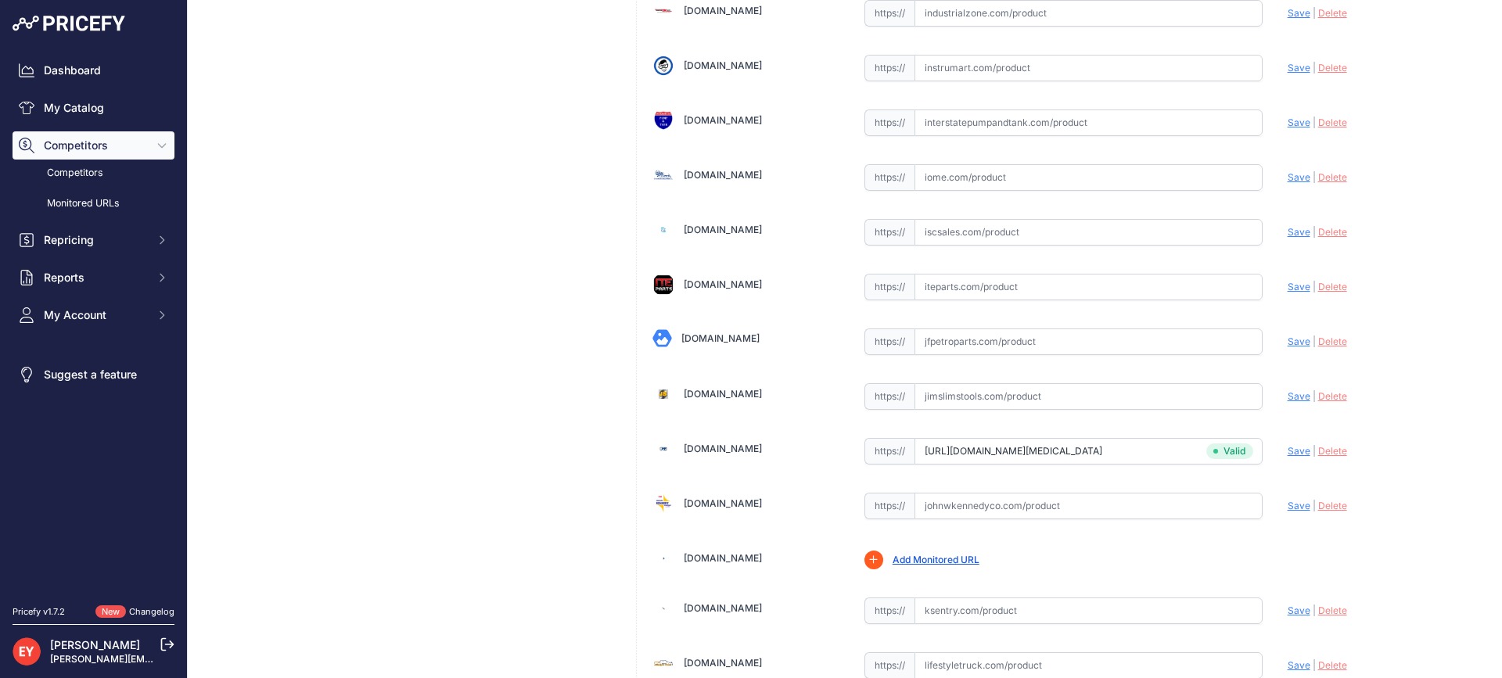
click at [989, 343] on input "text" at bounding box center [1088, 341] width 348 height 27
paste input "https://www.jfpetroparts.com/products/hanging-hardware/swivels/34in-hose-swivel…"
click at [1287, 343] on span "Save" at bounding box center [1298, 342] width 23 height 12
type input "https://www.jfpetroparts.com/products/hanging-hardware/swivels/34in-hose-swivel…"
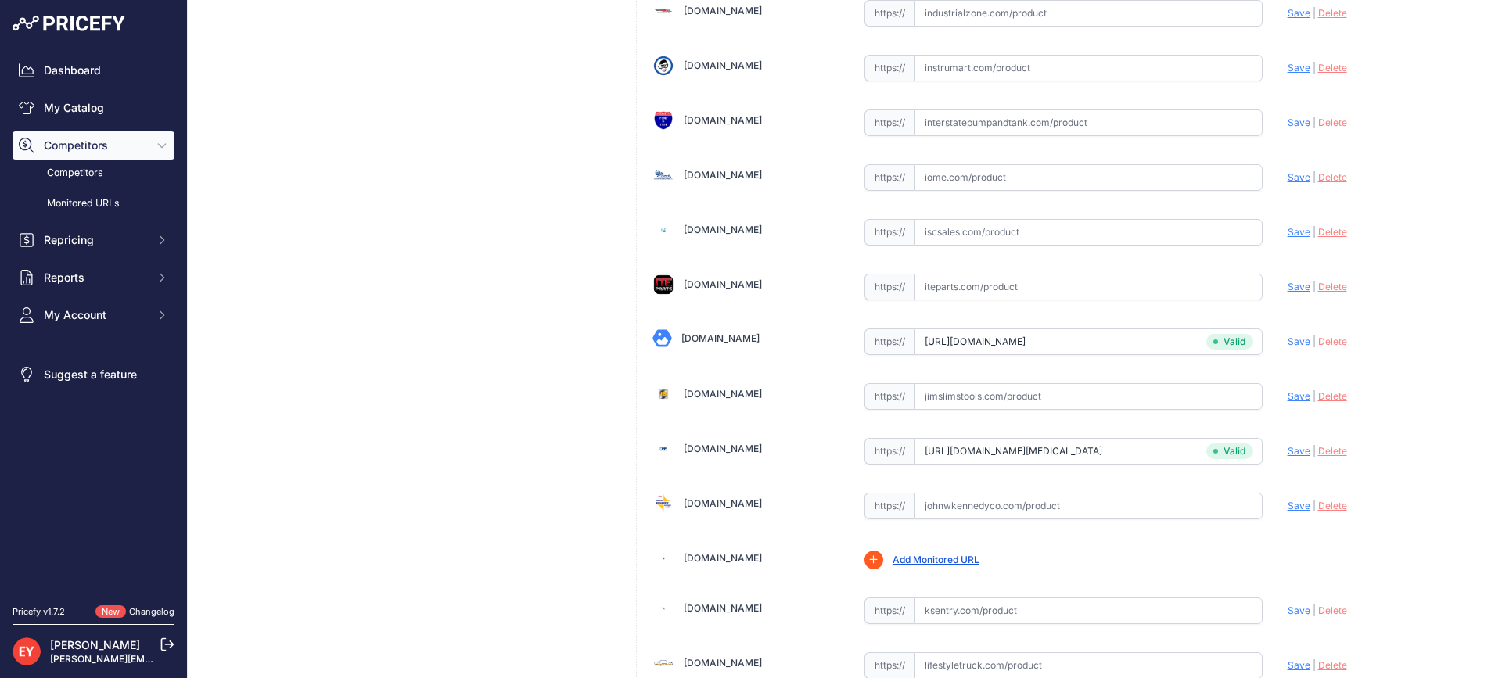
scroll to position [9025, 0]
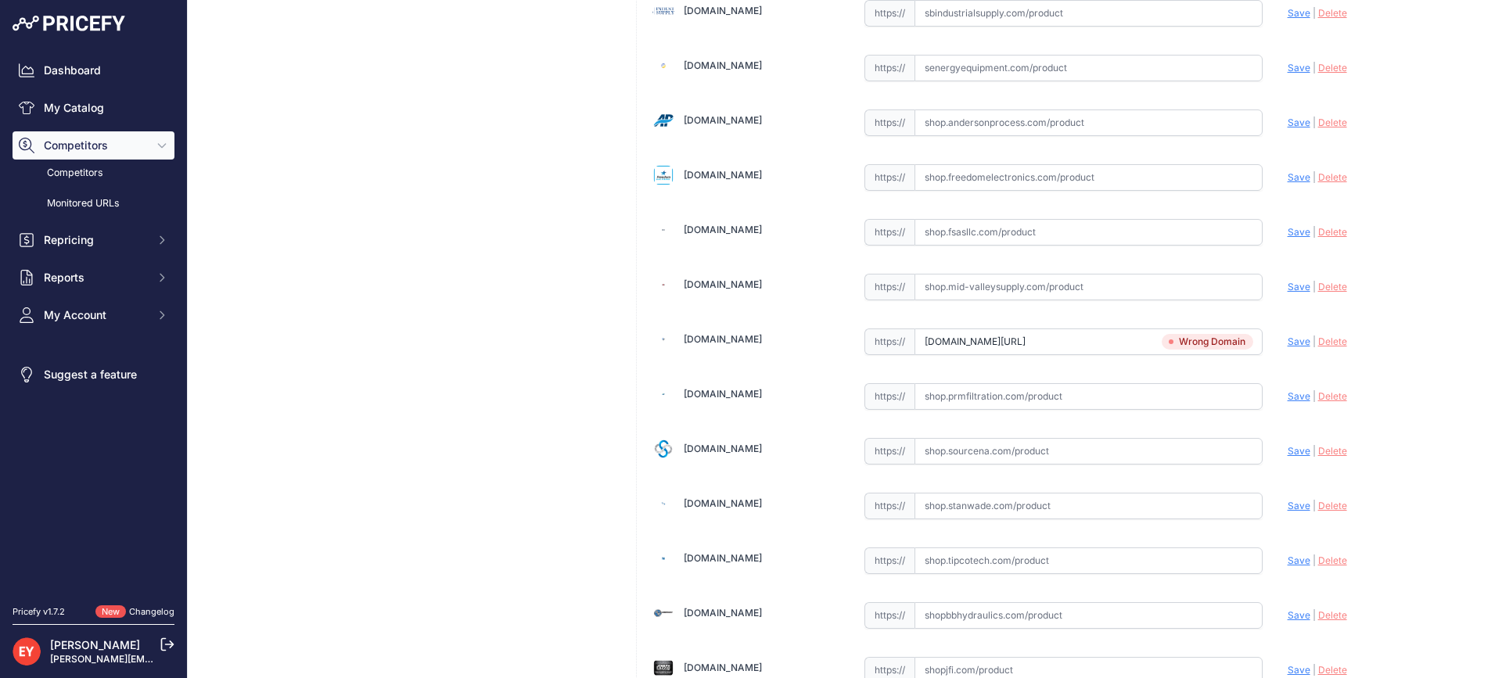
click at [957, 336] on input "www.johnwkennedyco.com/buy/product/241tps-0492-opw/54968" at bounding box center [1088, 341] width 348 height 27
paste input "https://shop.nwpump.com/product/opw-241tps-0492-two-plane-hose-swivel-alternati…"
drag, startPoint x: 914, startPoint y: 341, endPoint x: 1247, endPoint y: 346, distance: 333.2
click at [1247, 346] on input "www.johnwkennedyco.com/buy/product/241tps-0492-opw/54968" at bounding box center [1088, 341] width 348 height 27
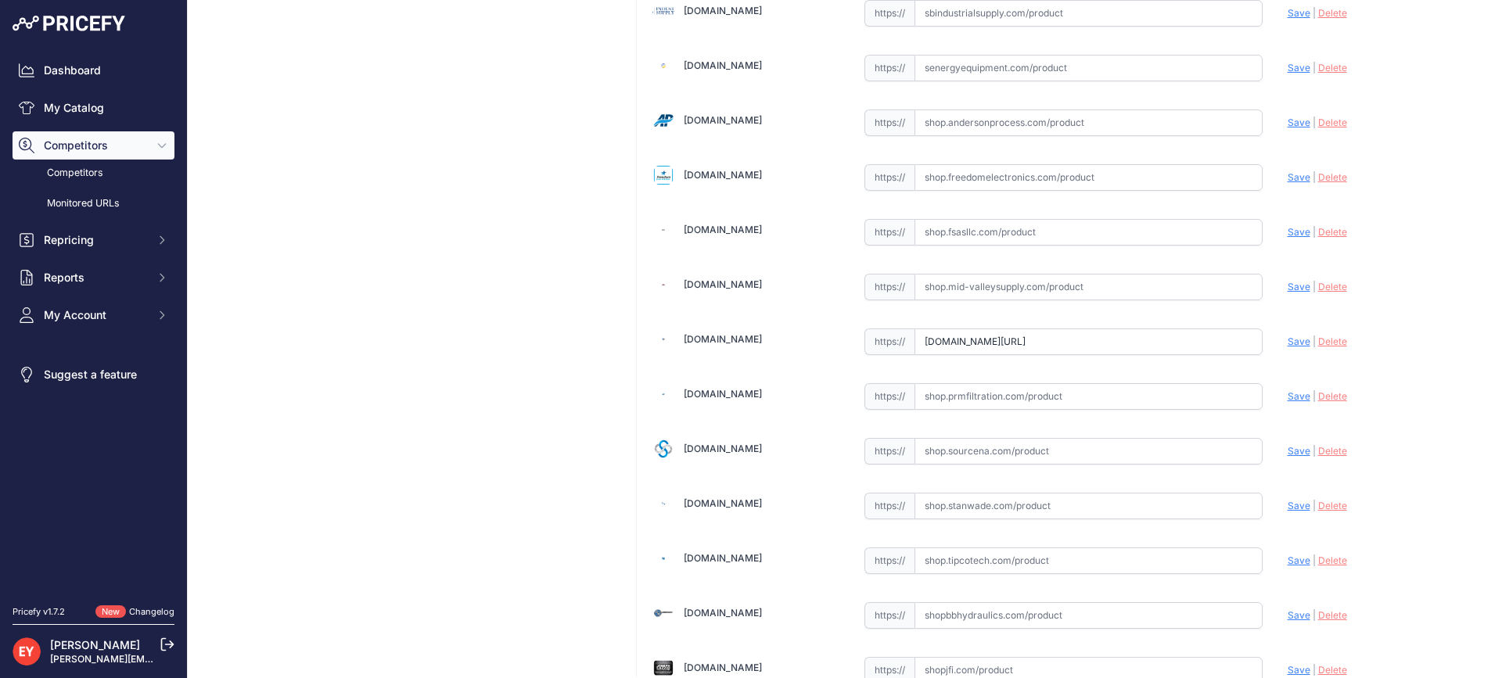
click at [1287, 339] on span "Save" at bounding box center [1298, 342] width 23 height 12
type input "https://shop.nwpump.com/product/opw-241tps-0492-two-plane-hose-swivel-alternati…"
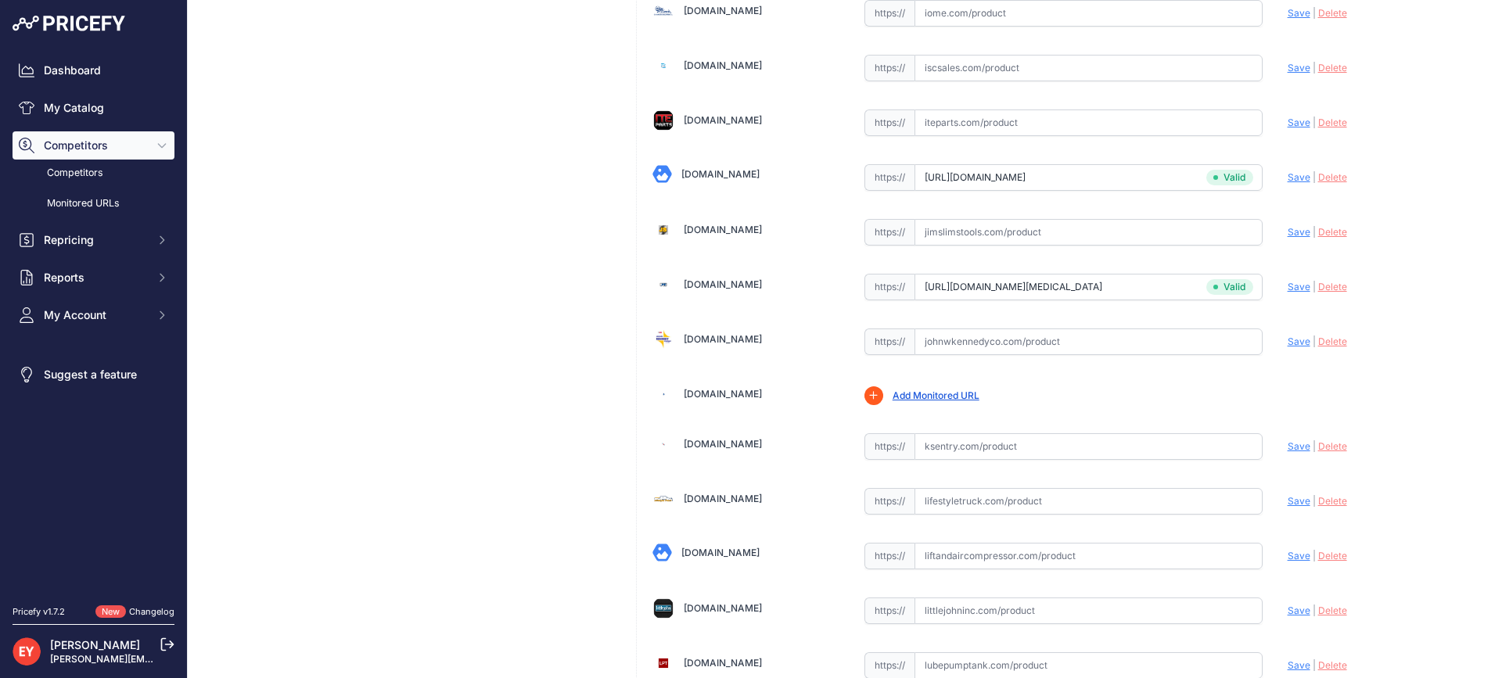
click at [1000, 334] on input "text" at bounding box center [1088, 341] width 348 height 27
paste input "https://www.johnwkennedyco.com/buy/product/241TPS-0492-OPW/54968?text=241TPS-04…"
click at [1295, 341] on span "Save" at bounding box center [1298, 342] width 23 height 12
type input "https://www.johnwkennedyco.com/buy/product/241TPS-0492-OPW/54968?text=241TPS-04…"
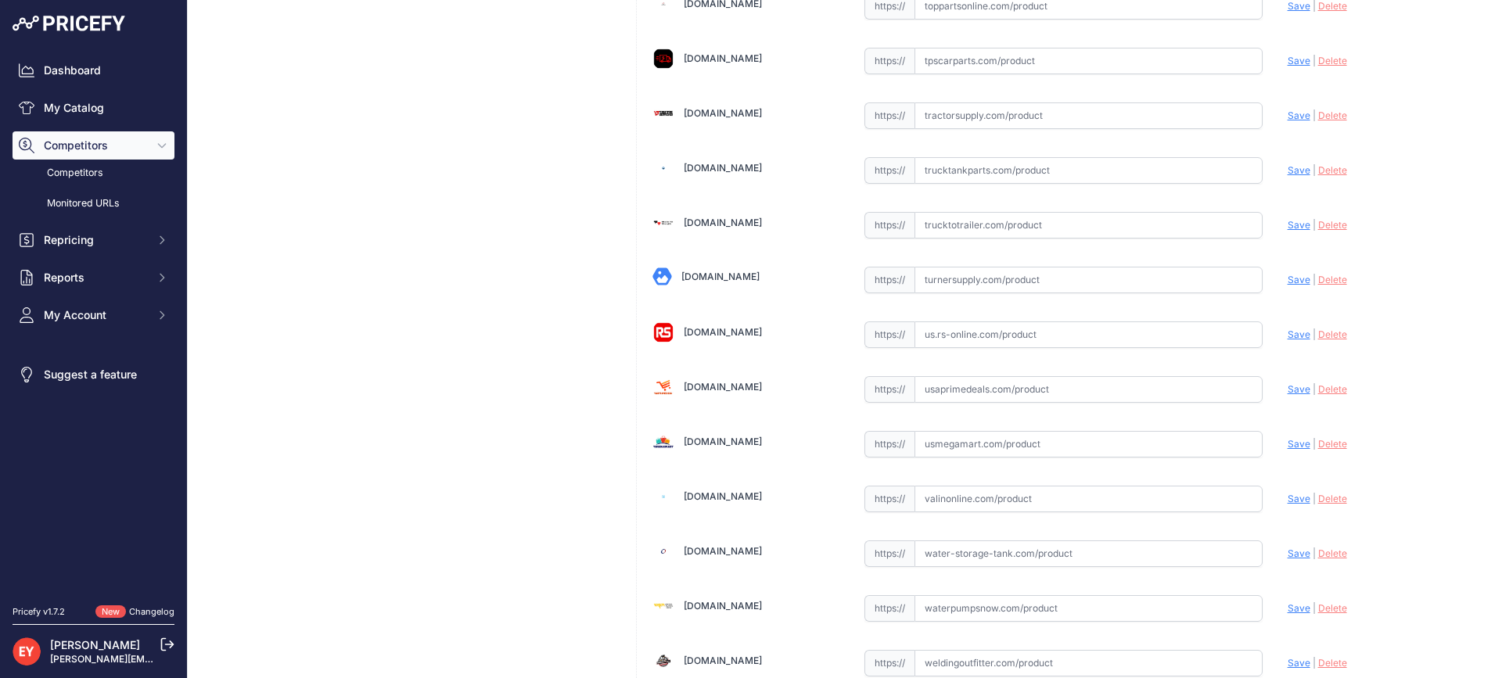
scroll to position [11831, 0]
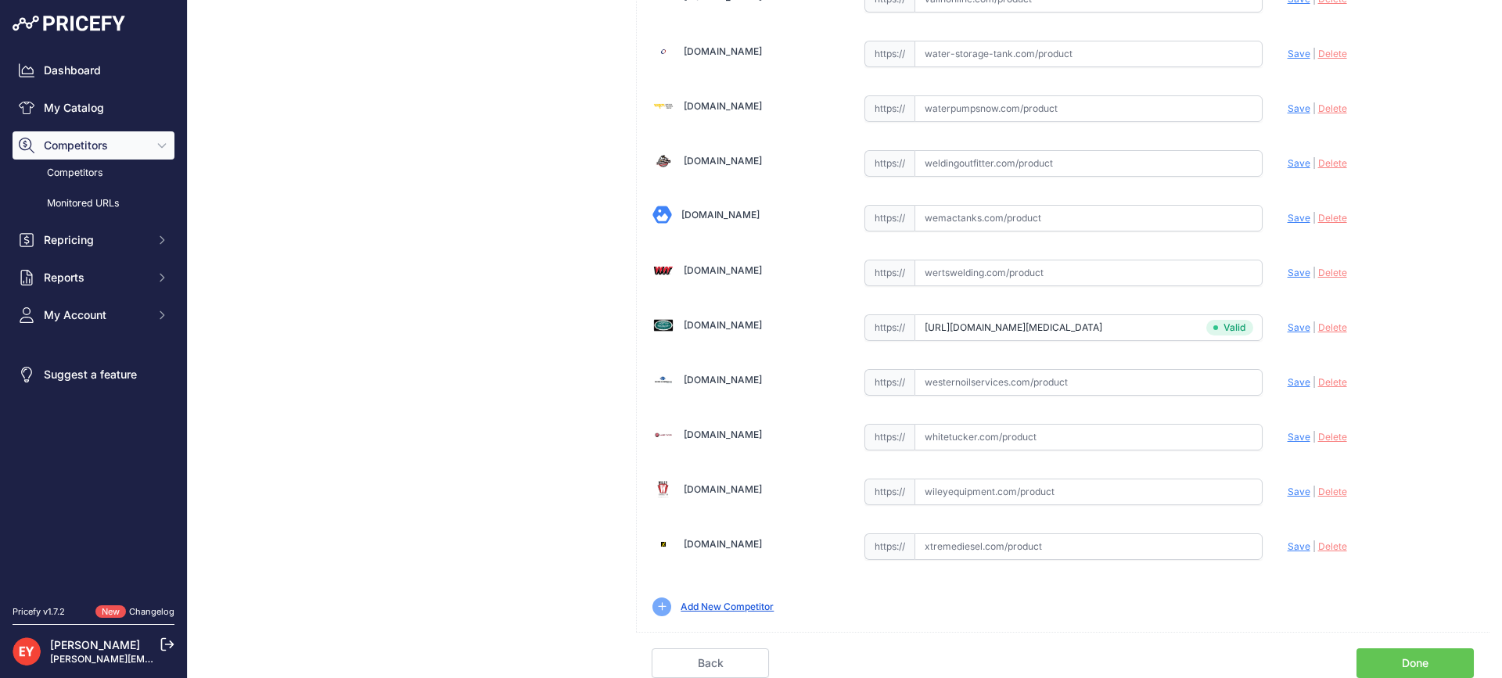
click at [1398, 663] on link "Done" at bounding box center [1414, 663] width 117 height 30
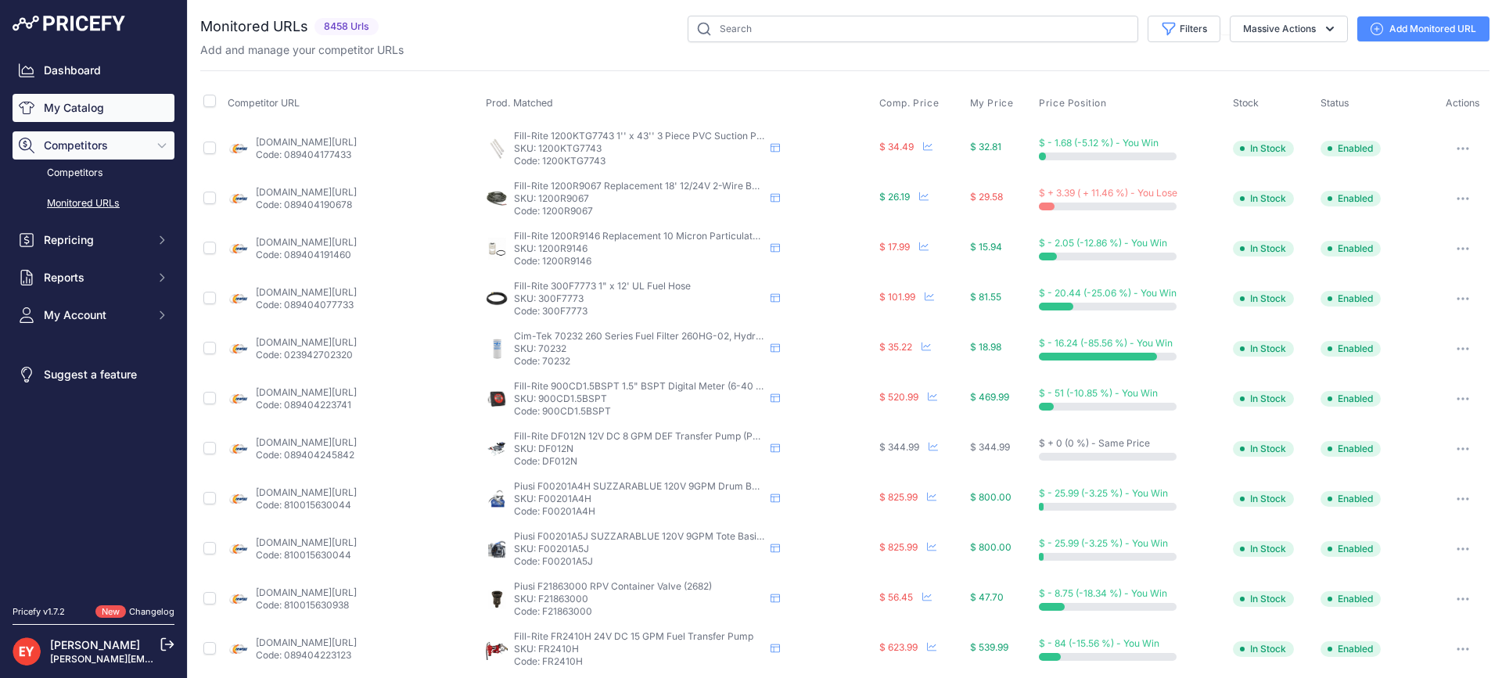
click at [100, 109] on link "My Catalog" at bounding box center [94, 108] width 162 height 28
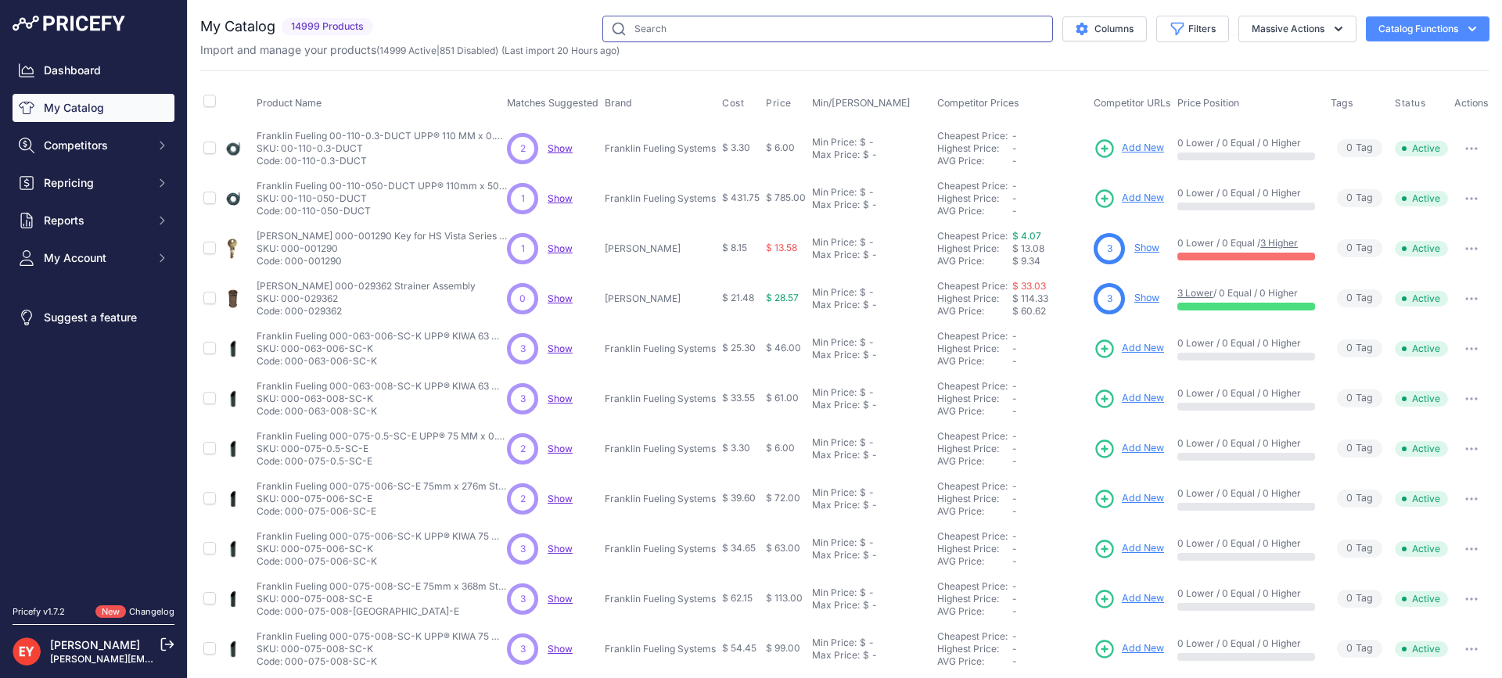
drag, startPoint x: 0, startPoint y: 0, endPoint x: 715, endPoint y: 38, distance: 715.9
click at [715, 38] on input "text" at bounding box center [827, 29] width 451 height 27
paste input "14C-0100"
type input "14C-0100"
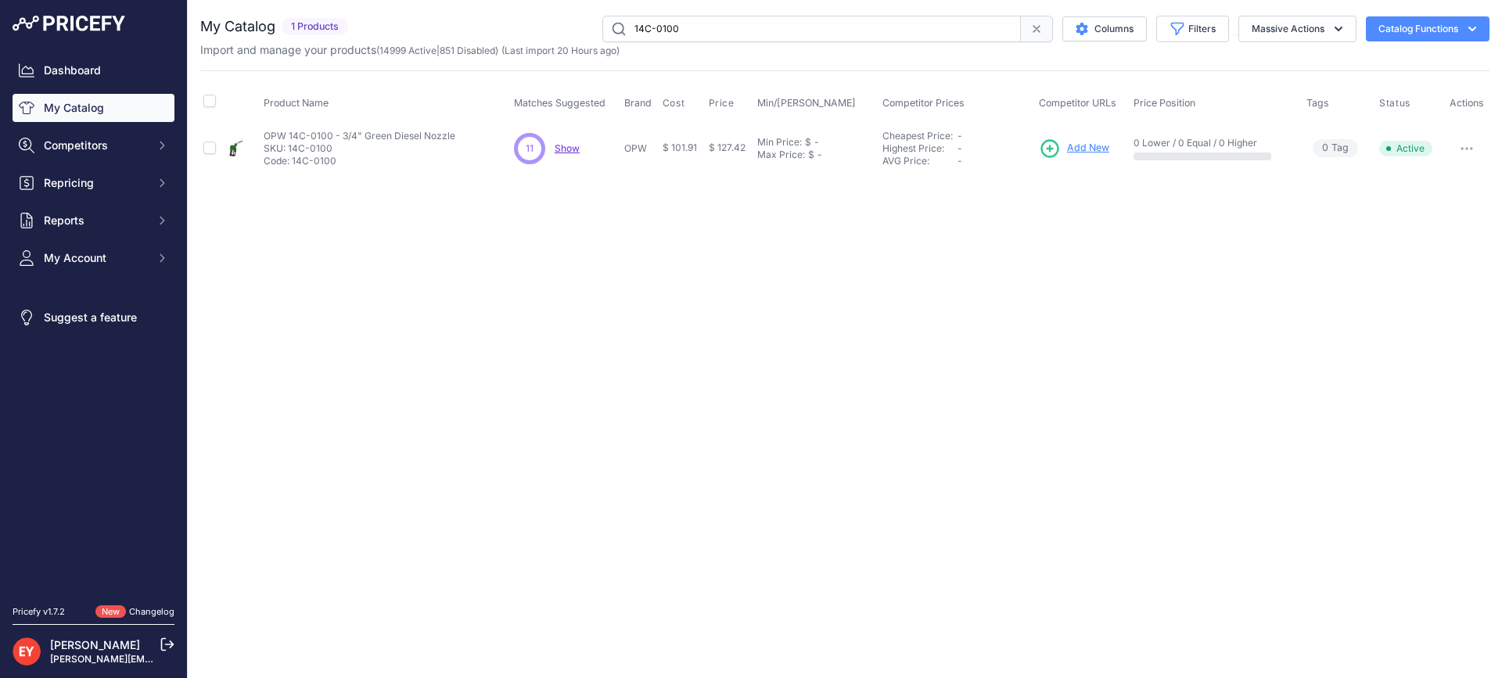
click at [1089, 138] on link "Add New" at bounding box center [1074, 149] width 70 height 22
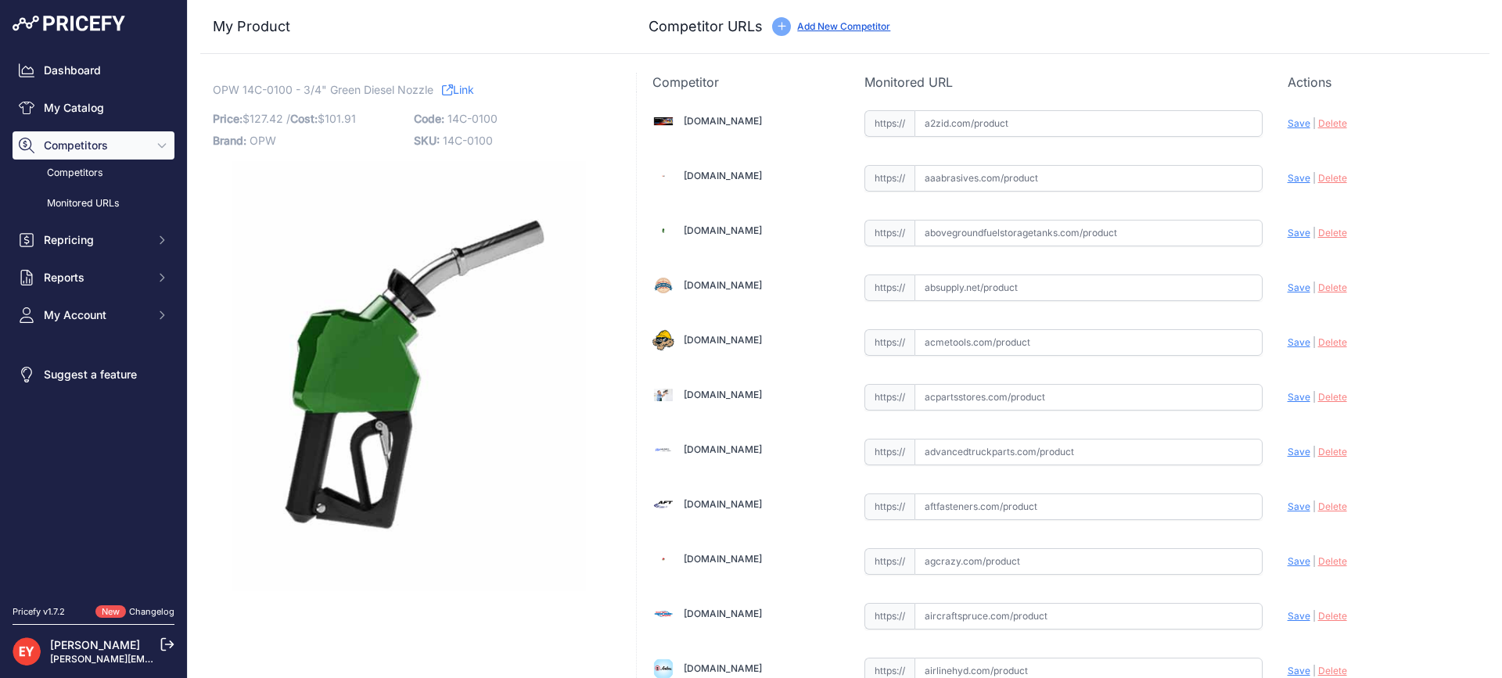
scroll to position [5421, 0]
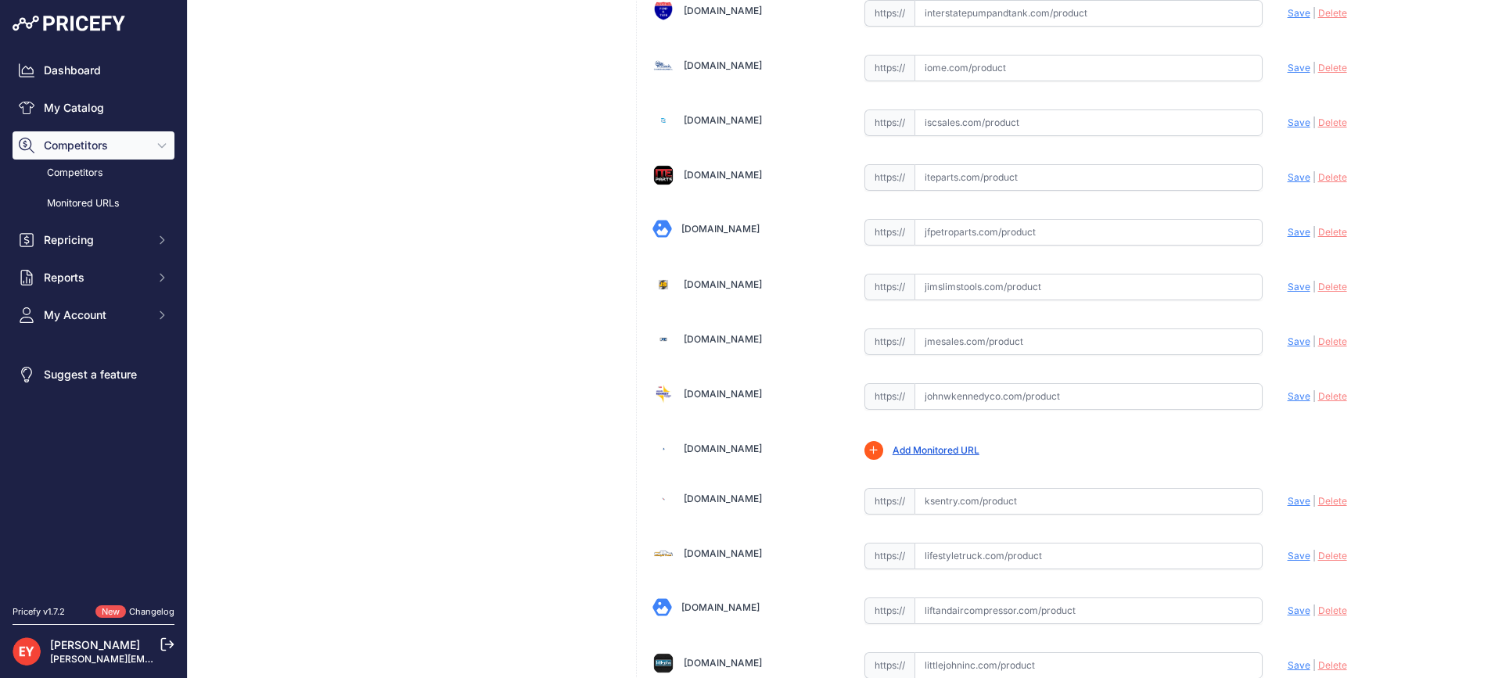
click at [954, 332] on input "text" at bounding box center [1088, 341] width 348 height 27
click at [954, 334] on input "text" at bounding box center [1088, 341] width 348 height 27
paste input "https://www.jmesales.com/opw-14c-diesel-capture-nozzle/"
click at [1287, 341] on span "Save" at bounding box center [1298, 342] width 23 height 12
type input "[URL][DOMAIN_NAME]"
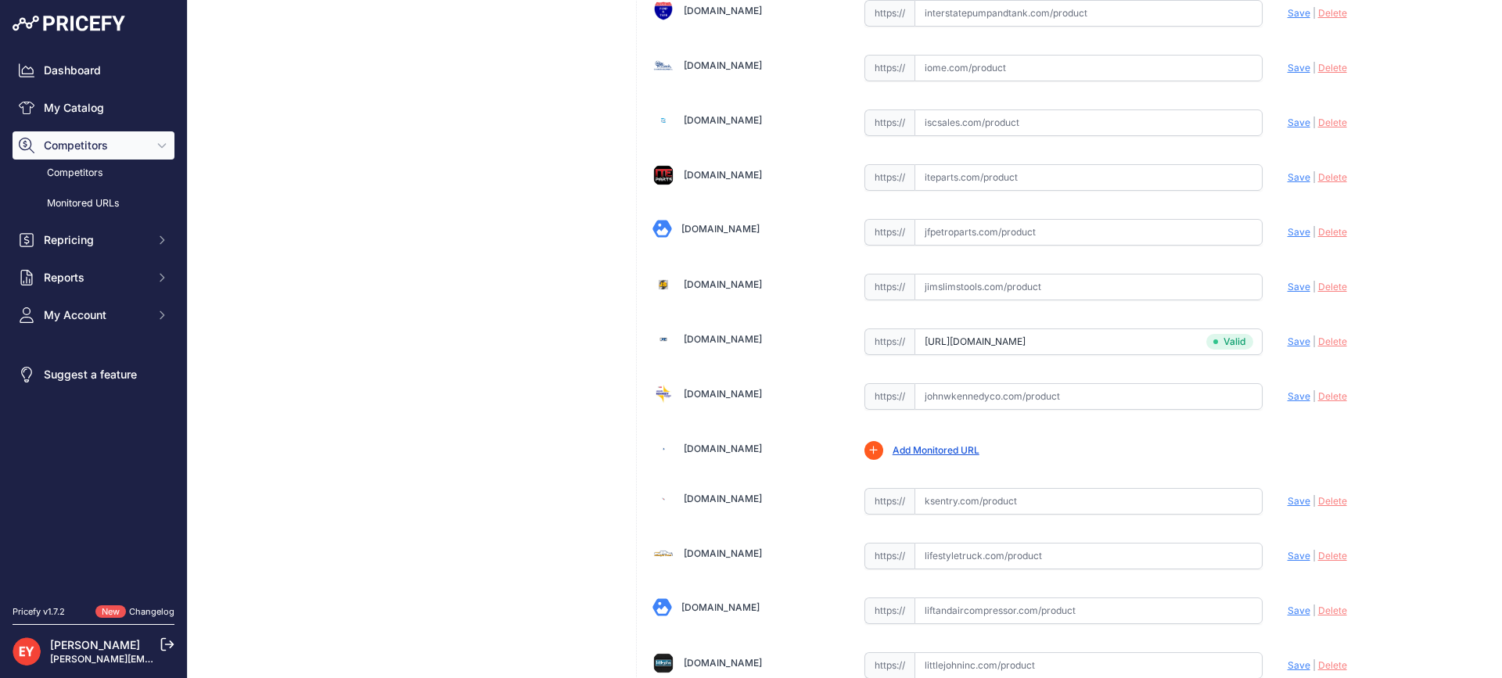
scroll to position [4709, 0]
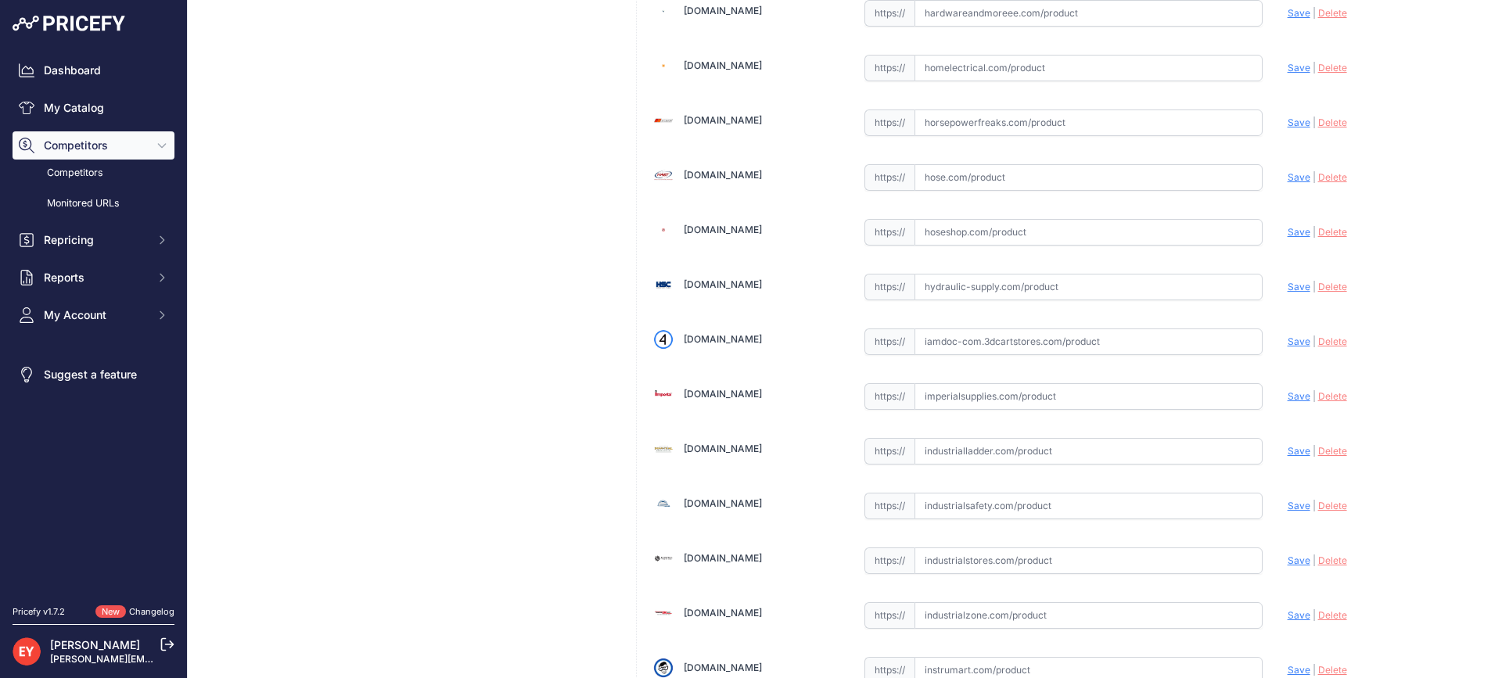
click at [1015, 340] on input "text" at bounding box center [1088, 341] width 348 height 27
paste input "https://iamdoc-com.3dcartstores.com/Nozzle-14C-34-Leaded-Green-2-Pchi-2Psrk-Sta…"
drag, startPoint x: 1287, startPoint y: 340, endPoint x: 1254, endPoint y: 334, distance: 33.4
click at [1287, 340] on span "Save" at bounding box center [1298, 342] width 23 height 12
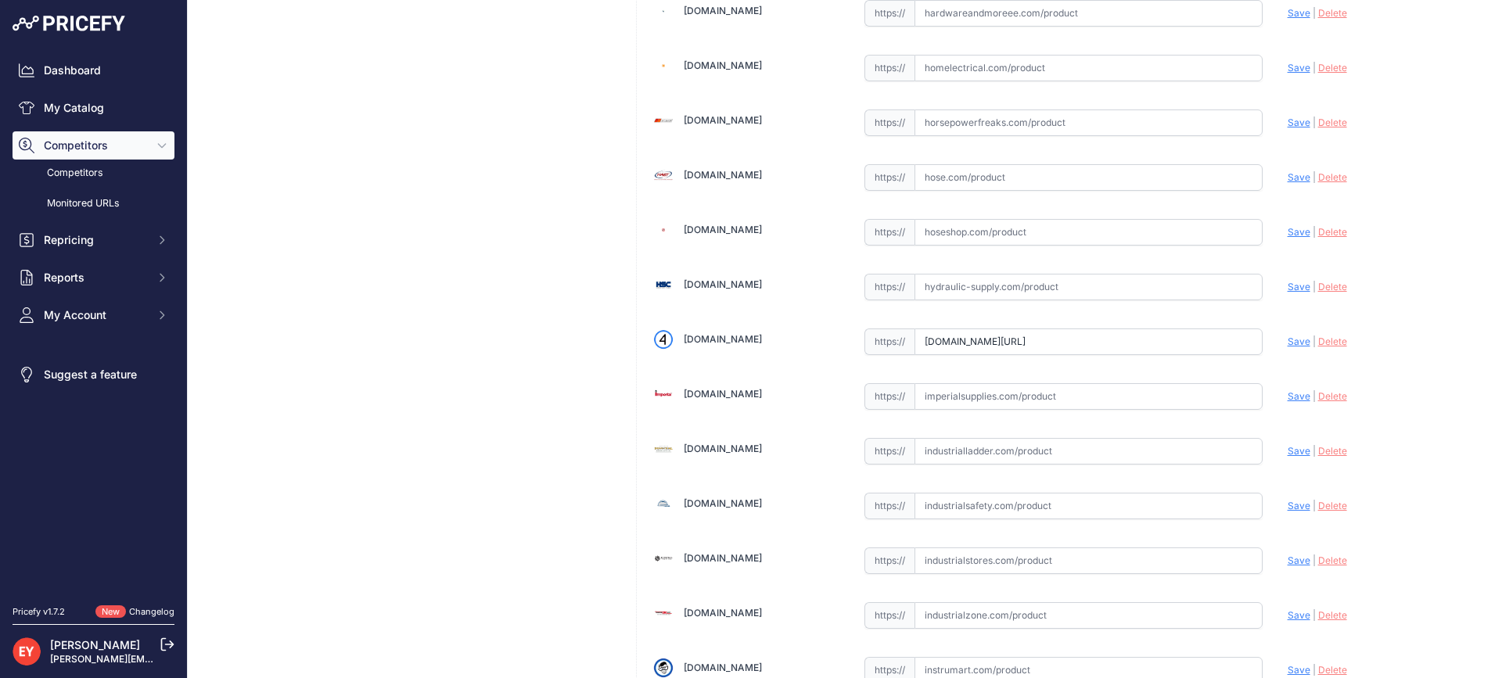
scroll to position [0, 0]
type input "https://iamdoc-com.3dcartstores.com/Nozzle-14C-34-Leaded-Green-2-Pchi-2Psrk-Sta…"
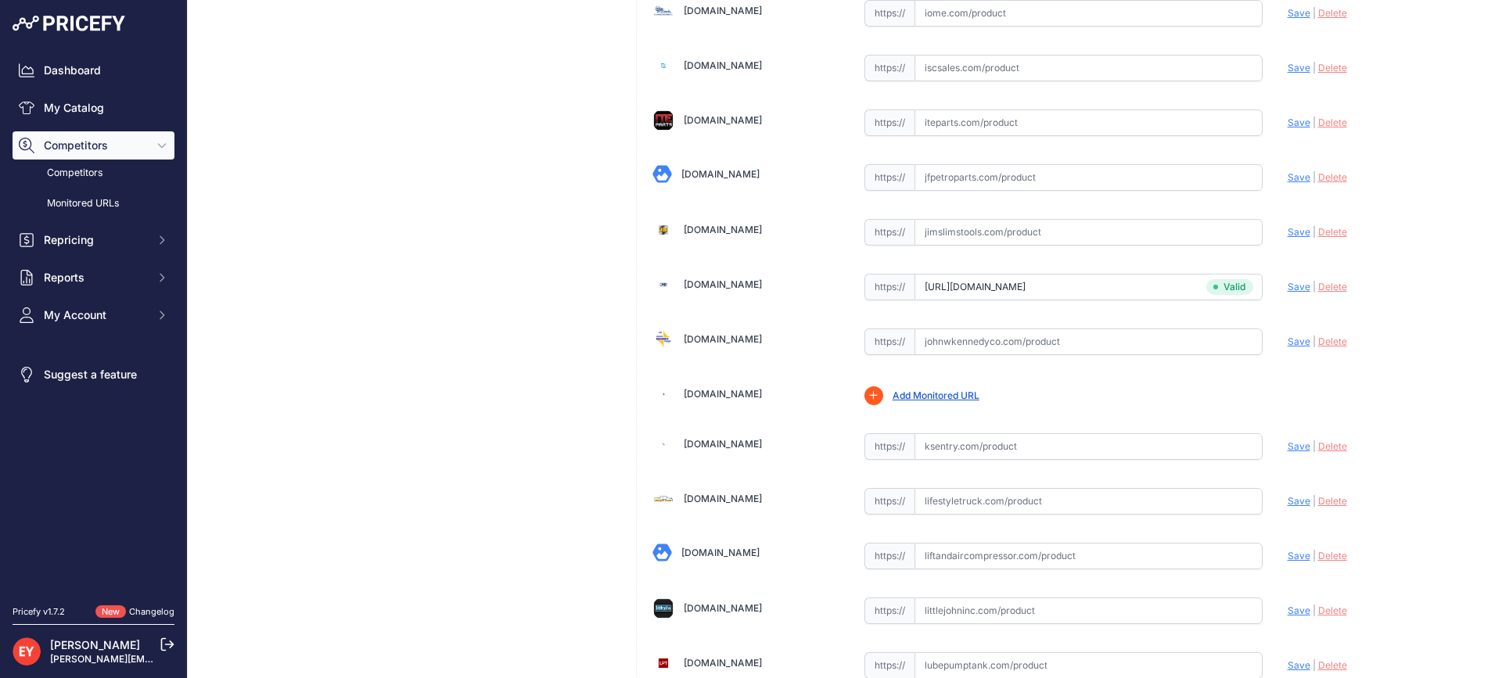
click at [945, 336] on input "text" at bounding box center [1088, 341] width 348 height 27
paste input "https://www.johnwkennedyco.com/buy/product/14c-0100-opw/91091"
click at [1287, 341] on span "Save" at bounding box center [1298, 342] width 23 height 12
type input "https://www.johnwkennedyco.com/buy/product/14c-0100-opw/91091?prirule_jdsnikfkf…"
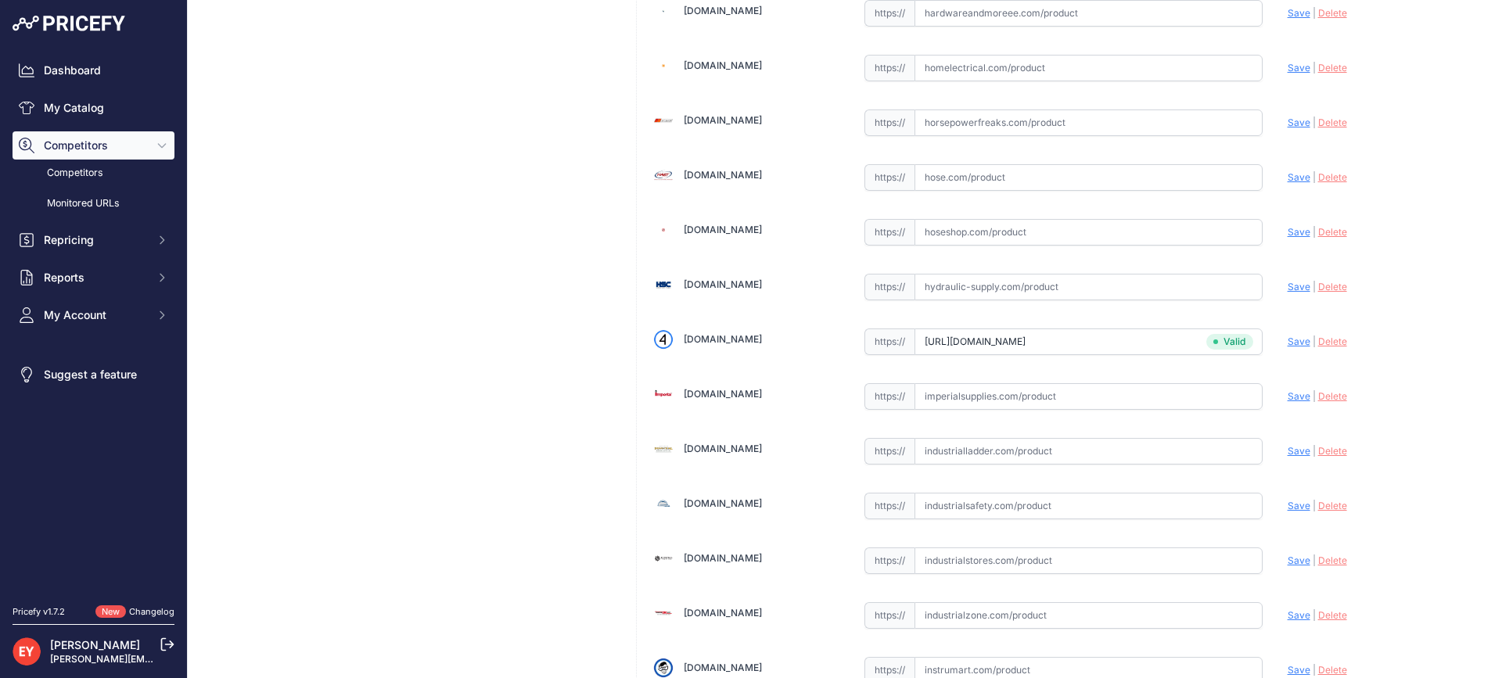
scroll to position [9134, 0]
click at [967, 340] on input "text" at bounding box center [1088, 341] width 348 height 27
paste input "https://shop.sourcena.com/OPW-Fueling-Components/Nozzle/14C-0100/OPW-14C-0100-1…"
click at [1289, 339] on span "Save" at bounding box center [1298, 342] width 23 height 12
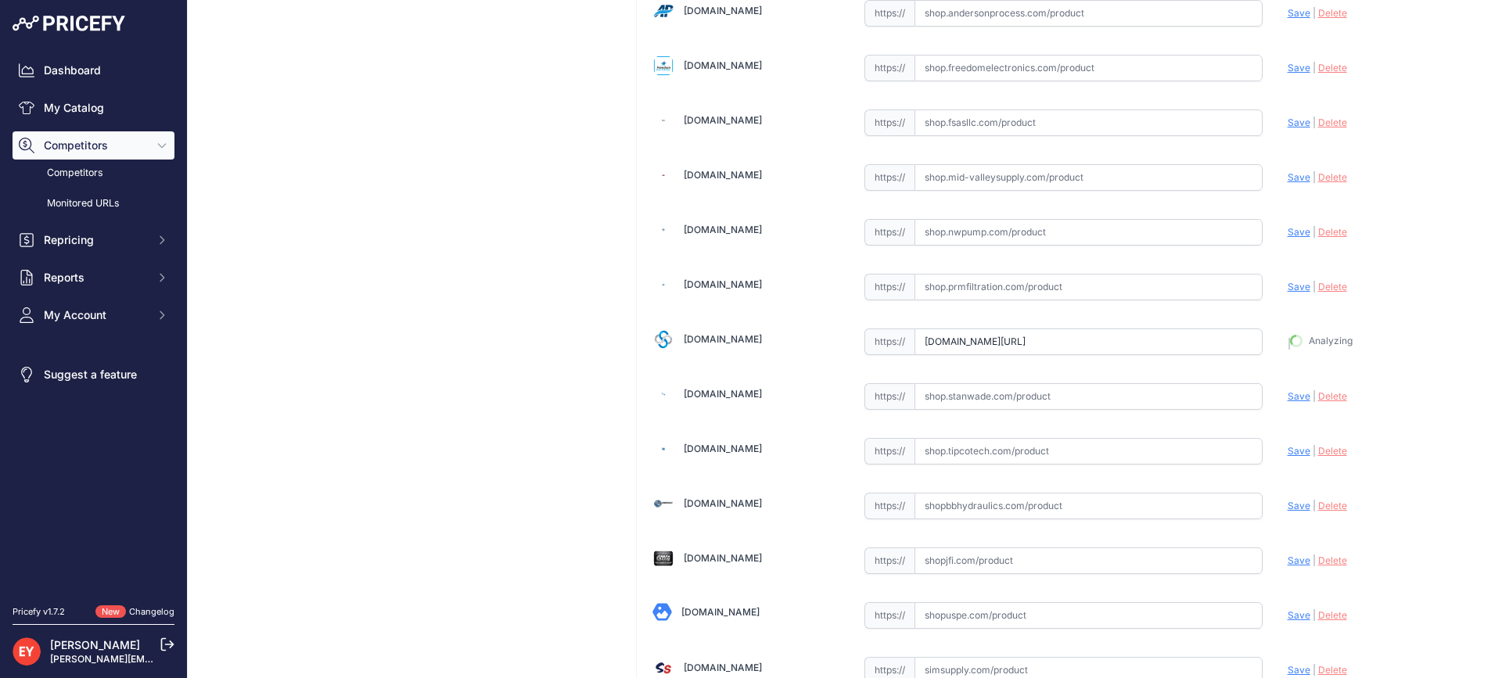
type input "https://shop.sourcena.com/OPW-Fueling-Components/Nozzle/14C-0100/OPW-14C-0100-1…"
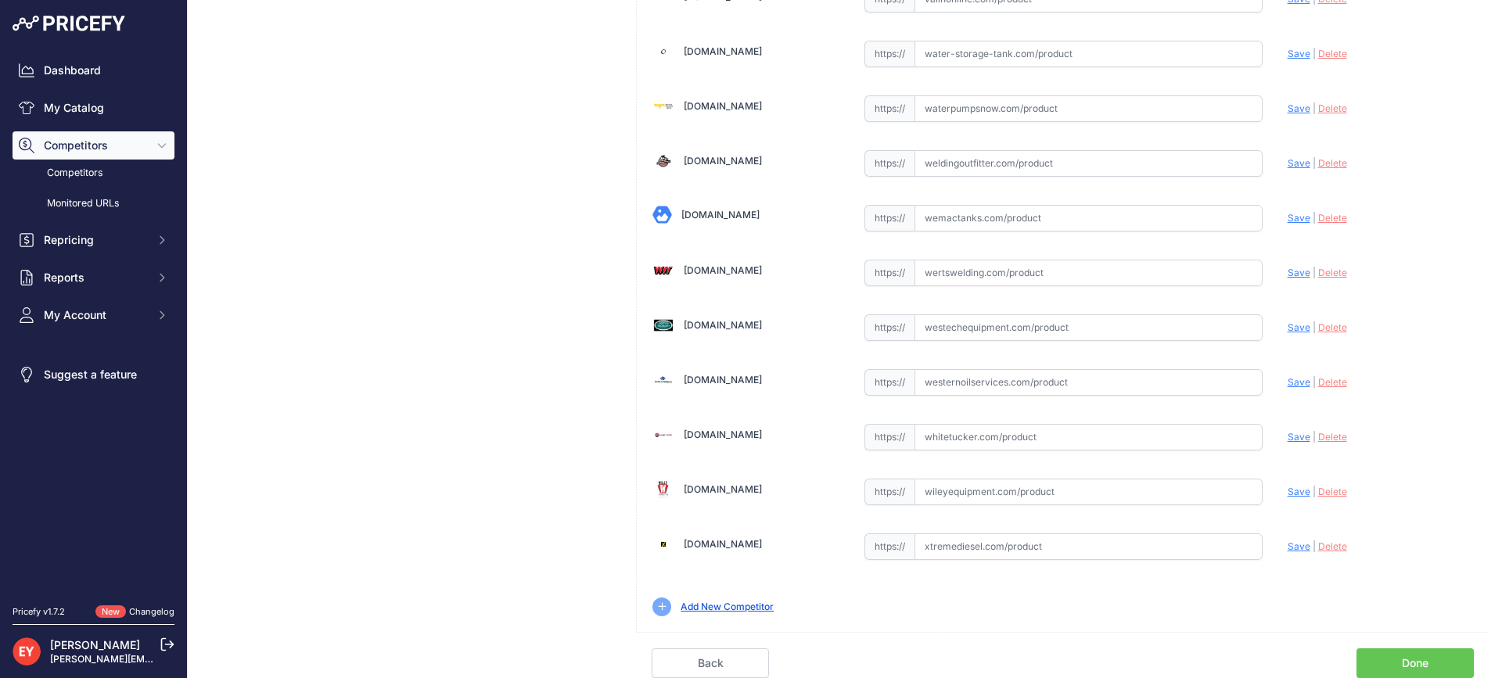
scroll to position [11831, 0]
click at [1404, 663] on link "Done" at bounding box center [1414, 663] width 117 height 30
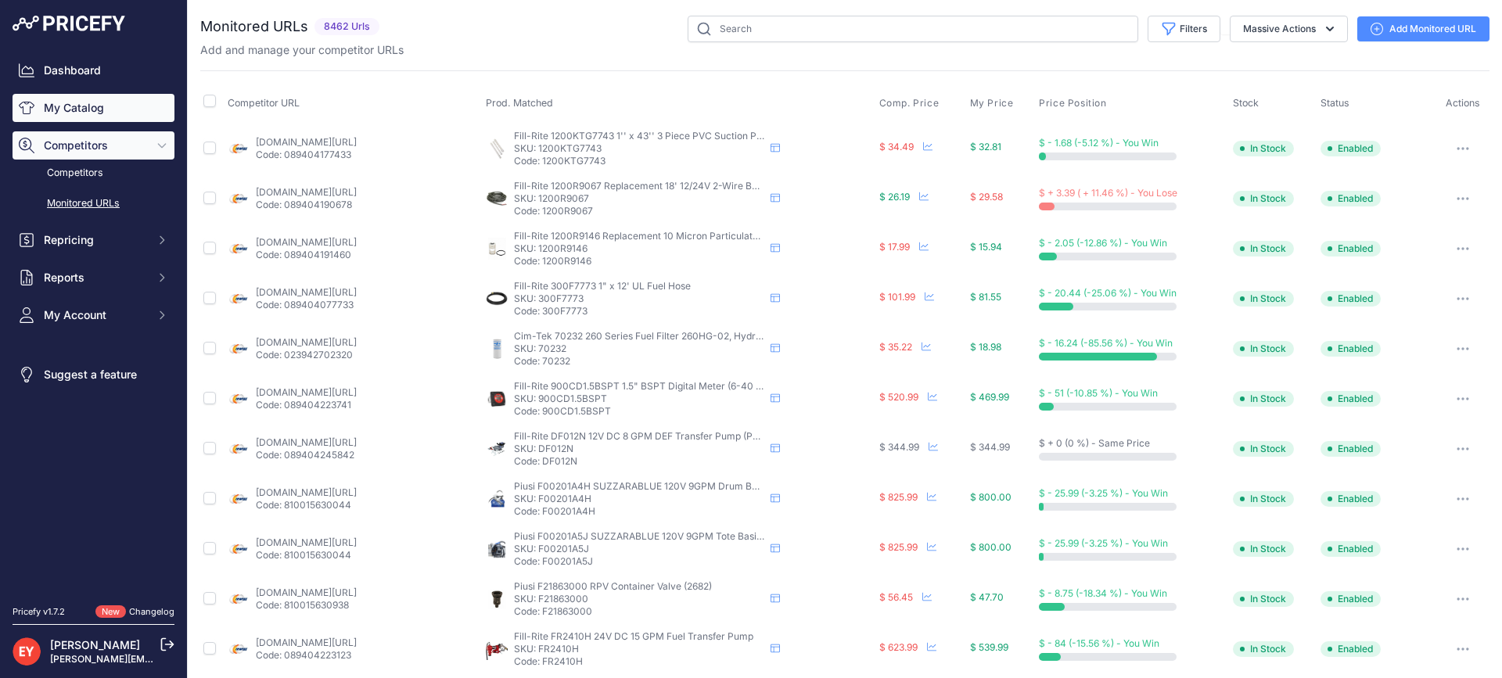
click at [71, 102] on link "My Catalog" at bounding box center [94, 108] width 162 height 28
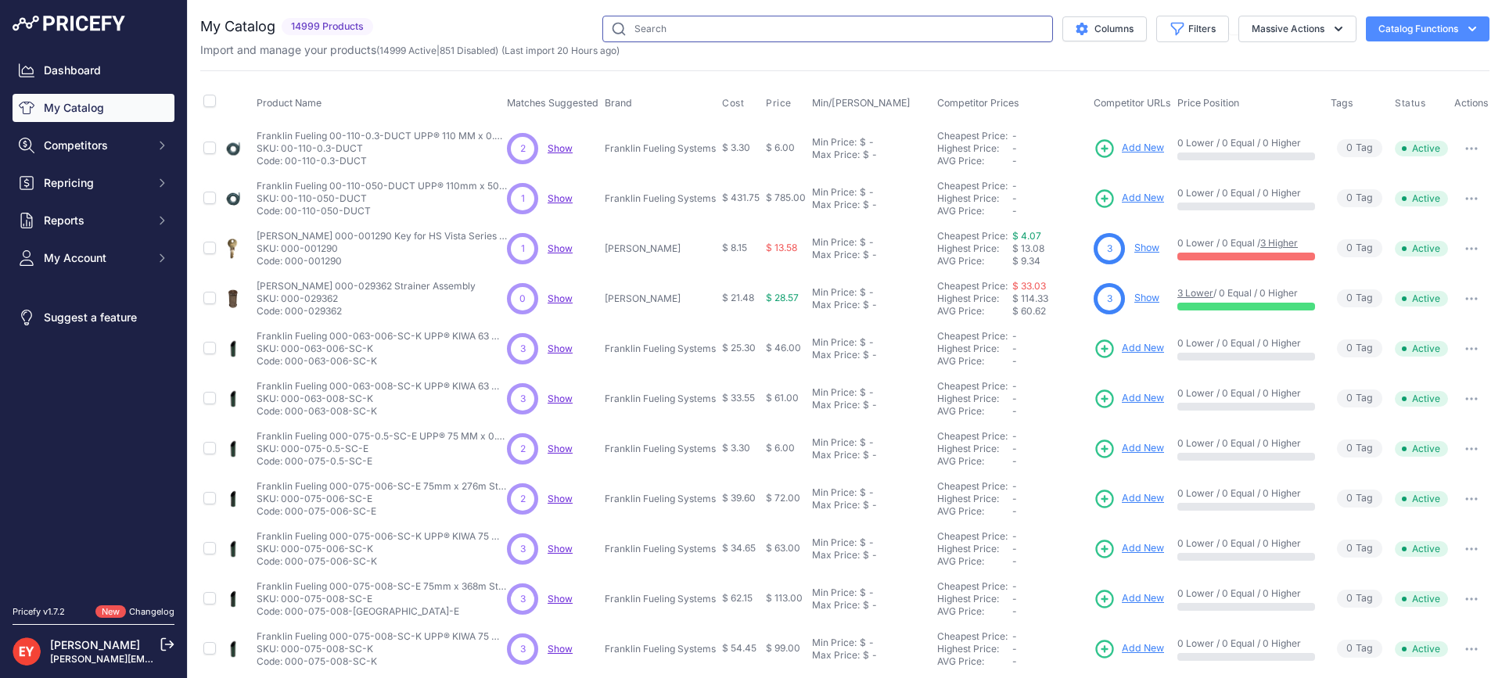
click at [720, 33] on input "text" at bounding box center [827, 29] width 451 height 27
paste input "14C-0300"
type input "14C-0300"
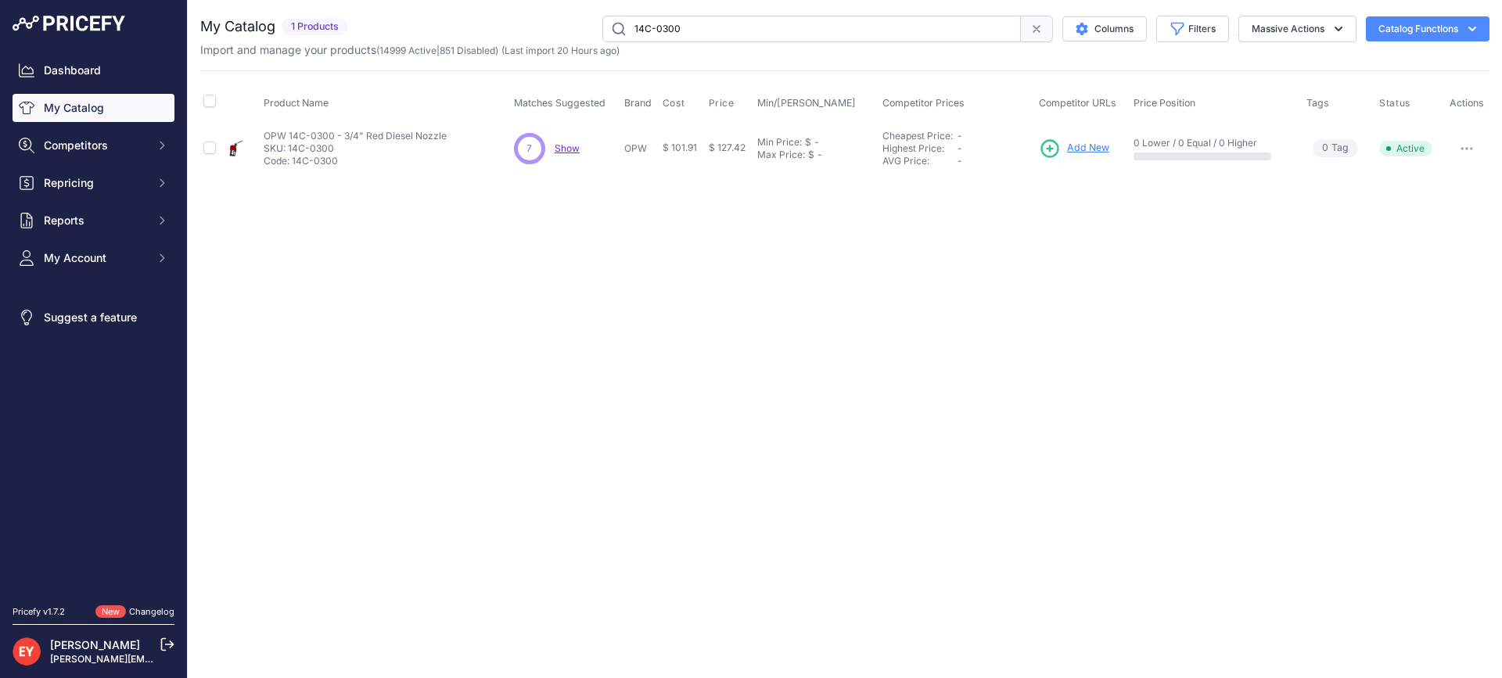
click at [1098, 145] on span "Add New" at bounding box center [1088, 148] width 42 height 15
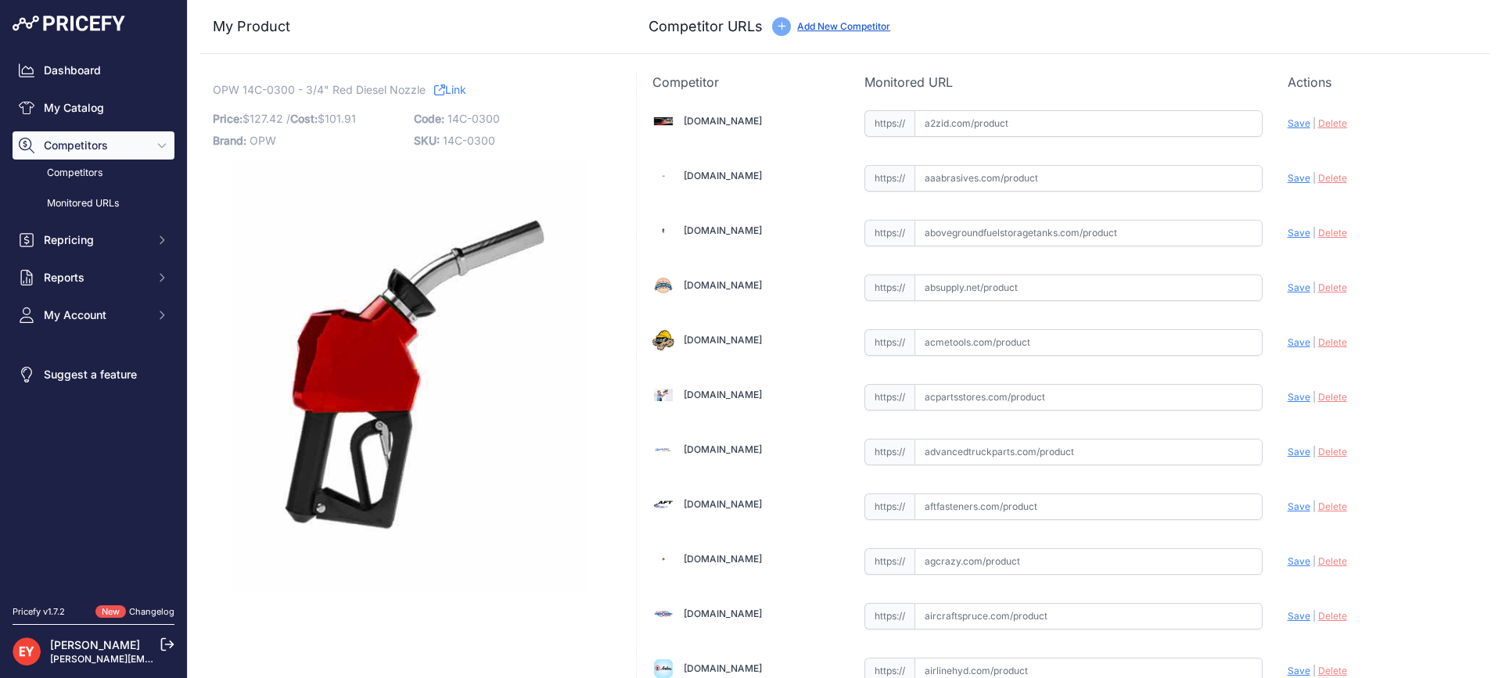
scroll to position [5476, 0]
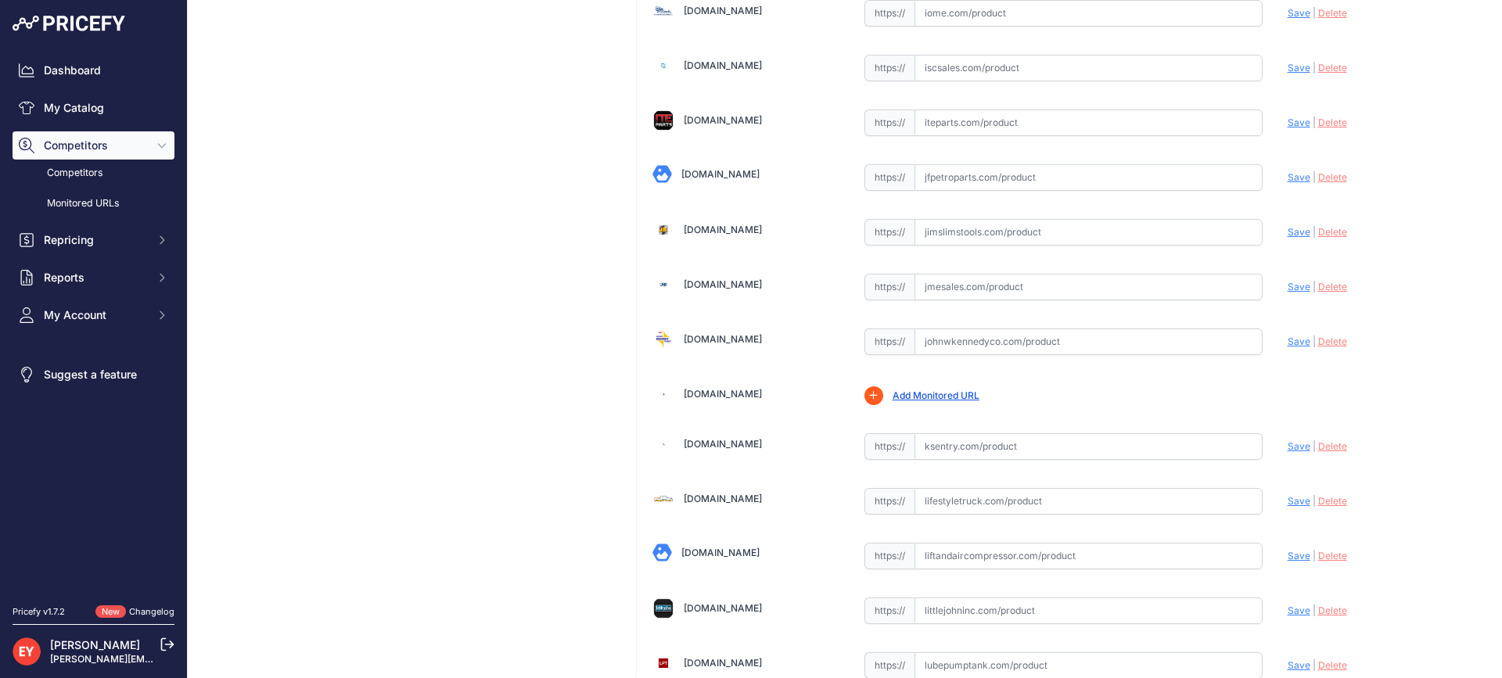
click at [957, 341] on input "text" at bounding box center [1088, 341] width 348 height 27
paste input "[URL][DOMAIN_NAME]"
click at [1287, 340] on span "Save" at bounding box center [1298, 342] width 23 height 12
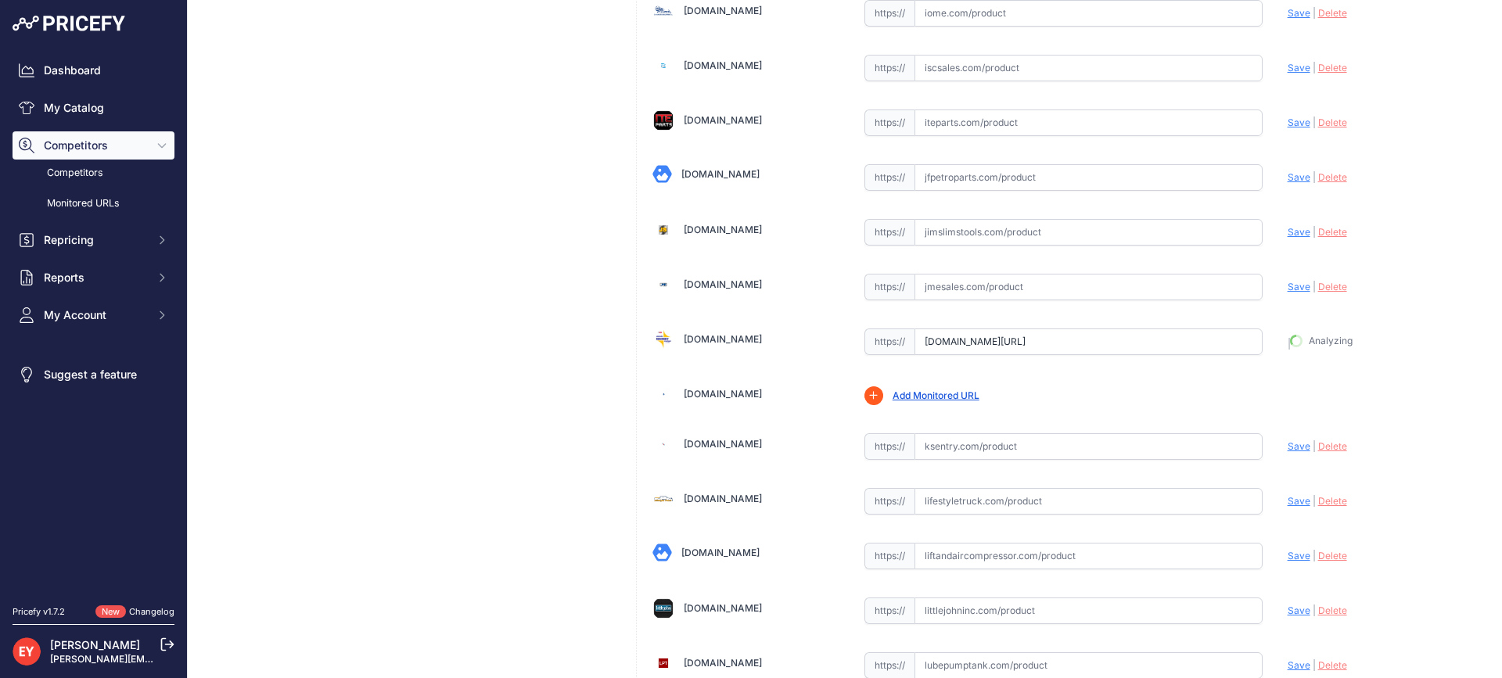
type input "https://www.johnwkennedyco.com/buy/product/14C-0300-OPW-91098-product-14C-0300-…"
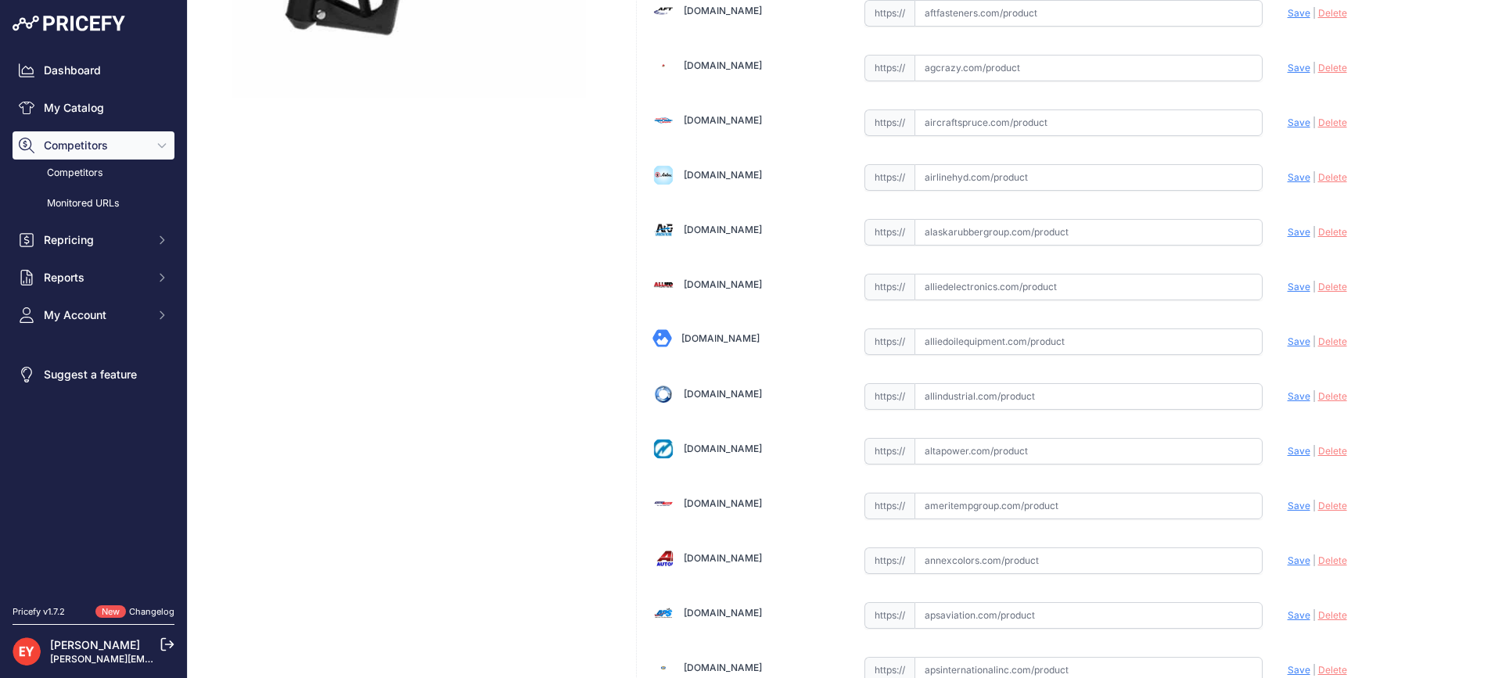
click at [971, 332] on input "text" at bounding box center [1088, 341] width 348 height 27
paste input "https://alliedoilequipment.com/shop/opw-fueling-components/14c-0300-nozzle-14c-…"
click at [1287, 339] on span "Save" at bounding box center [1298, 342] width 23 height 12
type input "https://alliedoilequipment.com/shop/opw-fueling-components/14c-0300-nozzle-14c-…"
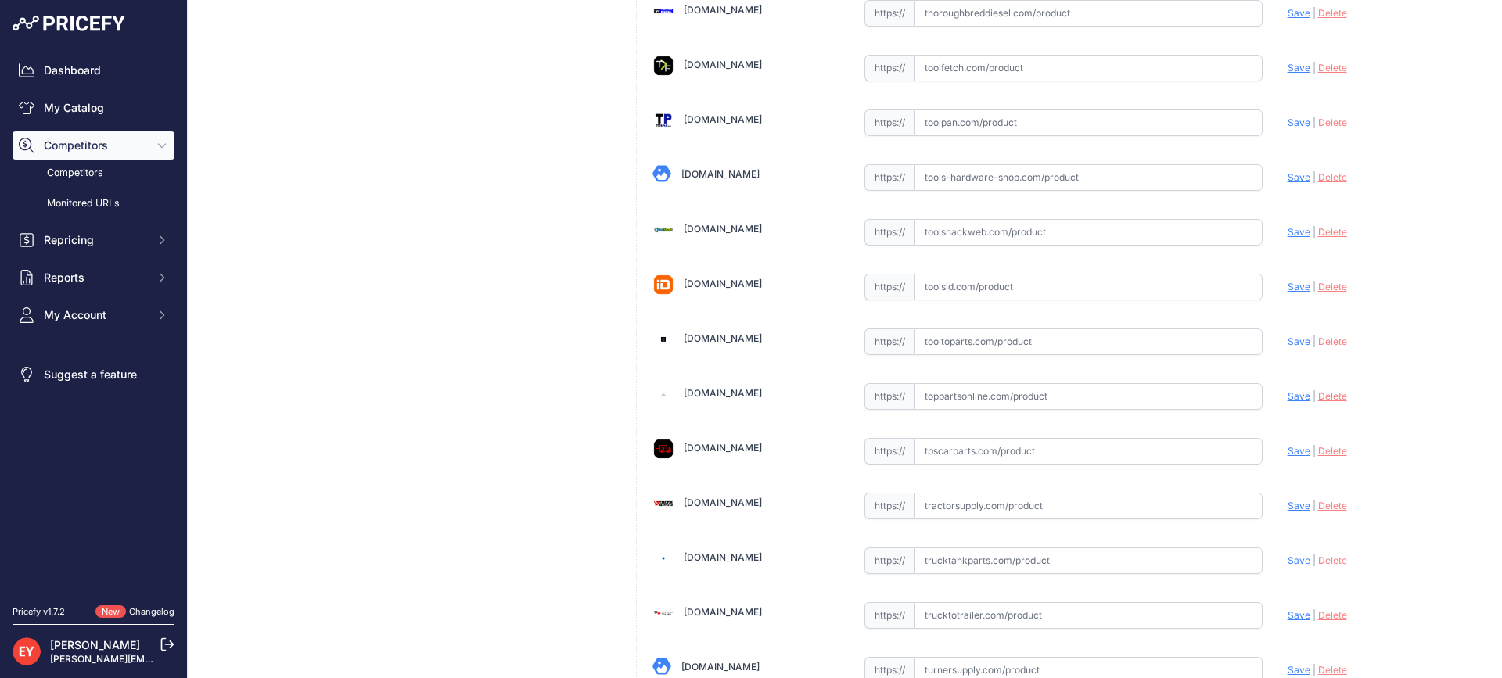
scroll to position [10942, 0]
click at [964, 332] on input "text" at bounding box center [1088, 341] width 348 height 27
paste input "https://www.tooltoparts.com/product/opw-14c-0300-3-4-red-diesel-nozzle/"
click at [1287, 339] on span "Save" at bounding box center [1298, 341] width 23 height 12
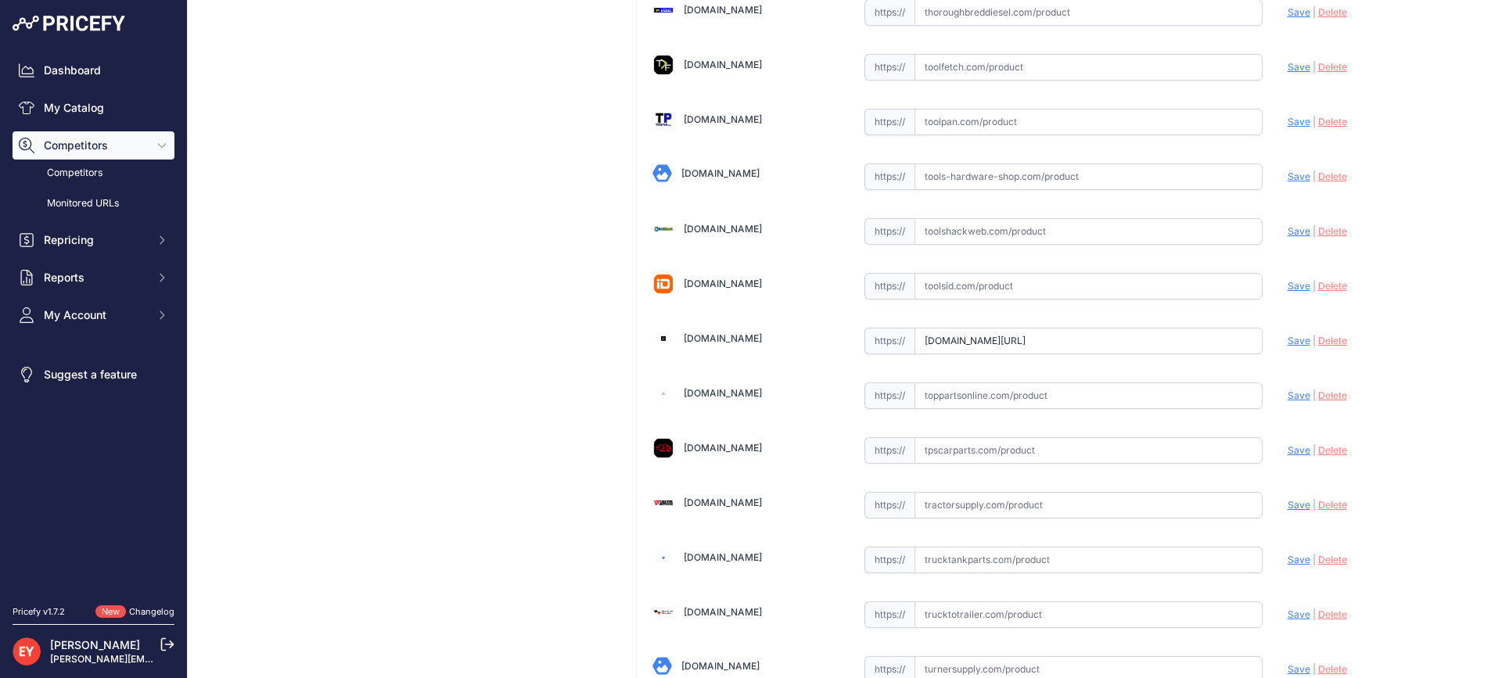
scroll to position [0, 0]
type input "https://www.tooltoparts.com/product/opw-14c-0300-3-4-red-diesel-nozzle/?prirule…"
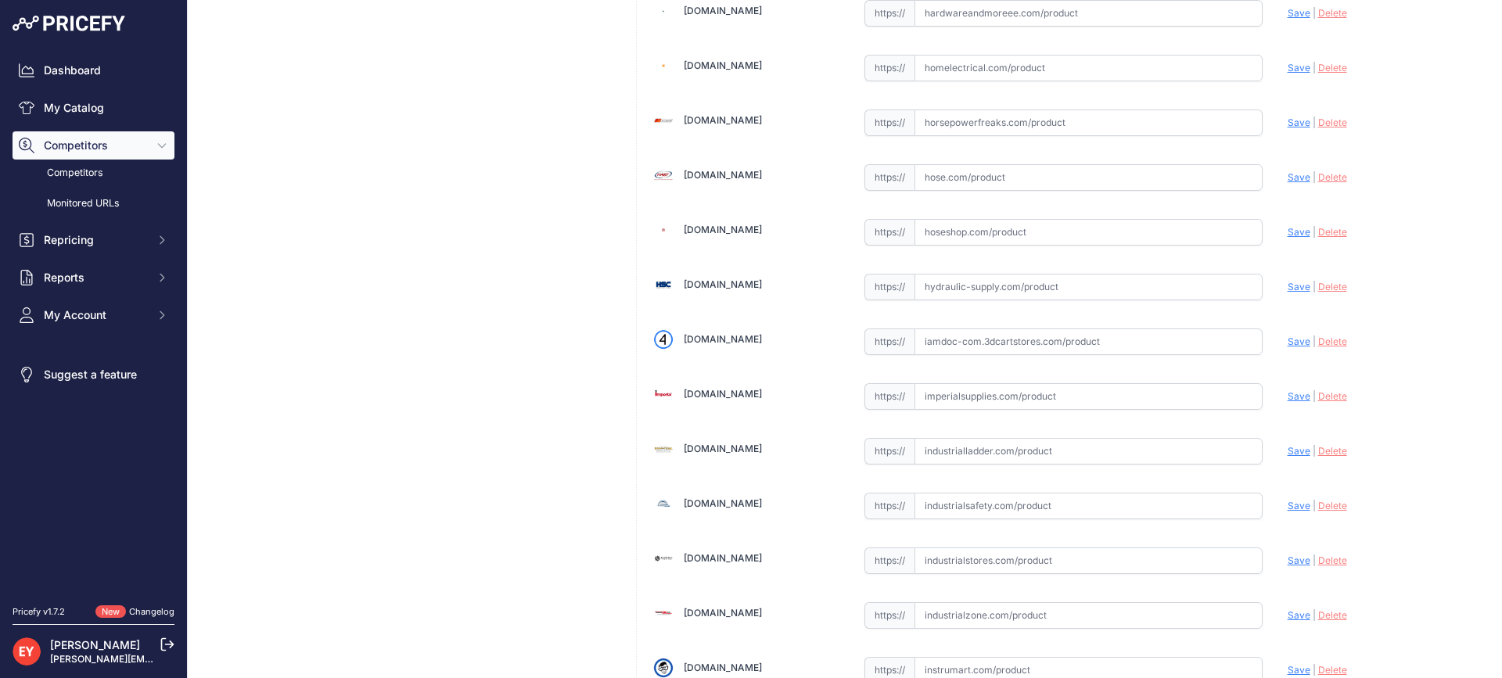
click at [959, 337] on input "text" at bounding box center [1088, 341] width 348 height 27
paste input "https://iamdoc-com.3dcartstores.com/Nozzle-14C-34-Leaded-Red-2-Pchi-2Psrk-Stand…"
click at [1292, 343] on span "Save" at bounding box center [1298, 342] width 23 height 12
type input "https://iamdoc-com.3dcartstores.com/Nozzle-14C-34-Leaded-Red-2-Pchi-2Psrk-Stand…"
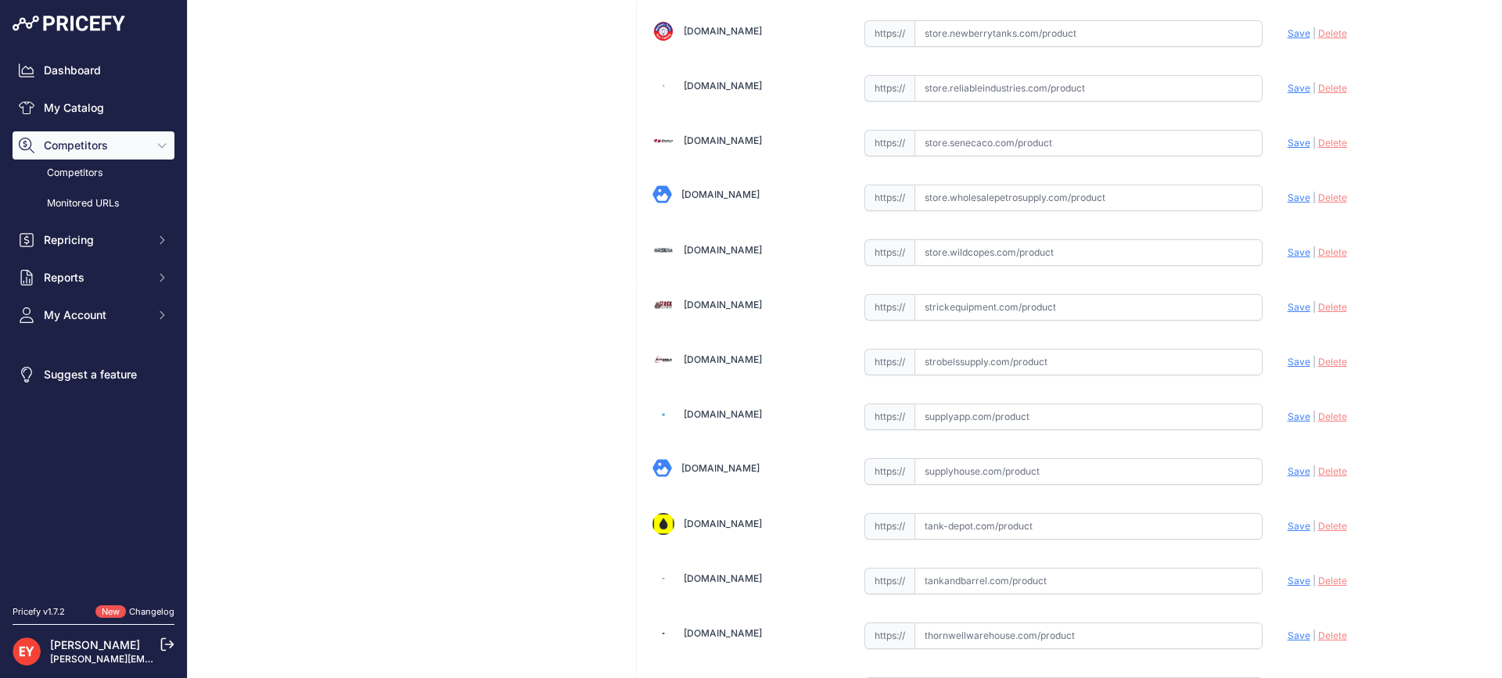
scroll to position [11831, 0]
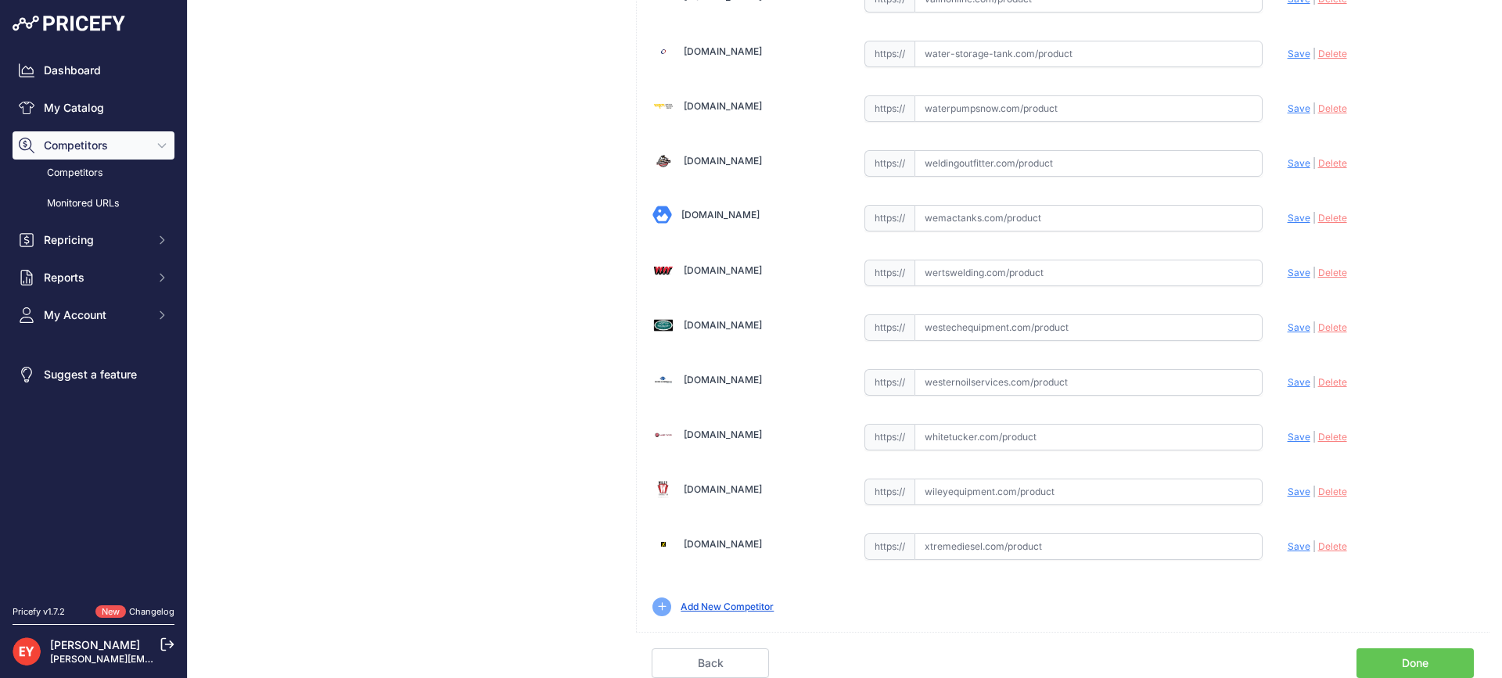
click at [1409, 655] on link "Done" at bounding box center [1414, 663] width 117 height 30
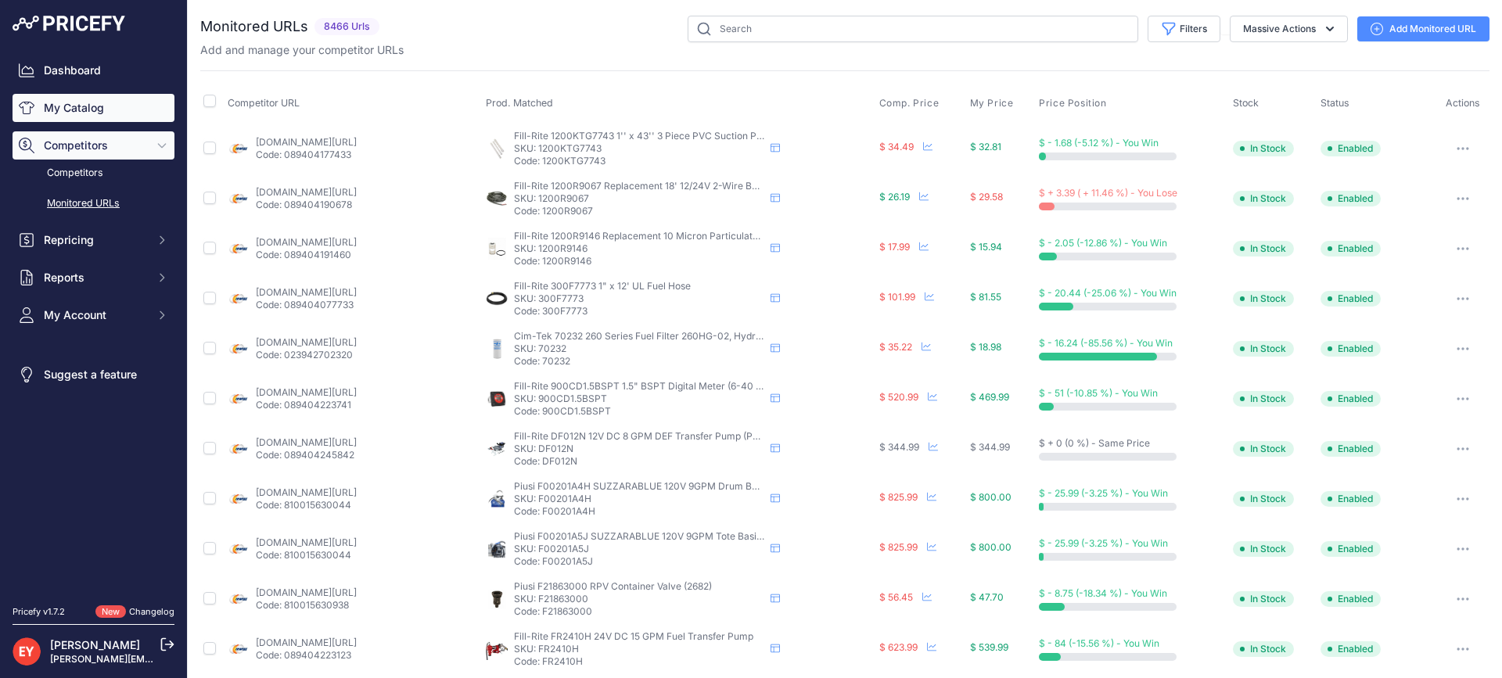
click at [99, 112] on link "My Catalog" at bounding box center [94, 108] width 162 height 28
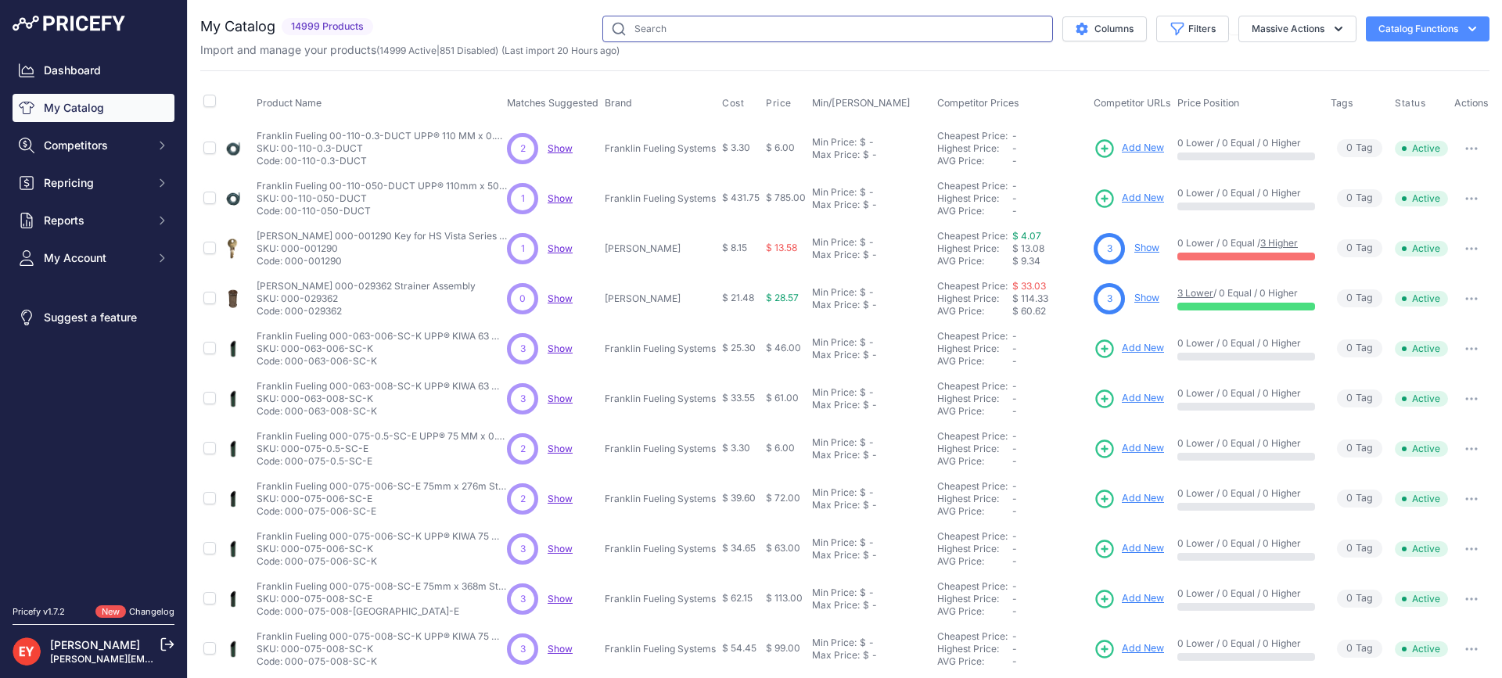
click at [665, 26] on input "text" at bounding box center [827, 29] width 451 height 27
paste input "14C-0400"
type input "14C-0400"
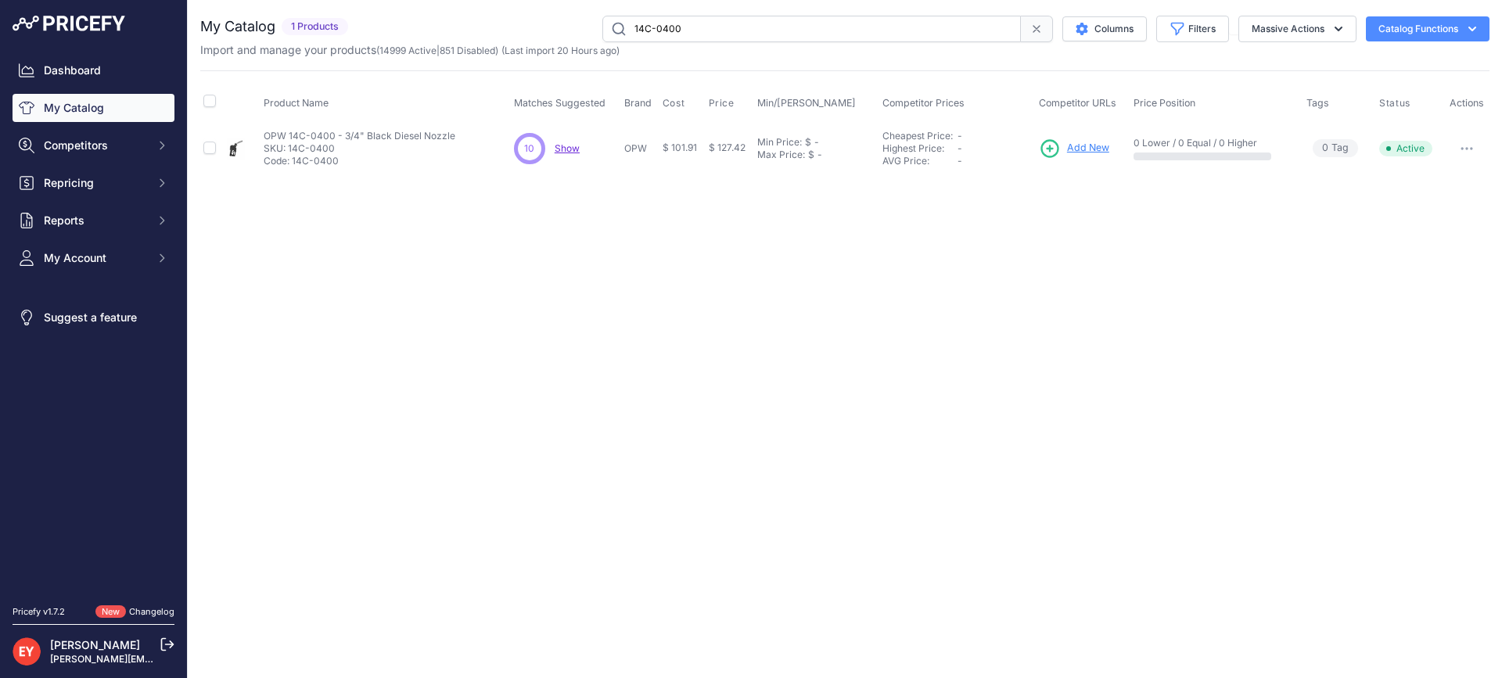
click at [1091, 150] on span "Add New" at bounding box center [1088, 148] width 42 height 15
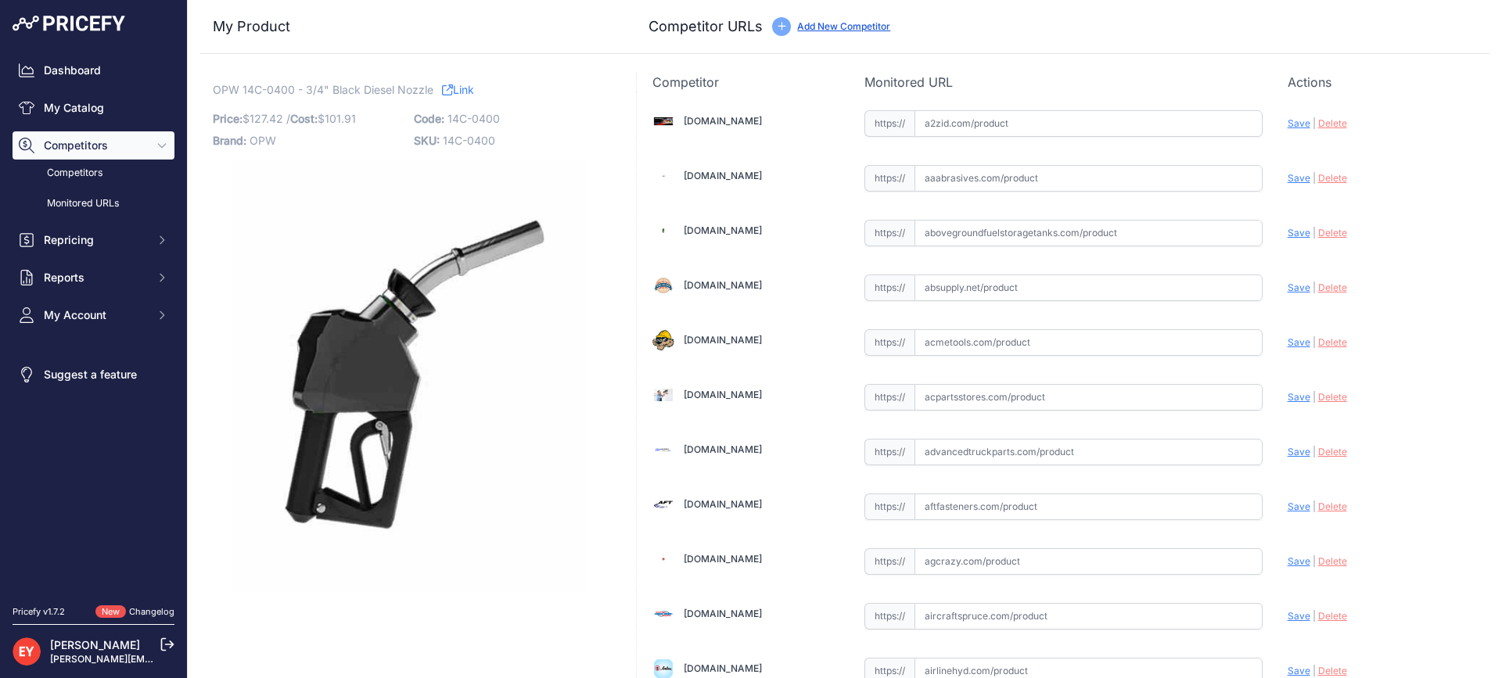
scroll to position [10941, 0]
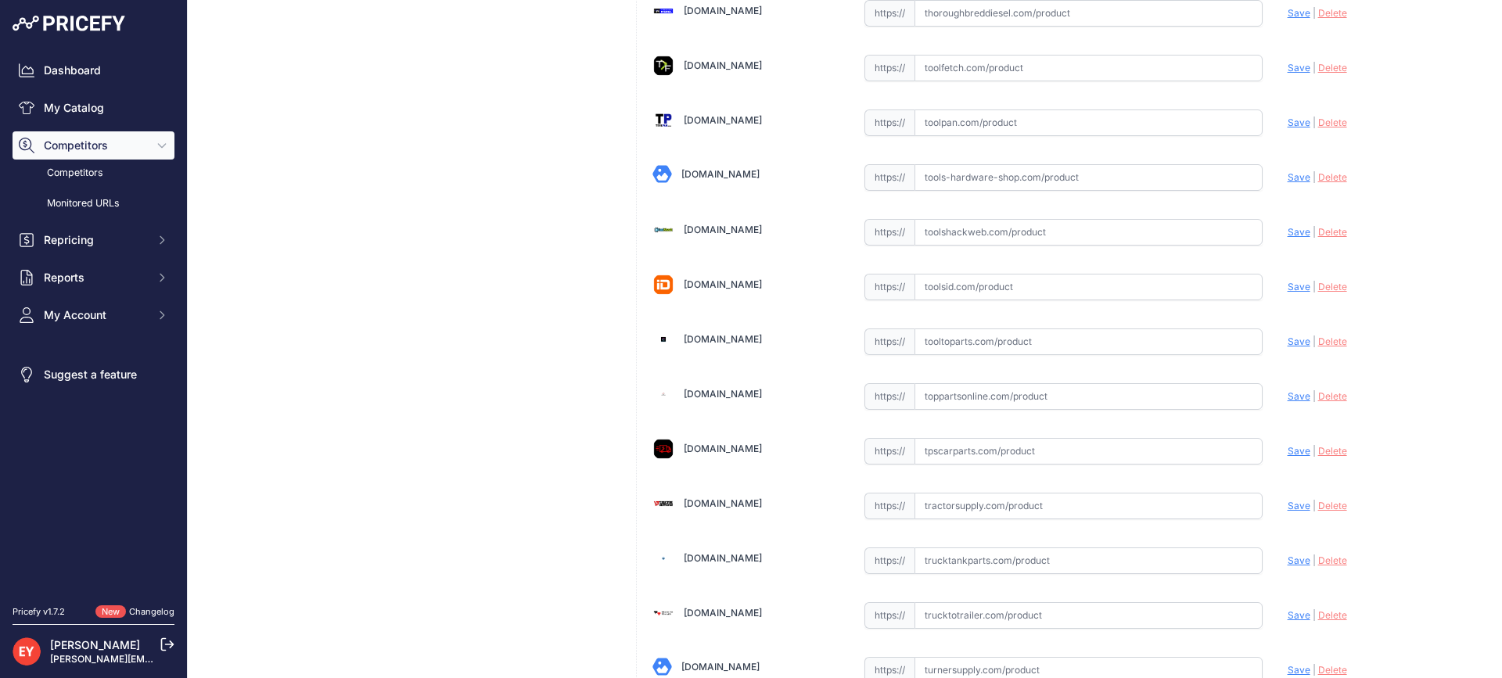
click at [981, 335] on input "text" at bounding box center [1088, 341] width 348 height 27
paste input "[URL][DOMAIN_NAME]"
click at [1289, 343] on span "Save" at bounding box center [1298, 342] width 23 height 12
type input "[URL][DOMAIN_NAME]"
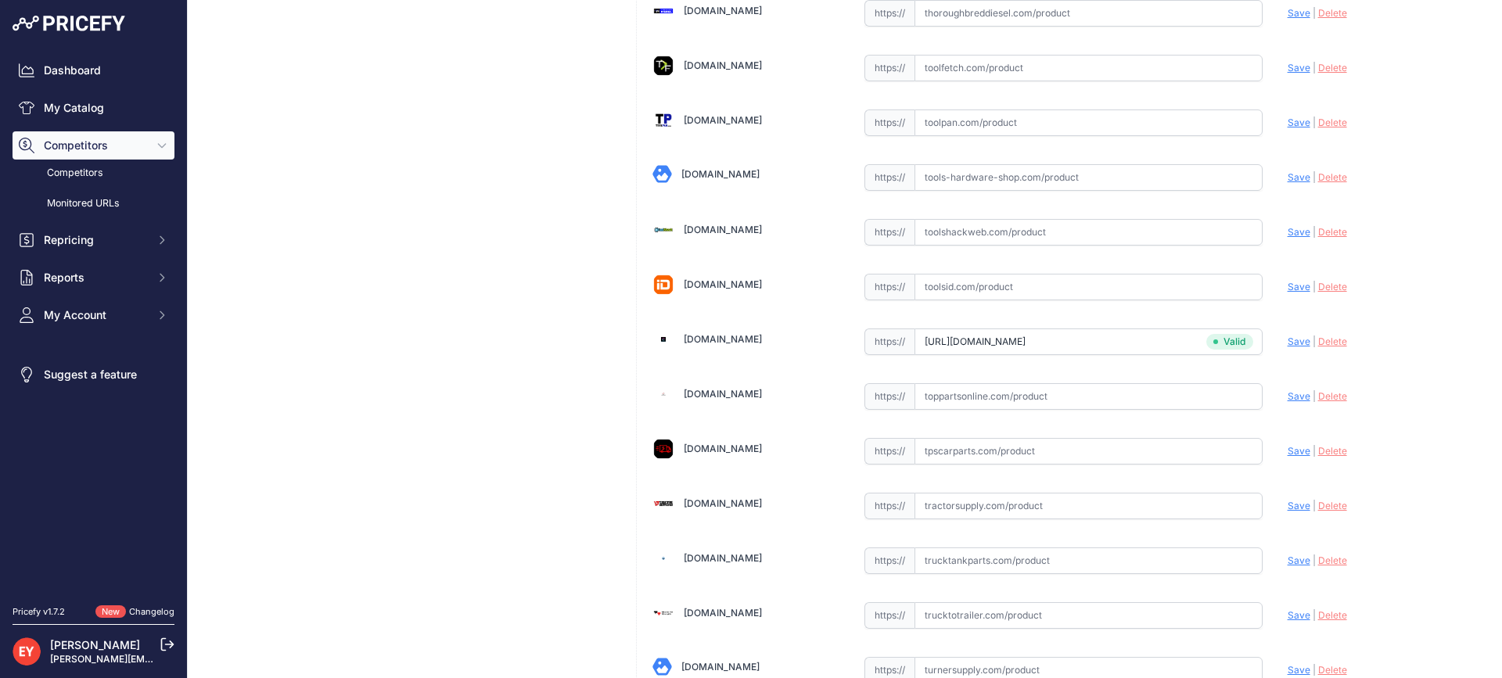
scroll to position [494, 0]
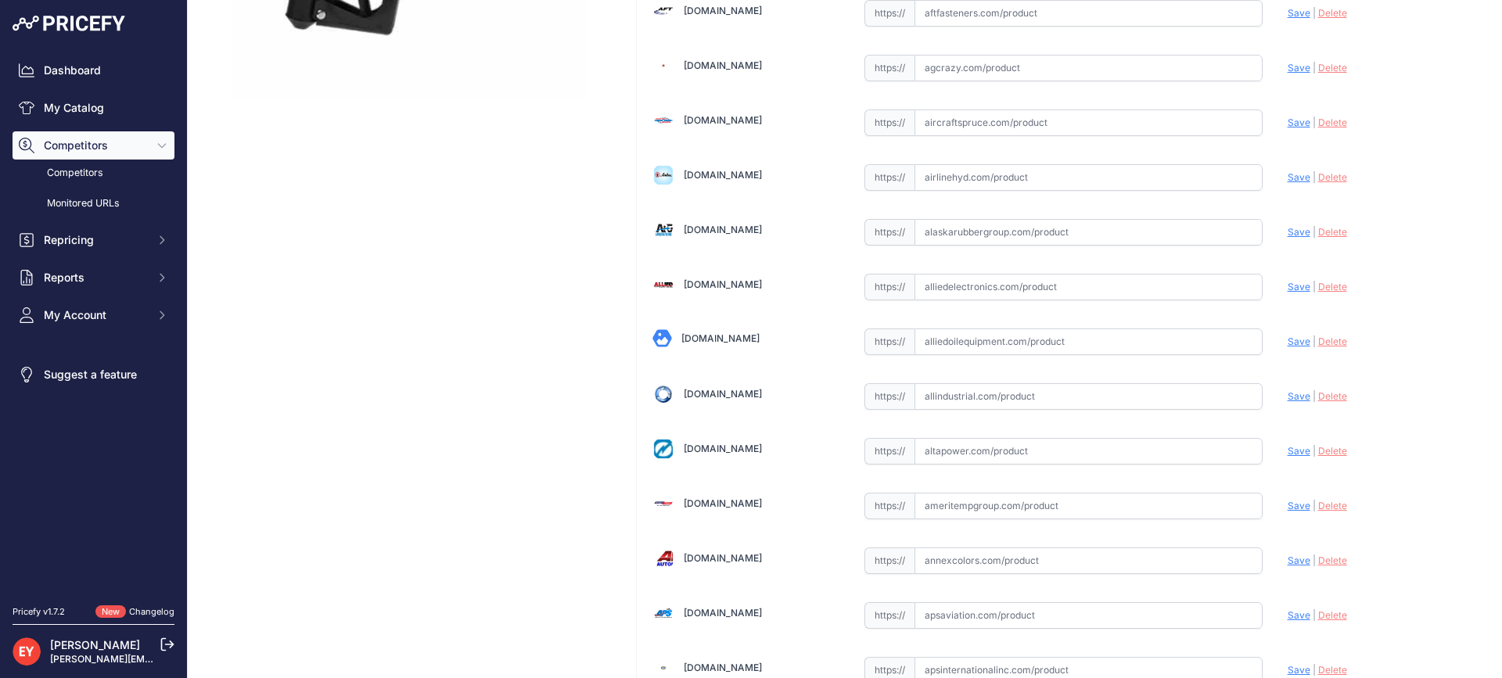
click at [999, 347] on input "text" at bounding box center [1088, 341] width 348 height 27
paste input "[URL][DOMAIN_NAME]"
click at [1287, 342] on span "Save" at bounding box center [1298, 342] width 23 height 12
type input "[URL][DOMAIN_NAME]"
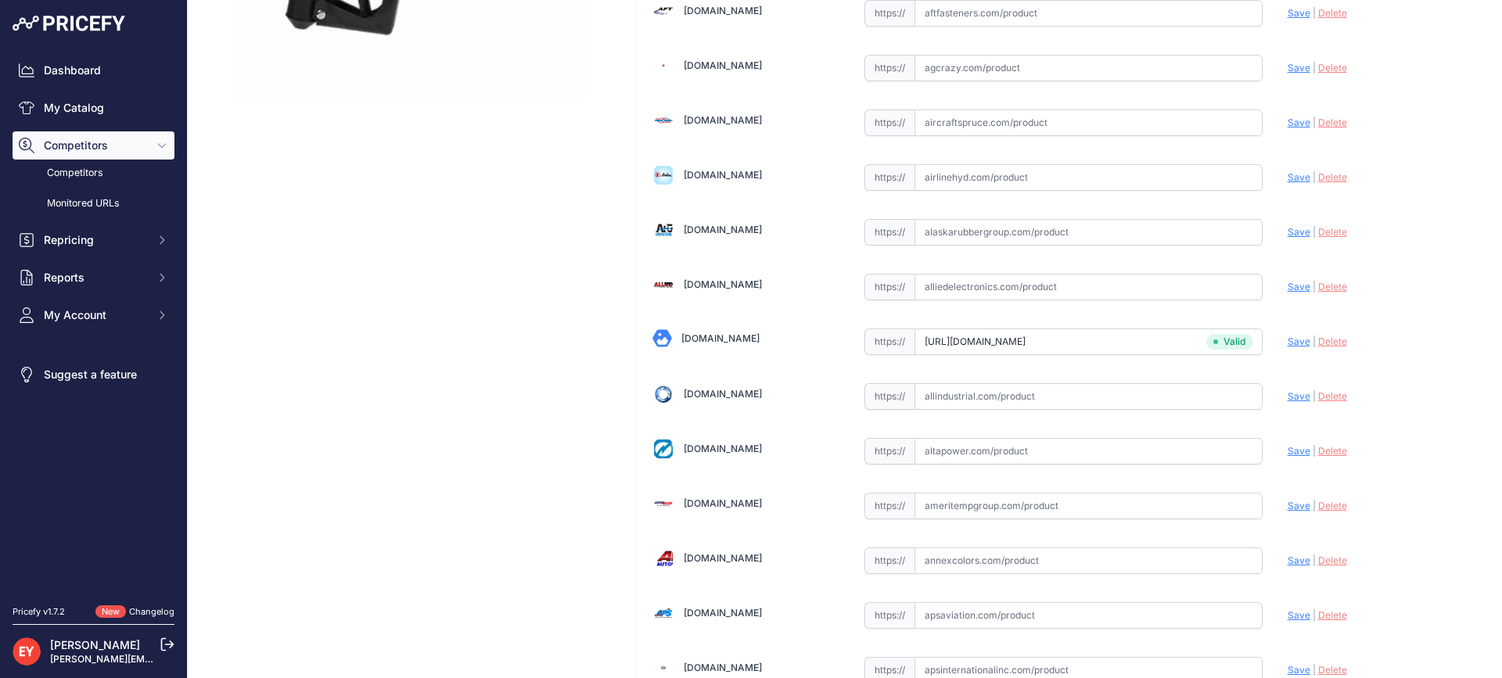
scroll to position [5476, 0]
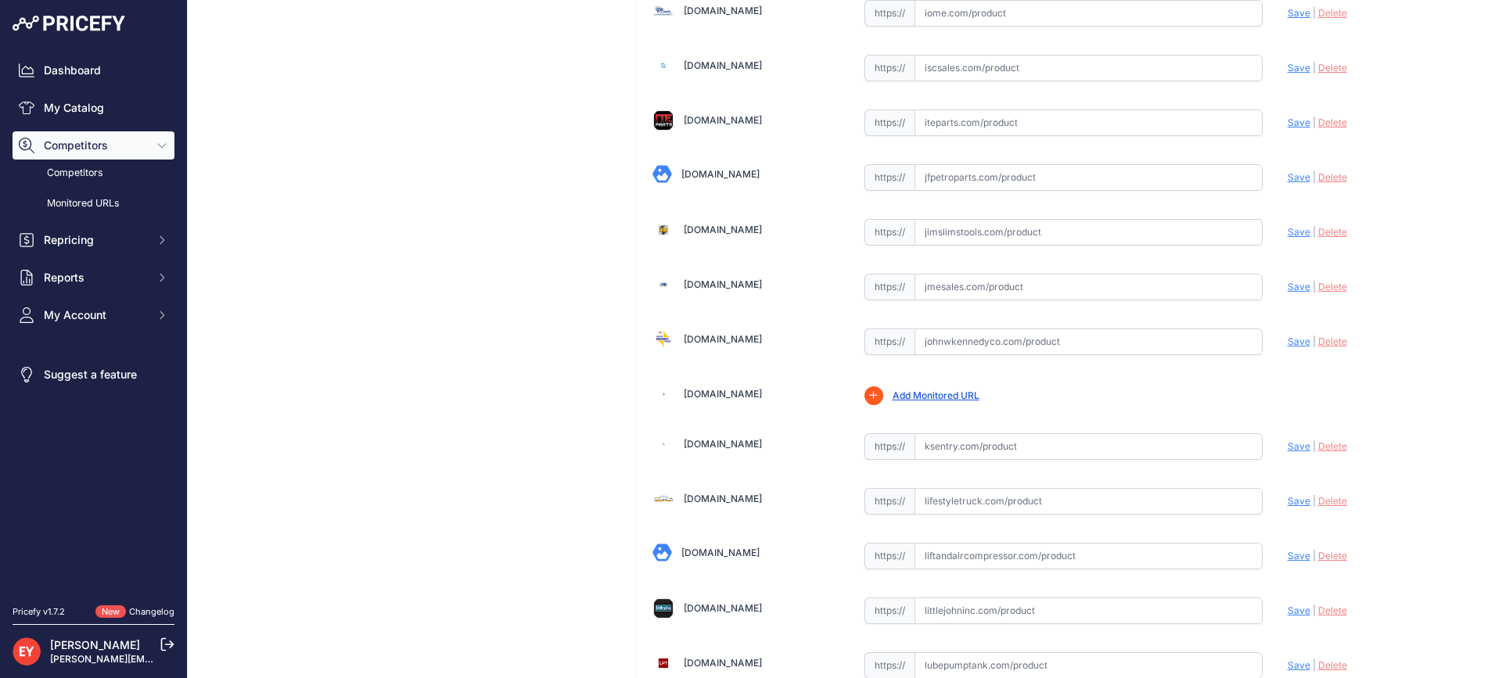
click at [1003, 339] on input "text" at bounding box center [1088, 341] width 348 height 27
paste input "[URL][DOMAIN_NAME]"
click at [1287, 343] on span "Save" at bounding box center [1298, 342] width 23 height 12
type input "[URL][DOMAIN_NAME]"
click at [947, 279] on input "text" at bounding box center [1088, 287] width 348 height 27
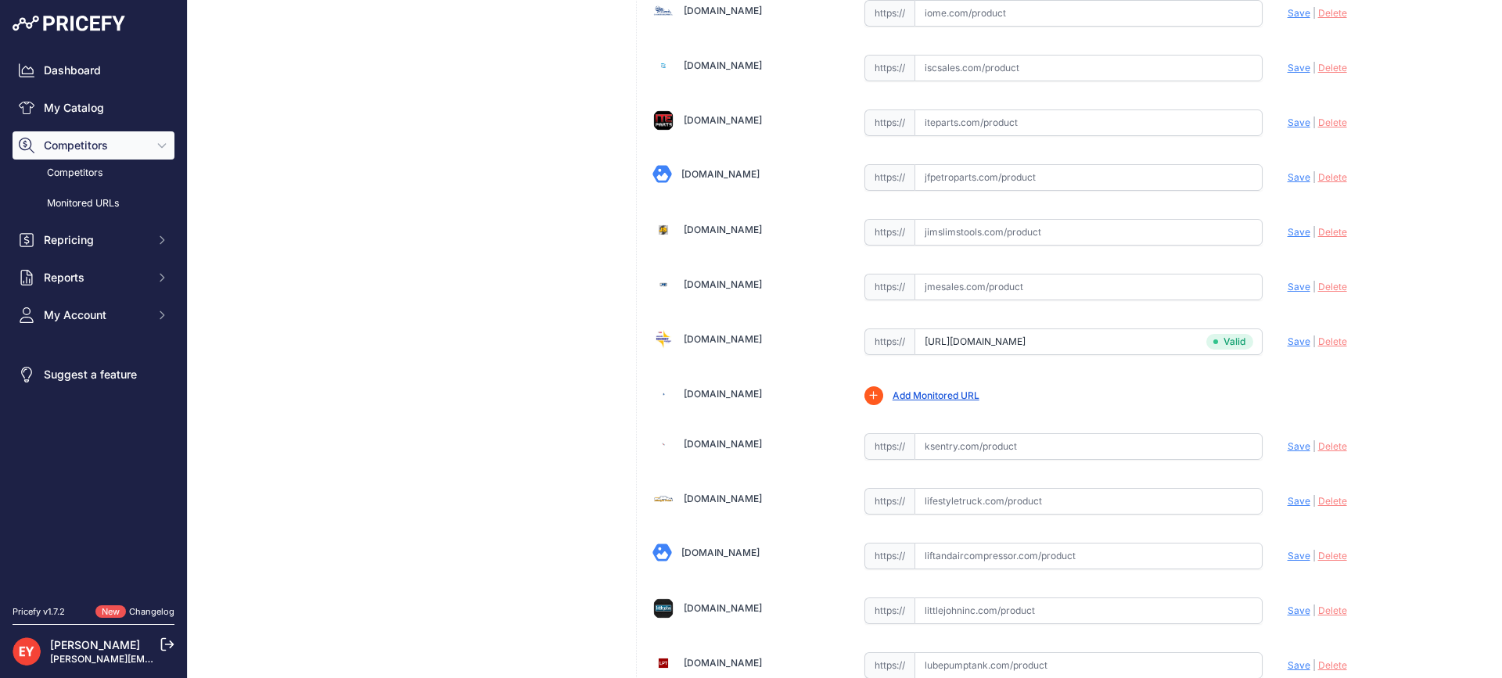
paste input "[URL][DOMAIN_NAME]"
click at [1287, 280] on div "Update Profile Save | [GEOGRAPHIC_DATA] Analyzing" at bounding box center [1380, 283] width 186 height 24
click at [1287, 282] on span "Save" at bounding box center [1298, 287] width 23 height 12
type input "[URL][DOMAIN_NAME]"
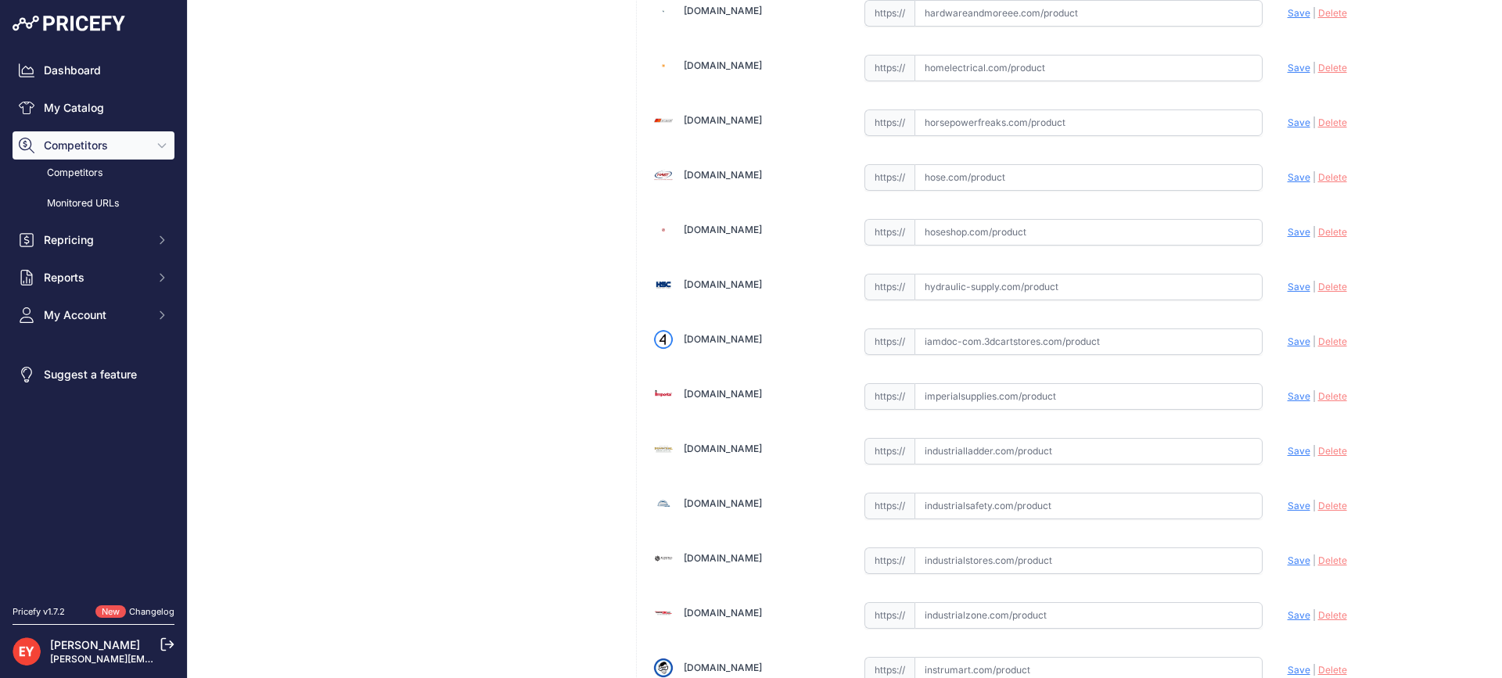
click at [956, 343] on input "text" at bounding box center [1088, 341] width 348 height 27
paste input "[URL][DOMAIN_NAME]"
drag, startPoint x: 1292, startPoint y: 339, endPoint x: 1268, endPoint y: 339, distance: 24.3
click at [1292, 339] on span "Save" at bounding box center [1298, 342] width 23 height 12
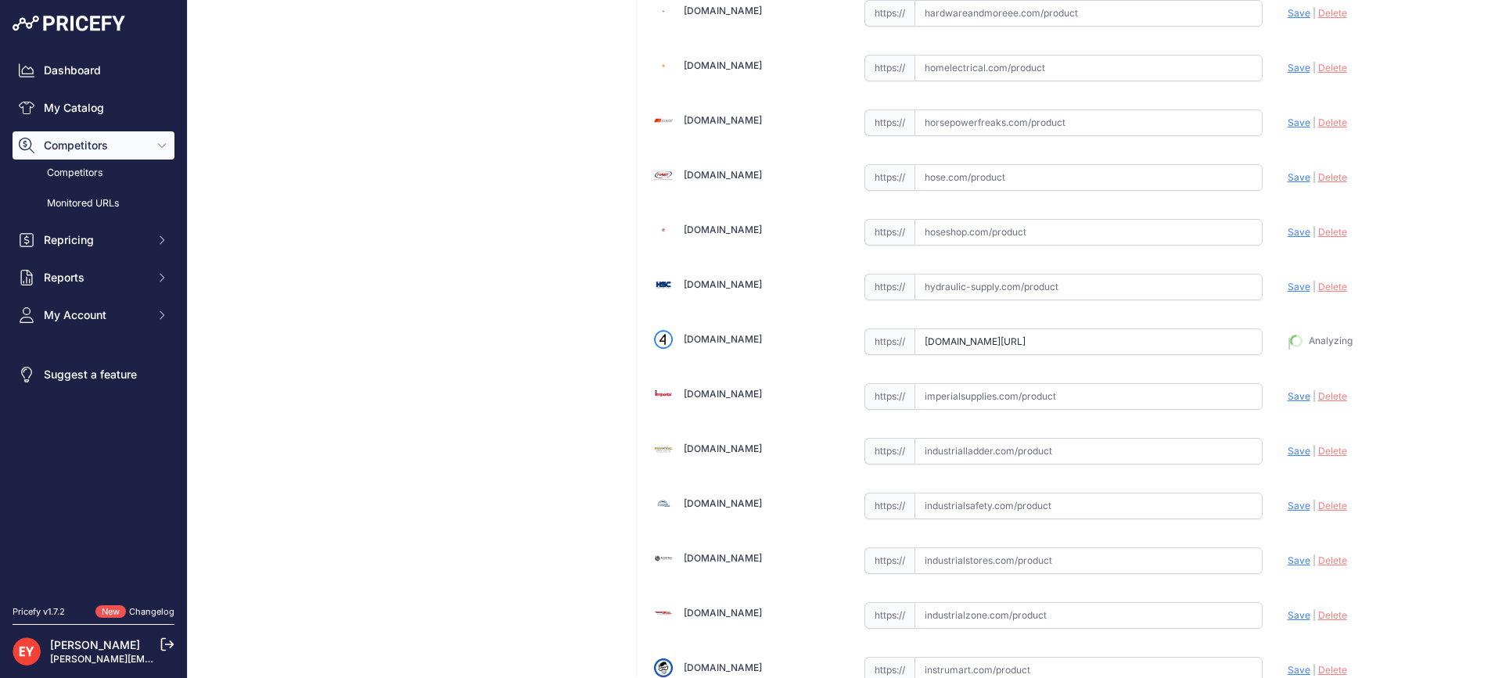
type input "[URL][DOMAIN_NAME]"
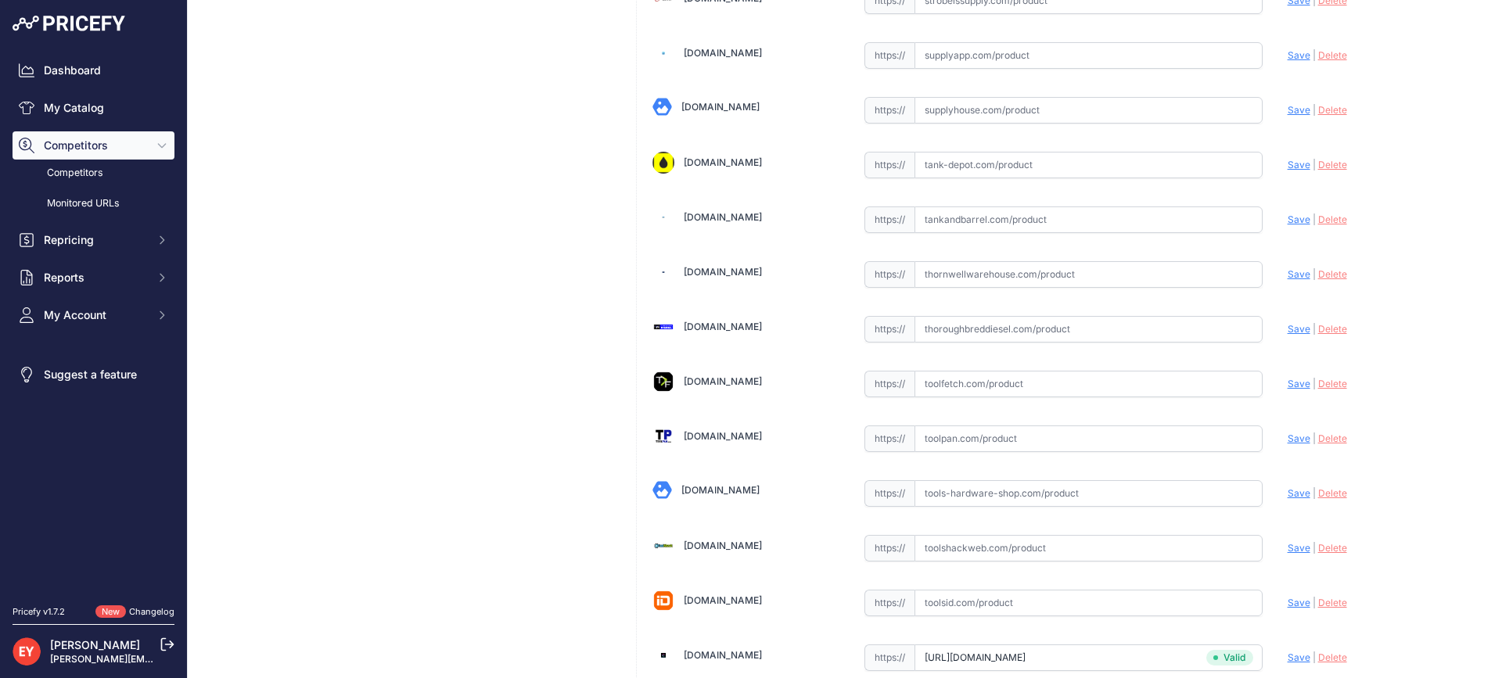
scroll to position [11831, 0]
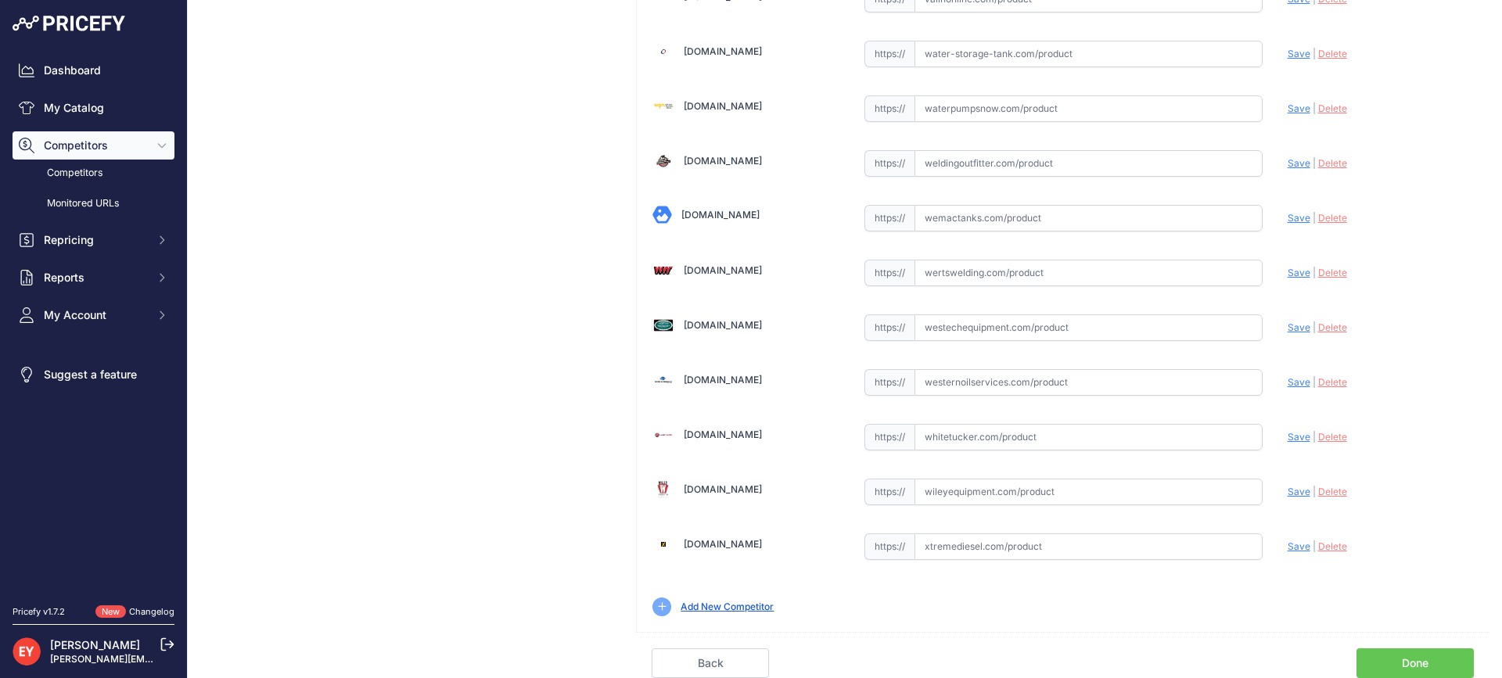
drag, startPoint x: 1419, startPoint y: 668, endPoint x: 1382, endPoint y: 660, distance: 37.6
click at [1417, 668] on link "Done" at bounding box center [1414, 663] width 117 height 30
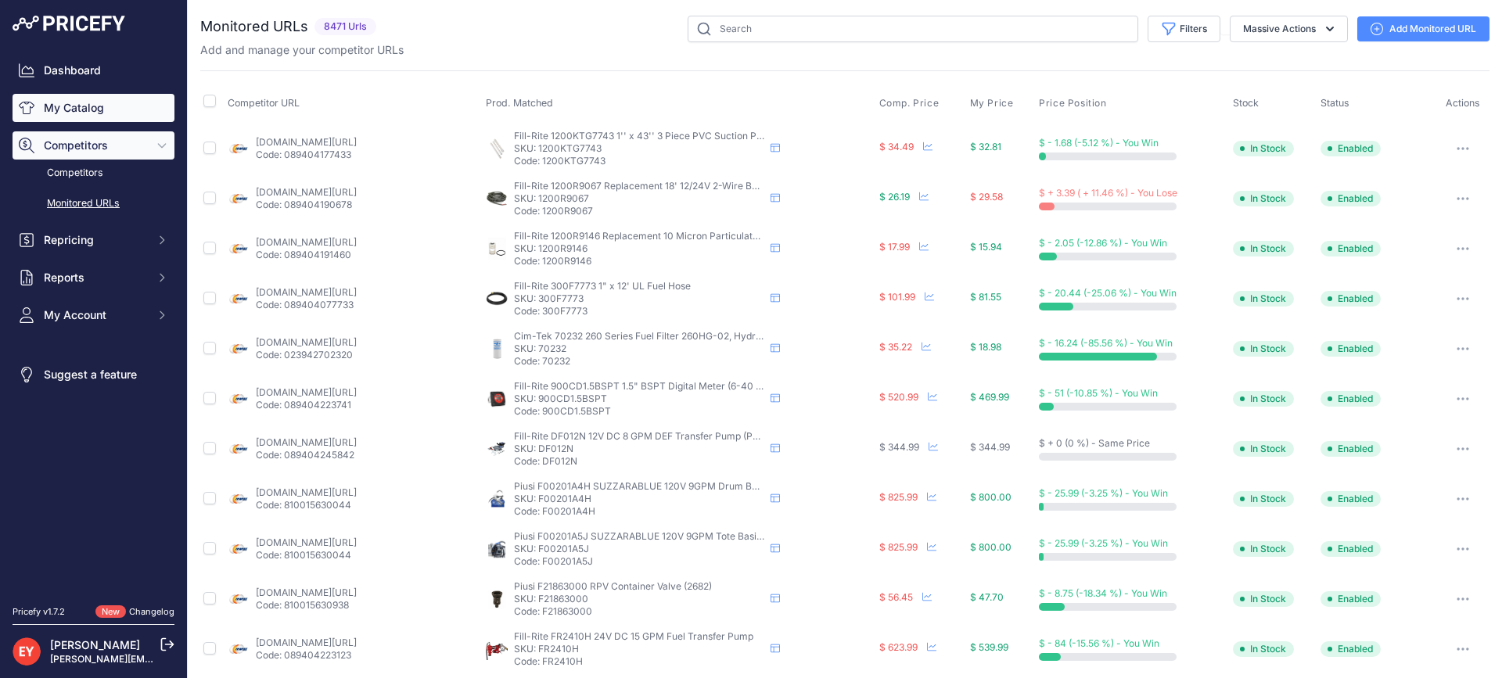
click at [106, 117] on link "My Catalog" at bounding box center [94, 108] width 162 height 28
